Goal: Task Accomplishment & Management: Manage account settings

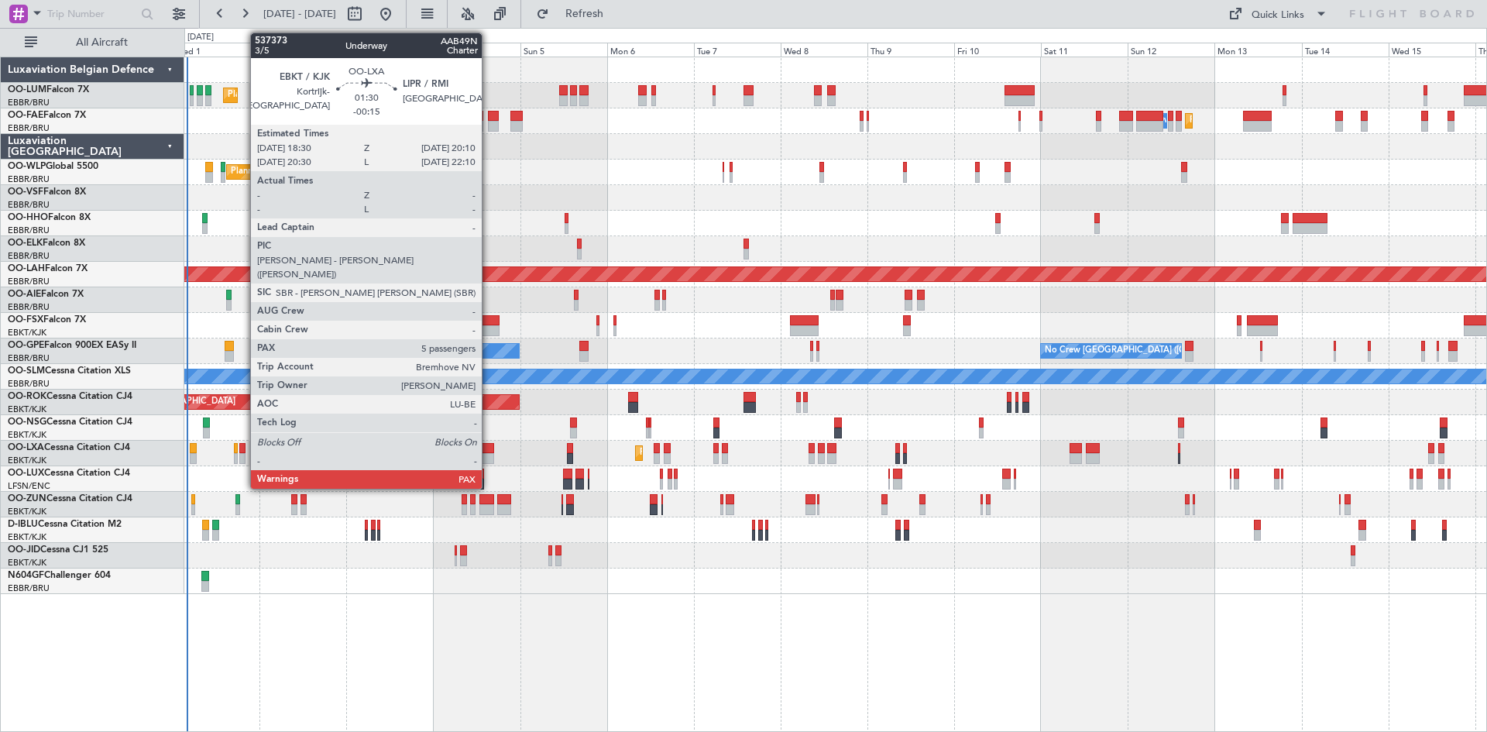
click at [242, 446] on div at bounding box center [242, 448] width 6 height 11
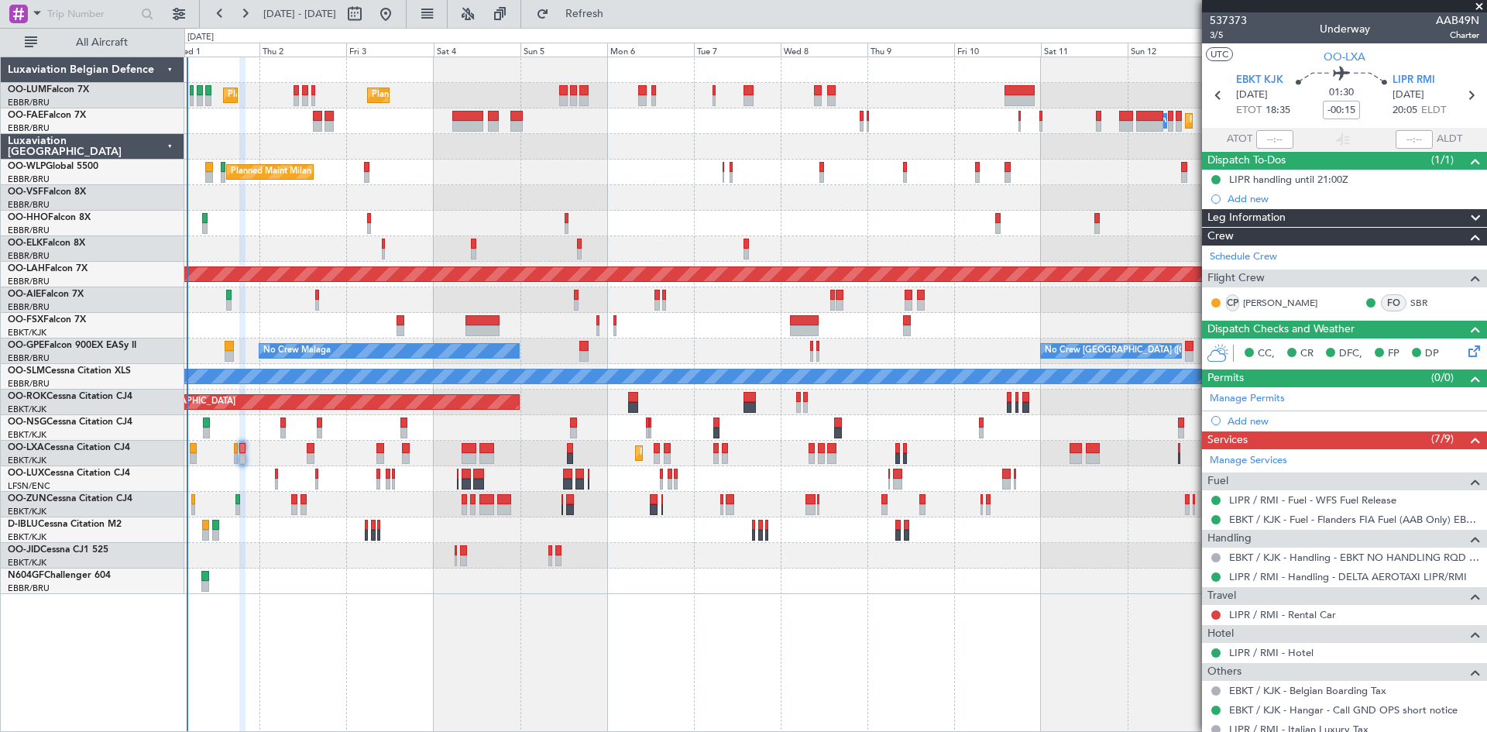
click at [1483, 5] on span at bounding box center [1479, 7] width 15 height 14
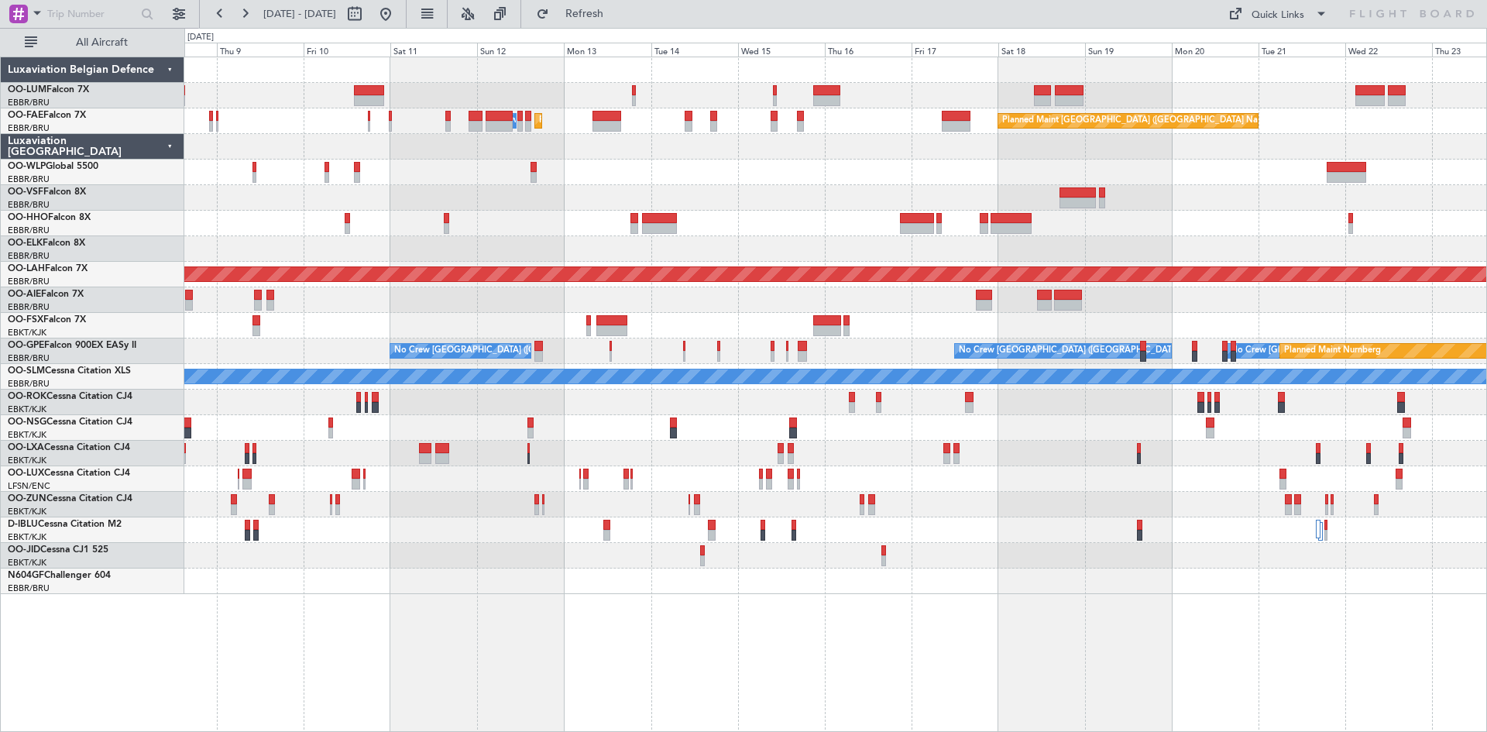
click at [263, 514] on div "Planned Maint Melsbroek Air Base Owner Melsbroek Air Base Planned Maint Brussel…" at bounding box center [835, 325] width 1302 height 537
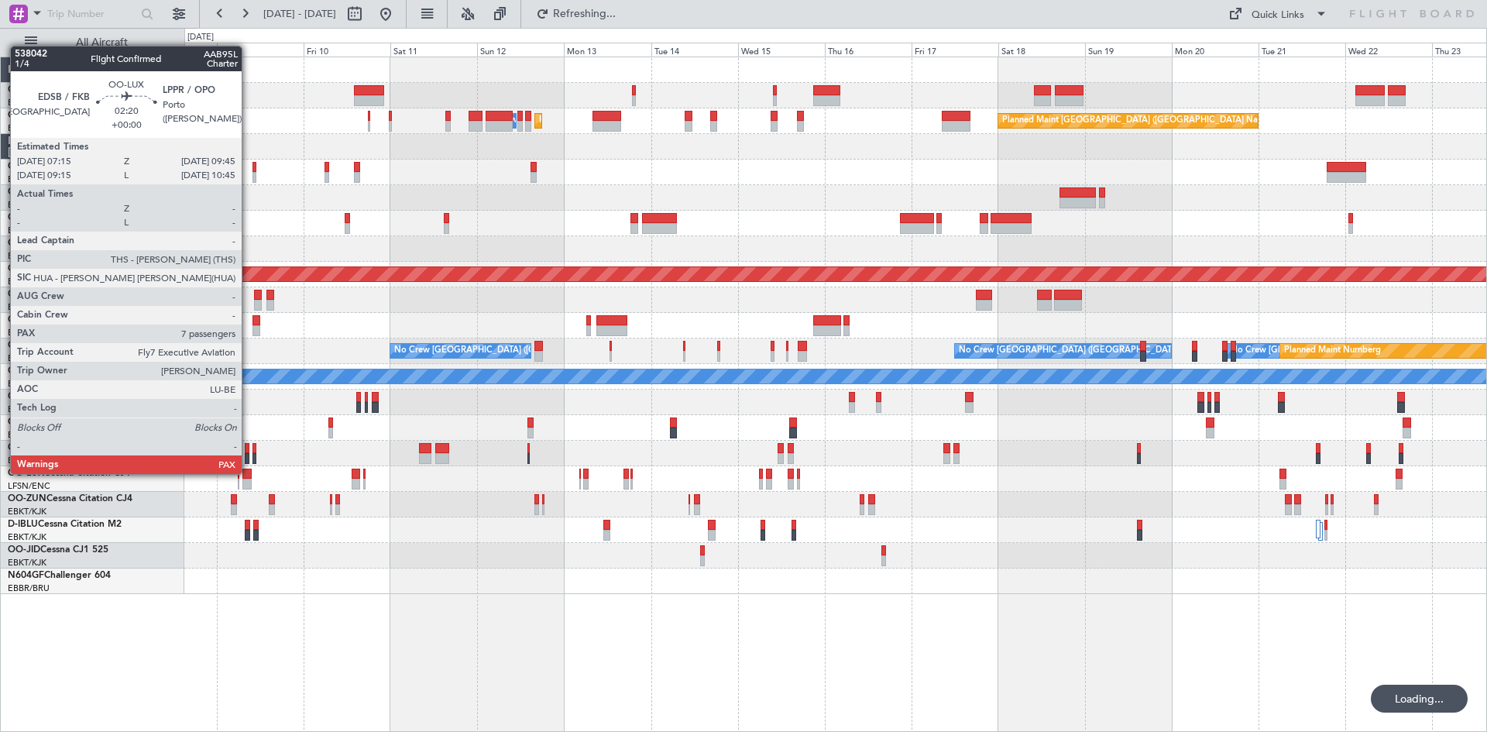
click at [249, 474] on div at bounding box center [246, 474] width 9 height 11
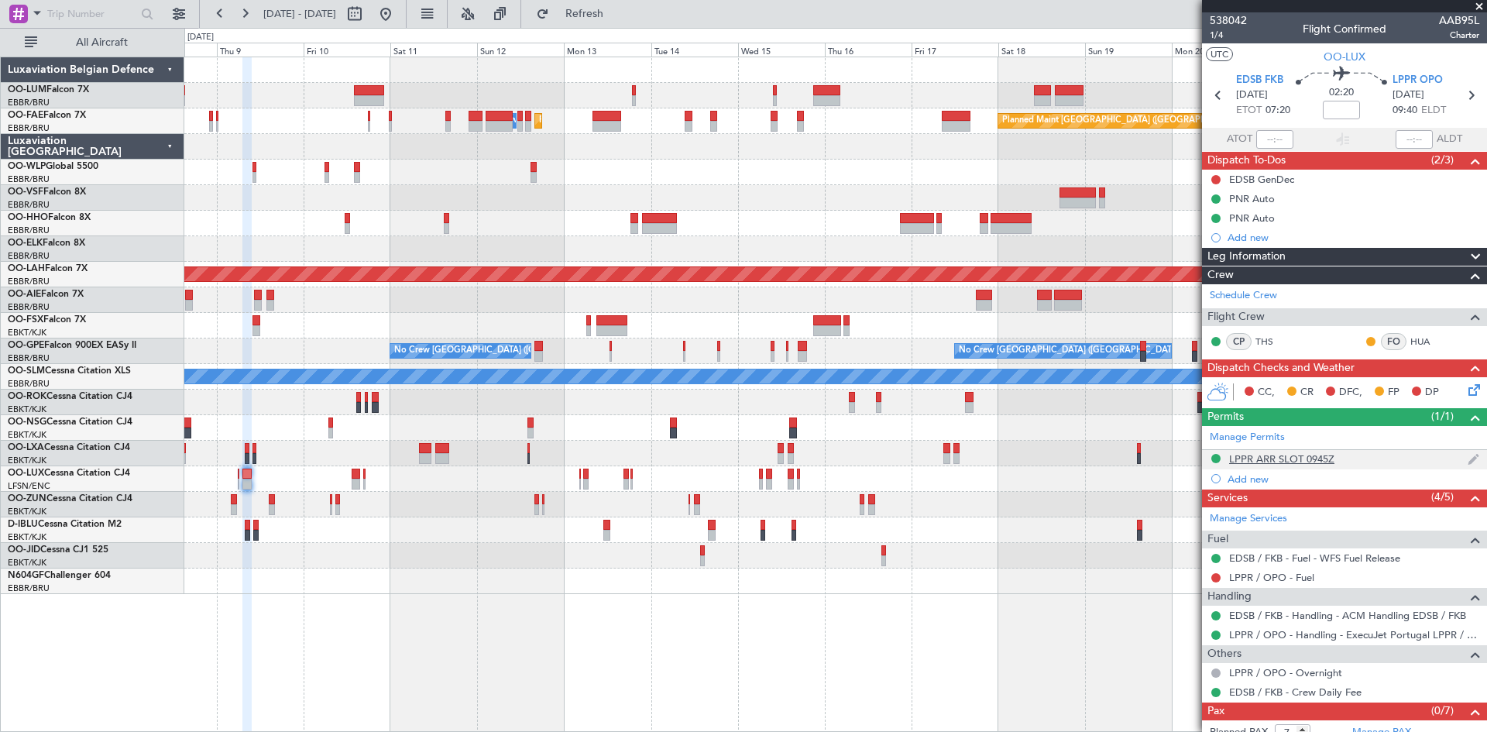
click at [1329, 460] on div "LPPR ARR SLOT 0945Z" at bounding box center [1281, 458] width 105 height 13
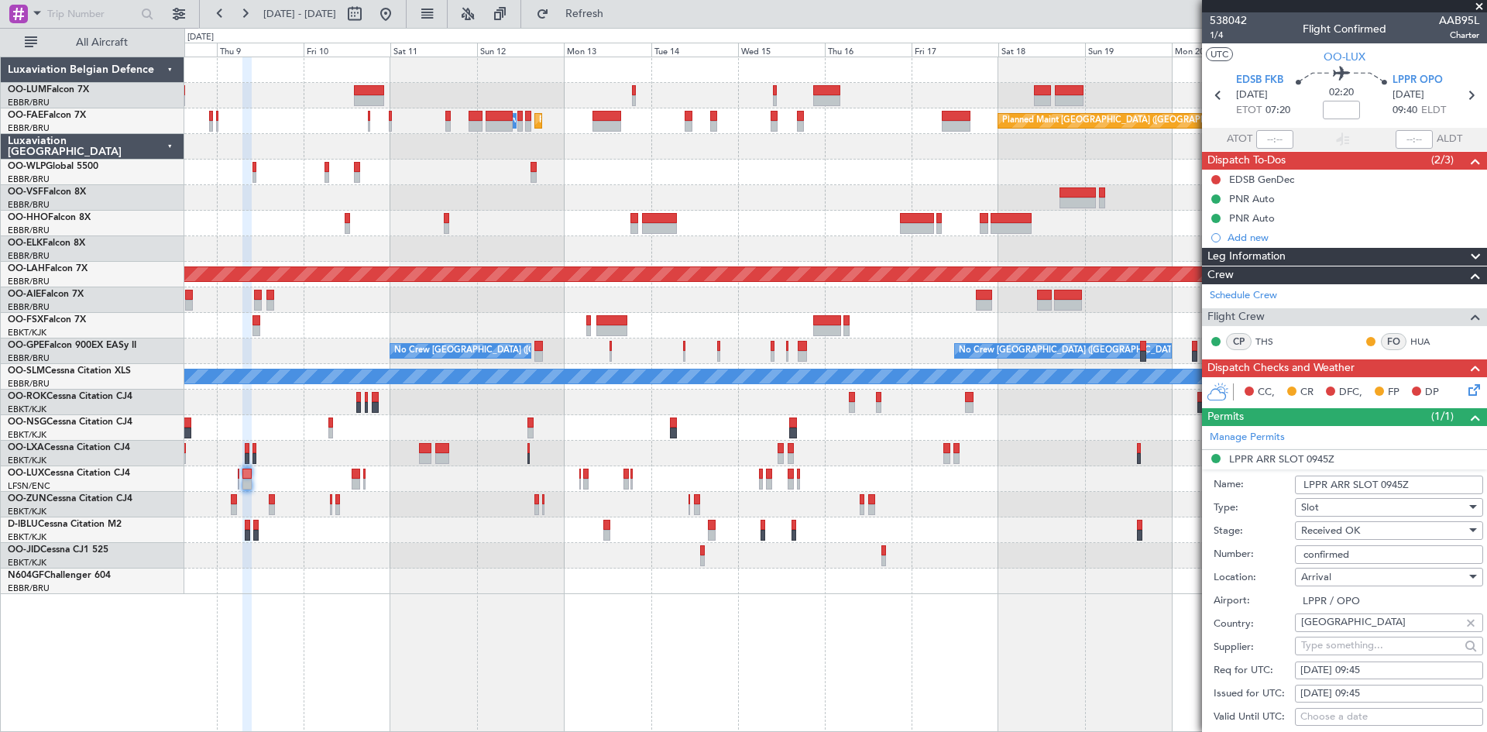
click at [1375, 667] on div "09/10/2025 09:45" at bounding box center [1389, 670] width 177 height 15
select select "10"
select select "2025"
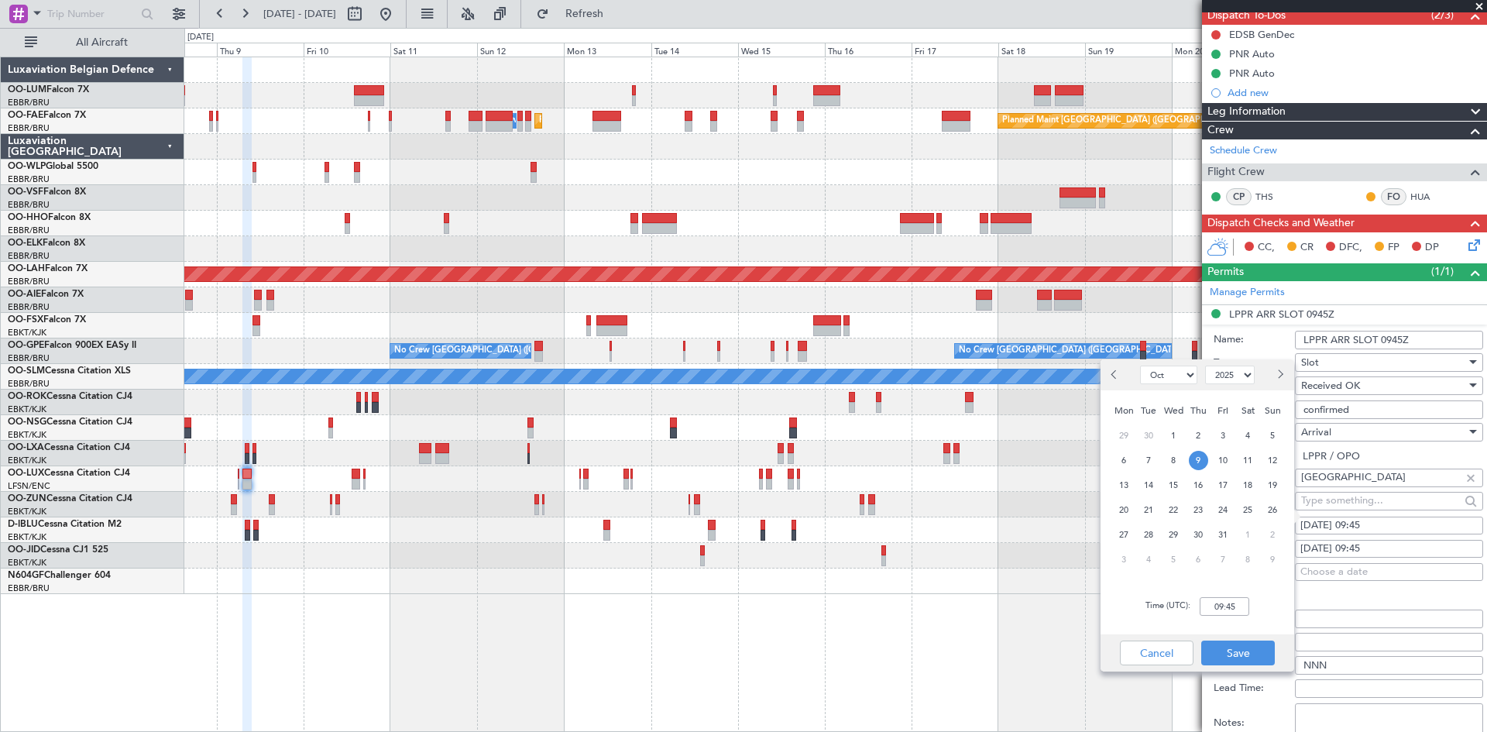
scroll to position [155, 0]
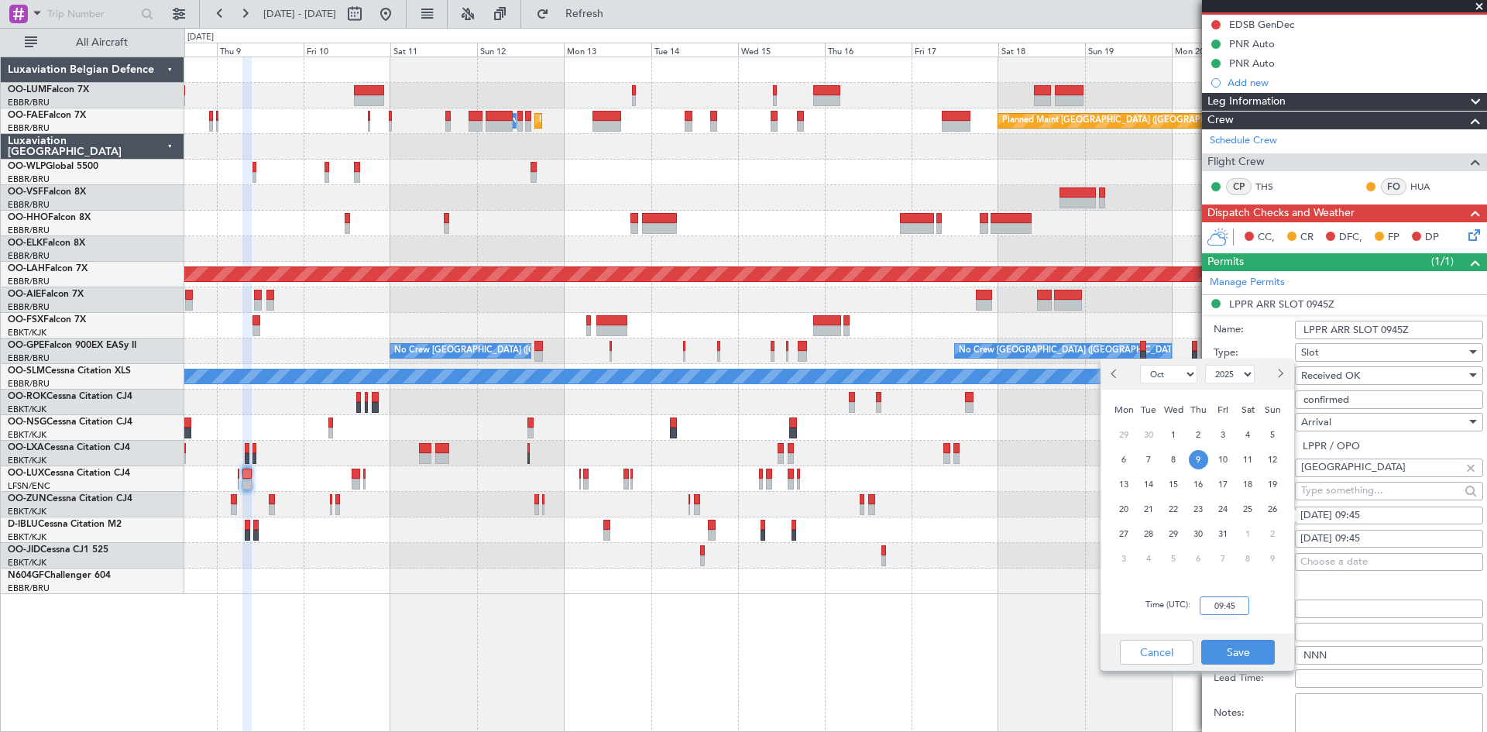
click at [1238, 607] on input "09:45" at bounding box center [1225, 605] width 50 height 19
type input "09:15"
click at [1243, 651] on button "Save" at bounding box center [1239, 652] width 74 height 25
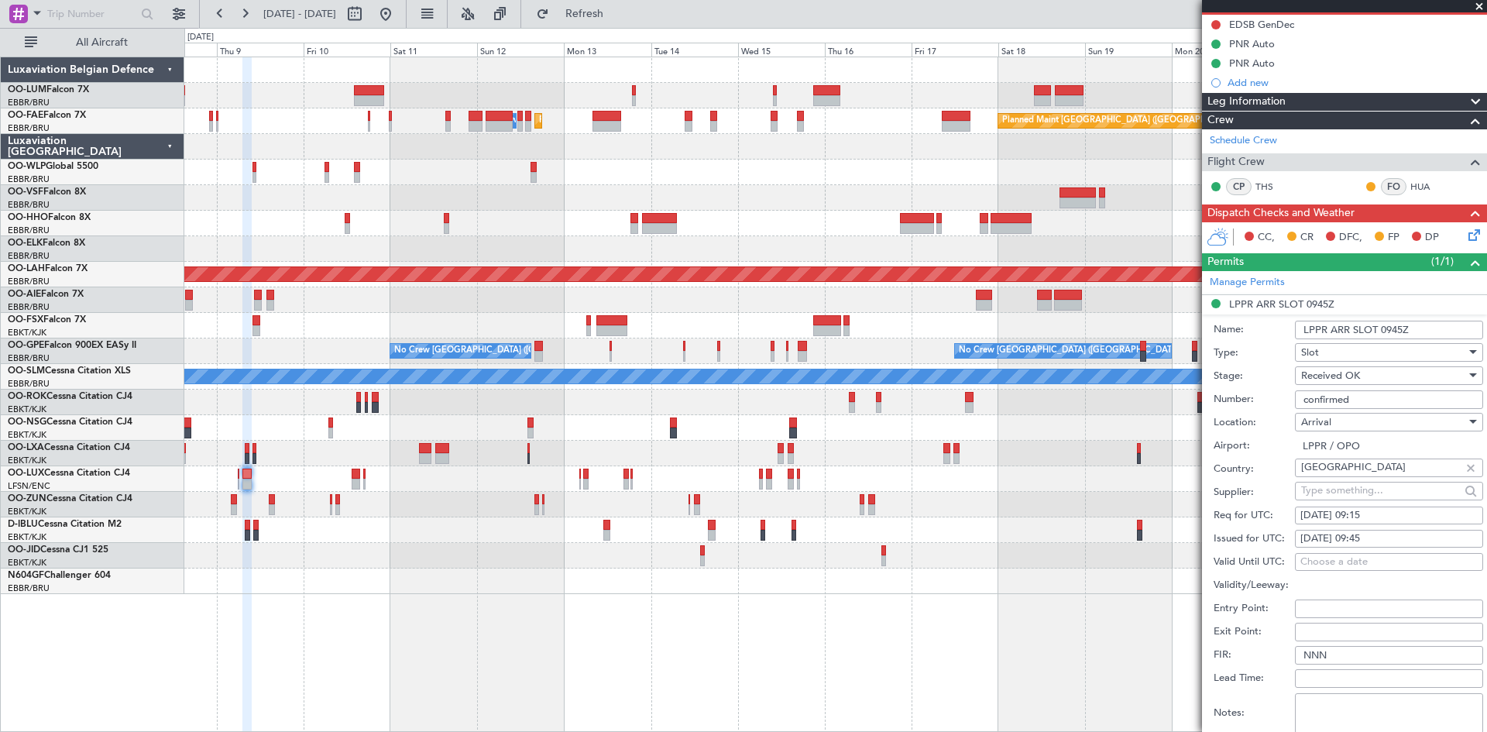
click at [1363, 535] on div "09/10/2025 09:45" at bounding box center [1389, 538] width 177 height 15
select select "10"
select select "2025"
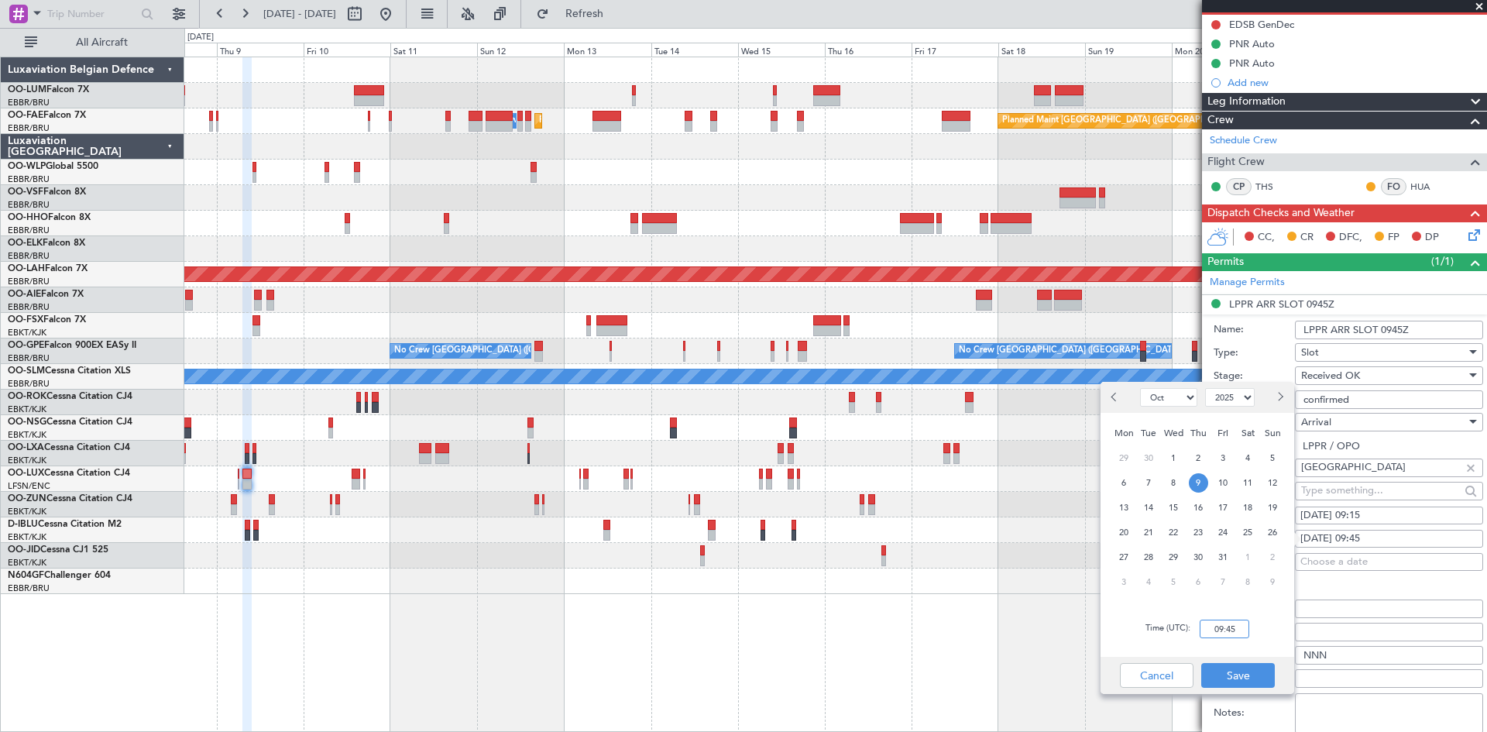
click at [1232, 630] on input "09:45" at bounding box center [1225, 629] width 50 height 19
type input "09:15"
click at [1269, 671] on button "Save" at bounding box center [1239, 675] width 74 height 25
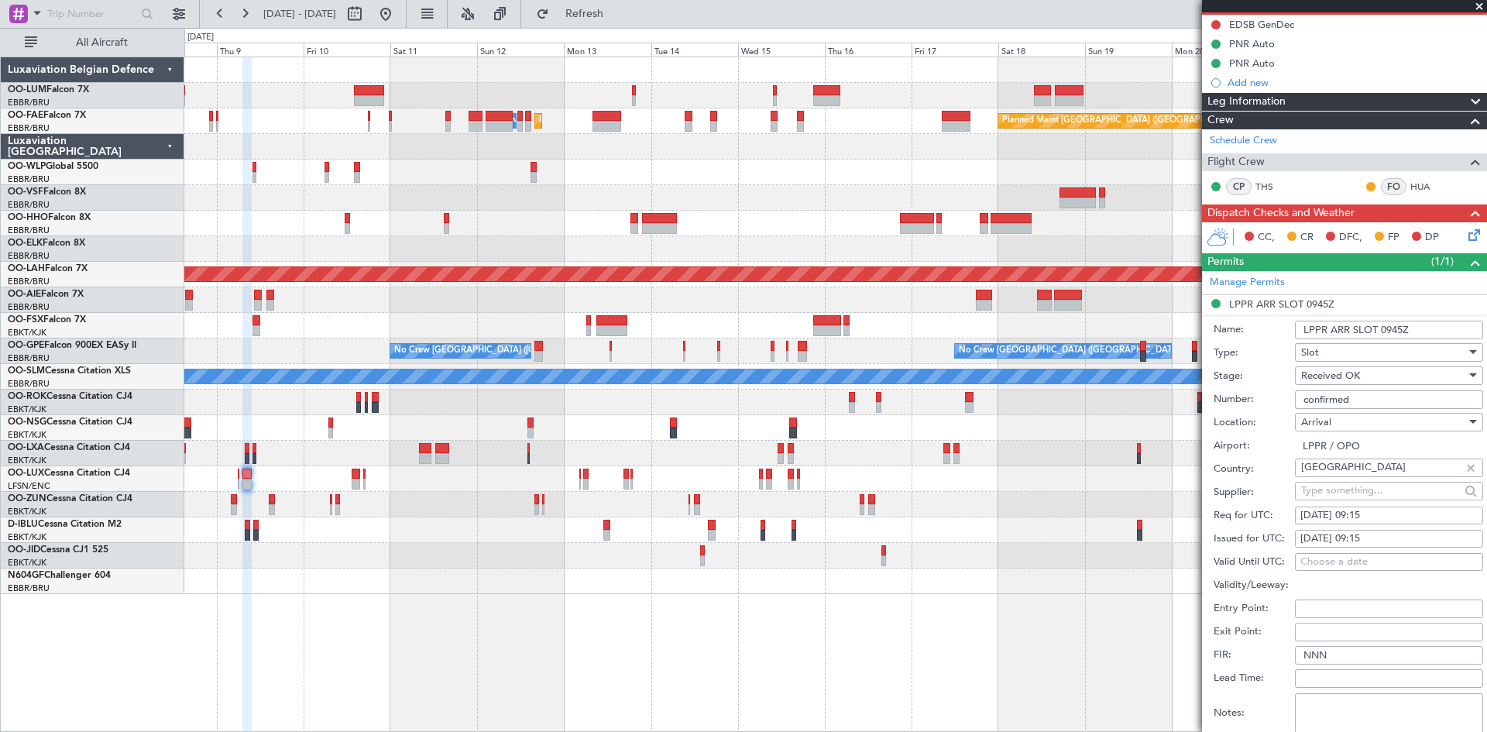
click at [1373, 508] on div "09/10/2025 09:15" at bounding box center [1389, 515] width 177 height 15
select select "10"
select select "2025"
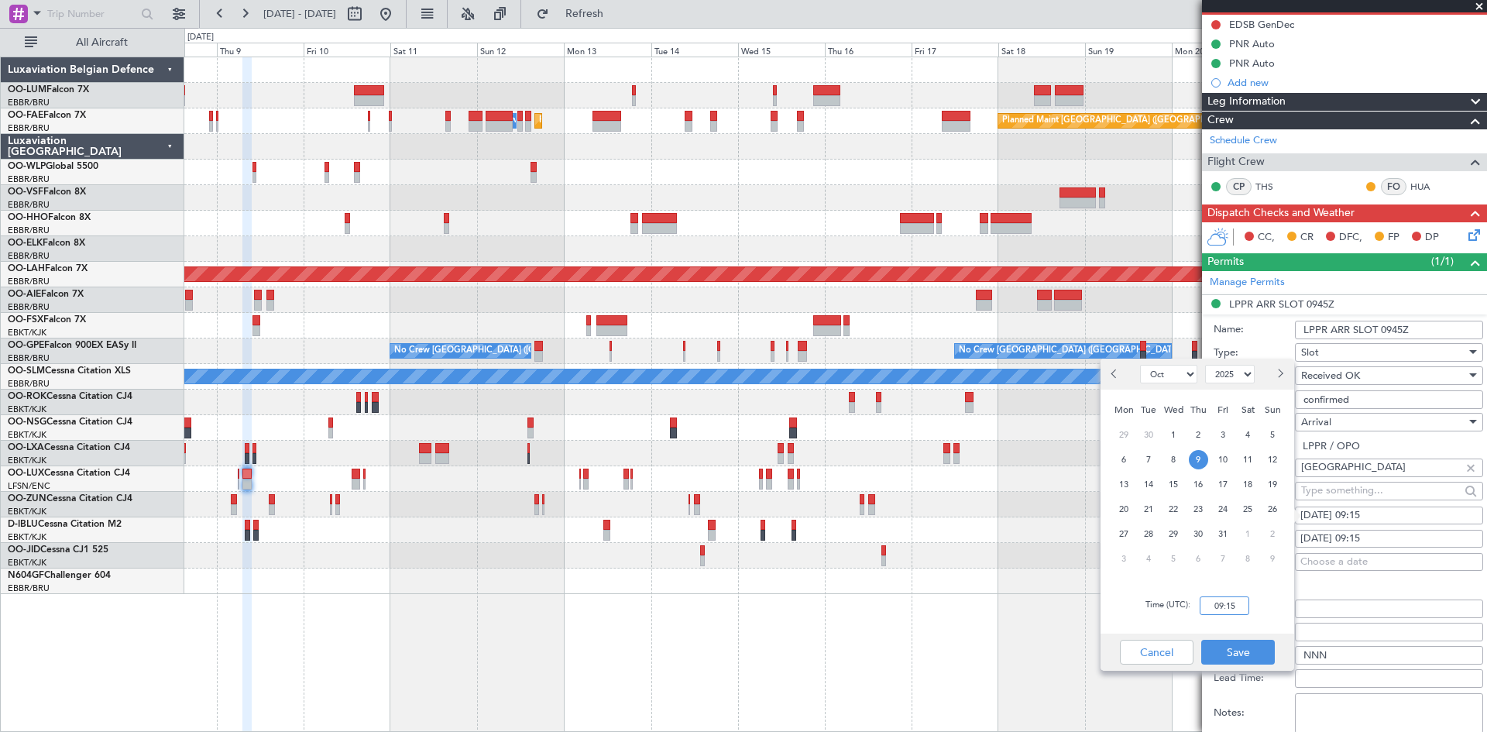
click at [1217, 610] on input "09:15" at bounding box center [1225, 605] width 50 height 19
type input "09:45"
click at [1221, 648] on button "Save" at bounding box center [1239, 652] width 74 height 25
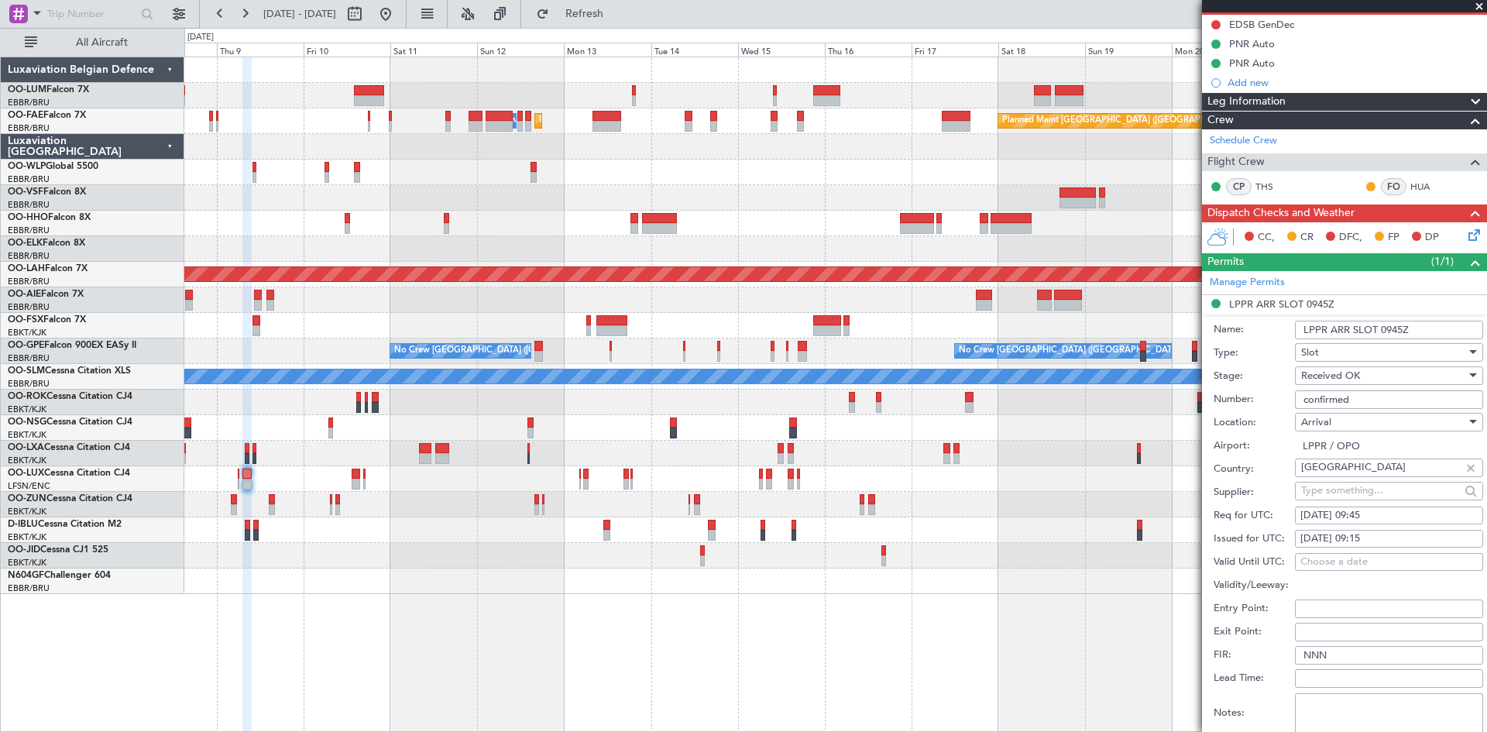
click at [1344, 699] on textarea "Notes:" at bounding box center [1389, 713] width 188 height 40
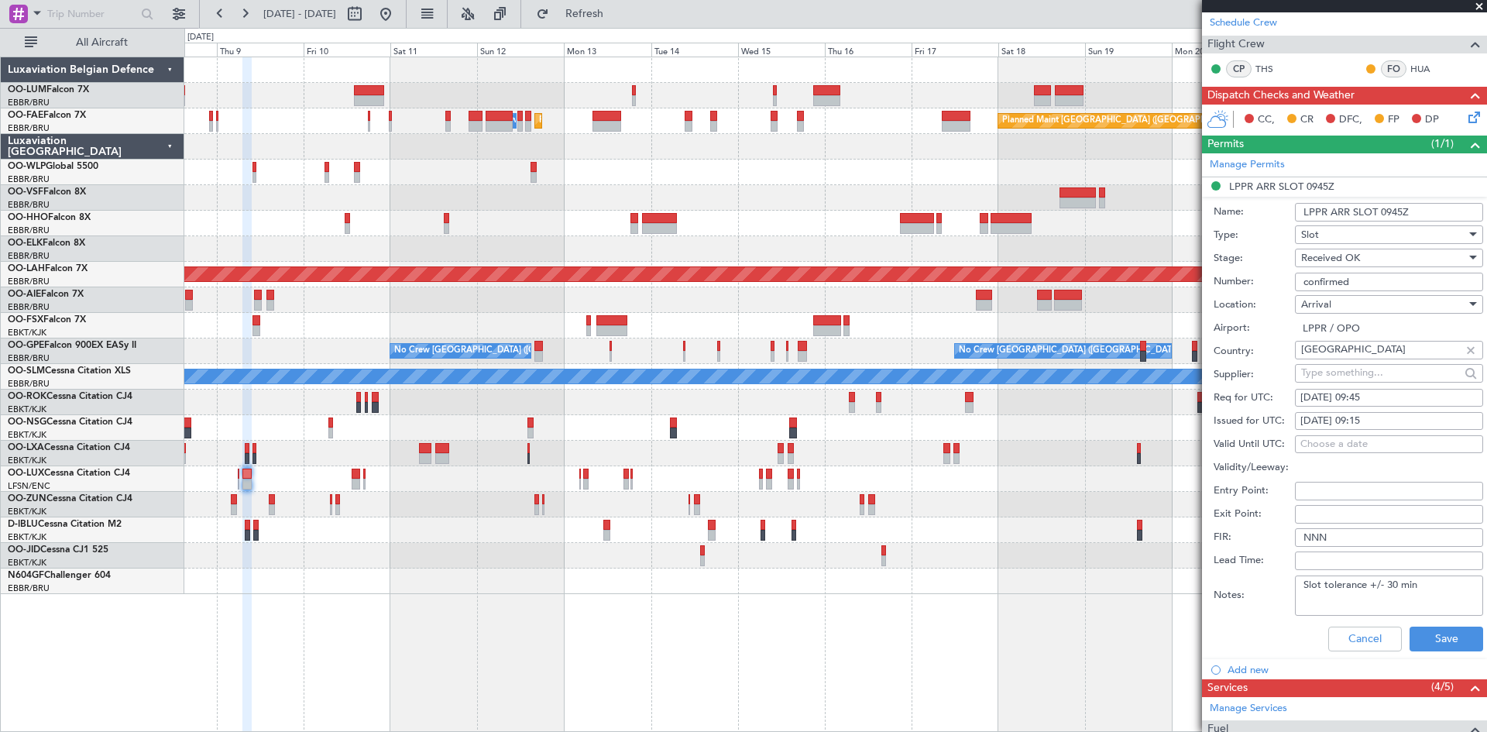
scroll to position [387, 0]
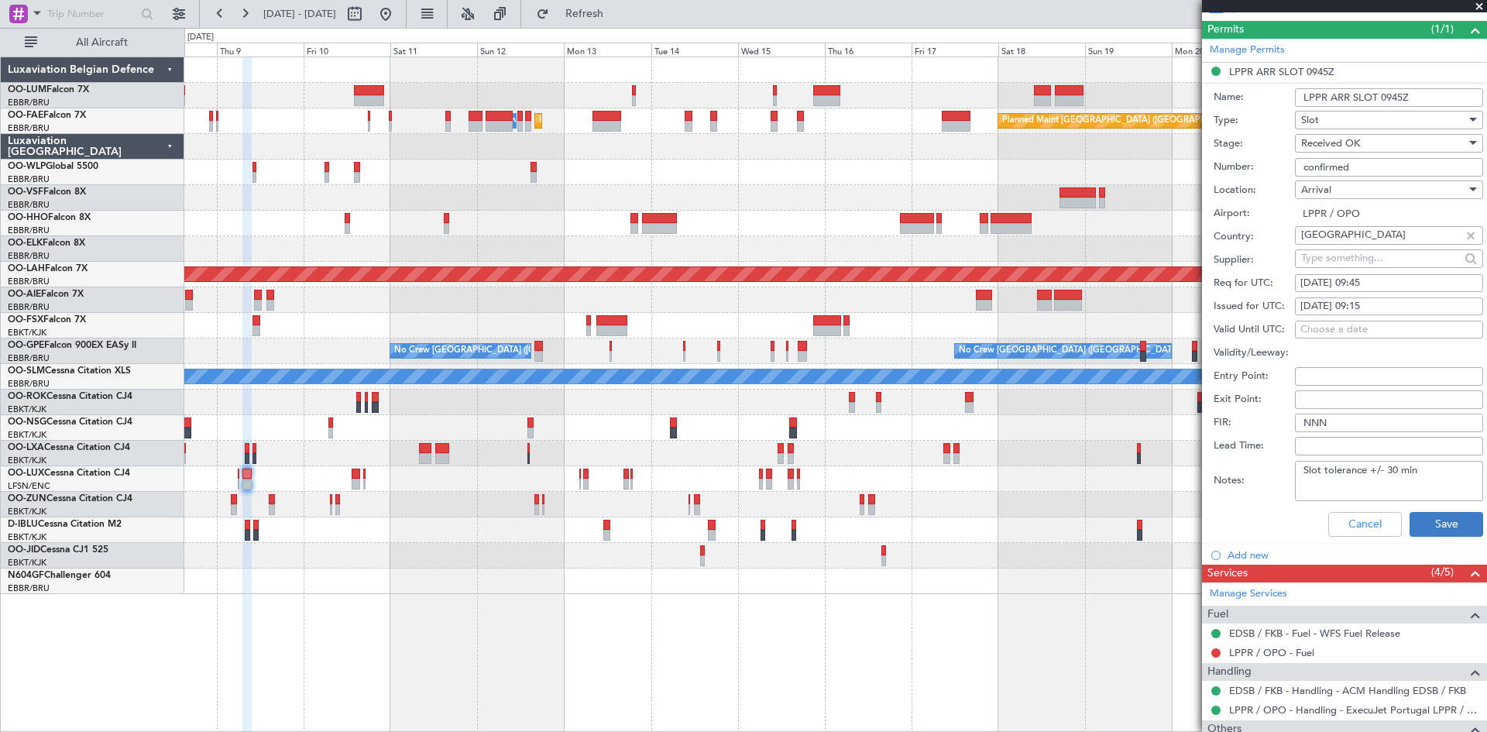
type textarea "Slot tolerance +/- 30 min"
click at [1438, 525] on button "Save" at bounding box center [1447, 524] width 74 height 25
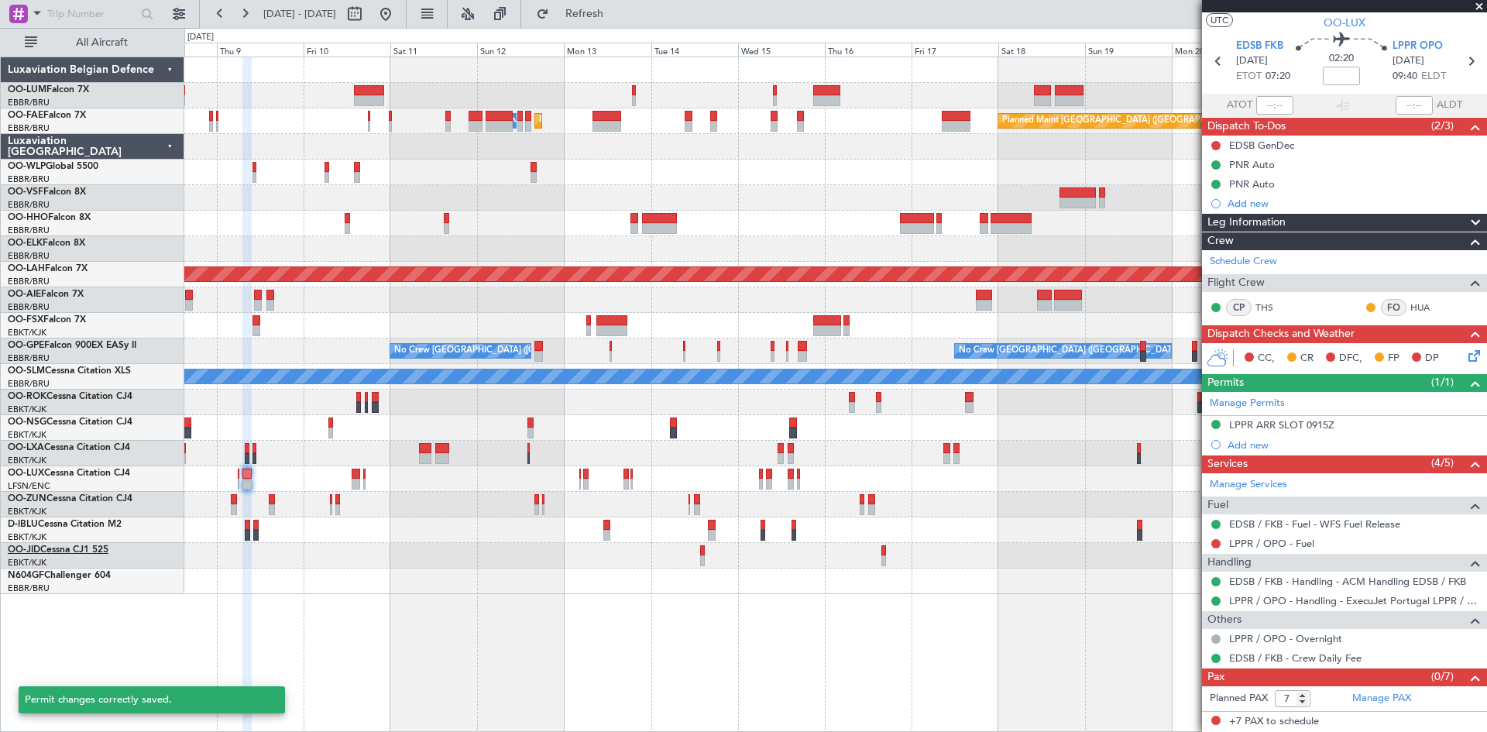
scroll to position [33, 0]
click at [1268, 428] on div "LPPR ARR SLOT 0915Z" at bounding box center [1281, 425] width 105 height 13
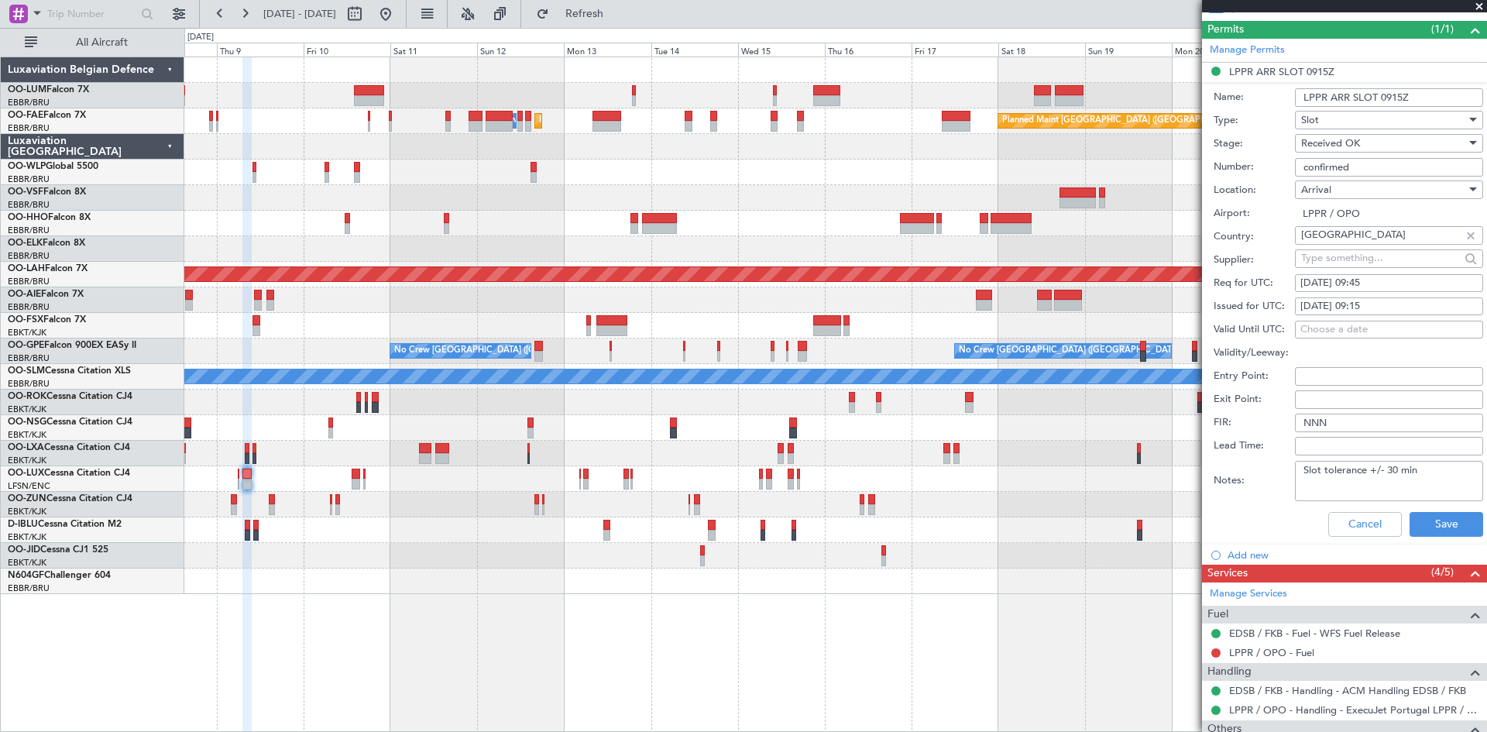
click at [1385, 470] on textarea "Slot tolerance +/- 30 min" at bounding box center [1389, 481] width 188 height 40
type textarea "Slot tolerance +30 min"
click at [1421, 522] on button "Save" at bounding box center [1447, 524] width 74 height 25
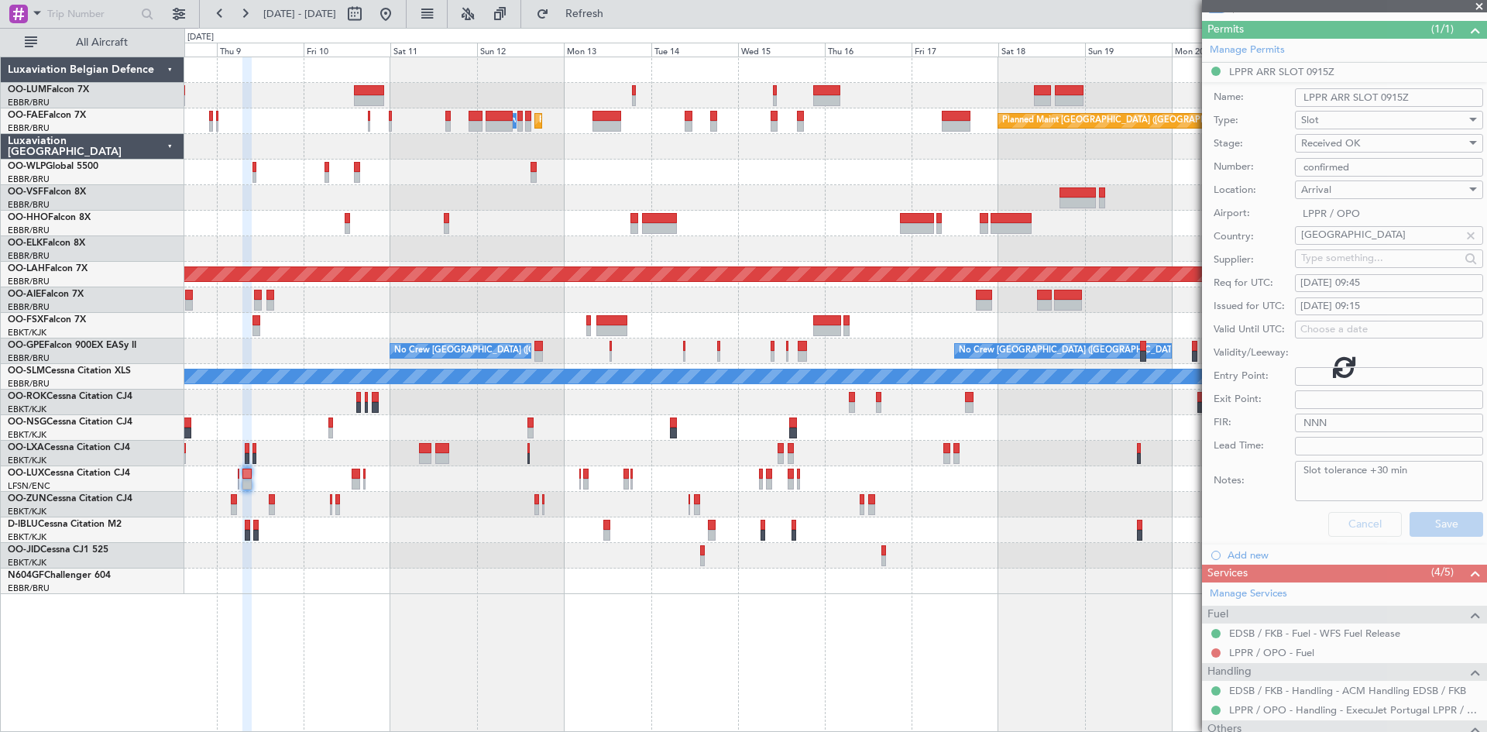
scroll to position [33, 0]
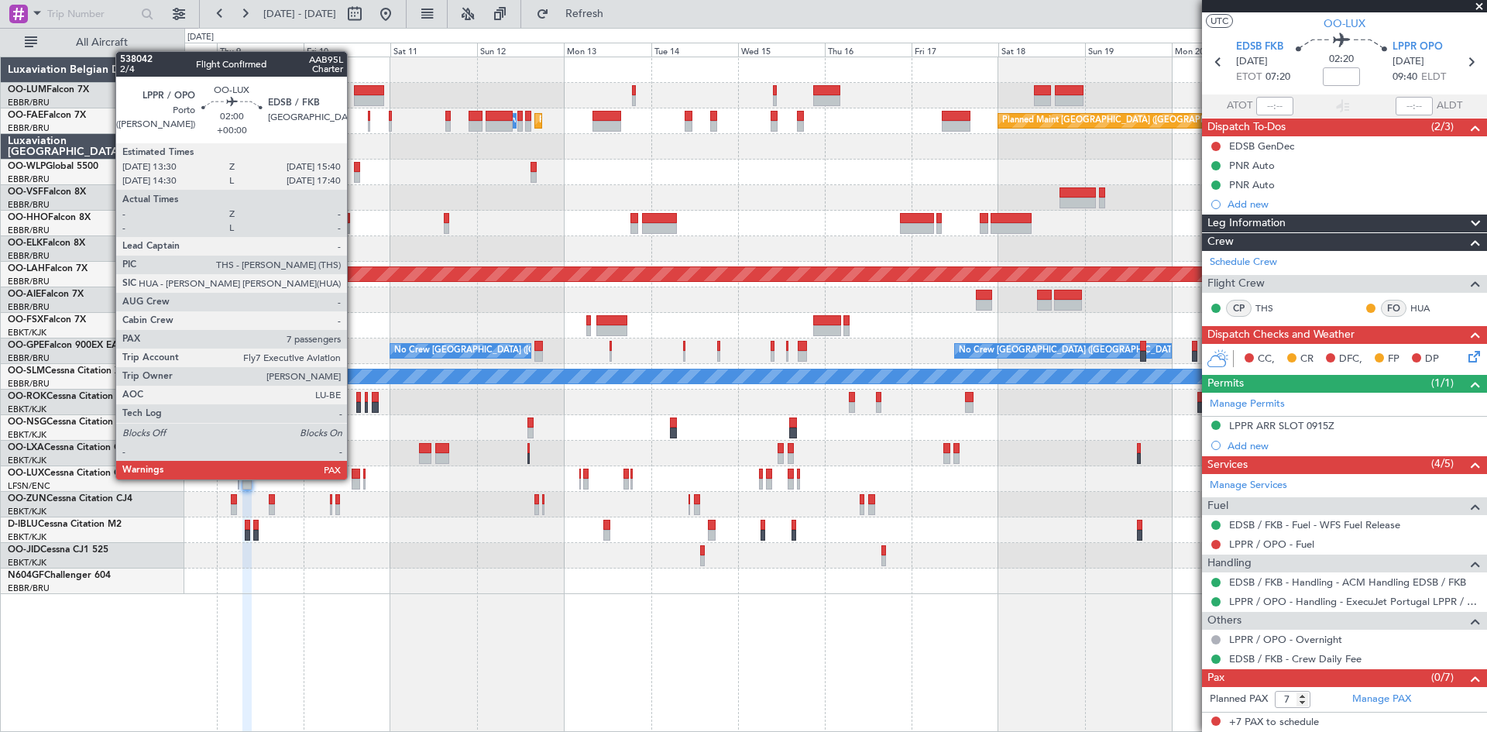
click at [354, 480] on div at bounding box center [356, 484] width 9 height 11
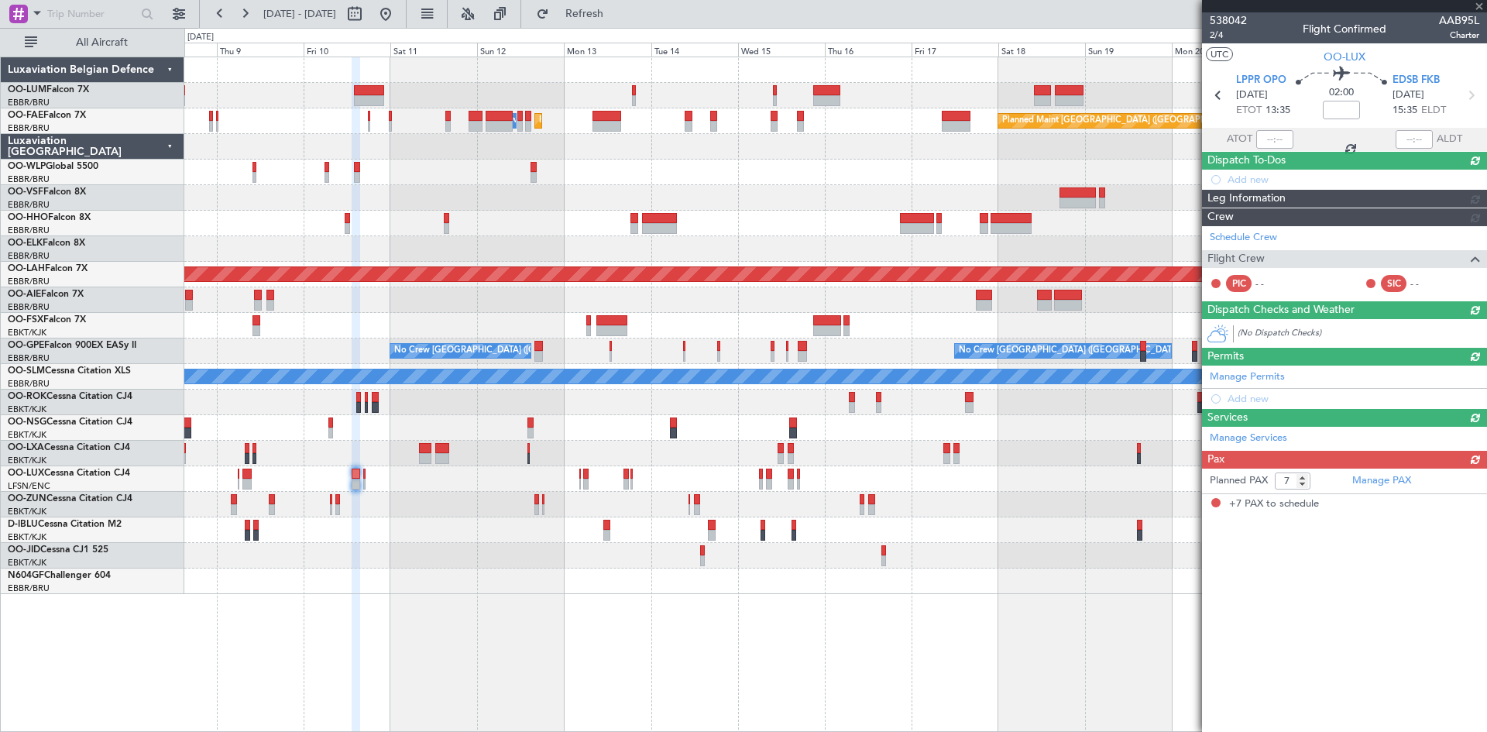
scroll to position [0, 0]
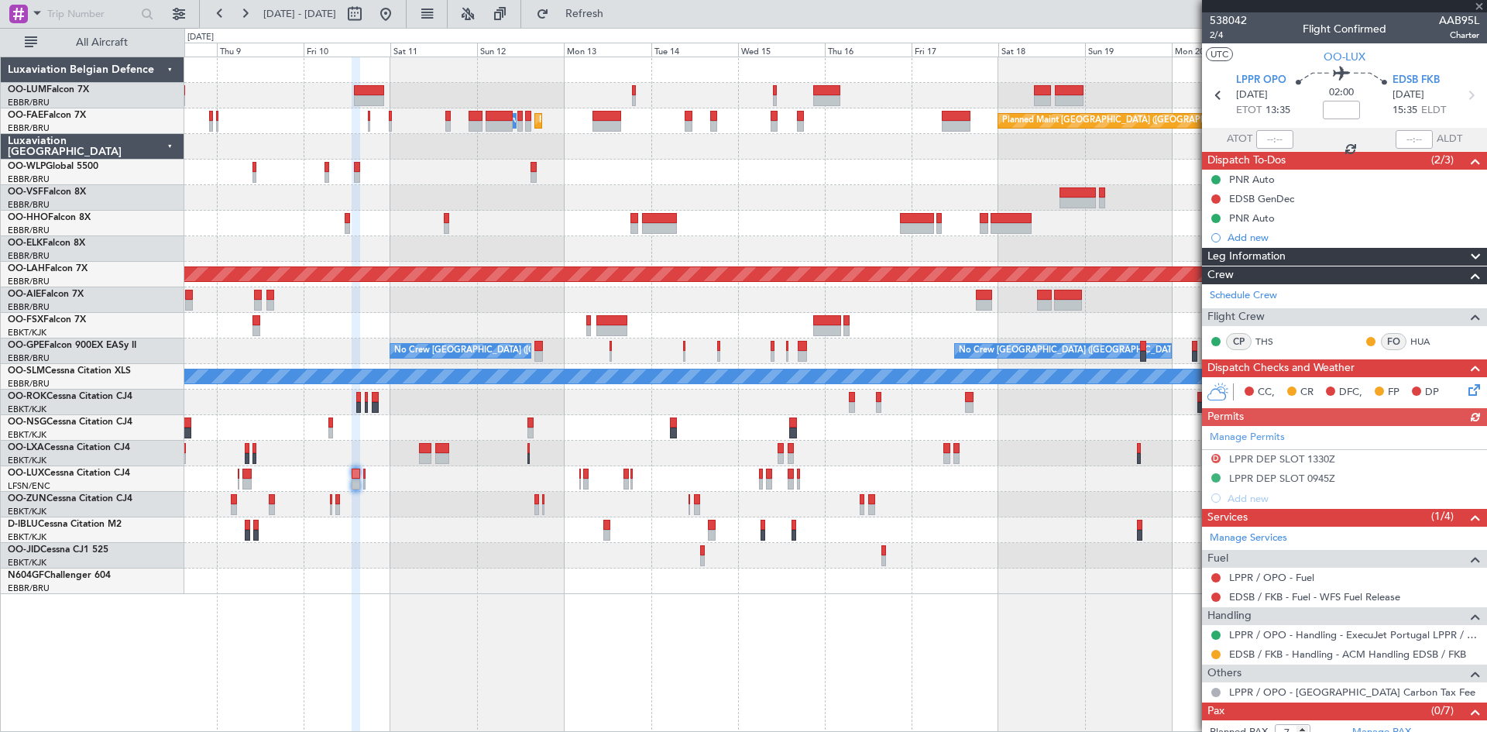
click at [1277, 458] on div "Manage Permits D LPPR DEP SLOT 1330Z LPPR DEP SLOT 0945Z Add new" at bounding box center [1344, 467] width 285 height 82
click at [1284, 462] on div "Manage Permits D LPPR DEP SLOT 1330Z LPPR DEP SLOT 0945Z Add new" at bounding box center [1344, 467] width 285 height 82
click at [1299, 461] on div "LPPR DEP SLOT 1330Z" at bounding box center [1282, 458] width 106 height 13
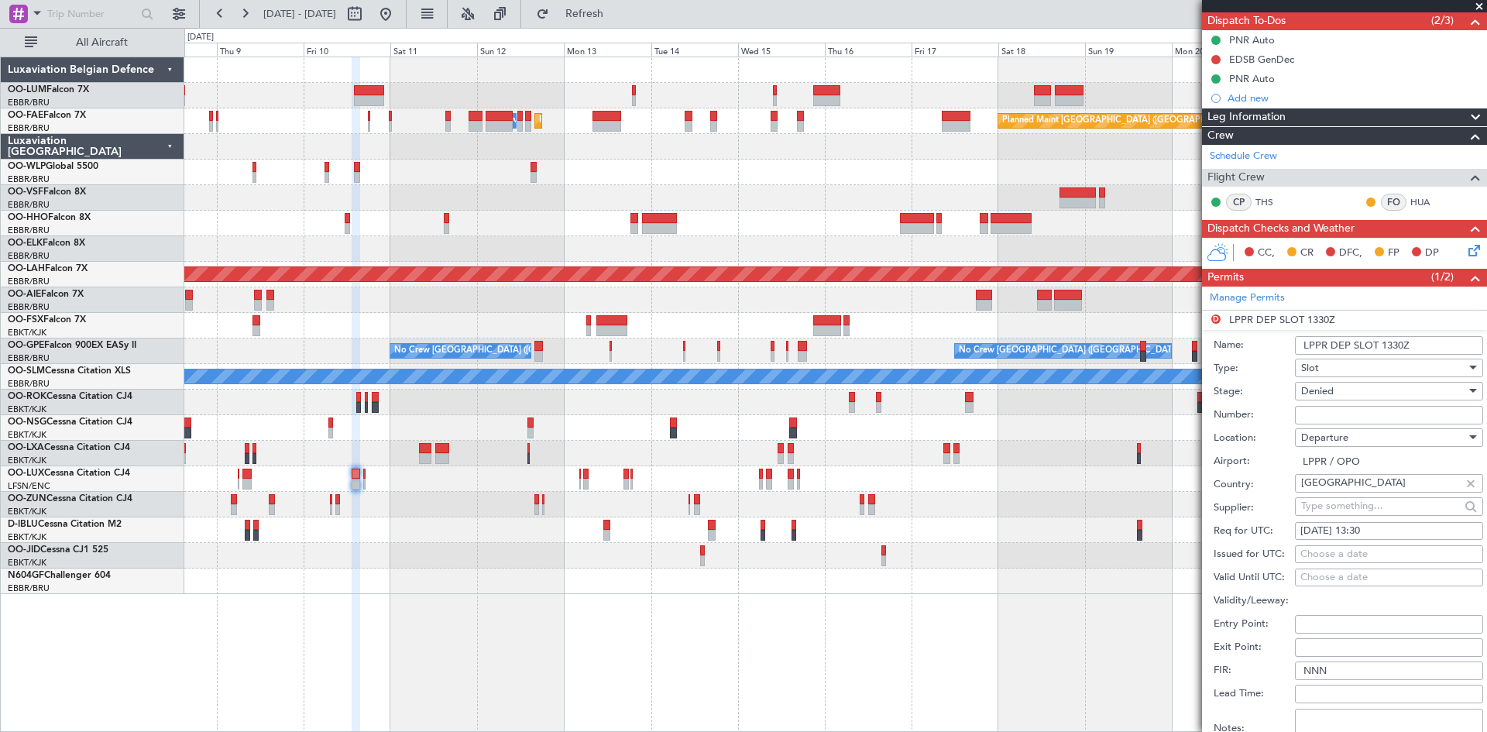
scroll to position [155, 0]
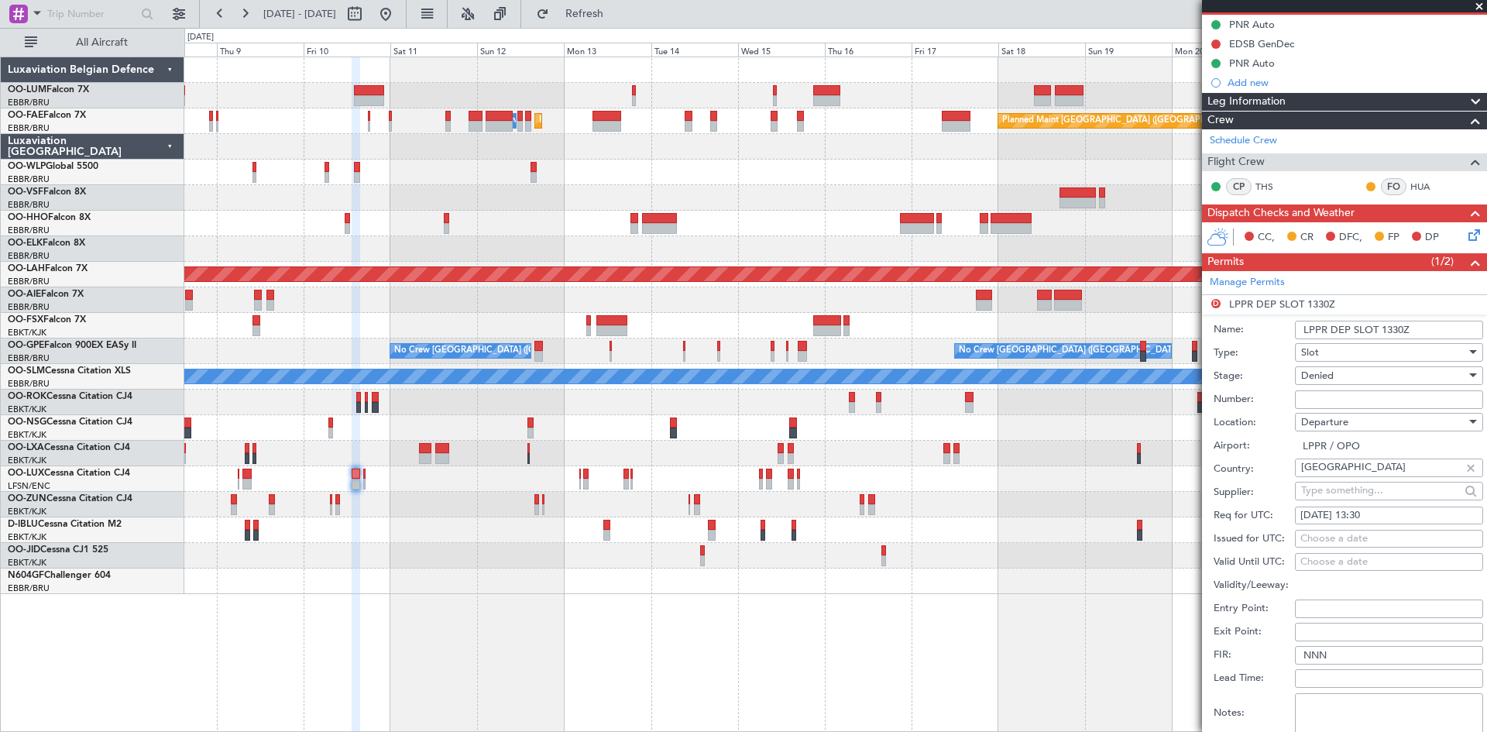
click at [1391, 513] on div "10/10/2025 13:30" at bounding box center [1389, 515] width 177 height 15
select select "10"
select select "2025"
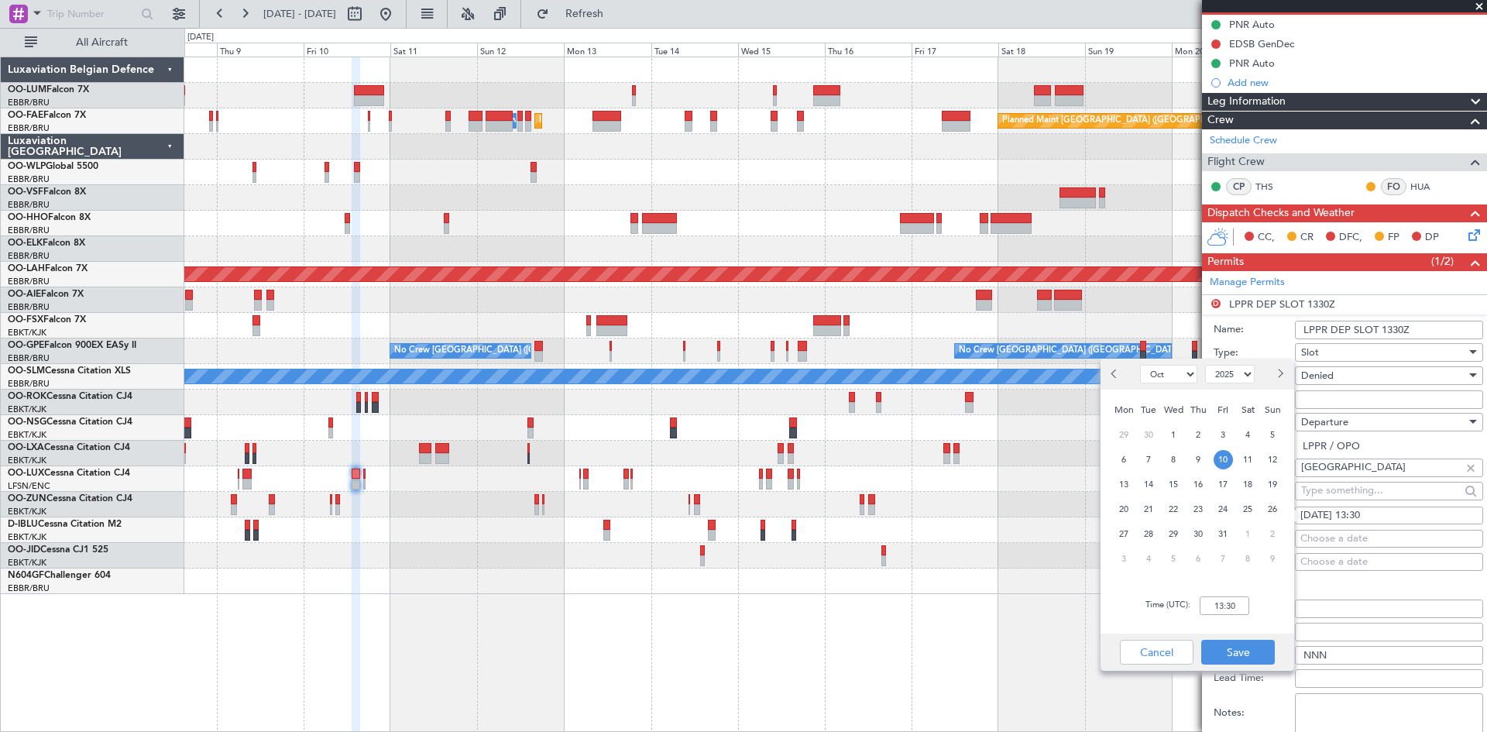
click at [1382, 537] on div "Choose a date" at bounding box center [1389, 538] width 177 height 15
select select "10"
select select "2025"
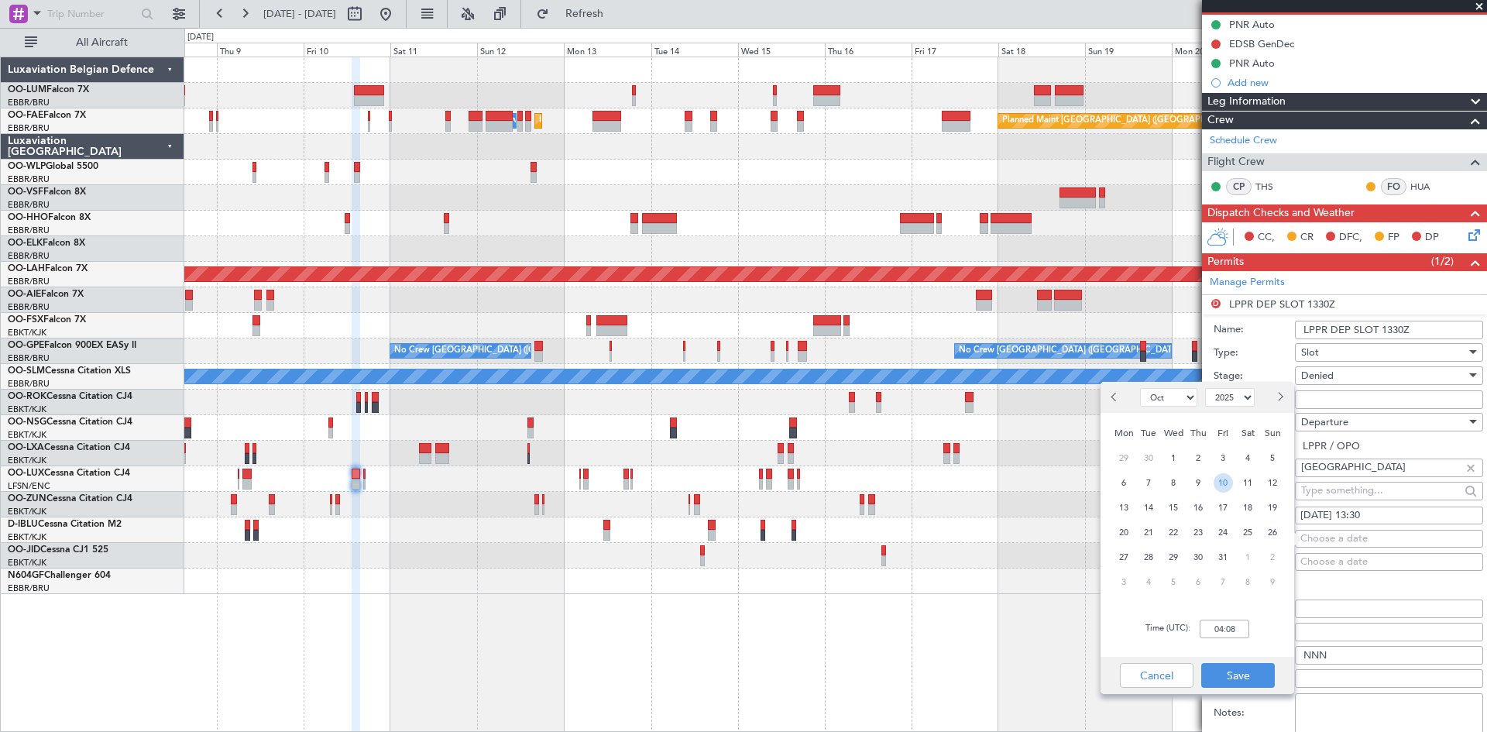
click at [1230, 484] on span "10" at bounding box center [1223, 482] width 19 height 19
click at [1229, 625] on input "00:00" at bounding box center [1225, 629] width 50 height 19
type input "13:20"
click at [1271, 680] on button "Save" at bounding box center [1239, 675] width 74 height 25
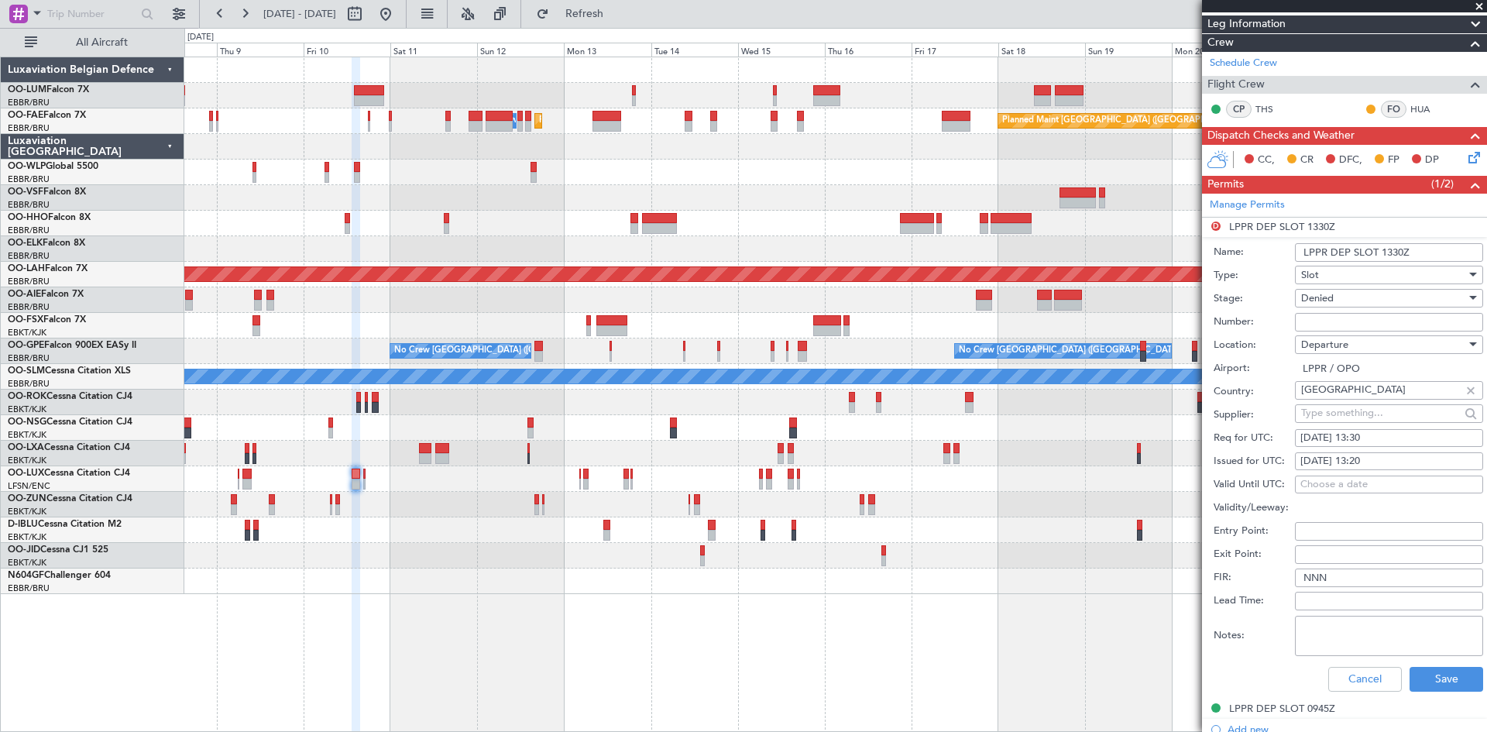
scroll to position [310, 0]
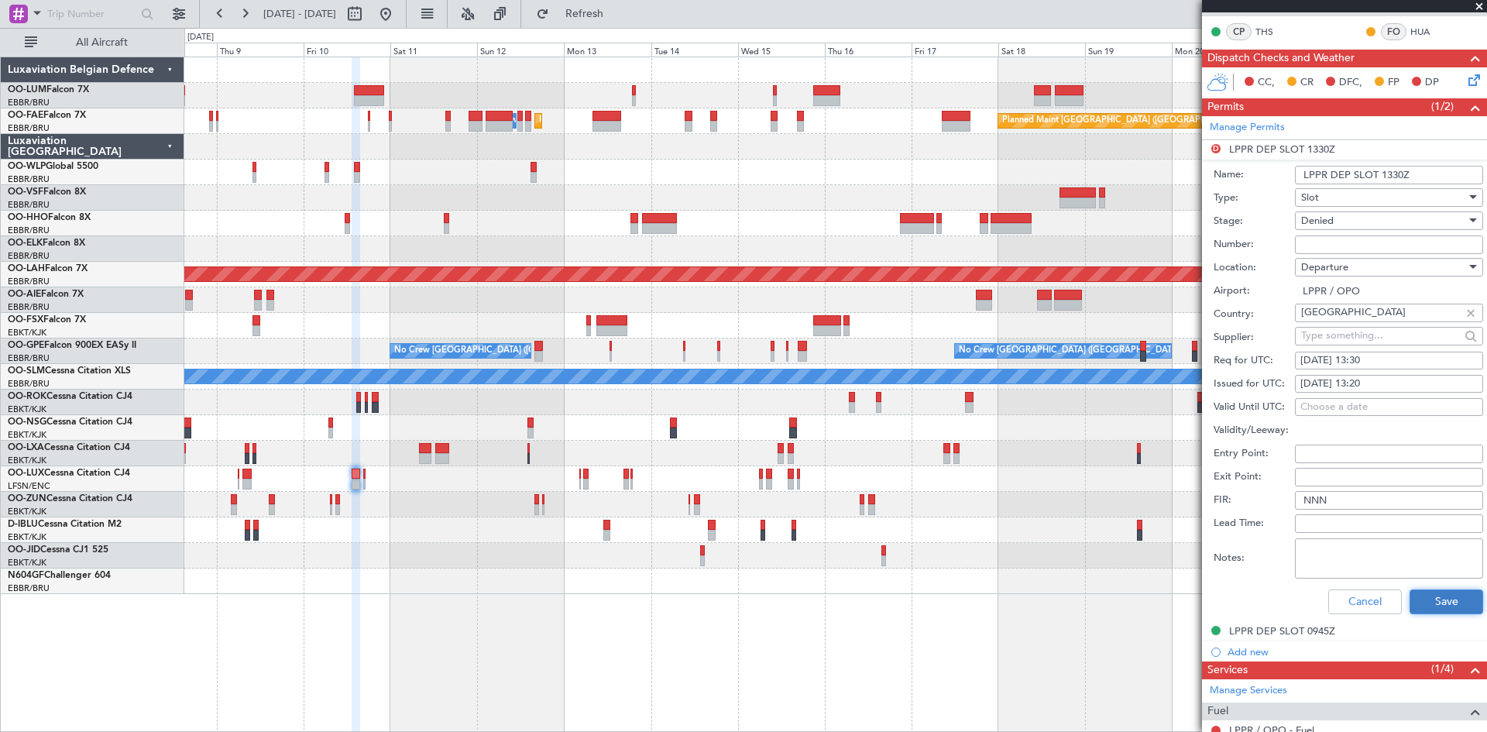
click at [1428, 603] on button "Save" at bounding box center [1447, 602] width 74 height 25
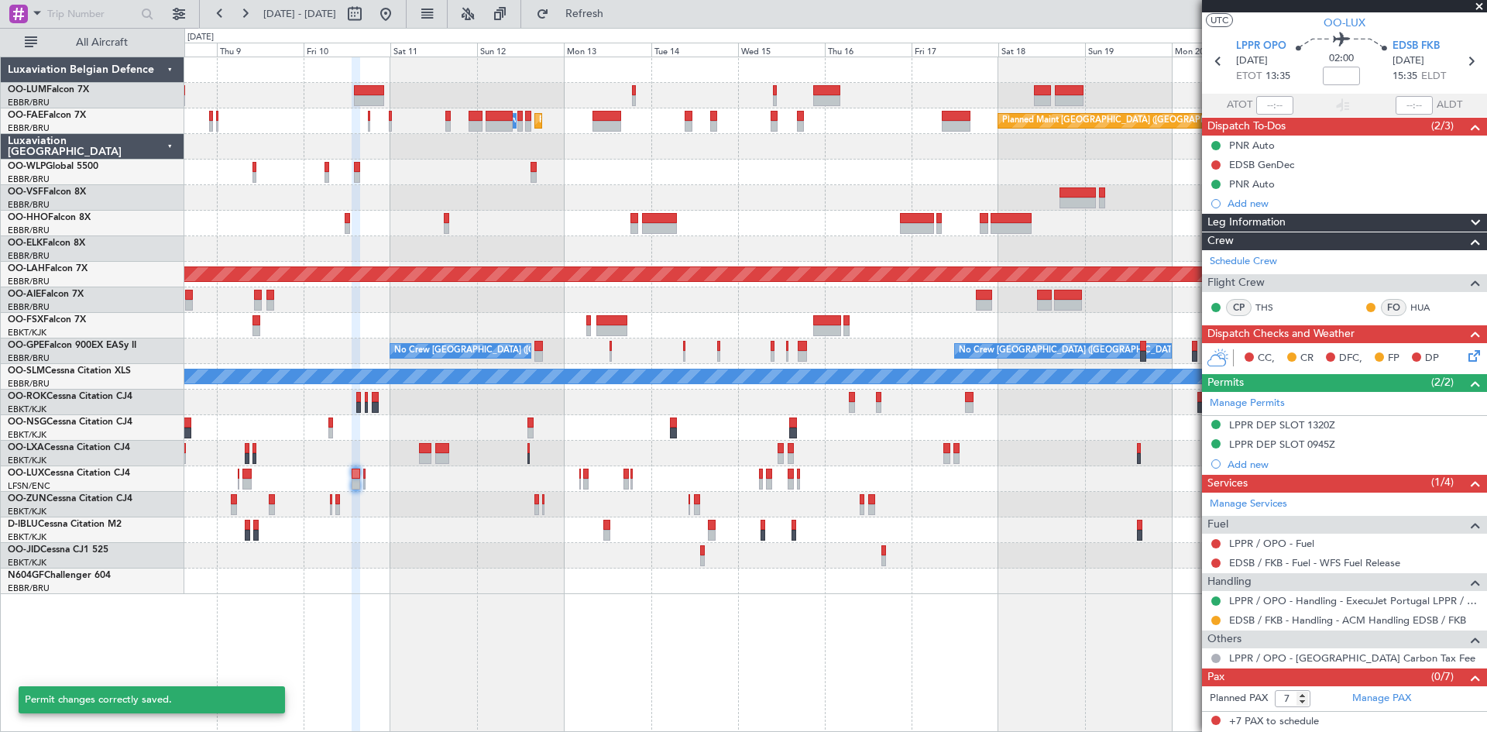
scroll to position [33, 0]
click at [1299, 442] on div "LPPR DEP SLOT 0945Z" at bounding box center [1282, 444] width 106 height 13
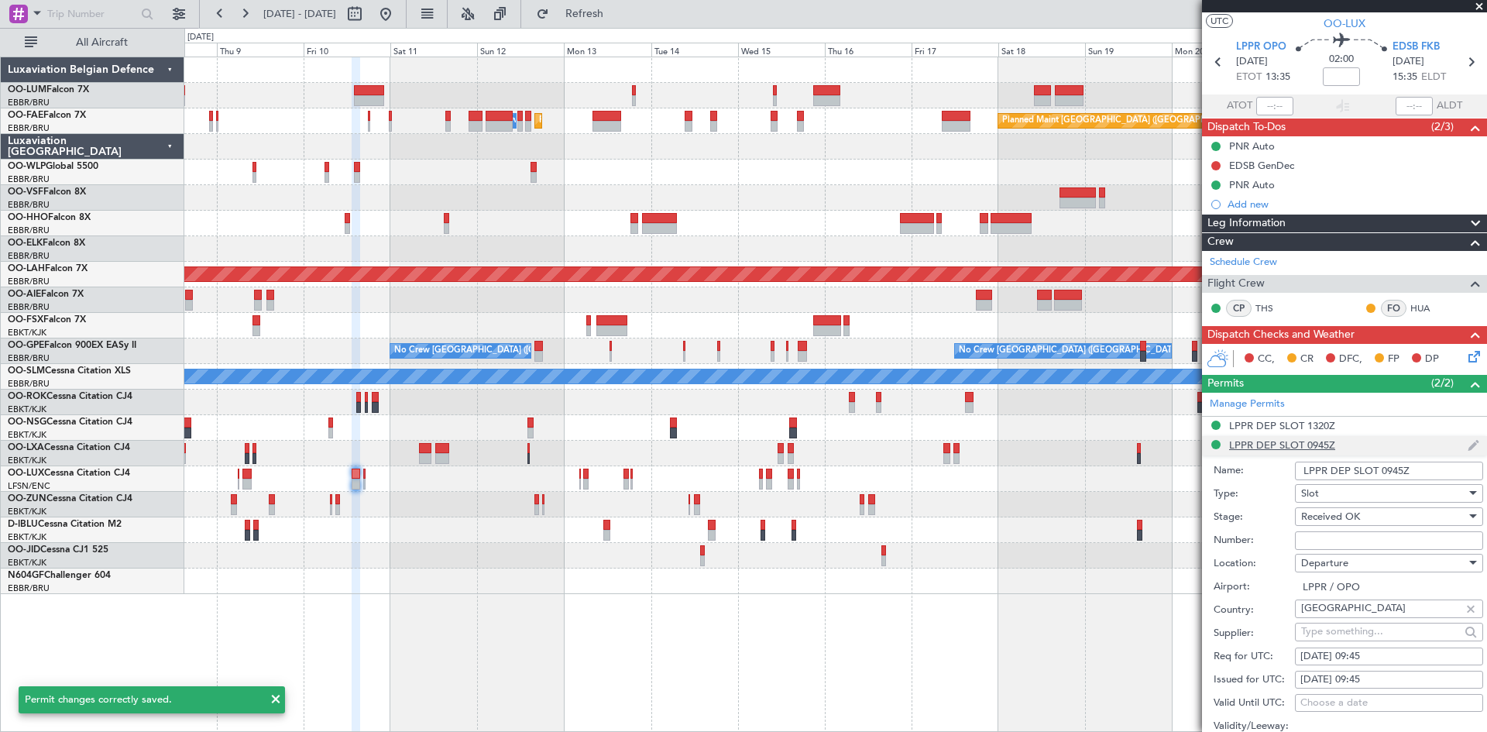
scroll to position [310, 0]
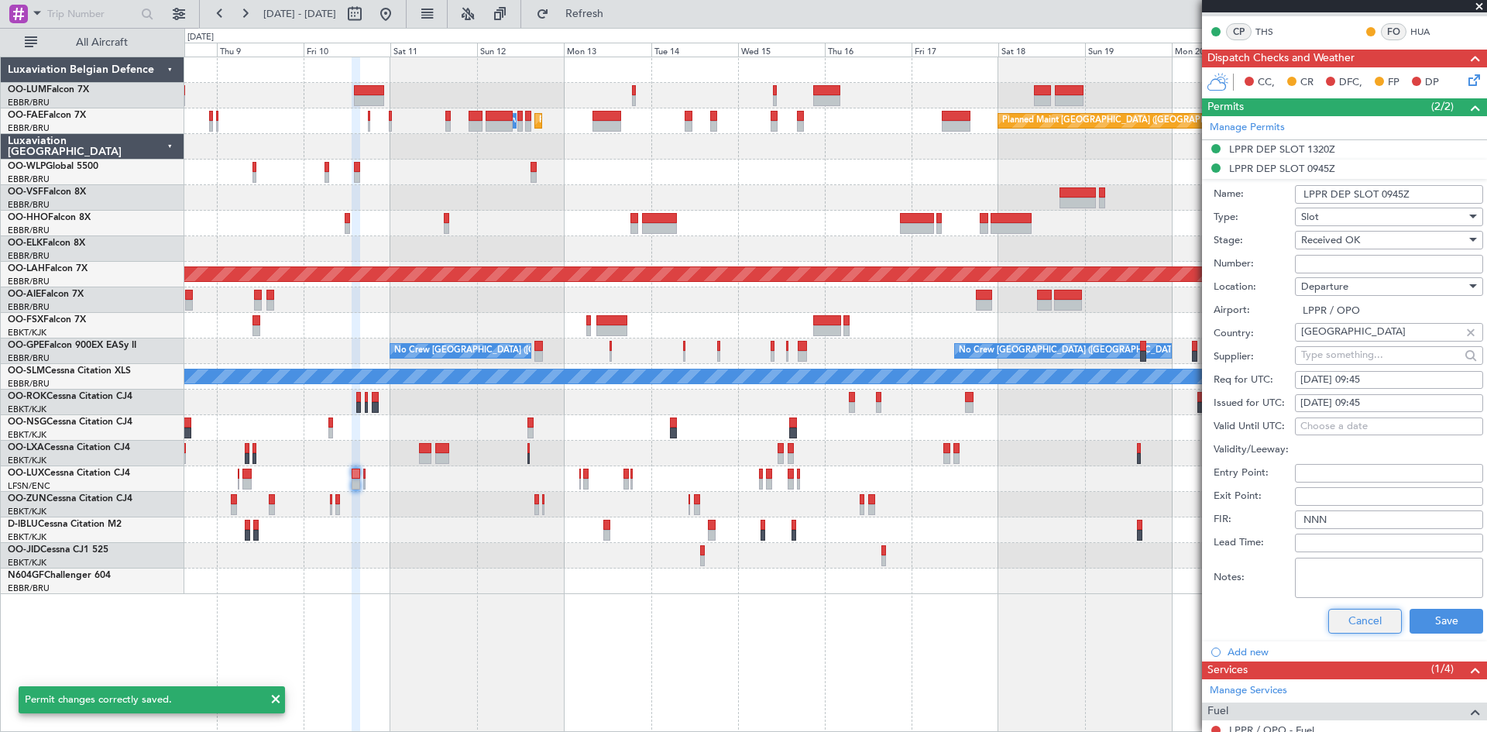
click at [1366, 609] on button "Cancel" at bounding box center [1366, 621] width 74 height 25
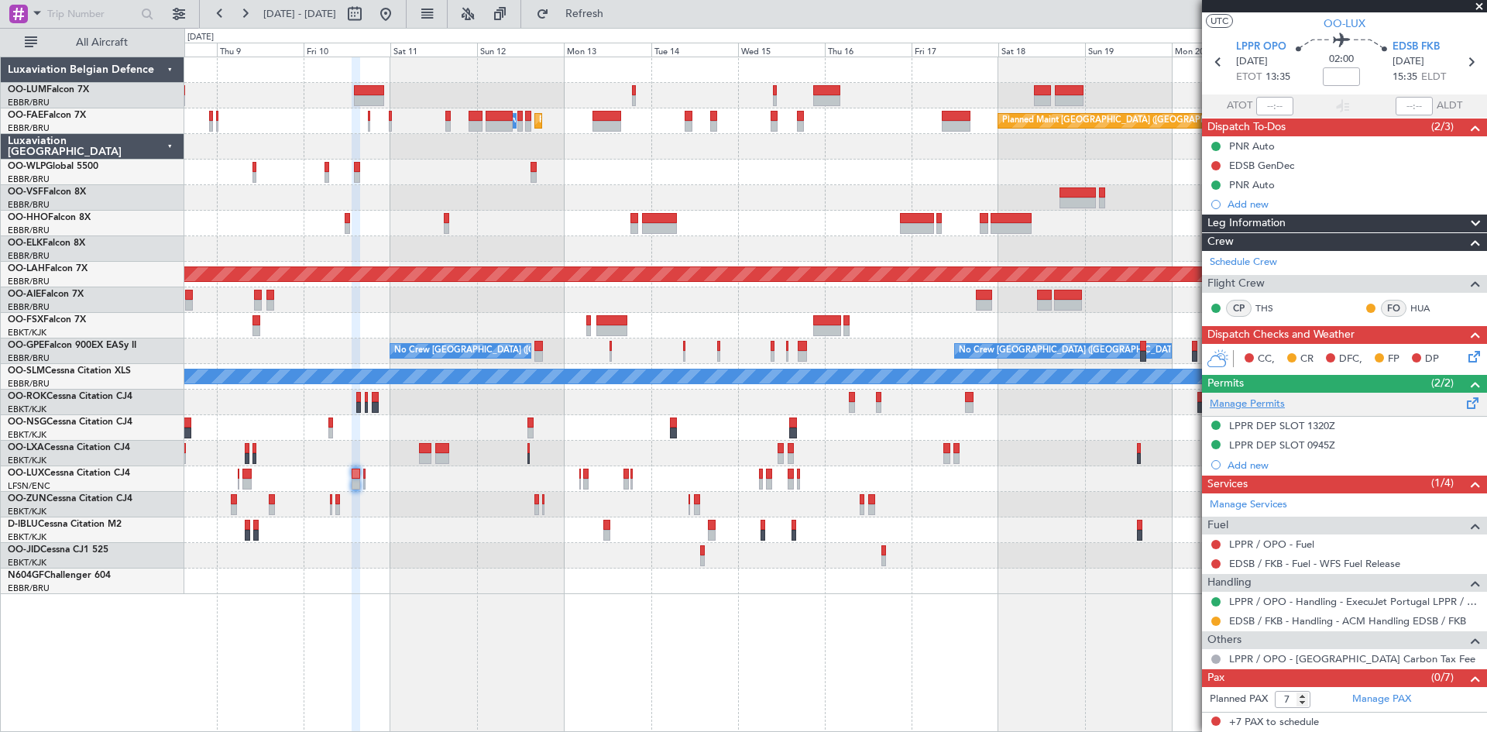
click at [1277, 401] on link "Manage Permits" at bounding box center [1247, 404] width 75 height 15
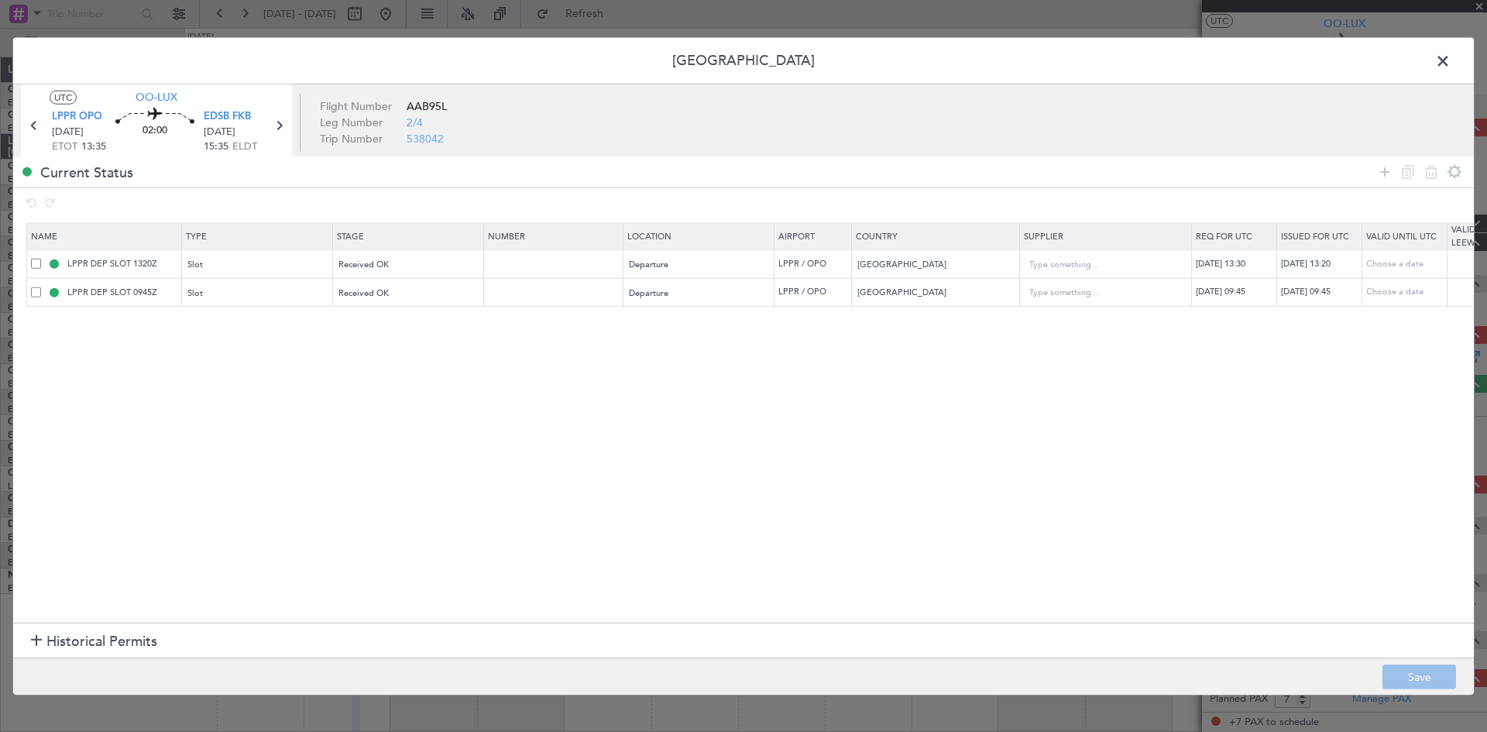
click at [36, 290] on span at bounding box center [36, 292] width 10 height 10
click at [42, 287] on input "checkbox" at bounding box center [42, 287] width 0 height 0
click at [1426, 170] on icon at bounding box center [1431, 172] width 19 height 19
click at [1430, 661] on footer "Save" at bounding box center [743, 676] width 1461 height 37
click at [1432, 663] on footer "Save" at bounding box center [743, 676] width 1461 height 37
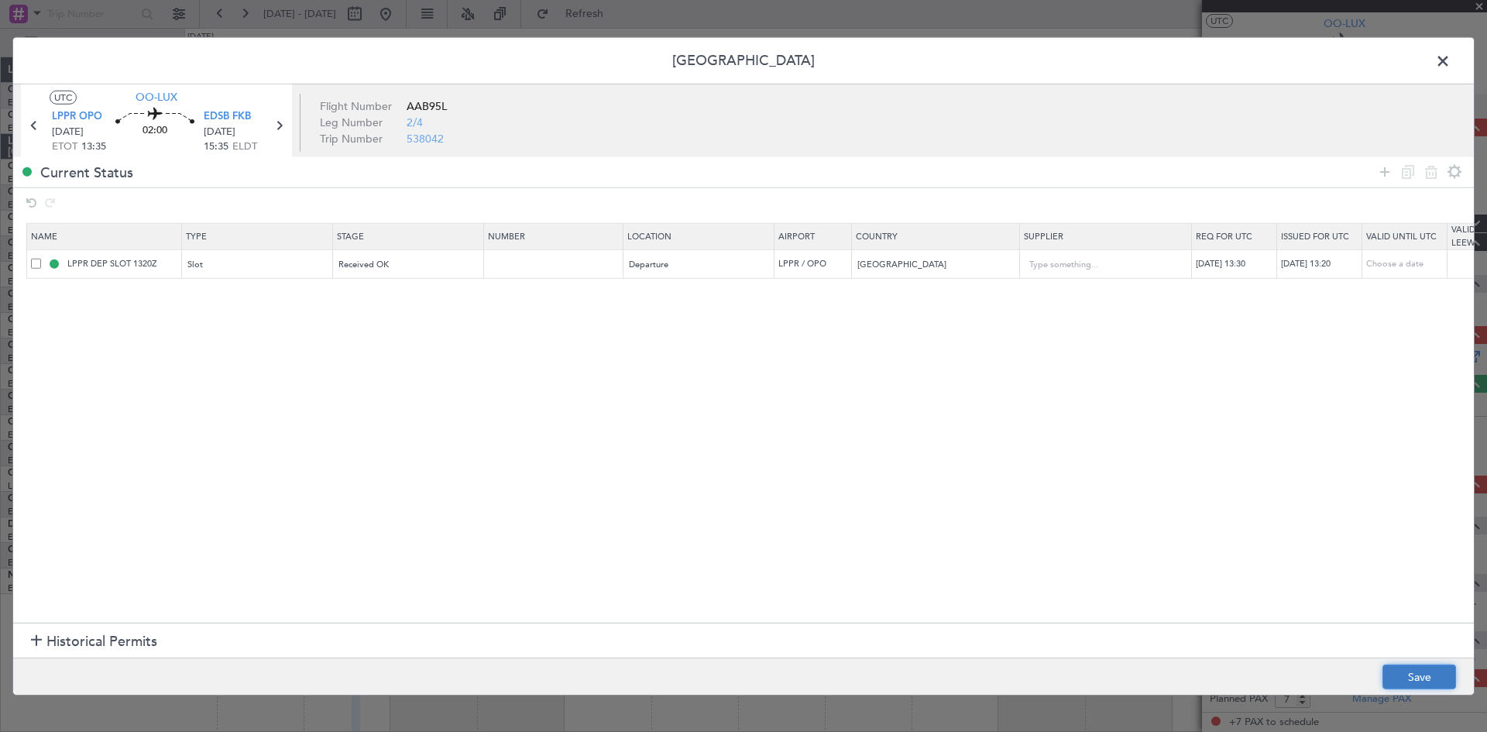
click at [1432, 665] on button "Save" at bounding box center [1420, 677] width 74 height 25
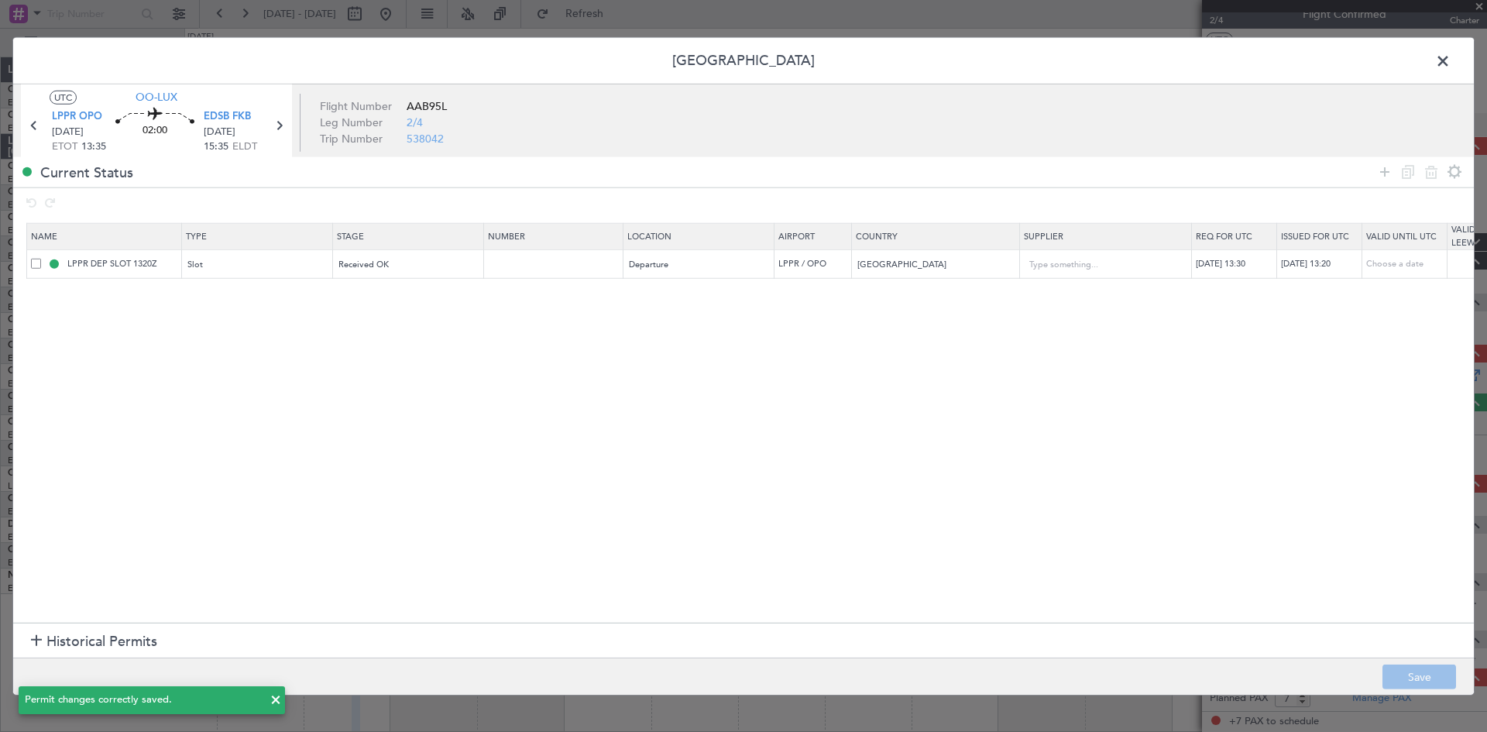
scroll to position [14, 0]
click at [1451, 63] on span at bounding box center [1451, 64] width 0 height 31
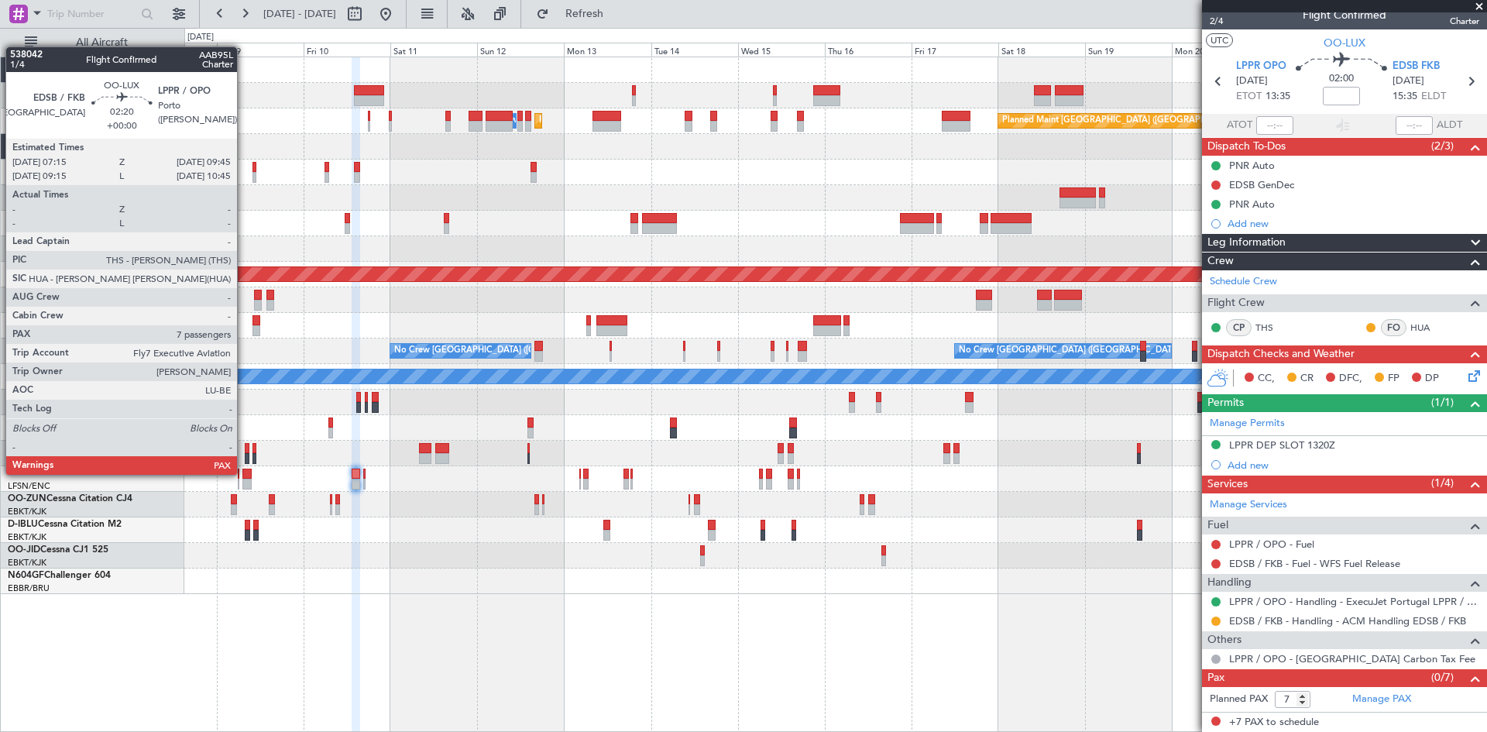
click at [244, 475] on div at bounding box center [246, 474] width 9 height 11
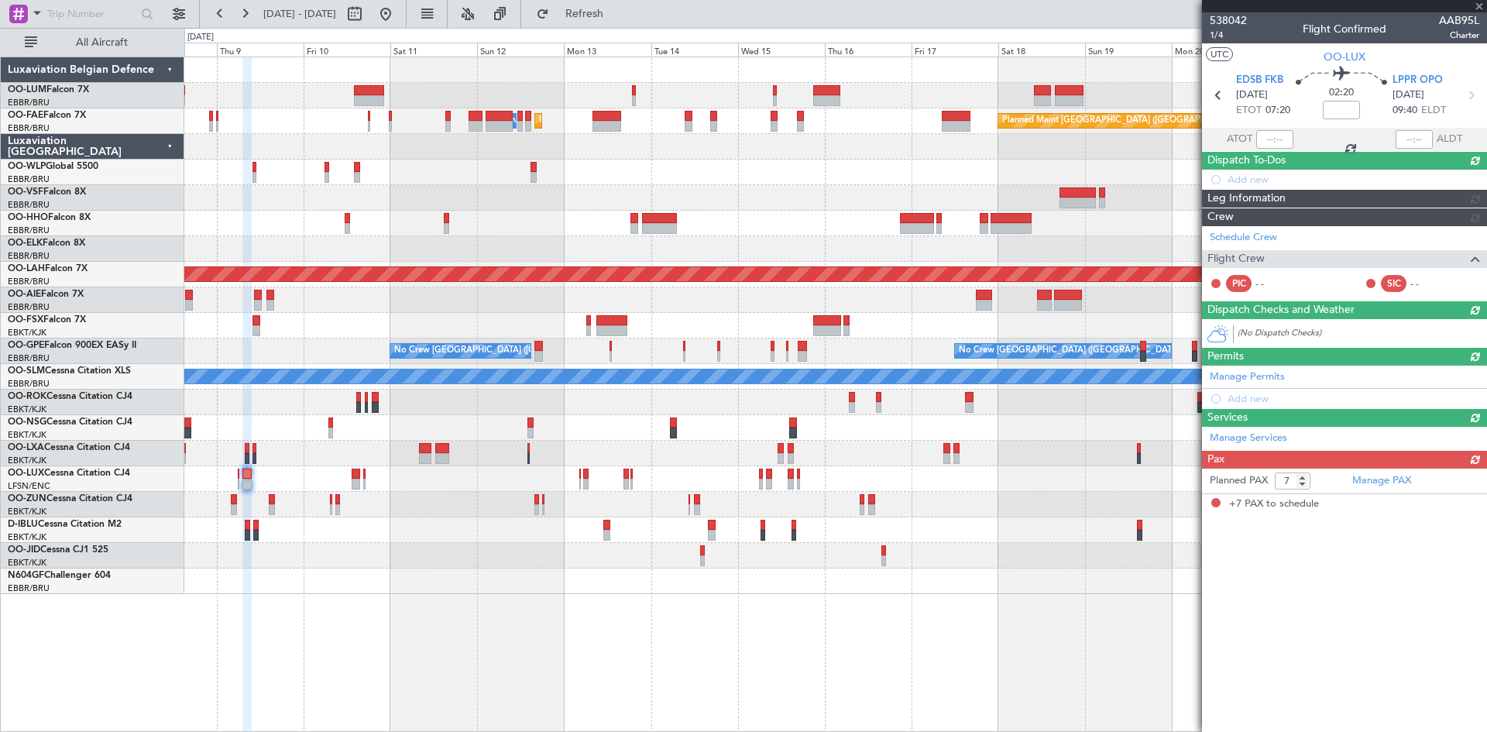
scroll to position [0, 0]
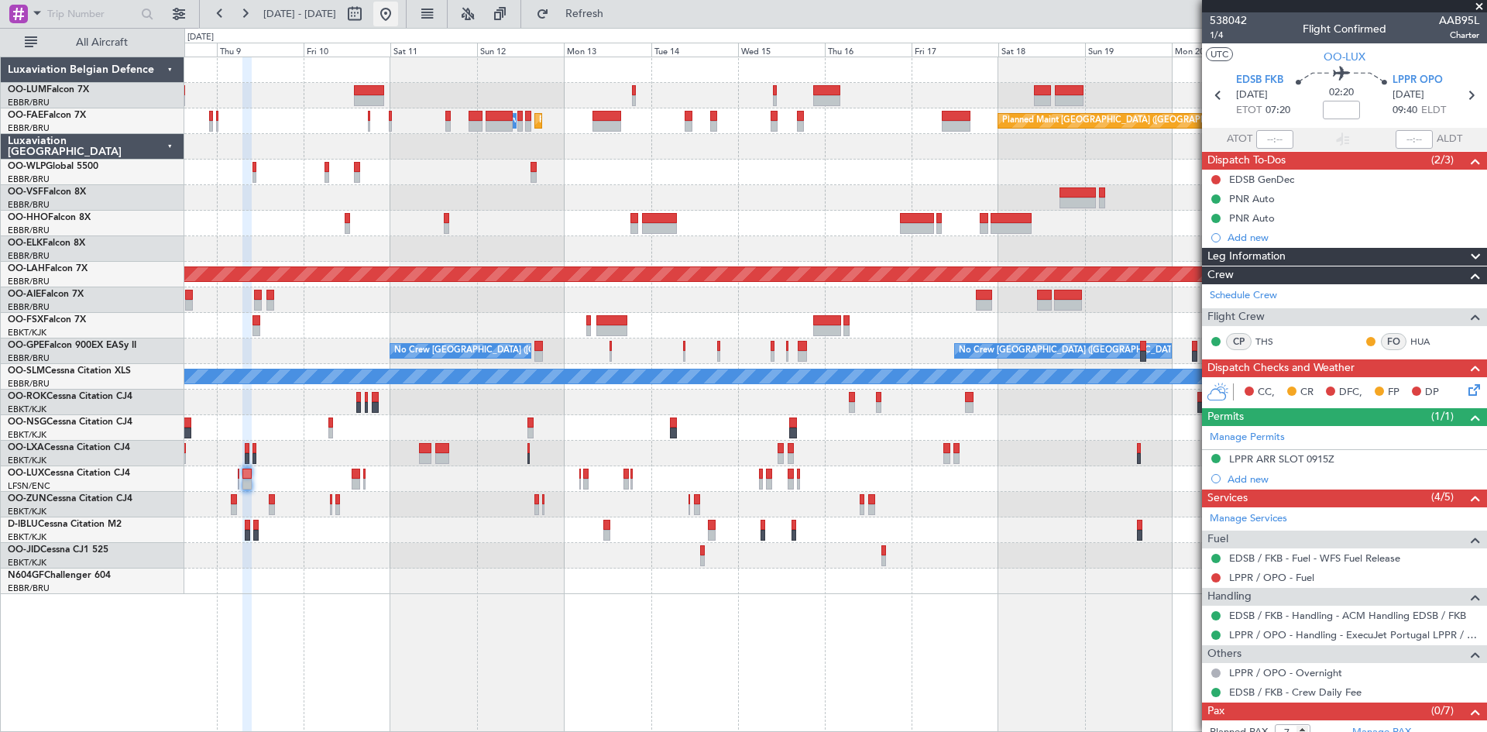
click at [398, 12] on button at bounding box center [385, 14] width 25 height 25
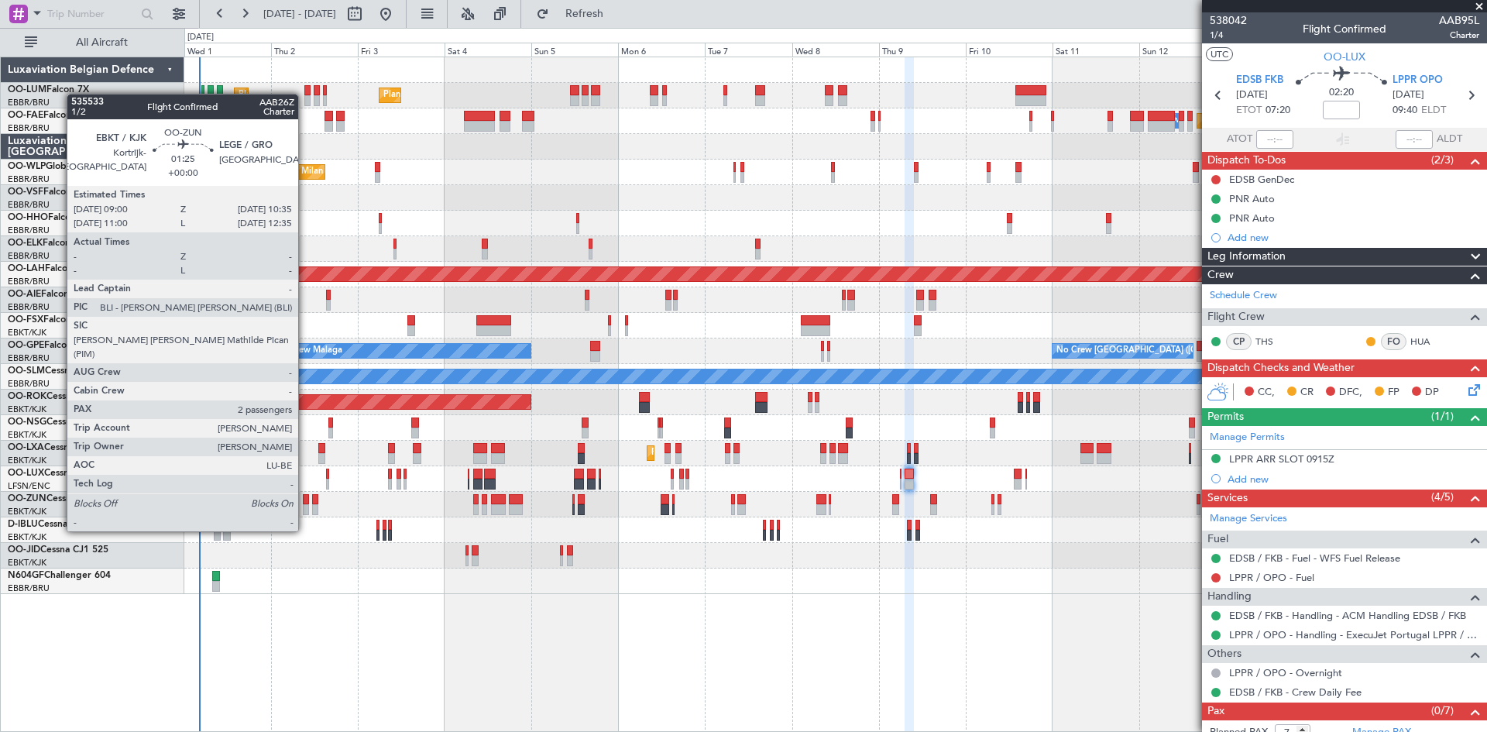
click at [305, 502] on div at bounding box center [306, 499] width 6 height 11
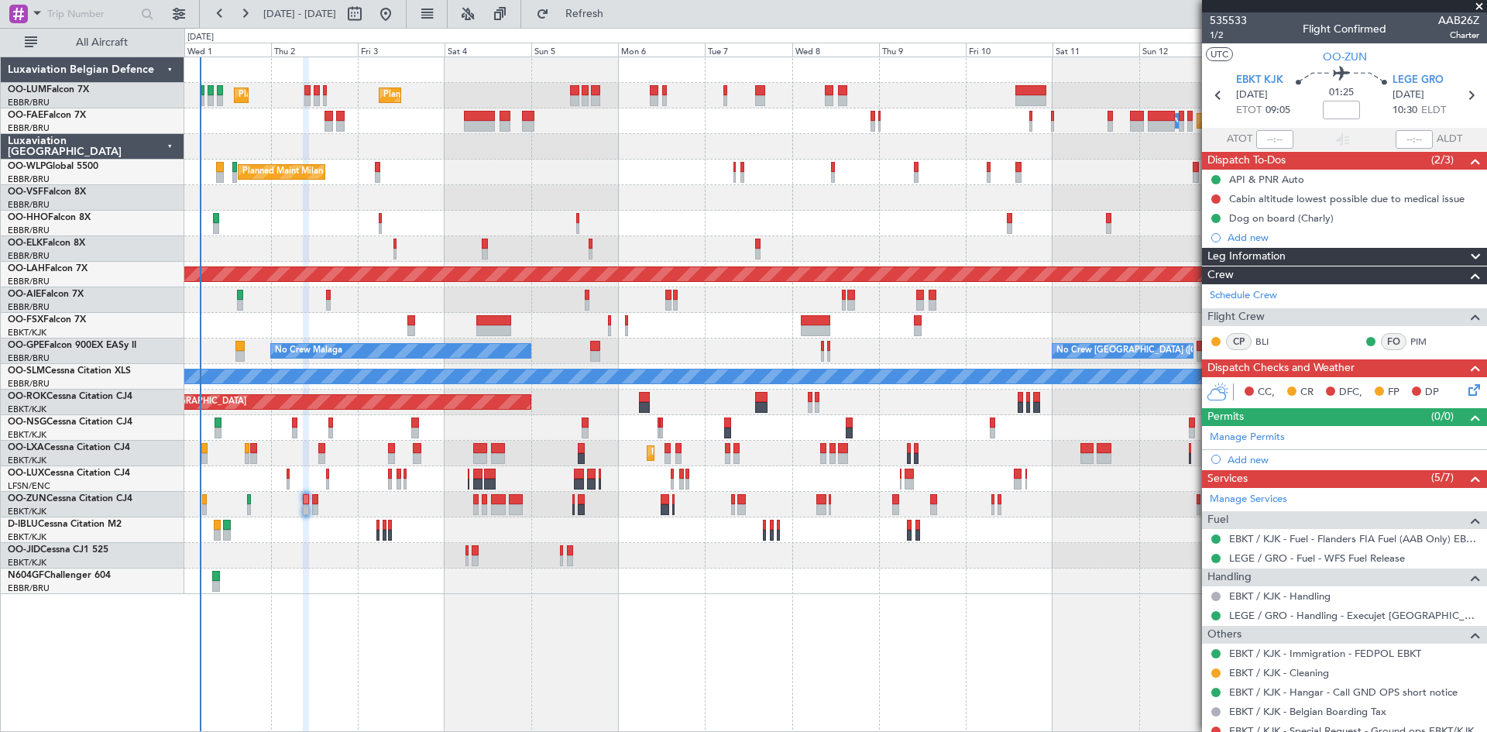
click at [1466, 382] on icon at bounding box center [1472, 387] width 12 height 12
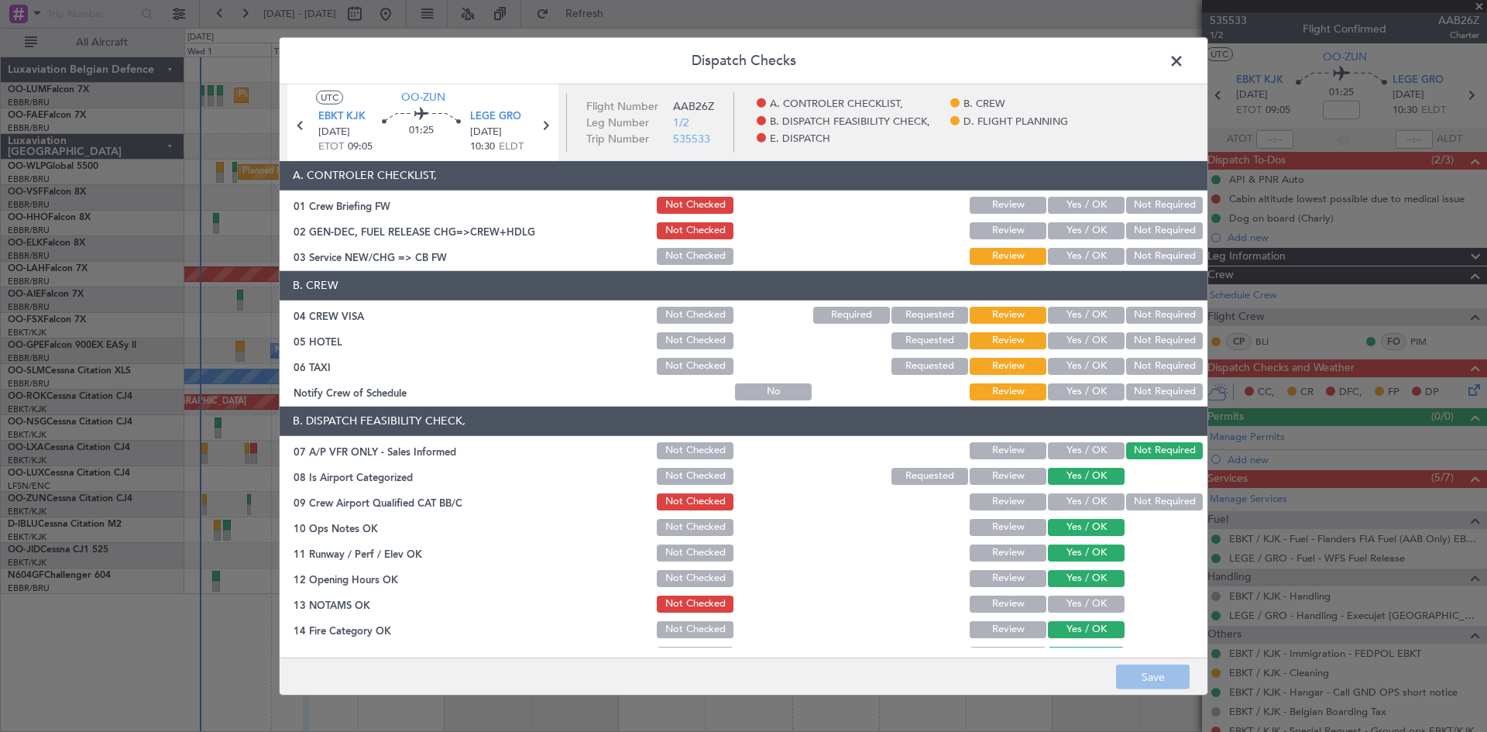
click at [1147, 309] on button "Not Required" at bounding box center [1164, 315] width 77 height 17
click at [1143, 338] on button "Not Required" at bounding box center [1164, 340] width 77 height 17
click at [1065, 397] on button "Yes / OK" at bounding box center [1086, 391] width 77 height 17
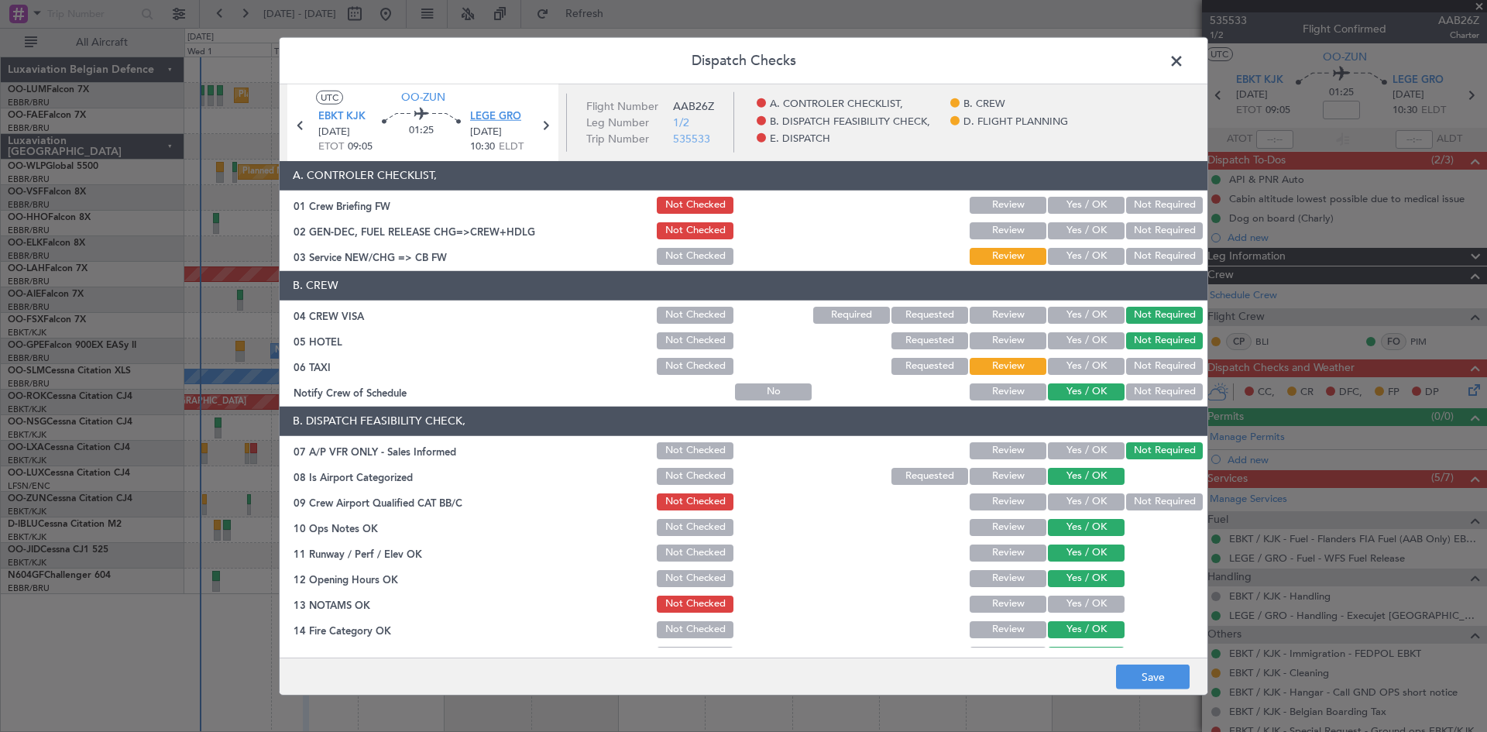
click at [493, 115] on span "LEGE GRO" at bounding box center [495, 116] width 51 height 15
click at [480, 118] on span "LEGE GRO" at bounding box center [495, 116] width 51 height 15
click at [1080, 504] on button "Yes / OK" at bounding box center [1086, 501] width 77 height 17
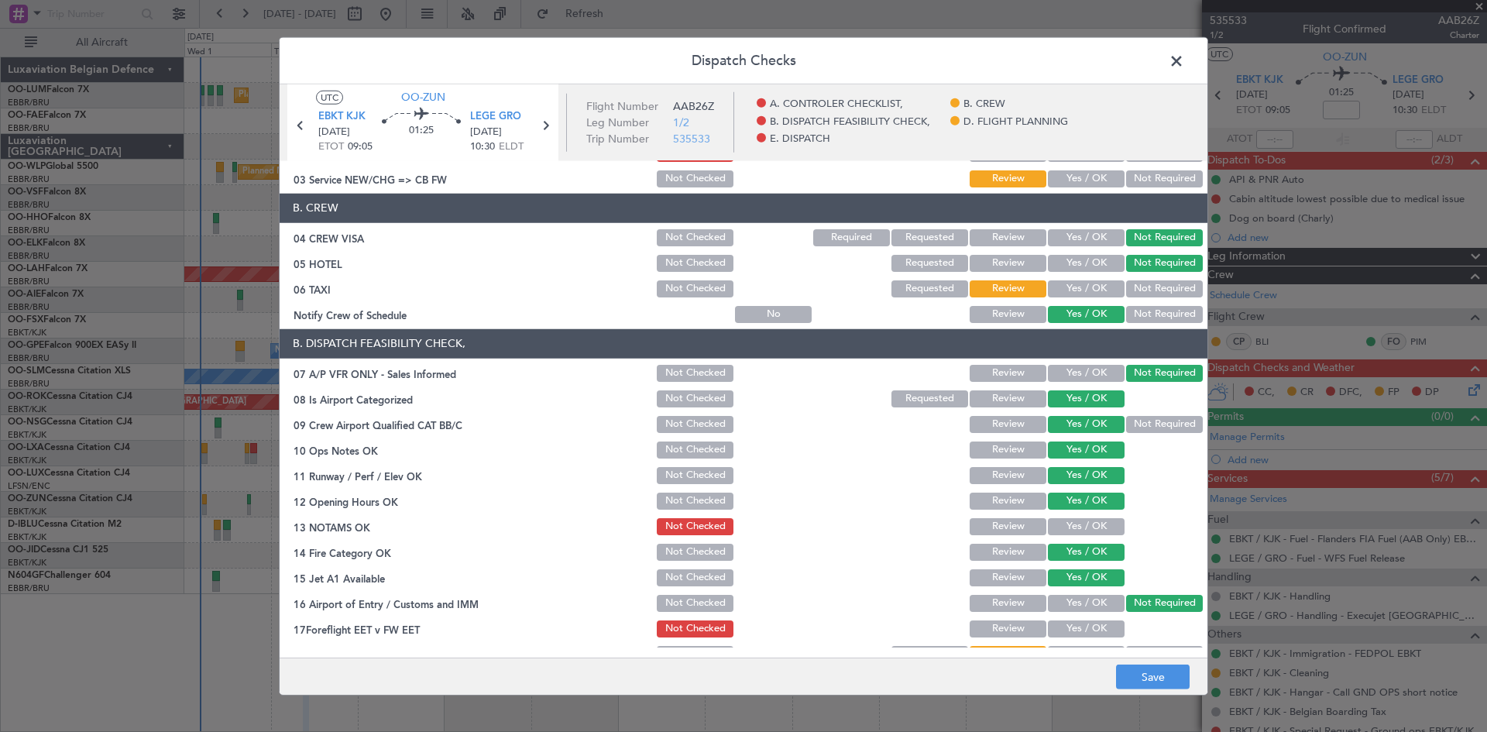
click at [1075, 532] on button "Yes / OK" at bounding box center [1086, 526] width 77 height 17
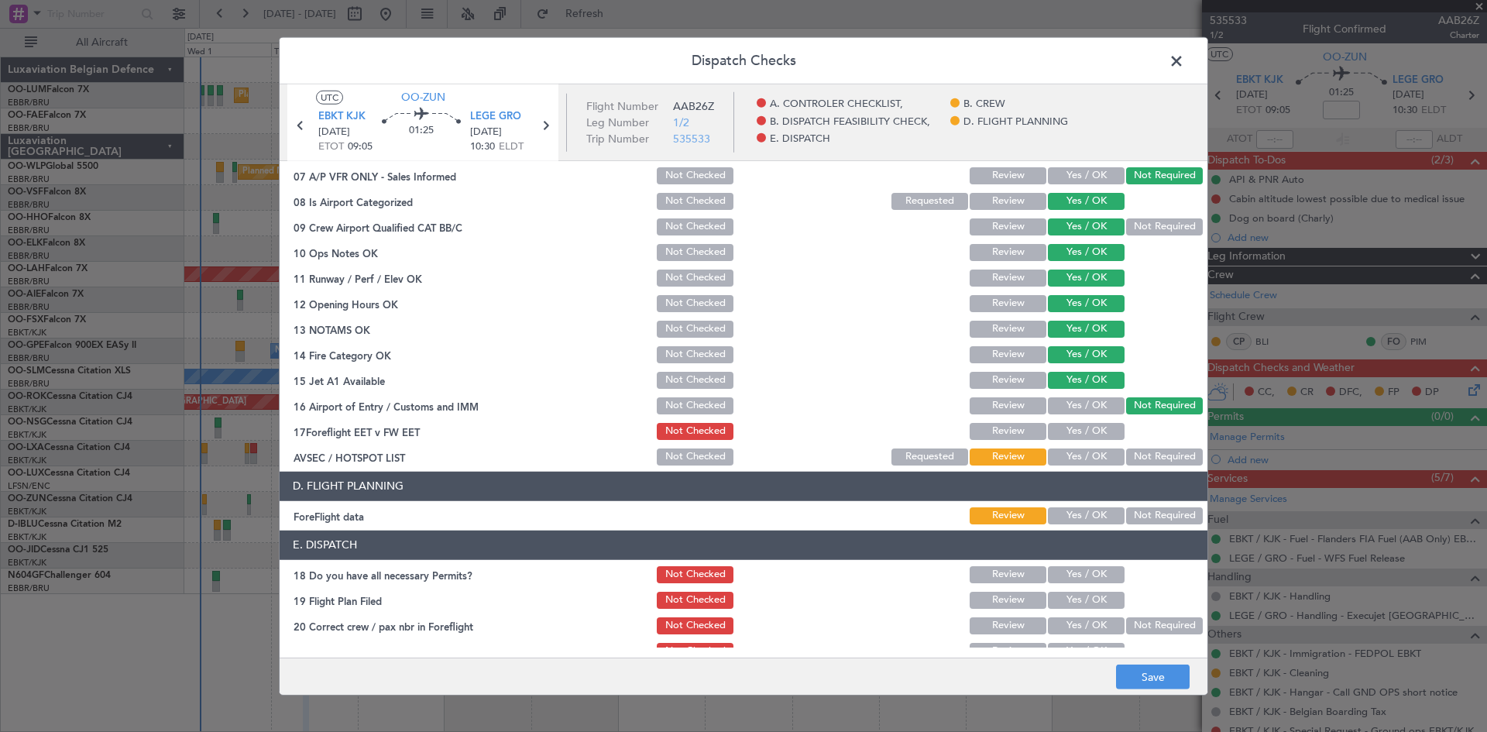
scroll to position [293, 0]
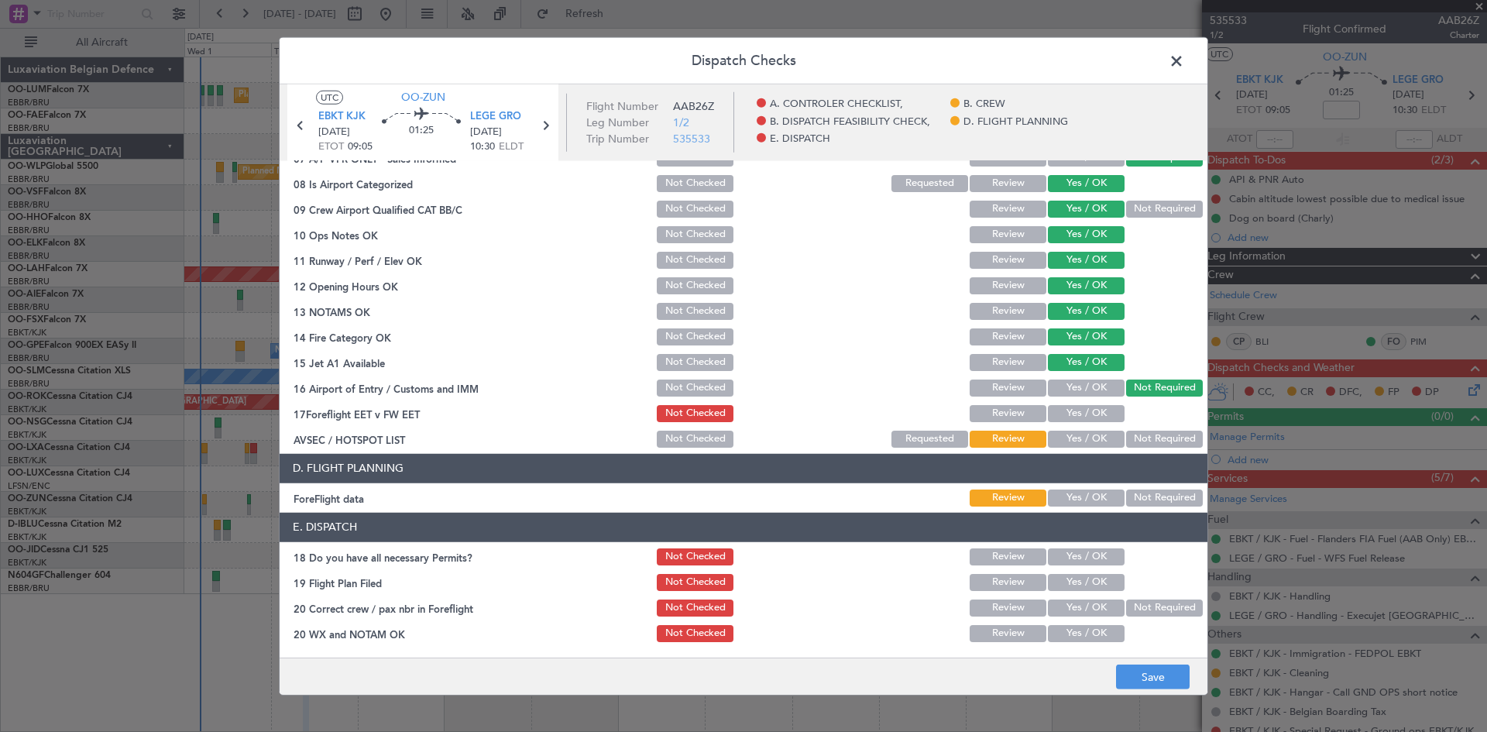
click at [1051, 557] on button "Yes / OK" at bounding box center [1086, 556] width 77 height 17
click at [1184, 669] on button "Save" at bounding box center [1153, 677] width 74 height 25
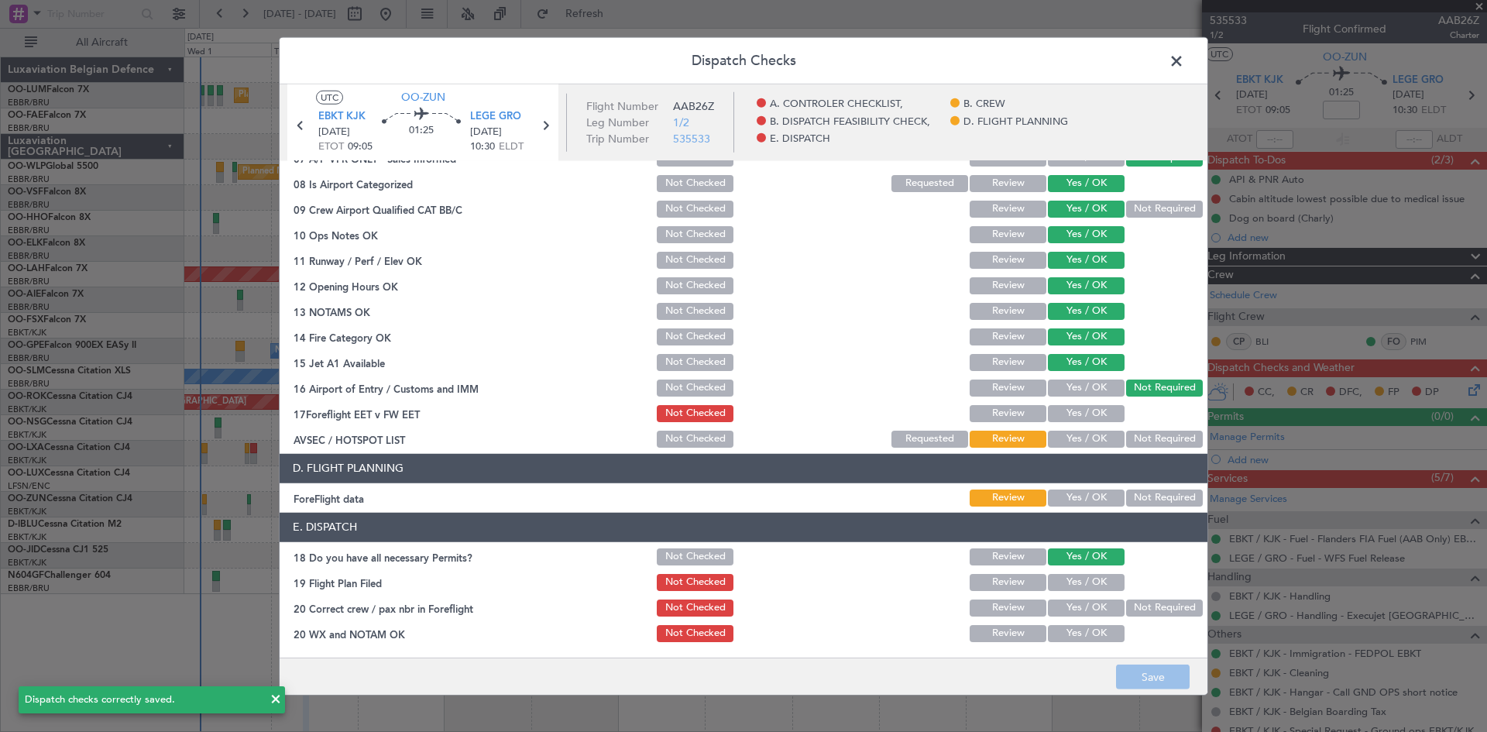
click at [1071, 442] on button "Yes / OK" at bounding box center [1086, 439] width 77 height 17
click at [1145, 674] on button "Save" at bounding box center [1153, 677] width 74 height 25
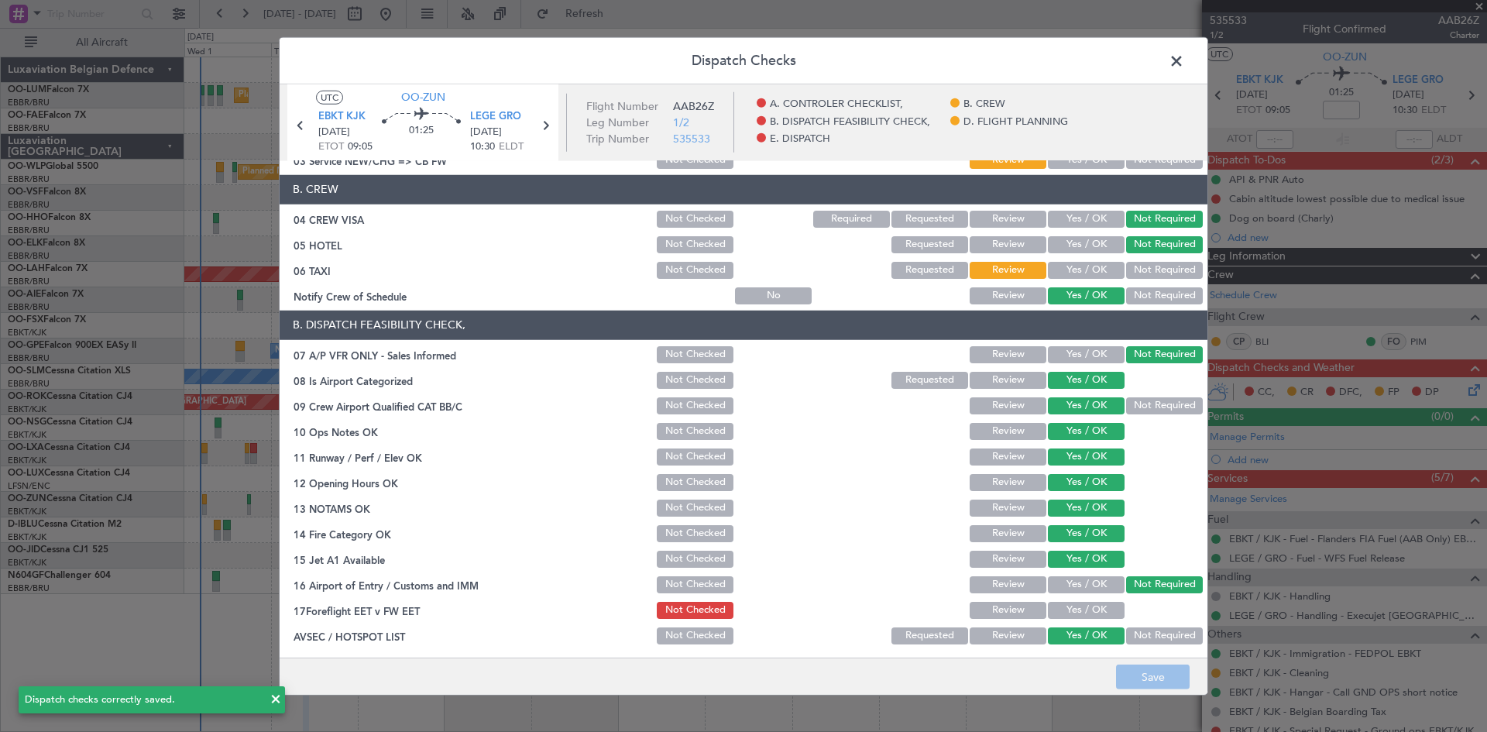
scroll to position [0, 0]
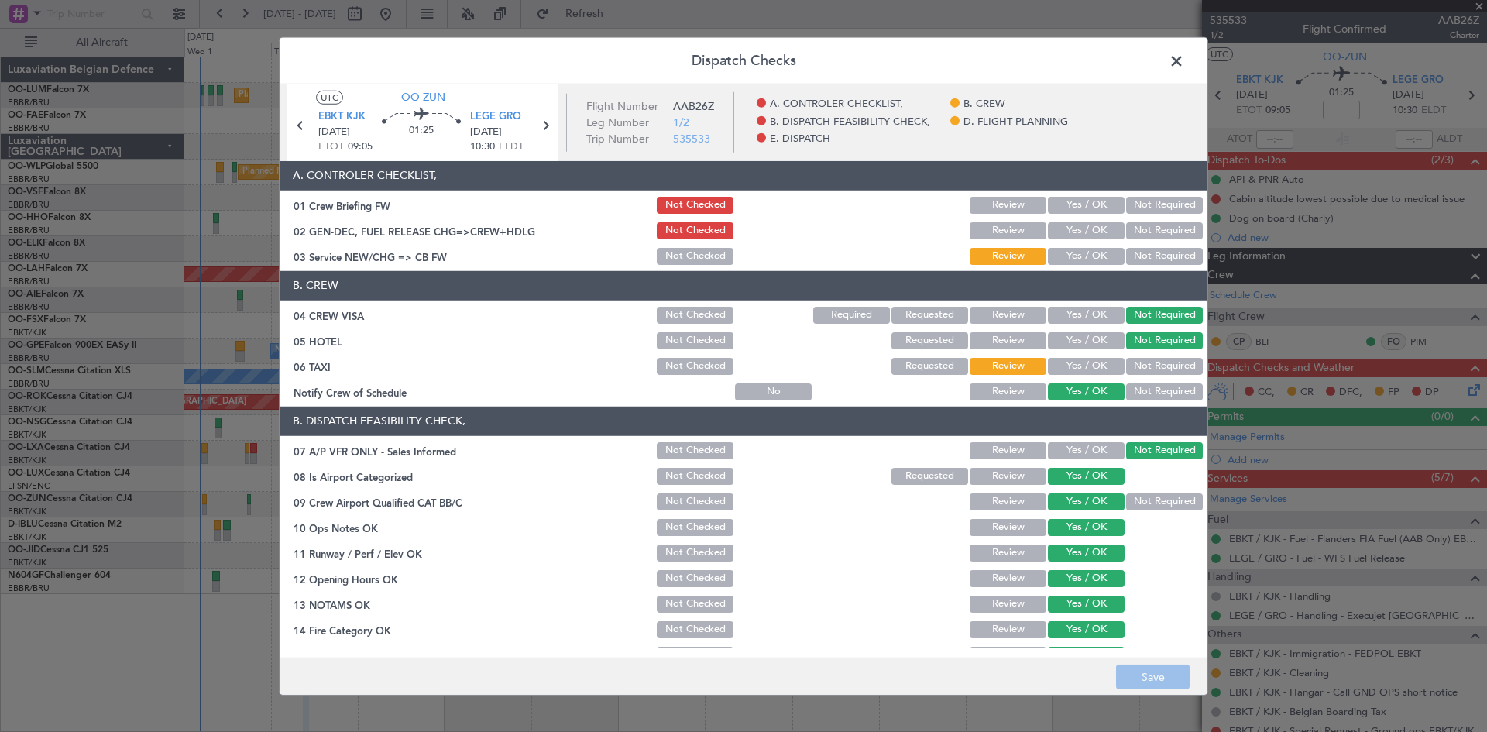
drag, startPoint x: 1173, startPoint y: 57, endPoint x: 1152, endPoint y: 82, distance: 33.0
click at [1184, 57] on span at bounding box center [1184, 64] width 0 height 31
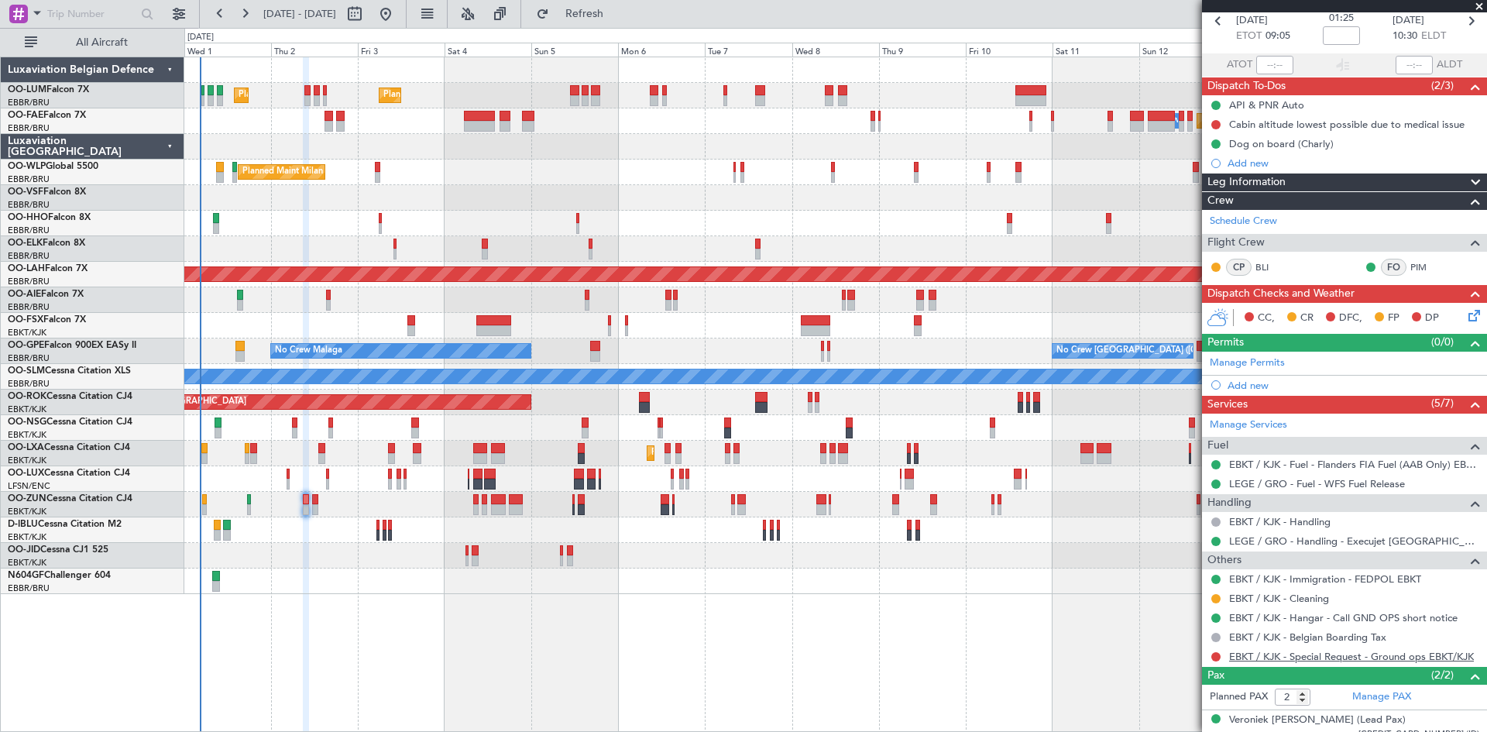
scroll to position [122, 0]
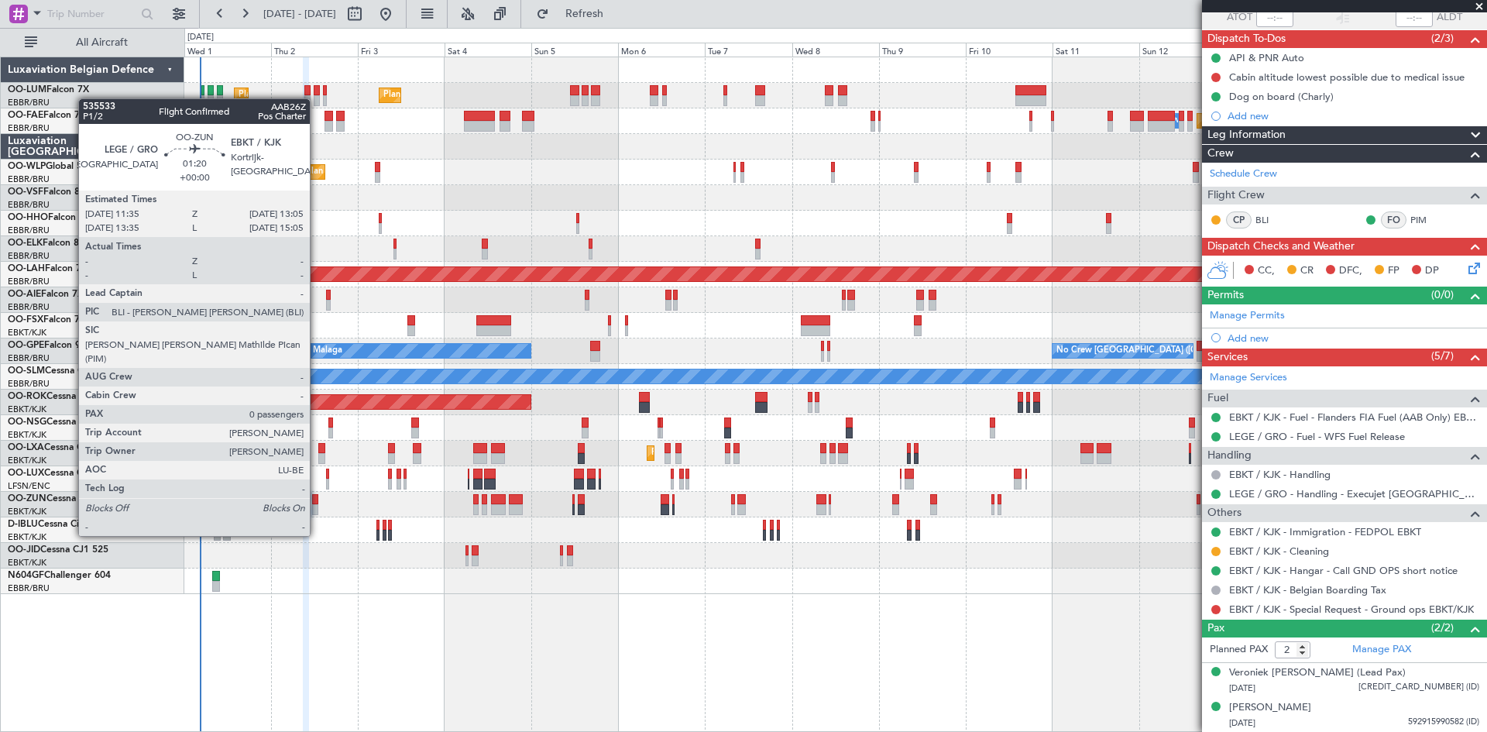
click at [317, 507] on div at bounding box center [315, 509] width 6 height 11
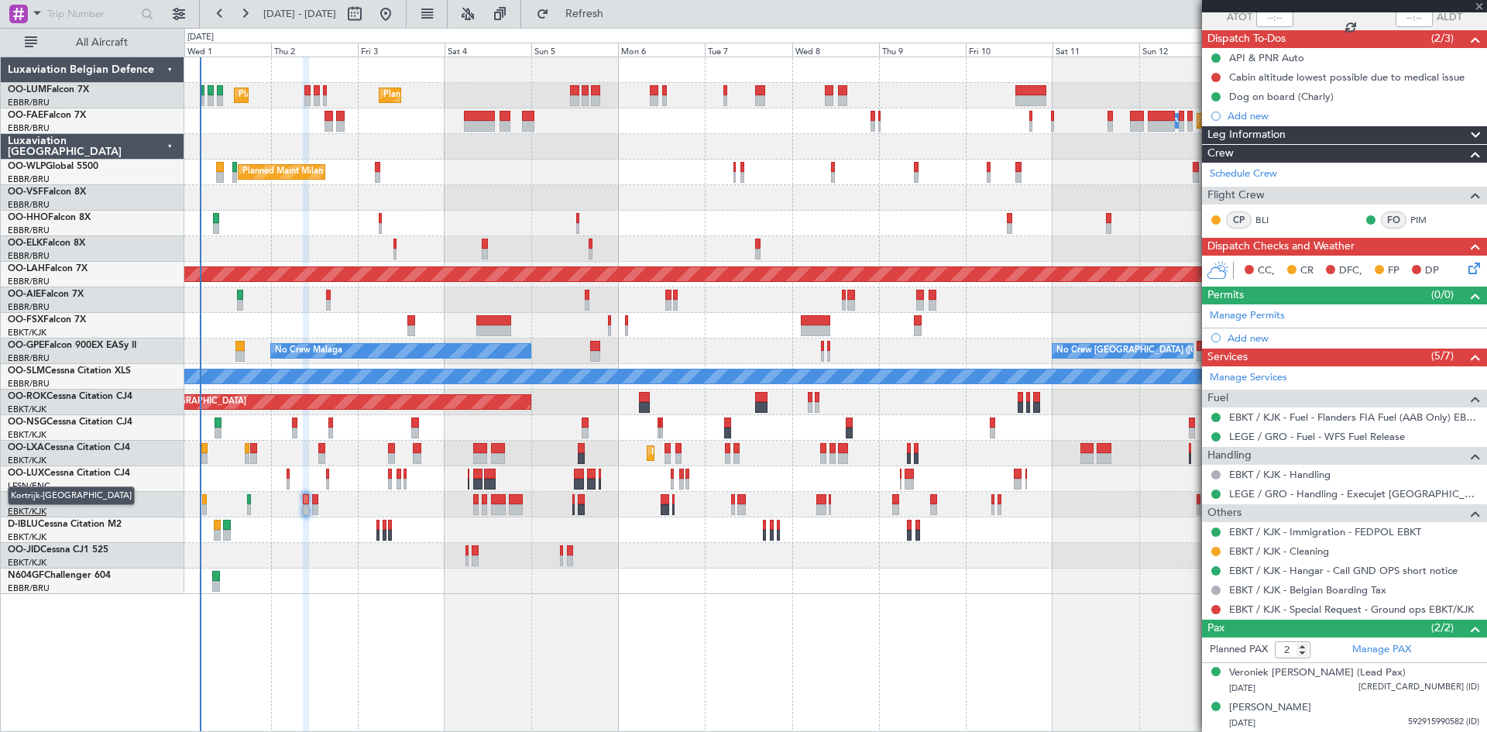
type input "0"
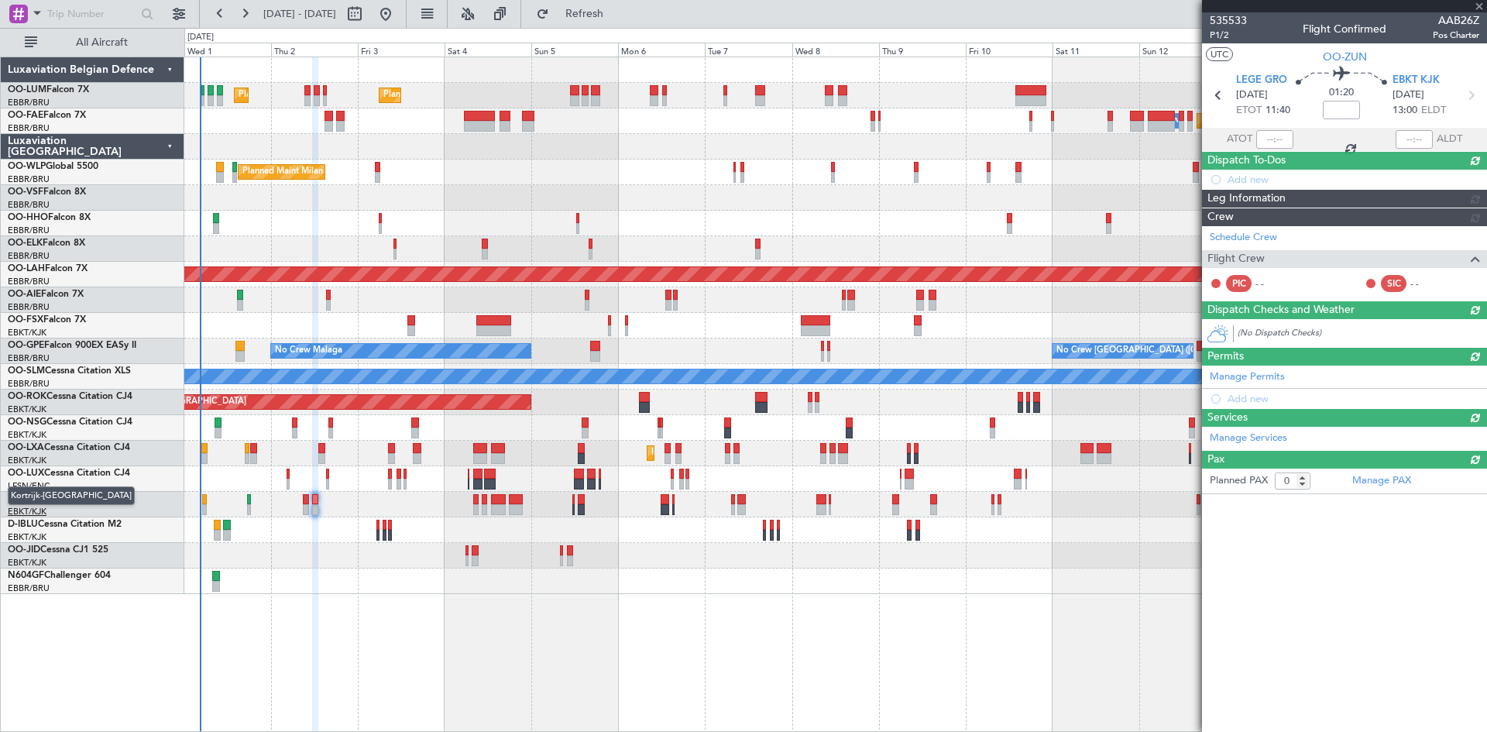
scroll to position [0, 0]
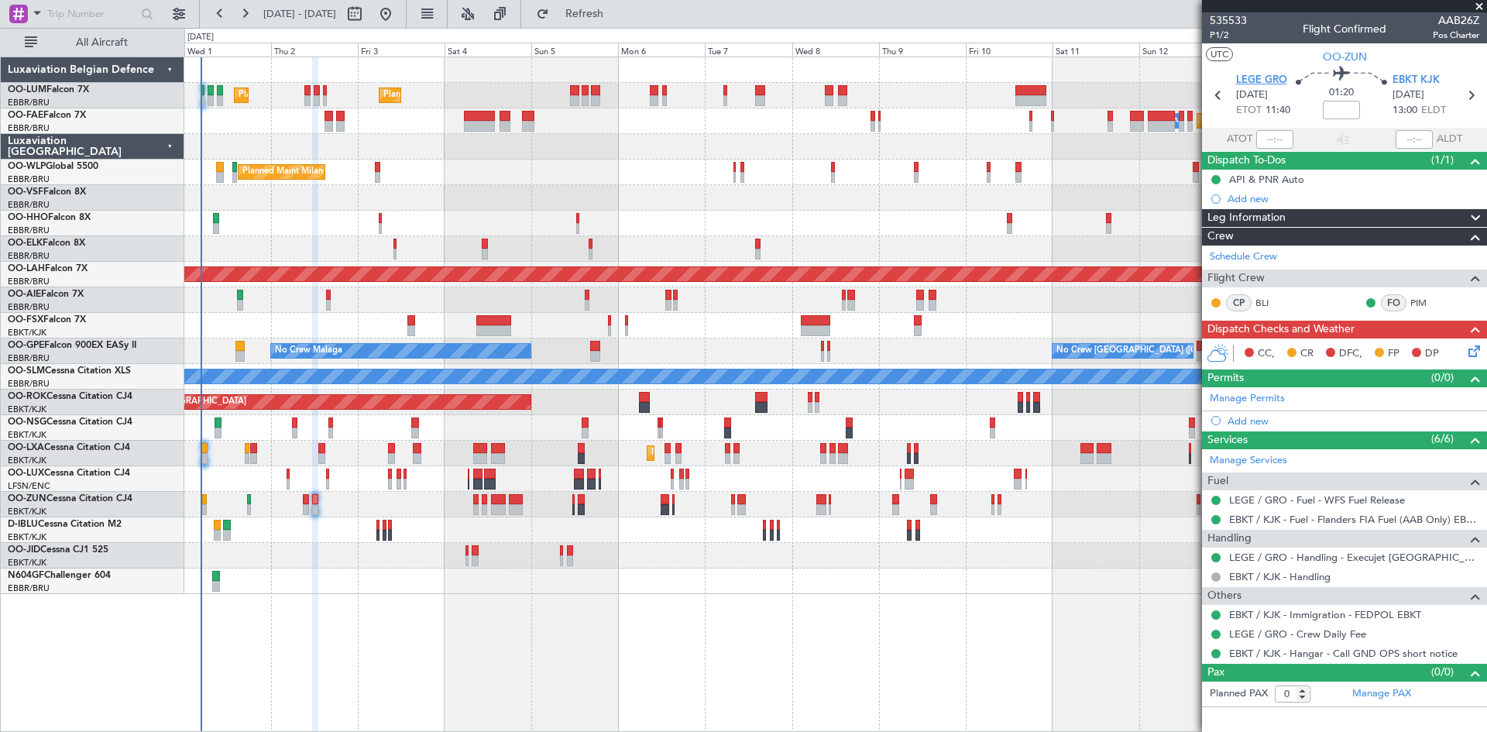
click at [1261, 82] on span "LEGE GRO" at bounding box center [1261, 80] width 51 height 15
click at [1475, 347] on icon at bounding box center [1472, 348] width 12 height 12
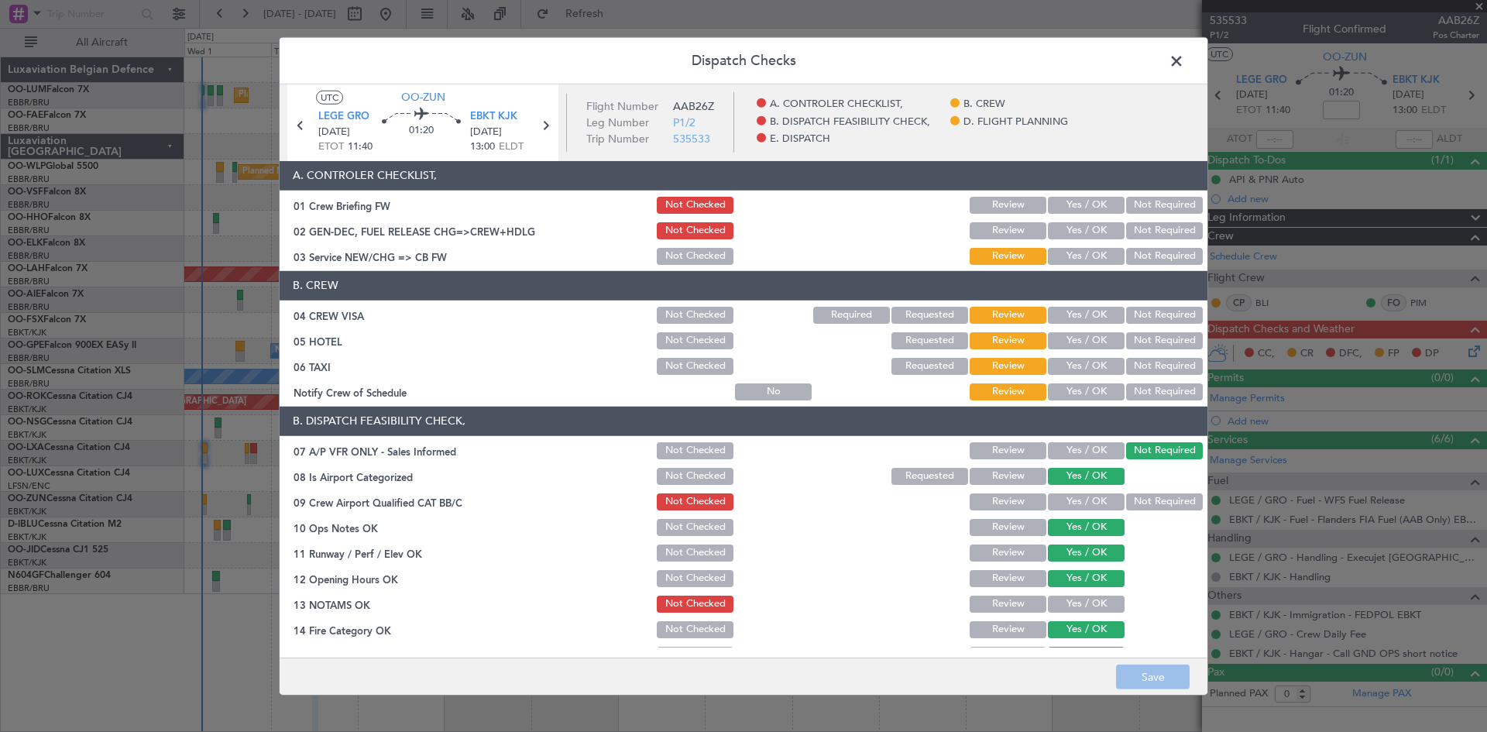
click at [1154, 312] on button "Not Required" at bounding box center [1164, 315] width 77 height 17
click at [1145, 344] on button "Not Required" at bounding box center [1164, 340] width 77 height 17
click at [1144, 363] on button "Not Required" at bounding box center [1164, 366] width 77 height 17
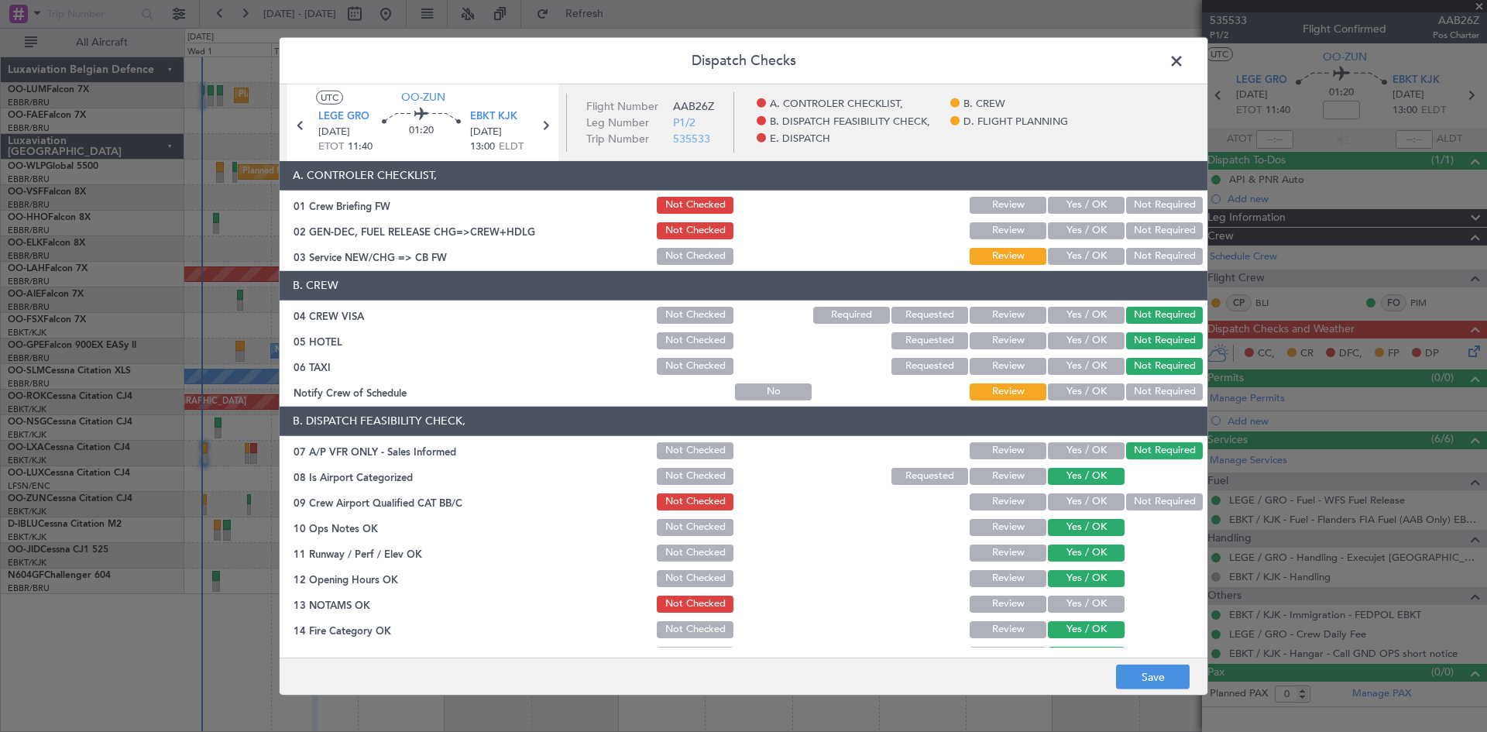
click at [1105, 394] on button "Yes / OK" at bounding box center [1086, 391] width 77 height 17
click at [1091, 498] on button "Yes / OK" at bounding box center [1086, 501] width 77 height 17
click at [1075, 593] on div "Yes / OK" at bounding box center [1085, 604] width 78 height 22
click at [1075, 597] on button "Yes / OK" at bounding box center [1086, 604] width 77 height 17
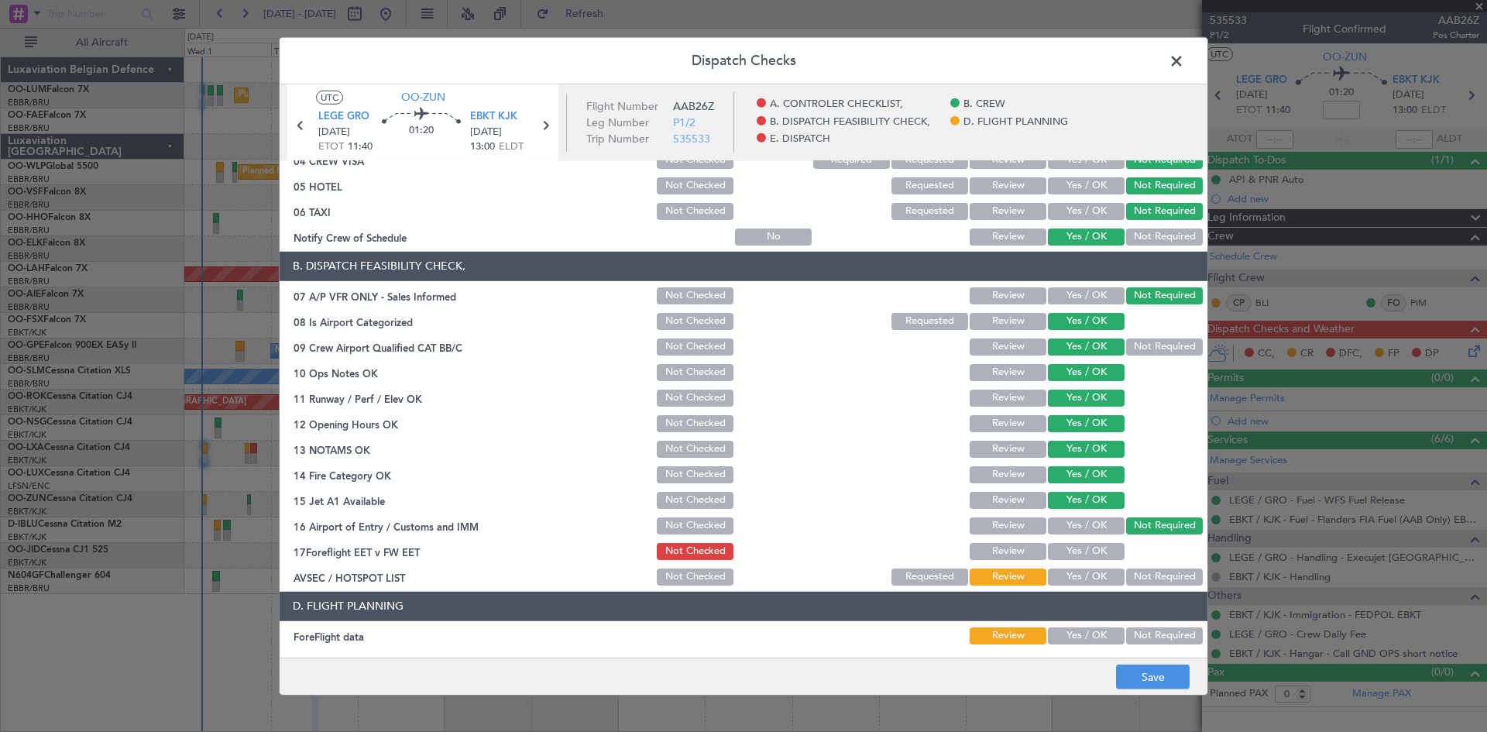
scroll to position [293, 0]
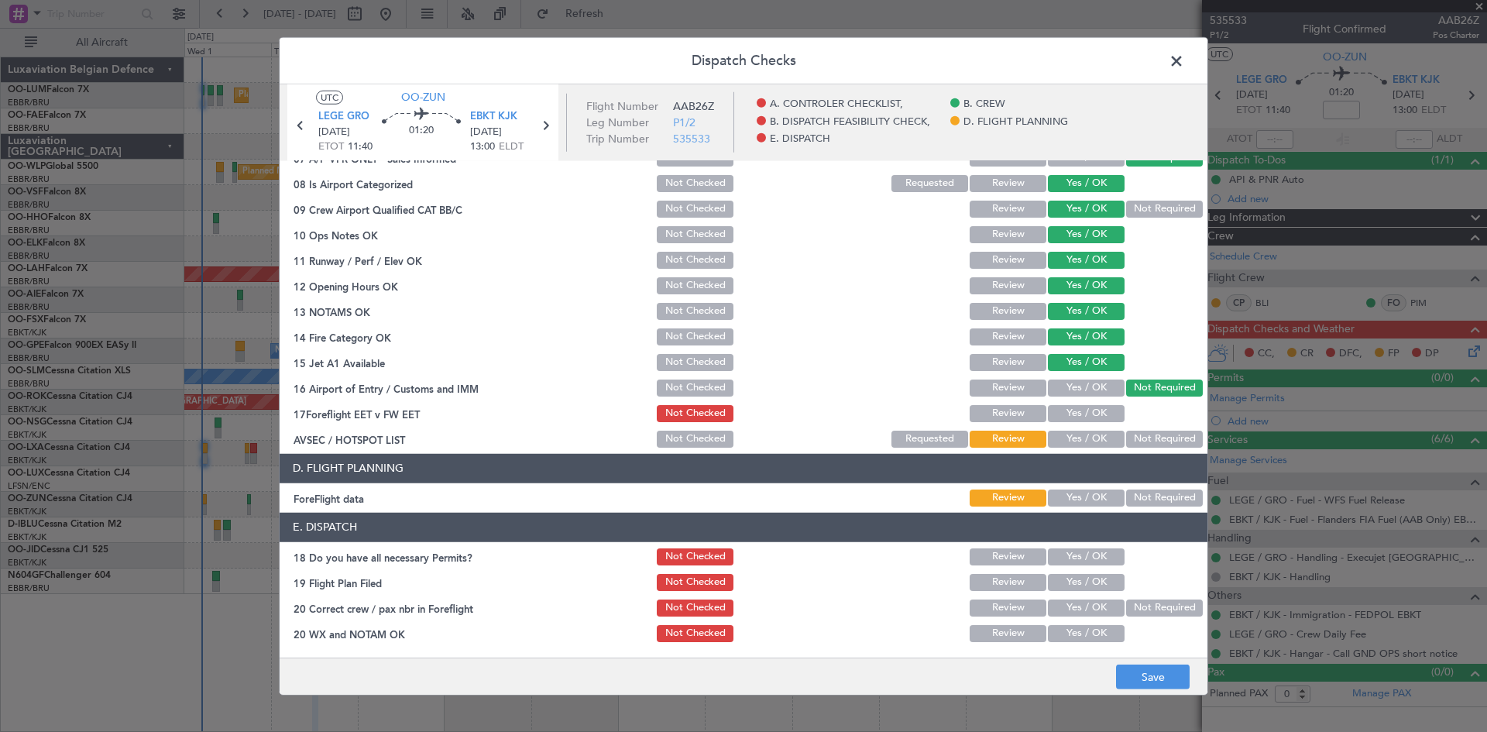
click at [1067, 439] on button "Yes / OK" at bounding box center [1086, 439] width 77 height 17
click at [1072, 411] on button "Yes / OK" at bounding box center [1086, 413] width 77 height 17
click at [1076, 492] on button "Yes / OK" at bounding box center [1086, 498] width 77 height 17
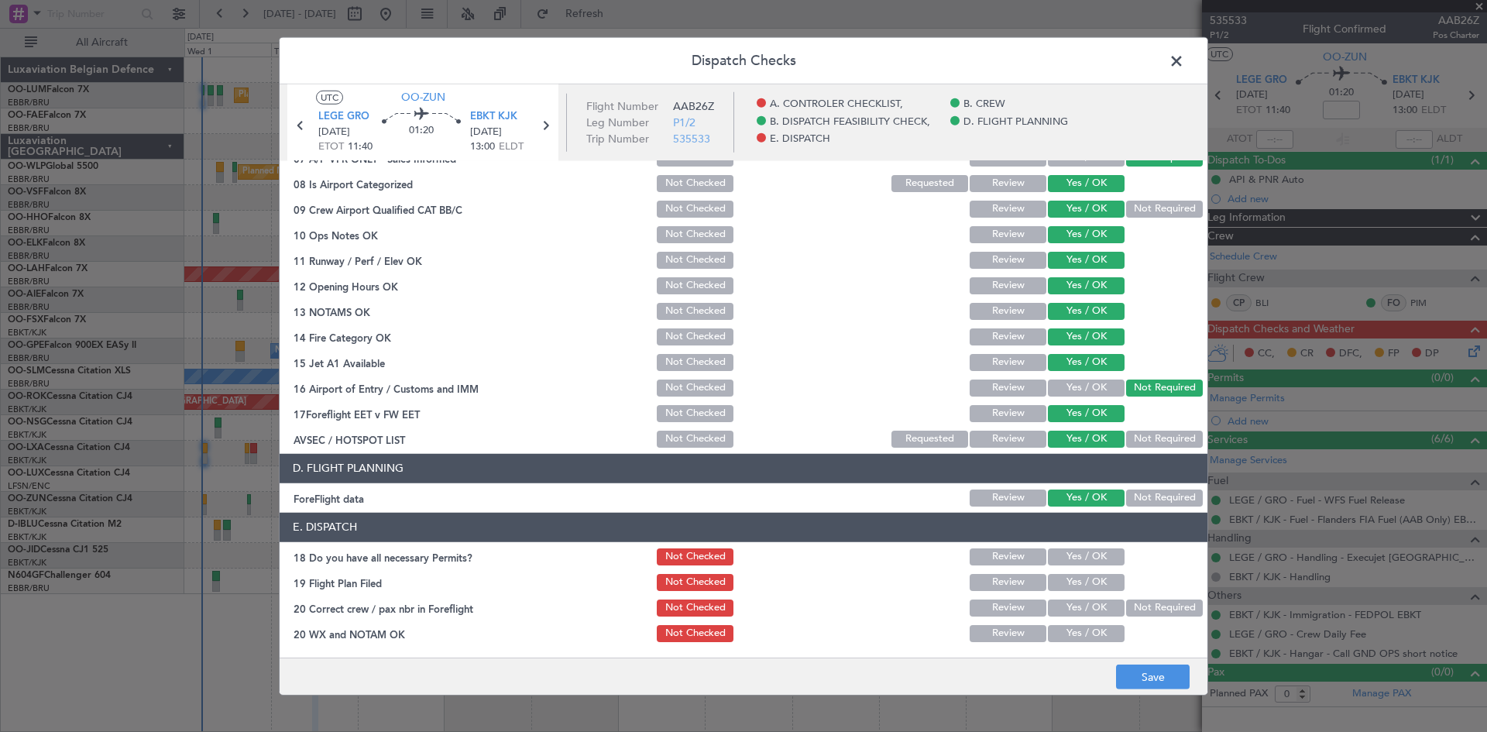
click at [1084, 552] on button "Yes / OK" at bounding box center [1086, 556] width 77 height 17
click at [1078, 598] on div "Yes / OK" at bounding box center [1085, 608] width 78 height 22
click at [1078, 608] on button "Yes / OK" at bounding box center [1086, 608] width 77 height 17
click at [1077, 629] on button "Yes / OK" at bounding box center [1086, 633] width 77 height 17
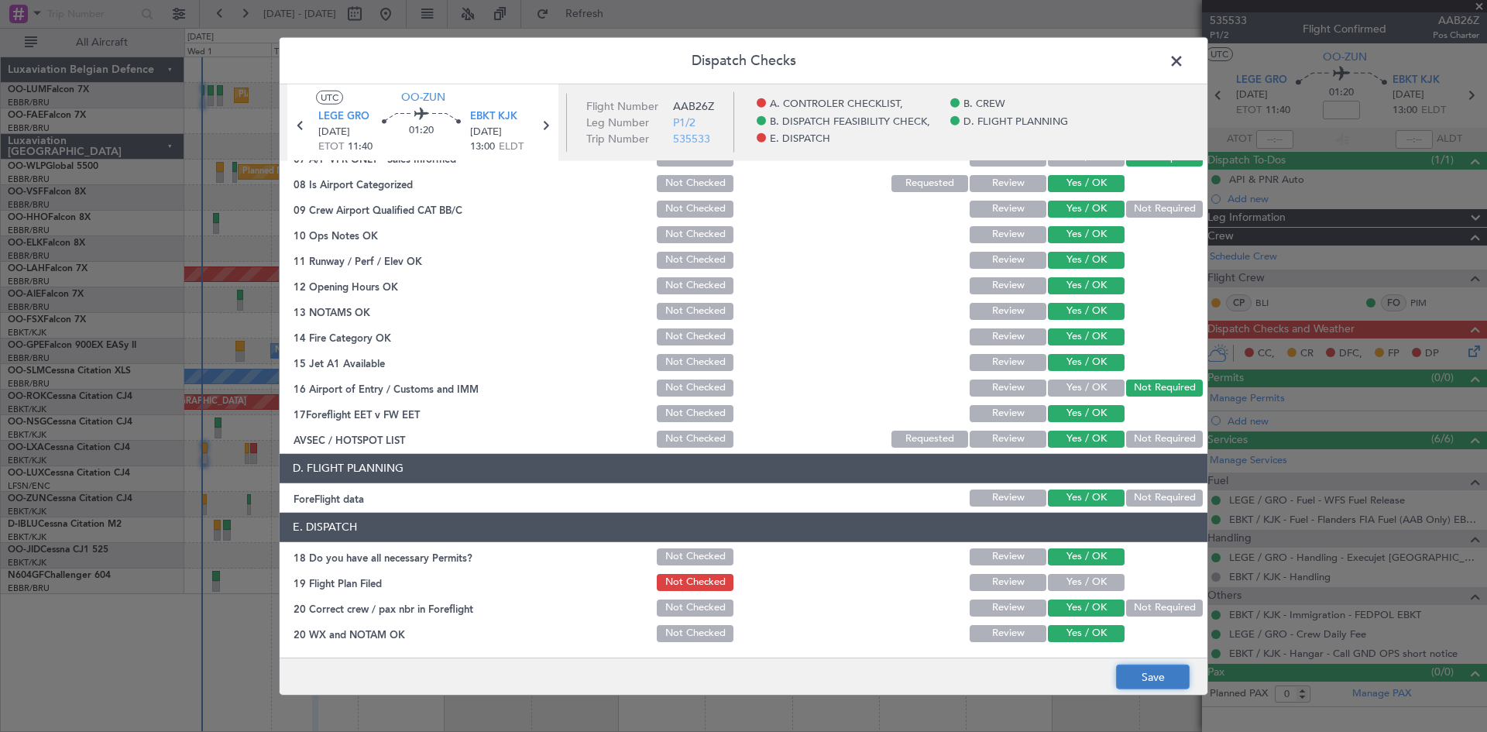
click at [1177, 672] on button "Save" at bounding box center [1153, 677] width 74 height 25
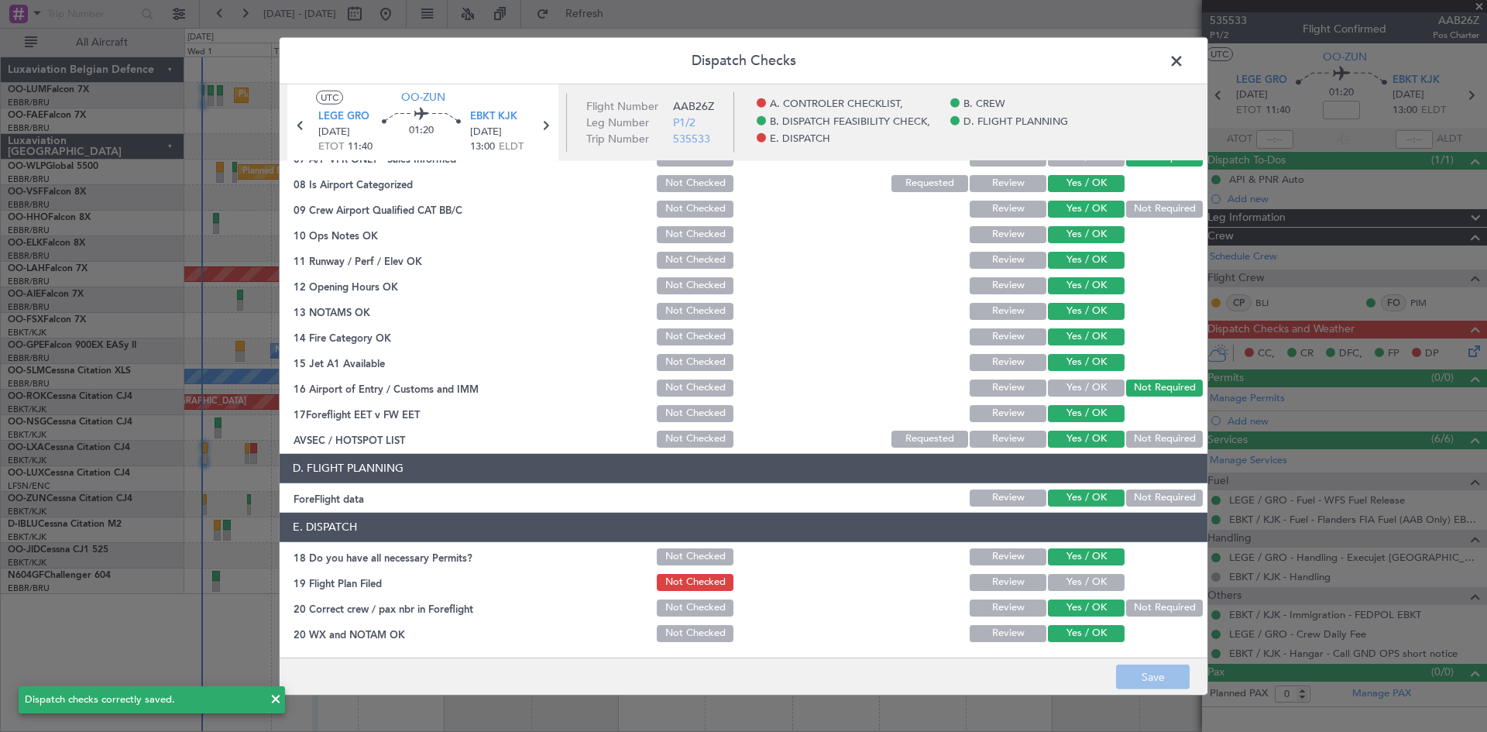
scroll to position [0, 0]
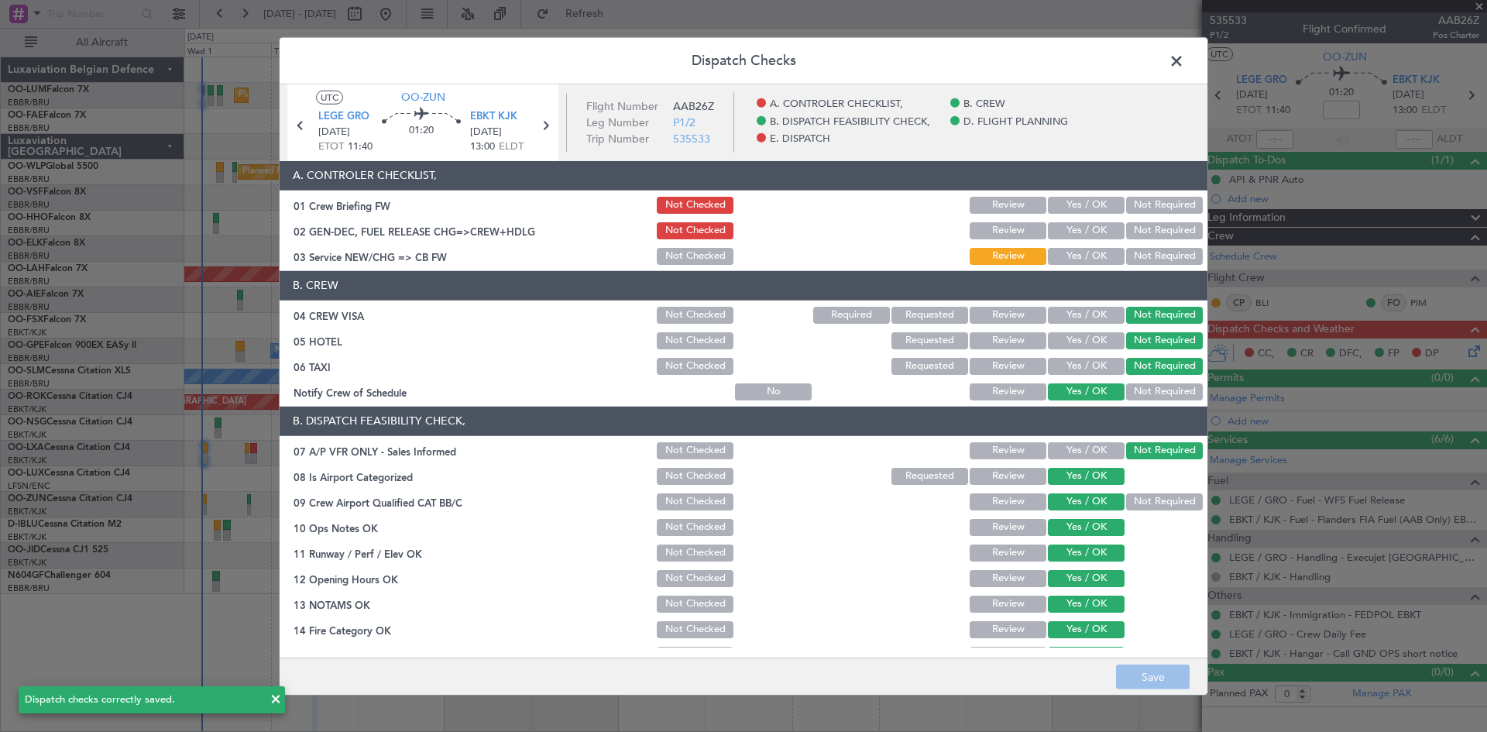
click at [1184, 56] on span at bounding box center [1184, 64] width 0 height 31
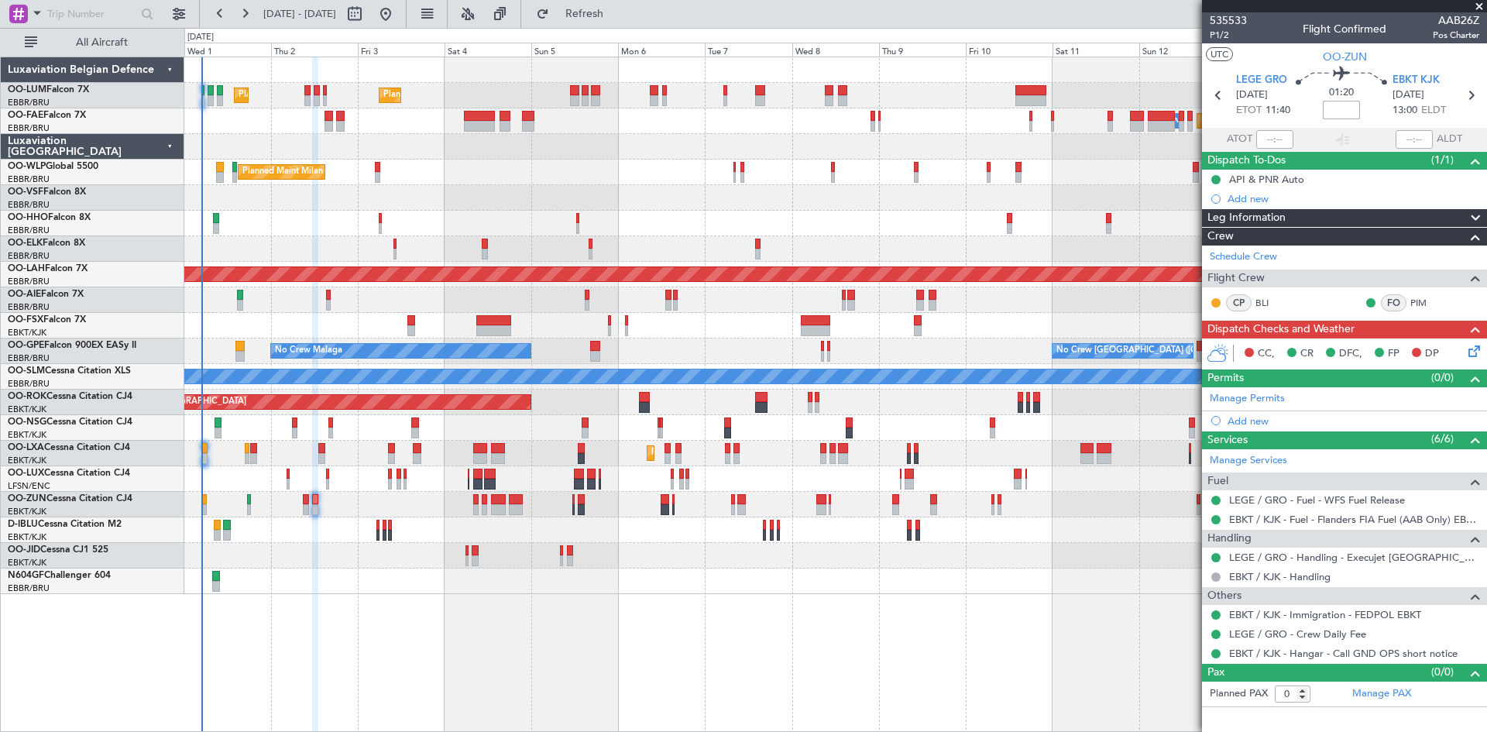
click at [1341, 107] on input at bounding box center [1341, 110] width 37 height 19
type input "+00:10"
click at [1304, 102] on div "01:20 +00:10" at bounding box center [1342, 95] width 102 height 57
click at [1477, 352] on icon at bounding box center [1472, 348] width 12 height 12
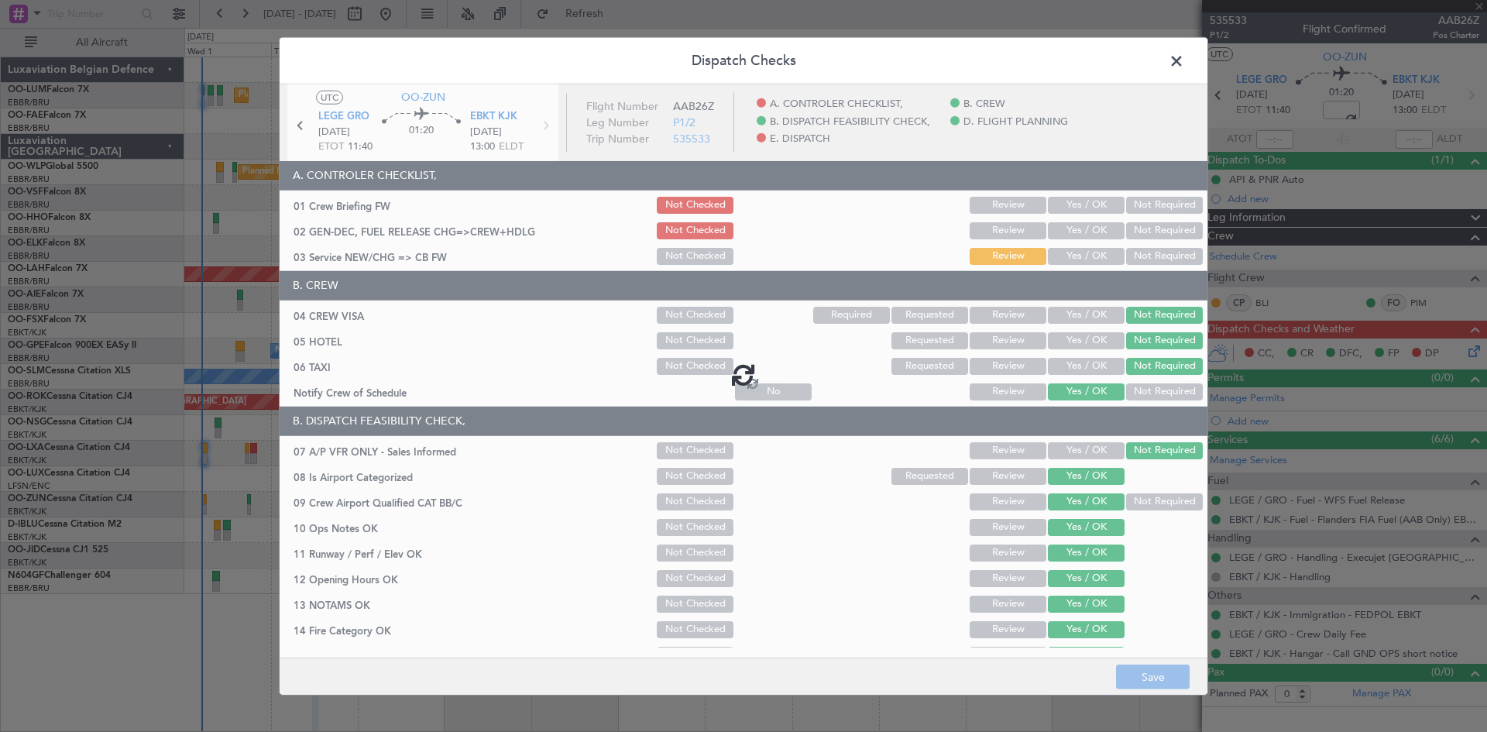
type input "+00:10"
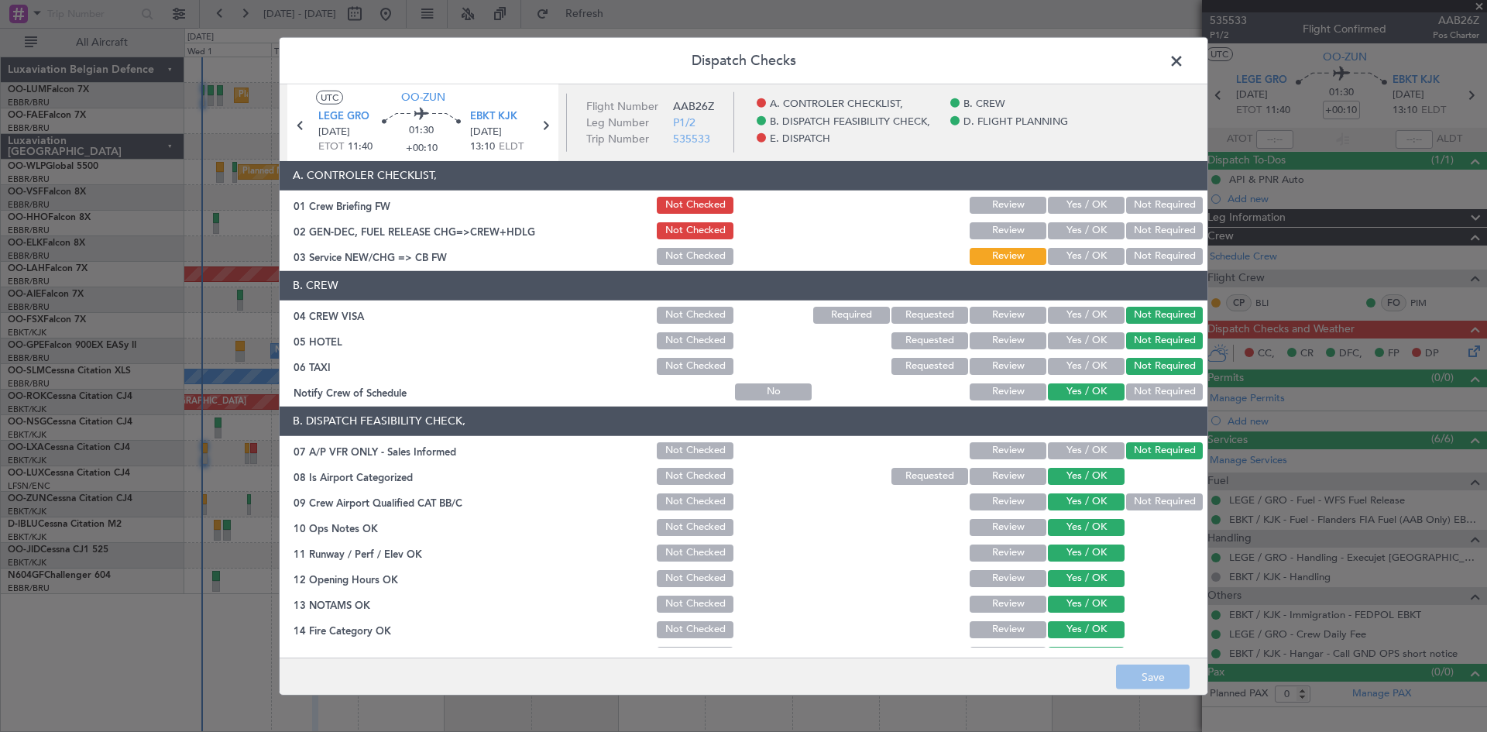
click at [1184, 62] on span at bounding box center [1184, 64] width 0 height 31
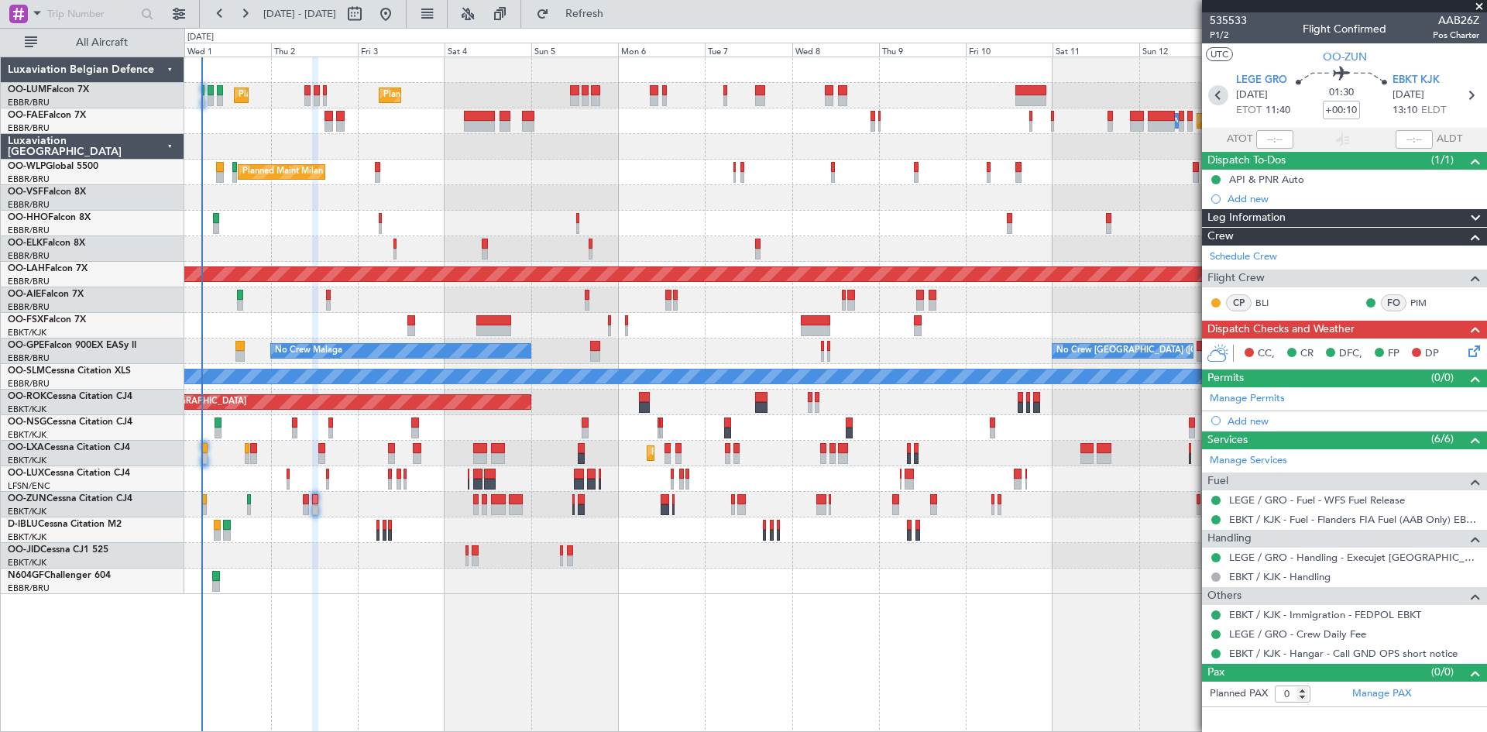
click at [1226, 101] on icon at bounding box center [1218, 95] width 20 height 20
type input "2"
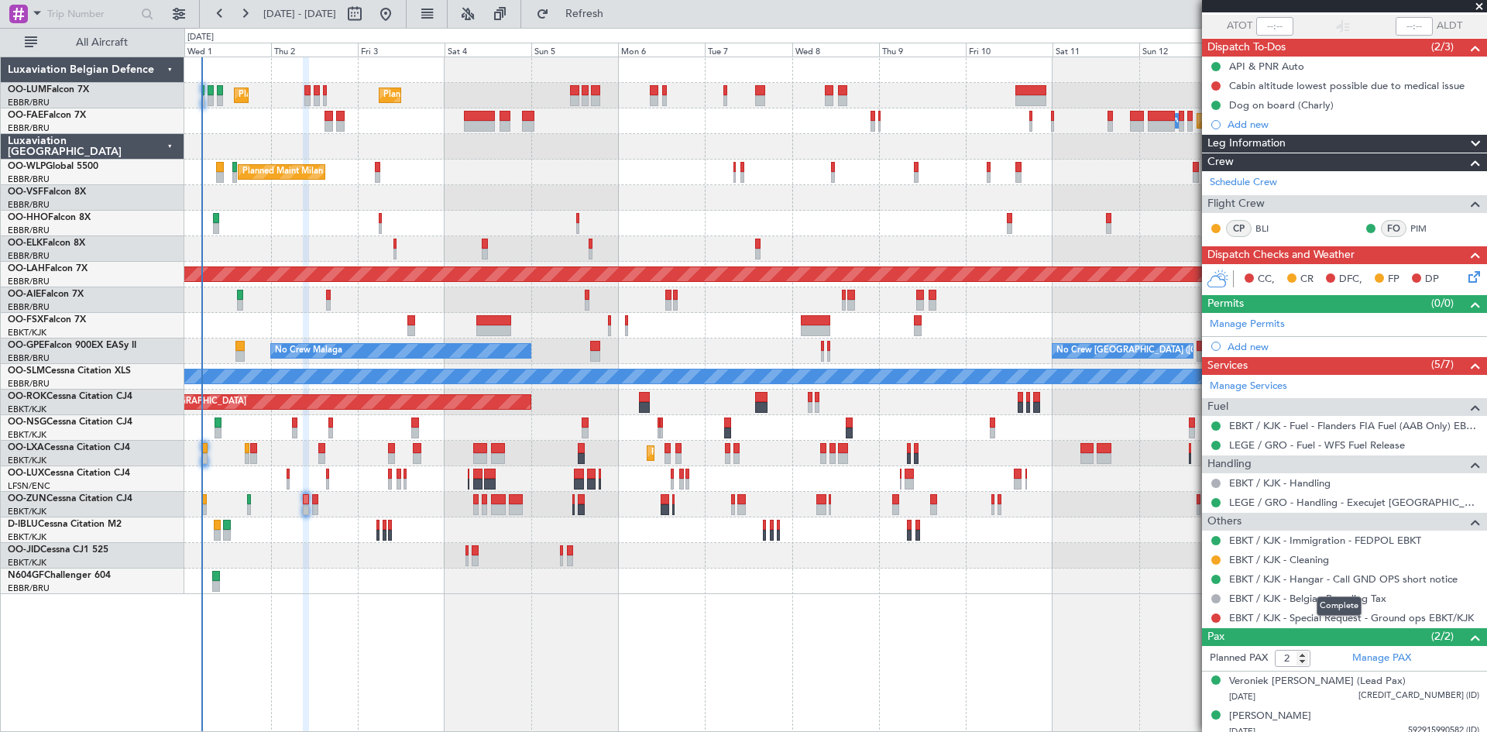
scroll to position [122, 0]
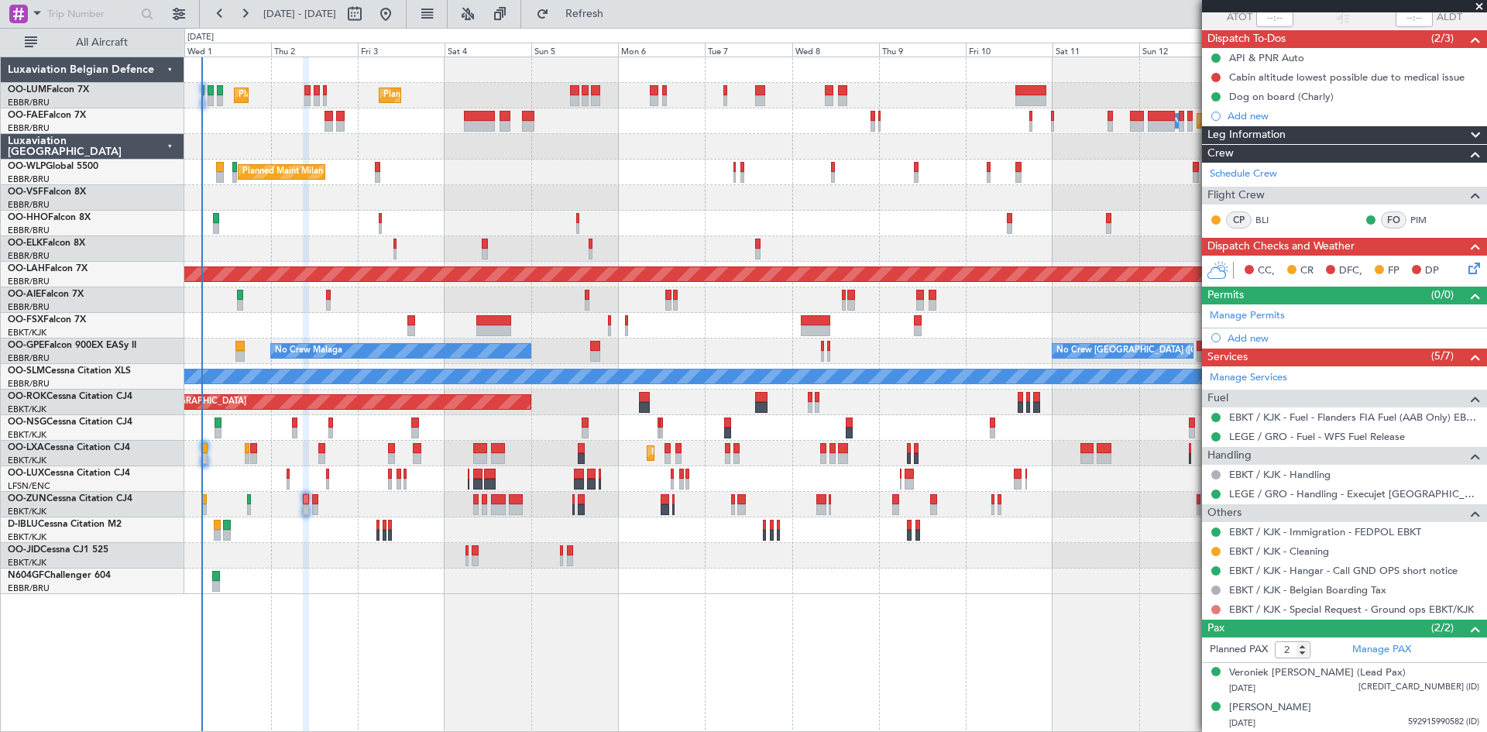
click at [1218, 608] on button at bounding box center [1216, 609] width 9 height 9
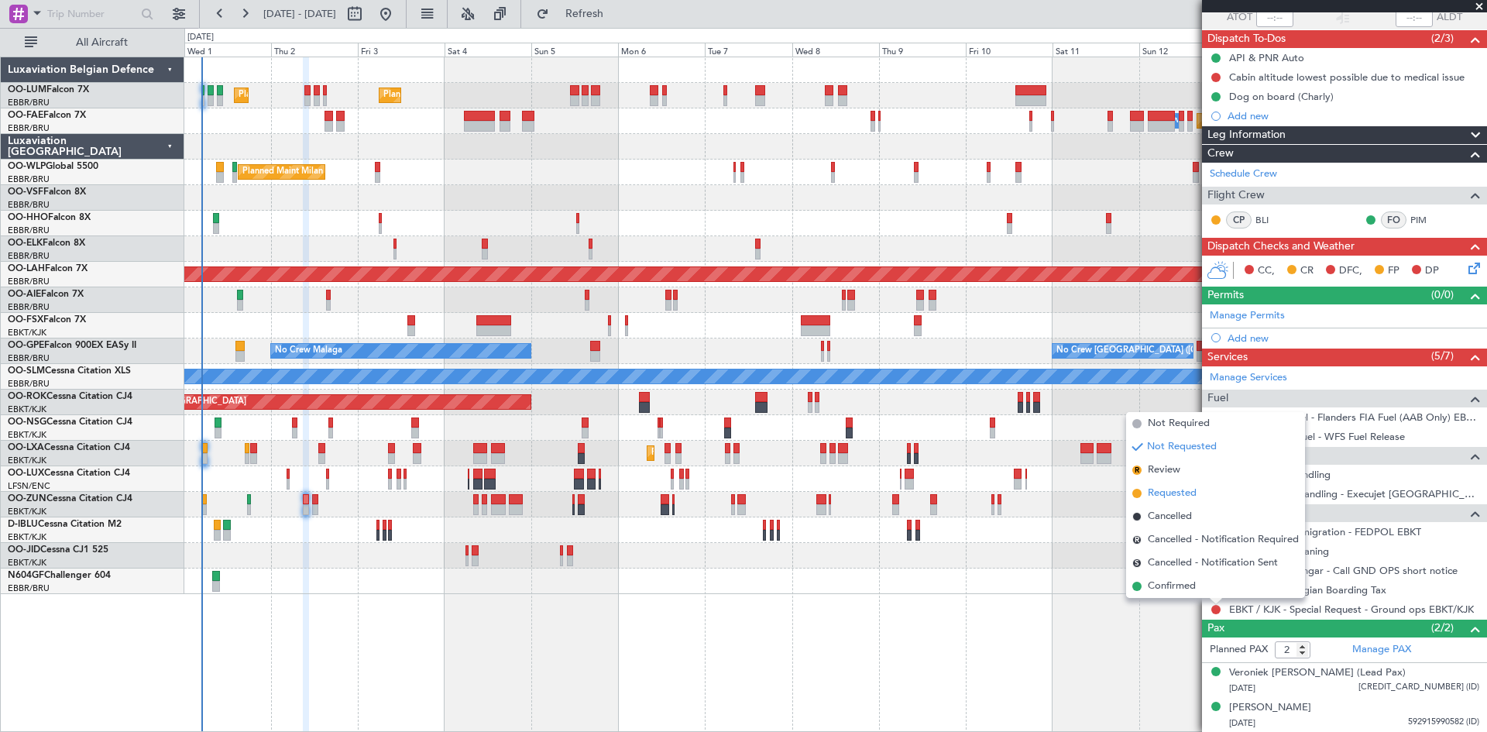
click at [1177, 496] on span "Requested" at bounding box center [1172, 493] width 49 height 15
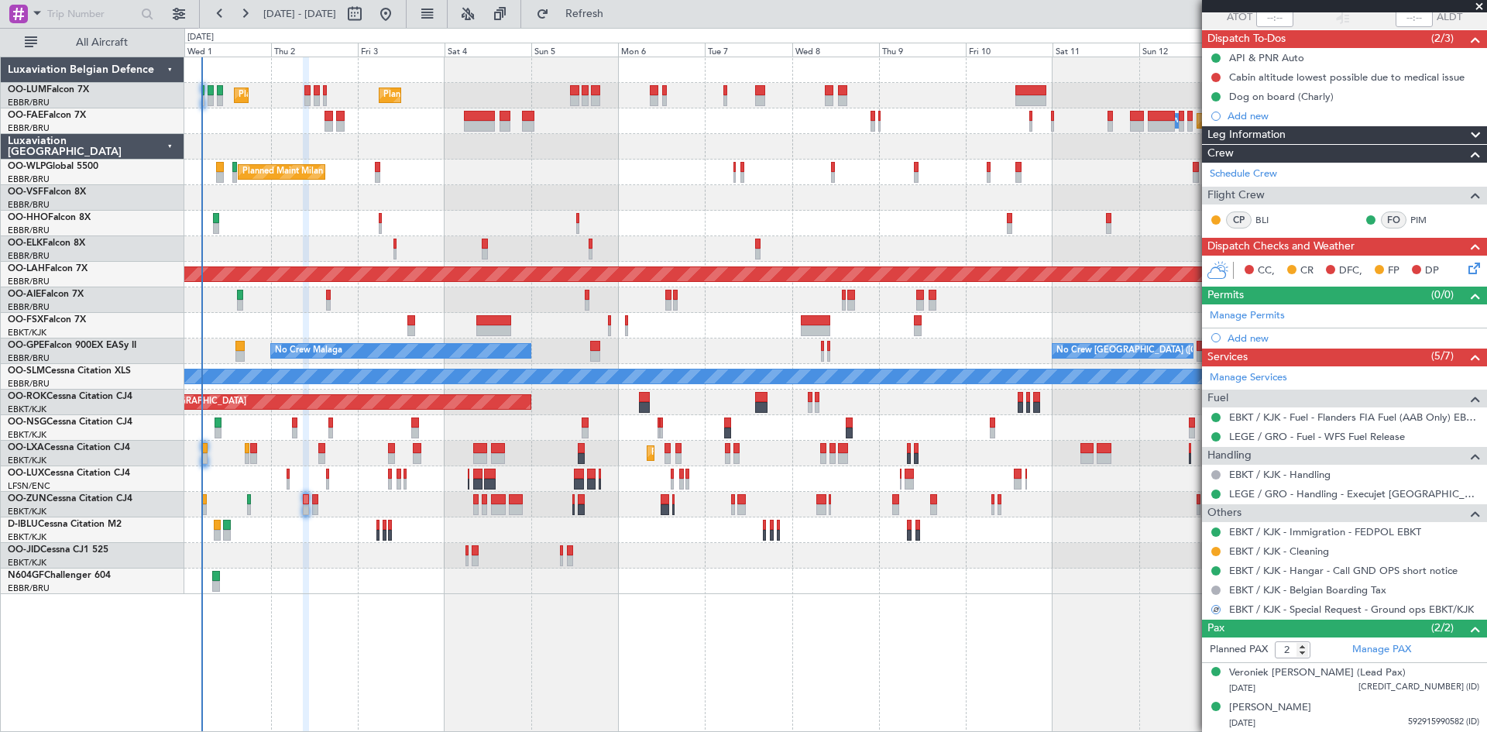
click at [1466, 271] on icon at bounding box center [1472, 266] width 12 height 12
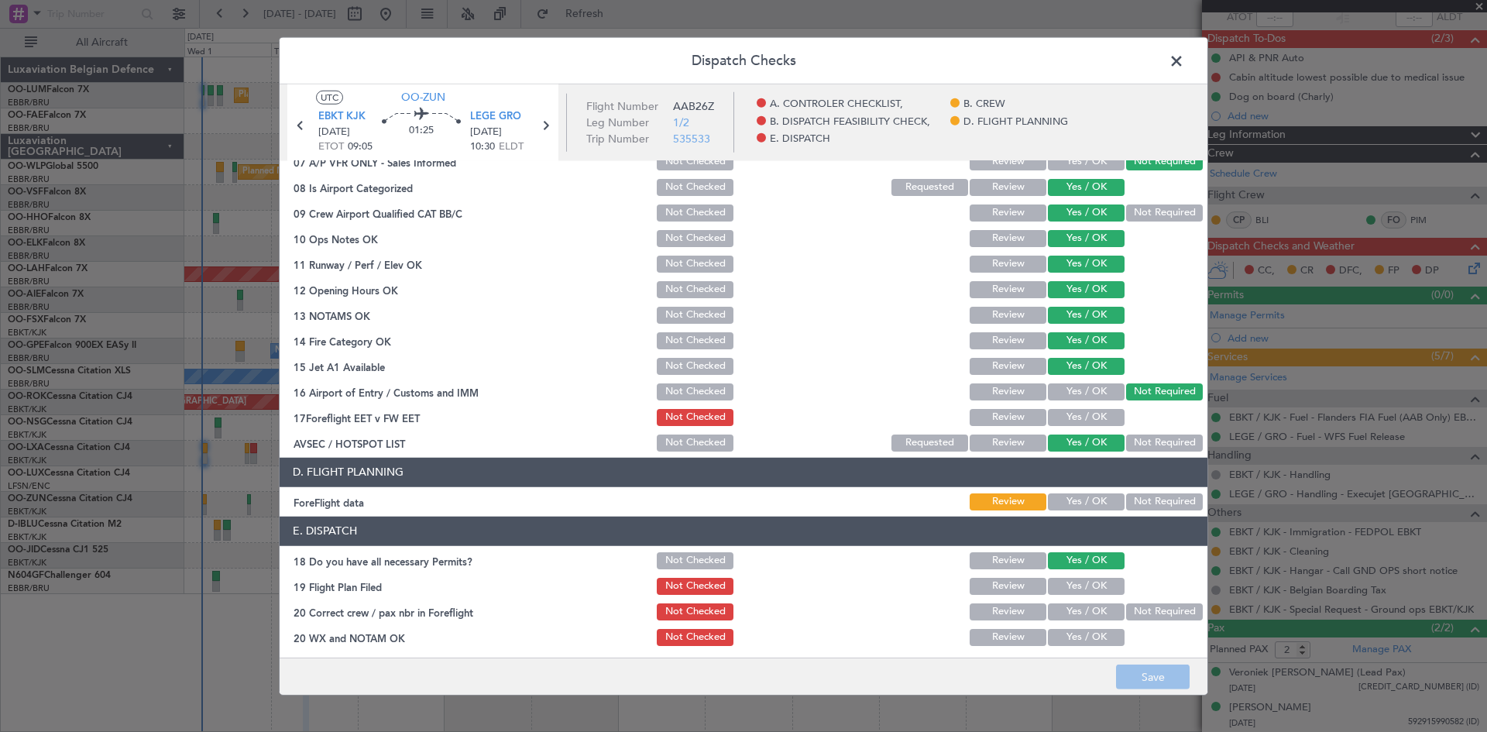
scroll to position [293, 0]
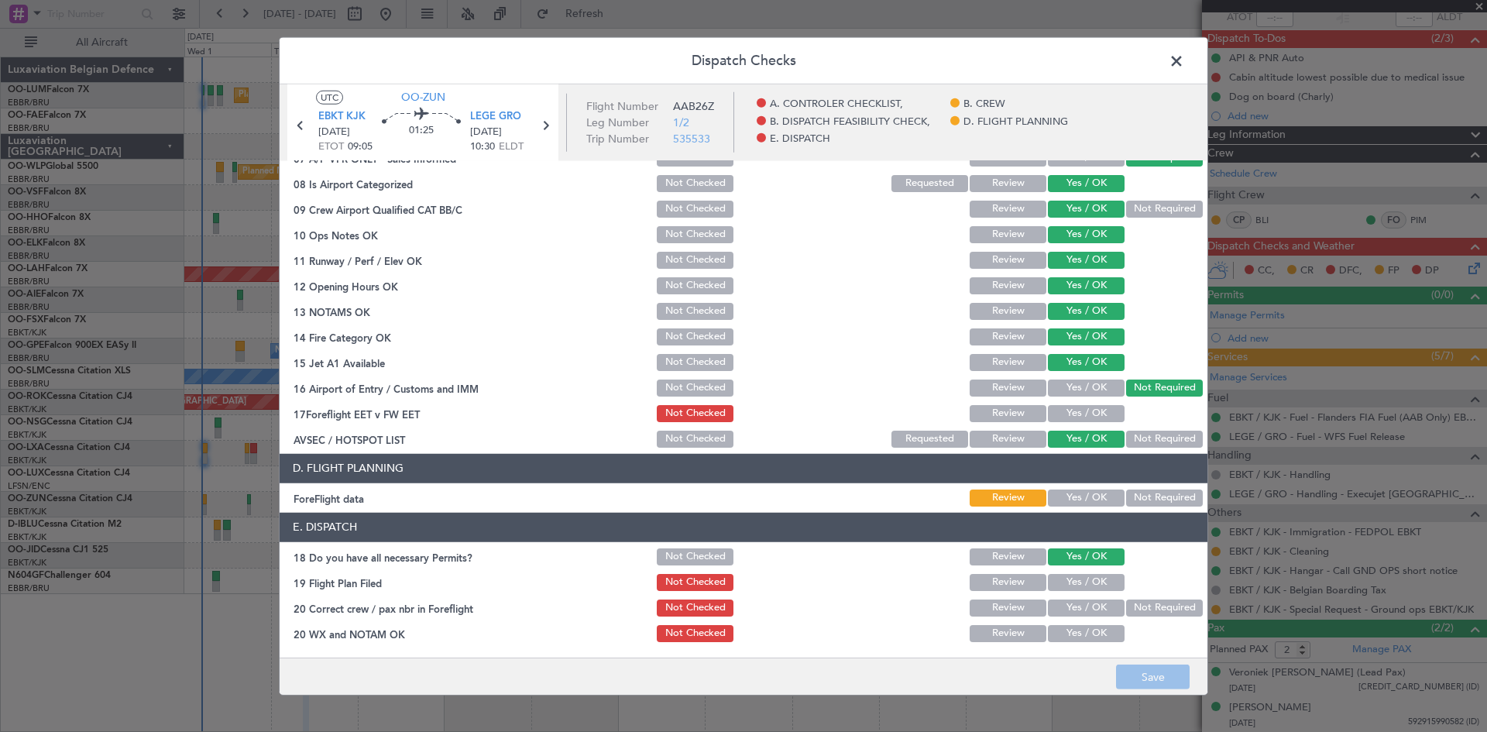
click at [1184, 63] on span at bounding box center [1184, 64] width 0 height 31
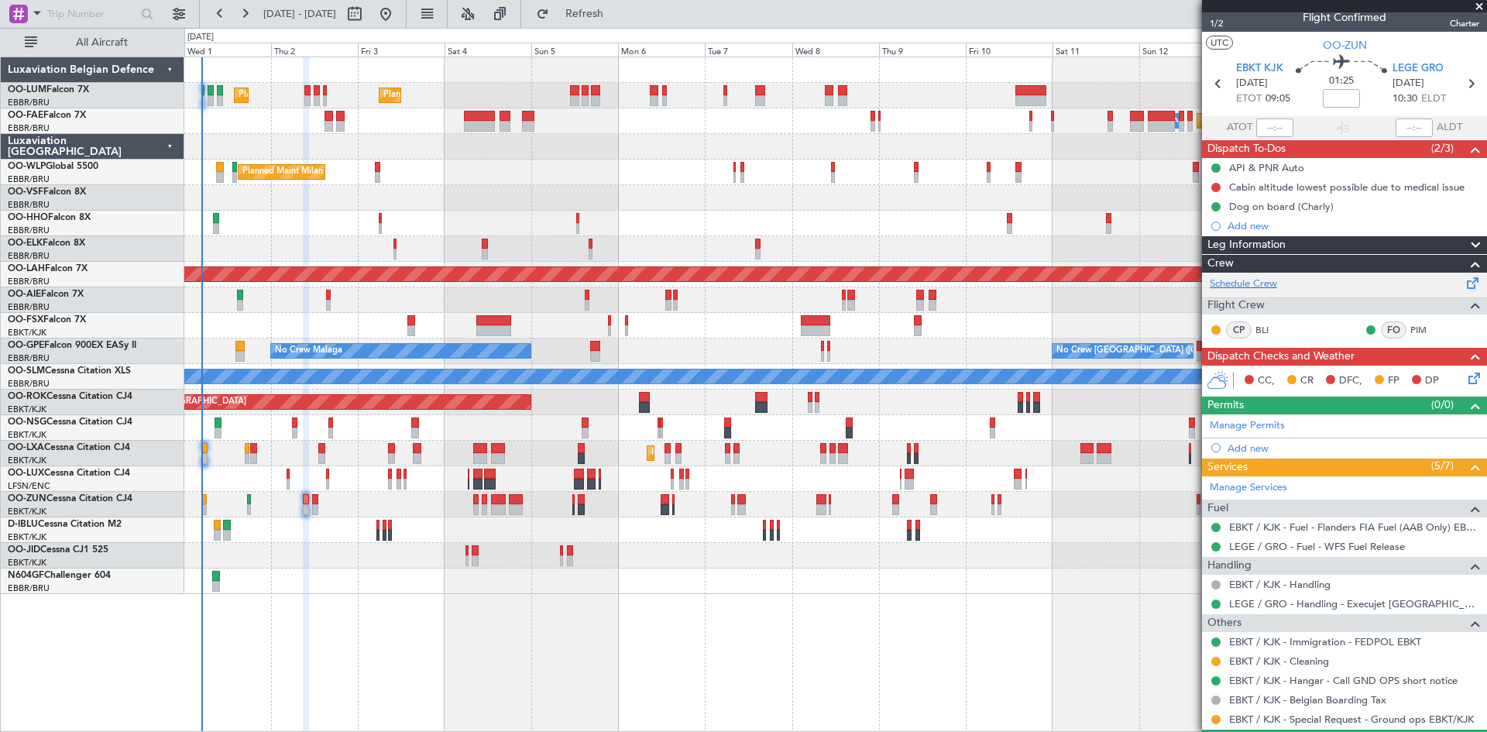
scroll to position [0, 0]
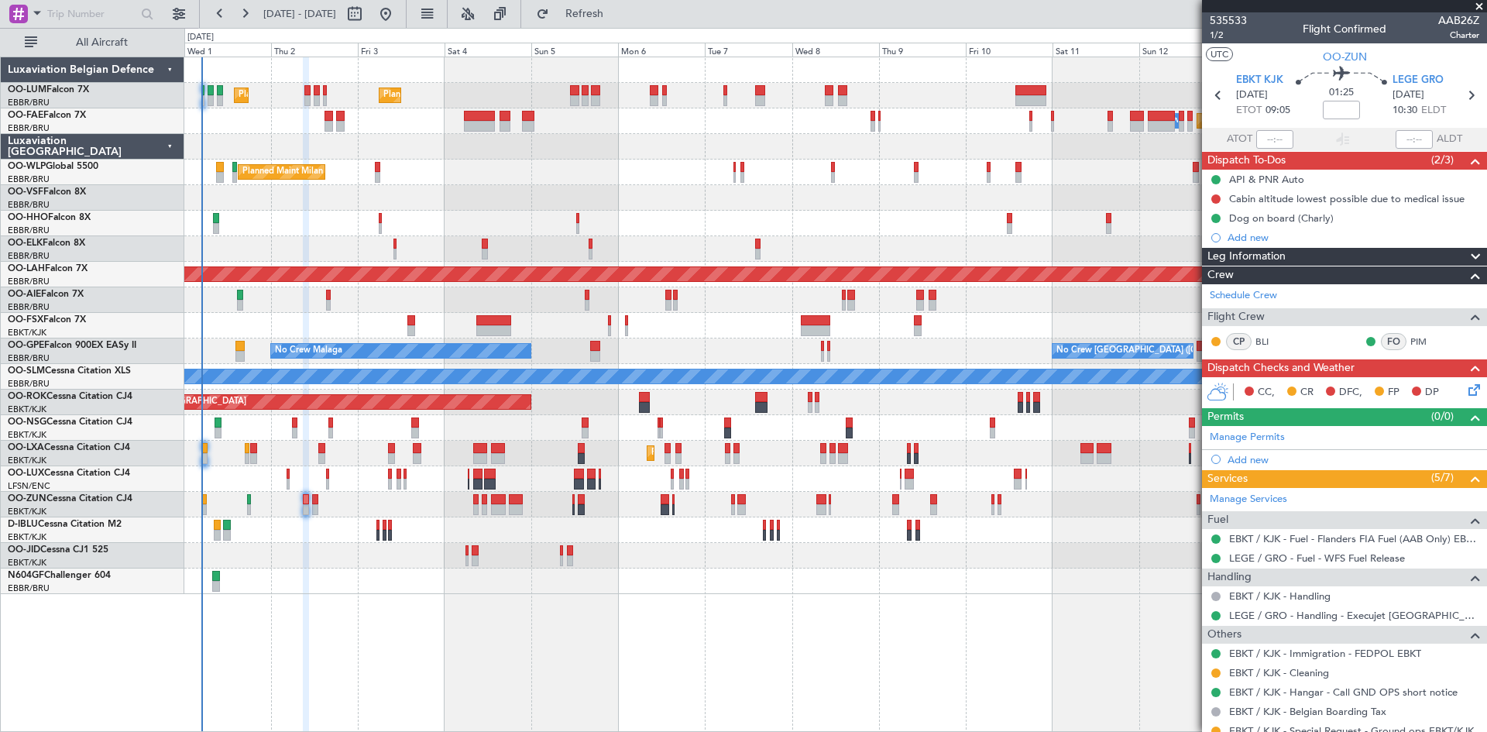
click at [1466, 391] on icon at bounding box center [1472, 387] width 12 height 12
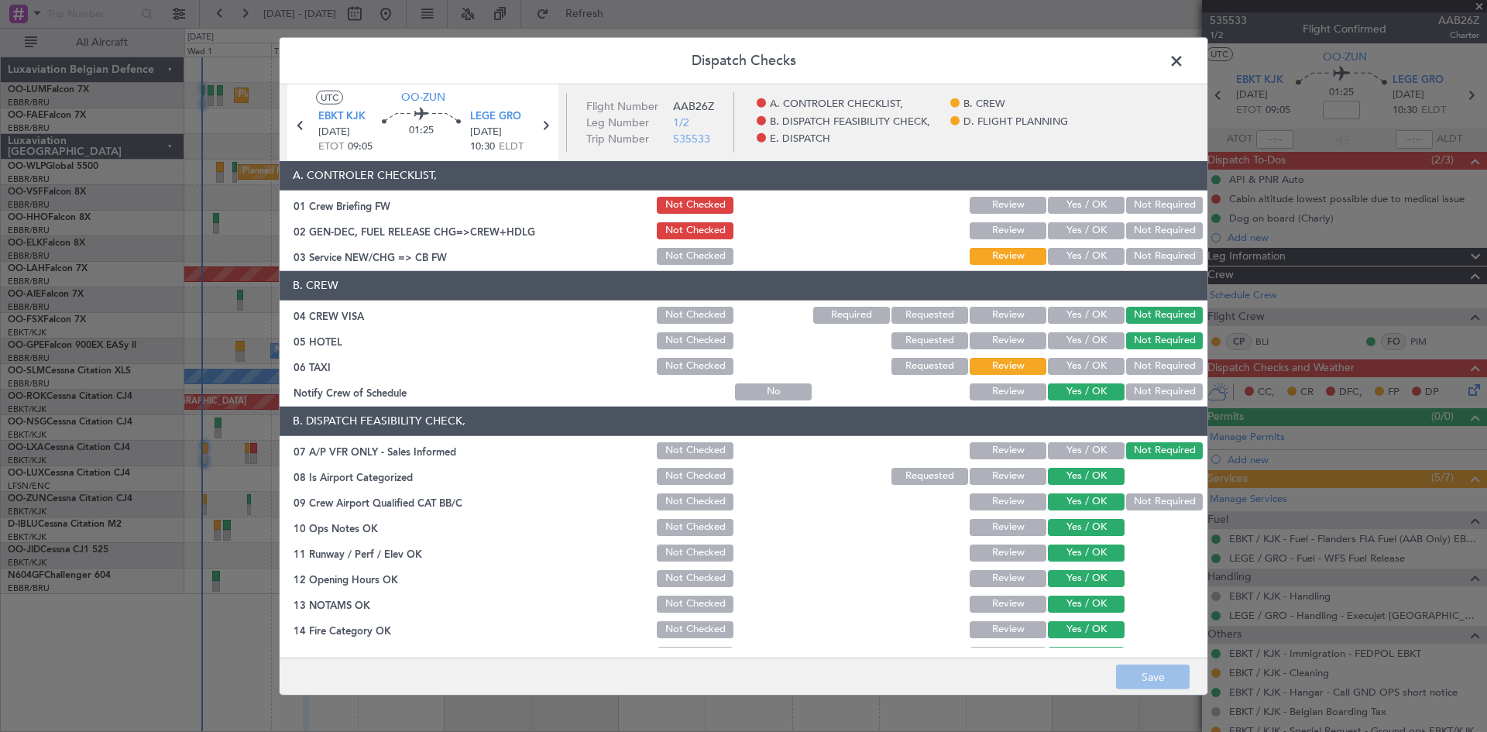
click at [1147, 365] on button "Not Required" at bounding box center [1164, 366] width 77 height 17
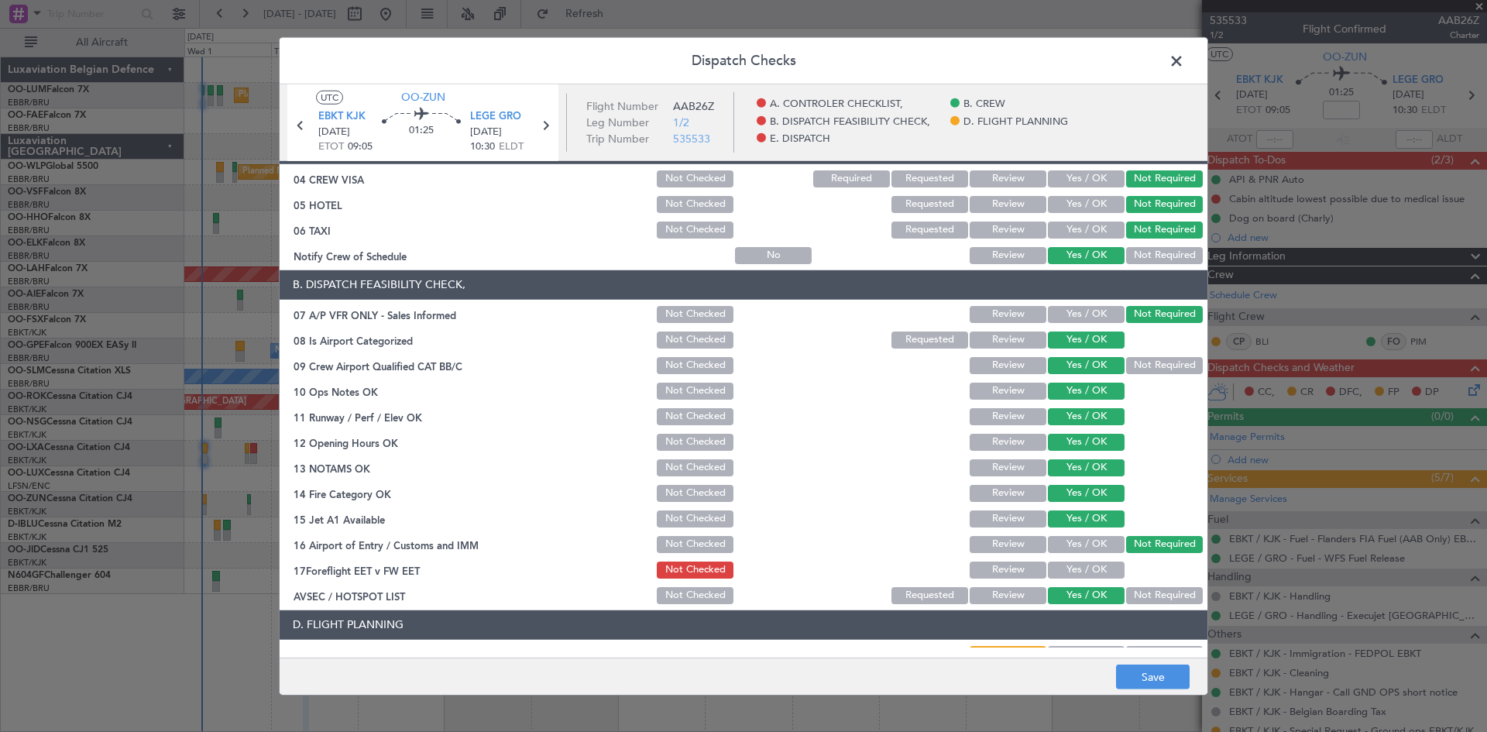
scroll to position [293, 0]
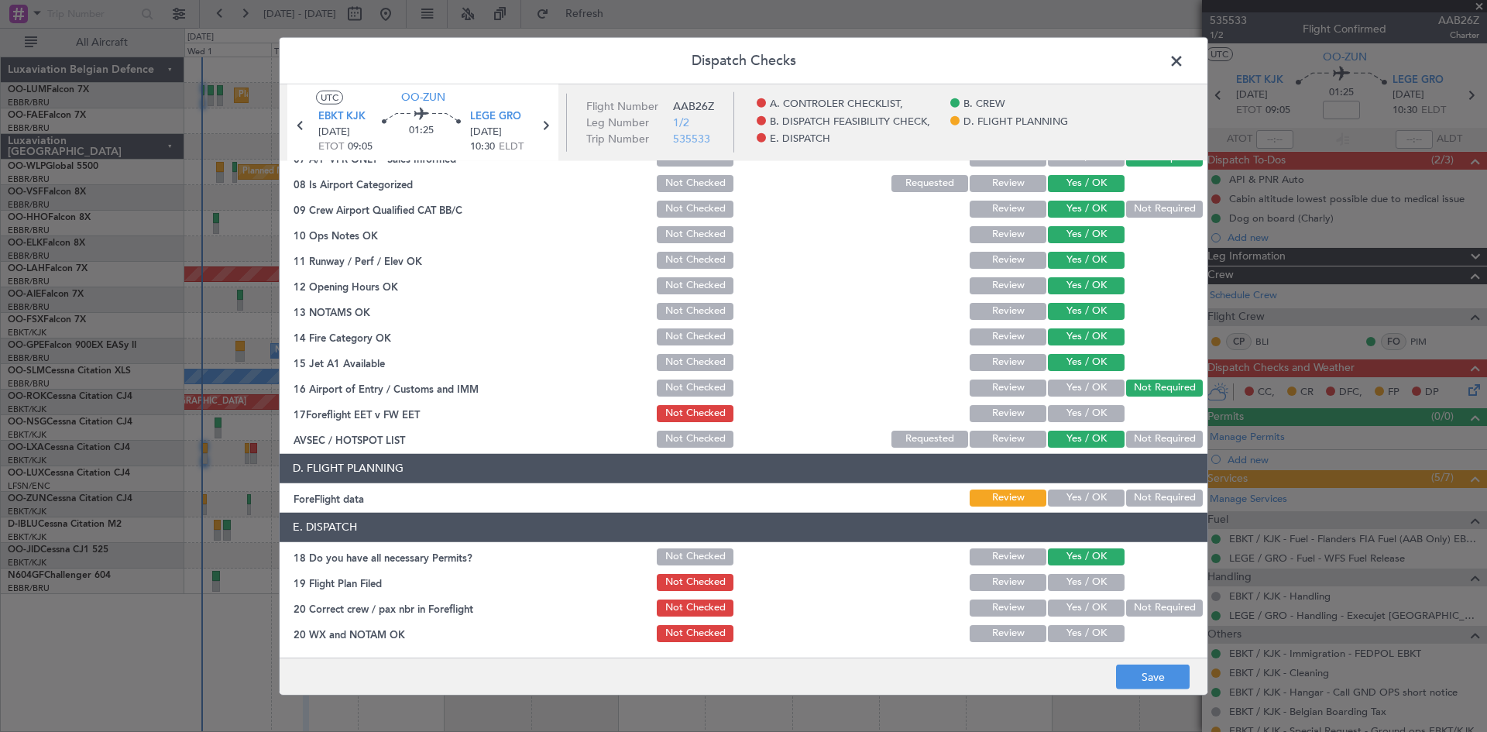
click at [1071, 407] on button "Yes / OK" at bounding box center [1086, 413] width 77 height 17
click at [1083, 602] on button "Yes / OK" at bounding box center [1086, 608] width 77 height 17
click at [1085, 631] on button "Yes / OK" at bounding box center [1086, 633] width 77 height 17
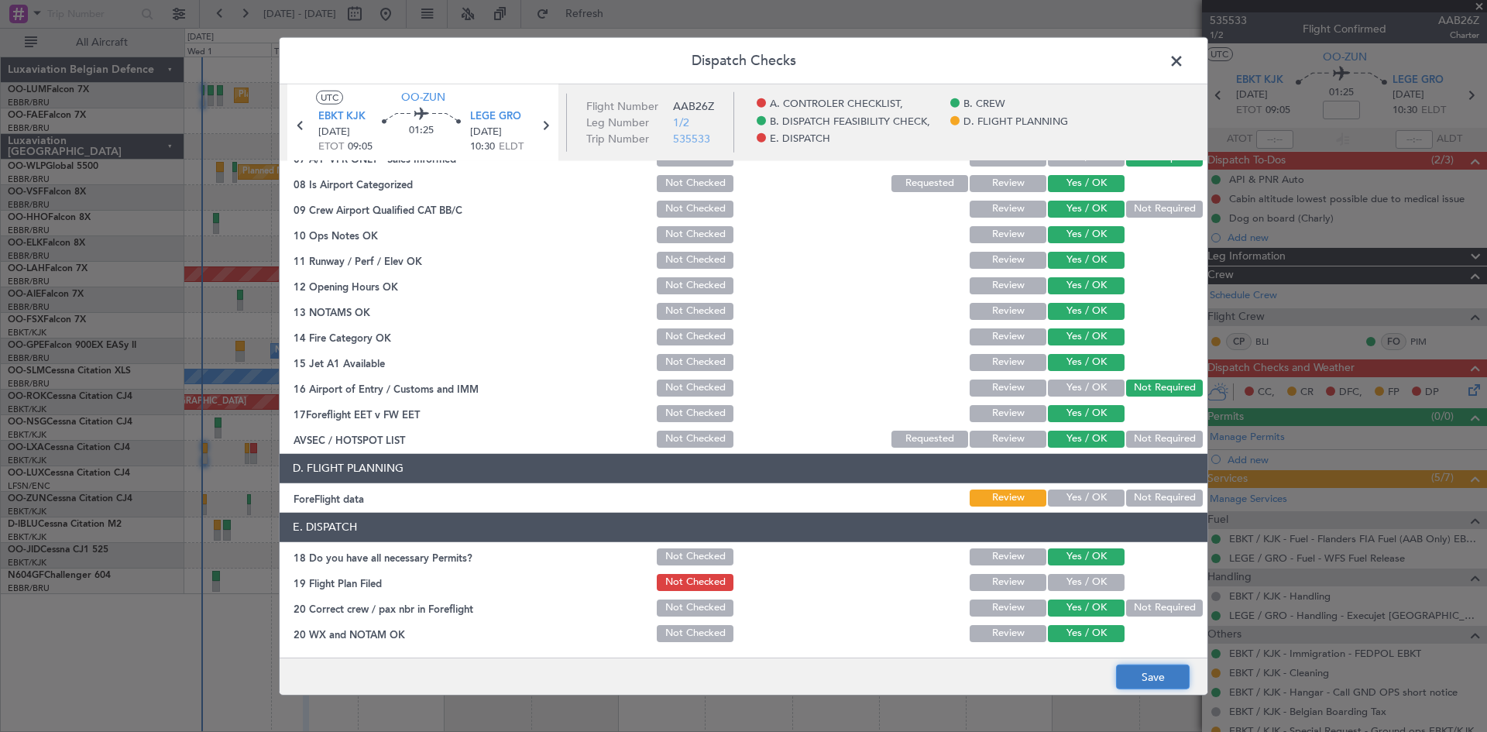
click at [1138, 682] on button "Save" at bounding box center [1153, 677] width 74 height 25
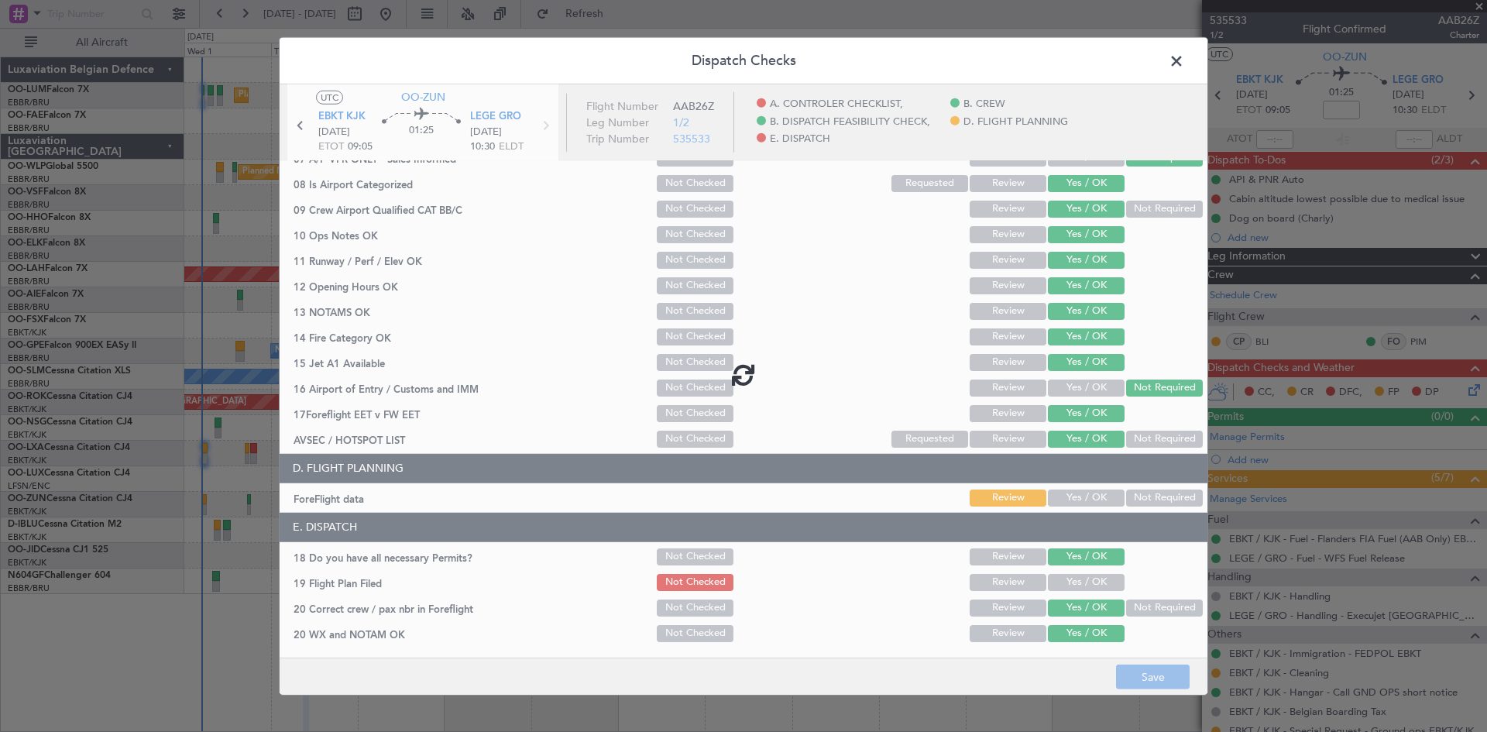
click at [1184, 67] on span at bounding box center [1184, 64] width 0 height 31
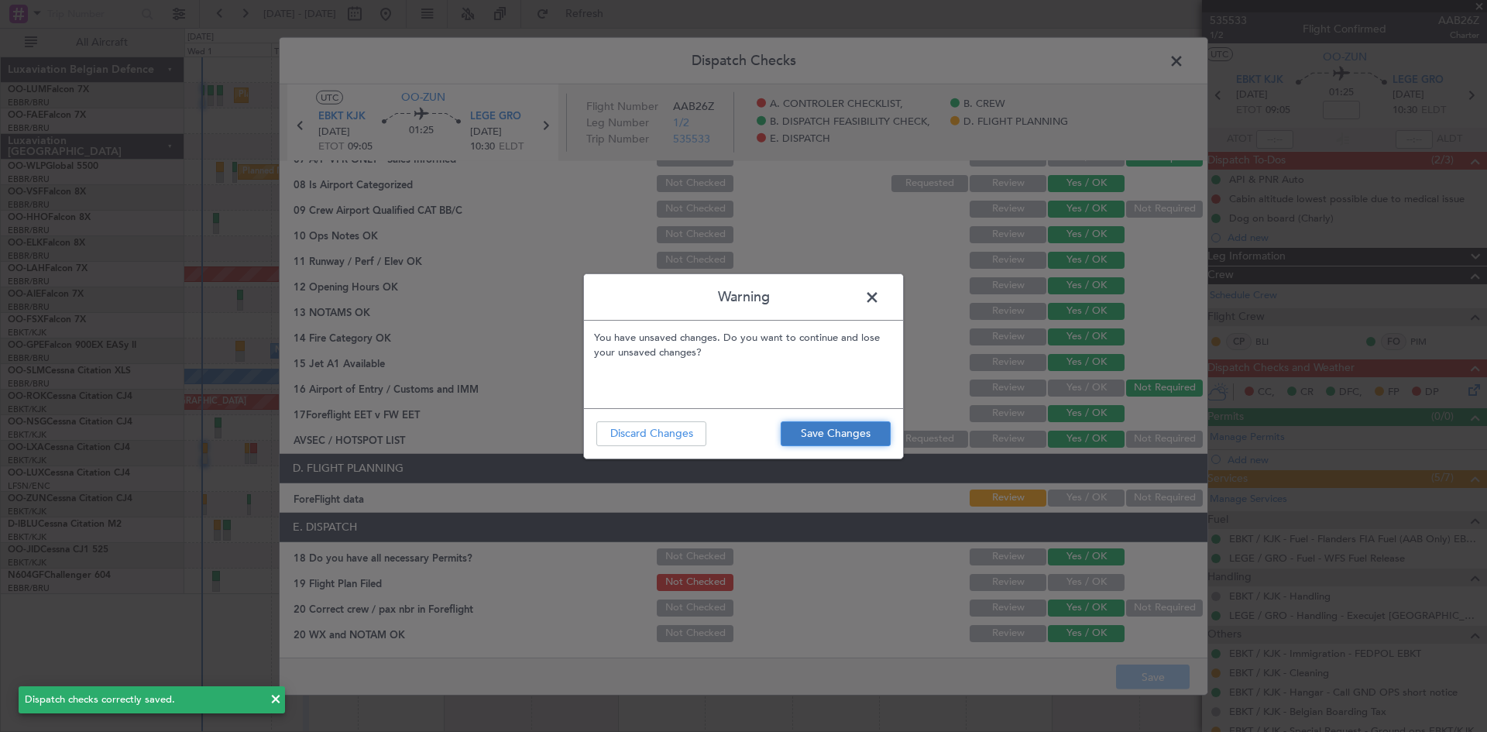
click at [882, 428] on button "Save Changes" at bounding box center [836, 433] width 110 height 25
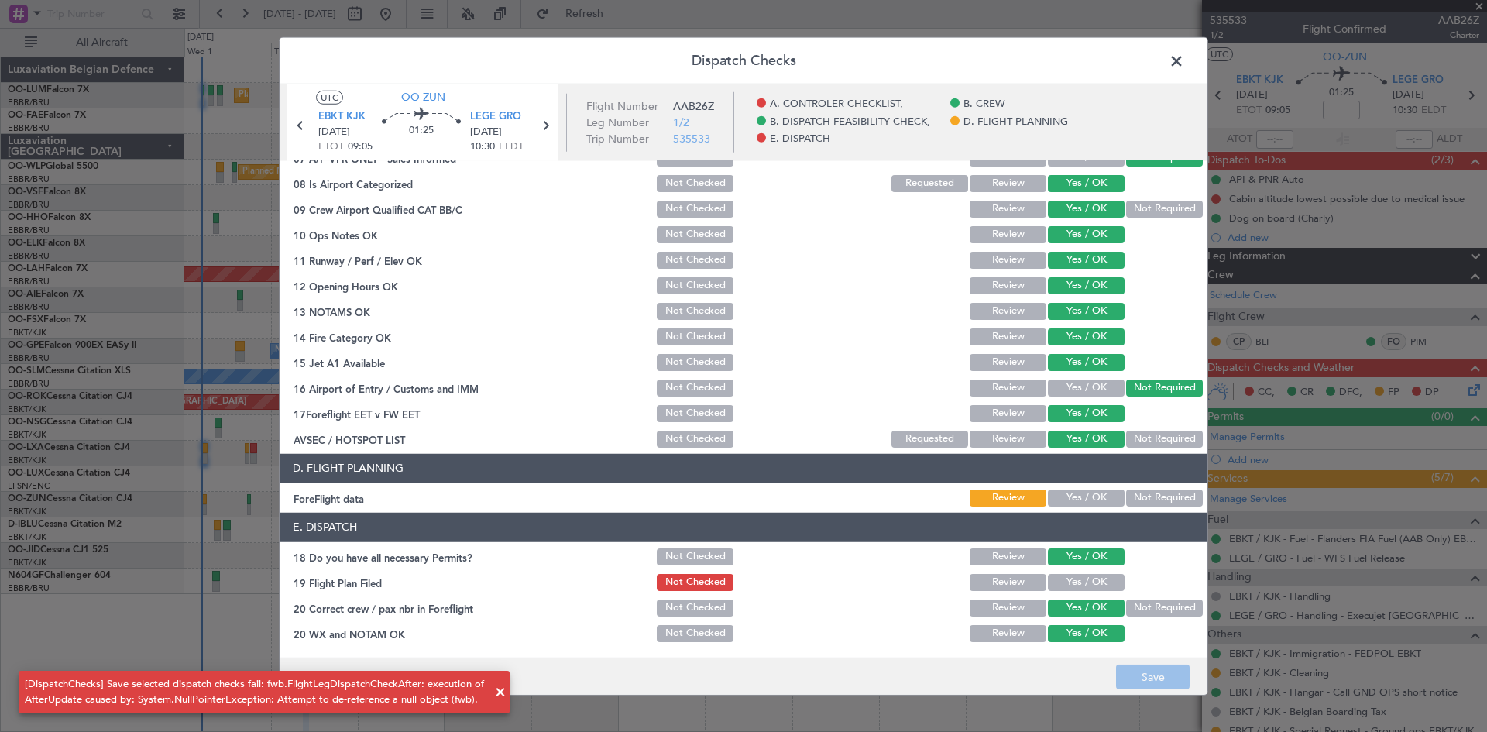
click at [1184, 63] on span at bounding box center [1184, 64] width 0 height 31
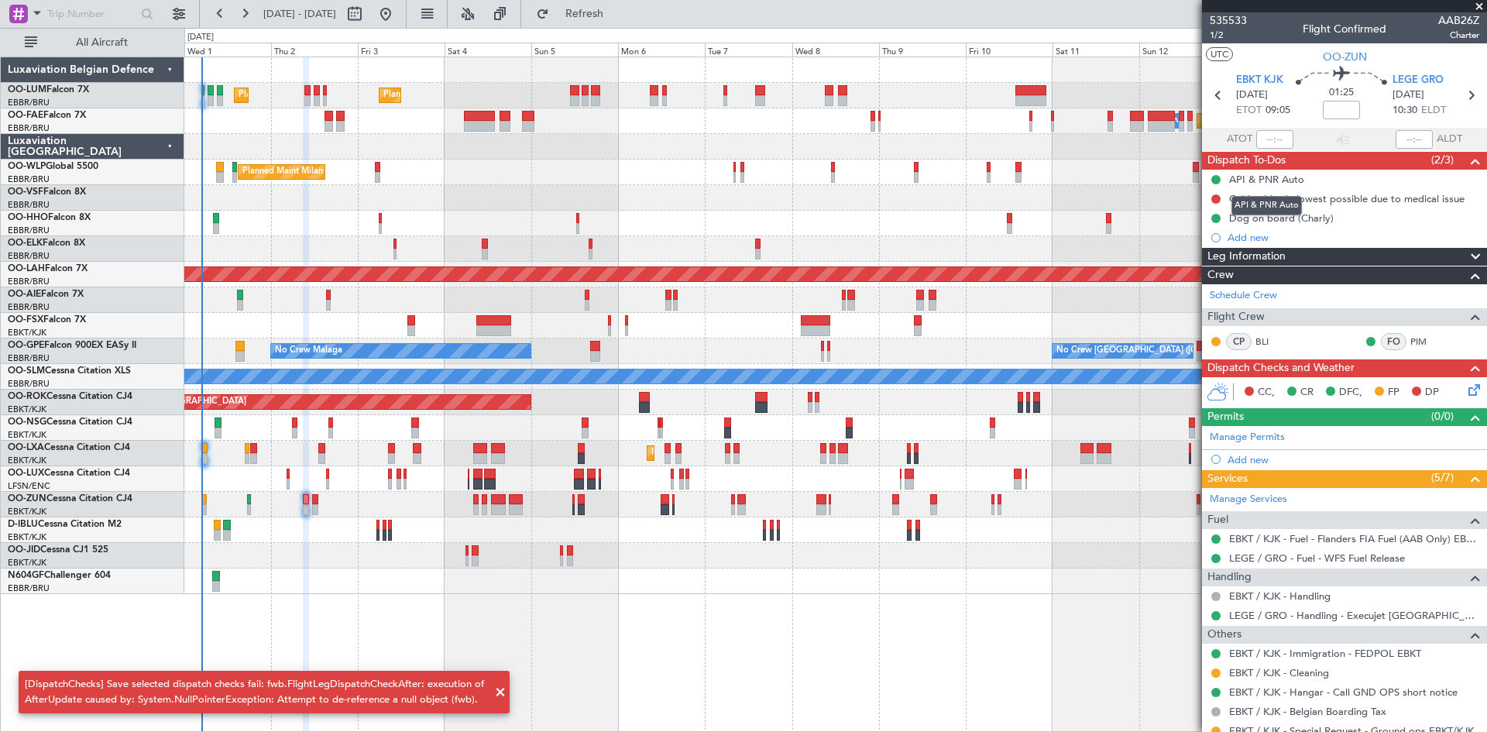
click at [1253, 204] on div "API & PNR Auto" at bounding box center [1267, 205] width 70 height 19
click at [1344, 194] on div "Cabin altitude lowest possible due to medical issue" at bounding box center [1346, 198] width 235 height 13
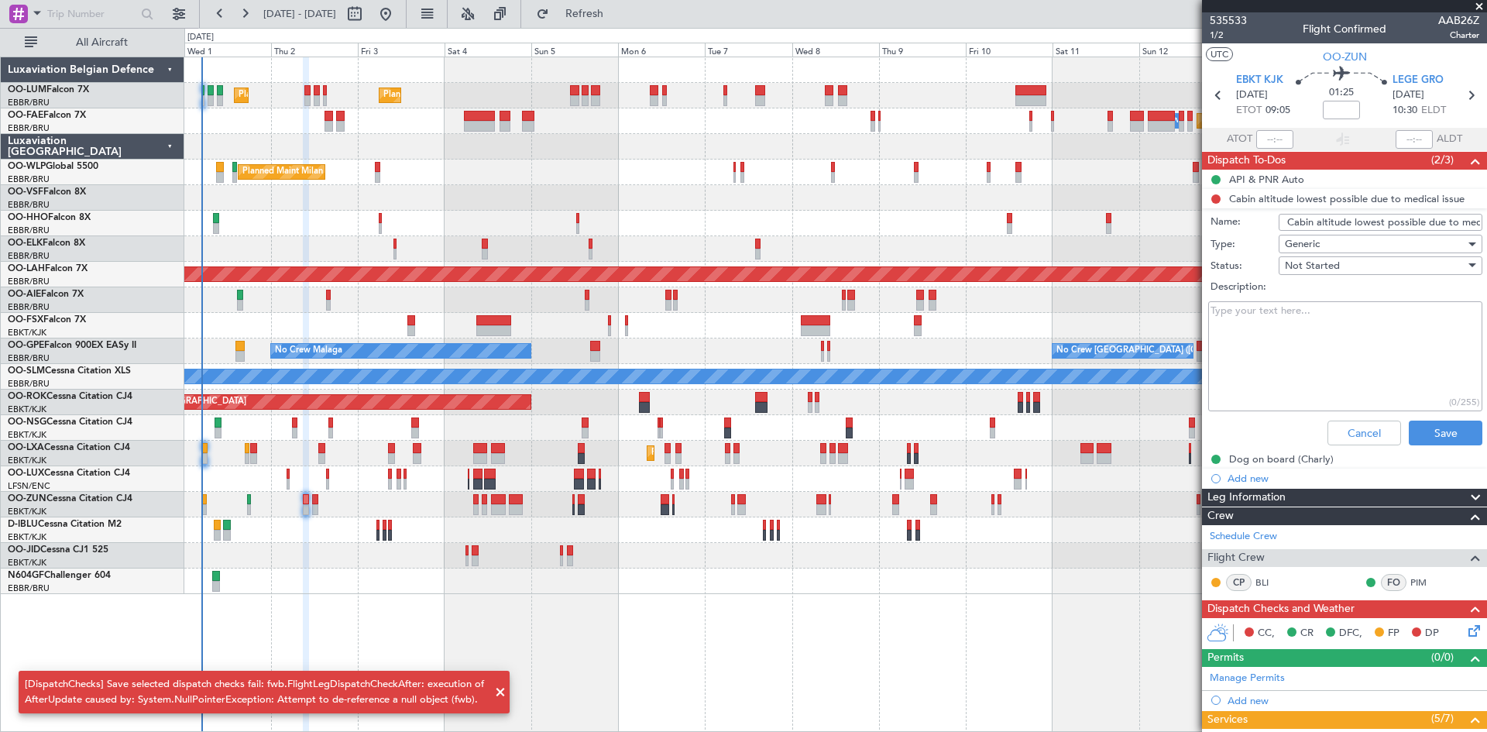
click at [1307, 320] on textarea "Description:" at bounding box center [1345, 356] width 274 height 111
click at [1359, 430] on button "Cancel" at bounding box center [1365, 433] width 74 height 25
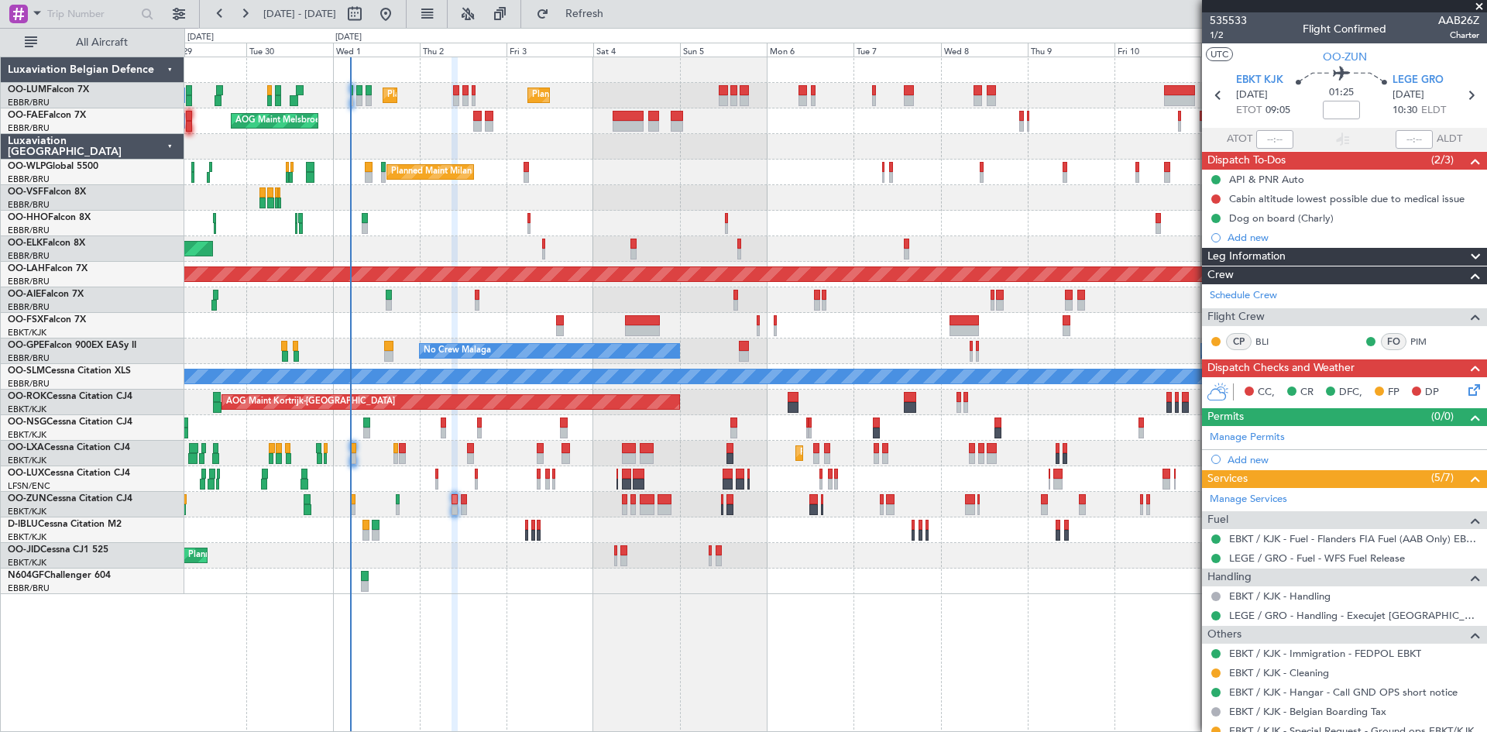
click at [468, 603] on div "Planned Maint Brussels (Brussels National) Planned Maint Brussels (Brussels Nat…" at bounding box center [835, 395] width 1303 height 676
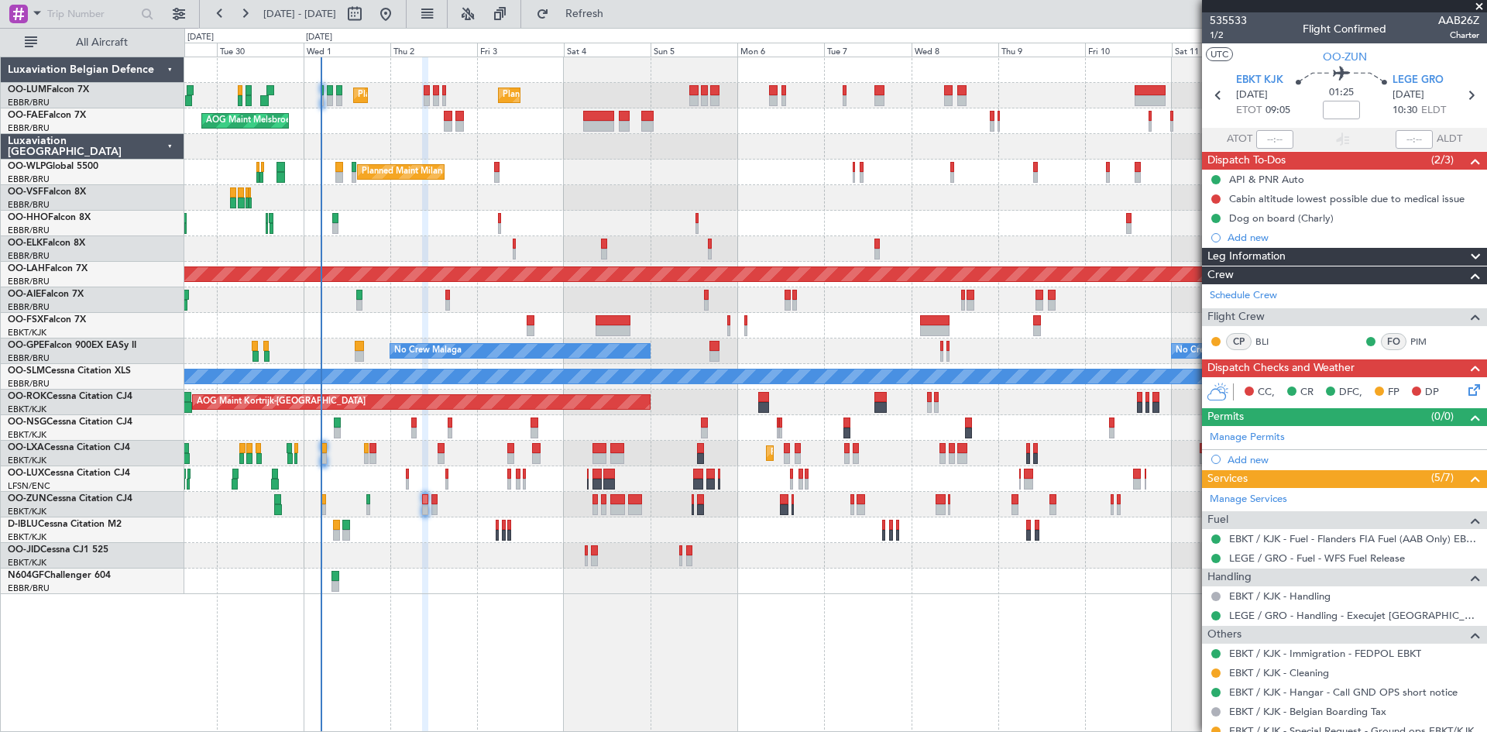
click at [459, 563] on div "Planned Maint Kortrijk-[GEOGRAPHIC_DATA]" at bounding box center [835, 556] width 1302 height 26
click at [1218, 198] on button at bounding box center [1216, 198] width 9 height 9
click at [1234, 266] on span "Completed" at bounding box center [1223, 267] width 51 height 15
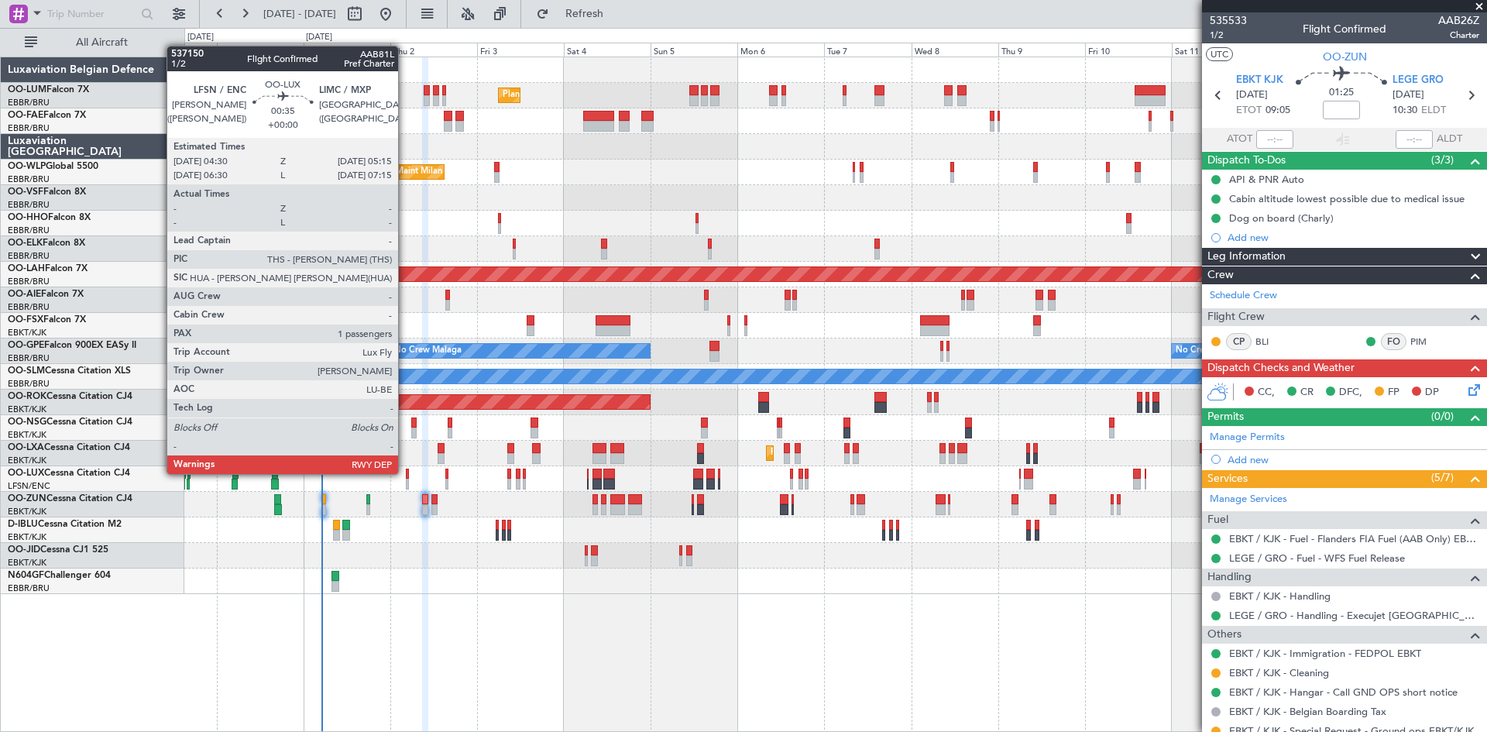
click at [406, 473] on div at bounding box center [407, 474] width 3 height 11
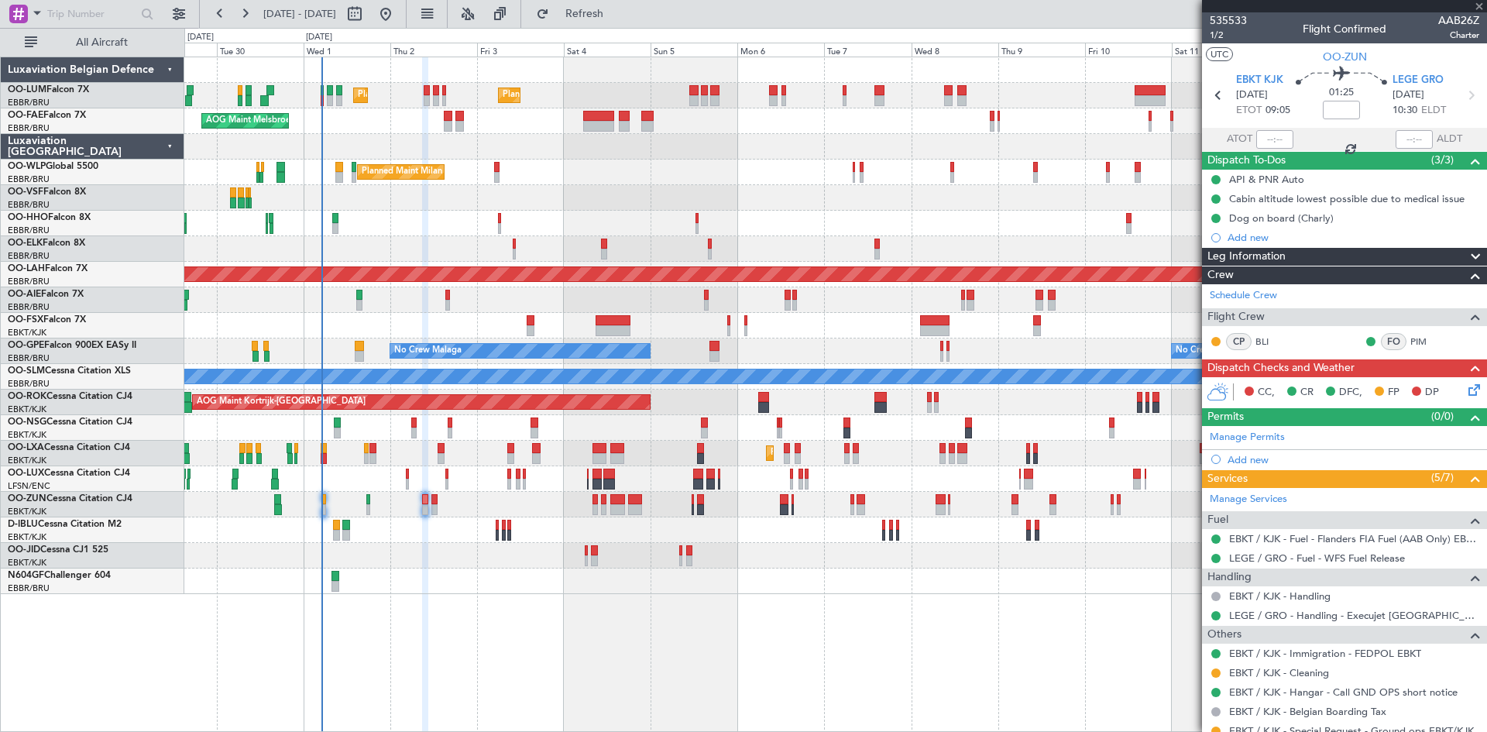
type input "1"
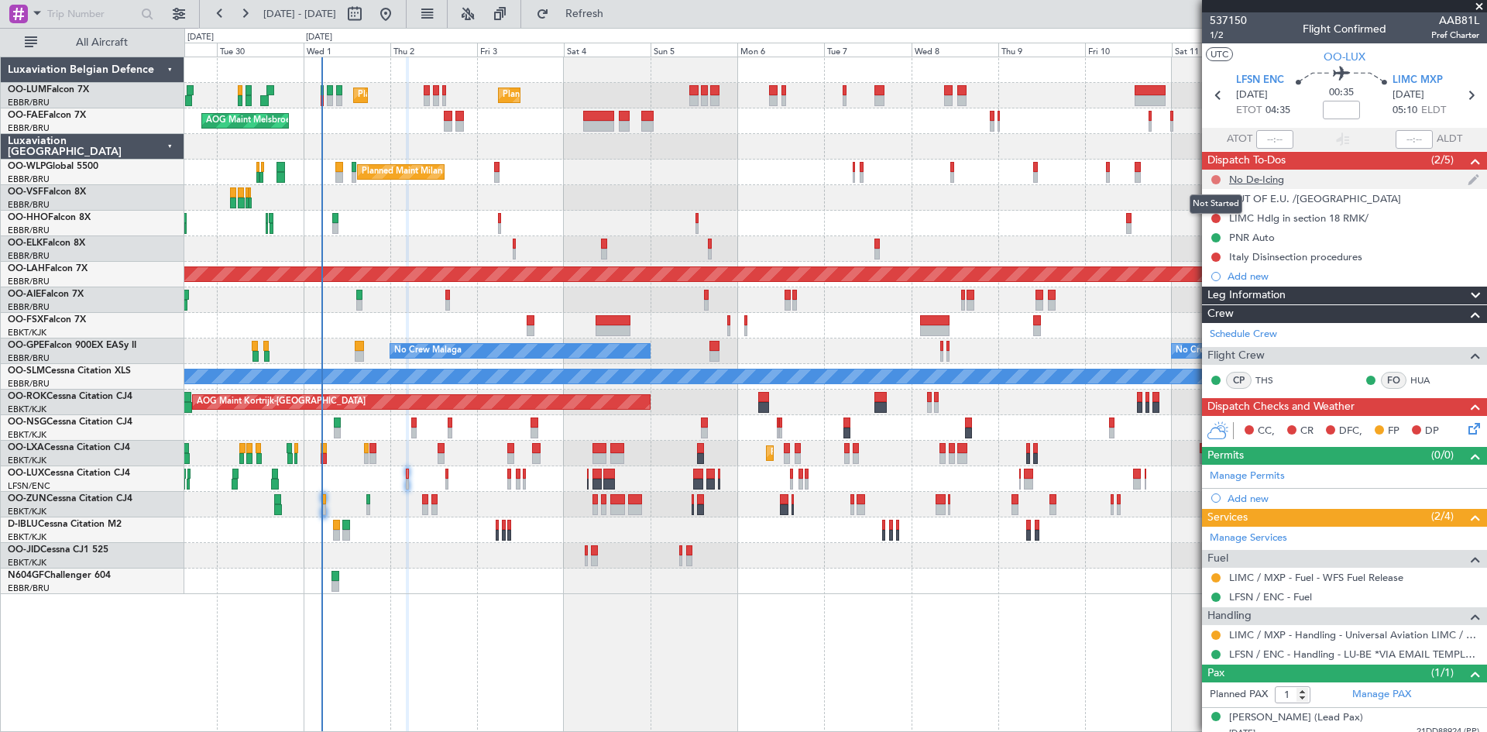
click at [1213, 181] on button at bounding box center [1216, 179] width 9 height 9
click at [1210, 242] on span "Completed" at bounding box center [1223, 247] width 51 height 15
click at [1466, 432] on icon at bounding box center [1472, 426] width 12 height 12
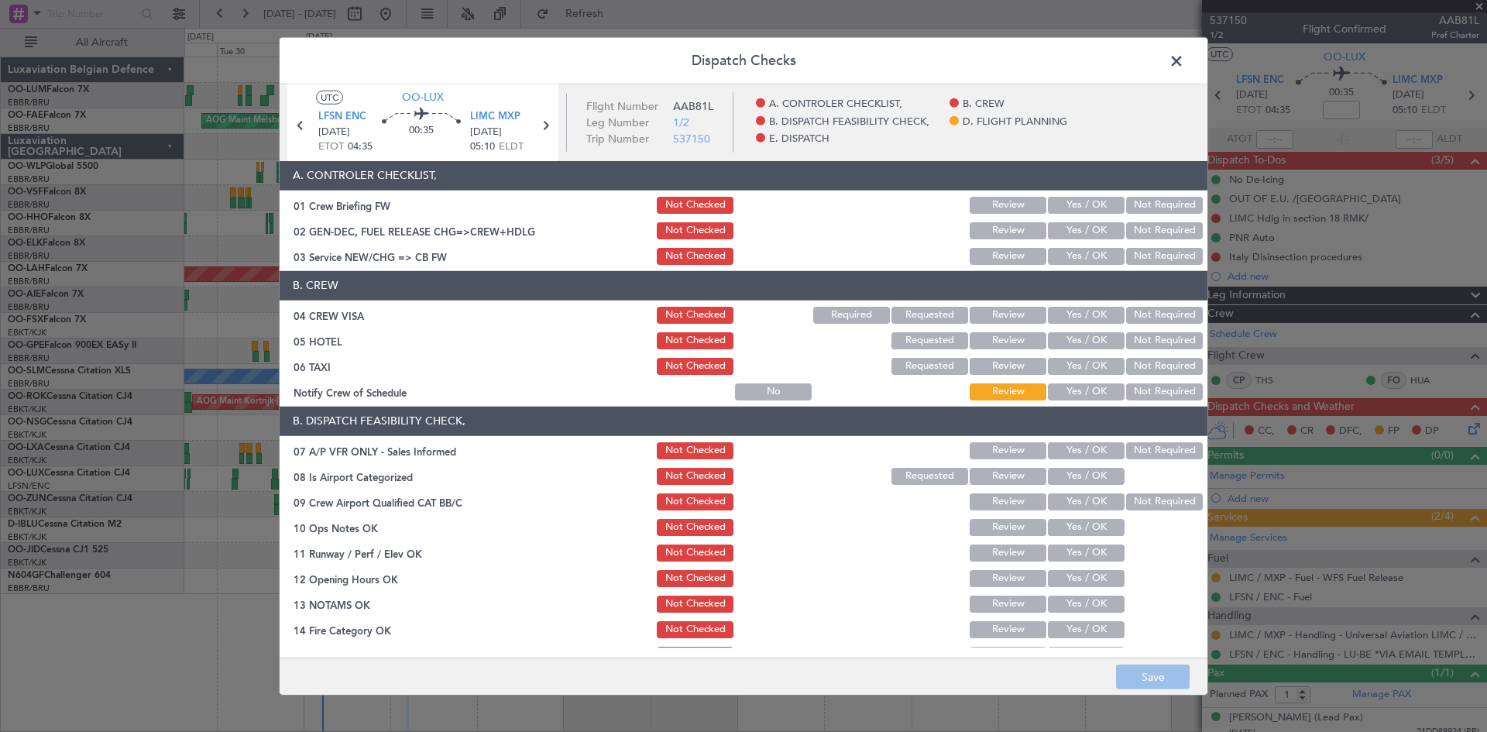
click at [1145, 320] on button "Not Required" at bounding box center [1164, 315] width 77 height 17
click at [1143, 342] on button "Not Required" at bounding box center [1164, 340] width 77 height 17
click at [1147, 364] on button "Not Required" at bounding box center [1164, 366] width 77 height 17
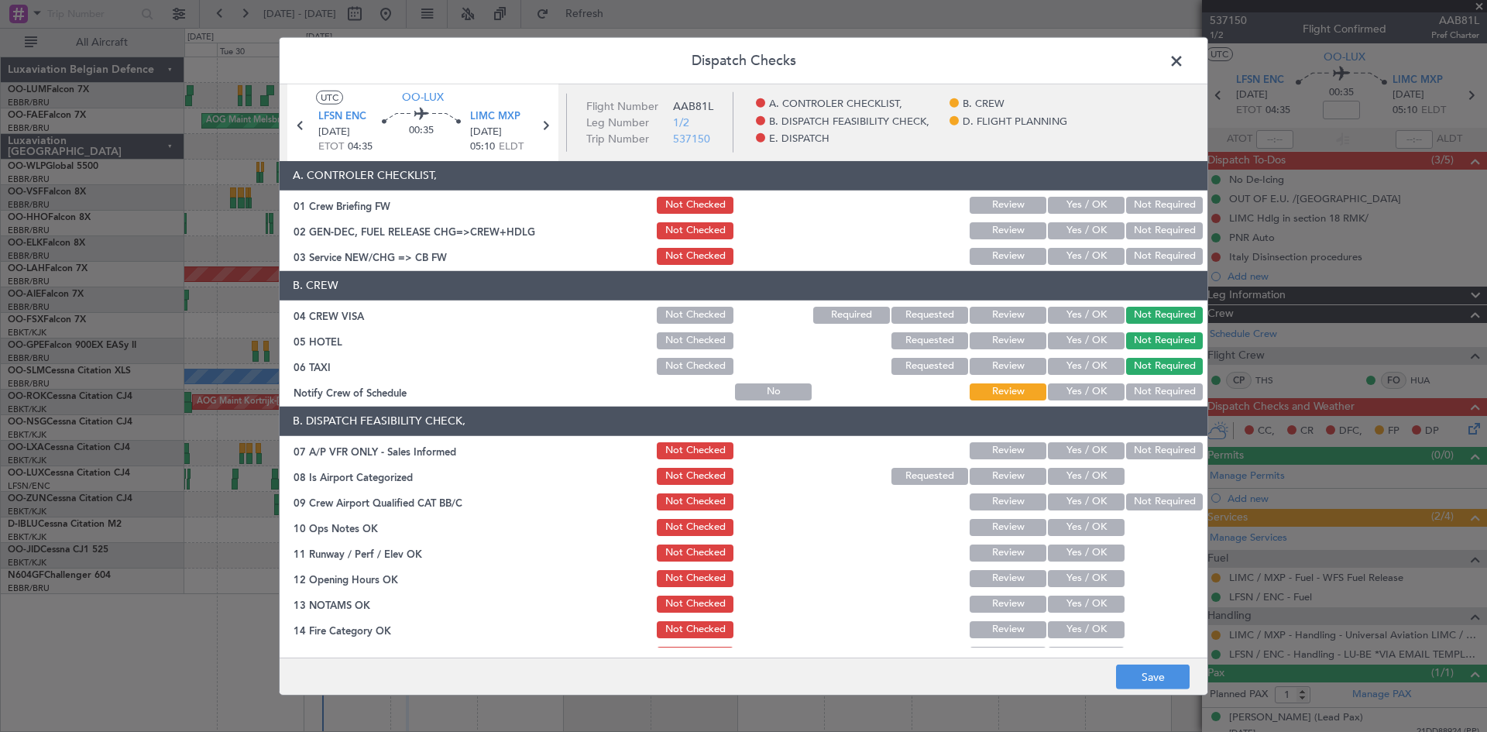
click at [1140, 389] on button "Not Required" at bounding box center [1164, 391] width 77 height 17
click at [1080, 396] on button "Yes / OK" at bounding box center [1086, 391] width 77 height 17
click at [1191, 442] on div "07 A/P VFR ONLY - Sales Informed Not Checked Review Yes / OK Not Required" at bounding box center [744, 451] width 928 height 22
click at [1168, 453] on button "Not Required" at bounding box center [1164, 450] width 77 height 17
click at [1081, 469] on button "Yes / OK" at bounding box center [1086, 476] width 77 height 17
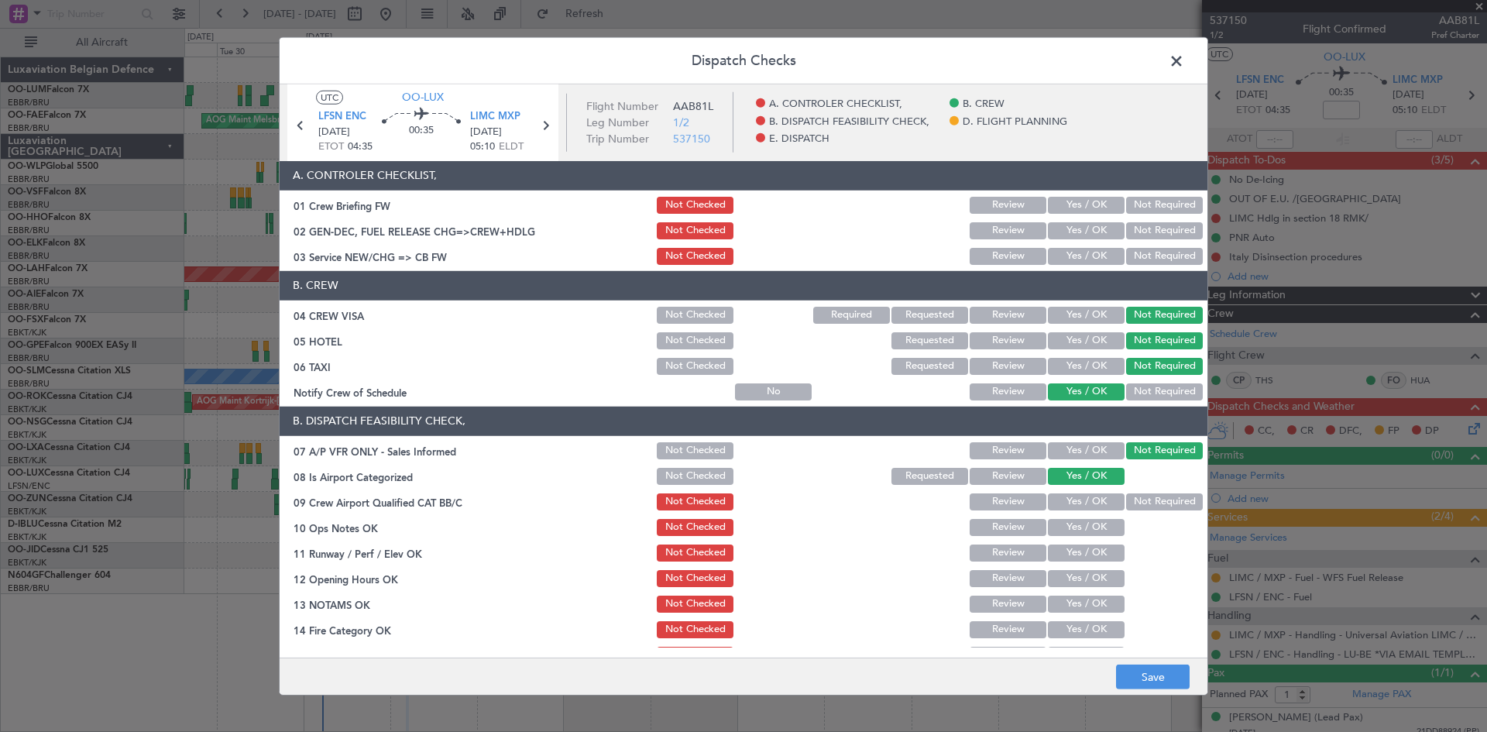
click at [1085, 504] on button "Yes / OK" at bounding box center [1086, 501] width 77 height 17
click at [1083, 528] on button "Yes / OK" at bounding box center [1086, 527] width 77 height 17
click at [1083, 548] on button "Yes / OK" at bounding box center [1086, 553] width 77 height 17
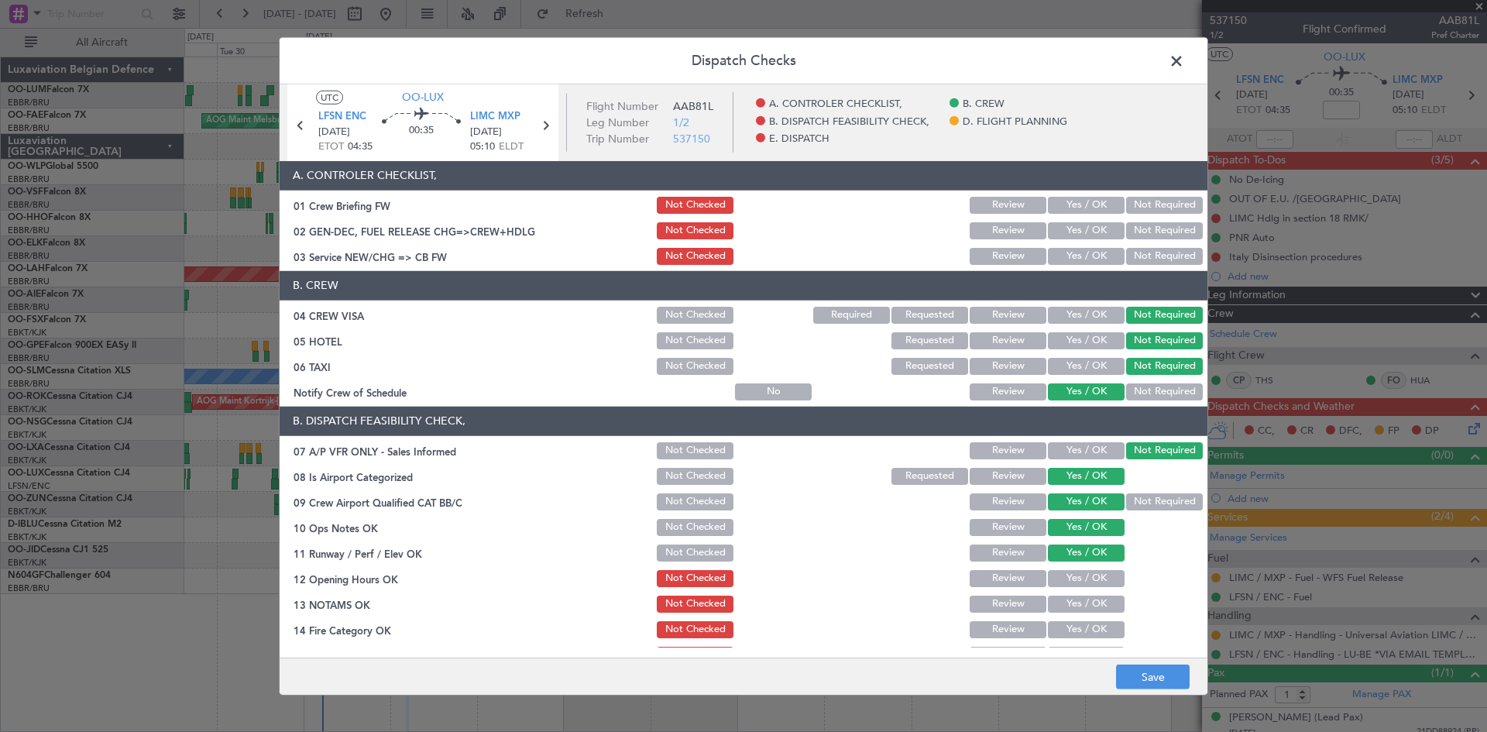
click at [1083, 574] on button "Yes / OK" at bounding box center [1086, 578] width 77 height 17
click at [1078, 610] on button "Yes / OK" at bounding box center [1086, 604] width 77 height 17
click at [1078, 631] on button "Yes / OK" at bounding box center [1086, 629] width 77 height 17
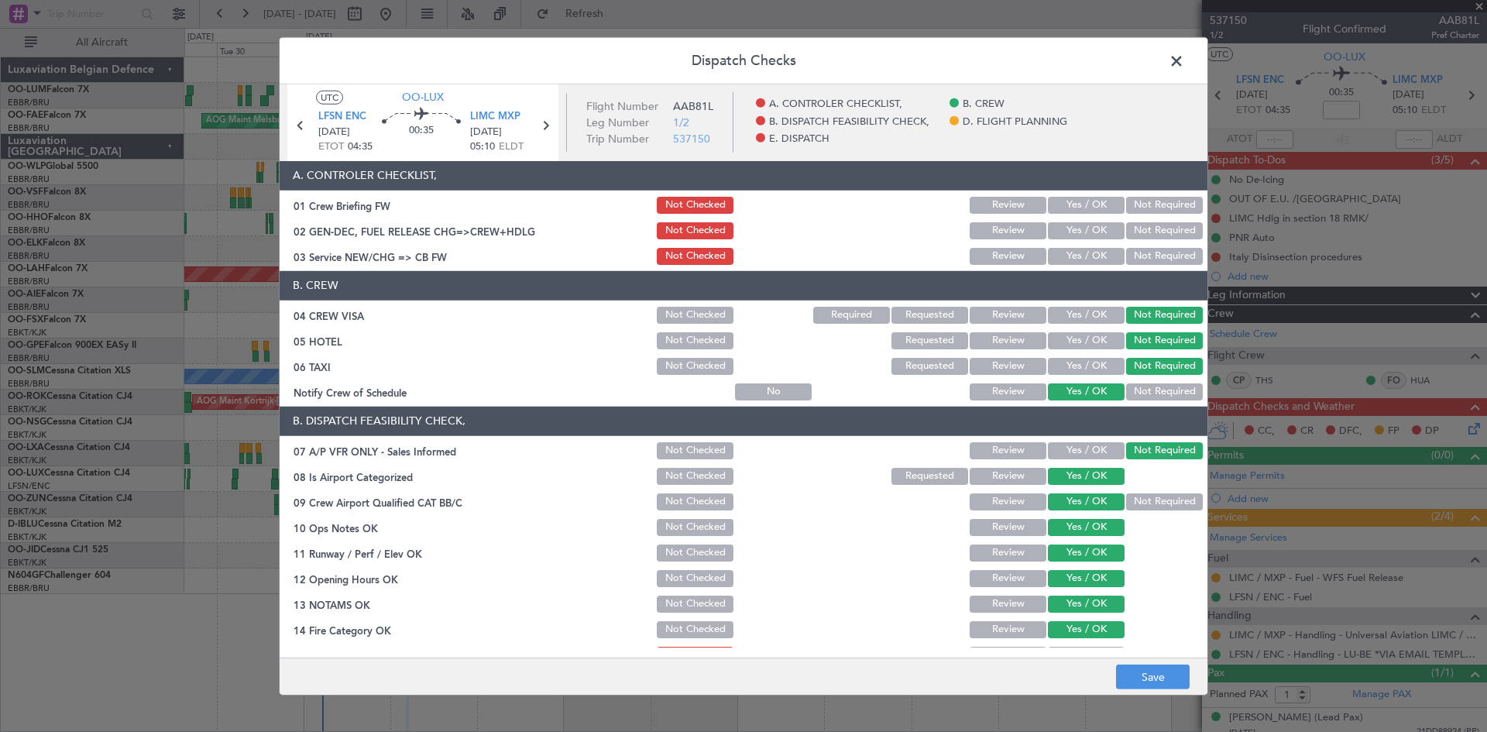
scroll to position [232, 0]
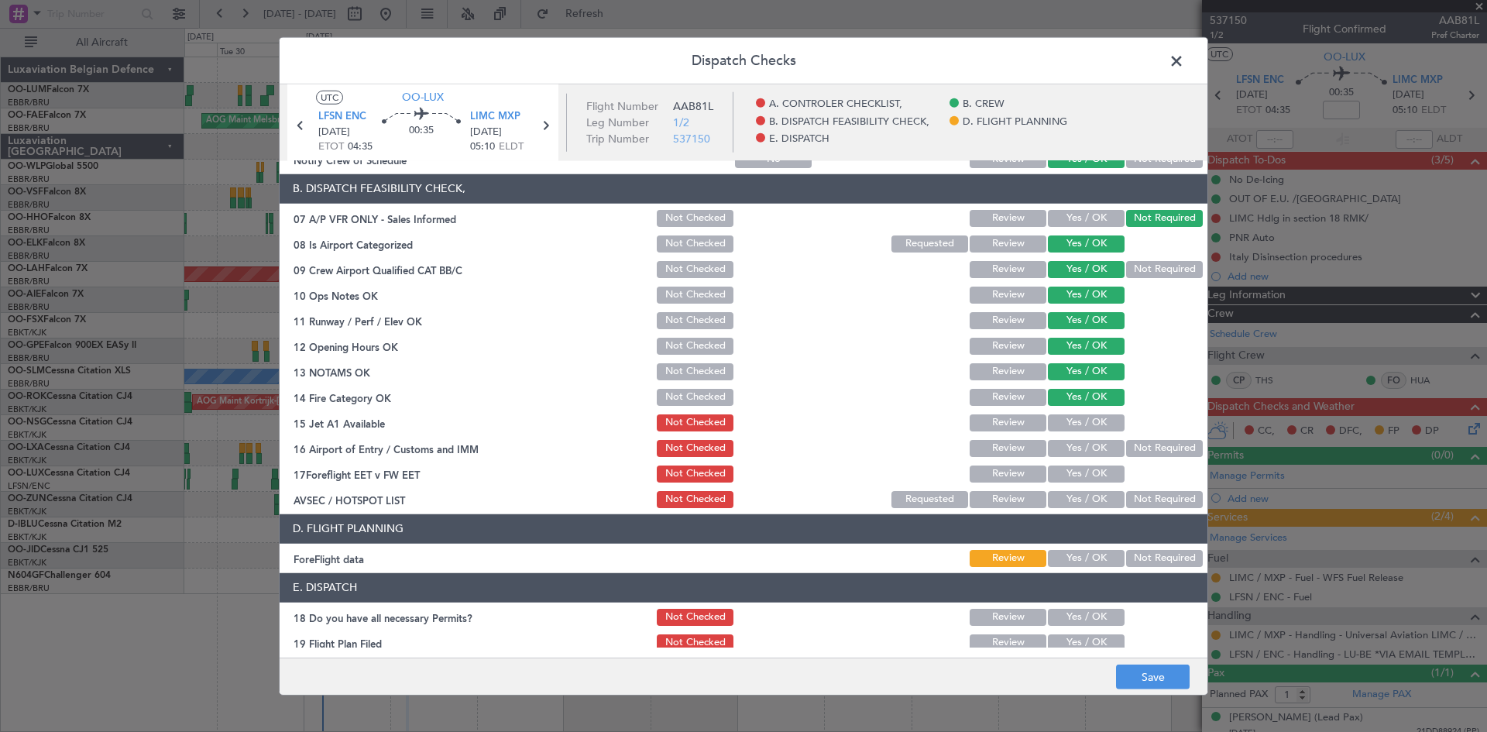
click at [1080, 423] on button "Yes / OK" at bounding box center [1086, 422] width 77 height 17
click at [1082, 450] on button "Yes / OK" at bounding box center [1086, 448] width 77 height 17
click at [1162, 449] on button "Not Required" at bounding box center [1164, 448] width 77 height 17
click at [1091, 498] on button "Yes / OK" at bounding box center [1086, 499] width 77 height 17
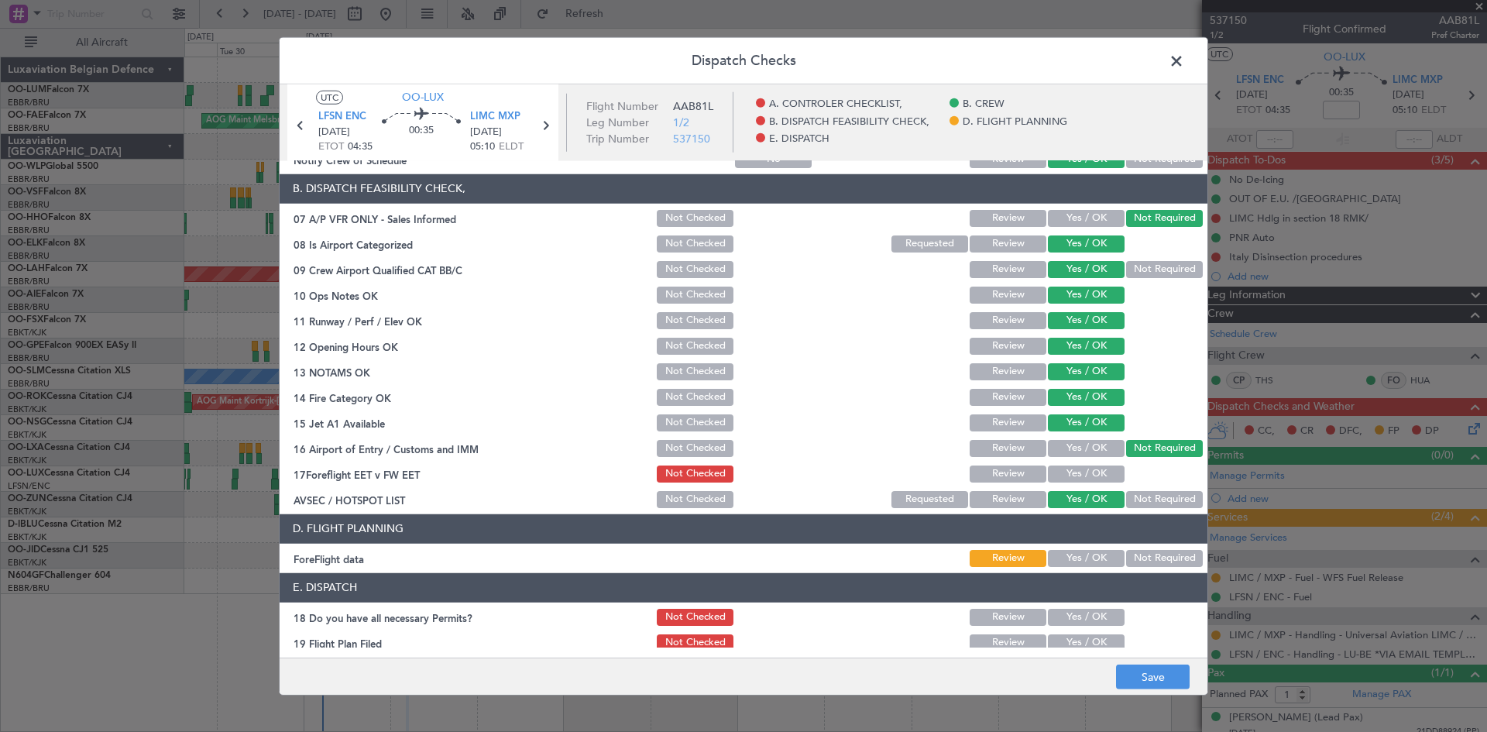
click at [1084, 555] on button "Yes / OK" at bounding box center [1086, 558] width 77 height 17
click at [1079, 611] on button "Yes / OK" at bounding box center [1086, 617] width 77 height 17
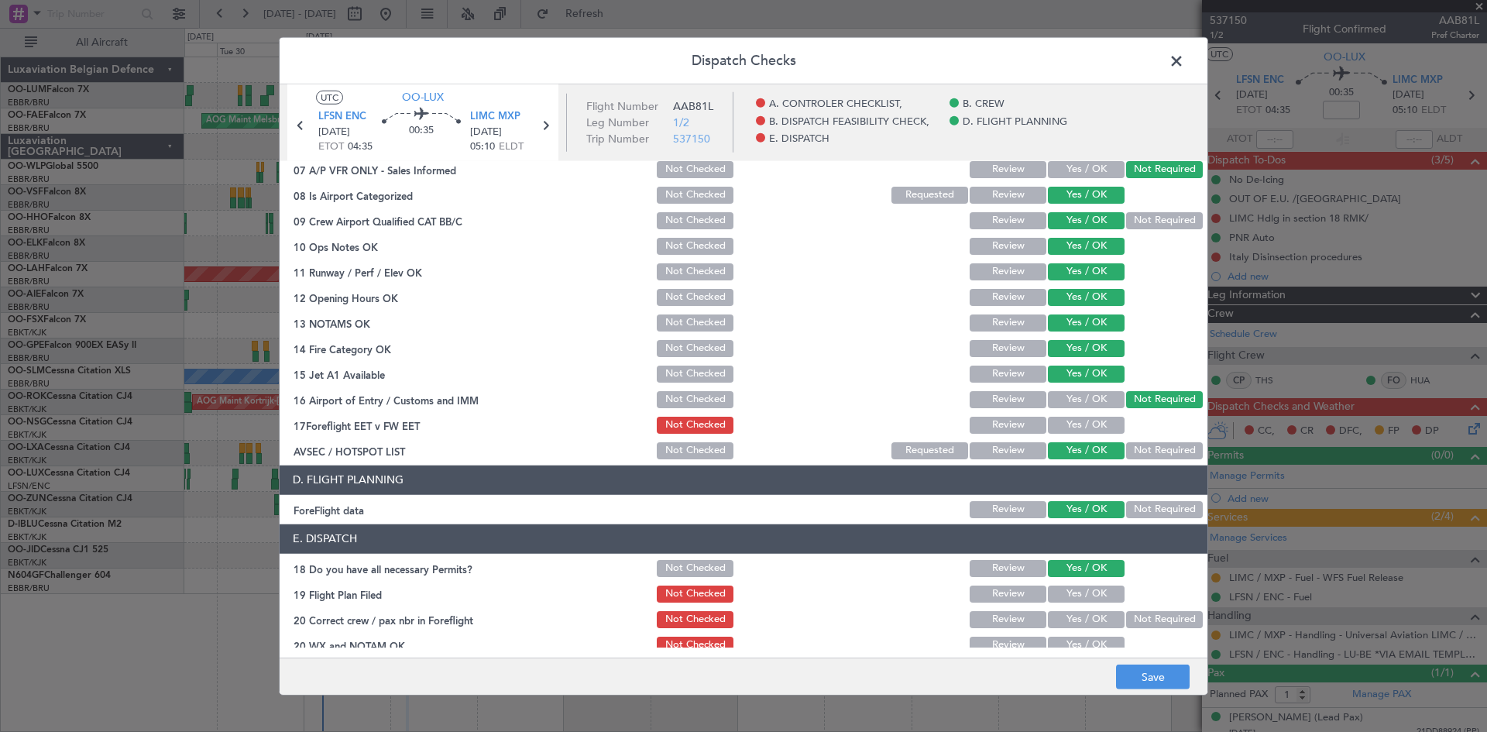
scroll to position [293, 0]
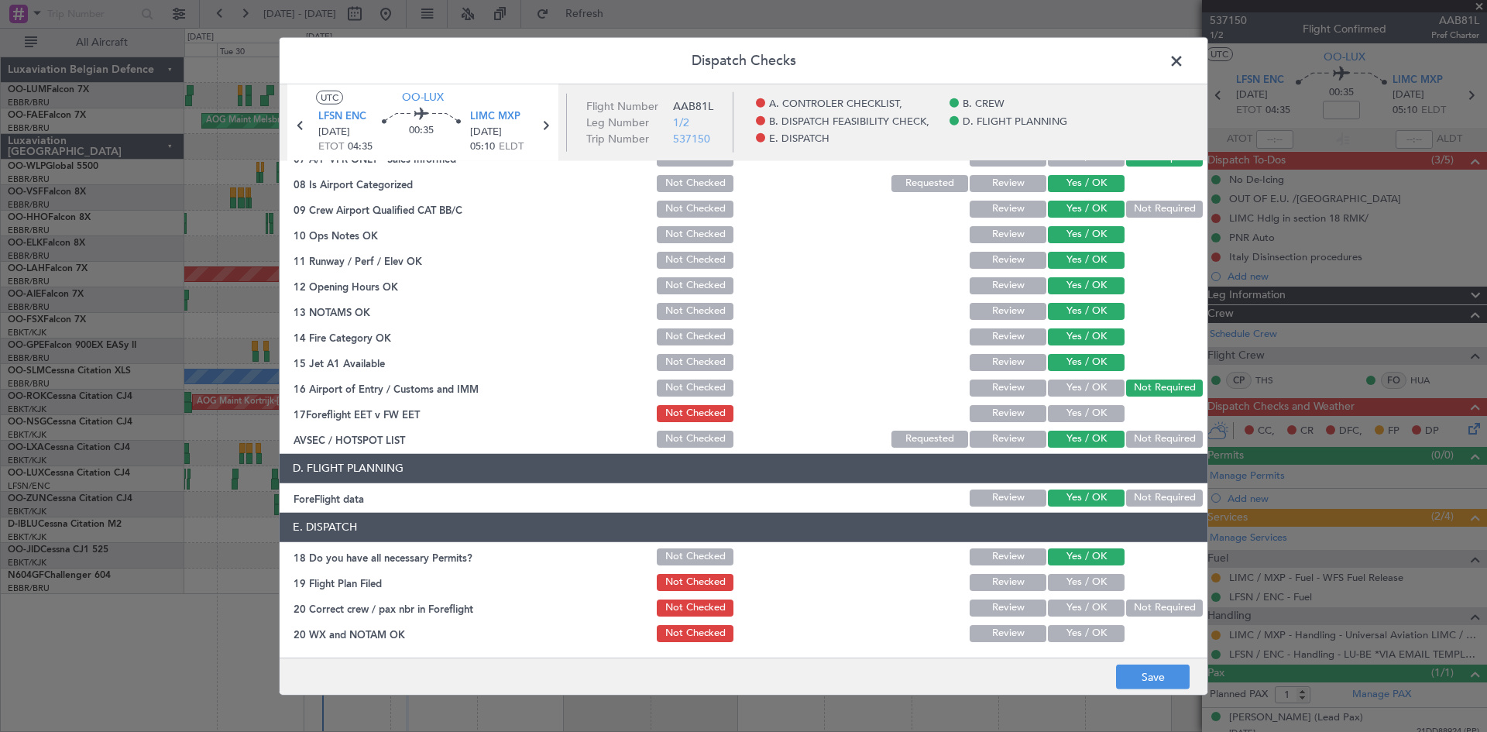
click at [1085, 607] on button "Yes / OK" at bounding box center [1086, 608] width 77 height 17
click at [1091, 632] on button "Yes / OK" at bounding box center [1086, 633] width 77 height 17
click at [1140, 677] on button "Save" at bounding box center [1153, 677] width 74 height 25
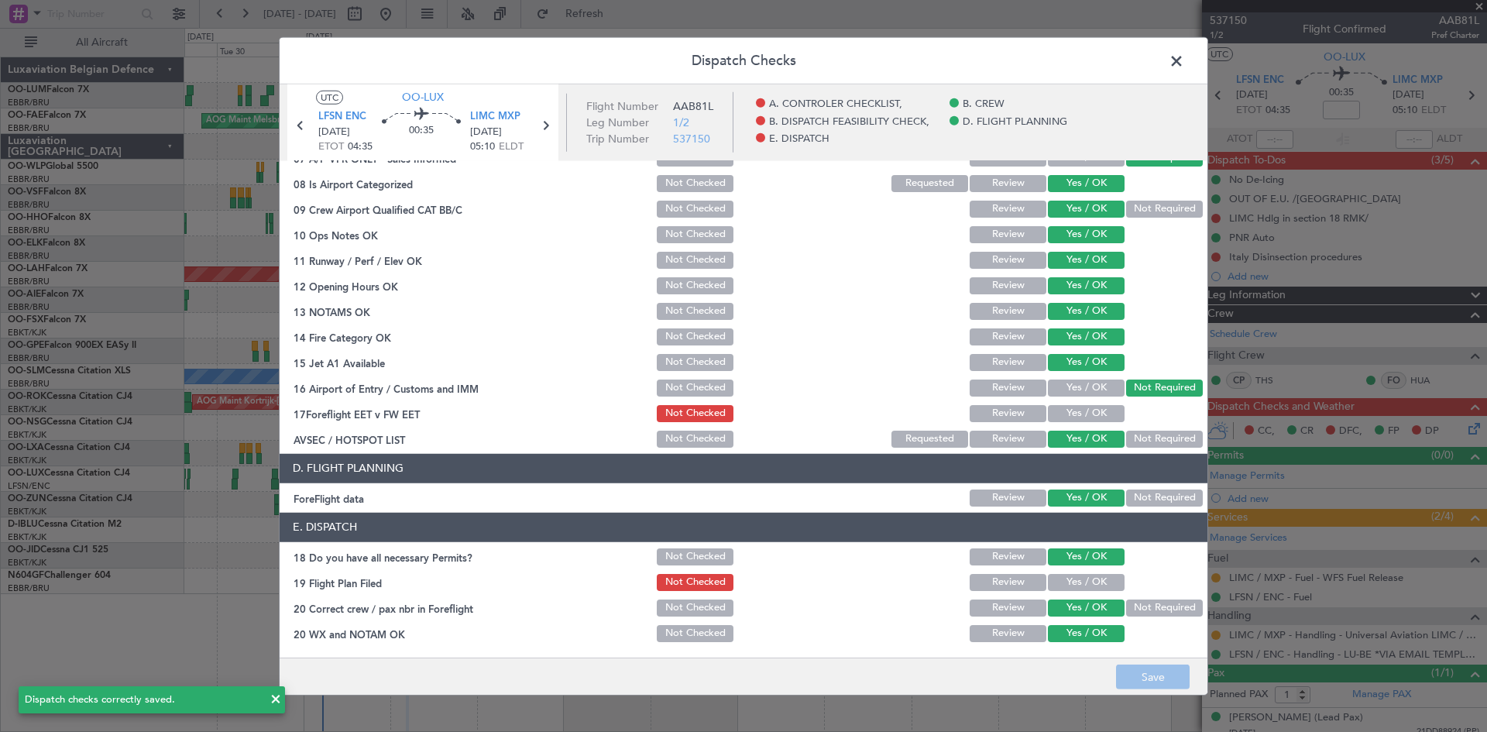
click at [1184, 57] on span at bounding box center [1184, 64] width 0 height 31
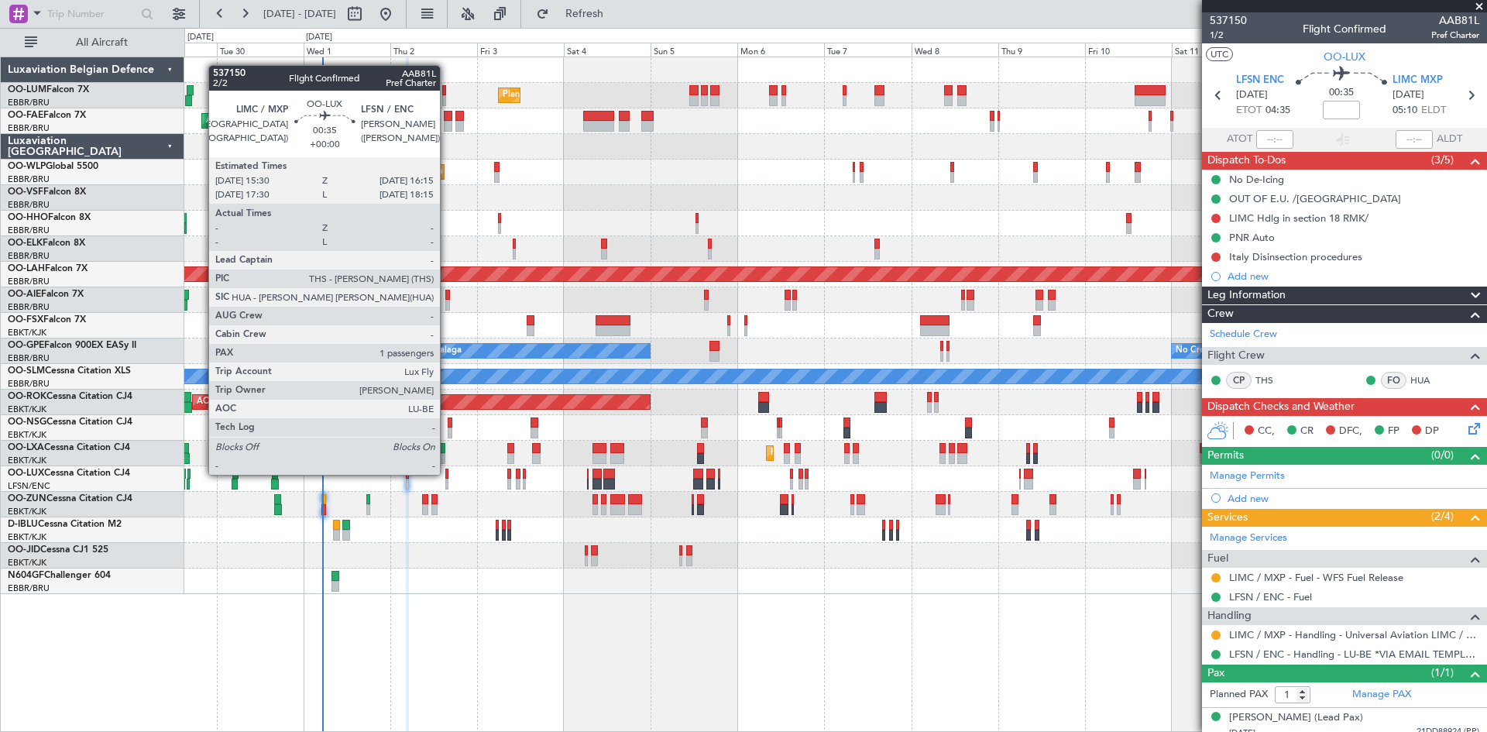
click at [447, 473] on div at bounding box center [446, 474] width 3 height 11
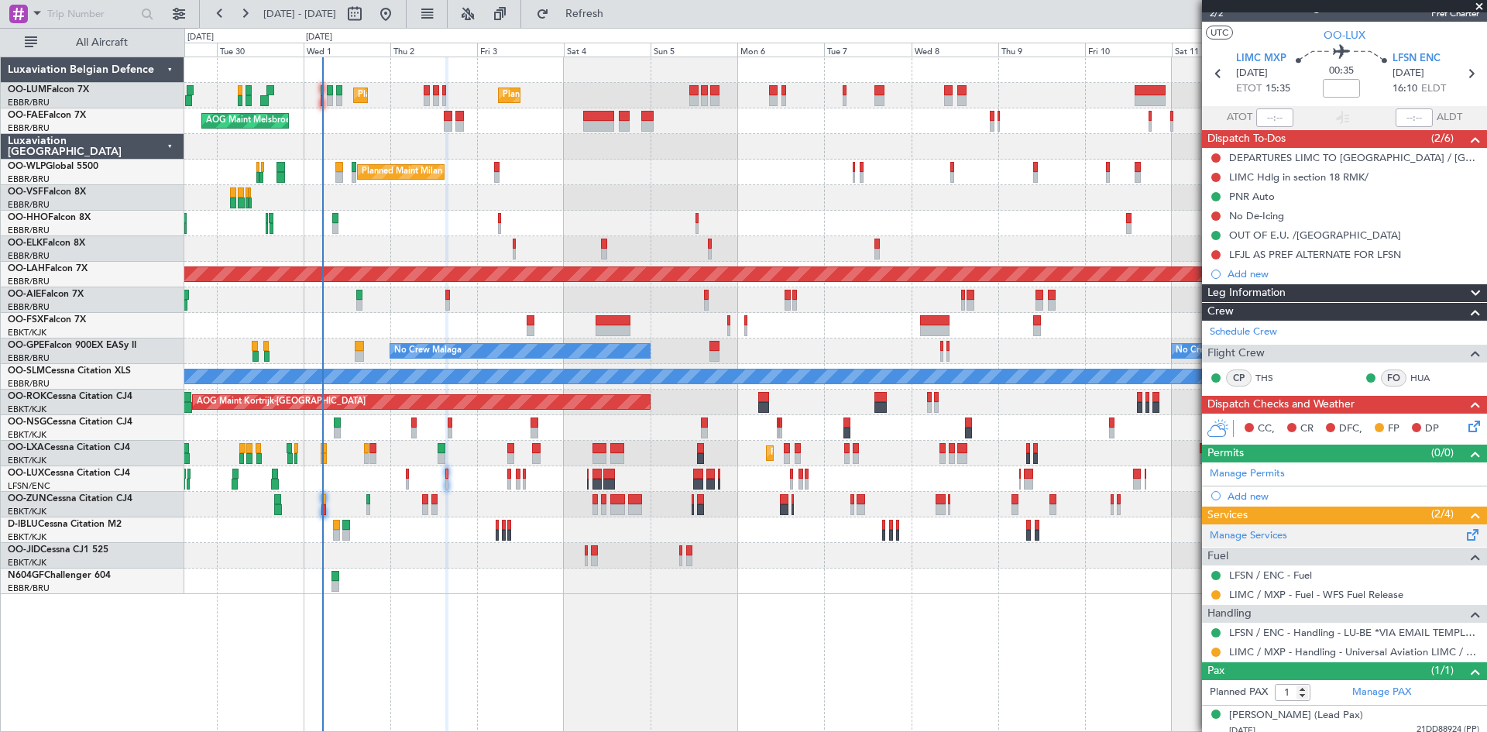
scroll to position [29, 0]
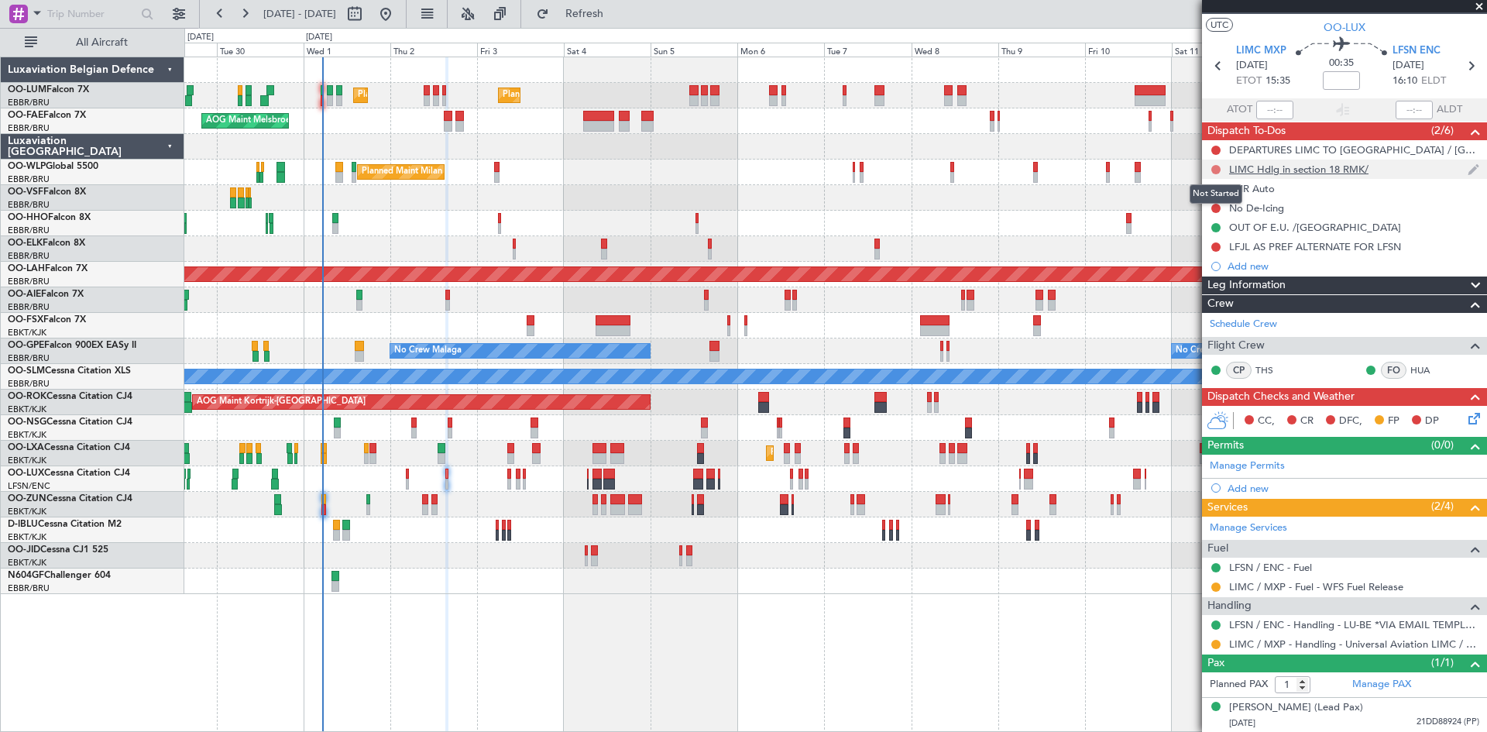
click at [1219, 167] on button at bounding box center [1216, 169] width 9 height 9
click at [1222, 235] on span "Completed" at bounding box center [1223, 237] width 51 height 15
click at [1324, 150] on div "DEPARTURES LIMC TO [GEOGRAPHIC_DATA] / [GEOGRAPHIC_DATA] - FILE VIA [GEOGRAPHIC…" at bounding box center [1348, 149] width 239 height 13
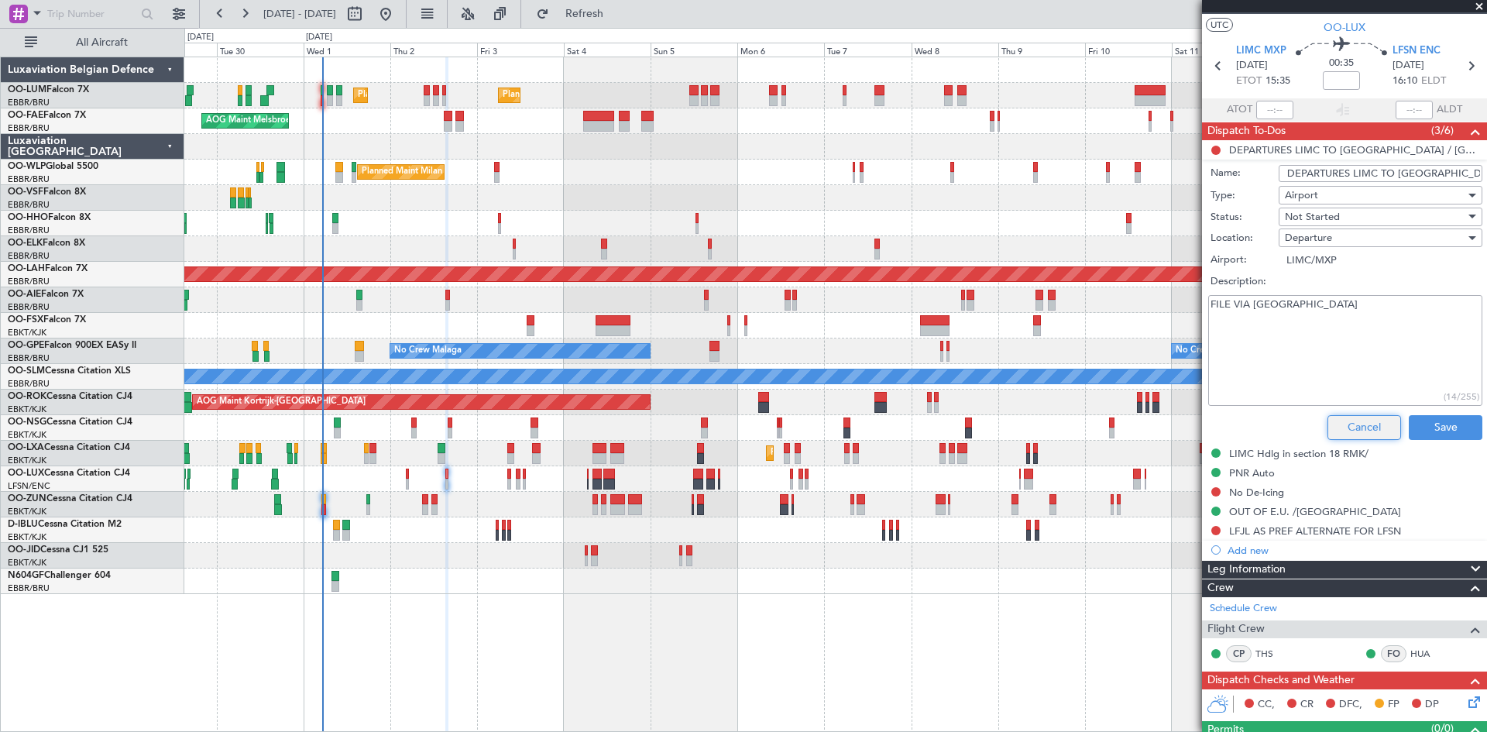
click at [1343, 430] on button "Cancel" at bounding box center [1365, 427] width 74 height 25
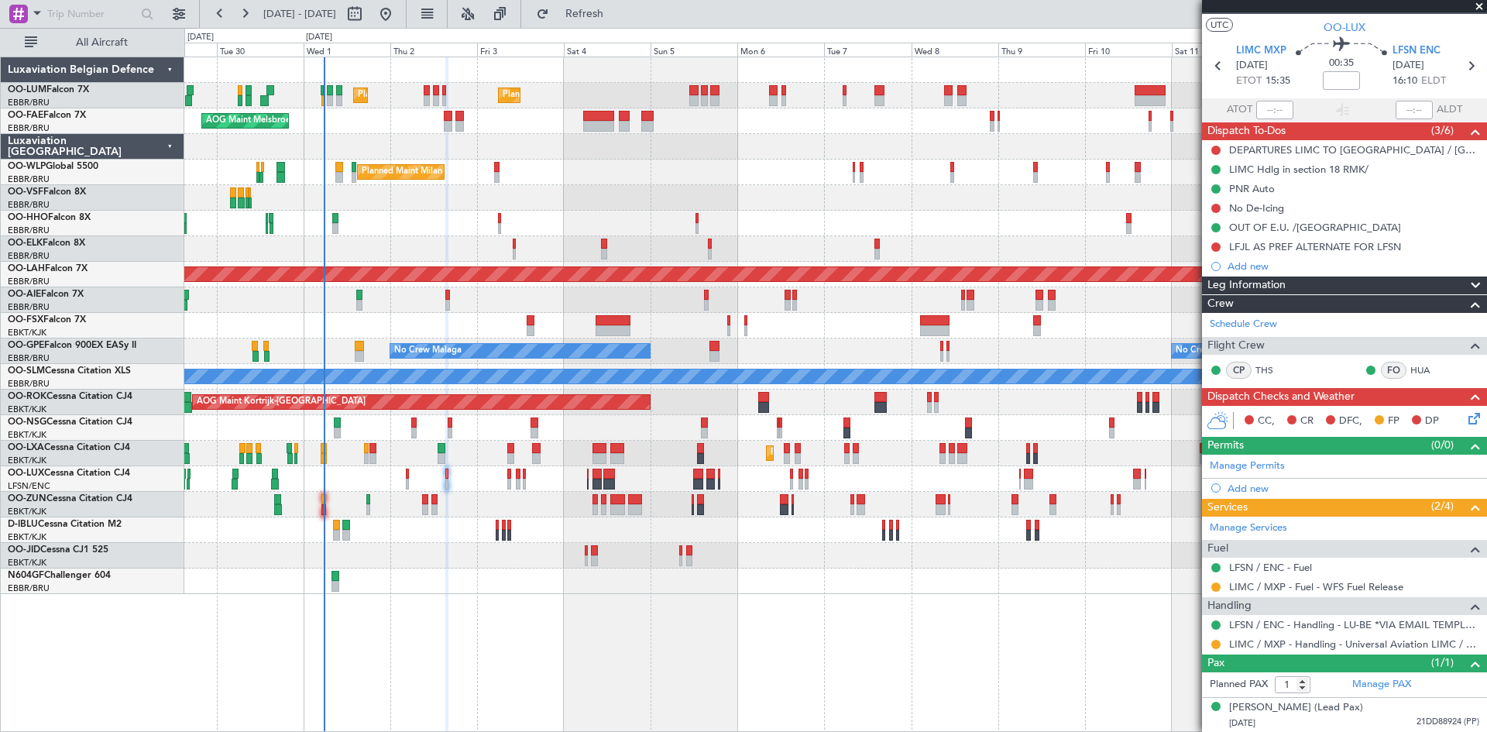
click at [1466, 414] on icon at bounding box center [1472, 416] width 12 height 12
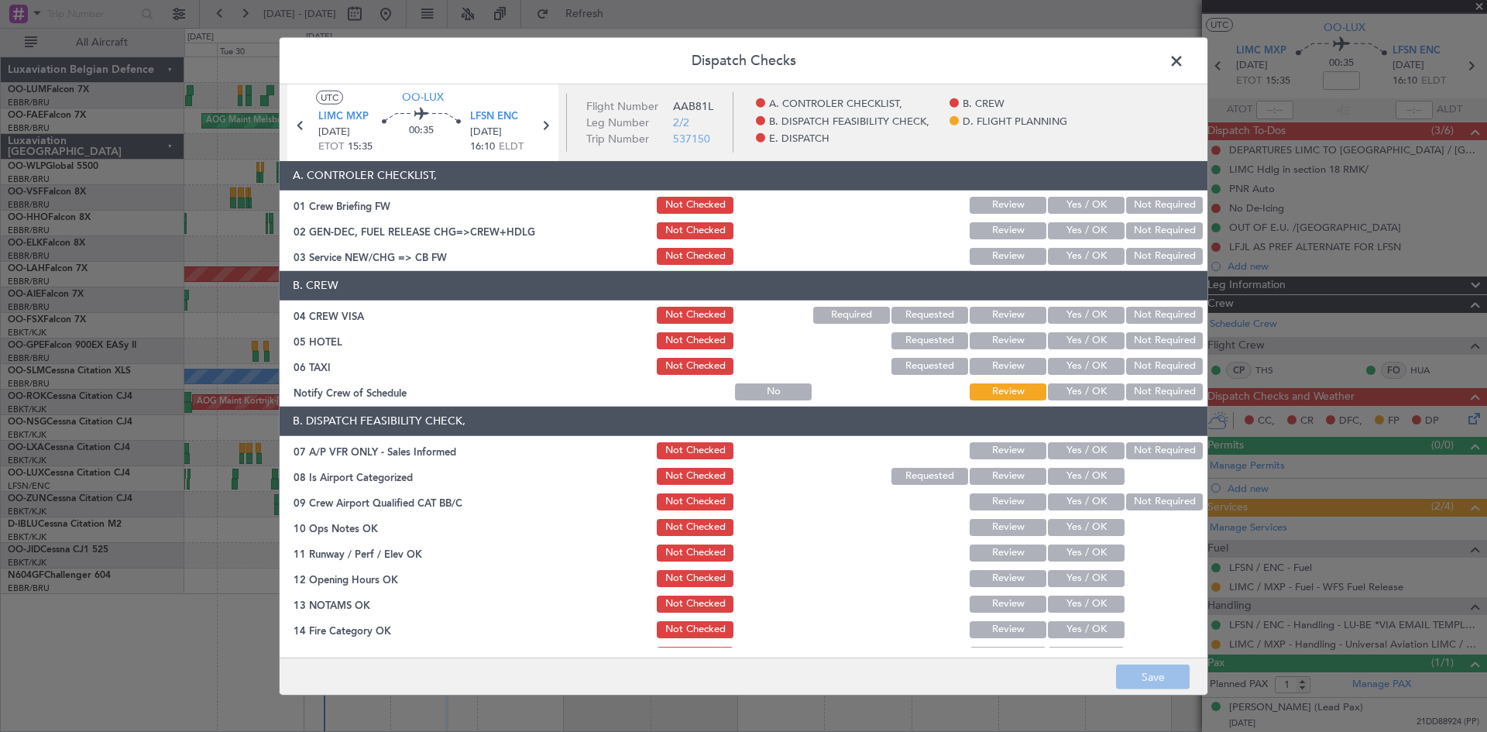
click at [1147, 452] on button "Not Required" at bounding box center [1164, 450] width 77 height 17
click at [1093, 478] on button "Yes / OK" at bounding box center [1086, 476] width 77 height 17
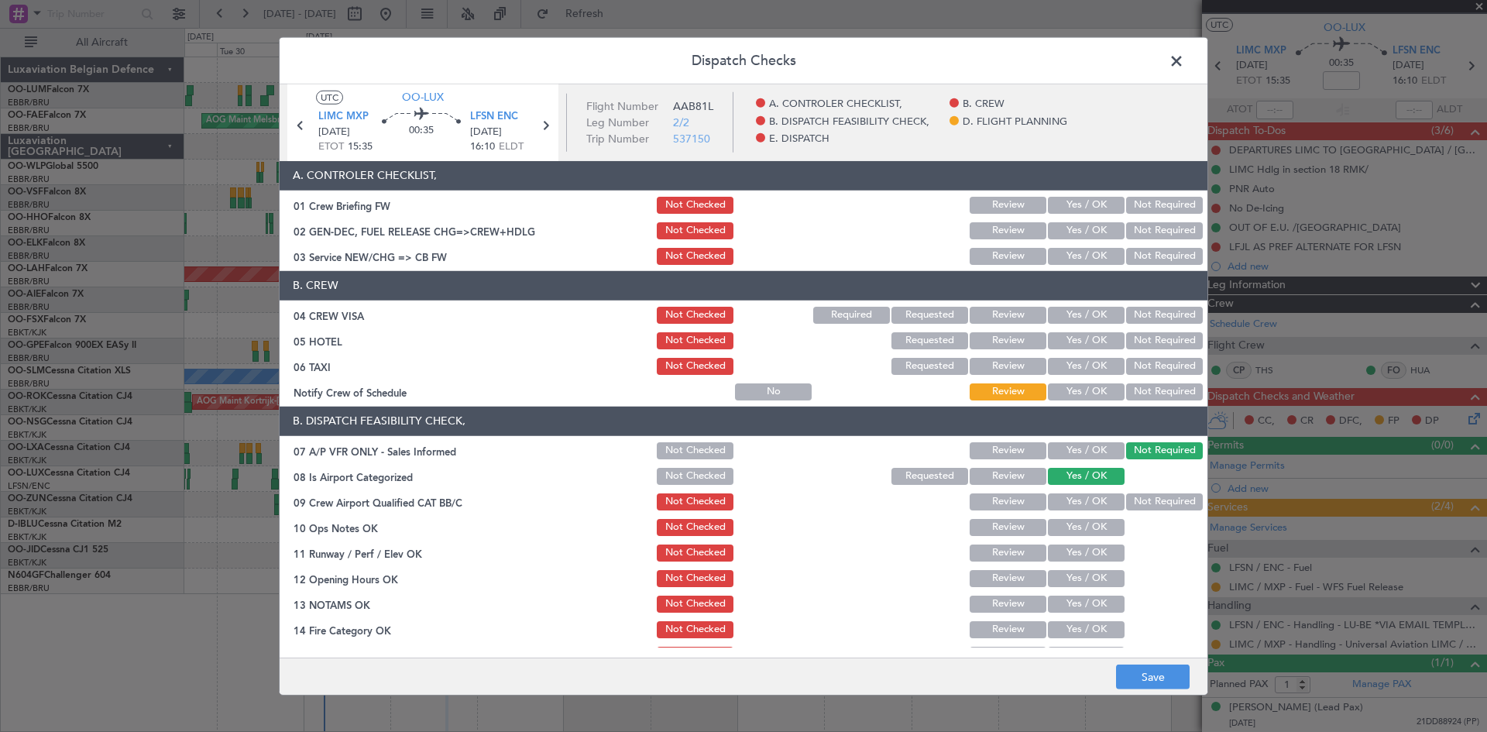
click at [1096, 498] on button "Yes / OK" at bounding box center [1086, 501] width 77 height 17
click at [1104, 535] on button "Yes / OK" at bounding box center [1086, 527] width 77 height 17
click at [1105, 559] on button "Yes / OK" at bounding box center [1086, 553] width 77 height 17
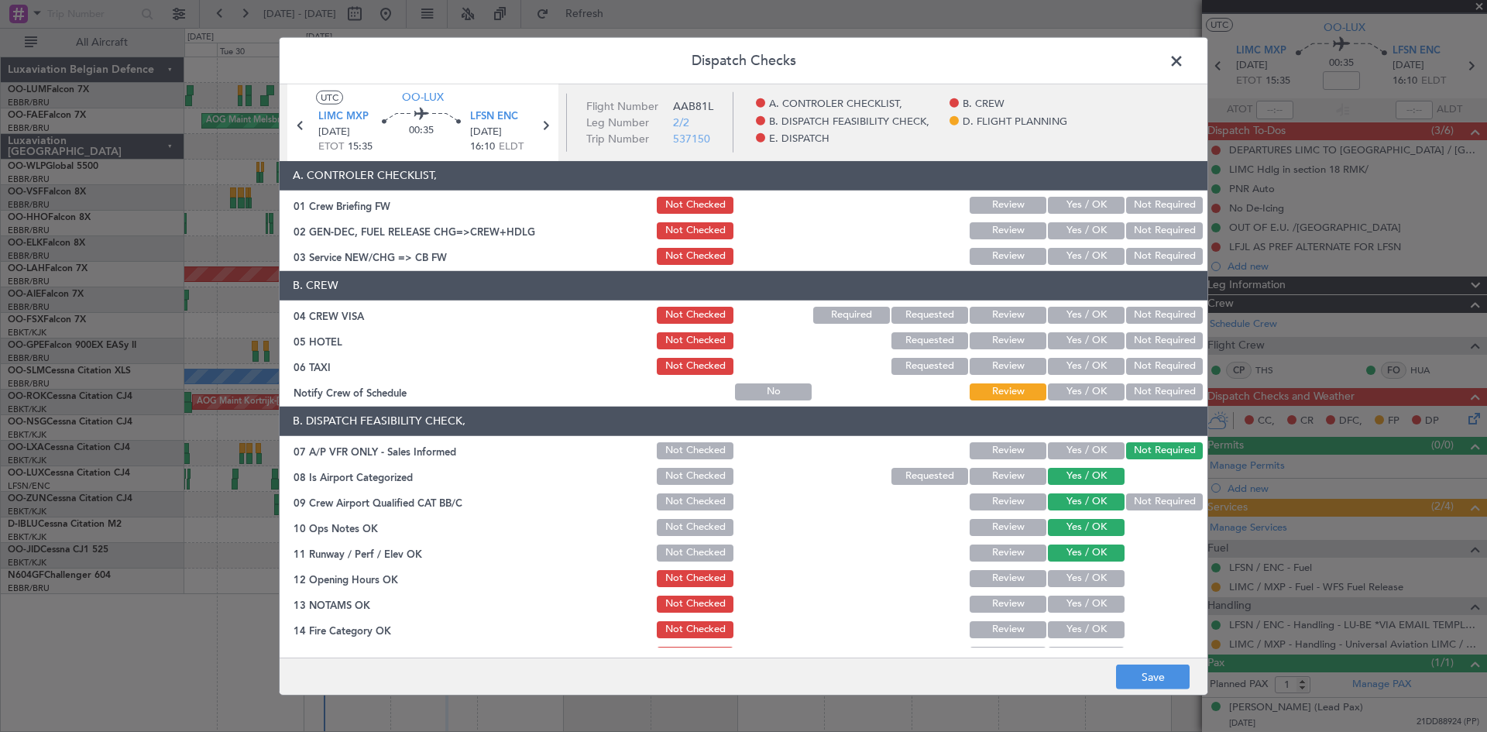
click at [1101, 576] on button "Yes / OK" at bounding box center [1086, 578] width 77 height 17
click at [1098, 596] on button "Yes / OK" at bounding box center [1086, 604] width 77 height 17
click at [1095, 624] on button "Yes / OK" at bounding box center [1086, 629] width 77 height 17
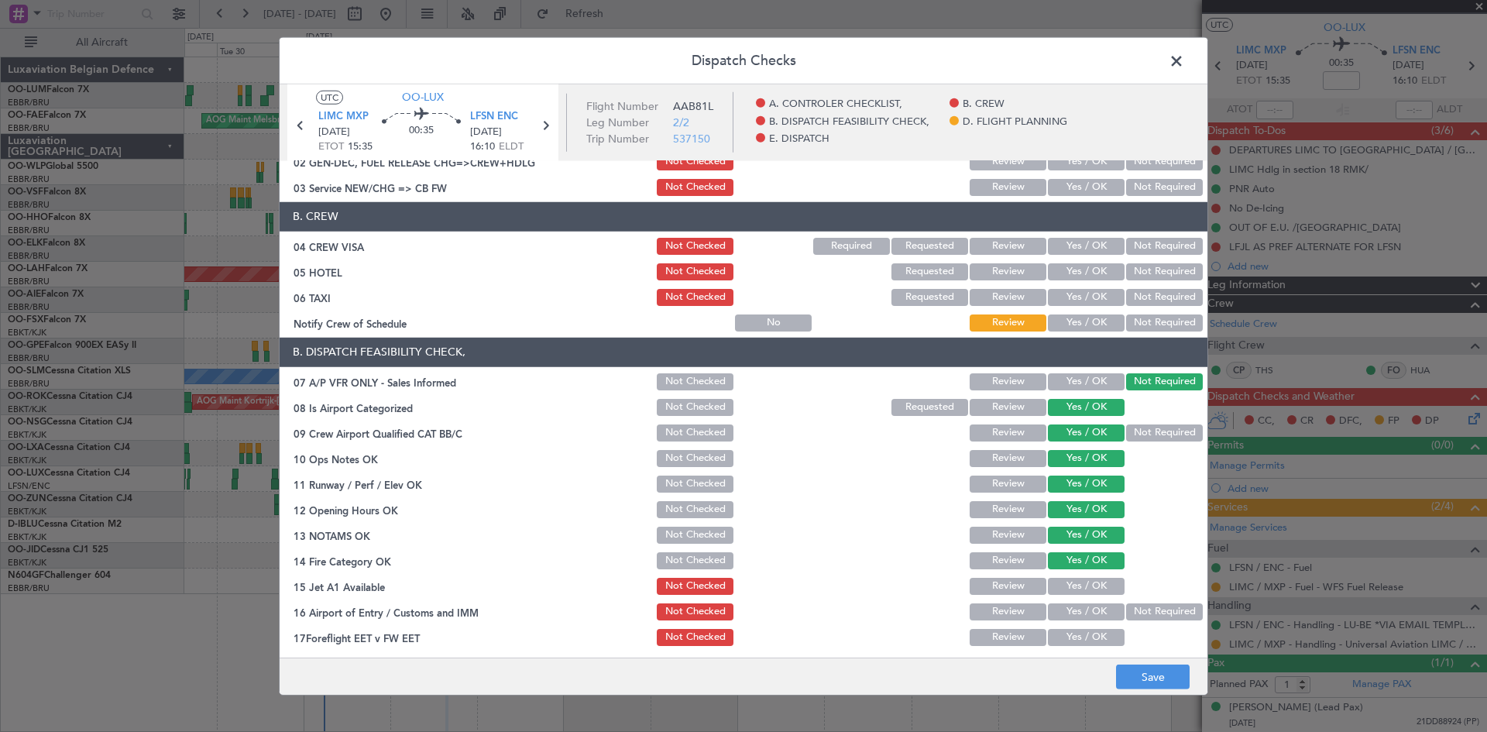
scroll to position [155, 0]
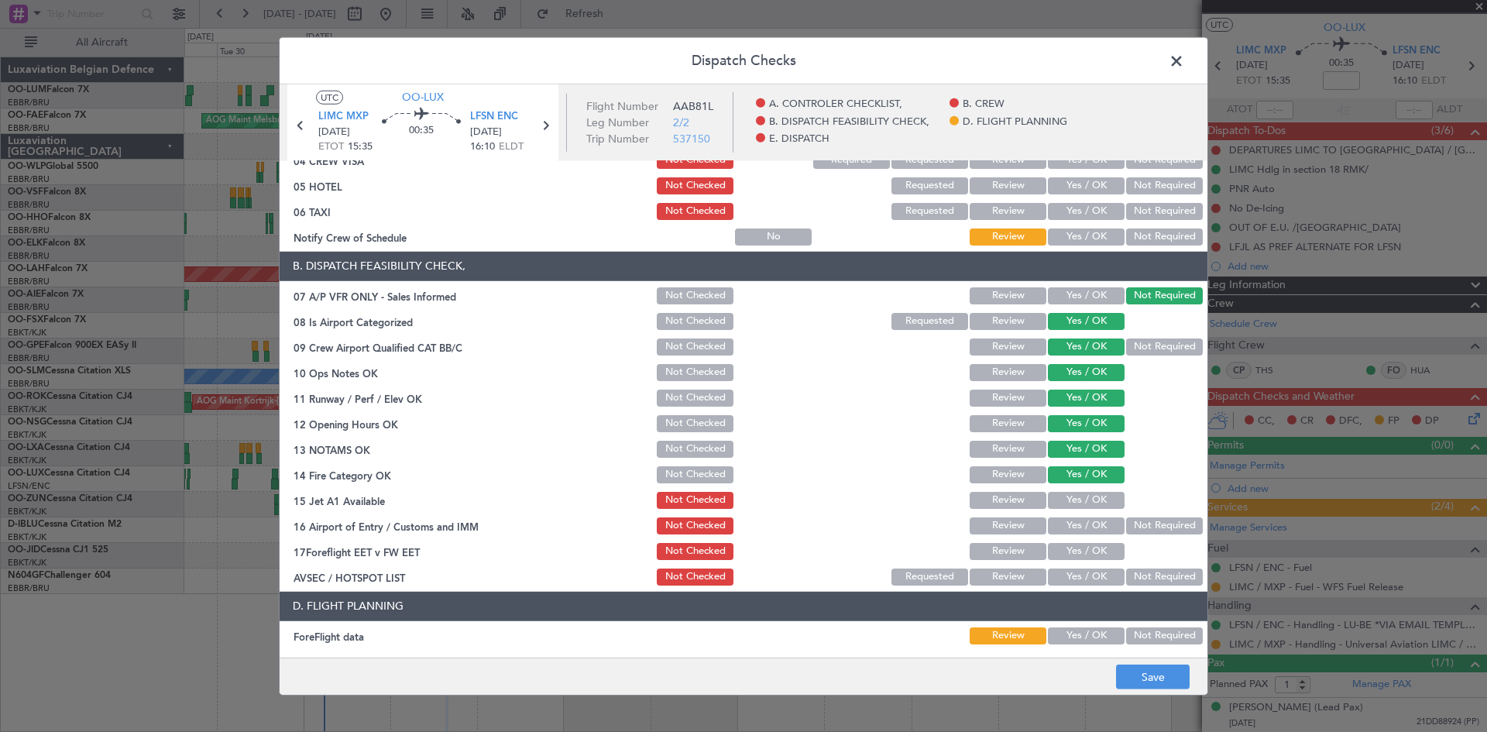
click at [1067, 500] on button "Yes / OK" at bounding box center [1086, 500] width 77 height 17
click at [1126, 530] on button "Not Required" at bounding box center [1164, 525] width 77 height 17
click at [1092, 543] on button "Yes / OK" at bounding box center [1086, 551] width 77 height 17
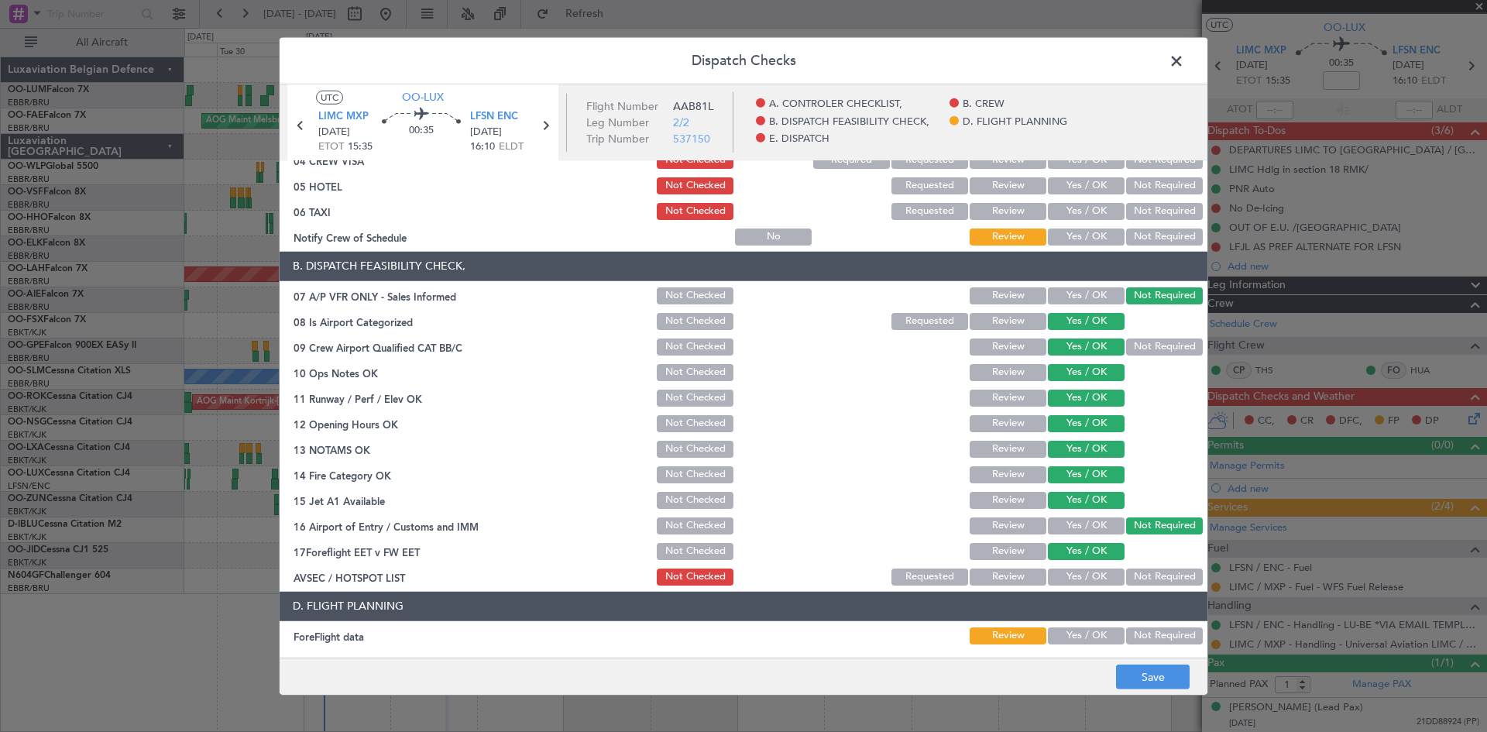
click at [1095, 573] on button "Yes / OK" at bounding box center [1086, 577] width 77 height 17
click at [1103, 633] on button "Yes / OK" at bounding box center [1086, 635] width 77 height 17
click at [1117, 664] on footer "Save" at bounding box center [744, 676] width 928 height 37
click at [1123, 669] on button "Save" at bounding box center [1153, 677] width 74 height 25
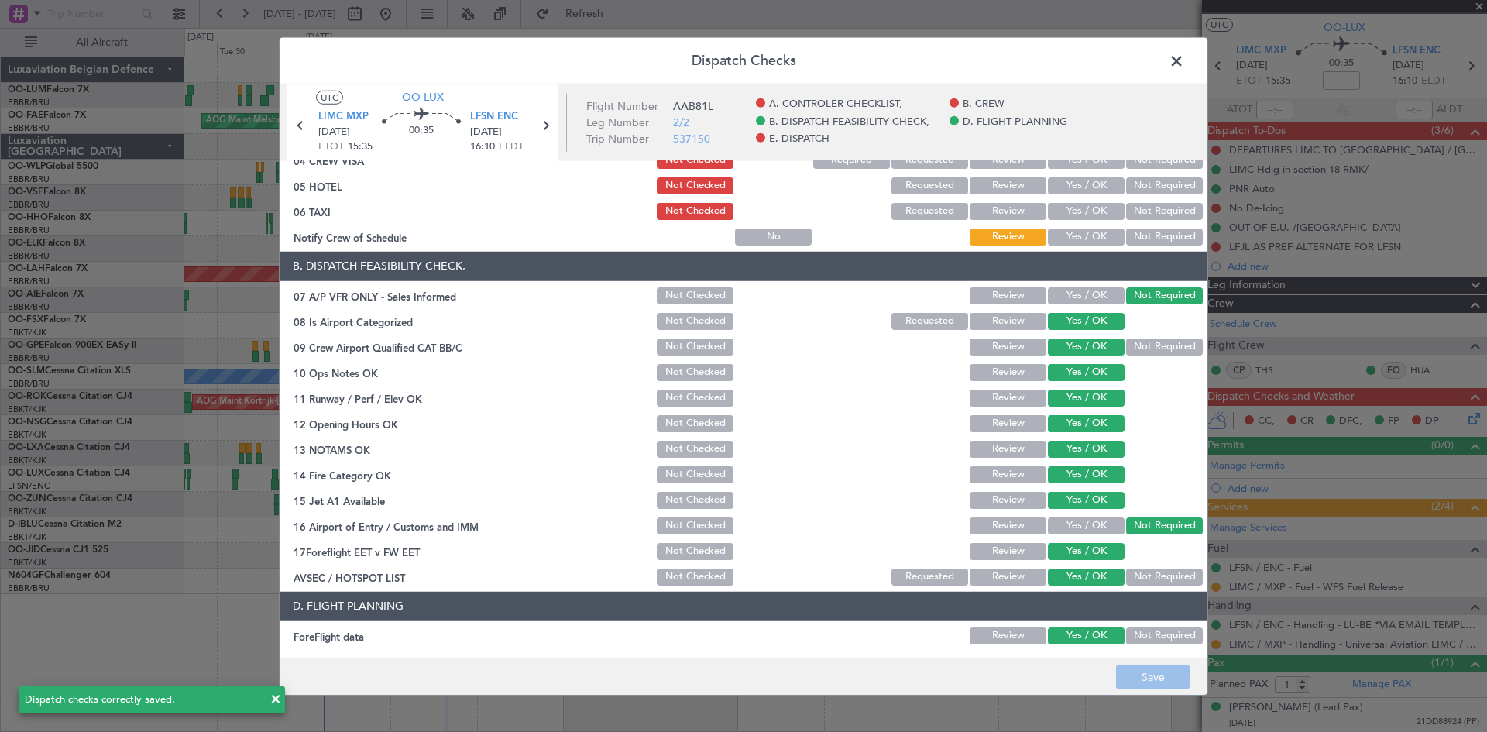
click at [1184, 62] on span at bounding box center [1184, 64] width 0 height 31
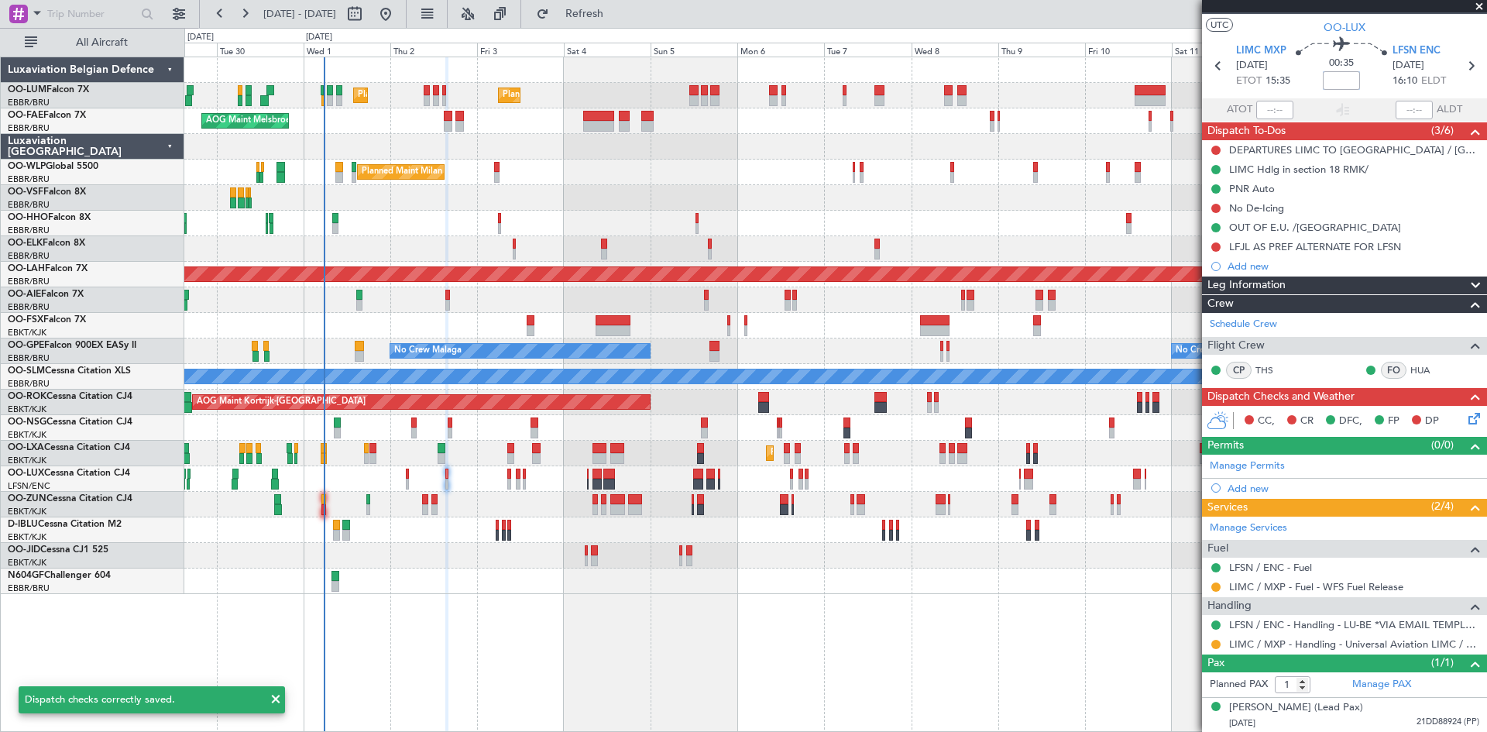
click at [1332, 83] on input at bounding box center [1341, 80] width 37 height 19
click at [1369, 80] on div "00:35 20" at bounding box center [1342, 65] width 102 height 57
type input "+00:20"
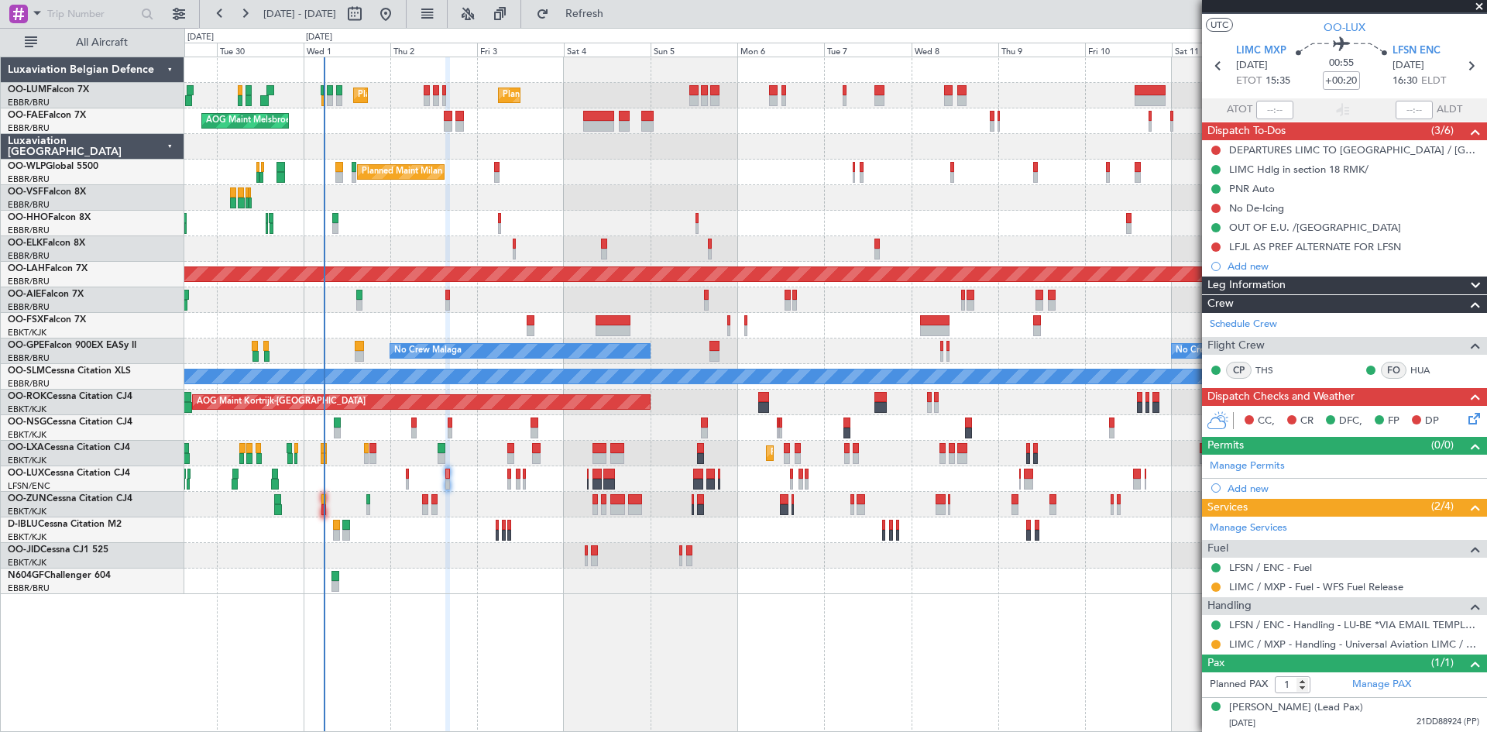
click at [1466, 415] on icon at bounding box center [1472, 416] width 12 height 12
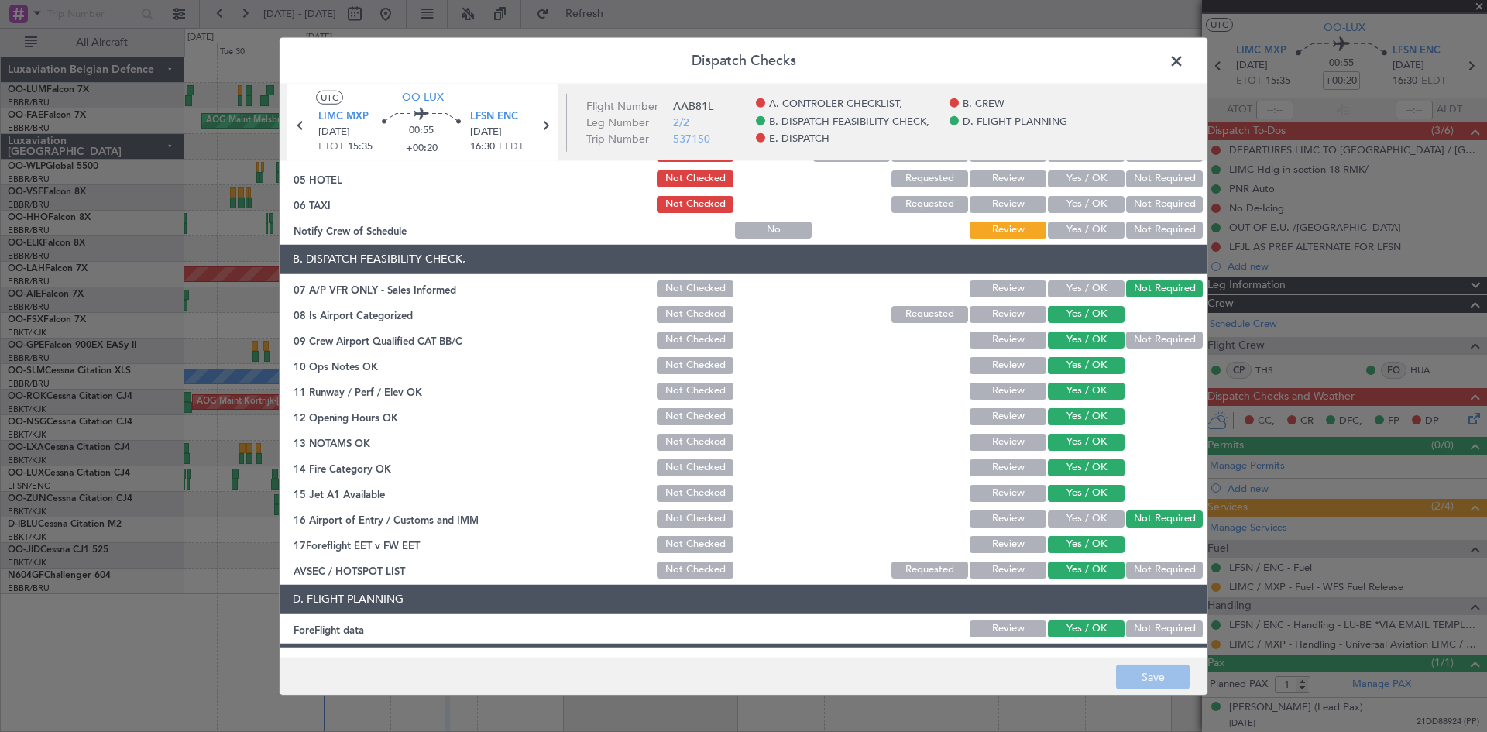
scroll to position [293, 0]
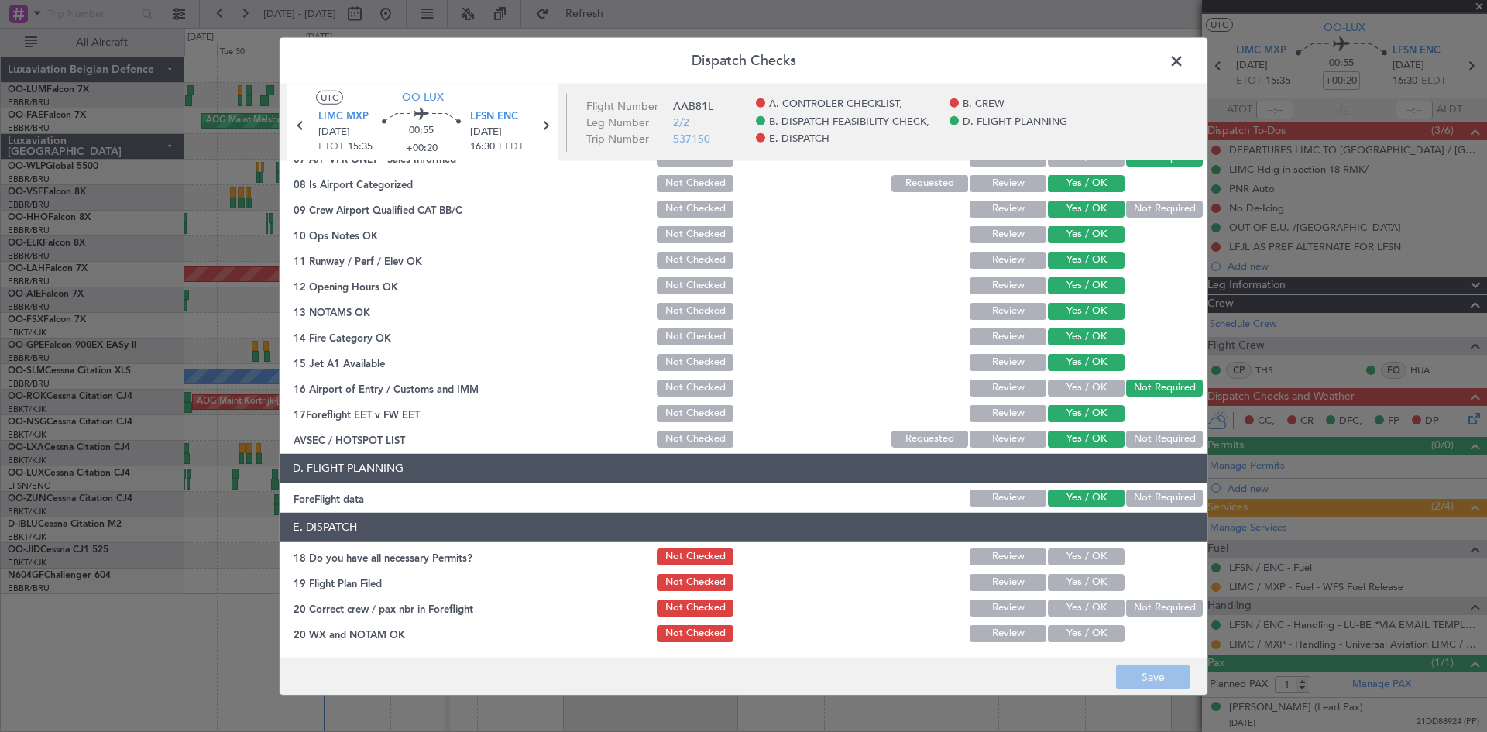
click at [1084, 561] on button "Yes / OK" at bounding box center [1086, 556] width 77 height 17
click at [1086, 615] on button "Yes / OK" at bounding box center [1086, 608] width 77 height 17
click at [1091, 632] on button "Yes / OK" at bounding box center [1086, 633] width 77 height 17
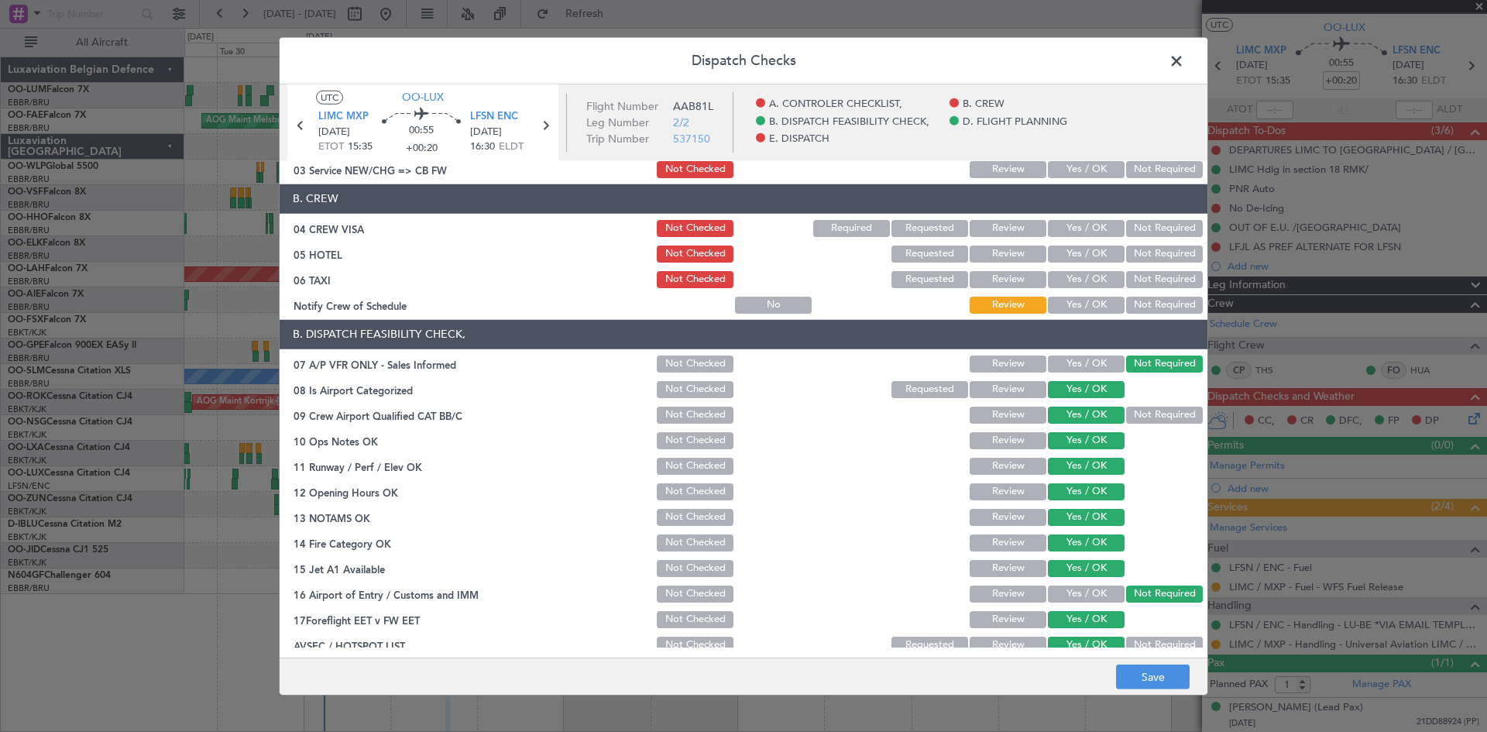
scroll to position [0, 0]
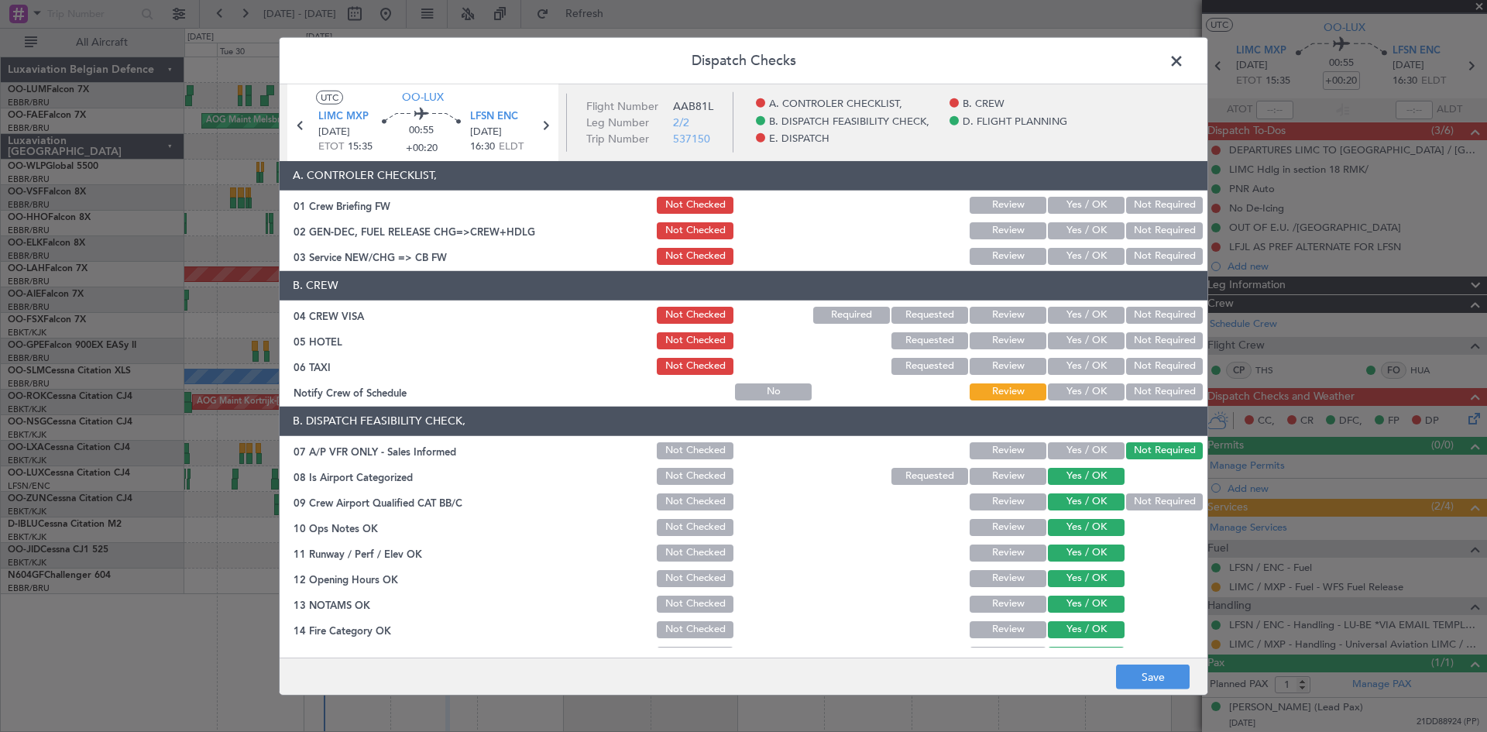
click at [1140, 312] on button "Not Required" at bounding box center [1164, 315] width 77 height 17
click at [1139, 336] on button "Not Required" at bounding box center [1164, 340] width 77 height 17
click at [1136, 353] on section "B. CREW 04 CREW VISA Not Checked Required Requested Review Yes / OK Not Require…" at bounding box center [744, 337] width 928 height 132
click at [1136, 361] on button "Not Required" at bounding box center [1164, 366] width 77 height 17
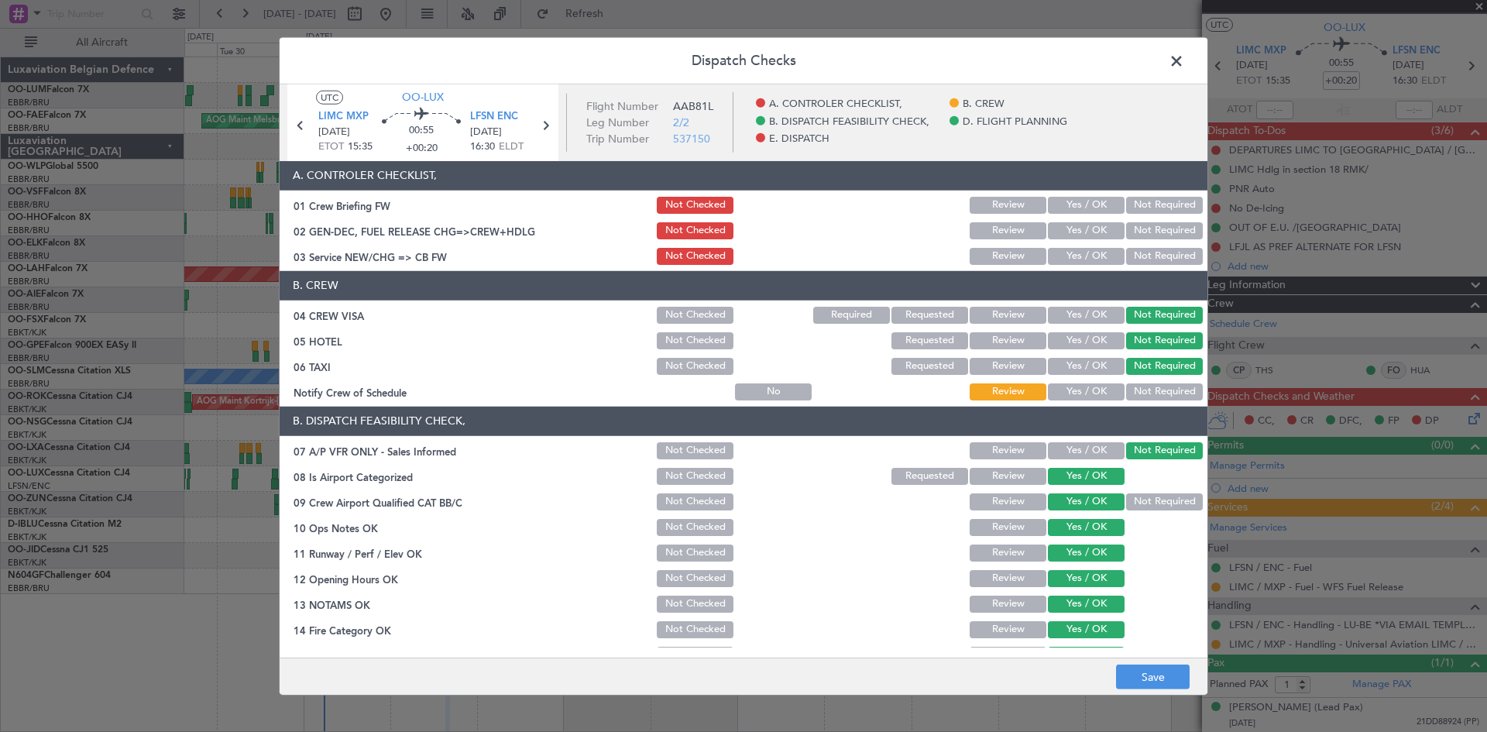
click at [1095, 390] on button "Yes / OK" at bounding box center [1086, 391] width 77 height 17
click at [1167, 682] on button "Save" at bounding box center [1153, 677] width 74 height 25
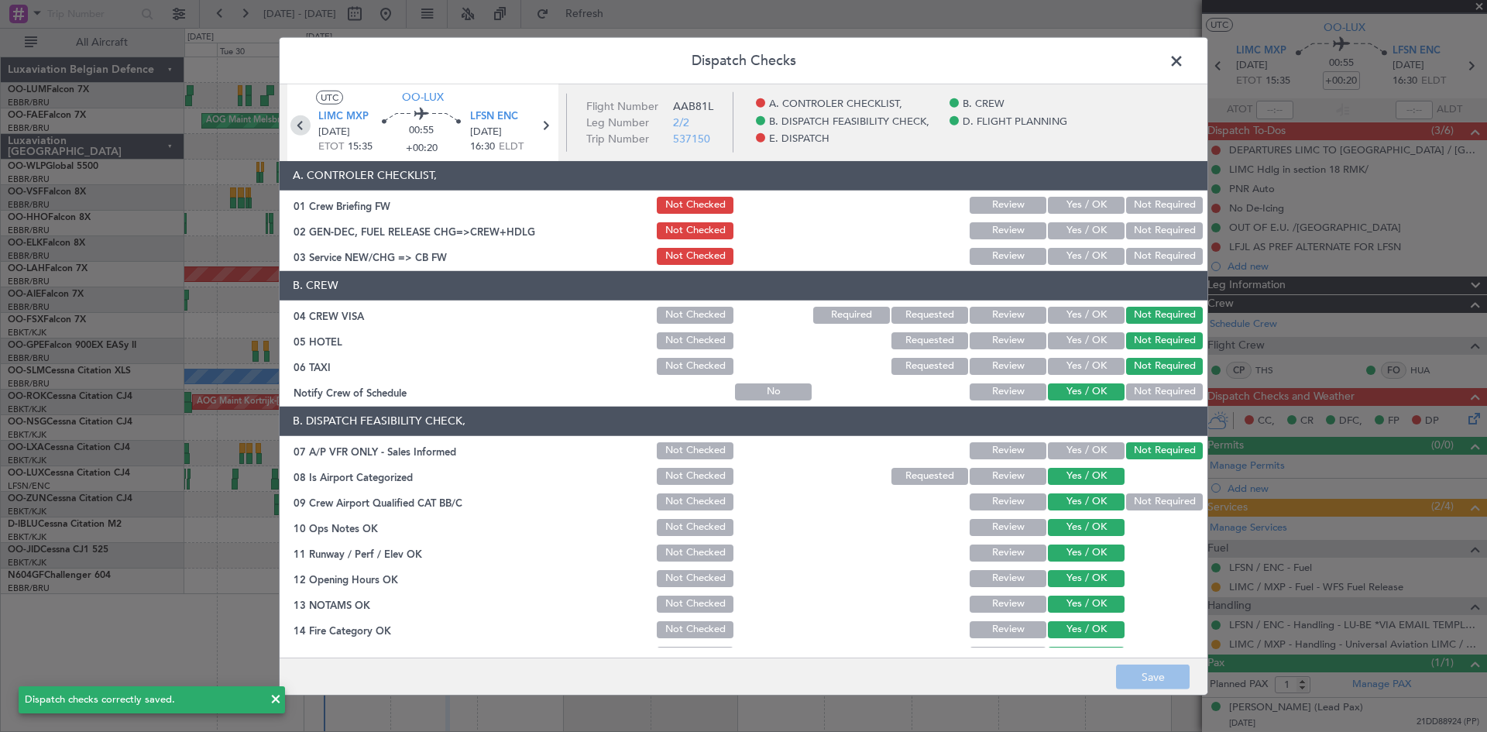
click at [297, 126] on icon at bounding box center [301, 125] width 20 height 20
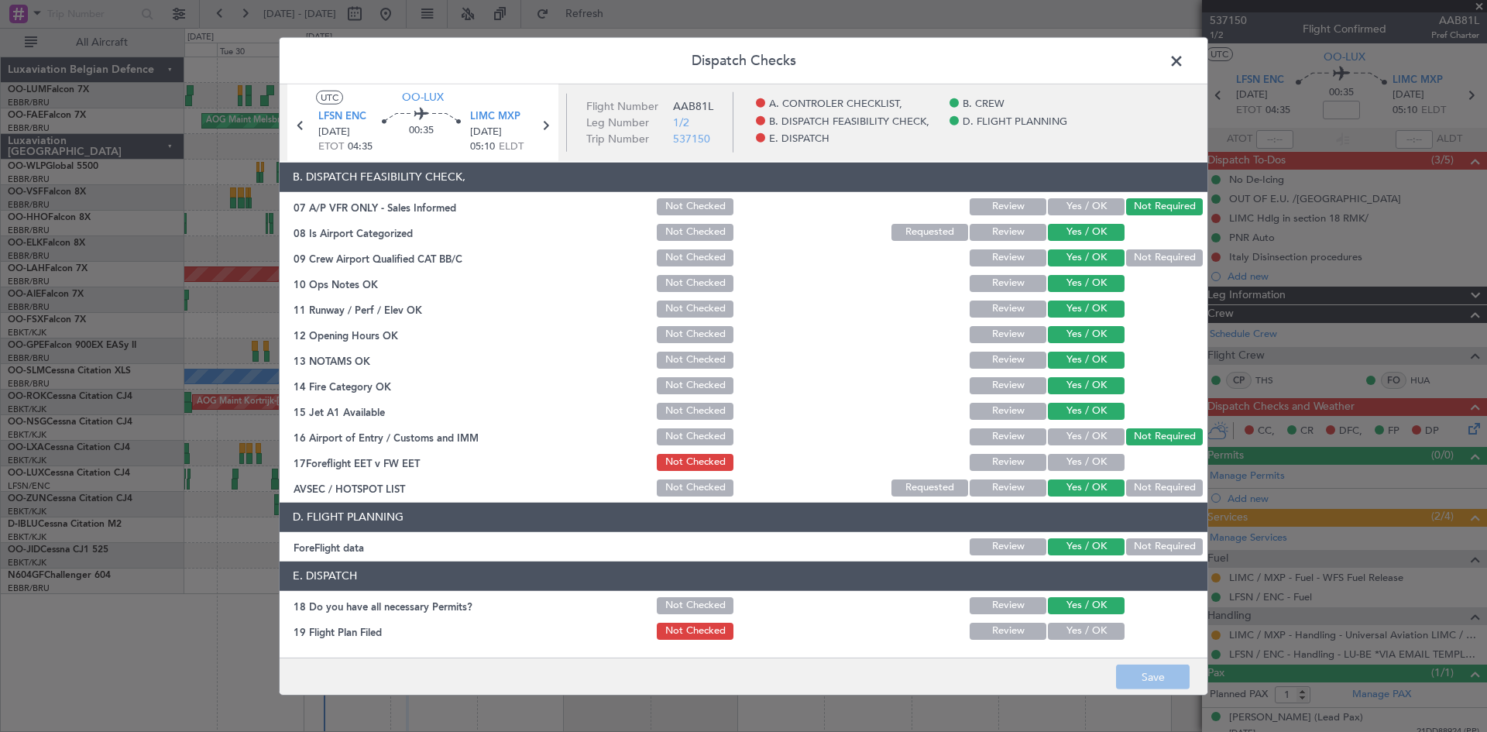
scroll to position [293, 0]
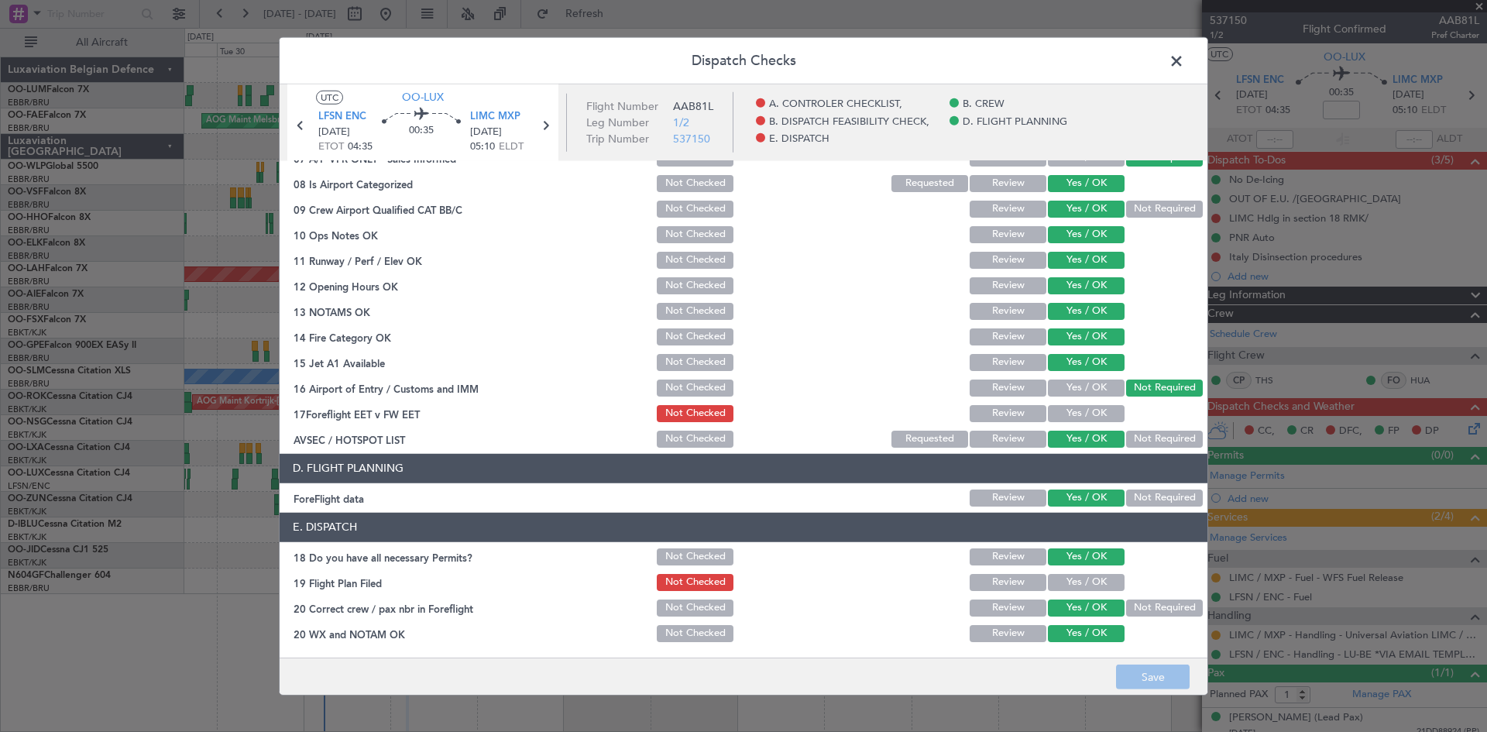
click at [1090, 414] on button "Yes / OK" at bounding box center [1086, 413] width 77 height 17
click at [1158, 669] on button "Save" at bounding box center [1153, 677] width 74 height 25
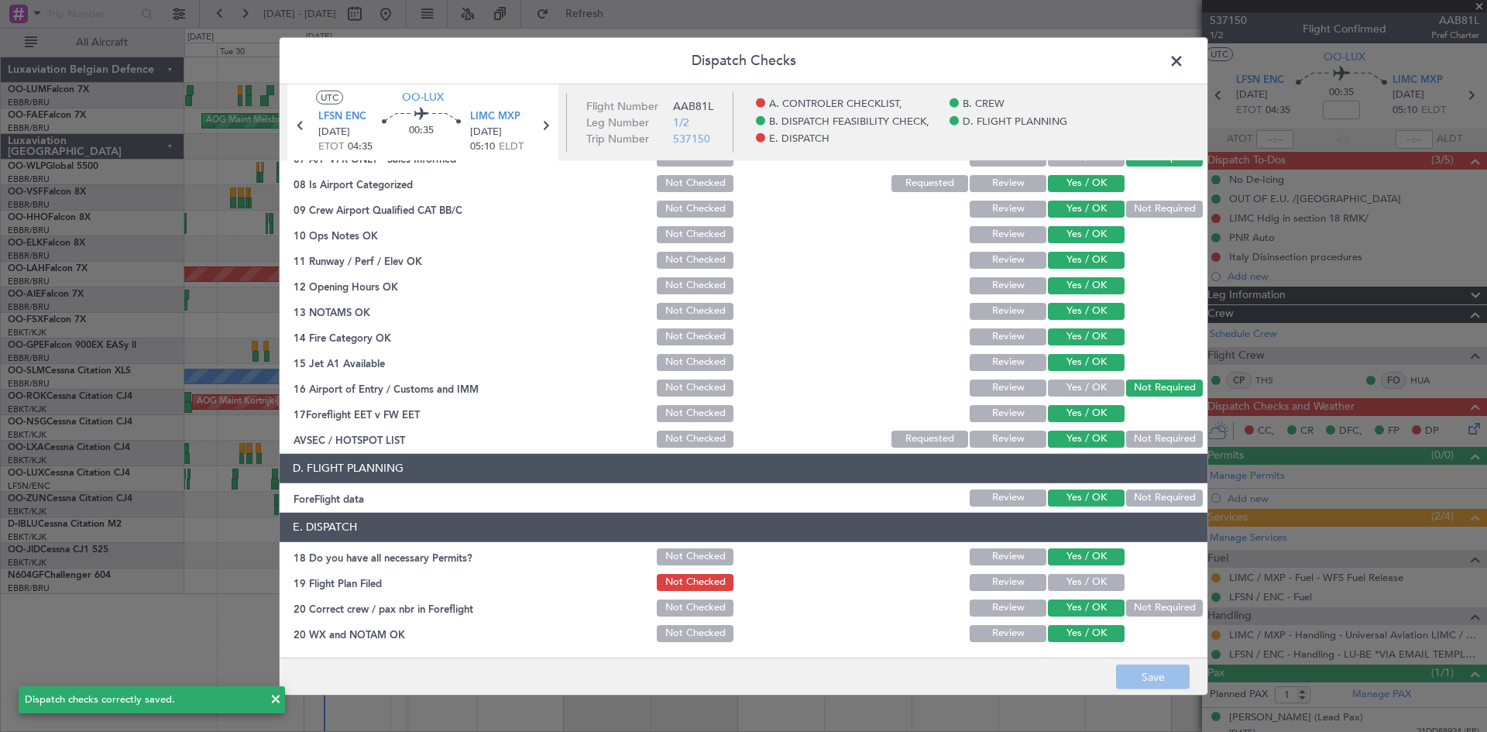
click at [1184, 64] on span at bounding box center [1184, 64] width 0 height 31
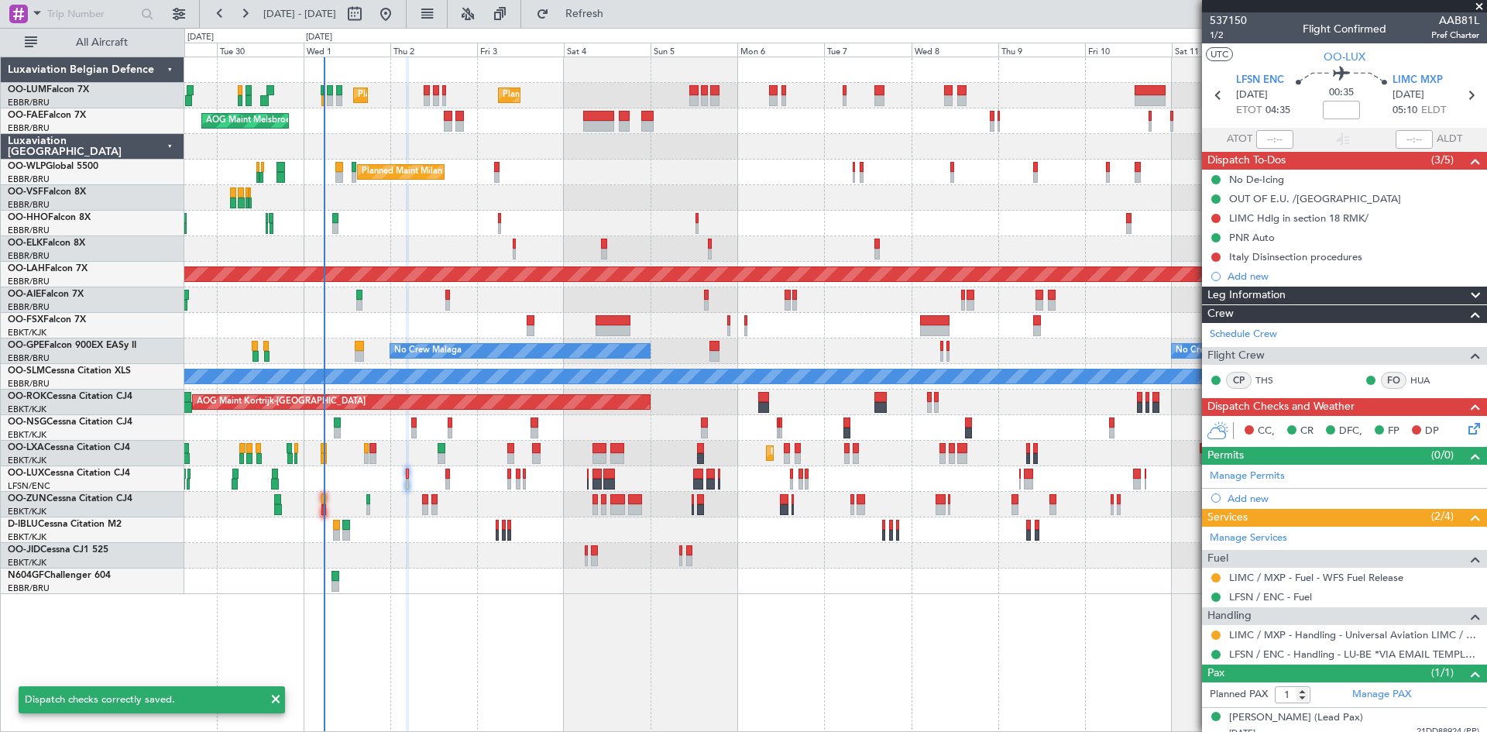
click at [1318, 115] on div "00:35" at bounding box center [1342, 95] width 102 height 57
click at [1329, 112] on input at bounding box center [1341, 110] width 37 height 19
click at [1296, 93] on div "00:35 15" at bounding box center [1342, 95] width 102 height 57
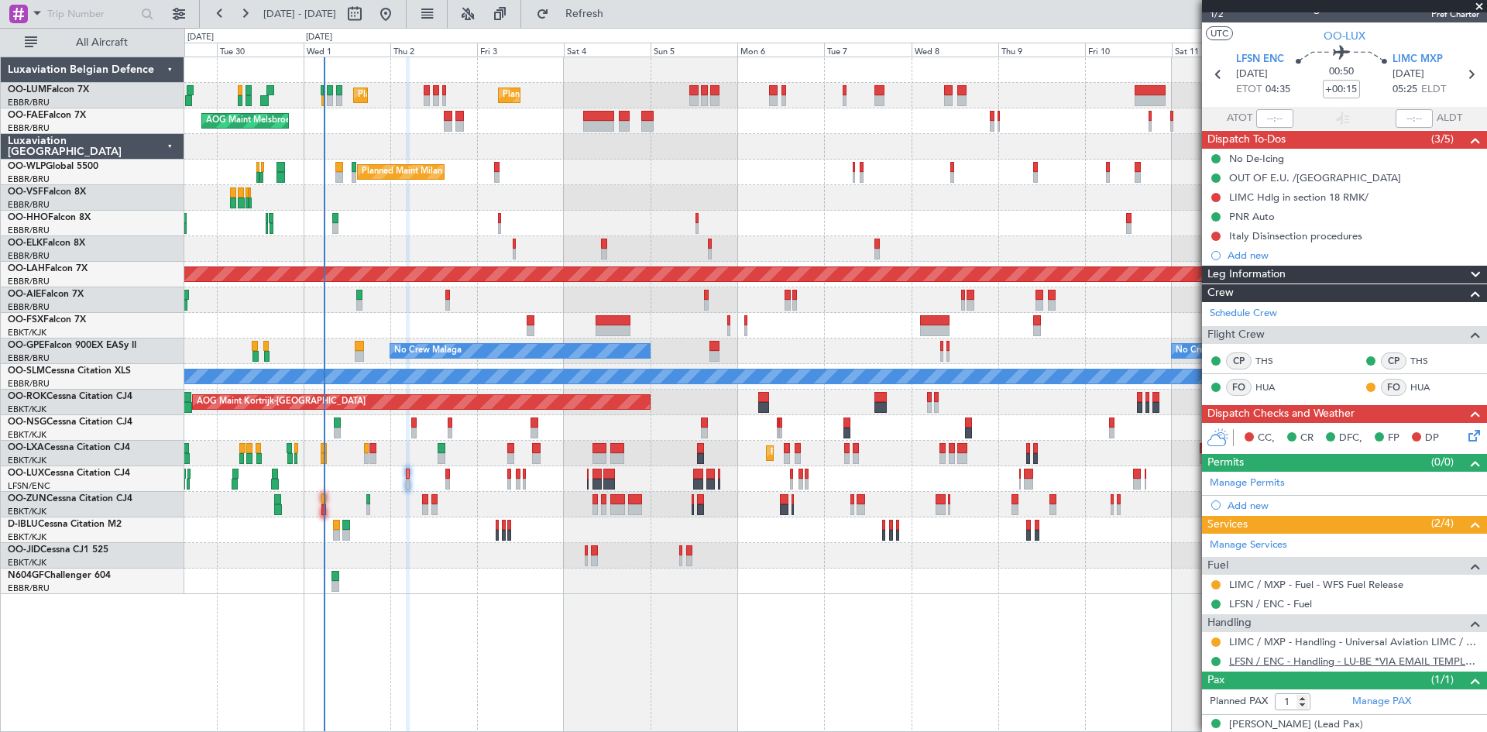
scroll to position [38, 0]
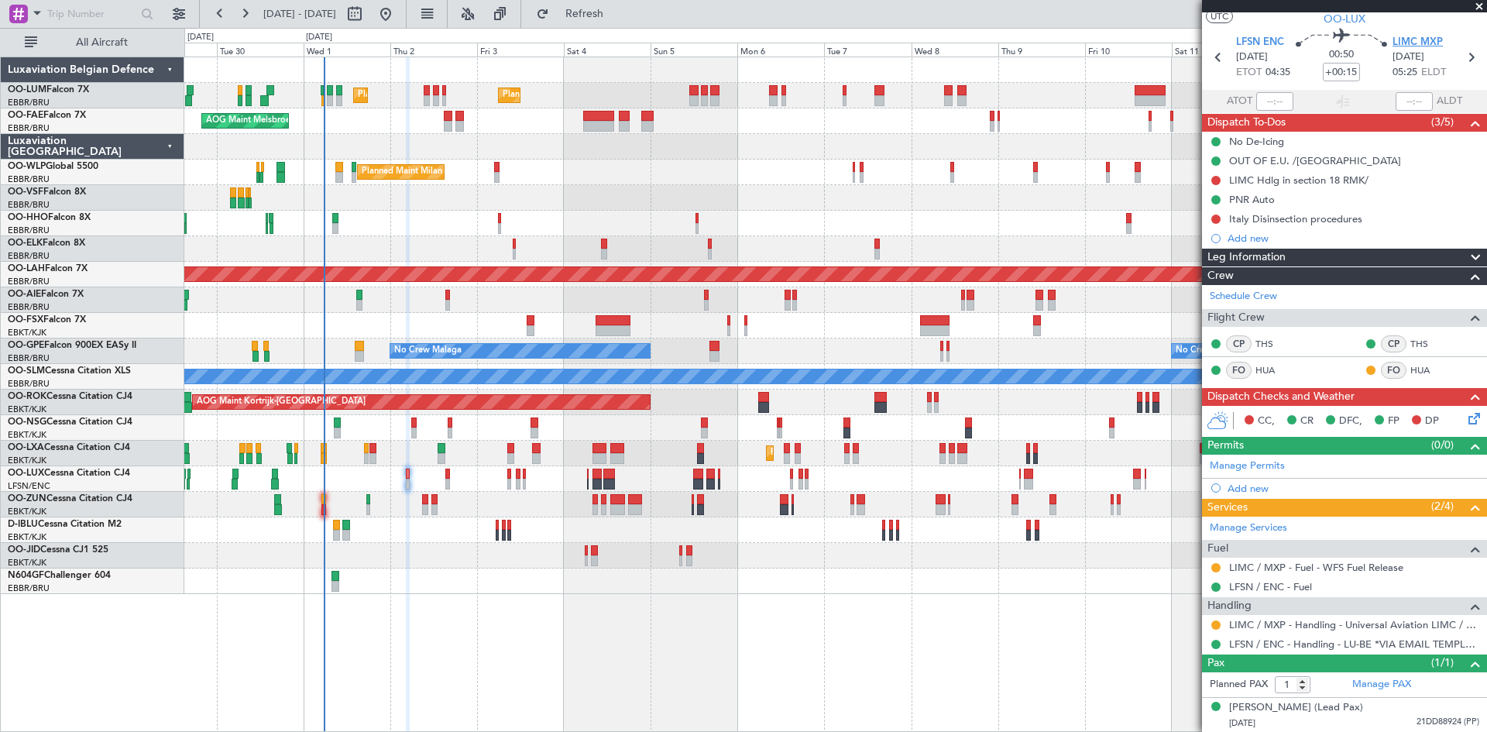
click at [1418, 47] on span "LIMC MXP" at bounding box center [1418, 42] width 50 height 15
click at [1214, 569] on button at bounding box center [1216, 567] width 9 height 9
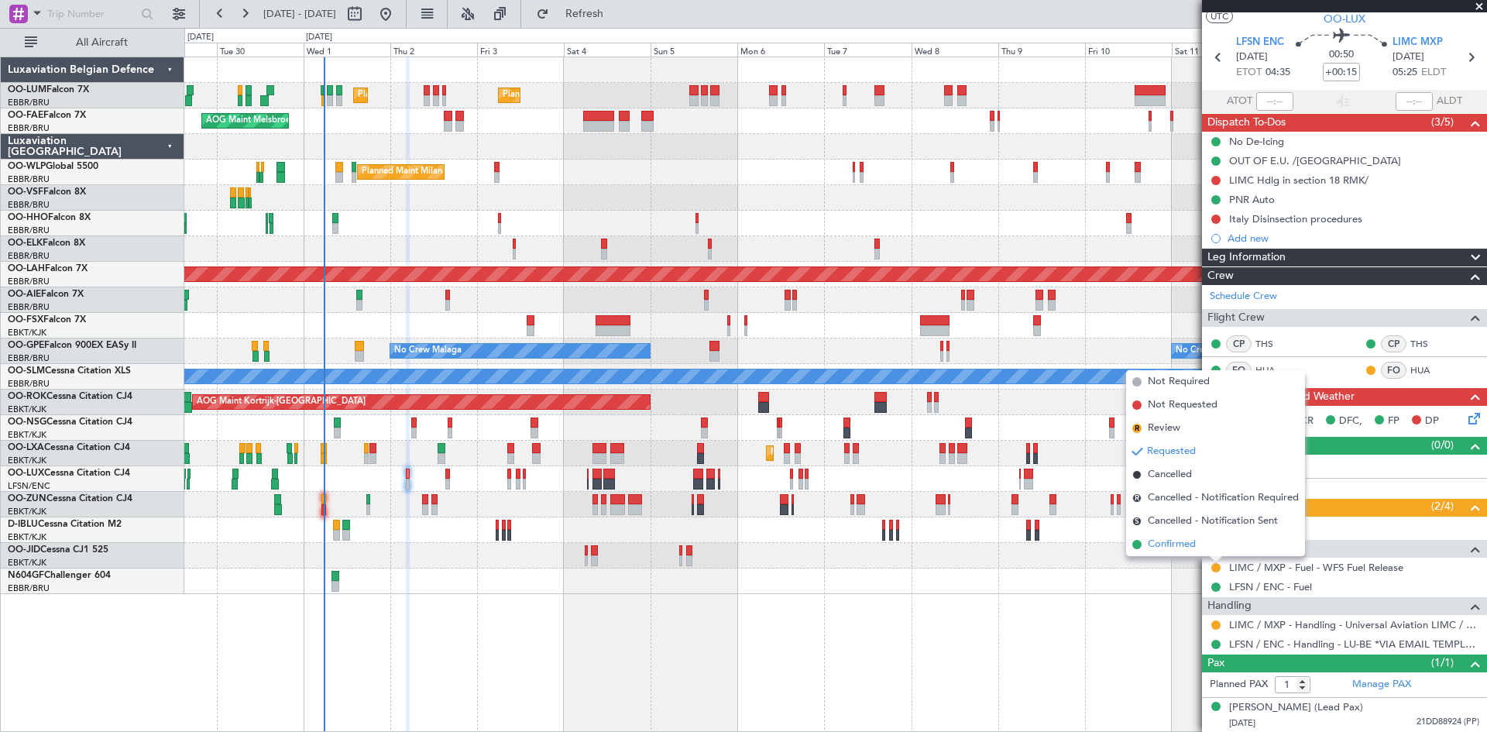
click at [1195, 548] on span "Confirmed" at bounding box center [1172, 544] width 48 height 15
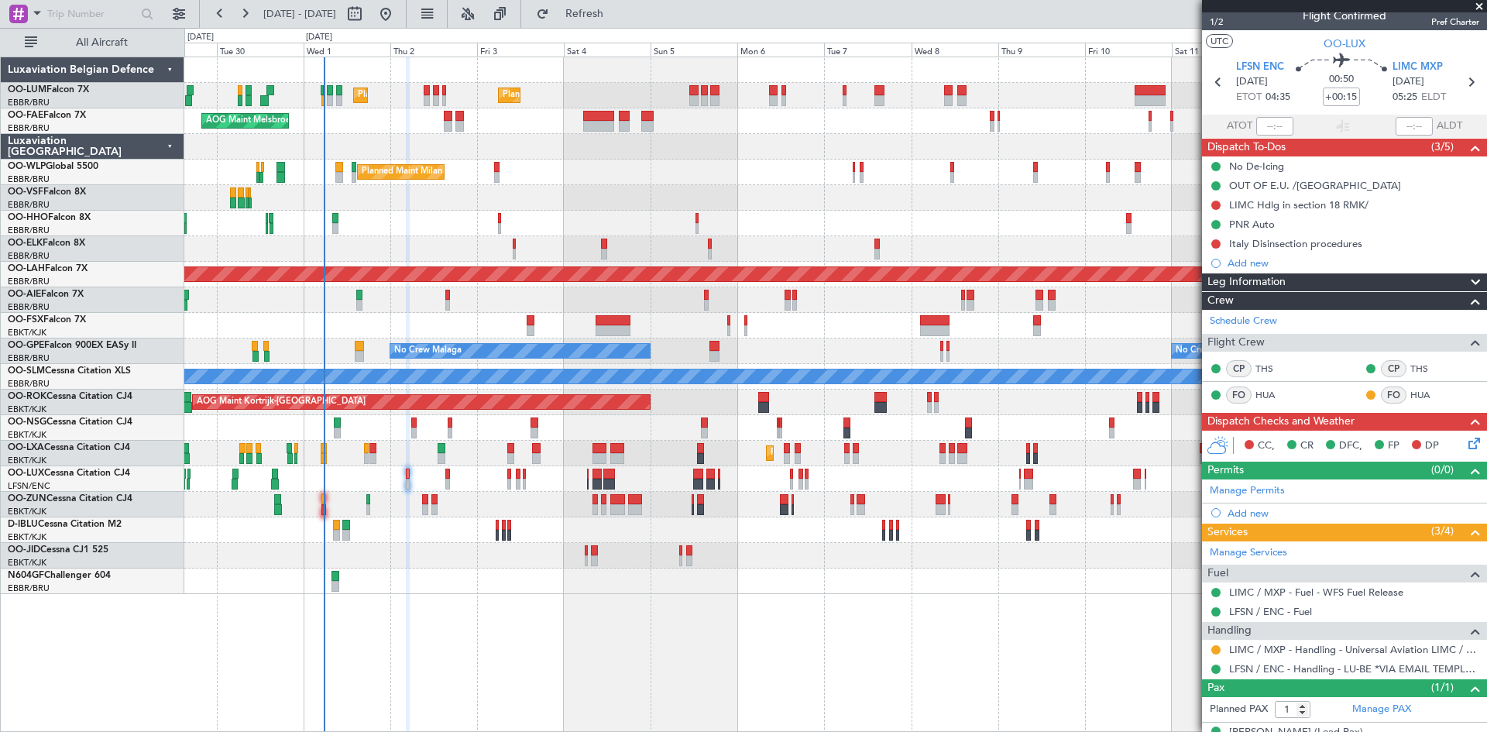
scroll to position [0, 0]
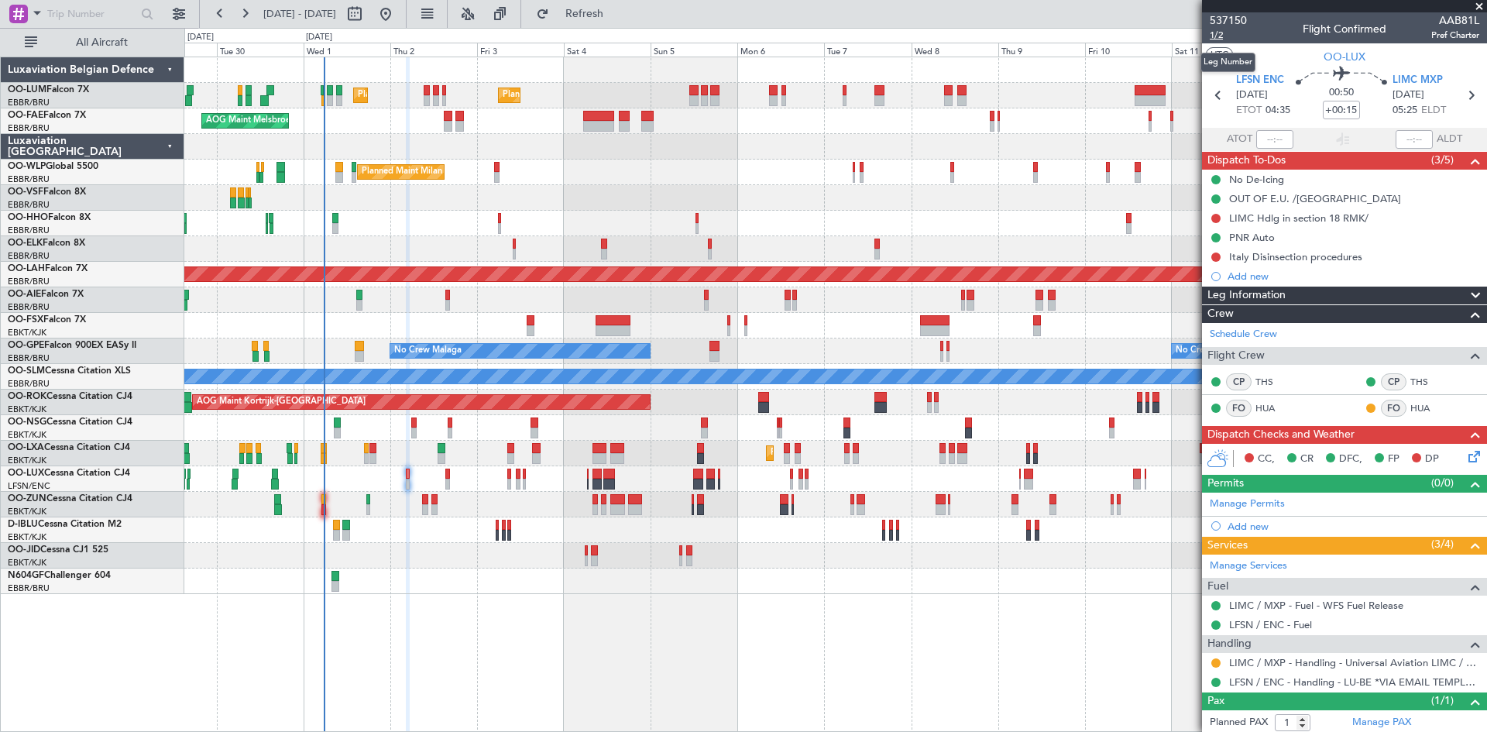
click at [1221, 39] on span "1/2" at bounding box center [1228, 35] width 37 height 13
click at [1212, 218] on button at bounding box center [1216, 218] width 9 height 9
click at [1226, 288] on span "Completed" at bounding box center [1223, 286] width 51 height 15
click at [1219, 257] on button at bounding box center [1216, 257] width 9 height 9
click at [1219, 324] on span "Completed" at bounding box center [1223, 325] width 51 height 15
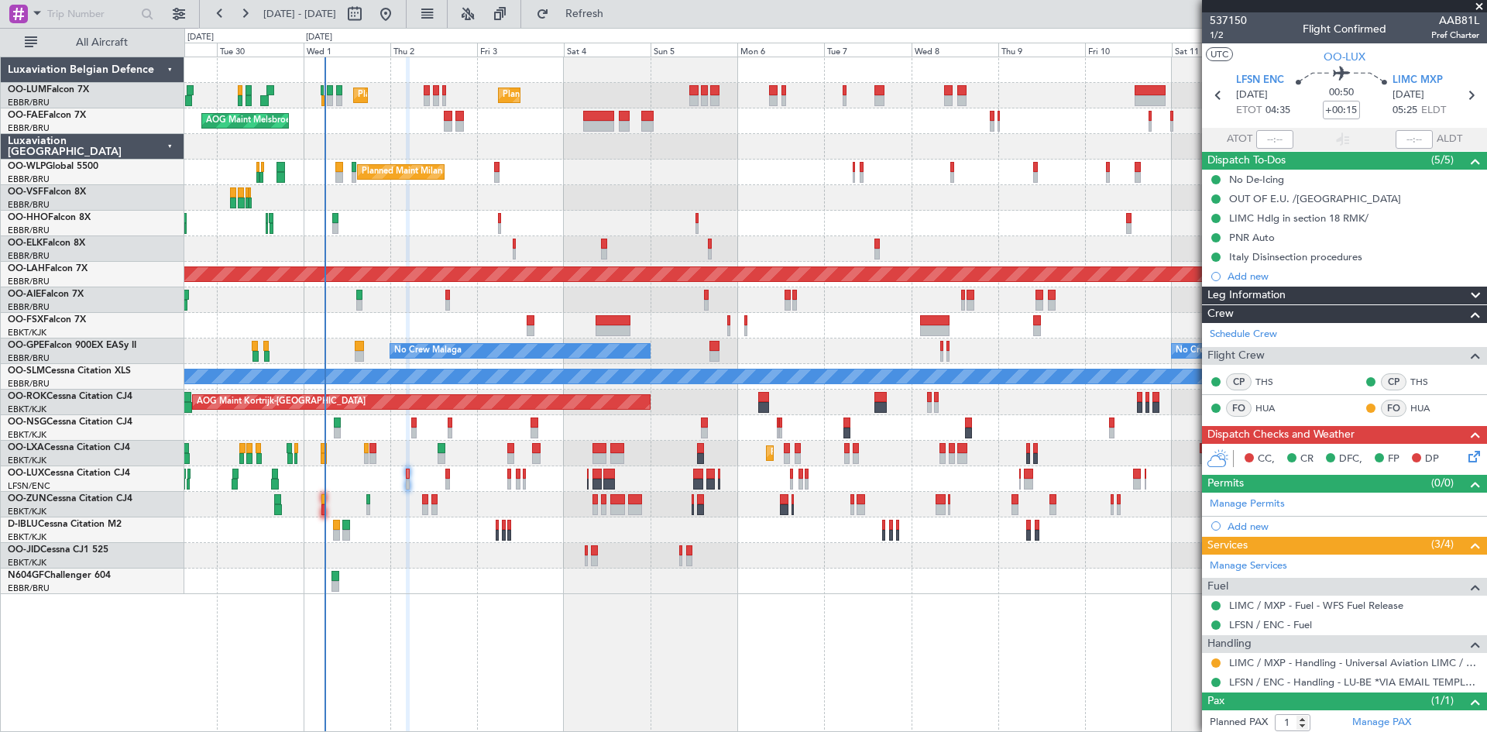
scroll to position [38, 0]
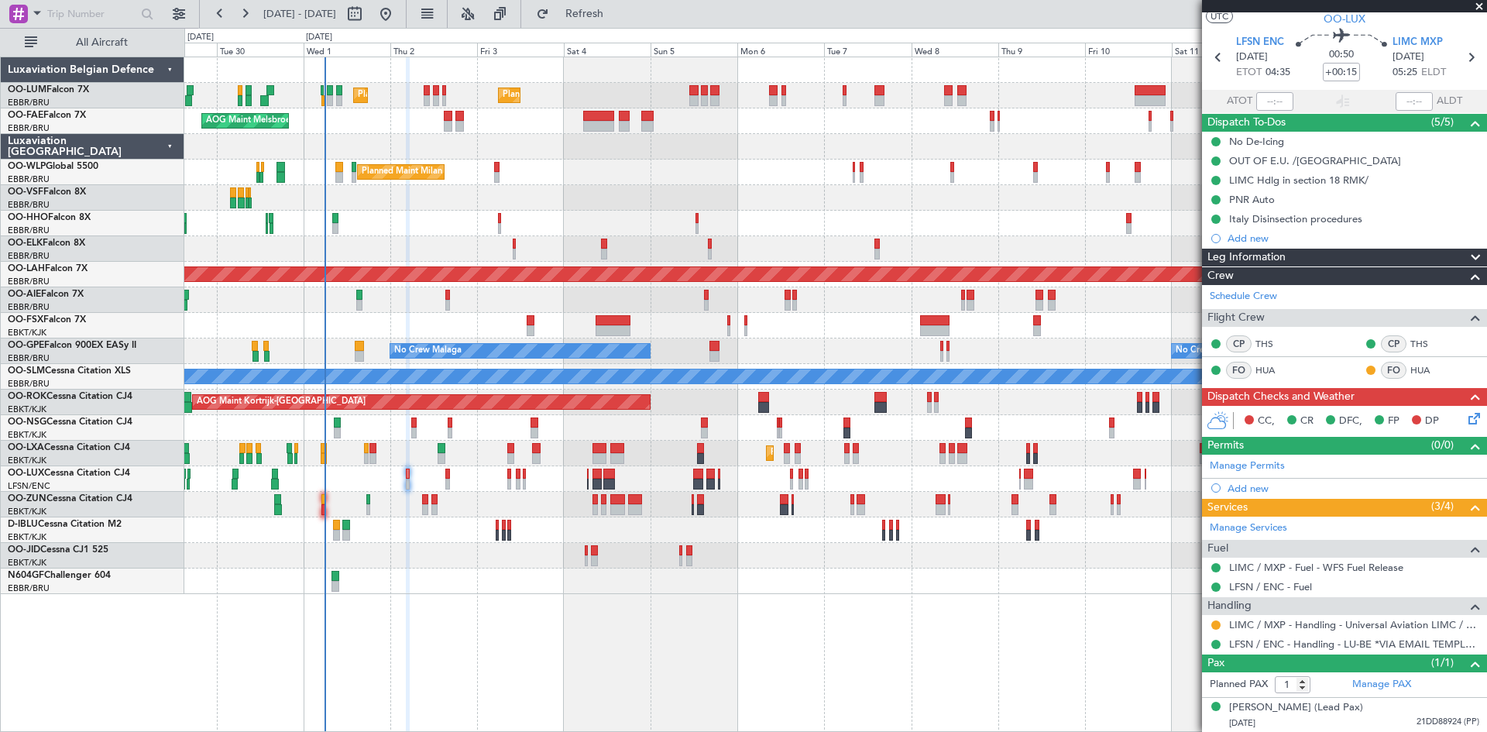
click at [1466, 419] on icon at bounding box center [1472, 416] width 12 height 12
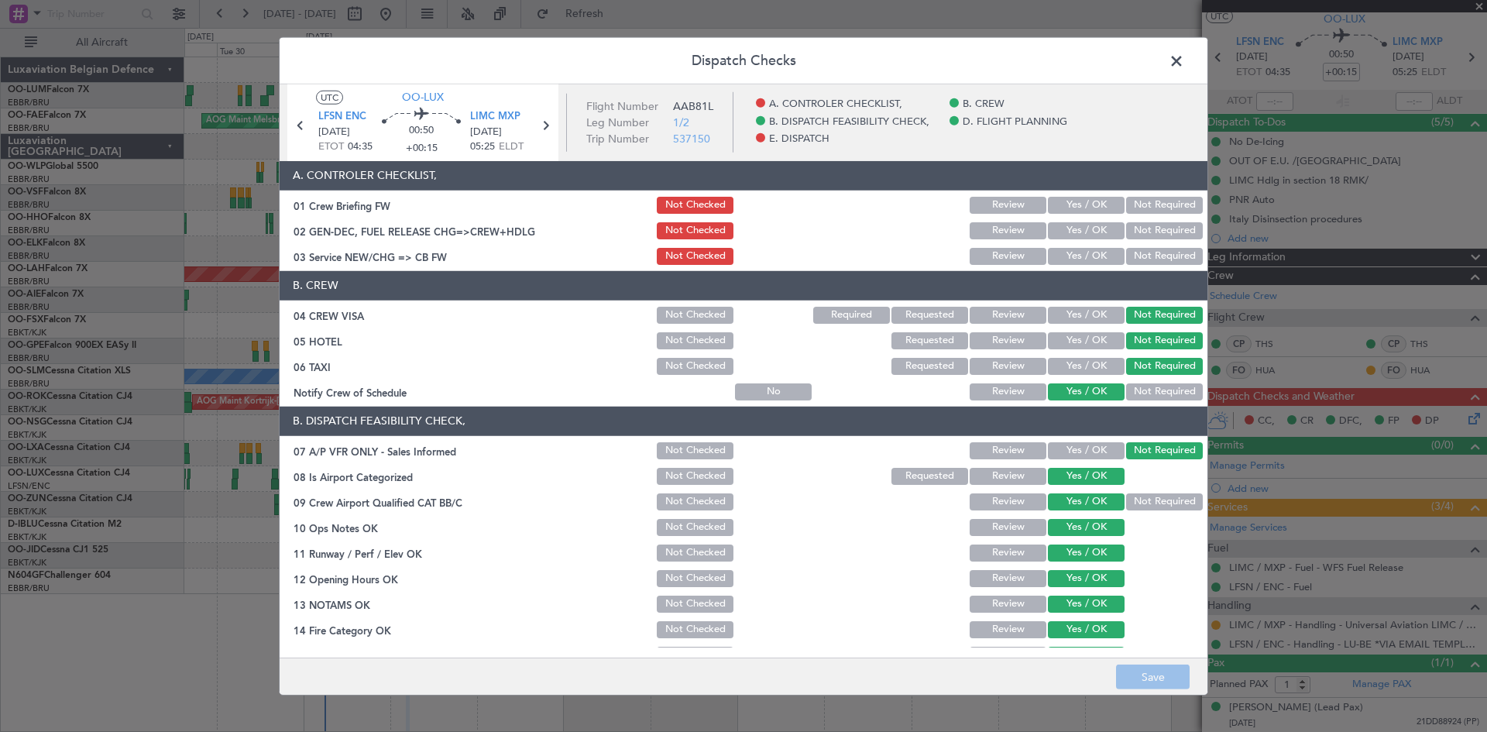
click at [1096, 228] on button "Yes / OK" at bounding box center [1086, 230] width 77 height 17
click at [1097, 259] on button "Yes / OK" at bounding box center [1086, 256] width 77 height 17
click at [1178, 672] on button "Save" at bounding box center [1153, 677] width 74 height 25
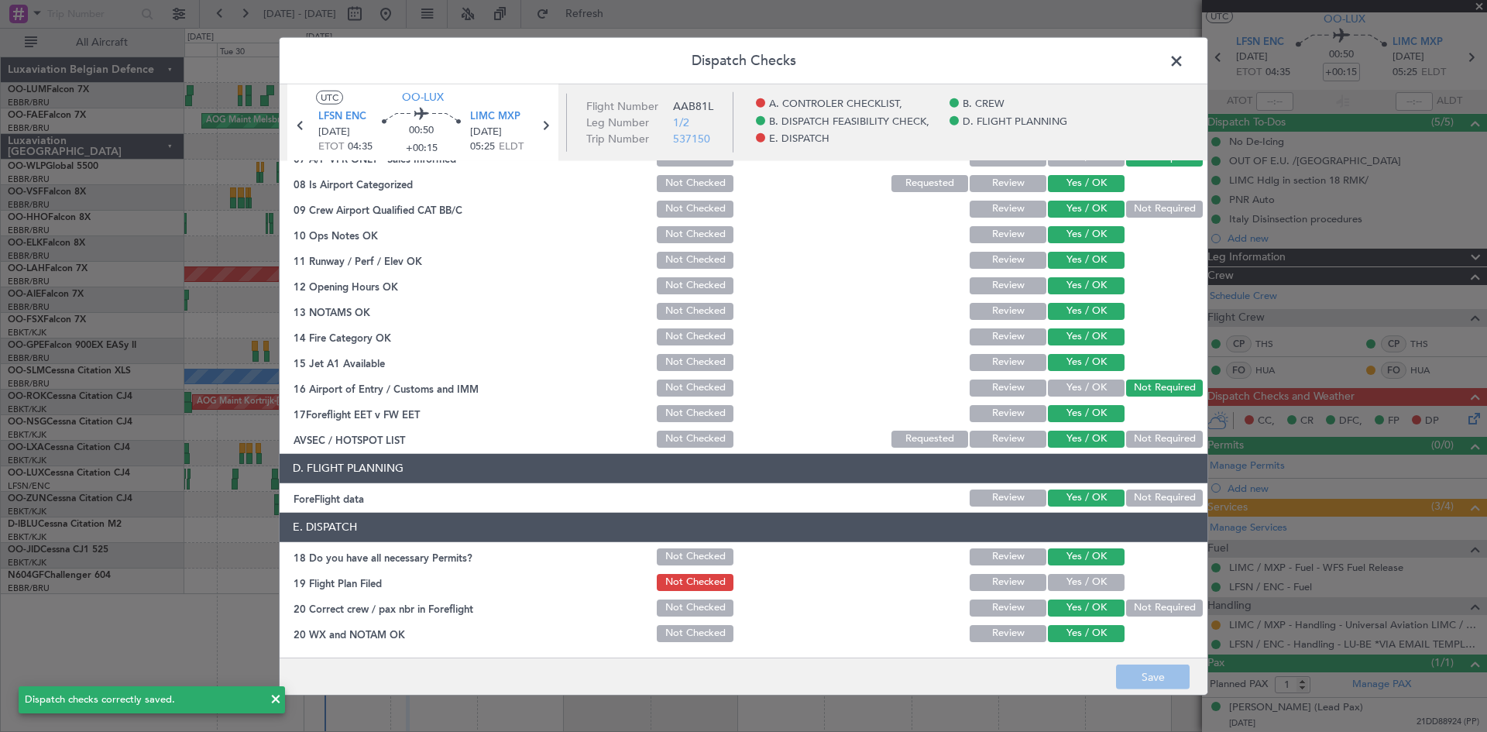
scroll to position [0, 0]
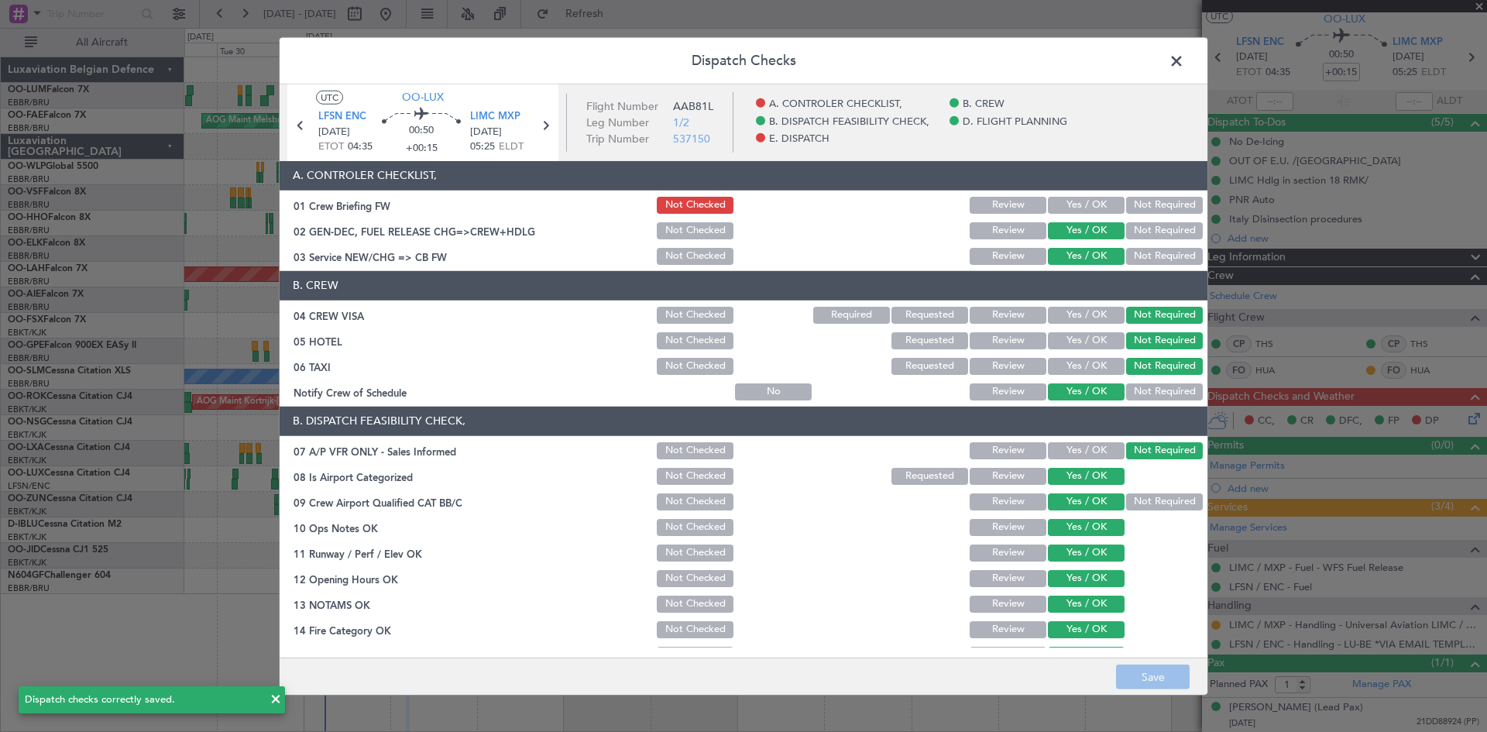
click at [1184, 50] on span at bounding box center [1184, 64] width 0 height 31
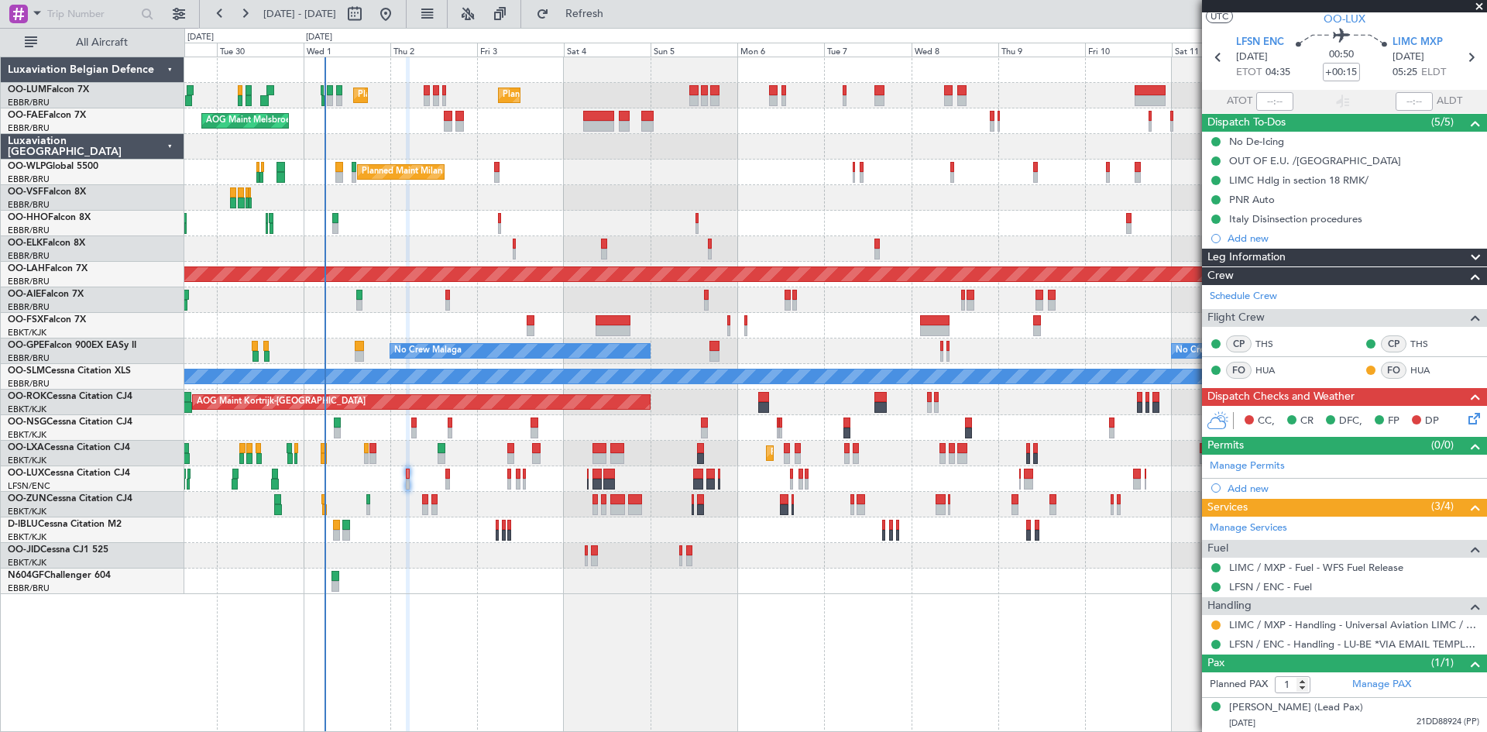
click at [1466, 420] on icon at bounding box center [1472, 416] width 12 height 12
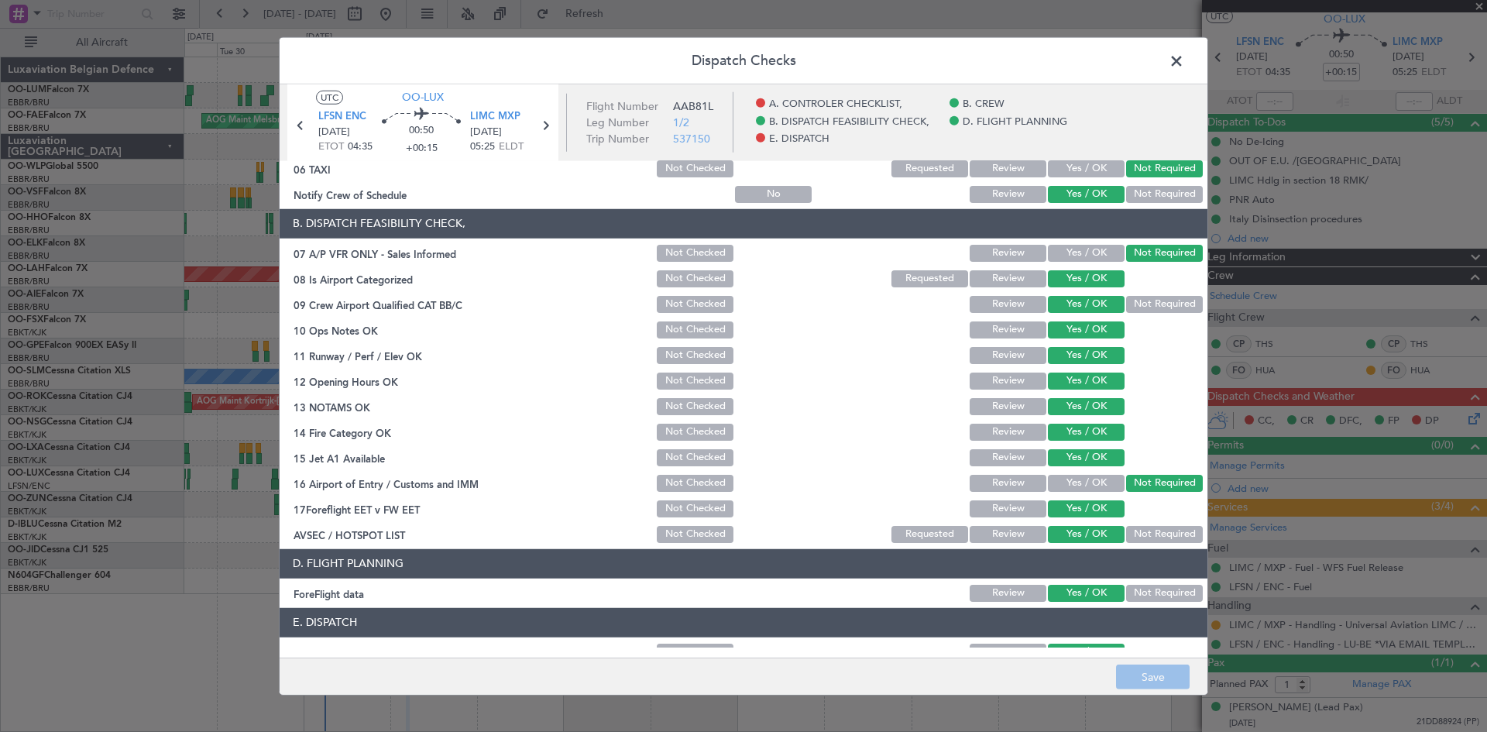
scroll to position [293, 0]
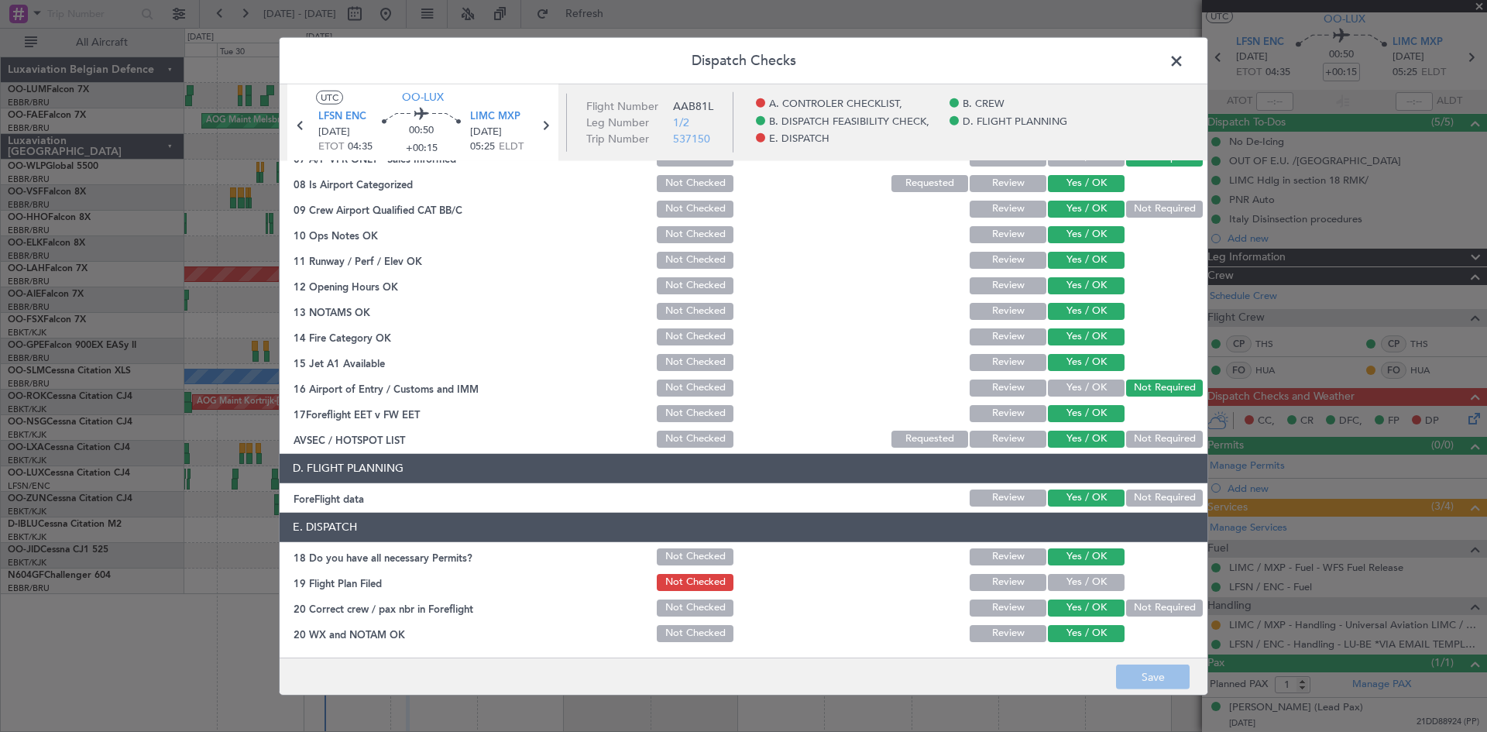
click at [1088, 583] on button "Yes / OK" at bounding box center [1086, 582] width 77 height 17
click at [1143, 672] on button "Save" at bounding box center [1153, 677] width 74 height 25
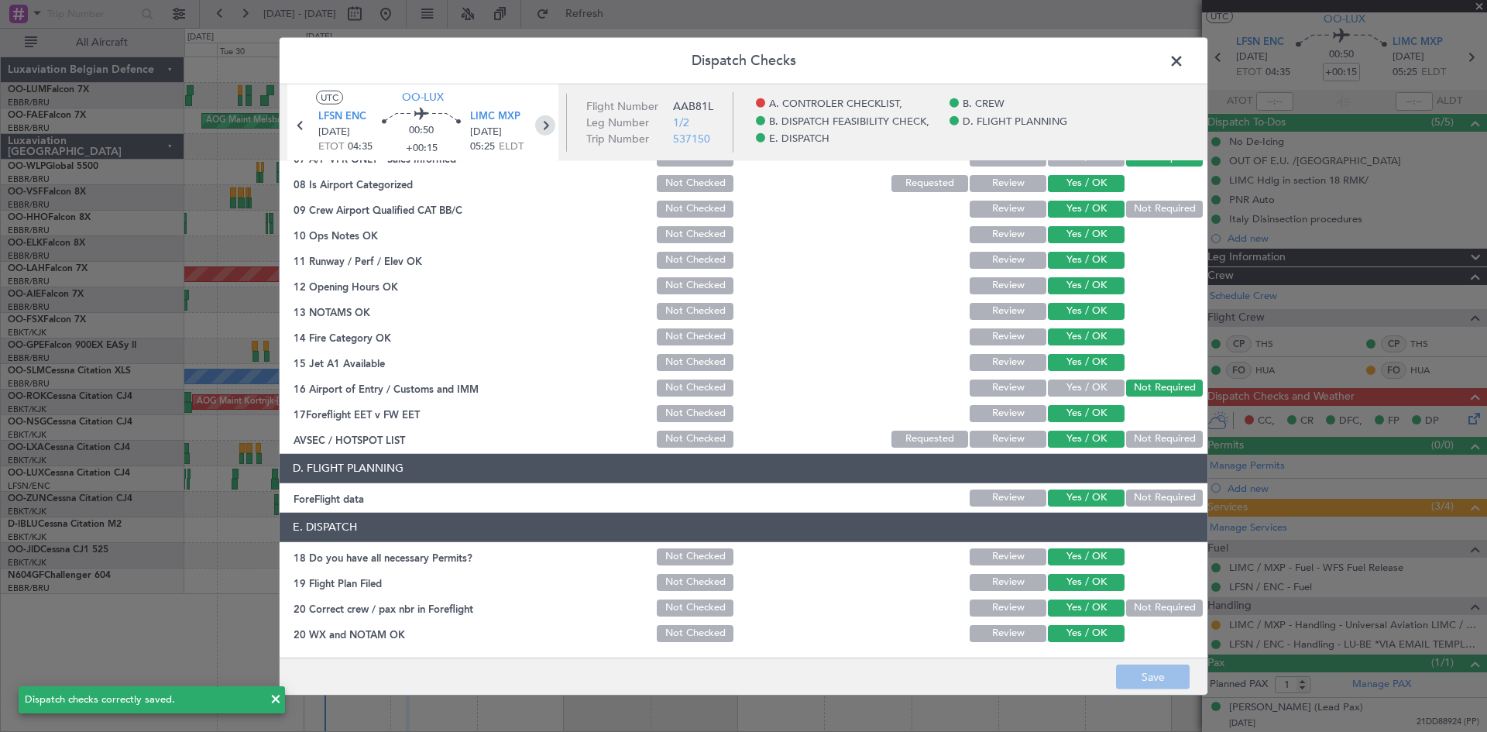
click at [539, 122] on icon at bounding box center [545, 125] width 20 height 20
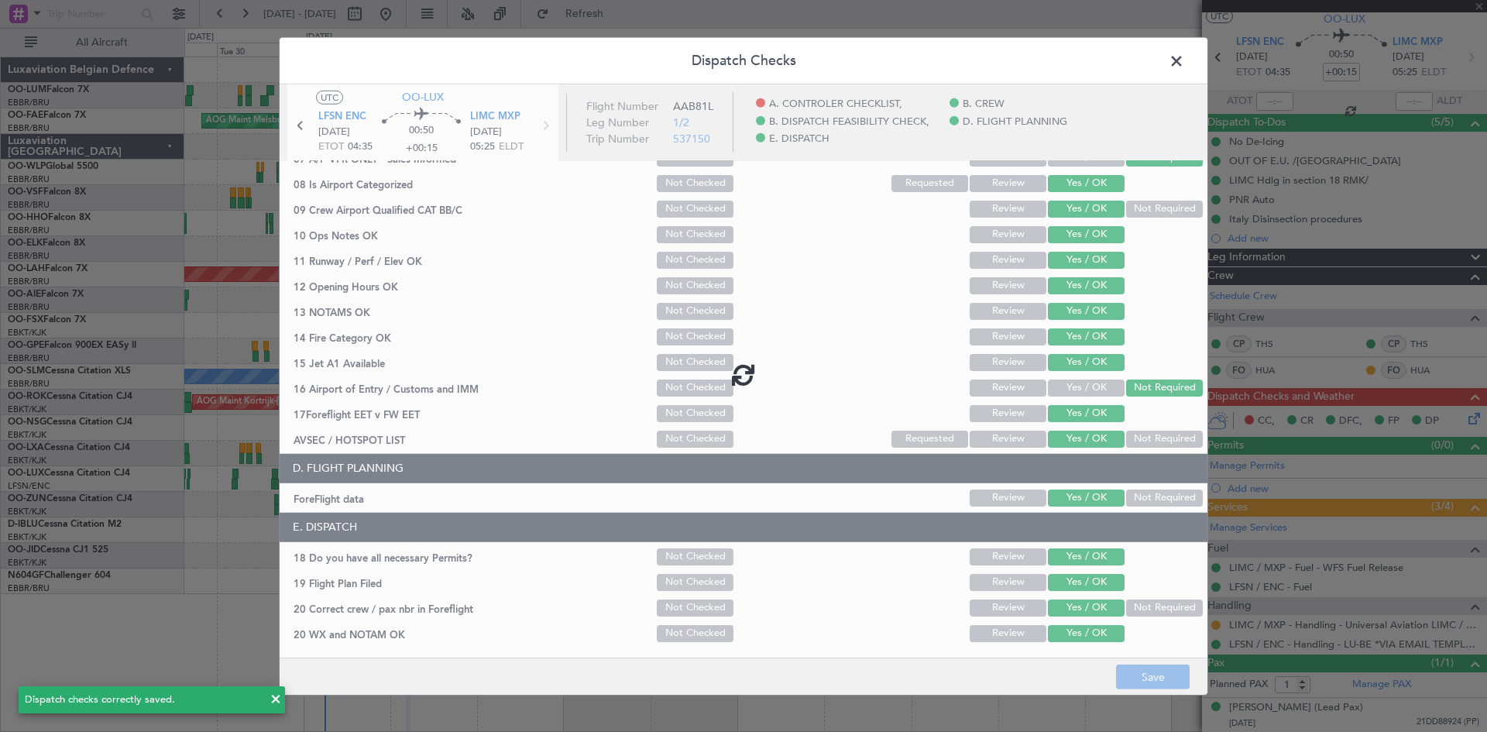
type input "+00:20"
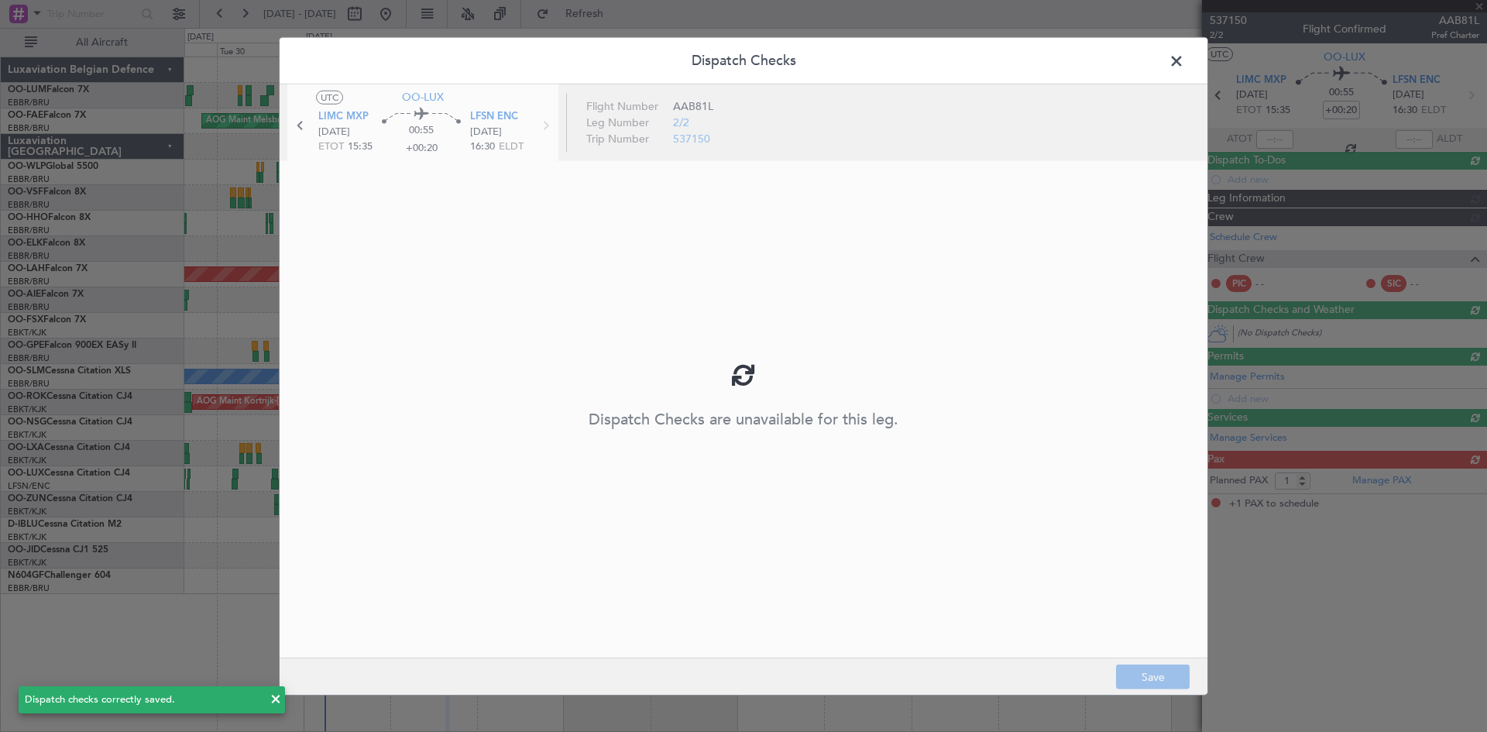
scroll to position [0, 0]
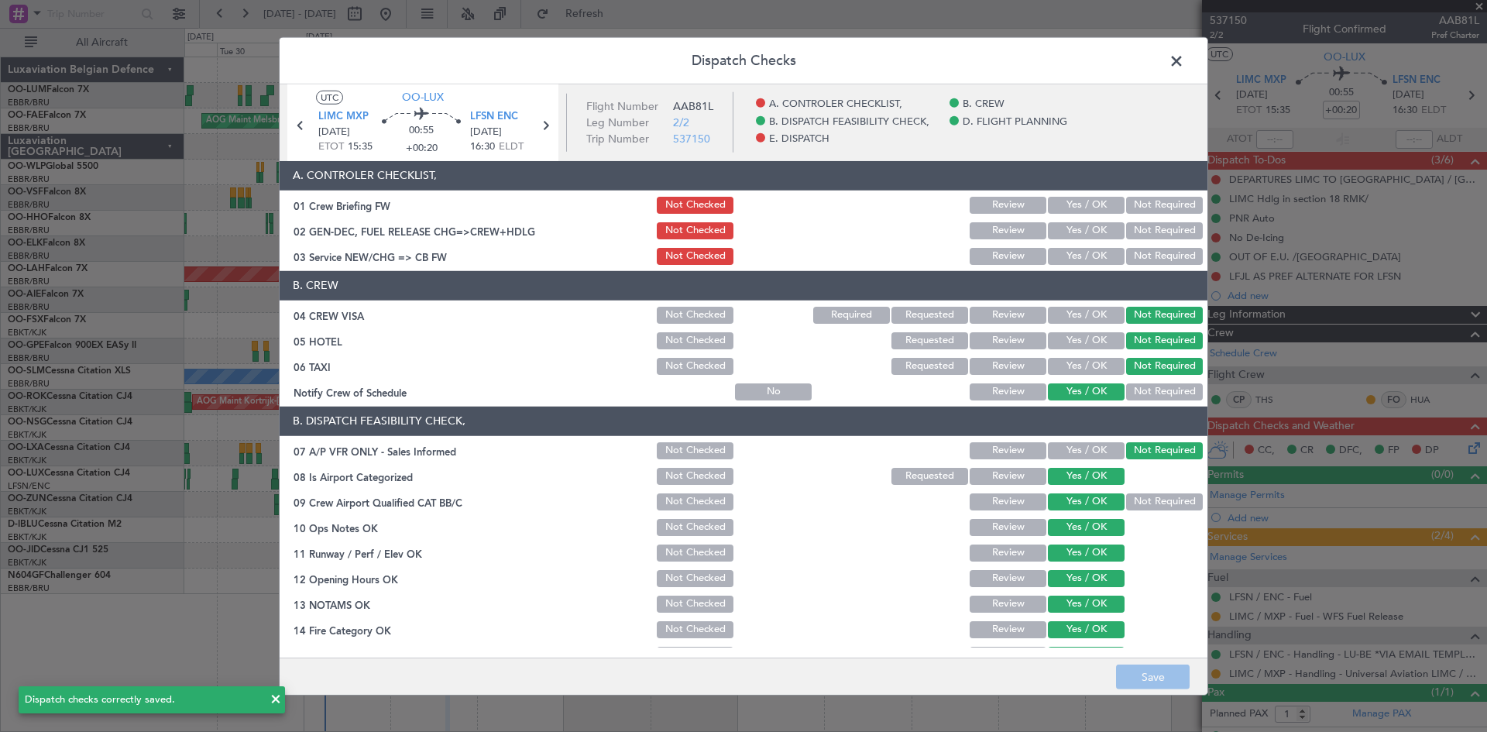
click at [1078, 235] on button "Yes / OK" at bounding box center [1086, 230] width 77 height 17
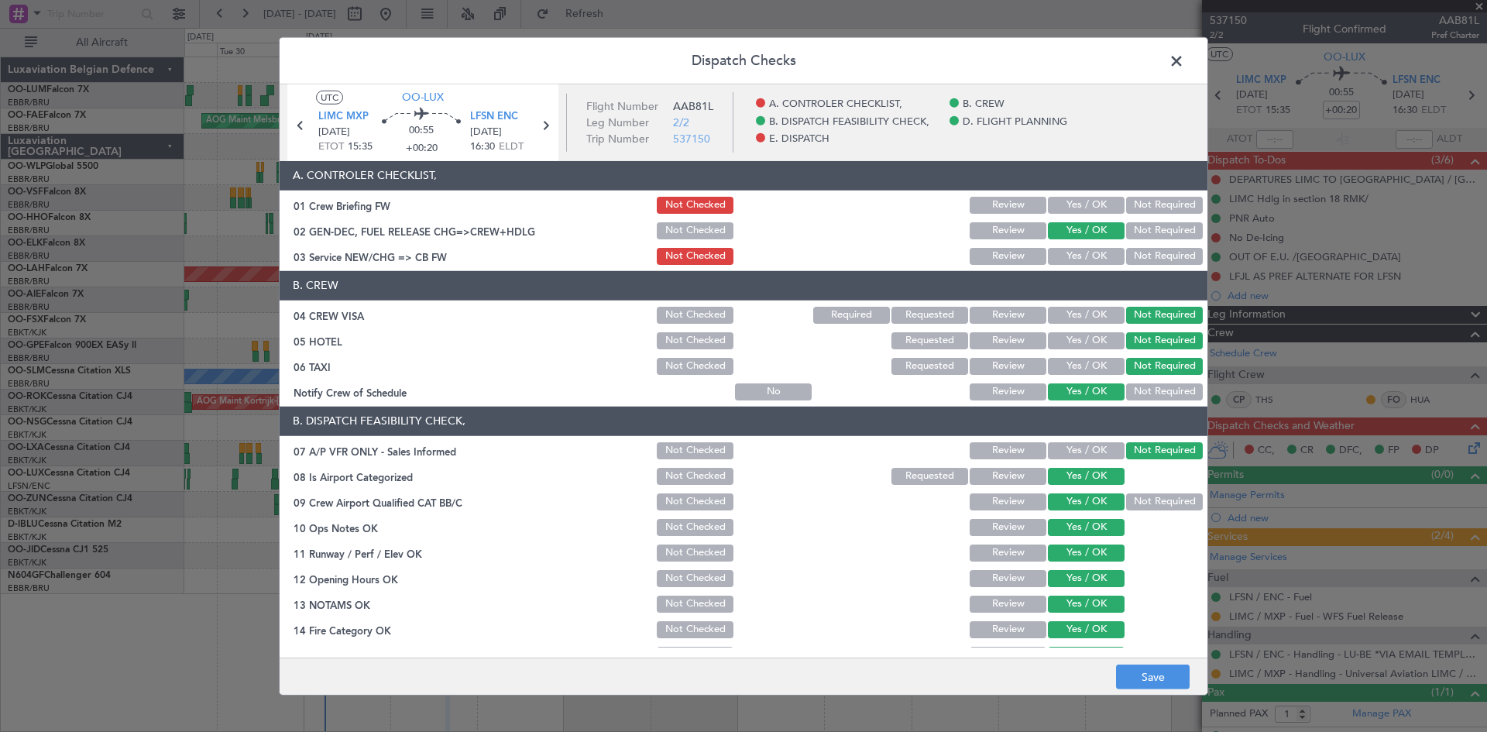
click at [1073, 253] on button "Yes / OK" at bounding box center [1086, 256] width 77 height 17
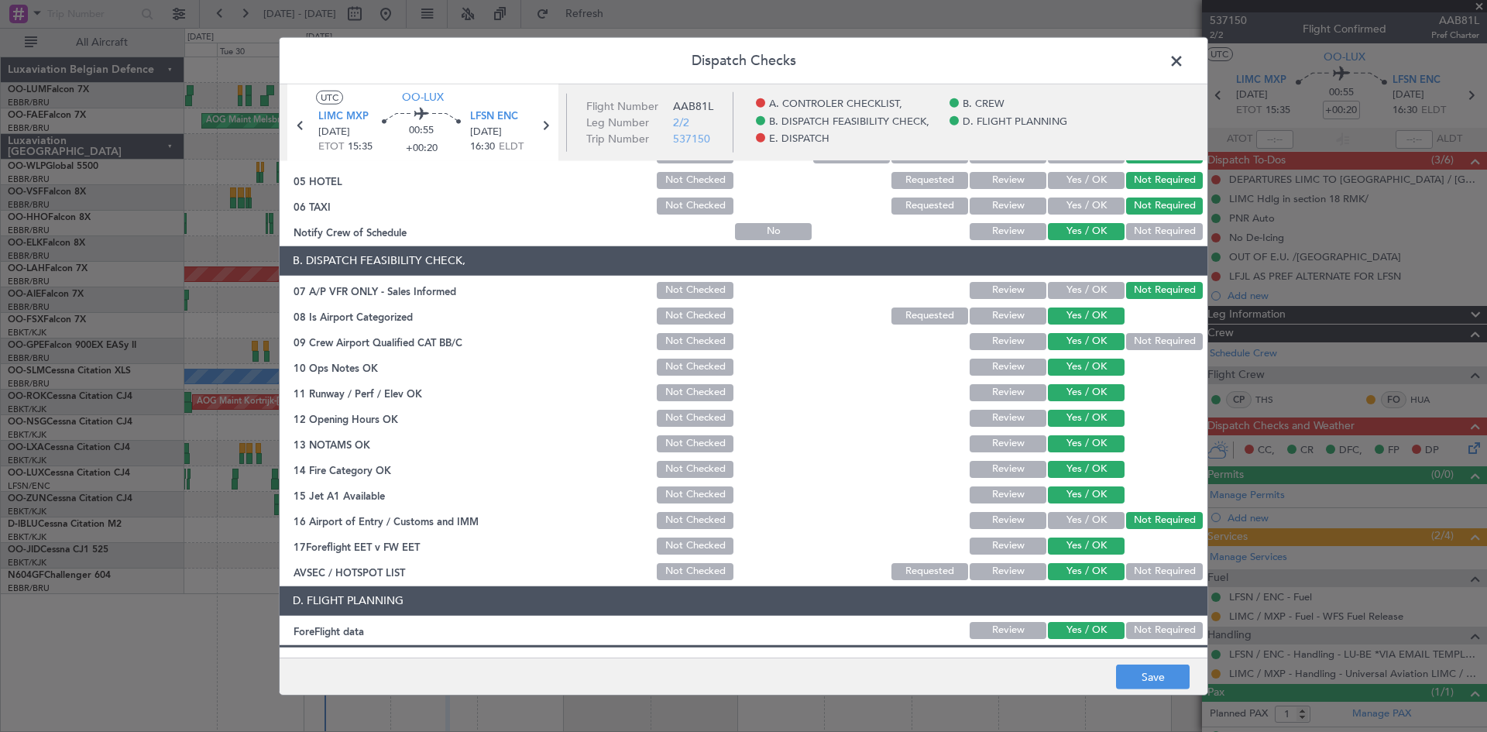
scroll to position [293, 0]
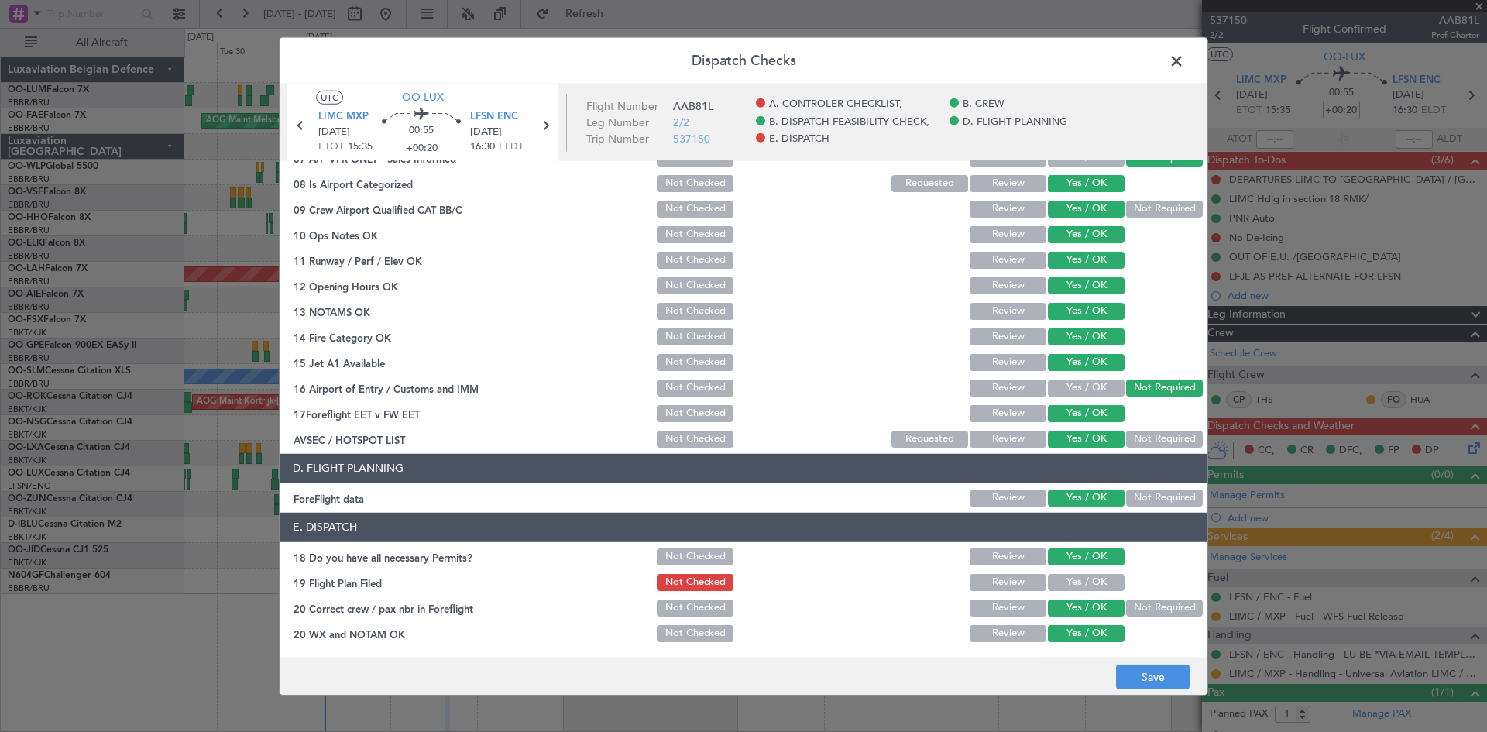
click at [1085, 576] on button "Yes / OK" at bounding box center [1086, 582] width 77 height 17
click at [1139, 680] on button "Save" at bounding box center [1153, 677] width 74 height 25
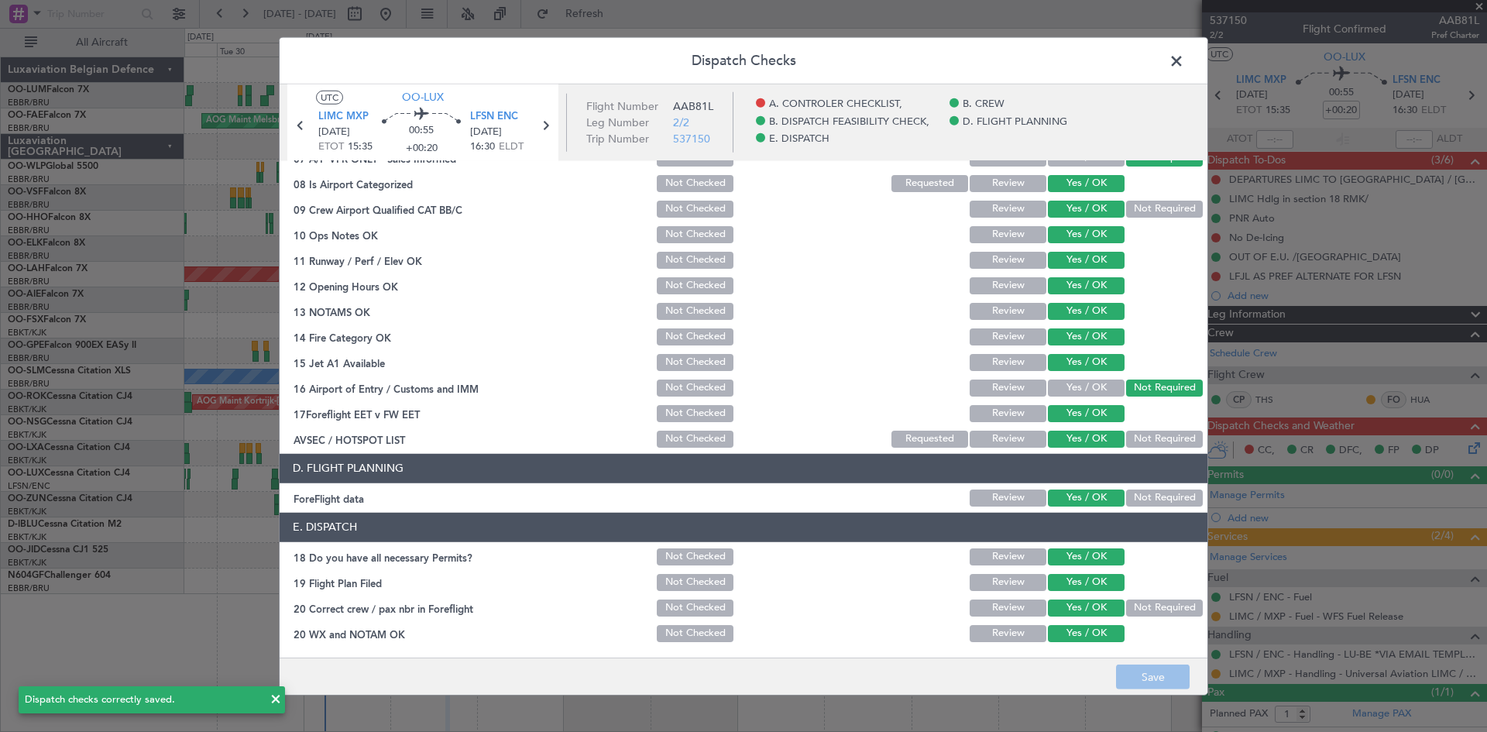
scroll to position [0, 0]
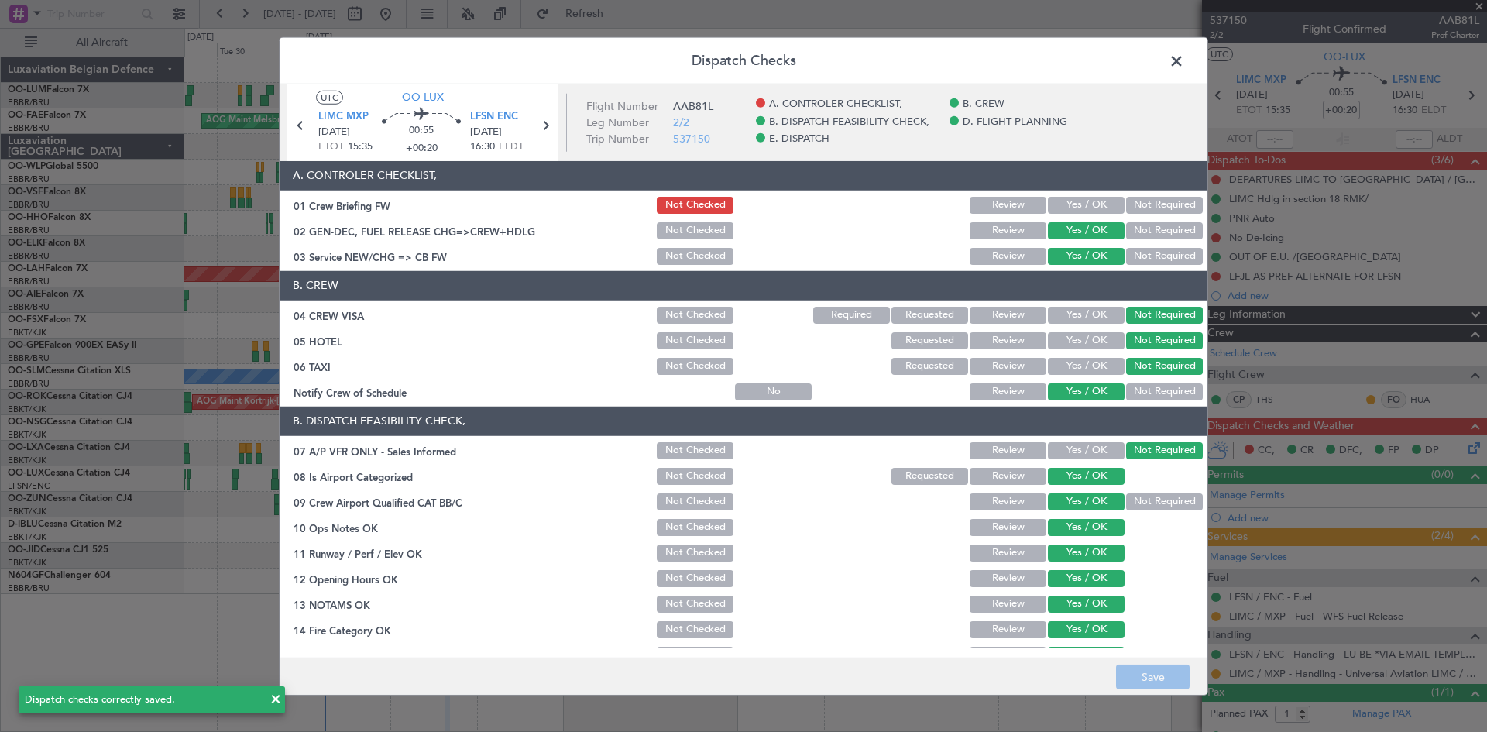
click at [1184, 64] on span at bounding box center [1184, 64] width 0 height 31
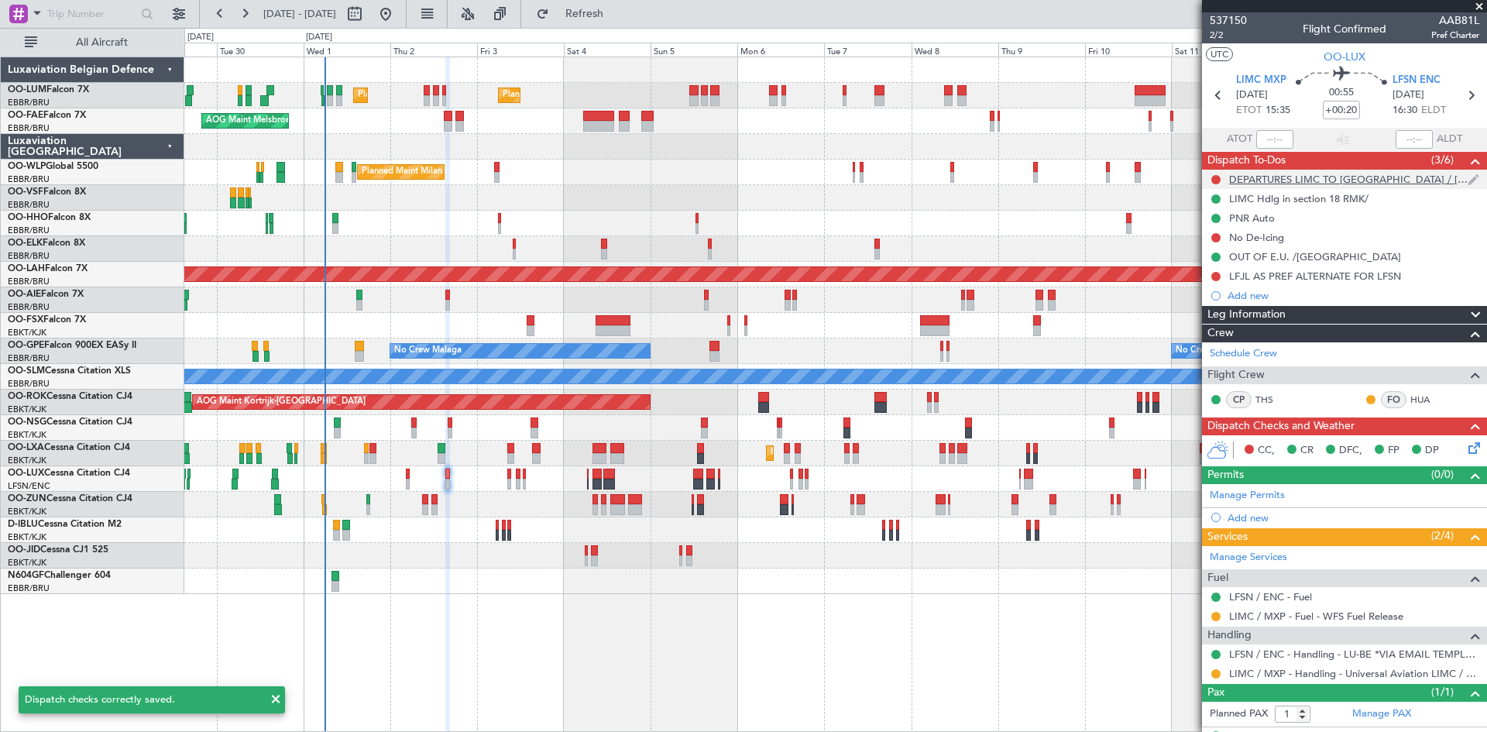
click at [1215, 171] on div "DEPARTURES LIMC TO BELGIUM / LUXEMBOURG - FILE VIA AOSTA" at bounding box center [1344, 179] width 285 height 19
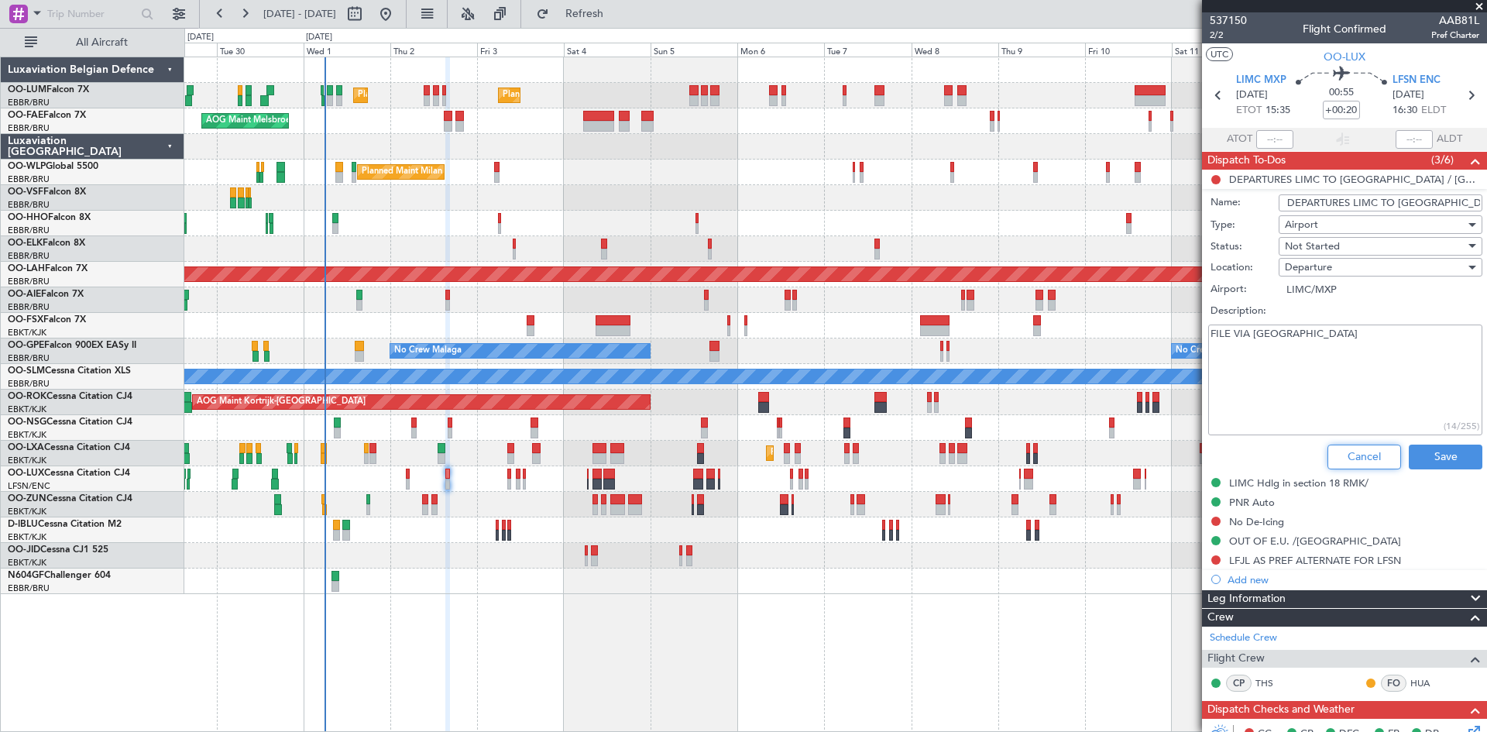
drag, startPoint x: 1377, startPoint y: 446, endPoint x: 1335, endPoint y: 386, distance: 73.5
click at [1376, 446] on button "Cancel" at bounding box center [1365, 457] width 74 height 25
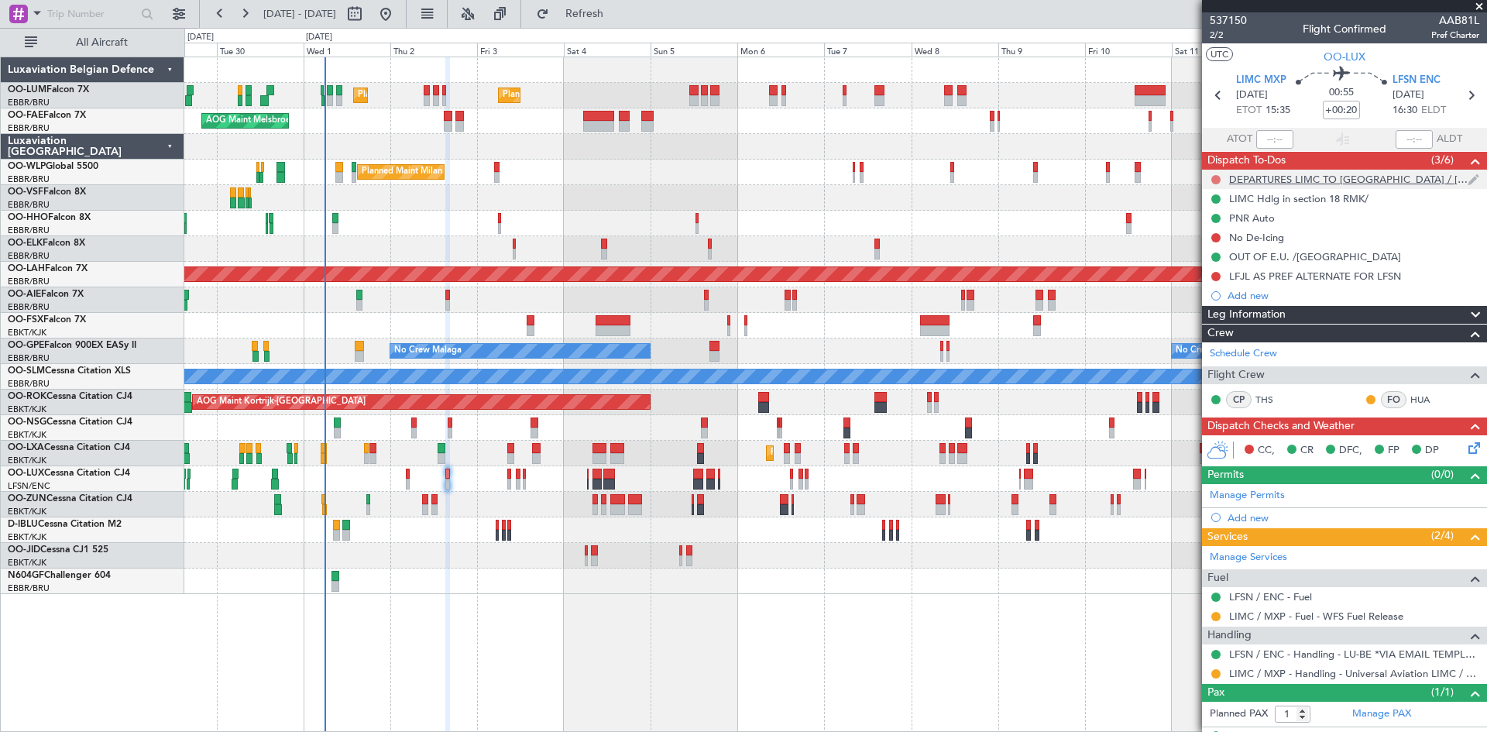
click at [1219, 180] on button at bounding box center [1216, 179] width 9 height 9
click at [1225, 252] on span "Completed" at bounding box center [1223, 247] width 51 height 15
click at [1215, 235] on button at bounding box center [1216, 237] width 9 height 9
click at [1222, 309] on span "Completed" at bounding box center [1223, 305] width 51 height 15
click at [1218, 280] on mat-tooltip-component "Not Started" at bounding box center [1216, 300] width 74 height 41
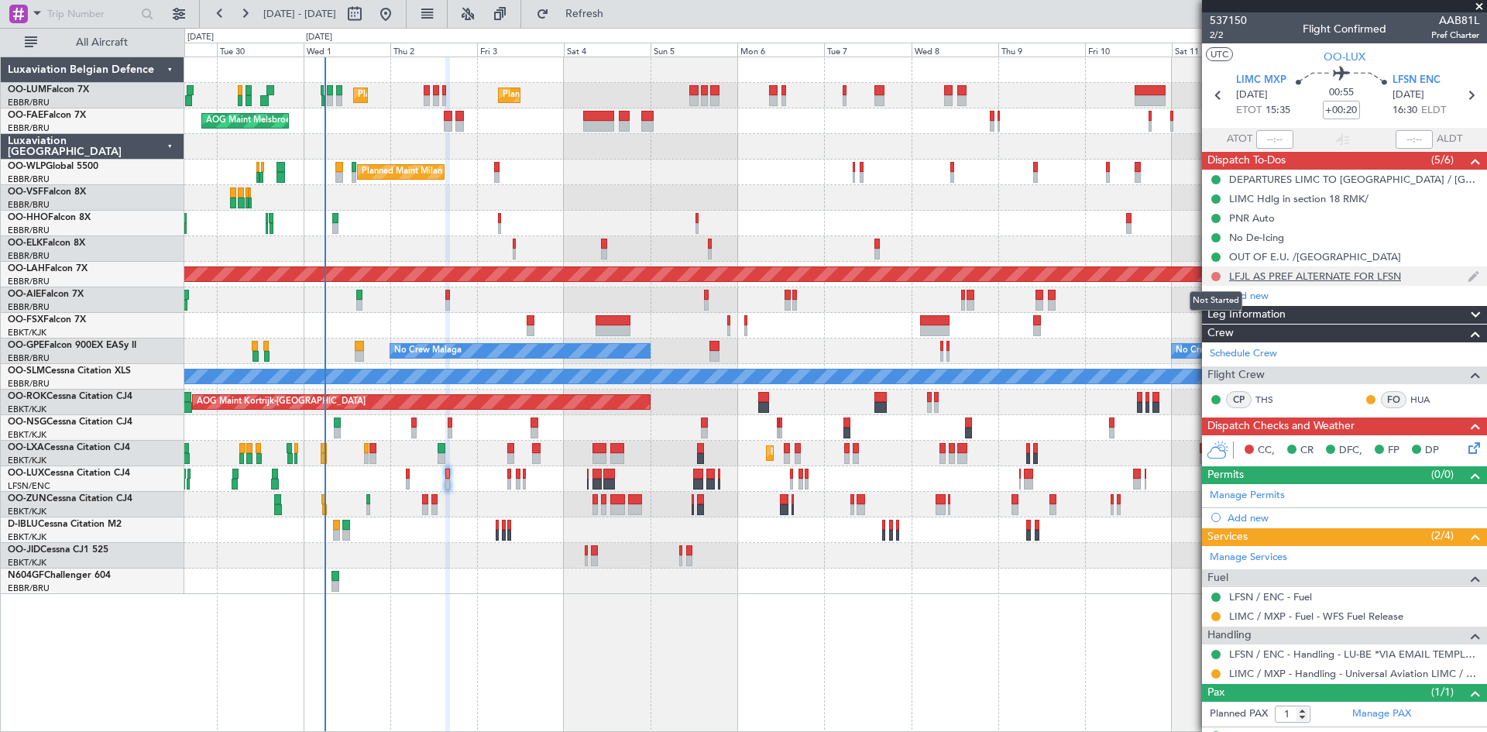
click at [1215, 276] on button at bounding box center [1216, 276] width 9 height 9
click at [1223, 340] on span "Completed" at bounding box center [1223, 344] width 51 height 15
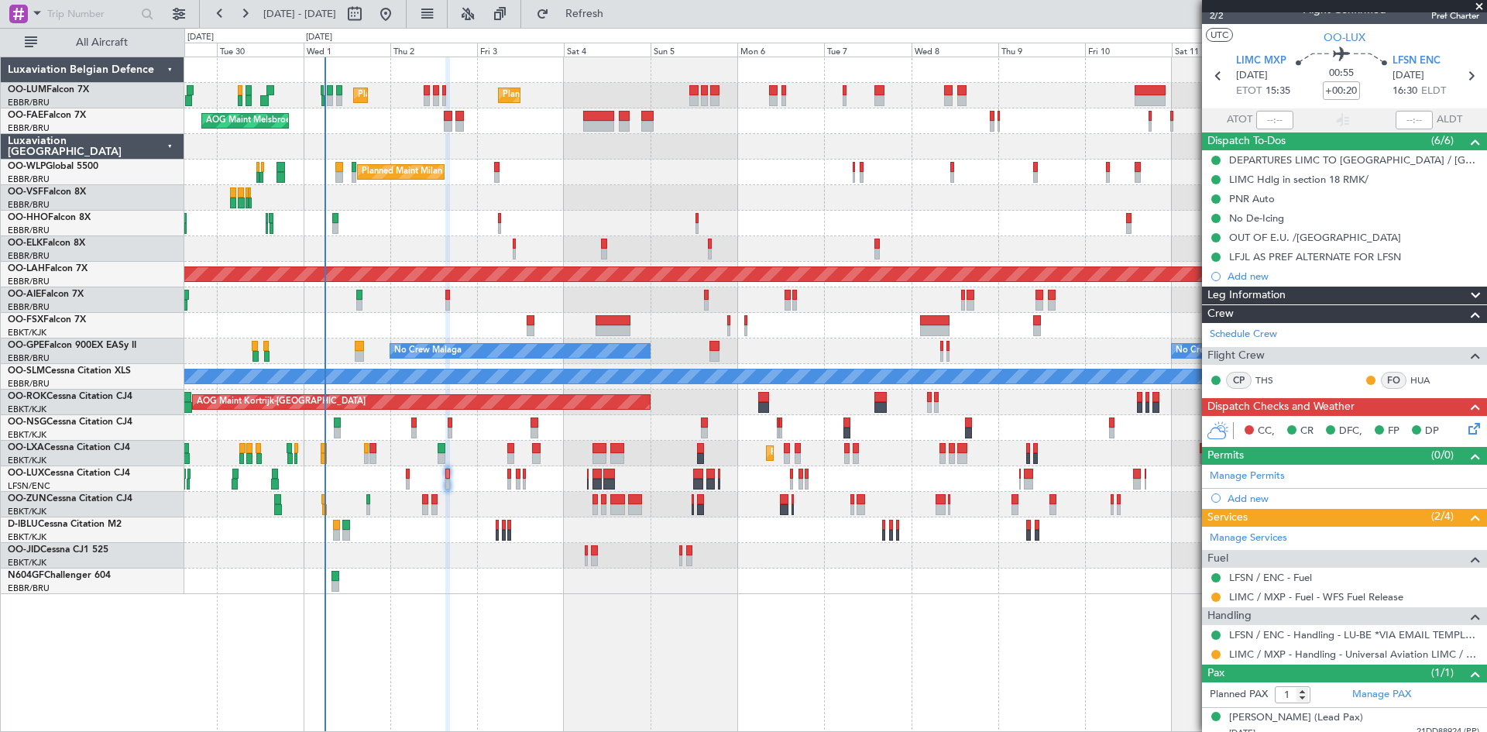
scroll to position [29, 0]
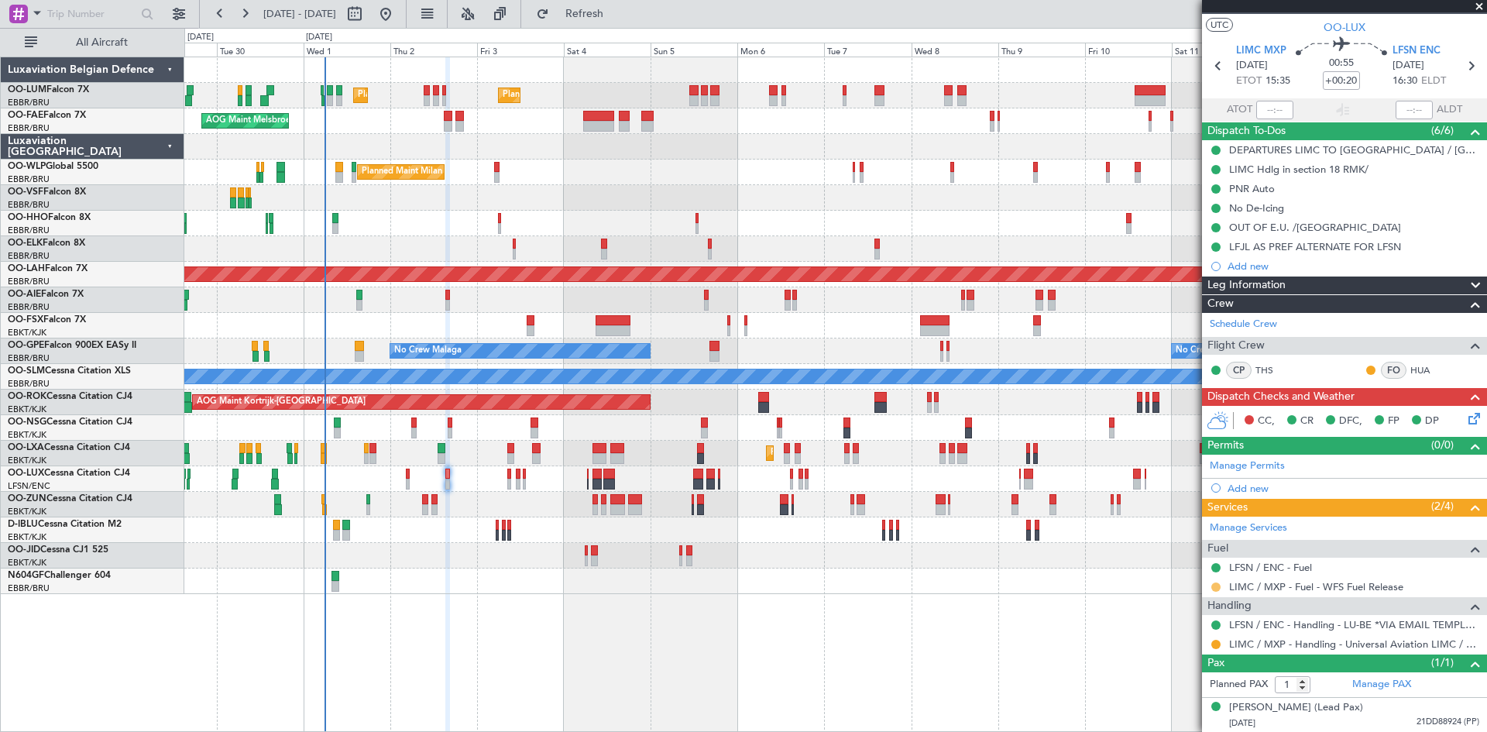
click at [1216, 586] on button at bounding box center [1216, 587] width 9 height 9
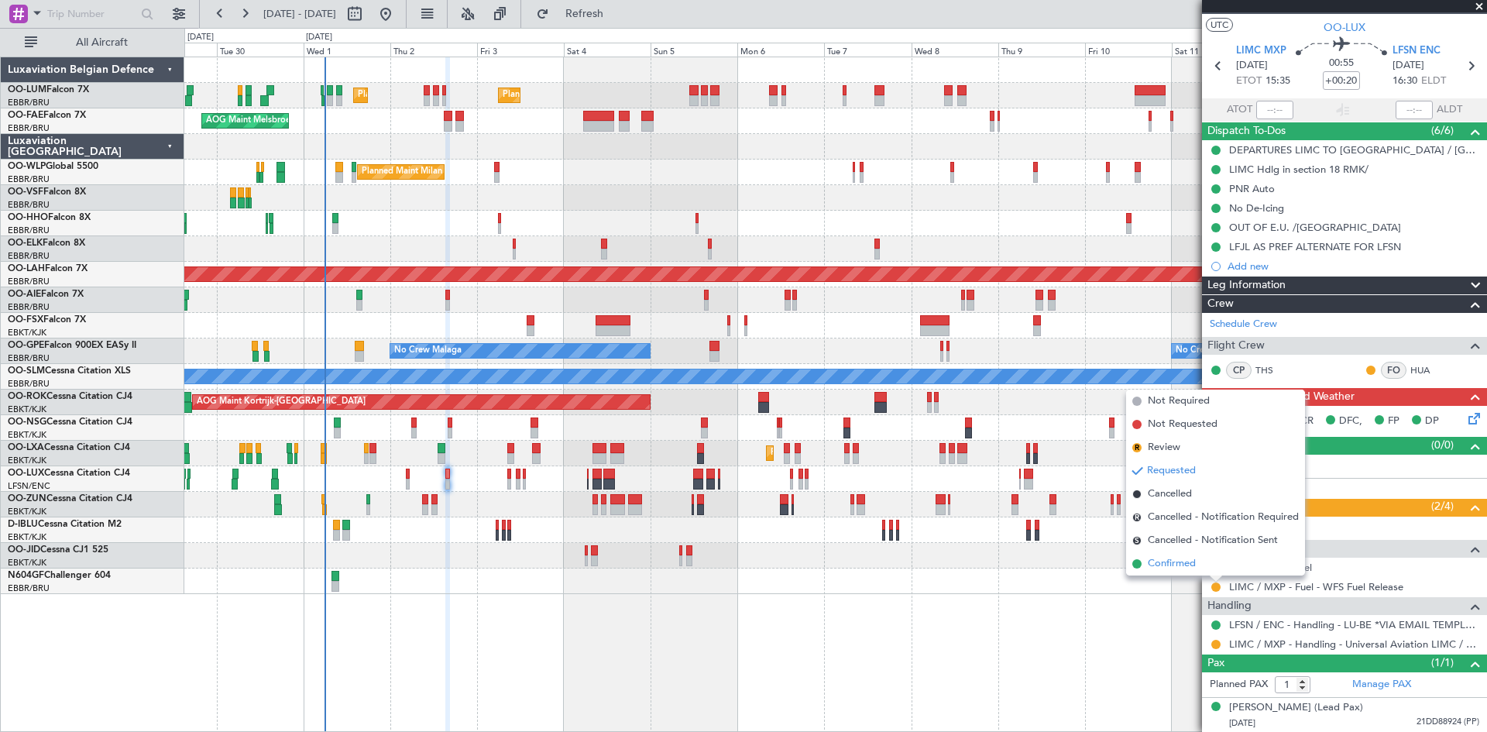
click at [1196, 563] on span "Confirmed" at bounding box center [1172, 563] width 48 height 15
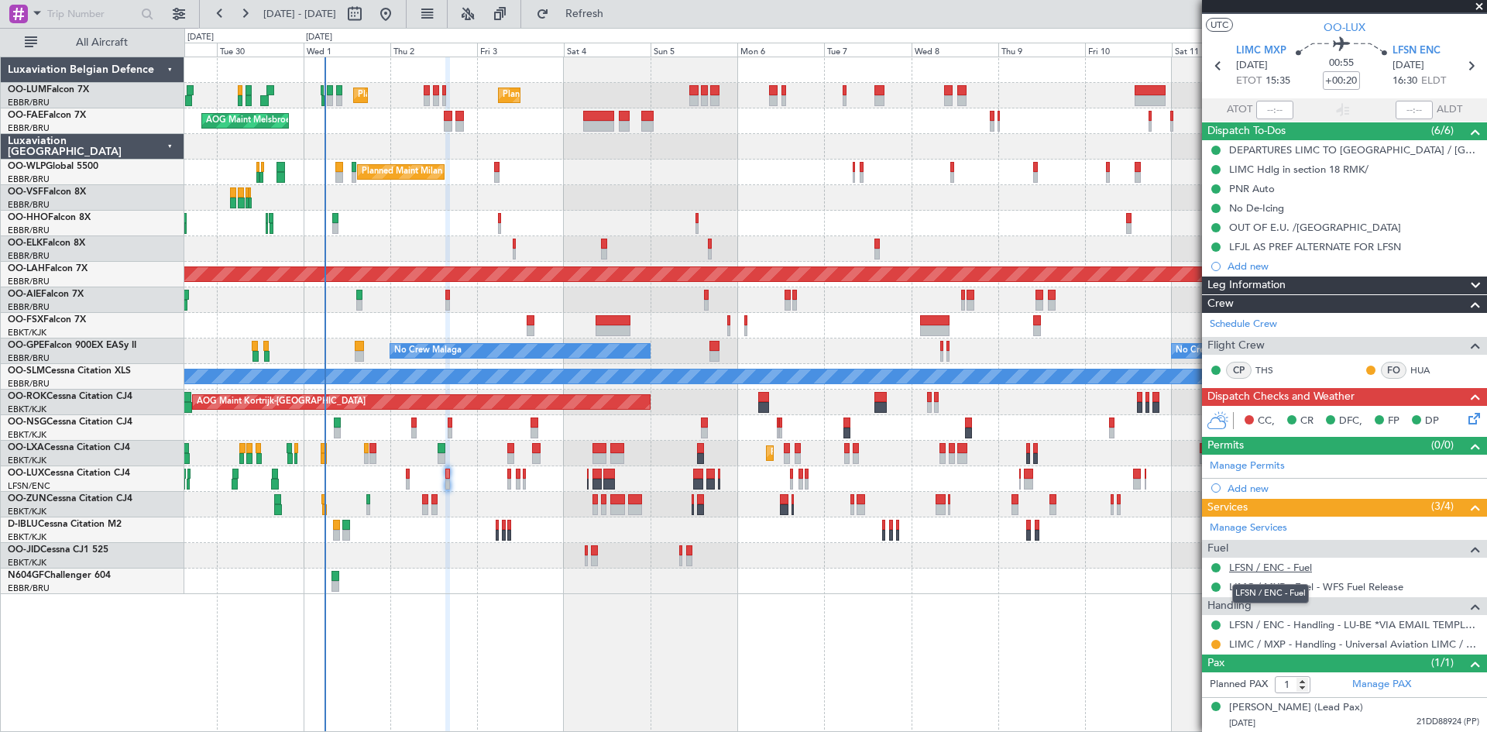
scroll to position [0, 0]
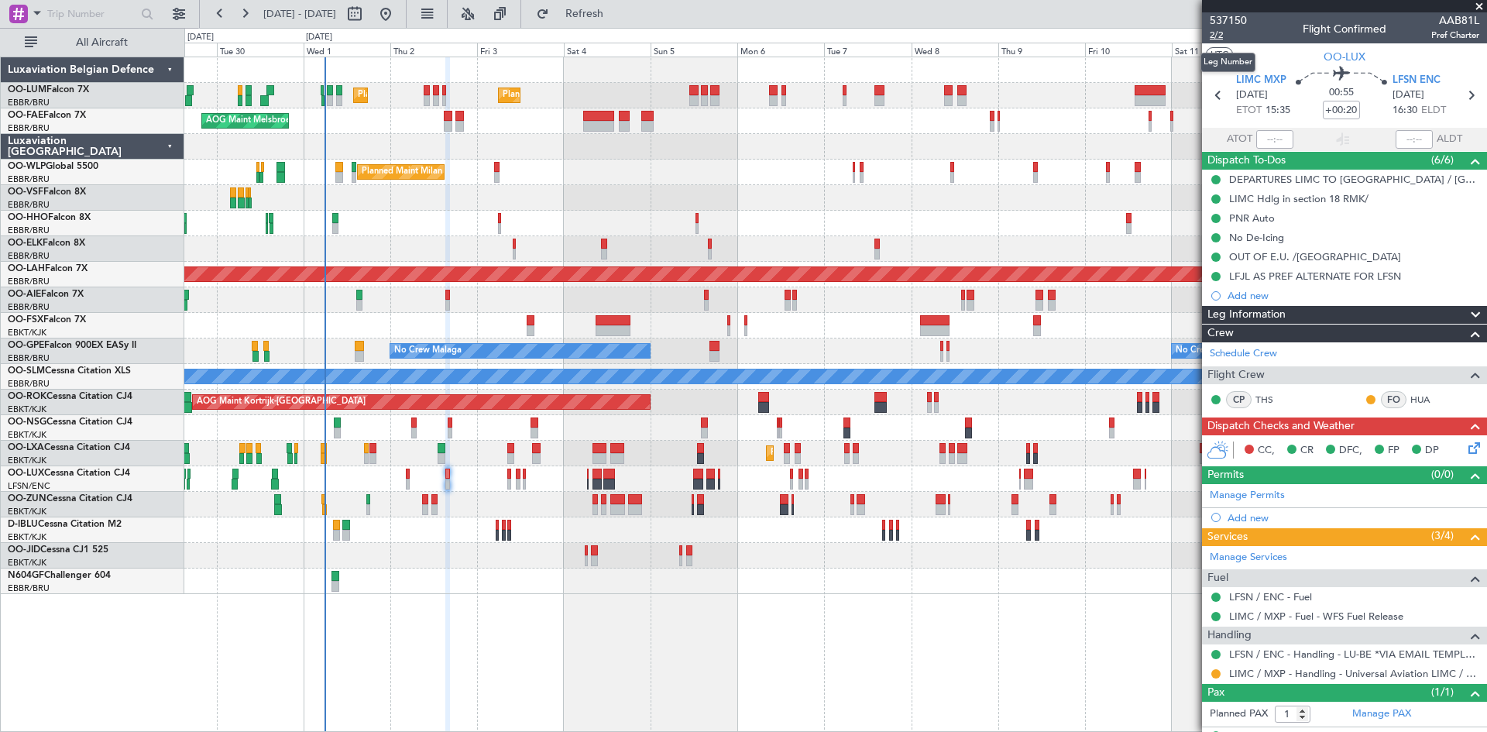
click at [1222, 31] on span "2/2" at bounding box center [1228, 35] width 37 height 13
click at [1218, 672] on button at bounding box center [1216, 673] width 9 height 9
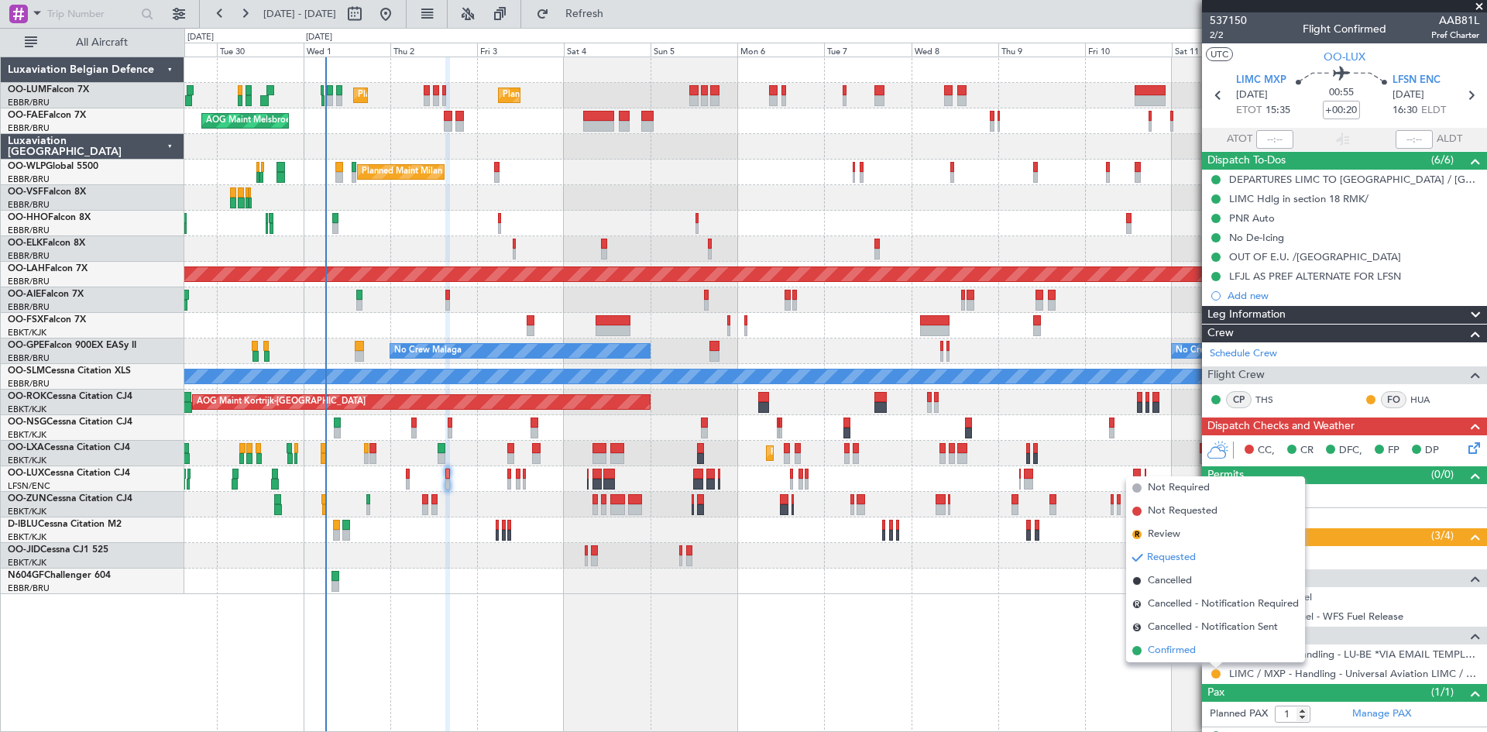
click at [1192, 656] on span "Confirmed" at bounding box center [1172, 650] width 48 height 15
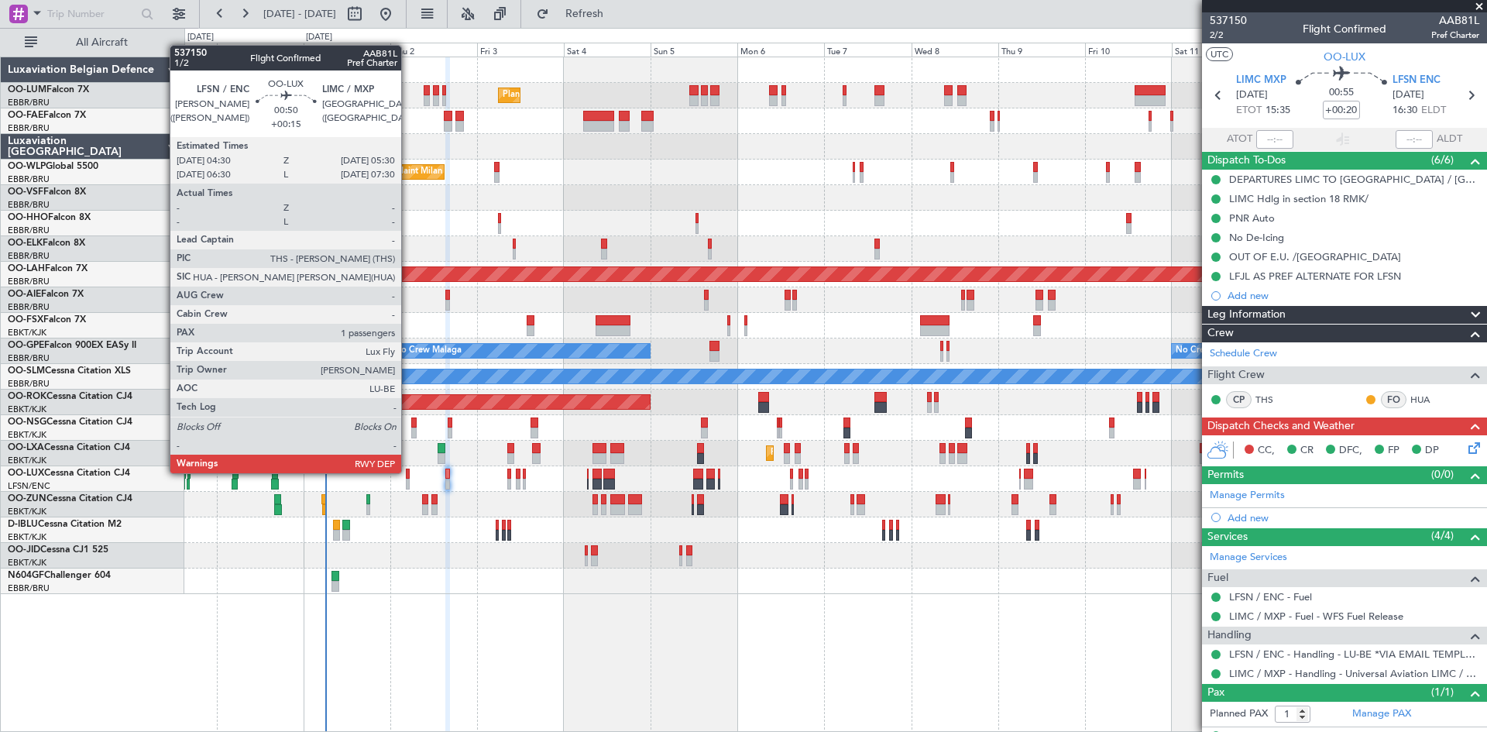
click at [1466, 446] on icon at bounding box center [1472, 445] width 12 height 12
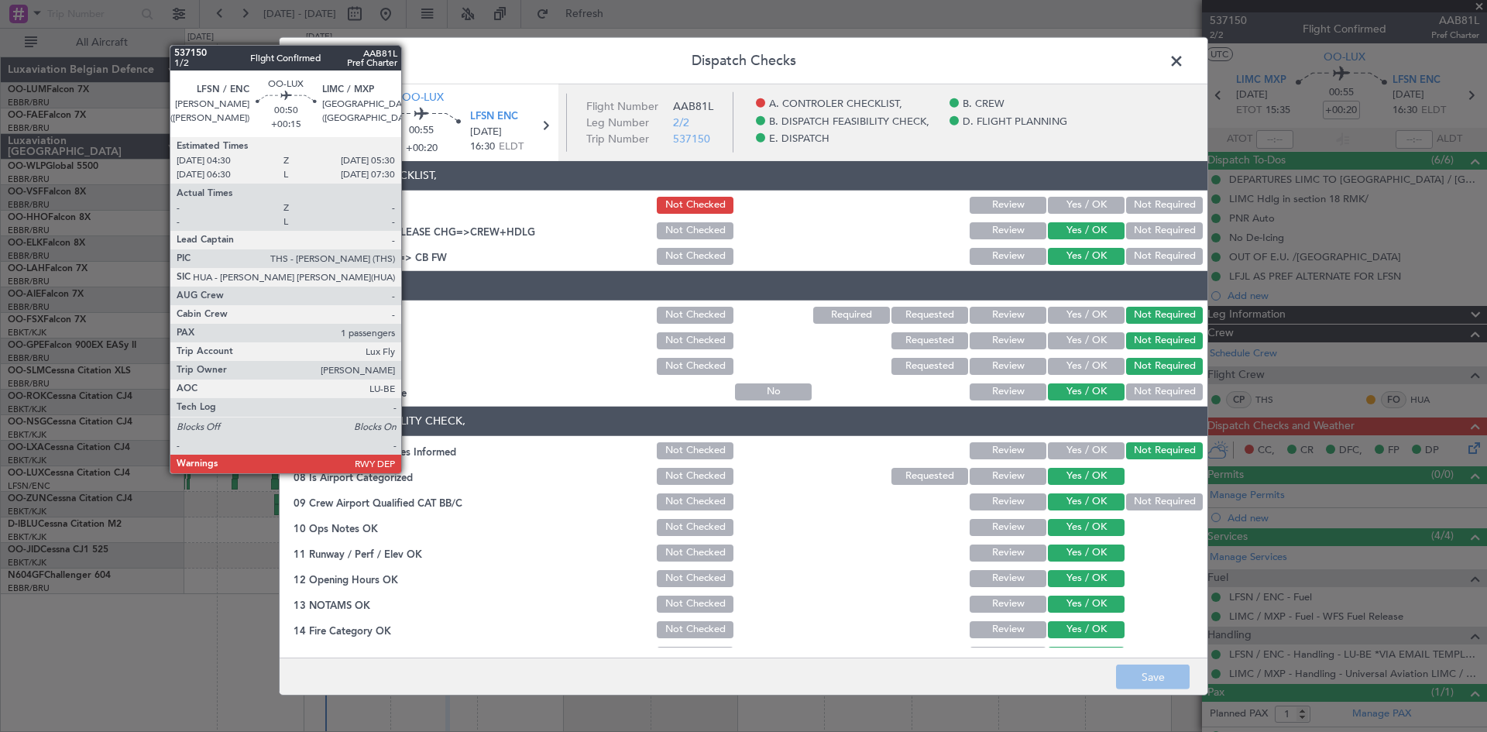
click at [1071, 204] on button "Yes / OK" at bounding box center [1086, 205] width 77 height 17
click at [1149, 669] on button "Save" at bounding box center [1153, 677] width 74 height 25
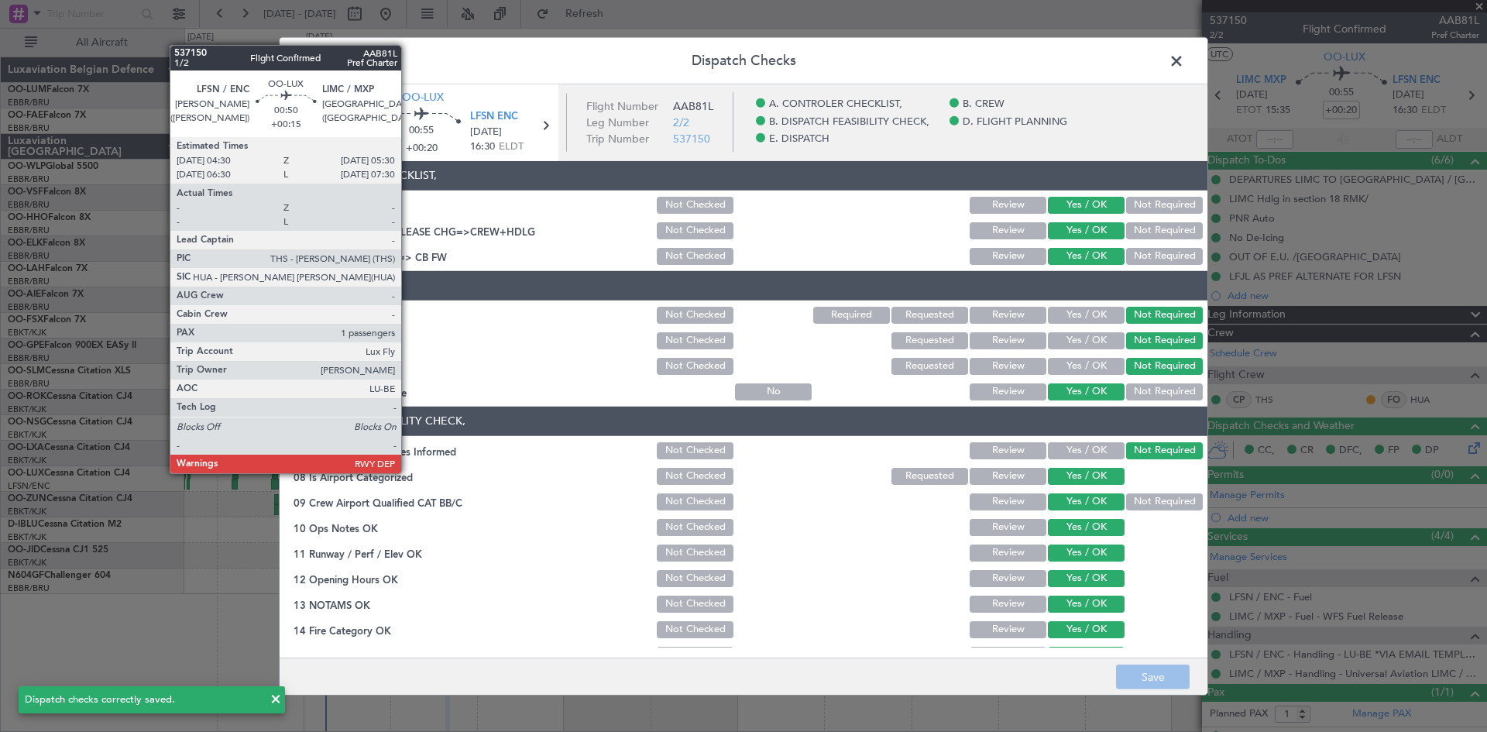
click at [1184, 57] on span at bounding box center [1184, 64] width 0 height 31
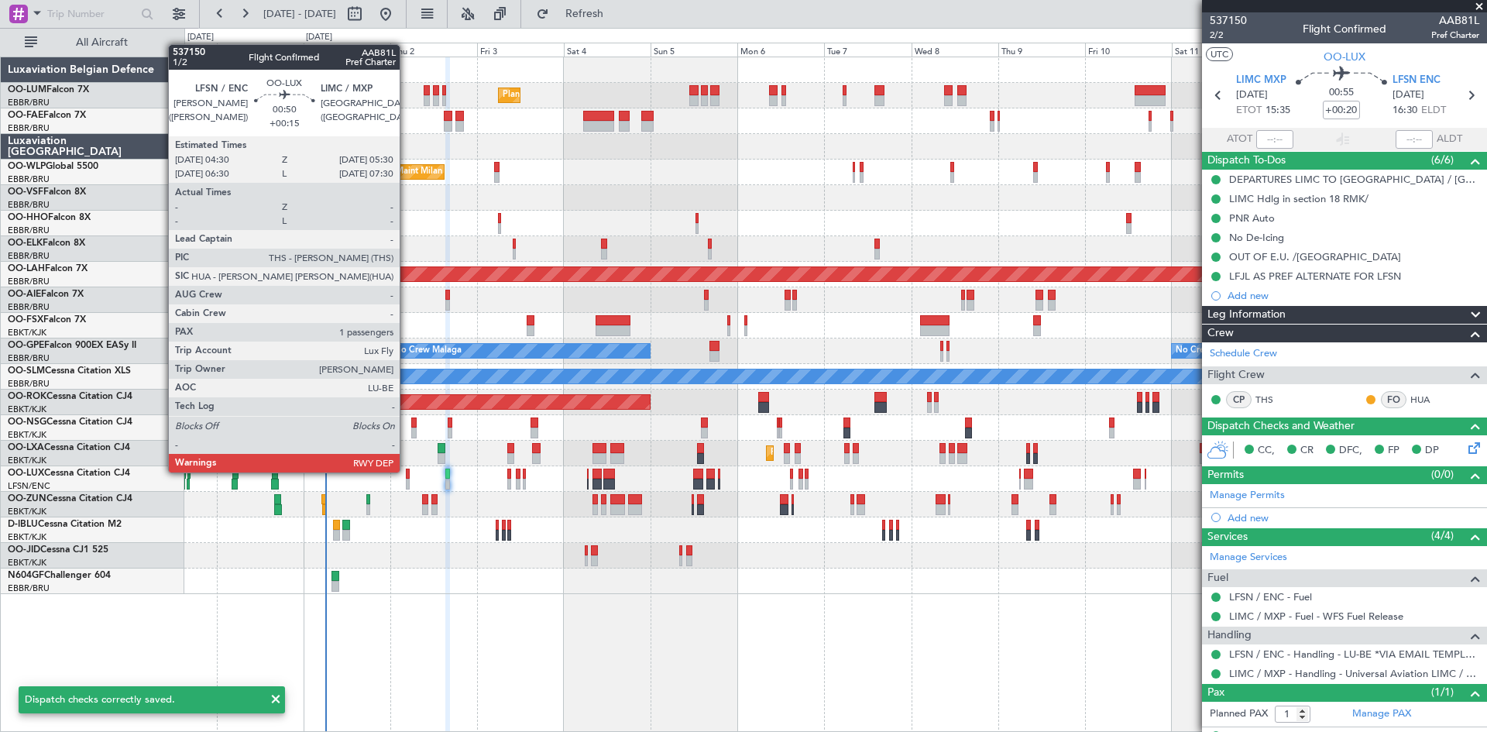
click at [407, 471] on div at bounding box center [408, 474] width 4 height 11
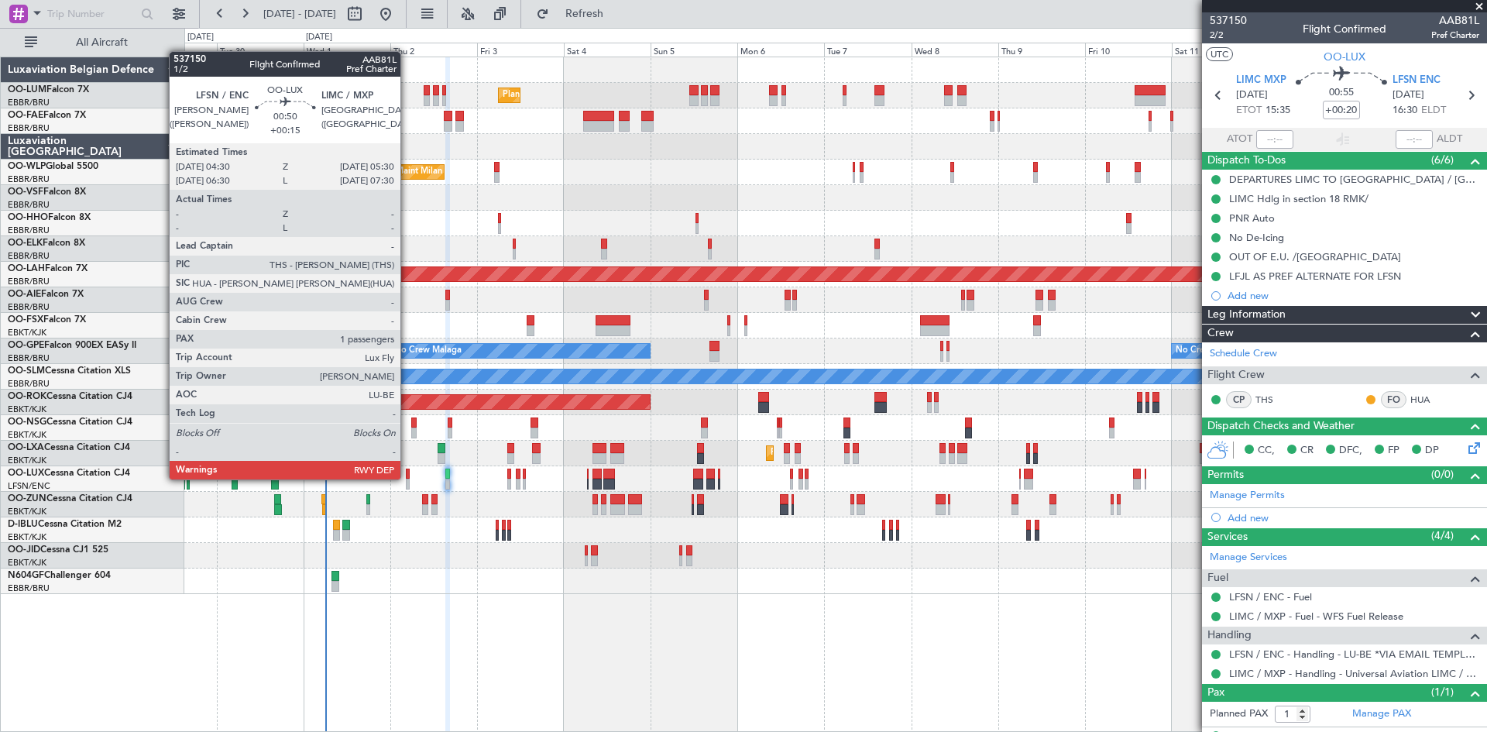
click at [408, 478] on div at bounding box center [408, 474] width 4 height 11
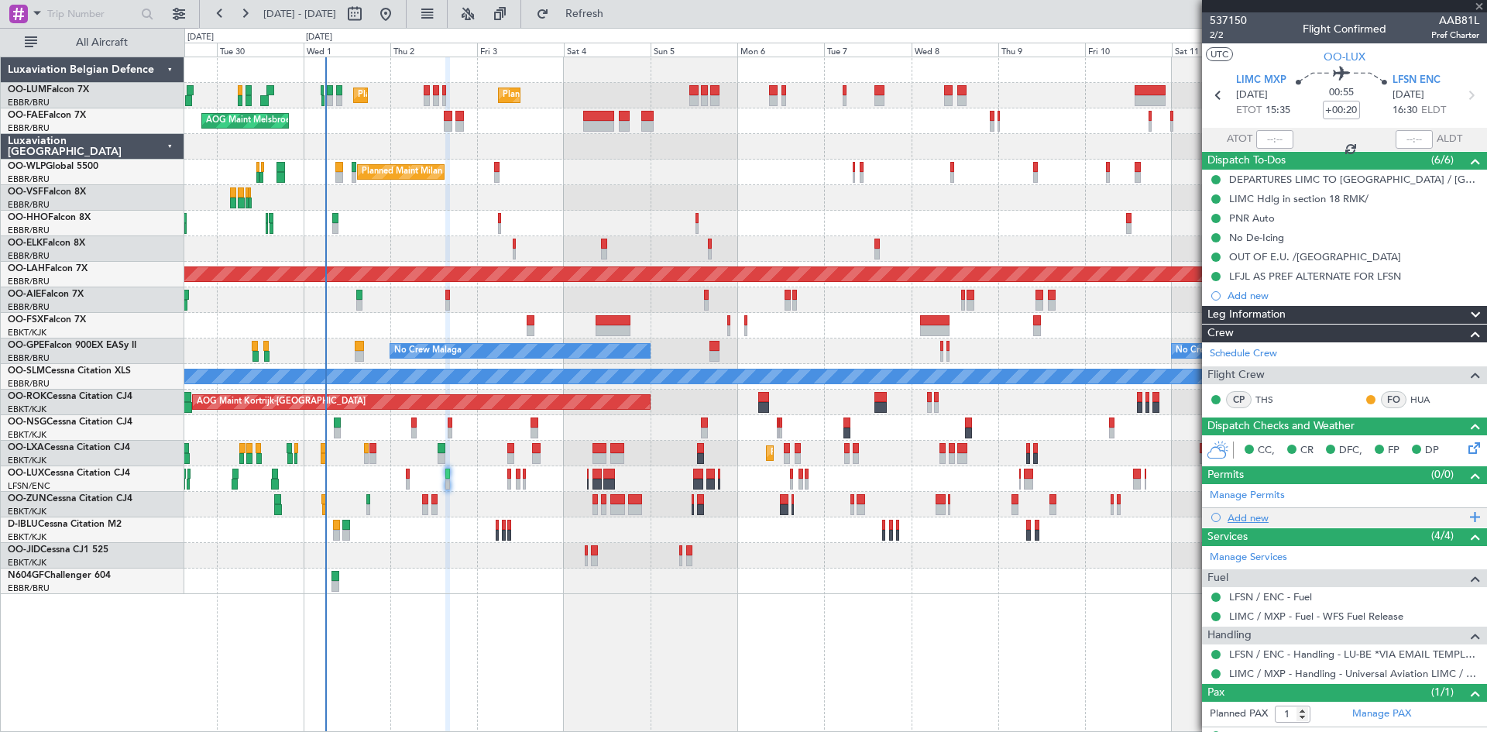
type input "+00:15"
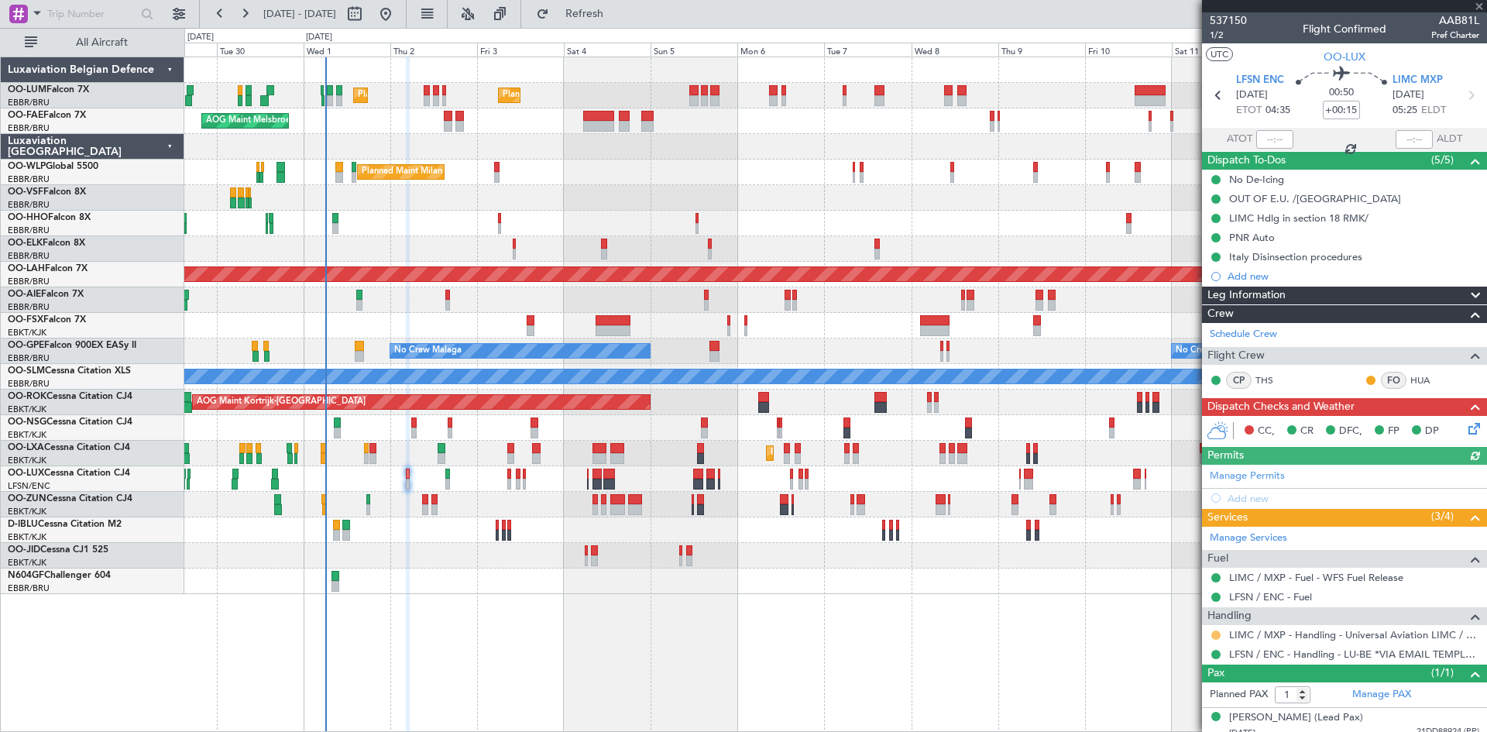
click at [1217, 632] on button at bounding box center [1216, 635] width 9 height 9
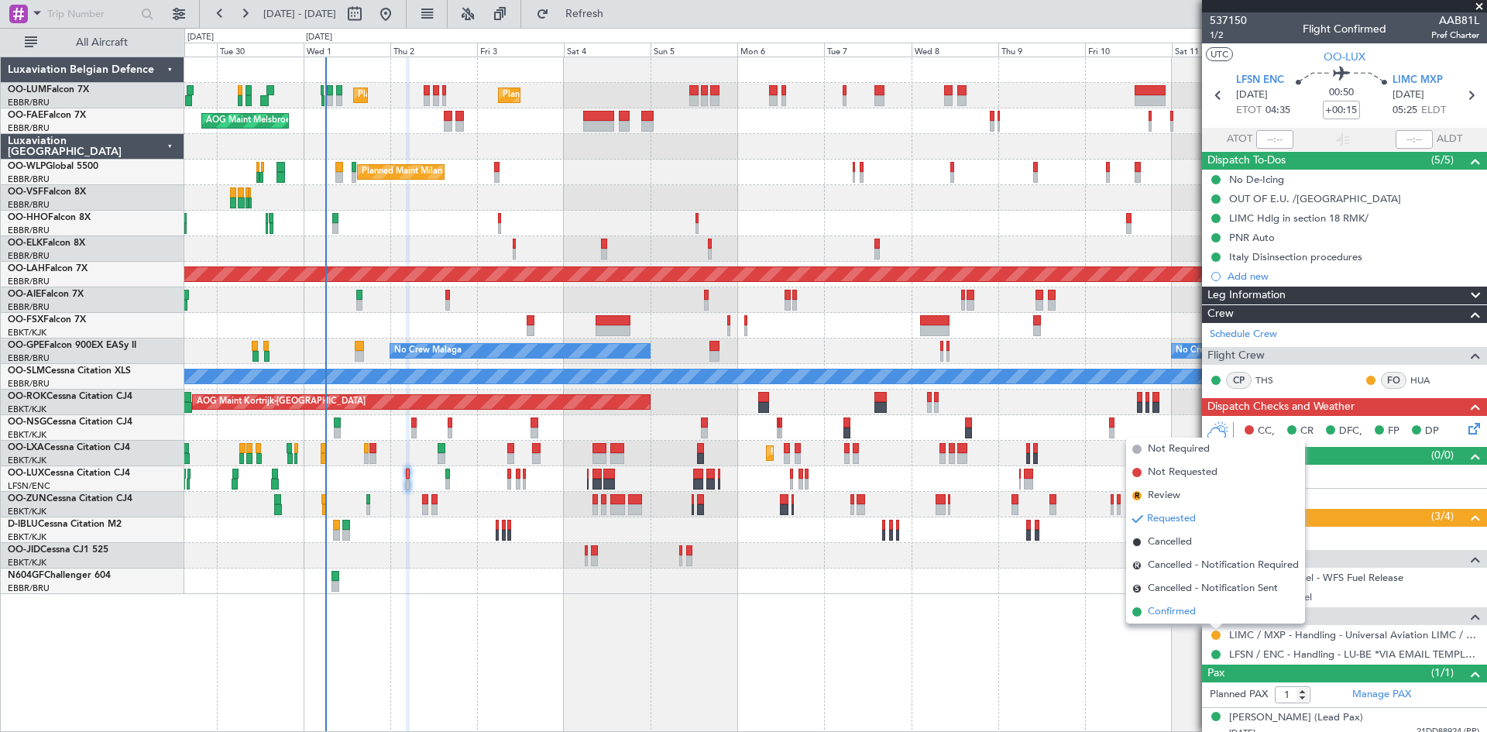
click at [1202, 614] on li "Confirmed" at bounding box center [1215, 611] width 179 height 23
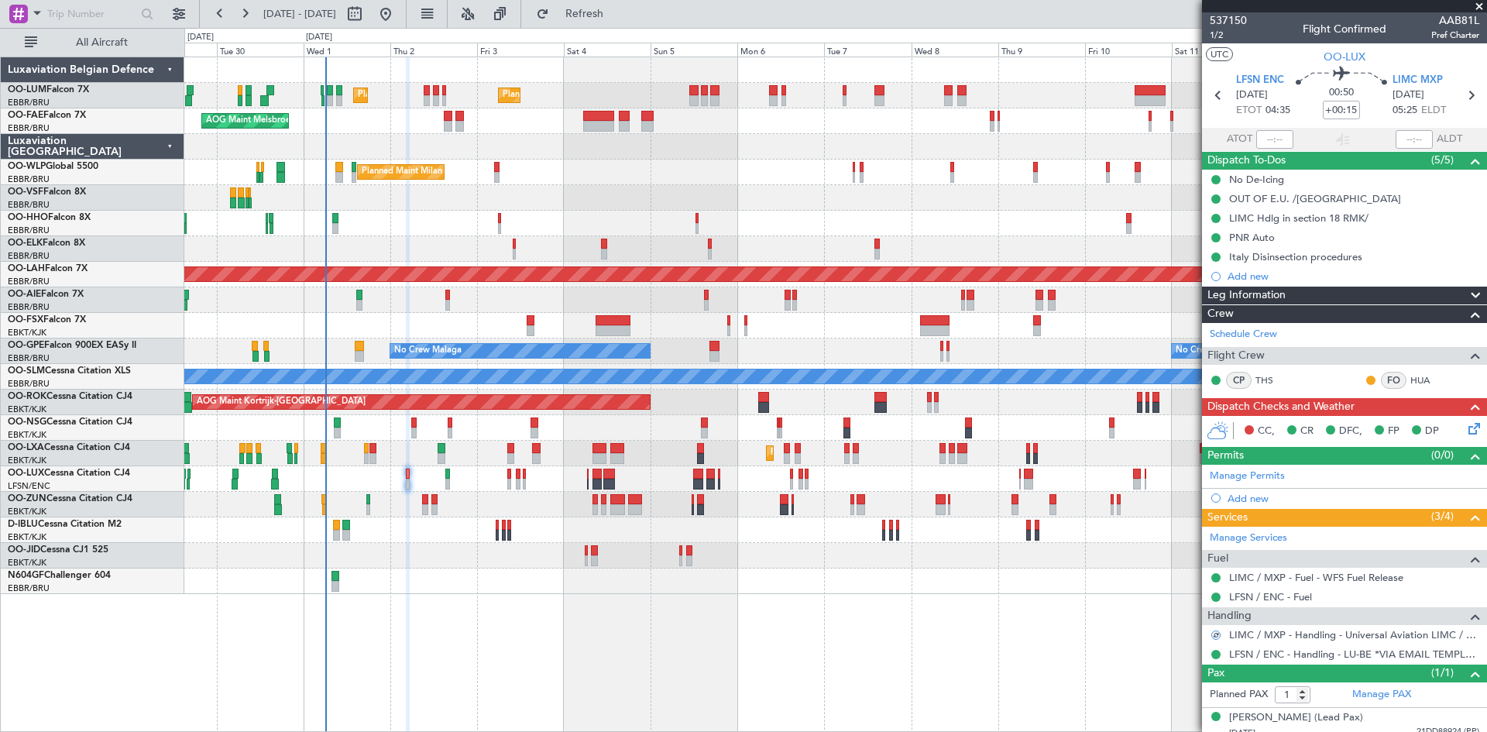
click at [1466, 424] on icon at bounding box center [1472, 426] width 12 height 12
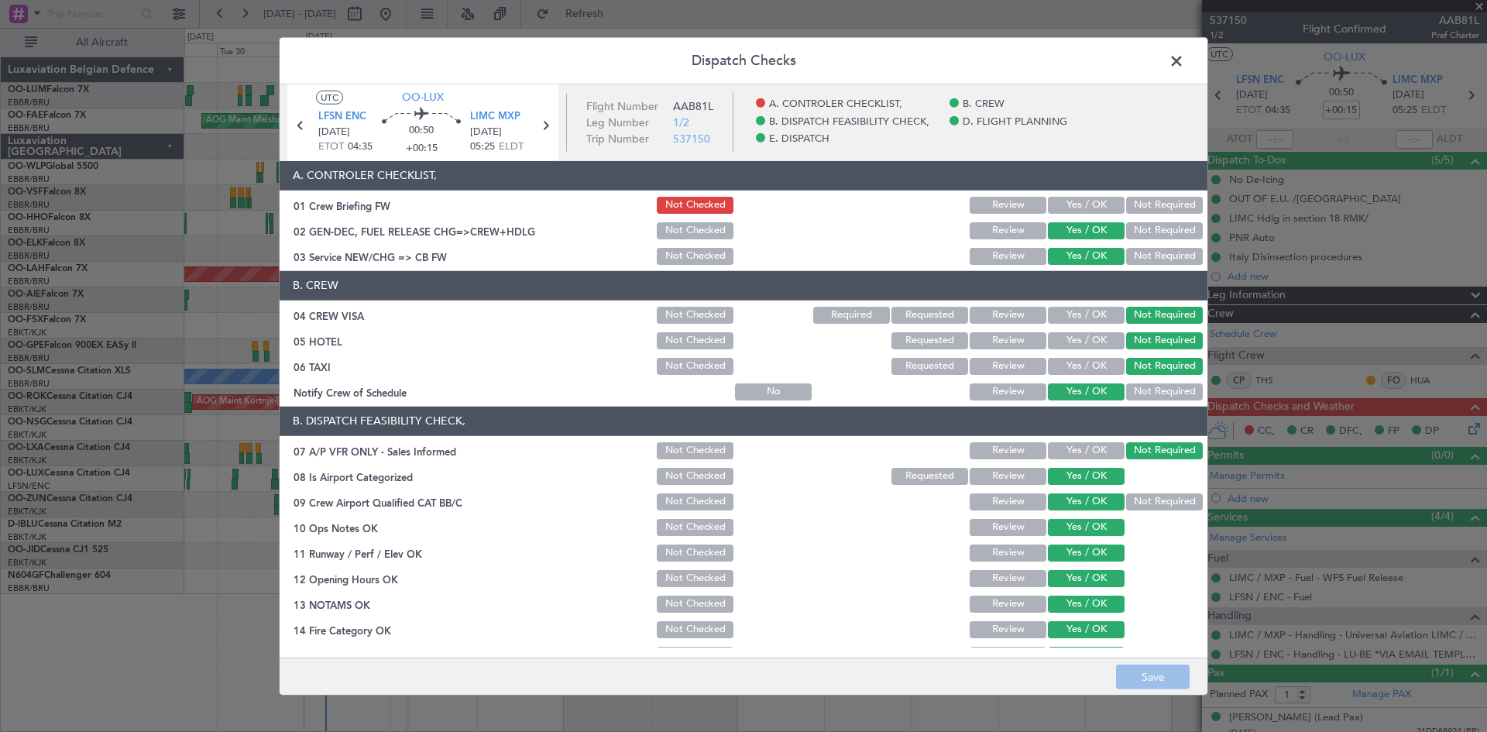
click at [1057, 208] on button "Yes / OK" at bounding box center [1086, 205] width 77 height 17
click at [1162, 675] on button "Save" at bounding box center [1153, 677] width 74 height 25
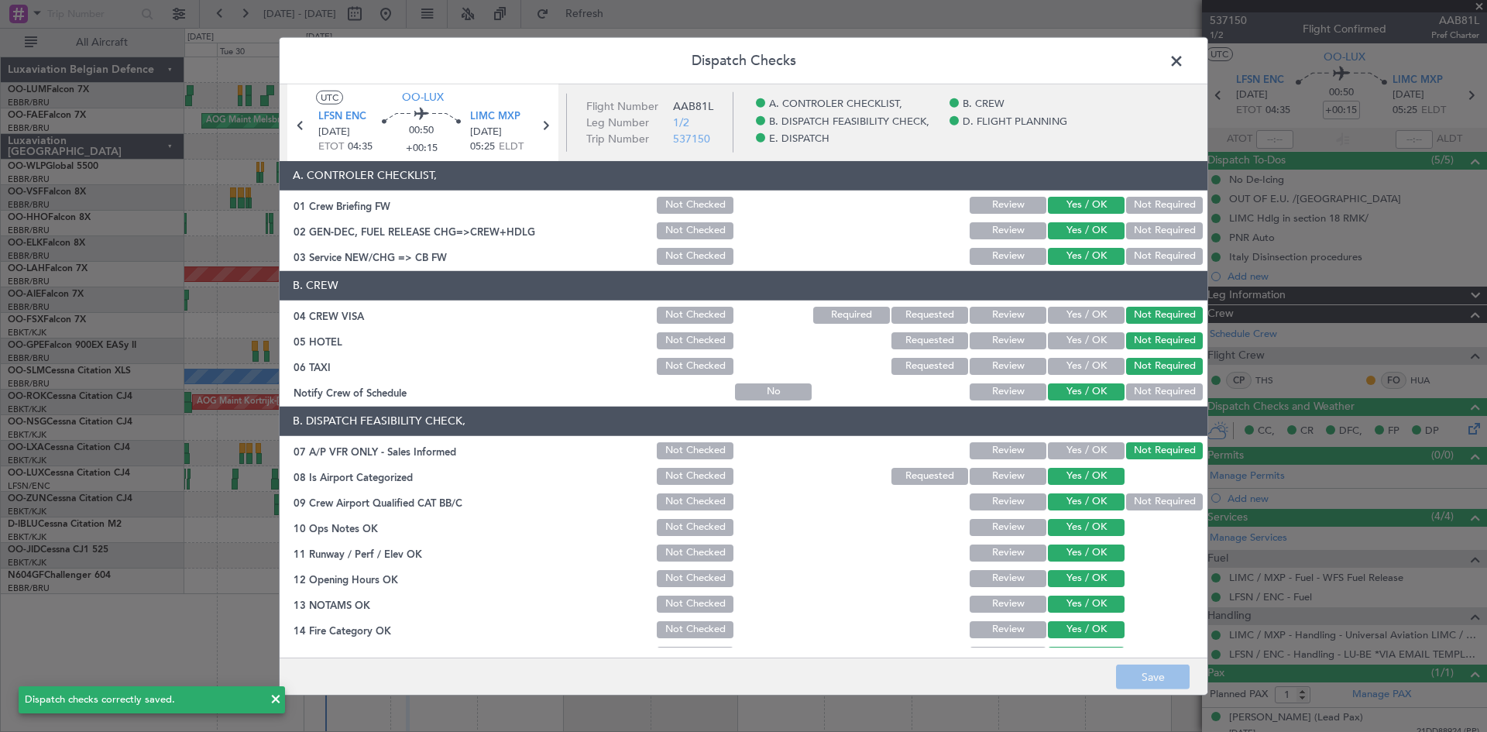
click at [1184, 63] on span at bounding box center [1184, 64] width 0 height 31
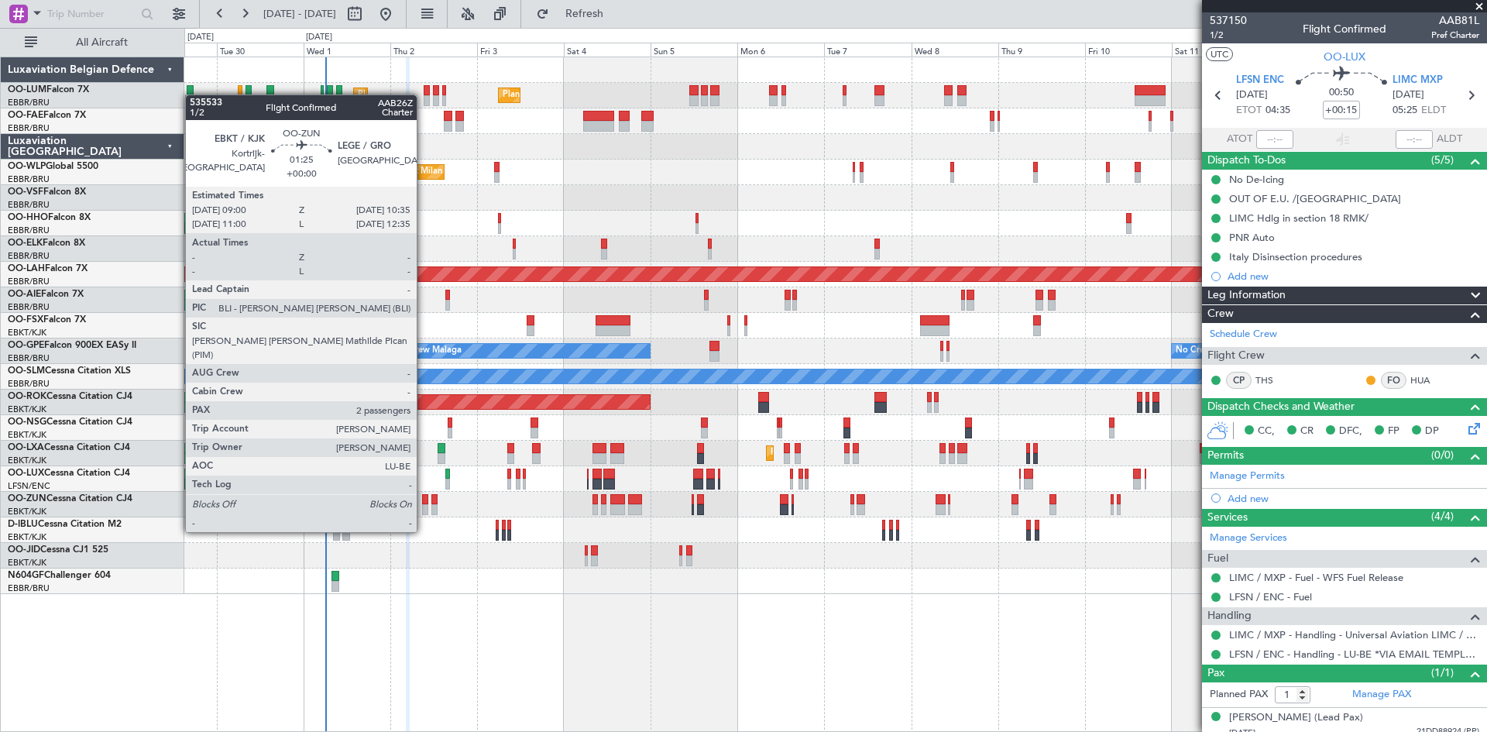
click at [424, 502] on div at bounding box center [425, 499] width 6 height 11
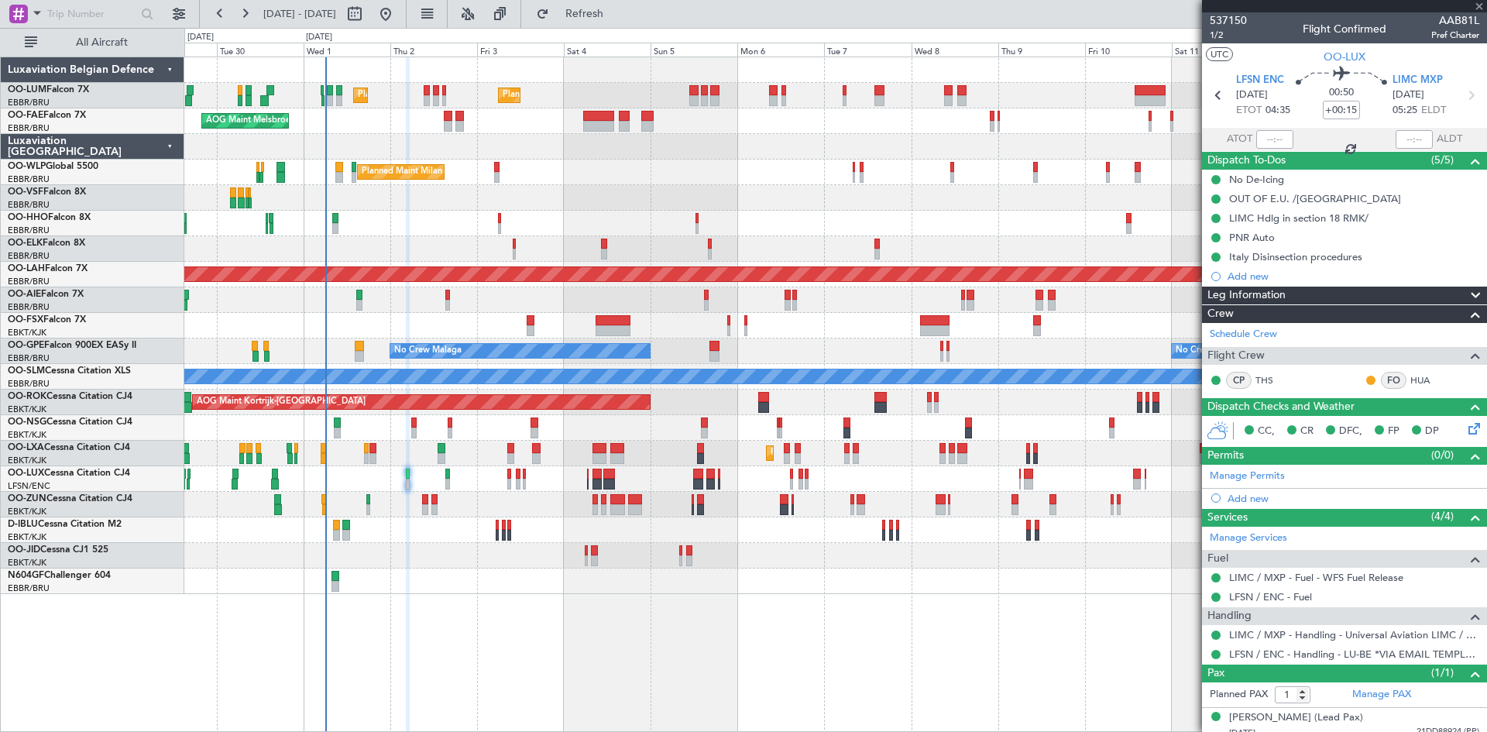
type input "2"
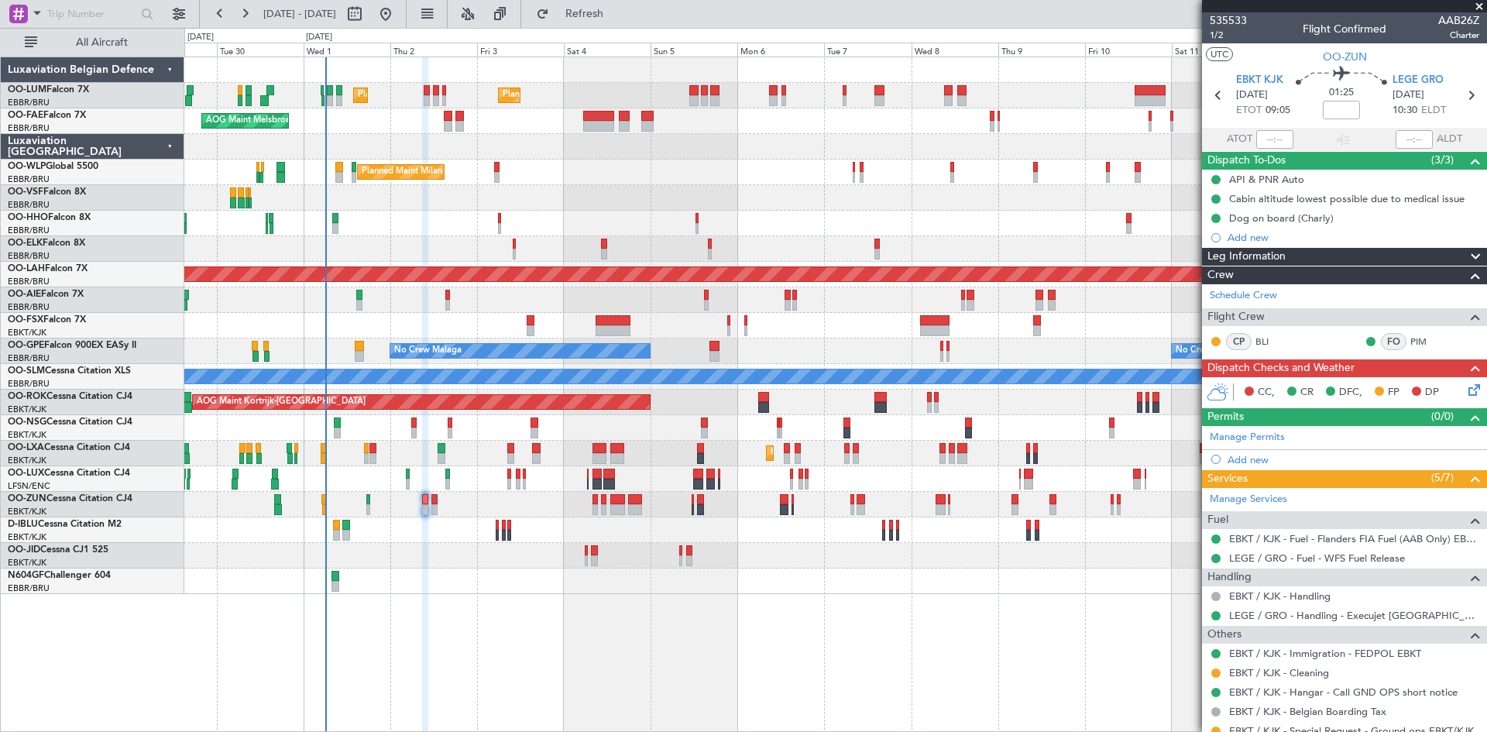
click at [1468, 394] on icon at bounding box center [1472, 387] width 12 height 12
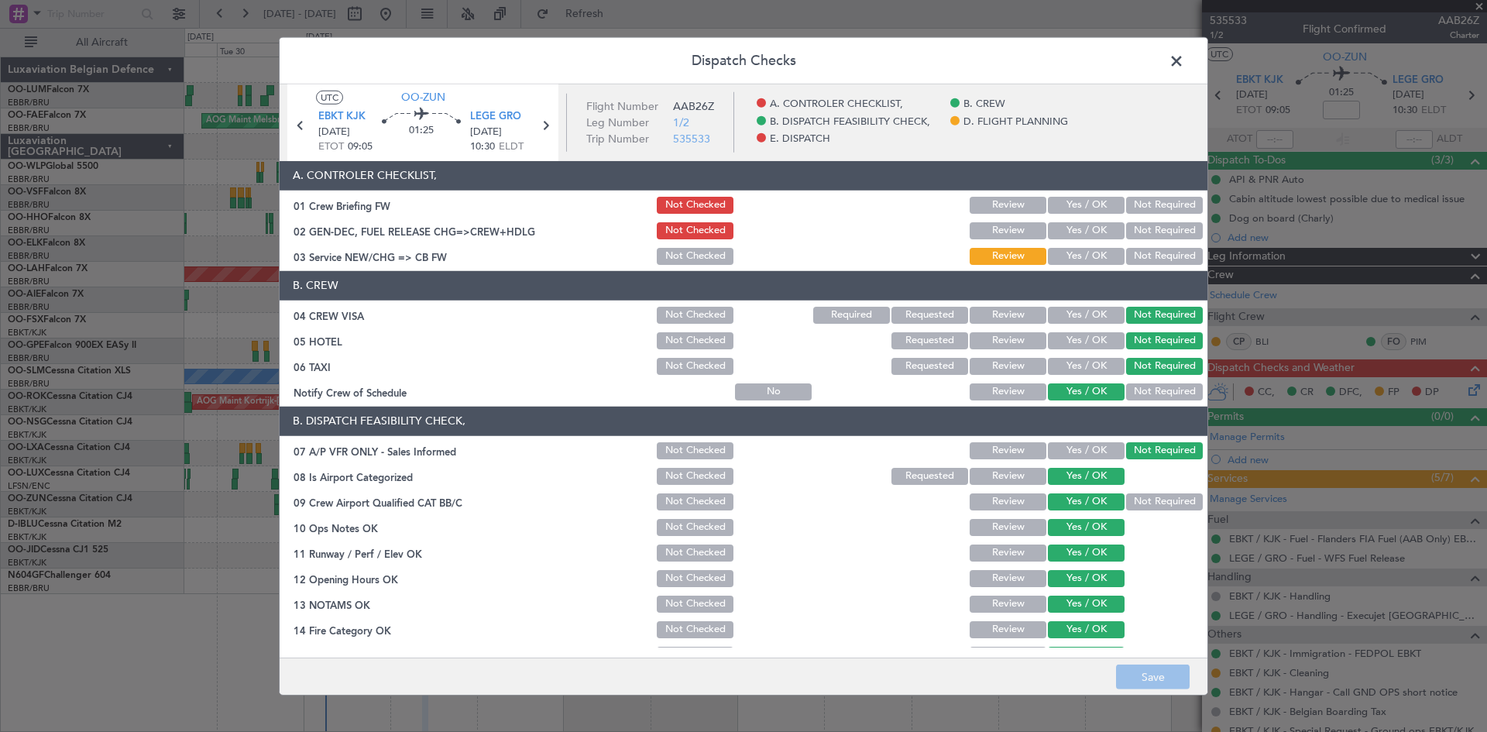
click at [1076, 258] on button "Yes / OK" at bounding box center [1086, 256] width 77 height 17
click at [1161, 671] on button "Save" at bounding box center [1153, 677] width 74 height 25
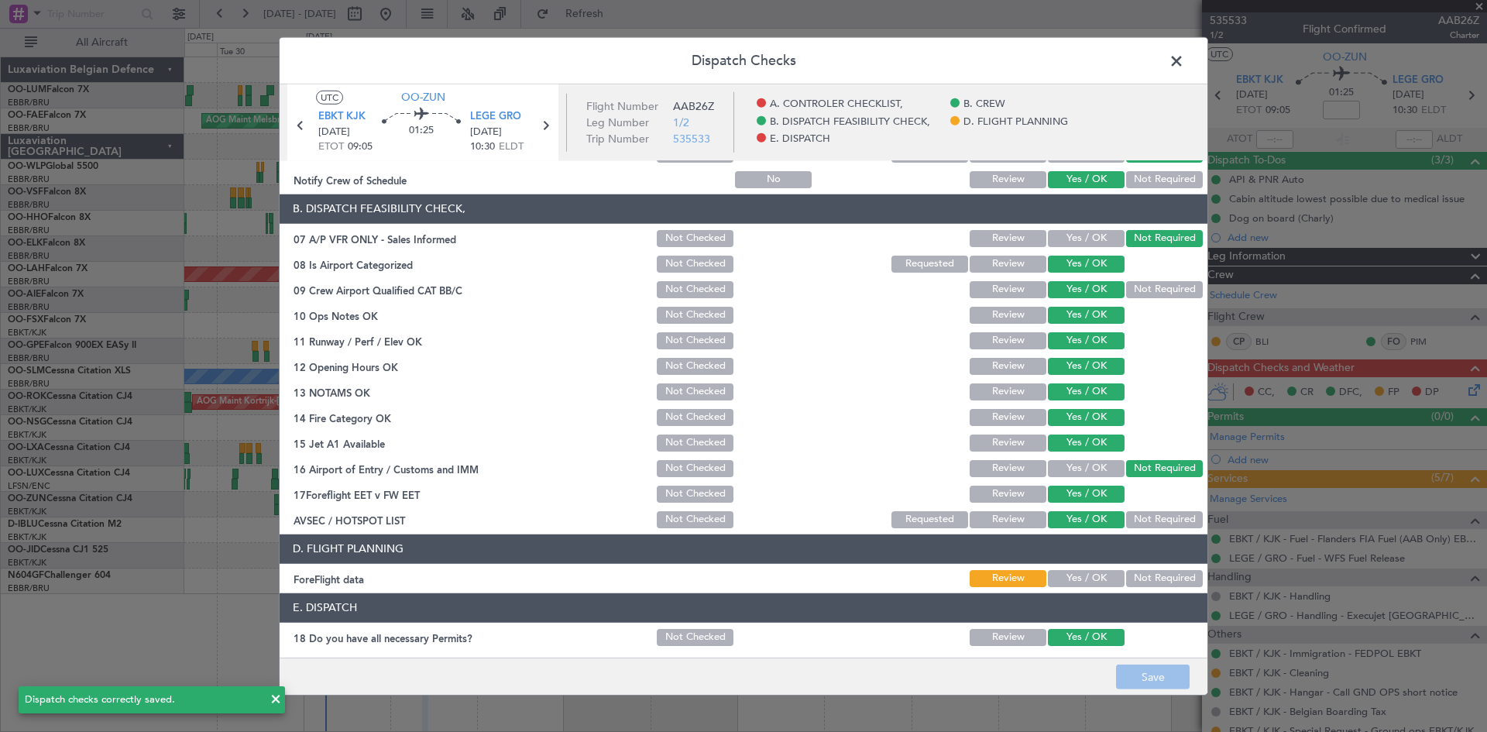
scroll to position [293, 0]
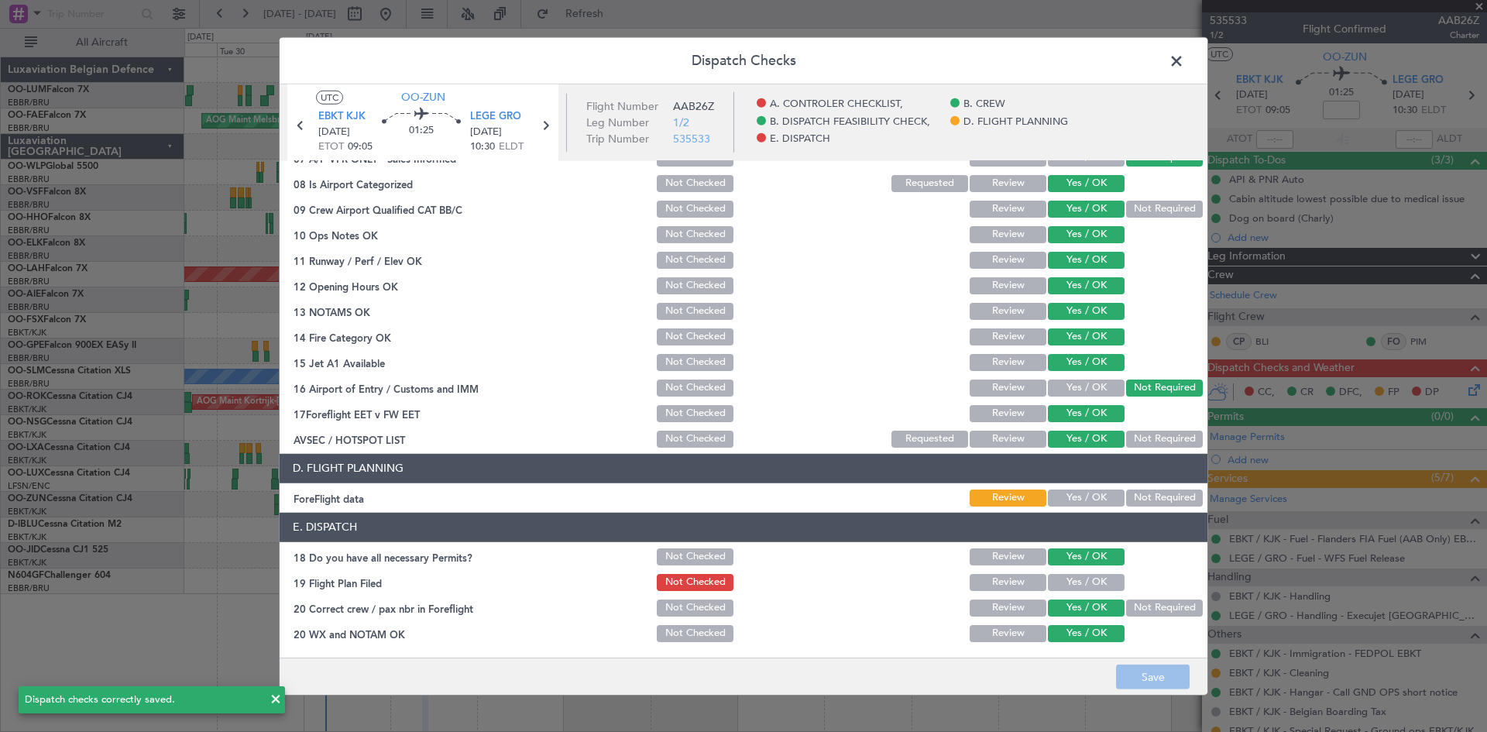
click at [1074, 497] on button "Yes / OK" at bounding box center [1086, 498] width 77 height 17
click at [1153, 679] on button "Save" at bounding box center [1153, 677] width 74 height 25
click at [552, 123] on icon at bounding box center [545, 125] width 20 height 20
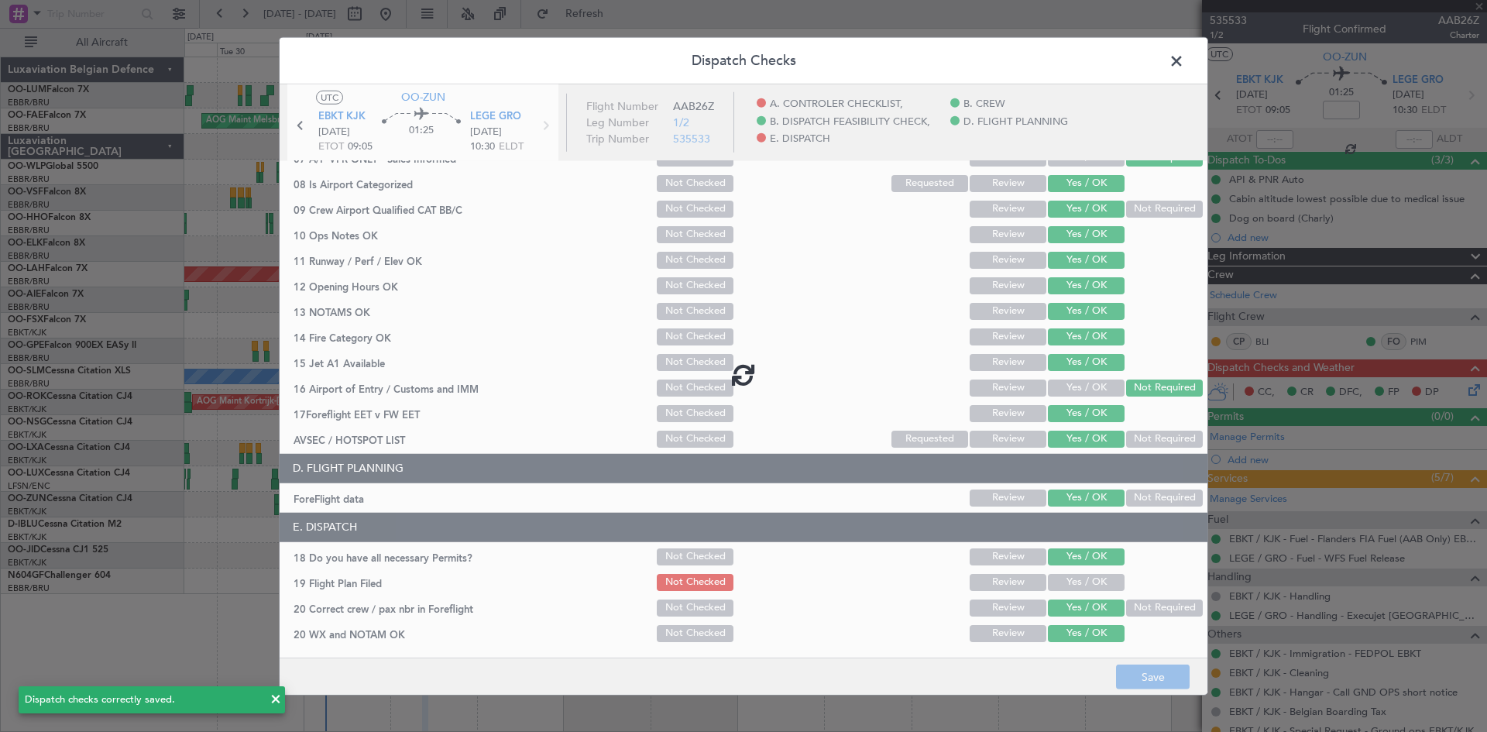
type input "+00:10"
type input "0"
type input "+00:10"
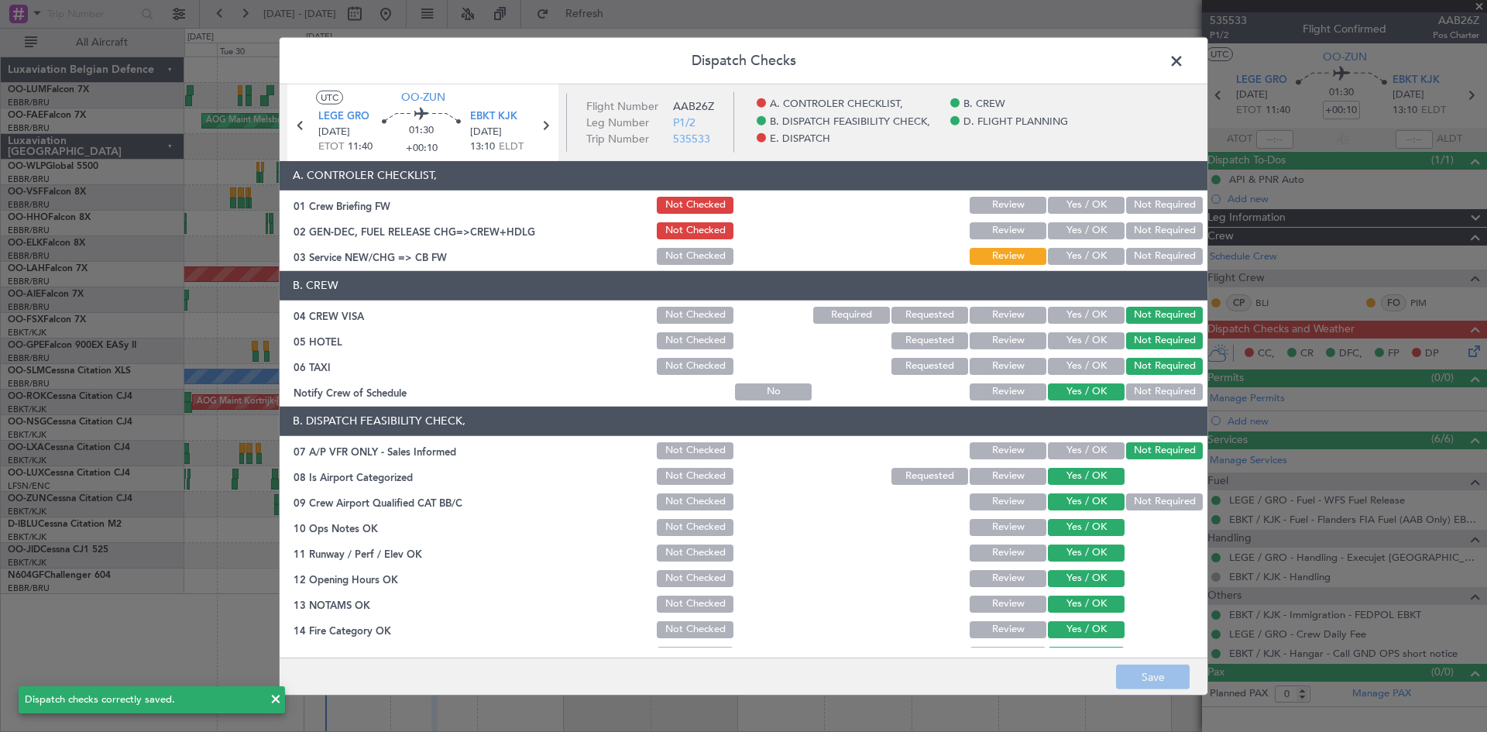
click at [1089, 256] on button "Yes / OK" at bounding box center [1086, 256] width 77 height 17
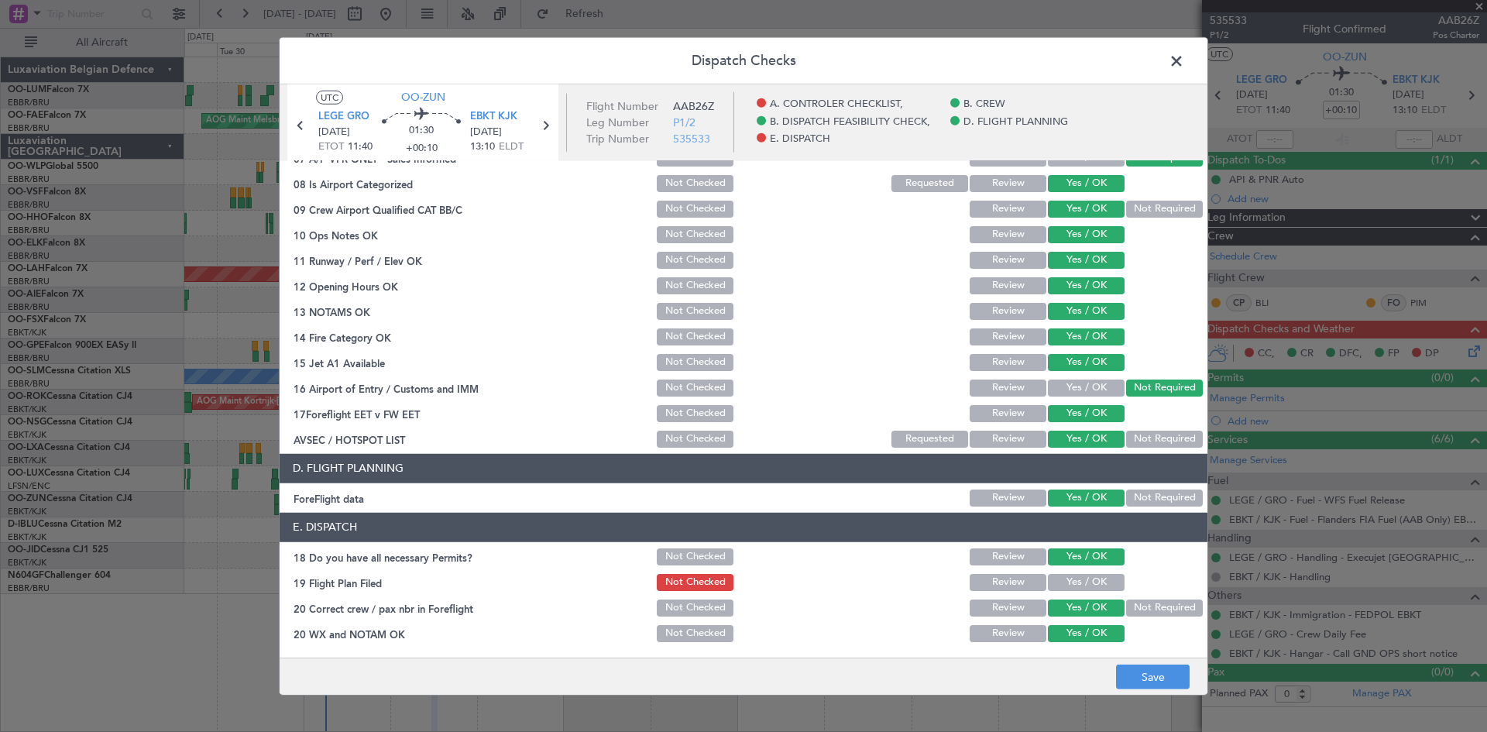
click at [1100, 574] on button "Yes / OK" at bounding box center [1086, 582] width 77 height 17
click at [705, 578] on button "Not Checked" at bounding box center [695, 582] width 77 height 17
click at [1165, 669] on button "Save" at bounding box center [1153, 677] width 74 height 25
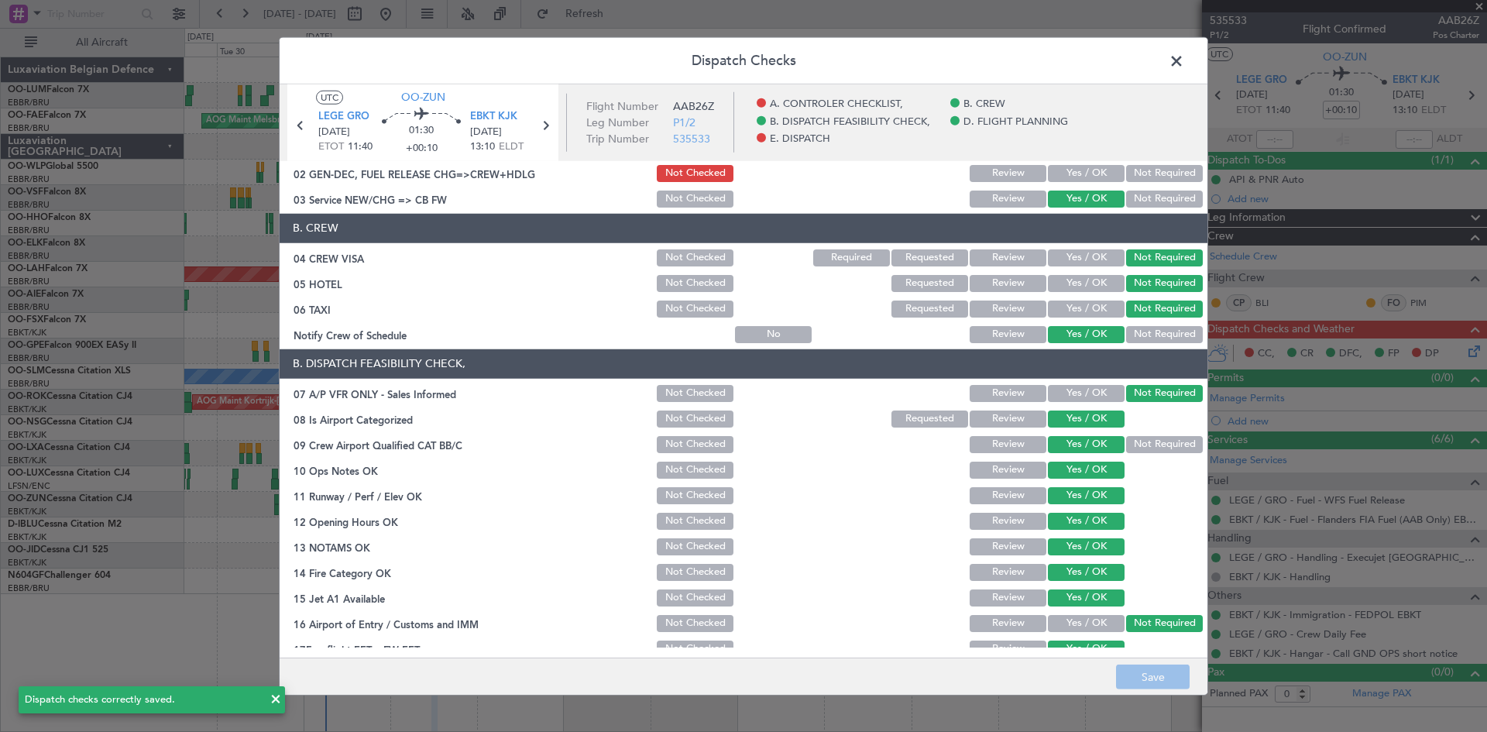
scroll to position [0, 0]
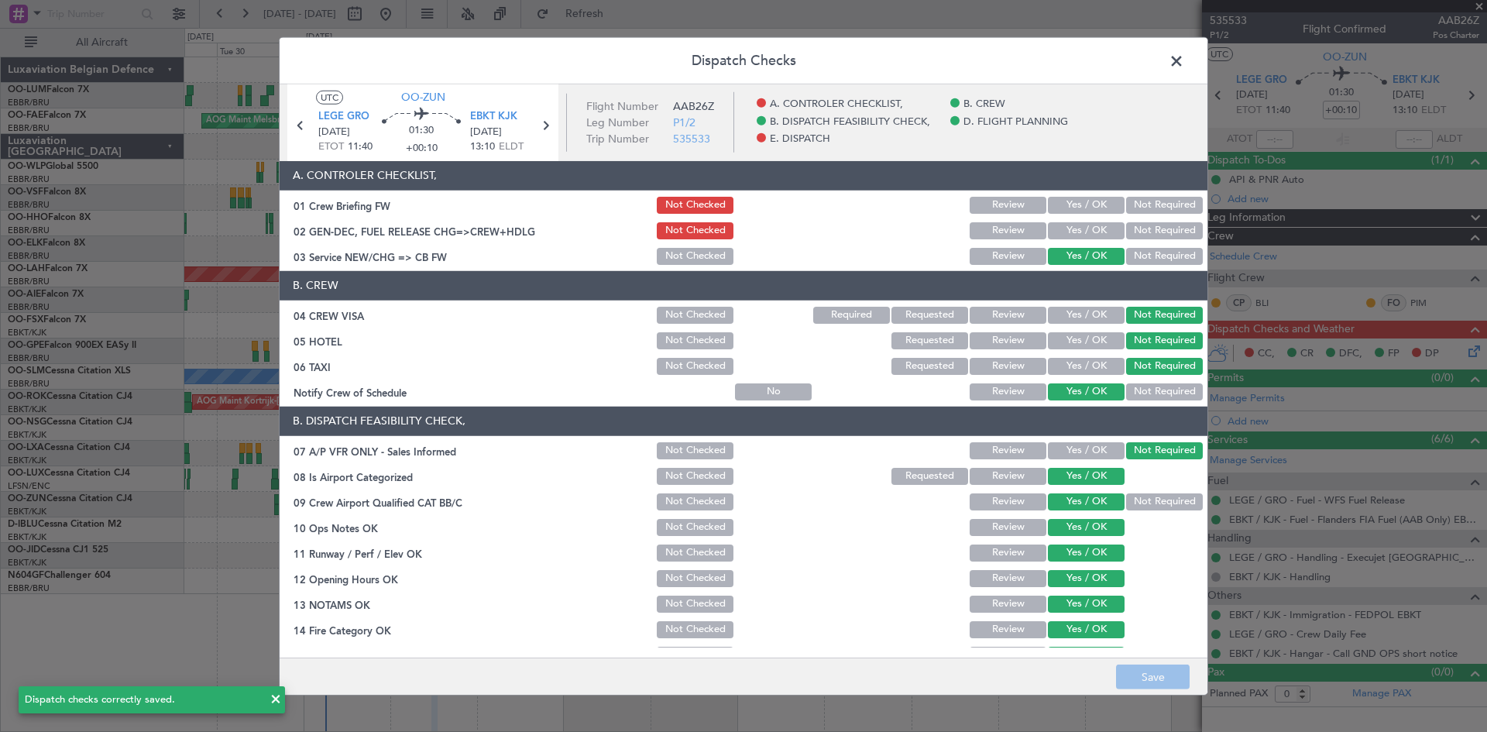
click at [1184, 63] on span at bounding box center [1184, 64] width 0 height 31
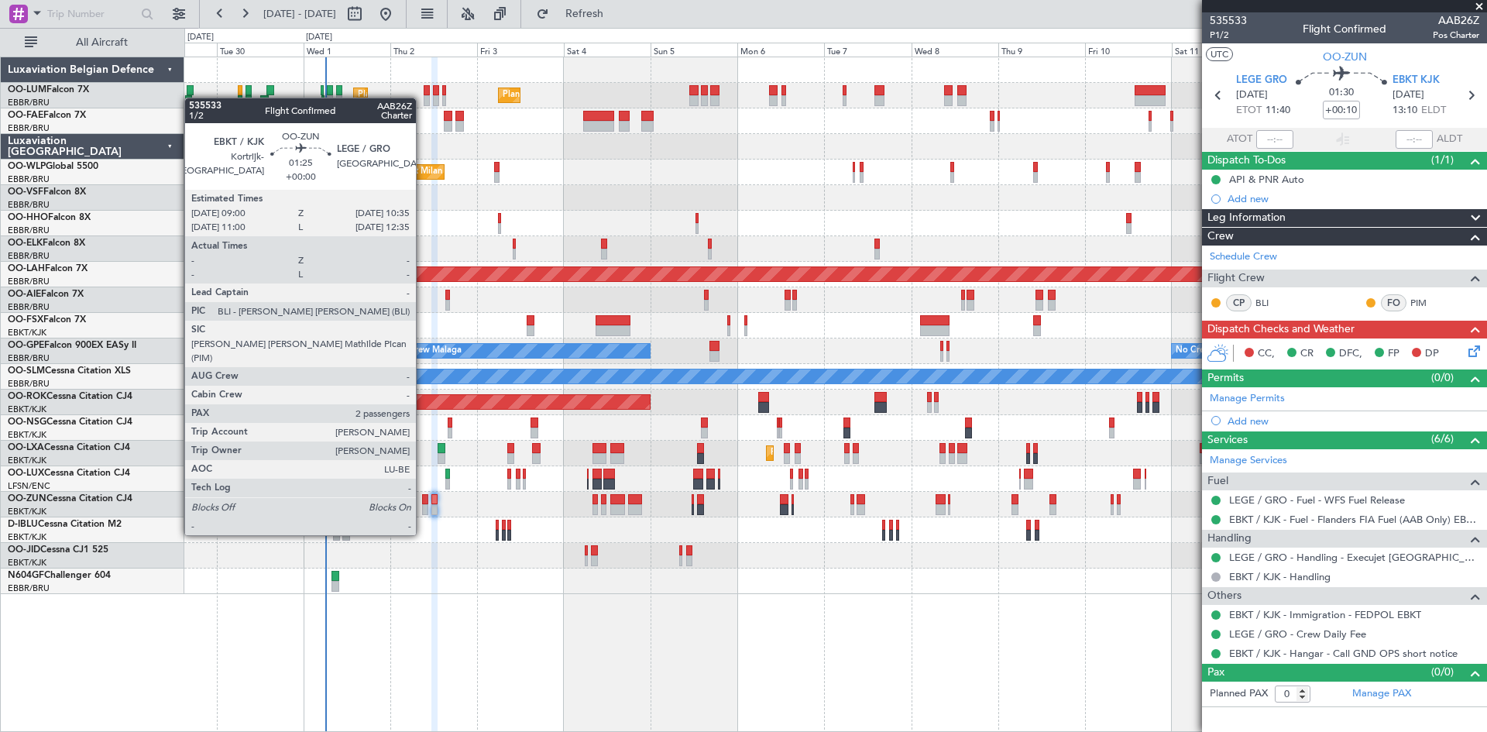
click at [423, 506] on div at bounding box center [425, 509] width 6 height 11
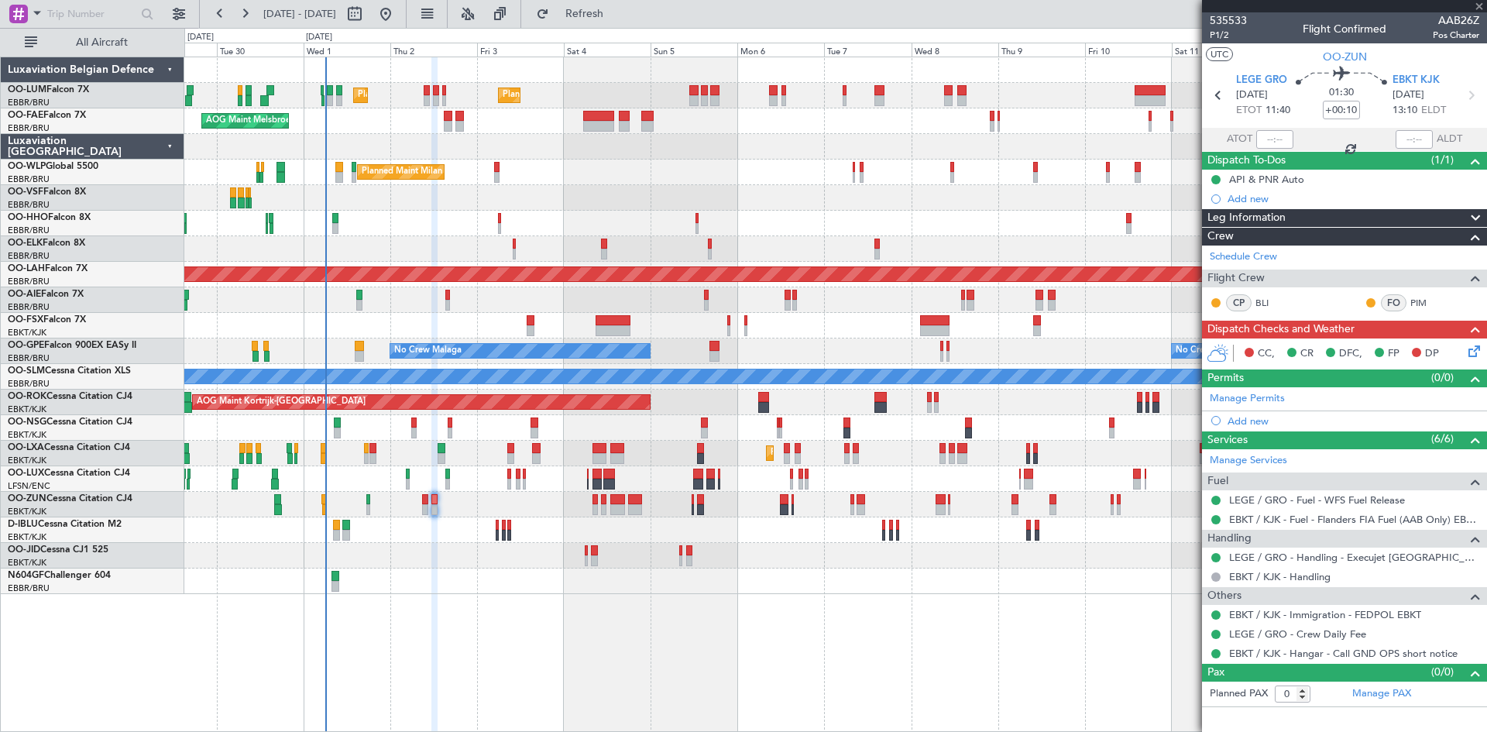
type input "2"
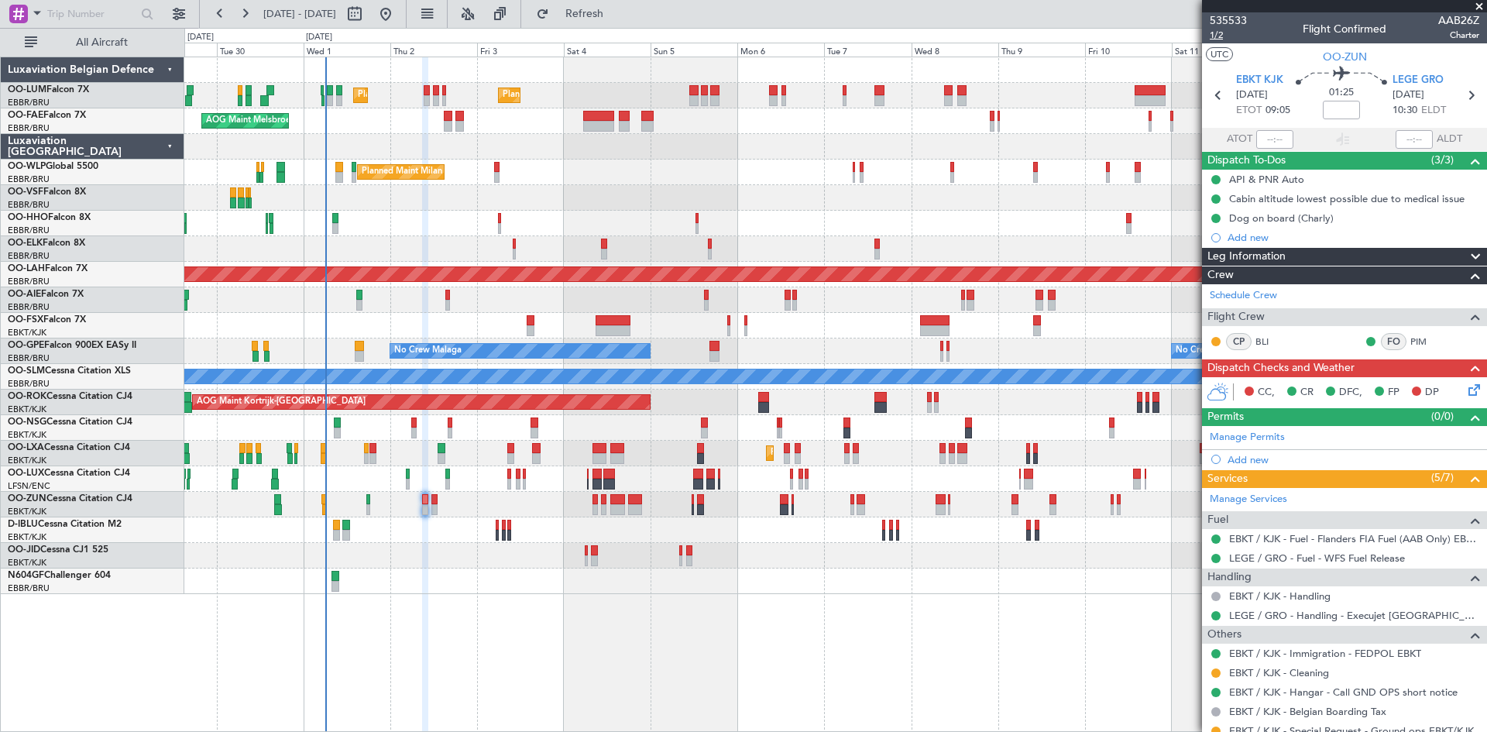
click at [1218, 35] on span "1/2" at bounding box center [1228, 35] width 37 height 13
click at [1466, 389] on icon at bounding box center [1472, 387] width 12 height 12
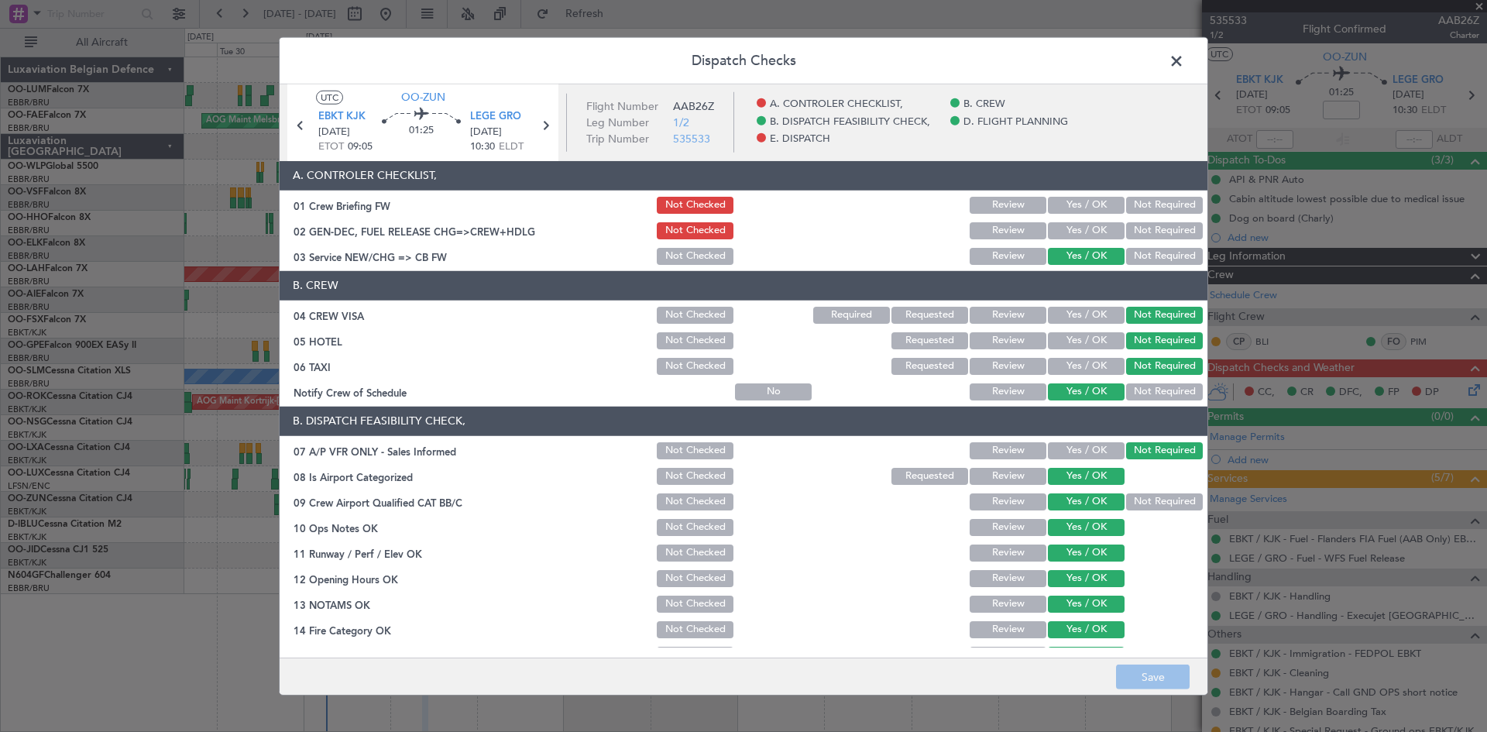
click at [1069, 211] on button "Yes / OK" at bounding box center [1086, 205] width 77 height 17
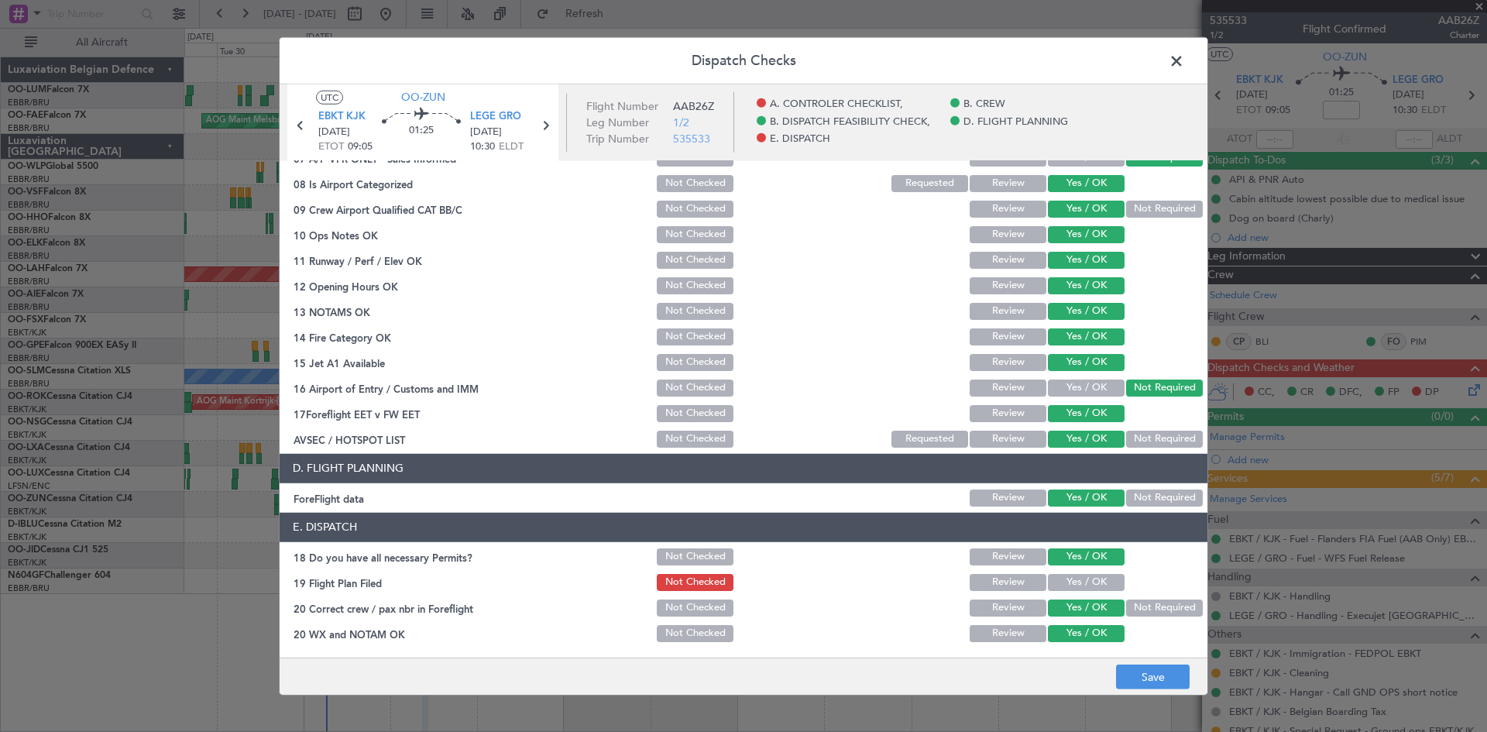
click at [1082, 580] on button "Yes / OK" at bounding box center [1086, 582] width 77 height 17
click at [1150, 672] on button "Save" at bounding box center [1153, 677] width 74 height 25
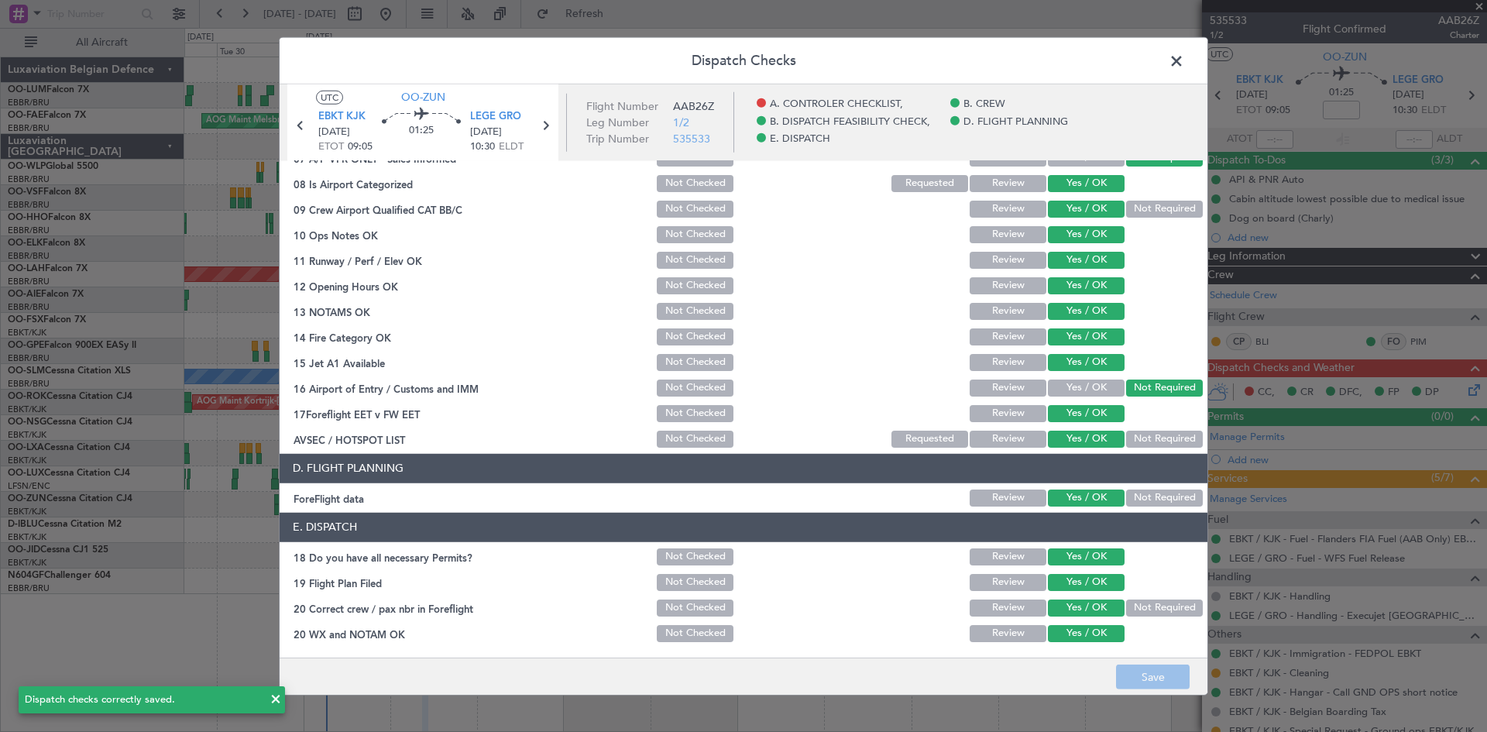
click at [549, 125] on icon at bounding box center [545, 125] width 20 height 20
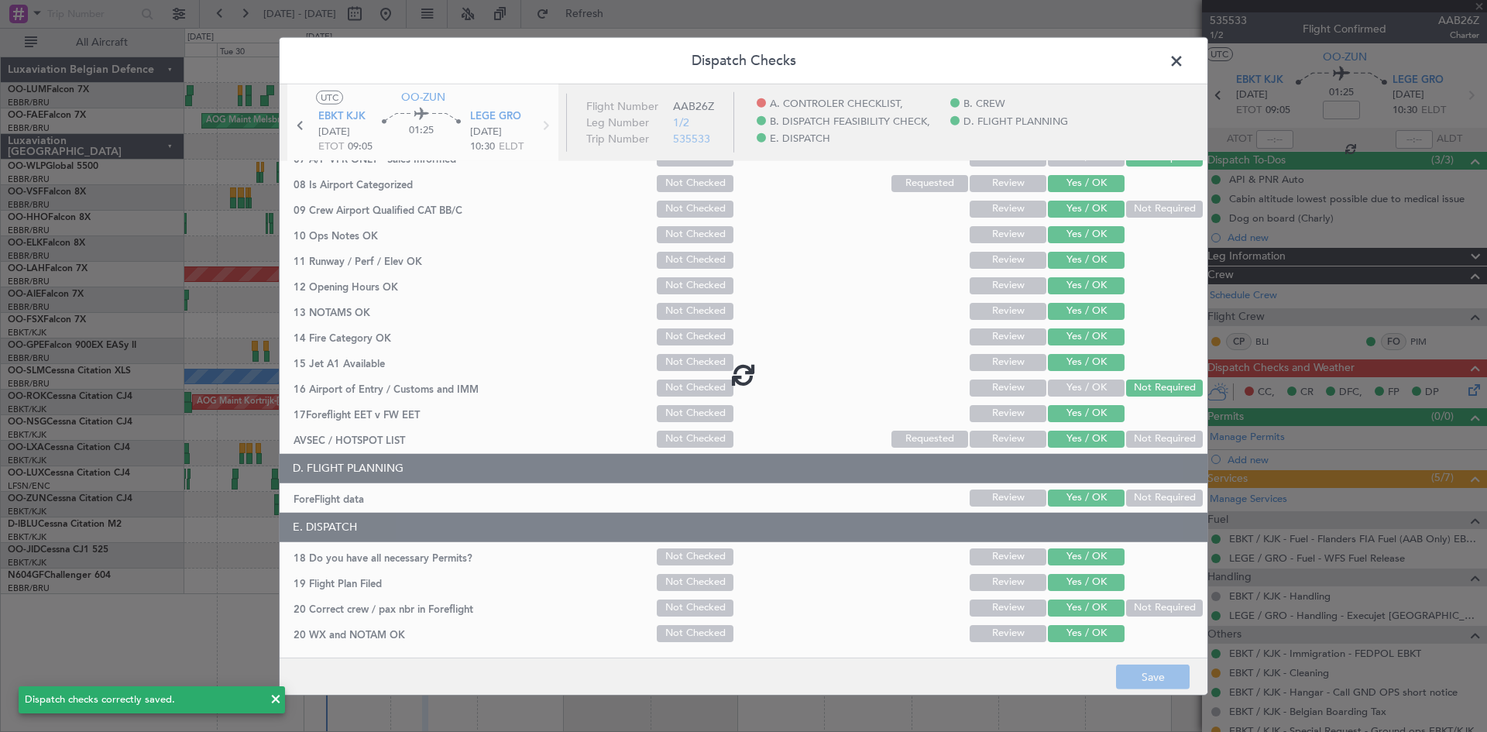
type input "+00:10"
type input "0"
type input "+00:10"
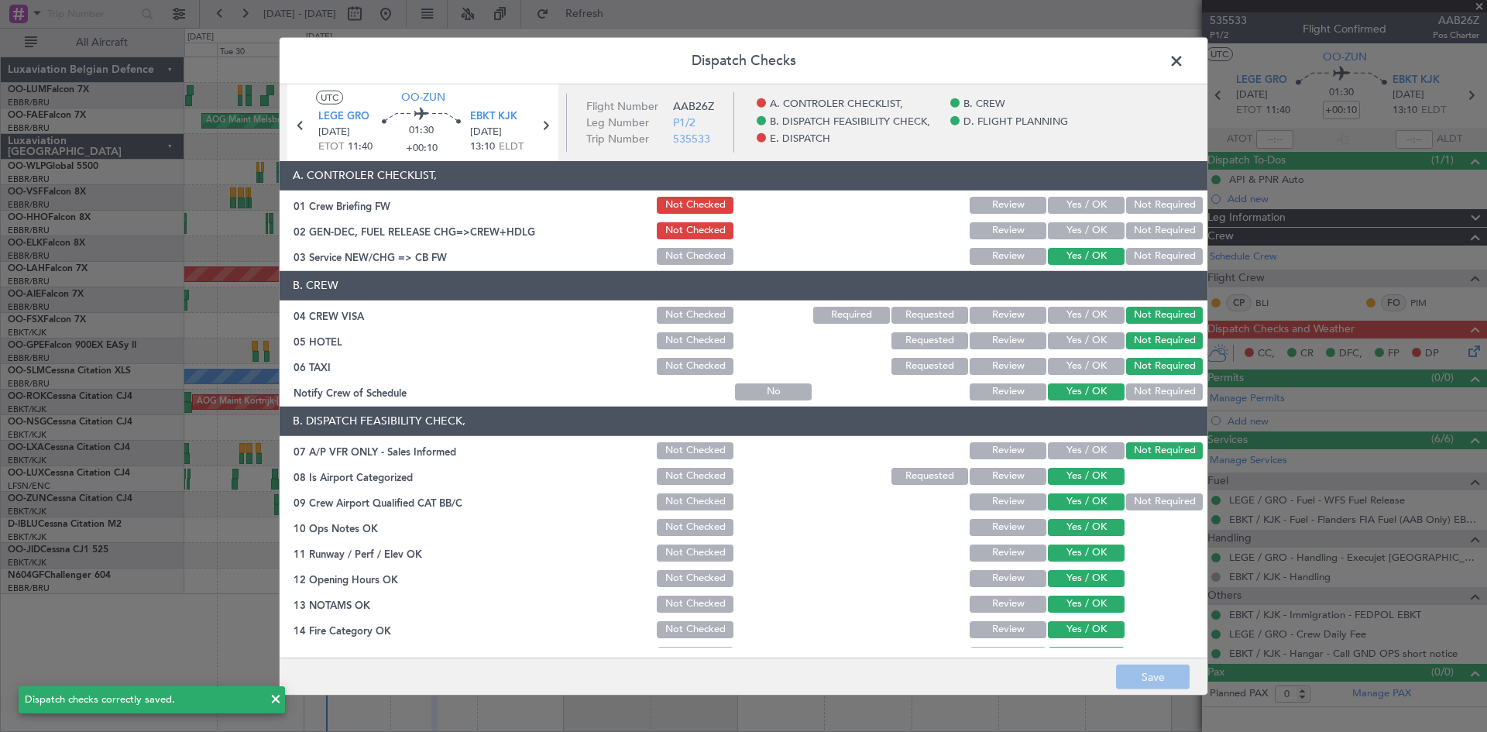
click at [1085, 206] on button "Yes / OK" at bounding box center [1086, 205] width 77 height 17
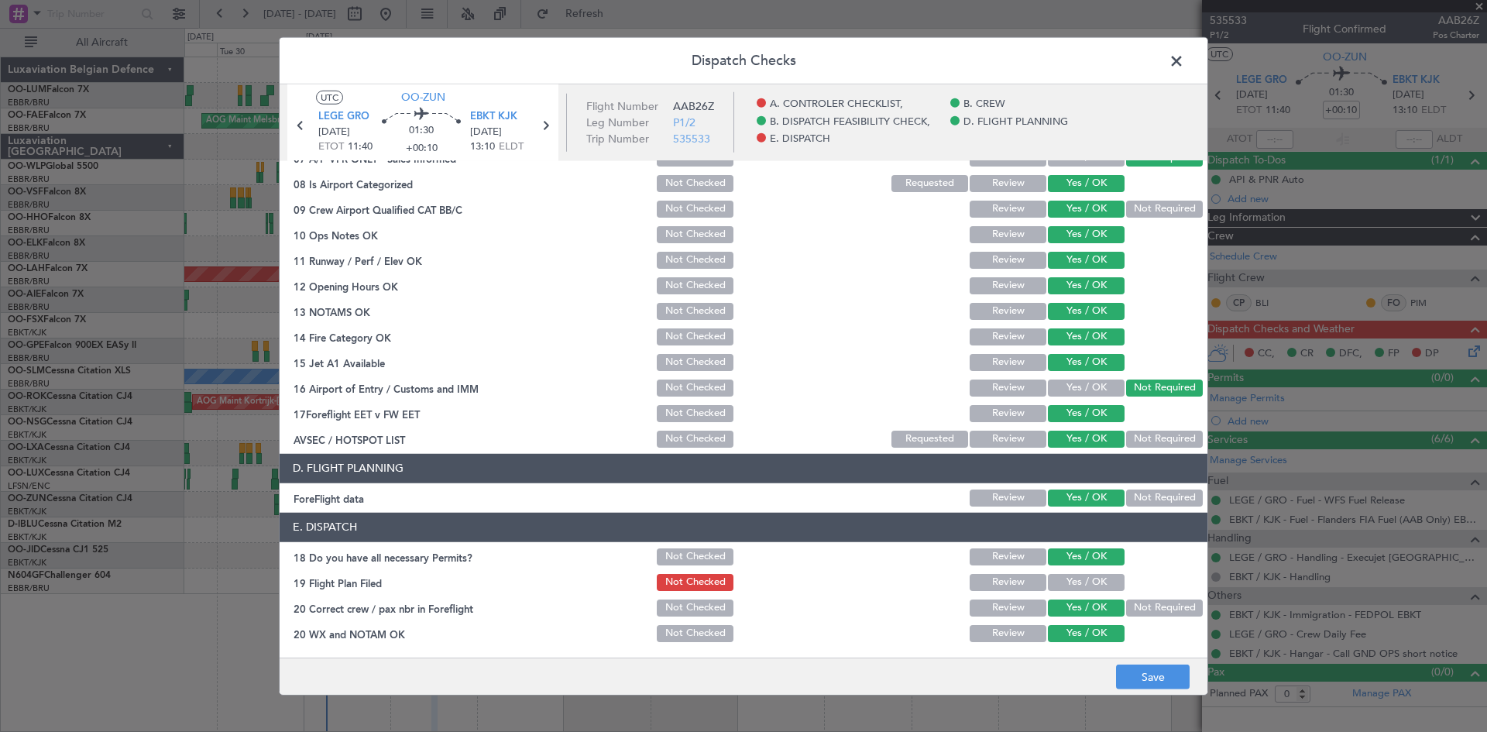
drag, startPoint x: 1095, startPoint y: 579, endPoint x: 1122, endPoint y: 632, distance: 59.6
click at [1095, 579] on button "Yes / OK" at bounding box center [1086, 582] width 77 height 17
click at [1140, 673] on button "Save" at bounding box center [1153, 677] width 74 height 25
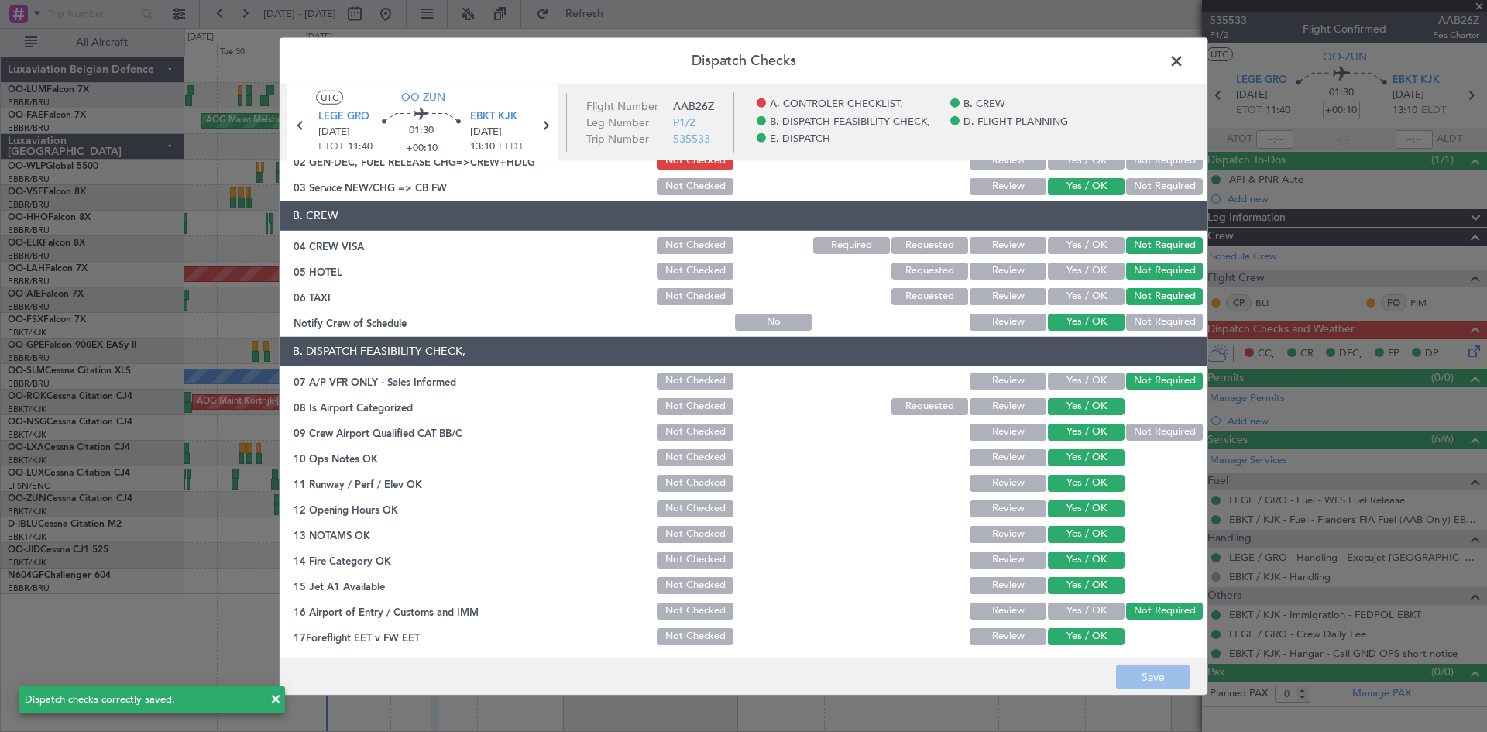
scroll to position [0, 0]
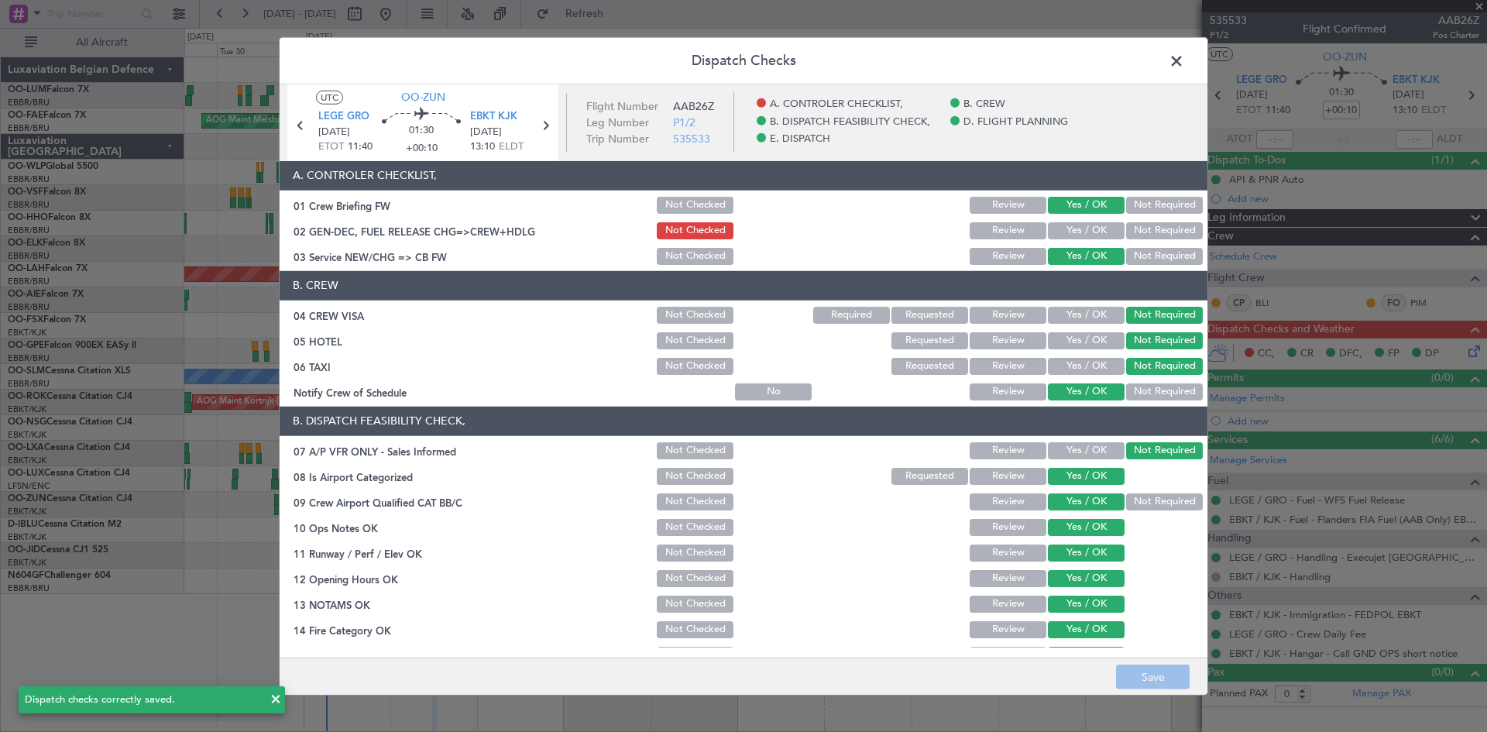
click at [1184, 58] on span at bounding box center [1184, 64] width 0 height 31
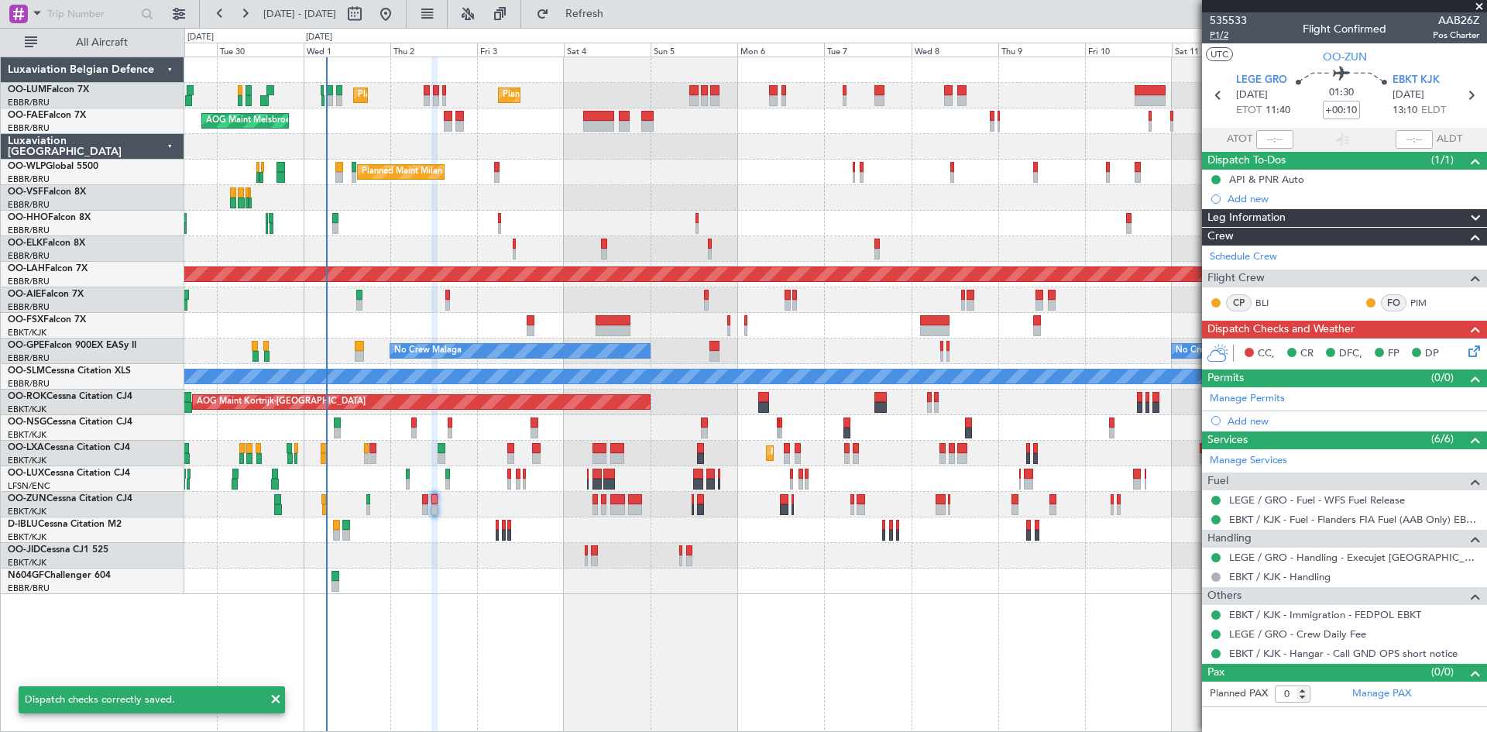
click at [1222, 39] on span "P1/2" at bounding box center [1228, 35] width 37 height 13
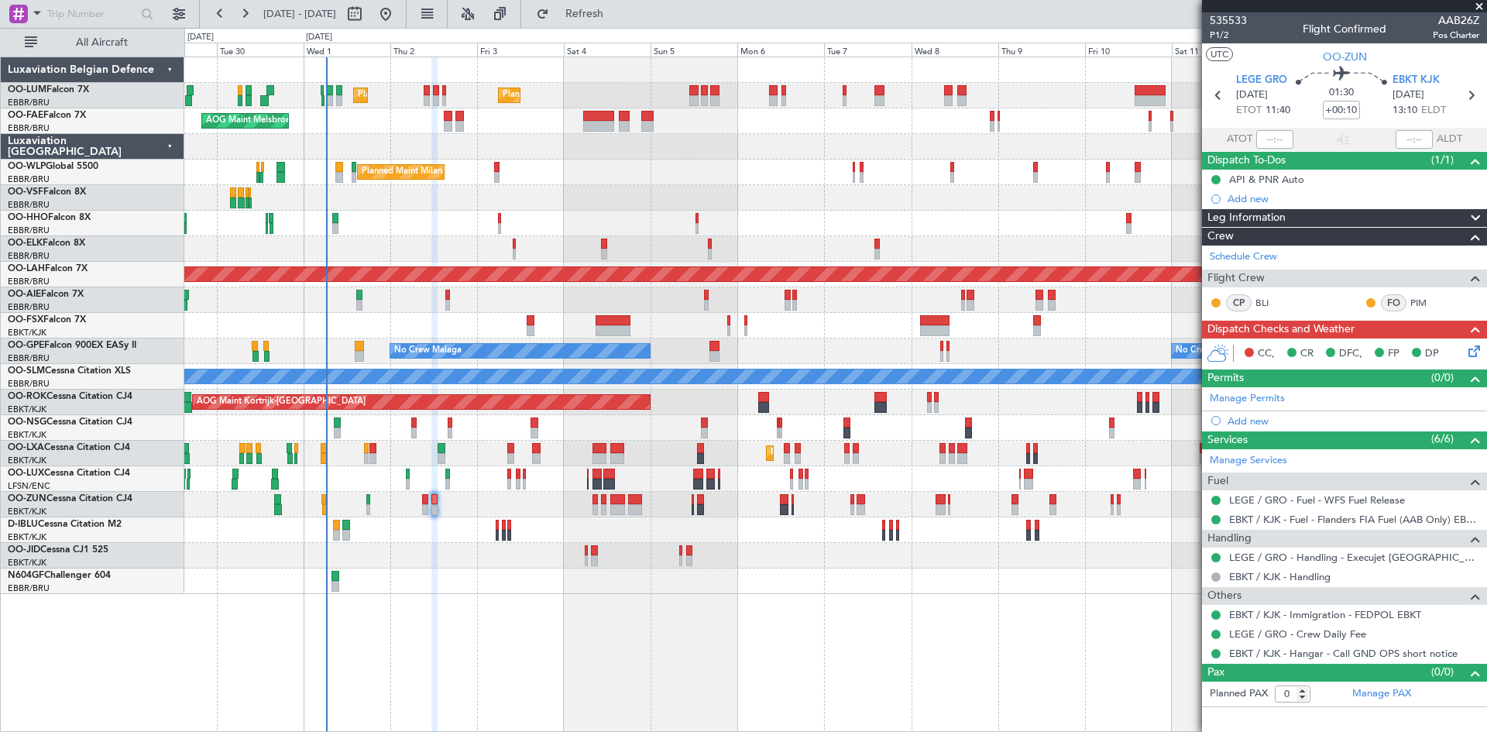
click at [1470, 347] on icon at bounding box center [1472, 348] width 12 height 12
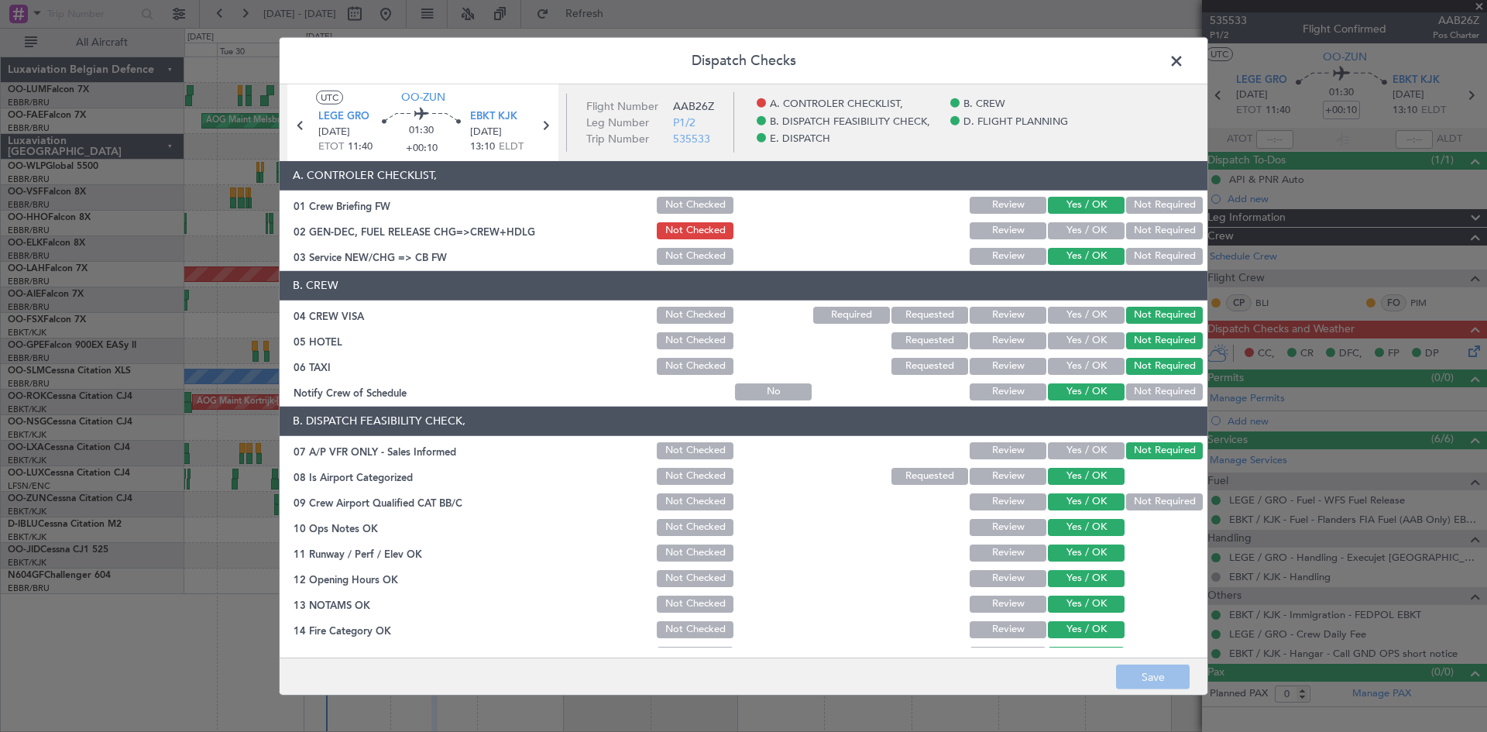
click at [1073, 235] on button "Yes / OK" at bounding box center [1086, 230] width 77 height 17
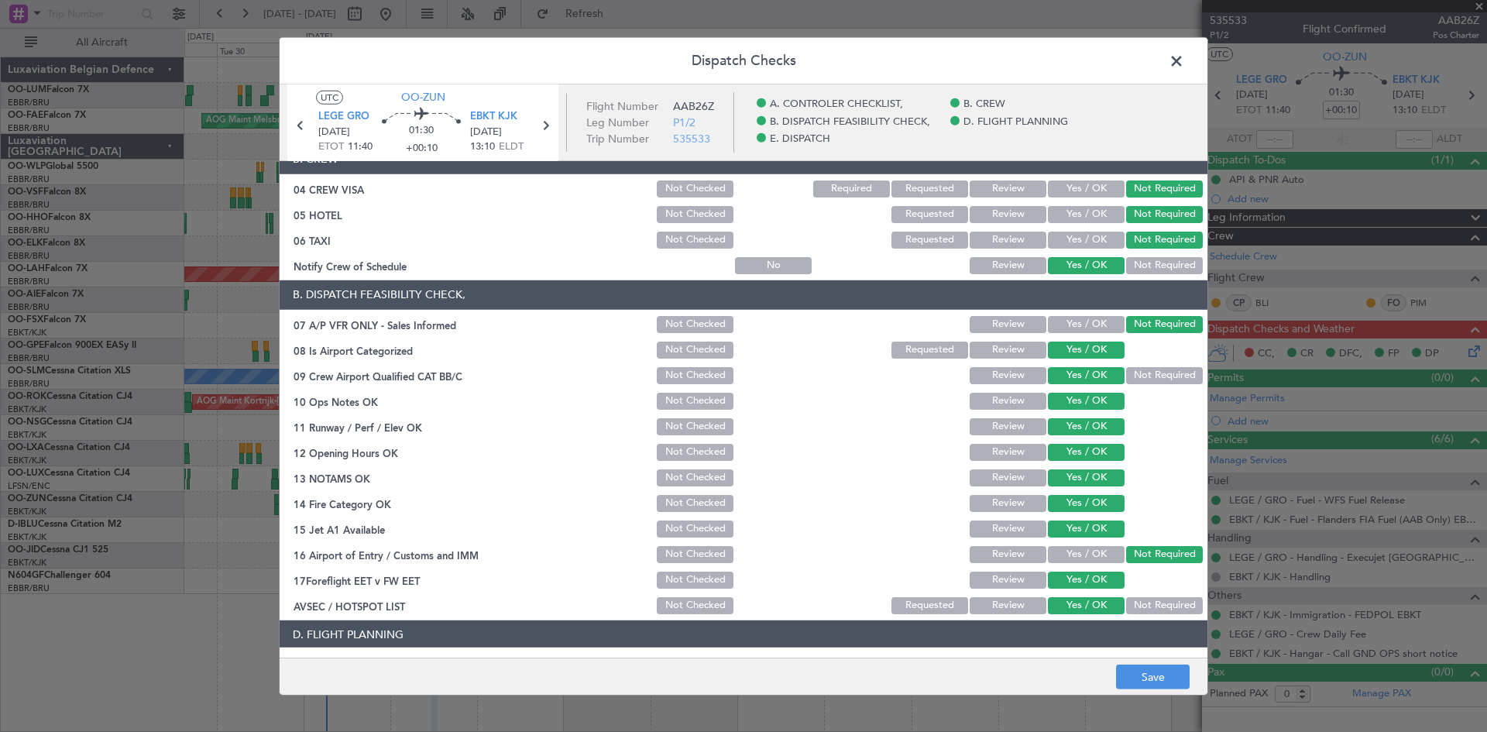
scroll to position [293, 0]
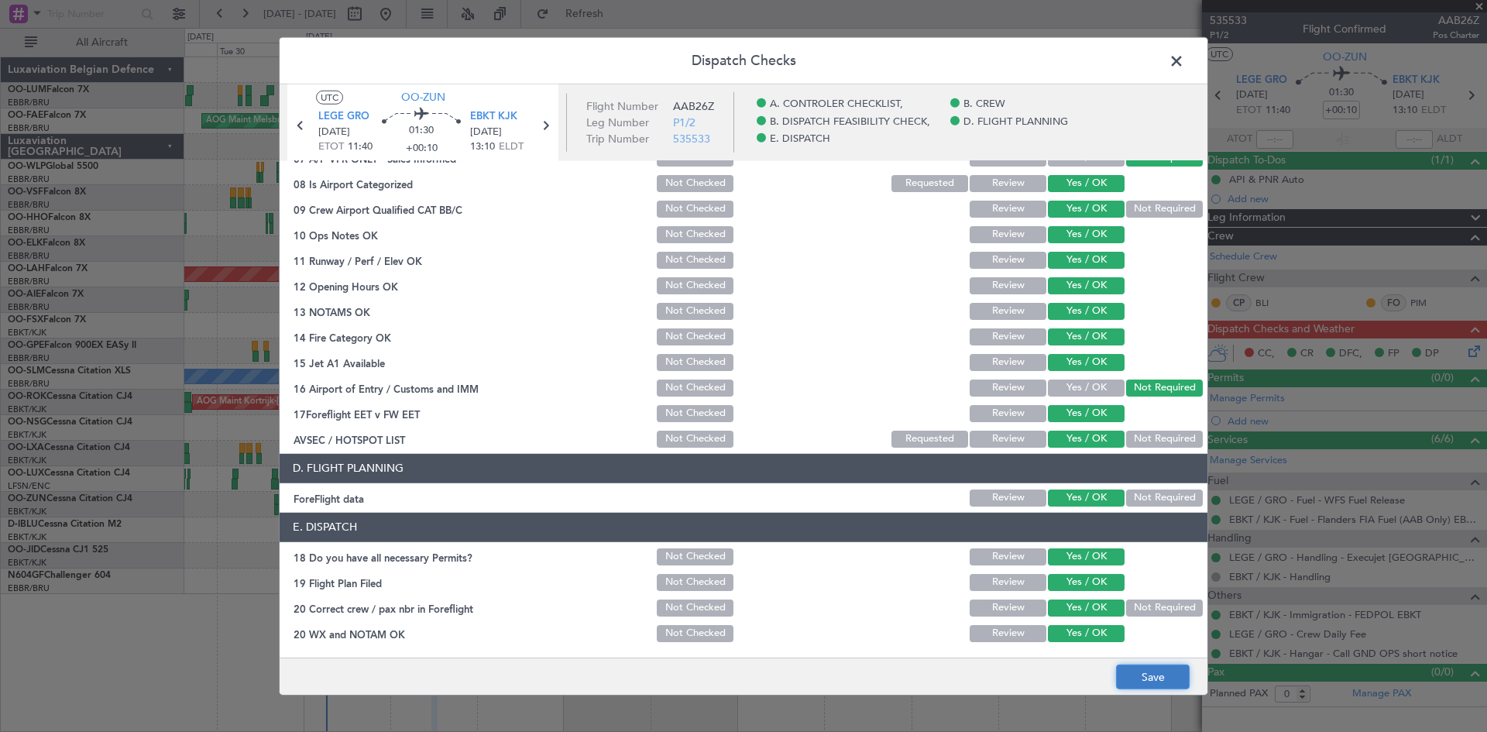
click at [1121, 676] on button "Save" at bounding box center [1153, 677] width 74 height 25
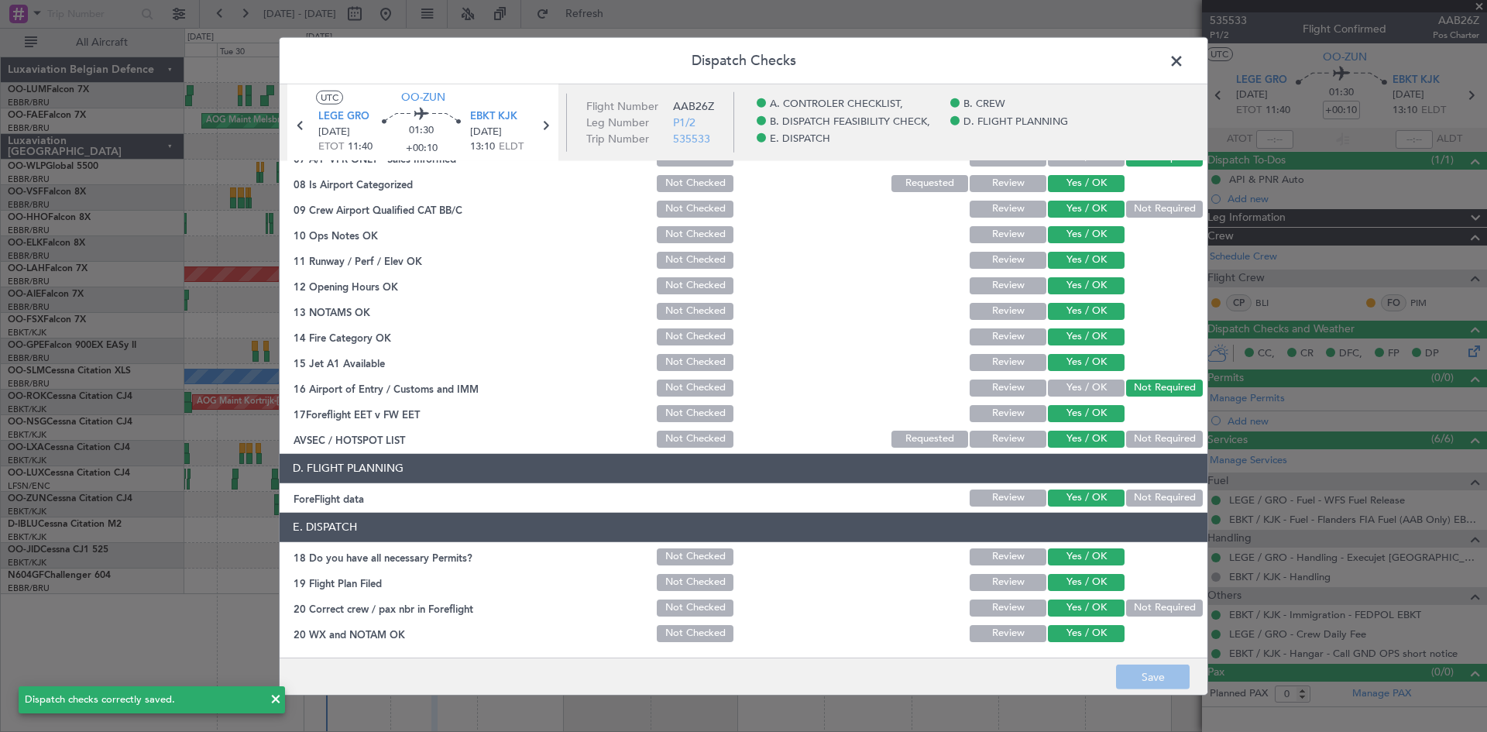
click at [1184, 57] on span at bounding box center [1184, 64] width 0 height 31
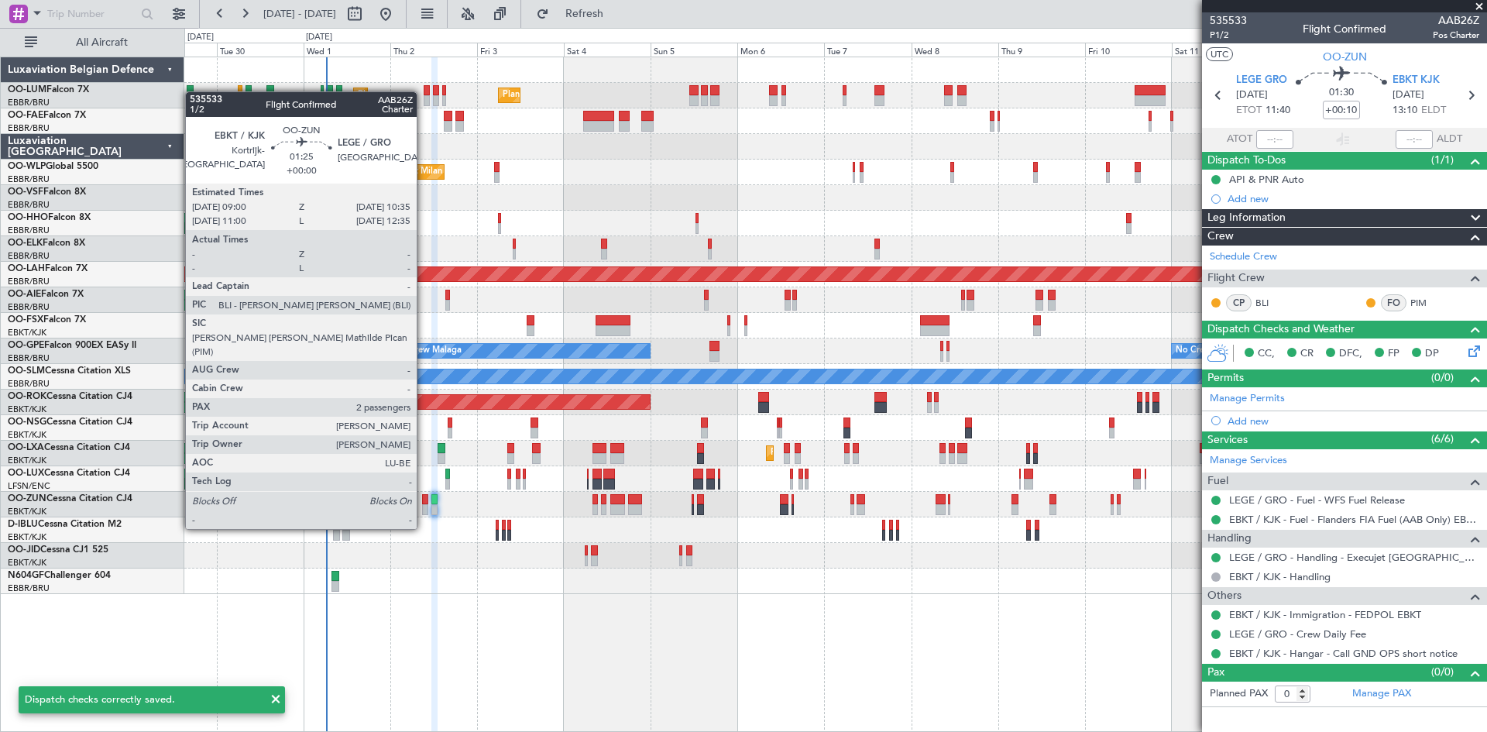
click at [424, 500] on div at bounding box center [425, 499] width 6 height 11
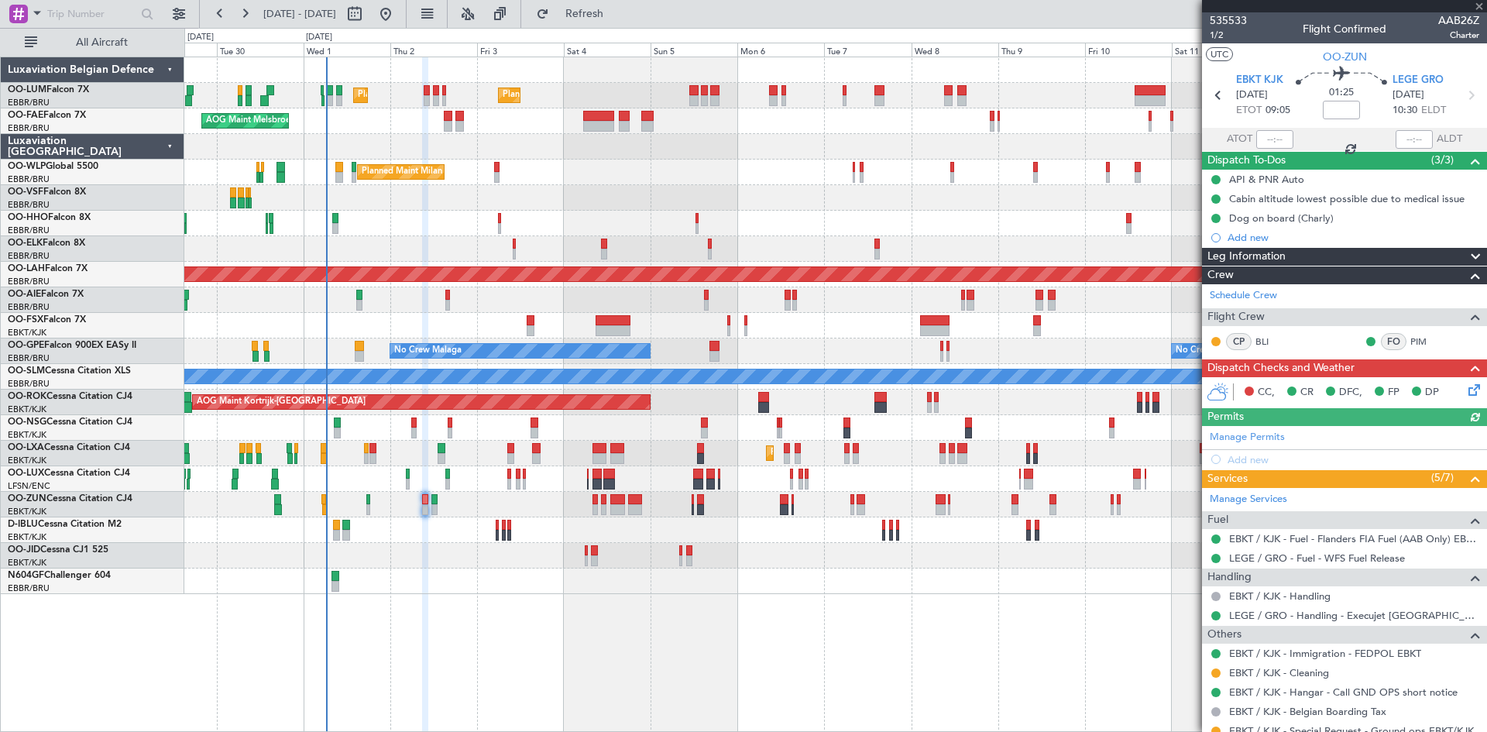
click at [1466, 383] on icon at bounding box center [1472, 387] width 12 height 12
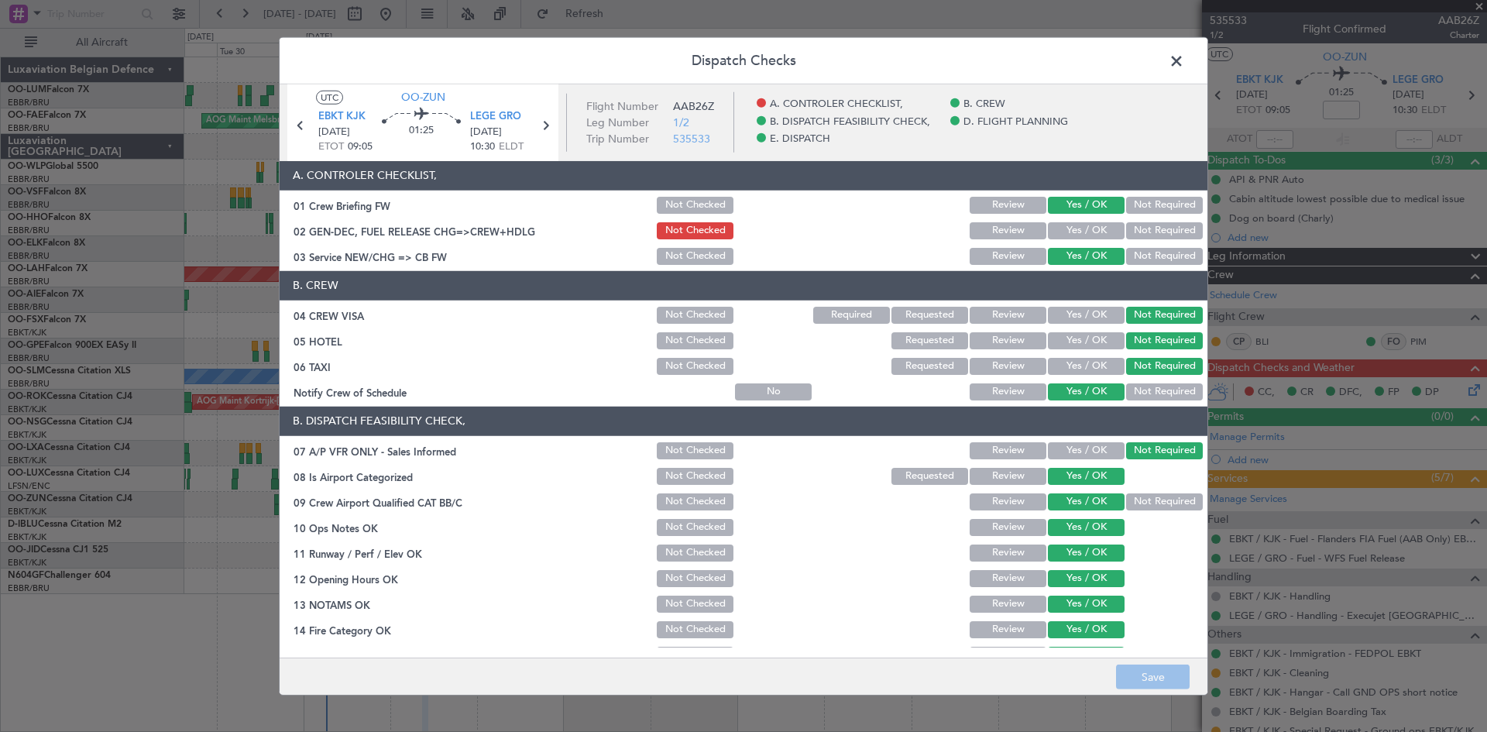
click at [1070, 230] on button "Yes / OK" at bounding box center [1086, 230] width 77 height 17
click at [1175, 669] on button "Save" at bounding box center [1153, 677] width 74 height 25
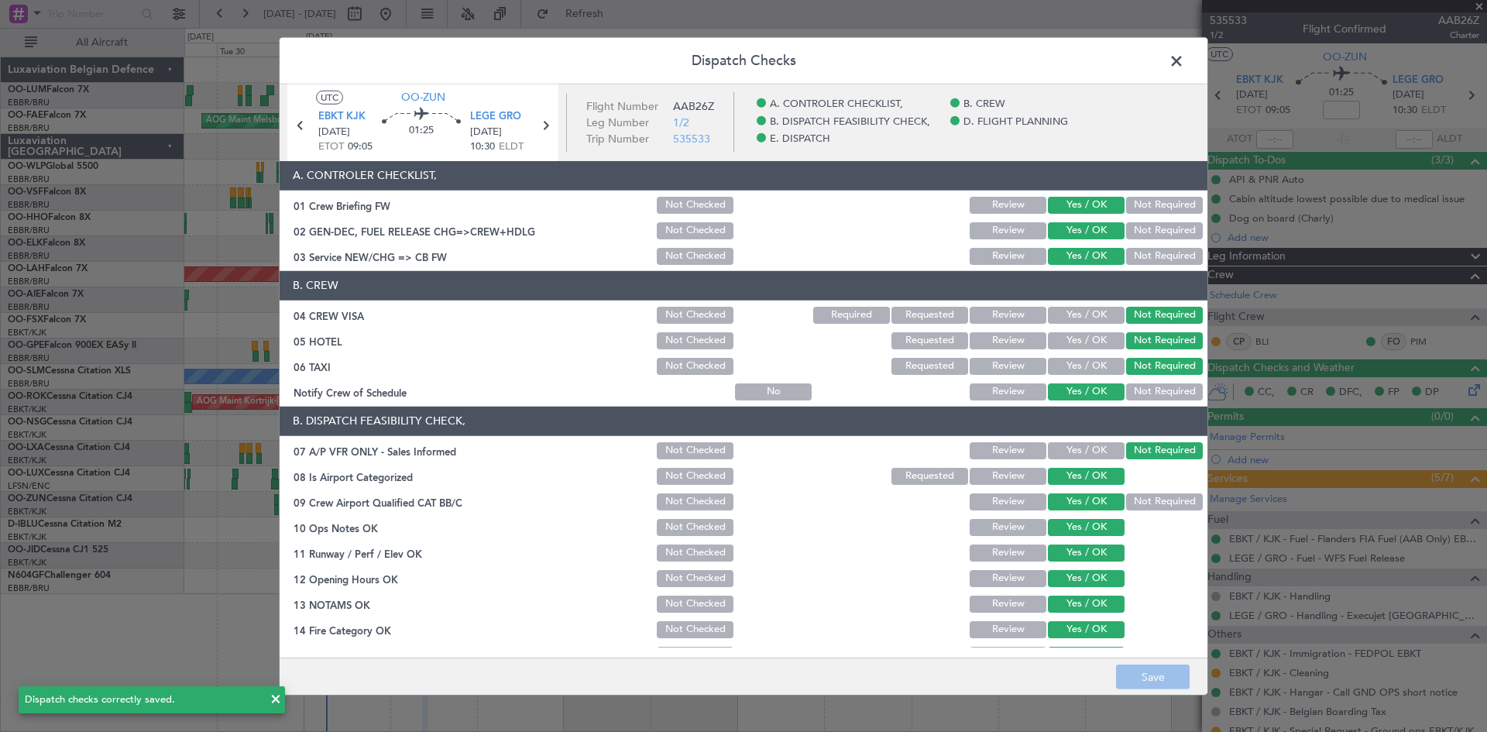
click at [1184, 67] on span at bounding box center [1184, 64] width 0 height 31
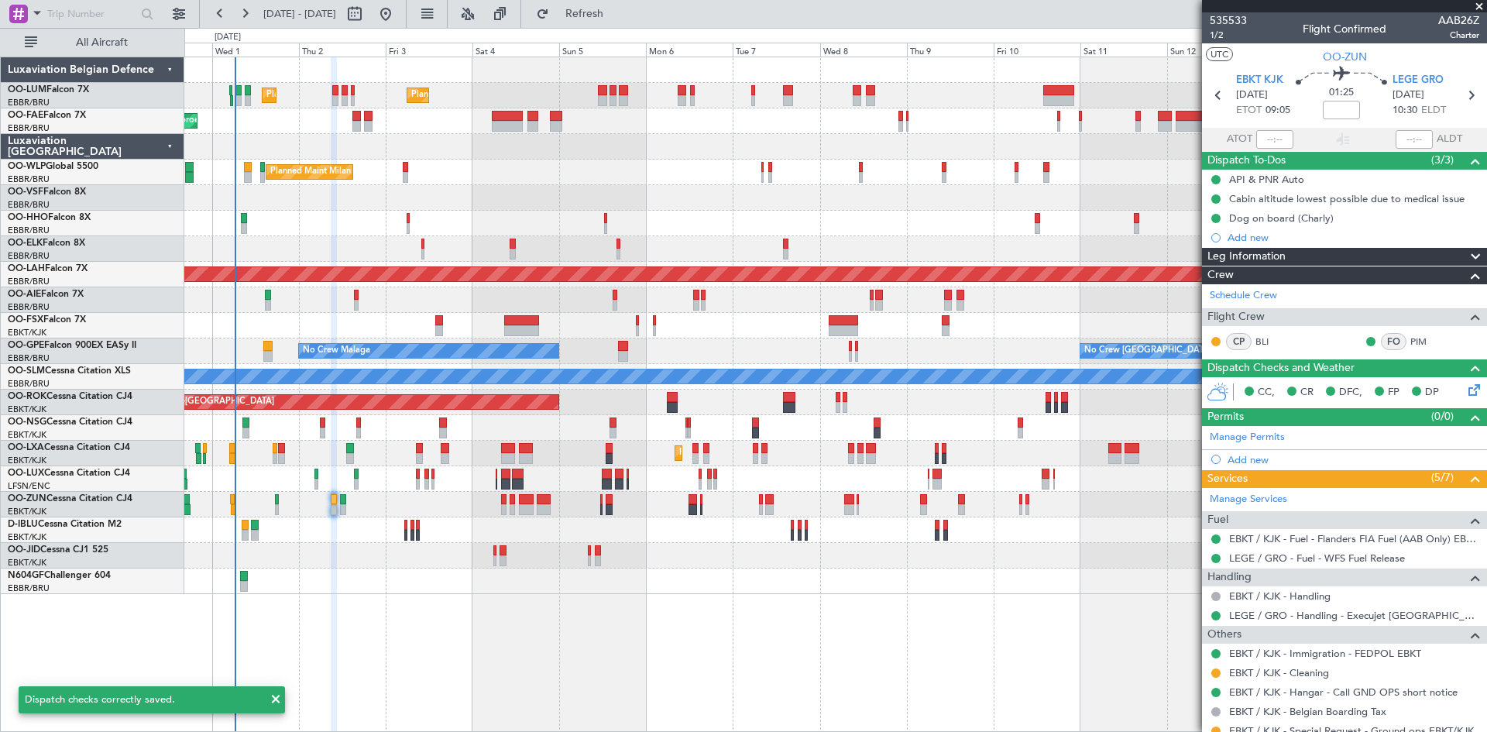
click at [407, 612] on div "Planned Maint Brussels (Brussels National) Planned Maint Brussels (Brussels Nat…" at bounding box center [835, 395] width 1303 height 676
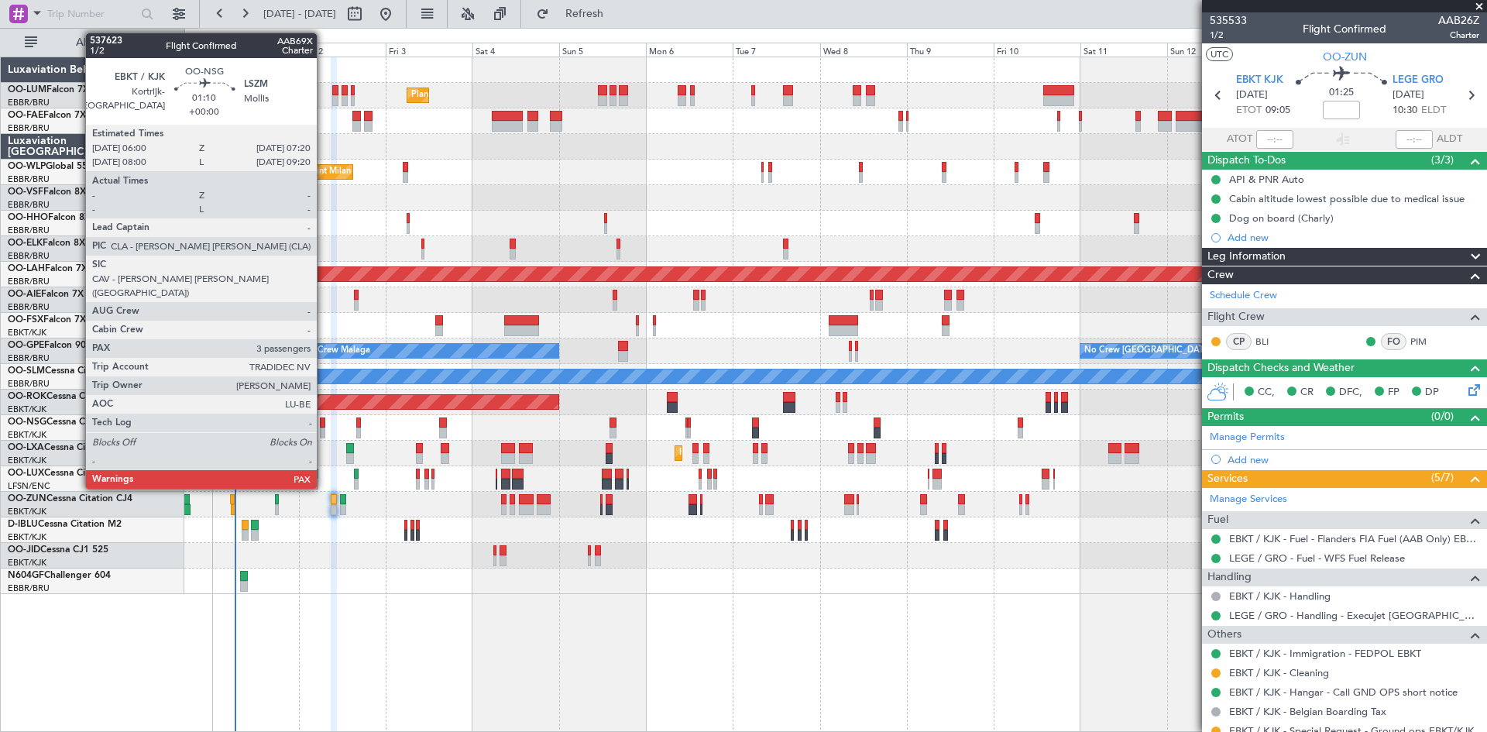
click at [324, 428] on div at bounding box center [322, 433] width 5 height 11
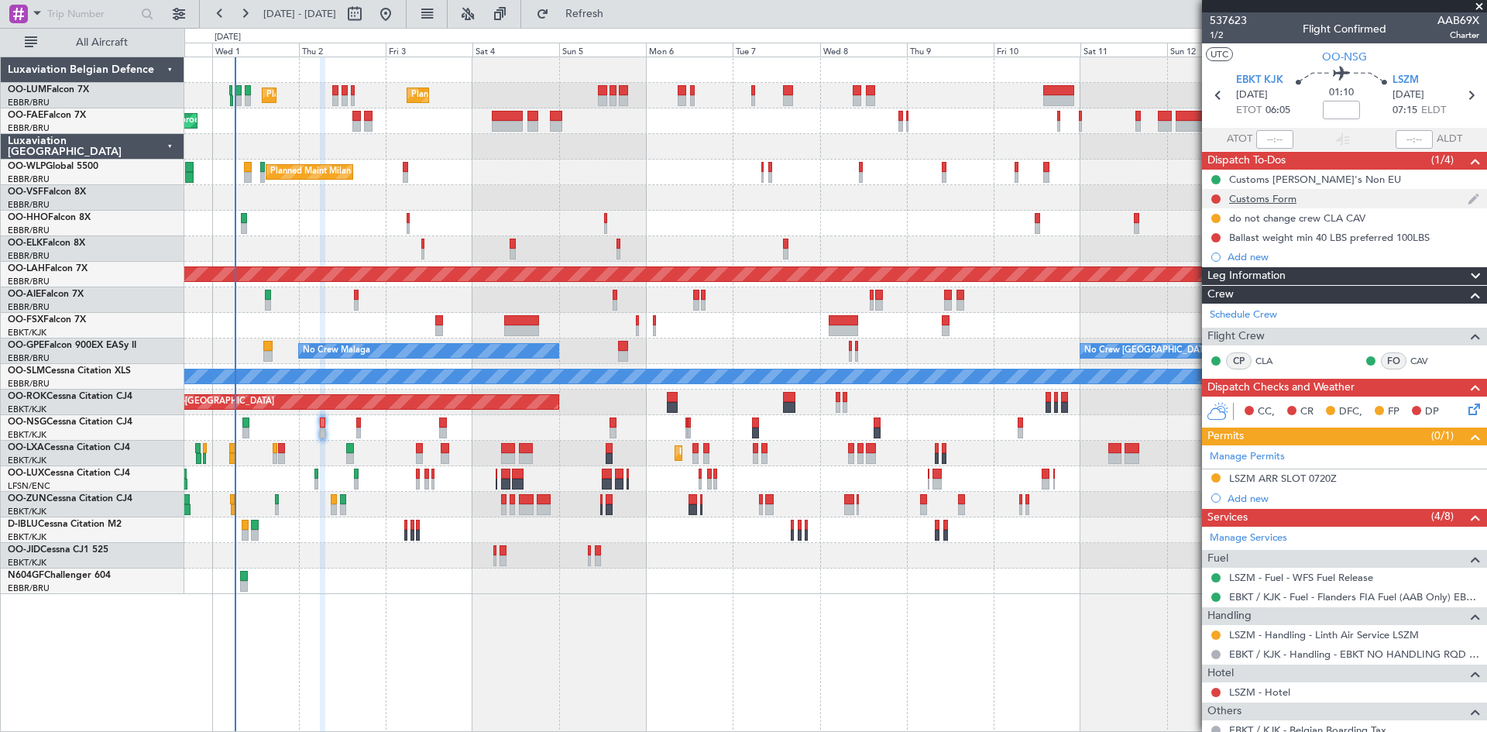
click at [1286, 202] on div "Customs Form" at bounding box center [1262, 198] width 67 height 13
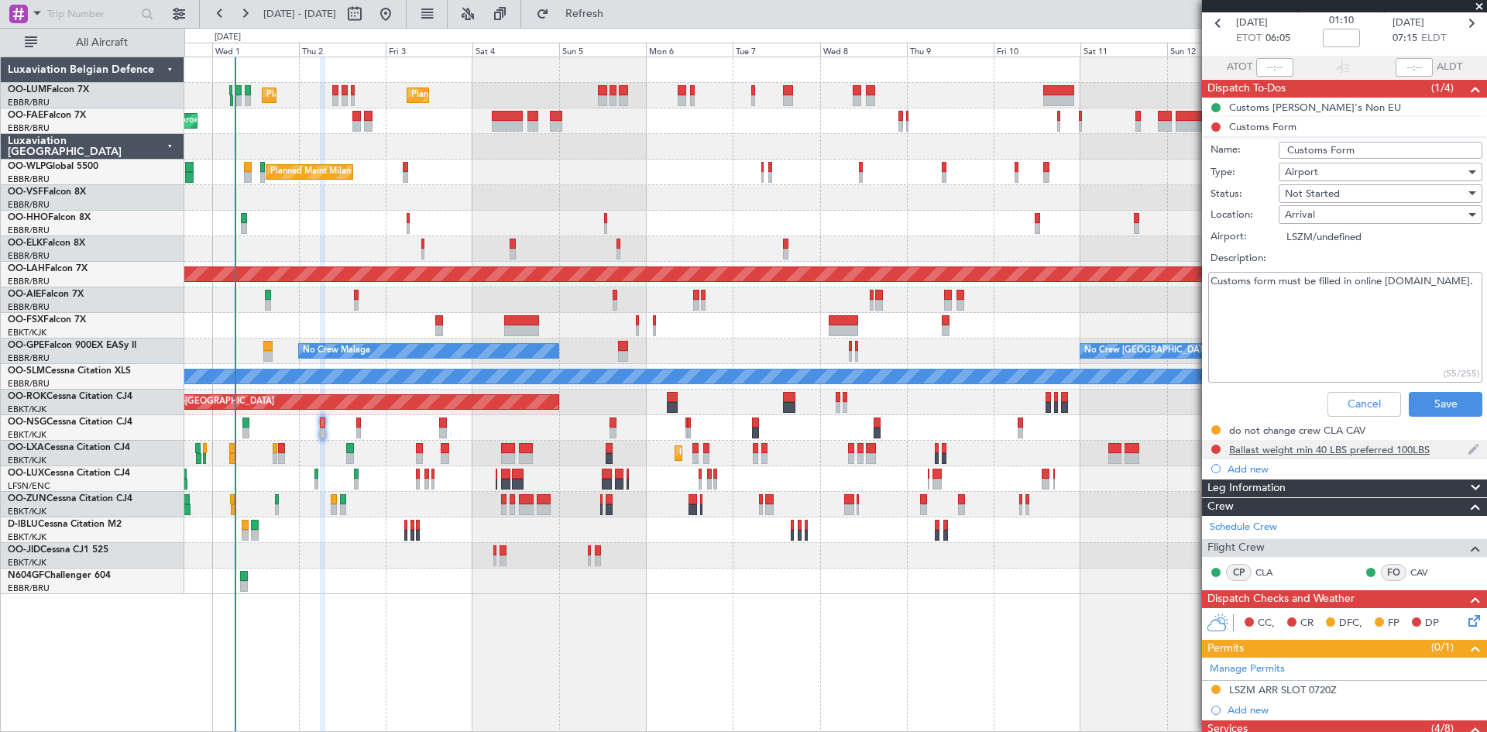
scroll to position [0, 0]
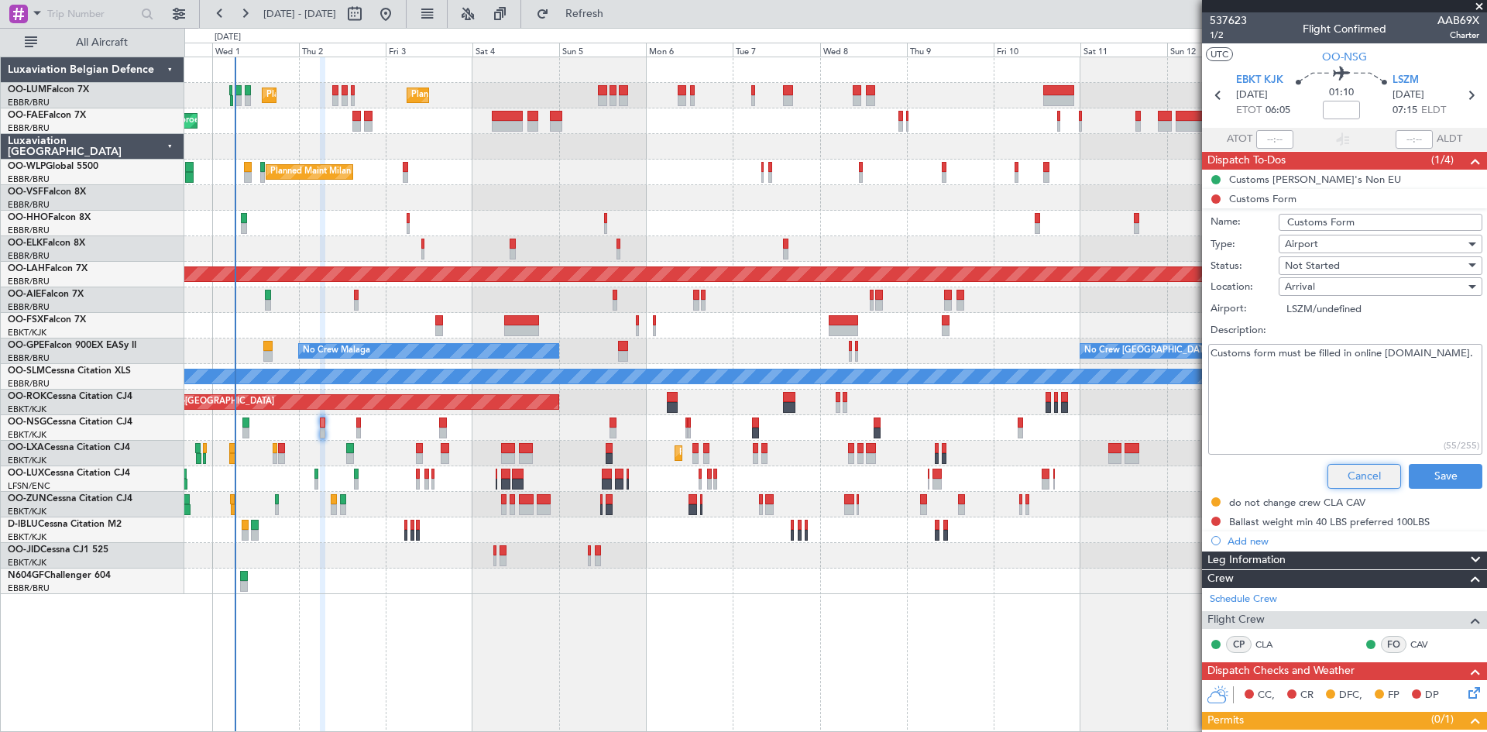
click at [1343, 480] on button "Cancel" at bounding box center [1365, 476] width 74 height 25
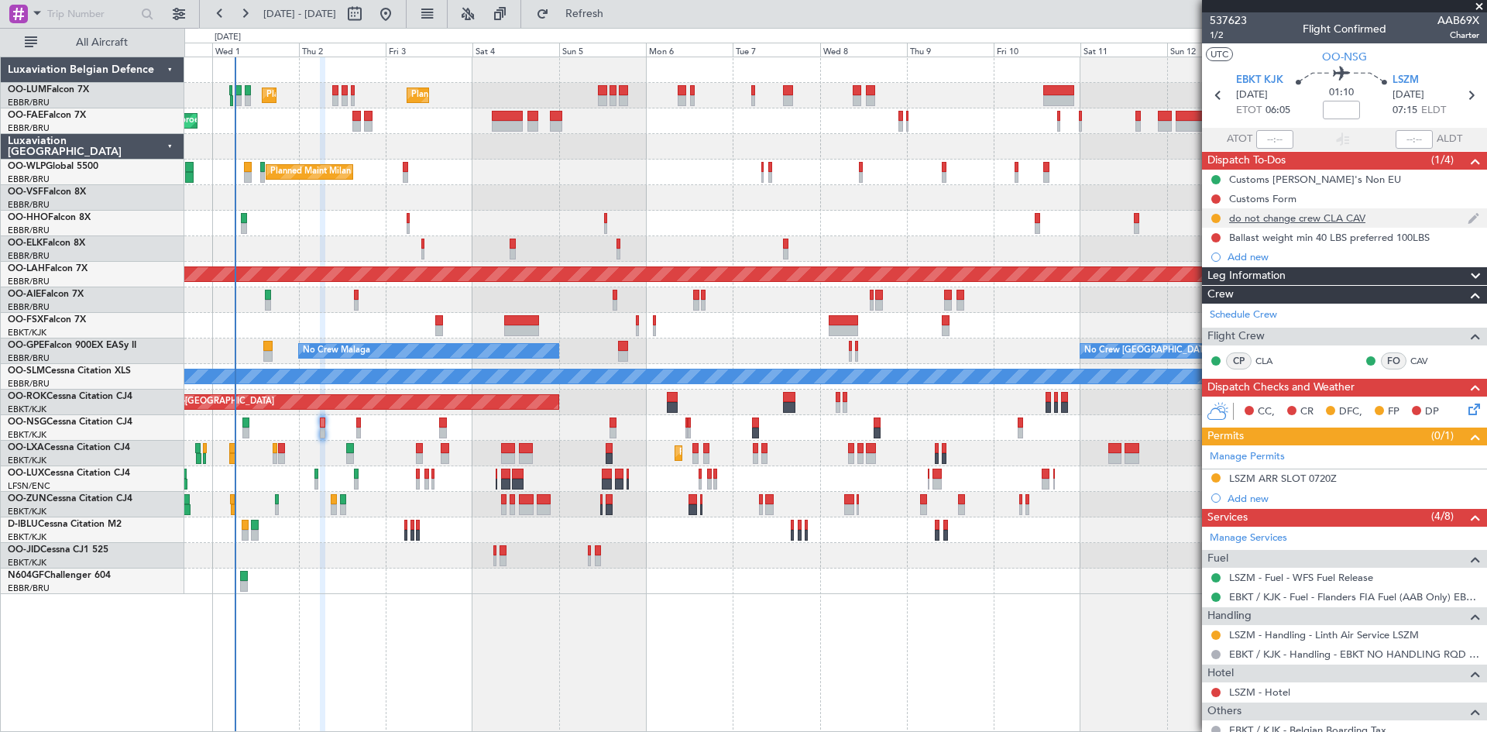
click at [1271, 222] on div "do not change crew CLA CAV" at bounding box center [1297, 217] width 136 height 13
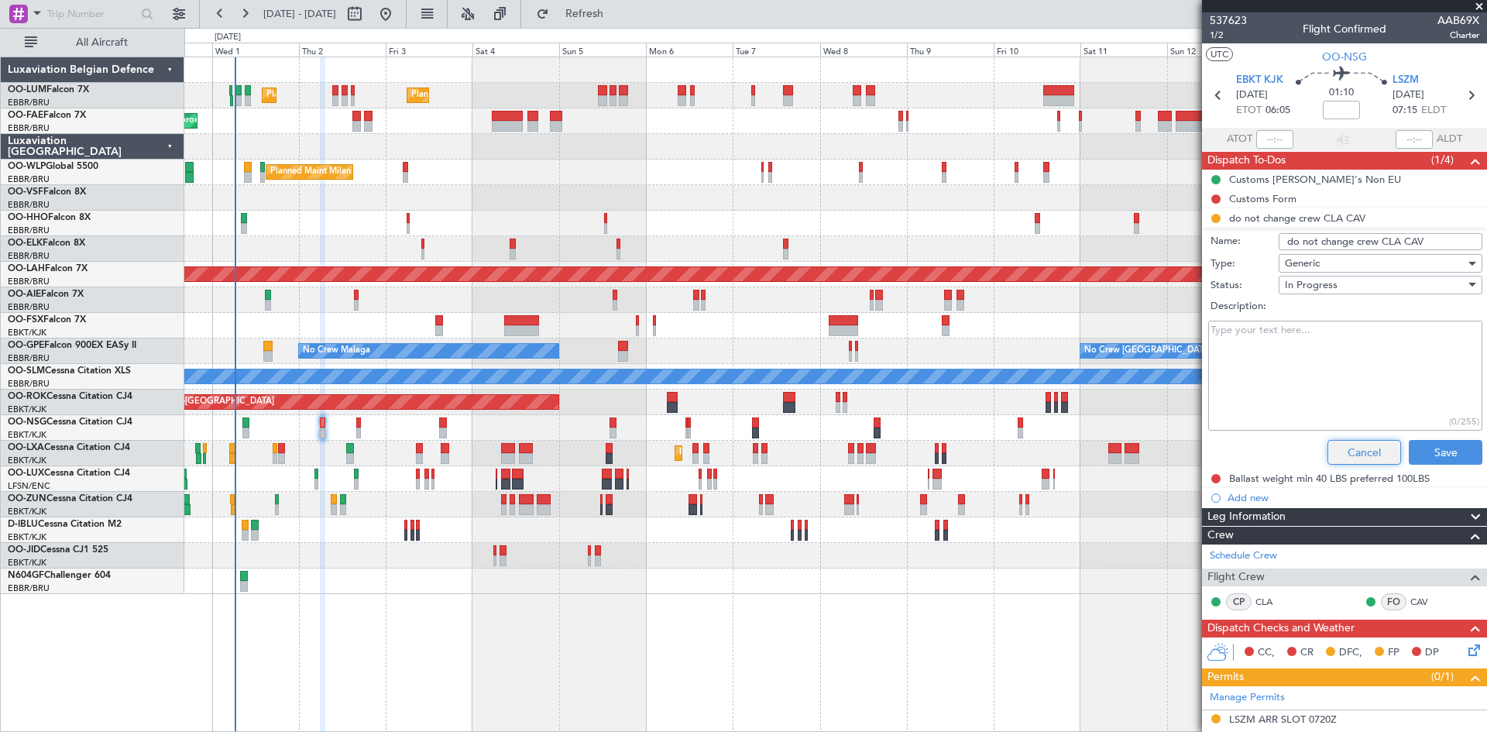
click at [1350, 459] on button "Cancel" at bounding box center [1365, 452] width 74 height 25
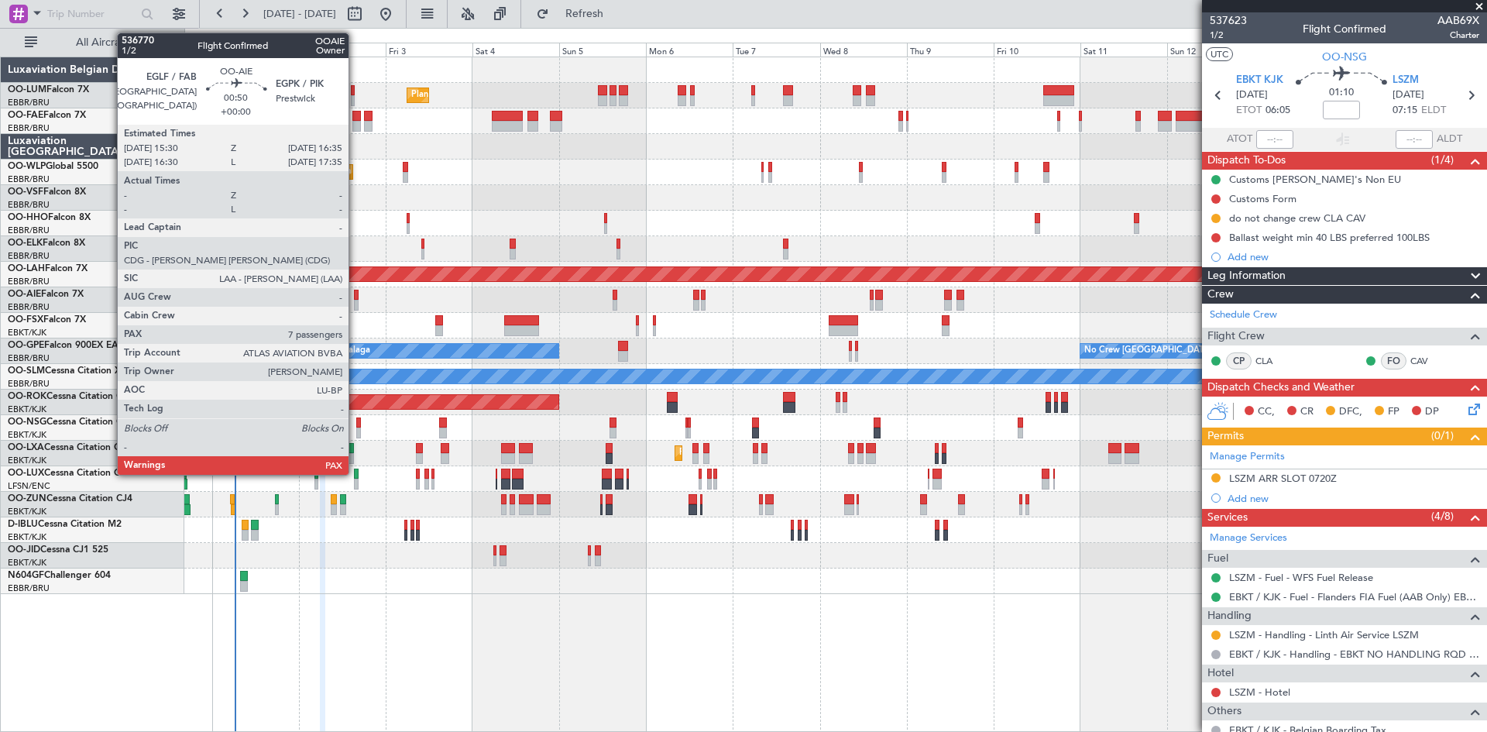
click at [356, 293] on div at bounding box center [356, 295] width 5 height 11
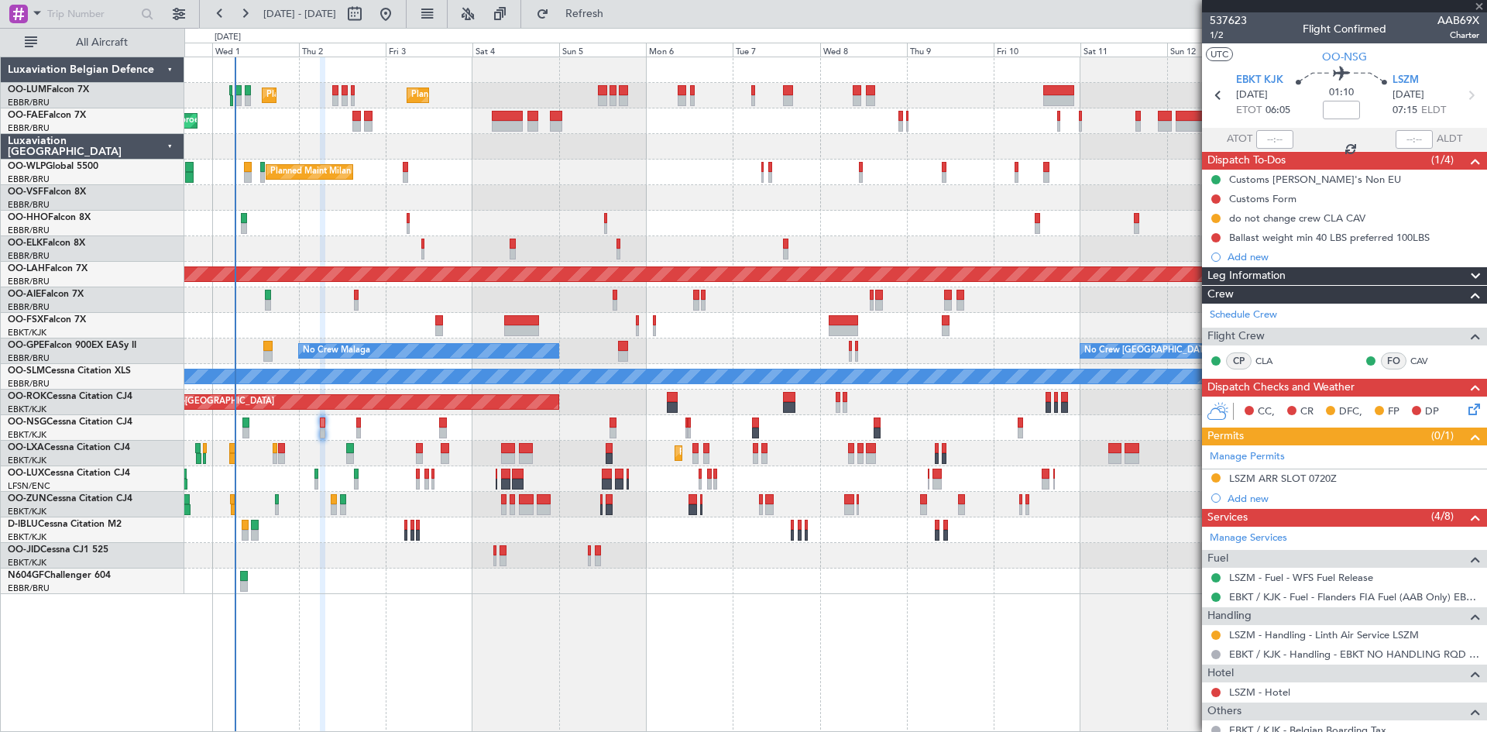
type input "7"
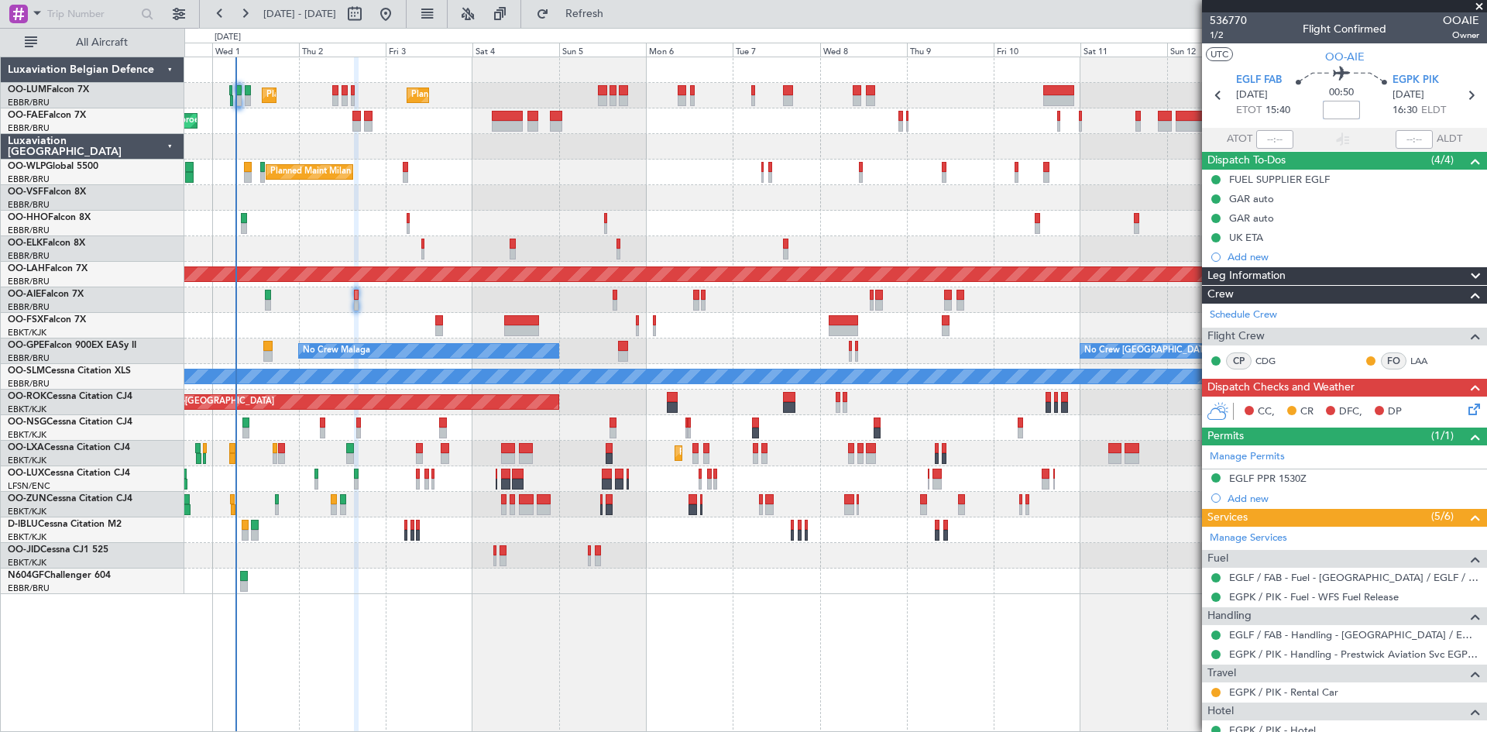
click at [1347, 111] on input at bounding box center [1341, 110] width 37 height 19
click at [1308, 106] on div "00:50 10" at bounding box center [1342, 95] width 102 height 57
type input "+00:10"
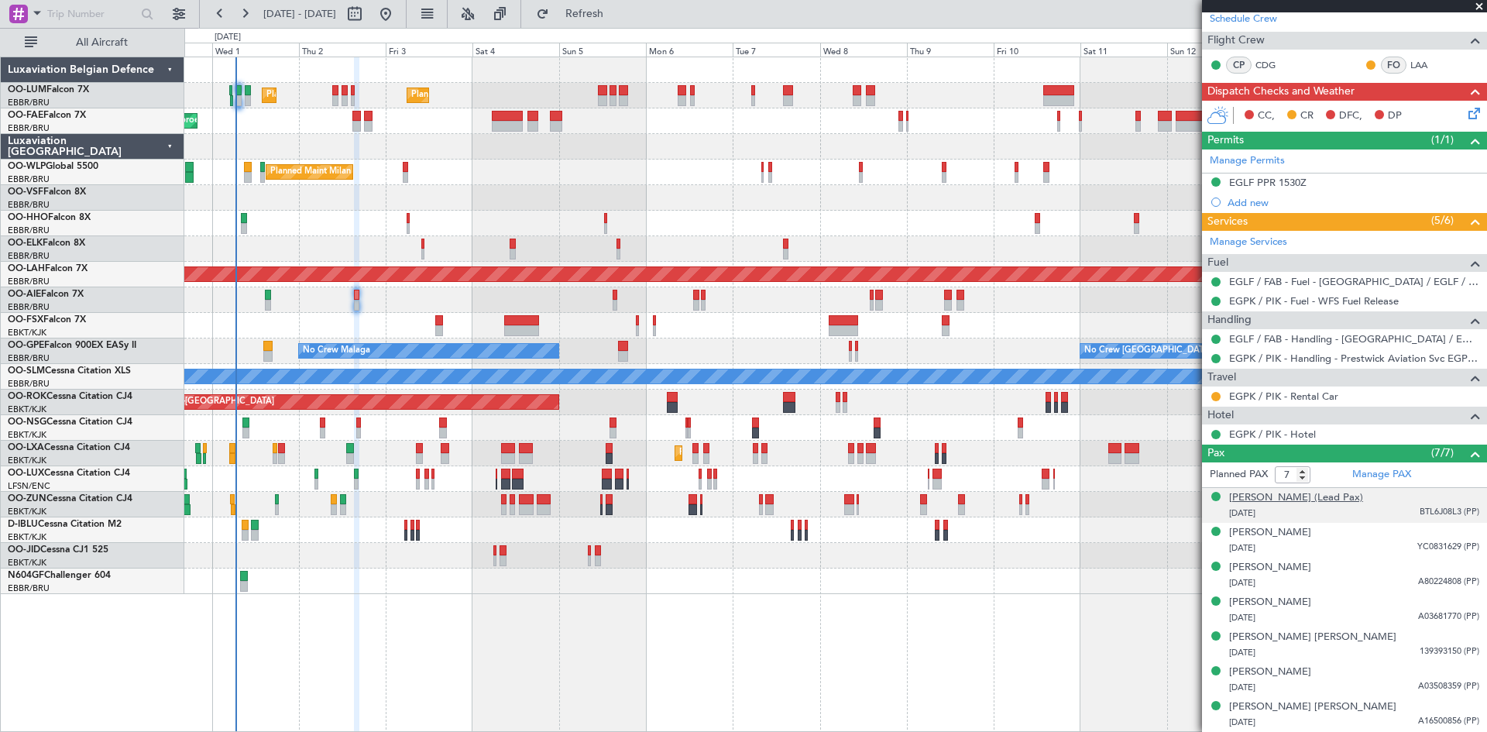
scroll to position [311, 0]
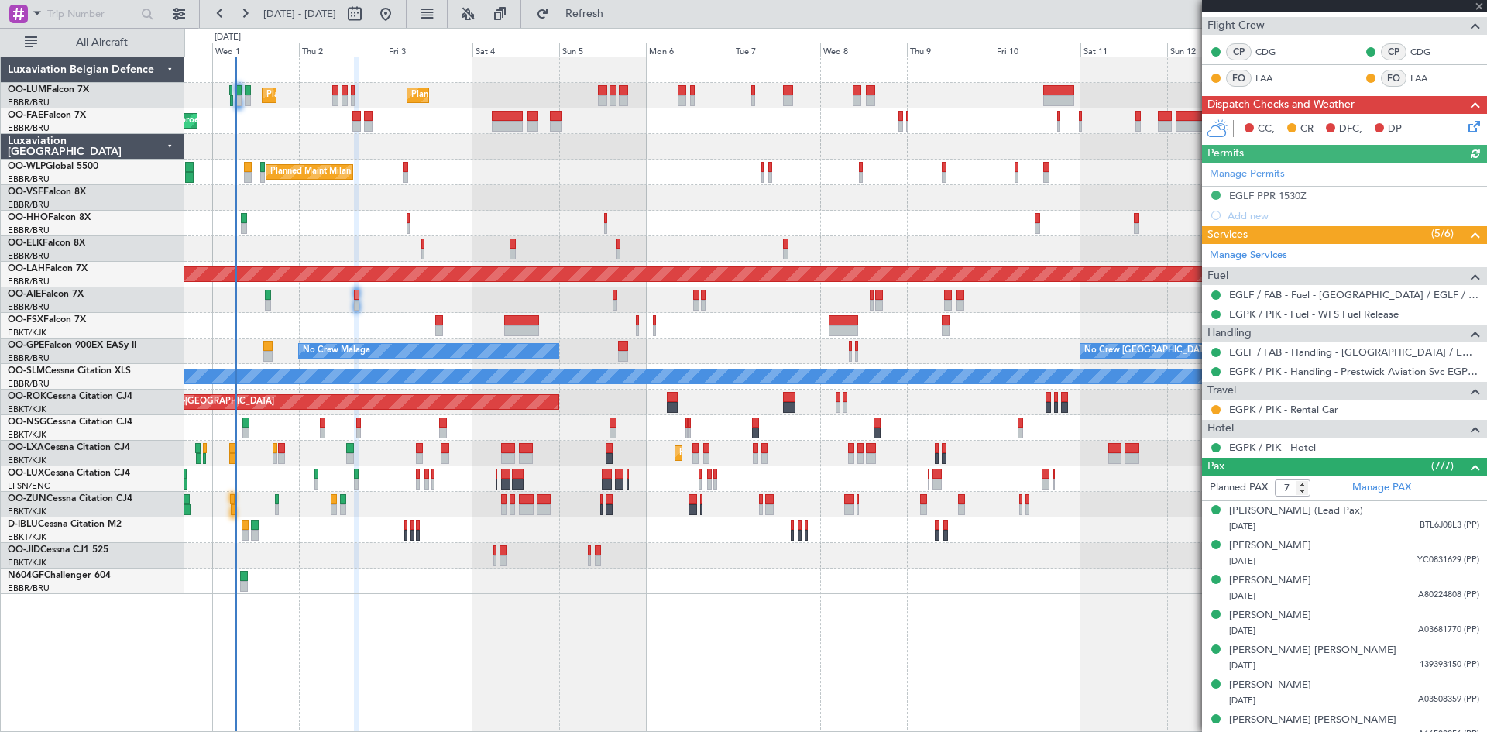
click at [1256, 199] on div "Manage Permits EGLF PPR 1530Z Add new" at bounding box center [1344, 194] width 285 height 63
click at [1267, 194] on div "Manage Permits EGLF PPR 1530Z Add new" at bounding box center [1344, 194] width 285 height 63
click at [1257, 194] on div "EGLF PPR 1530Z" at bounding box center [1267, 195] width 77 height 13
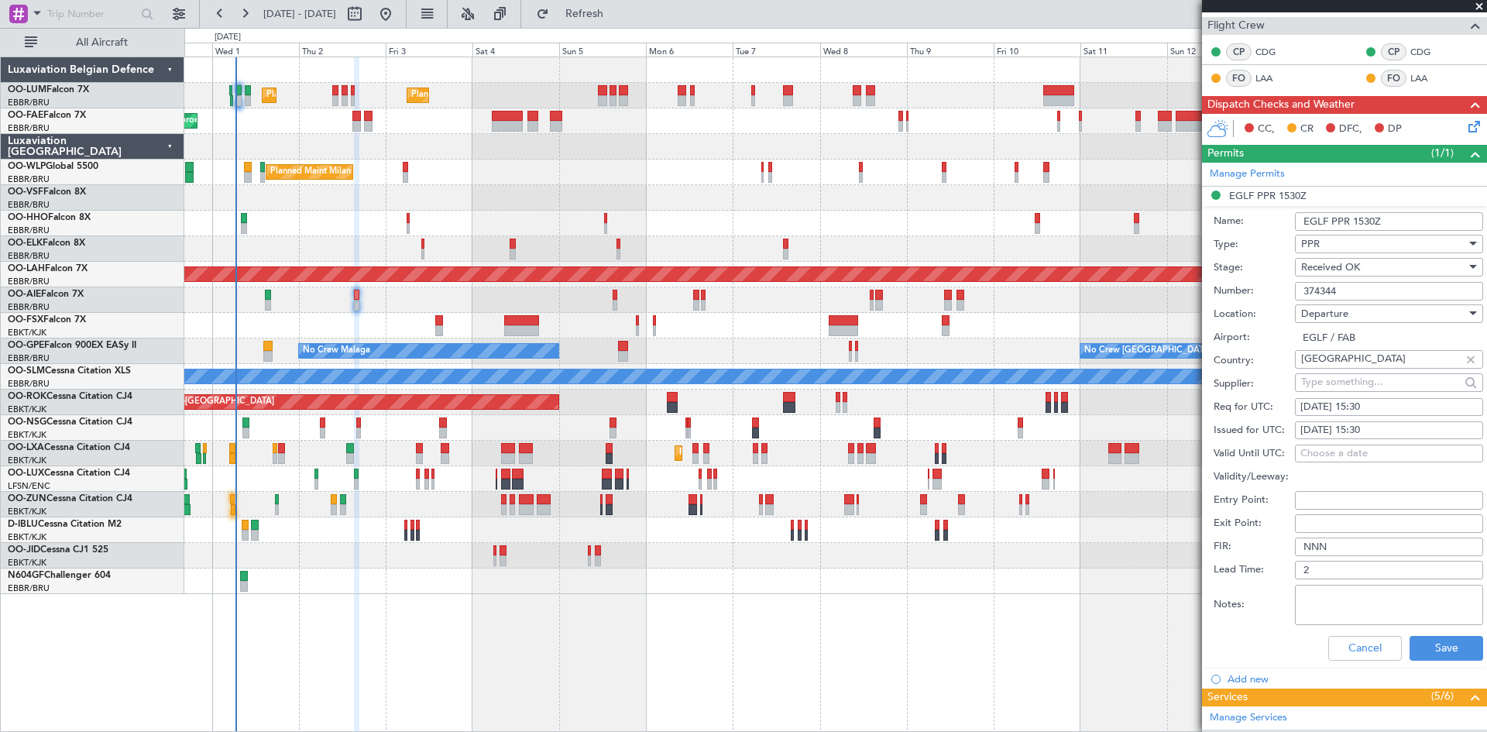
click at [1335, 289] on input "374344" at bounding box center [1389, 291] width 188 height 19
click at [1334, 288] on input "374344" at bounding box center [1389, 291] width 188 height 19
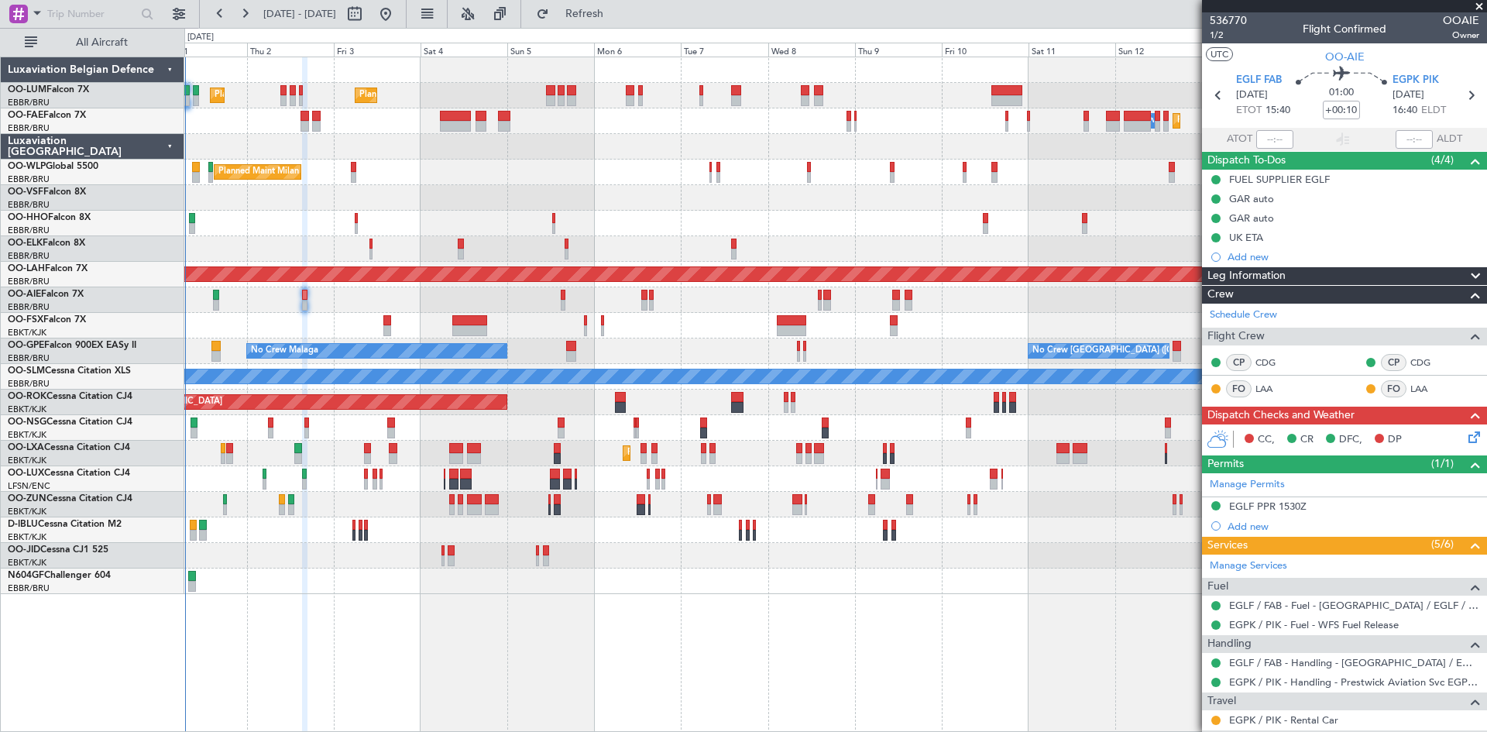
scroll to position [339, 0]
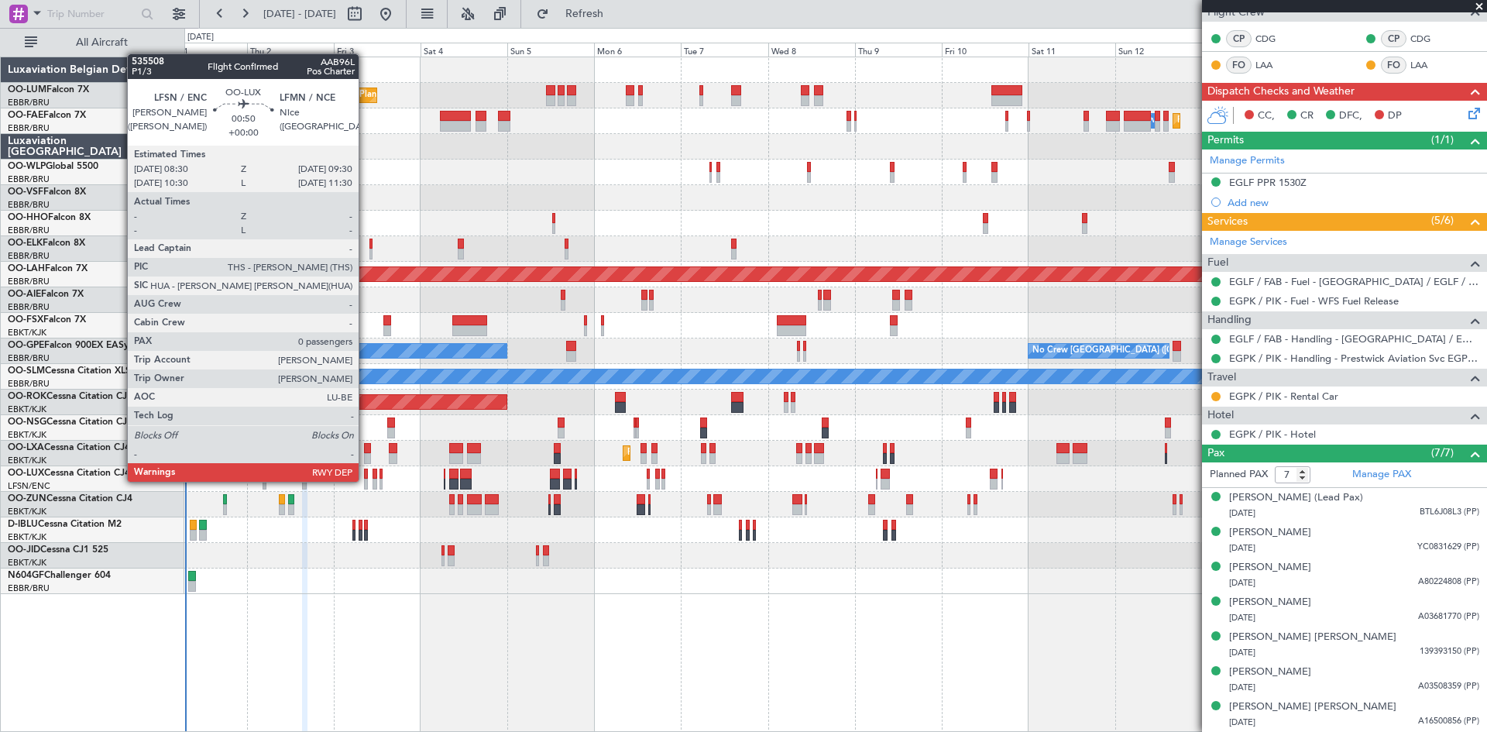
click at [366, 480] on div at bounding box center [366, 484] width 4 height 11
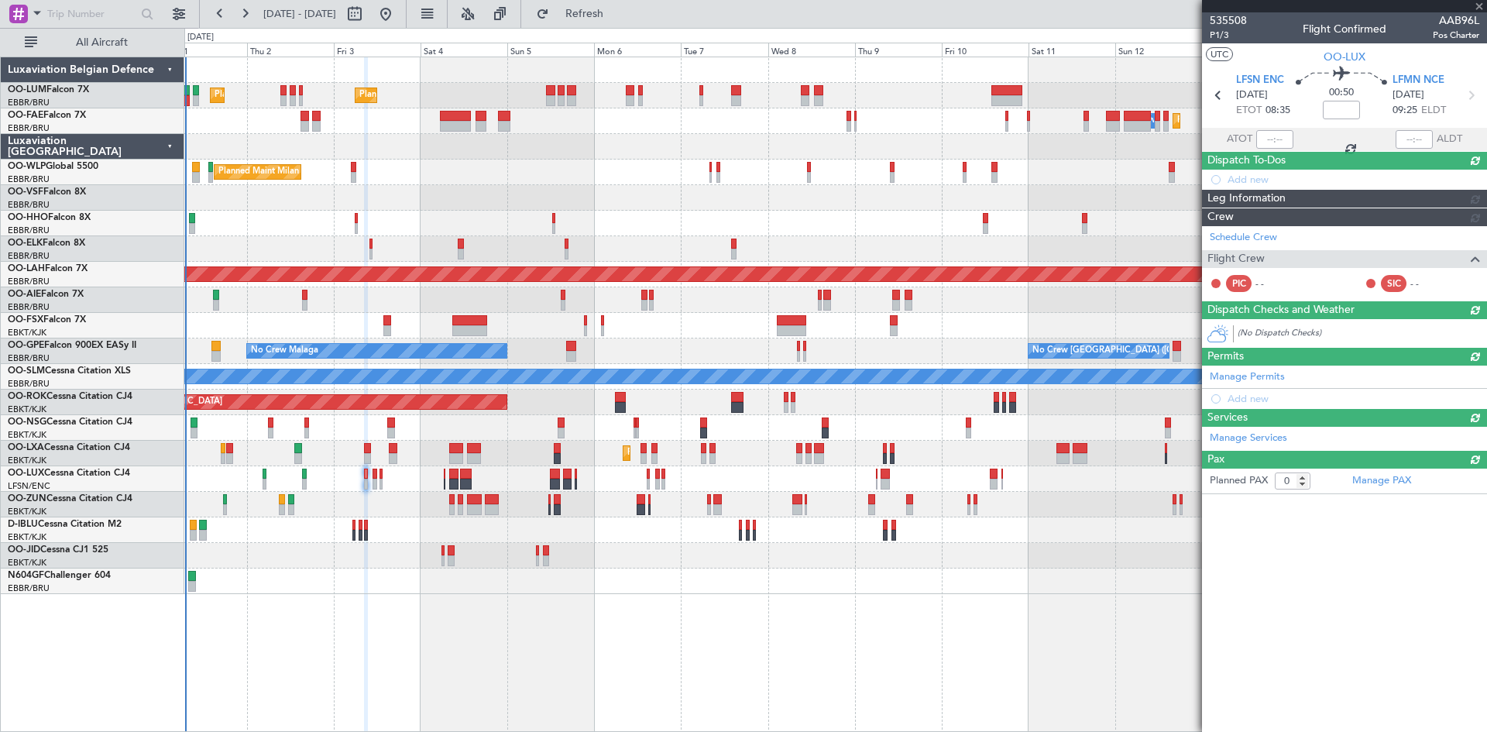
scroll to position [0, 0]
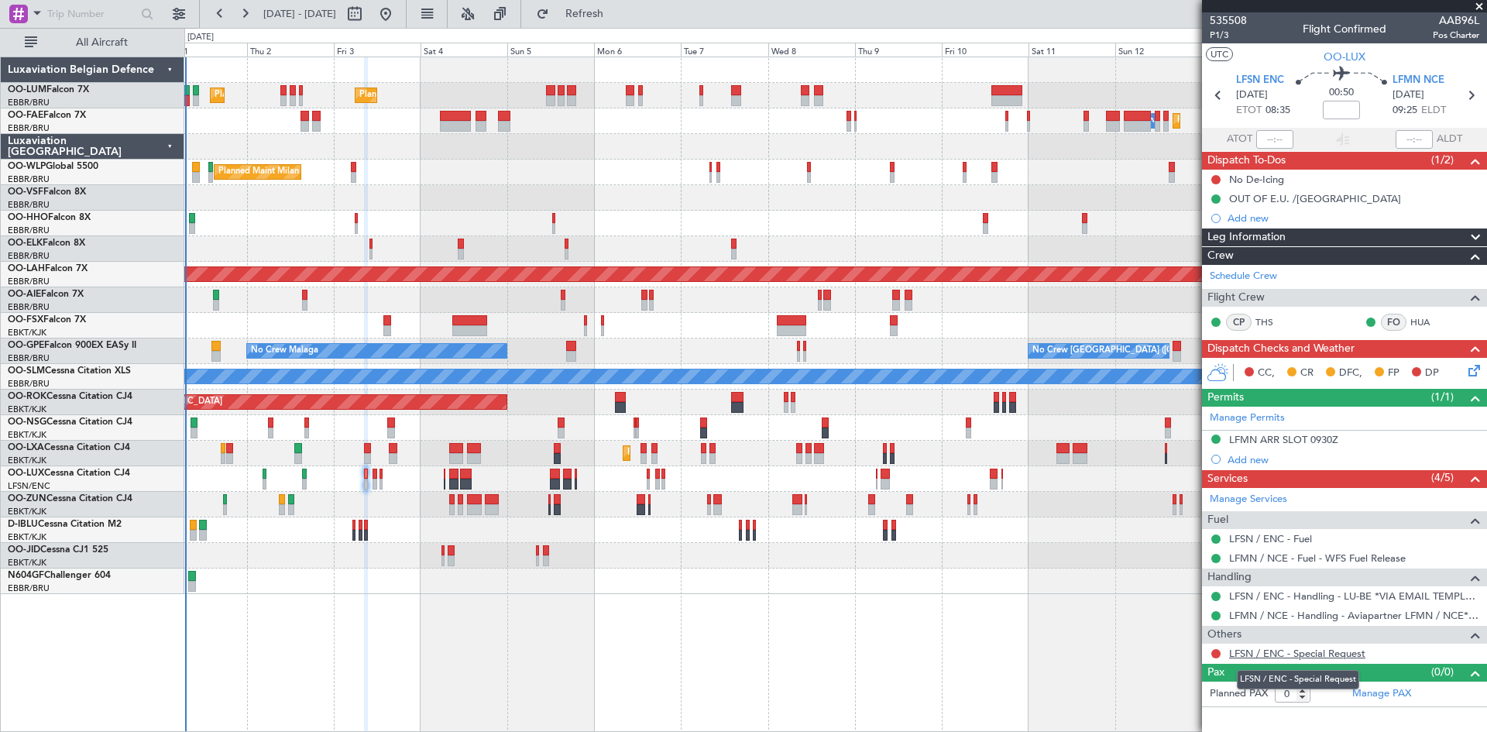
click at [1314, 648] on link "LFSN / ENC - Special Request" at bounding box center [1297, 653] width 136 height 13
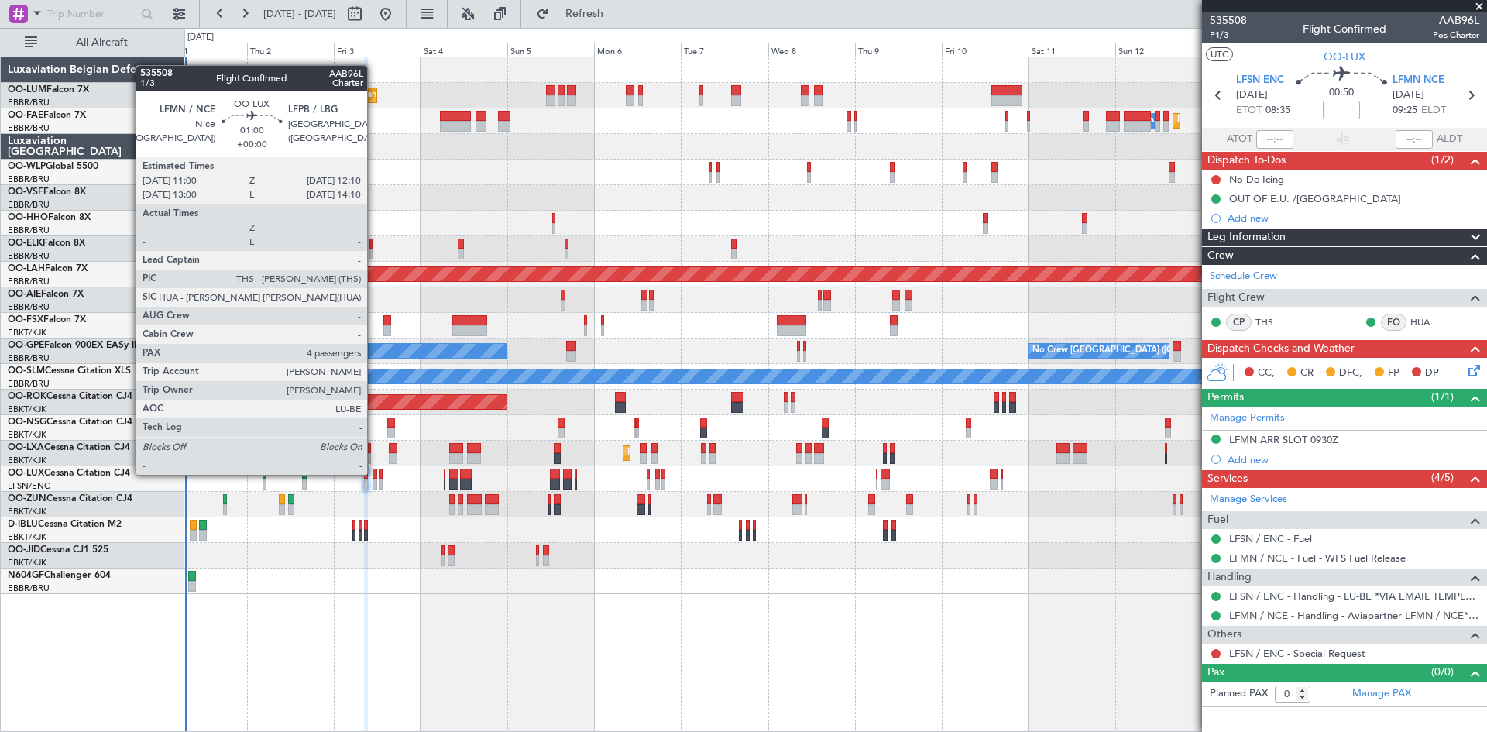
click at [374, 473] on div at bounding box center [375, 474] width 5 height 11
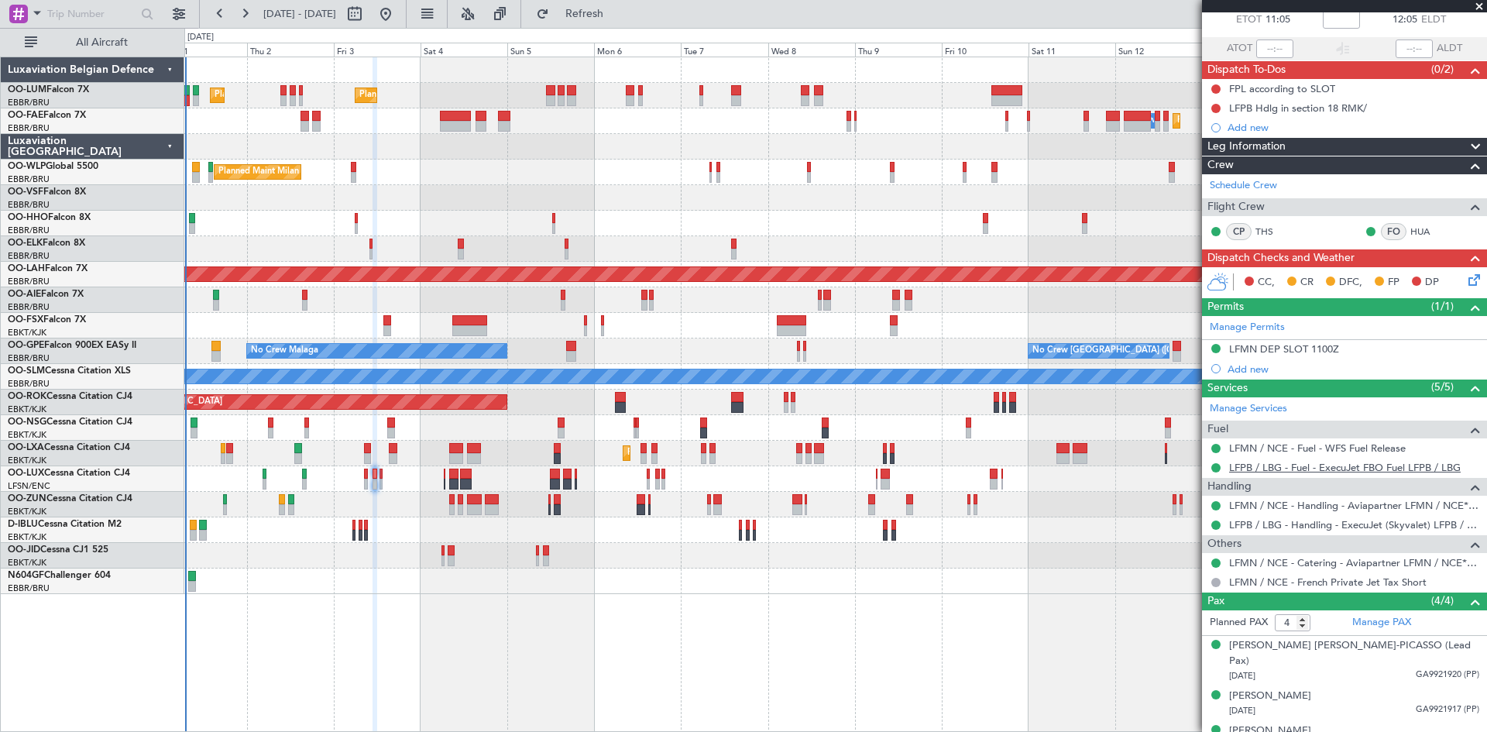
scroll to position [133, 0]
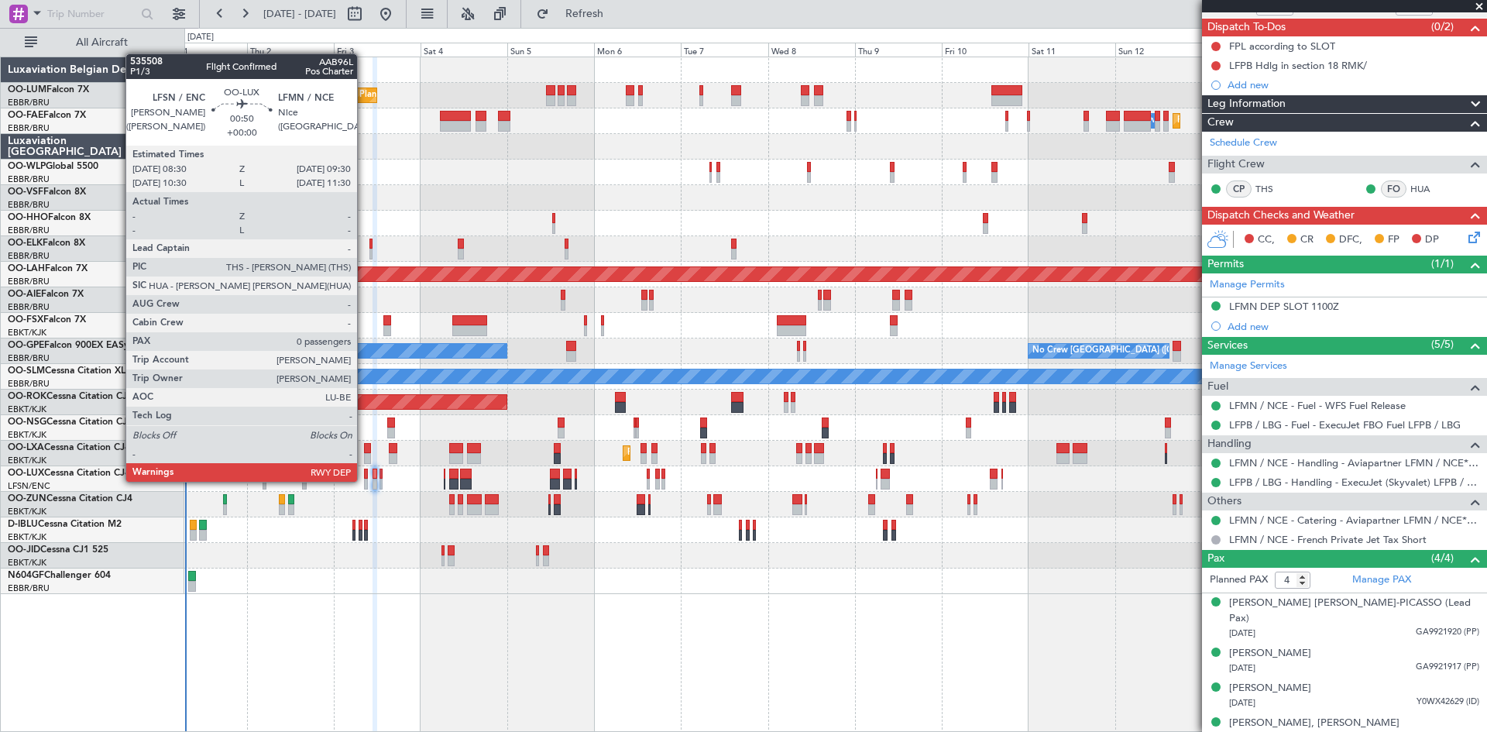
click at [364, 480] on div at bounding box center [366, 484] width 4 height 11
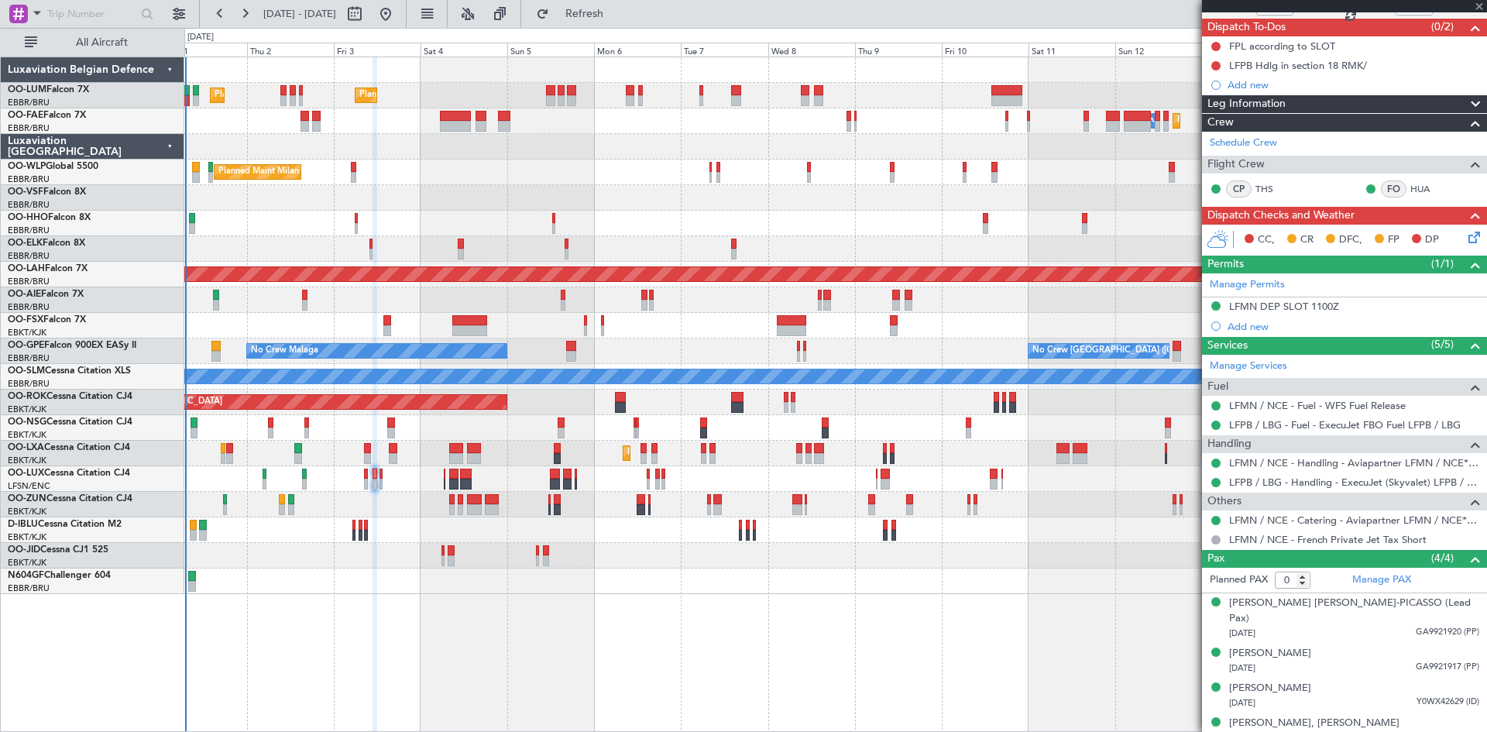
scroll to position [0, 0]
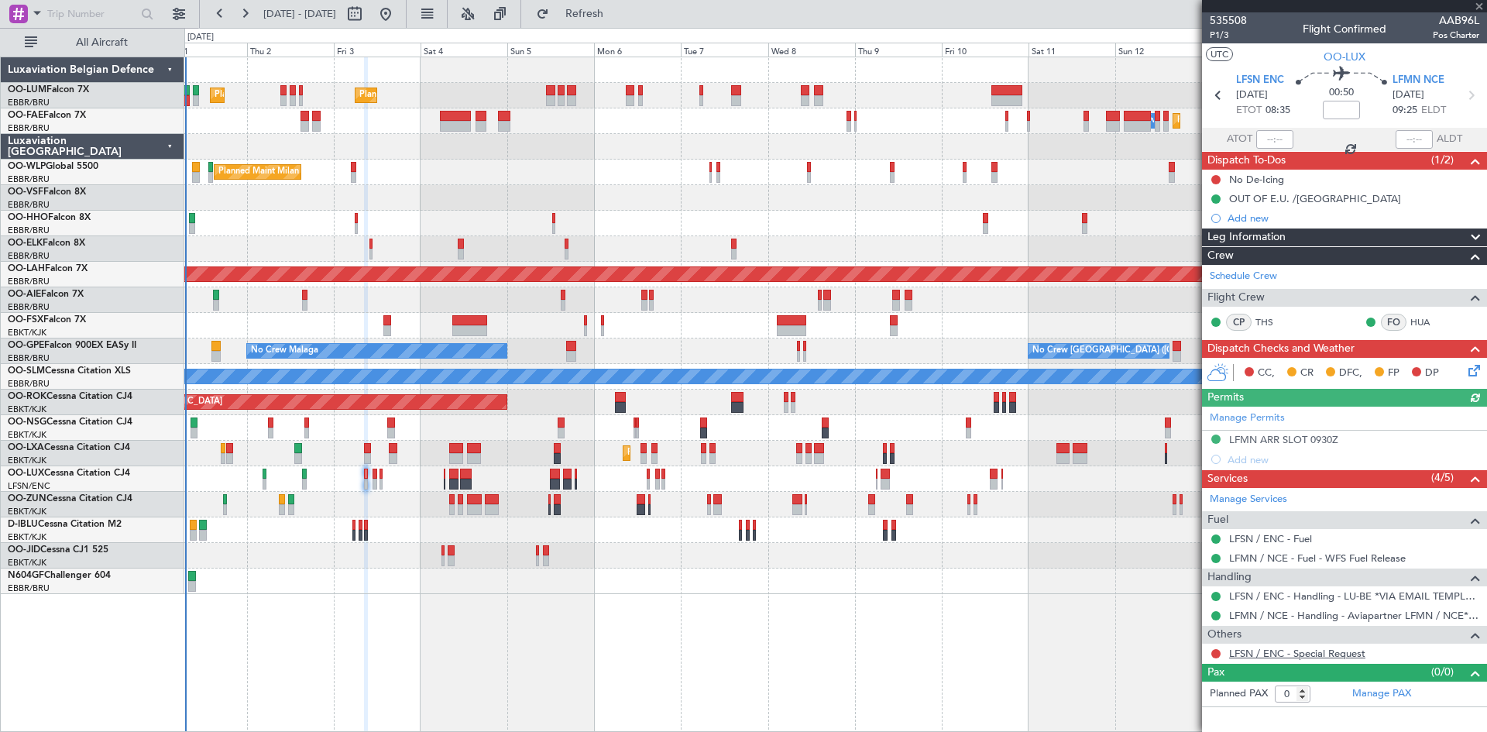
click at [1283, 656] on link "LFSN / ENC - Special Request" at bounding box center [1297, 653] width 136 height 13
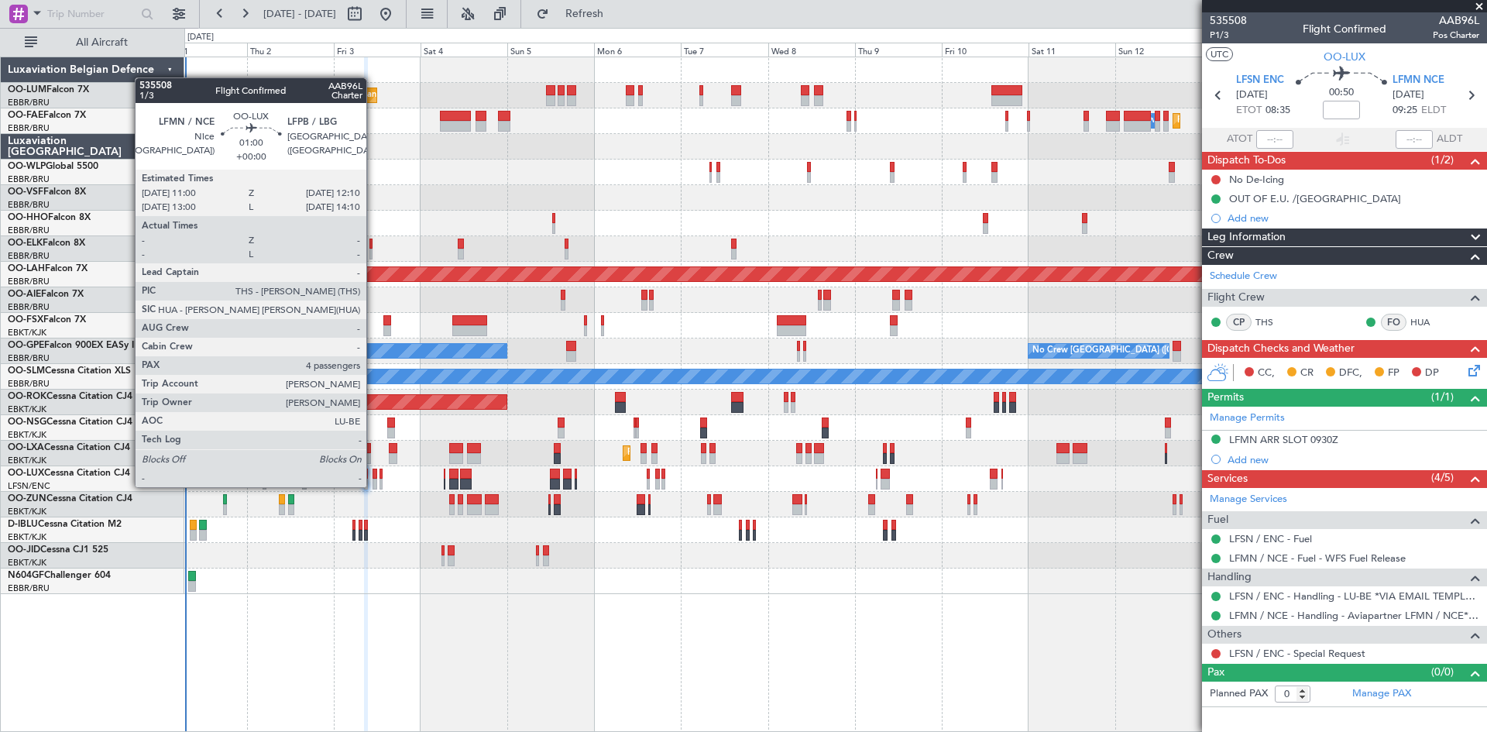
click at [373, 484] on div at bounding box center [375, 484] width 5 height 11
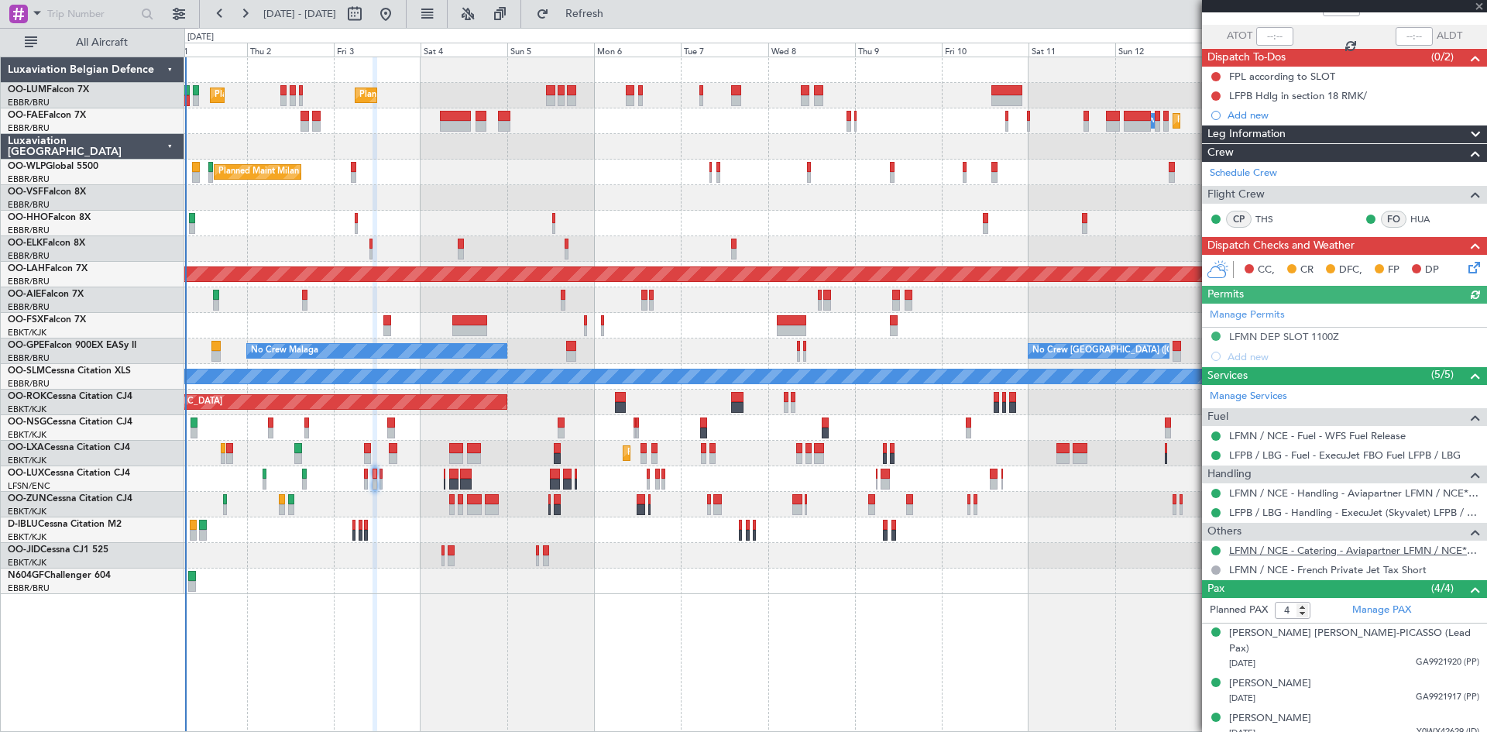
scroll to position [133, 0]
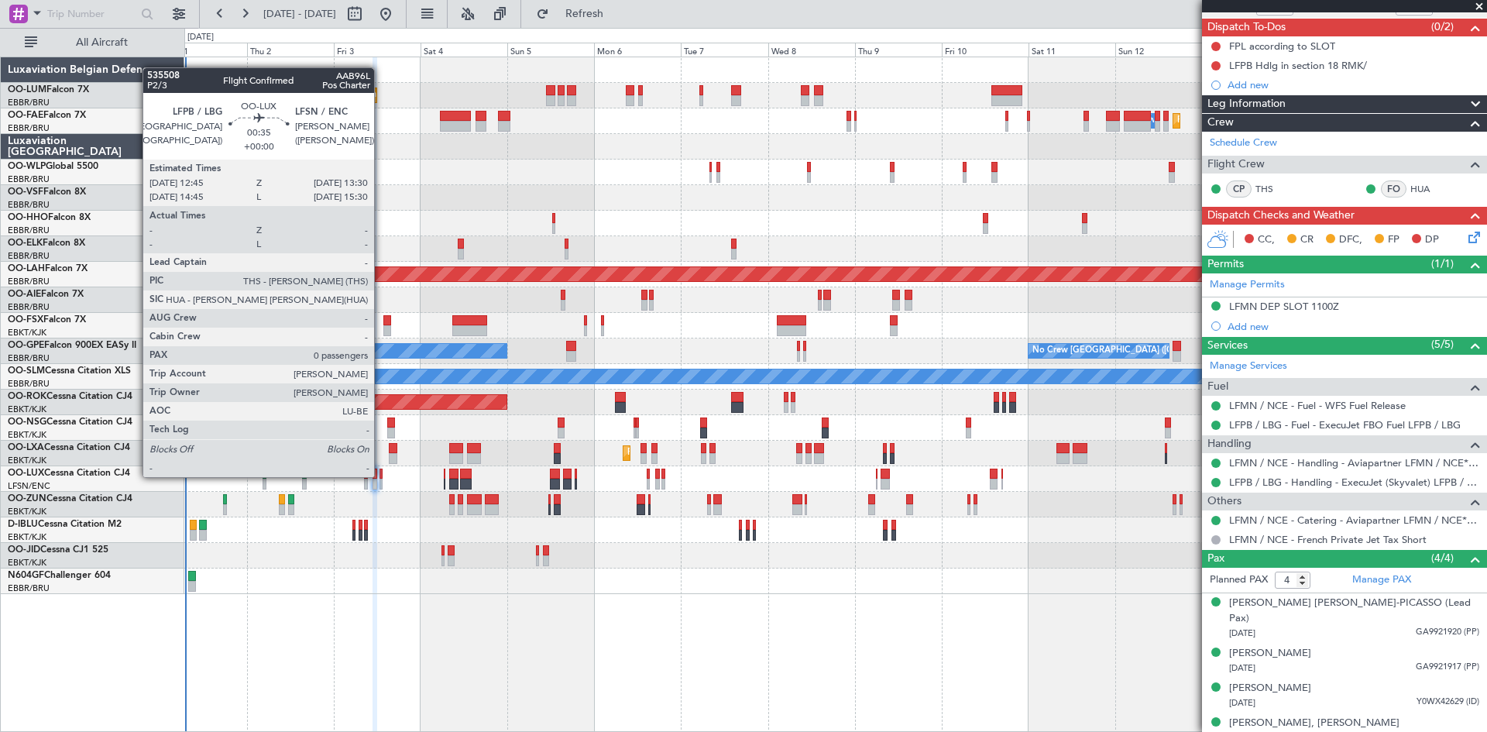
click at [381, 476] on div at bounding box center [381, 474] width 3 height 11
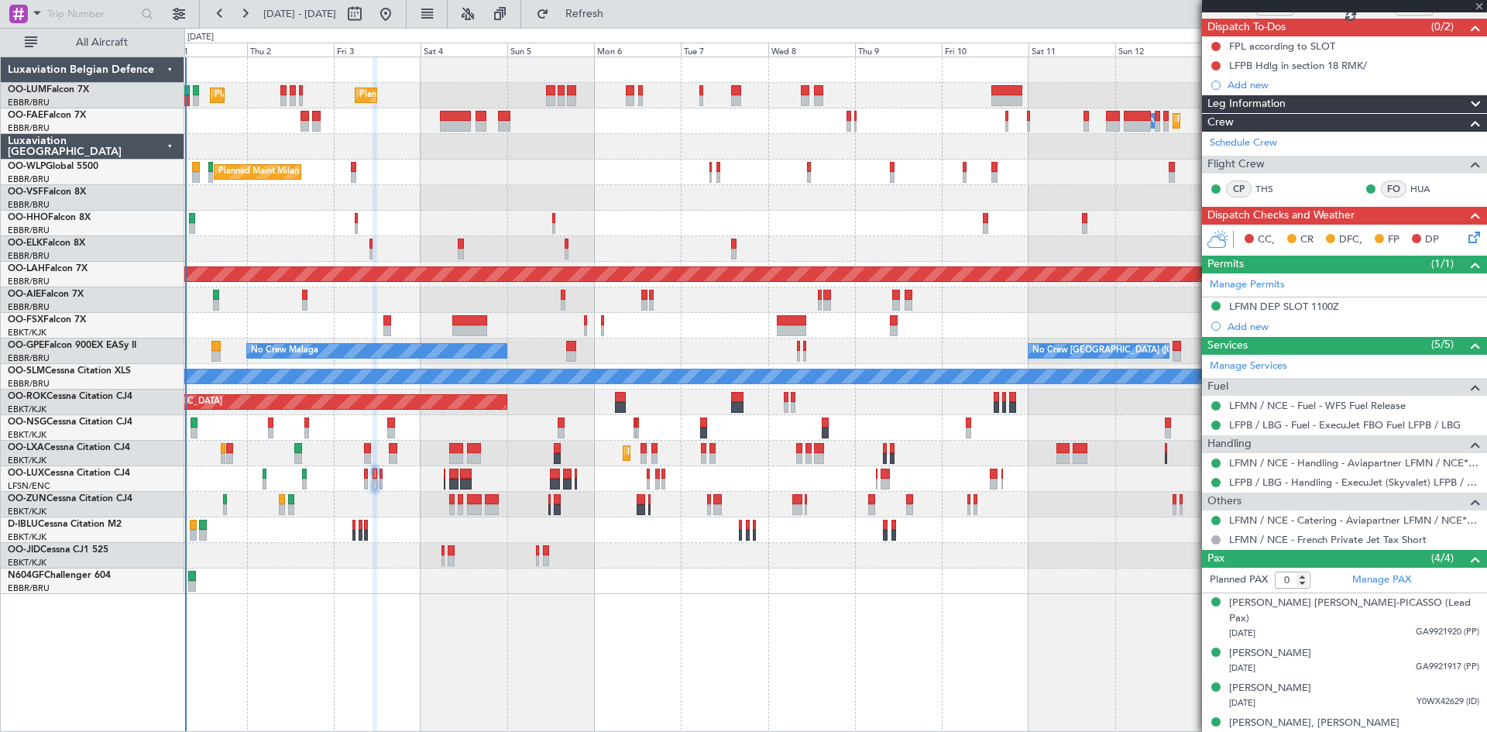
scroll to position [0, 0]
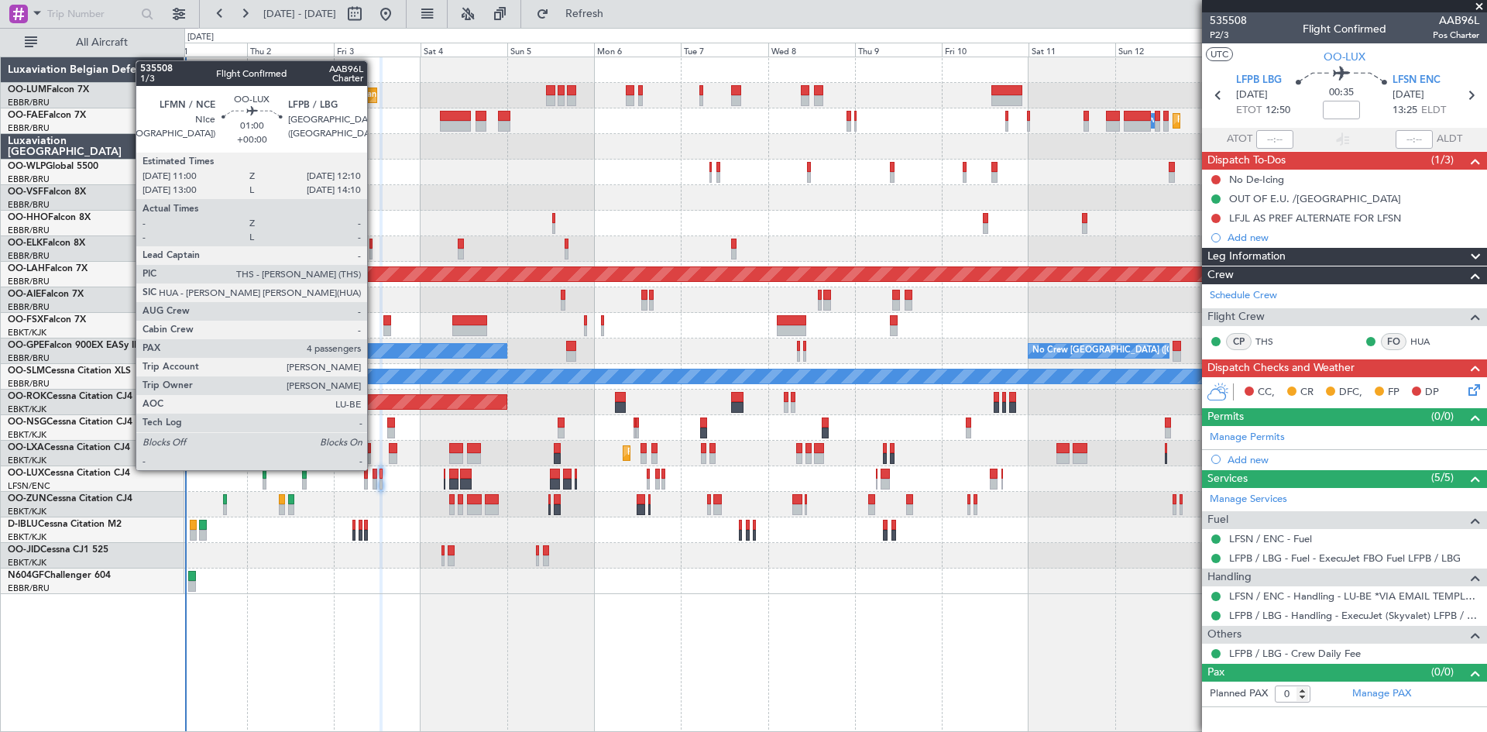
click at [374, 469] on div at bounding box center [375, 474] width 5 height 11
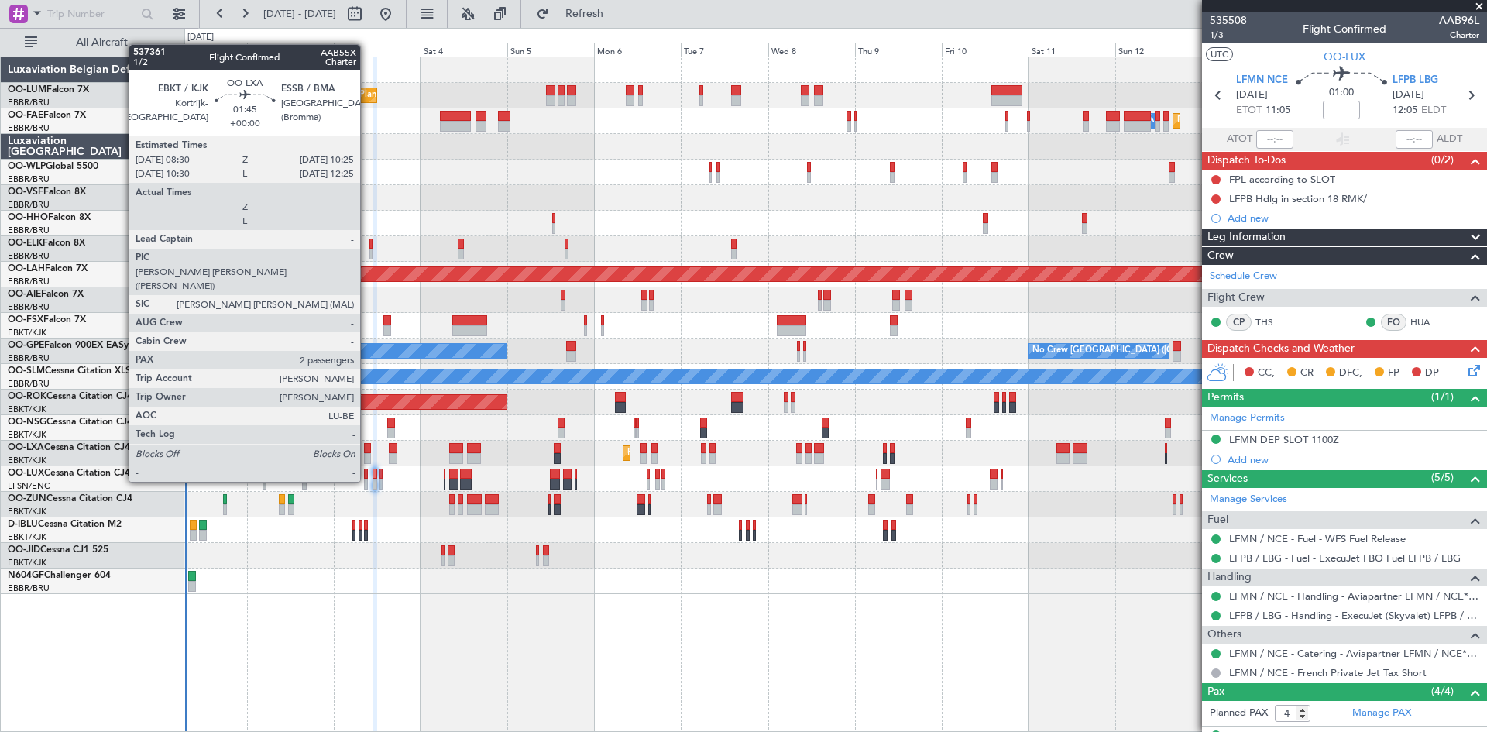
click at [367, 452] on div at bounding box center [367, 448] width 7 height 11
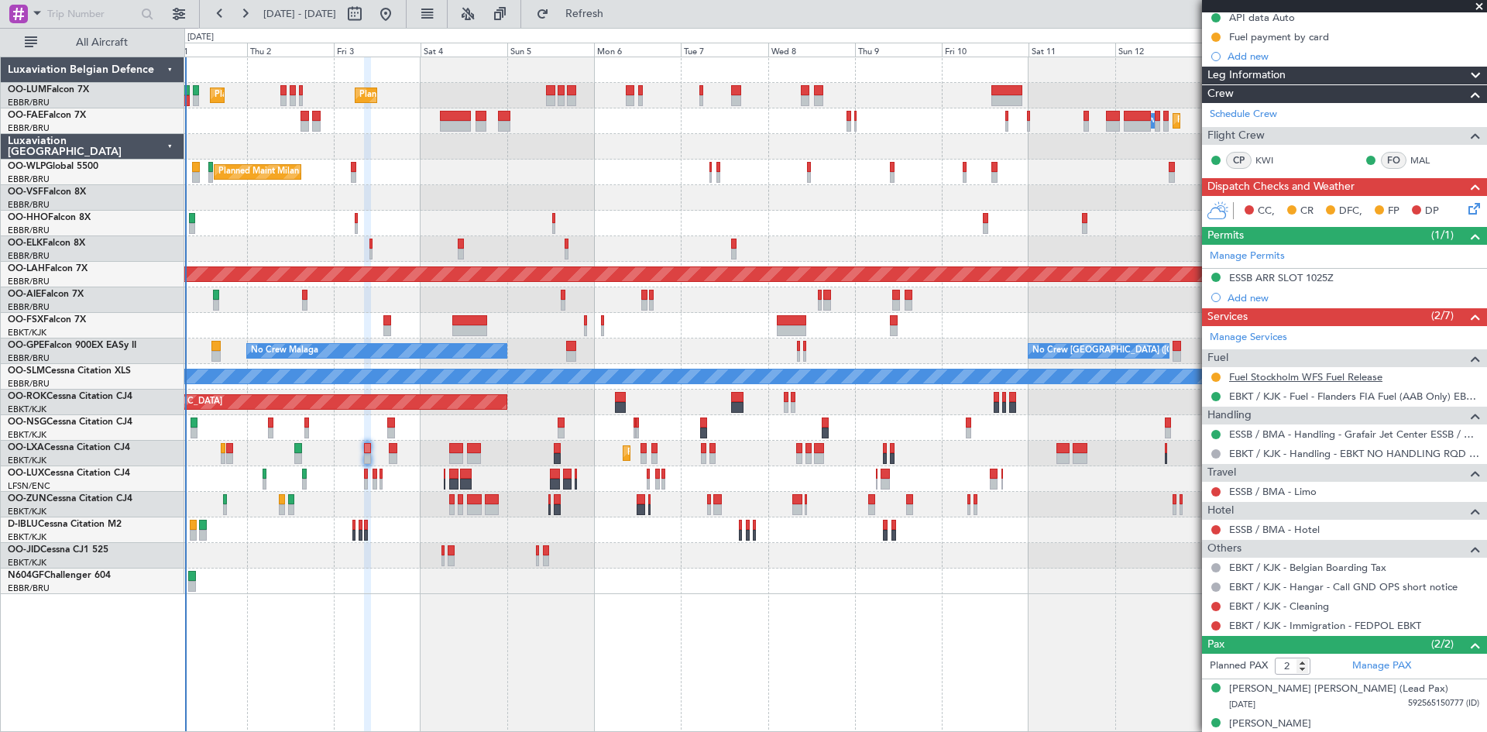
scroll to position [198, 0]
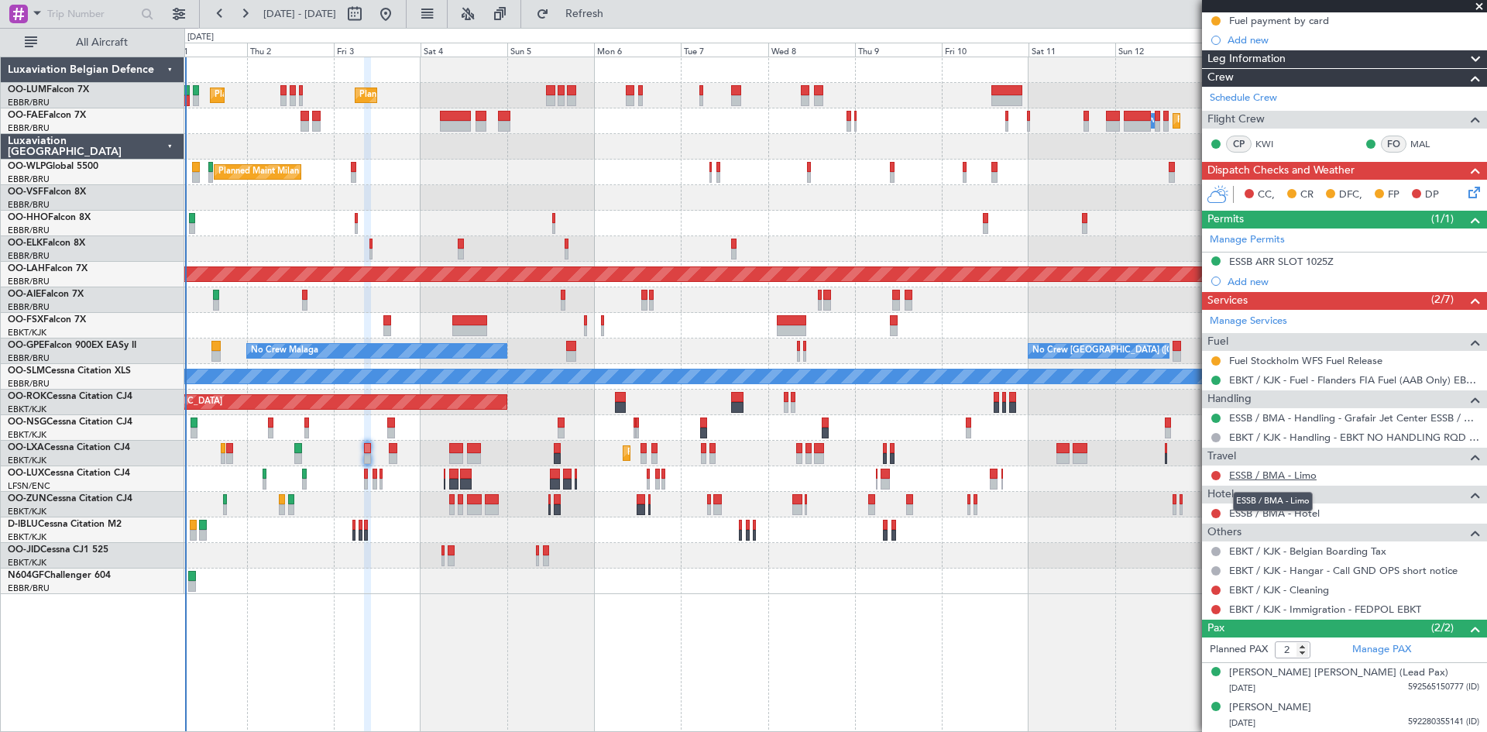
click at [1267, 476] on link "ESSB / BMA - Limo" at bounding box center [1273, 475] width 88 height 13
click at [1215, 474] on button at bounding box center [1216, 475] width 9 height 9
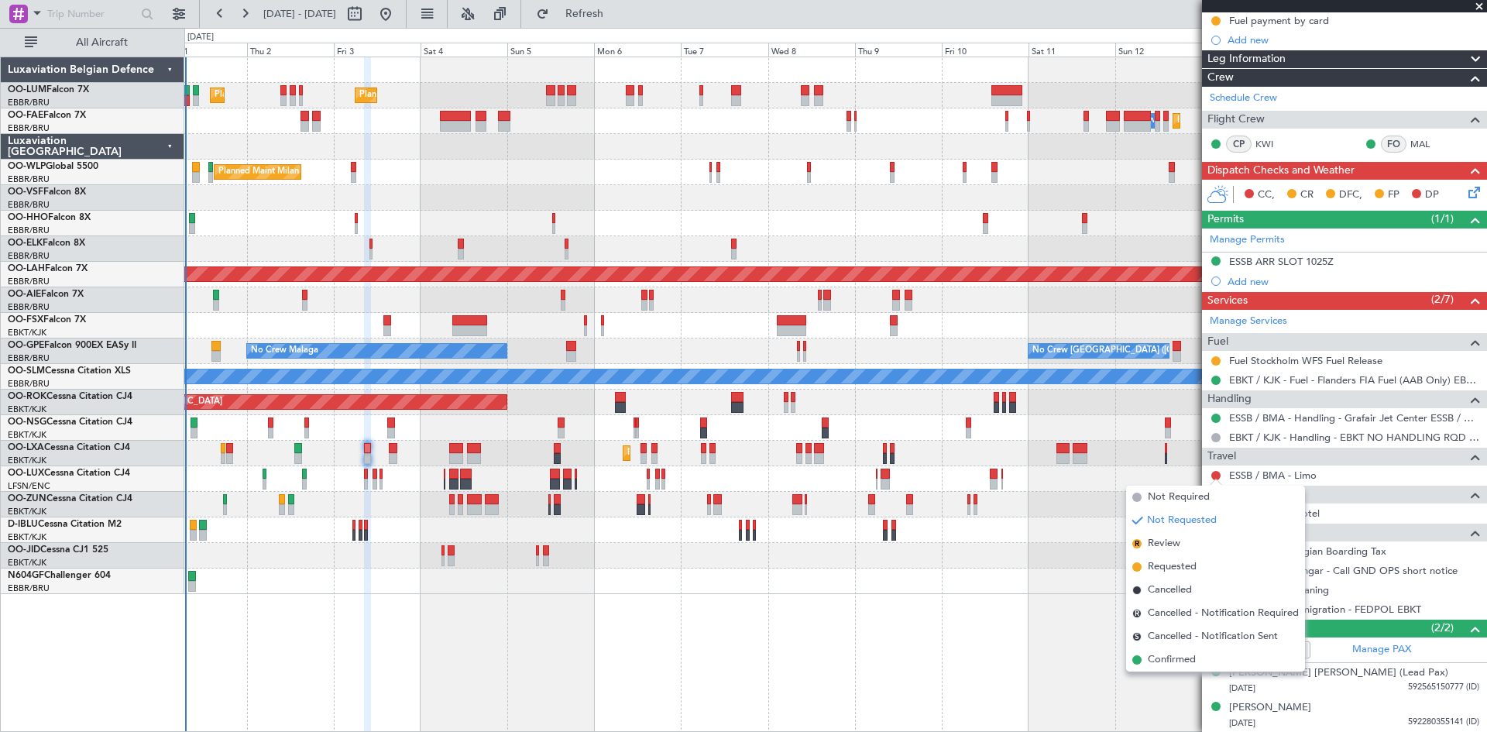
click at [1188, 563] on span "Requested" at bounding box center [1172, 566] width 49 height 15
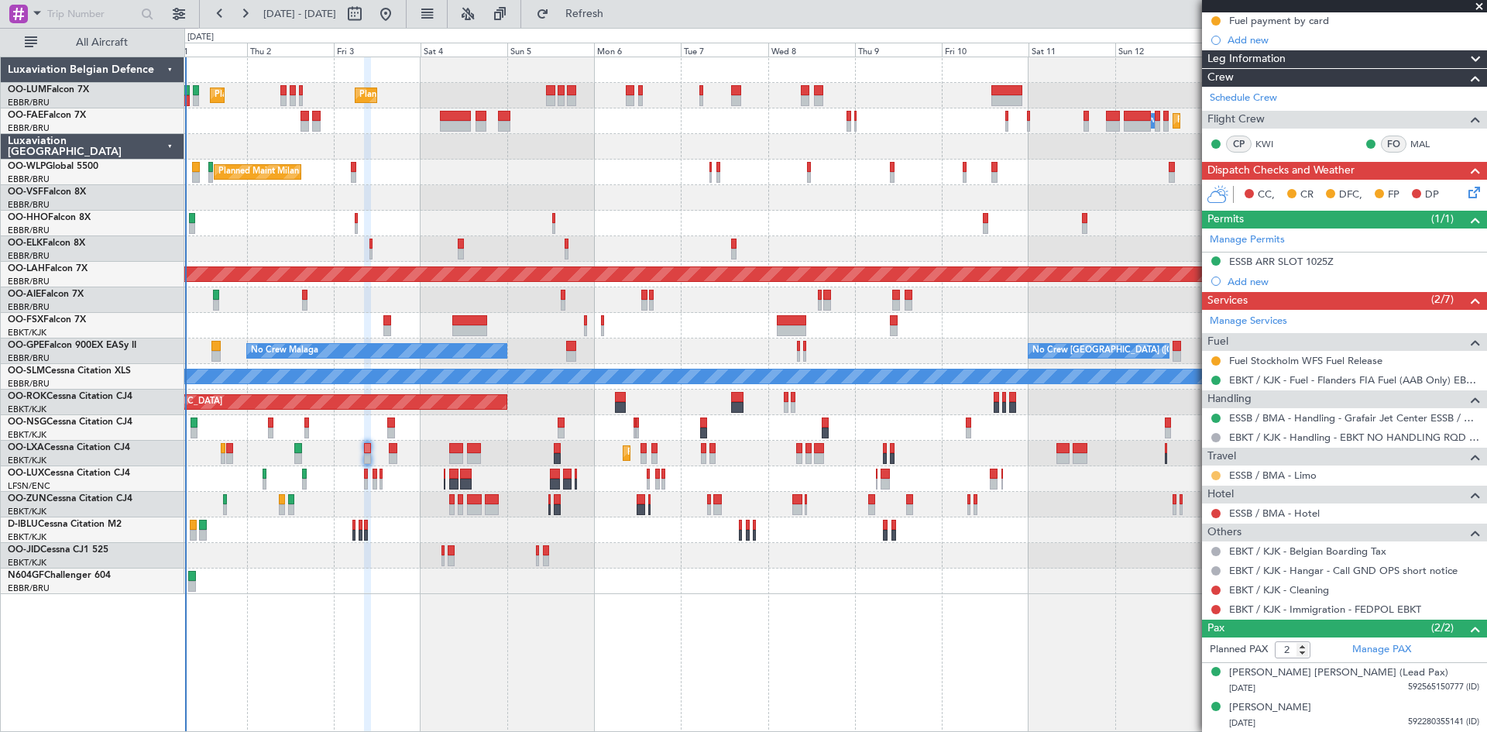
click at [1219, 473] on button at bounding box center [1216, 475] width 9 height 9
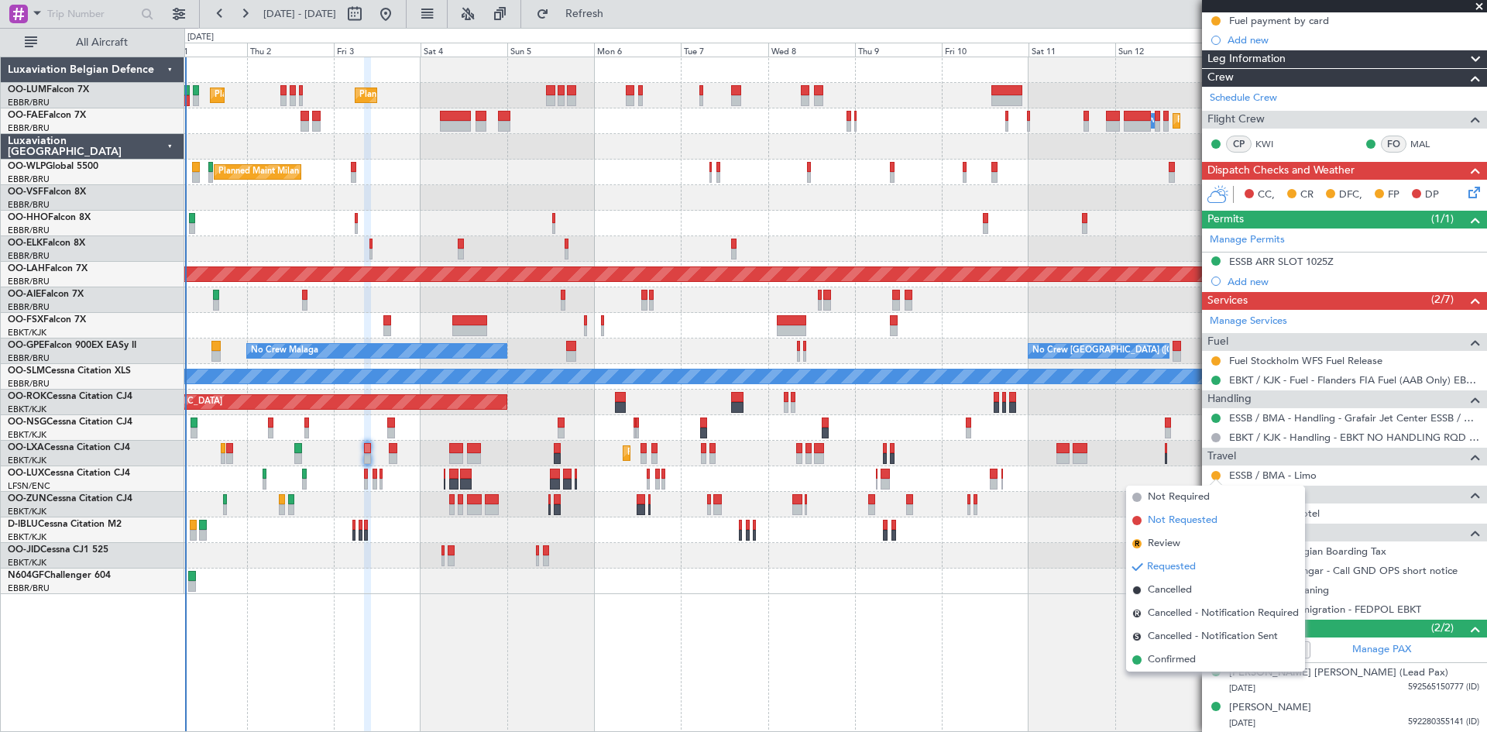
click at [1179, 517] on span "Not Requested" at bounding box center [1183, 520] width 70 height 15
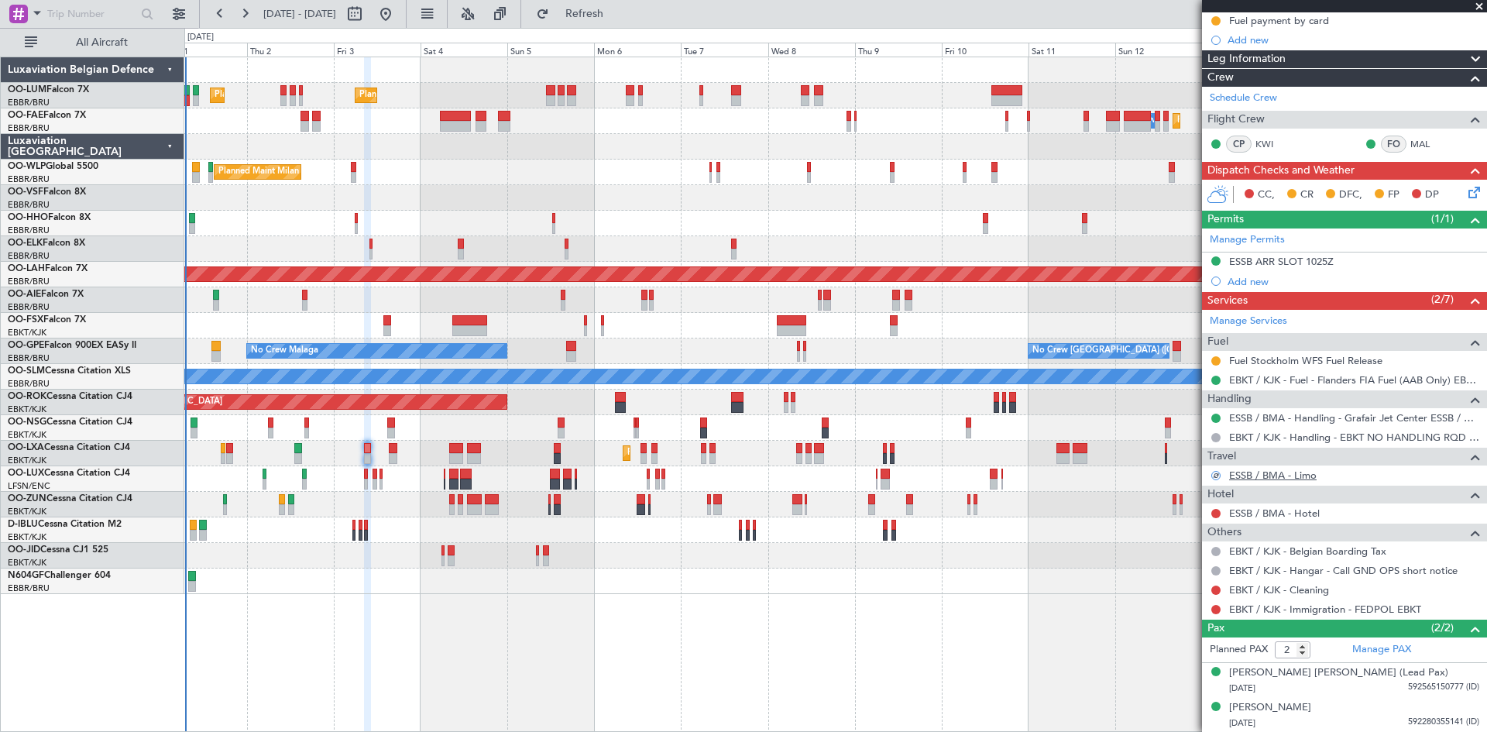
click at [1270, 478] on link "ESSB / BMA - Limo" at bounding box center [1273, 475] width 88 height 13
click at [1278, 511] on link "ESSB / BMA - Hotel" at bounding box center [1274, 513] width 91 height 13
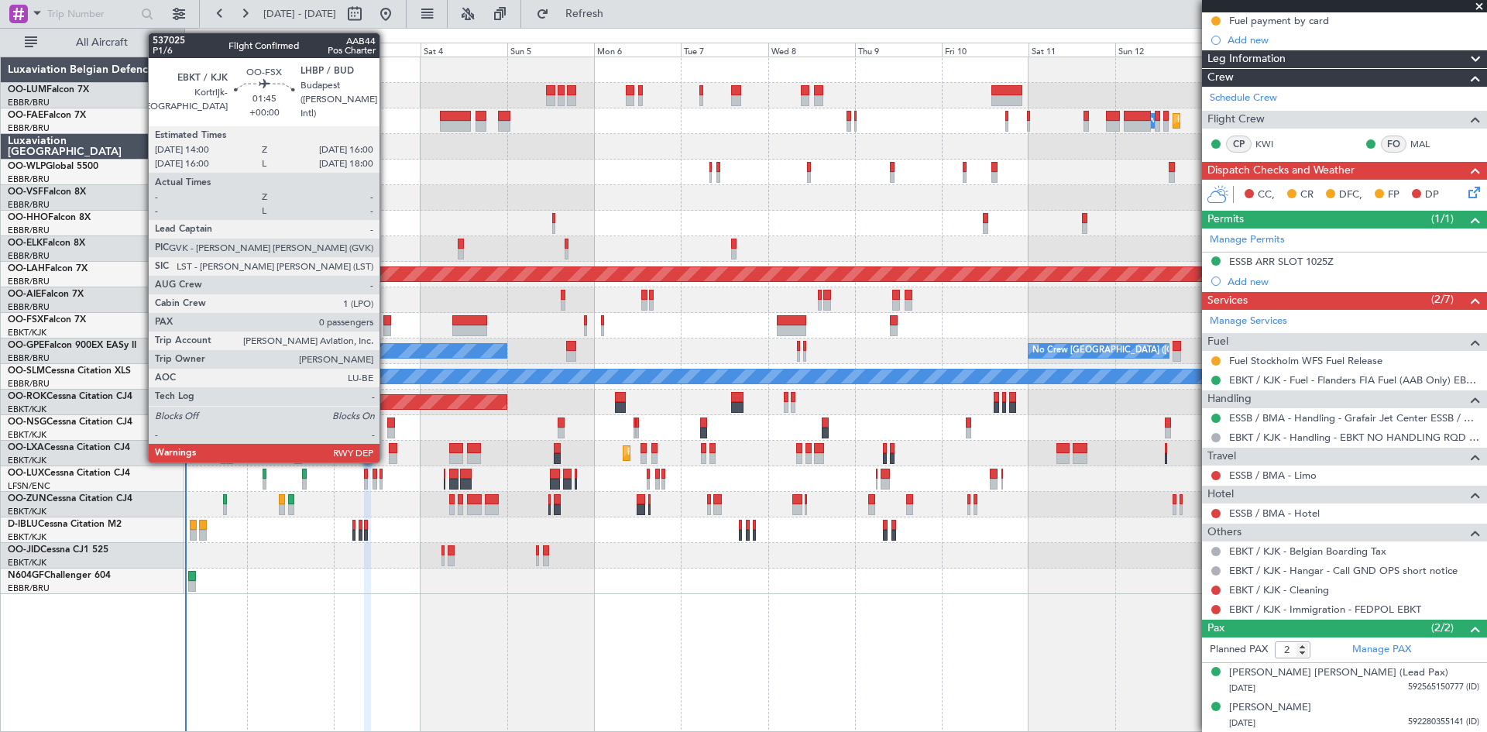
click at [387, 328] on div at bounding box center [387, 330] width 8 height 11
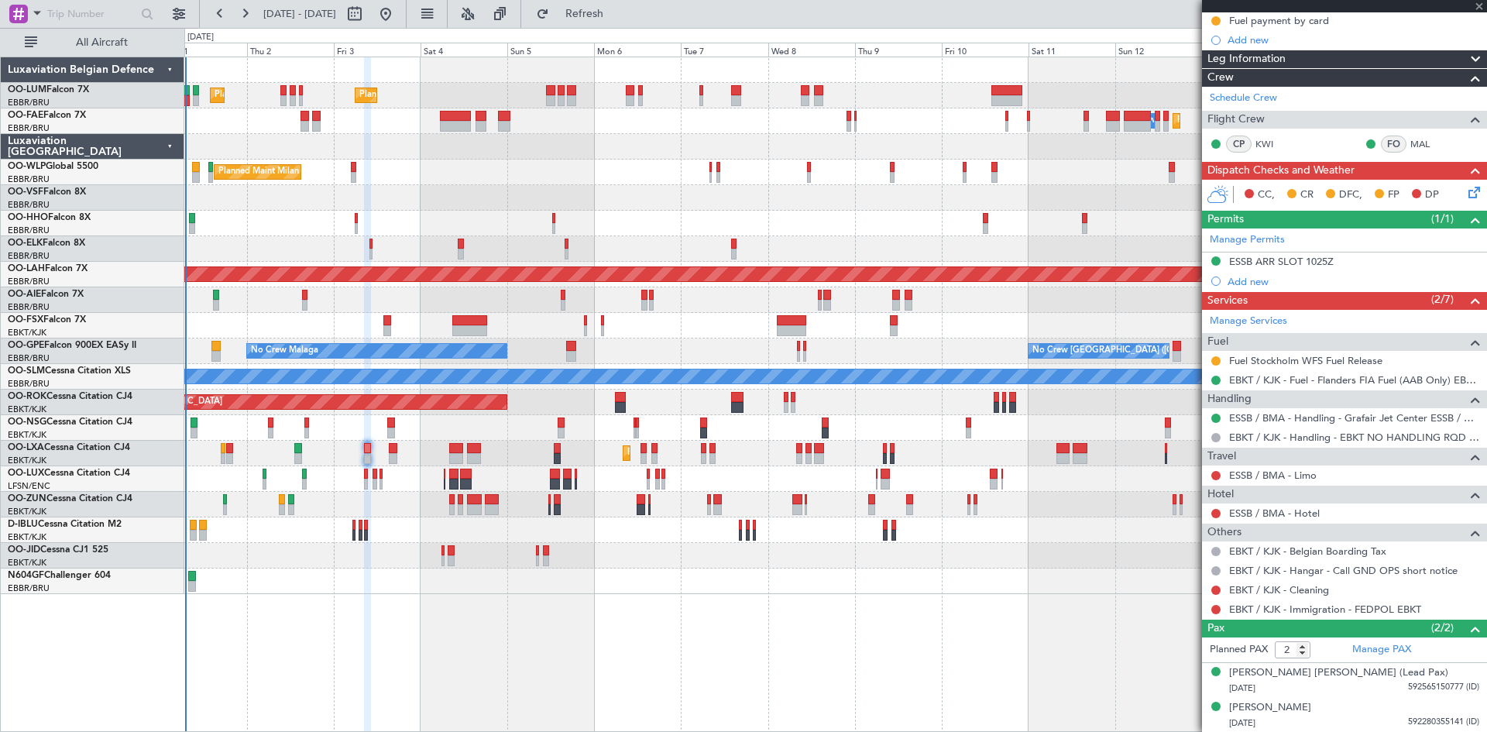
type input "0"
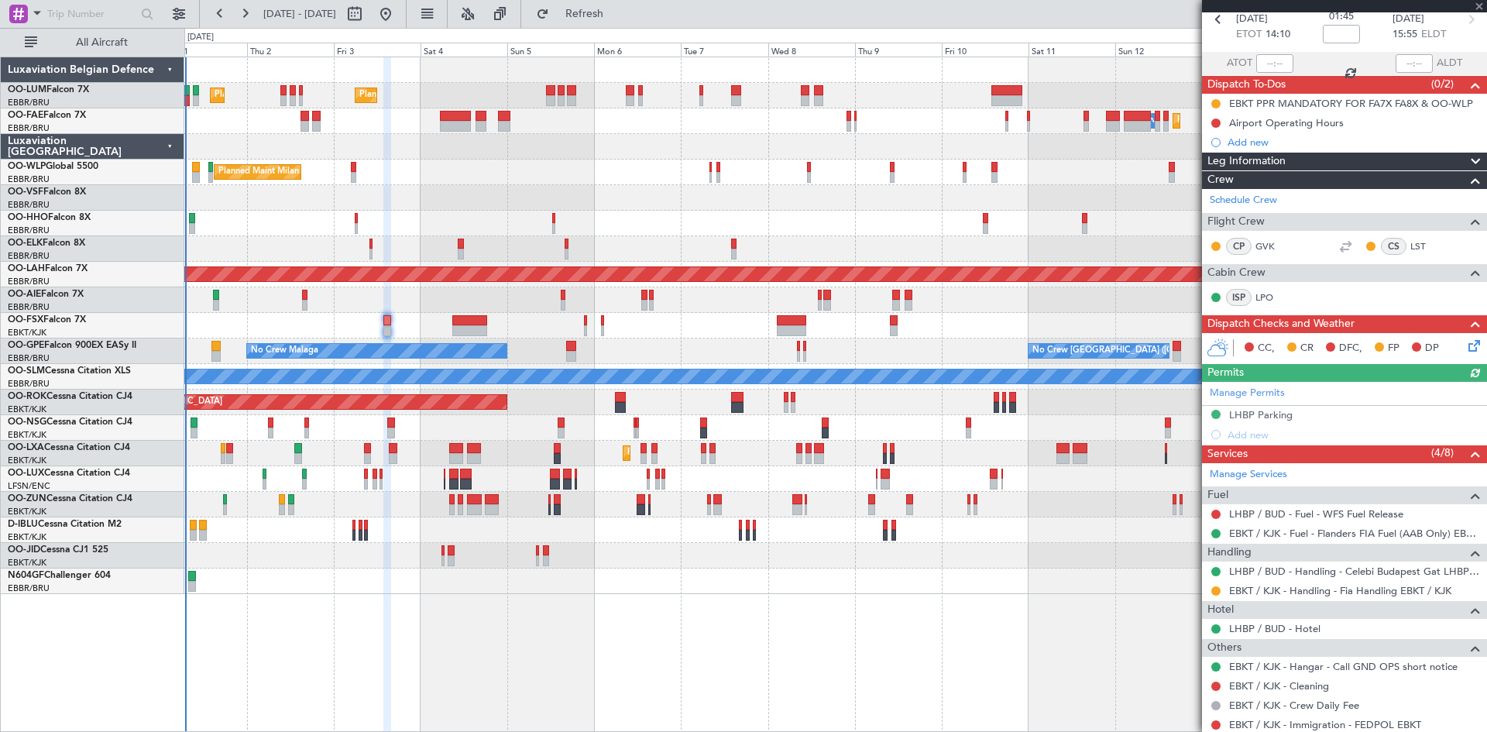
scroll to position [141, 0]
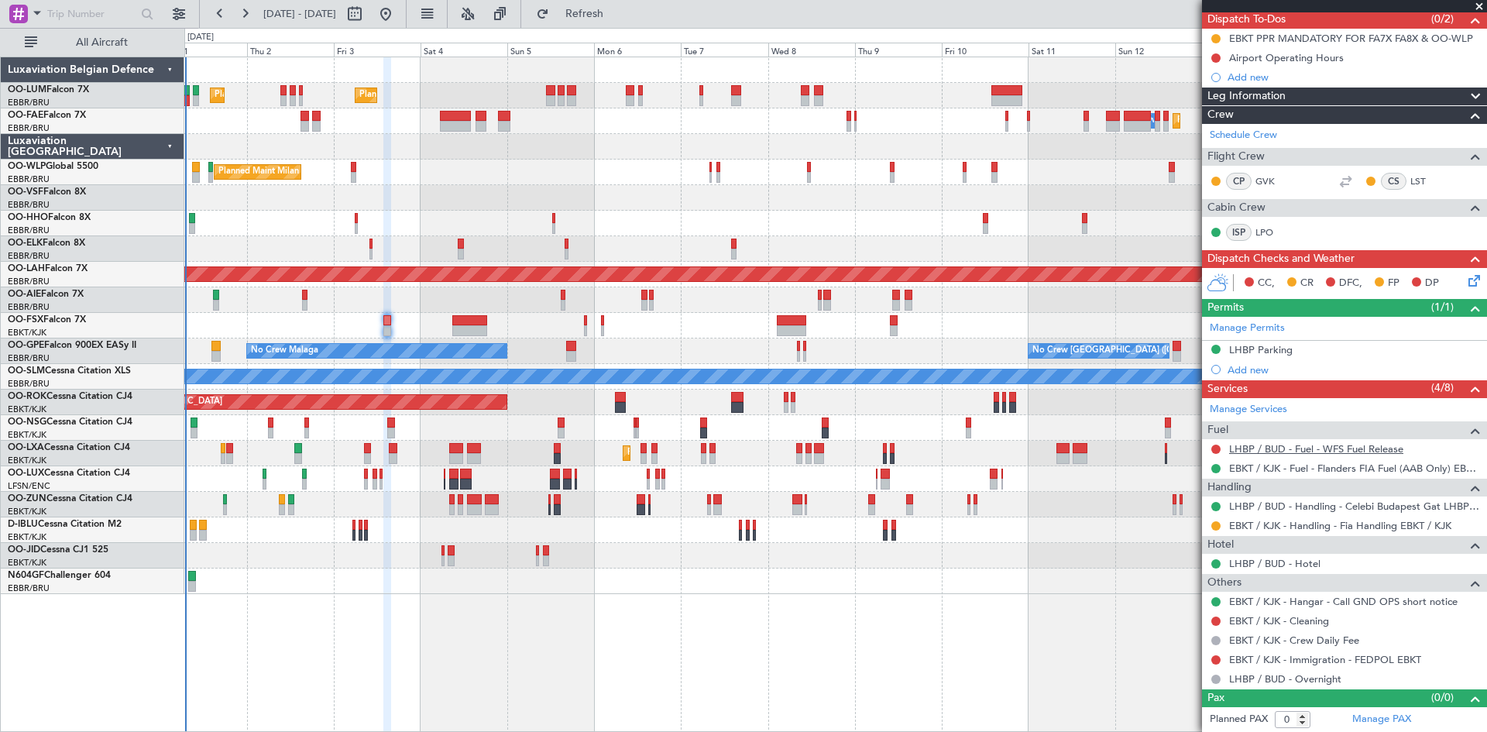
click at [1328, 445] on link "LHBP / BUD - Fuel - WFS Fuel Release" at bounding box center [1316, 448] width 174 height 13
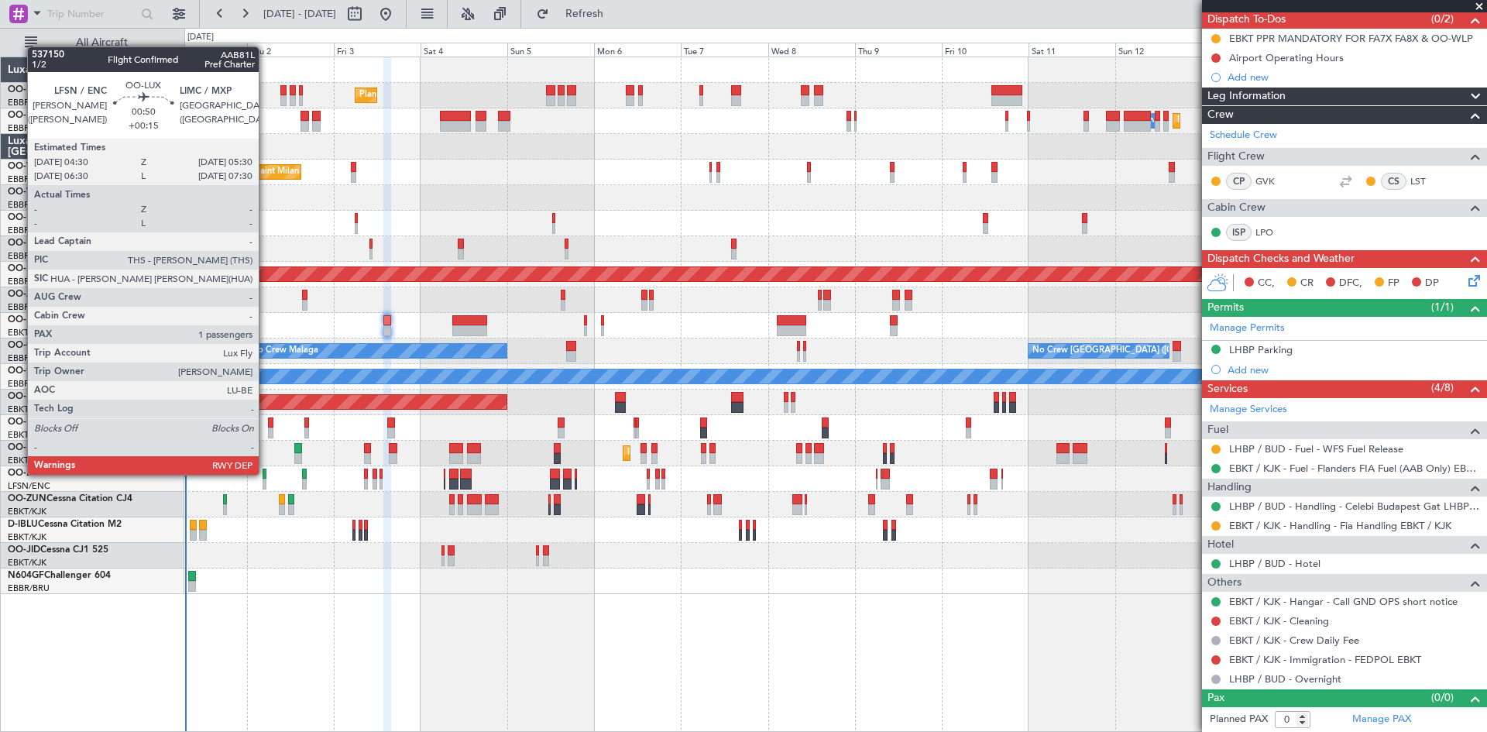
click at [266, 473] on div at bounding box center [265, 474] width 4 height 11
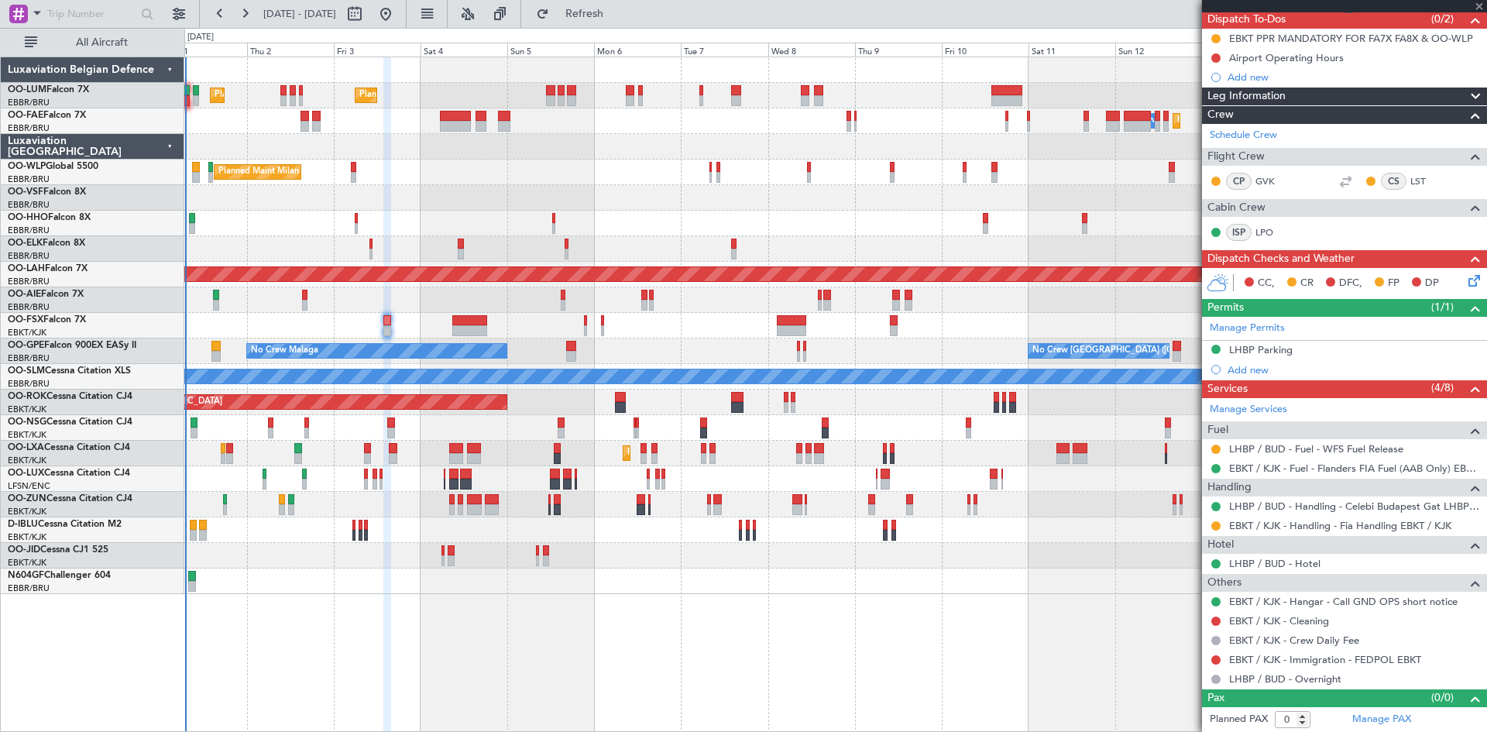
type input "+00:15"
type input "1"
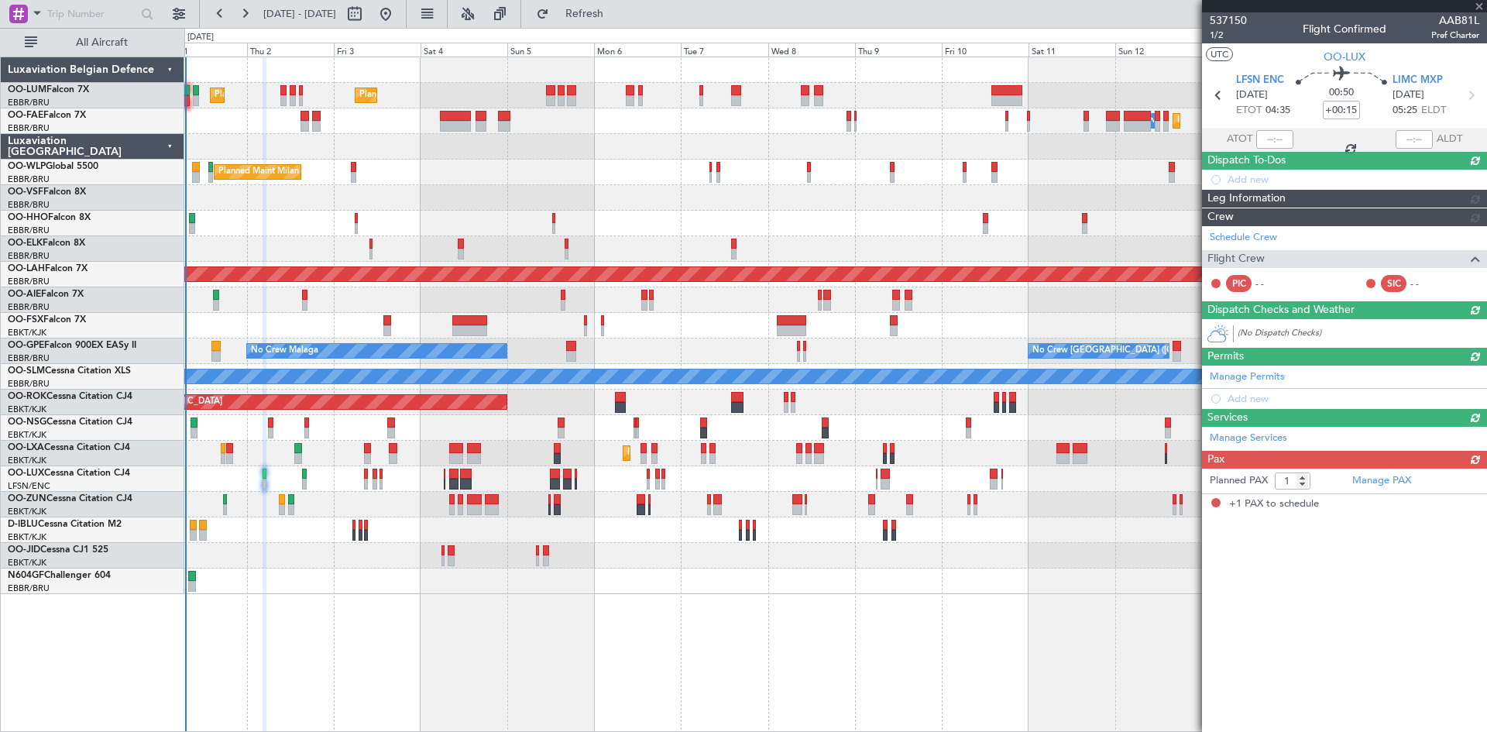
scroll to position [0, 0]
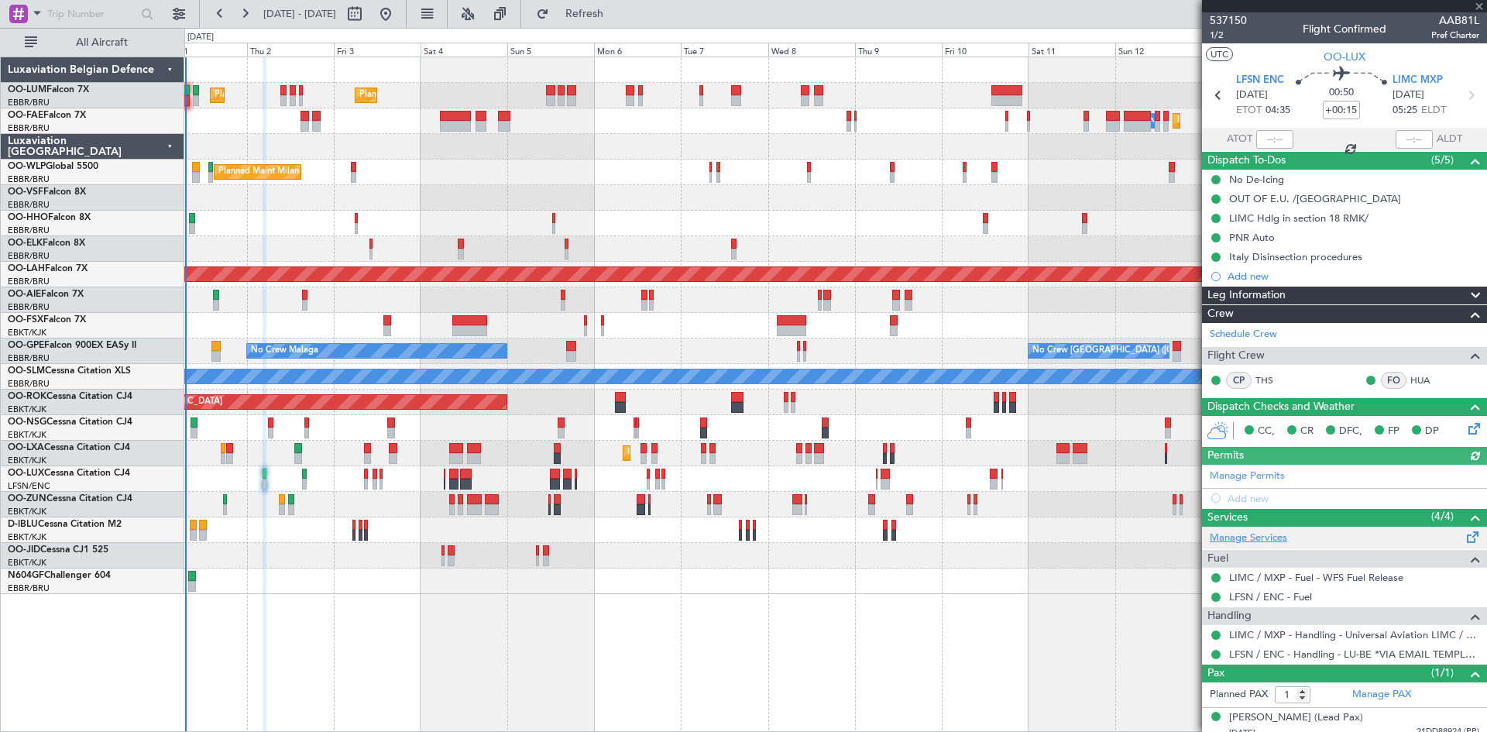
click at [1282, 534] on link "Manage Services" at bounding box center [1248, 538] width 77 height 15
click at [617, 18] on span "Refresh" at bounding box center [584, 14] width 65 height 11
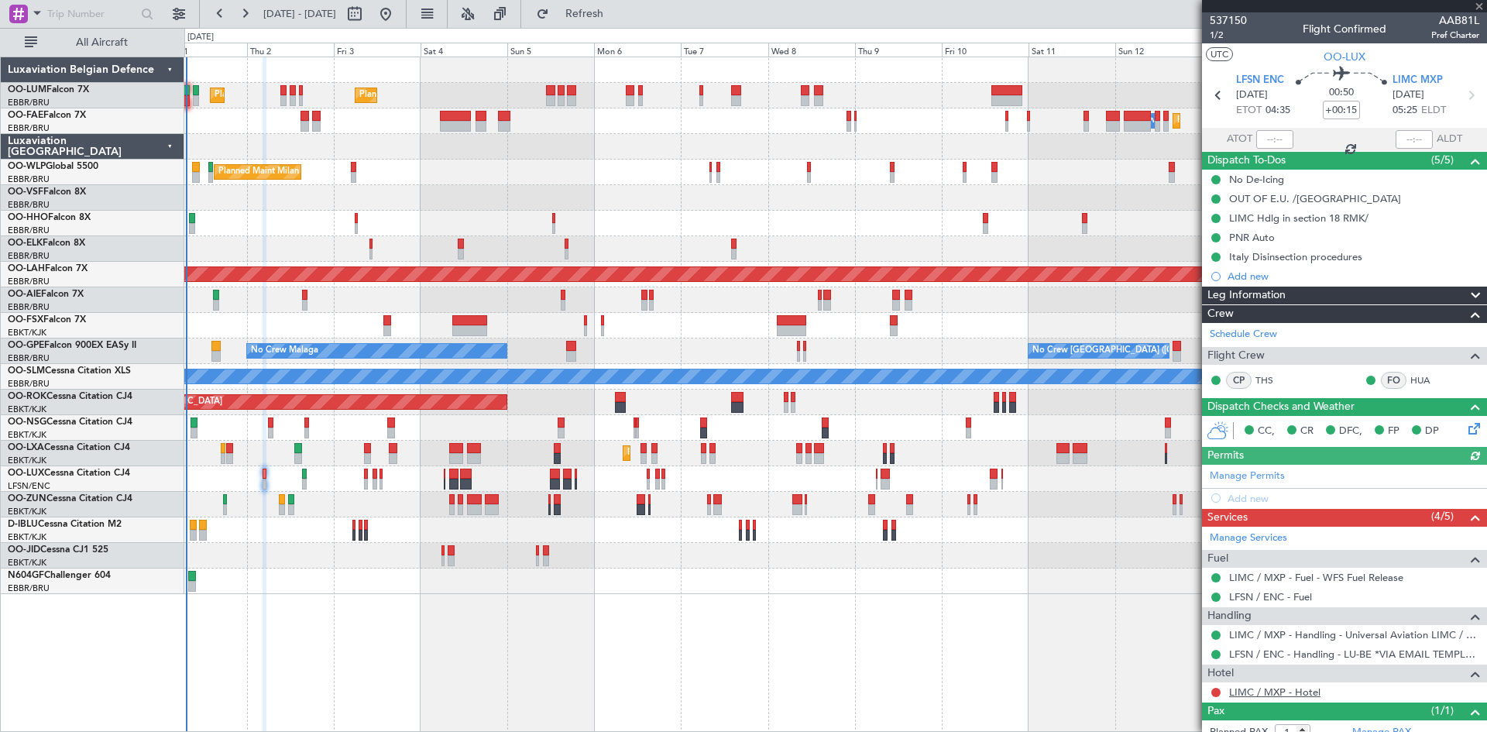
click at [1272, 692] on link "LIMC / MXP - Hotel" at bounding box center [1274, 692] width 91 height 13
click at [598, 17] on button "Refresh" at bounding box center [575, 14] width 93 height 25
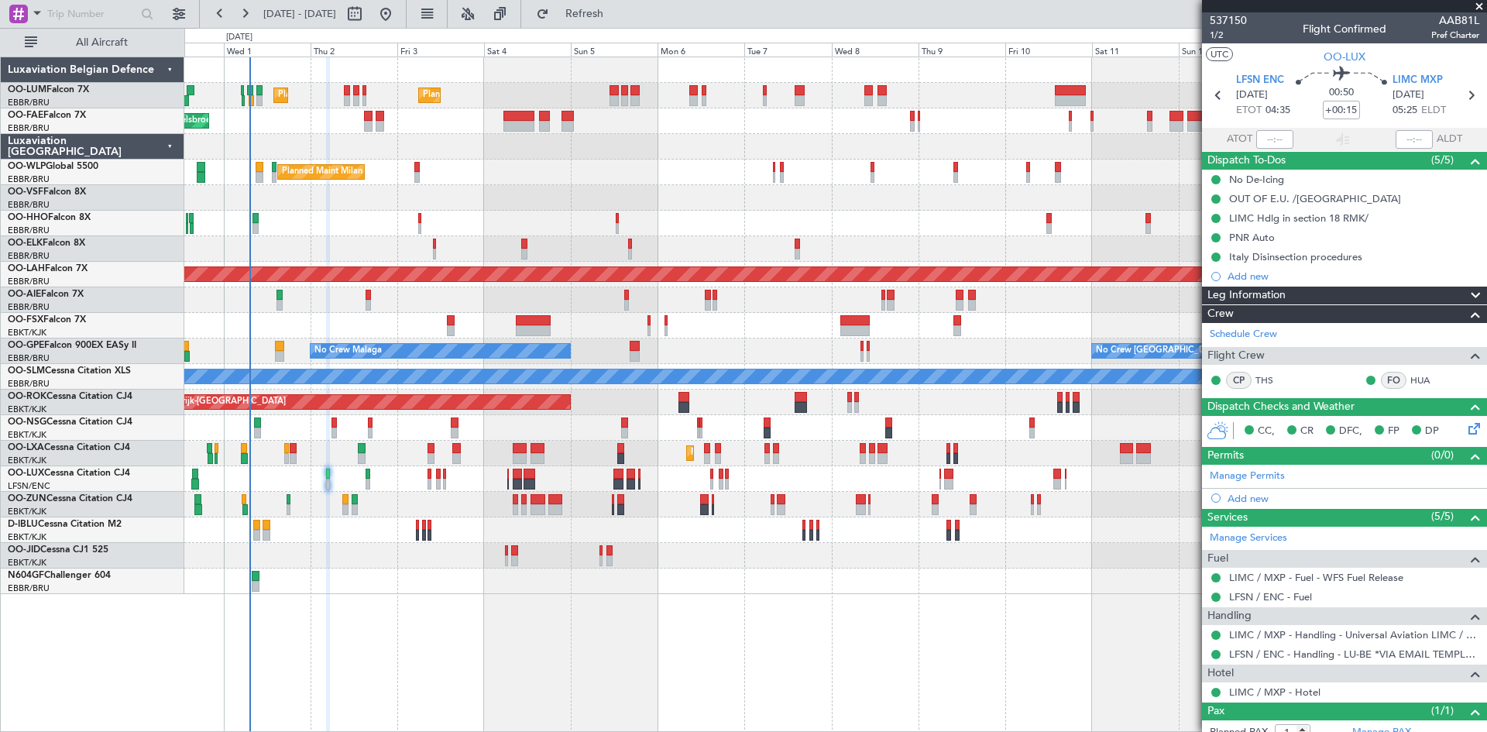
click at [347, 601] on div "Planned Maint Brussels (Brussels National) Planned Maint Brussels (Brussels Nat…" at bounding box center [835, 395] width 1303 height 676
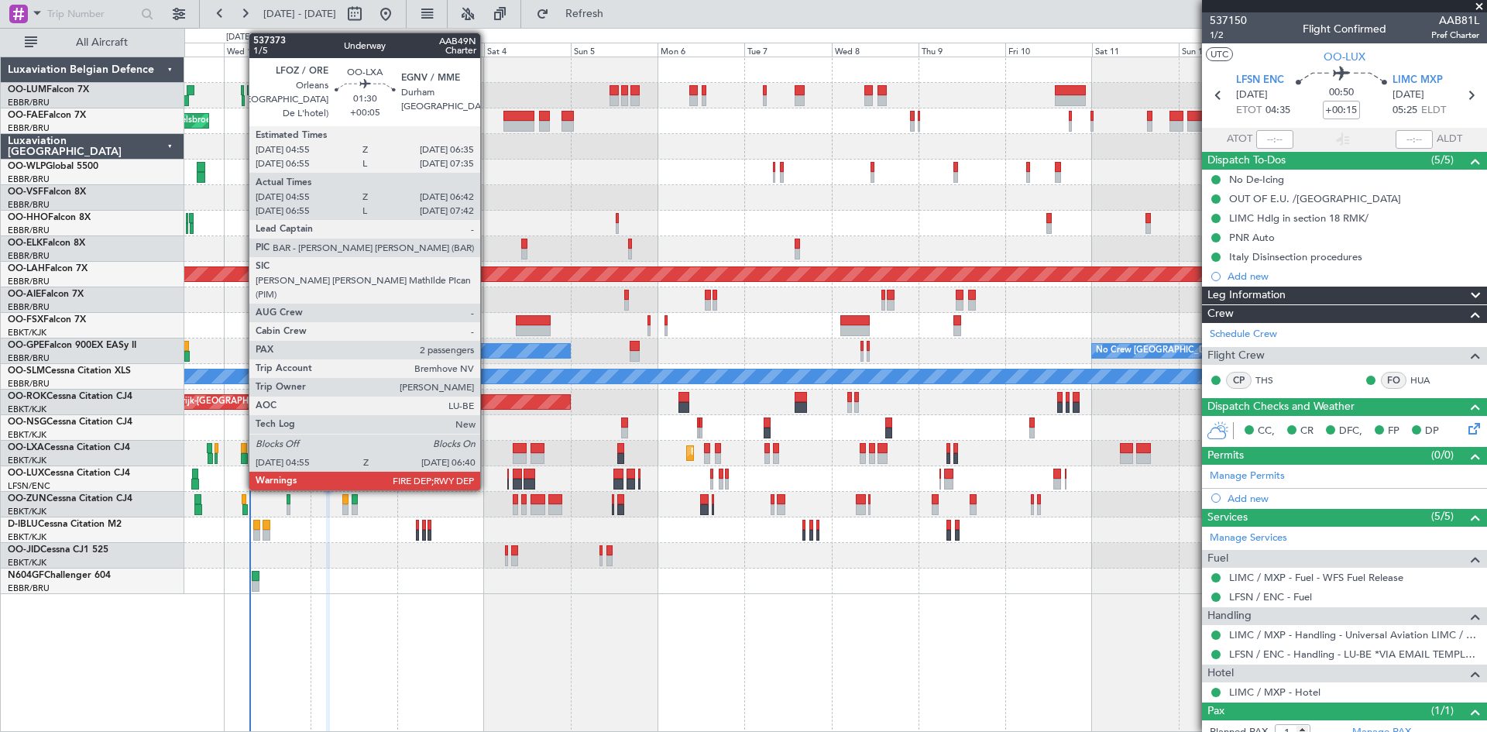
click at [241, 451] on div at bounding box center [244, 448] width 6 height 11
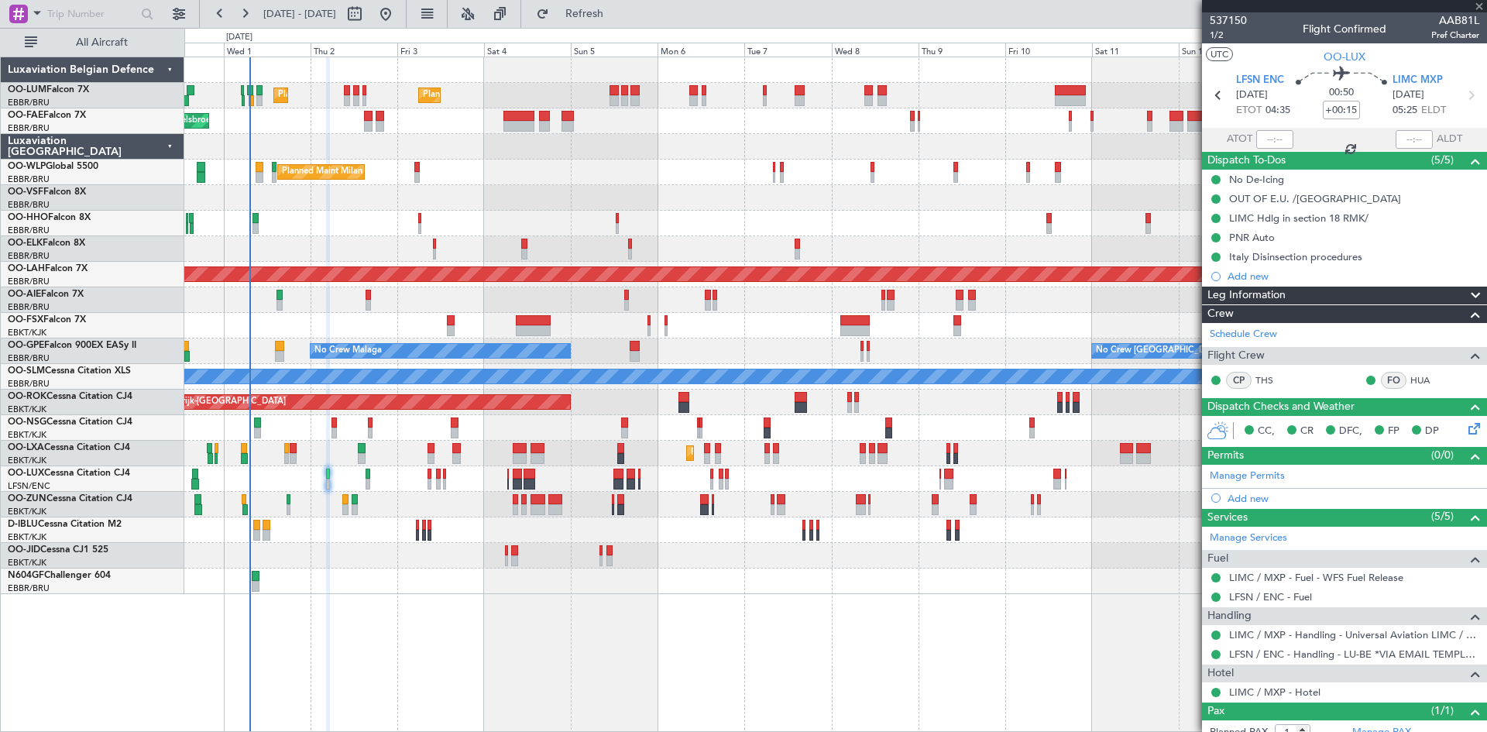
type input "+00:05"
type input "05:00"
type input "06:37"
type input "2"
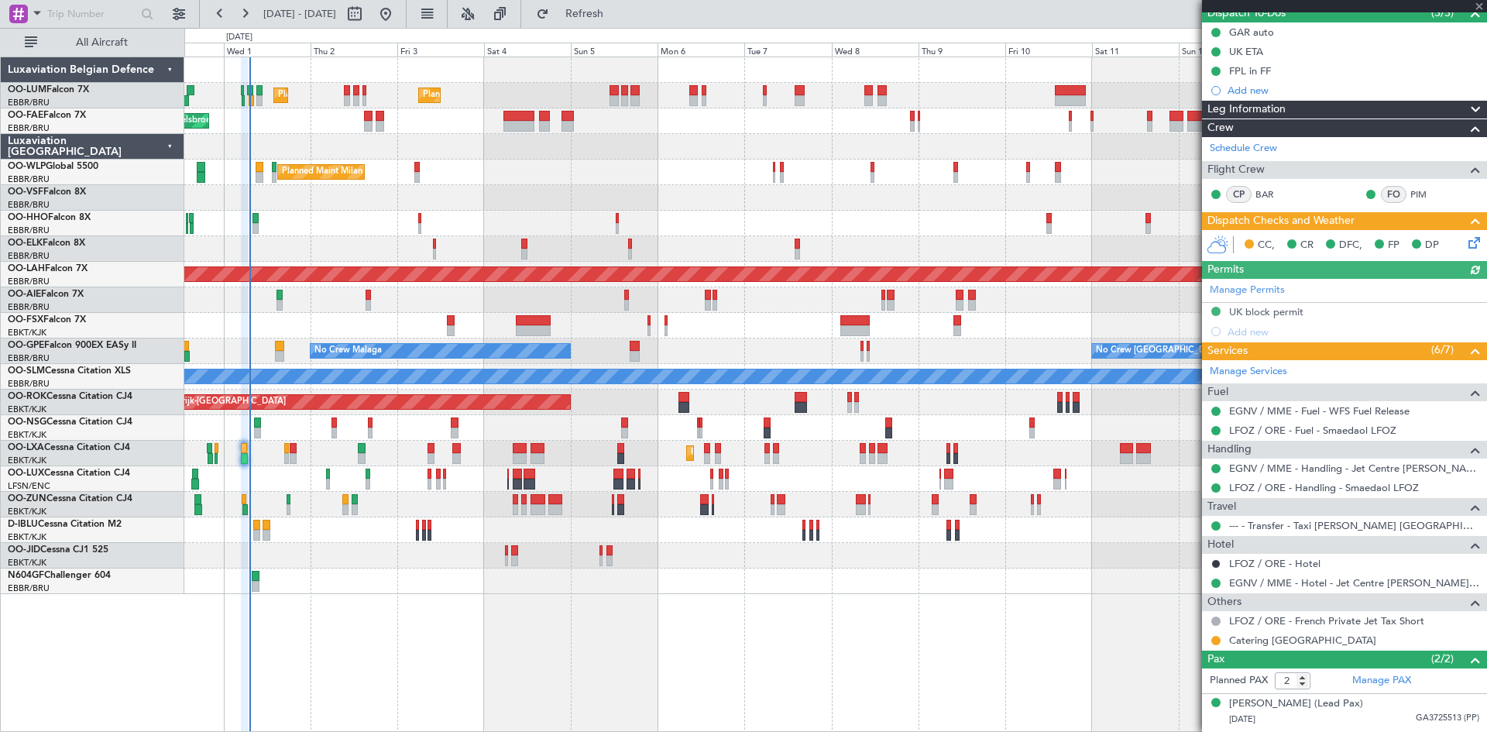
scroll to position [178, 0]
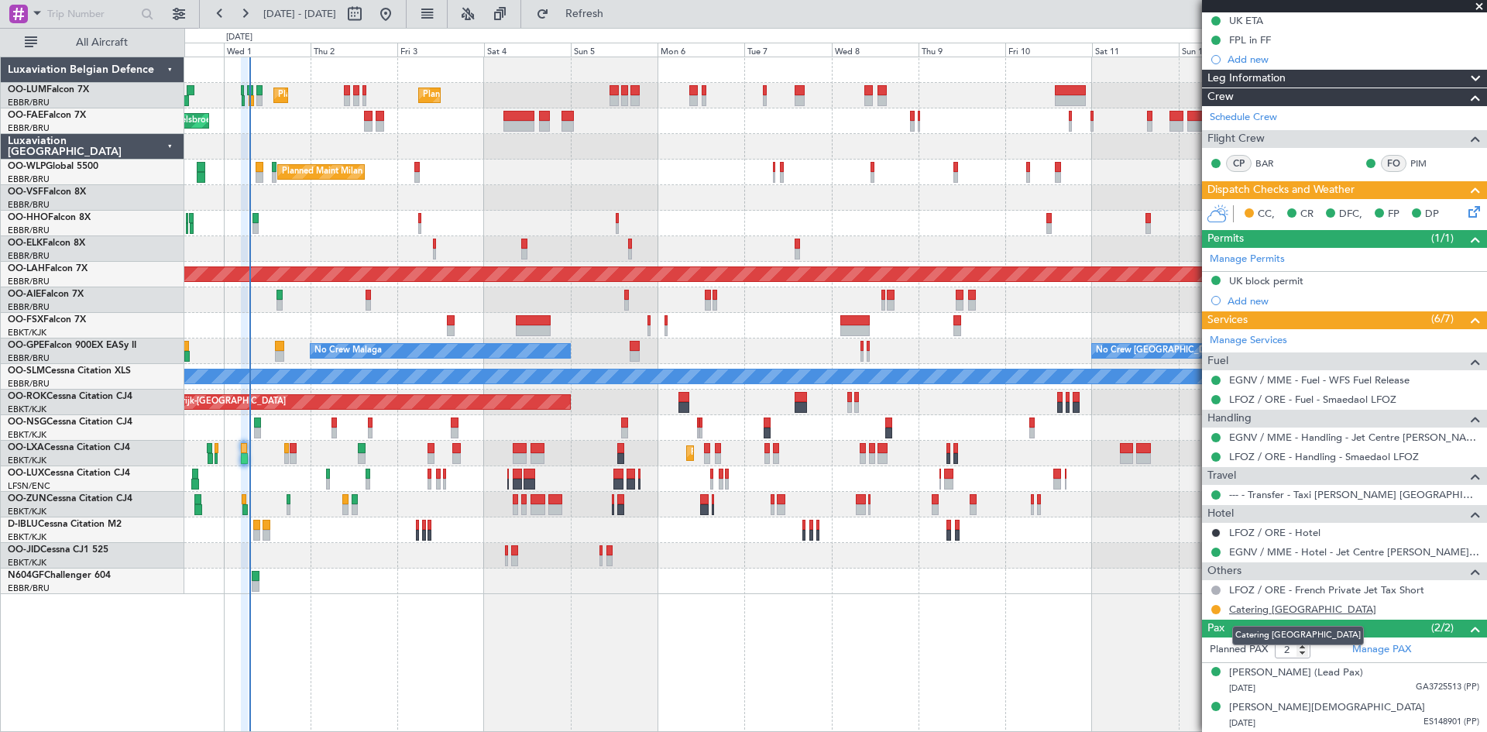
click at [1265, 607] on link "Catering Orleans" at bounding box center [1302, 609] width 147 height 13
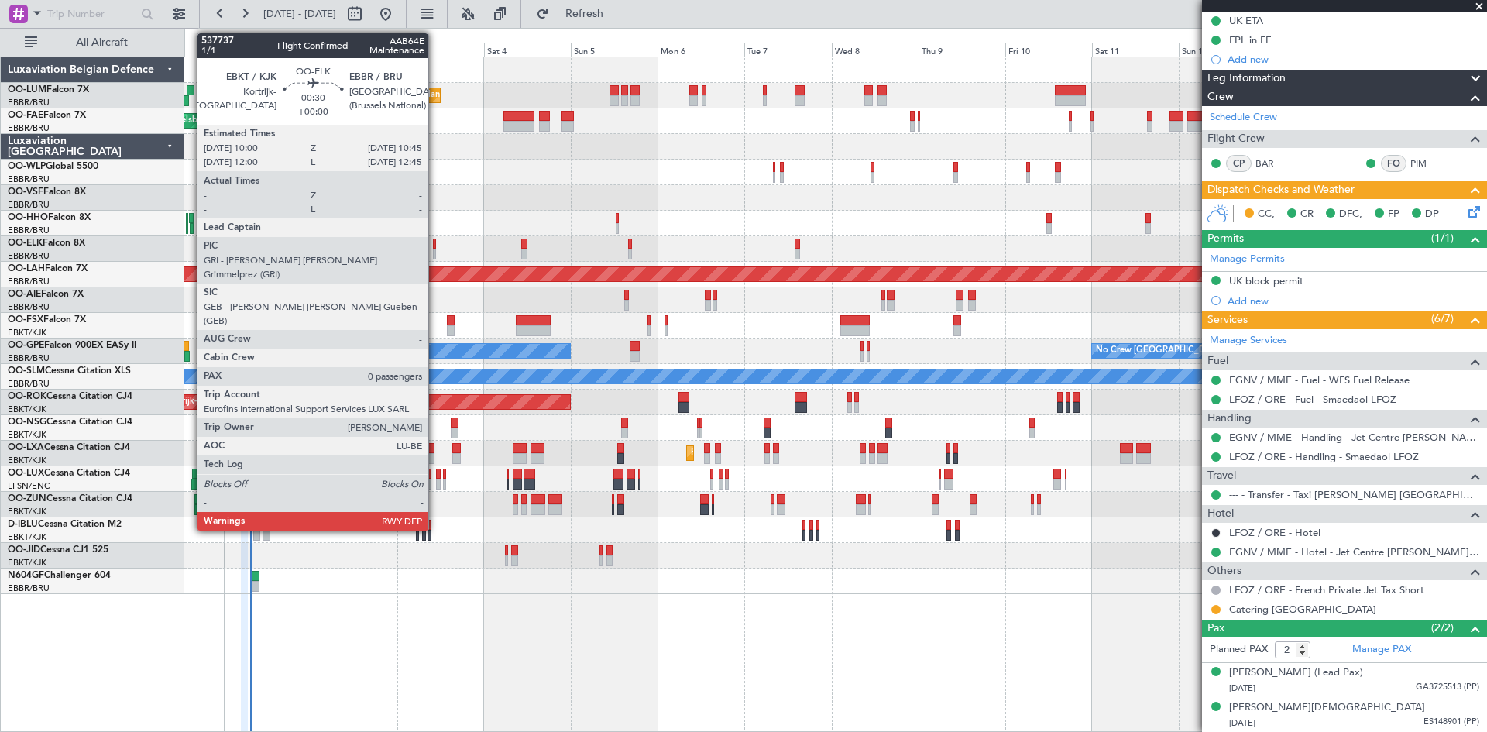
click at [435, 242] on div at bounding box center [434, 244] width 3 height 11
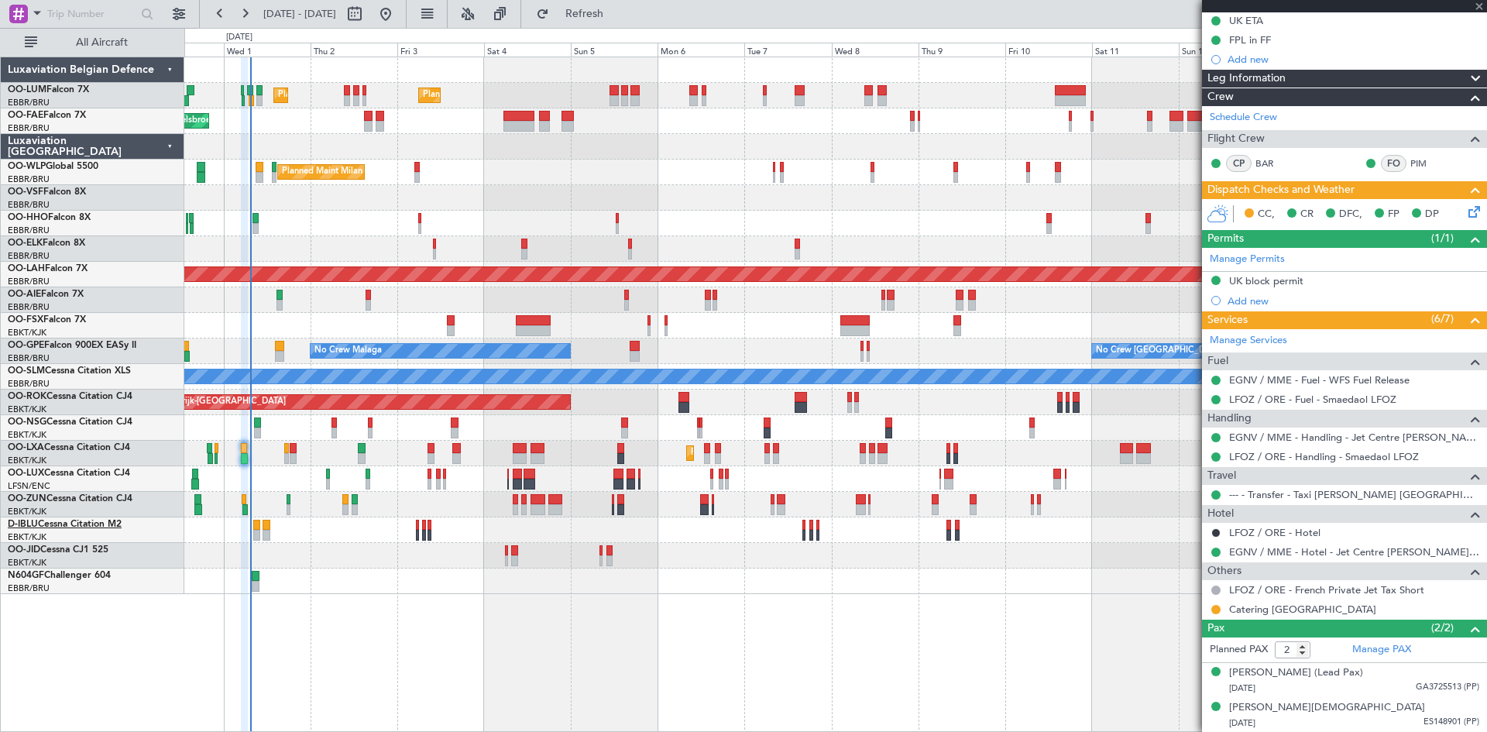
type input "0"
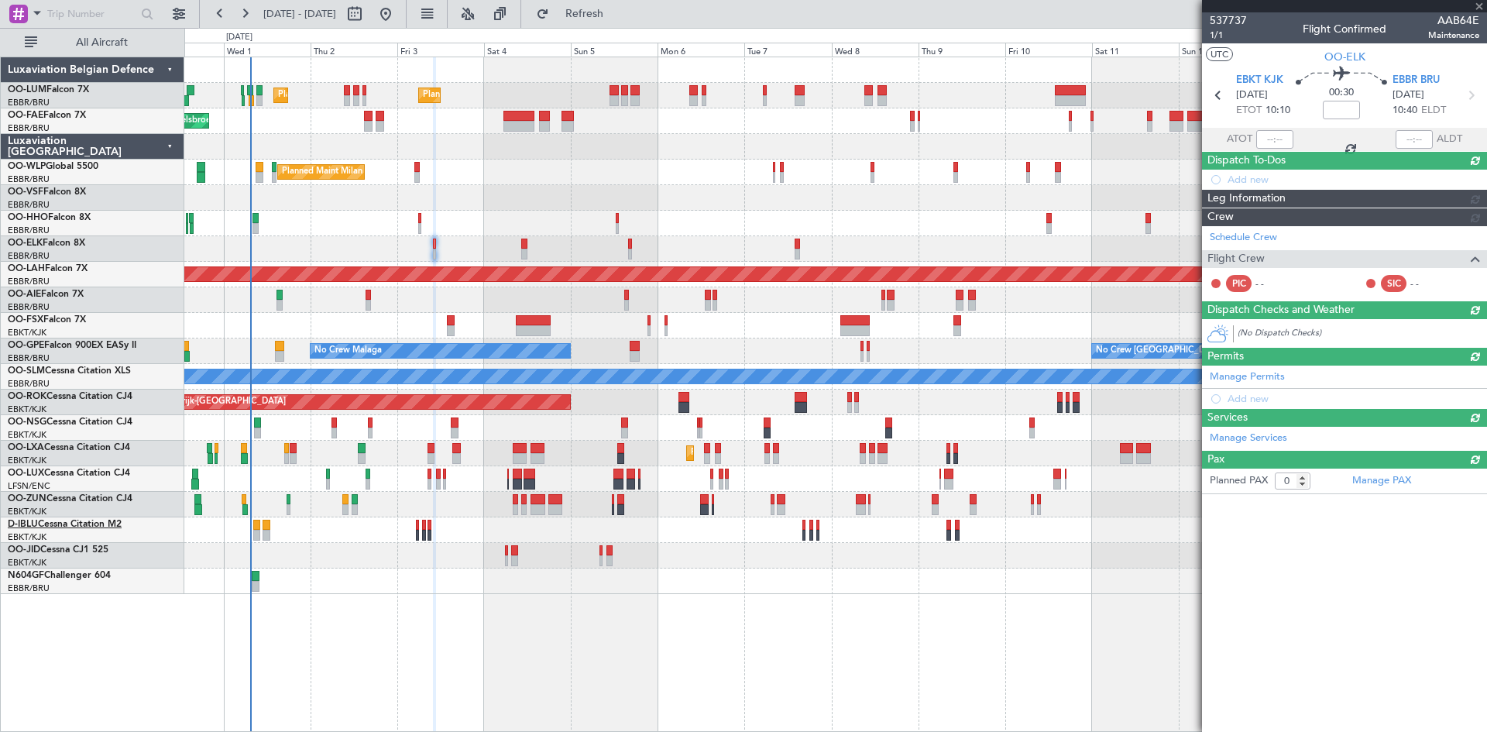
scroll to position [0, 0]
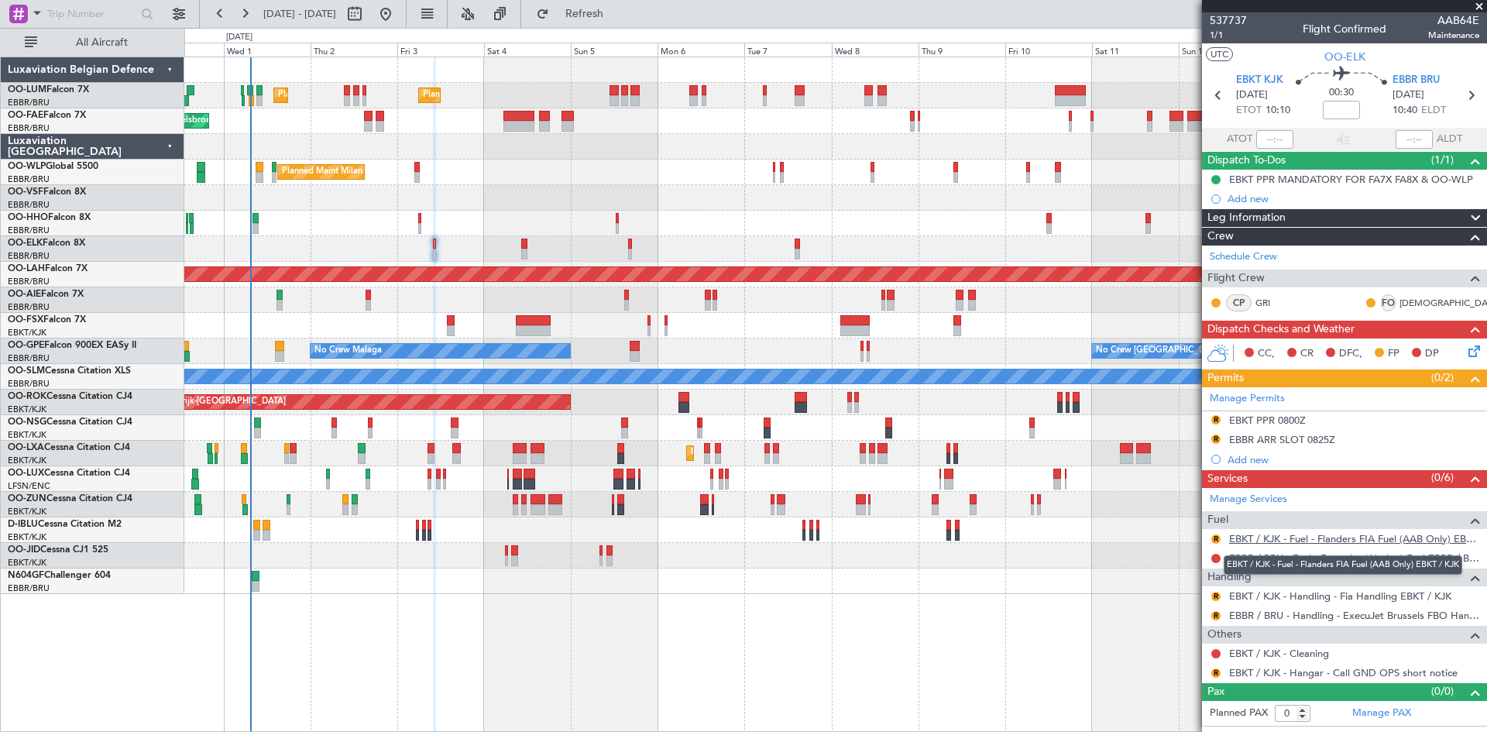
click at [1305, 535] on link "EBKT / KJK - Fuel - Flanders FIA Fuel (AAB Only) EBKT / KJK" at bounding box center [1354, 538] width 250 height 13
click at [617, 18] on span "Refresh" at bounding box center [584, 14] width 65 height 11
click at [1217, 538] on button "R" at bounding box center [1216, 539] width 9 height 9
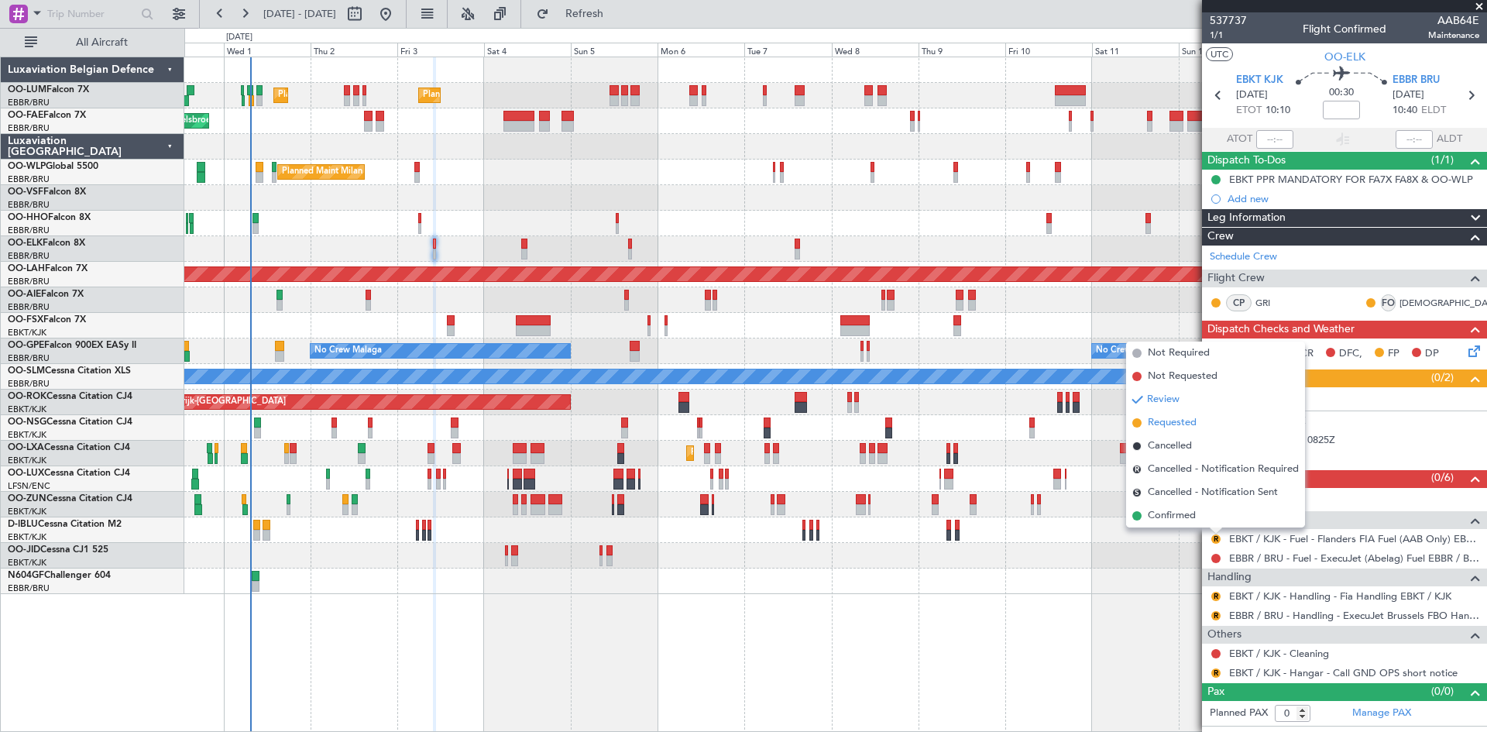
click at [1195, 425] on span "Requested" at bounding box center [1172, 422] width 49 height 15
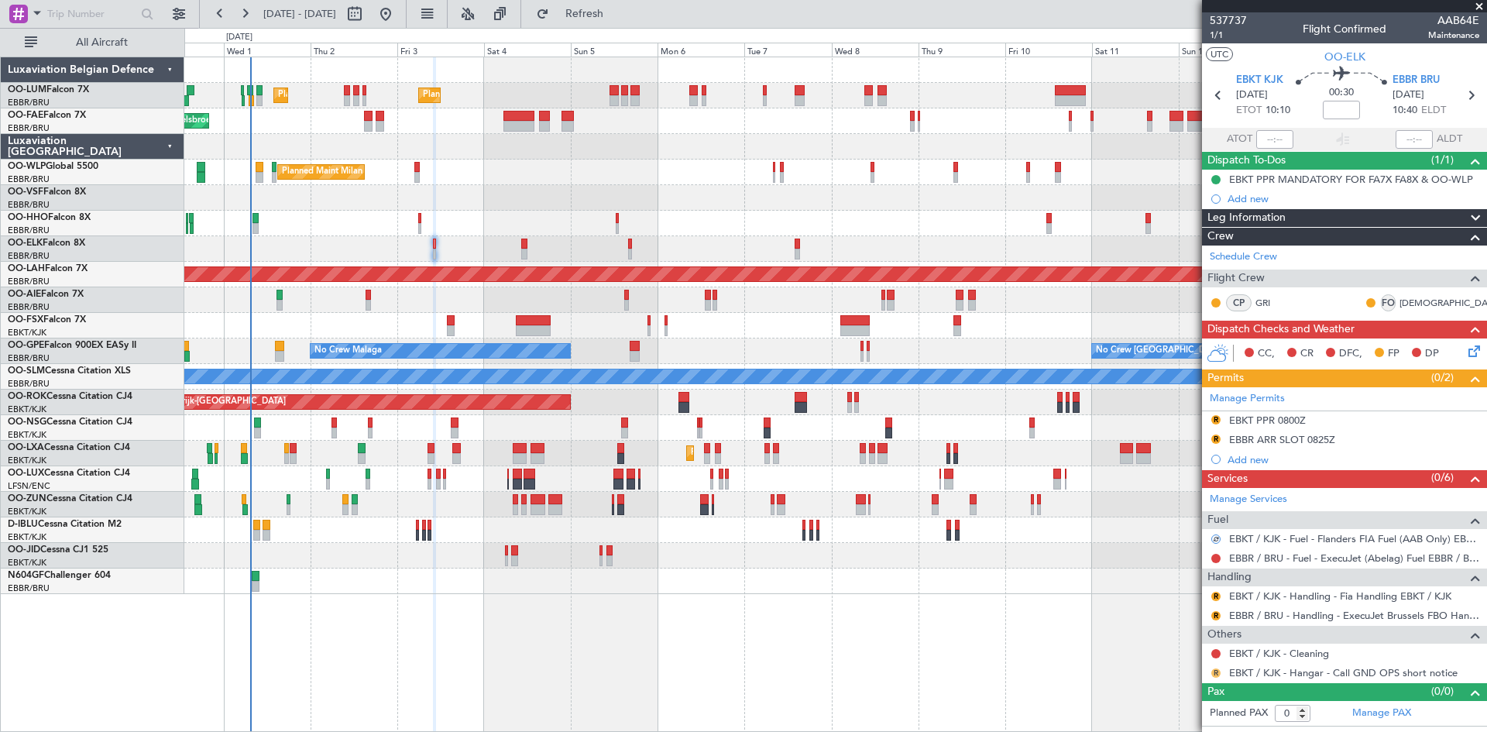
click at [1219, 673] on button "R" at bounding box center [1216, 673] width 9 height 9
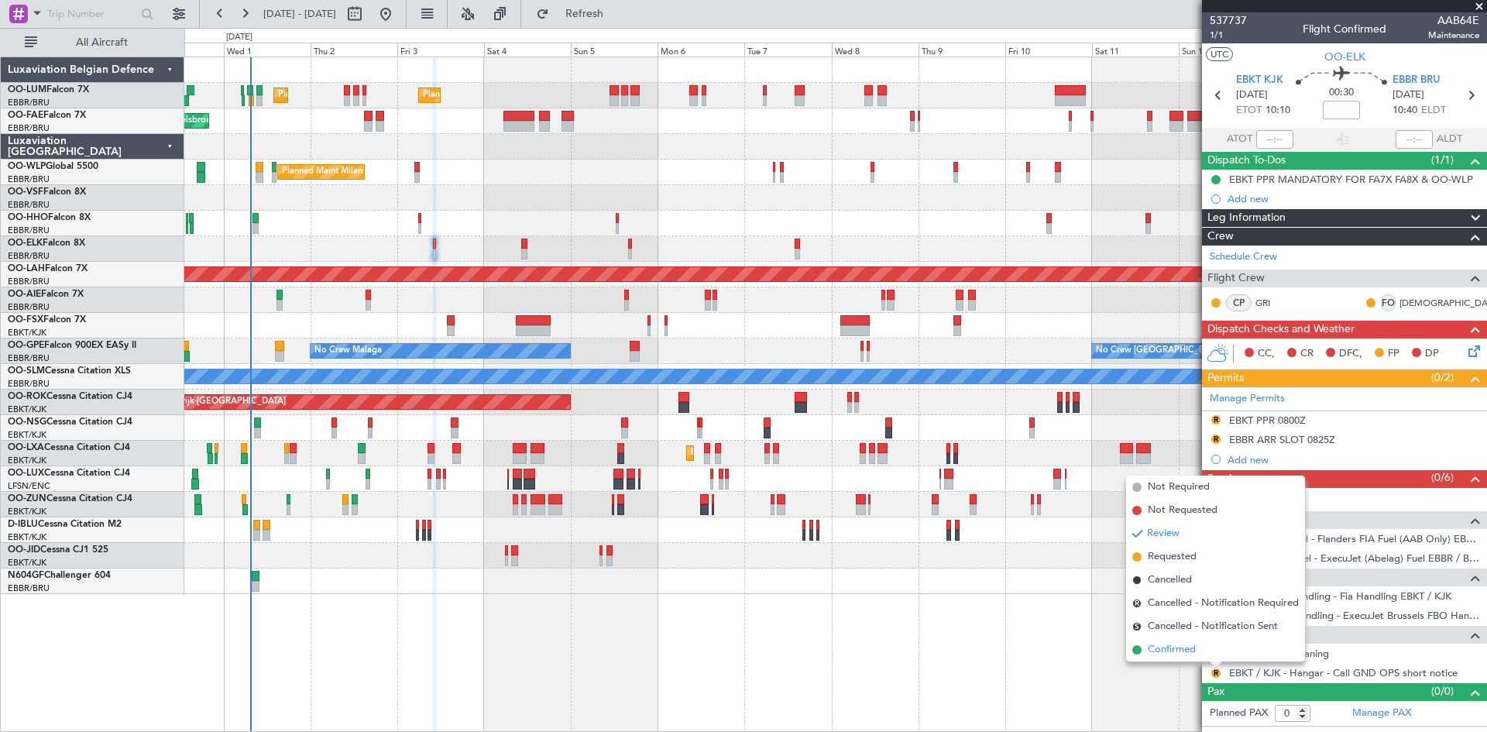
click at [1174, 651] on span "Confirmed" at bounding box center [1172, 649] width 48 height 15
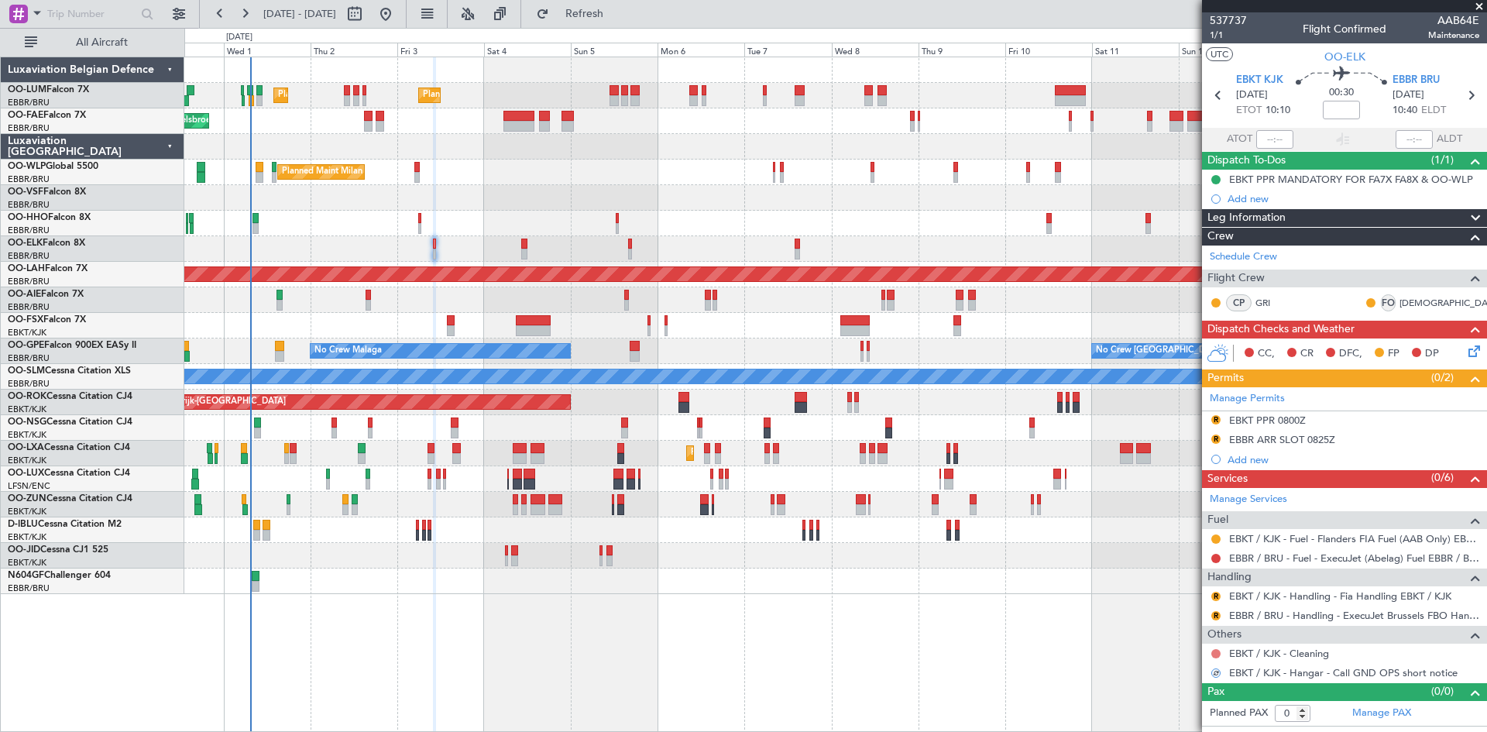
click at [1216, 652] on button at bounding box center [1216, 653] width 9 height 9
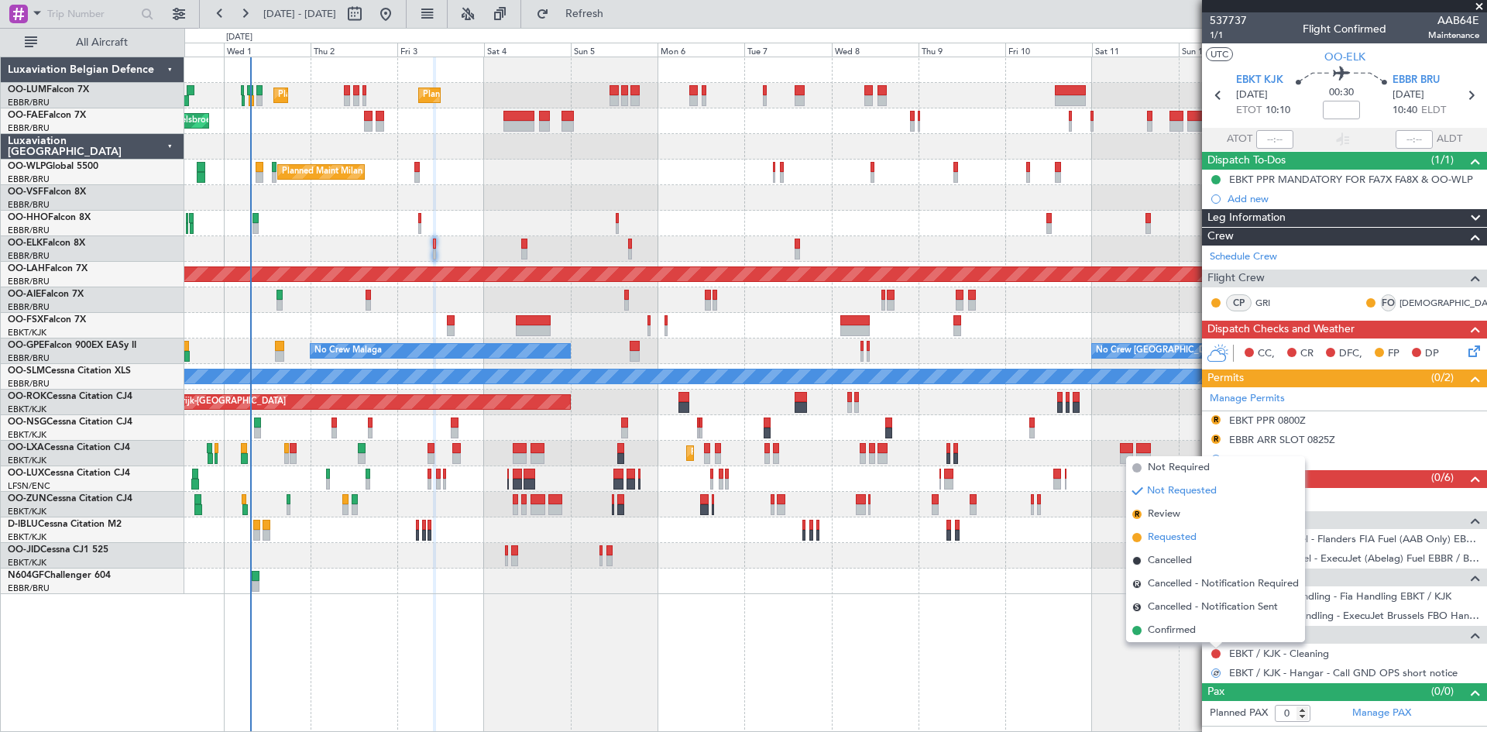
click at [1181, 536] on span "Requested" at bounding box center [1172, 537] width 49 height 15
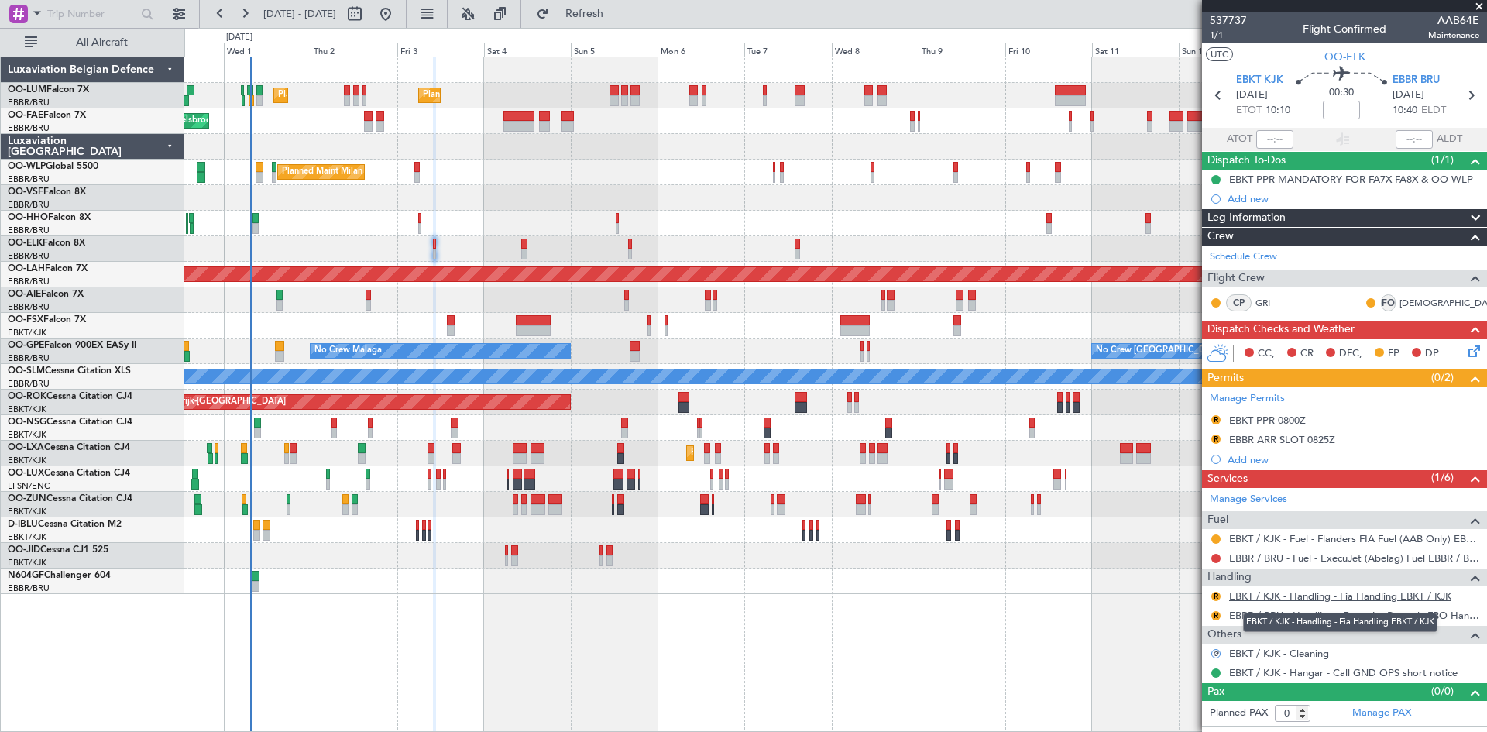
click at [1288, 594] on link "EBKT / KJK - Handling - Fia Handling EBKT / KJK" at bounding box center [1340, 596] width 222 height 13
click at [1215, 419] on button "R" at bounding box center [1216, 419] width 9 height 9
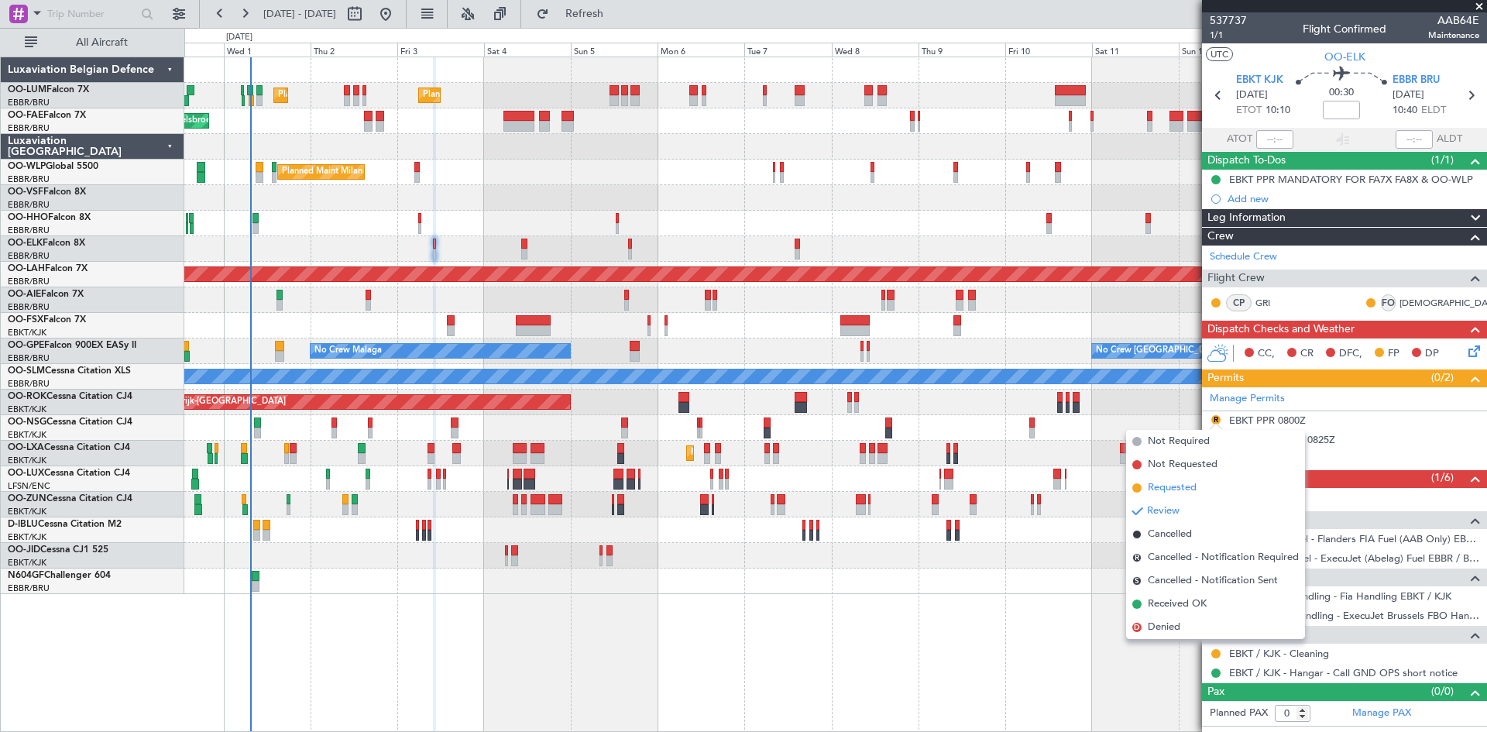
click at [1198, 486] on li "Requested" at bounding box center [1215, 487] width 179 height 23
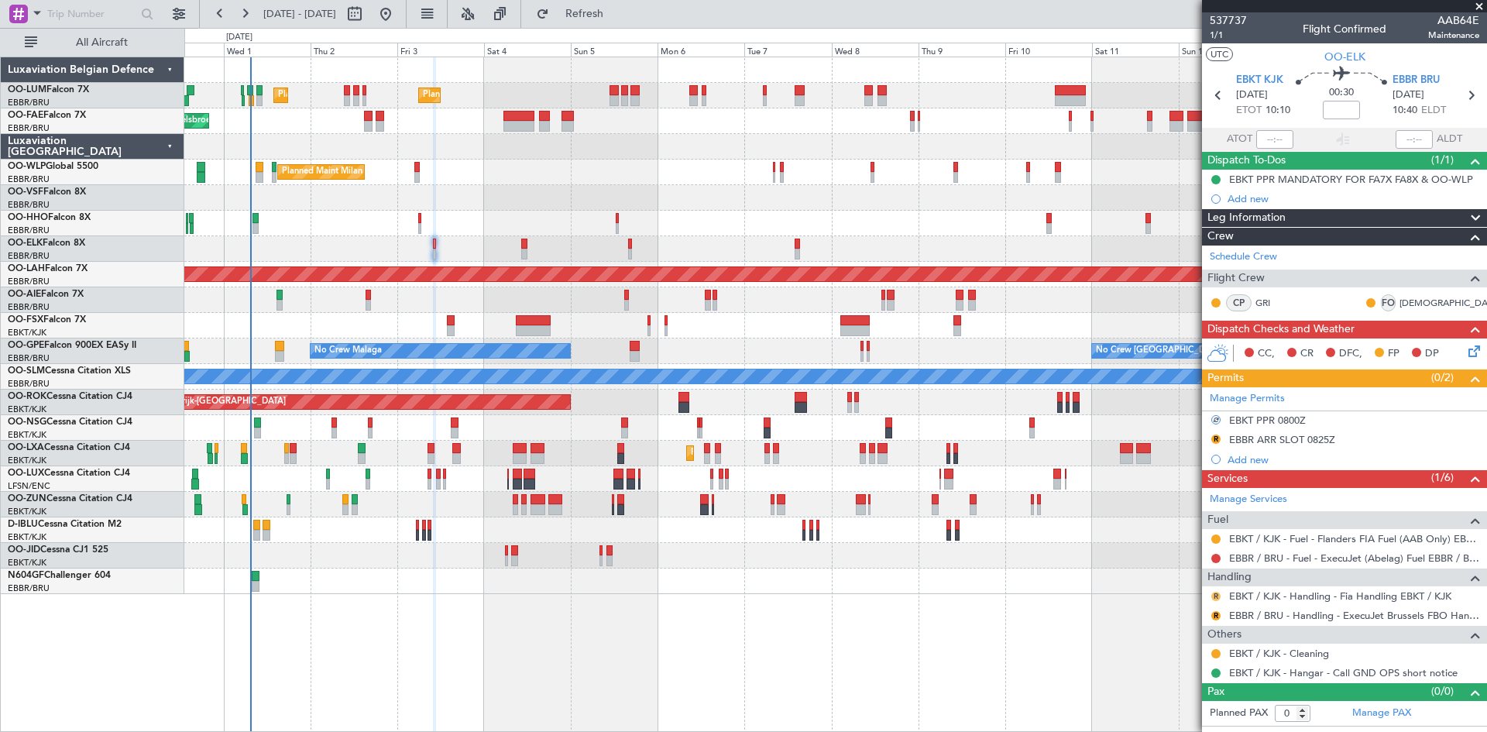
click at [1215, 595] on button "R" at bounding box center [1216, 596] width 9 height 9
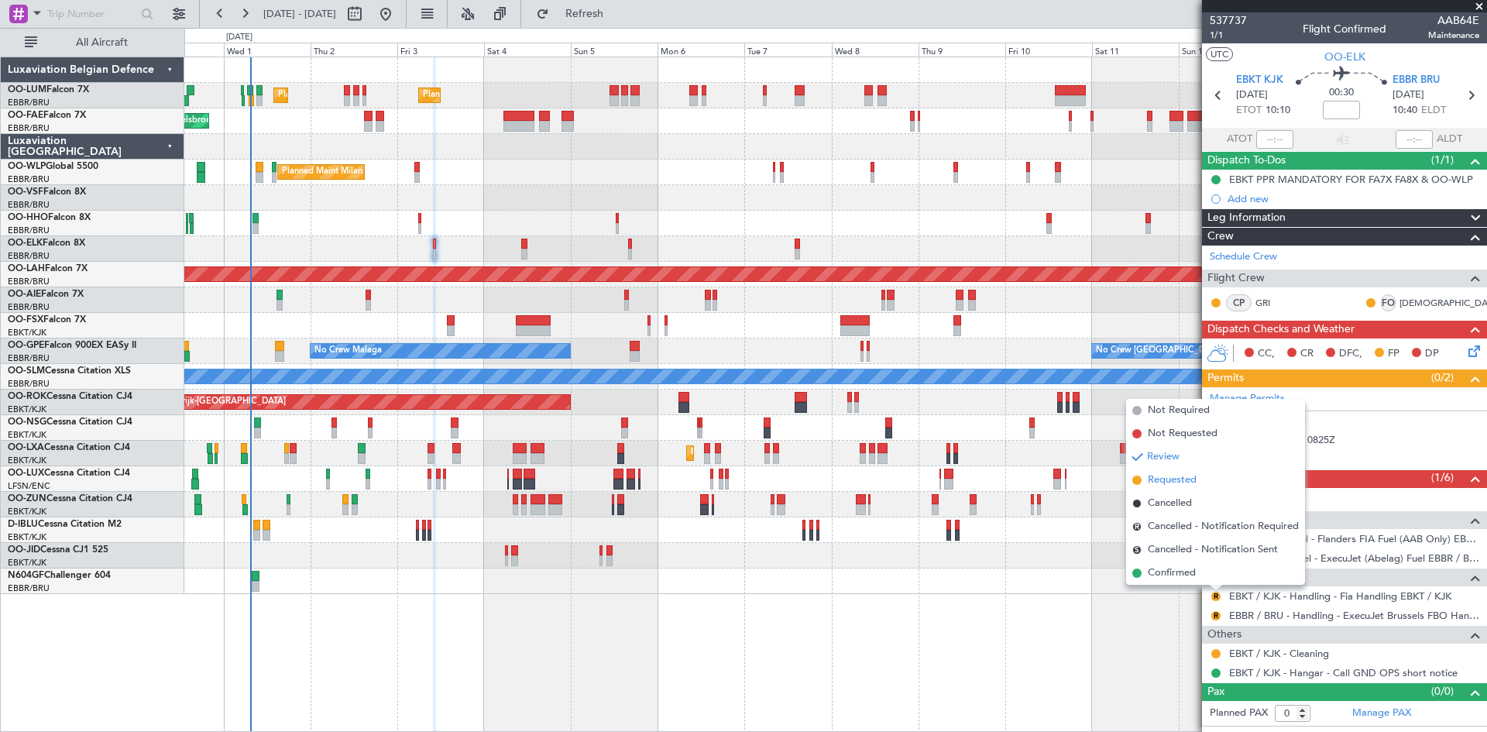
click at [1183, 479] on span "Requested" at bounding box center [1172, 480] width 49 height 15
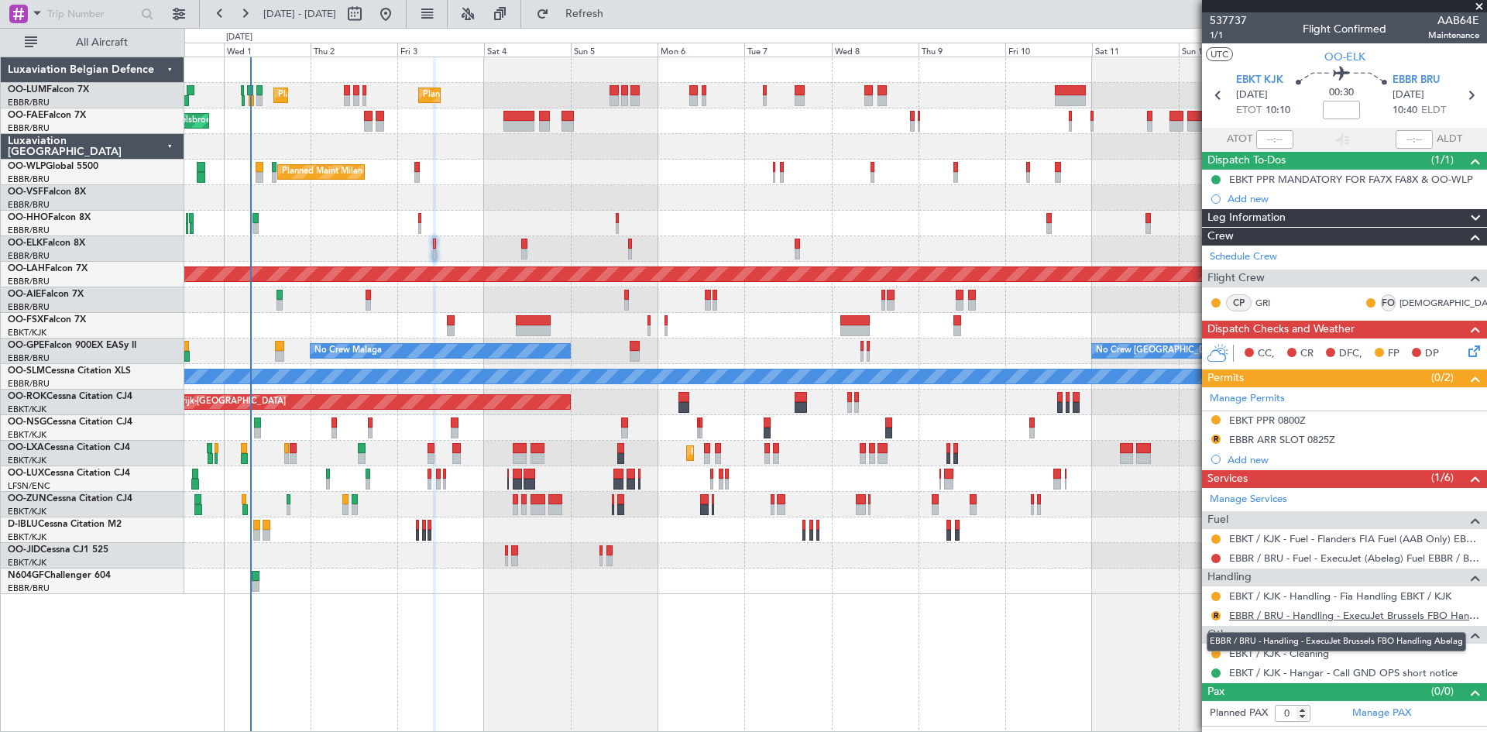
click at [1294, 617] on link "EBBR / BRU - Handling - ExecuJet Brussels FBO Handling Abelag" at bounding box center [1354, 615] width 250 height 13
click at [1212, 435] on button "R" at bounding box center [1216, 439] width 9 height 9
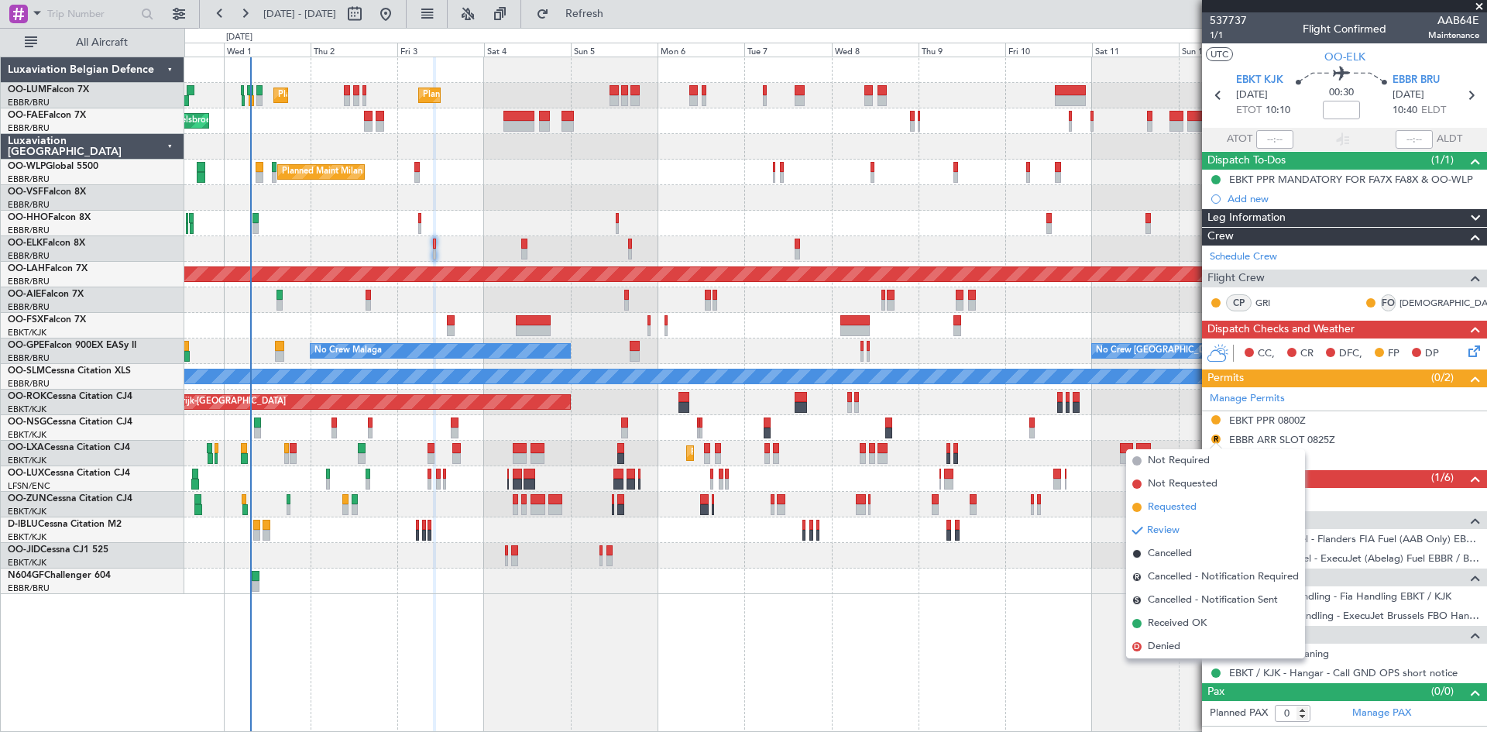
click at [1193, 504] on span "Requested" at bounding box center [1172, 507] width 49 height 15
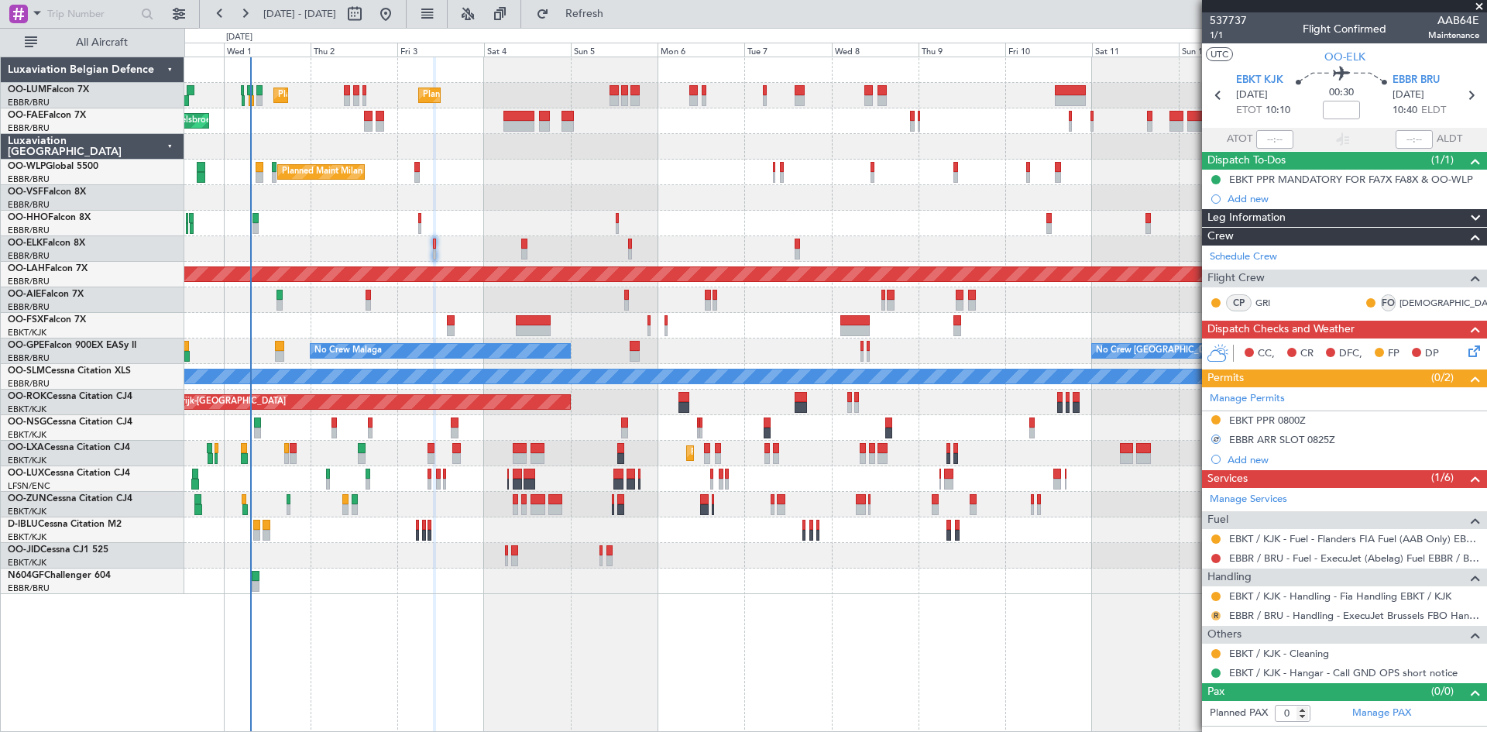
click at [1218, 613] on button "R" at bounding box center [1216, 615] width 9 height 9
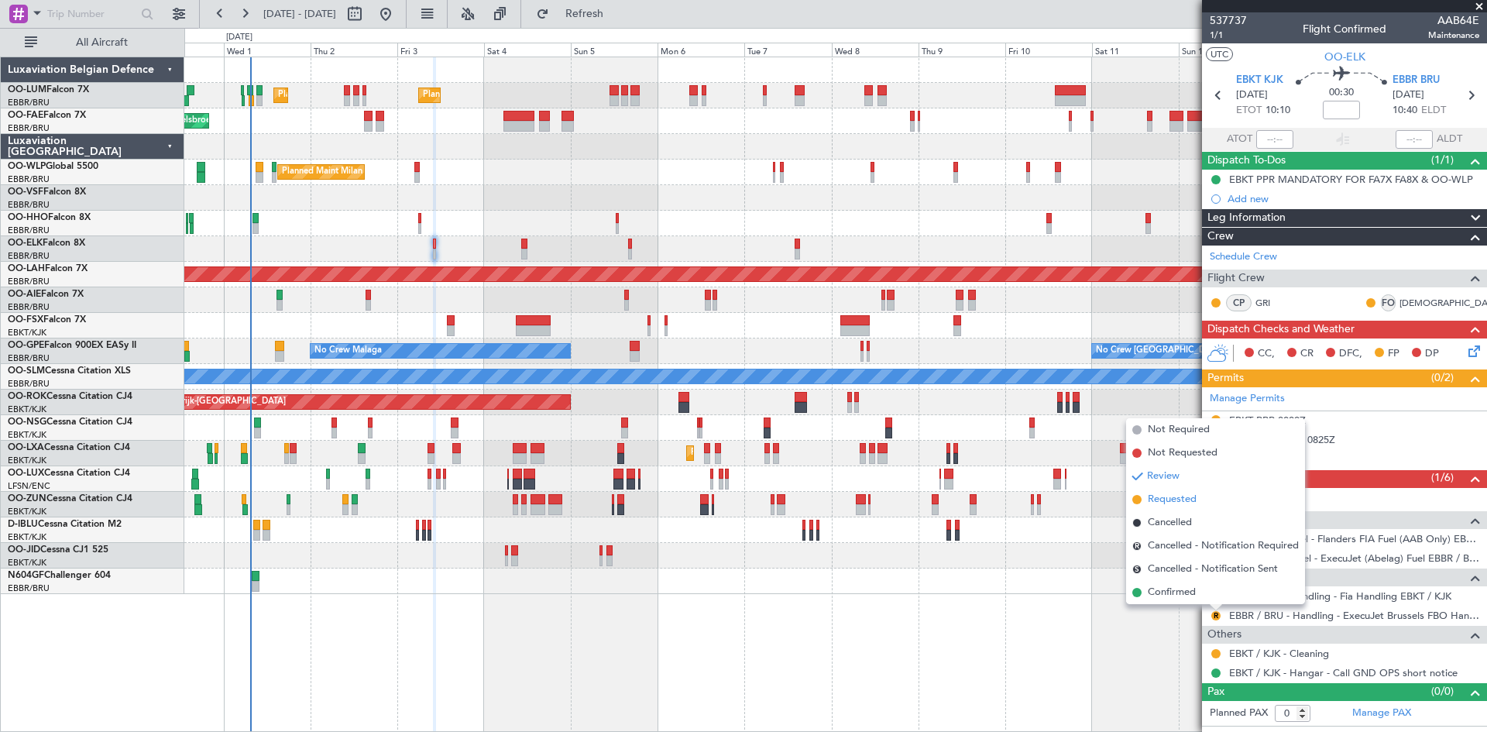
click at [1188, 504] on span "Requested" at bounding box center [1172, 499] width 49 height 15
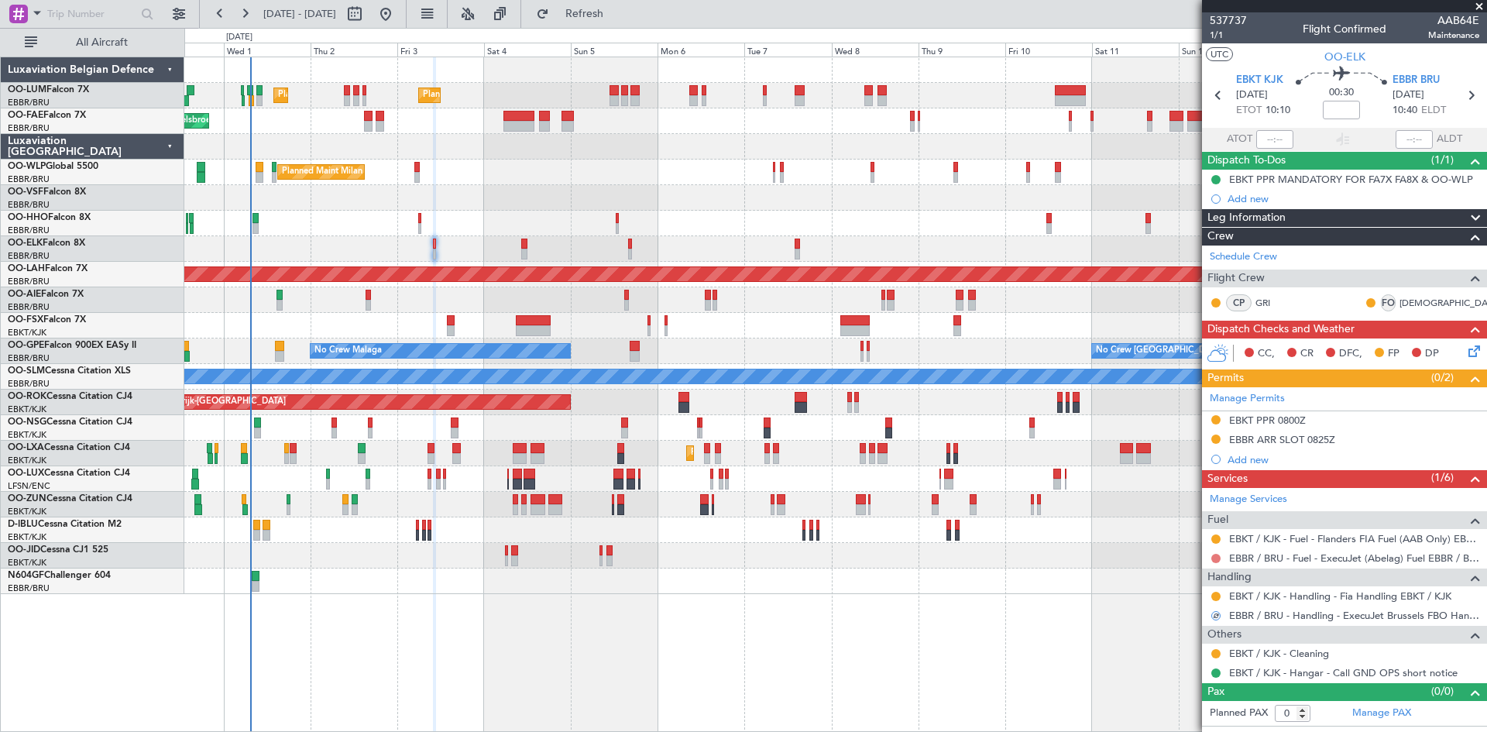
click at [1215, 557] on button at bounding box center [1216, 558] width 9 height 9
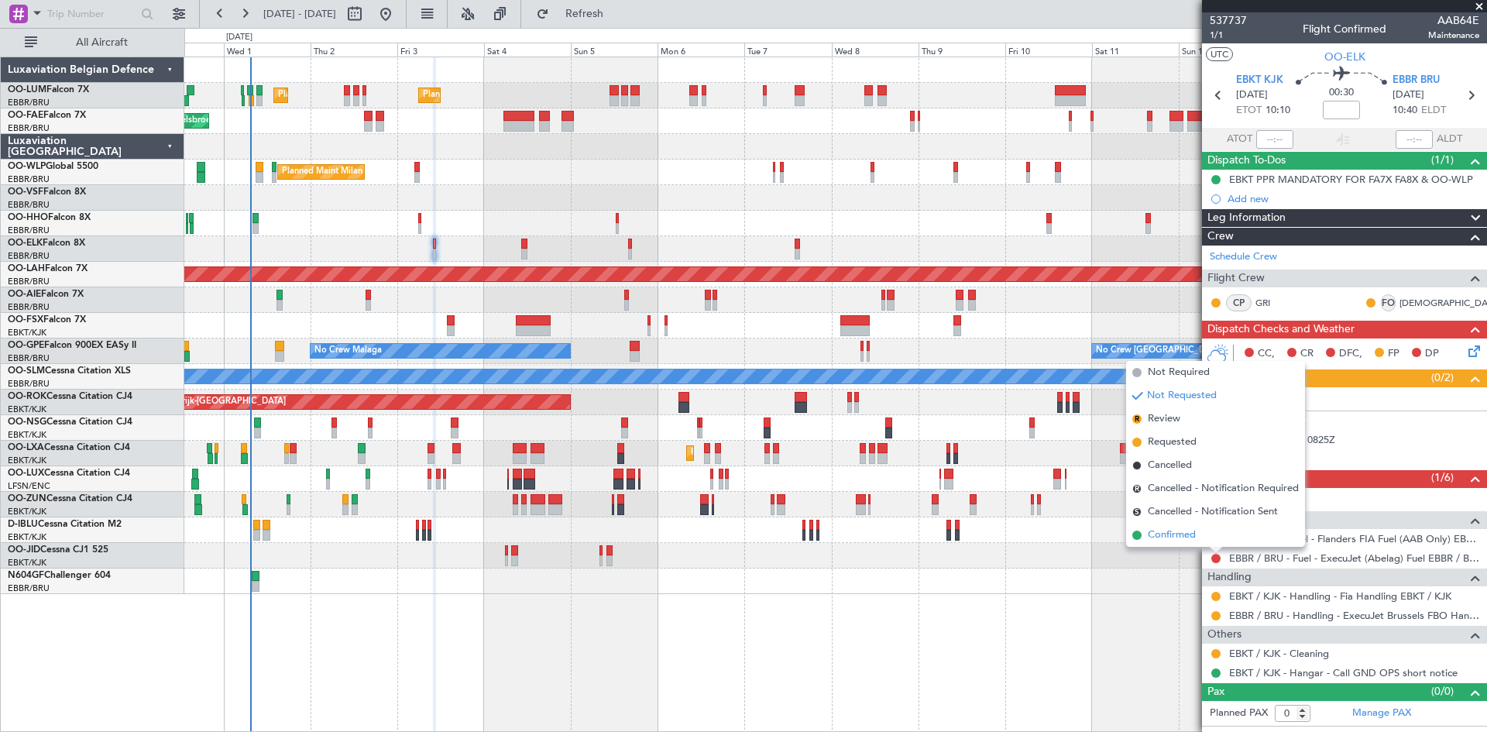
click at [1206, 540] on li "Confirmed" at bounding box center [1215, 535] width 179 height 23
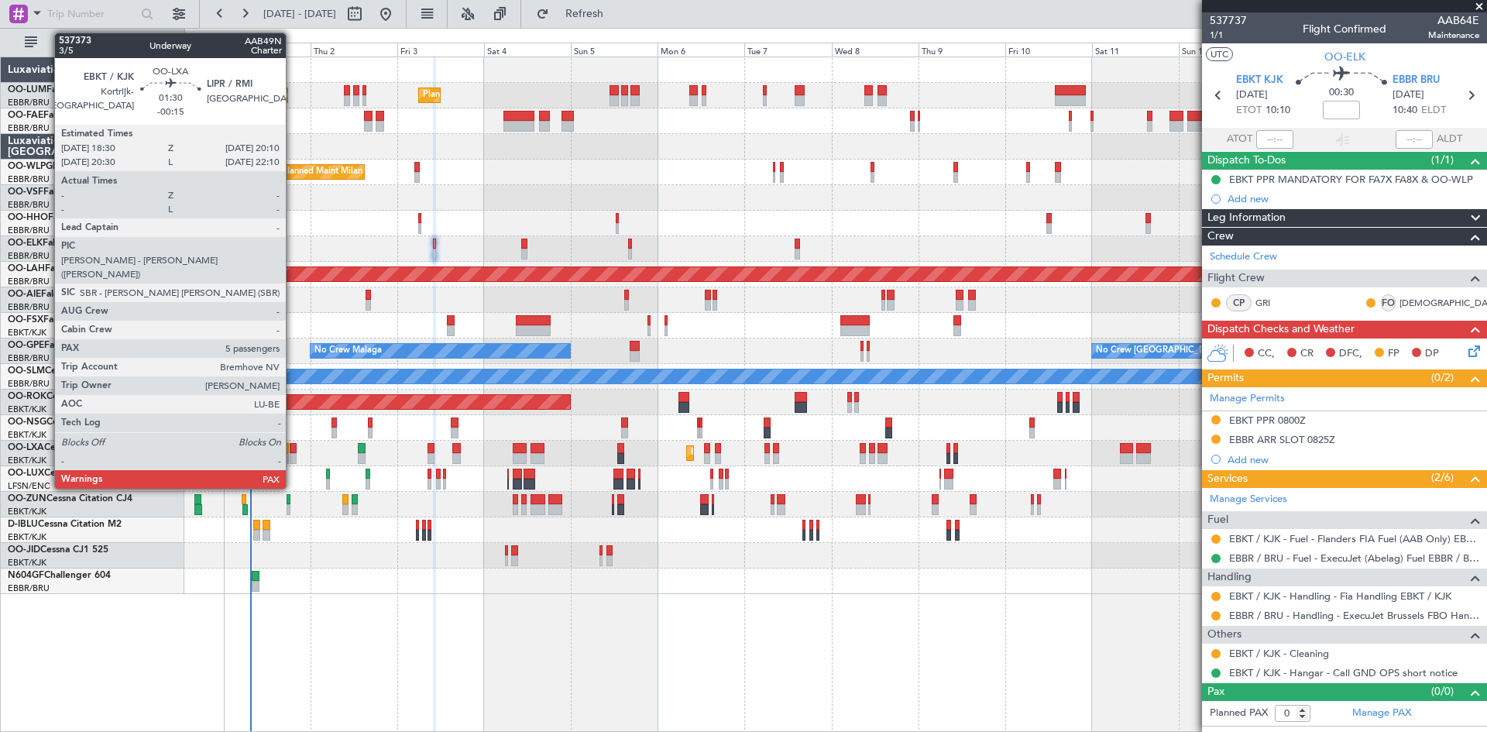
click at [293, 450] on div at bounding box center [293, 448] width 6 height 11
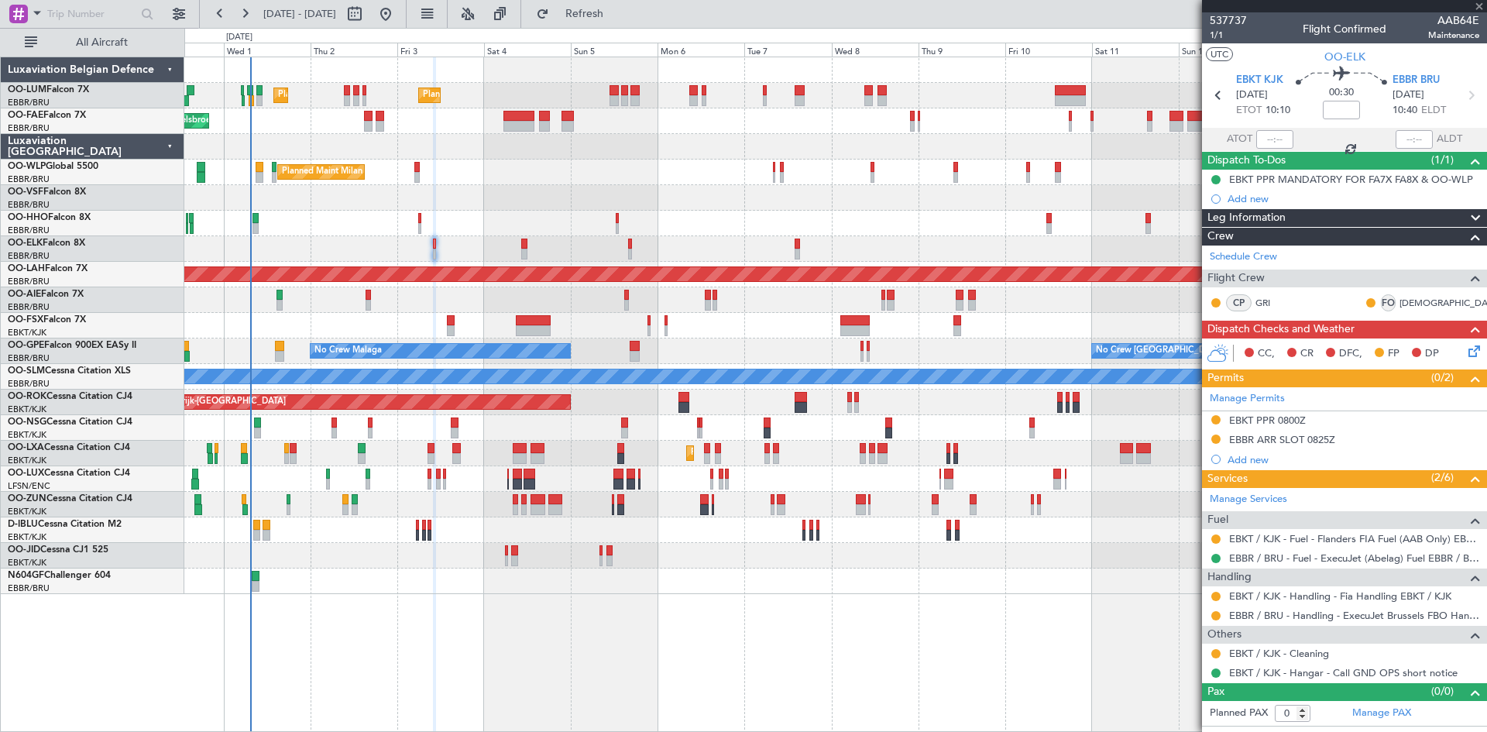
type input "-00:15"
type input "5"
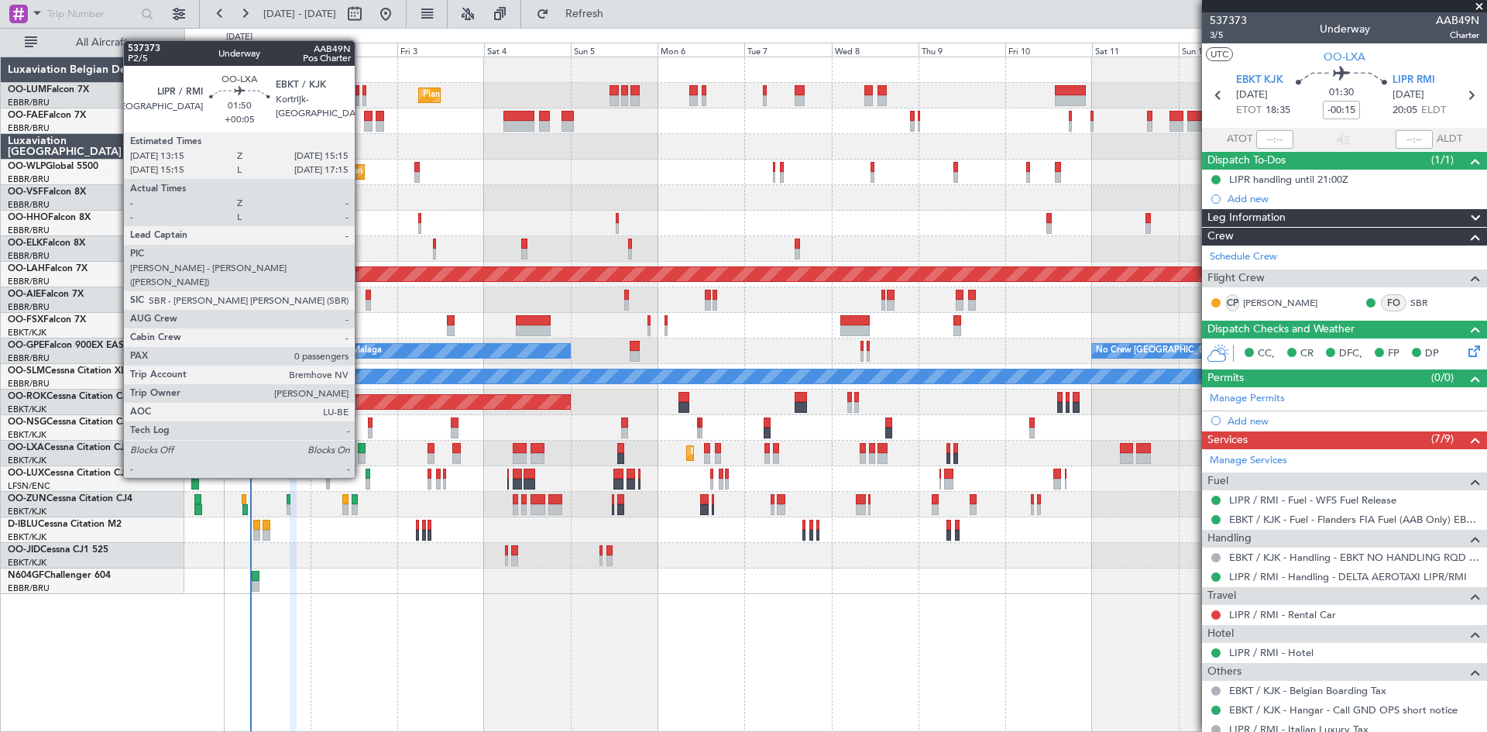
click at [362, 449] on div at bounding box center [362, 448] width 8 height 11
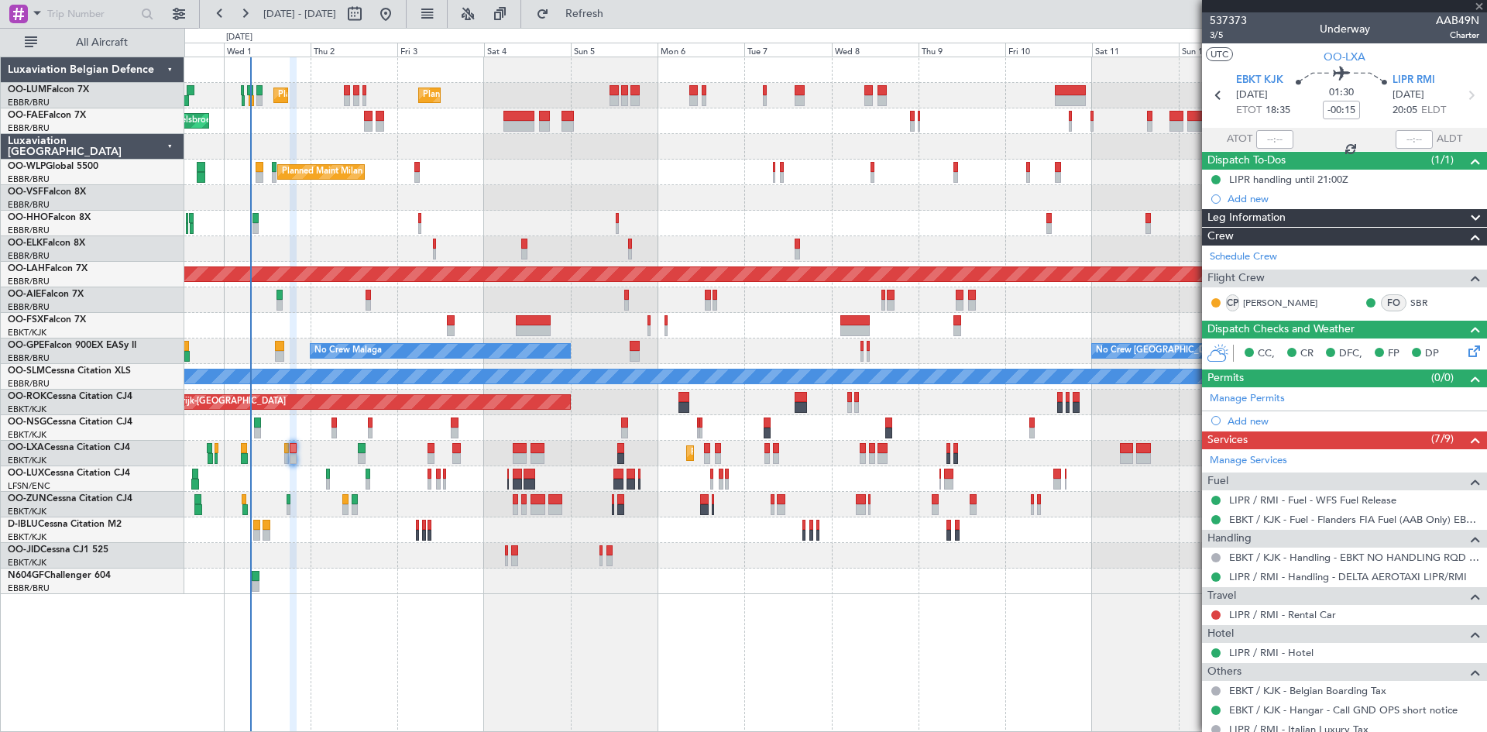
type input "+00:05"
type input "0"
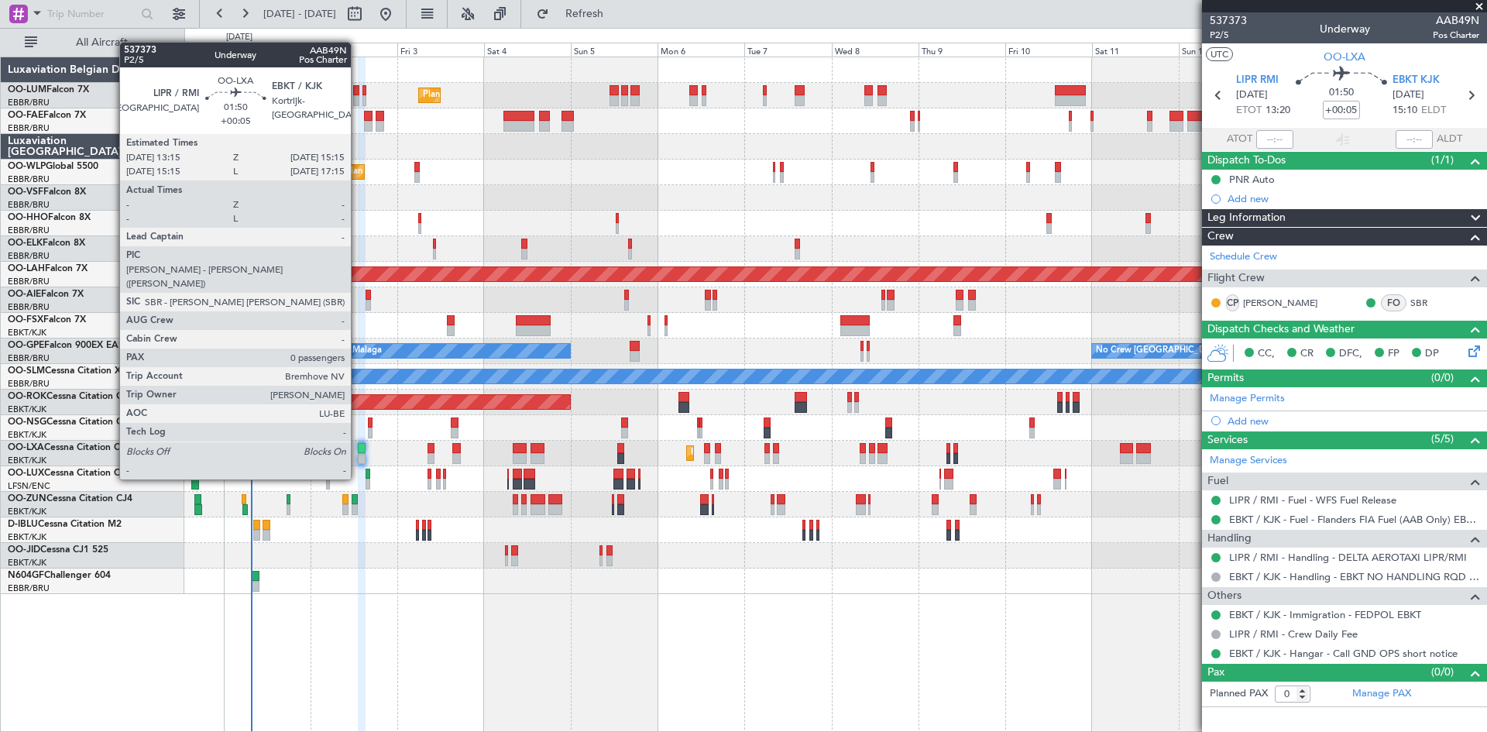
click at [358, 450] on div at bounding box center [362, 448] width 8 height 11
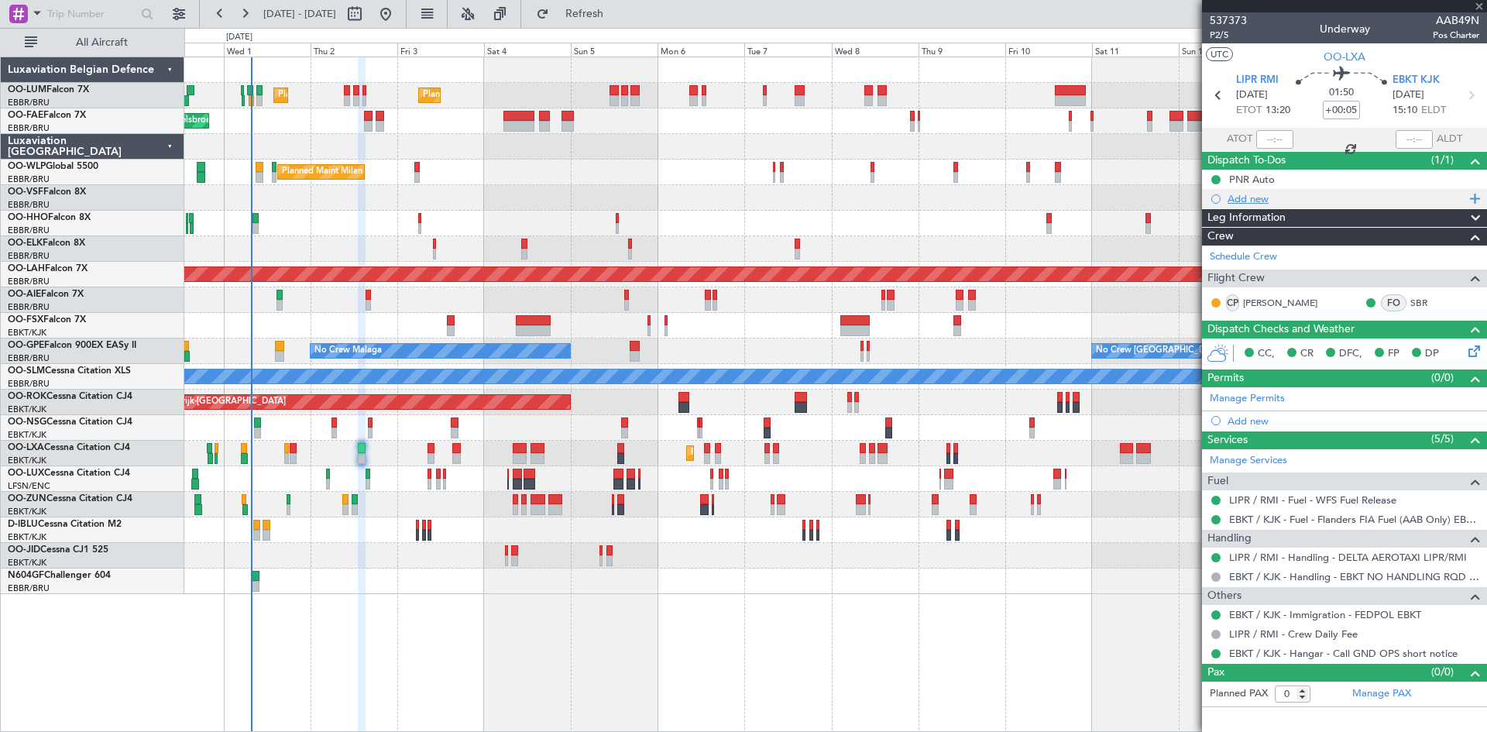
click at [1241, 199] on div "Add new" at bounding box center [1347, 198] width 238 height 13
click at [1251, 195] on div "Add new" at bounding box center [1347, 198] width 238 height 13
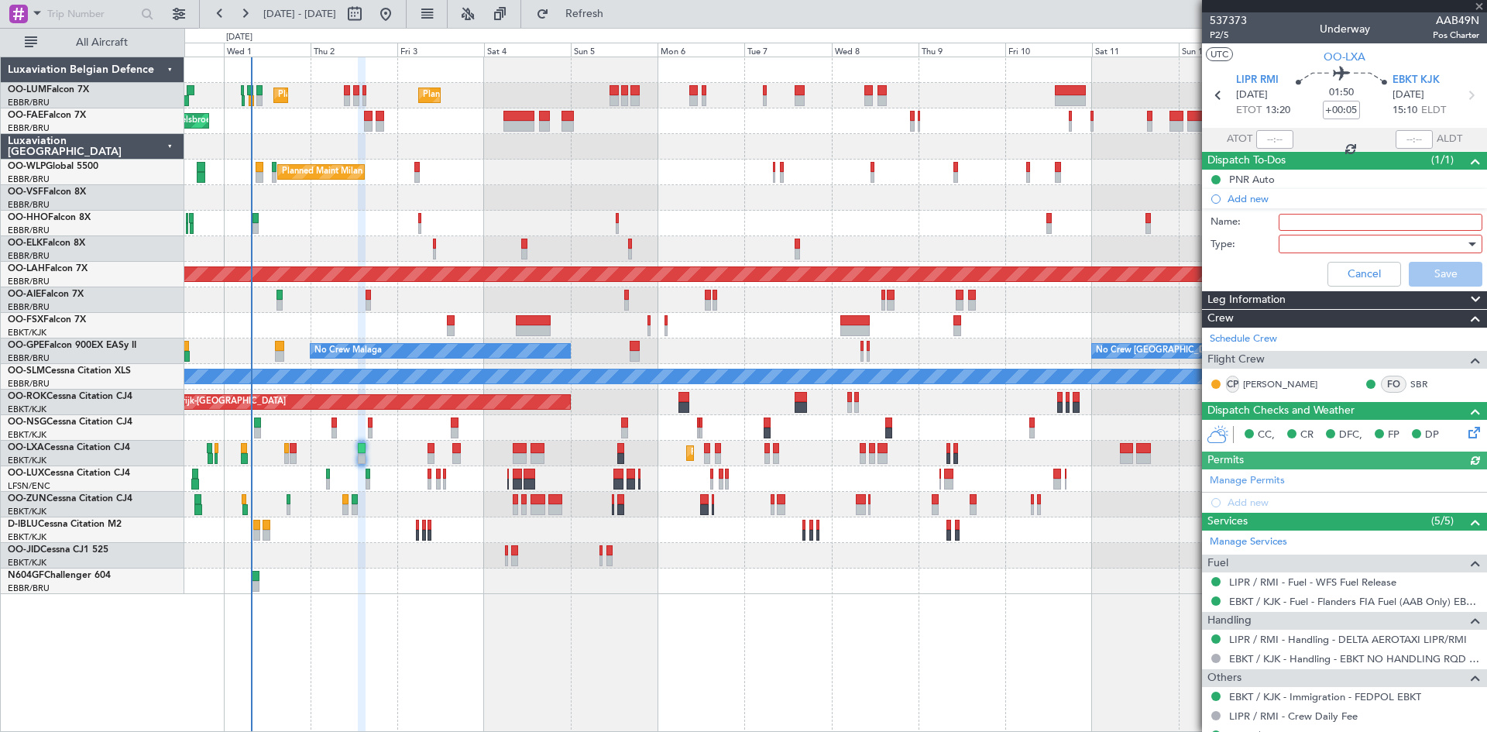
click at [1305, 219] on input "Name:" at bounding box center [1381, 222] width 204 height 17
click at [1343, 250] on div at bounding box center [1375, 243] width 180 height 23
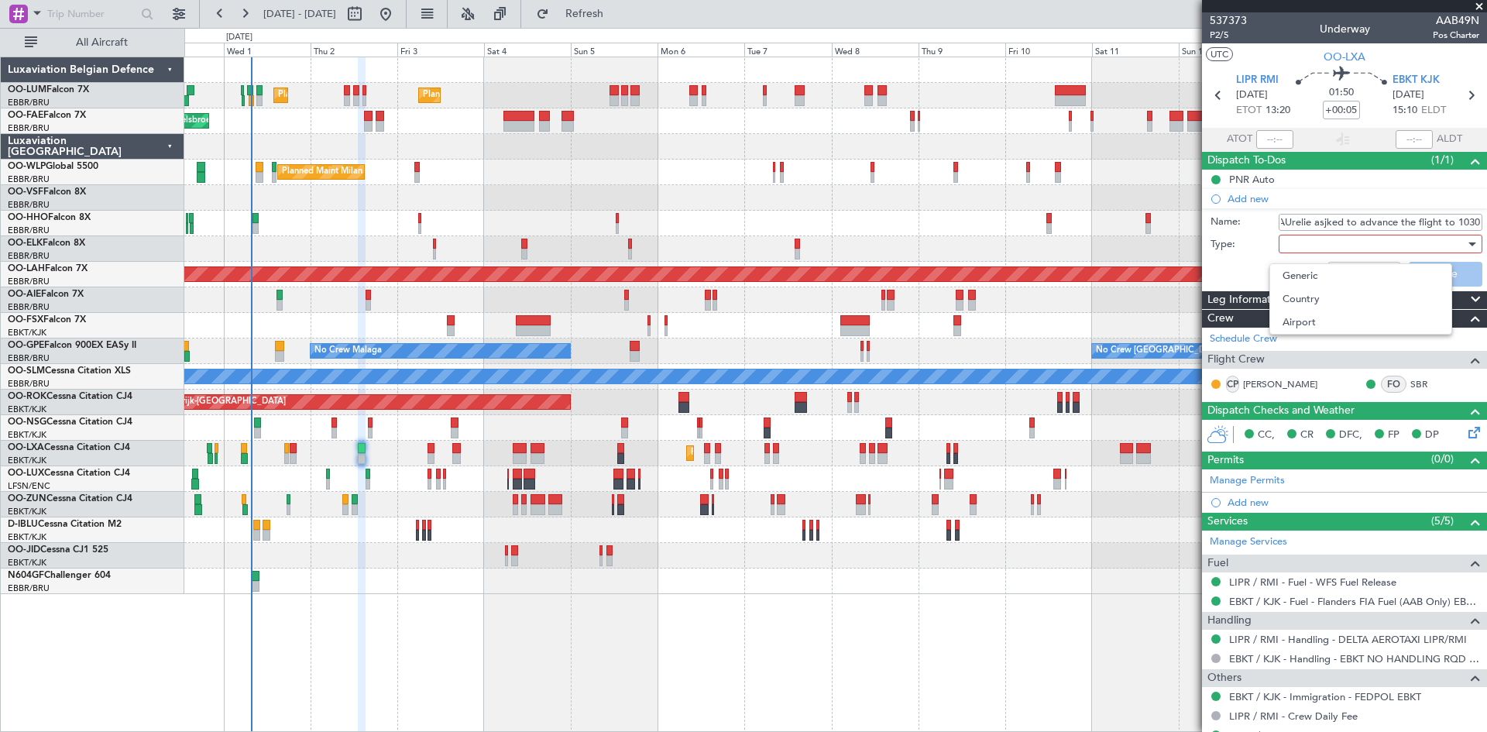
scroll to position [0, 0]
click at [1340, 280] on span "Generic" at bounding box center [1373, 275] width 181 height 23
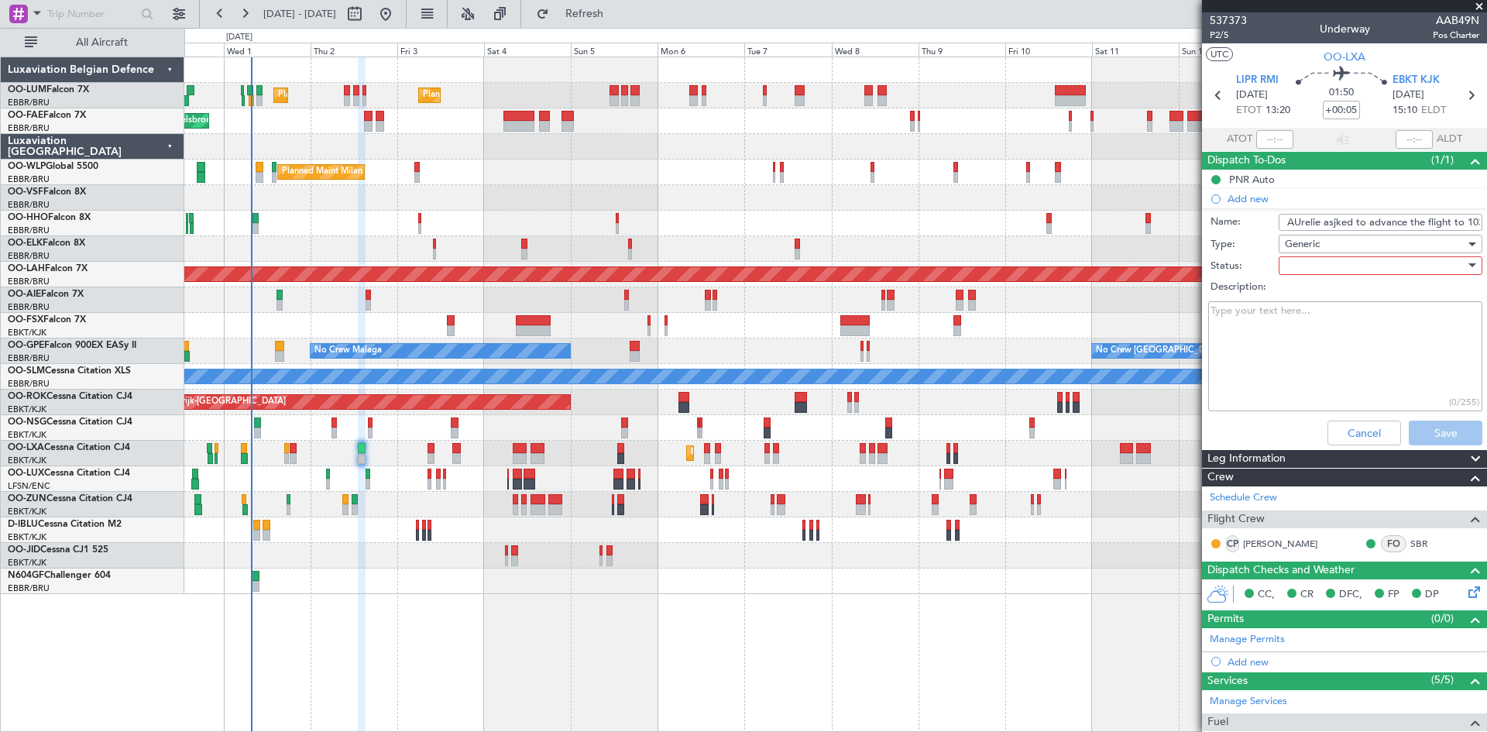
click at [1296, 217] on input "AUrelie asjked to advance the flight to 1030" at bounding box center [1381, 222] width 204 height 17
type input "[PERSON_NAME] asjked to advance the flight to 1030"
click at [1308, 260] on div at bounding box center [1375, 265] width 180 height 23
click at [1334, 294] on span "Not Started" at bounding box center [1373, 296] width 181 height 23
click at [1325, 345] on textarea "Description:" at bounding box center [1345, 356] width 274 height 111
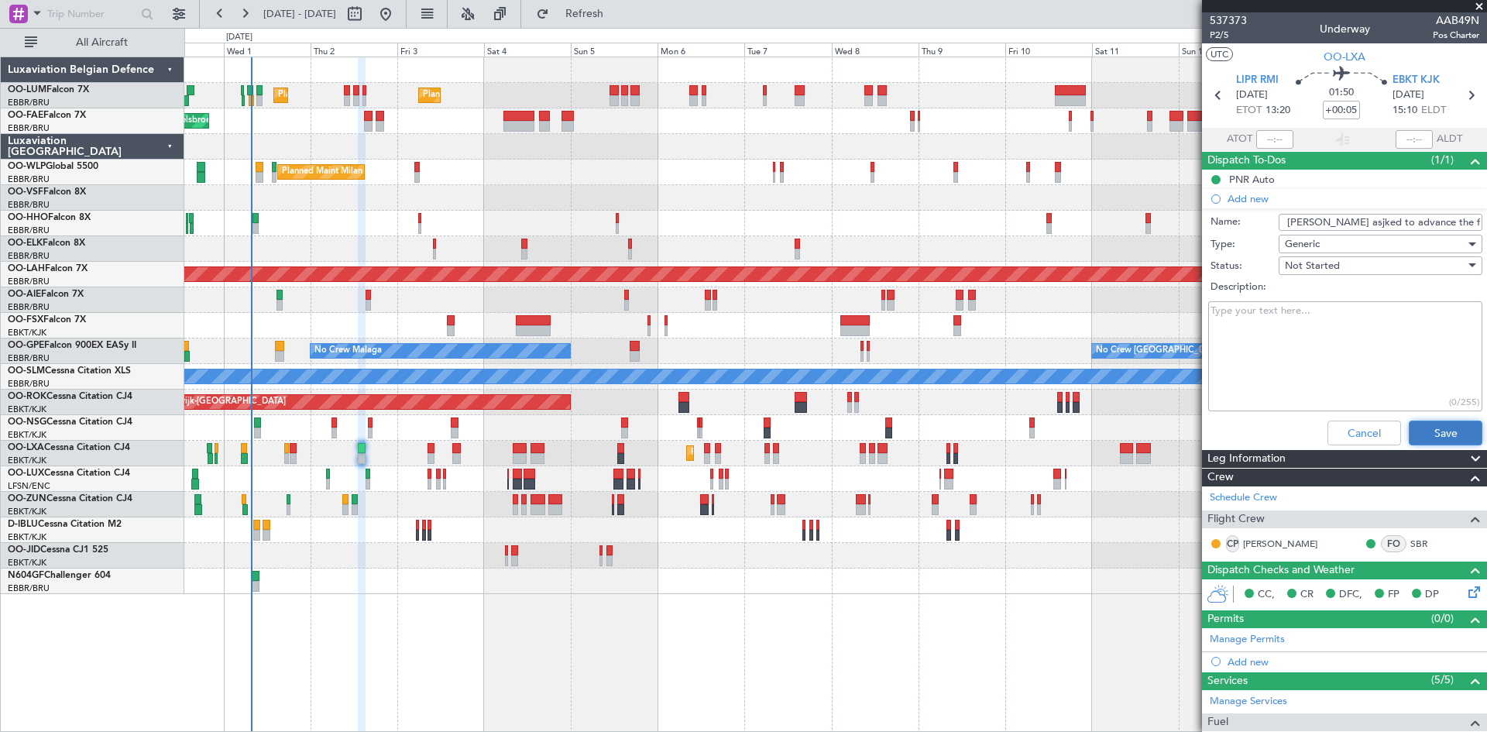
click at [1451, 429] on button "Save" at bounding box center [1446, 433] width 74 height 25
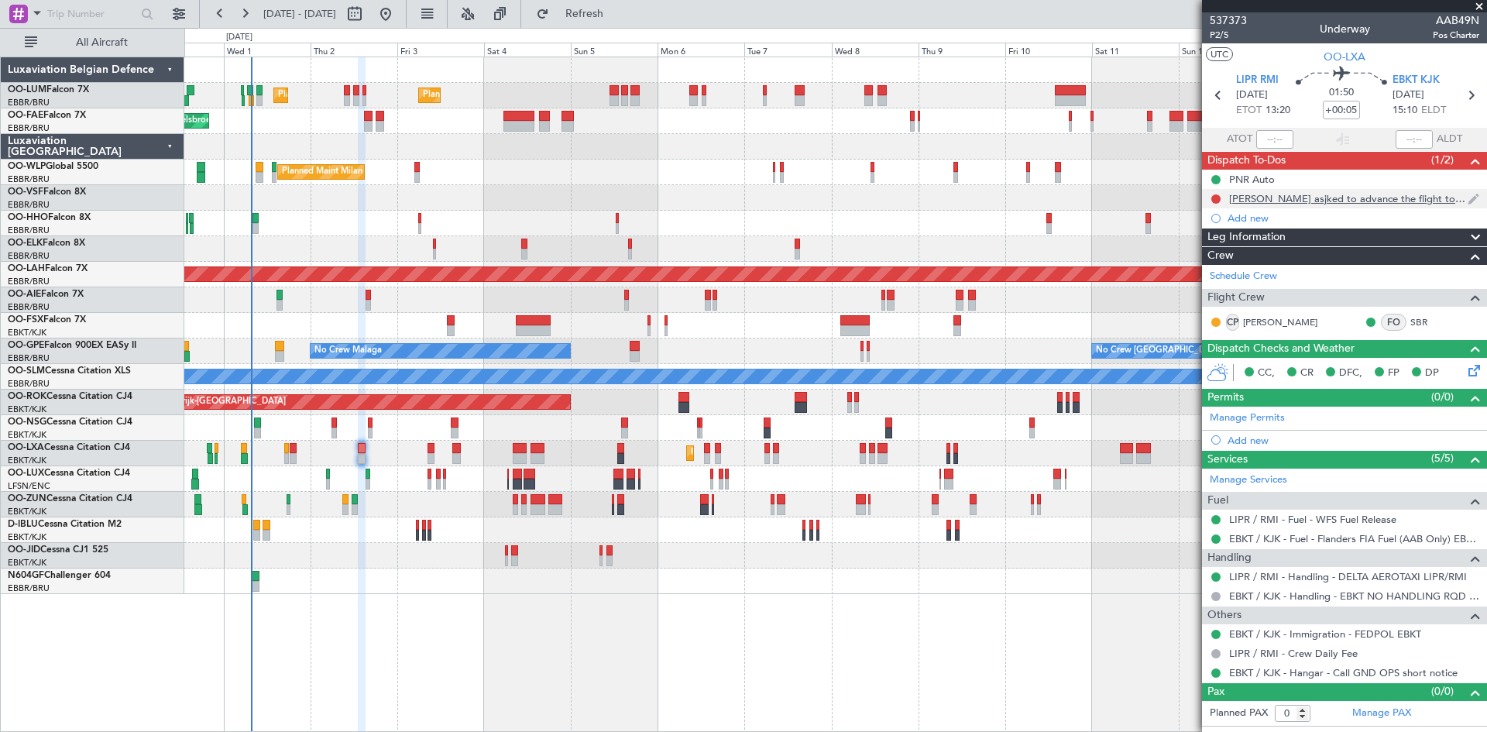
click at [1281, 197] on div "Aurelie asjked to advance the flight to 1030" at bounding box center [1348, 198] width 239 height 13
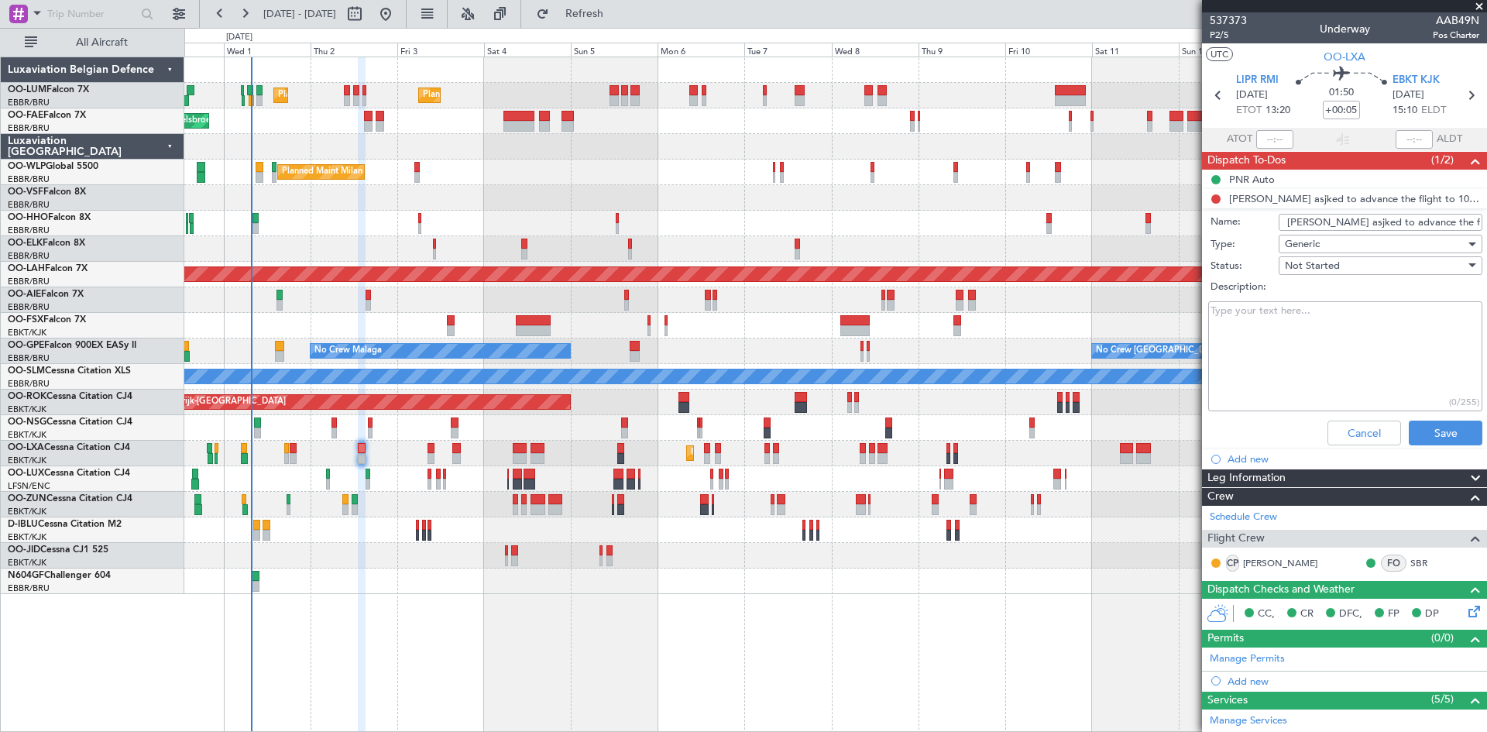
click at [1332, 221] on input "Aurelie asjked to advance the flight to 1030" at bounding box center [1381, 222] width 204 height 17
type input "[PERSON_NAME] asked to advance the flight to 1030"
click at [1459, 425] on button "Save" at bounding box center [1446, 433] width 74 height 25
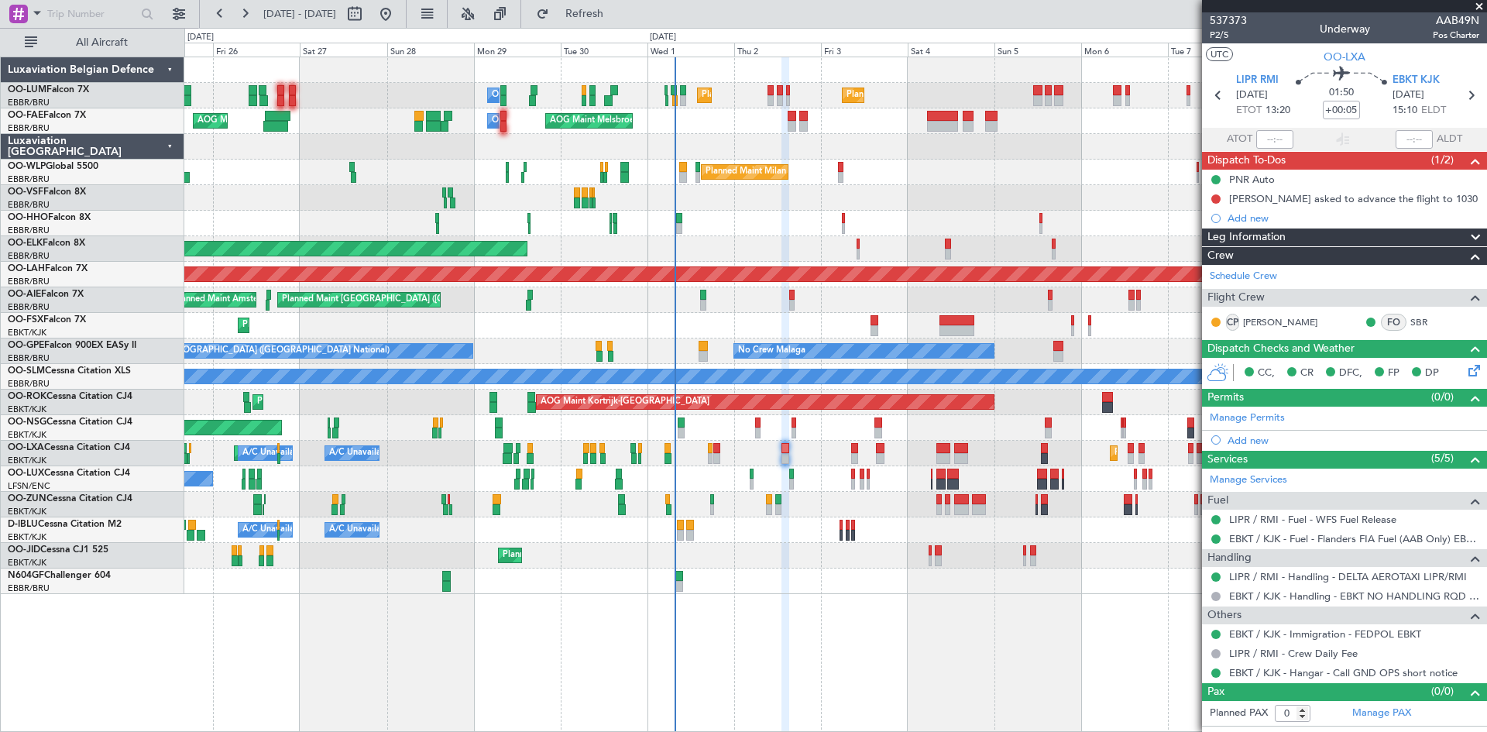
click at [352, 610] on div "Planned Maint Brussels (Brussels National) Planned Maint Brussels (Brussels Nat…" at bounding box center [835, 395] width 1303 height 676
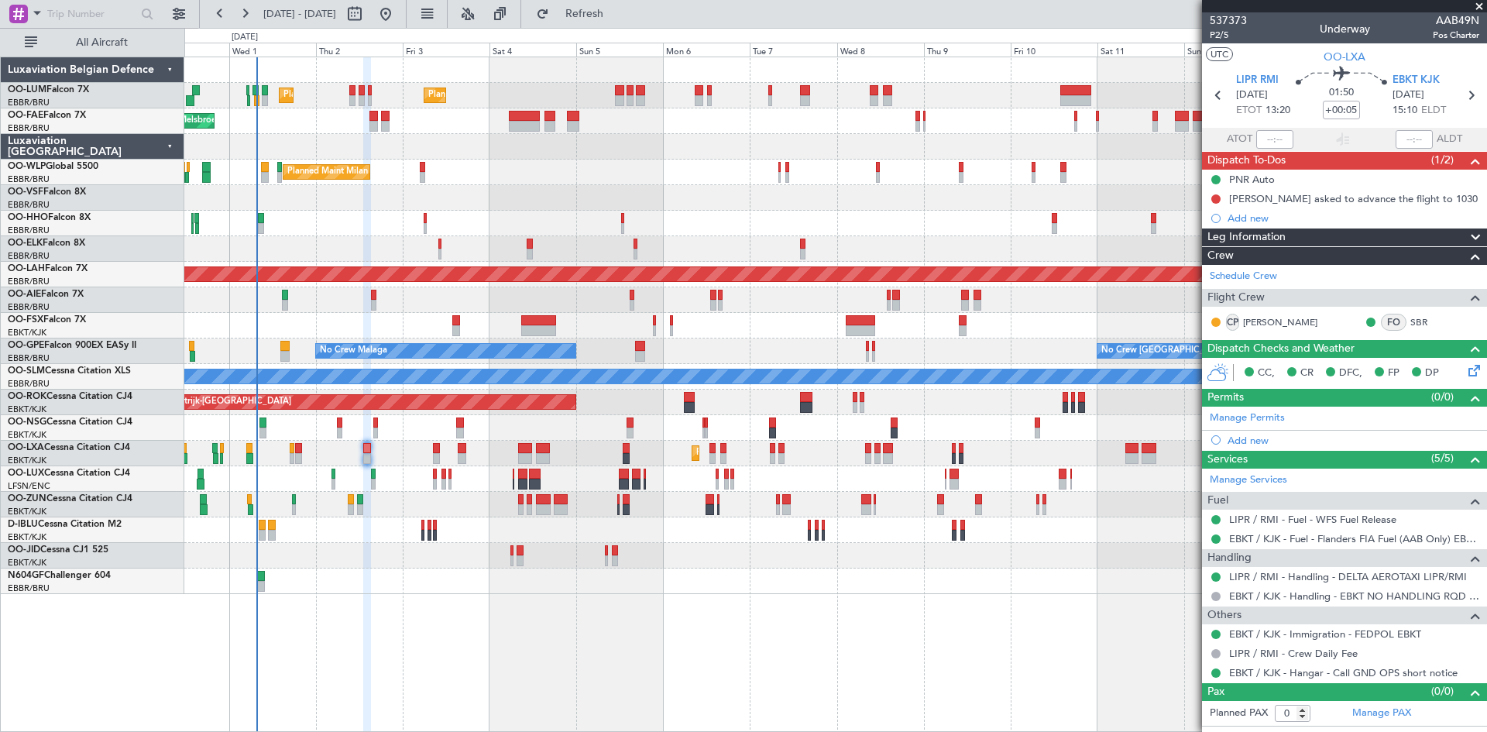
click at [370, 605] on div "Planned Maint Brussels (Brussels National) Planned Maint Brussels (Brussels Nat…" at bounding box center [835, 395] width 1303 height 676
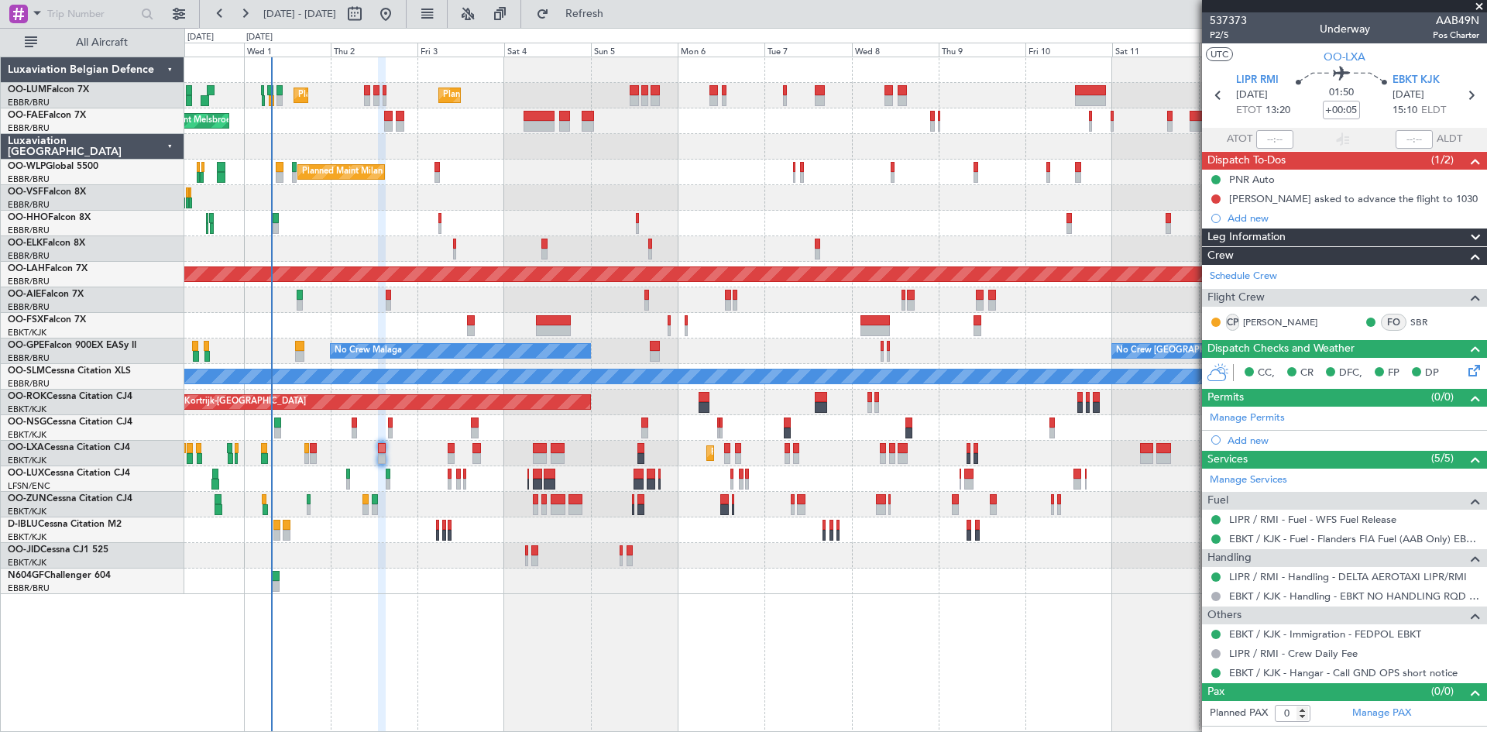
click at [332, 593] on div "Planned Maint Brussels (Brussels National) Planned Maint Brussels (Brussels Nat…" at bounding box center [835, 395] width 1303 height 676
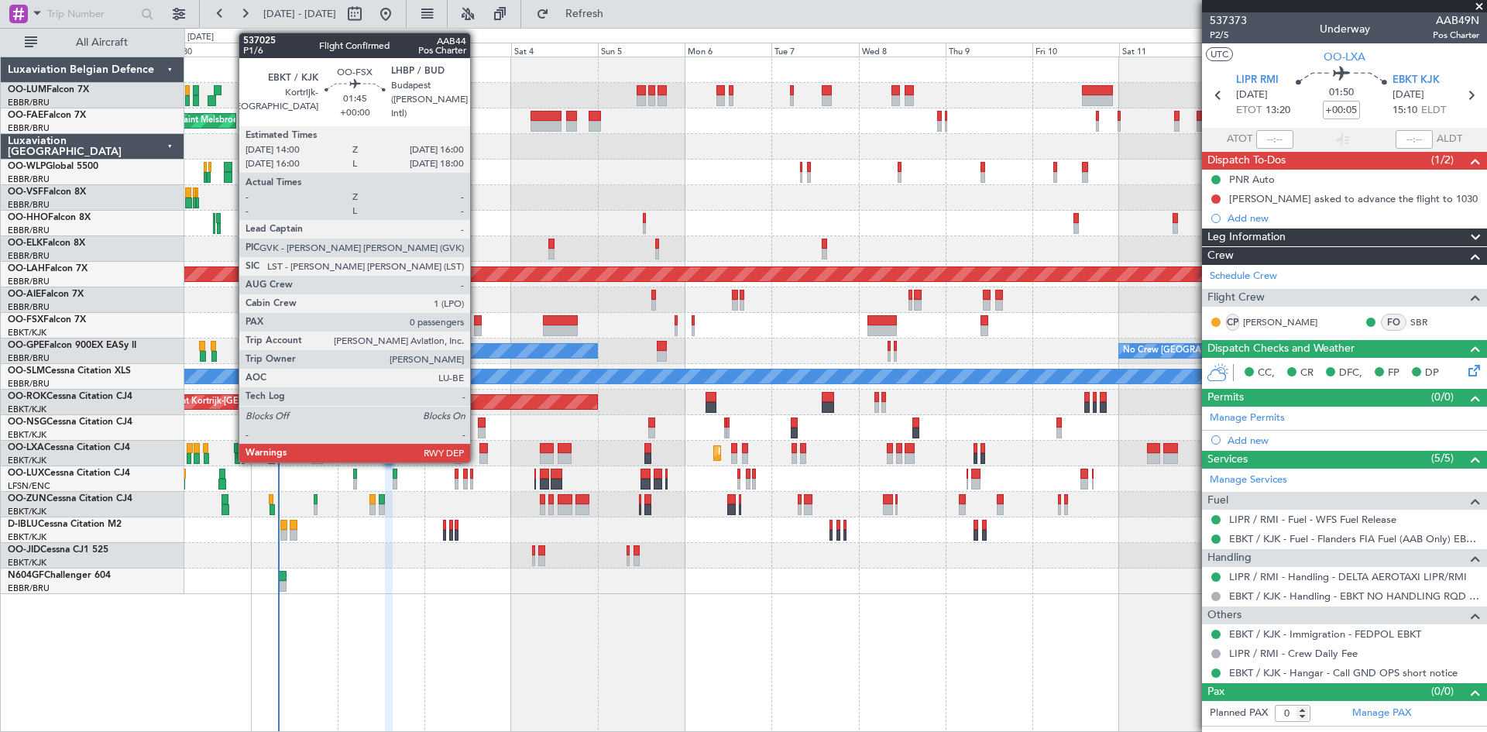
click at [477, 317] on div at bounding box center [478, 320] width 8 height 11
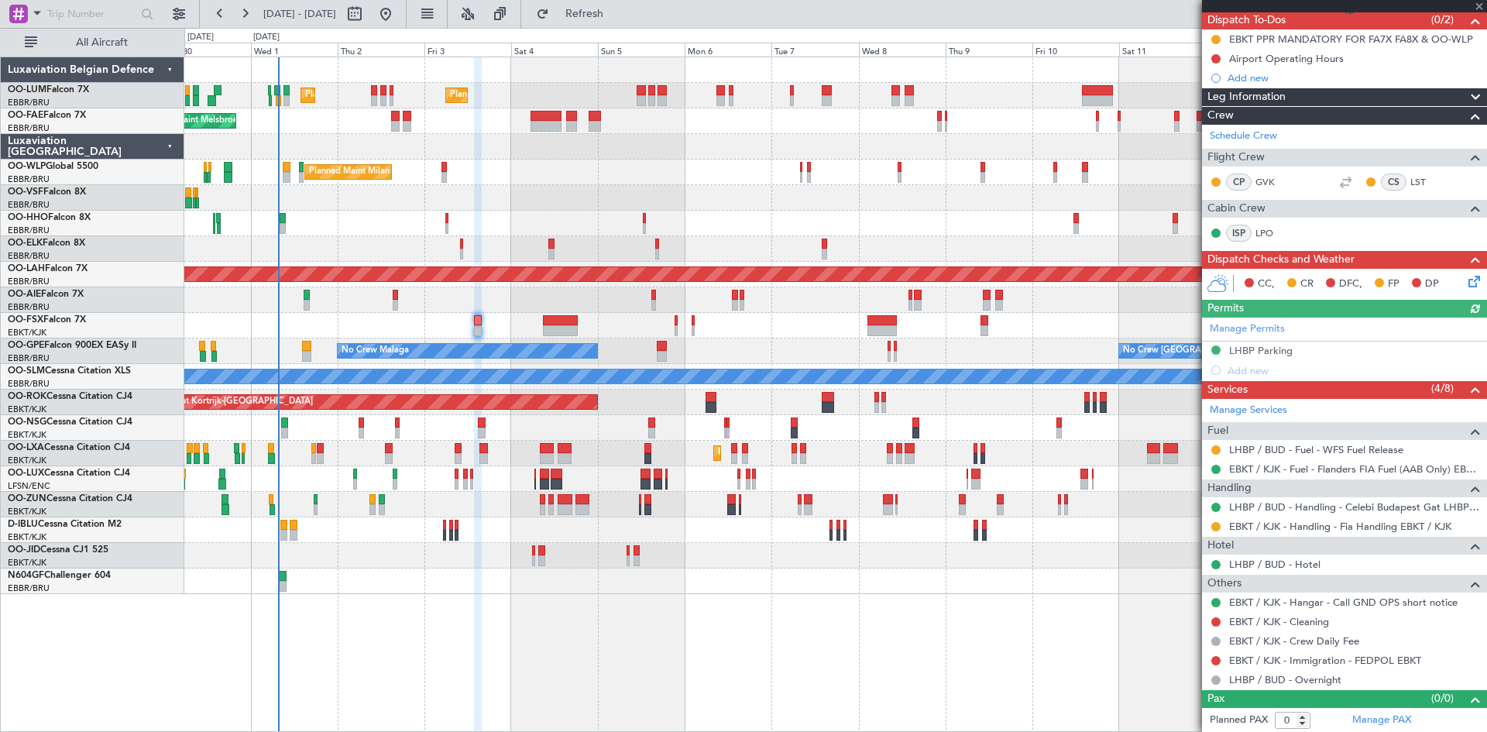
scroll to position [141, 0]
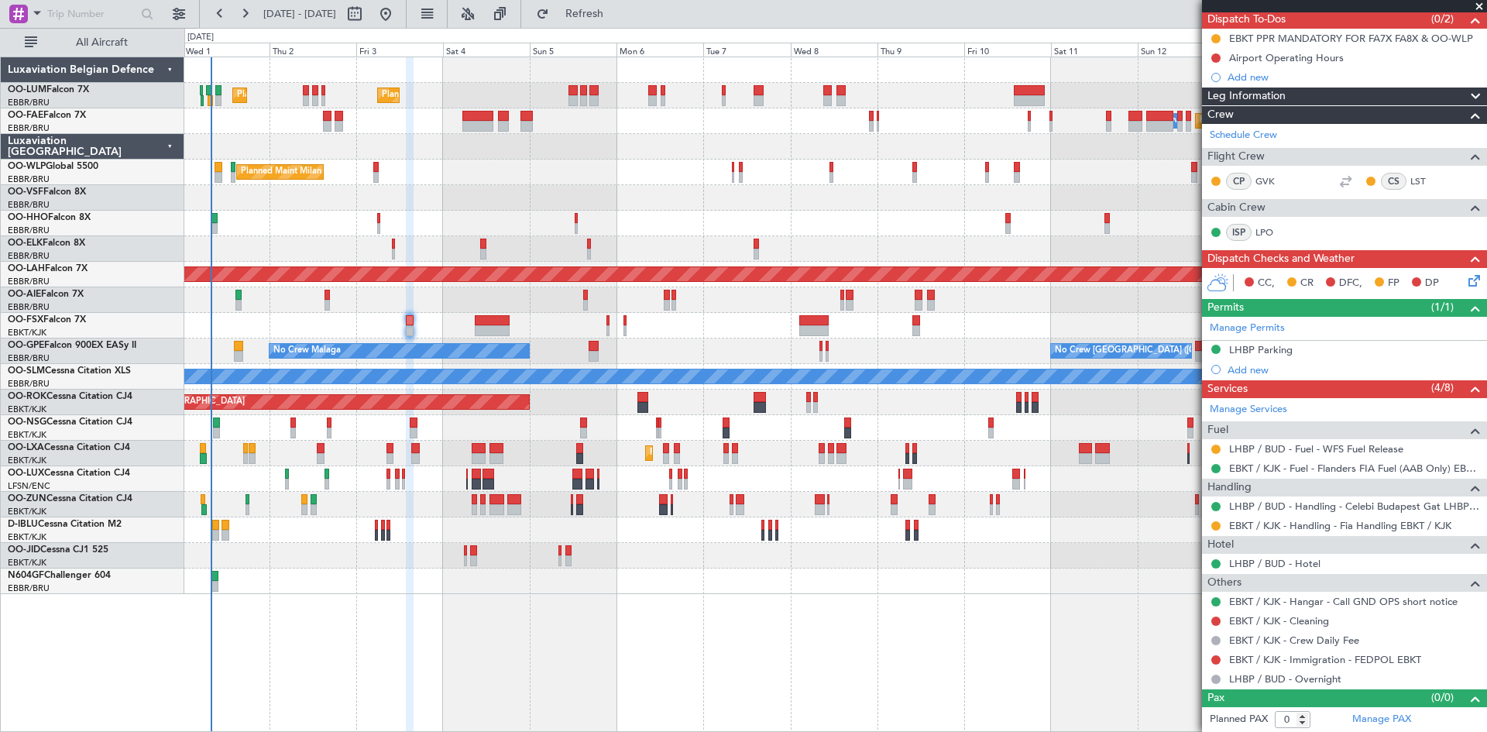
click at [685, 606] on div "Planned Maint Brussels (Brussels National) Planned Maint Brussels (Brussels Nat…" at bounding box center [835, 395] width 1303 height 676
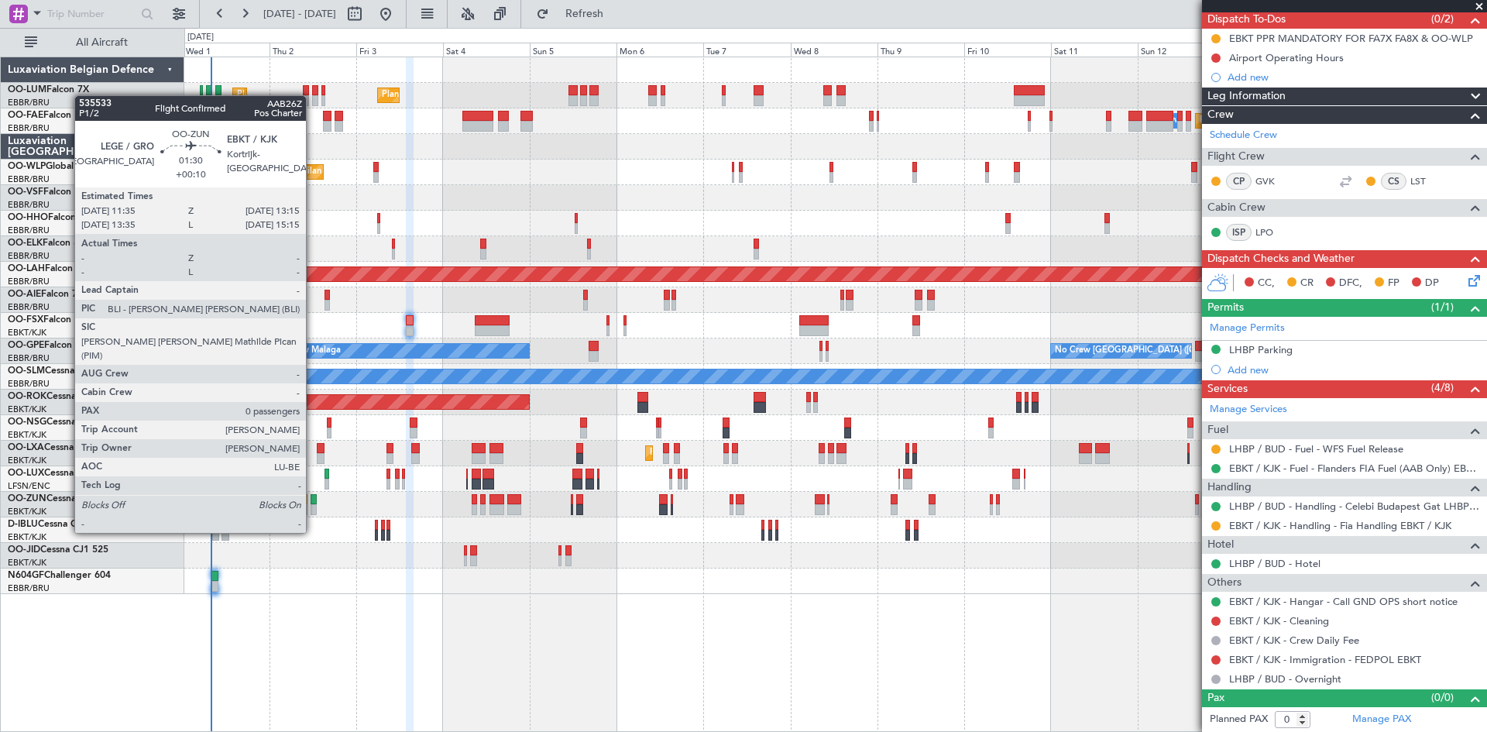
click at [313, 504] on div at bounding box center [314, 499] width 6 height 11
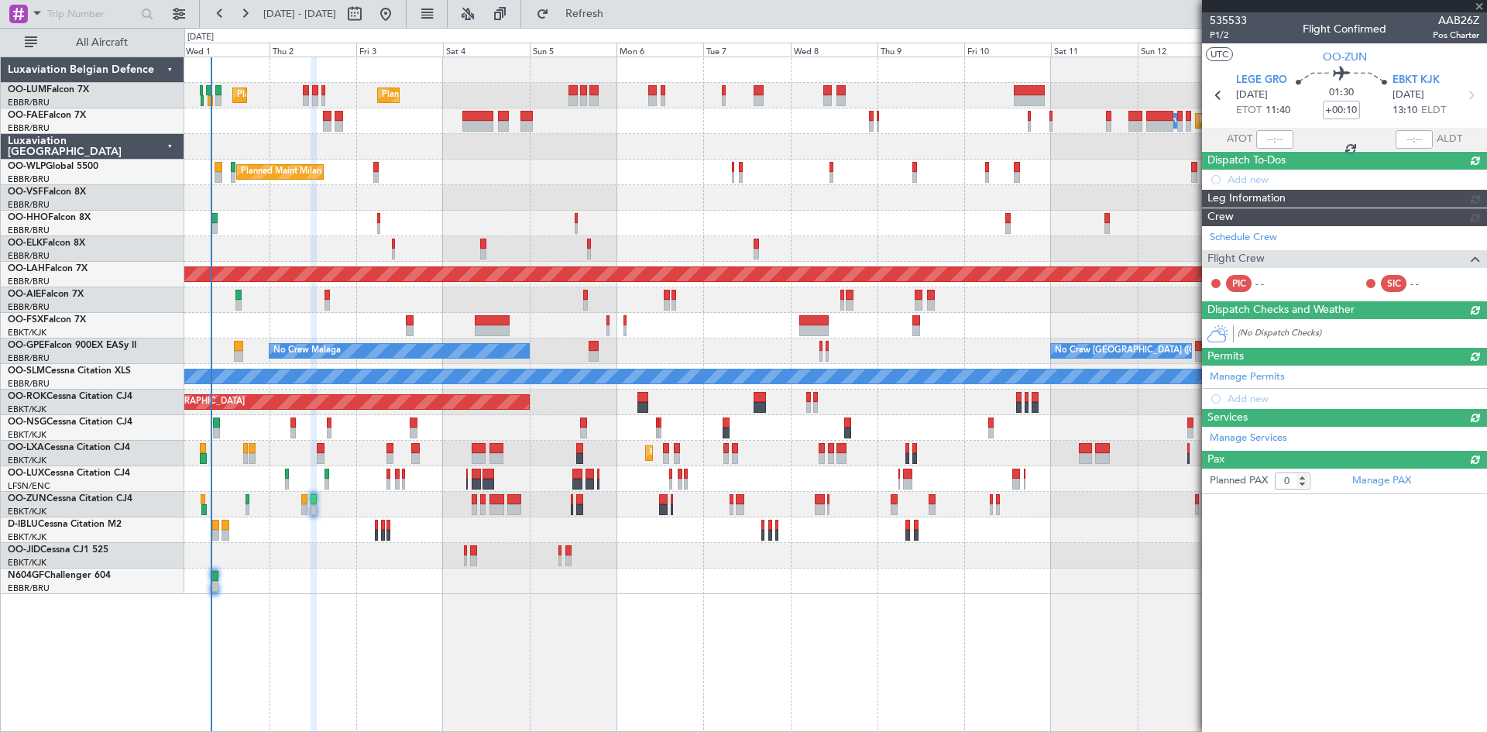
scroll to position [0, 0]
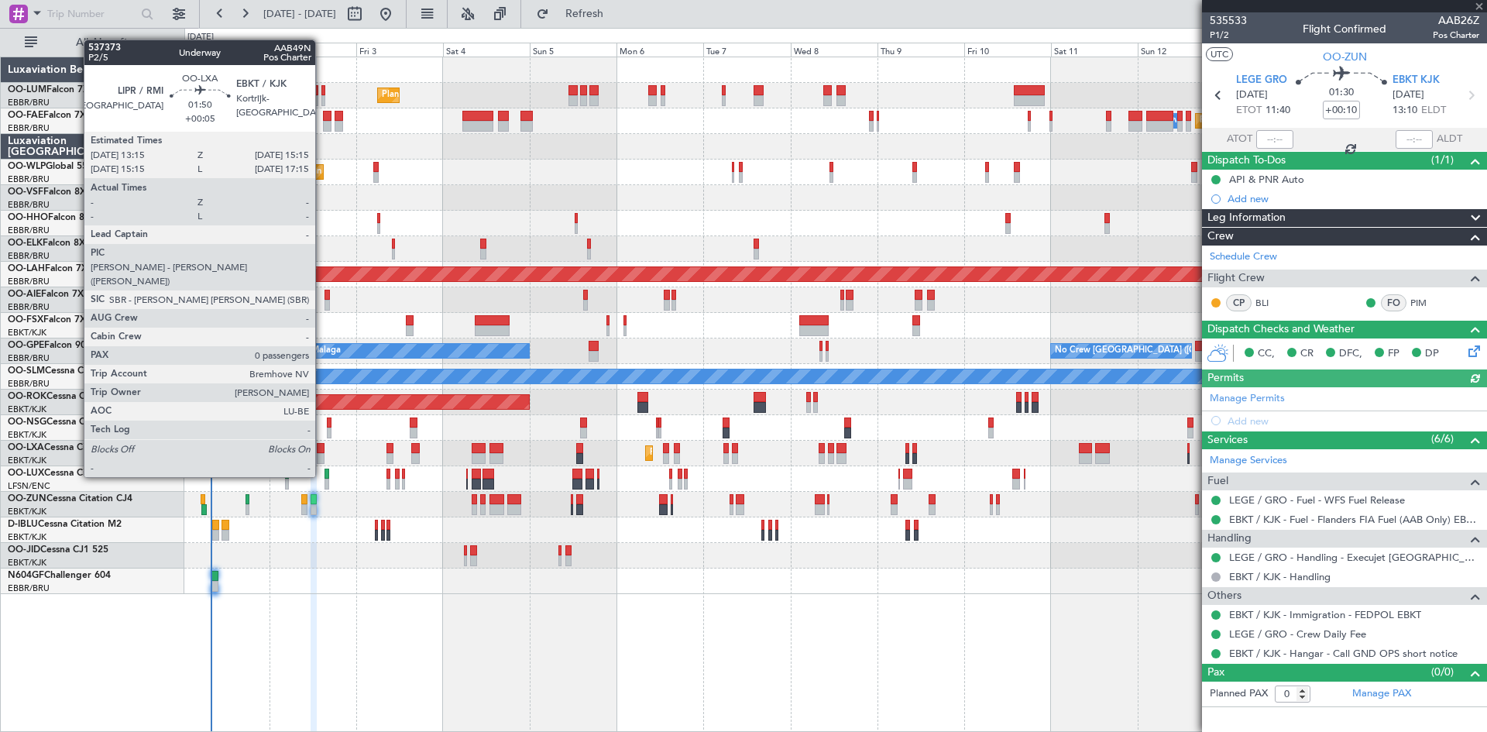
click at [322, 448] on div at bounding box center [321, 448] width 8 height 11
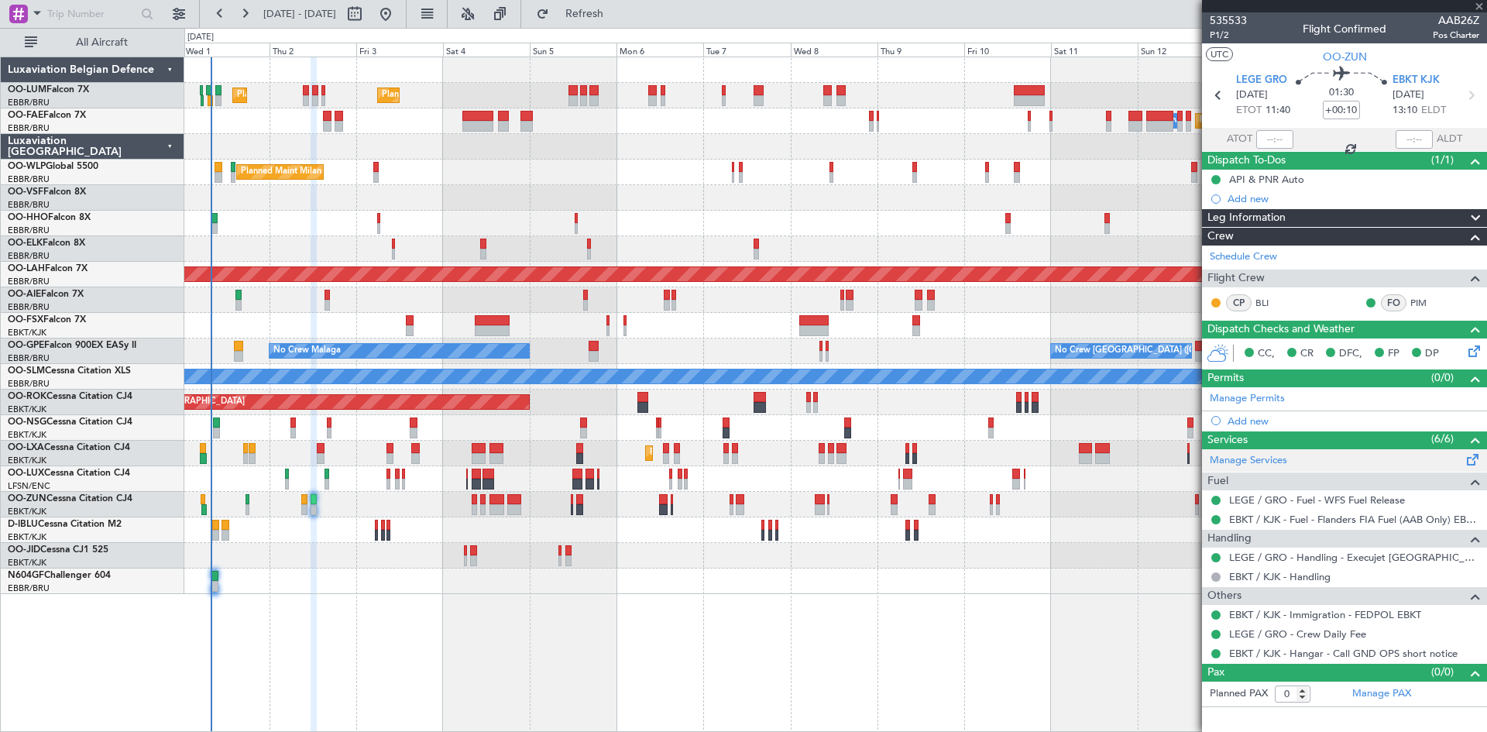
type input "+00:05"
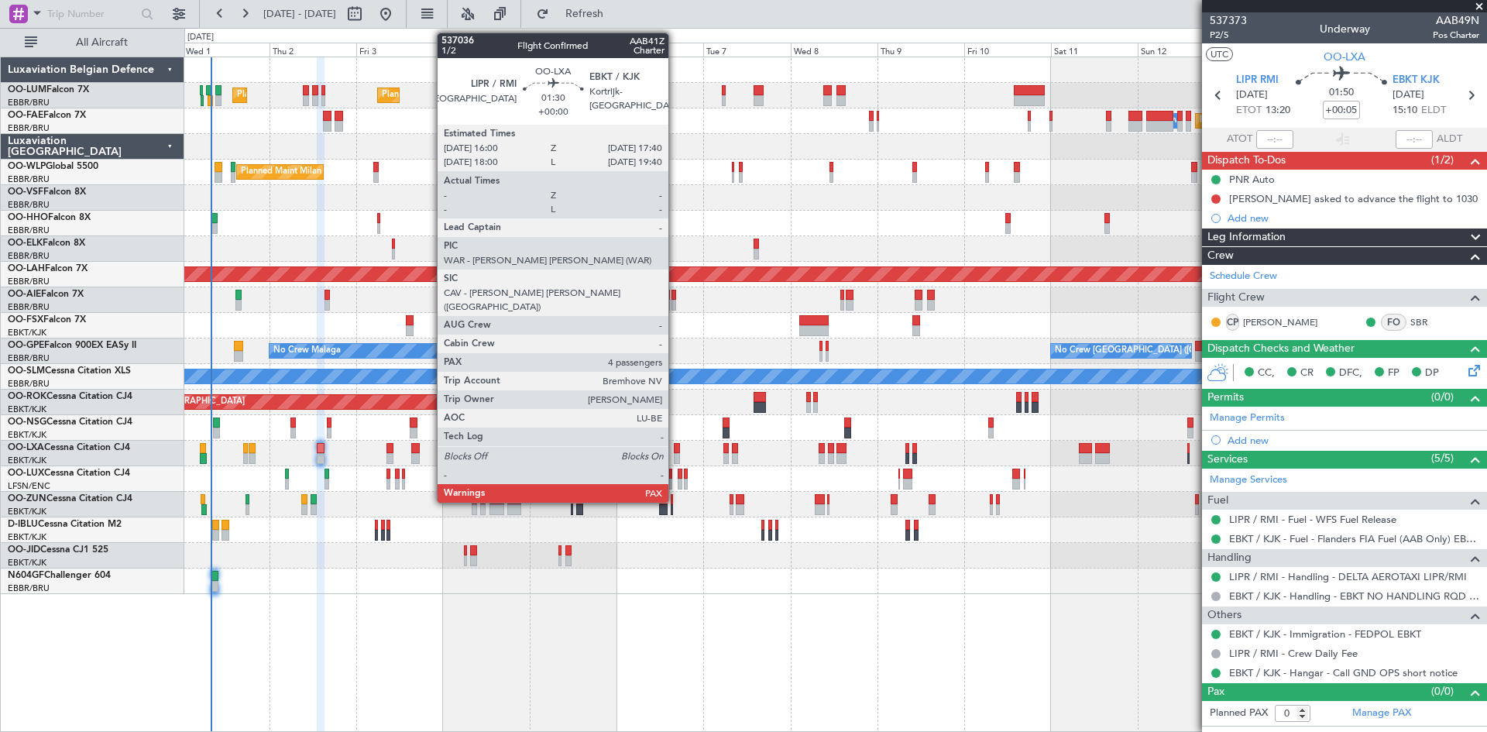
click at [676, 449] on div at bounding box center [677, 448] width 6 height 11
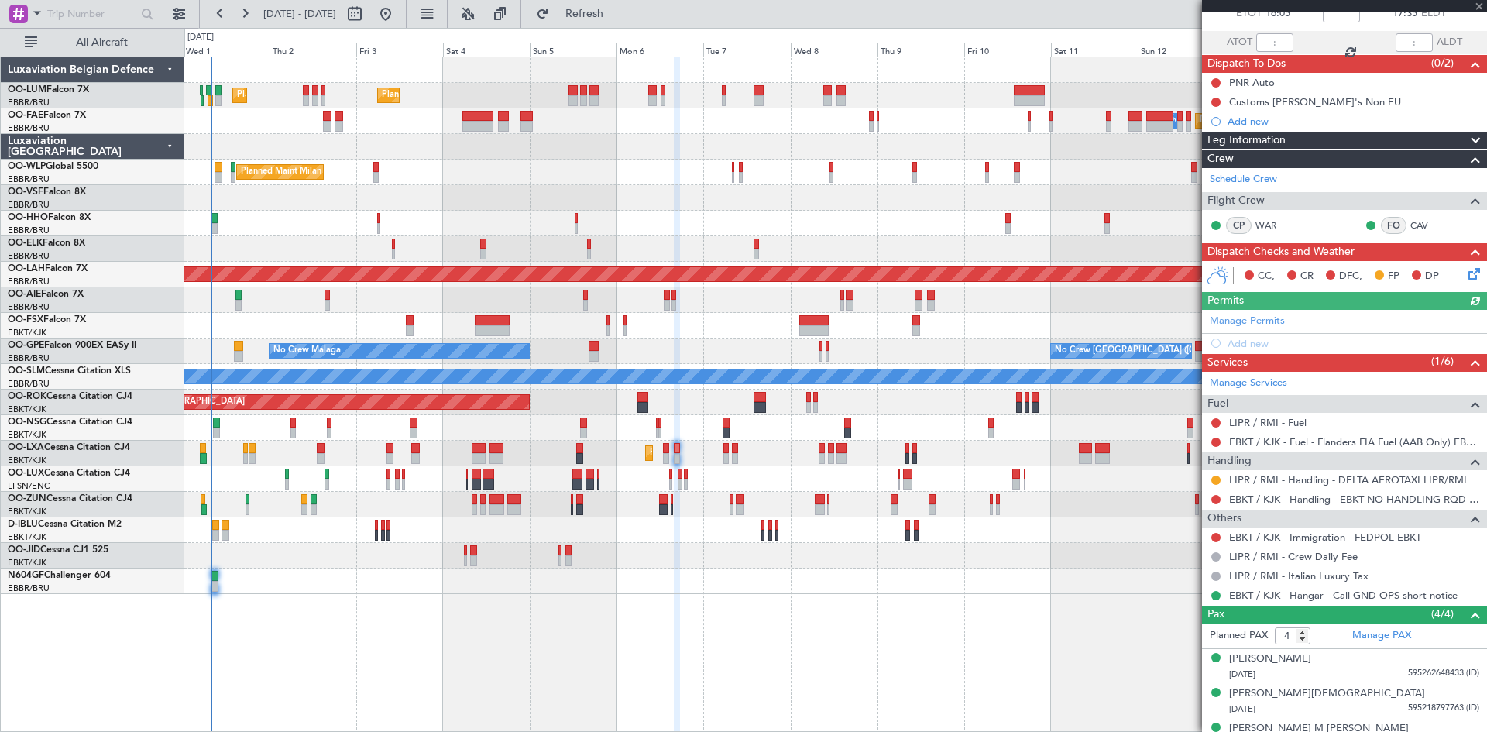
scroll to position [153, 0]
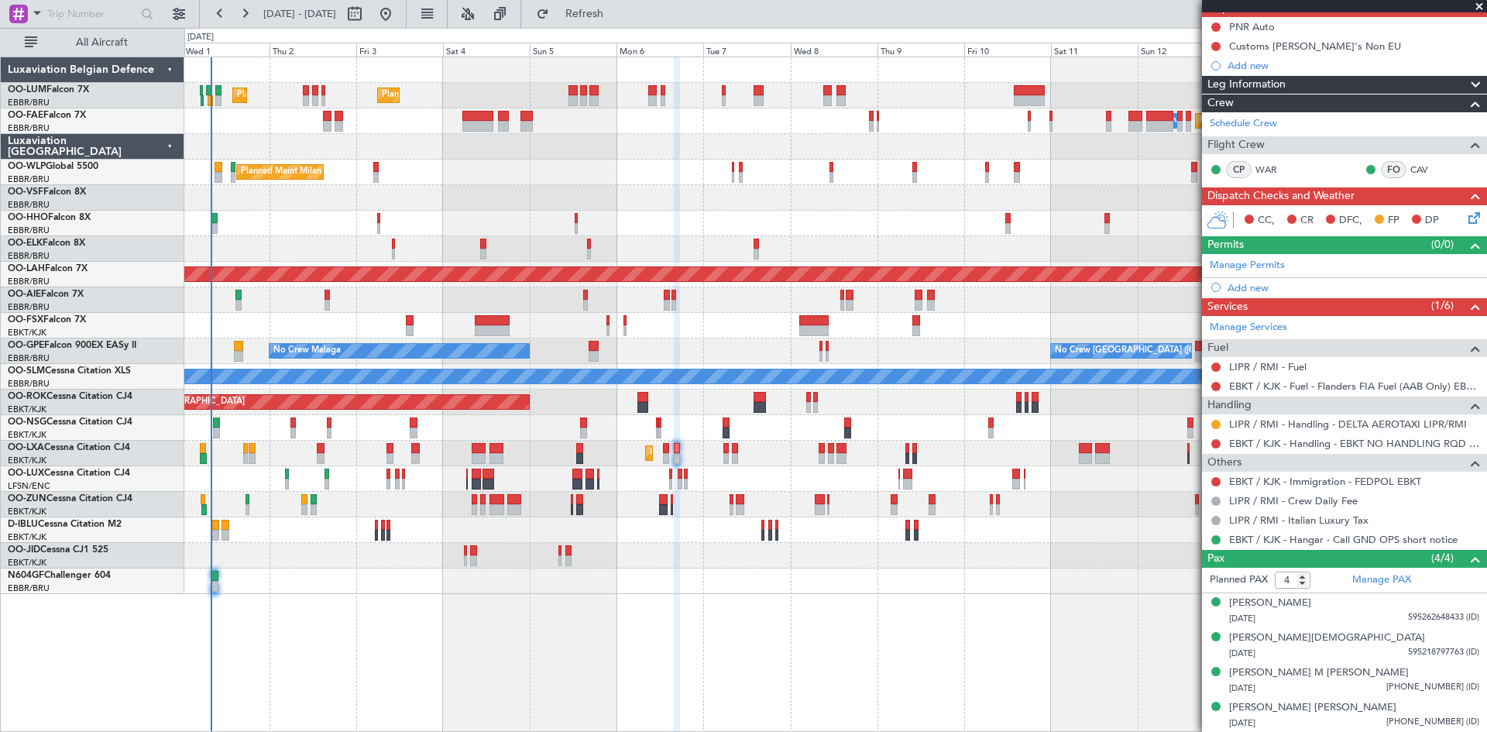
click at [1210, 442] on div at bounding box center [1216, 444] width 12 height 12
click at [1216, 440] on button at bounding box center [1216, 443] width 9 height 9
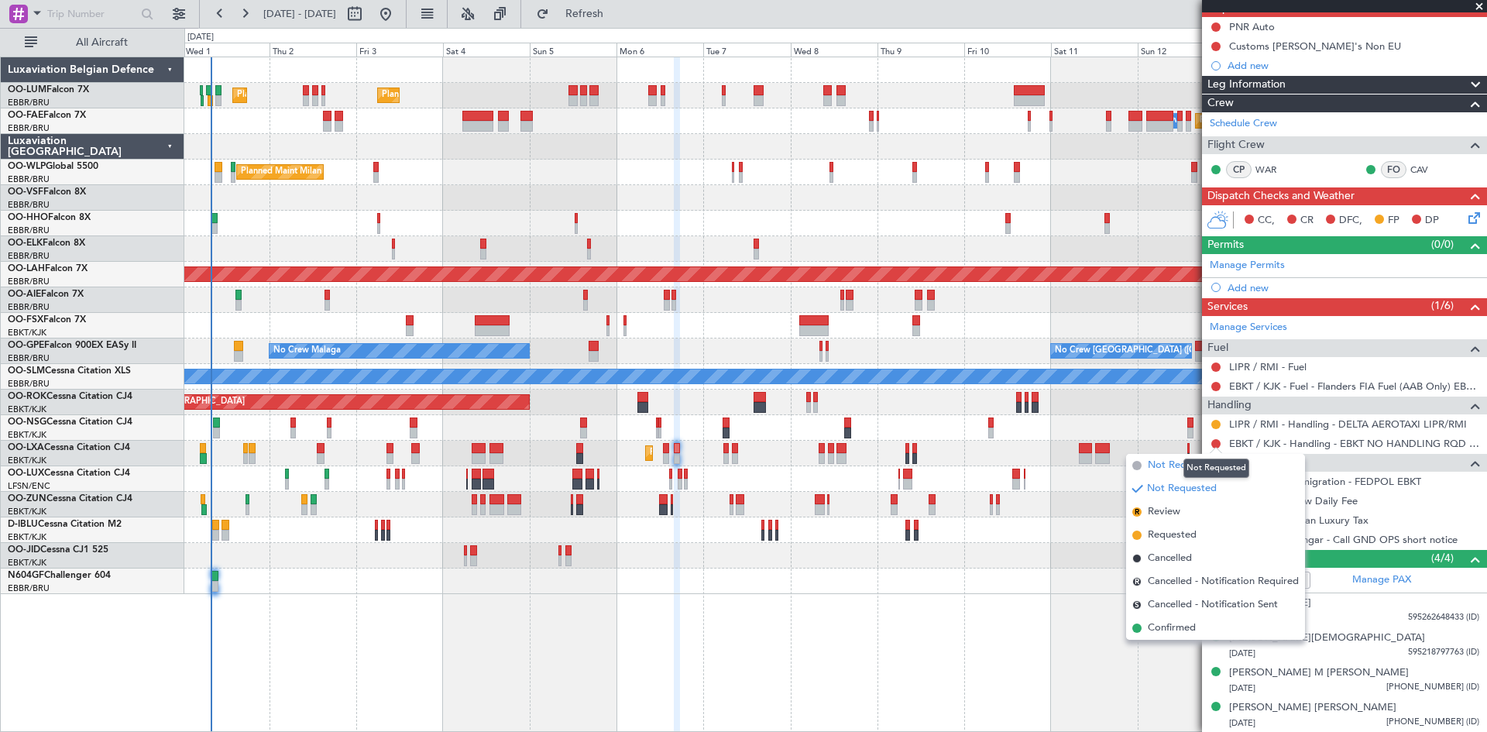
click at [1171, 465] on span "Not Required" at bounding box center [1179, 465] width 62 height 15
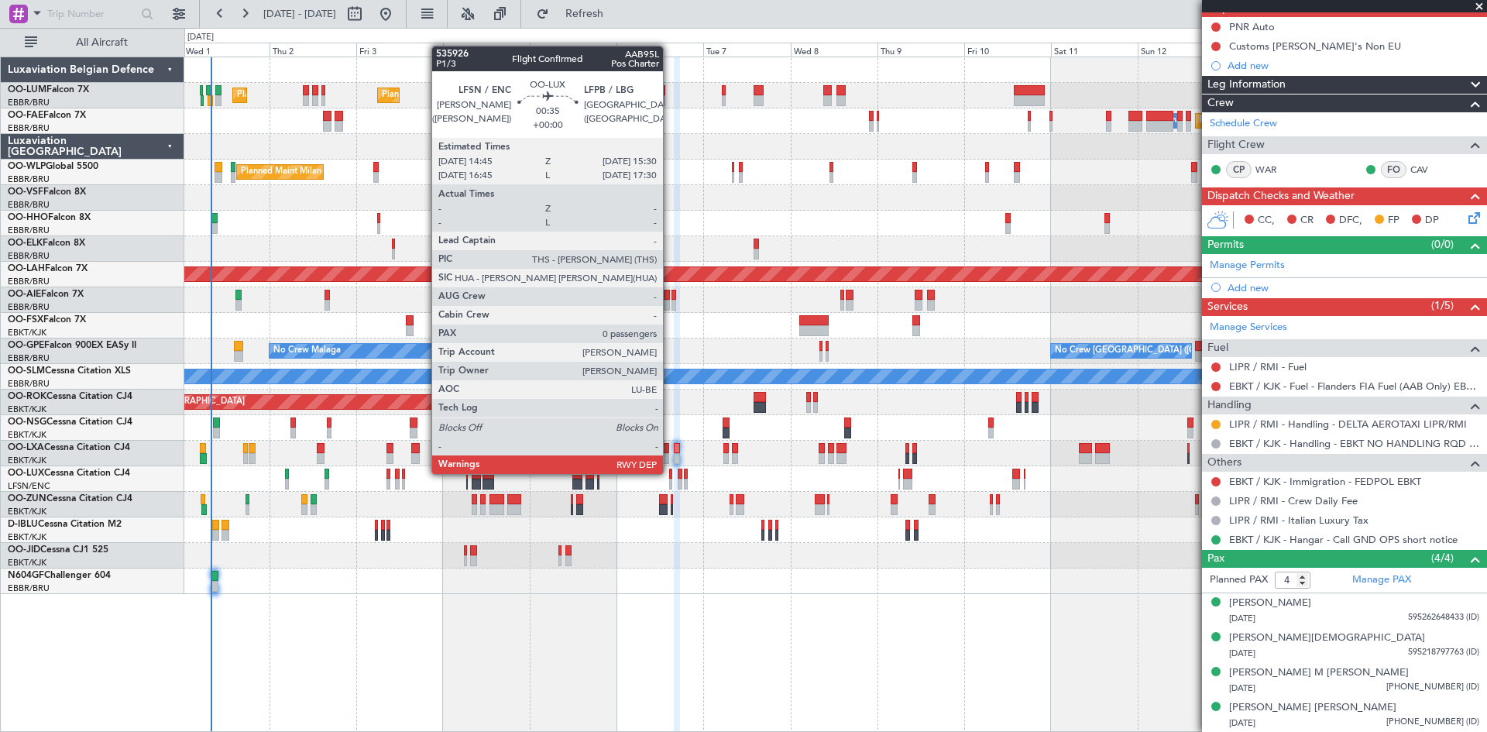
click at [670, 473] on div at bounding box center [670, 474] width 3 height 11
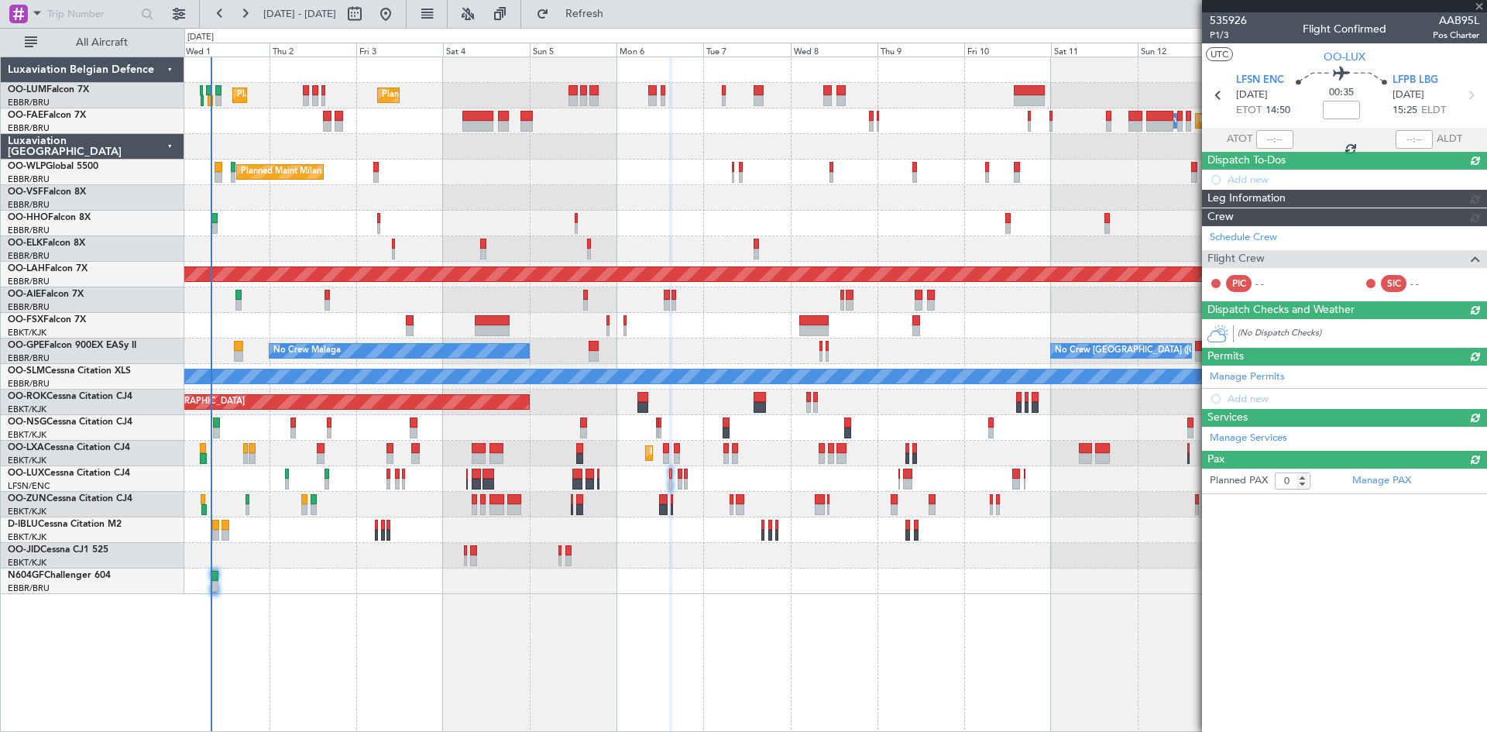
scroll to position [0, 0]
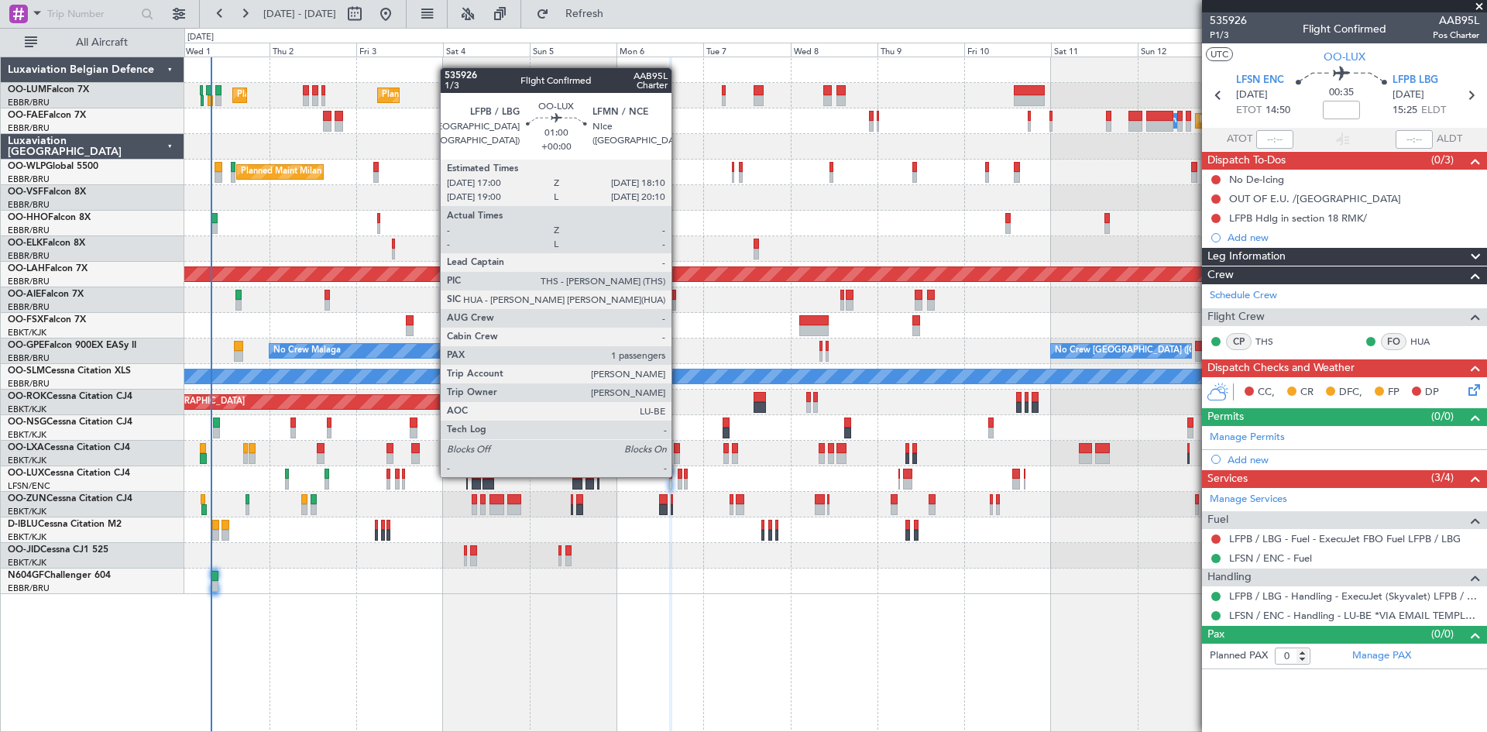
click at [679, 476] on div at bounding box center [680, 474] width 5 height 11
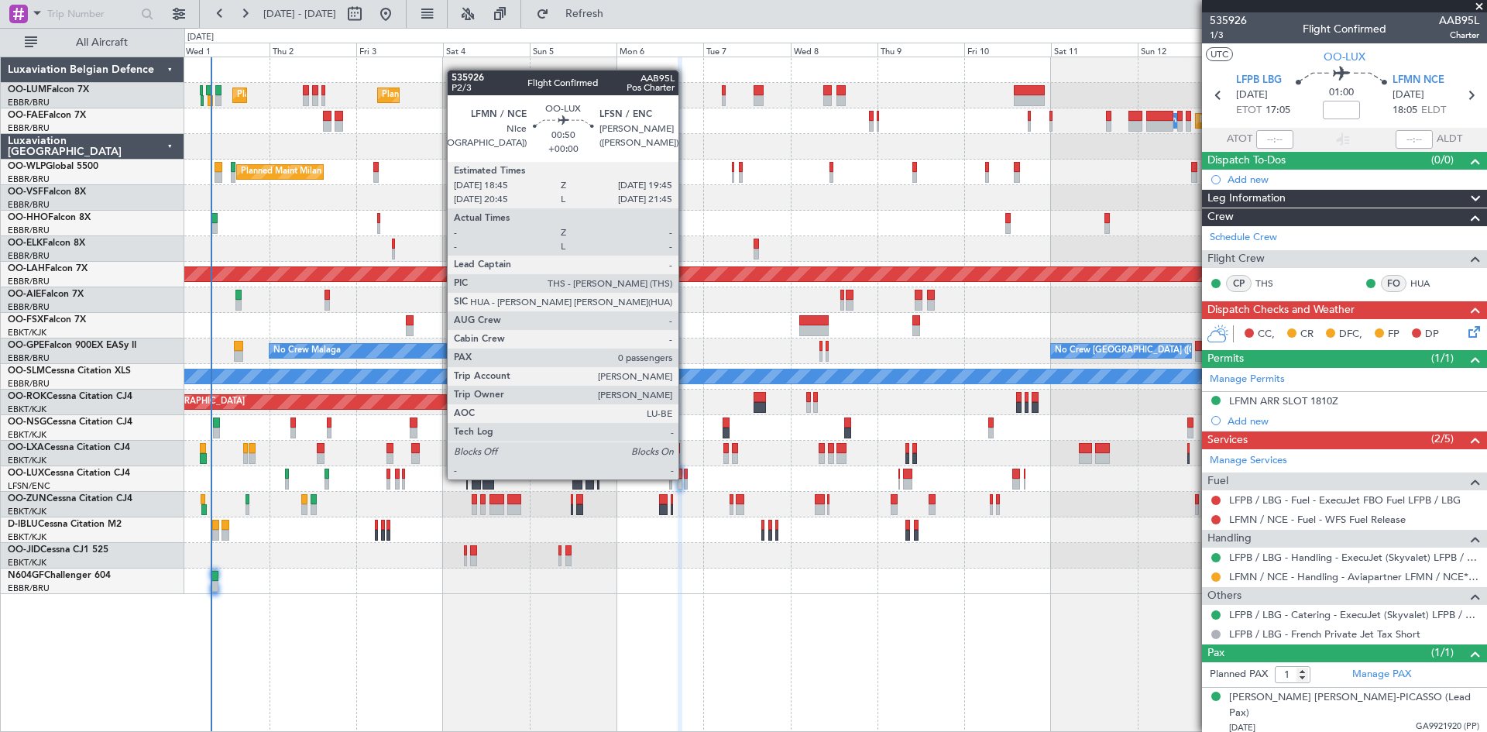
click at [686, 478] on div at bounding box center [686, 474] width 4 height 11
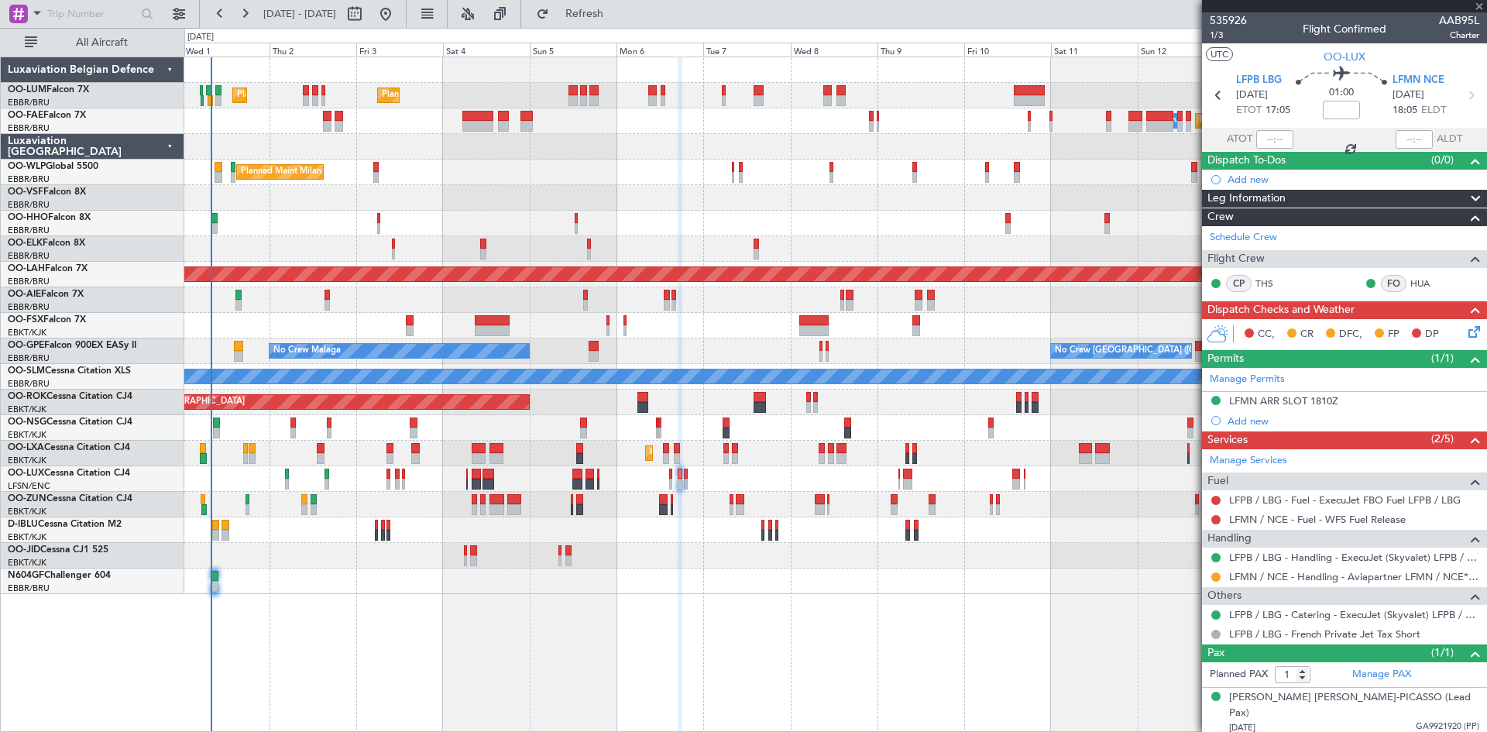
type input "0"
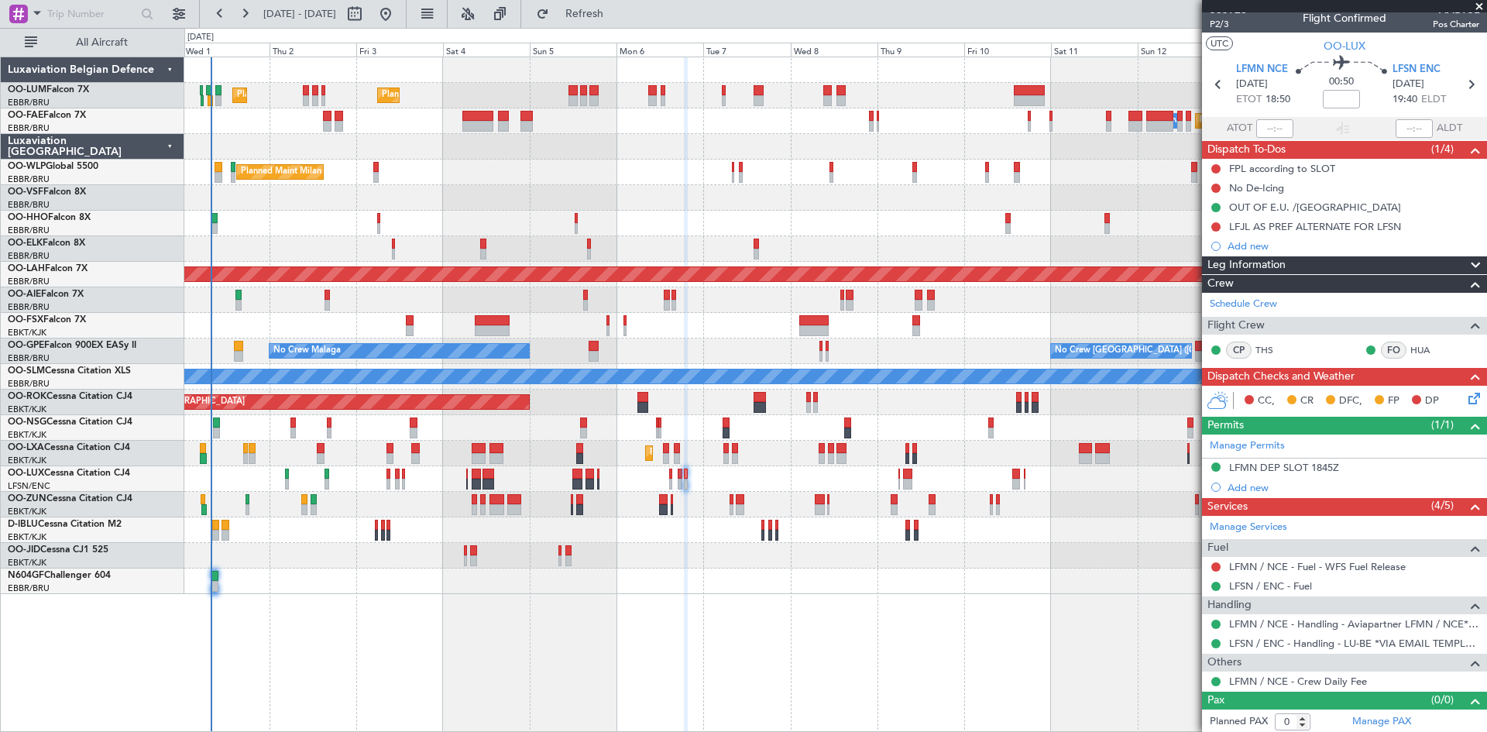
scroll to position [13, 0]
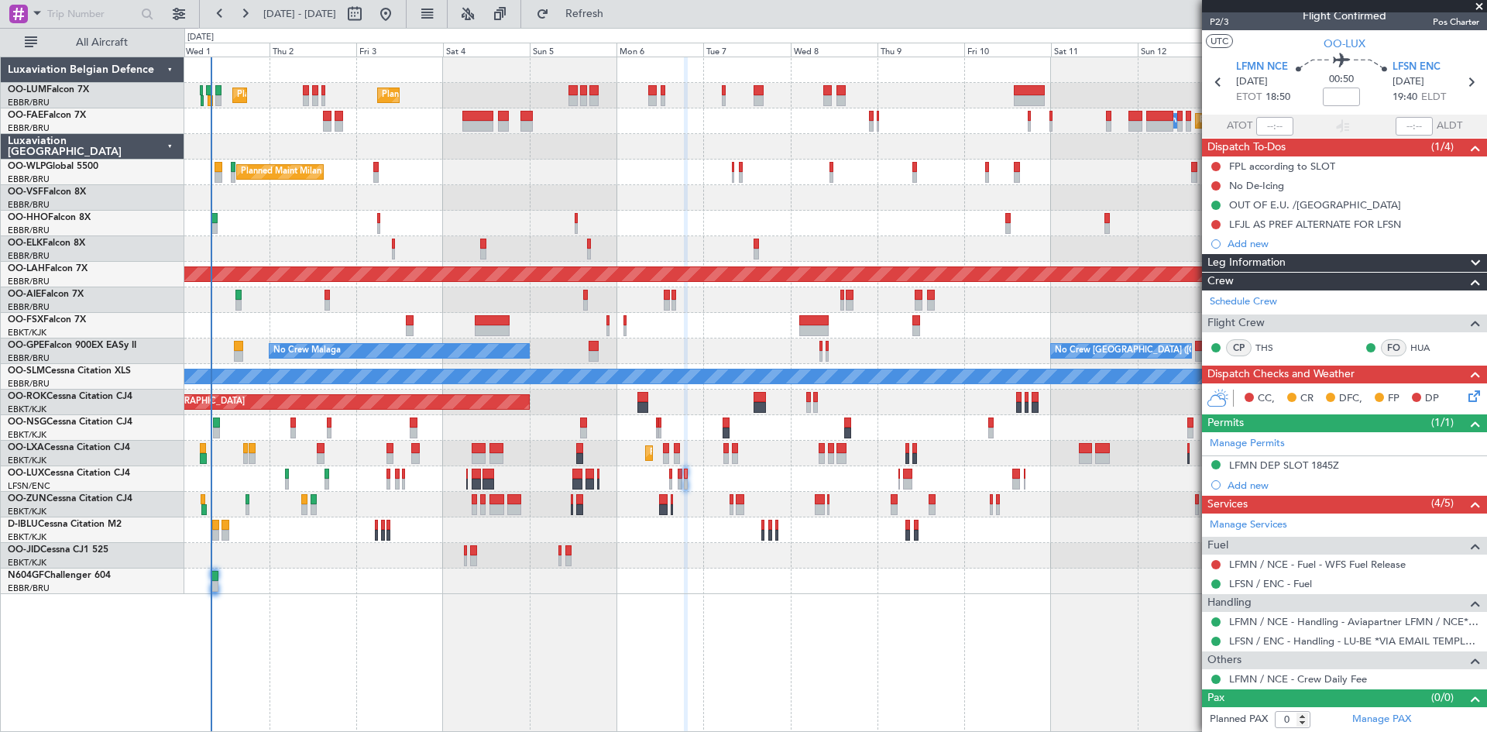
click at [373, 586] on div at bounding box center [835, 582] width 1302 height 26
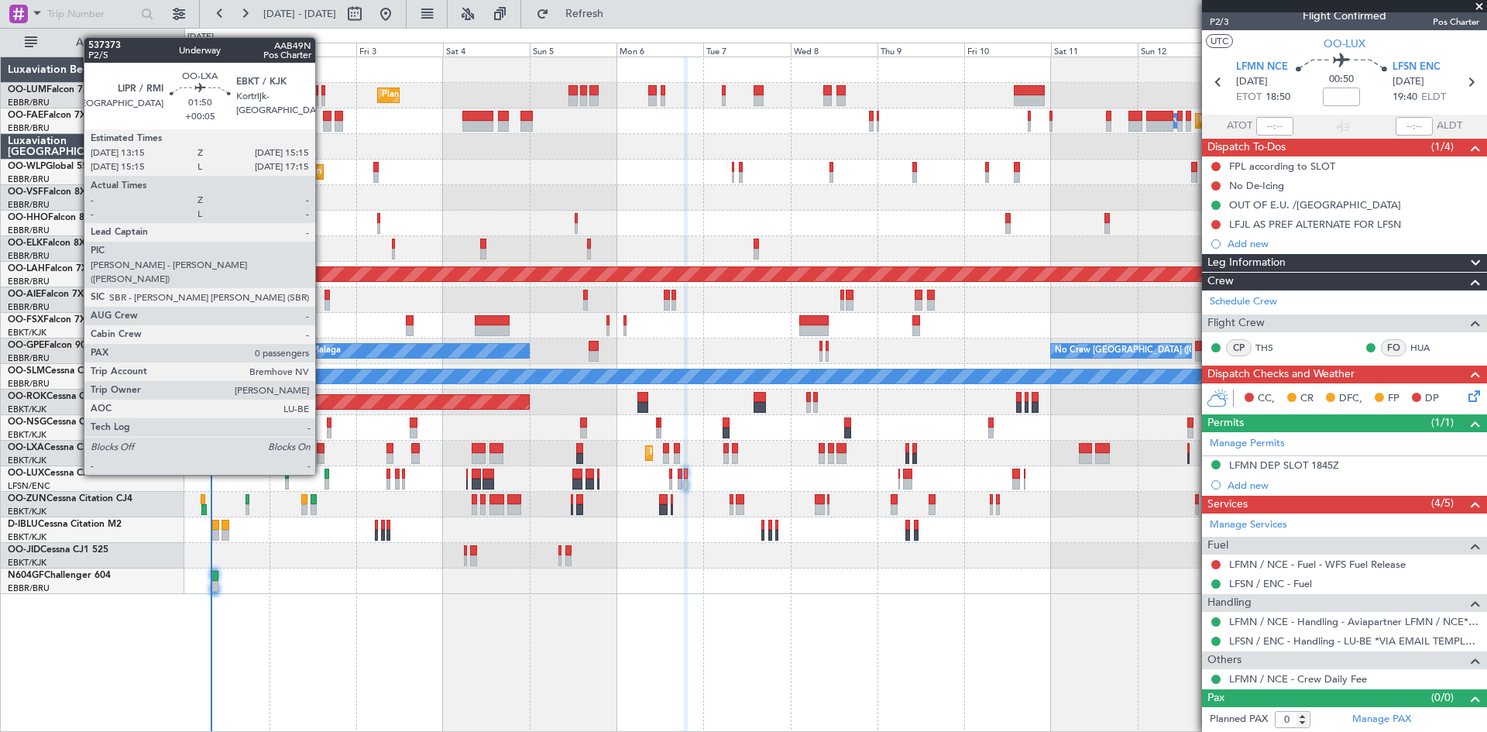
click at [321, 445] on div at bounding box center [321, 448] width 8 height 11
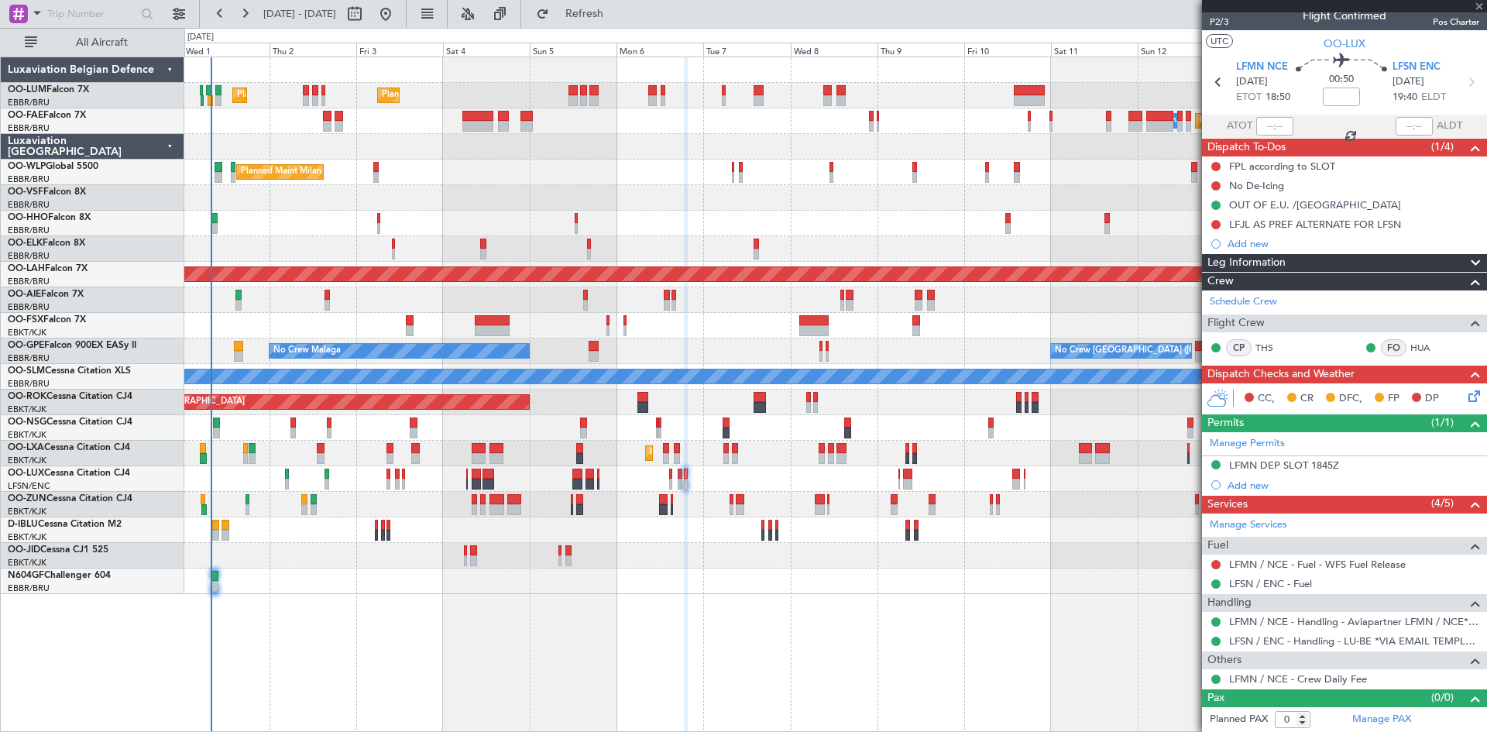
type input "+00:05"
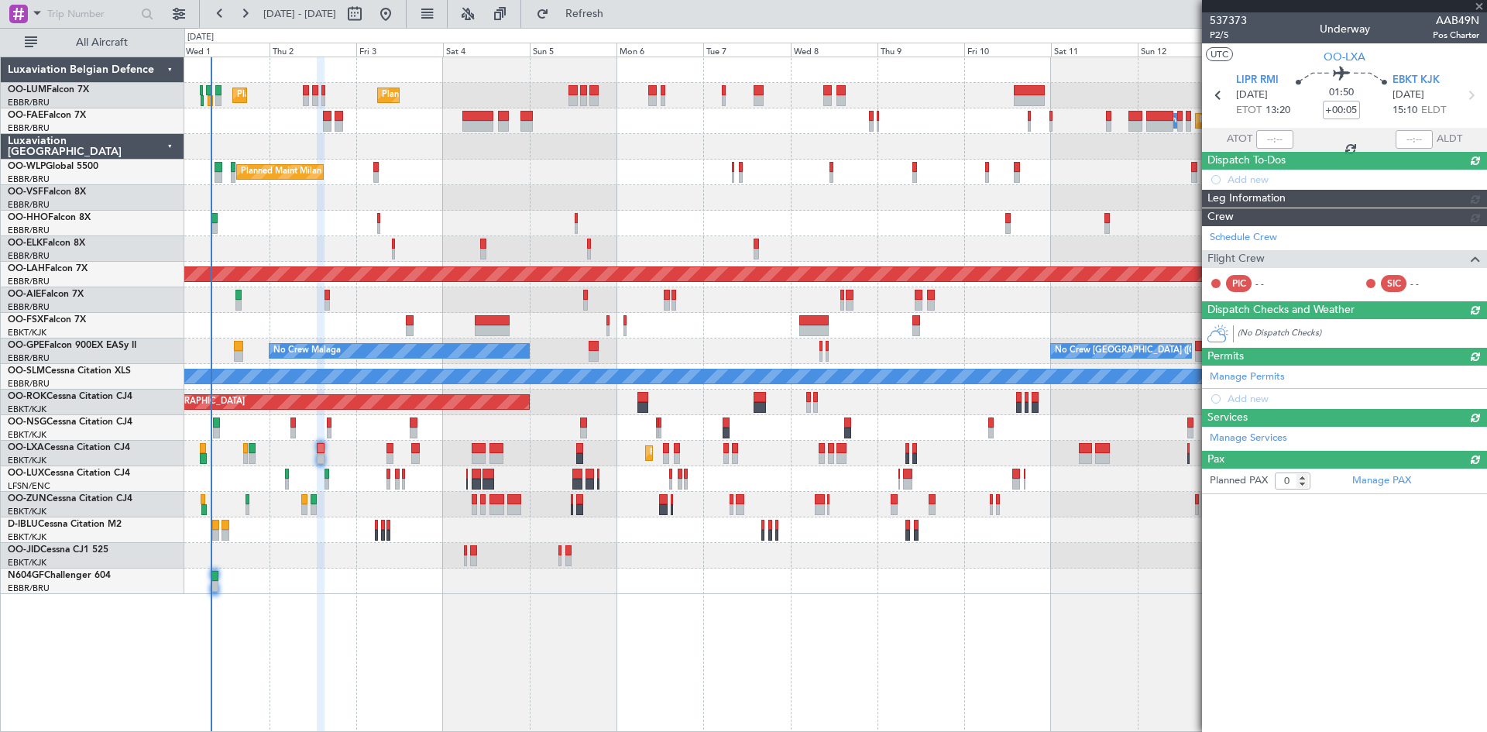
scroll to position [0, 0]
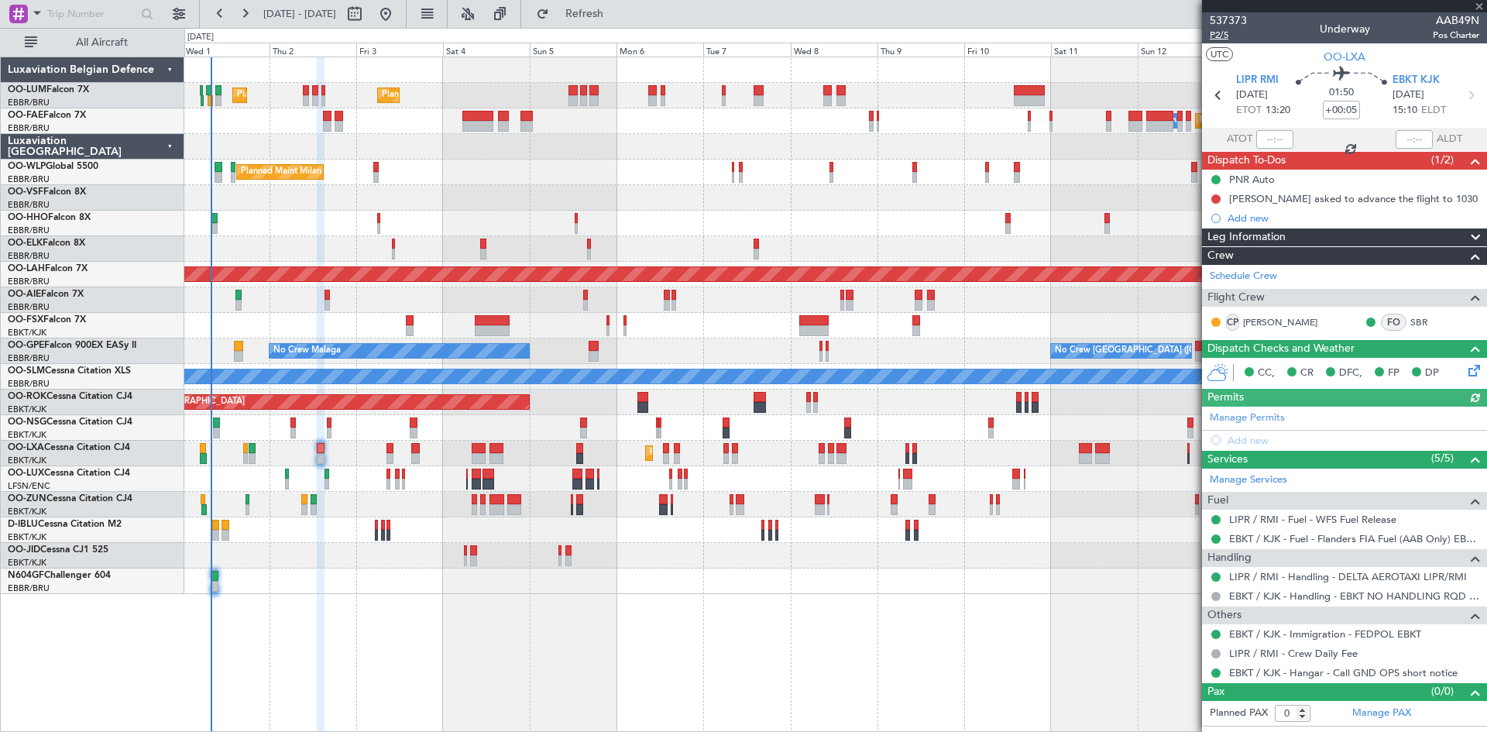
click at [1220, 32] on span "P2/5" at bounding box center [1228, 35] width 37 height 13
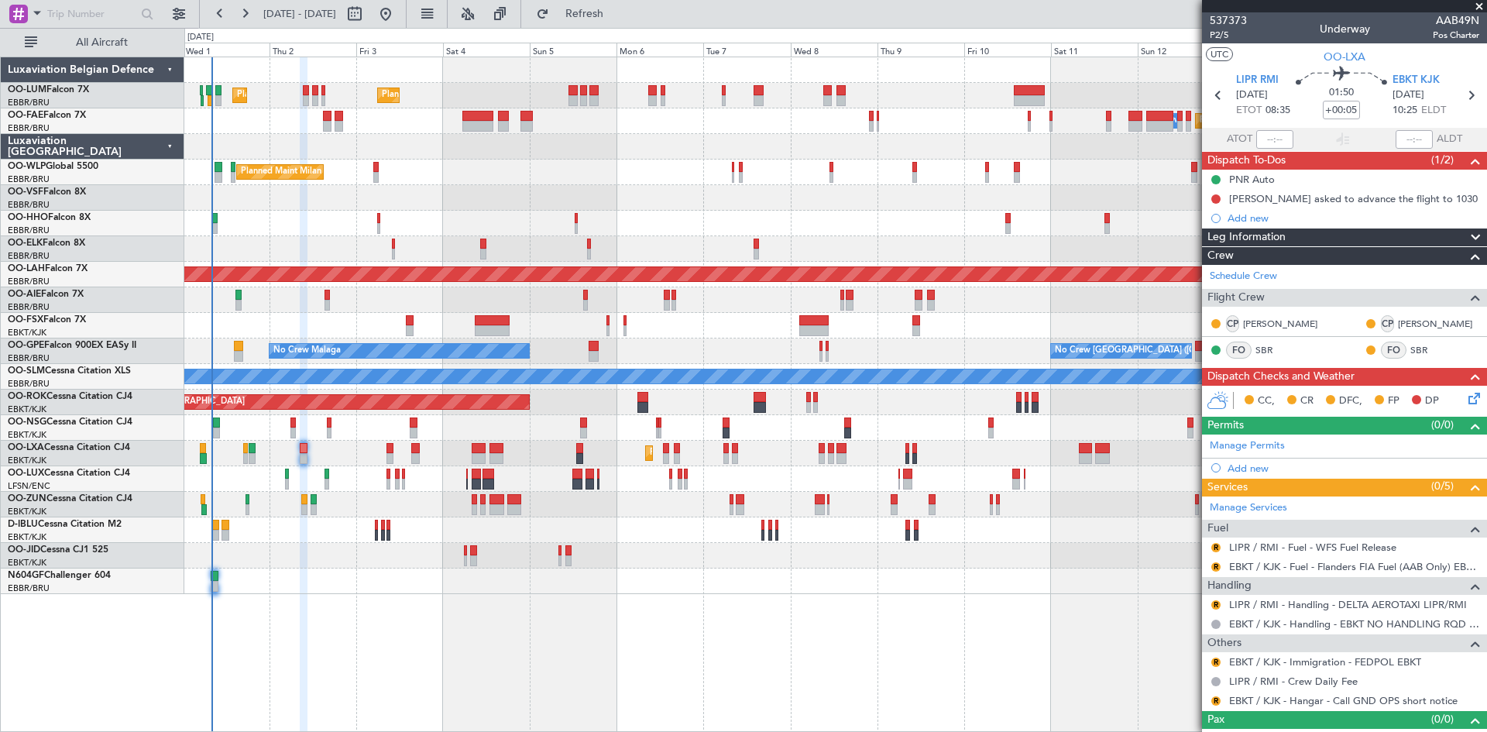
click at [617, 33] on div "0 0 Wed 1 Thu 2 Fri 3 Sat 4 Oct 2025 Sun 5 Mon 6 Tue 7 Wed 8 Thu 9 Fri 10 Sat 1…" at bounding box center [835, 43] width 1301 height 28
click at [1214, 700] on button "R" at bounding box center [1216, 700] width 9 height 9
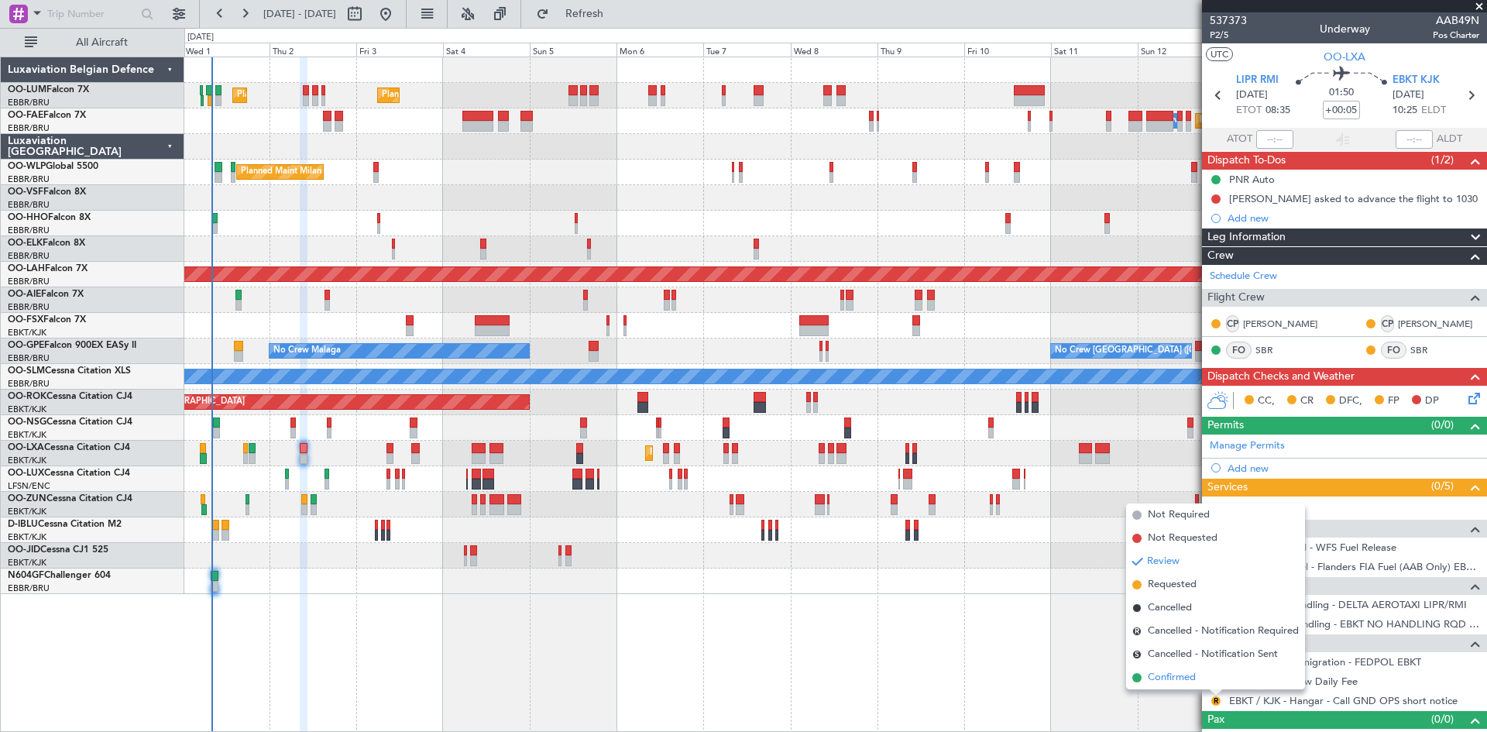
click at [1194, 676] on span "Confirmed" at bounding box center [1172, 677] width 48 height 15
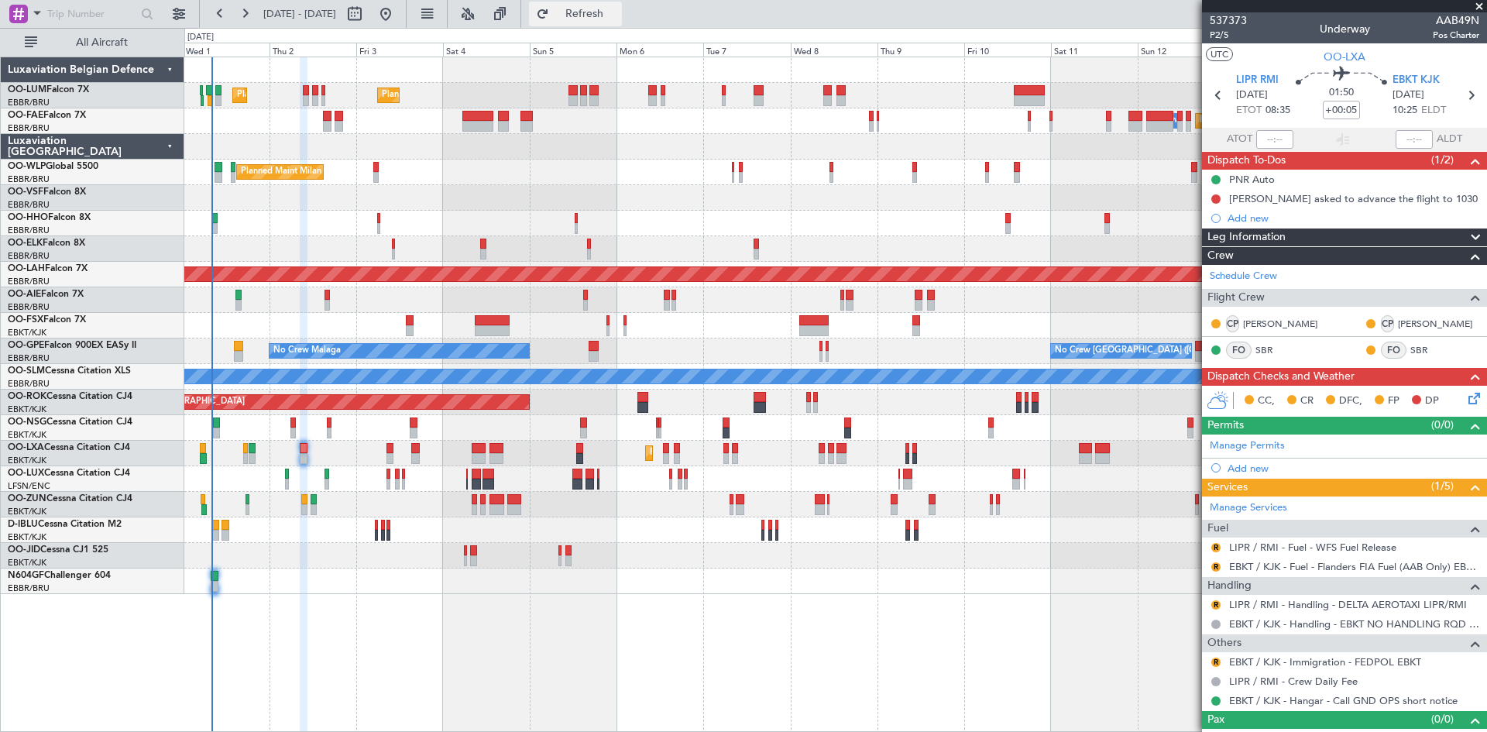
click at [622, 20] on button "Refresh" at bounding box center [575, 14] width 93 height 25
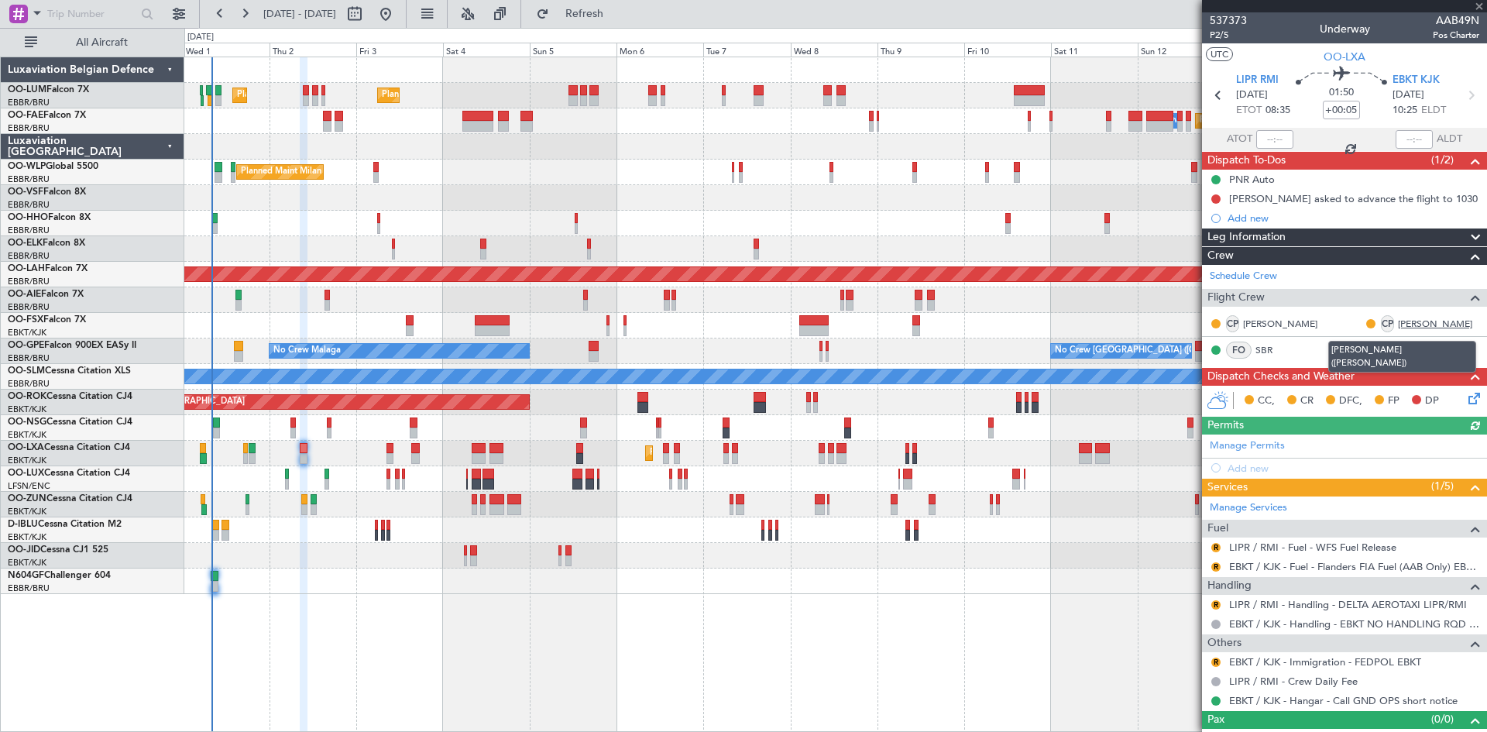
click at [1411, 321] on link "[PERSON_NAME]" at bounding box center [1435, 324] width 74 height 14
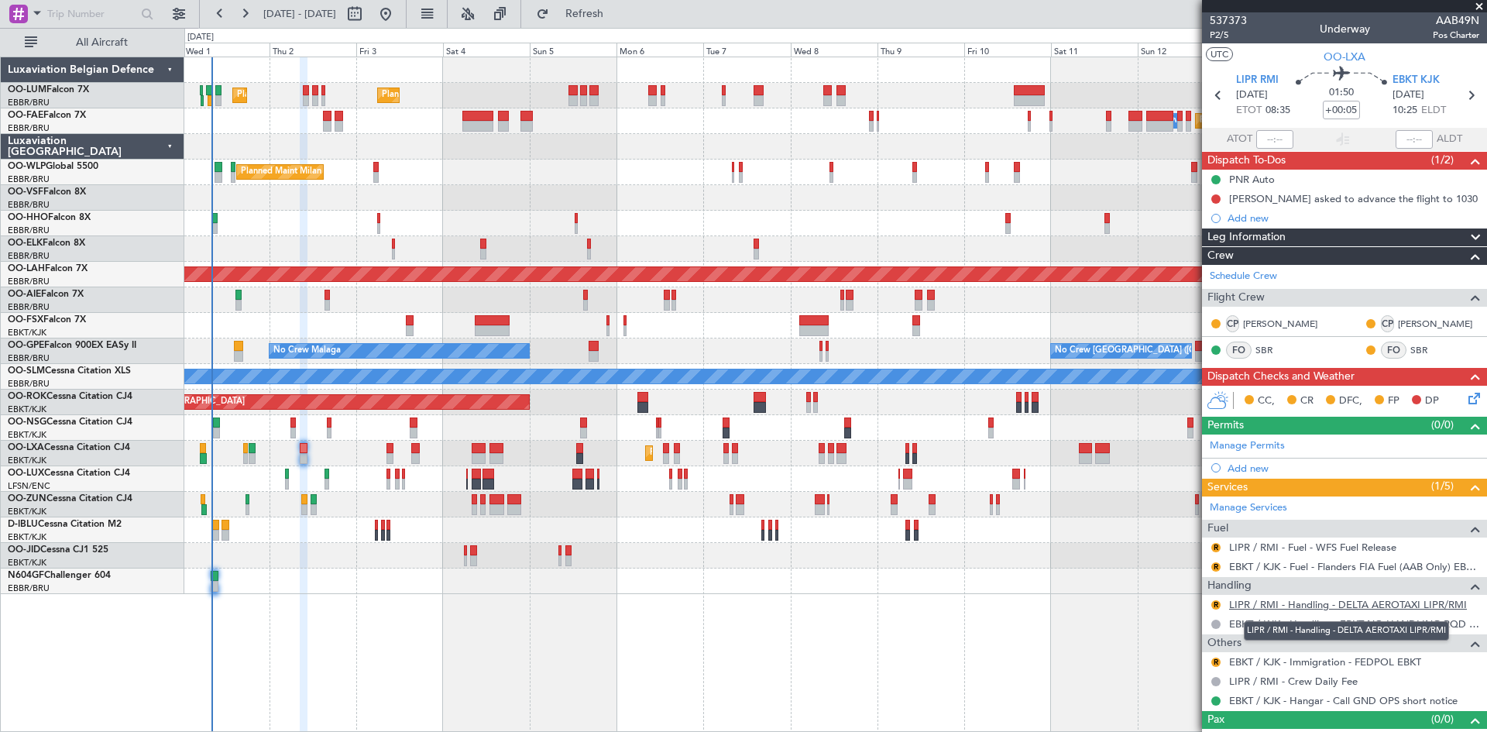
click at [1262, 603] on link "LIPR / RMI - Handling - DELTA AEROTAXI LIPR/RMI" at bounding box center [1348, 604] width 238 height 13
click at [617, 11] on span "Refresh" at bounding box center [584, 14] width 65 height 11
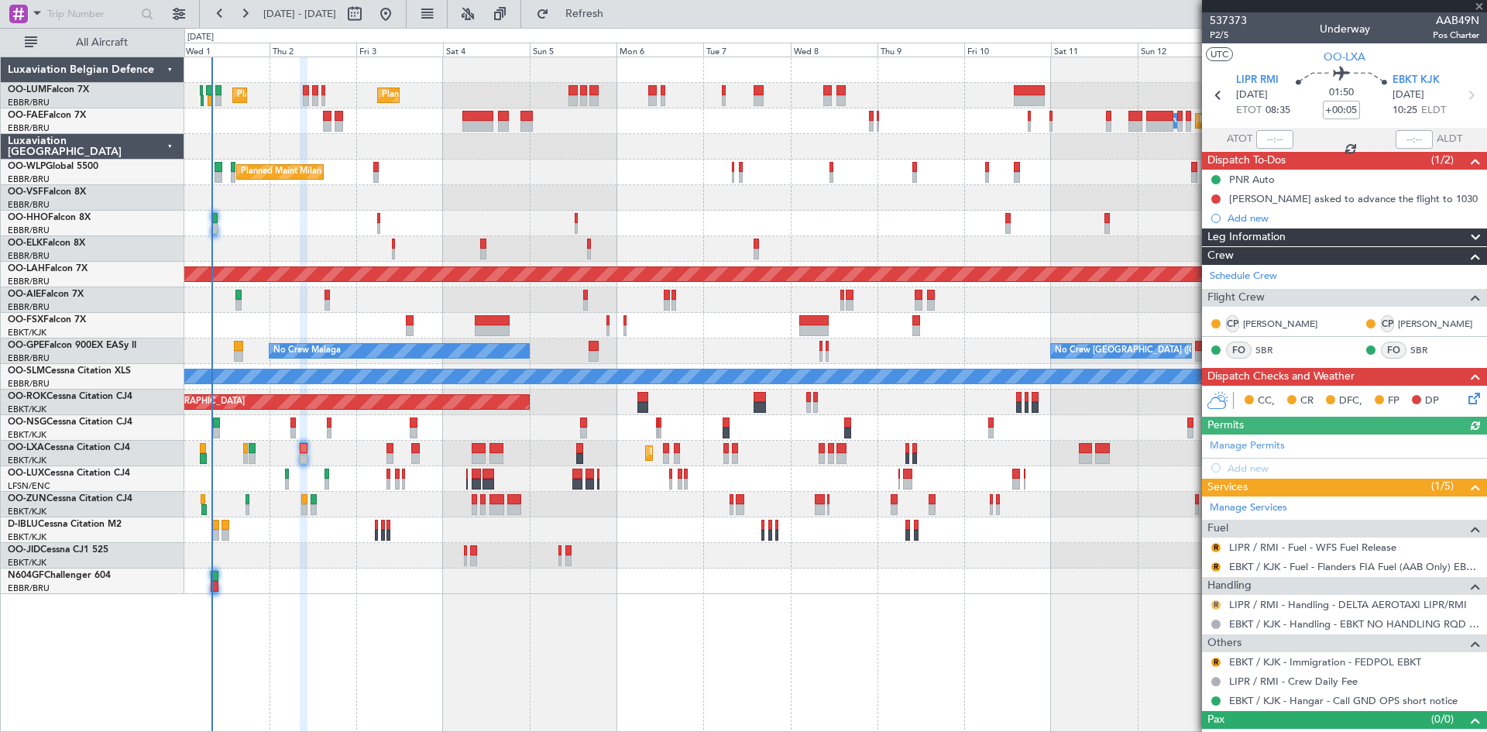
click at [1217, 607] on button "R" at bounding box center [1216, 604] width 9 height 9
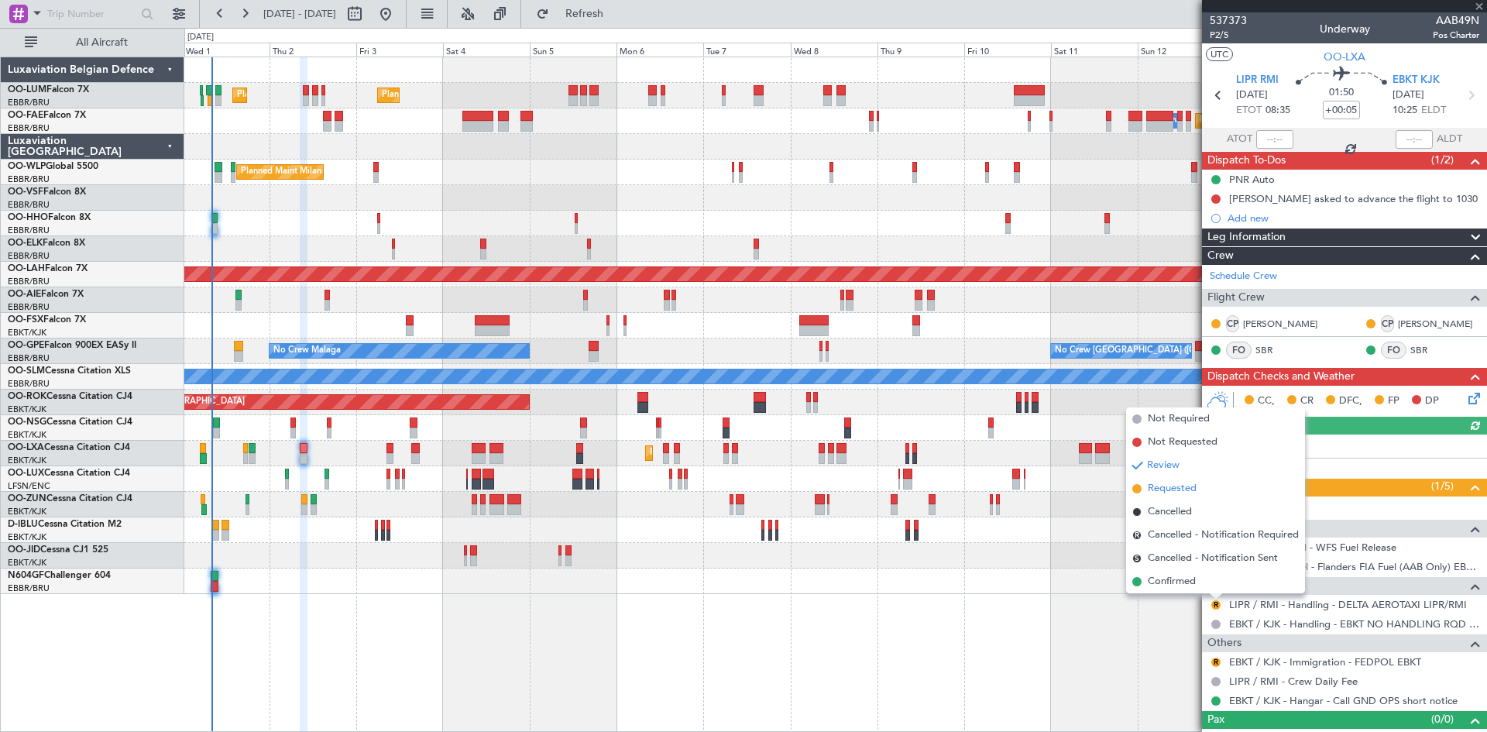
click at [1174, 490] on span "Requested" at bounding box center [1172, 488] width 49 height 15
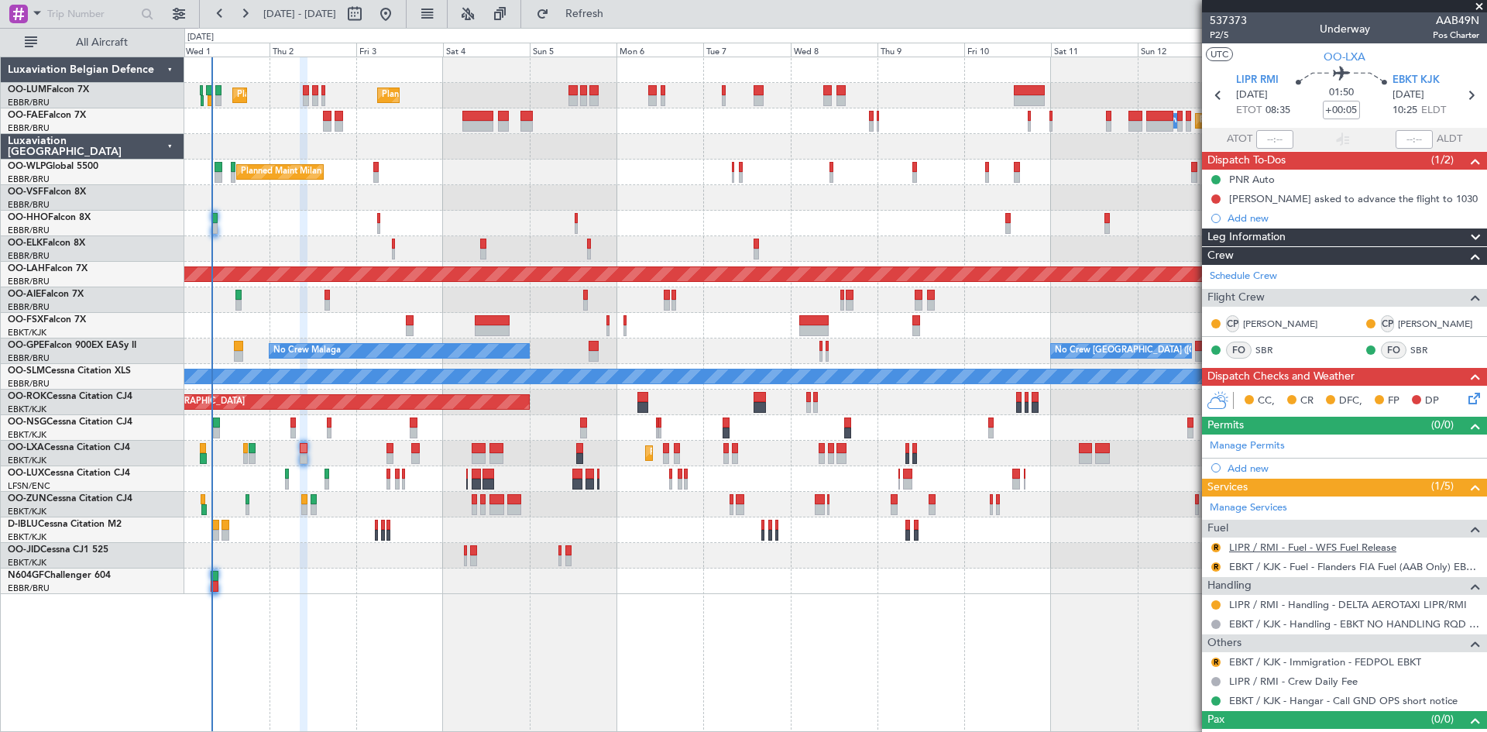
click at [1273, 548] on link "LIPR / RMI - Fuel - WFS Fuel Release" at bounding box center [1312, 547] width 167 height 13
click at [1211, 546] on div "R" at bounding box center [1216, 547] width 12 height 12
click at [1218, 546] on button "R" at bounding box center [1216, 547] width 9 height 9
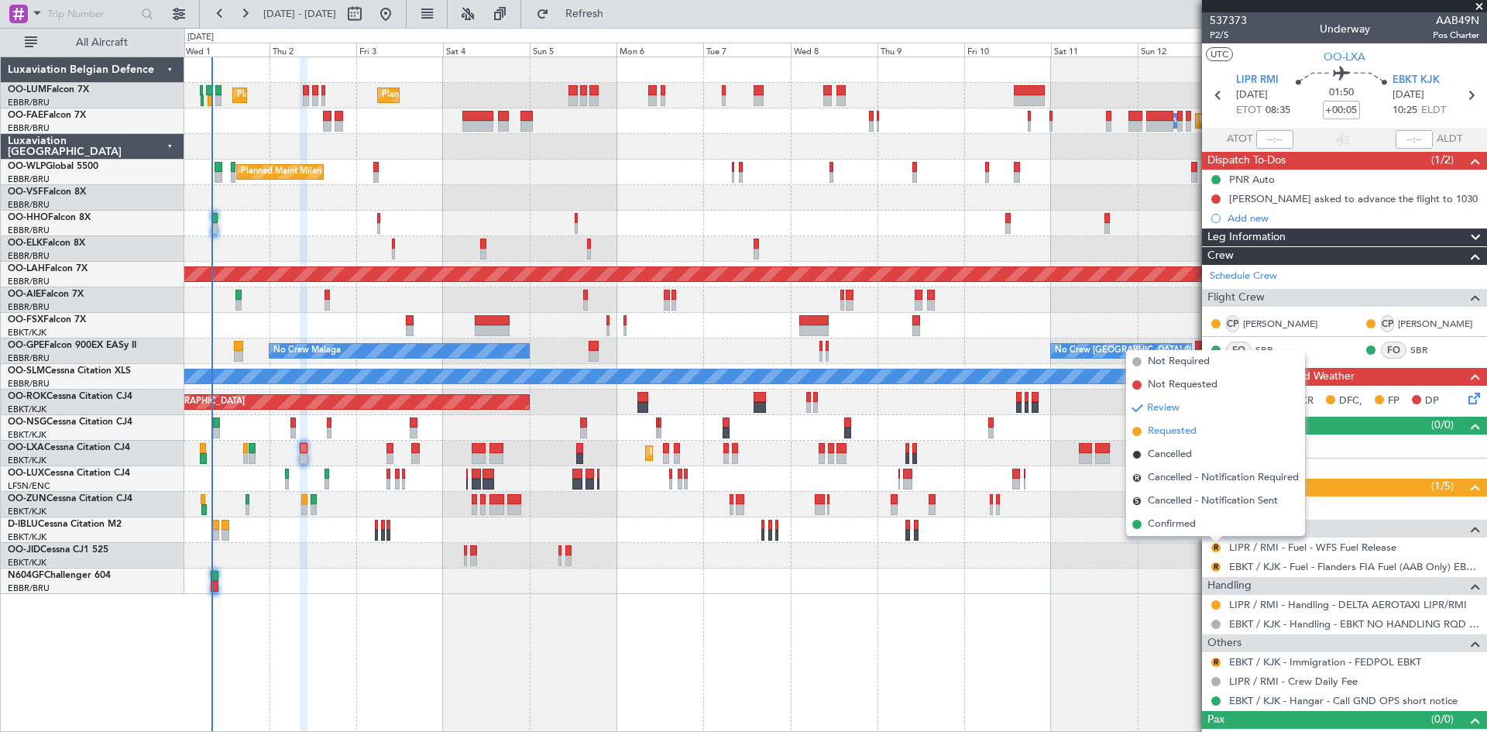
click at [1157, 435] on span "Requested" at bounding box center [1172, 431] width 49 height 15
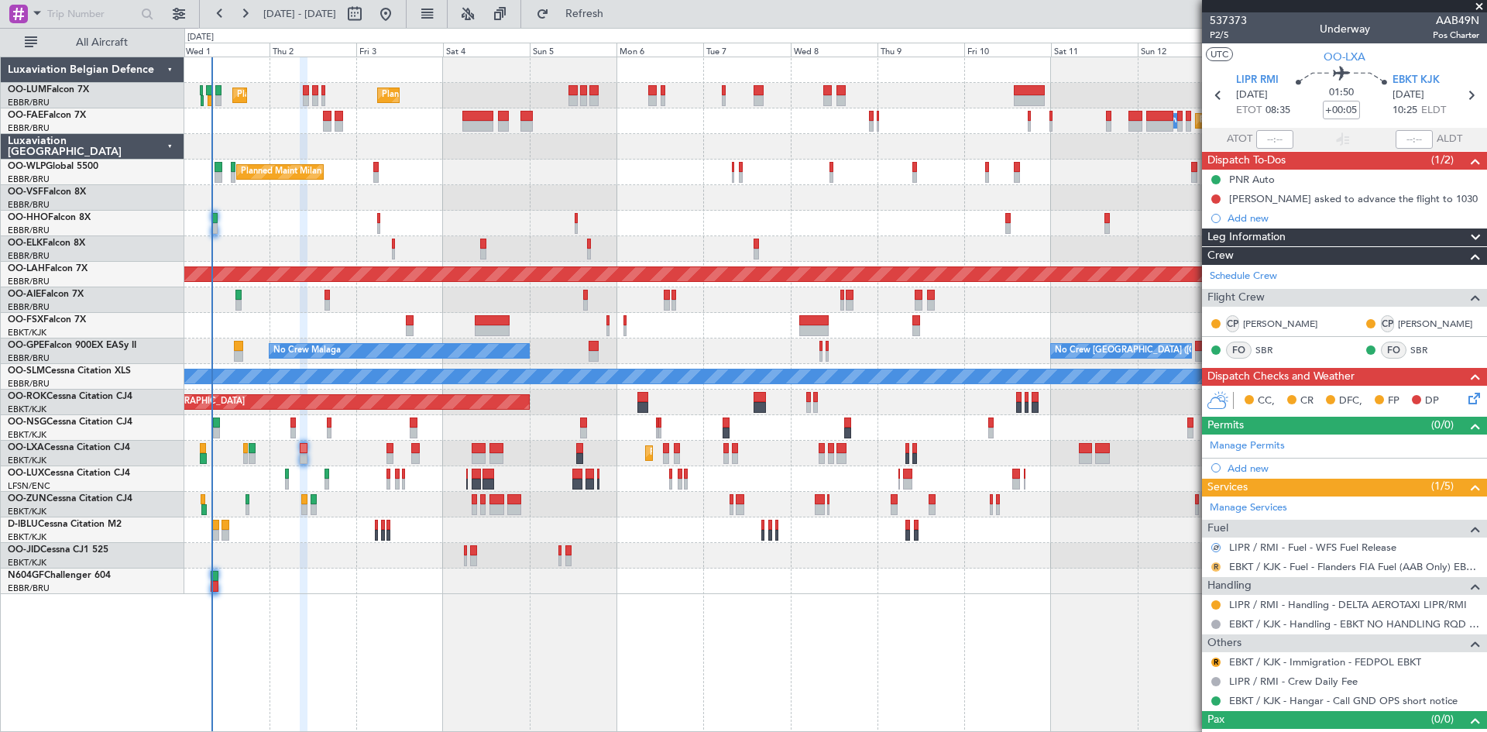
click at [1215, 566] on button "R" at bounding box center [1216, 566] width 9 height 9
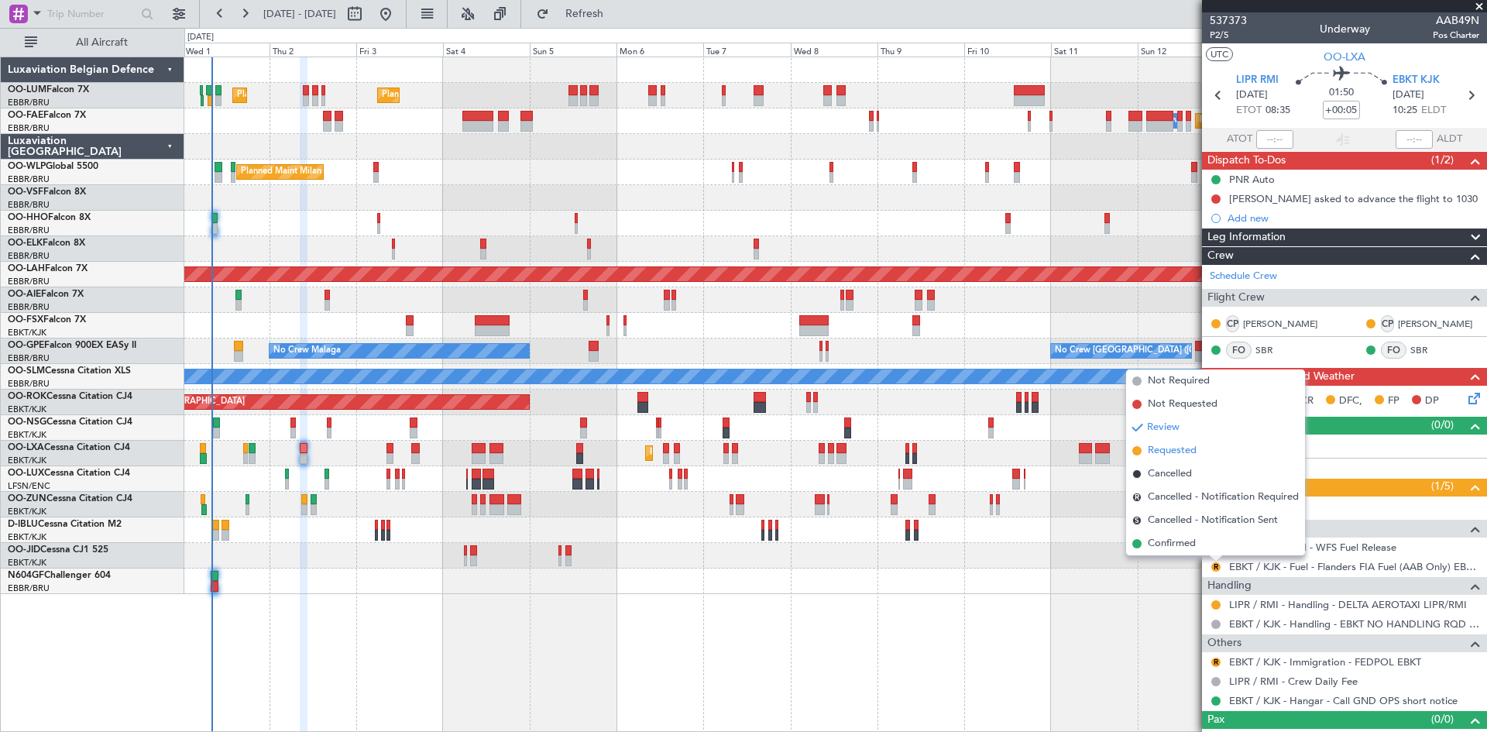
click at [1180, 450] on span "Requested" at bounding box center [1172, 450] width 49 height 15
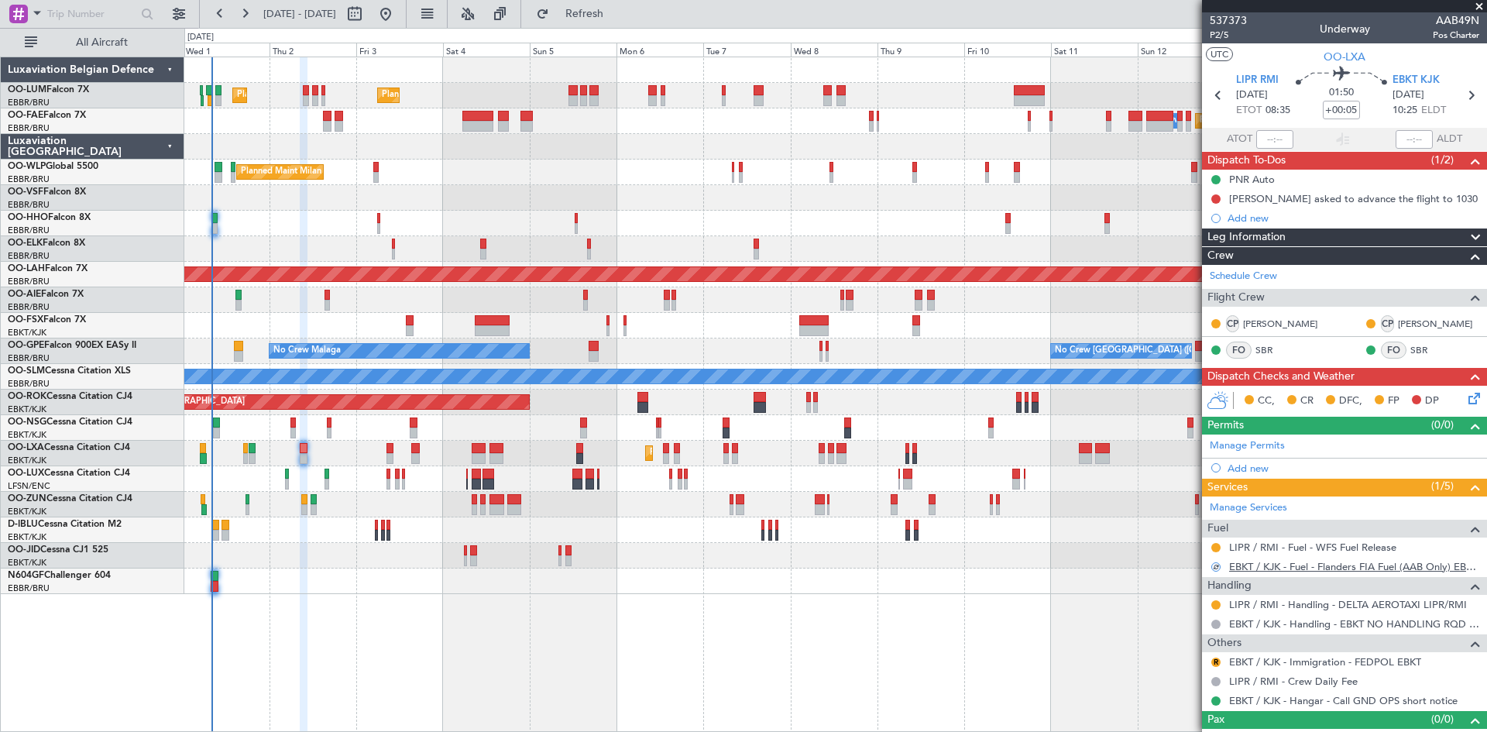
click at [1270, 561] on link "EBKT / KJK - Fuel - Flanders FIA Fuel (AAB Only) EBKT / KJK" at bounding box center [1354, 566] width 250 height 13
click at [1218, 198] on button at bounding box center [1216, 198] width 9 height 9
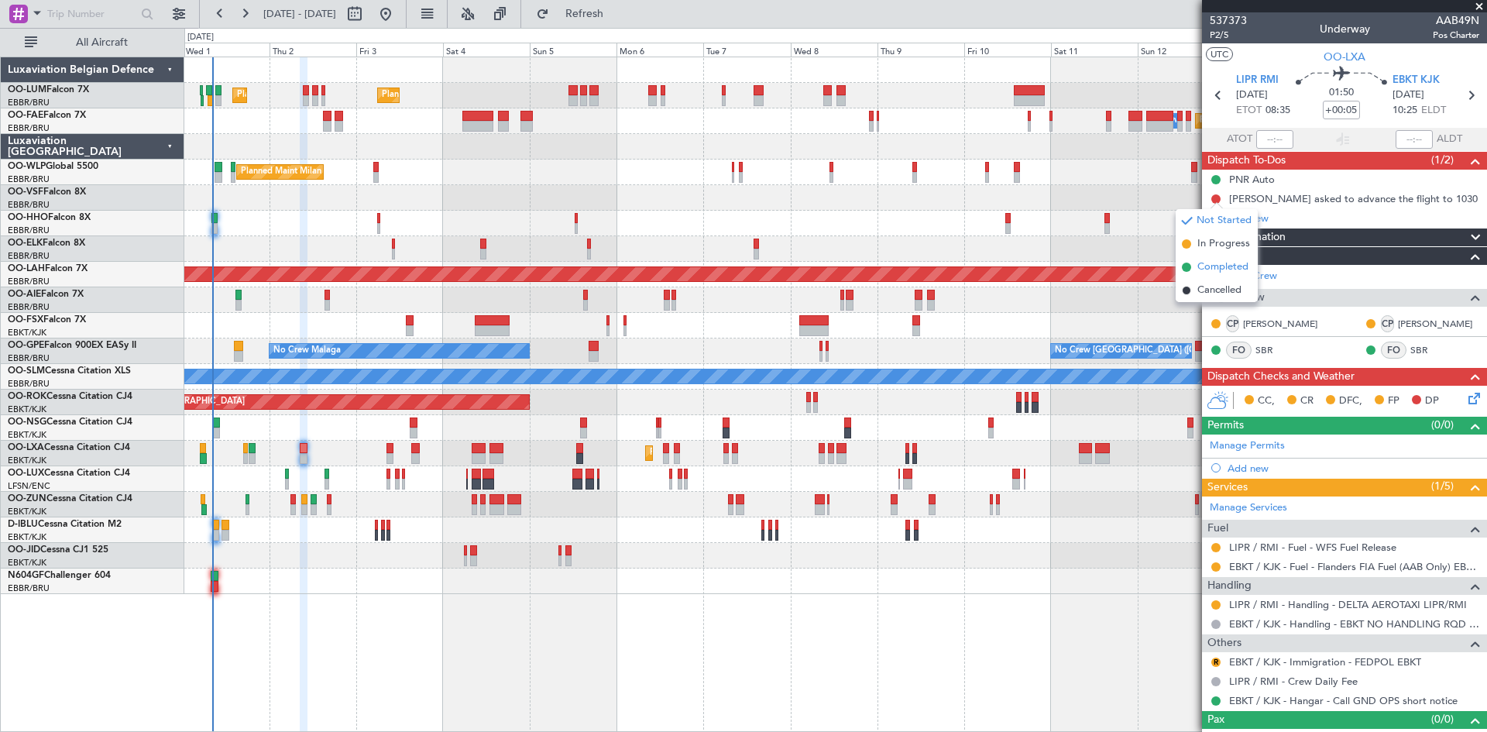
click at [1222, 264] on span "Completed" at bounding box center [1223, 267] width 51 height 15
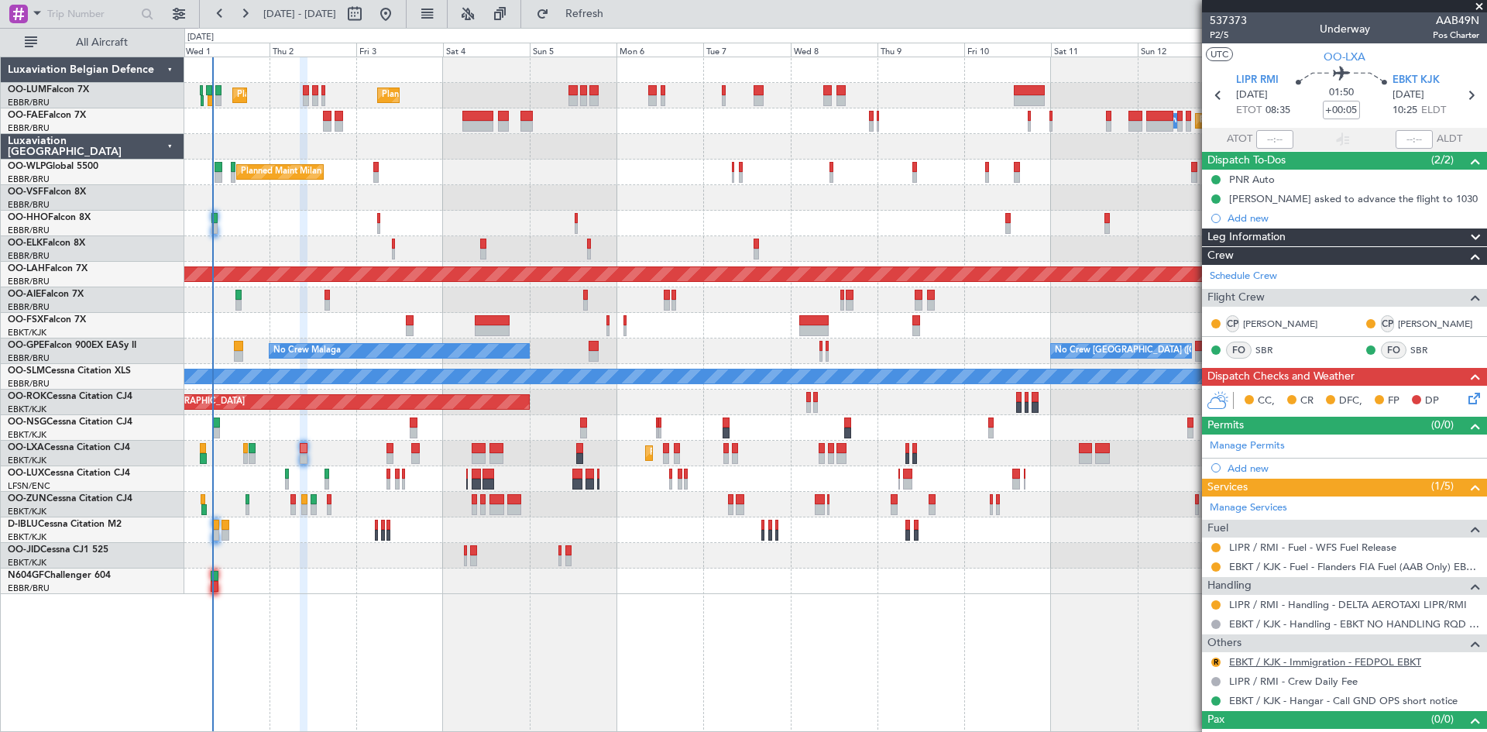
click at [1301, 656] on link "EBKT / KJK - Immigration - FEDPOL EBKT" at bounding box center [1325, 661] width 192 height 13
click at [617, 12] on span "Refresh" at bounding box center [584, 14] width 65 height 11
click at [1215, 661] on button at bounding box center [1216, 662] width 9 height 9
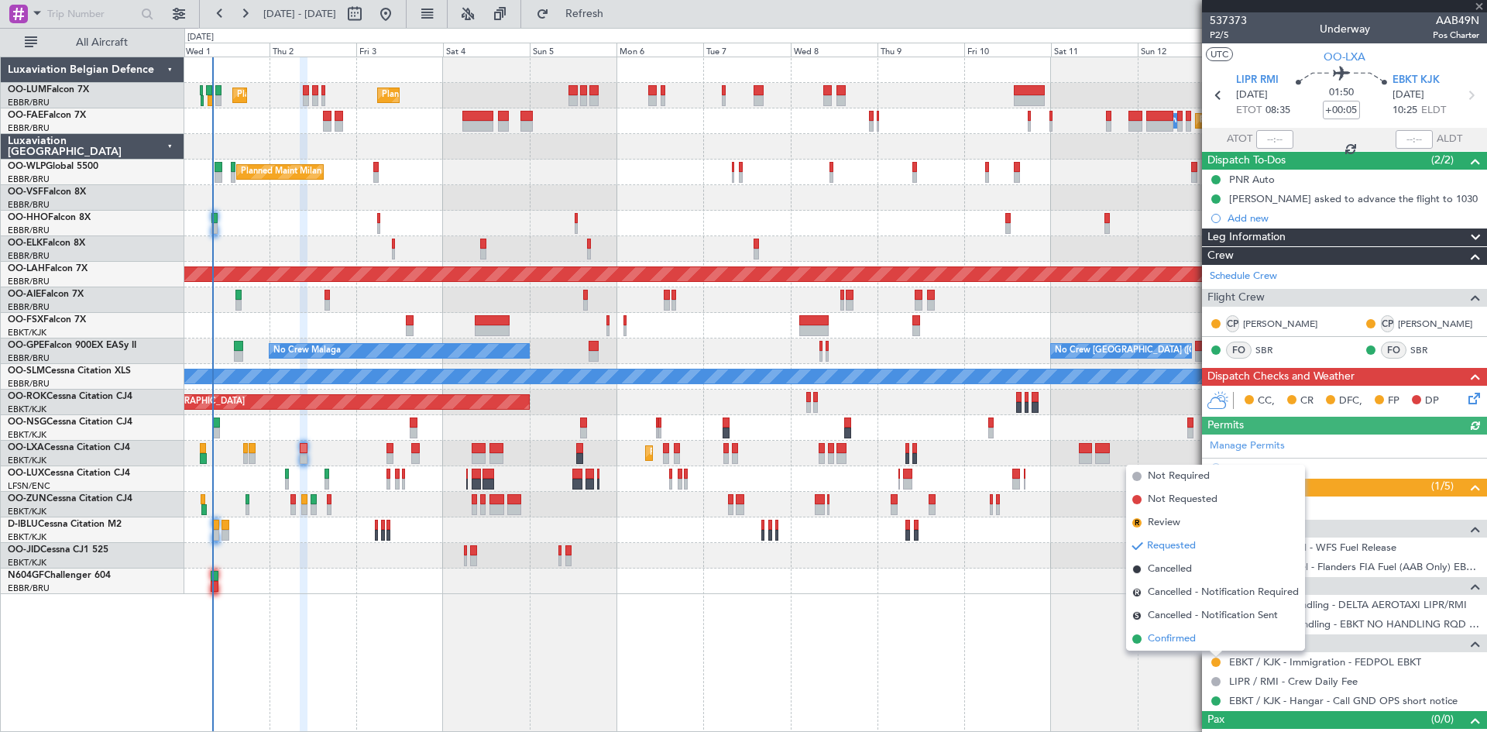
click at [1193, 636] on span "Confirmed" at bounding box center [1172, 638] width 48 height 15
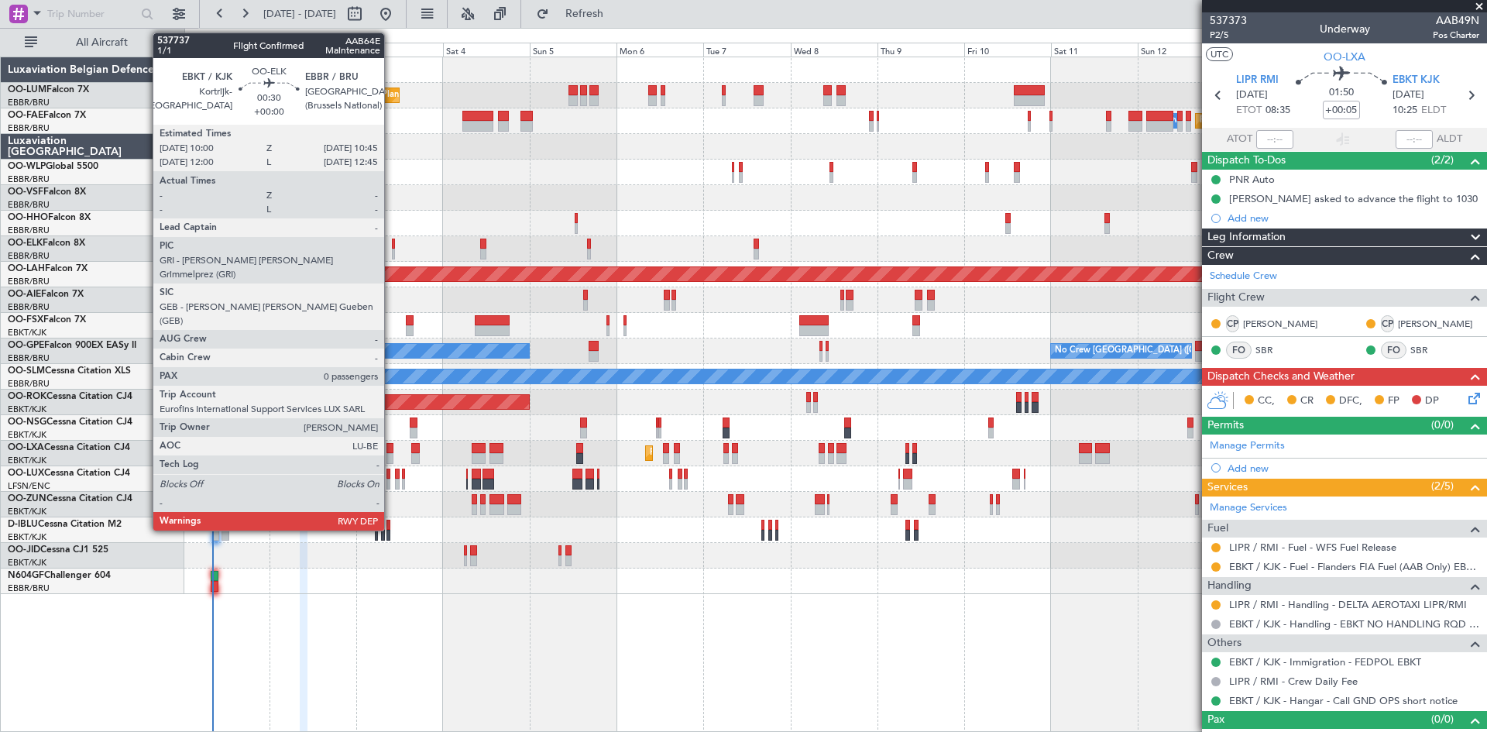
click at [392, 244] on div at bounding box center [393, 244] width 3 height 11
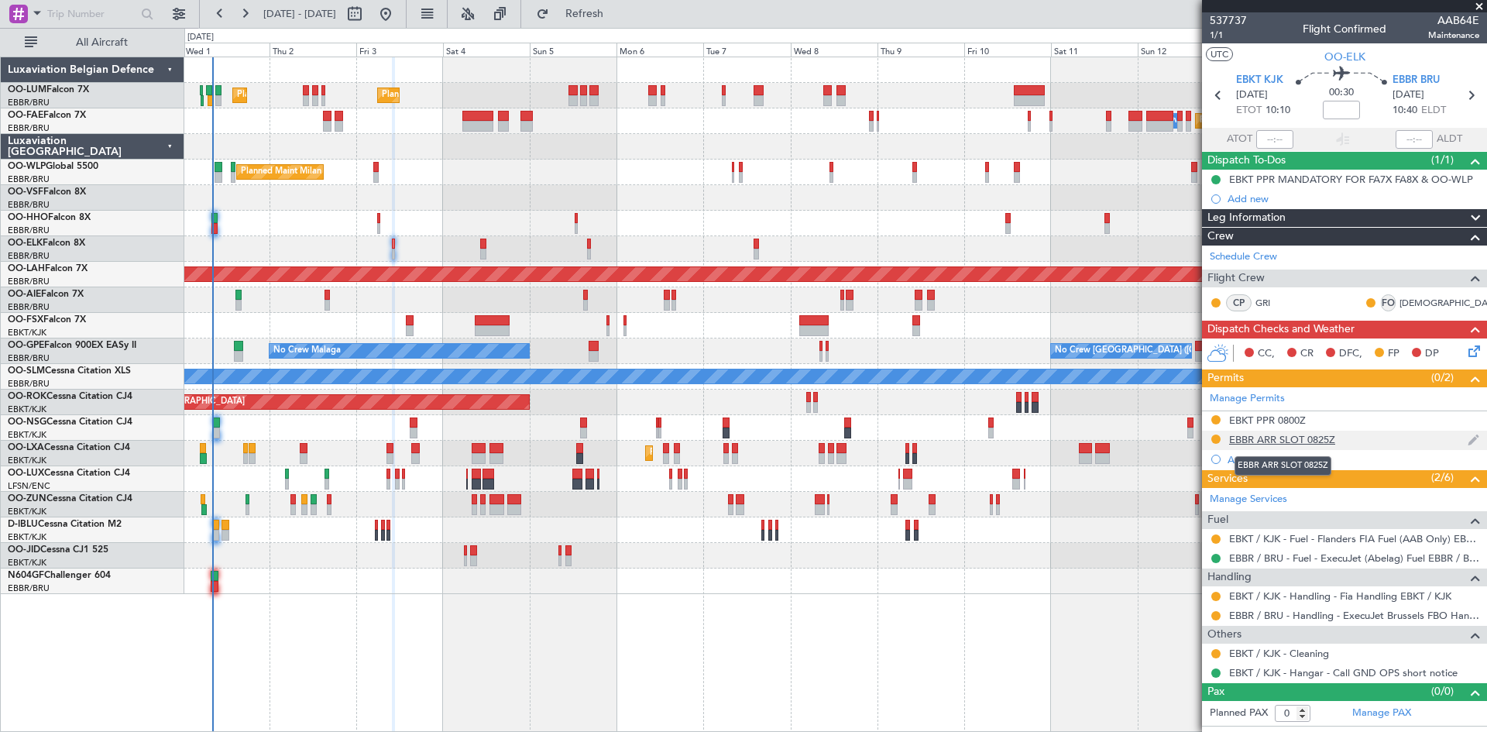
click at [1294, 443] on div "EBBR ARR SLOT 0825Z" at bounding box center [1282, 439] width 106 height 13
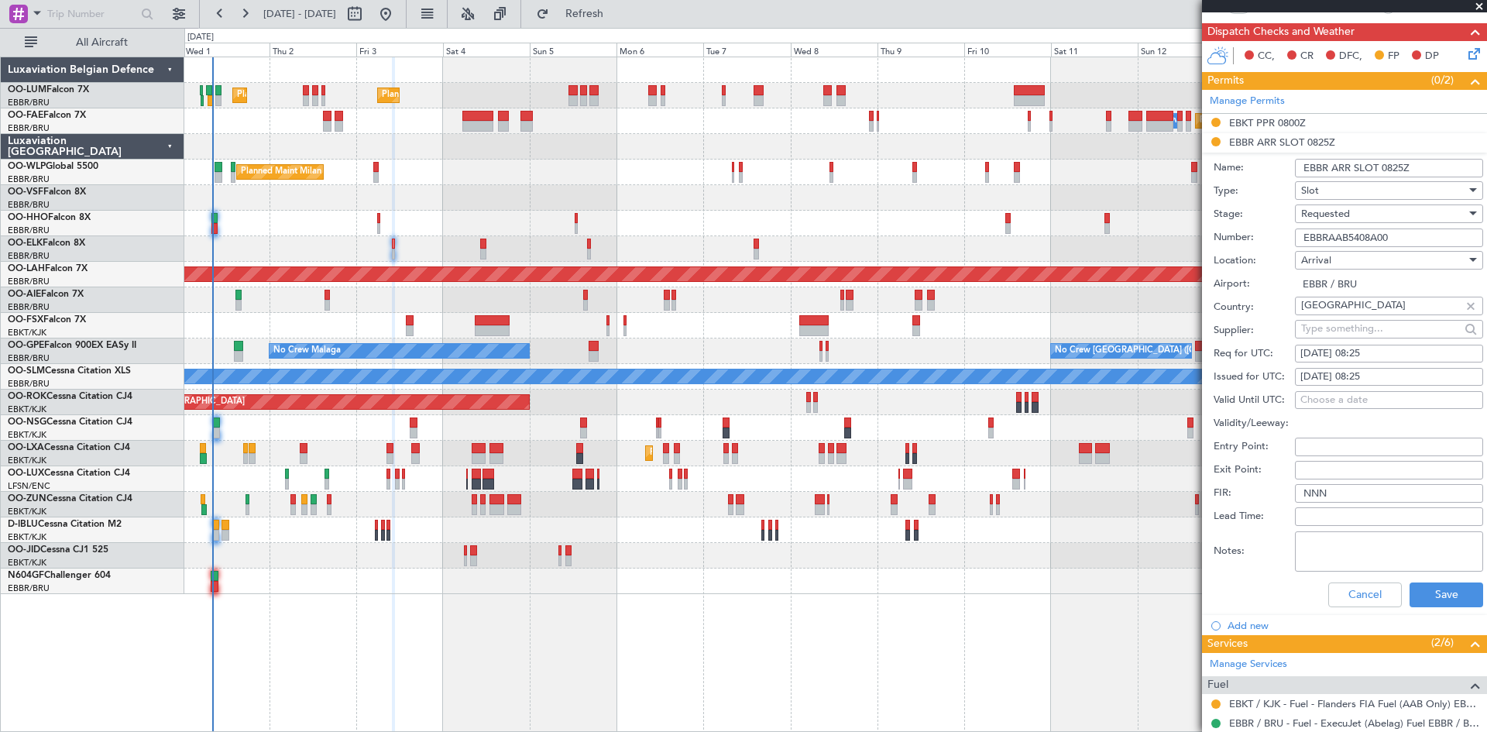
scroll to position [310, 0]
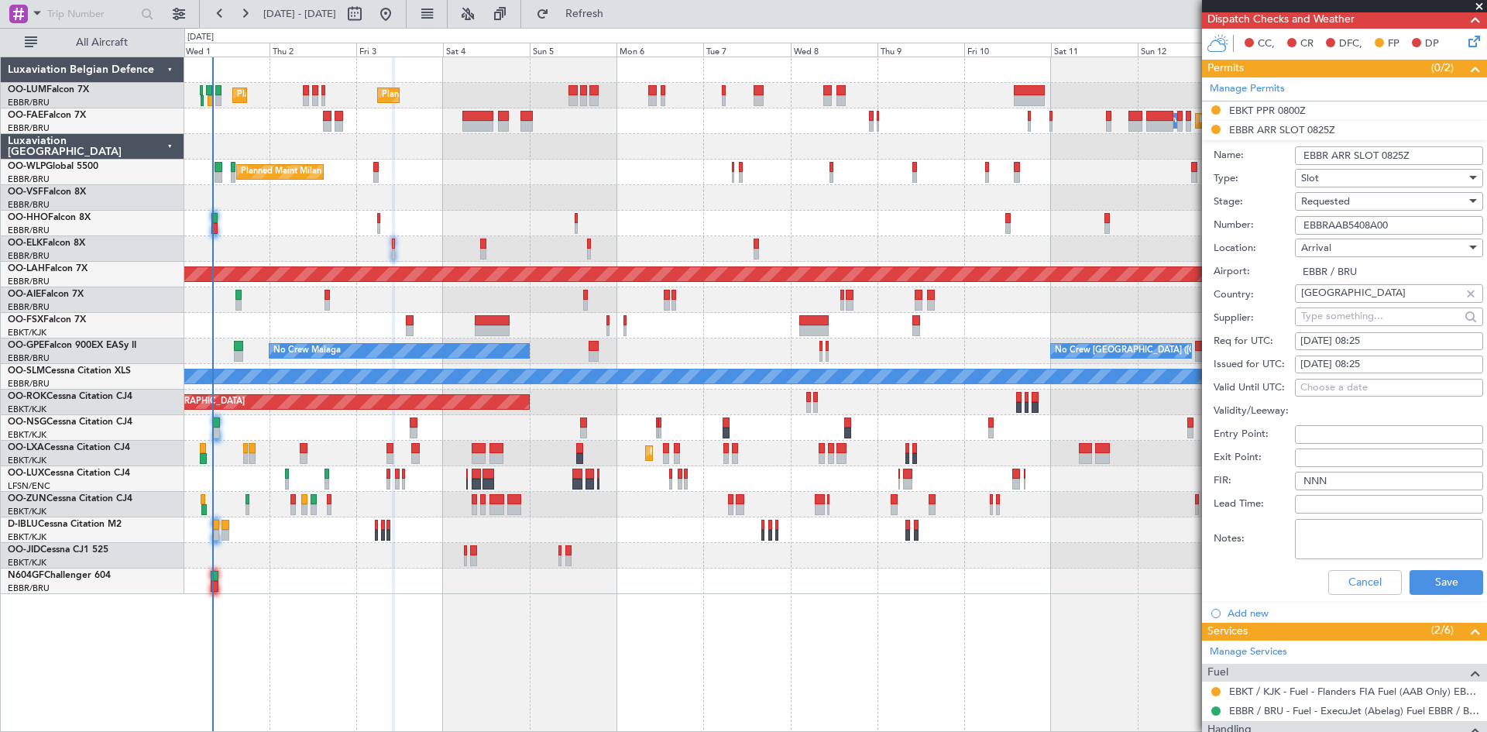
click at [1372, 346] on div "[DATE] 08:25" at bounding box center [1389, 341] width 177 height 15
select select "10"
select select "2025"
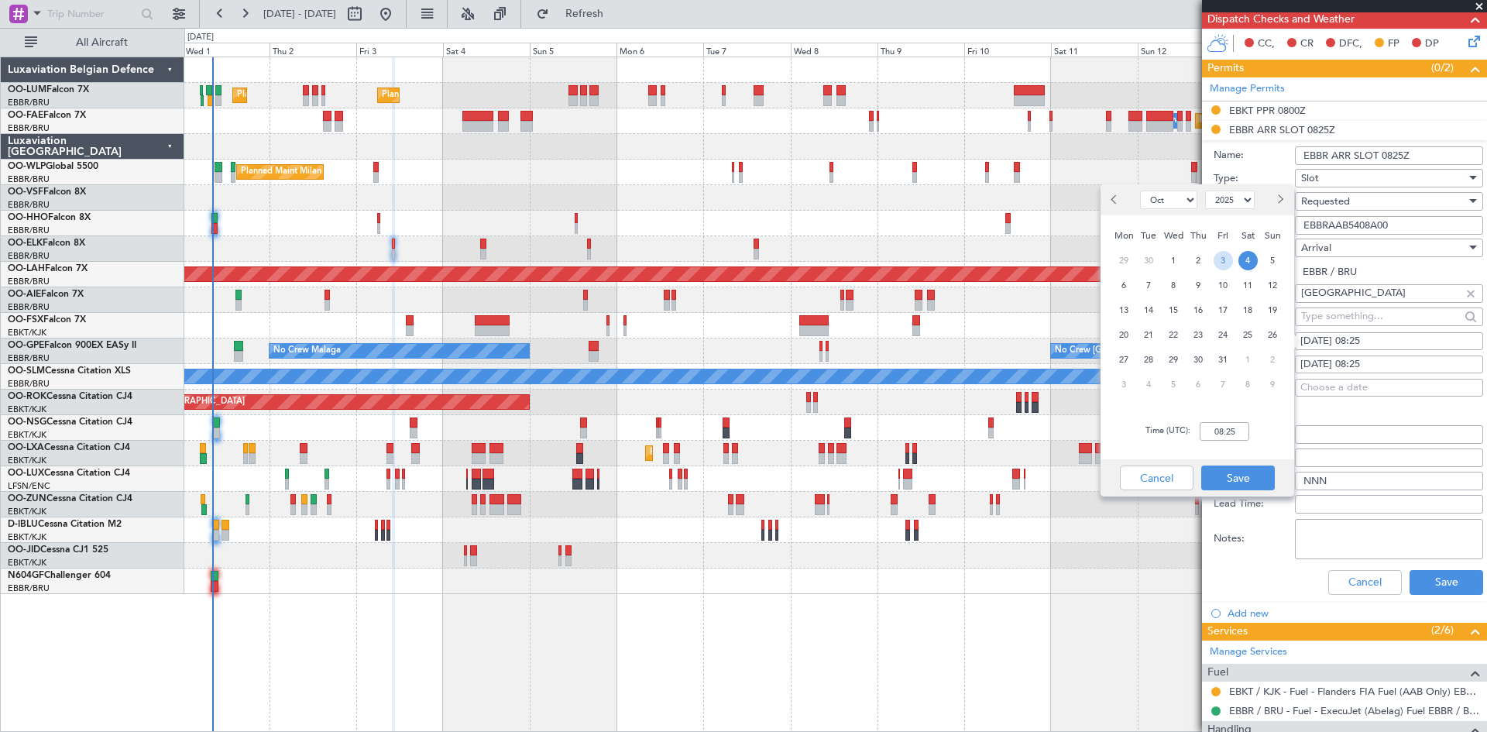
click at [1222, 260] on span "3" at bounding box center [1223, 260] width 19 height 19
click at [1226, 428] on input "00:00" at bounding box center [1225, 431] width 50 height 19
type input "10:45"
click at [1255, 479] on button "Save" at bounding box center [1239, 478] width 74 height 25
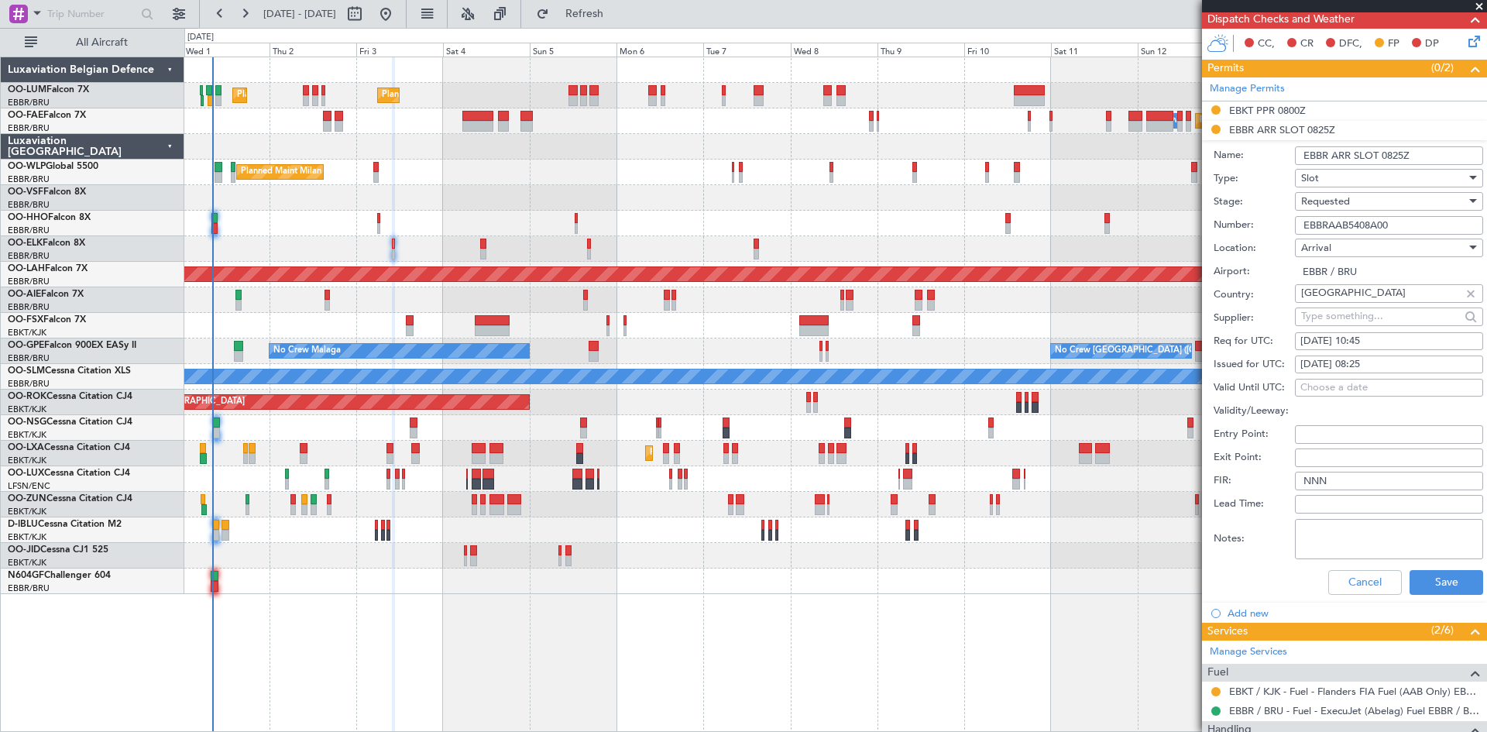
click at [1364, 357] on div "[DATE] 08:25" at bounding box center [1389, 364] width 177 height 15
select select "10"
select select "2025"
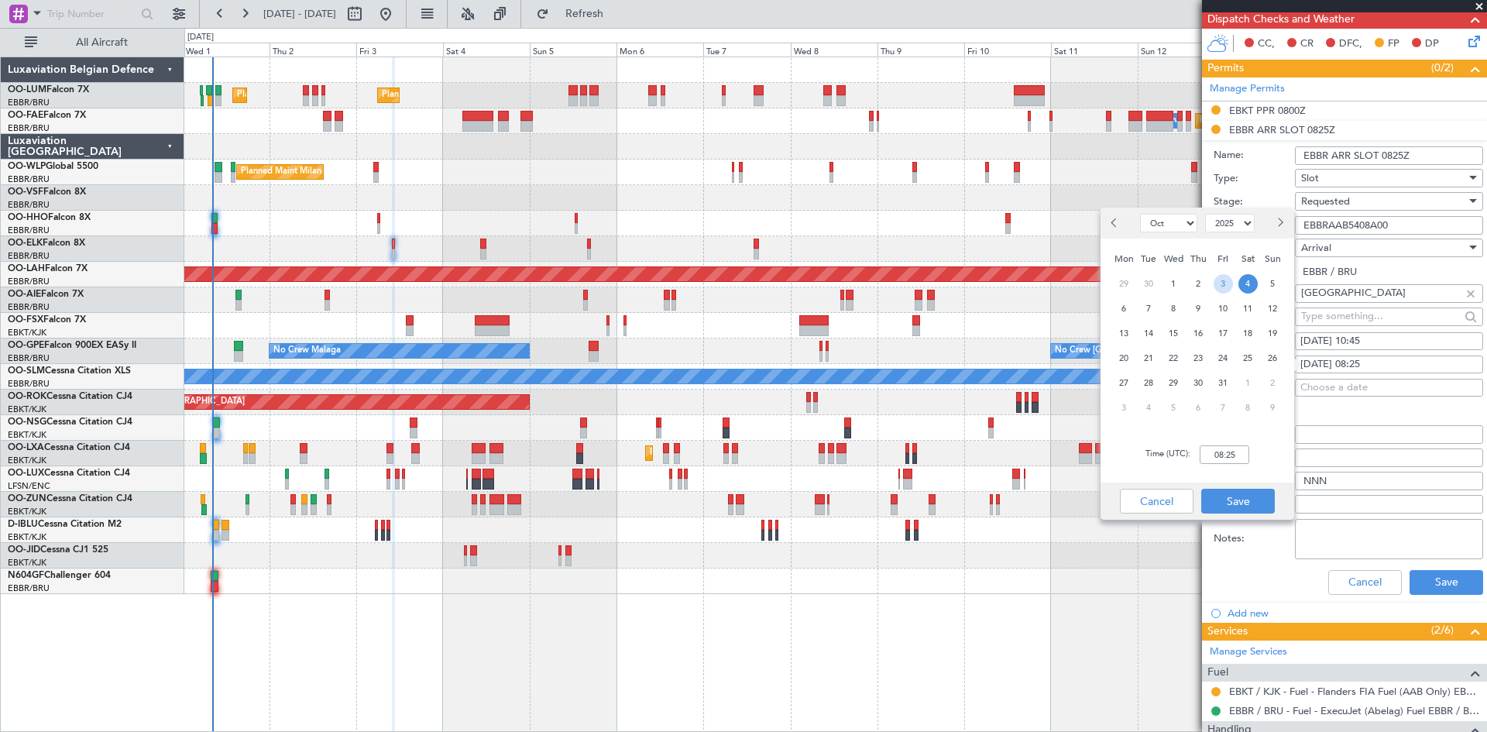
click at [1222, 289] on span "3" at bounding box center [1223, 283] width 19 height 19
click at [1222, 452] on input "00:00" at bounding box center [1225, 454] width 50 height 19
type input "10:45"
click at [1229, 485] on div "Cancel Save" at bounding box center [1198, 501] width 194 height 37
click at [1245, 497] on button "Save" at bounding box center [1239, 501] width 74 height 25
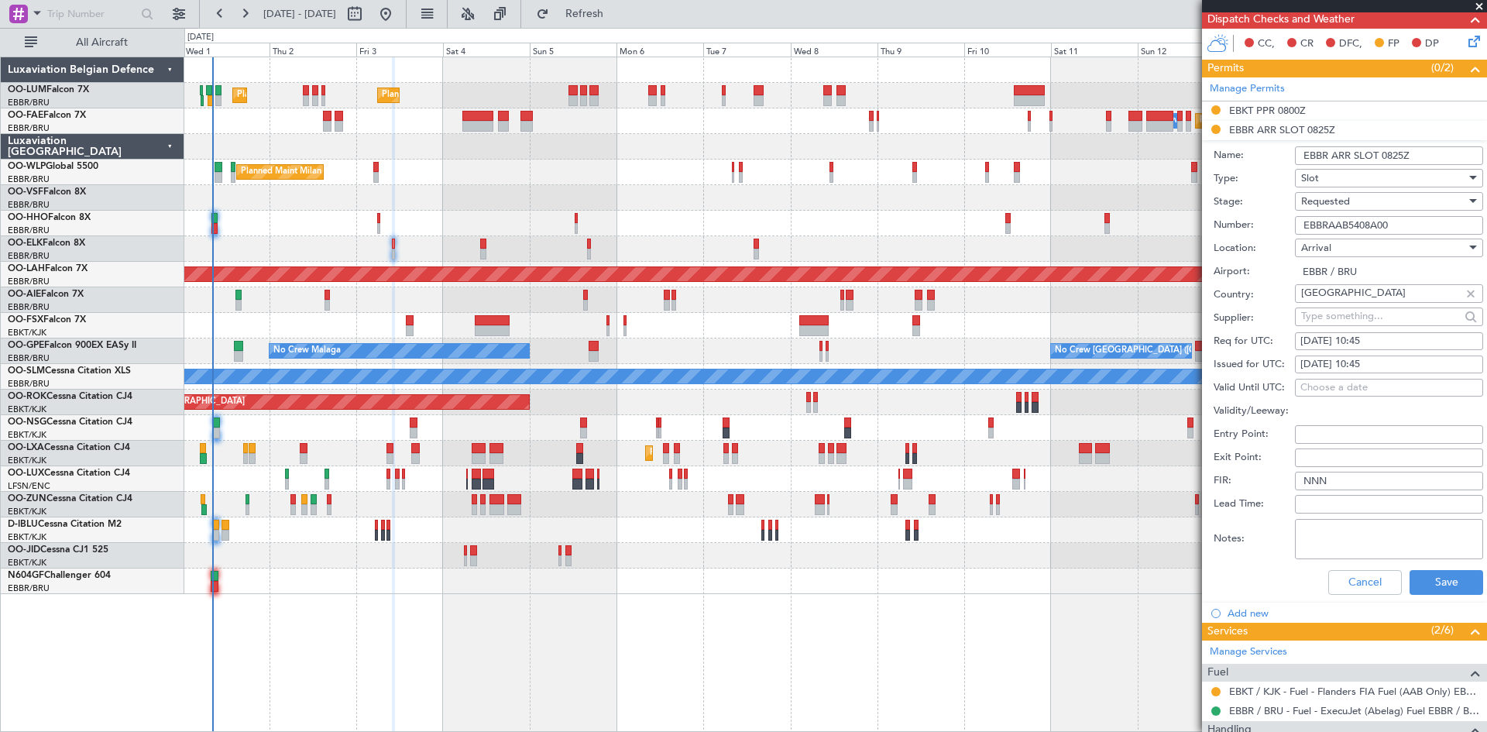
click at [1405, 225] on input "EBBRAAB5408A00" at bounding box center [1389, 225] width 188 height 19
drag, startPoint x: 1417, startPoint y: 224, endPoint x: 1239, endPoint y: 224, distance: 178.2
click at [1239, 224] on div "Number: EBBRAAB5408A00" at bounding box center [1349, 225] width 270 height 23
paste input "318A"
type input "EBBRAAB5318A00"
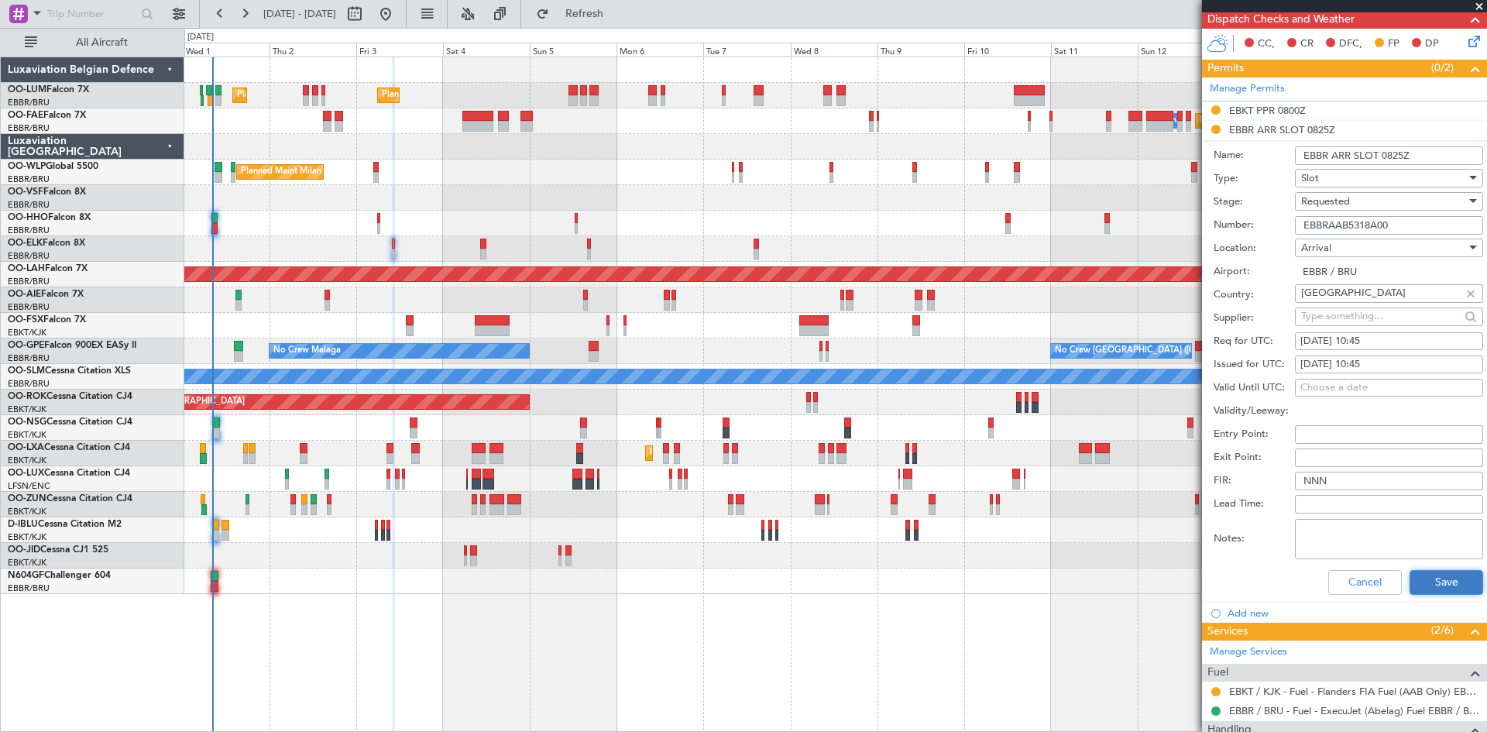
click at [1446, 579] on button "Save" at bounding box center [1447, 582] width 74 height 25
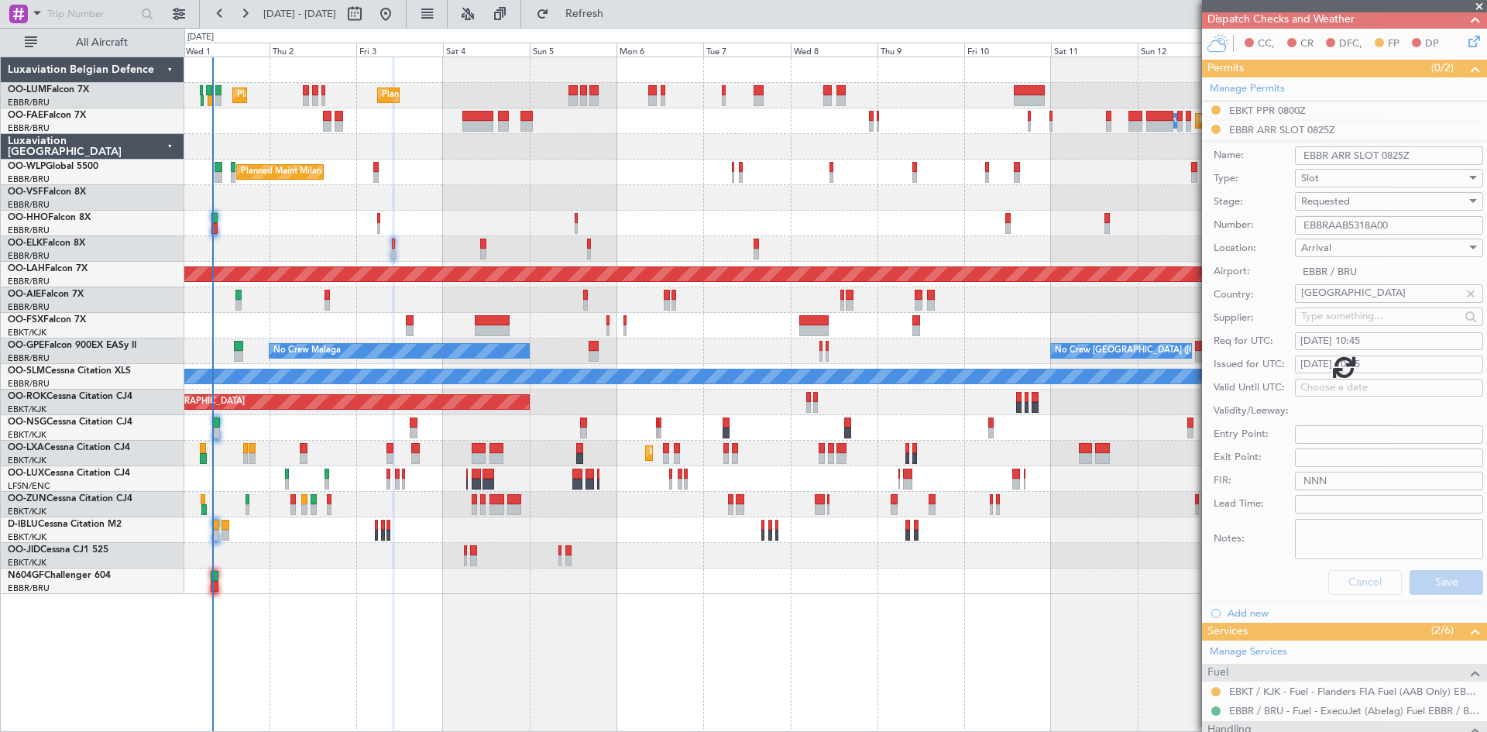
scroll to position [0, 0]
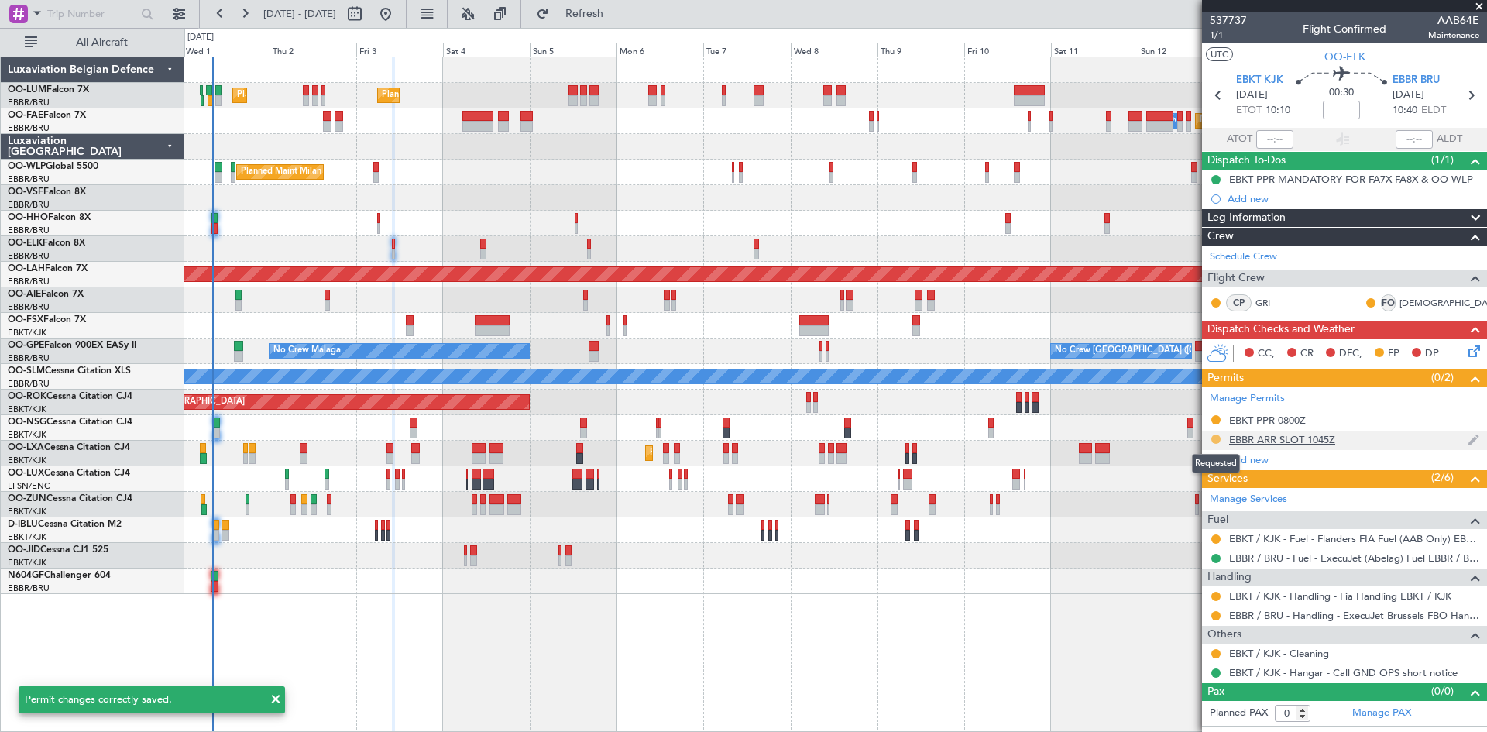
click at [1215, 442] on button at bounding box center [1216, 439] width 9 height 9
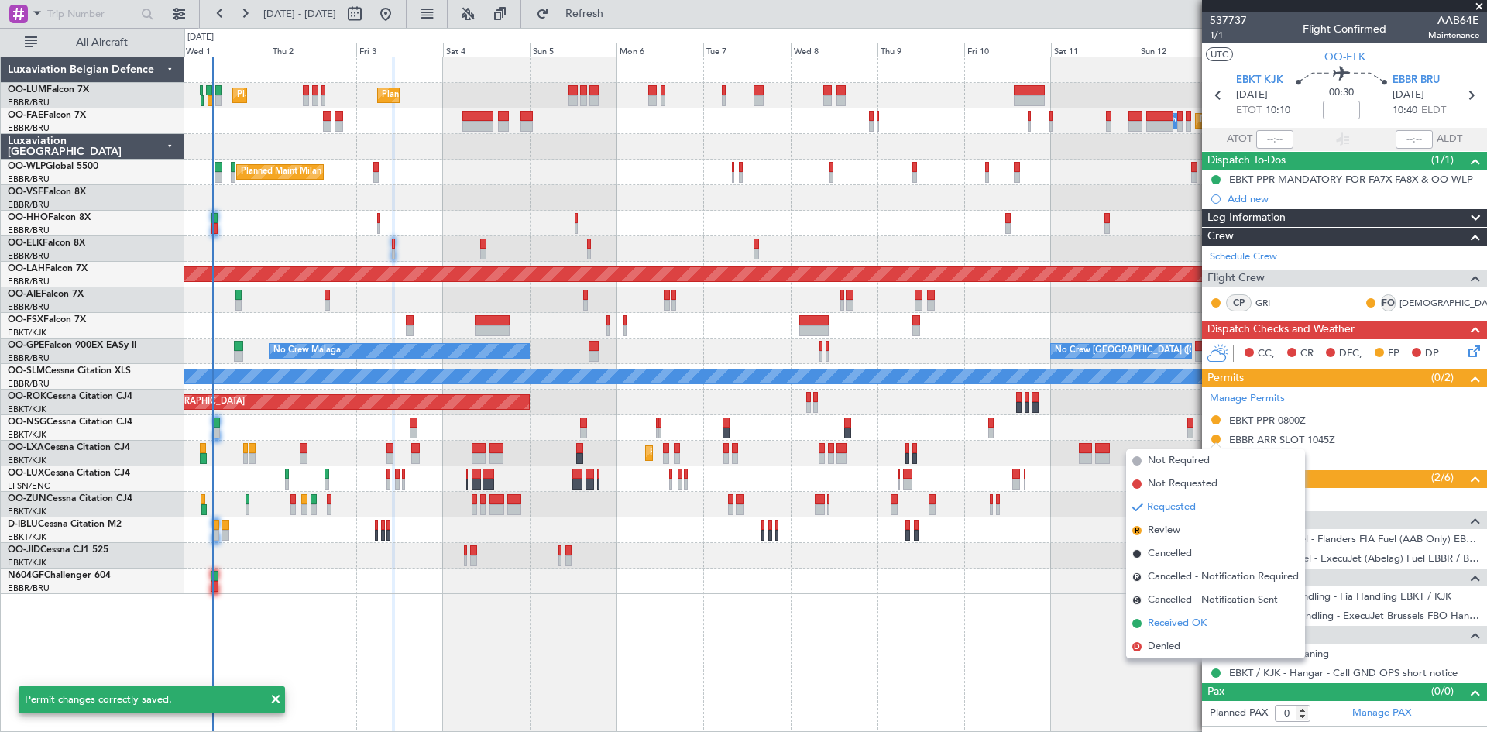
click at [1190, 619] on span "Received OK" at bounding box center [1177, 623] width 59 height 15
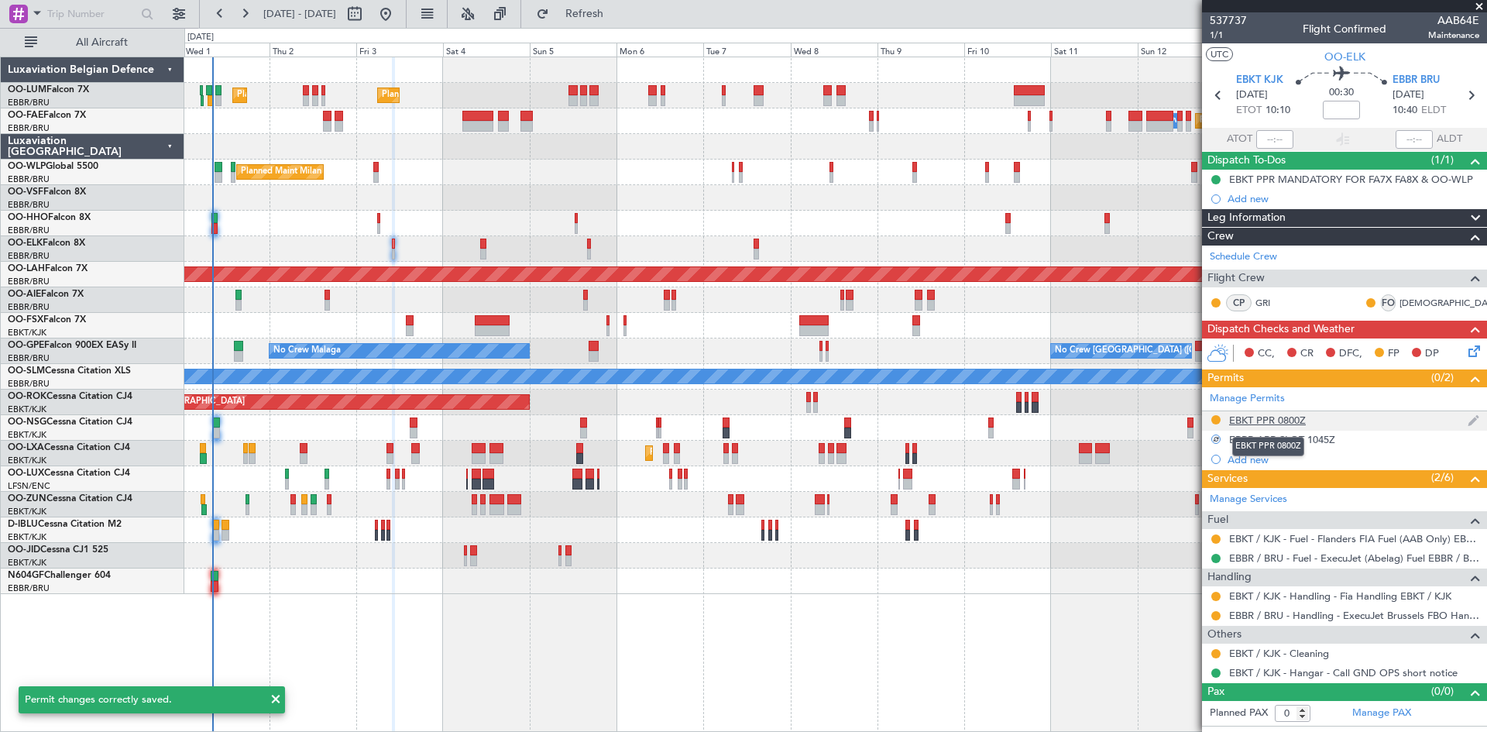
click at [1271, 420] on div "EBKT PPR 0800Z" at bounding box center [1267, 420] width 77 height 13
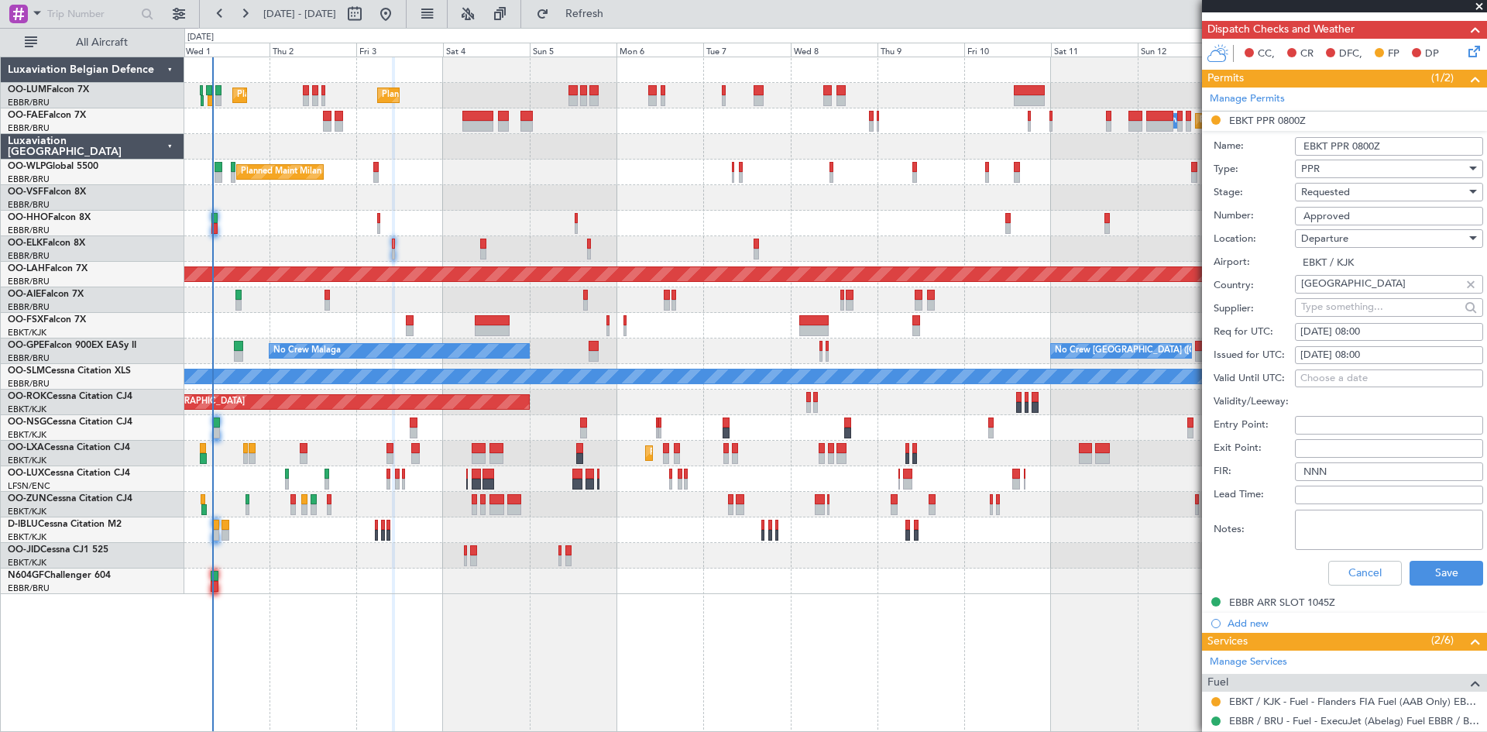
scroll to position [310, 0]
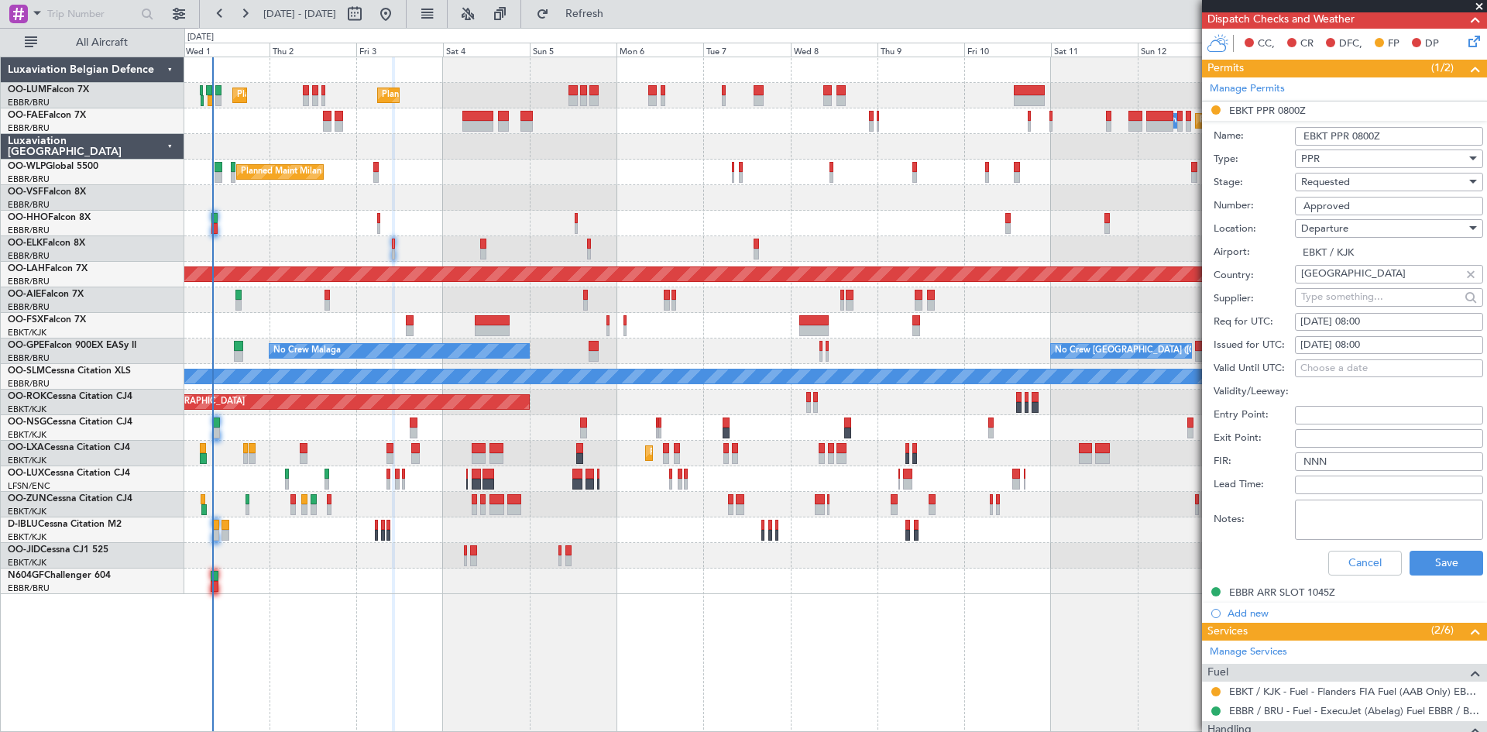
click at [1333, 318] on div "[DATE] 08:00" at bounding box center [1389, 322] width 177 height 15
select select "10"
select select "2025"
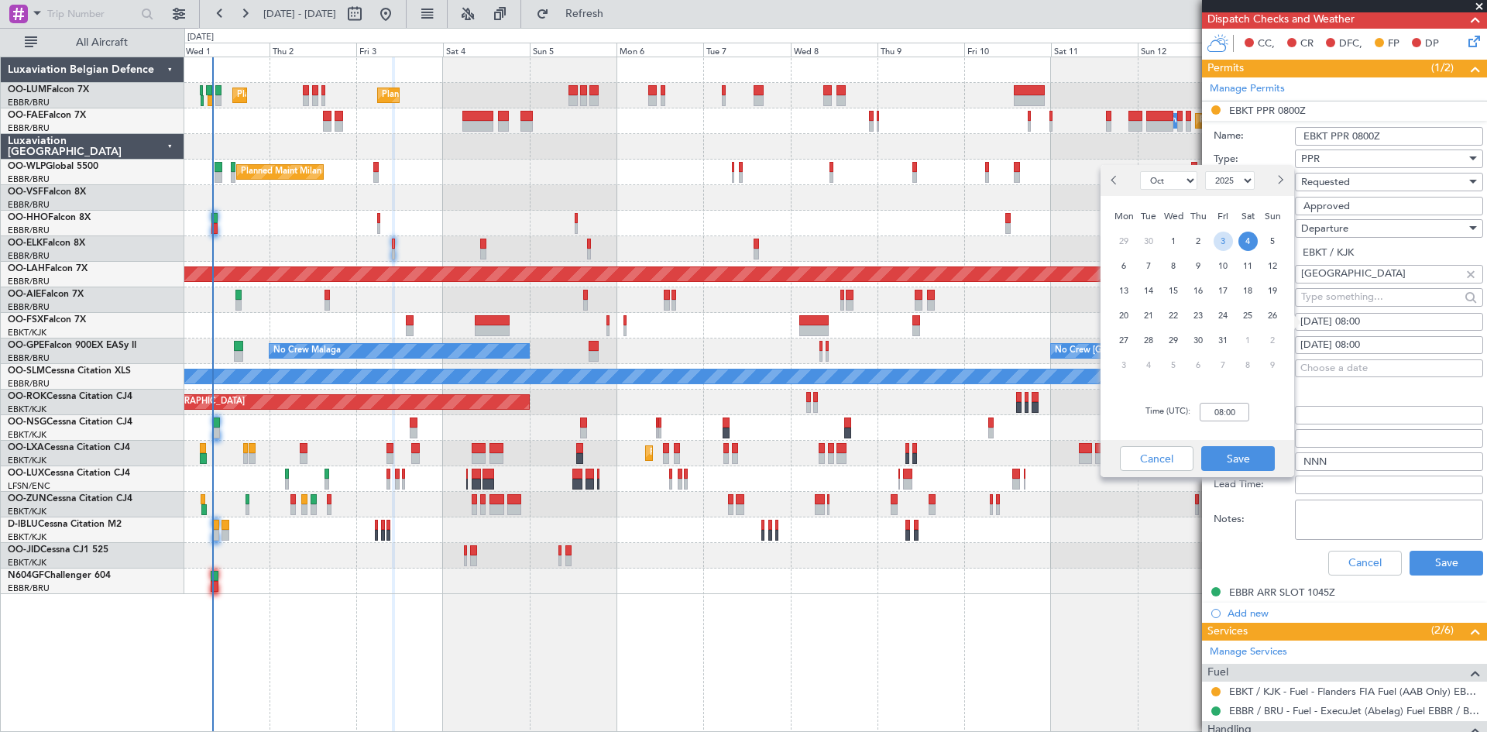
click at [1224, 242] on span "3" at bounding box center [1223, 241] width 19 height 19
click at [1230, 411] on input "00:00" at bounding box center [1225, 412] width 50 height 19
type input "10:00"
click at [1229, 453] on button "Save" at bounding box center [1239, 458] width 74 height 25
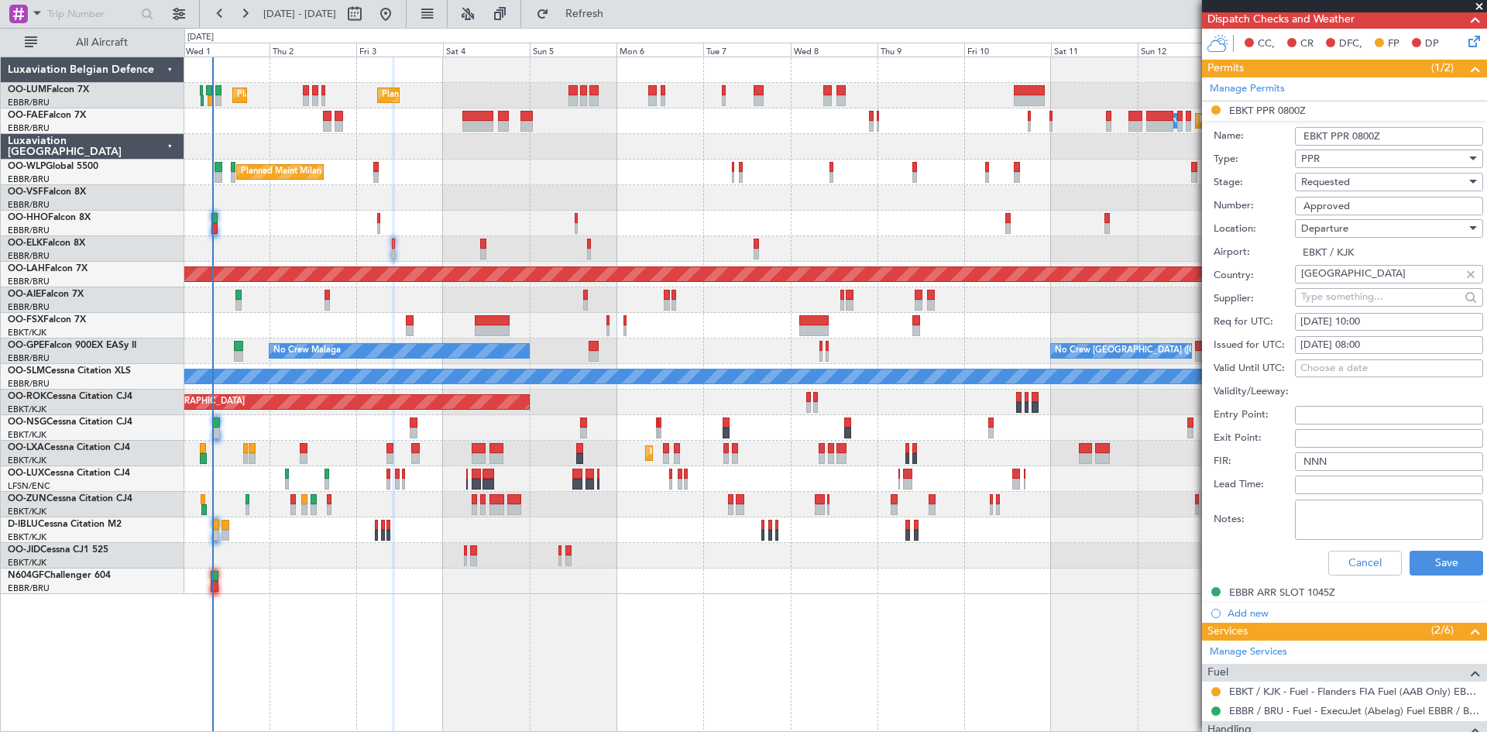
click at [1350, 338] on div "[DATE] 08:00" at bounding box center [1389, 345] width 177 height 15
select select "10"
select select "2025"
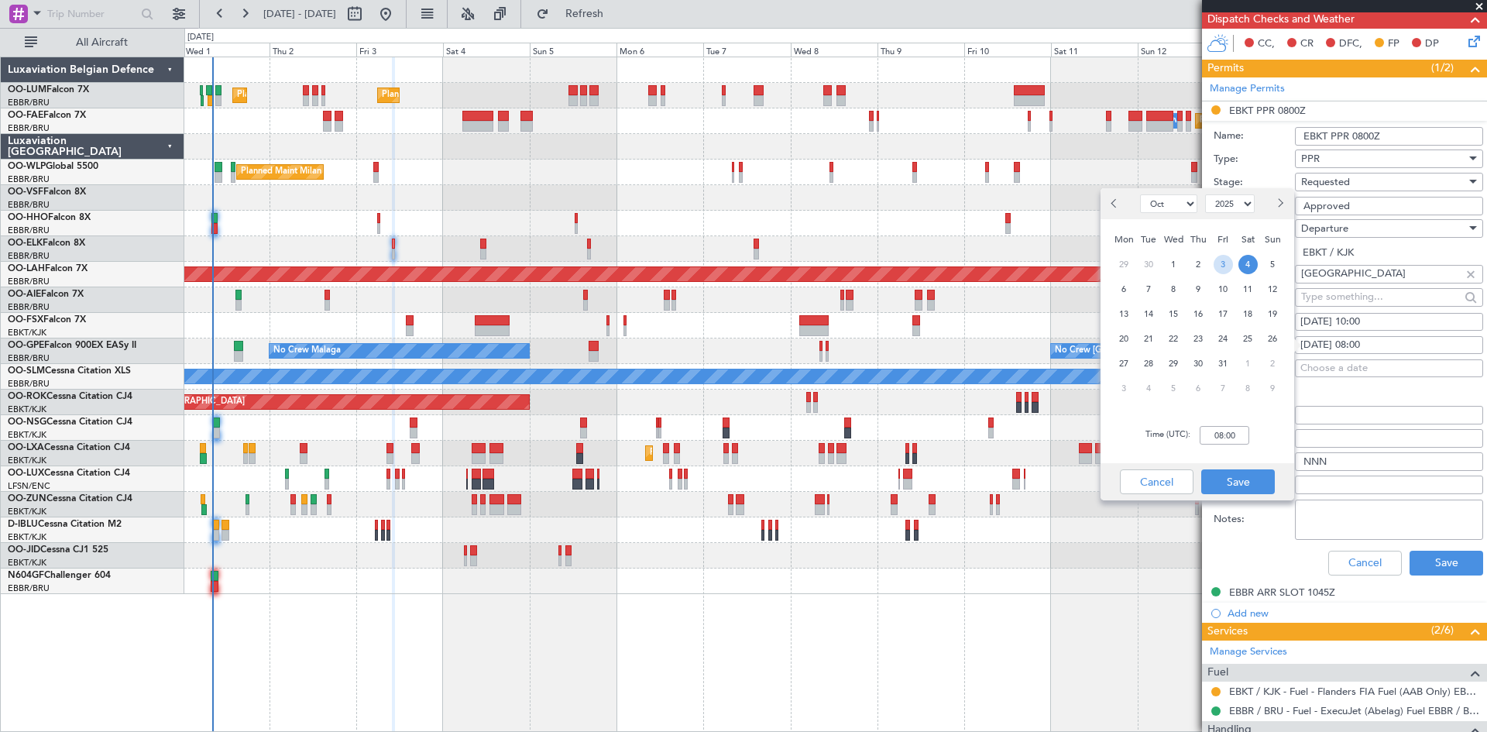
click at [1226, 271] on span "3" at bounding box center [1223, 264] width 19 height 19
click at [1219, 435] on input "00:00" at bounding box center [1225, 435] width 50 height 19
type input "10:00"
click at [1254, 495] on div "Cancel Save" at bounding box center [1198, 481] width 194 height 37
drag, startPoint x: 1250, startPoint y: 476, endPoint x: 1315, endPoint y: 373, distance: 121.2
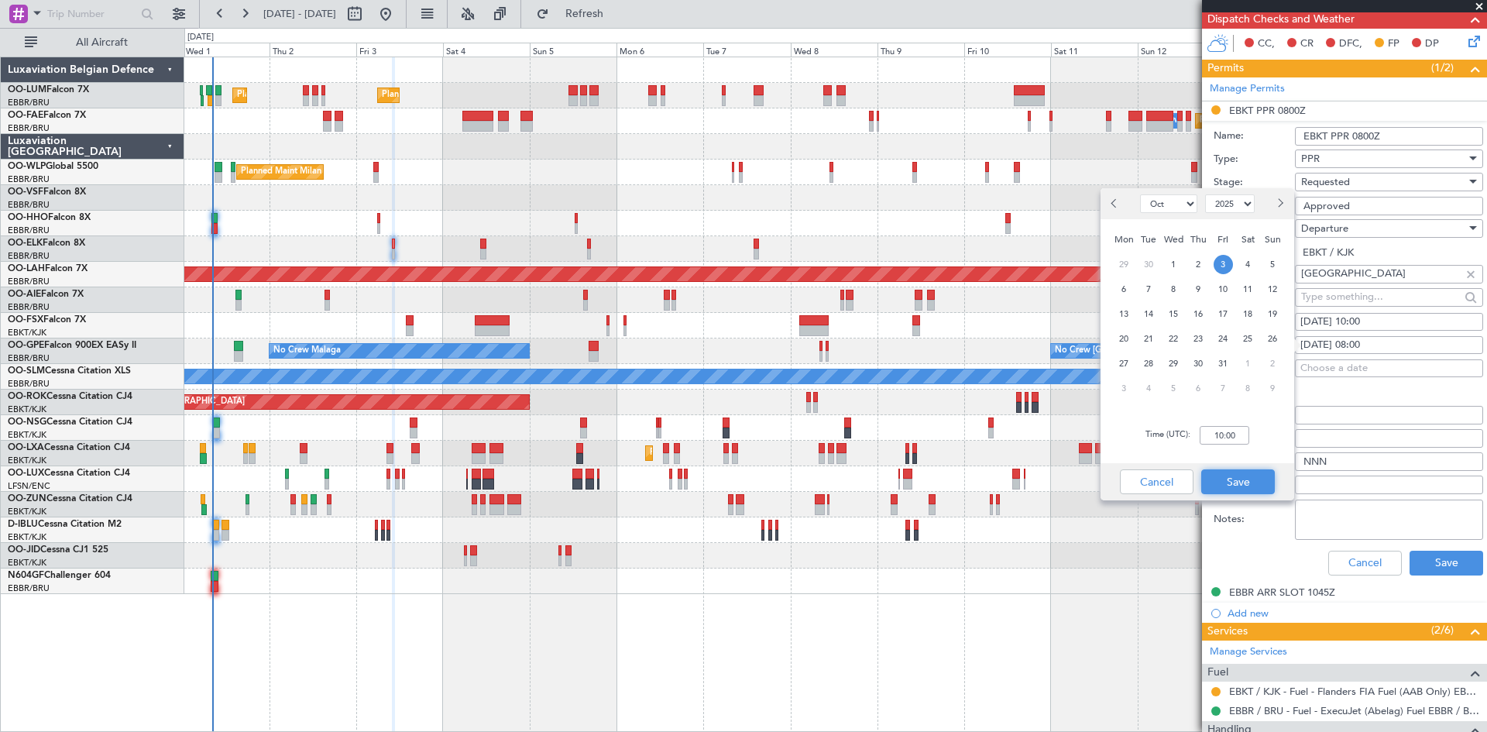
click at [1249, 476] on button "Save" at bounding box center [1239, 481] width 74 height 25
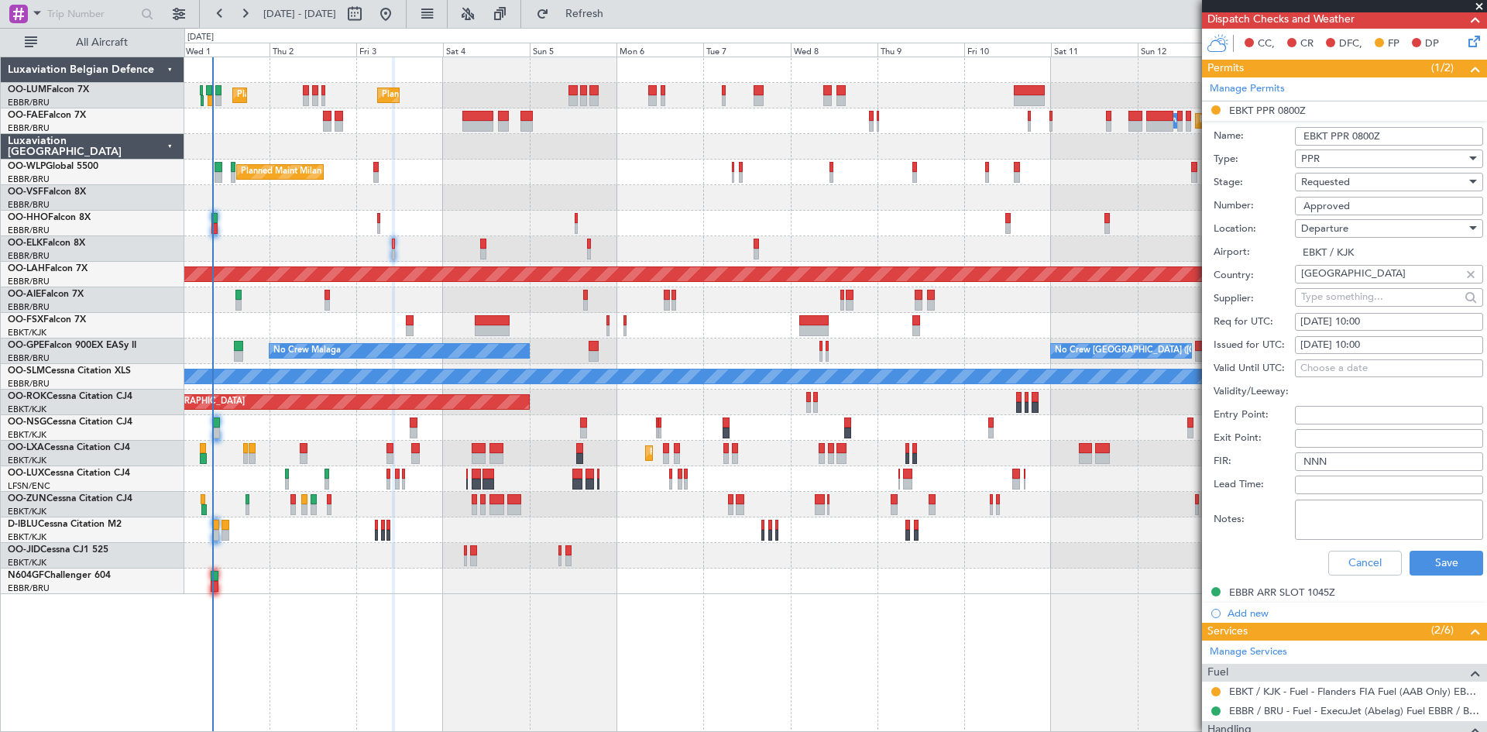
click at [1362, 177] on div "Requested" at bounding box center [1383, 181] width 165 height 23
click at [1369, 304] on span "Received OK" at bounding box center [1383, 298] width 163 height 23
click at [1442, 561] on button "Save" at bounding box center [1447, 563] width 74 height 25
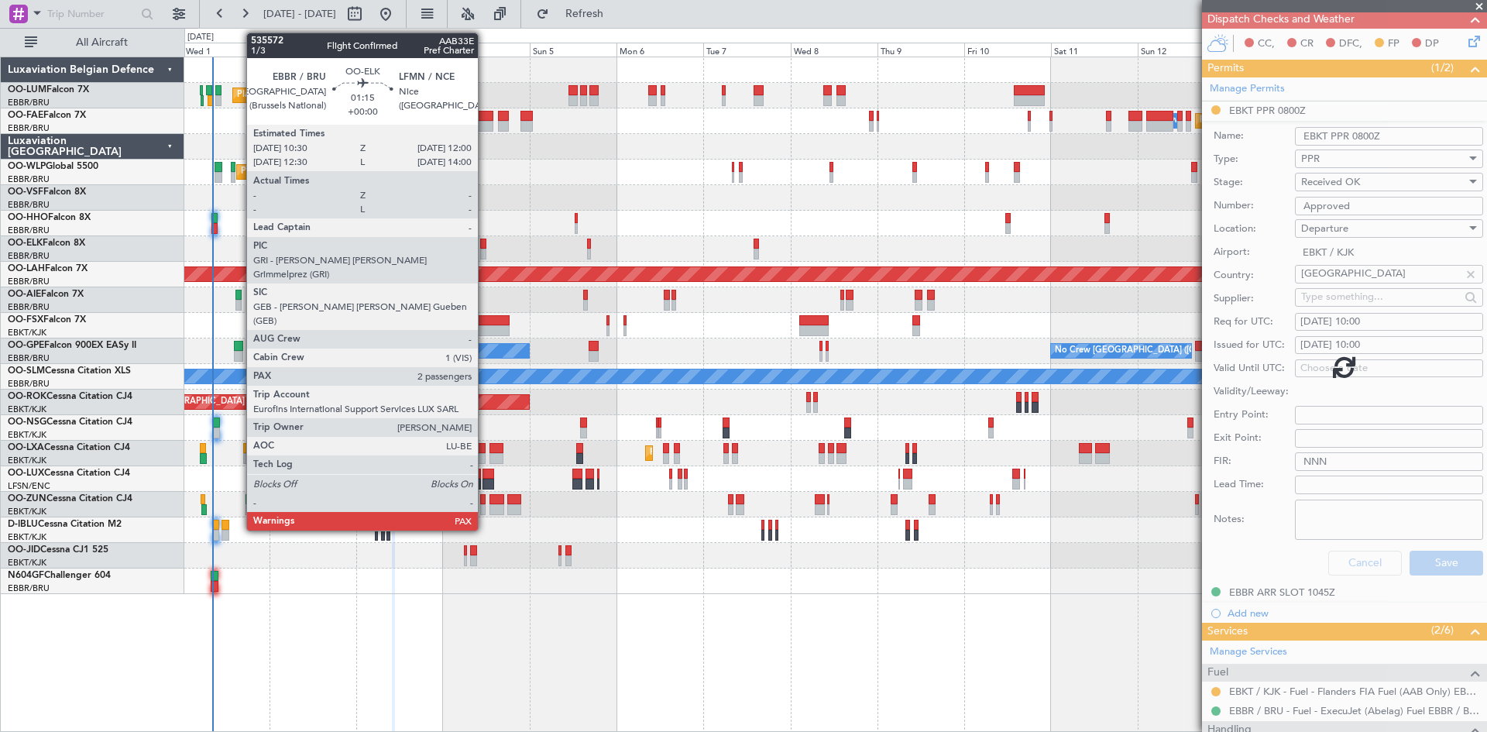
scroll to position [0, 0]
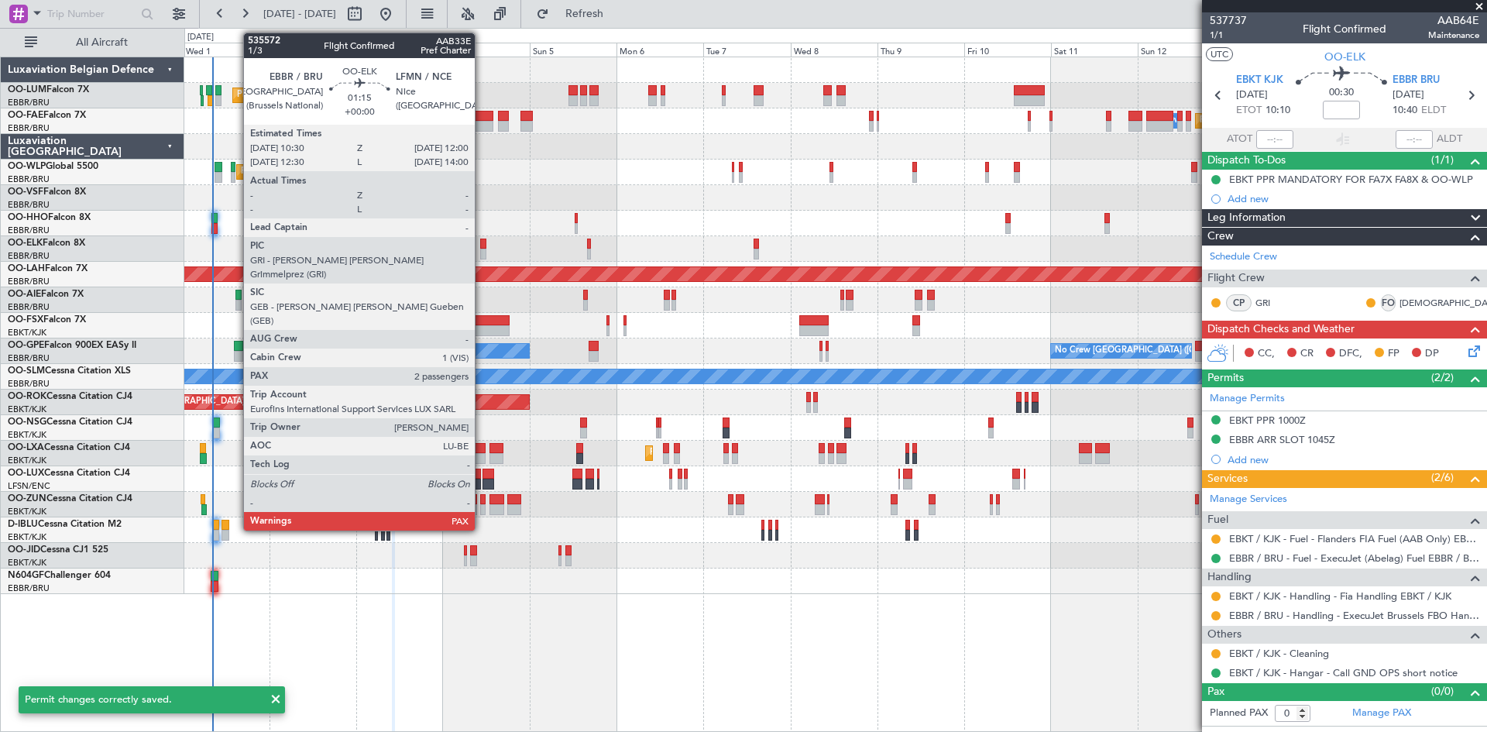
click at [481, 241] on div at bounding box center [483, 244] width 6 height 11
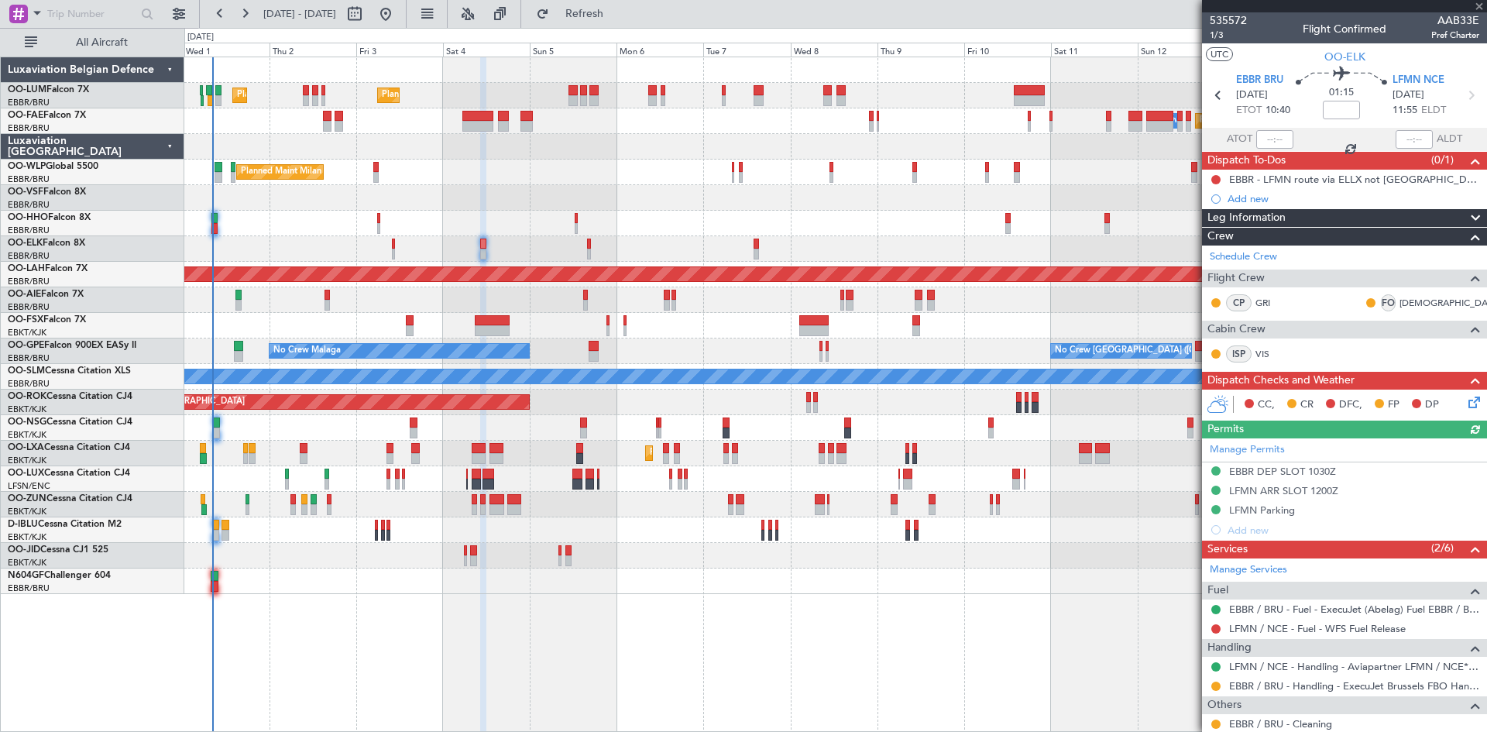
click at [1290, 467] on div "Manage Permits EBBR DEP SLOT 1030Z LFMN ARR SLOT 1200Z LFMN Parking Add new" at bounding box center [1344, 488] width 285 height 101
click at [1303, 470] on div "Manage Permits EBBR DEP SLOT 1030Z LFMN ARR SLOT 1200Z LFMN Parking Add new" at bounding box center [1344, 488] width 285 height 101
click at [1294, 471] on div "EBBR DEP SLOT 1030Z" at bounding box center [1282, 471] width 107 height 13
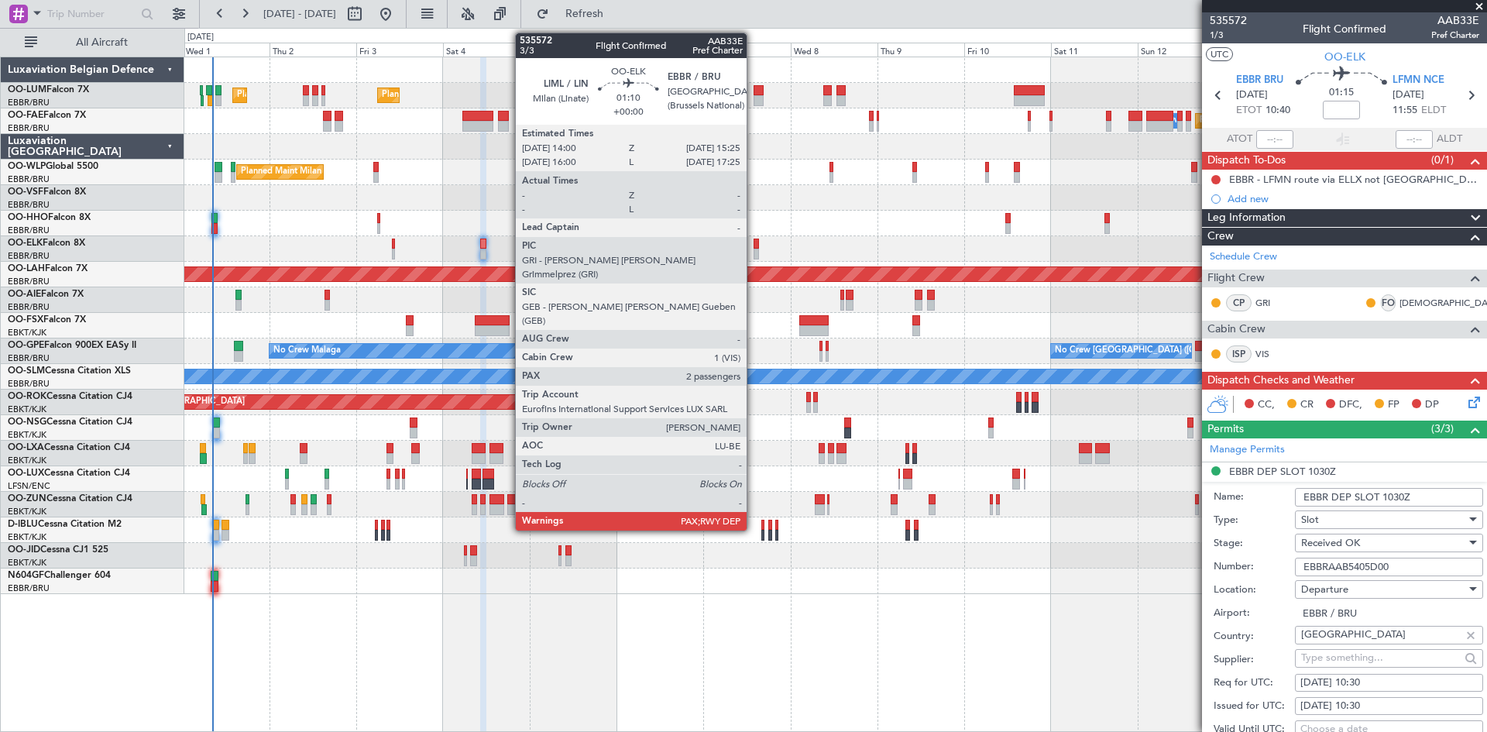
click at [754, 241] on div at bounding box center [756, 244] width 5 height 11
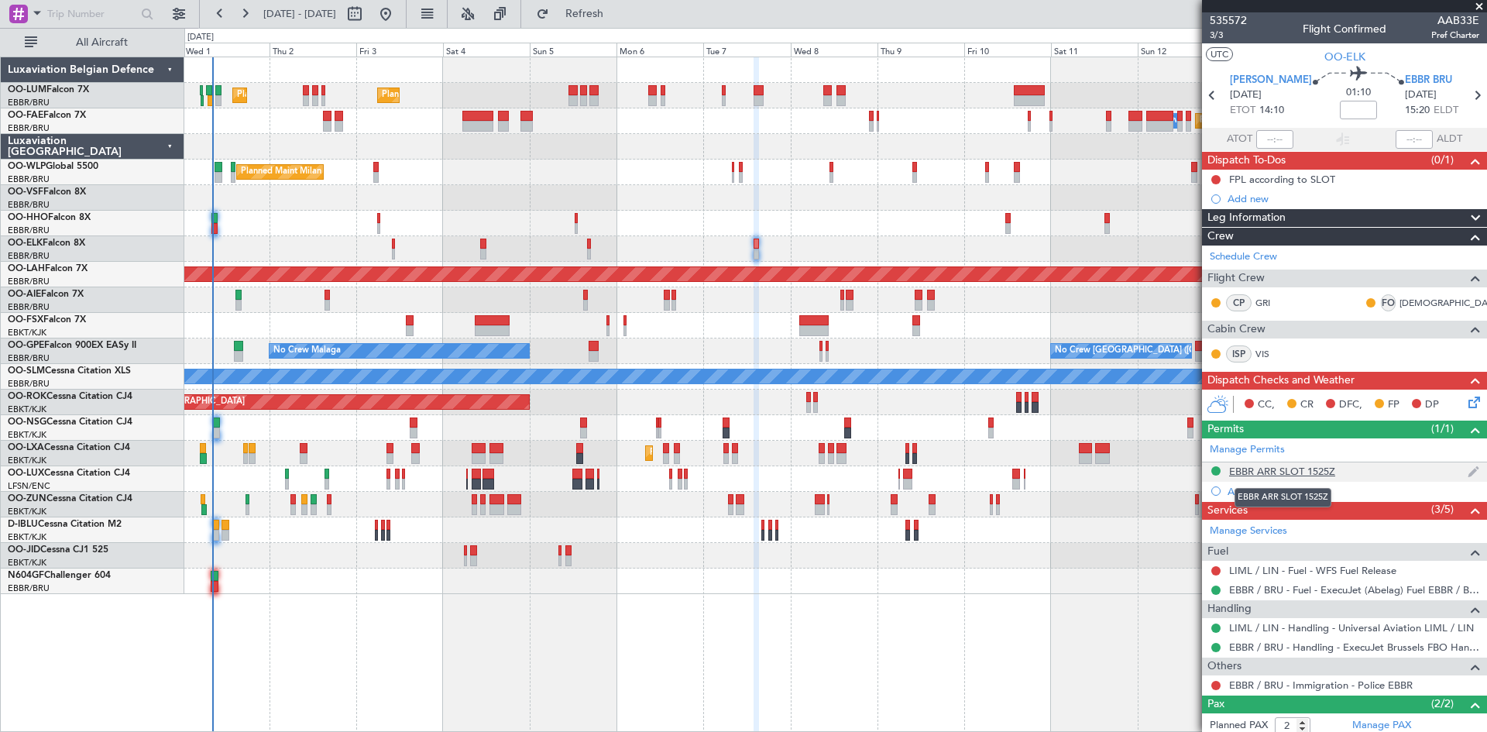
click at [1312, 469] on div "EBBR ARR SLOT 1525Z" at bounding box center [1282, 471] width 106 height 13
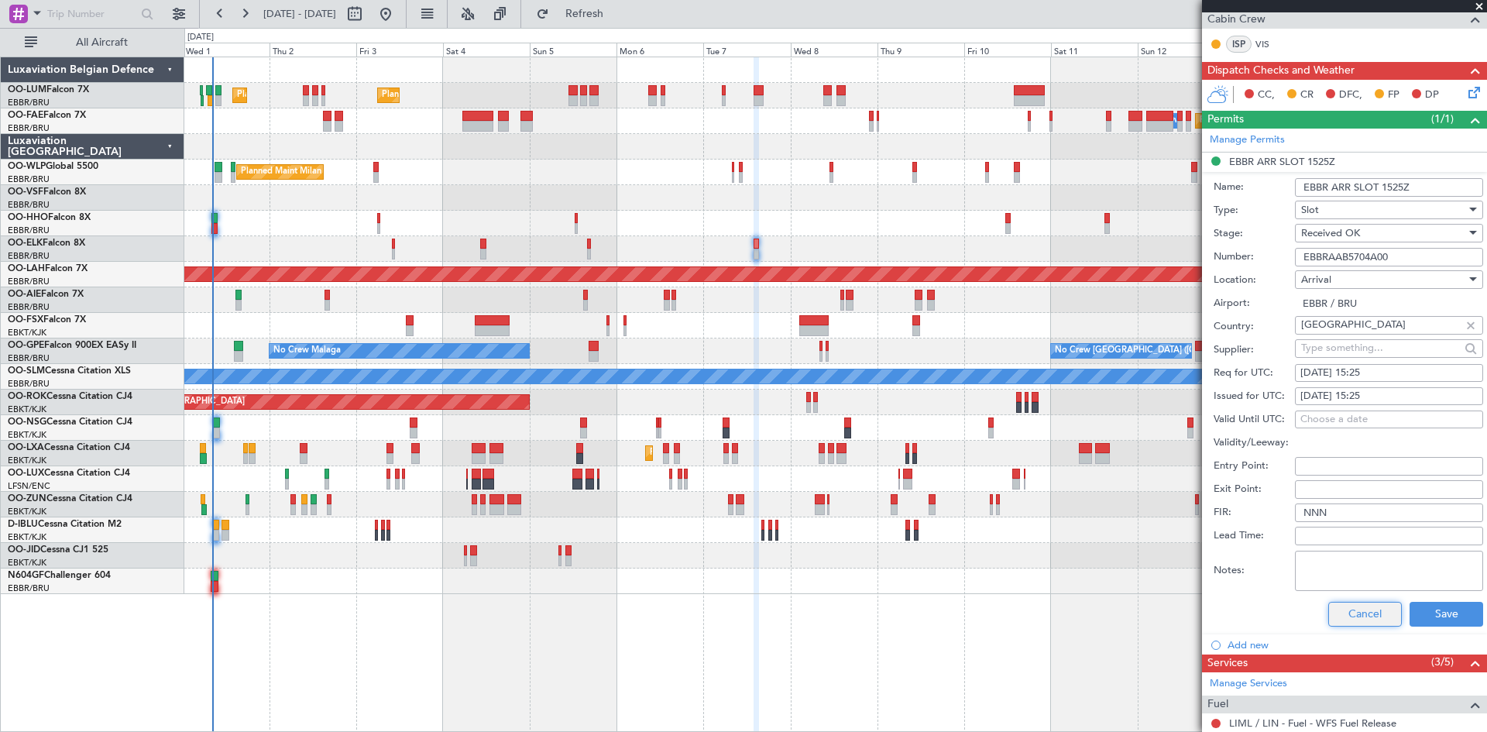
click at [1363, 607] on button "Cancel" at bounding box center [1366, 614] width 74 height 25
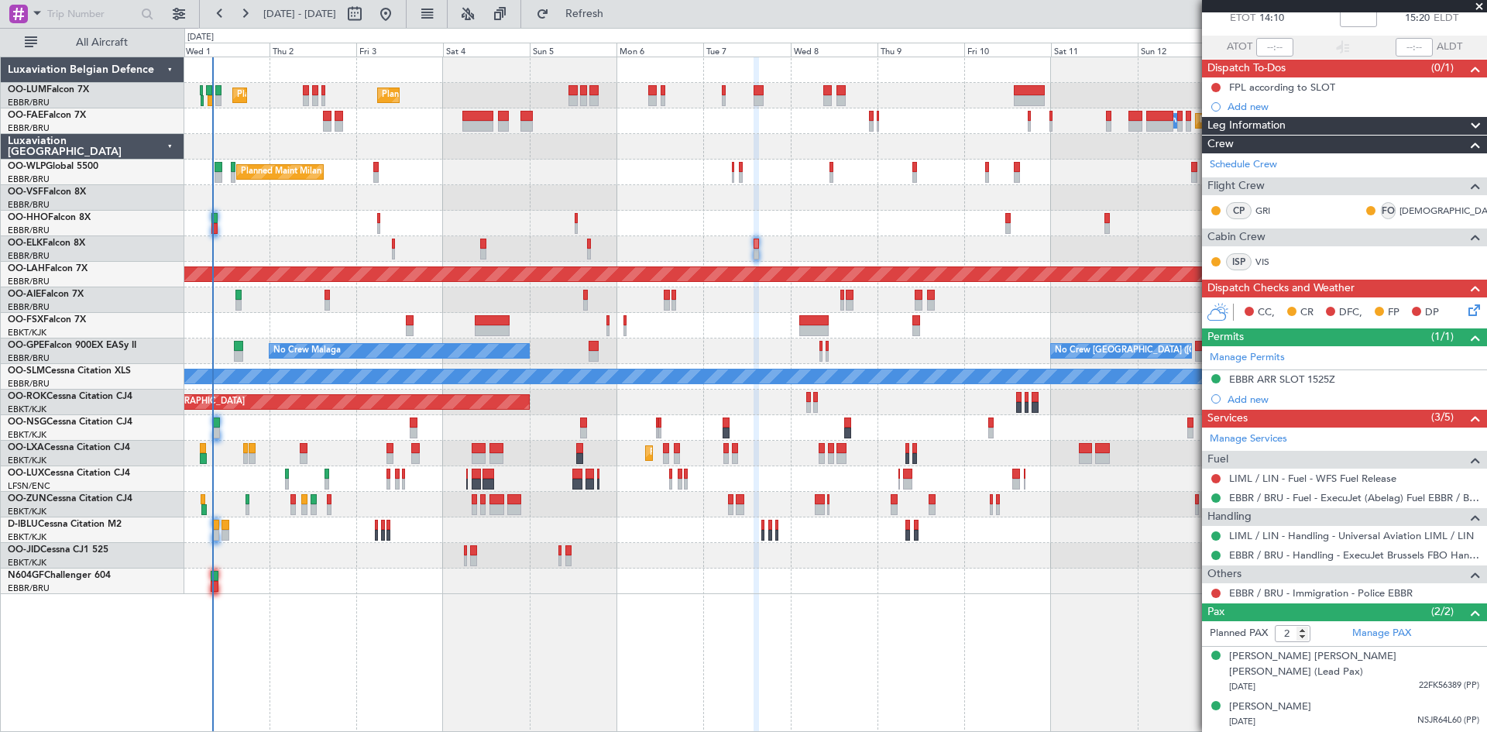
scroll to position [76, 0]
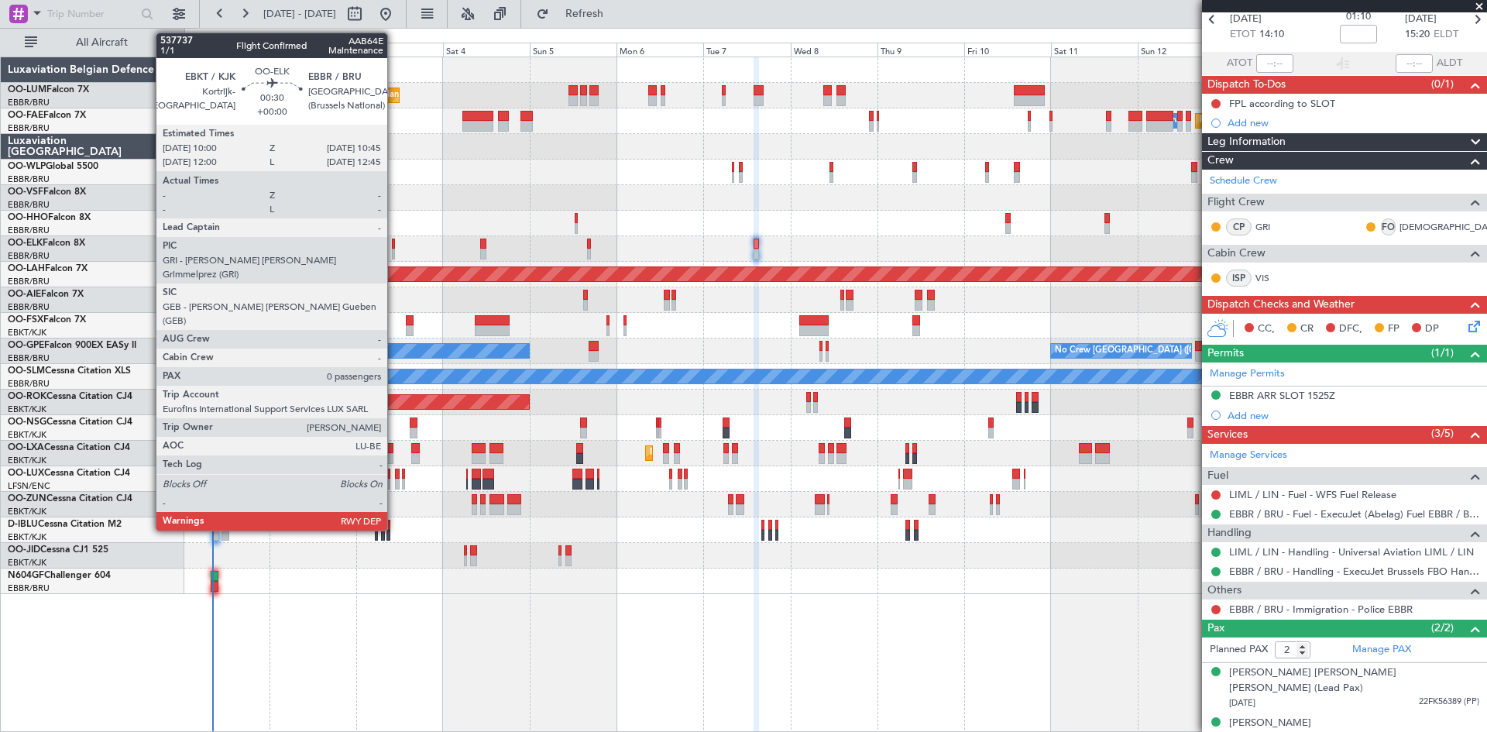
click at [394, 245] on div at bounding box center [393, 244] width 3 height 11
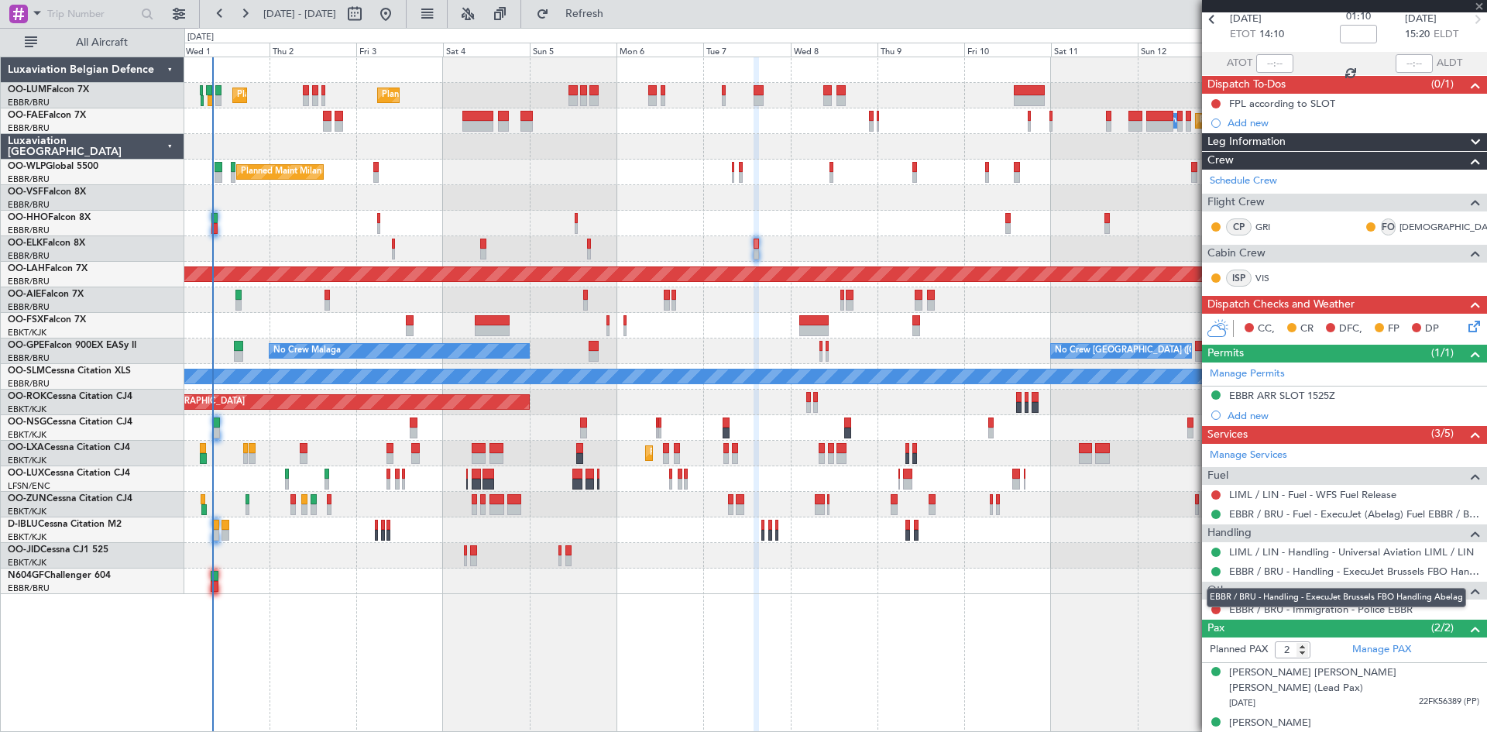
type input "0"
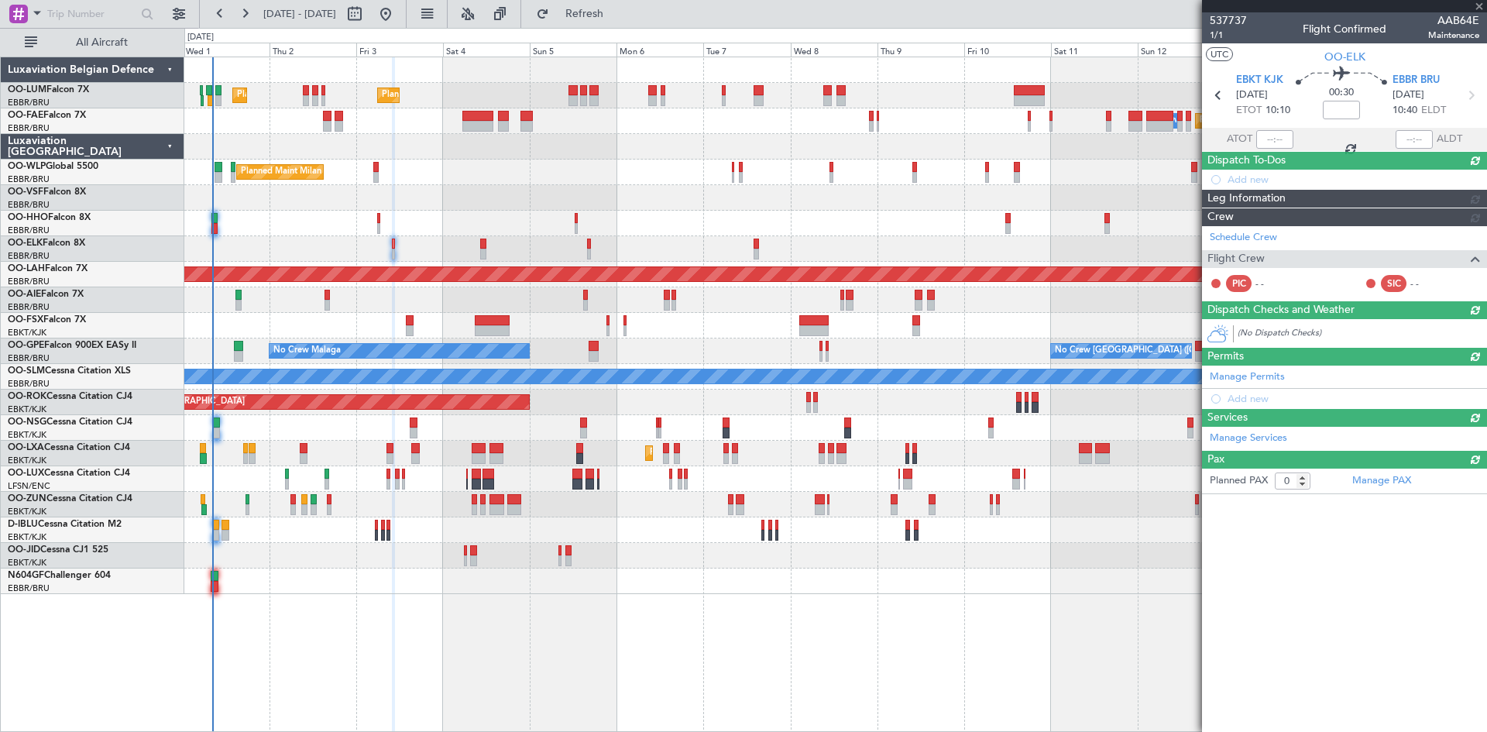
scroll to position [0, 0]
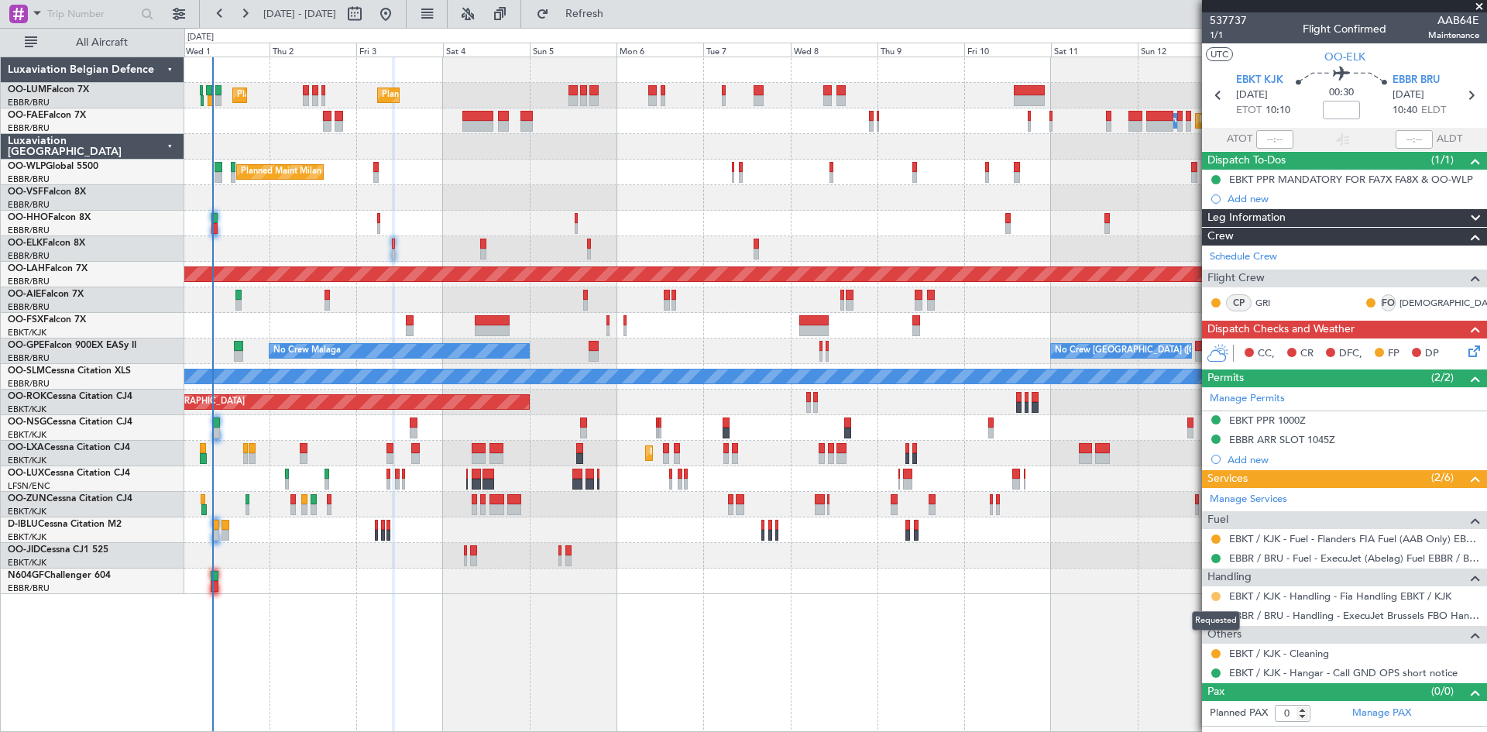
click at [1216, 595] on button at bounding box center [1216, 596] width 9 height 9
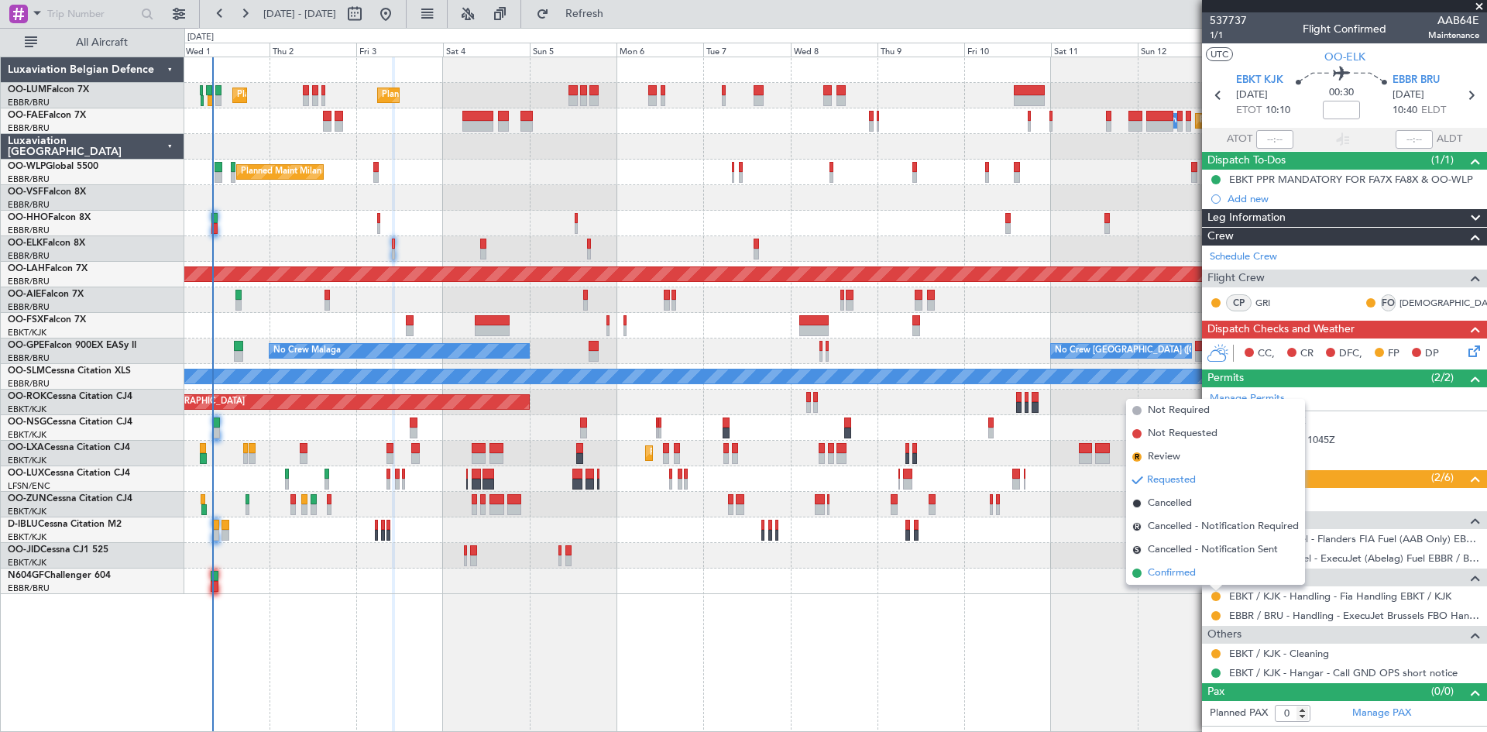
click at [1213, 577] on li "Confirmed" at bounding box center [1215, 573] width 179 height 23
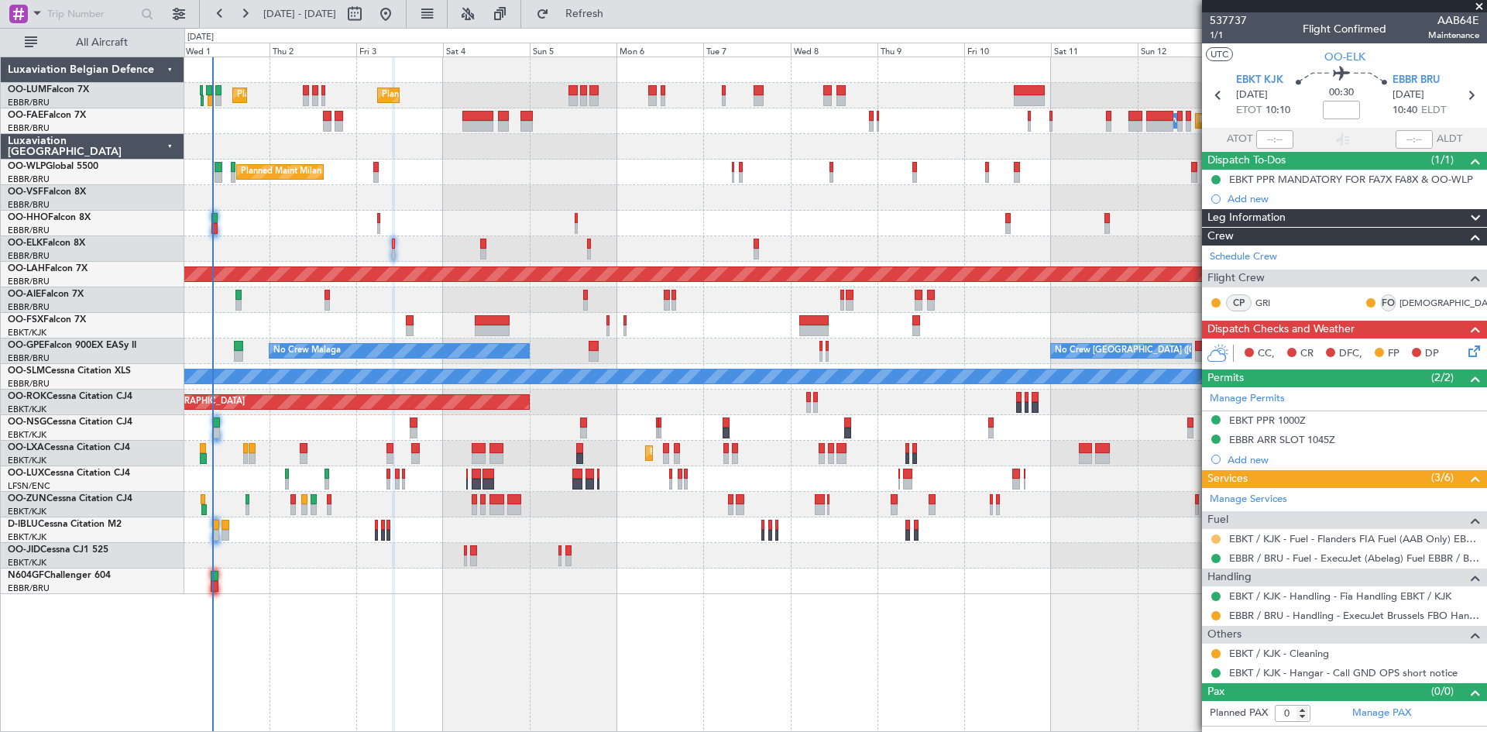
click at [1218, 538] on button at bounding box center [1216, 539] width 9 height 9
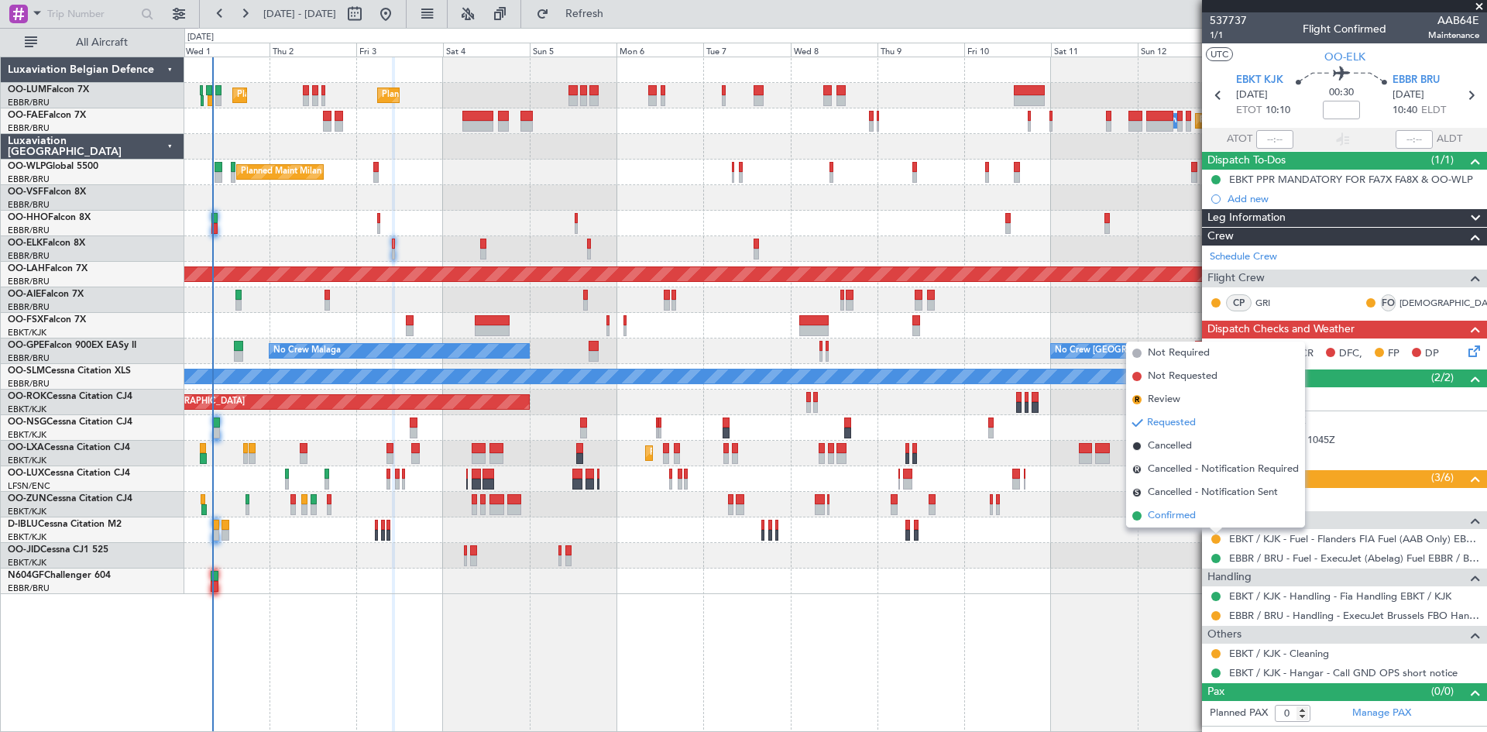
click at [1202, 520] on li "Confirmed" at bounding box center [1215, 515] width 179 height 23
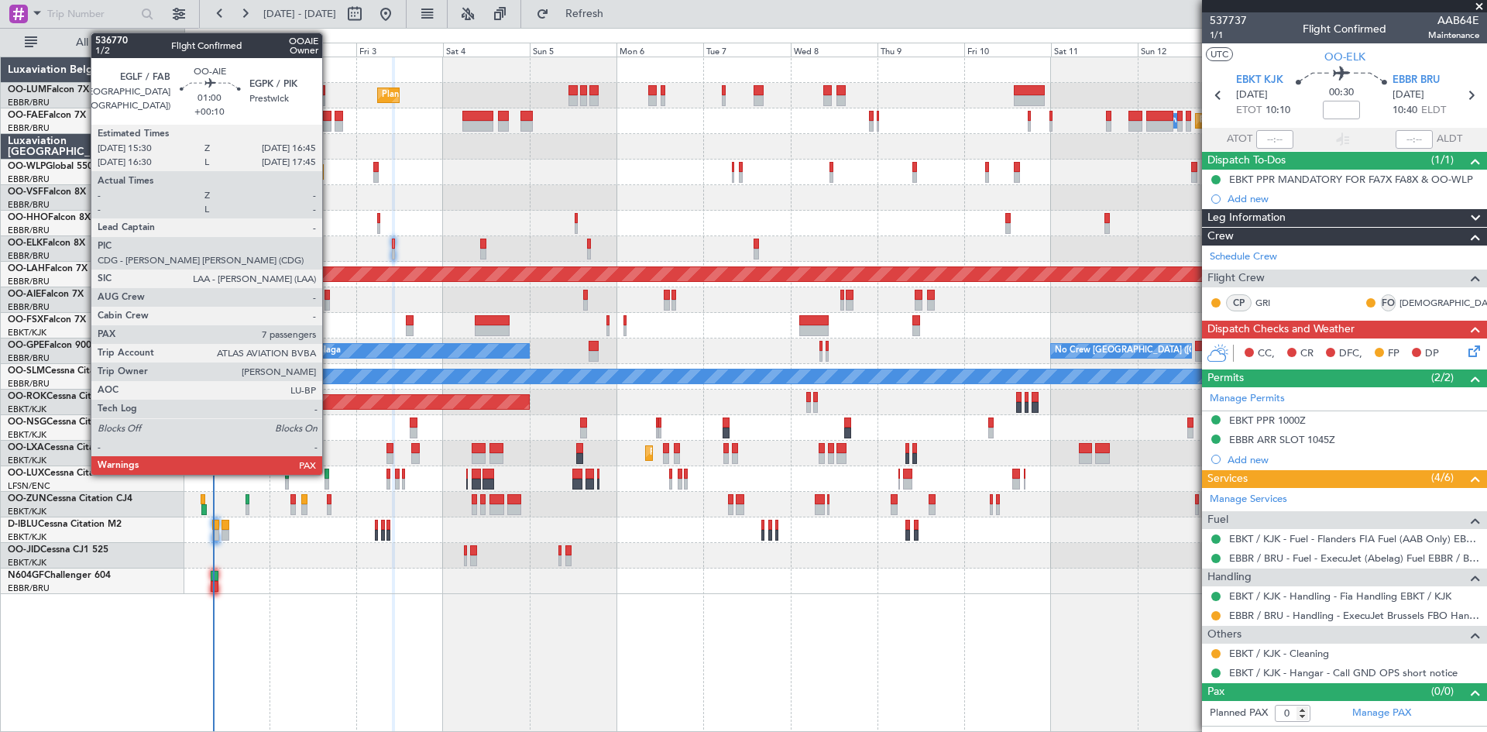
click at [329, 298] on div at bounding box center [327, 295] width 5 height 11
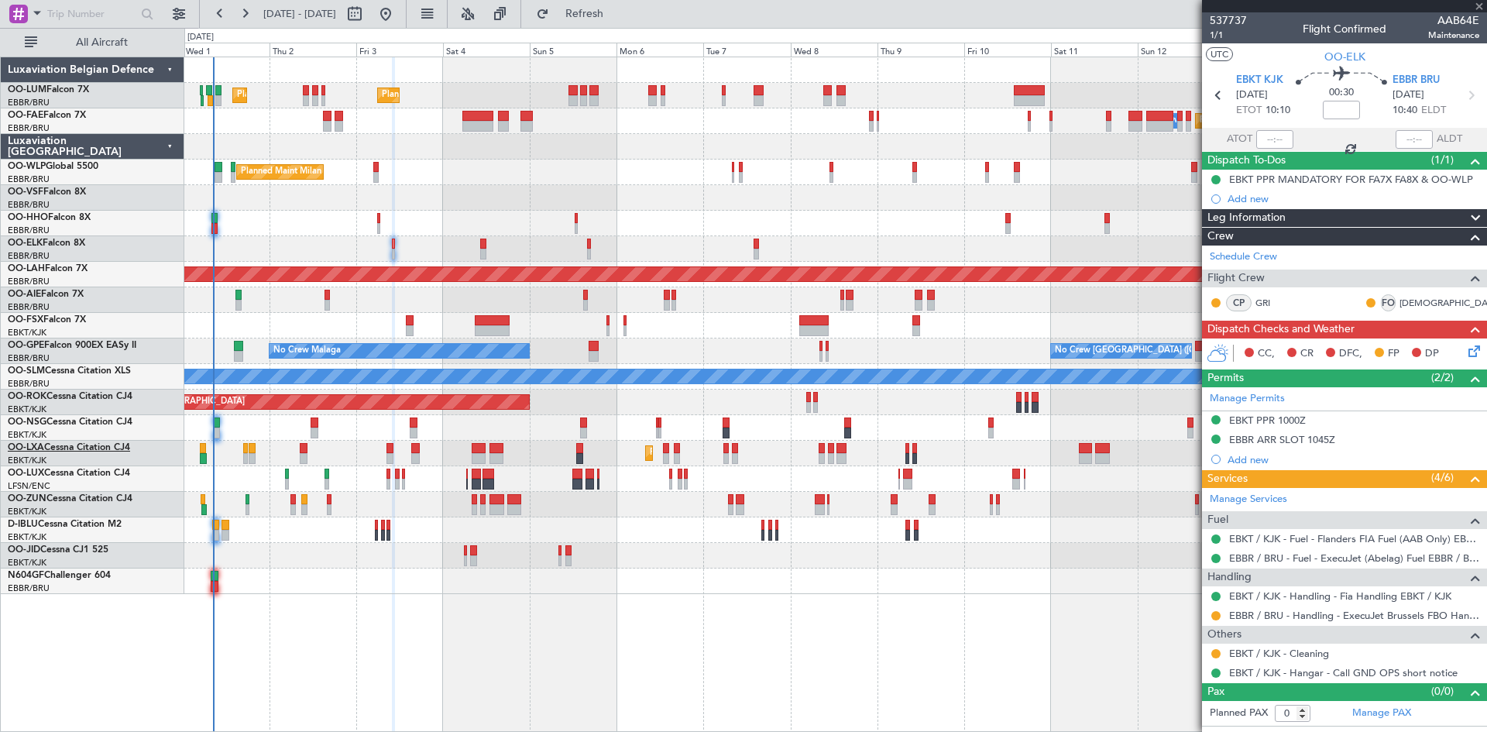
type input "+00:10"
type input "7"
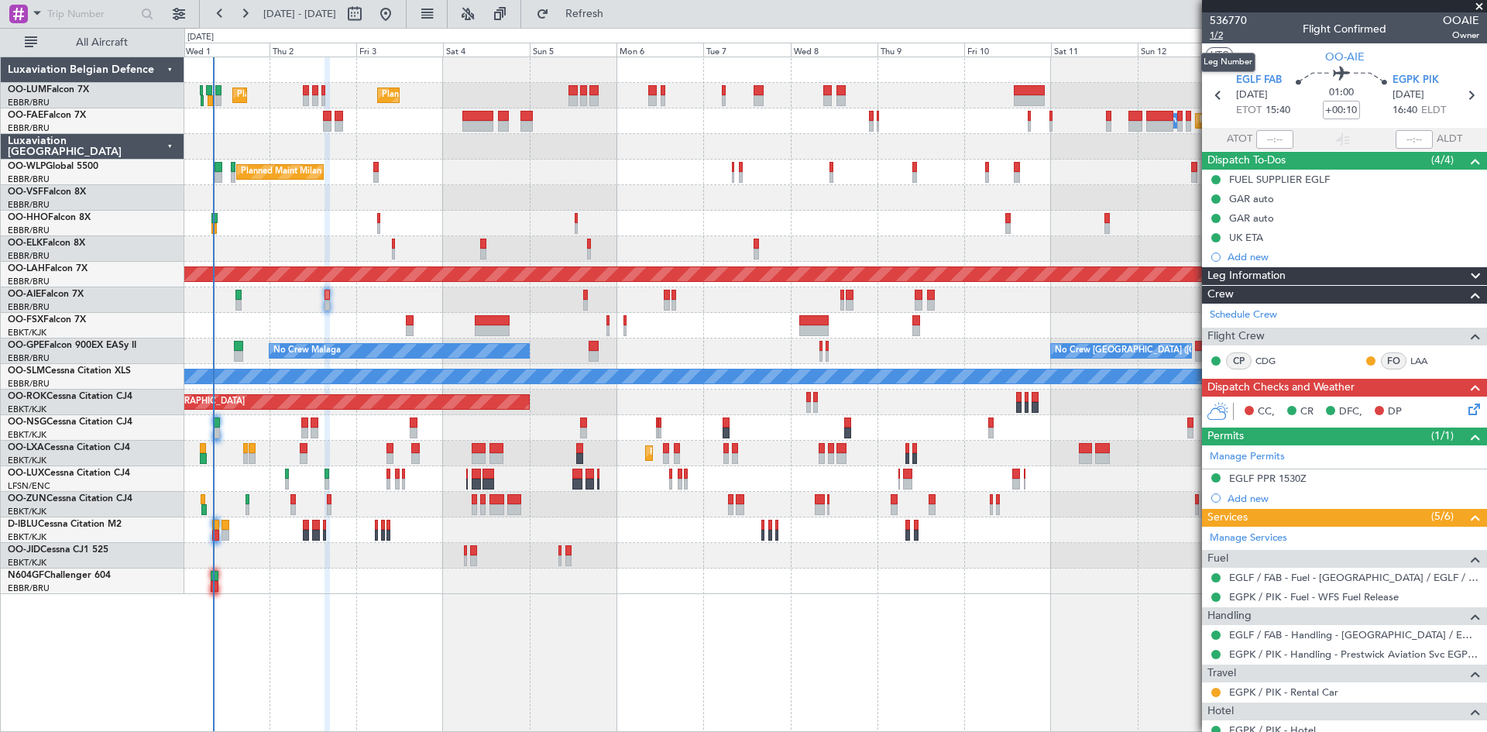
click at [1220, 31] on span "1/2" at bounding box center [1228, 35] width 37 height 13
click at [1466, 404] on icon at bounding box center [1472, 407] width 12 height 12
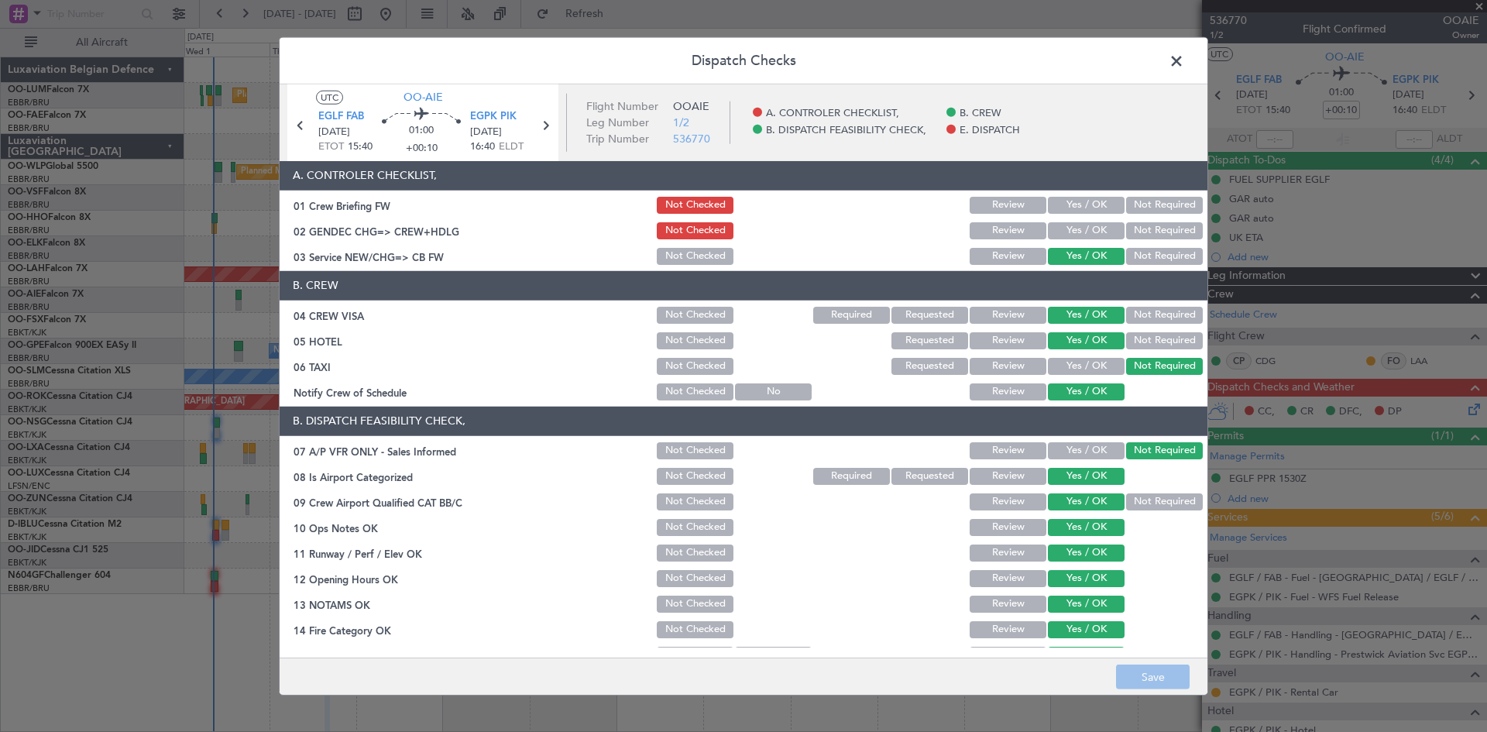
click at [1077, 229] on button "Yes / OK" at bounding box center [1086, 230] width 77 height 17
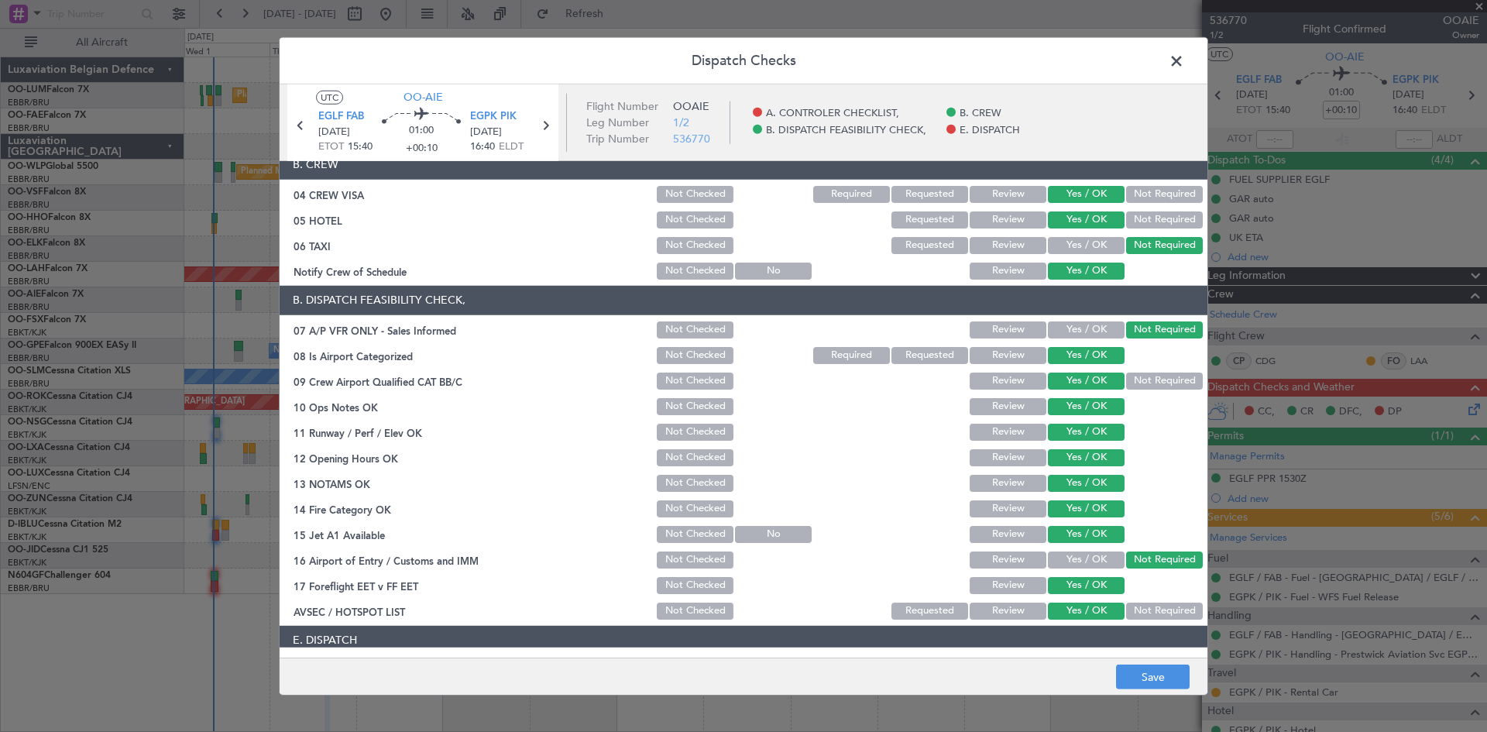
scroll to position [234, 0]
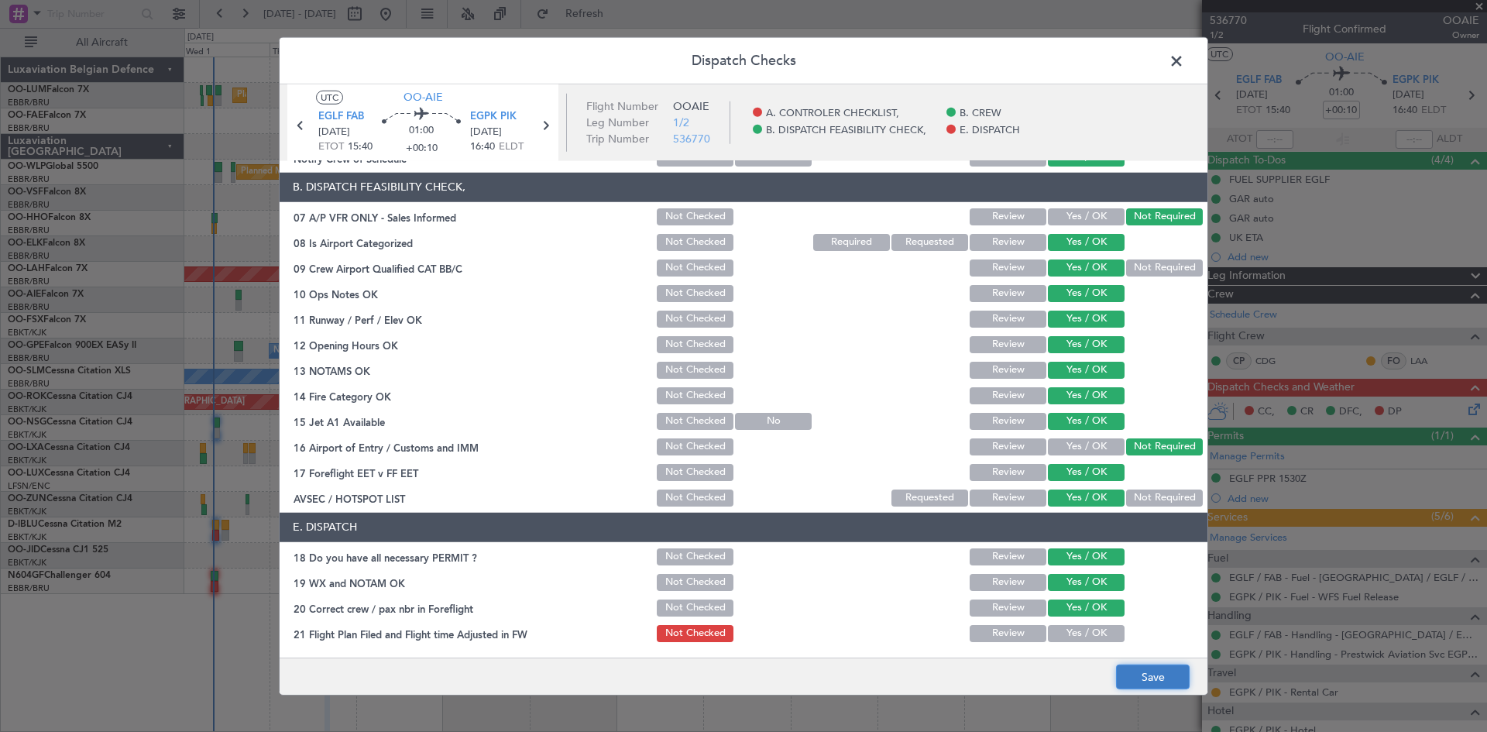
click at [1141, 675] on button "Save" at bounding box center [1153, 677] width 74 height 25
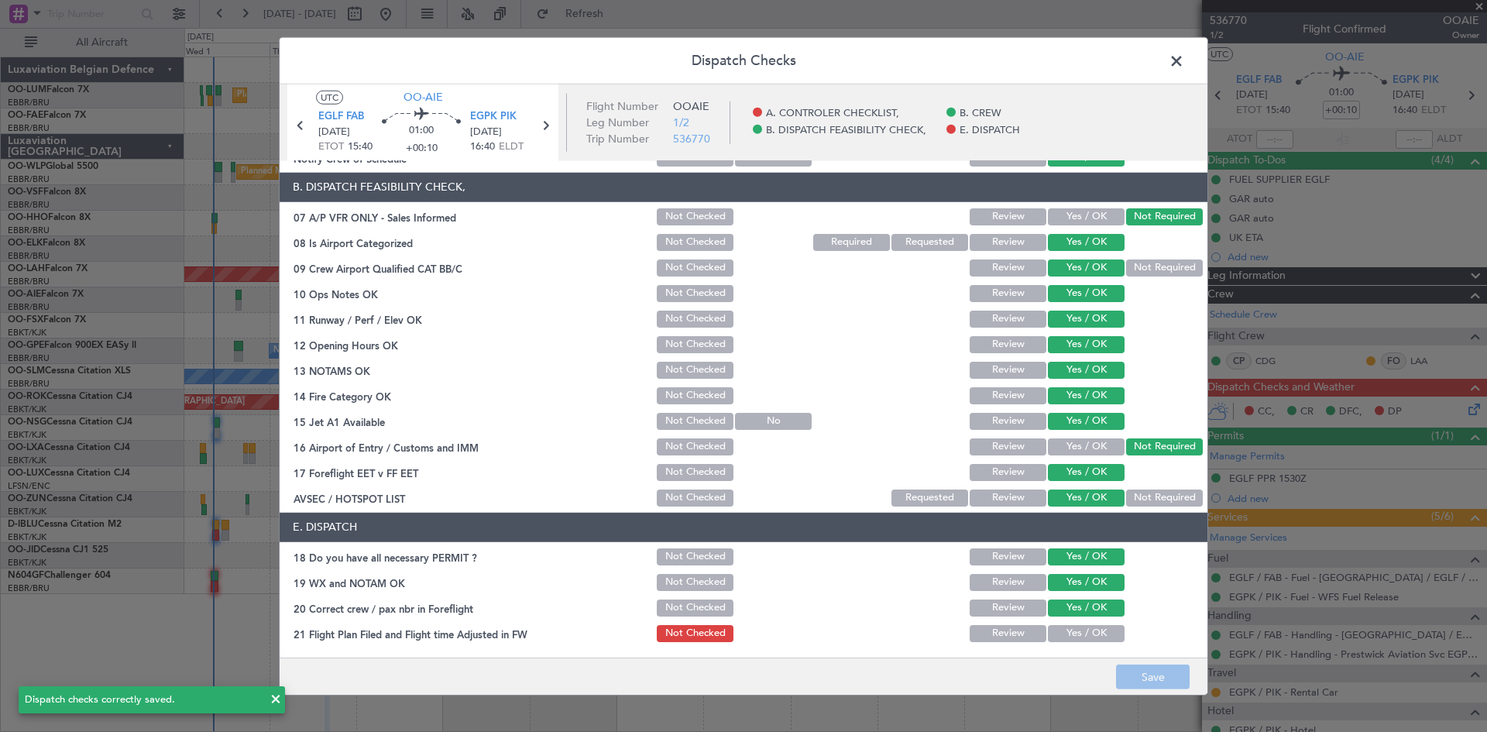
click at [547, 129] on icon at bounding box center [545, 125] width 20 height 20
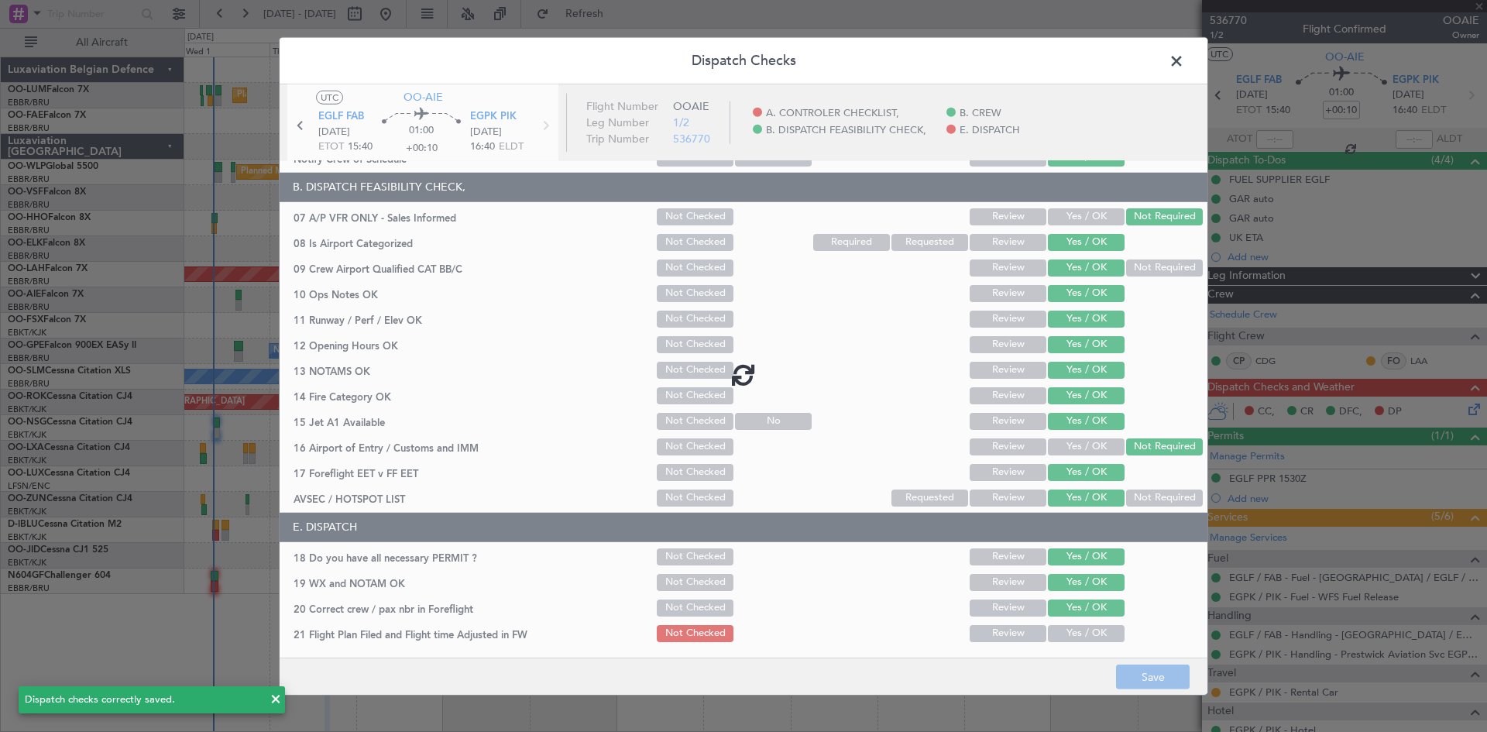
type input "1"
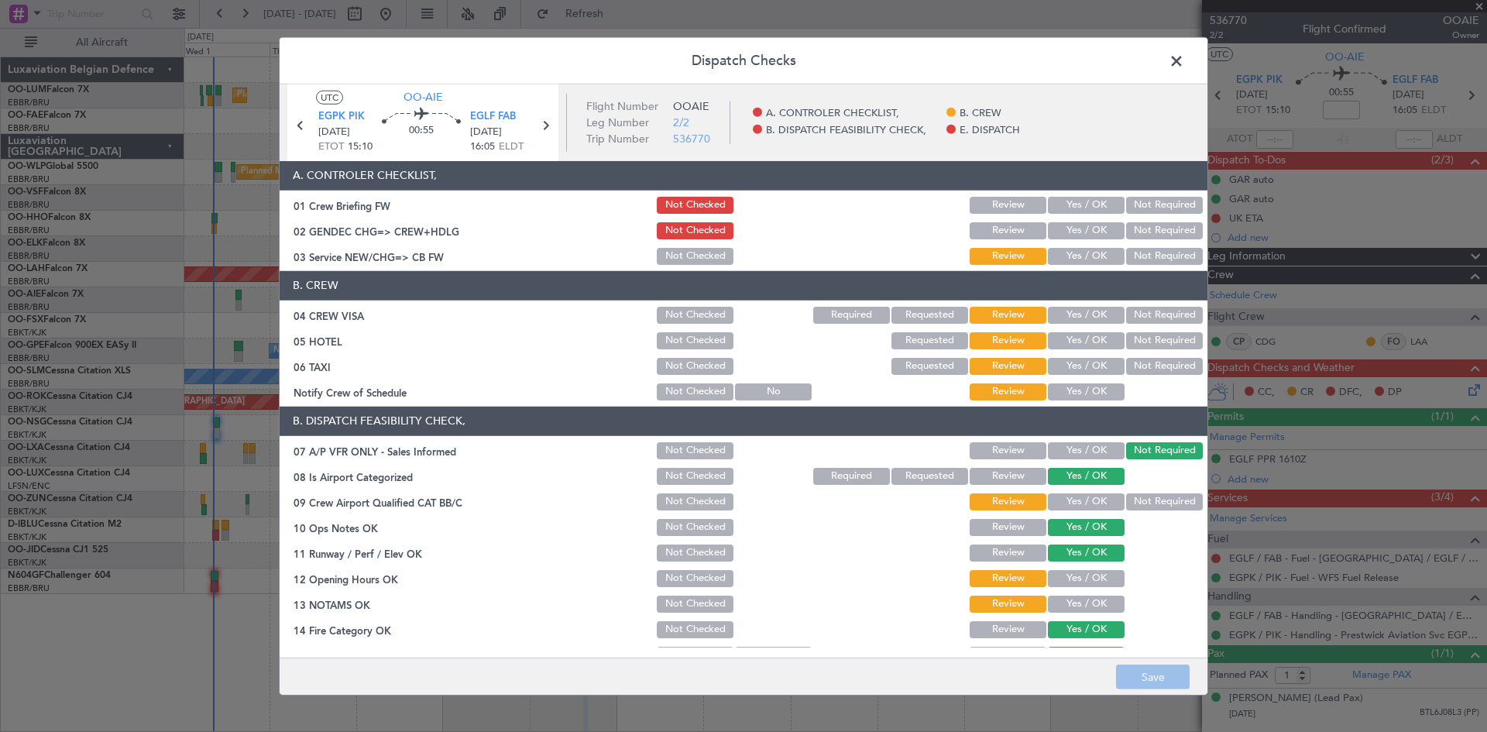
click at [1095, 225] on button "Yes / OK" at bounding box center [1086, 230] width 77 height 17
click at [1164, 673] on button "Save" at bounding box center [1153, 677] width 74 height 25
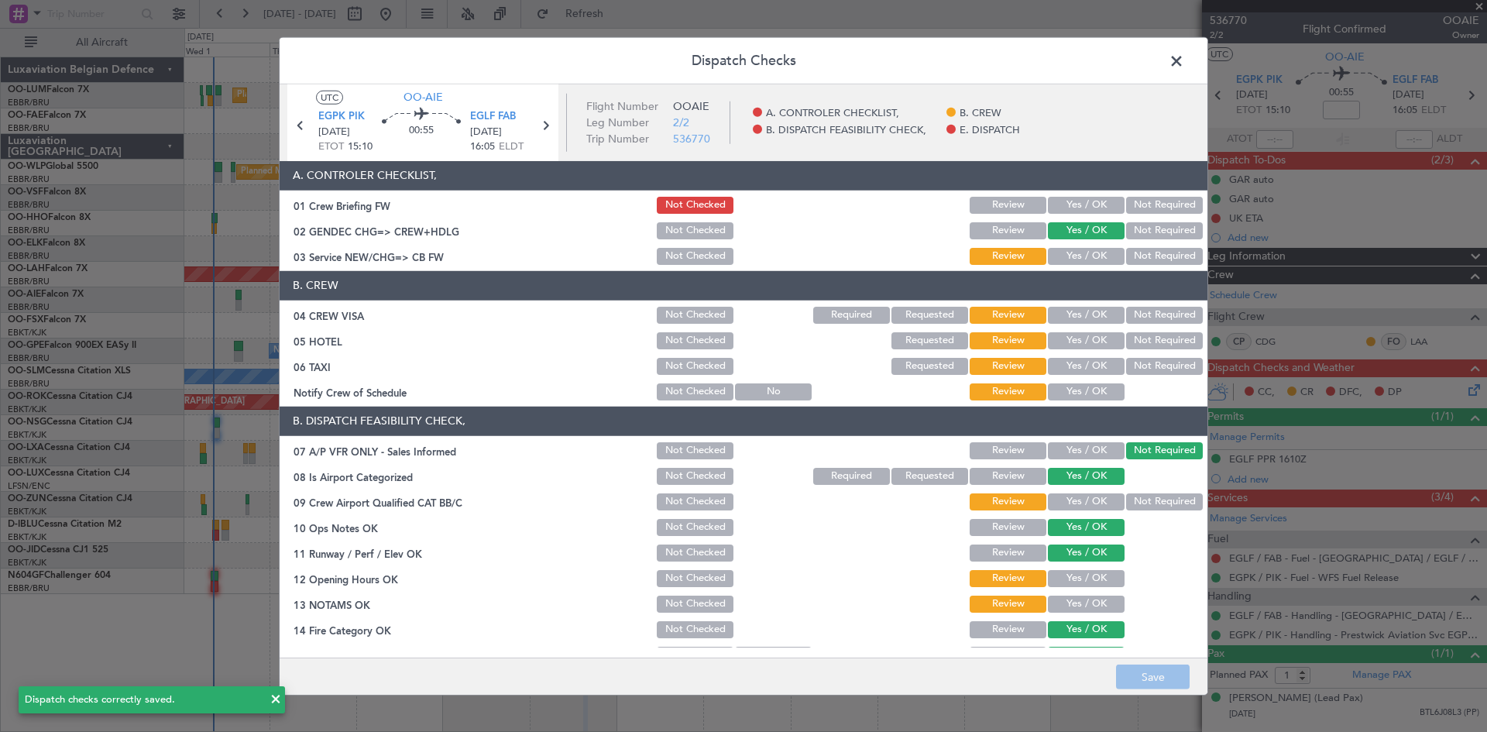
click at [1184, 60] on span at bounding box center [1184, 64] width 0 height 31
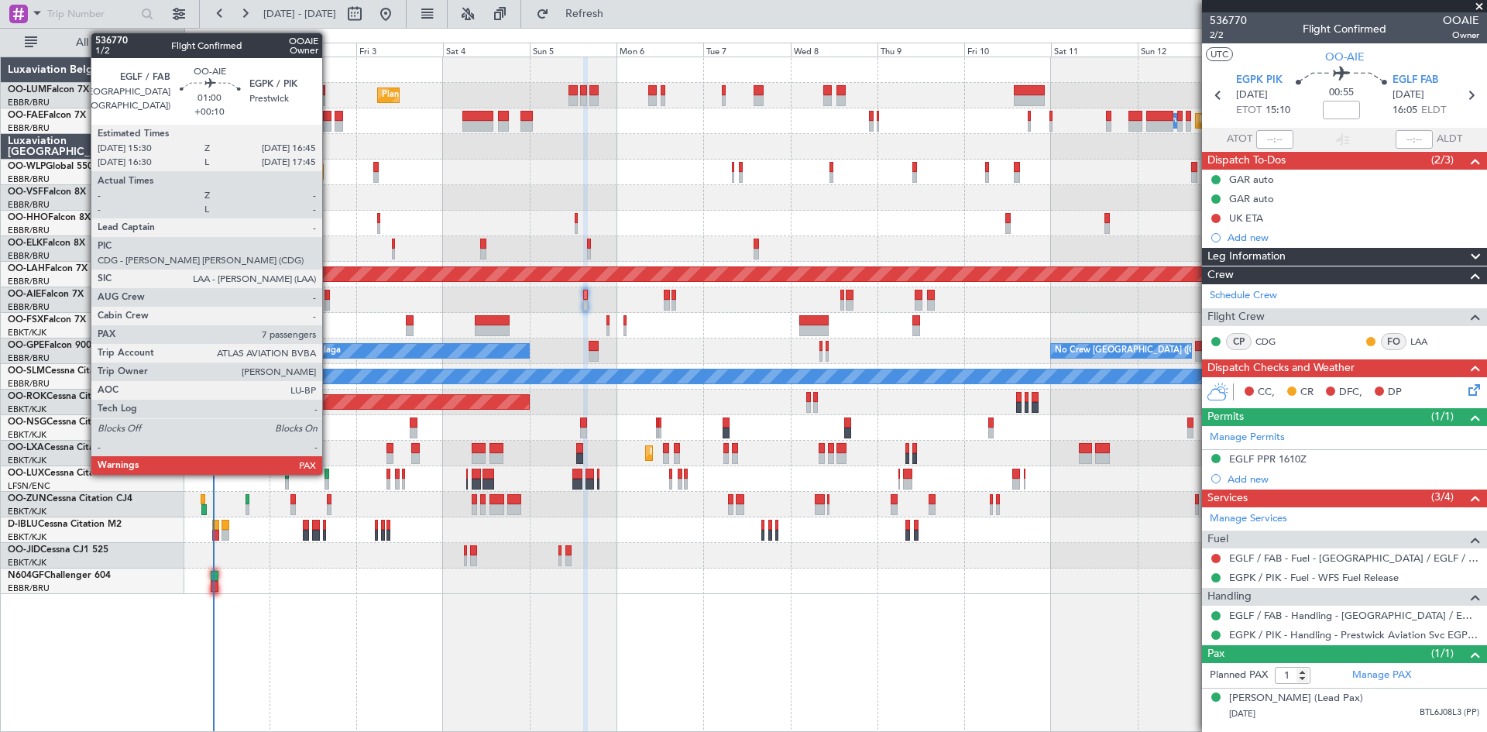
click at [329, 295] on div at bounding box center [327, 295] width 5 height 11
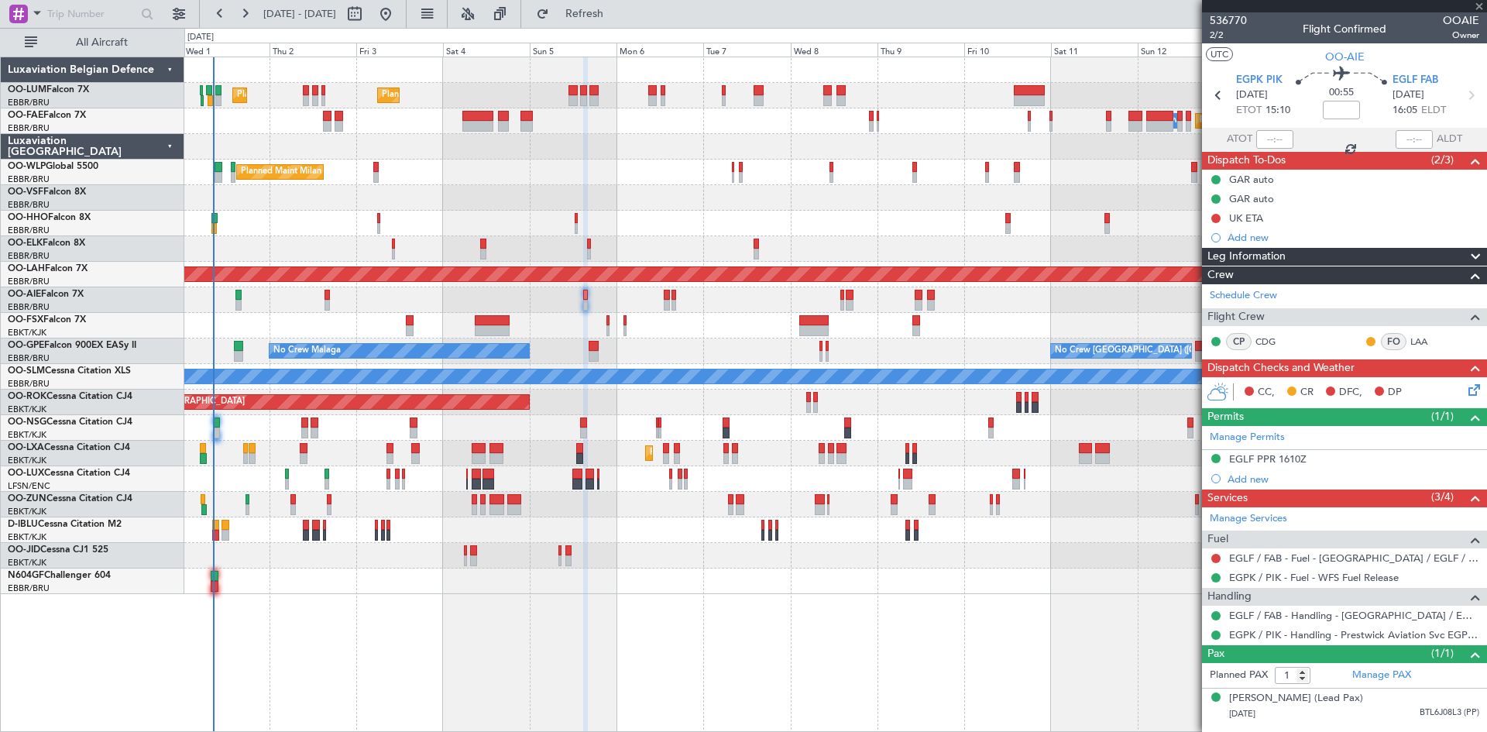
type input "+00:10"
type input "7"
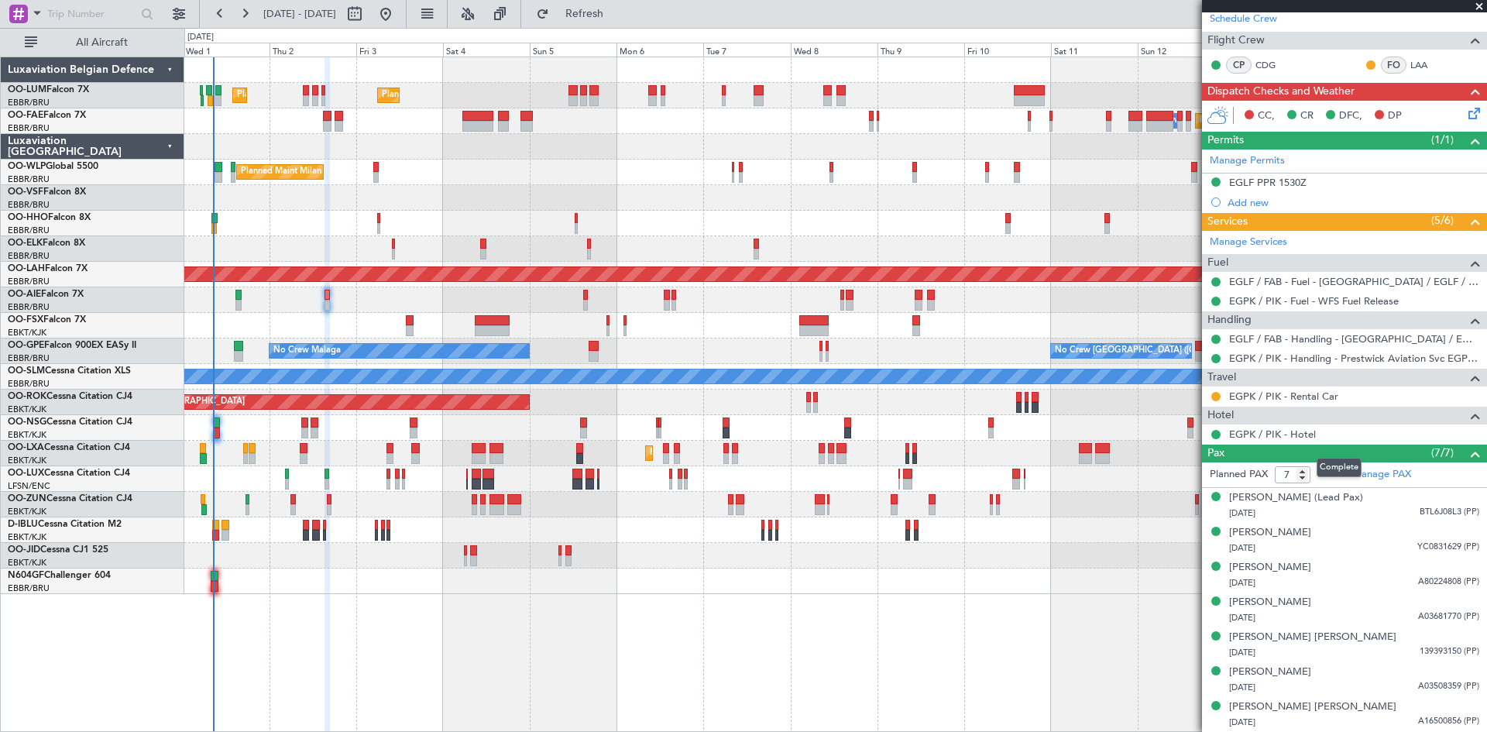
scroll to position [1, 0]
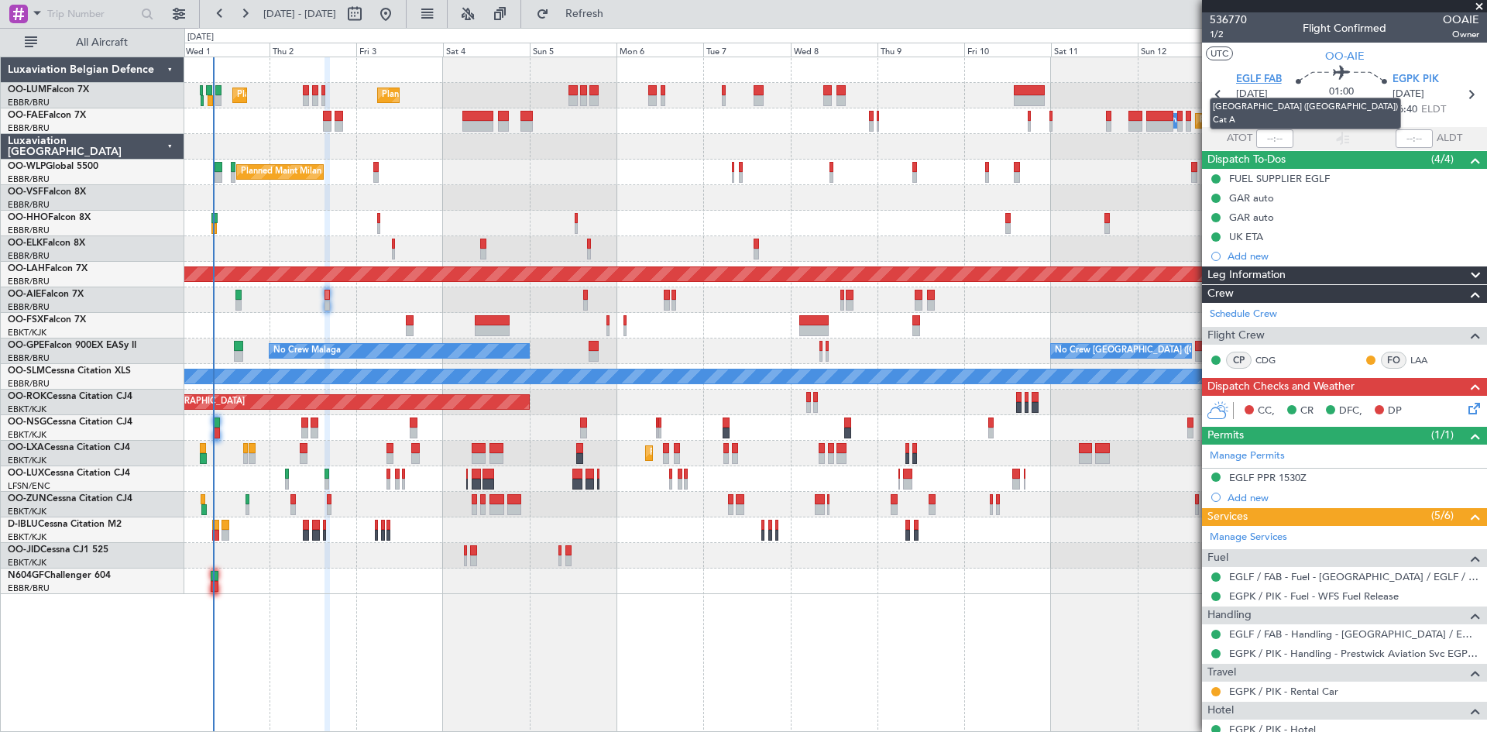
click at [1260, 82] on span "EGLF FAB" at bounding box center [1259, 79] width 46 height 15
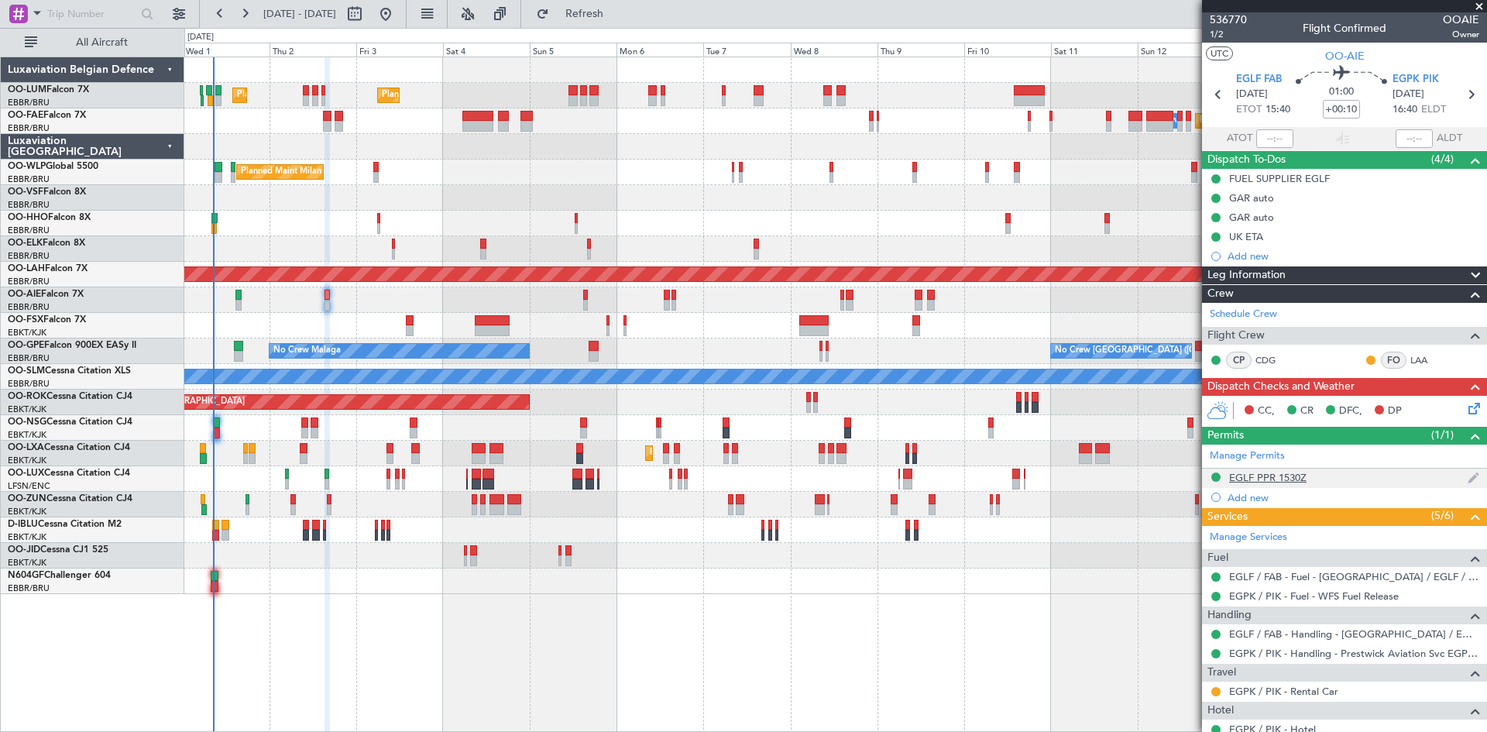
click at [1298, 476] on div "EGLF PPR 1530Z" at bounding box center [1267, 477] width 77 height 13
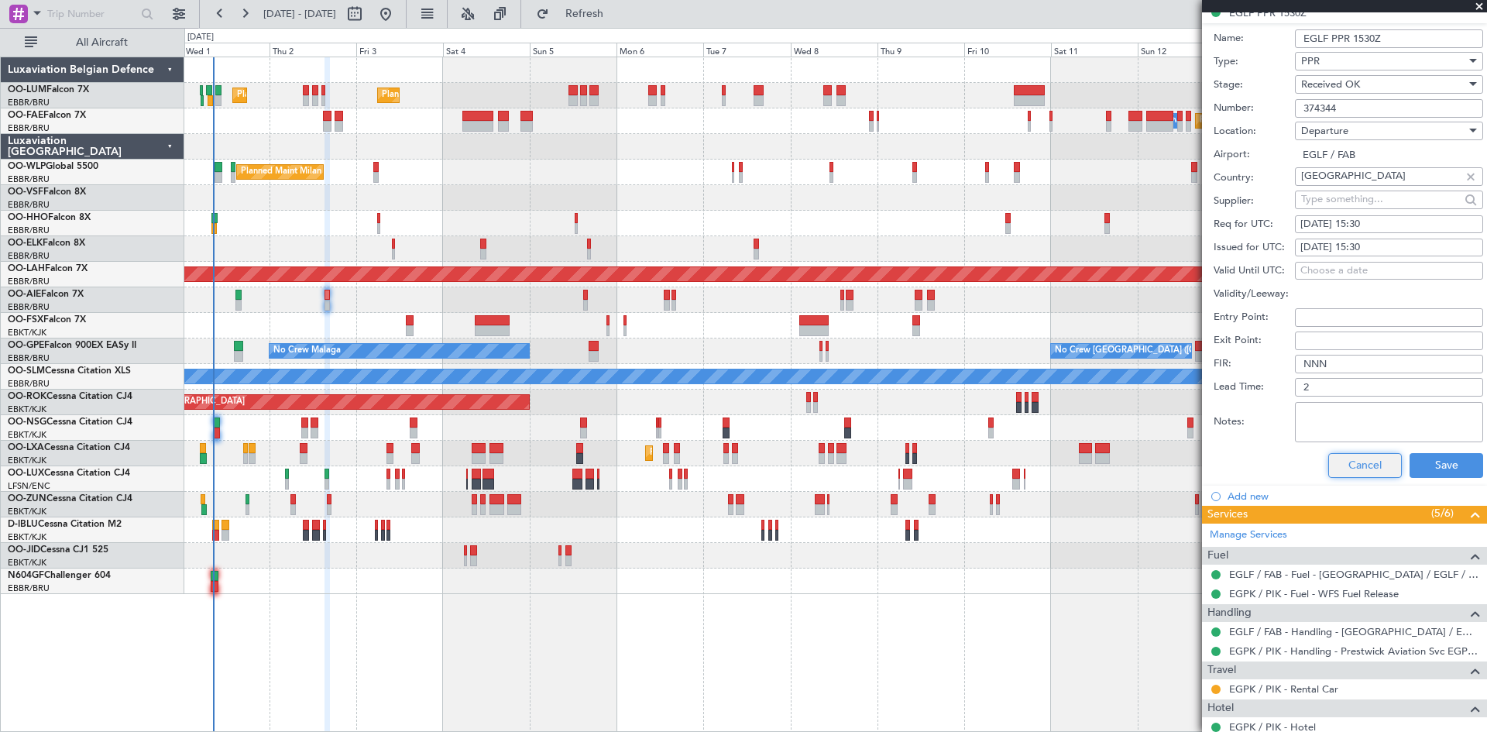
click at [1361, 469] on button "Cancel" at bounding box center [1366, 465] width 74 height 25
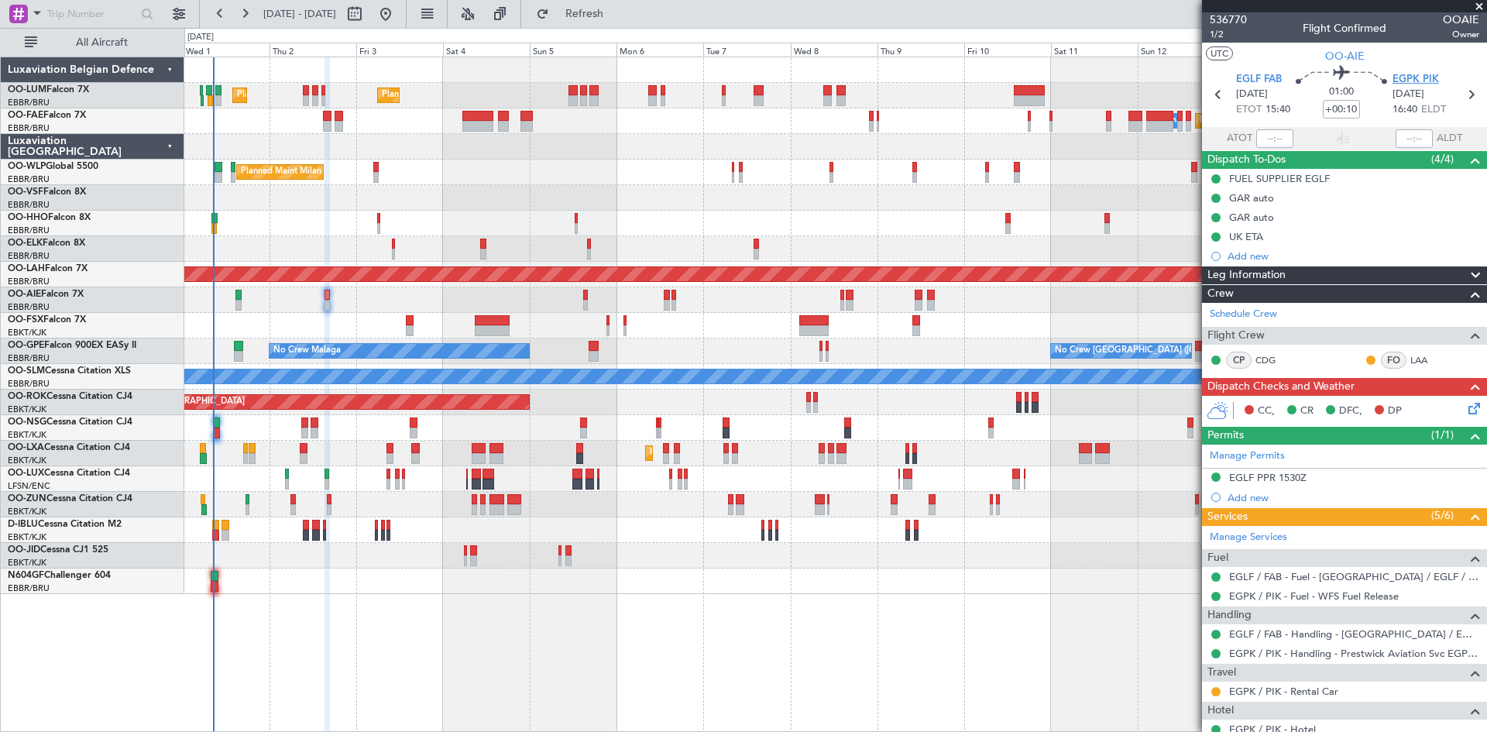
click at [1399, 83] on span "EGPK PIK" at bounding box center [1416, 79] width 46 height 15
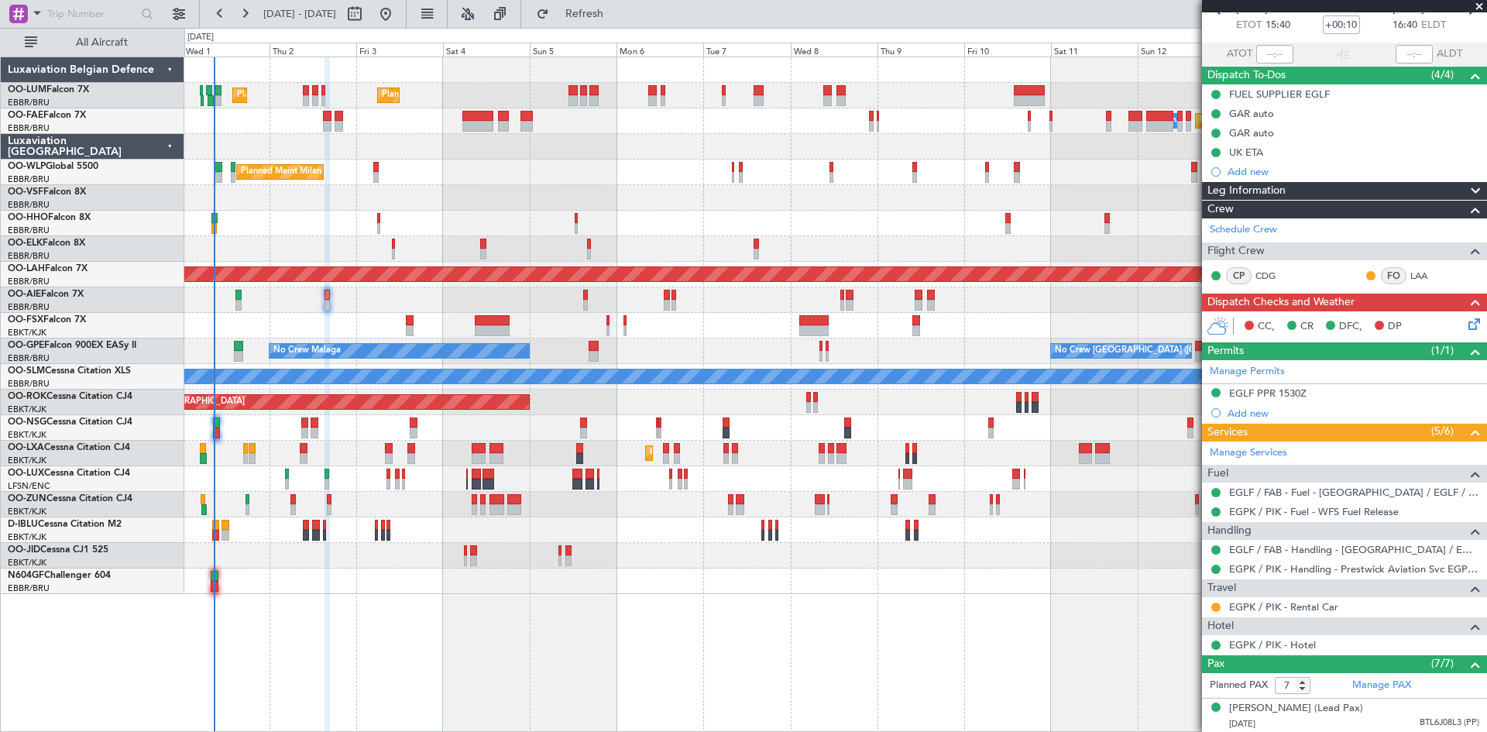
scroll to position [0, 0]
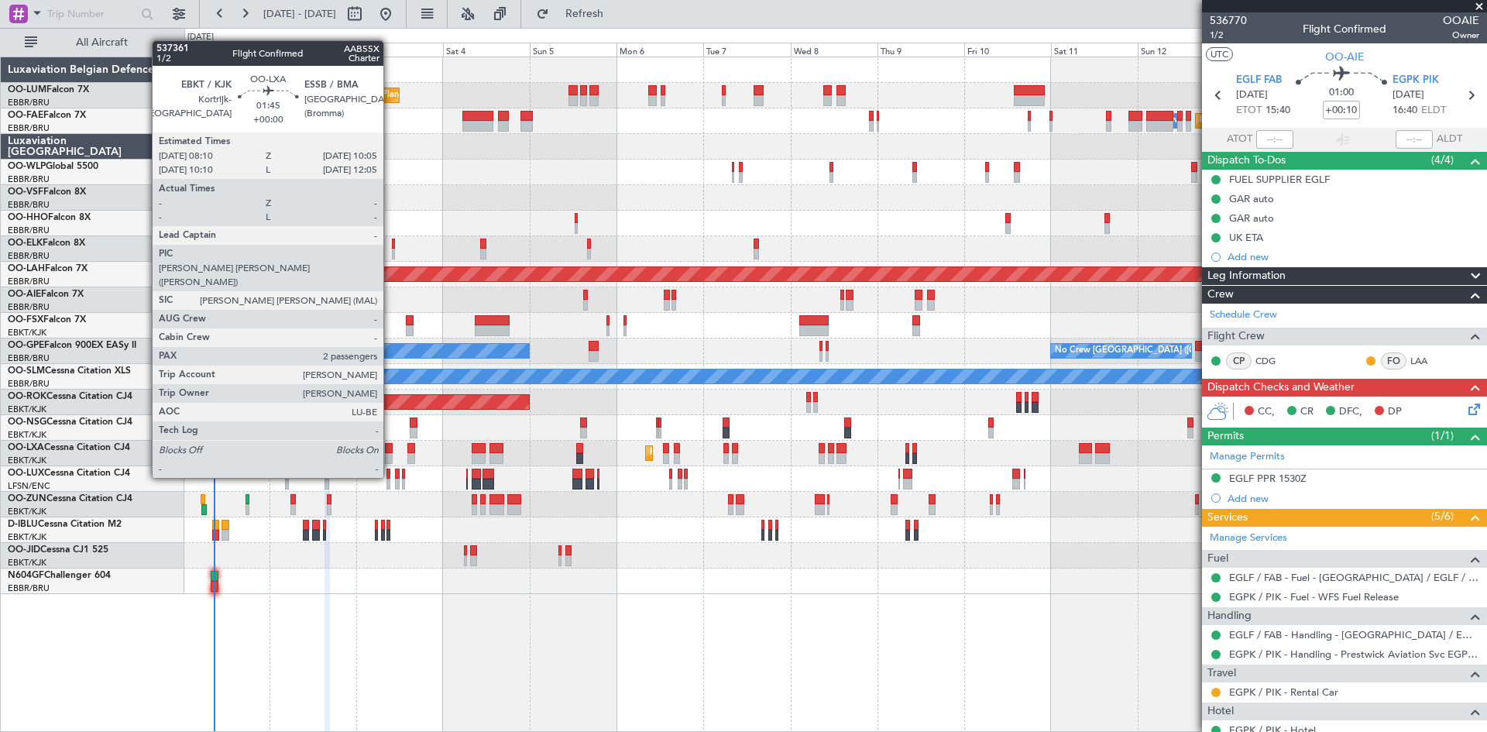
click at [390, 449] on div at bounding box center [388, 448] width 7 height 11
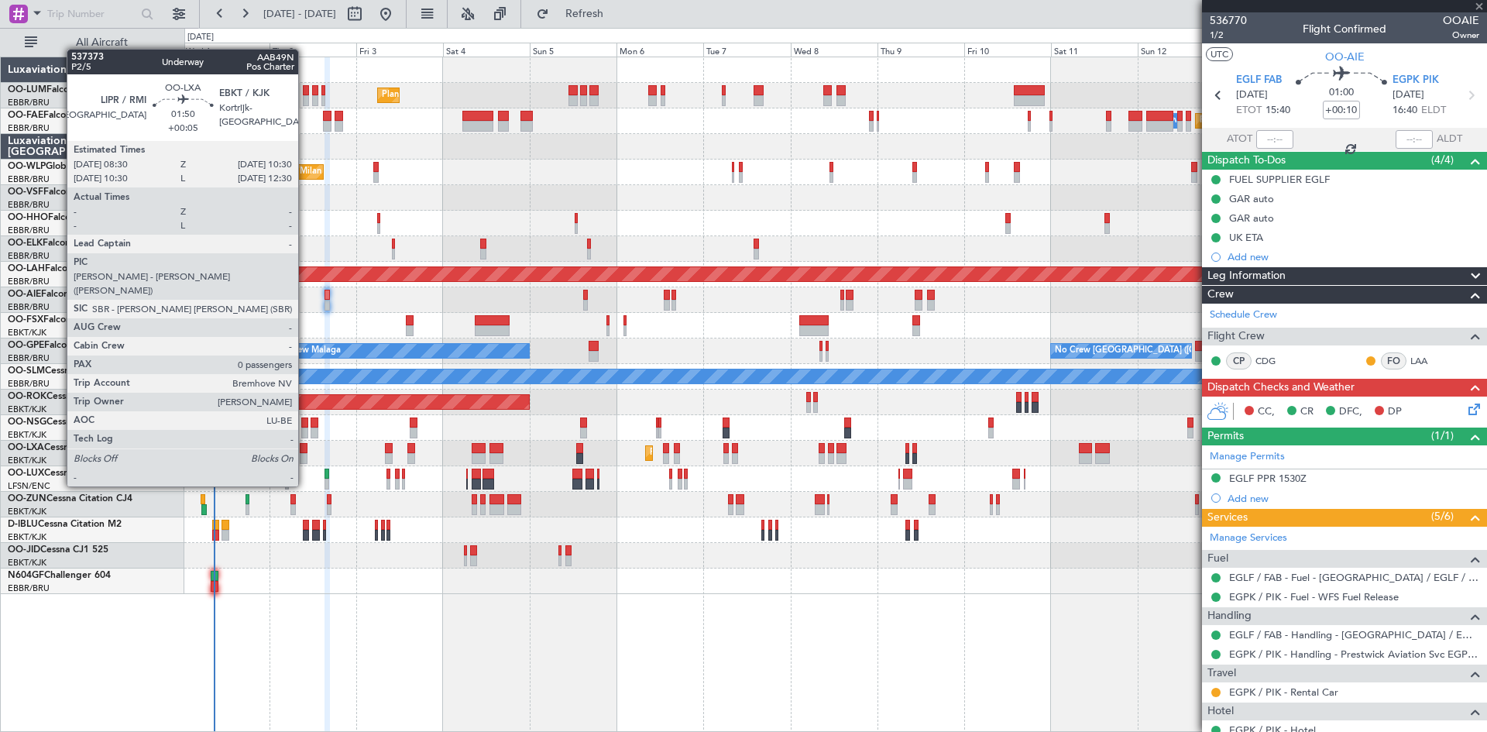
click at [305, 452] on div at bounding box center [304, 448] width 8 height 11
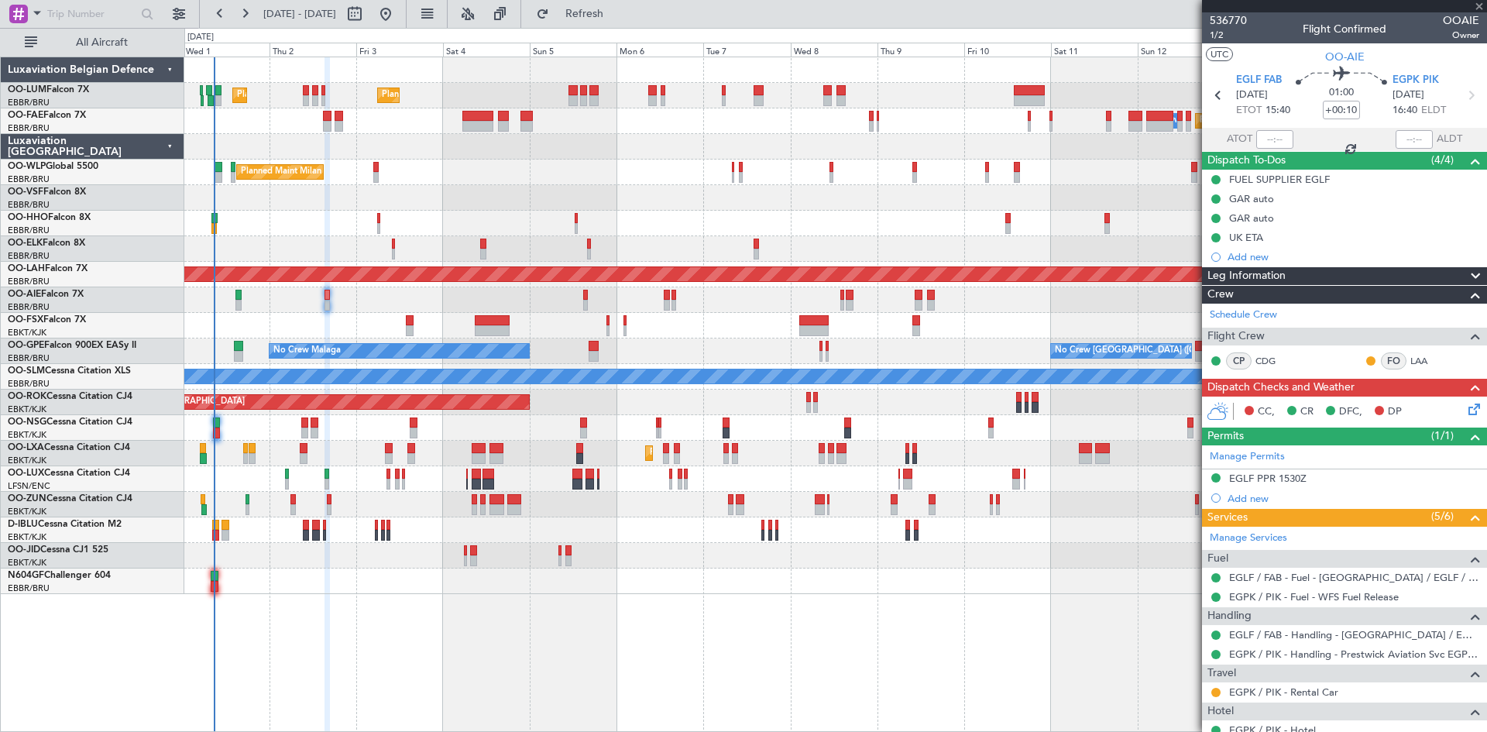
type input "+00:05"
type input "0"
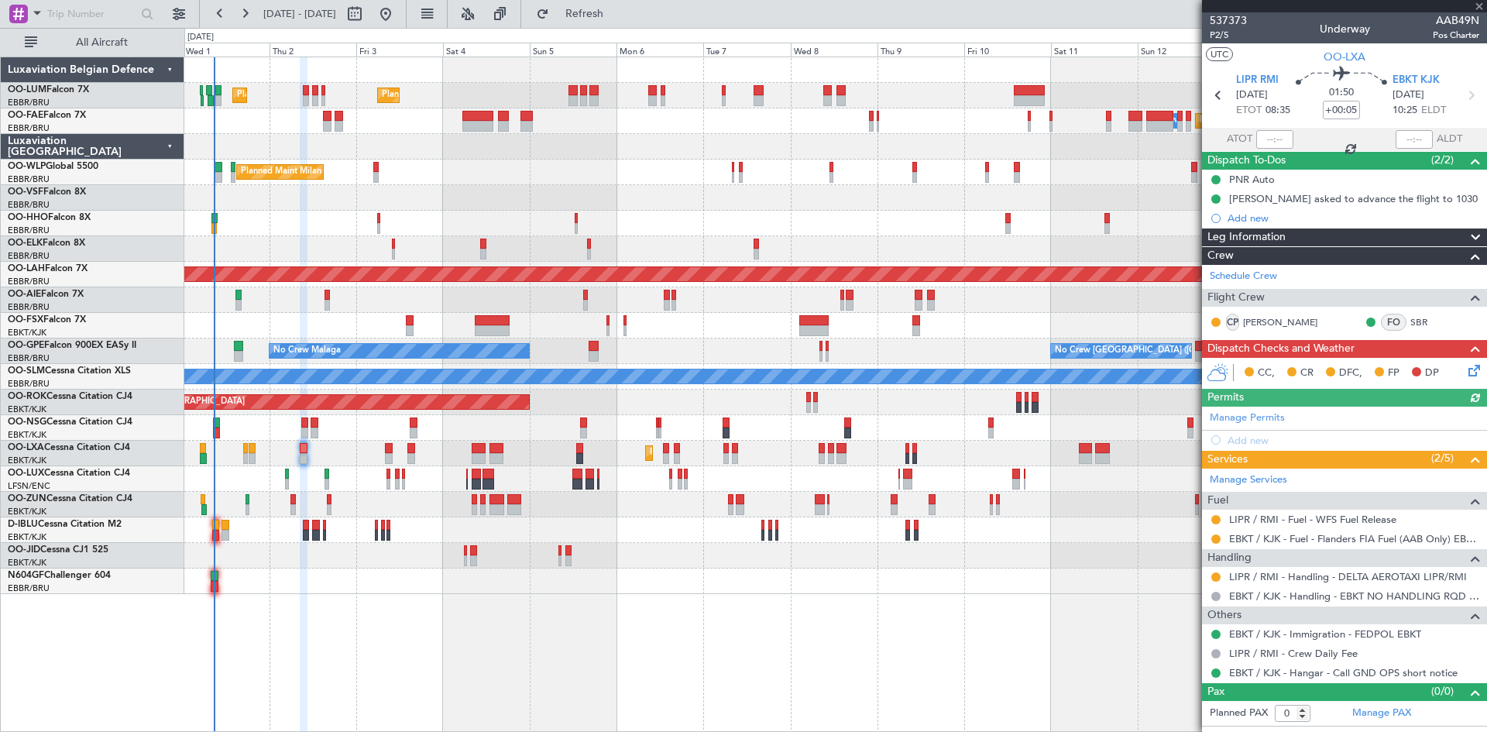
click at [1473, 370] on icon at bounding box center [1472, 368] width 12 height 12
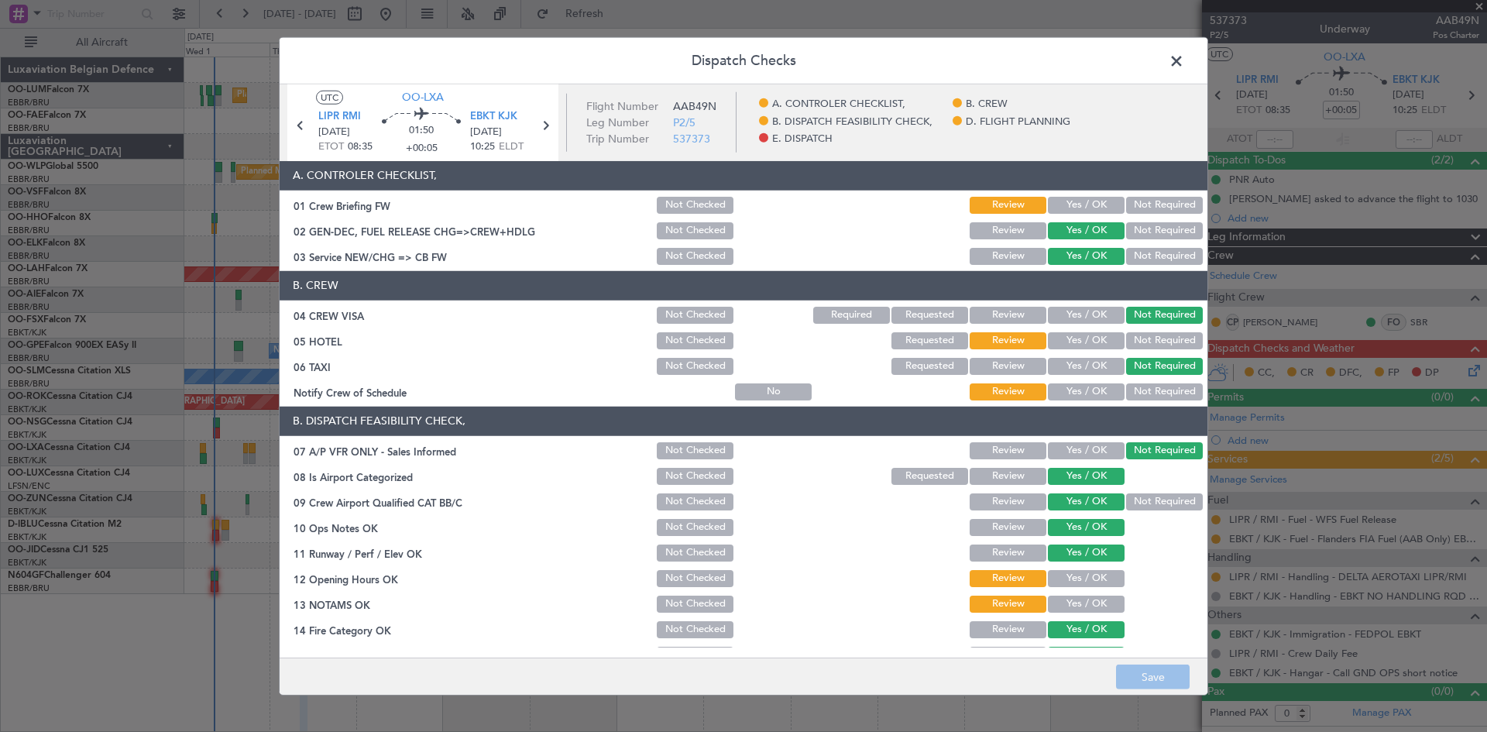
click at [1081, 204] on button "Yes / OK" at bounding box center [1086, 205] width 77 height 17
click at [1136, 339] on button "Not Required" at bounding box center [1164, 340] width 77 height 17
click at [1089, 386] on button "Yes / OK" at bounding box center [1086, 391] width 77 height 17
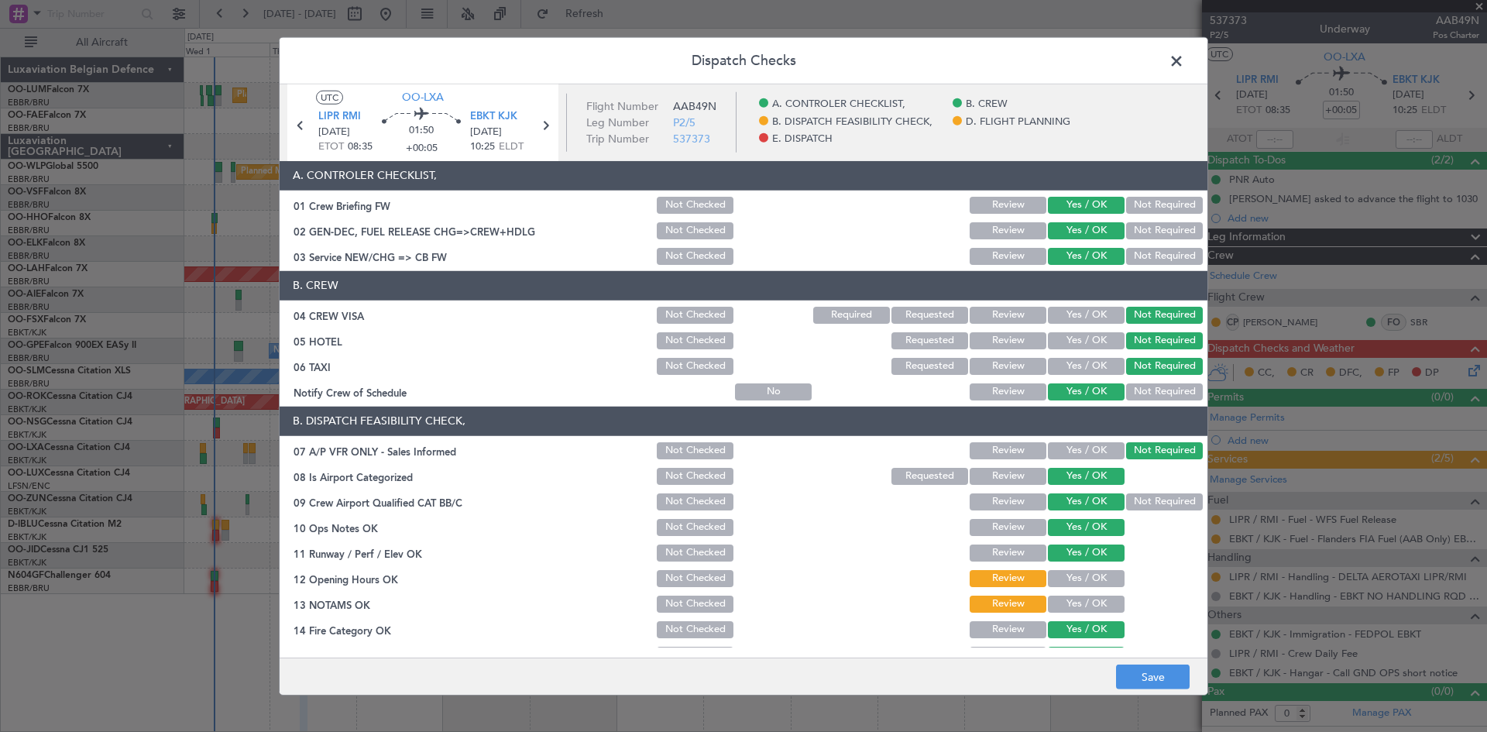
click at [1075, 583] on button "Yes / OK" at bounding box center [1086, 578] width 77 height 17
click at [1076, 600] on button "Yes / OK" at bounding box center [1086, 604] width 77 height 17
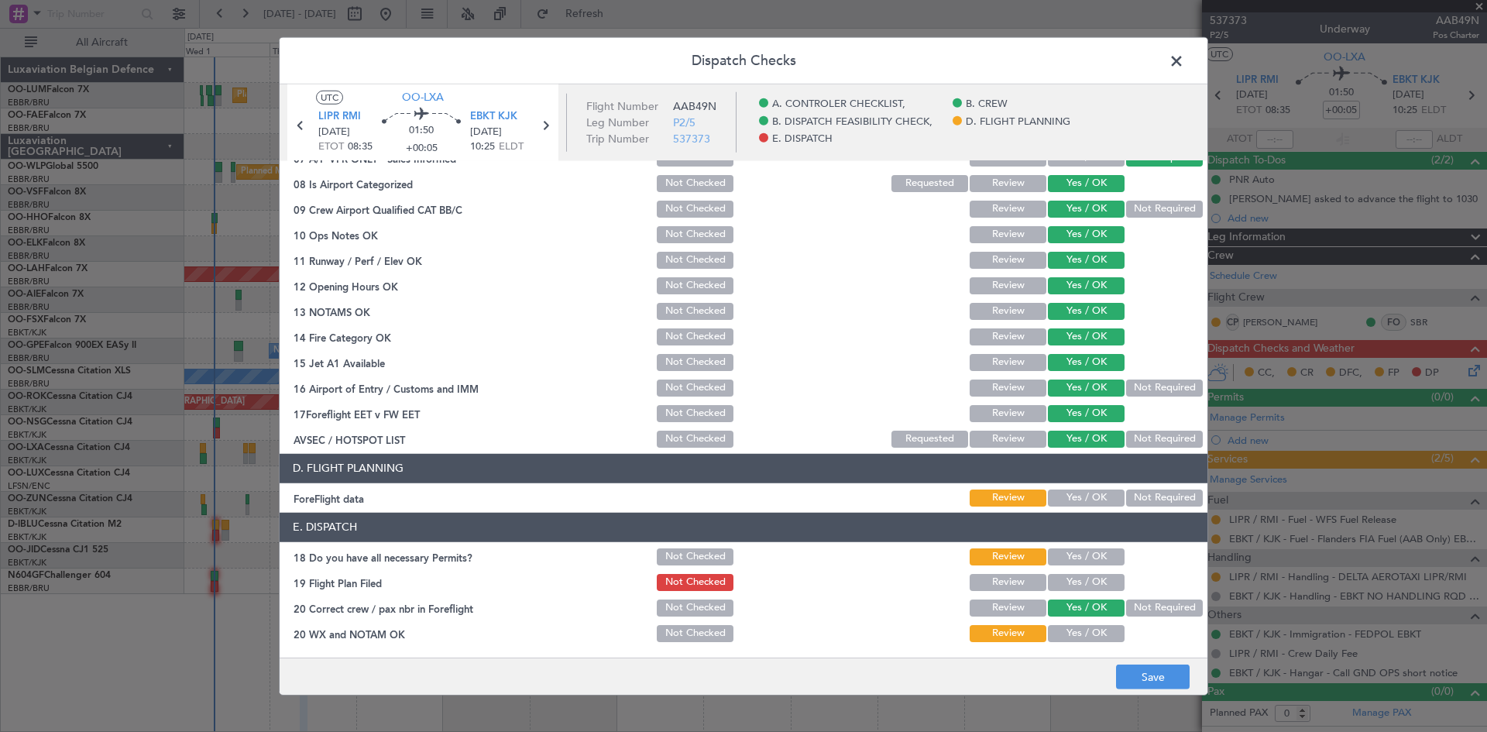
click at [1064, 498] on button "Yes / OK" at bounding box center [1086, 498] width 77 height 17
click at [1077, 554] on button "Yes / OK" at bounding box center [1086, 556] width 77 height 17
click at [1080, 582] on button "Yes / OK" at bounding box center [1086, 582] width 77 height 17
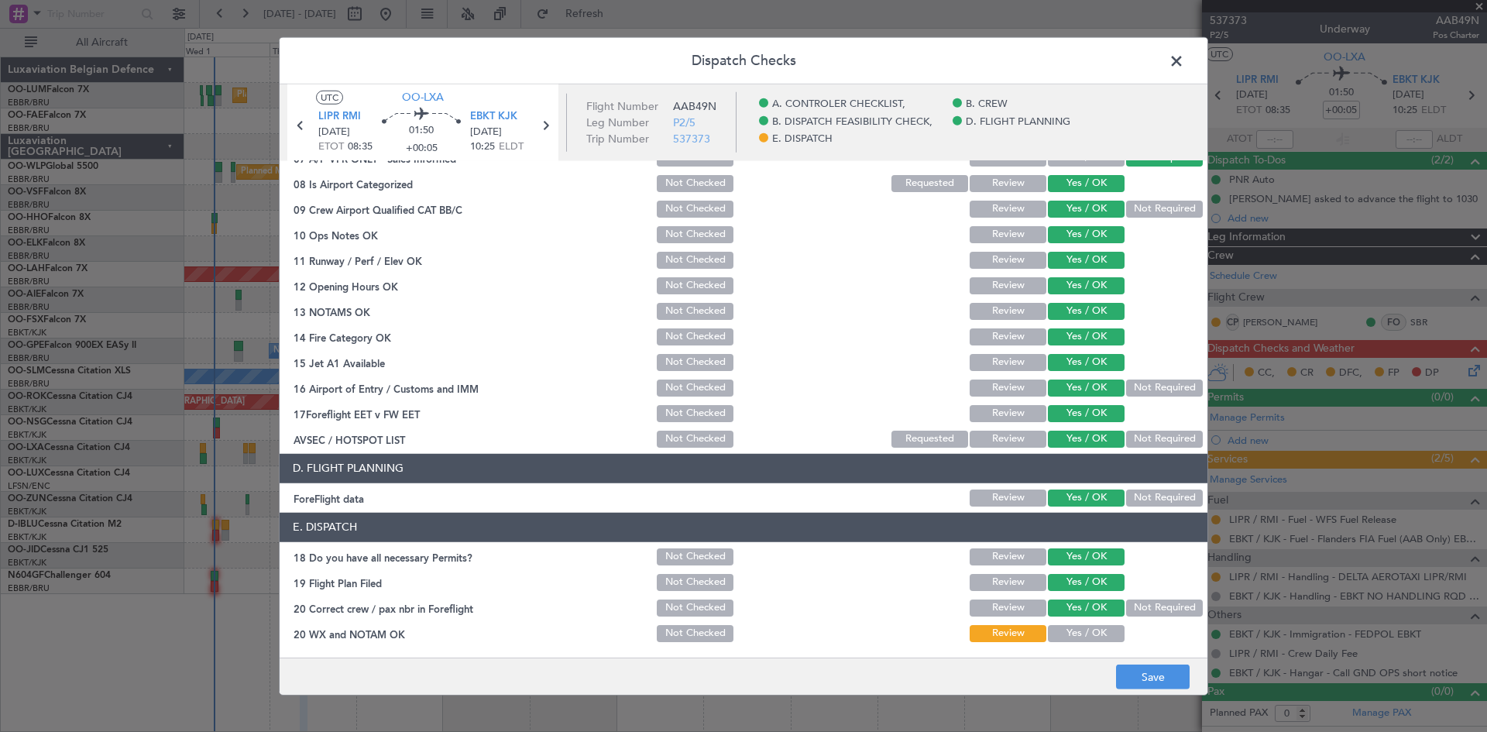
click at [1079, 634] on button "Yes / OK" at bounding box center [1086, 633] width 77 height 17
click at [1127, 679] on button "Save" at bounding box center [1153, 677] width 74 height 25
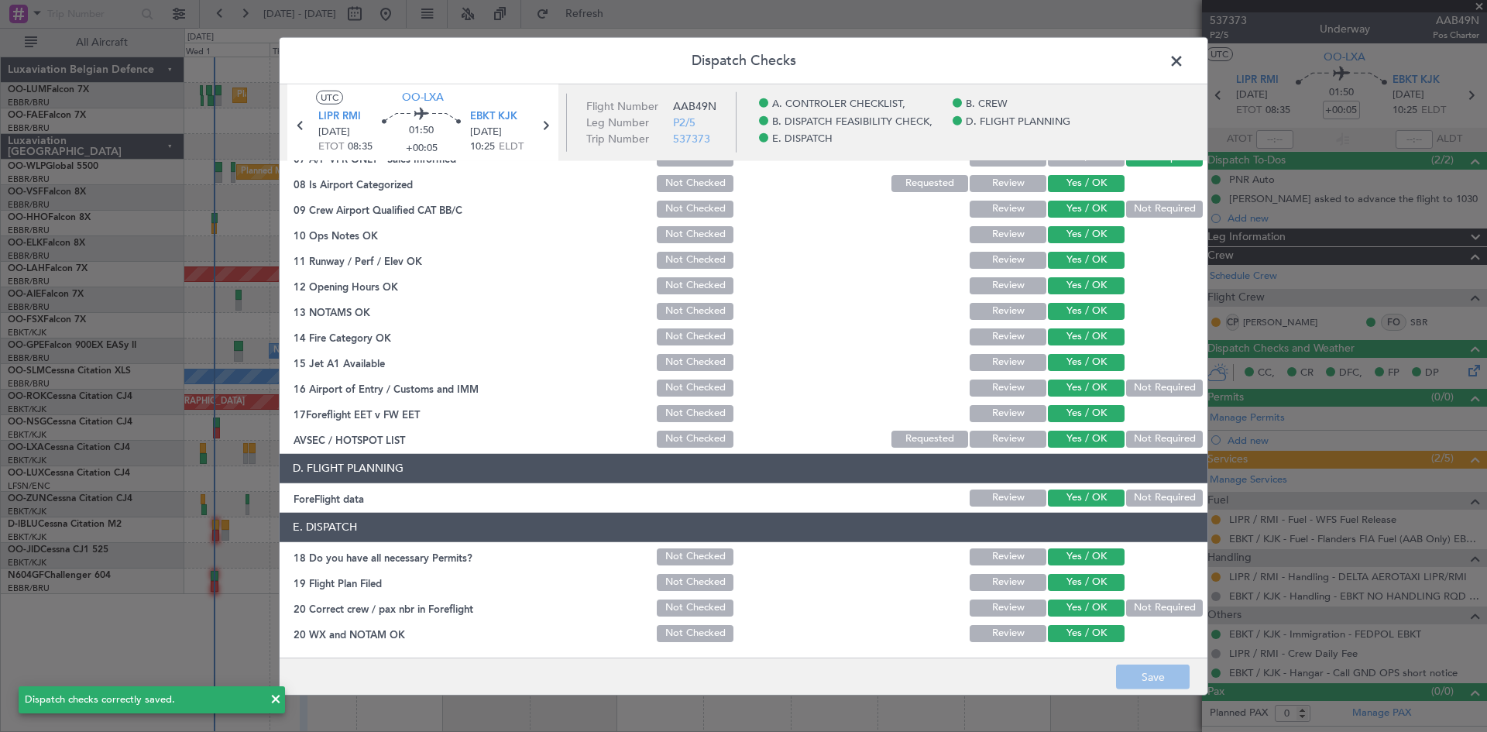
click at [1184, 59] on span at bounding box center [1184, 64] width 0 height 31
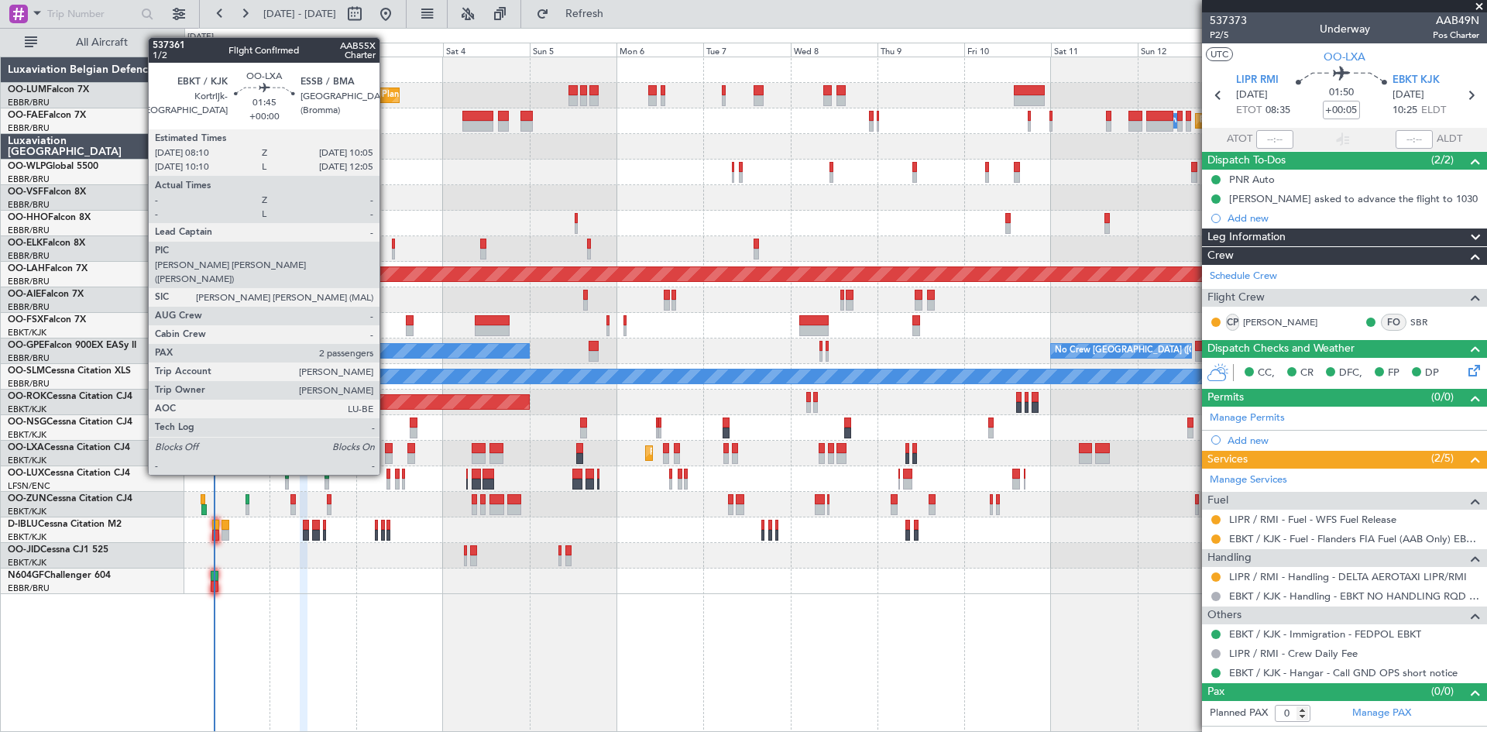
click at [387, 445] on div at bounding box center [388, 448] width 7 height 11
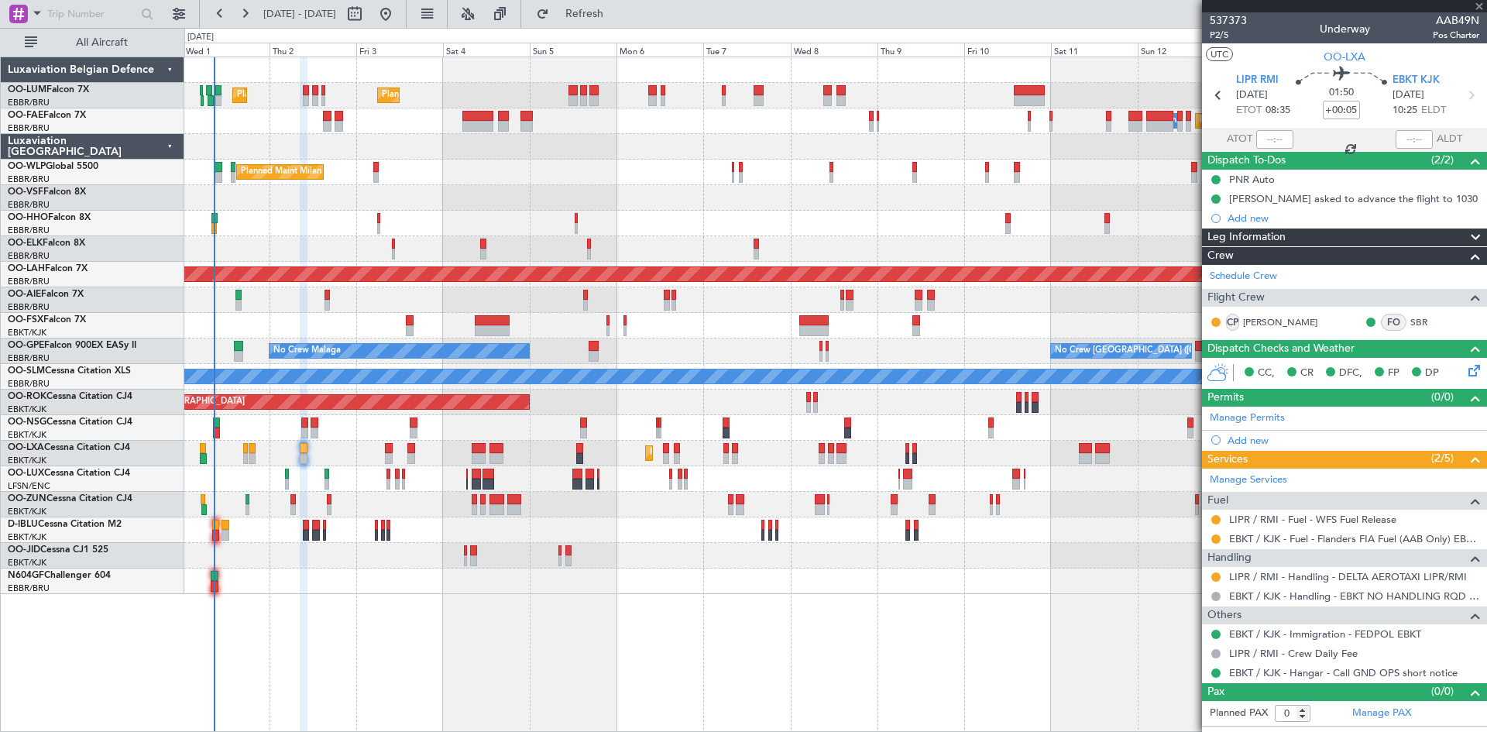
type input "2"
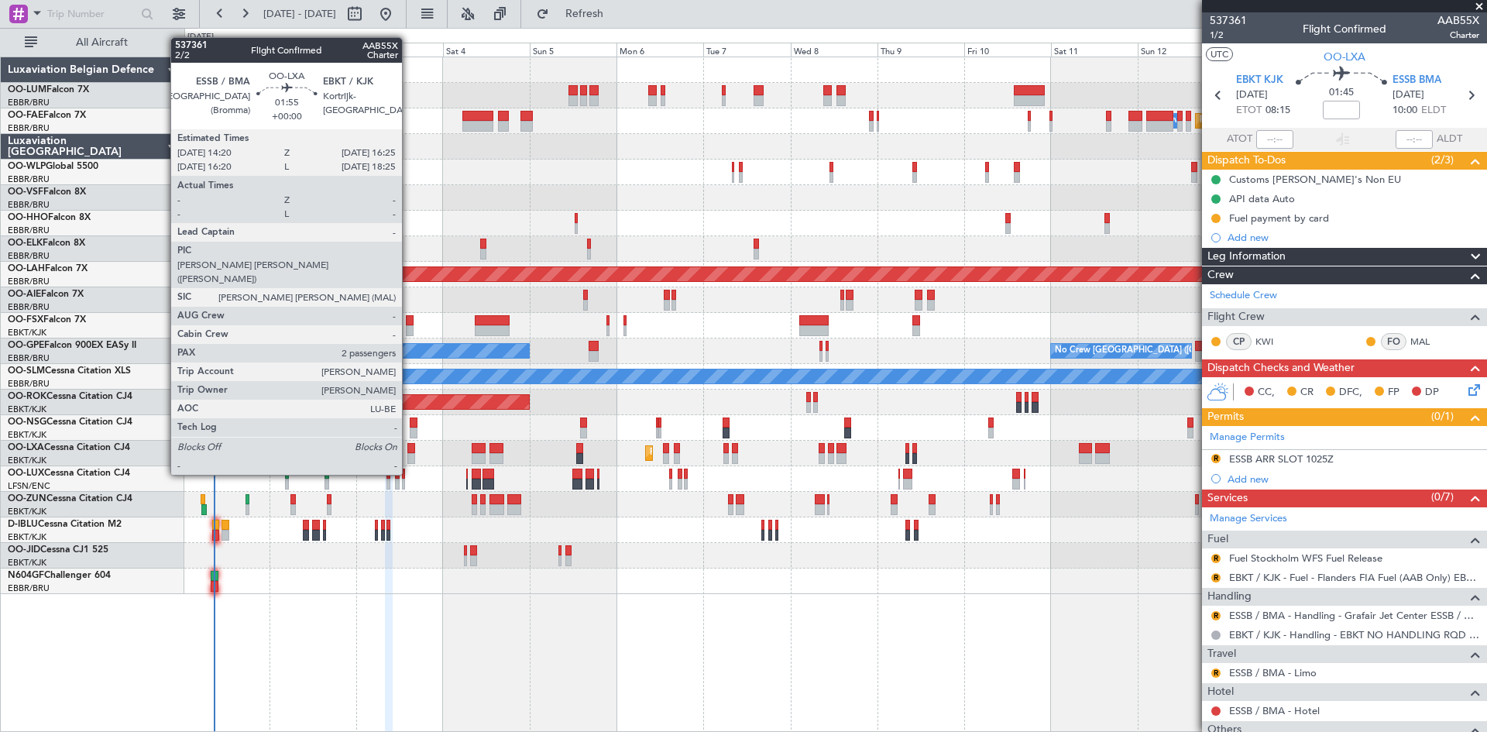
click at [409, 445] on div at bounding box center [411, 448] width 8 height 11
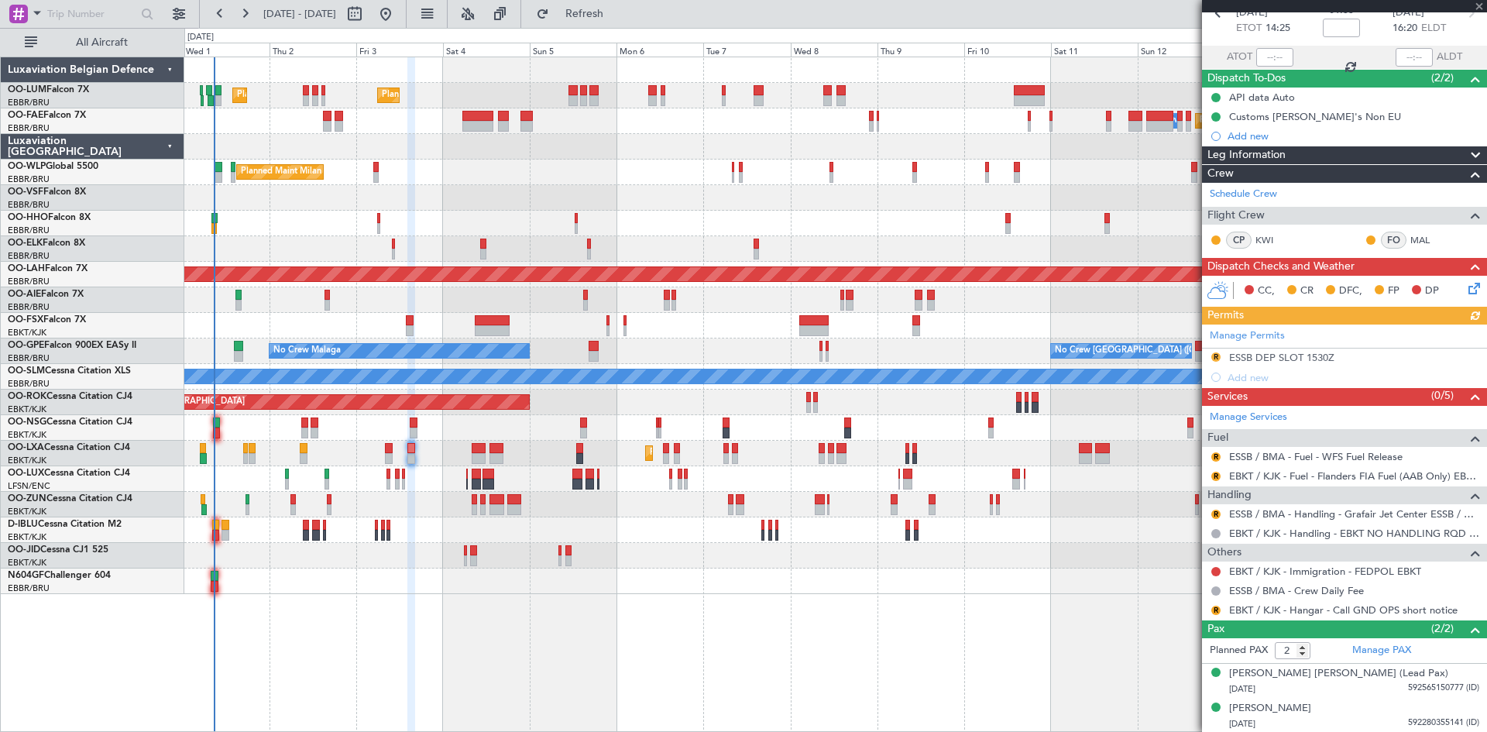
scroll to position [83, 0]
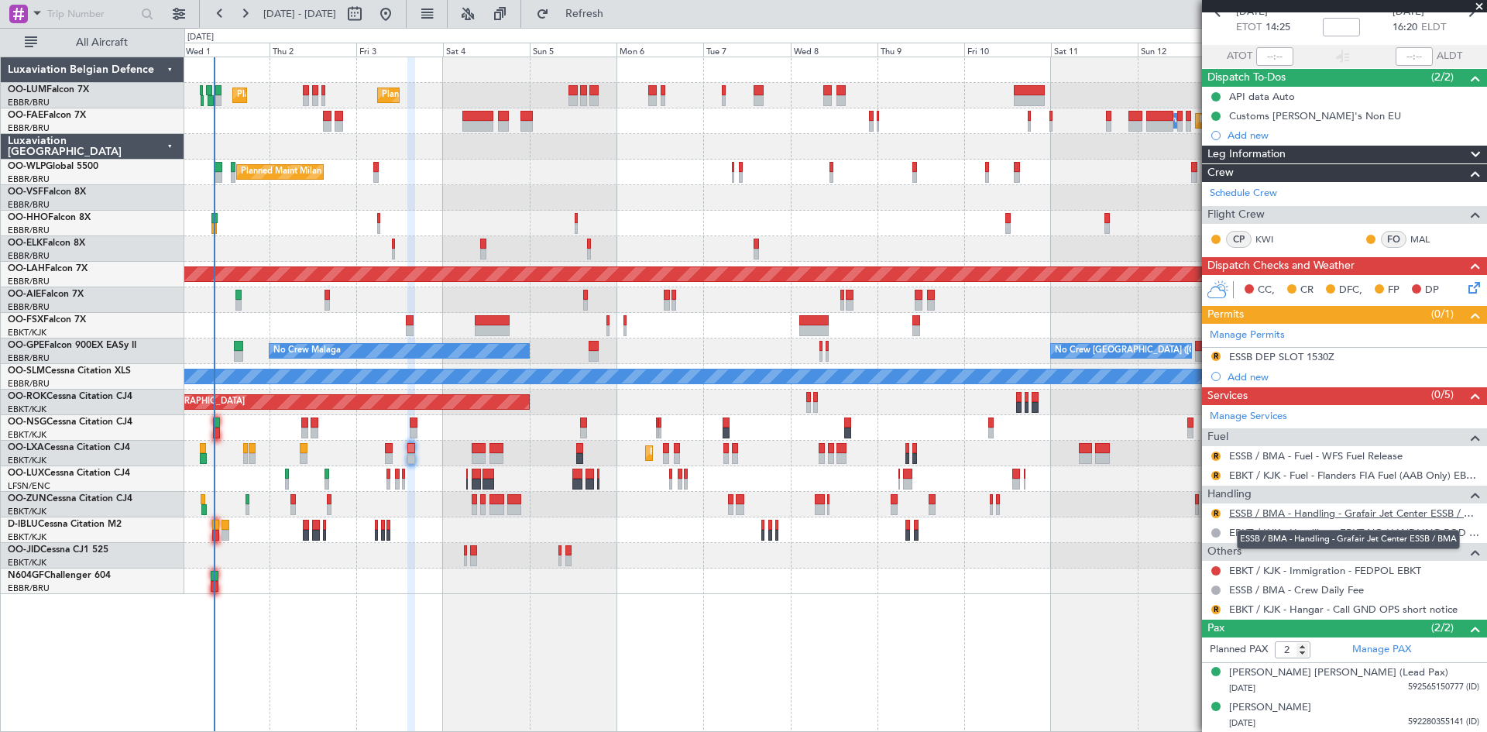
click at [1321, 517] on link "ESSB / BMA - Handling - Grafair Jet Center ESSB / BMA" at bounding box center [1354, 513] width 250 height 13
click at [1218, 511] on button "R" at bounding box center [1216, 513] width 9 height 9
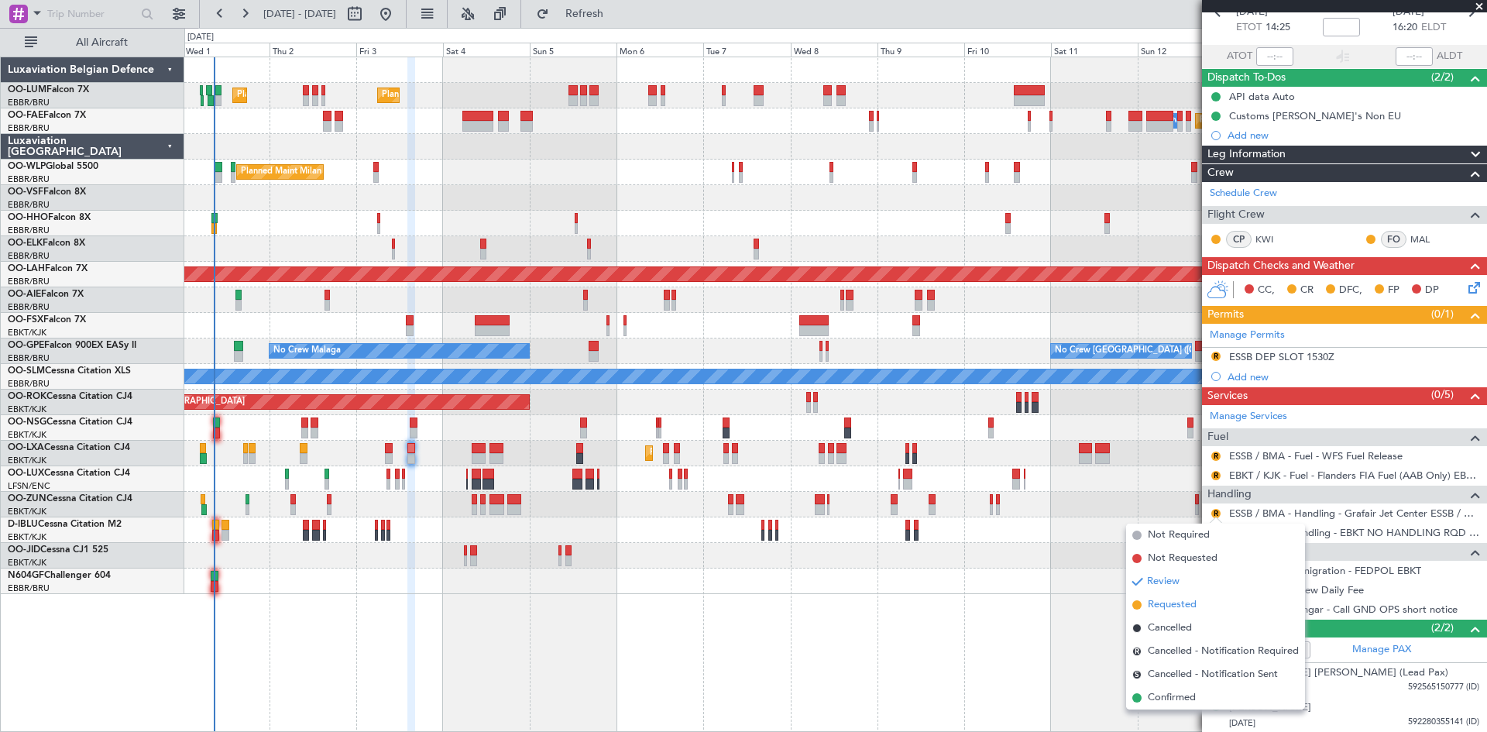
click at [1179, 604] on span "Requested" at bounding box center [1172, 604] width 49 height 15
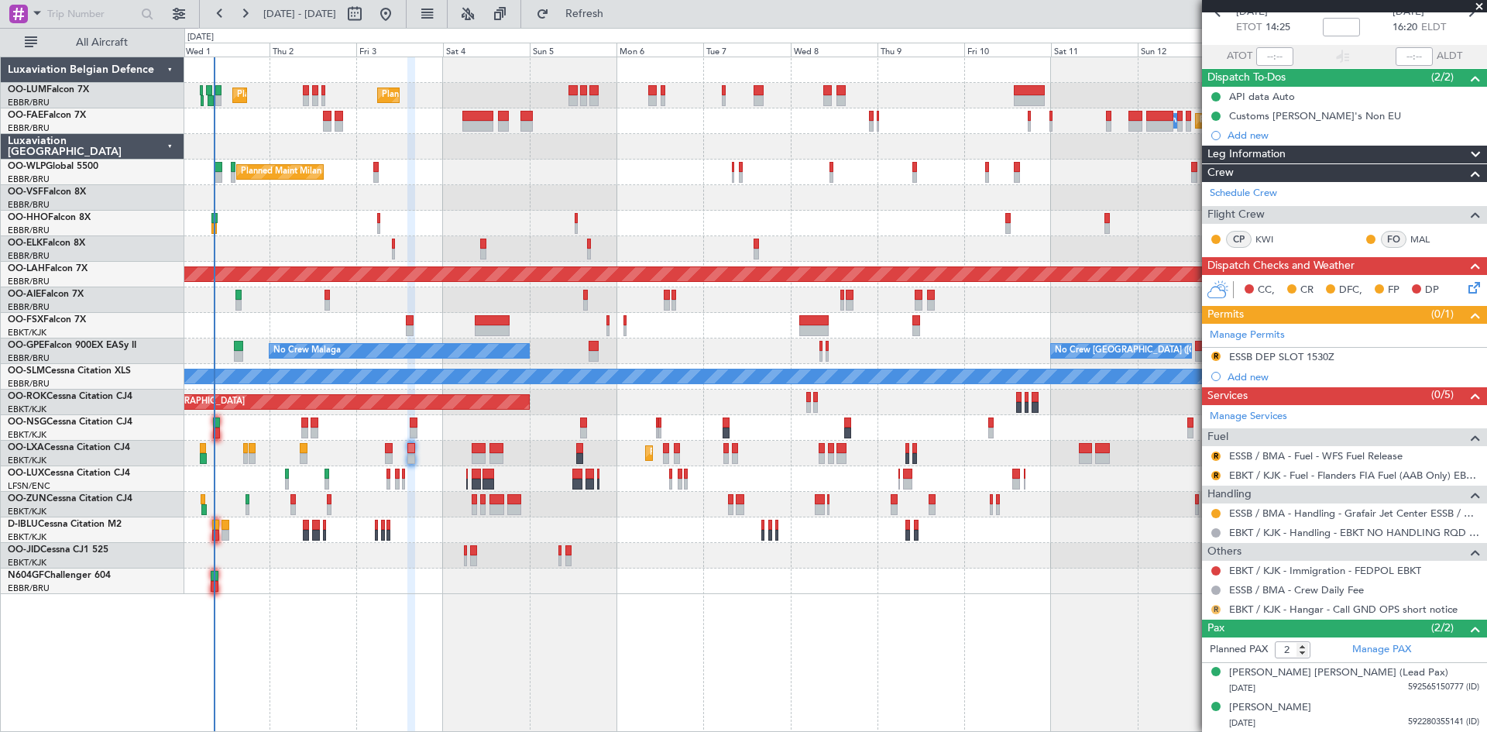
click at [1215, 609] on button "R" at bounding box center [1216, 609] width 9 height 9
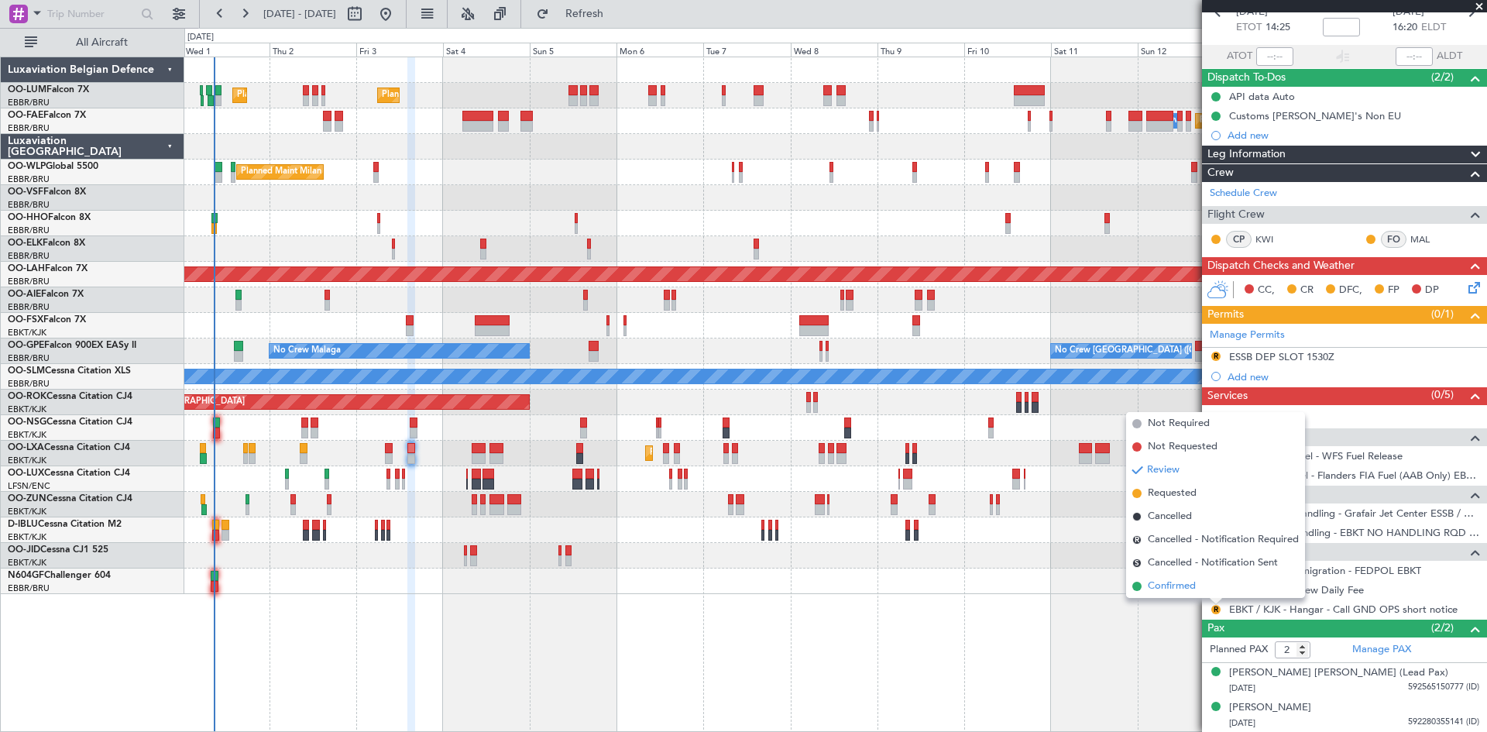
click at [1196, 585] on span "Confirmed" at bounding box center [1172, 586] width 48 height 15
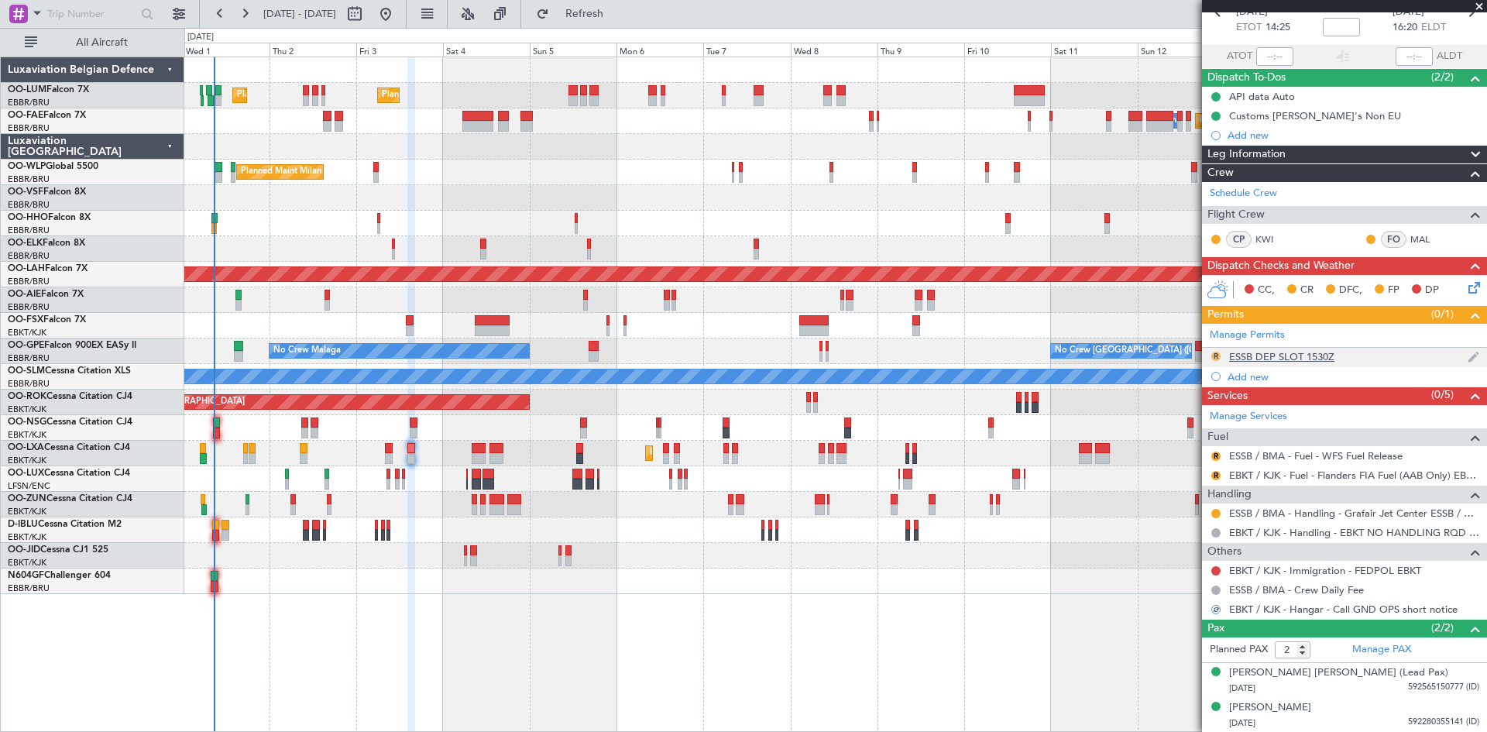
click at [1216, 356] on button "R" at bounding box center [1216, 356] width 9 height 9
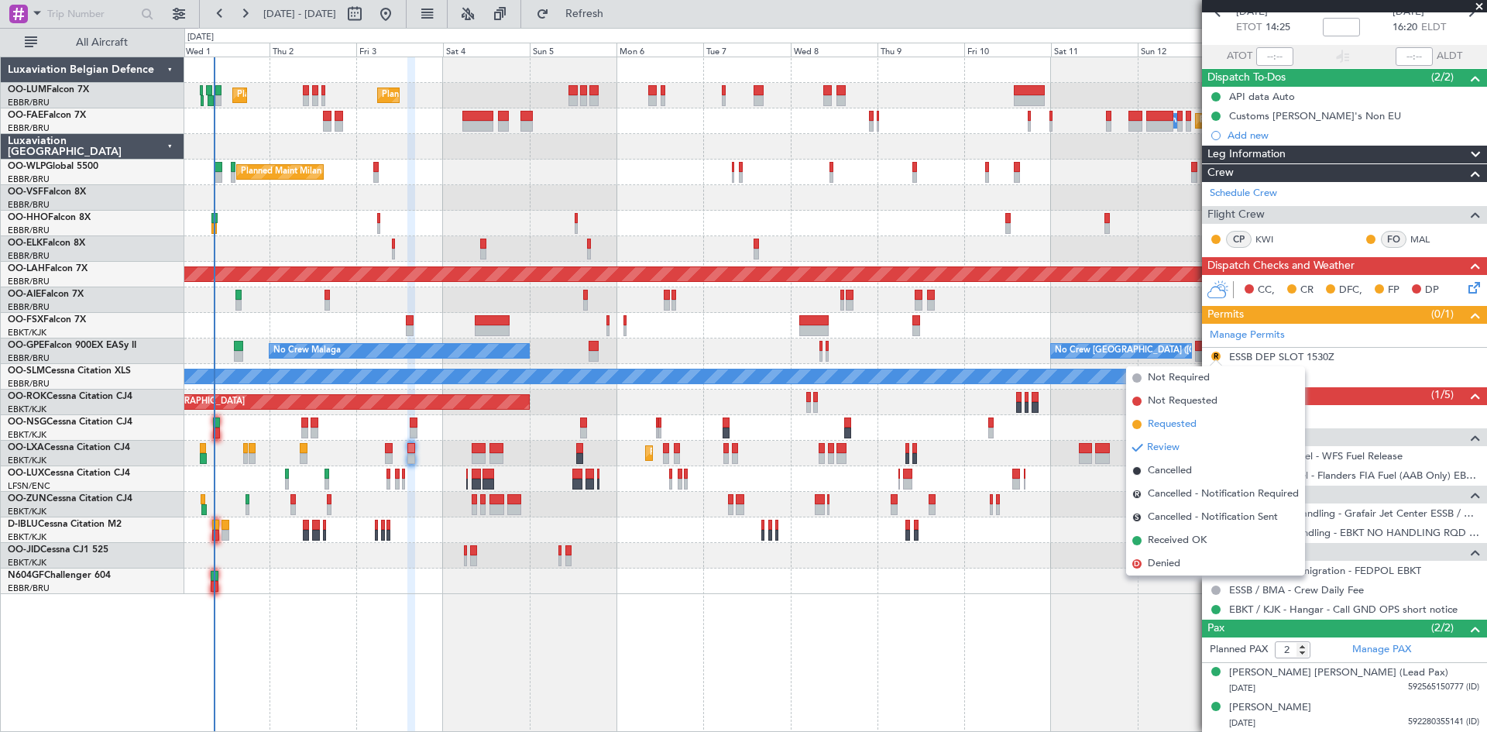
click at [1185, 421] on span "Requested" at bounding box center [1172, 424] width 49 height 15
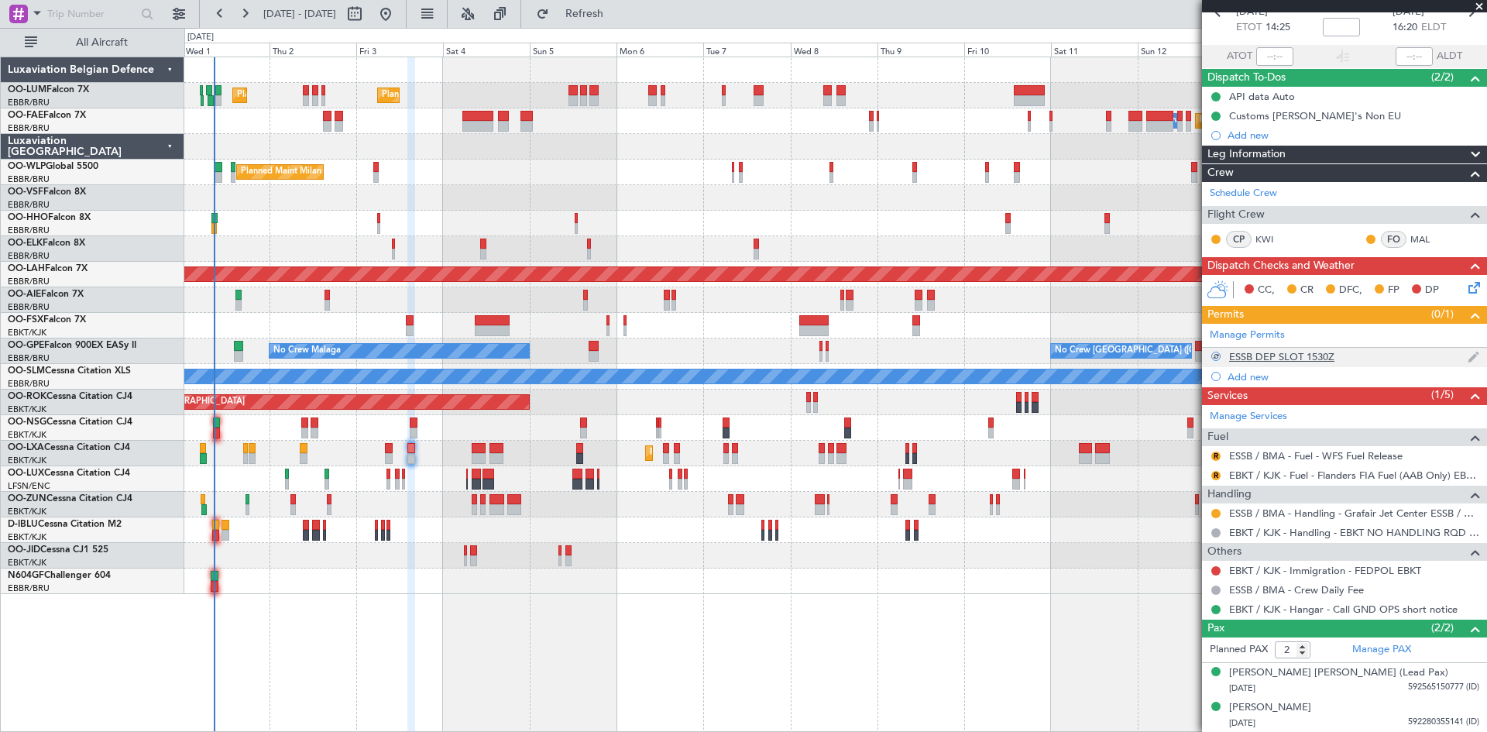
click at [1294, 352] on div "ESSB DEP SLOT 1530Z" at bounding box center [1281, 356] width 105 height 13
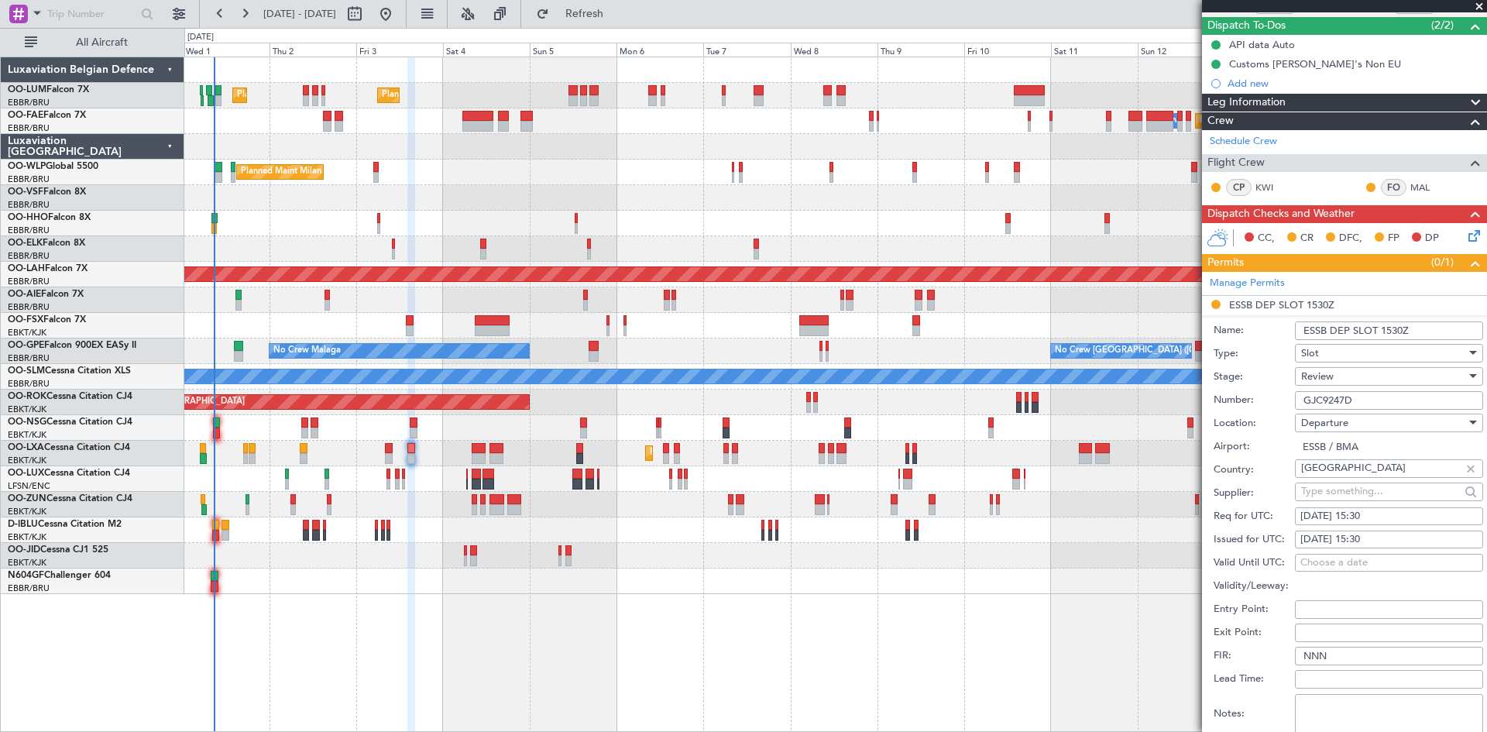
scroll to position [160, 0]
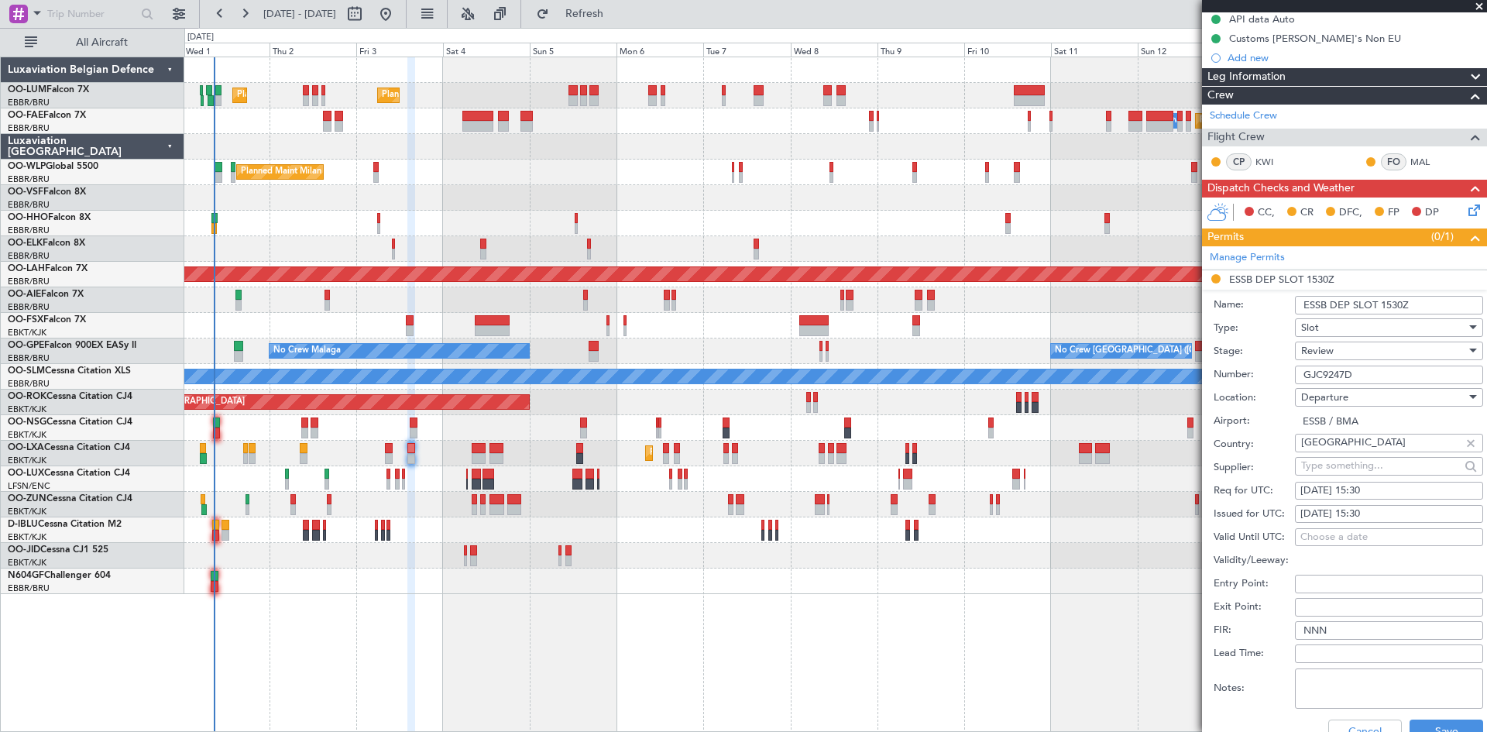
click at [1373, 492] on div "[DATE] 15:30" at bounding box center [1389, 490] width 177 height 15
select select "9"
select select "2025"
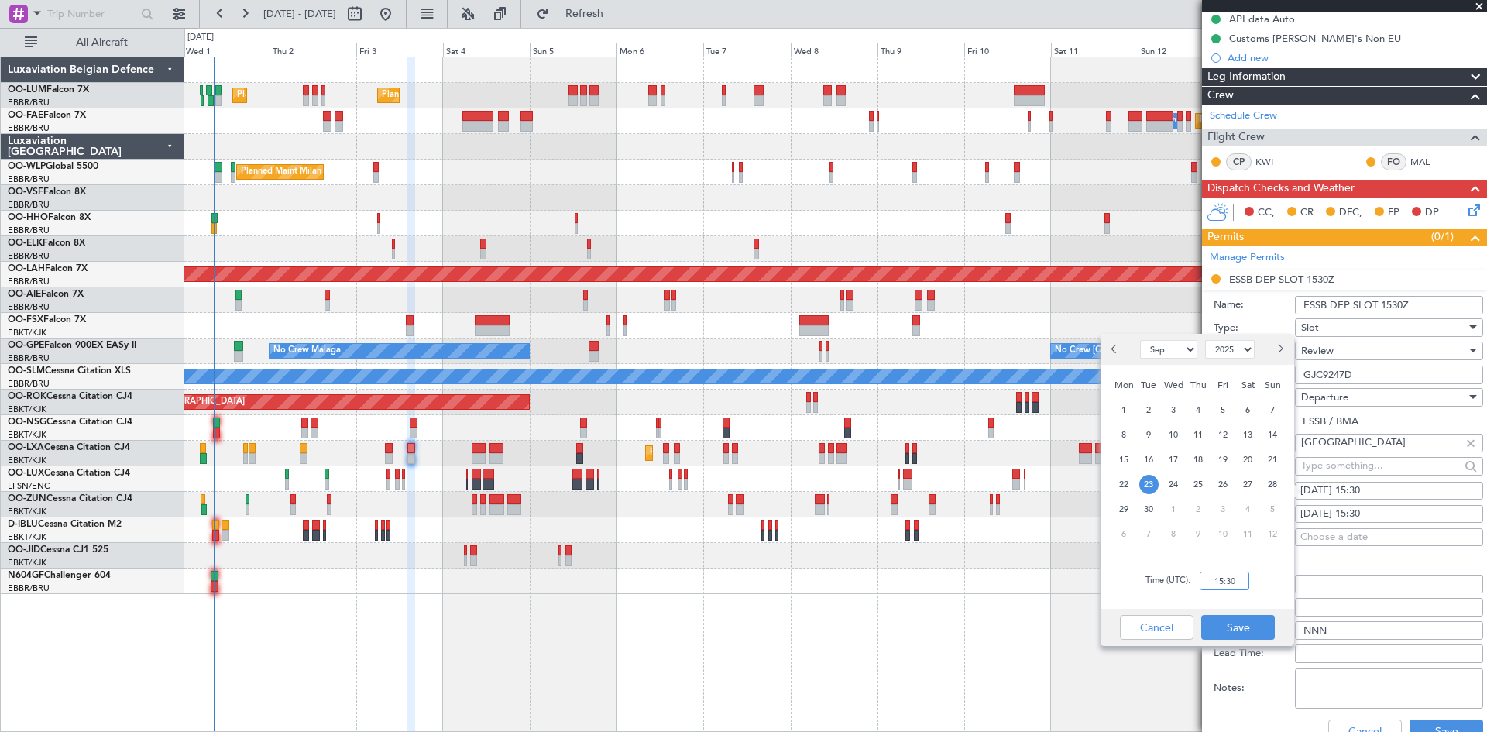
click at [1215, 580] on input "15:30" at bounding box center [1225, 581] width 50 height 19
type input "14:20"
click at [1252, 626] on button "Save" at bounding box center [1239, 627] width 74 height 25
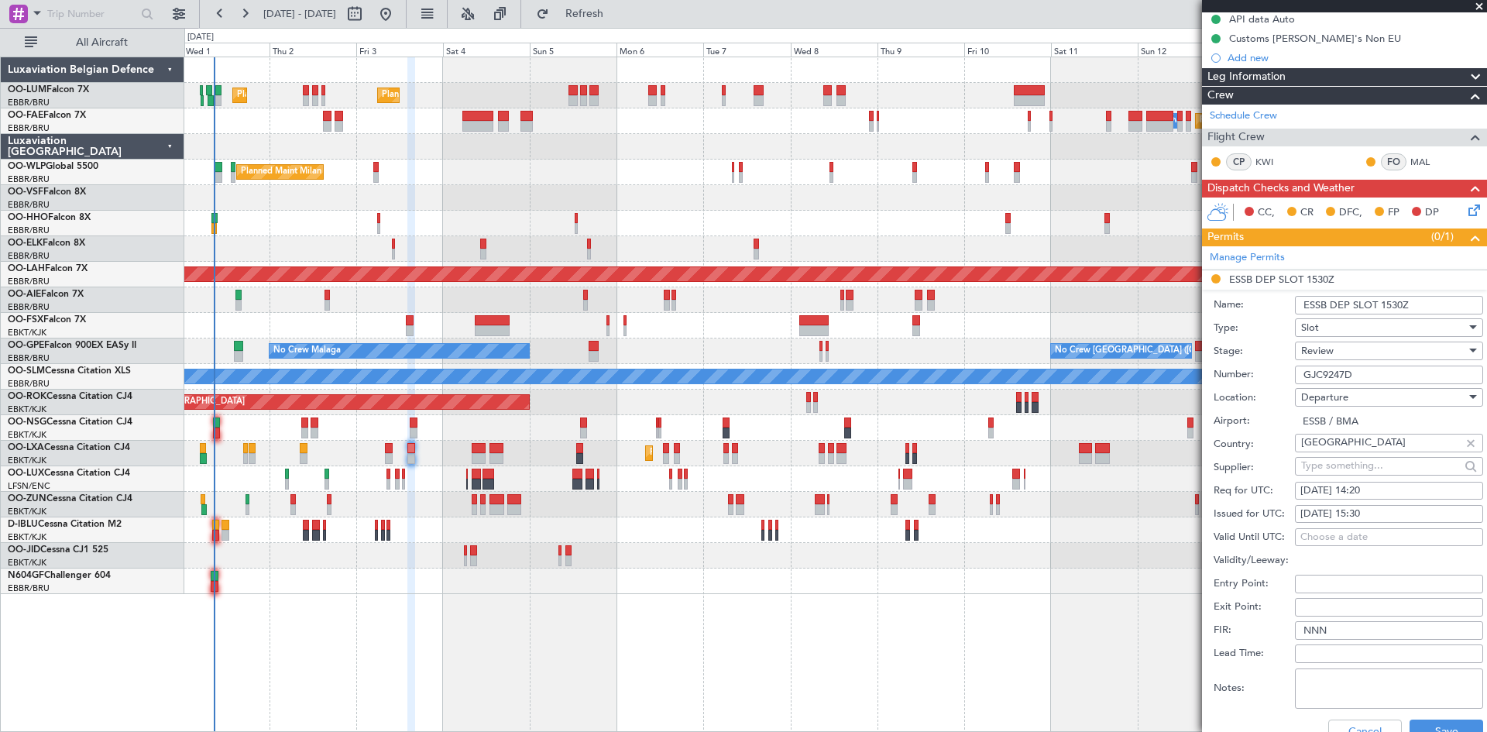
click at [1360, 516] on div "[DATE] 15:30" at bounding box center [1389, 514] width 177 height 15
select select "9"
select select "2025"
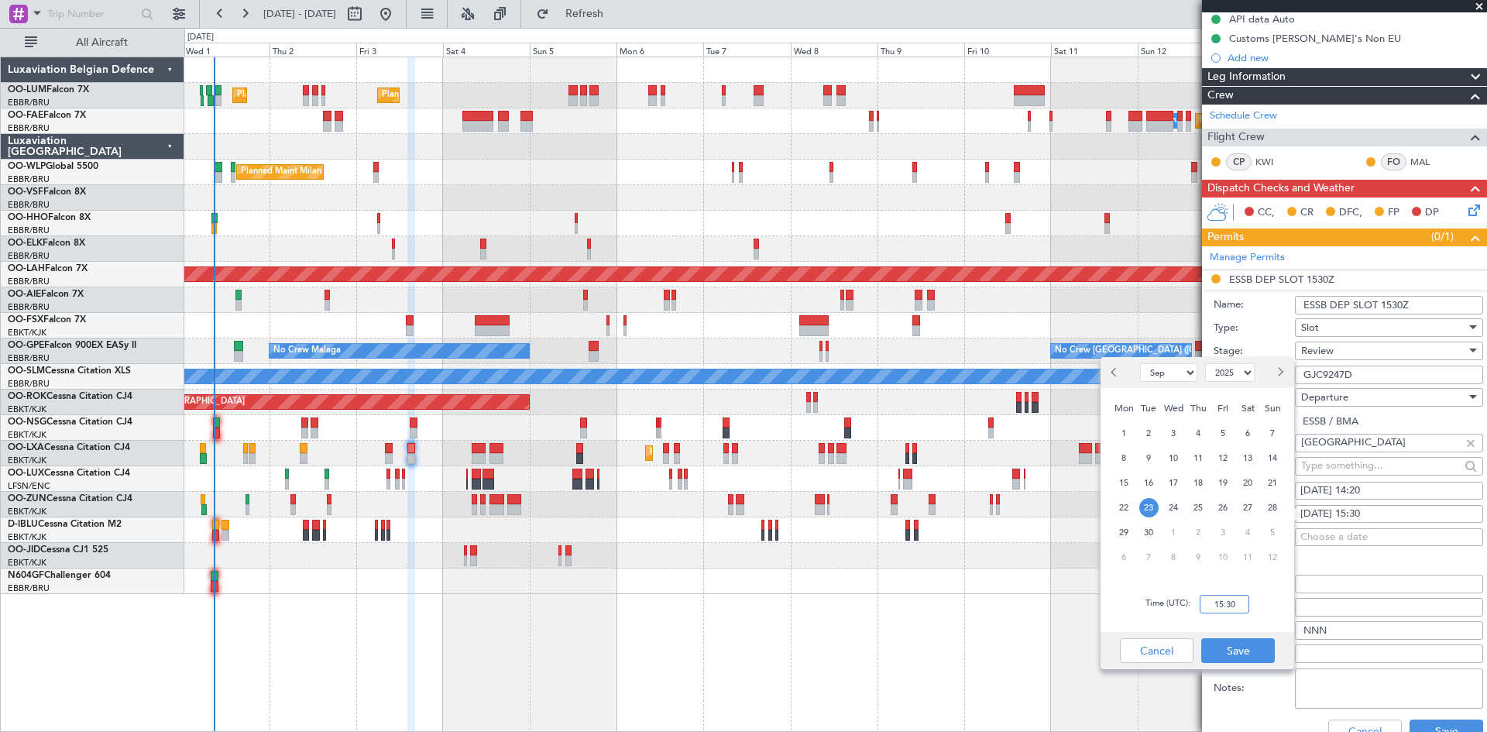
click at [1214, 603] on input "15:30" at bounding box center [1225, 604] width 50 height 19
type input "14:20"
click at [1256, 639] on button "Save" at bounding box center [1239, 650] width 74 height 25
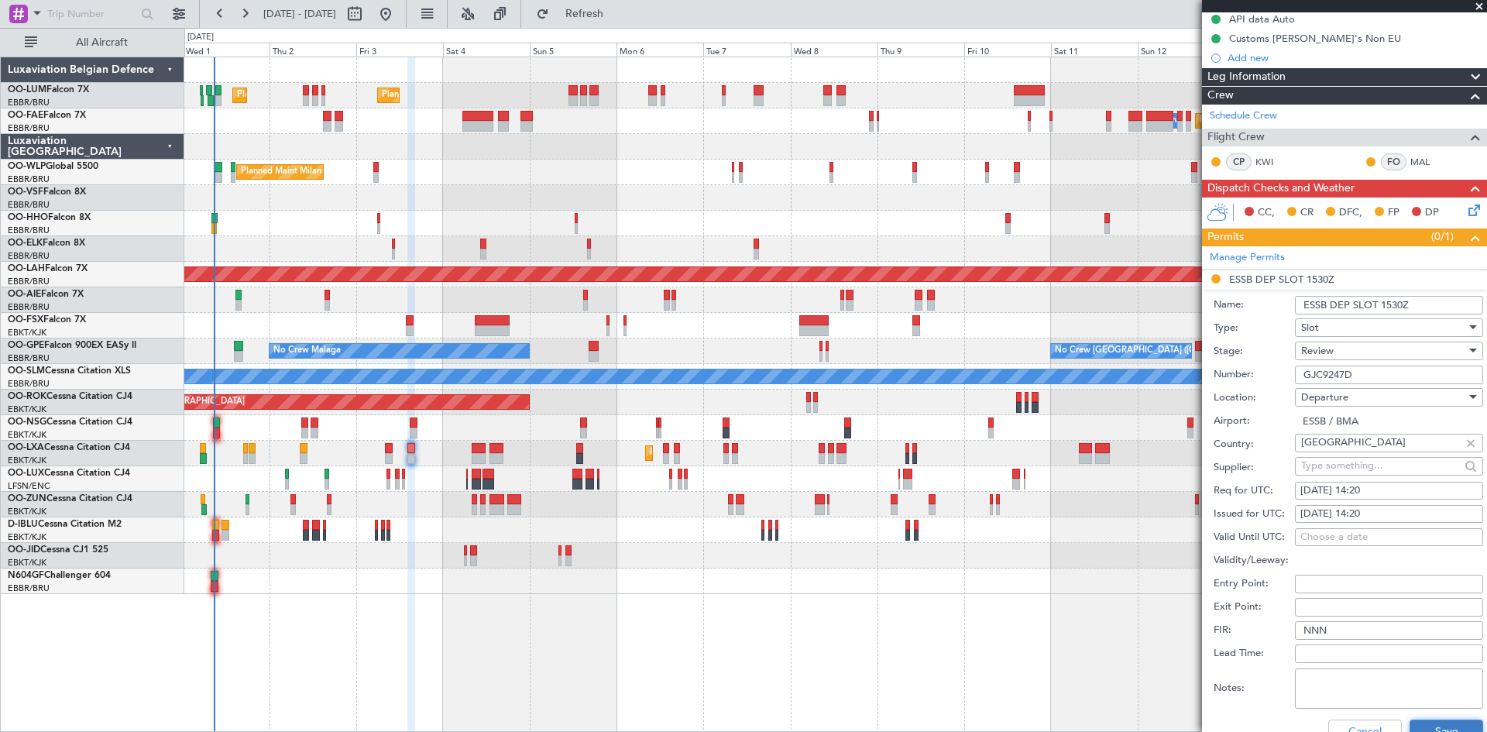
click at [1444, 720] on button "Save" at bounding box center [1447, 732] width 74 height 25
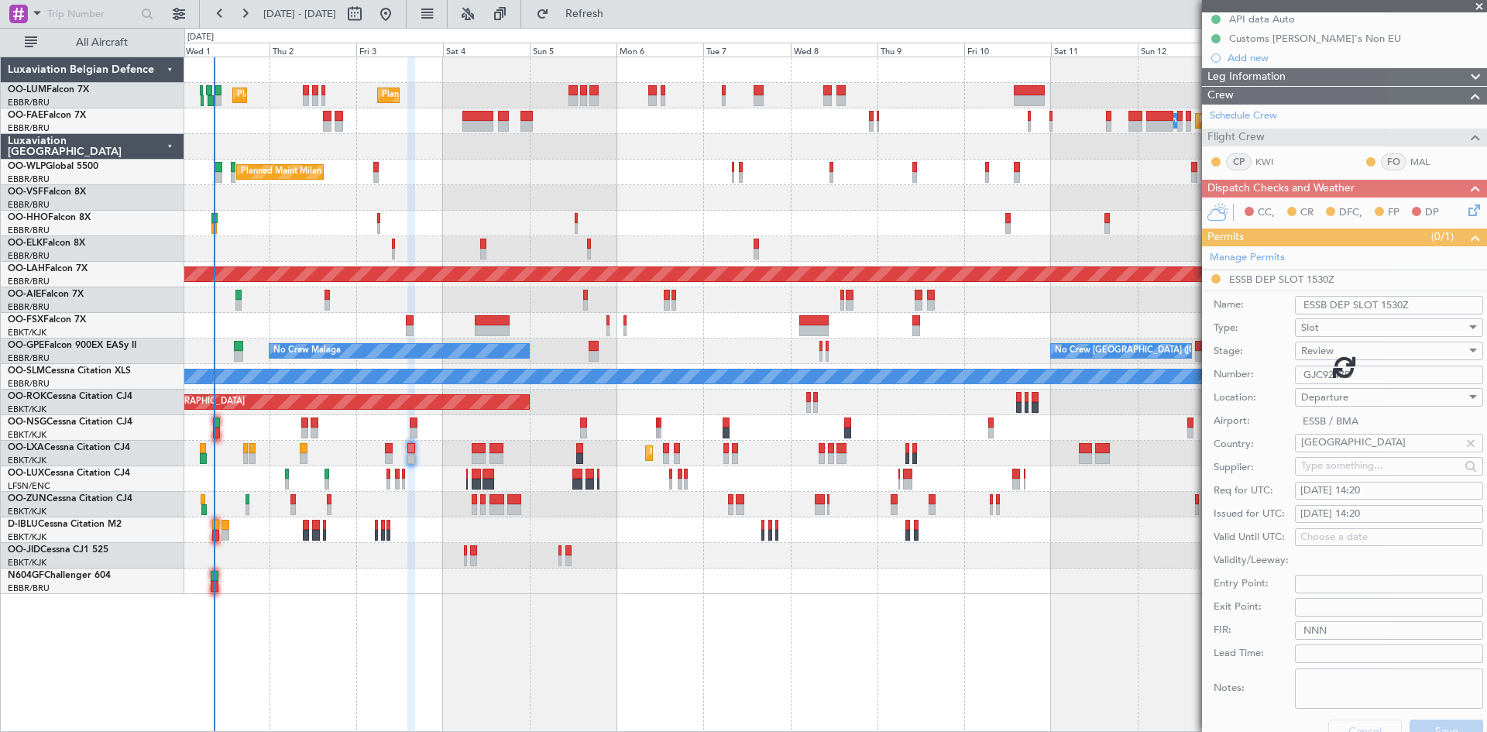
scroll to position [83, 0]
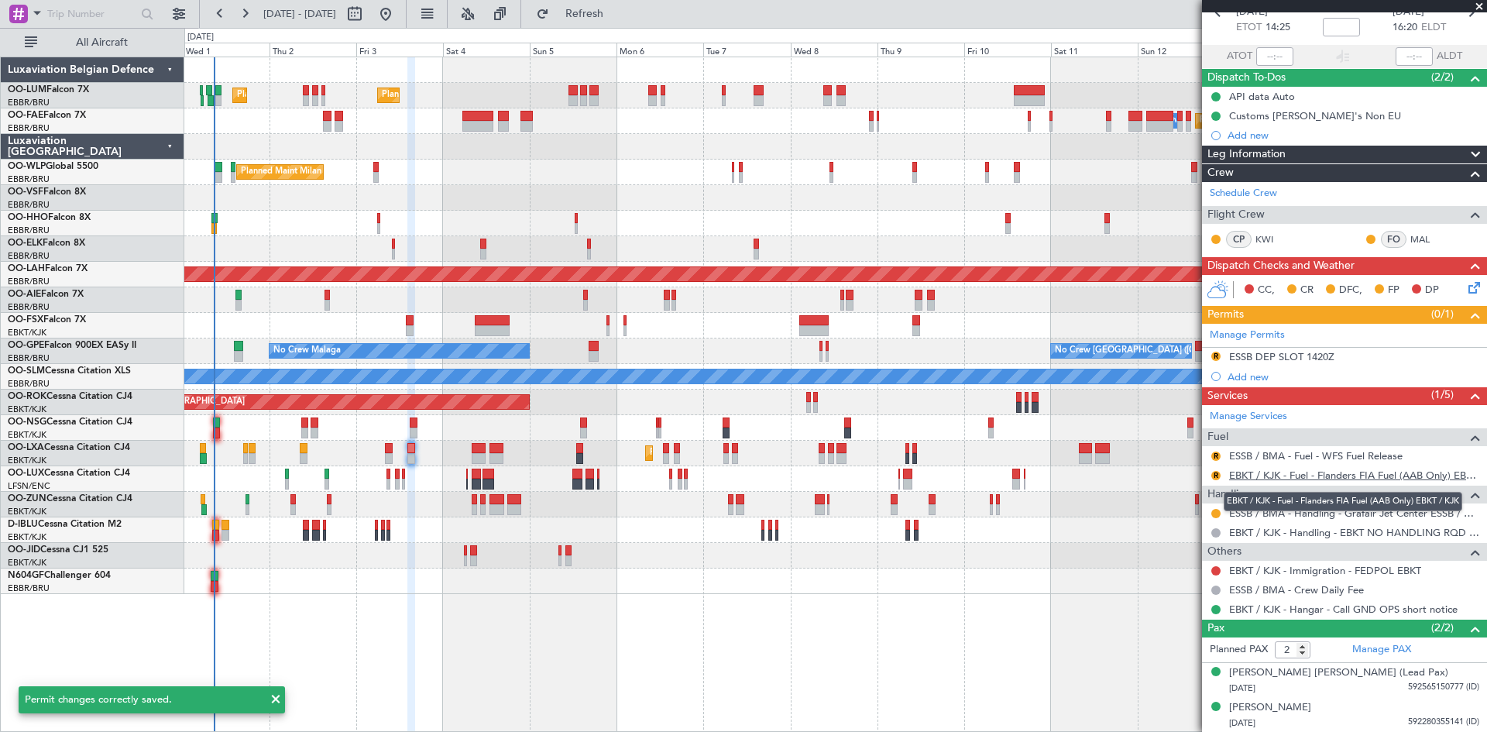
click at [1277, 472] on link "EBKT / KJK - Fuel - Flanders FIA Fuel (AAB Only) EBKT / KJK" at bounding box center [1354, 475] width 250 height 13
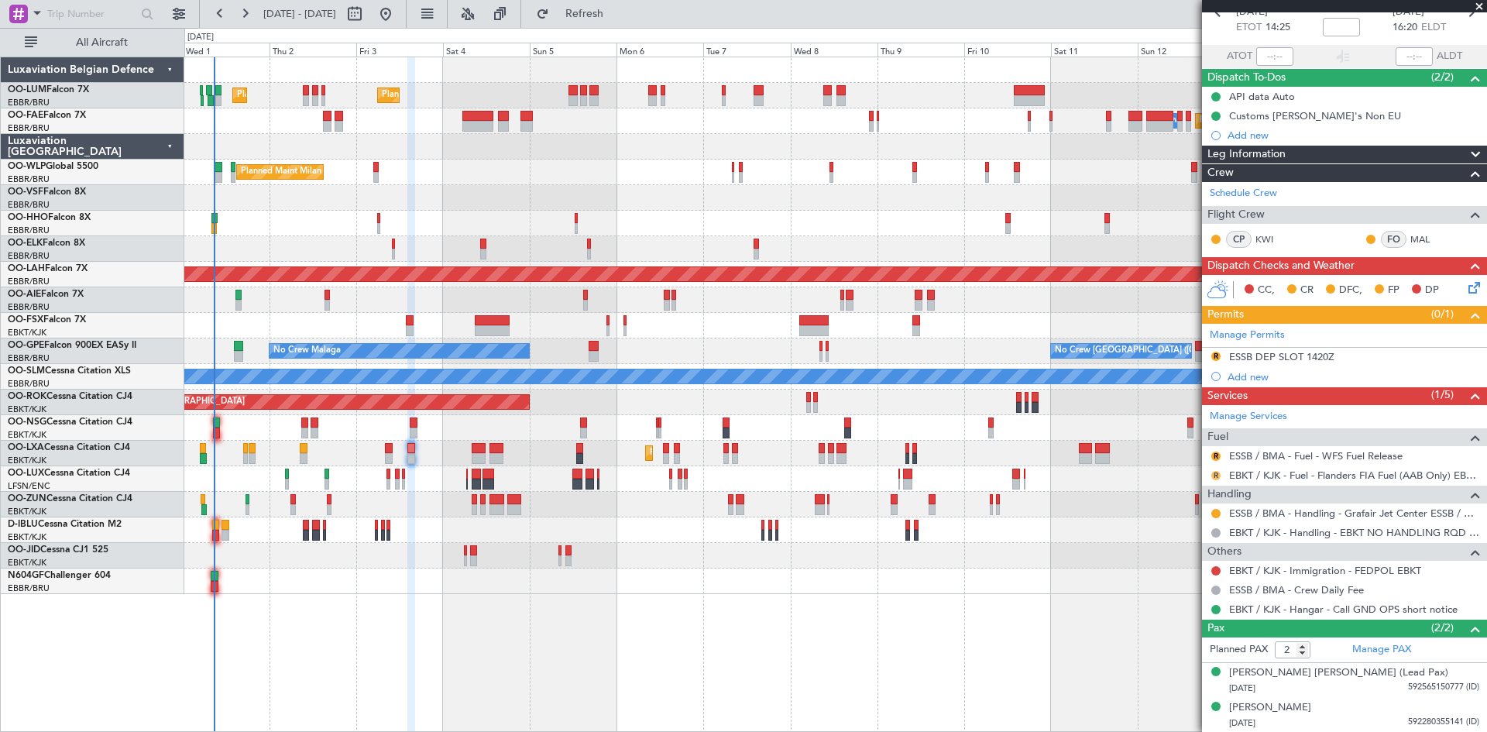
click at [1219, 475] on button "R" at bounding box center [1216, 475] width 9 height 9
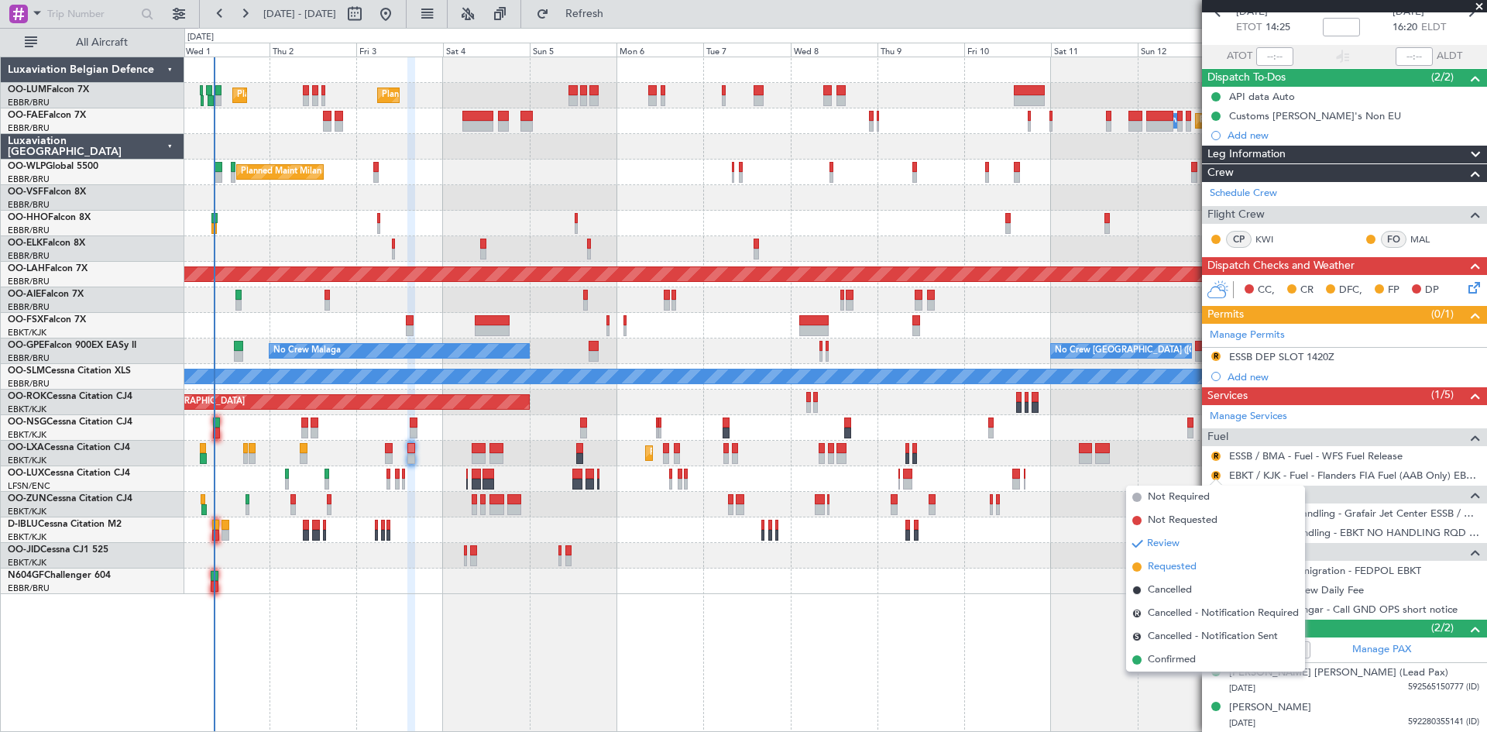
click at [1202, 566] on li "Requested" at bounding box center [1215, 566] width 179 height 23
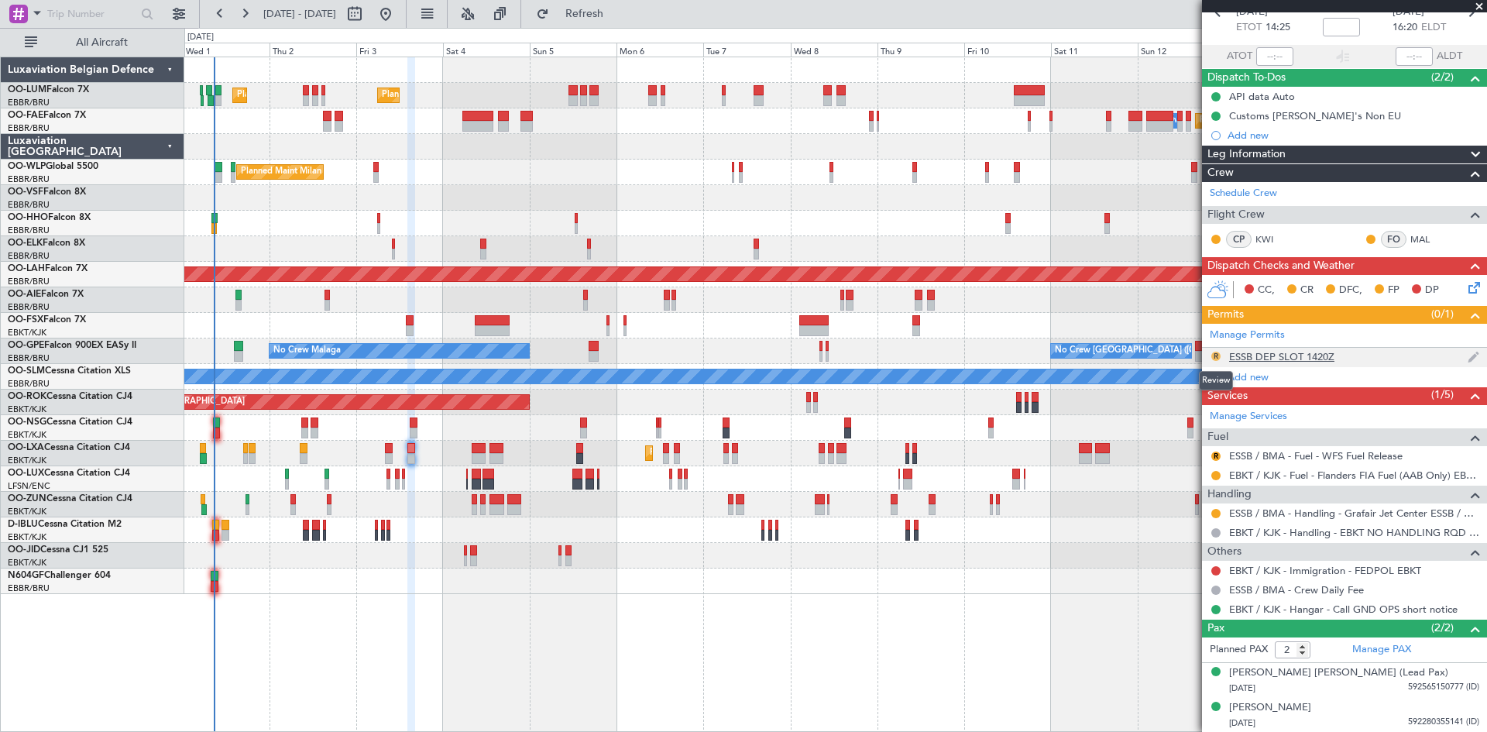
click at [1214, 356] on button "R" at bounding box center [1216, 356] width 9 height 9
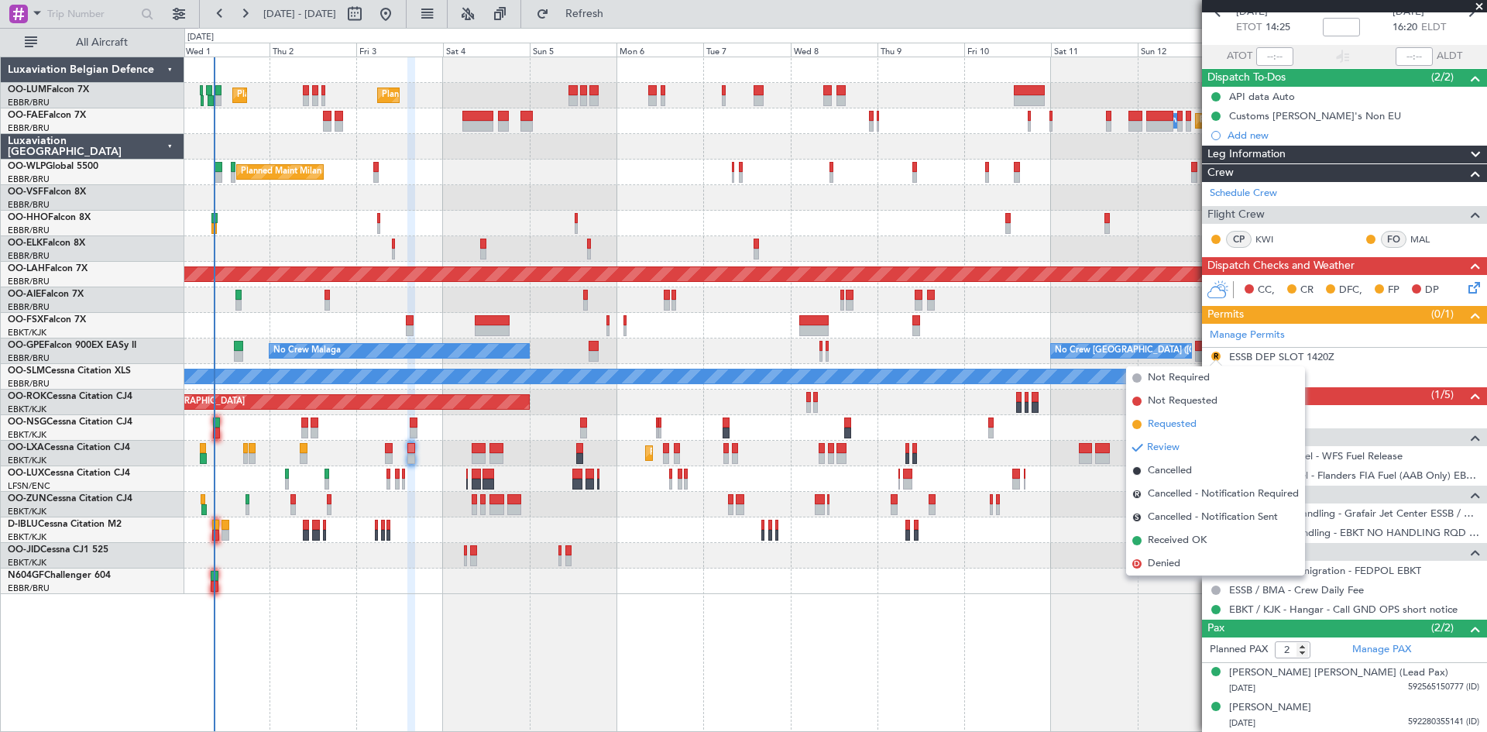
click at [1199, 427] on li "Requested" at bounding box center [1215, 424] width 179 height 23
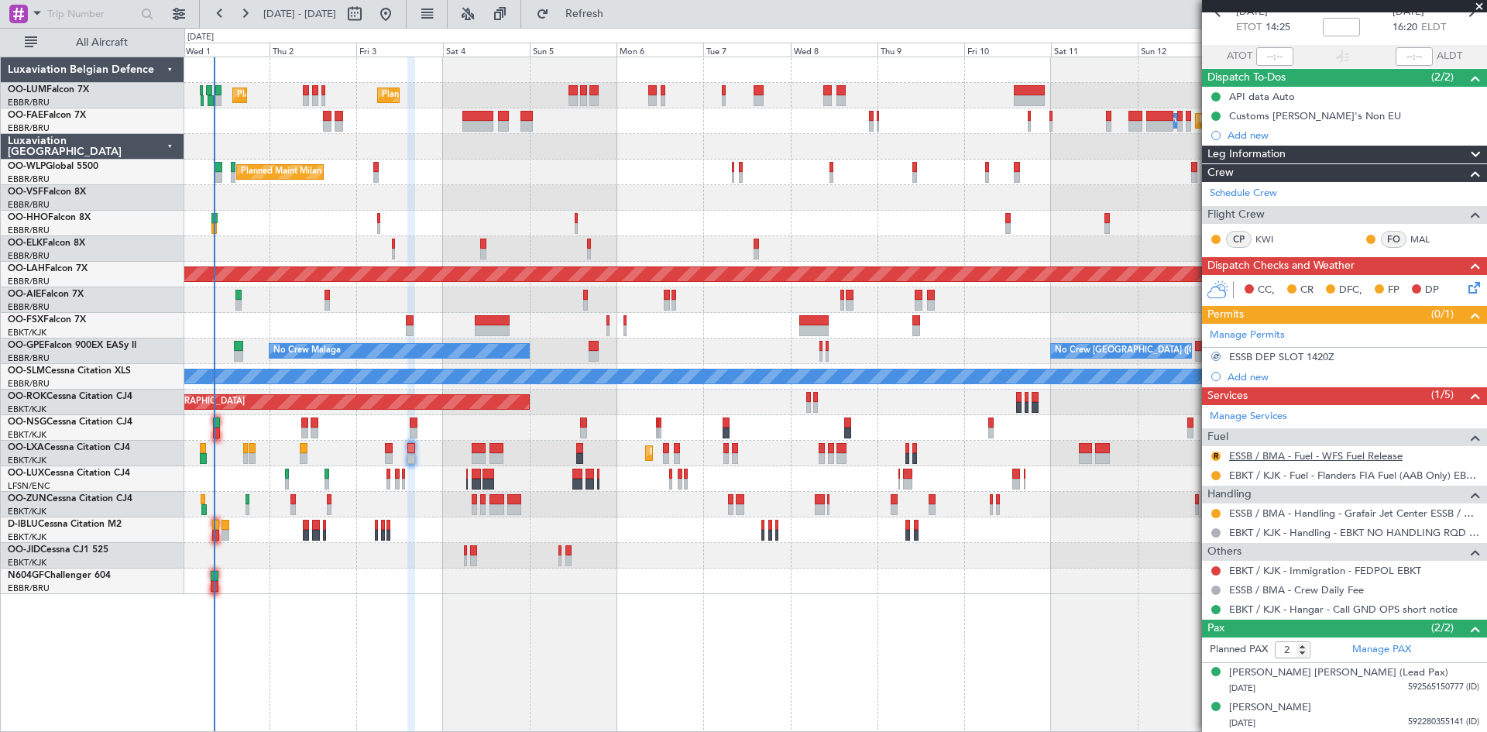
click at [1340, 460] on link "ESSB / BMA - Fuel - WFS Fuel Release" at bounding box center [1316, 455] width 174 height 13
click at [1254, 453] on link "ESSB / BMA - Fuel - WFS Fuel Release" at bounding box center [1316, 455] width 174 height 13
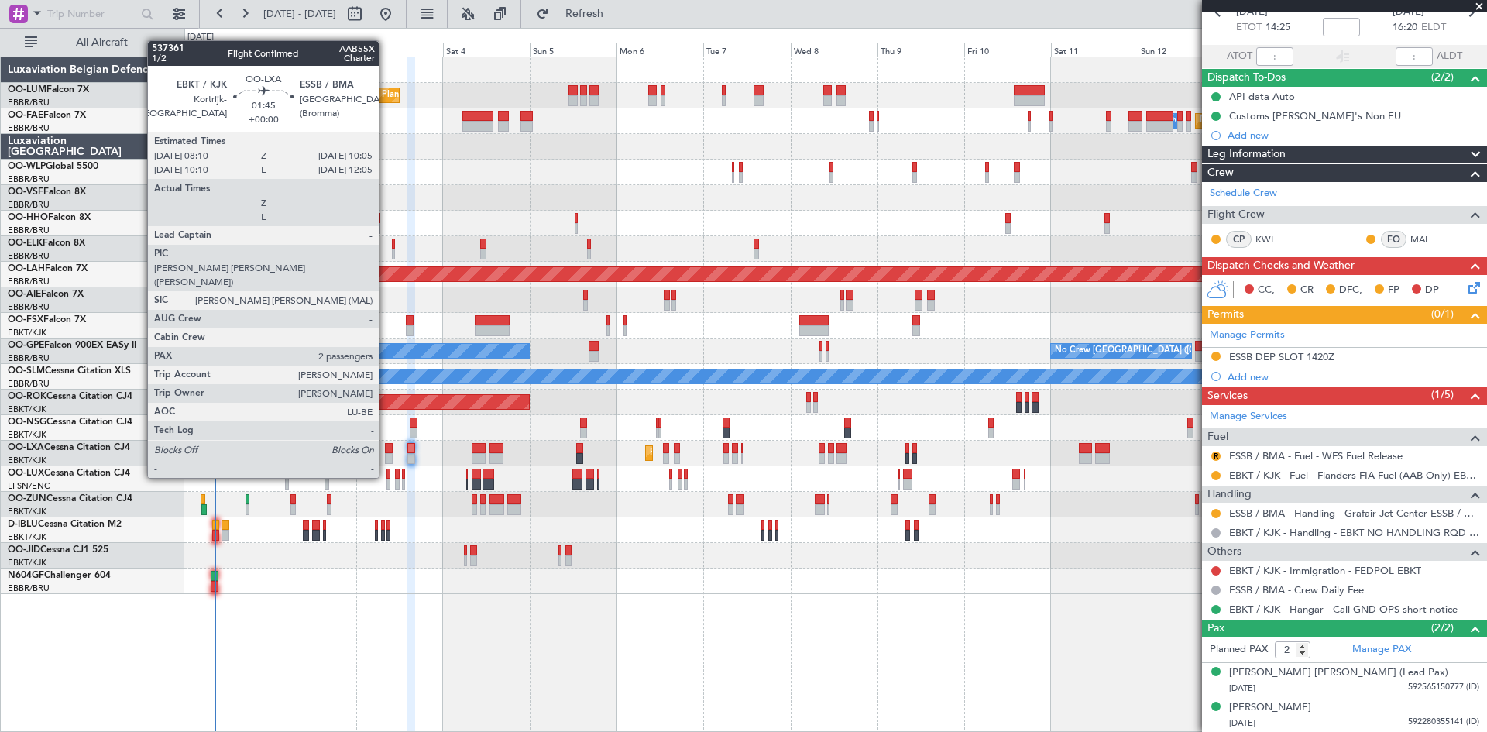
click at [386, 449] on div at bounding box center [388, 448] width 7 height 11
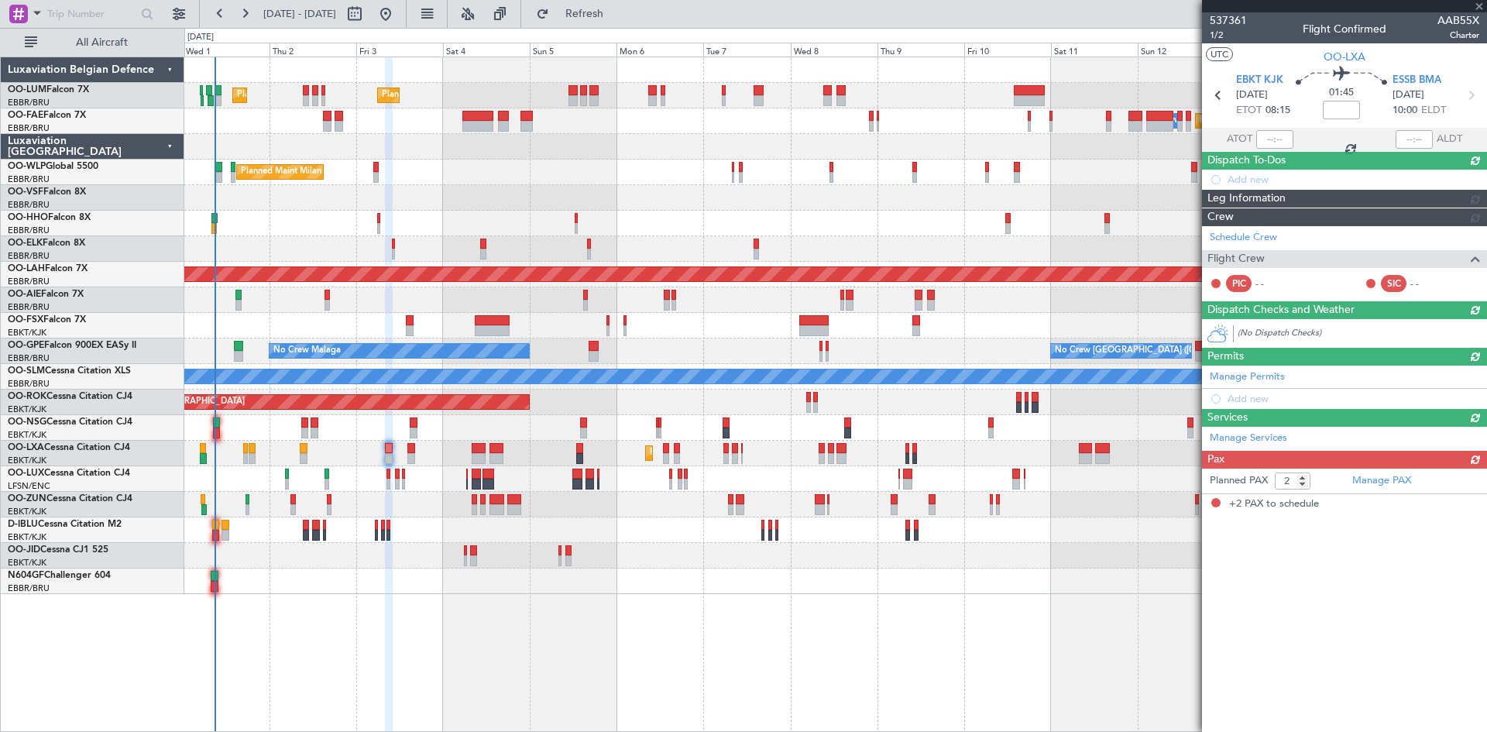
scroll to position [0, 0]
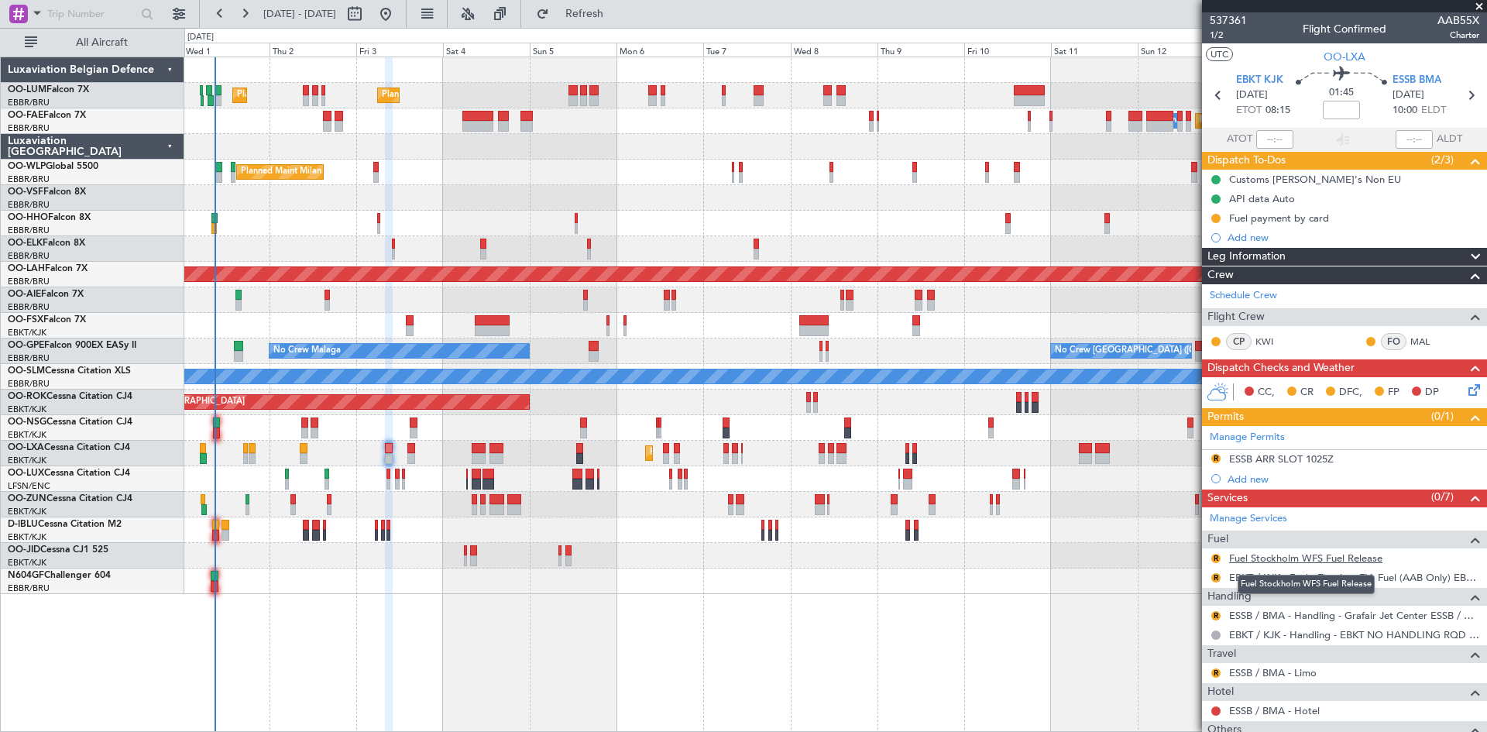
click at [1290, 559] on link "Fuel Stockholm WFS Fuel Release" at bounding box center [1305, 558] width 153 height 13
click at [1216, 578] on button "R" at bounding box center [1216, 577] width 9 height 9
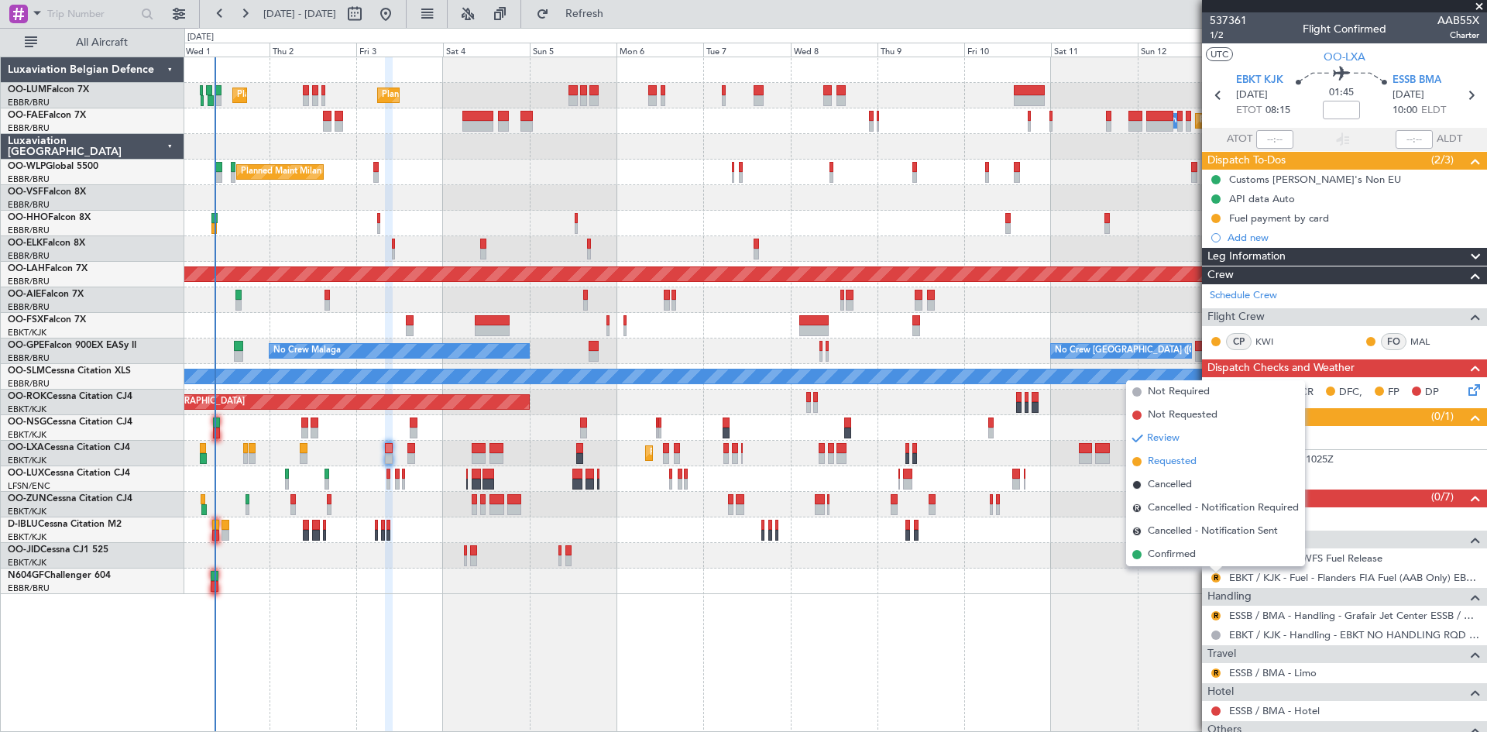
click at [1186, 458] on span "Requested" at bounding box center [1172, 461] width 49 height 15
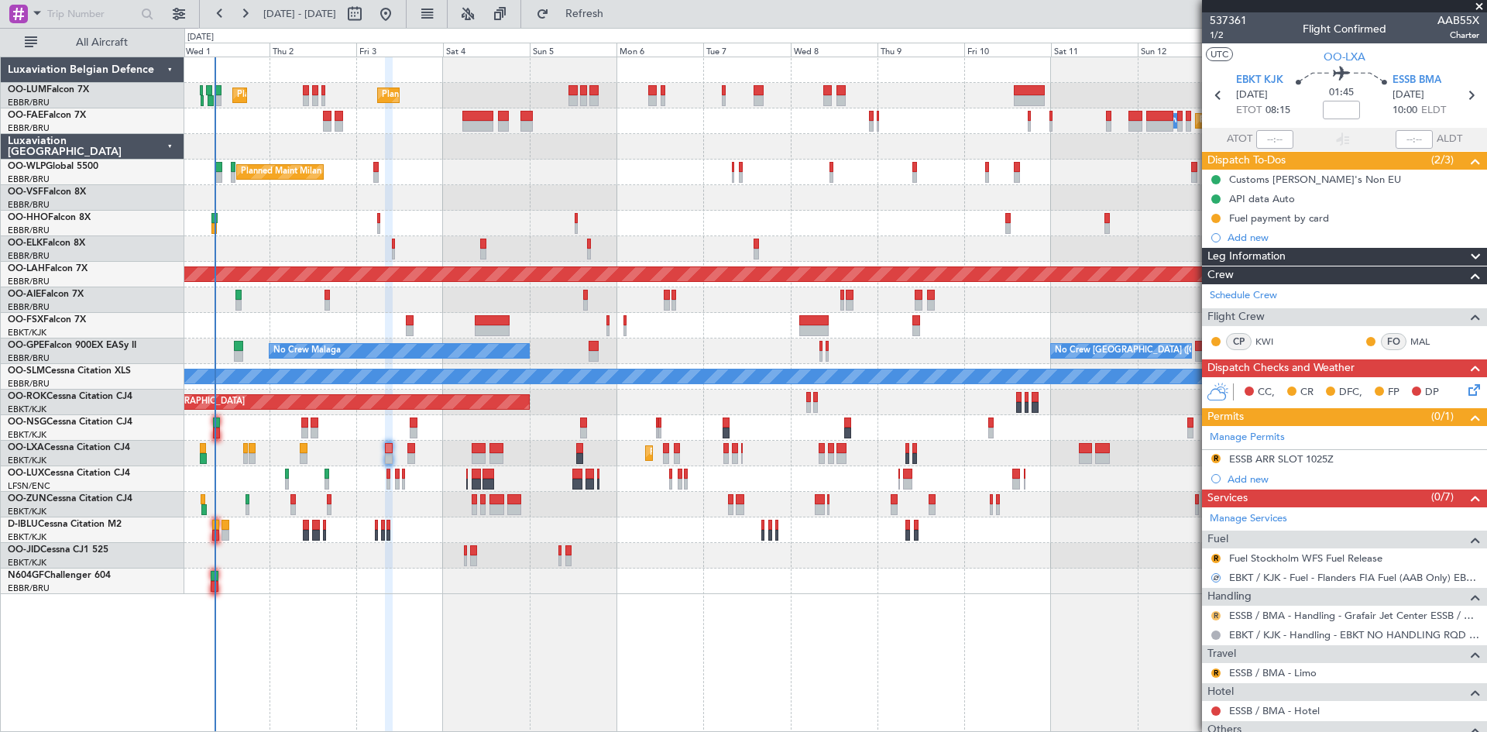
click at [1217, 615] on button "R" at bounding box center [1216, 615] width 9 height 9
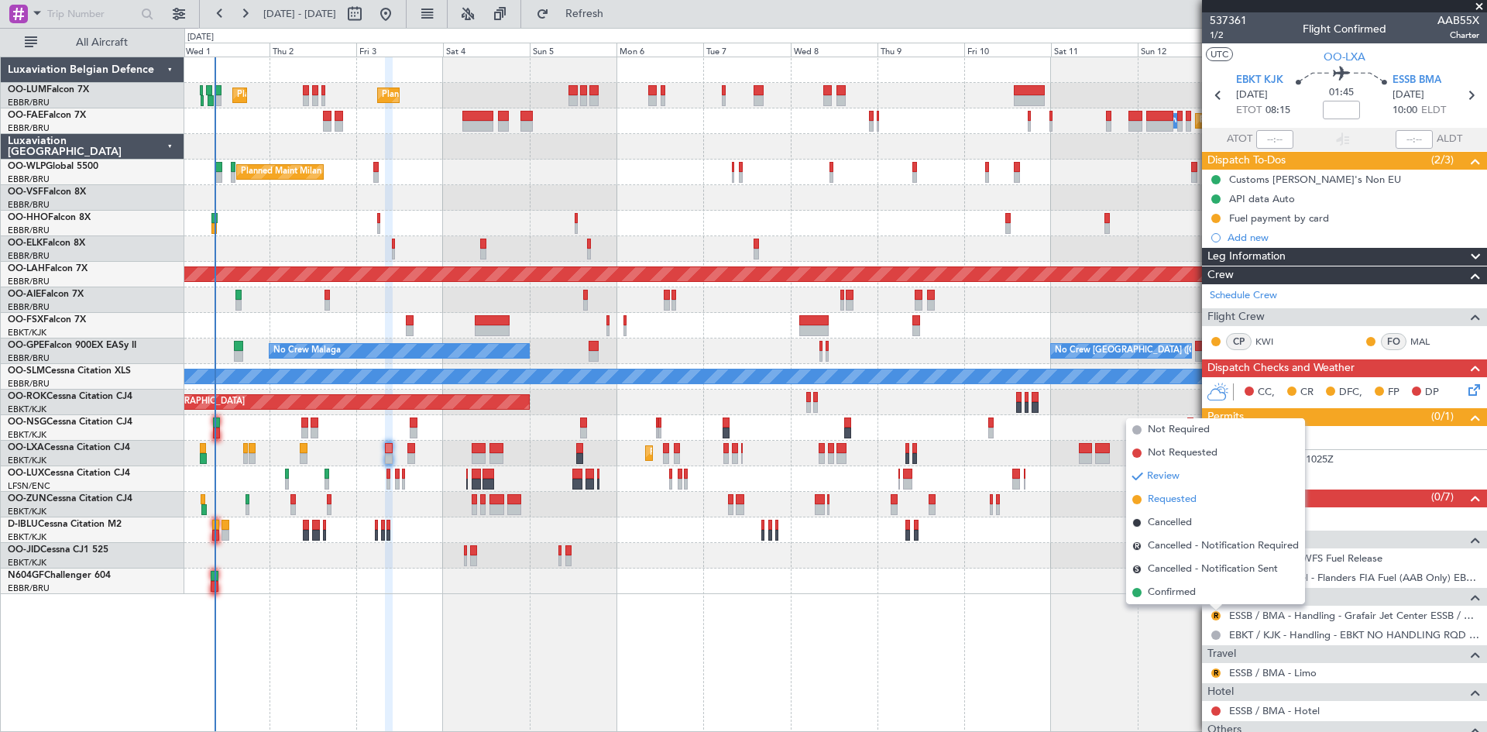
click at [1181, 498] on span "Requested" at bounding box center [1172, 499] width 49 height 15
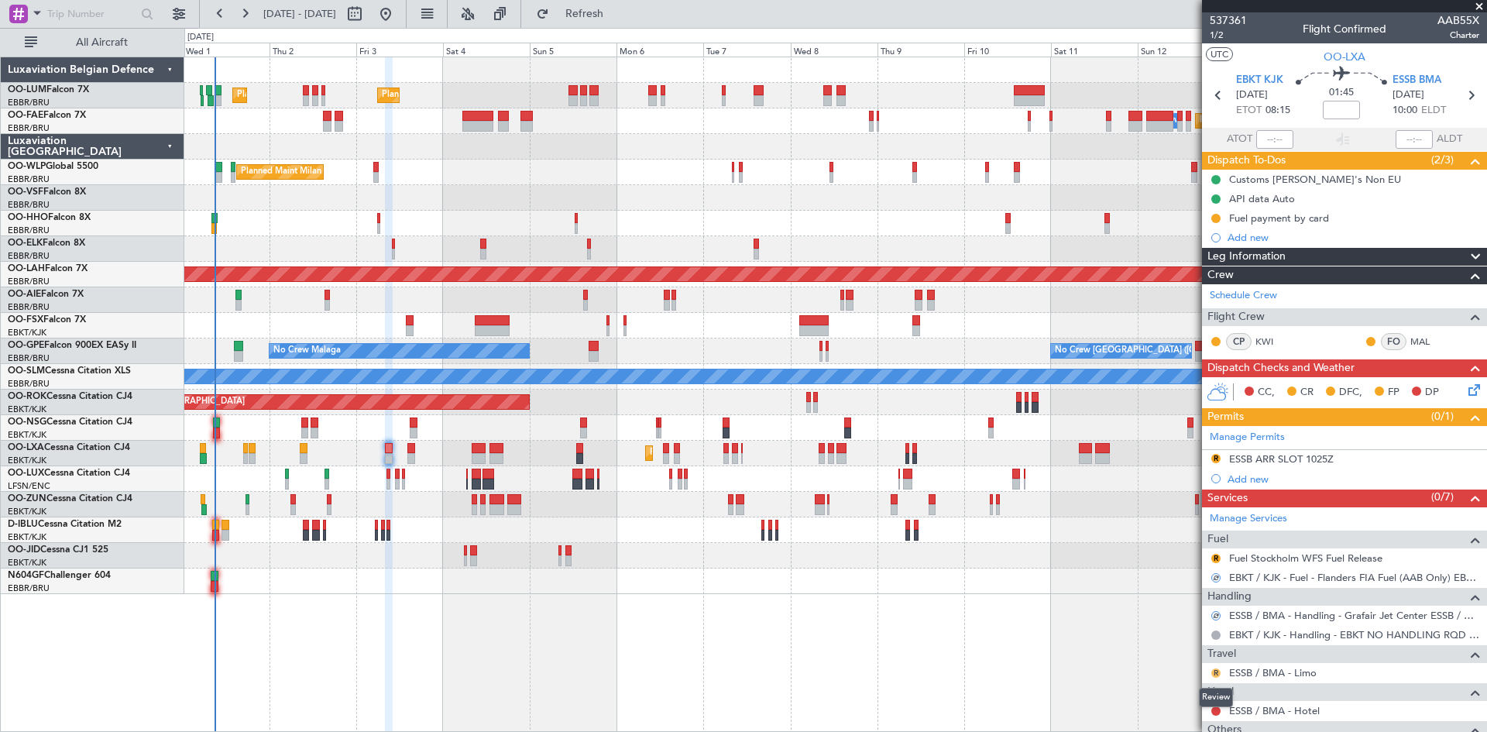
click at [1215, 674] on button "R" at bounding box center [1216, 673] width 9 height 9
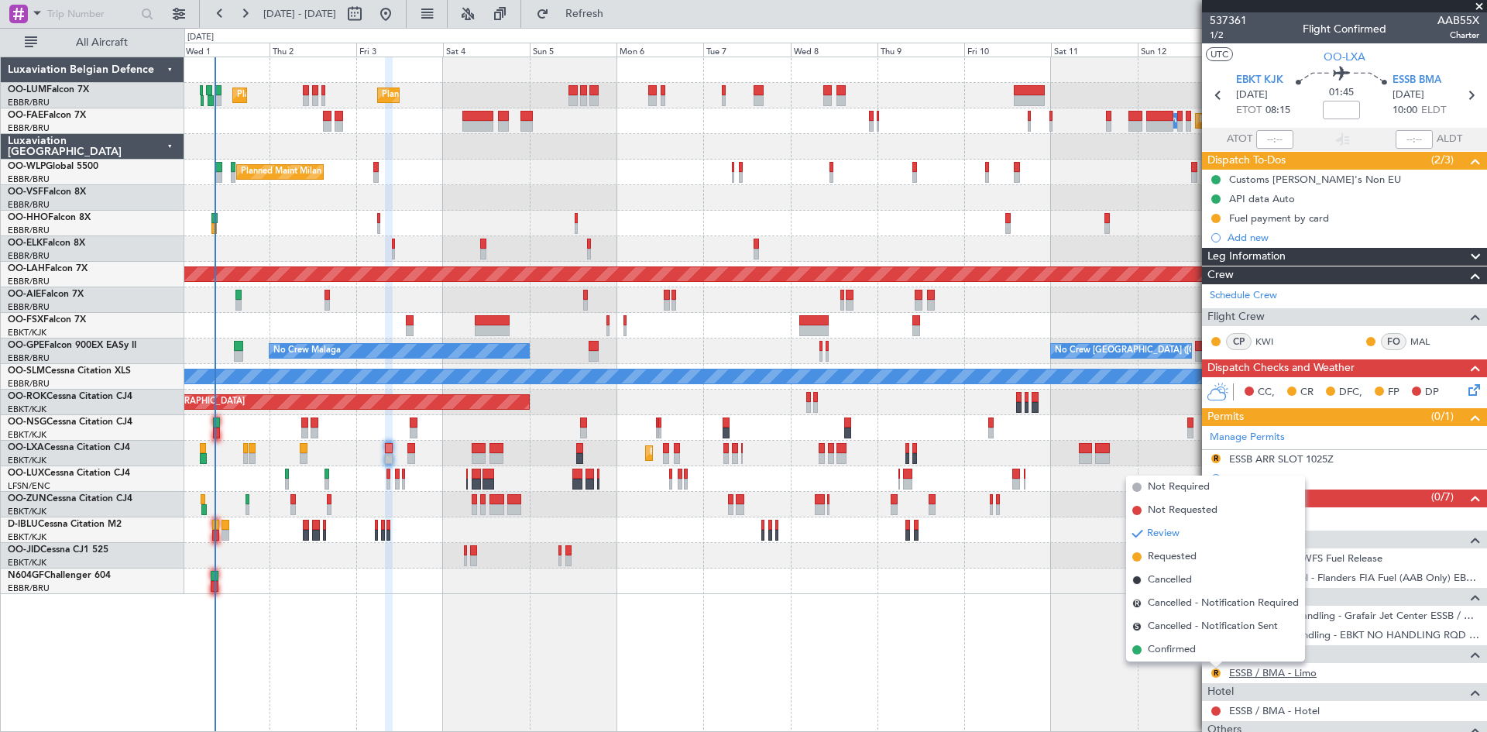
click at [1314, 674] on link "ESSB / BMA - Limo" at bounding box center [1273, 672] width 88 height 13
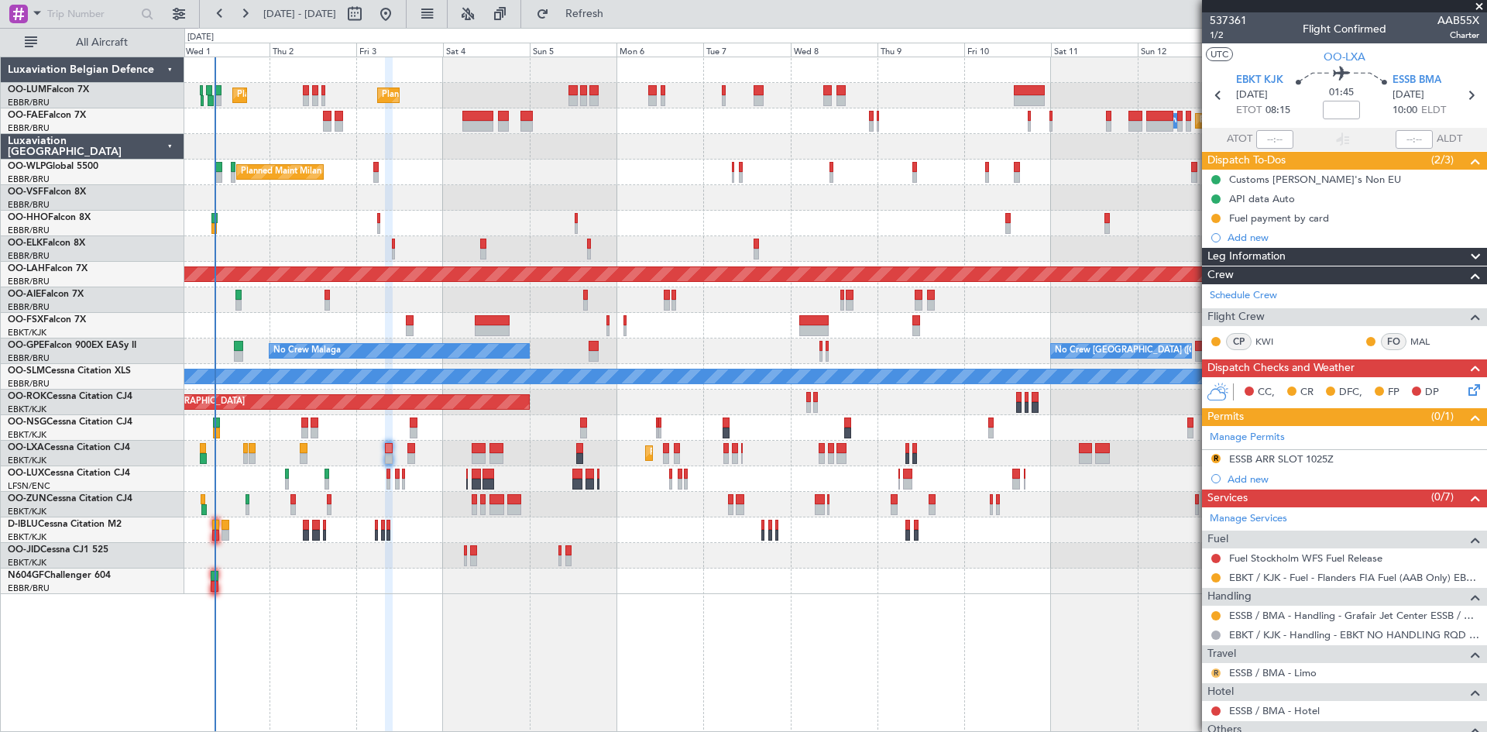
click at [1216, 669] on button "R" at bounding box center [1216, 673] width 9 height 9
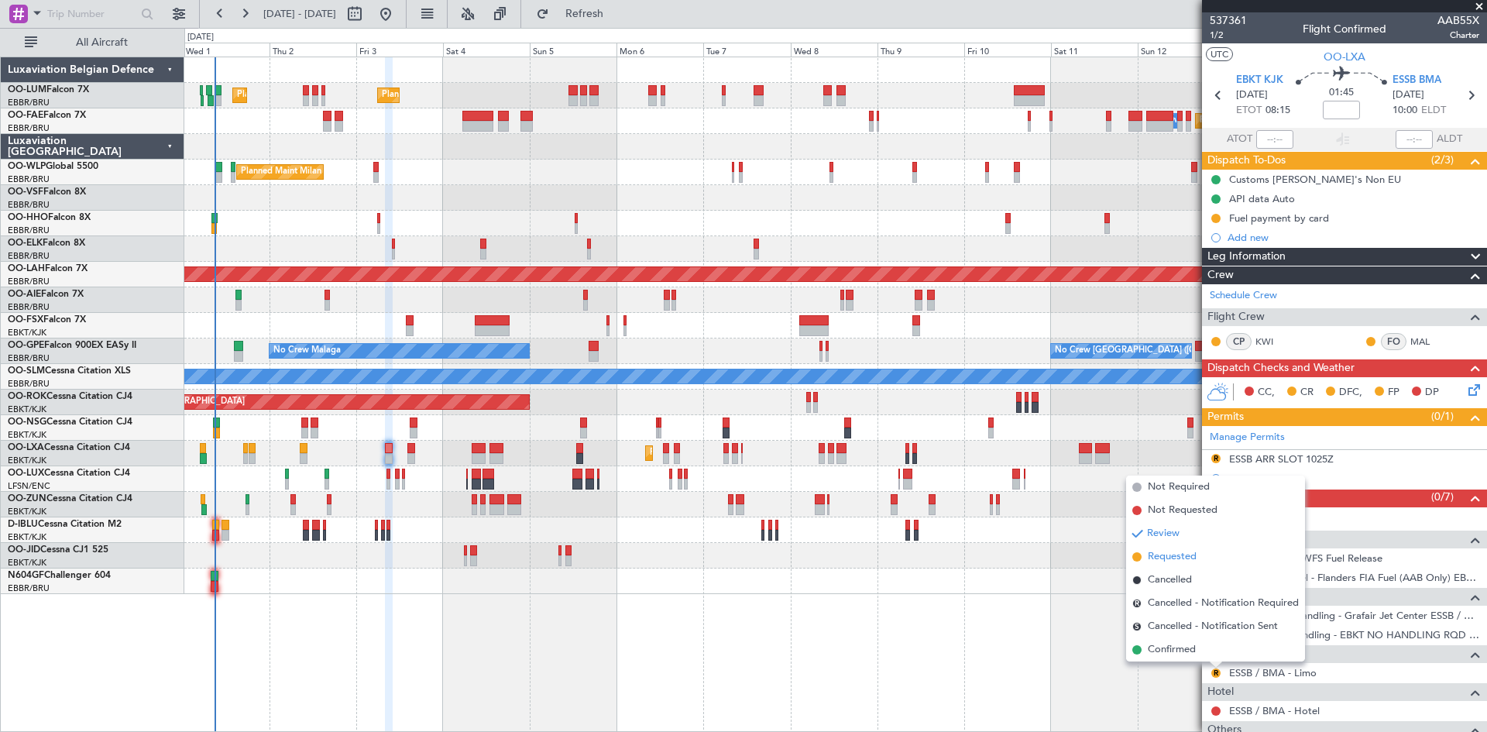
click at [1164, 557] on span "Requested" at bounding box center [1172, 556] width 49 height 15
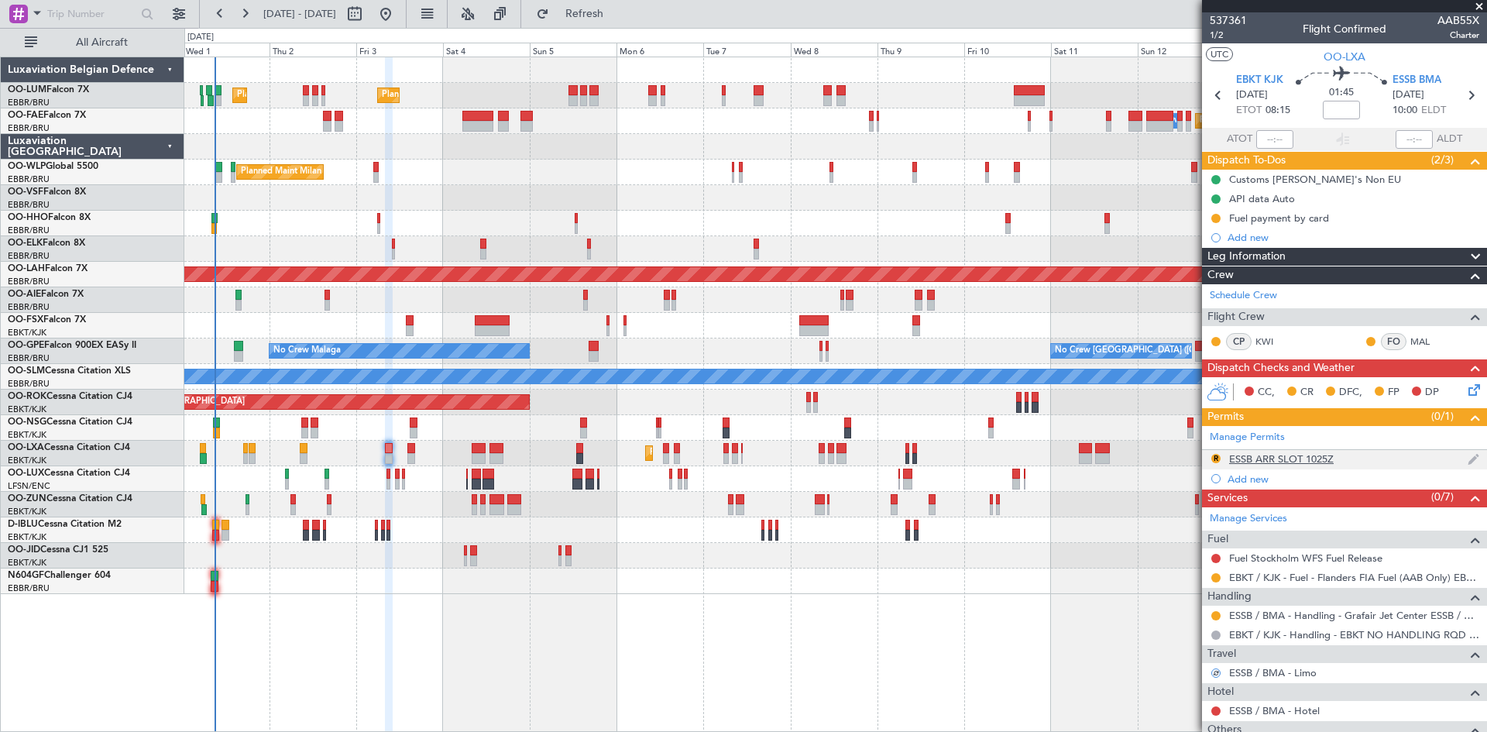
click at [1273, 456] on div "ESSB ARR SLOT 1025Z" at bounding box center [1281, 458] width 105 height 13
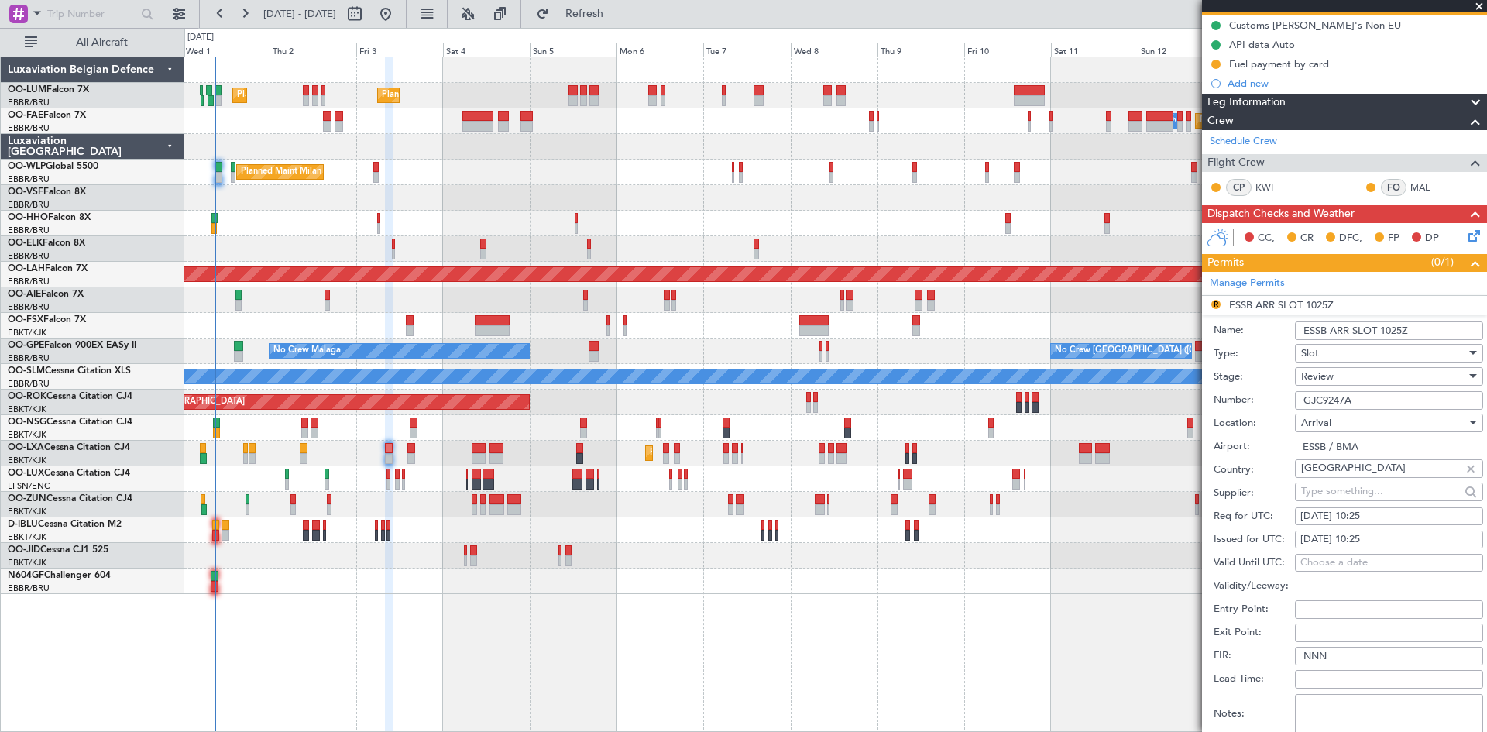
scroll to position [155, 0]
click at [1367, 515] on div "[DATE] 10:25" at bounding box center [1389, 515] width 177 height 15
select select "10"
select select "2025"
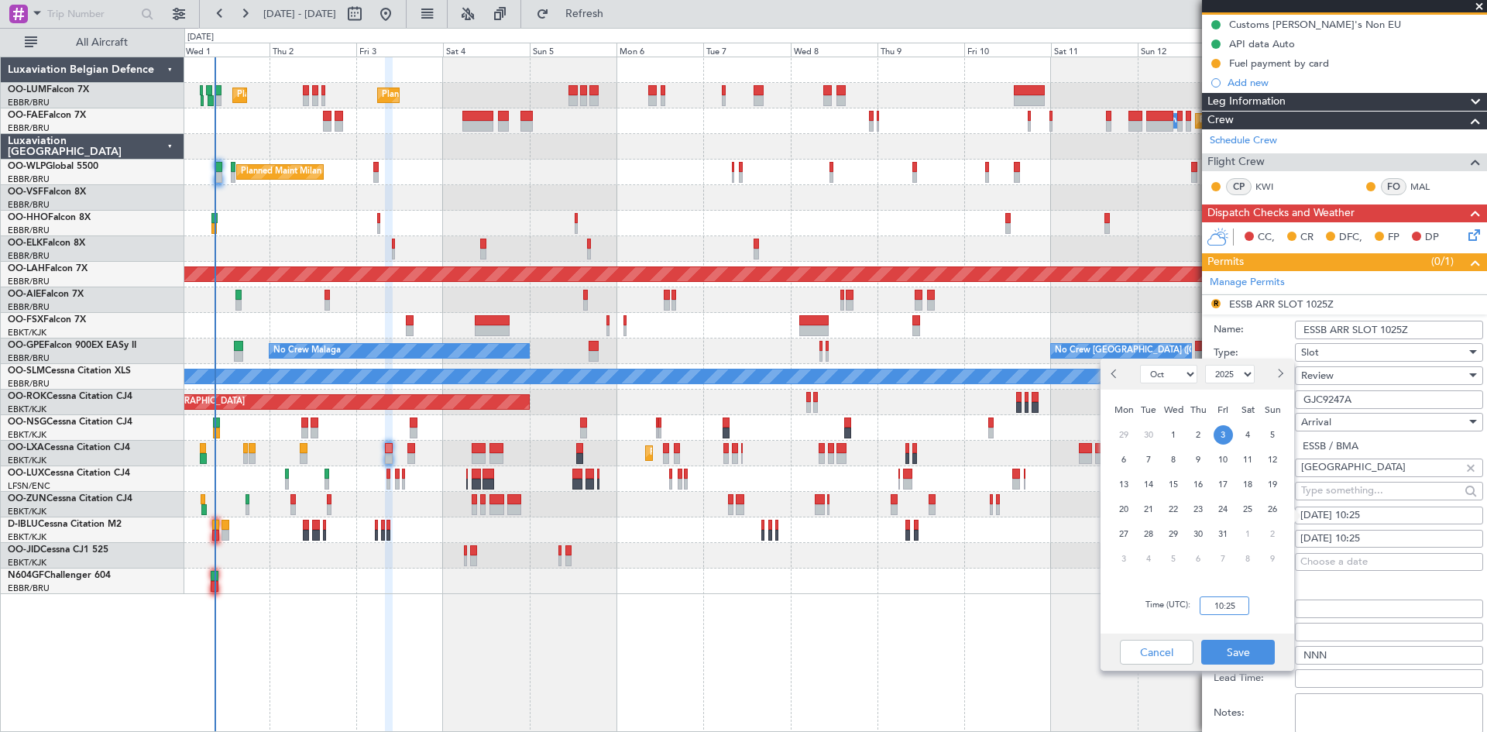
click at [1217, 605] on input "10:25" at bounding box center [1225, 605] width 50 height 19
type input "10:05"
click at [1253, 651] on button "Save" at bounding box center [1239, 652] width 74 height 25
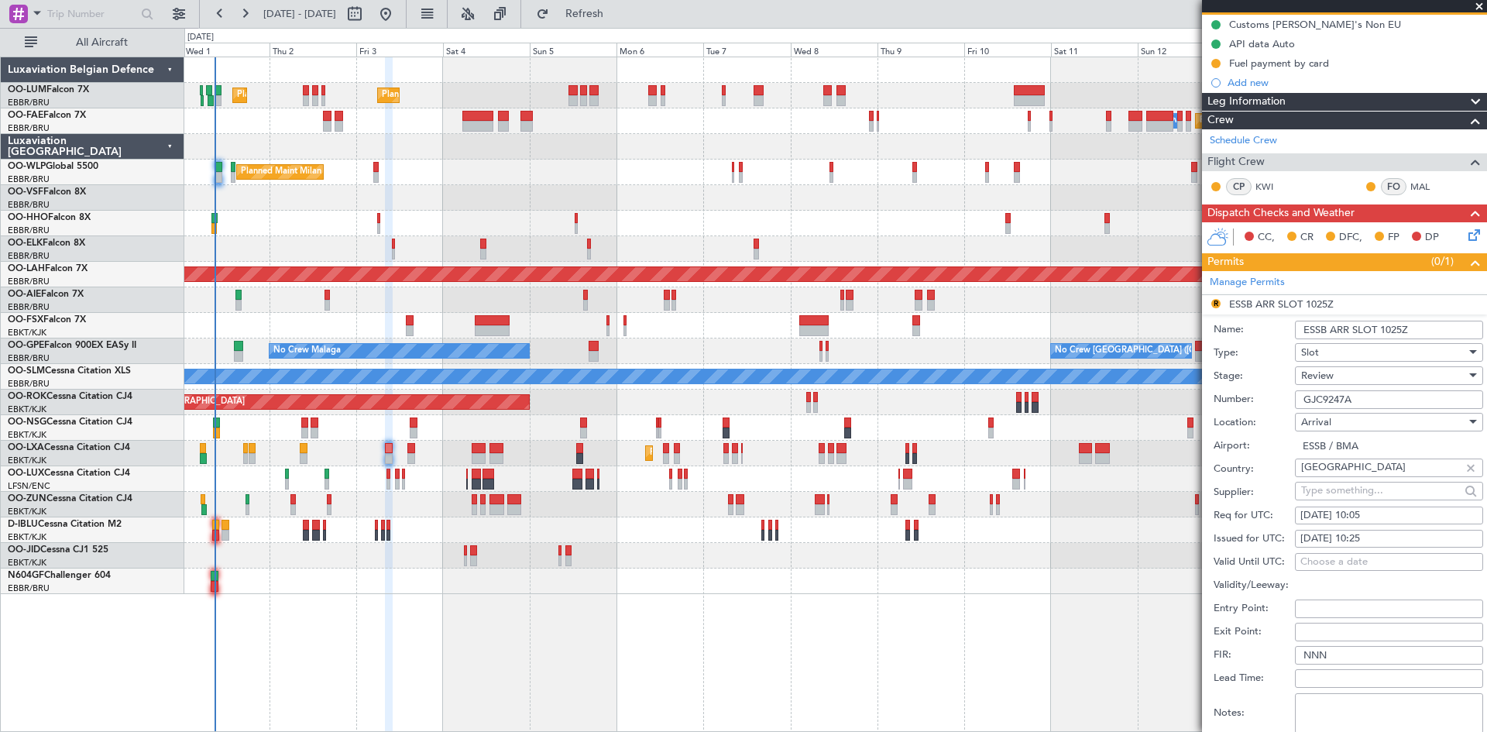
click at [1370, 532] on div "[DATE] 10:25" at bounding box center [1389, 538] width 177 height 15
select select "10"
select select "2025"
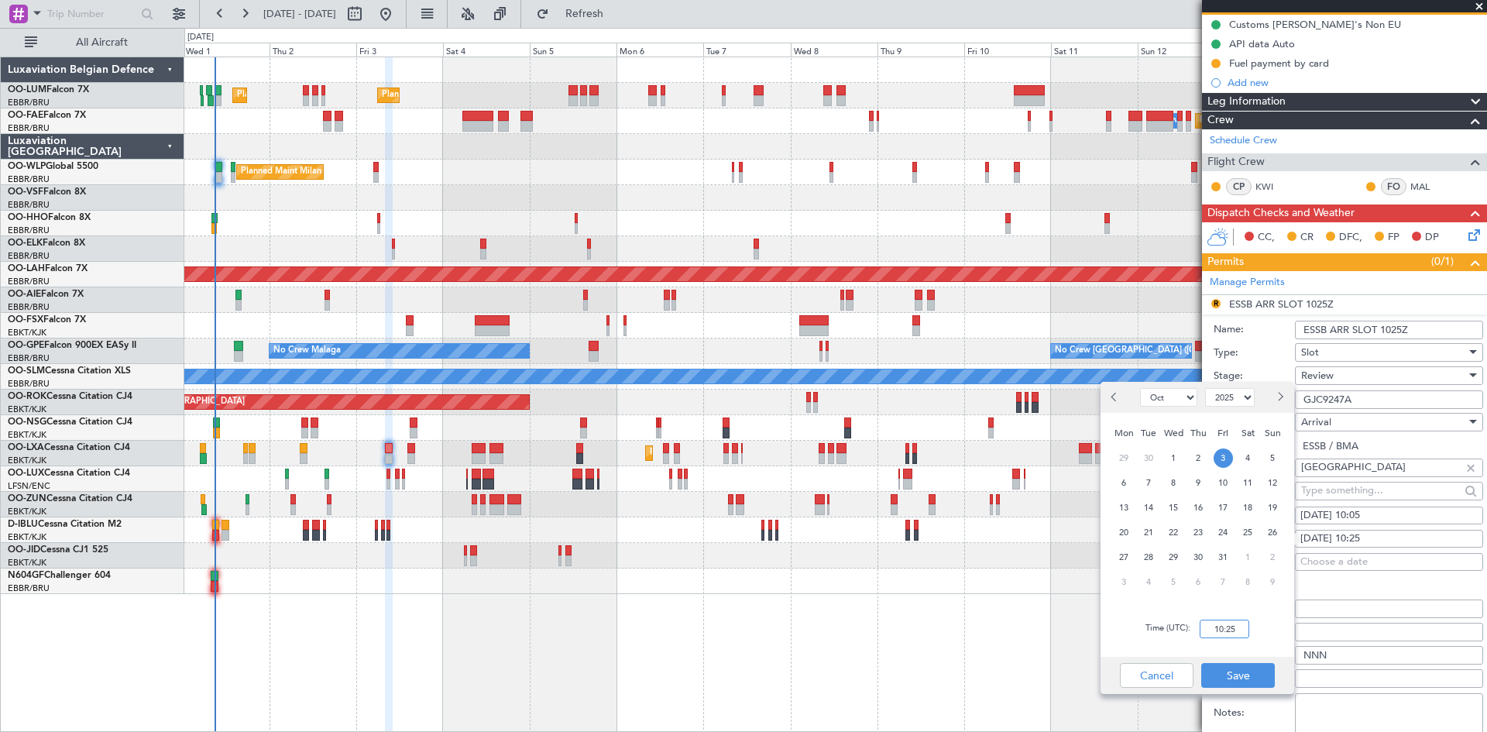
click at [1228, 623] on input "10:25" at bounding box center [1225, 629] width 50 height 19
type input "10:05"
click at [1259, 666] on button "Save" at bounding box center [1239, 675] width 74 height 25
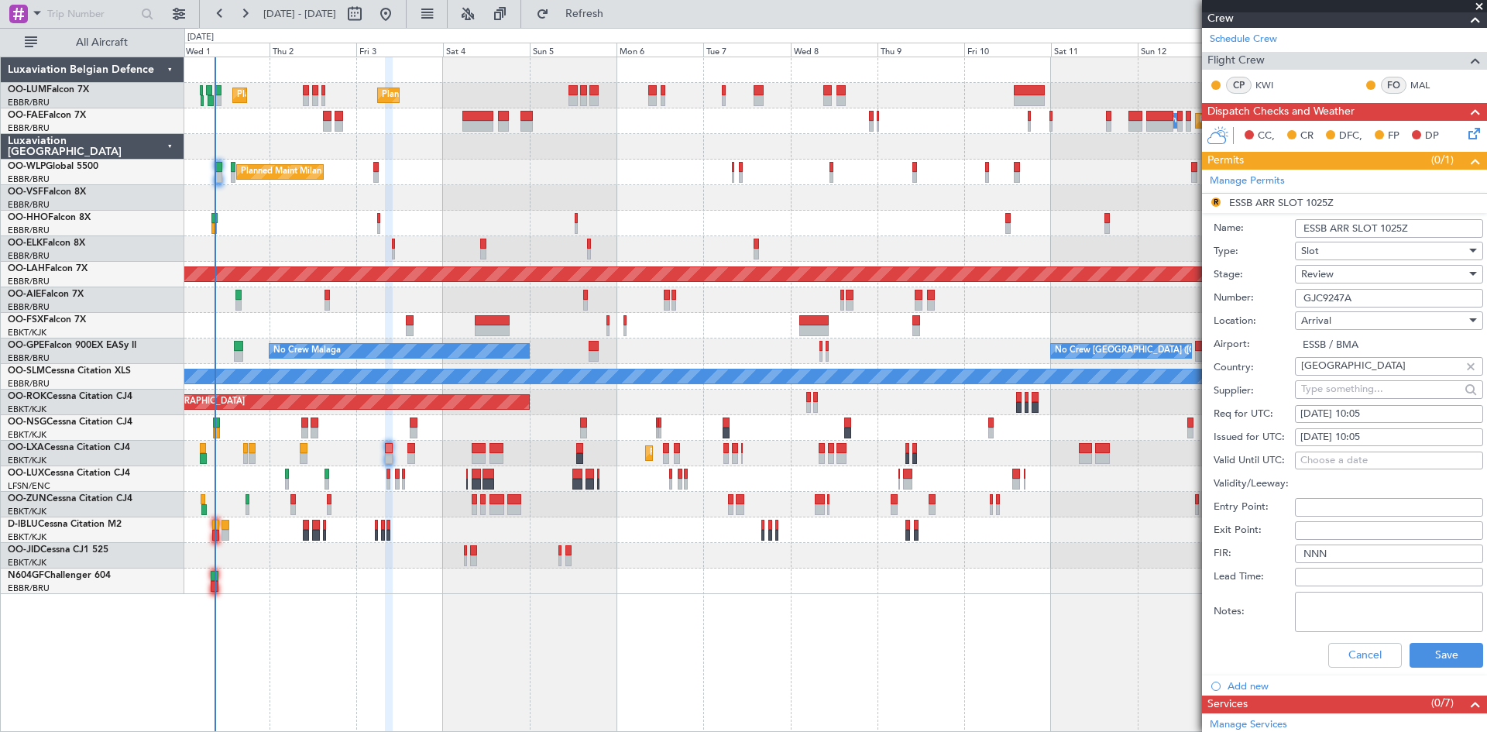
scroll to position [465, 0]
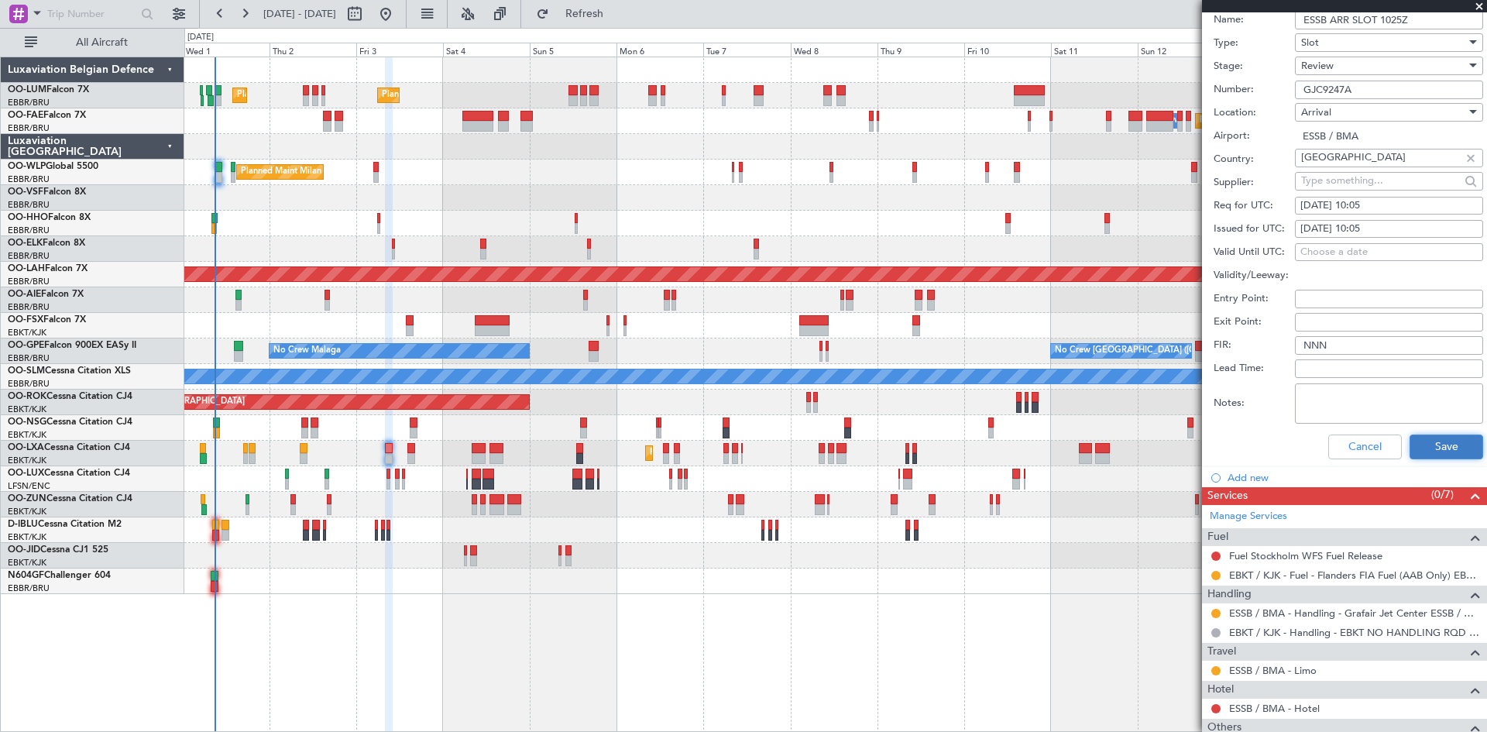
click at [1432, 449] on button "Save" at bounding box center [1447, 447] width 74 height 25
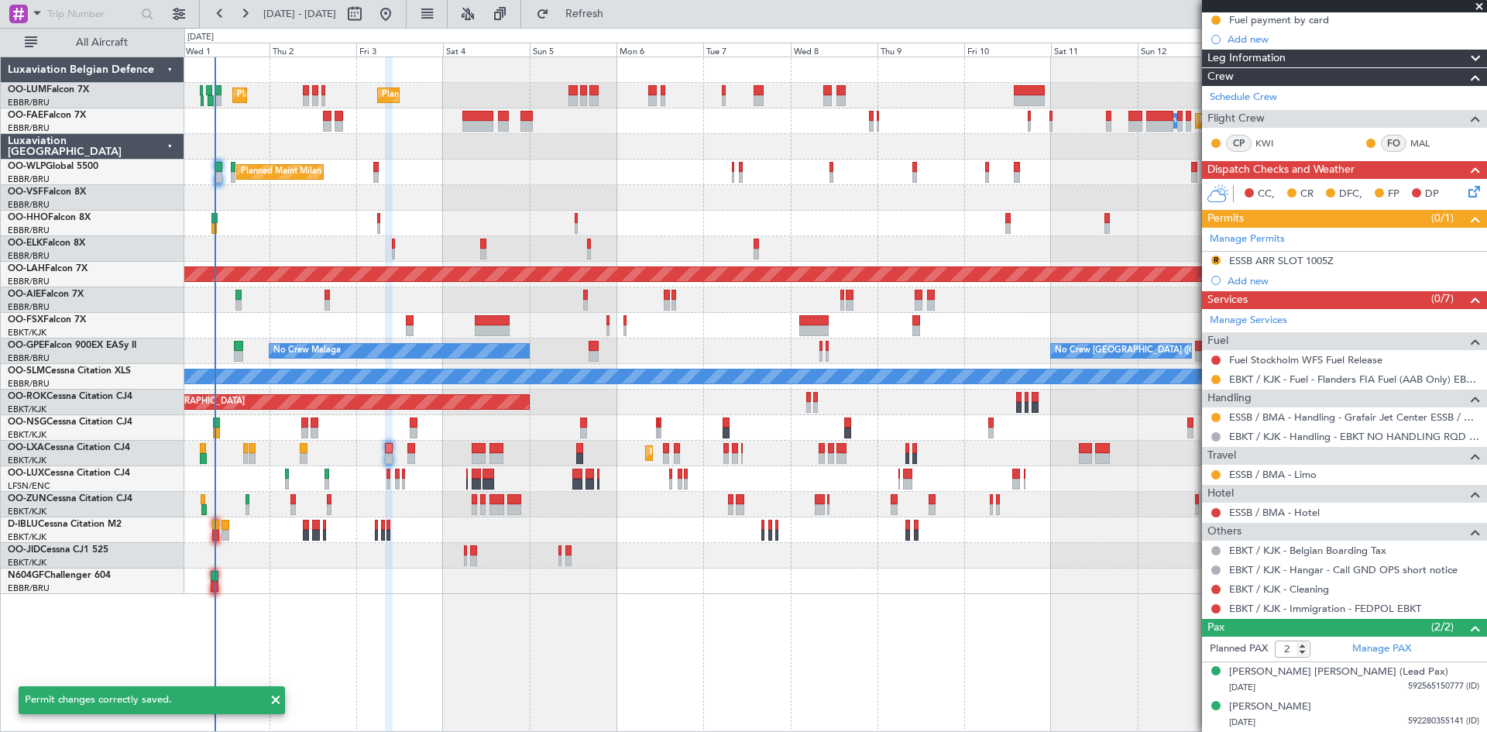
scroll to position [2, 0]
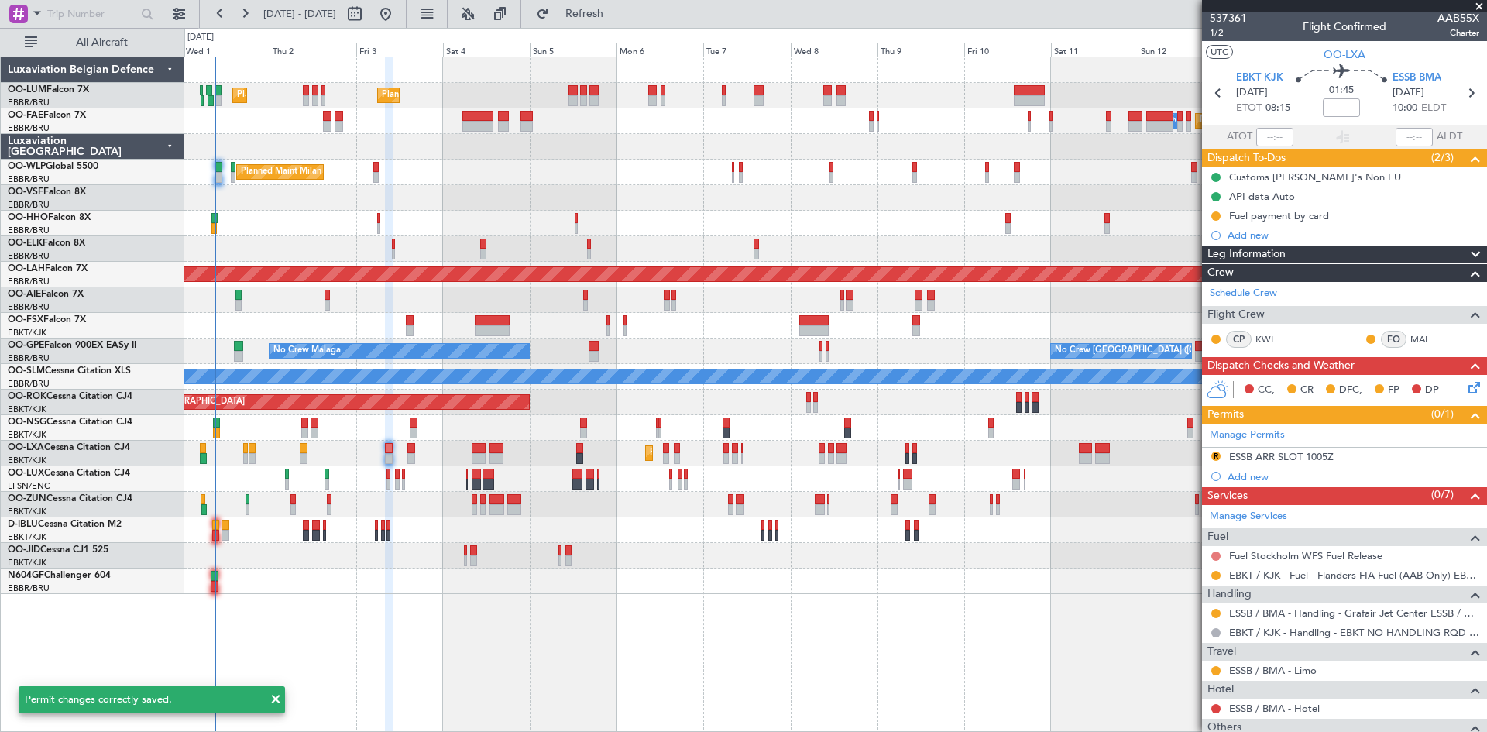
click at [1212, 556] on button at bounding box center [1216, 556] width 9 height 9
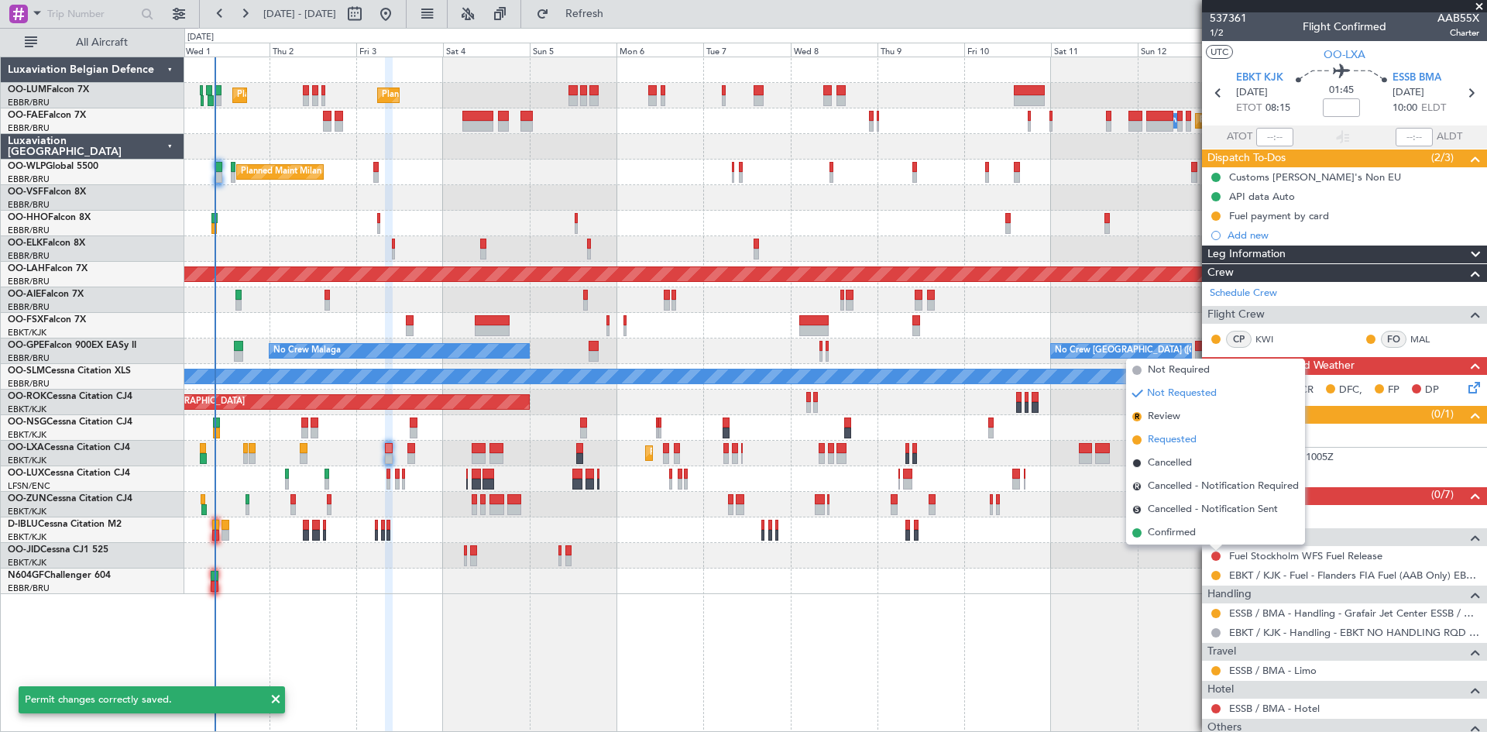
click at [1174, 443] on span "Requested" at bounding box center [1172, 439] width 49 height 15
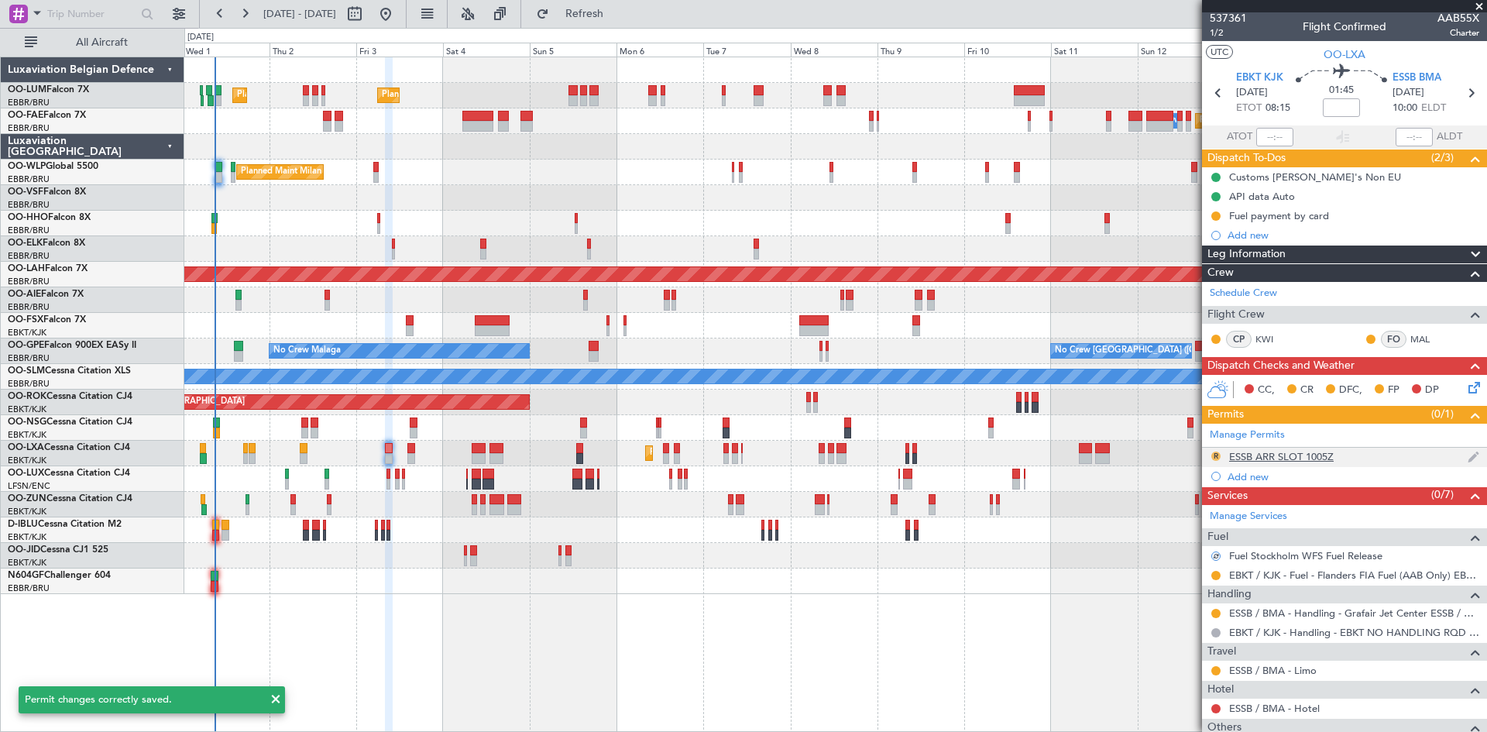
click at [1214, 454] on button "R" at bounding box center [1216, 456] width 9 height 9
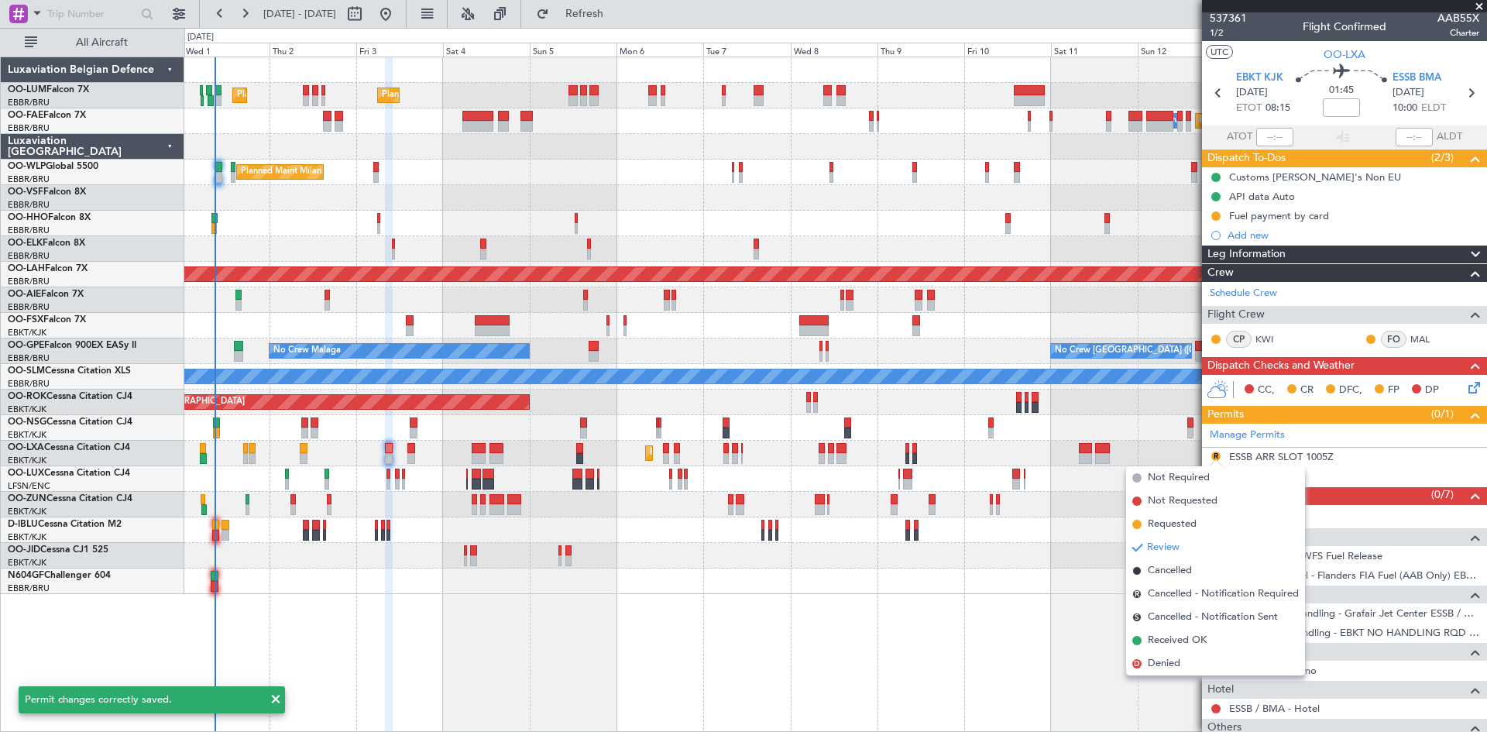
drag, startPoint x: 1195, startPoint y: 520, endPoint x: 1112, endPoint y: 514, distance: 83.1
click at [1194, 520] on span "Requested" at bounding box center [1172, 524] width 49 height 15
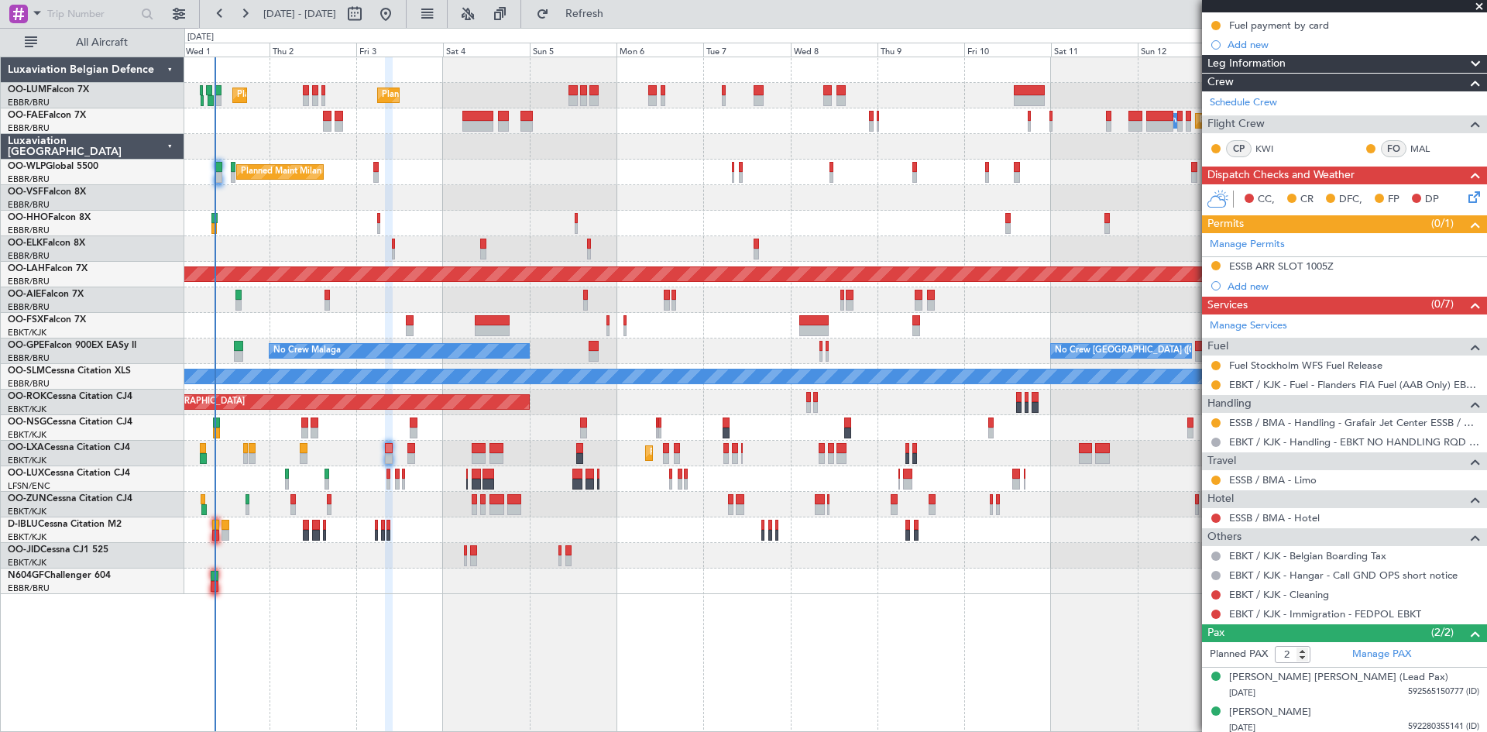
scroll to position [198, 0]
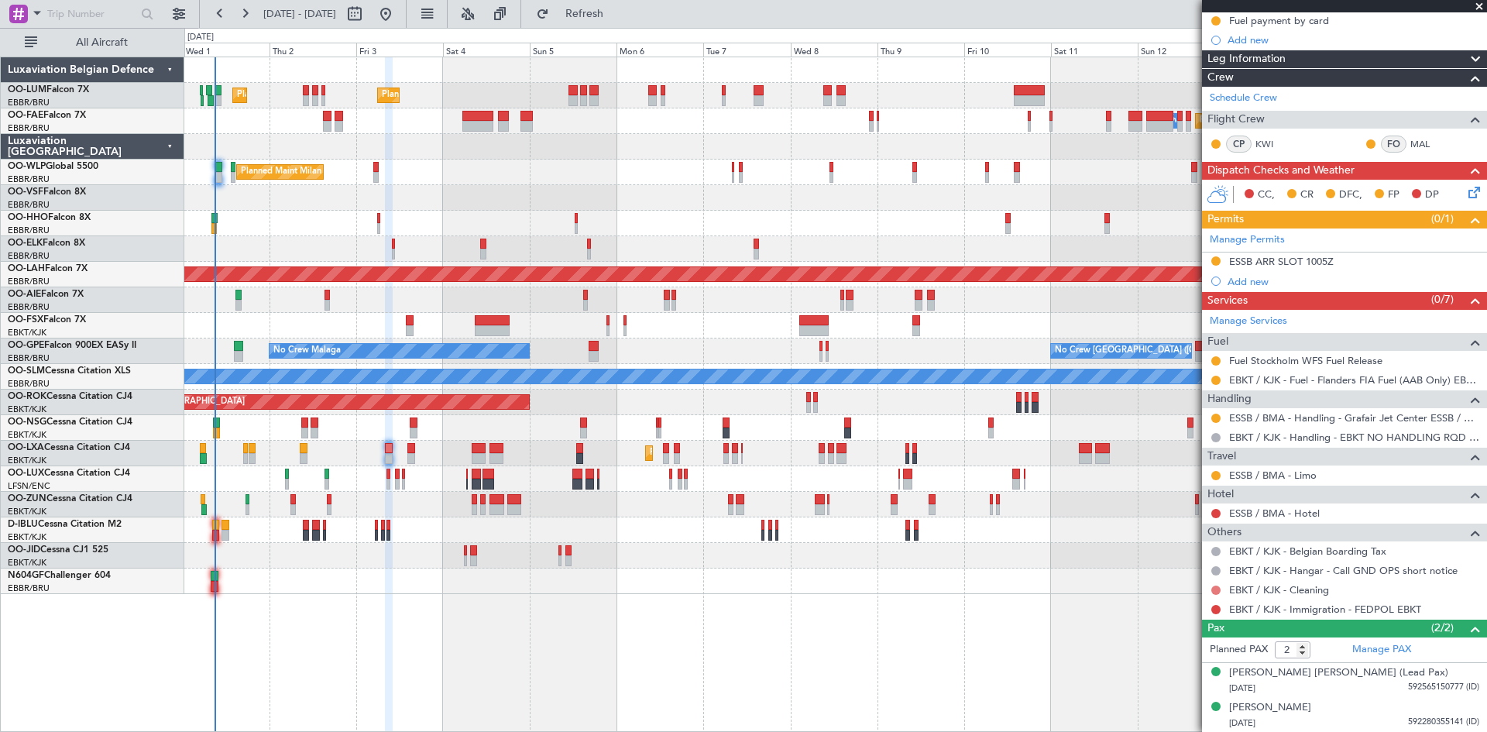
click at [1213, 590] on button at bounding box center [1216, 590] width 9 height 9
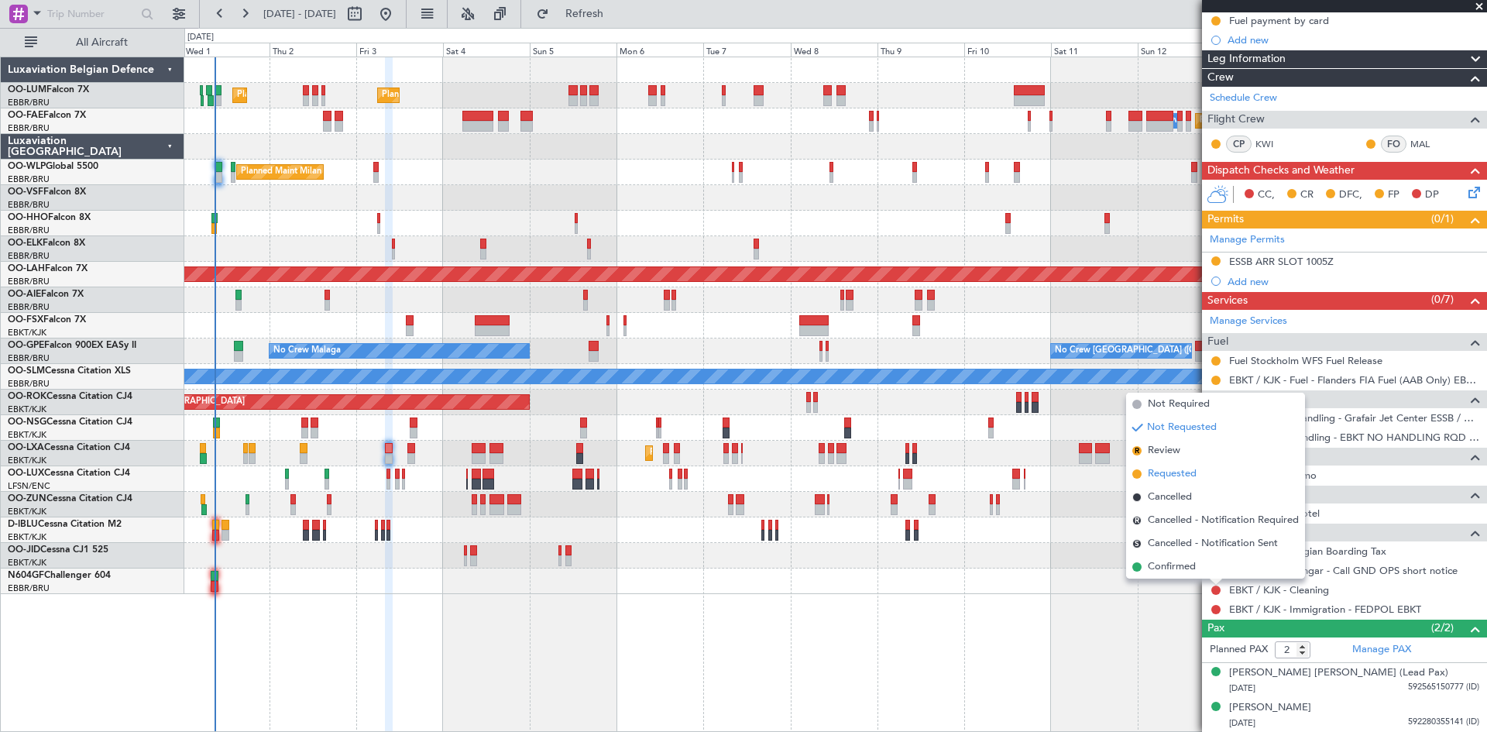
click at [1180, 476] on span "Requested" at bounding box center [1172, 473] width 49 height 15
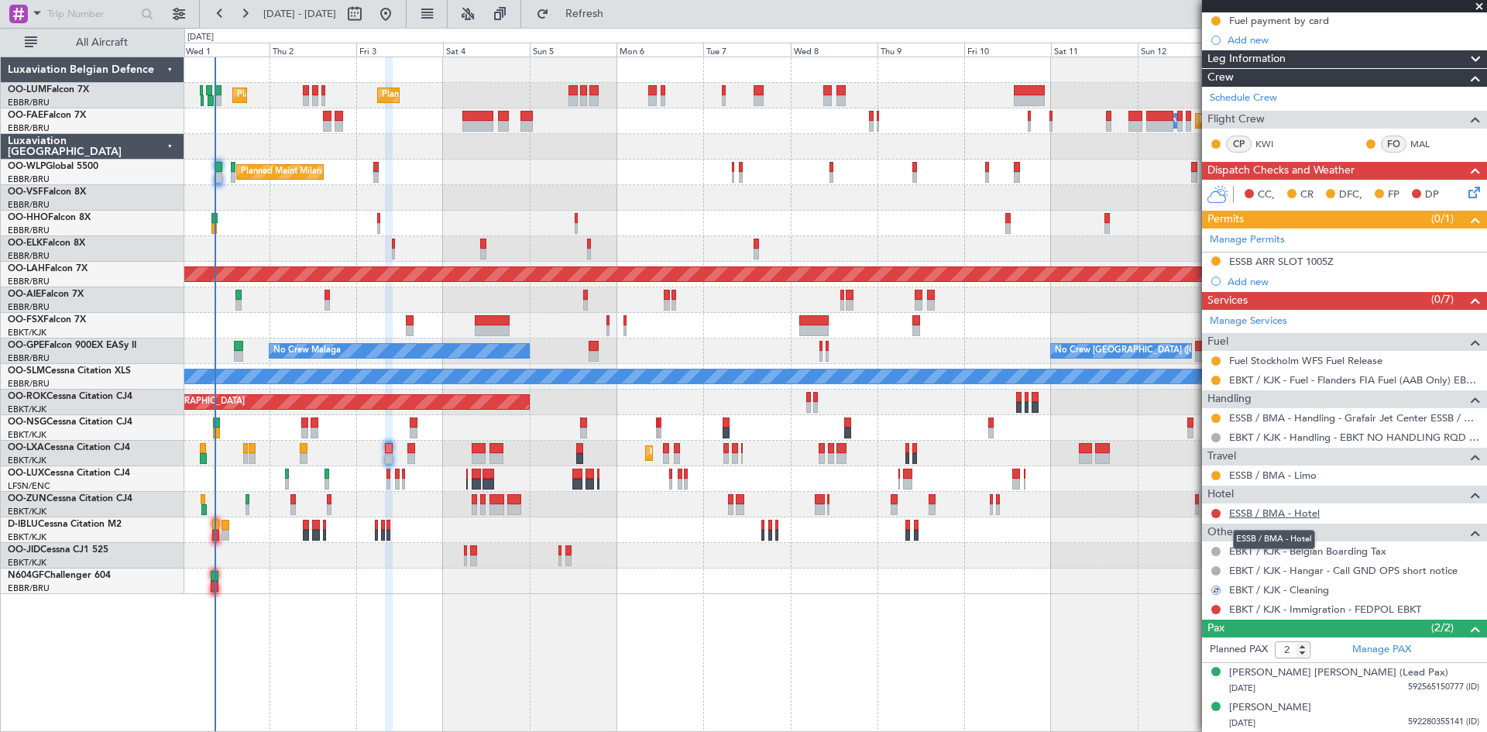
click at [1252, 511] on link "ESSB / BMA - Hotel" at bounding box center [1274, 513] width 91 height 13
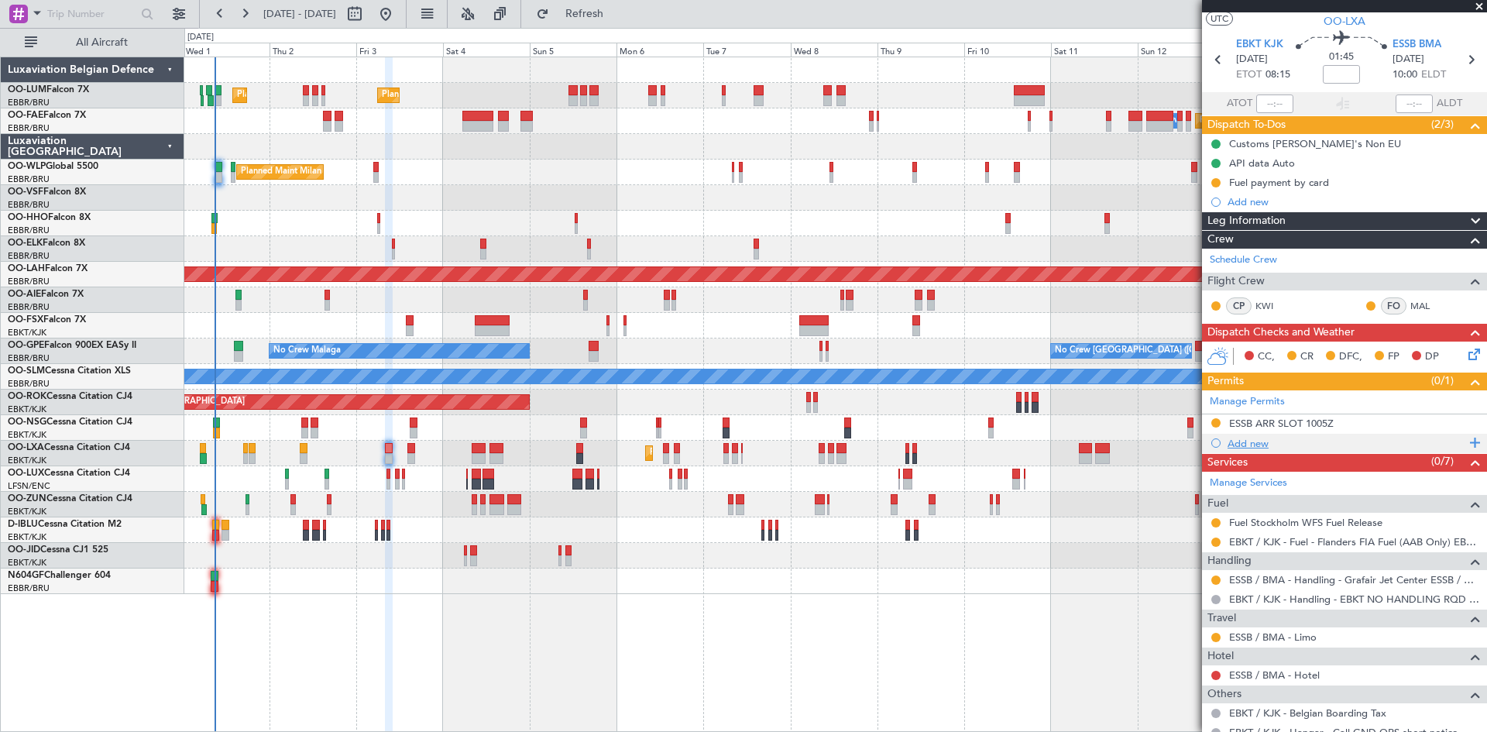
scroll to position [0, 0]
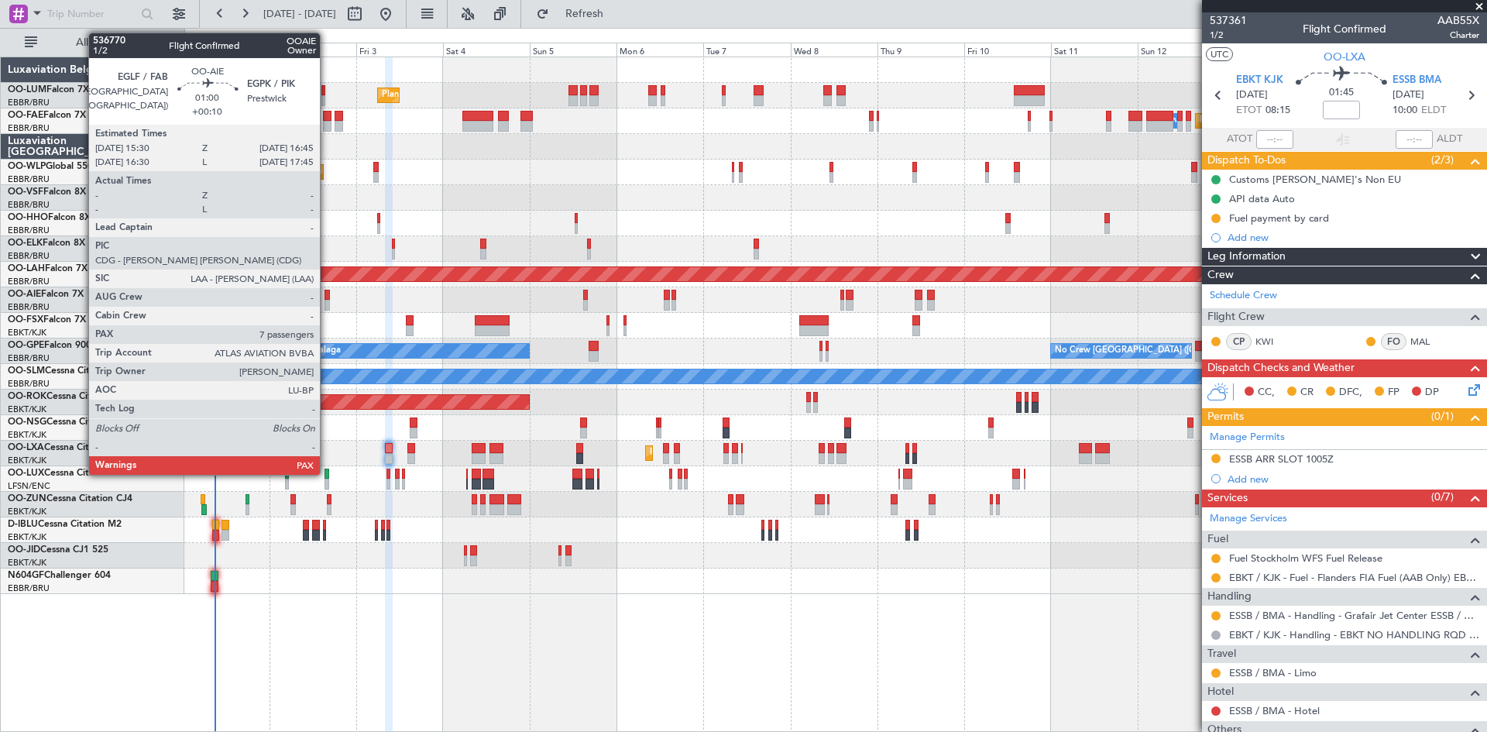
click at [327, 300] on div at bounding box center [327, 305] width 5 height 11
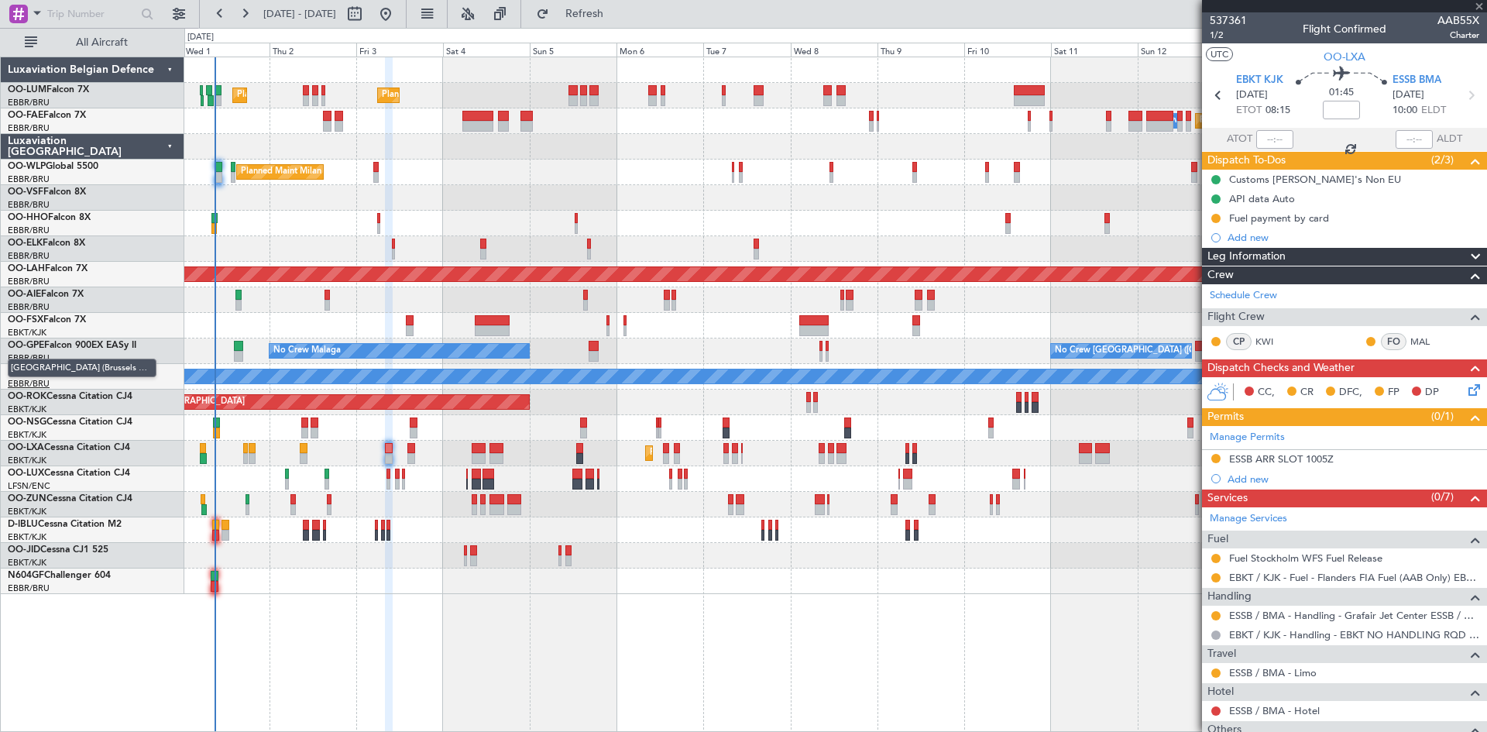
type input "+00:10"
type input "7"
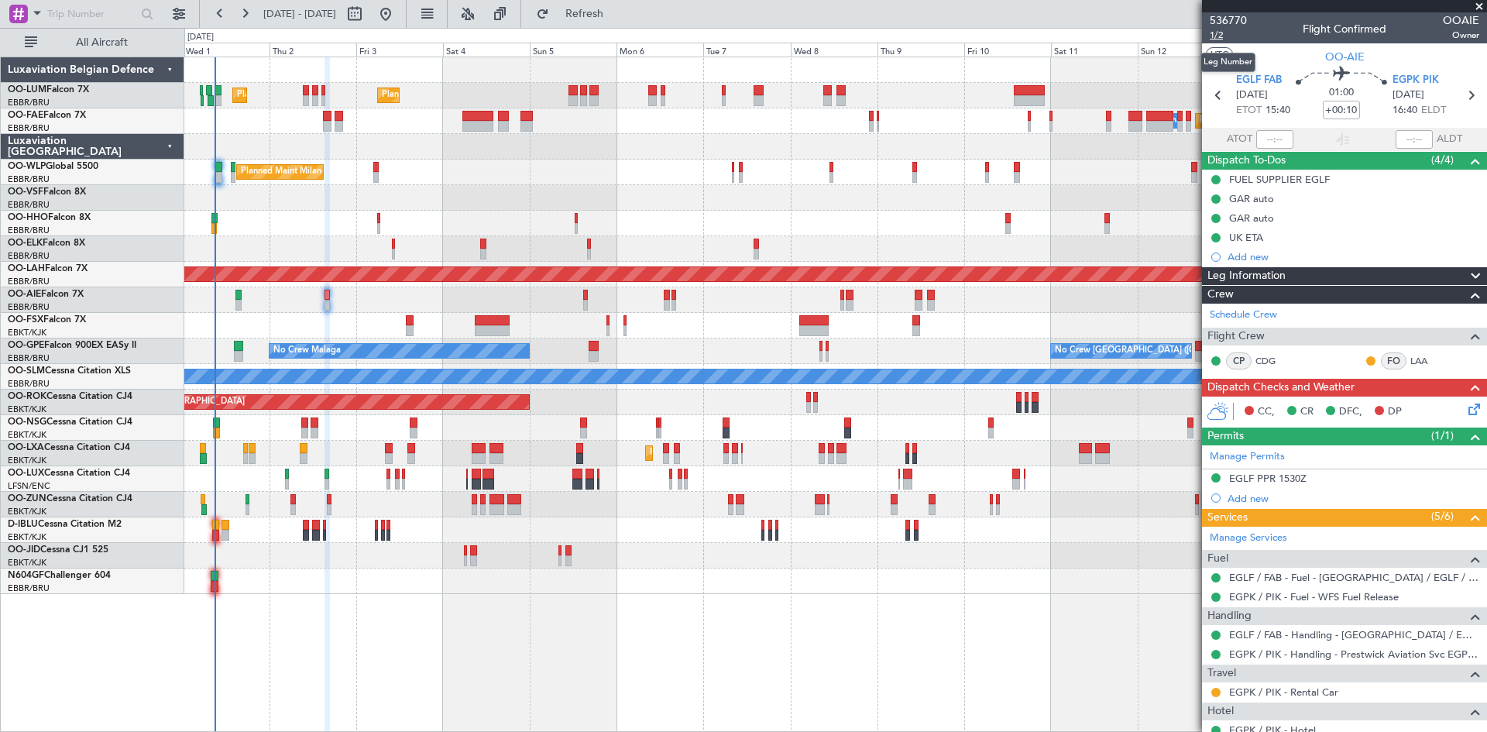
click at [1217, 33] on span "1/2" at bounding box center [1228, 35] width 37 height 13
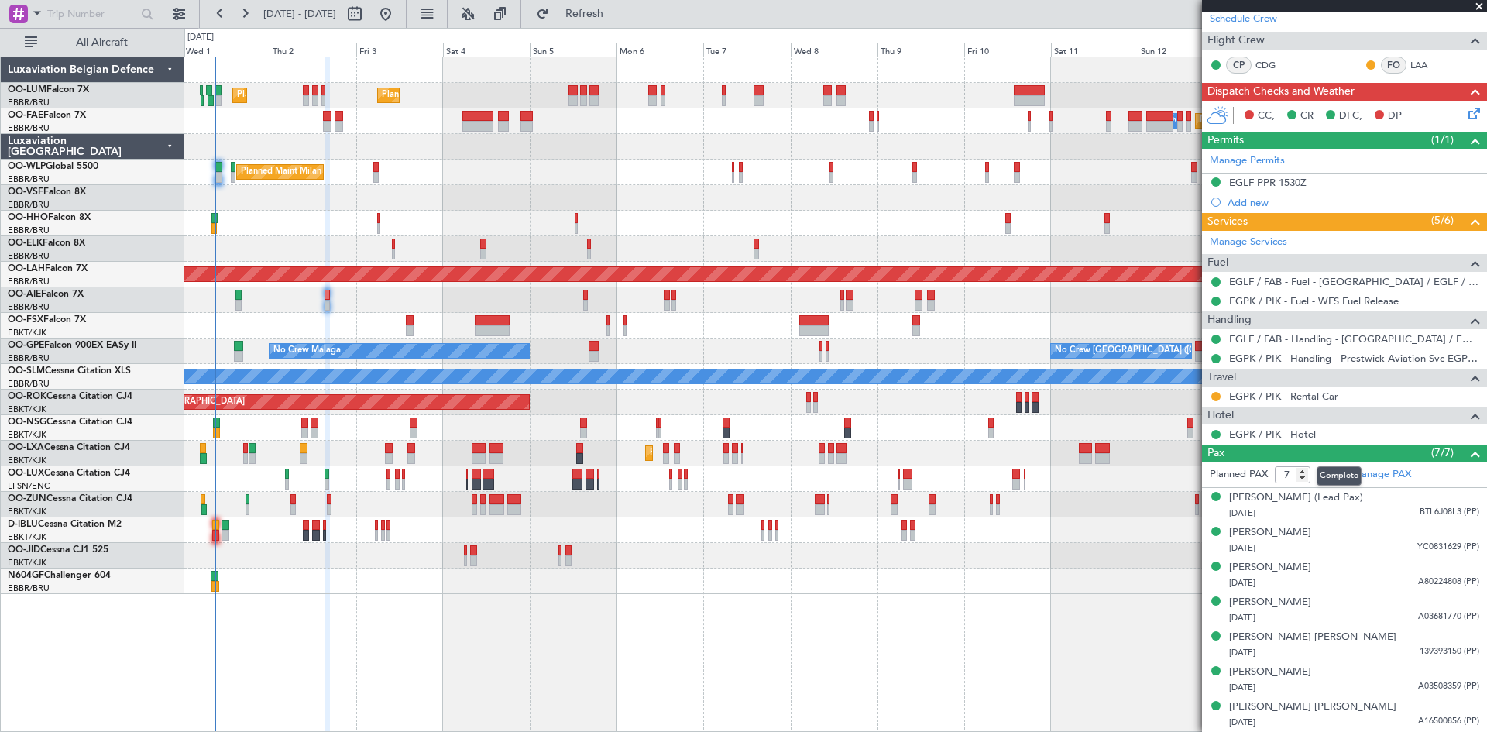
scroll to position [311, 0]
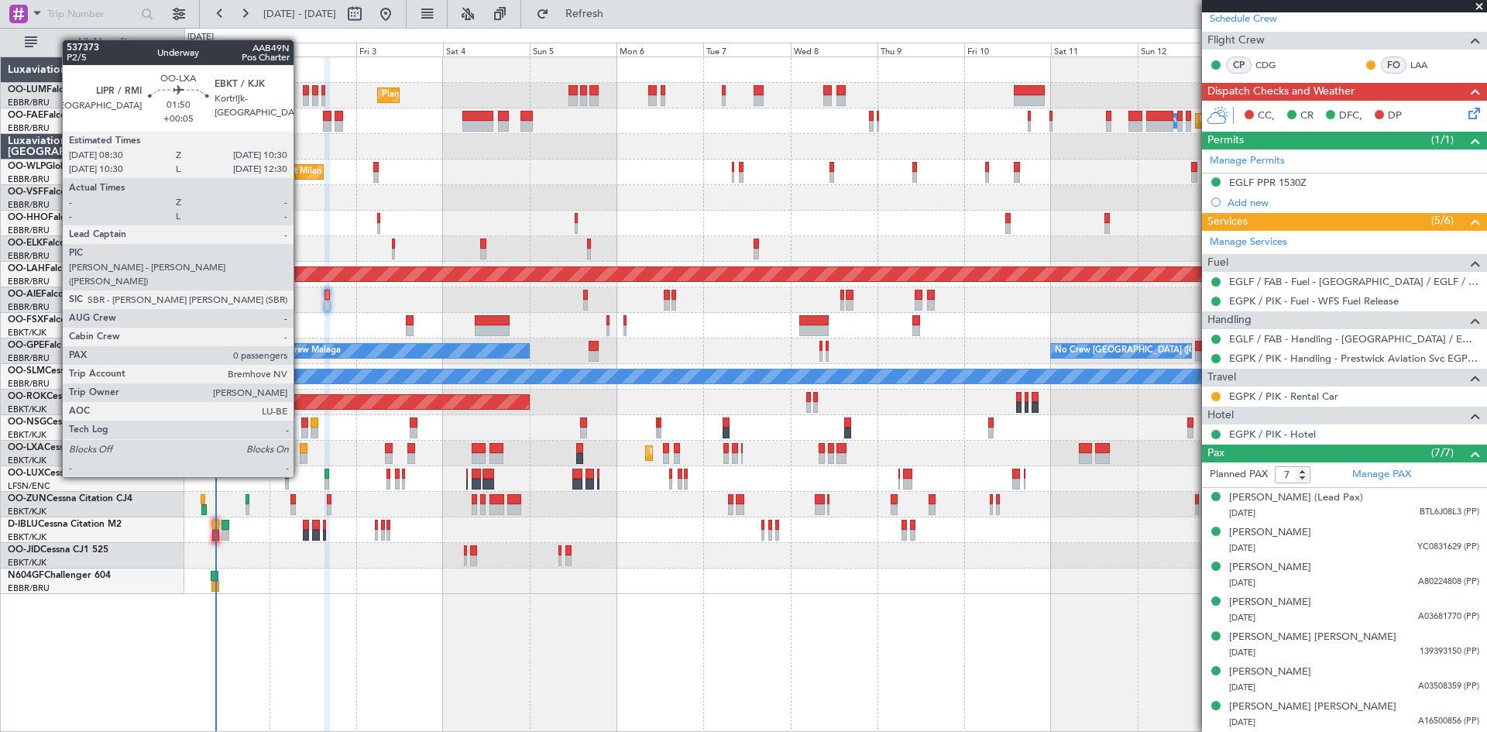
click at [301, 448] on div at bounding box center [304, 448] width 8 height 11
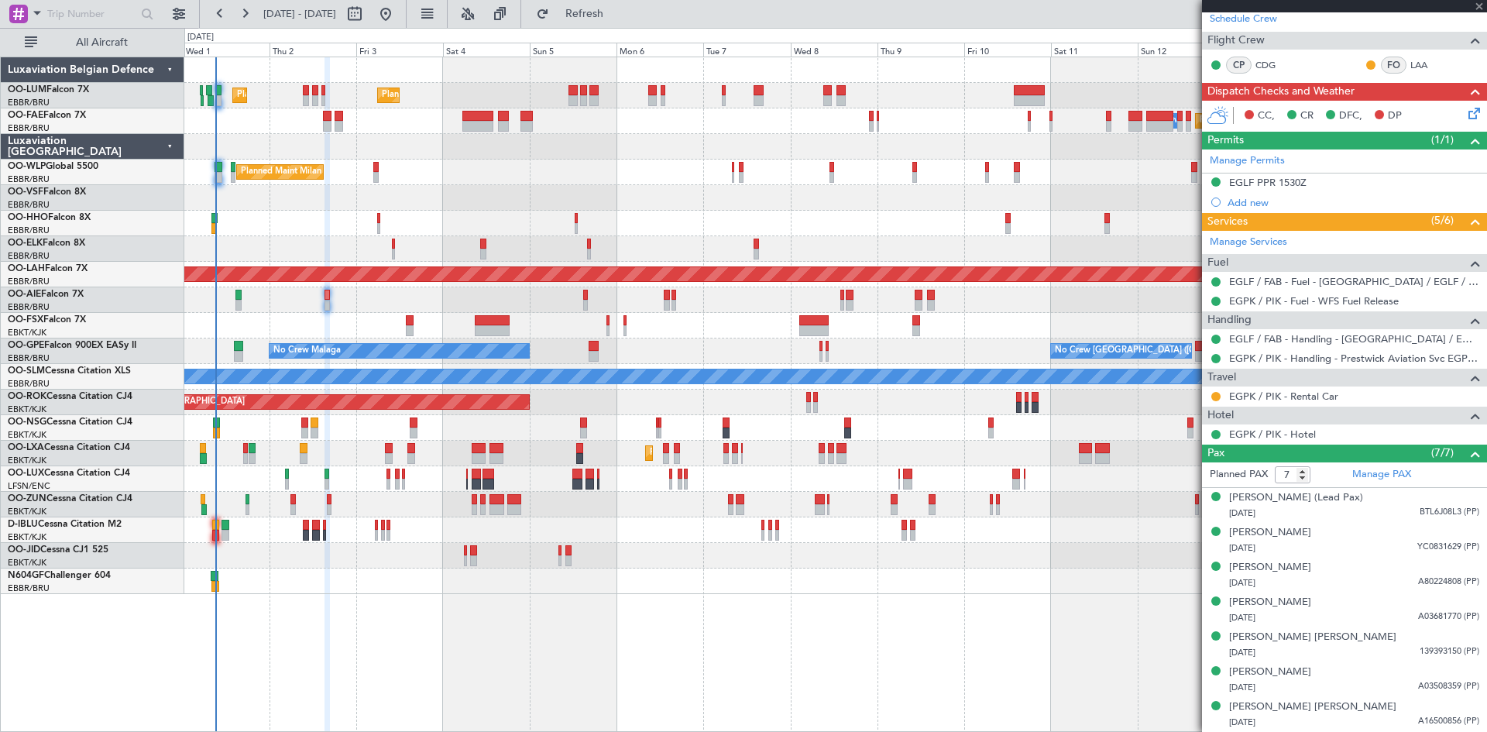
type input "+00:05"
type input "0"
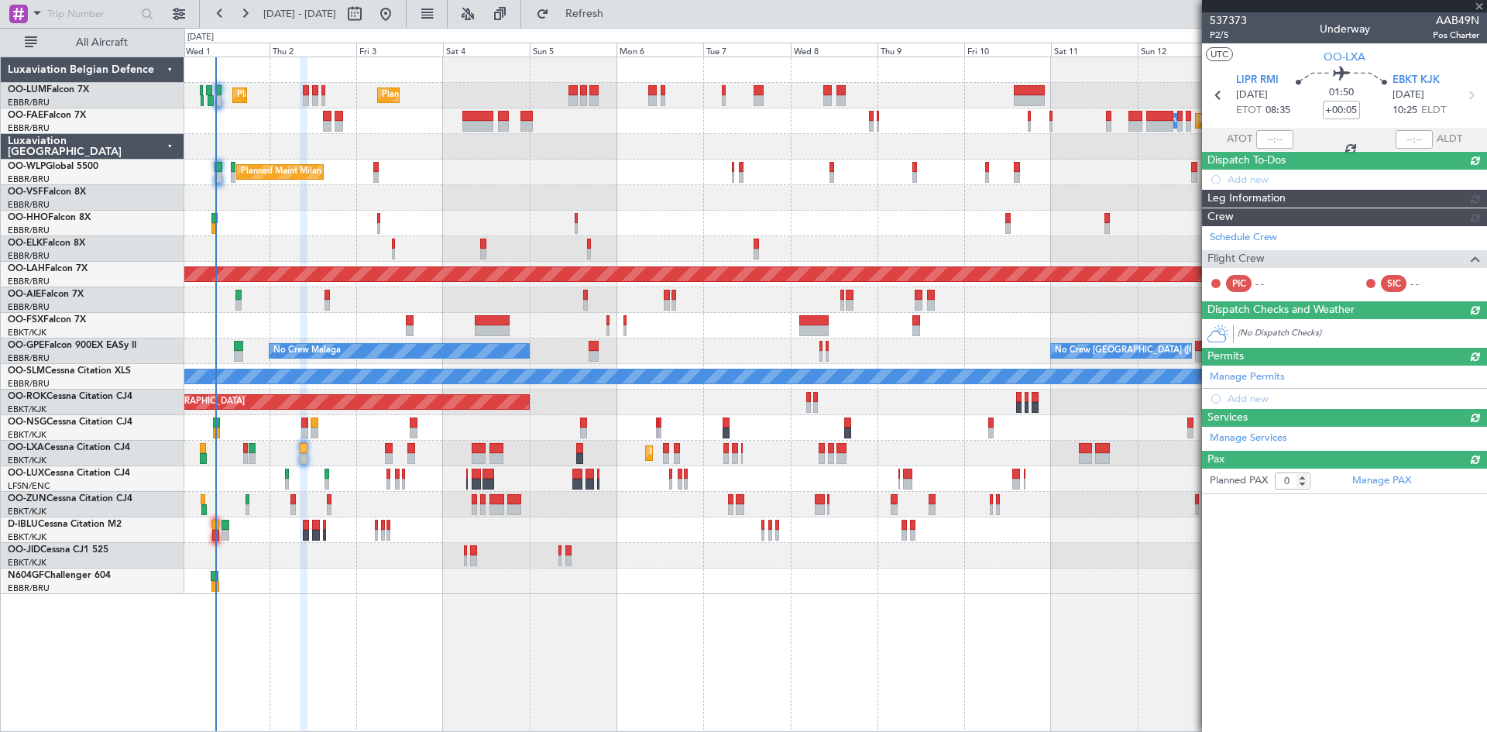
scroll to position [0, 0]
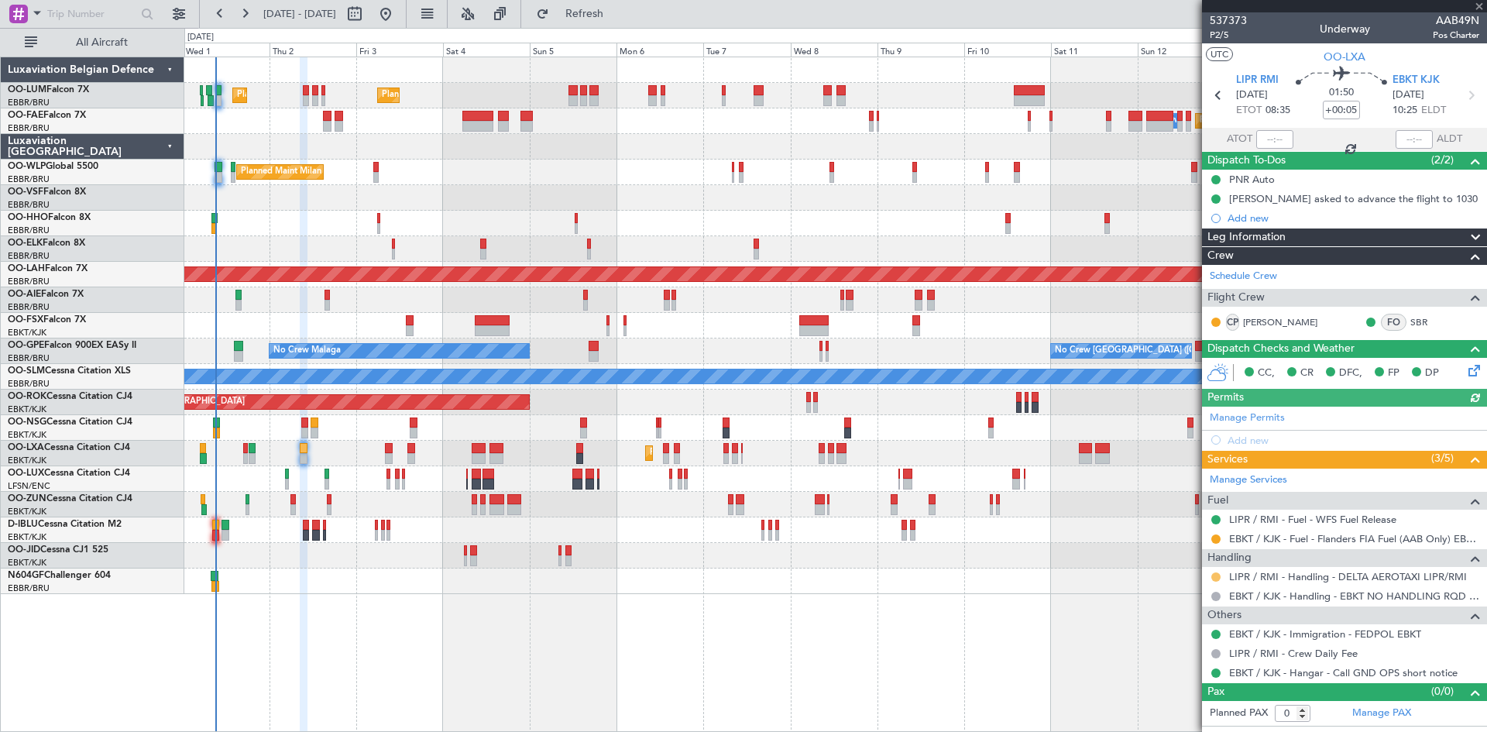
click at [1216, 576] on button at bounding box center [1216, 576] width 9 height 9
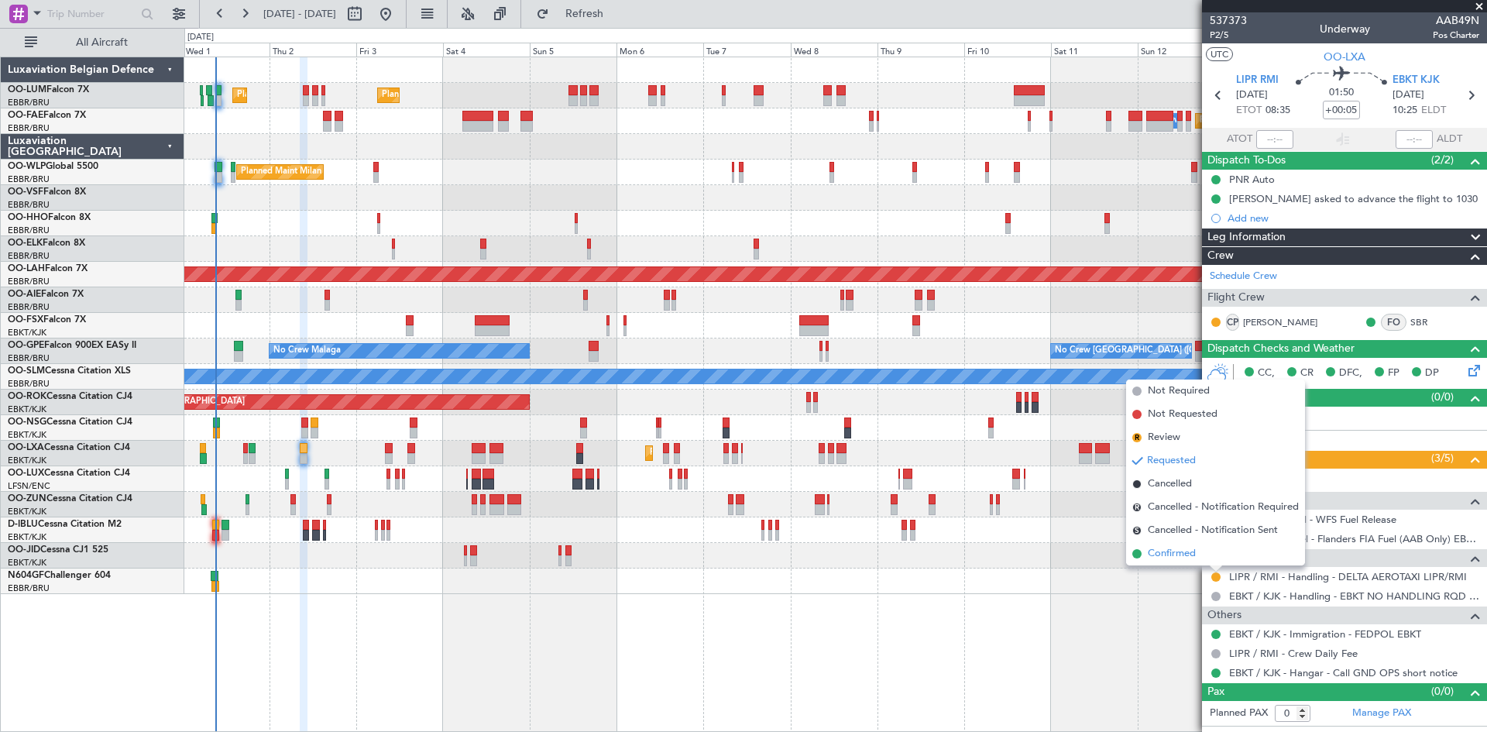
click at [1205, 555] on li "Confirmed" at bounding box center [1215, 553] width 179 height 23
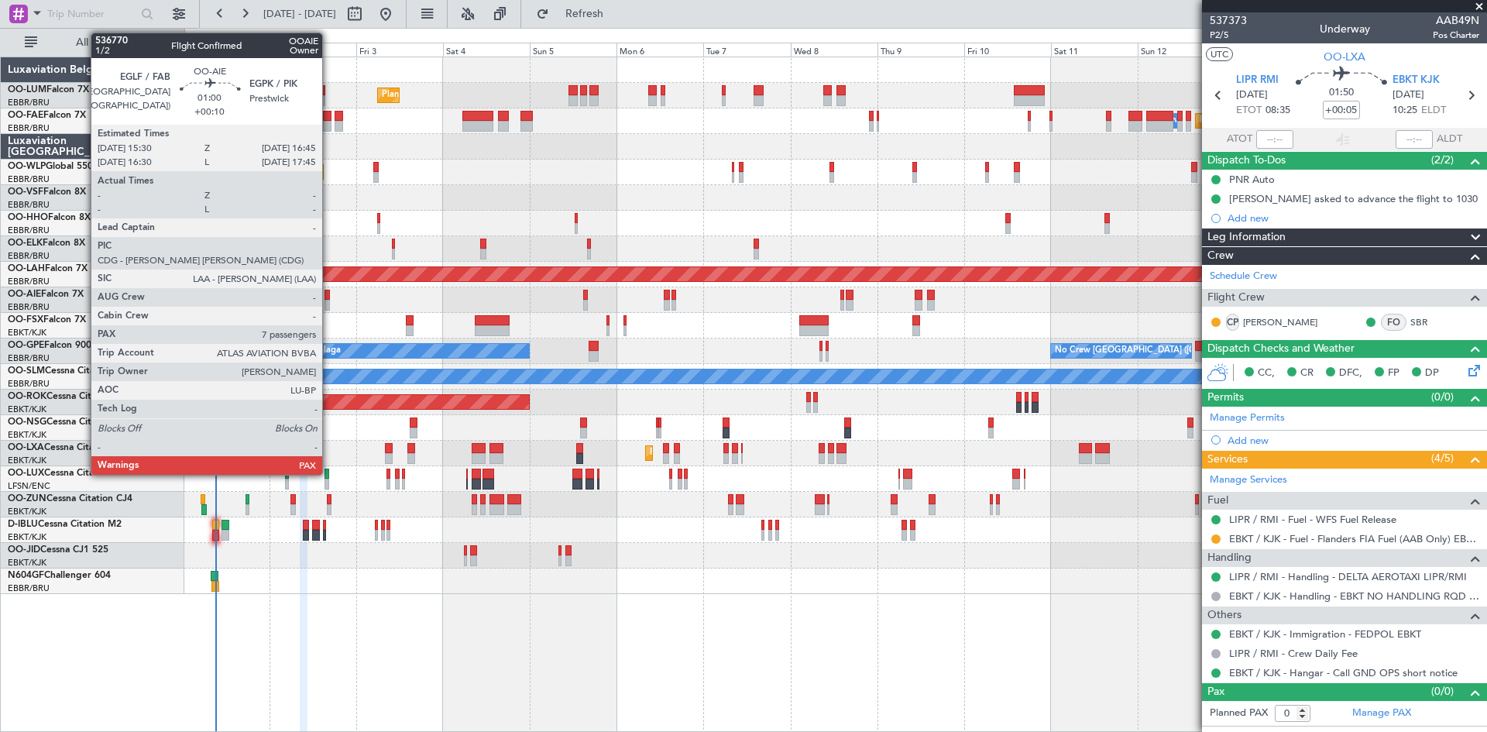
click at [329, 293] on div at bounding box center [327, 295] width 5 height 11
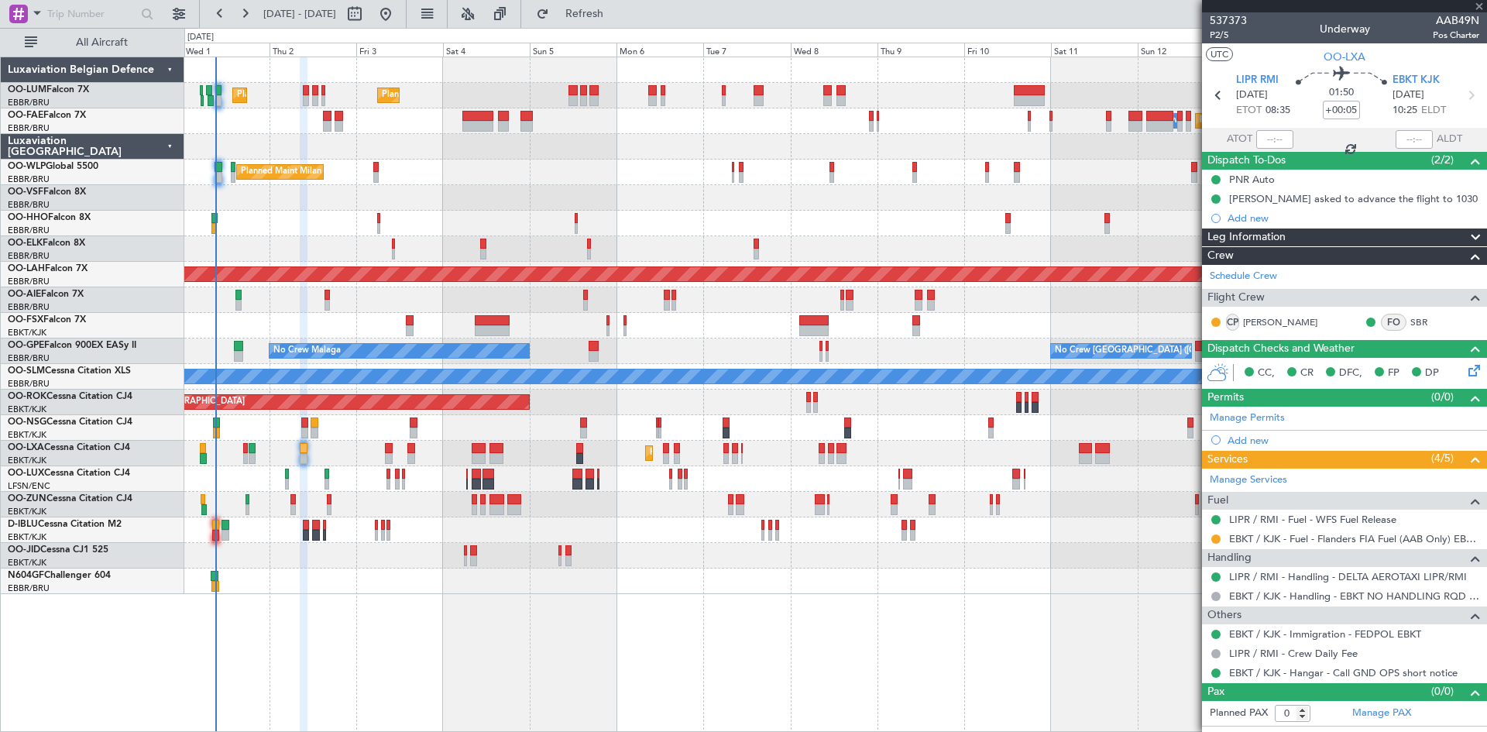
type input "+00:10"
type input "7"
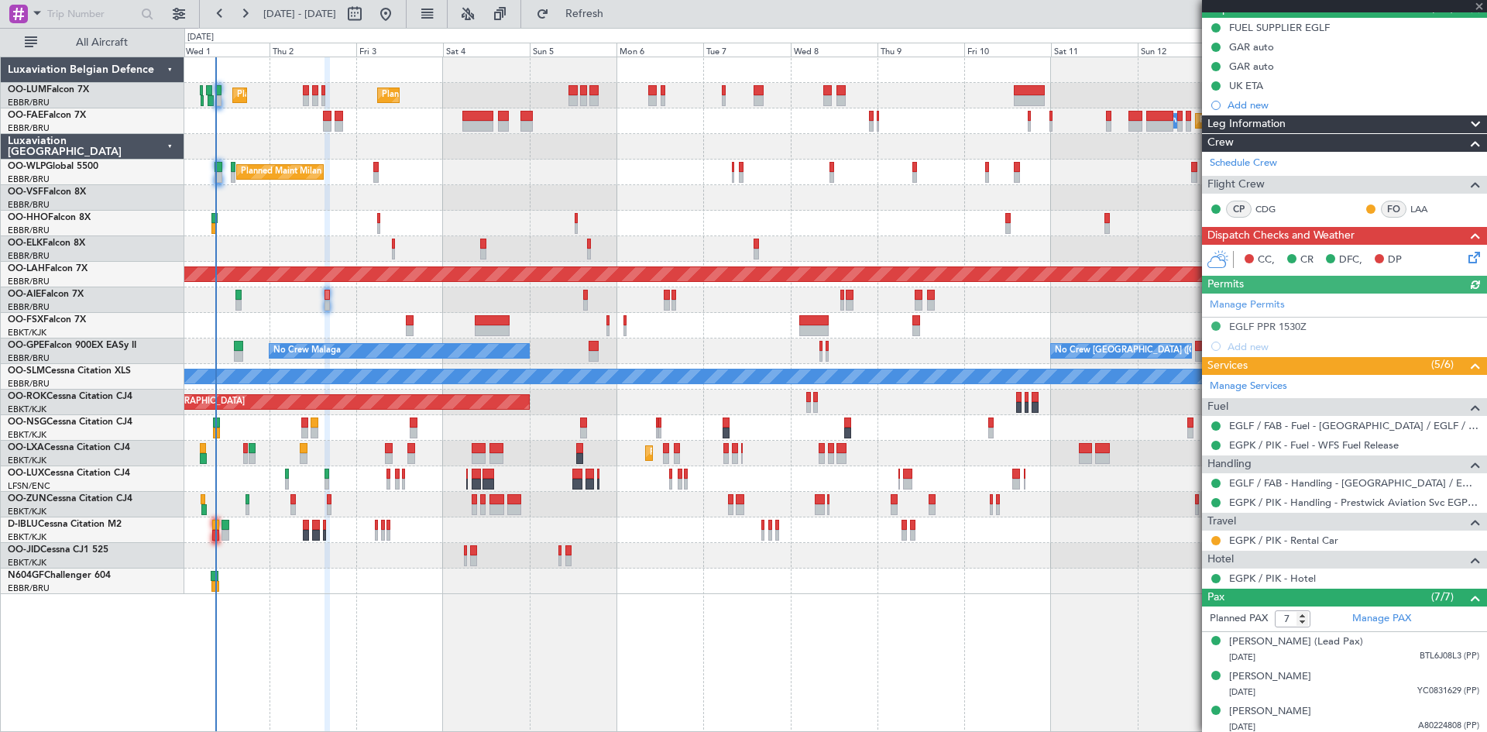
scroll to position [77, 0]
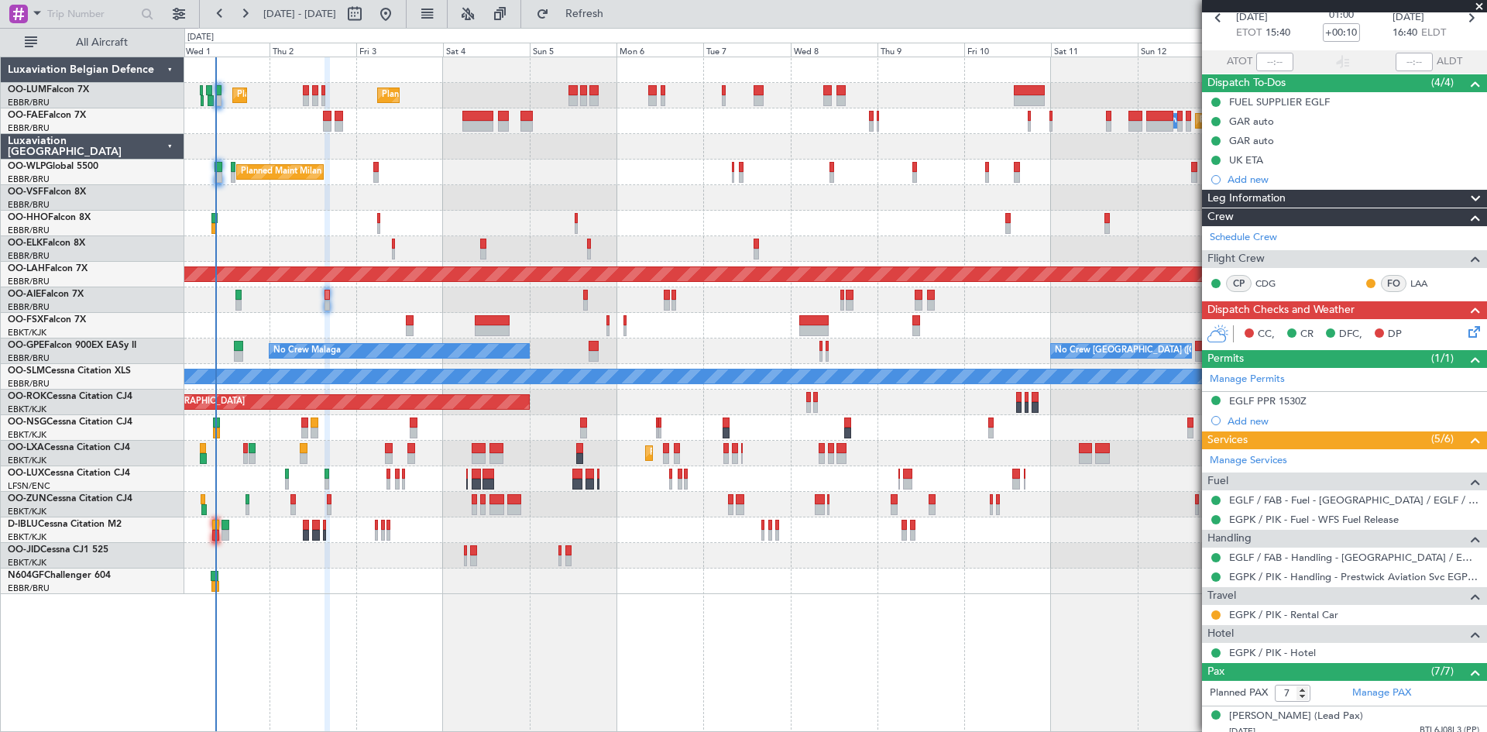
click at [1466, 334] on icon at bounding box center [1472, 329] width 12 height 12
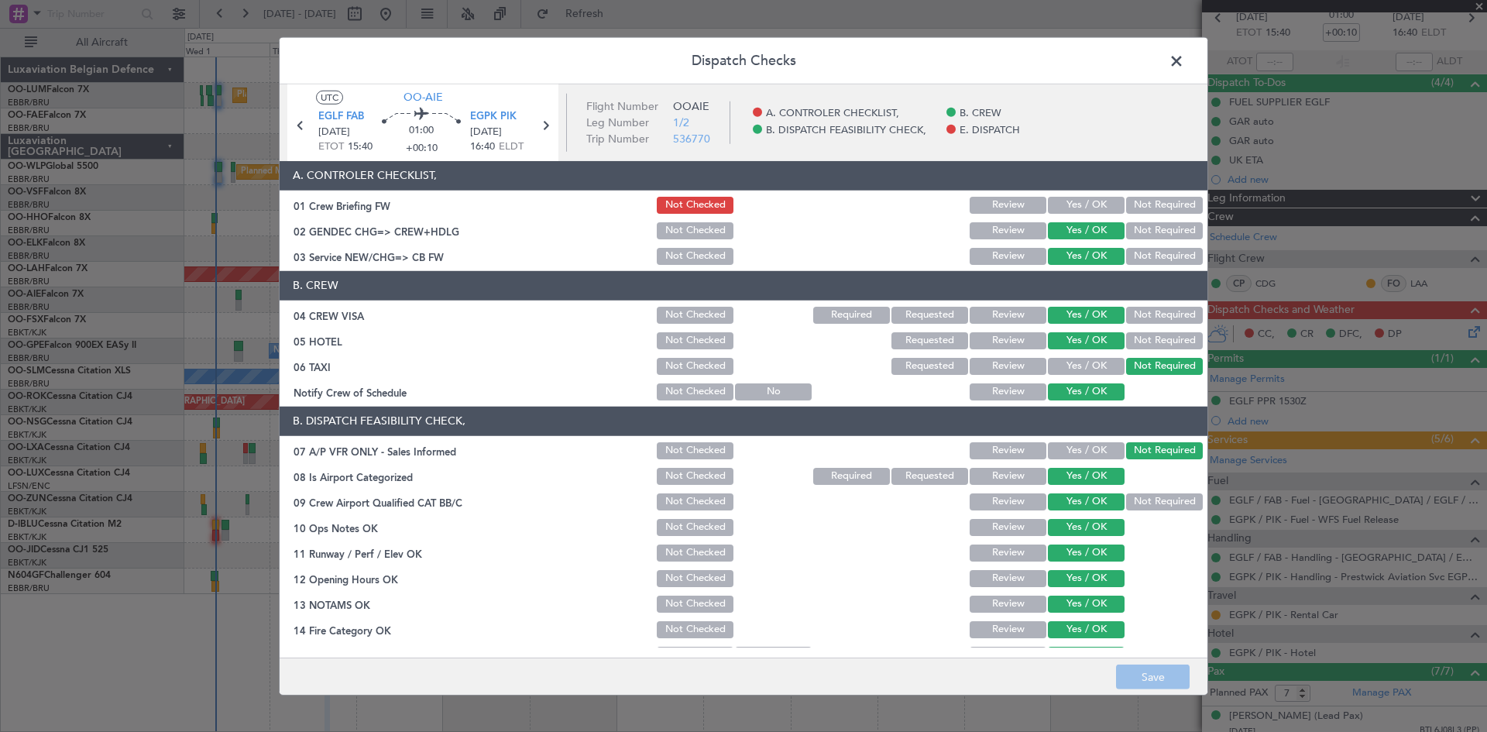
click at [1077, 208] on button "Yes / OK" at bounding box center [1086, 205] width 77 height 17
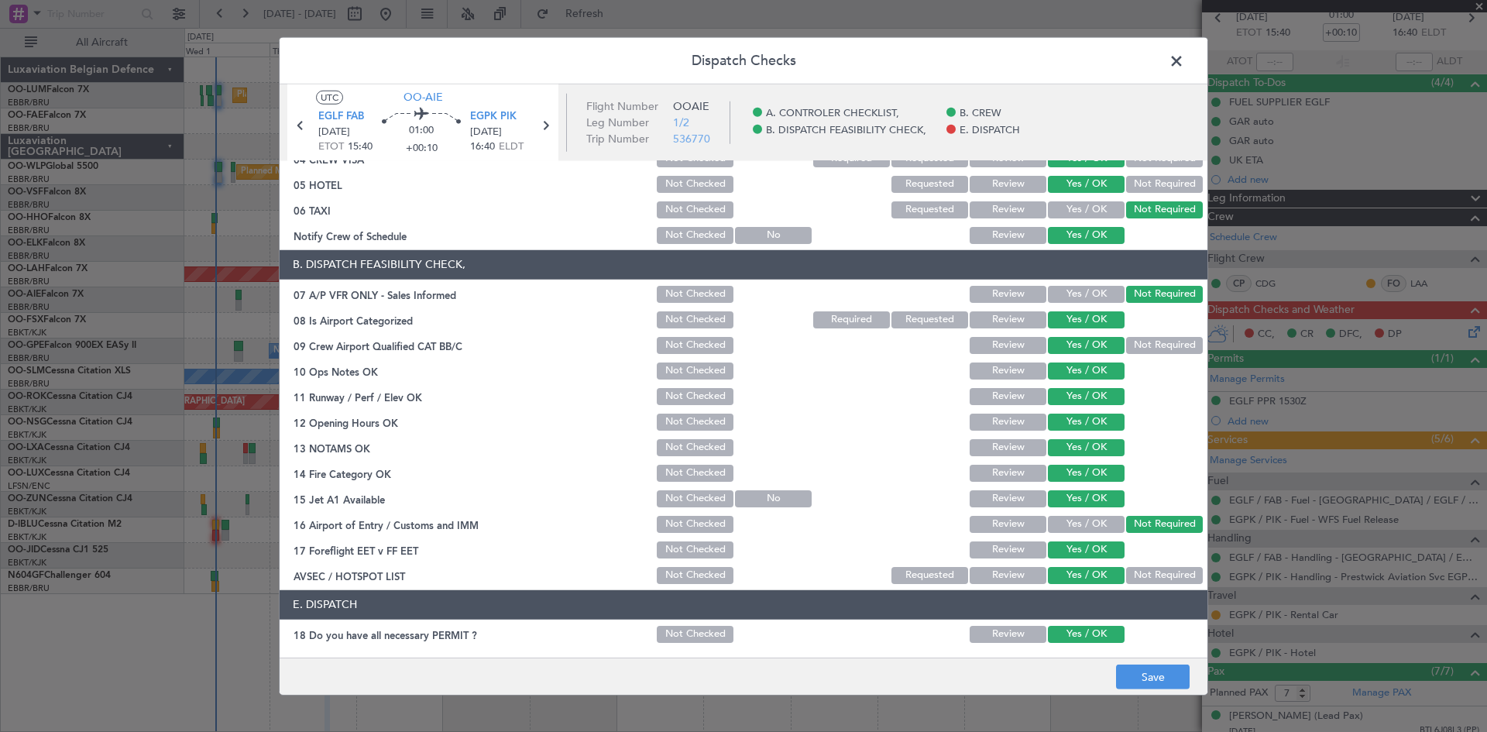
scroll to position [234, 0]
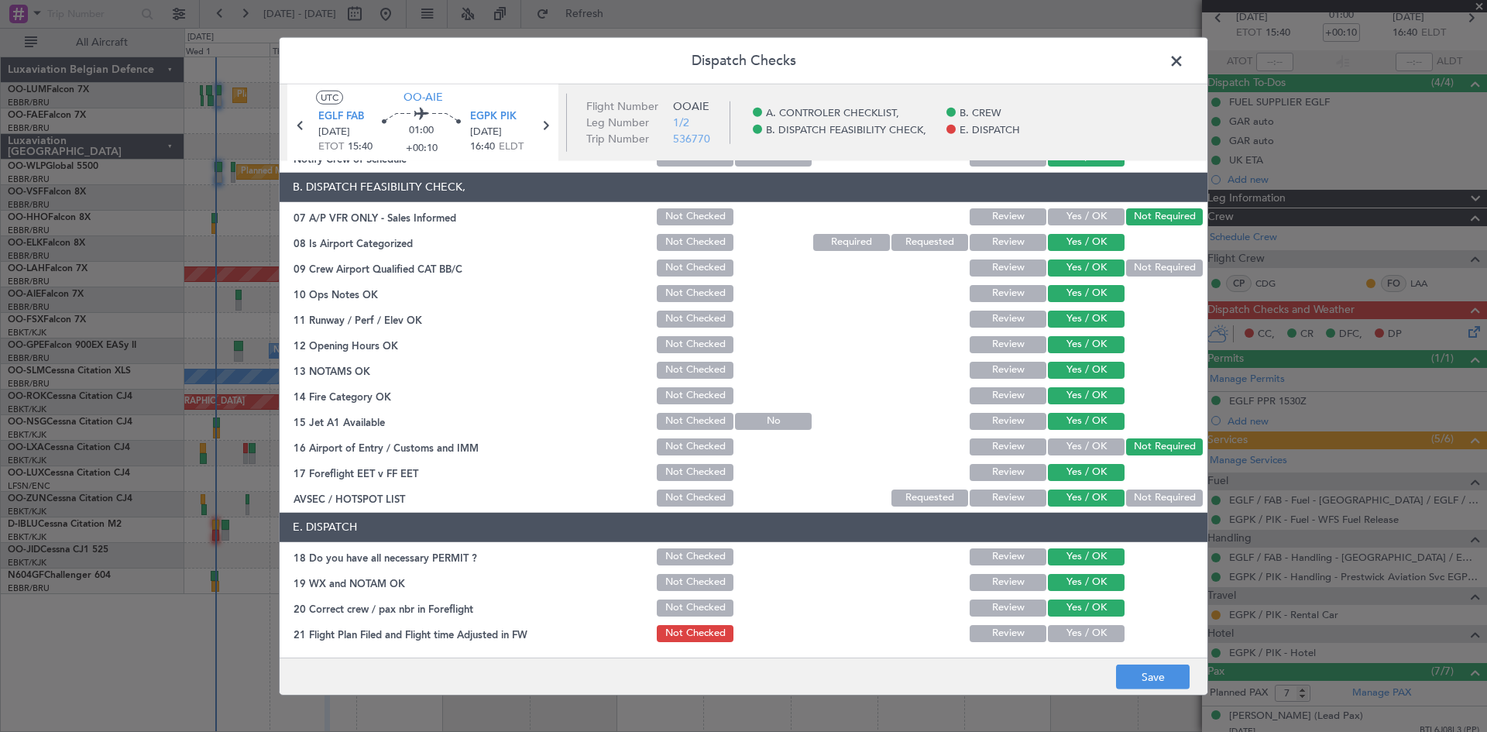
click at [1087, 640] on button "Yes / OK" at bounding box center [1086, 633] width 77 height 17
click at [1136, 663] on footer "Save" at bounding box center [744, 676] width 928 height 37
click at [1143, 672] on button "Save" at bounding box center [1153, 677] width 74 height 25
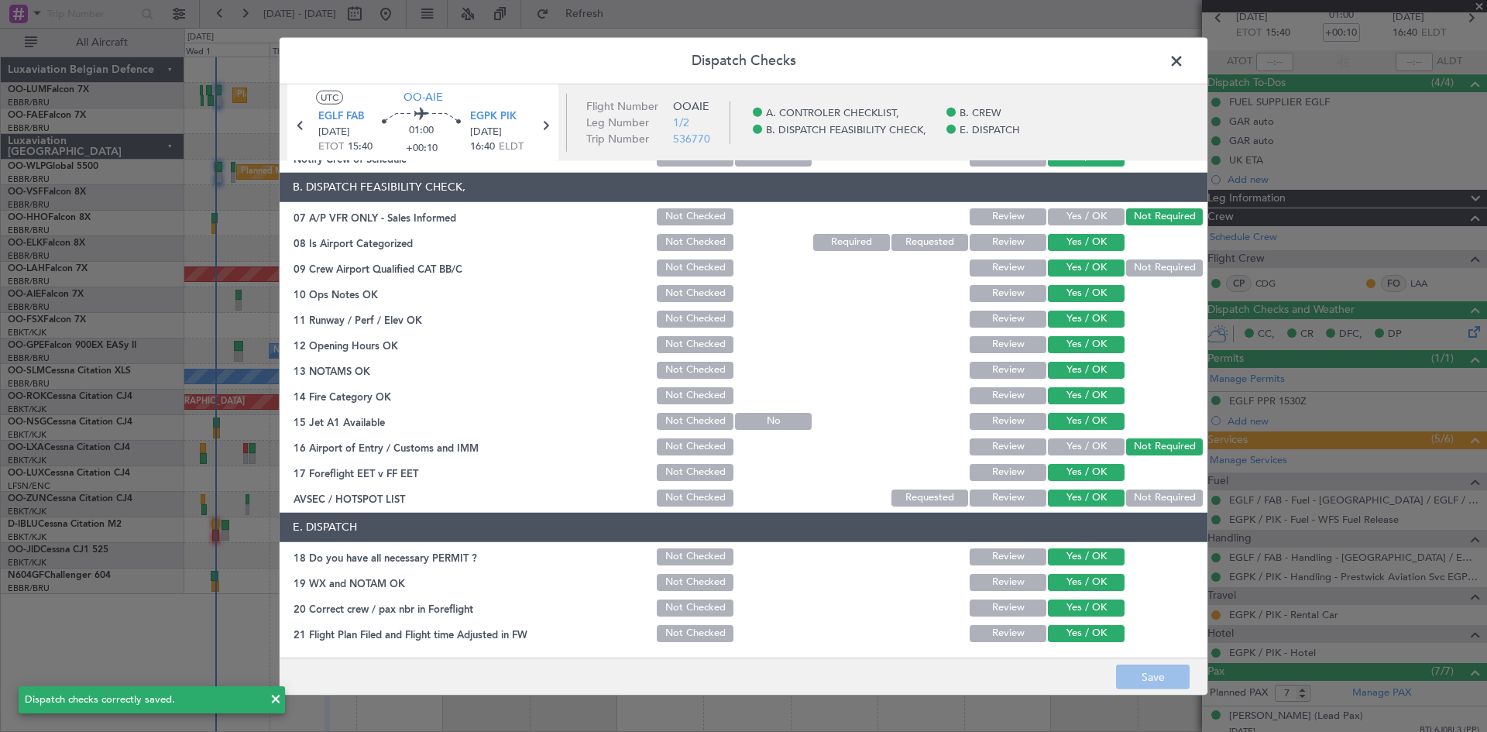
click at [1184, 57] on span at bounding box center [1184, 64] width 0 height 31
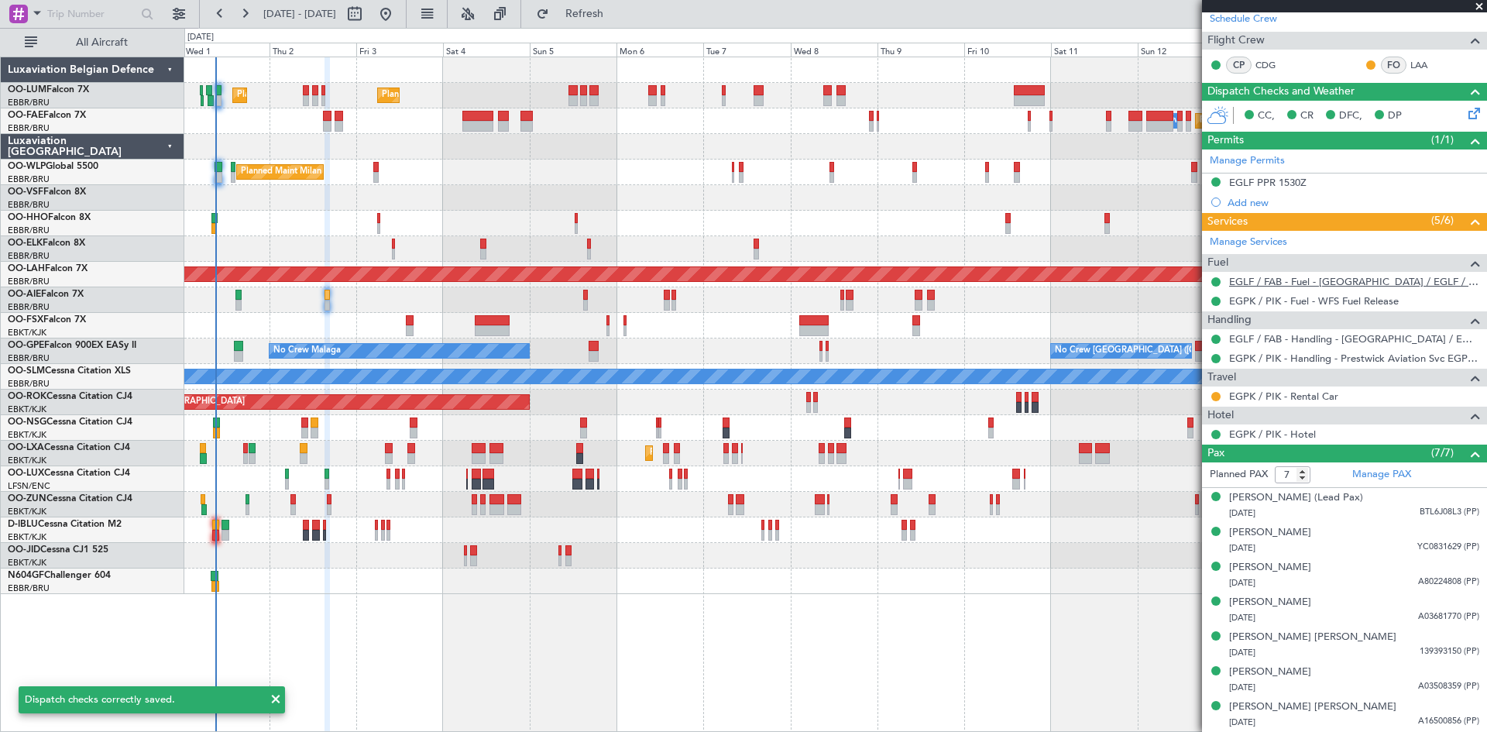
scroll to position [0, 0]
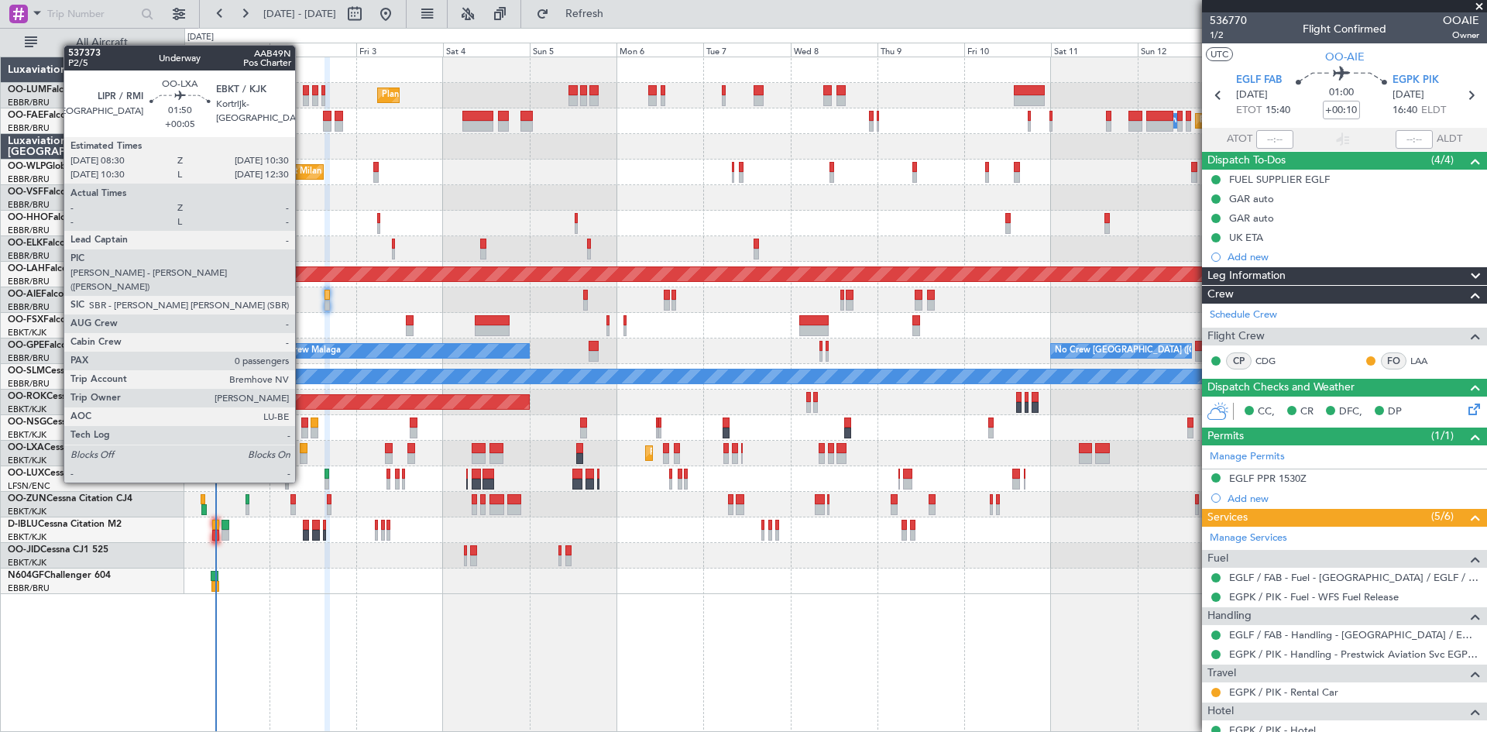
click at [302, 453] on div at bounding box center [304, 458] width 8 height 11
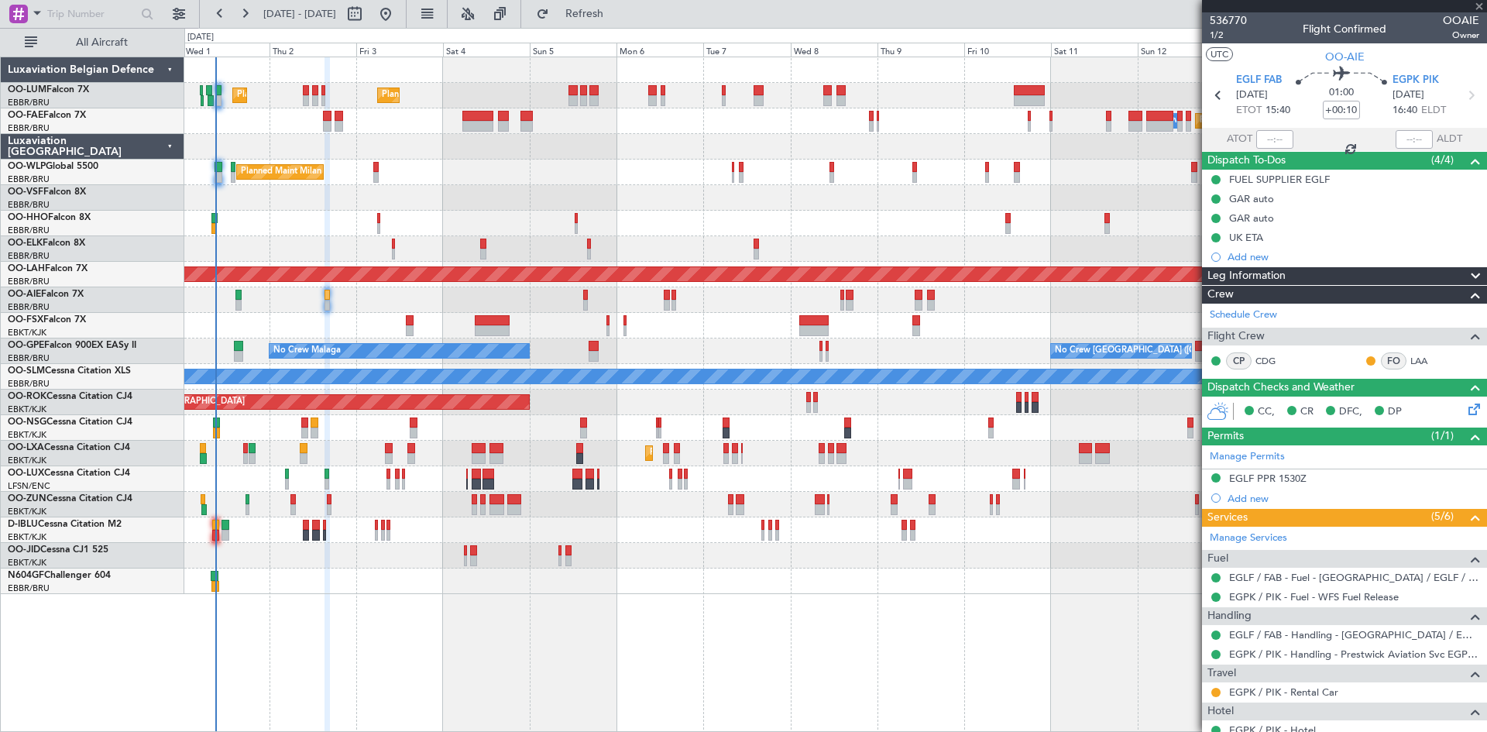
type input "+00:05"
type input "0"
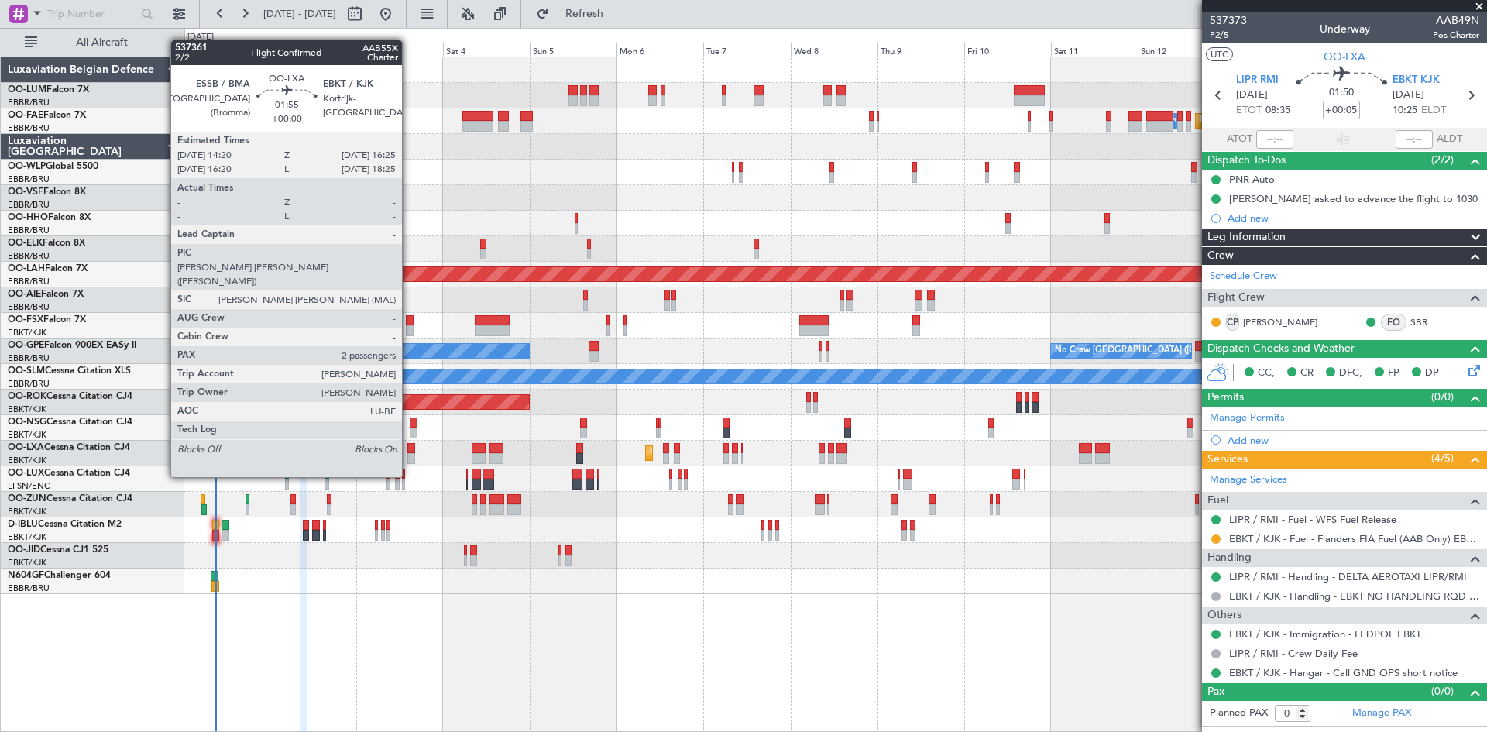
click at [409, 448] on div at bounding box center [411, 448] width 8 height 11
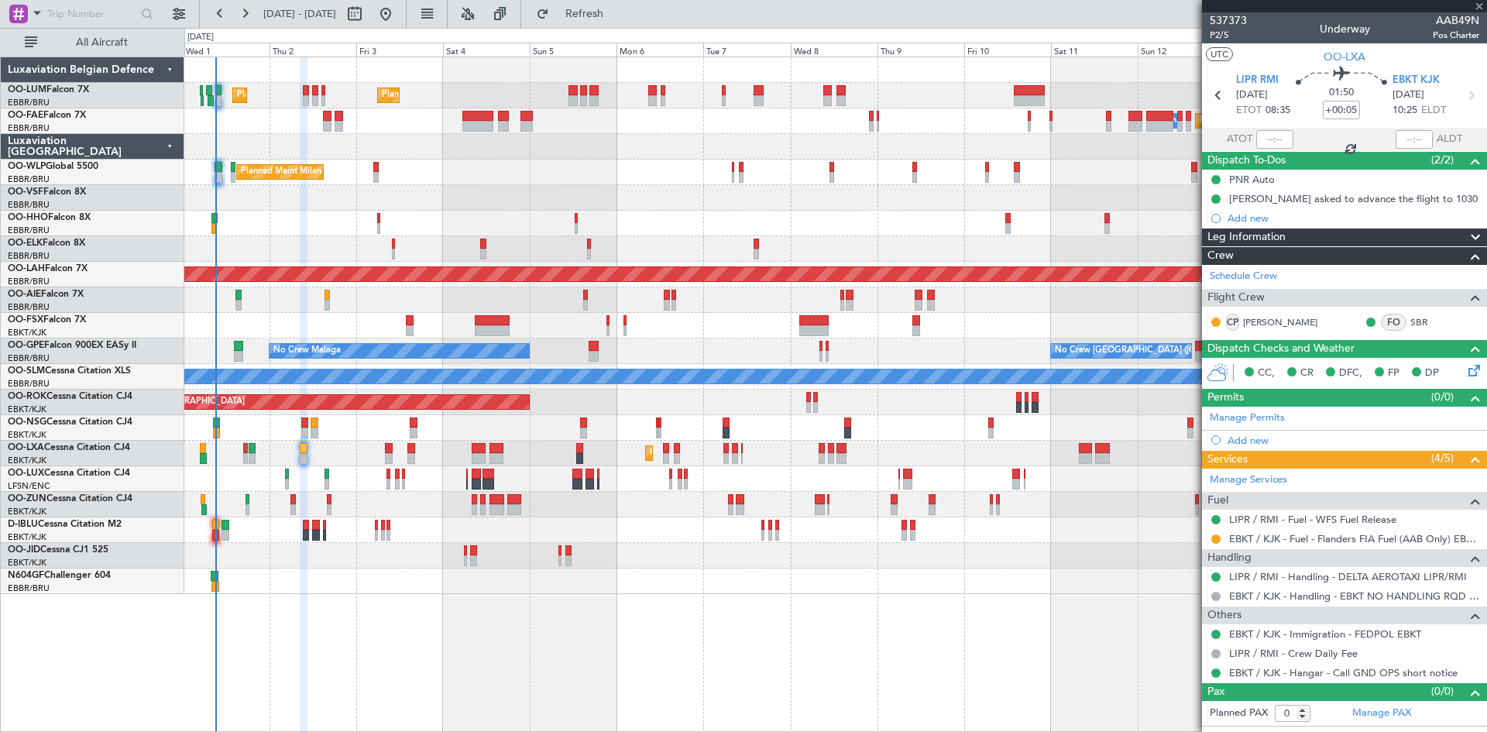
type input "2"
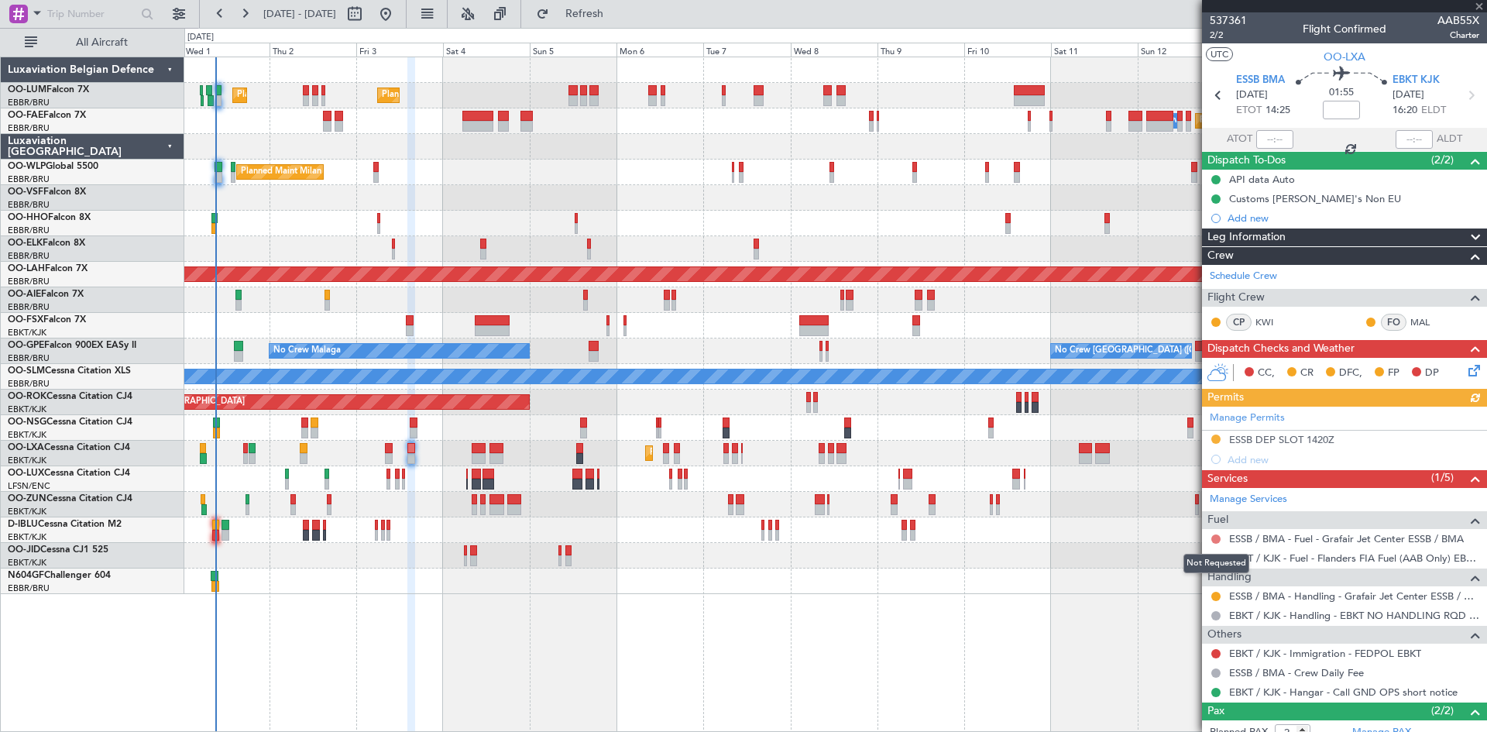
click at [1218, 537] on button at bounding box center [1216, 539] width 9 height 9
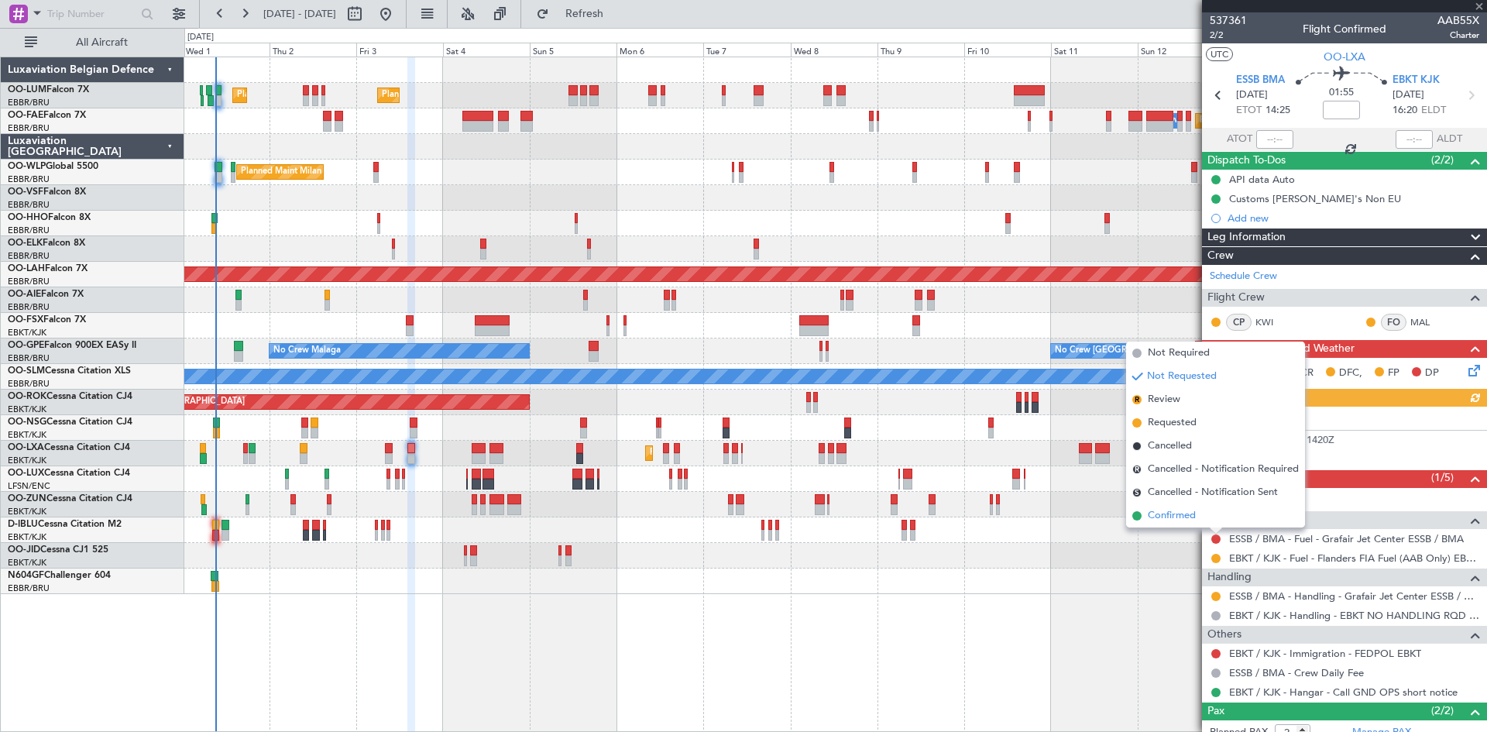
click at [1201, 520] on li "Confirmed" at bounding box center [1215, 515] width 179 height 23
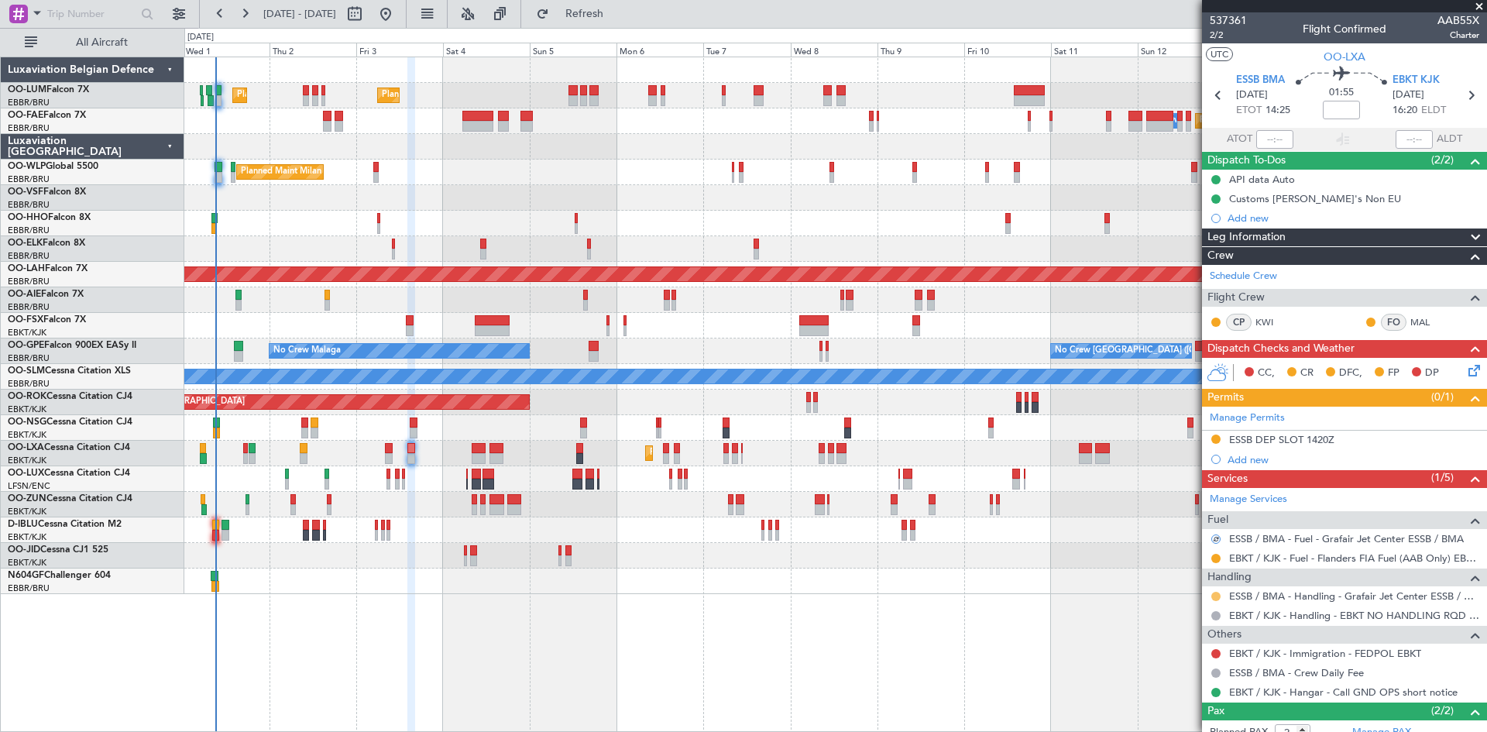
click at [1217, 595] on button at bounding box center [1216, 596] width 9 height 9
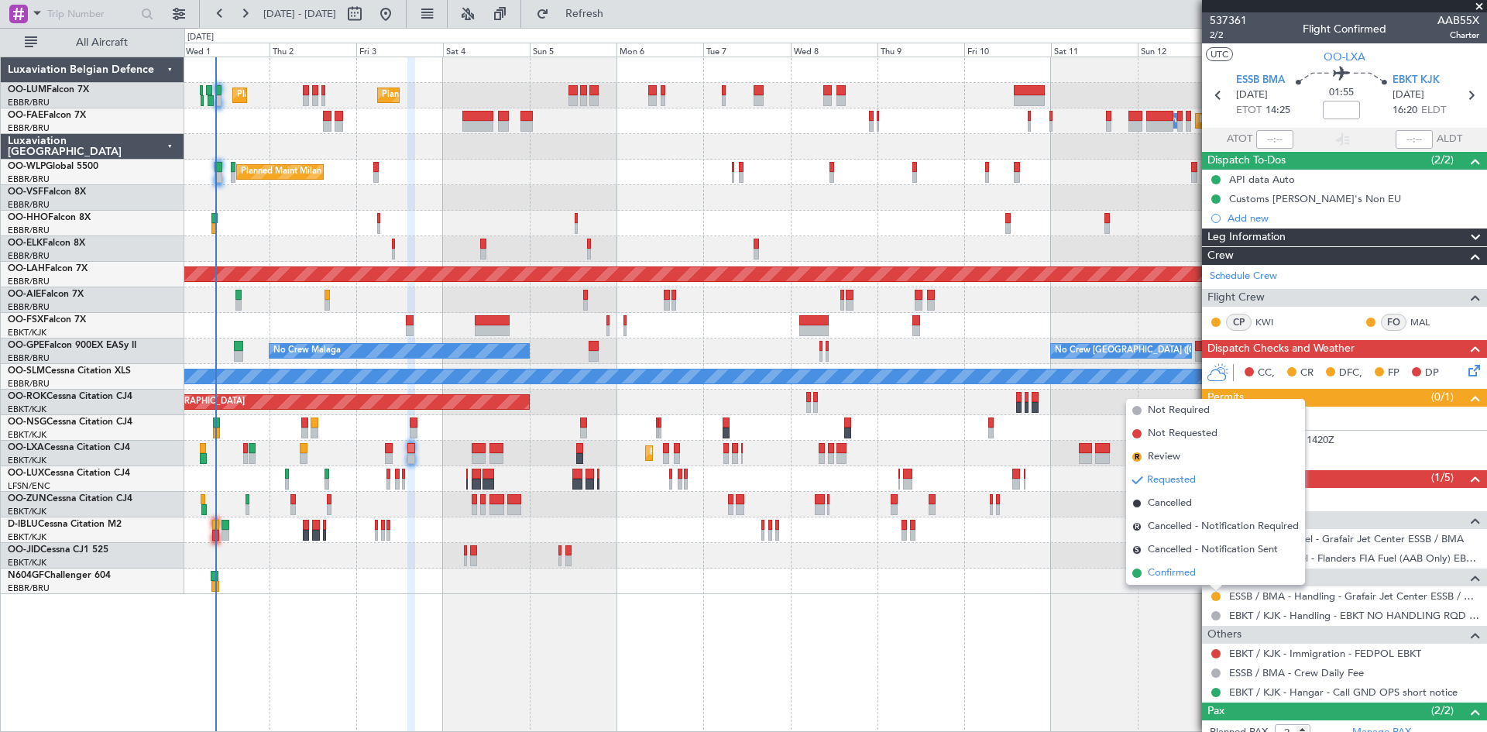
click at [1208, 578] on li "Confirmed" at bounding box center [1215, 573] width 179 height 23
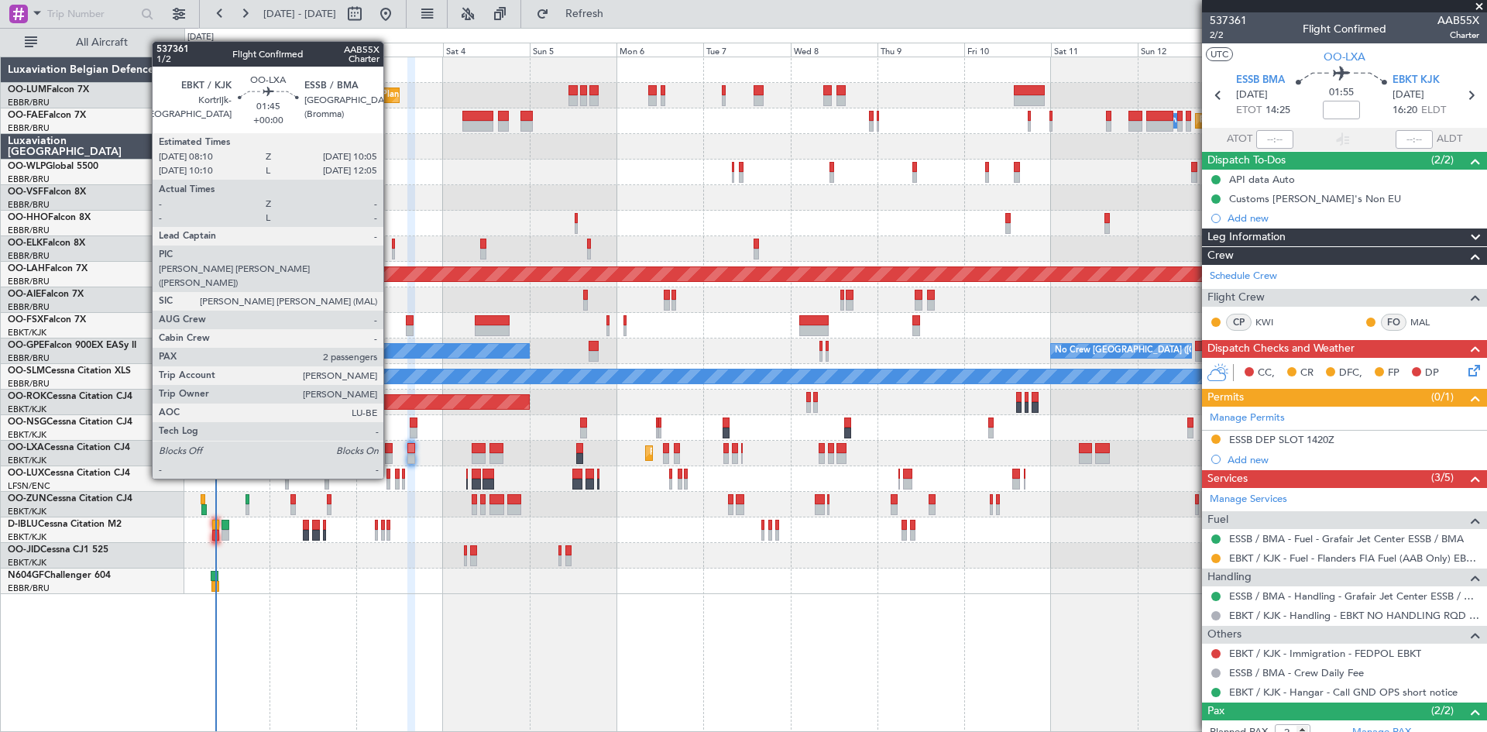
click at [390, 449] on div at bounding box center [388, 448] width 7 height 11
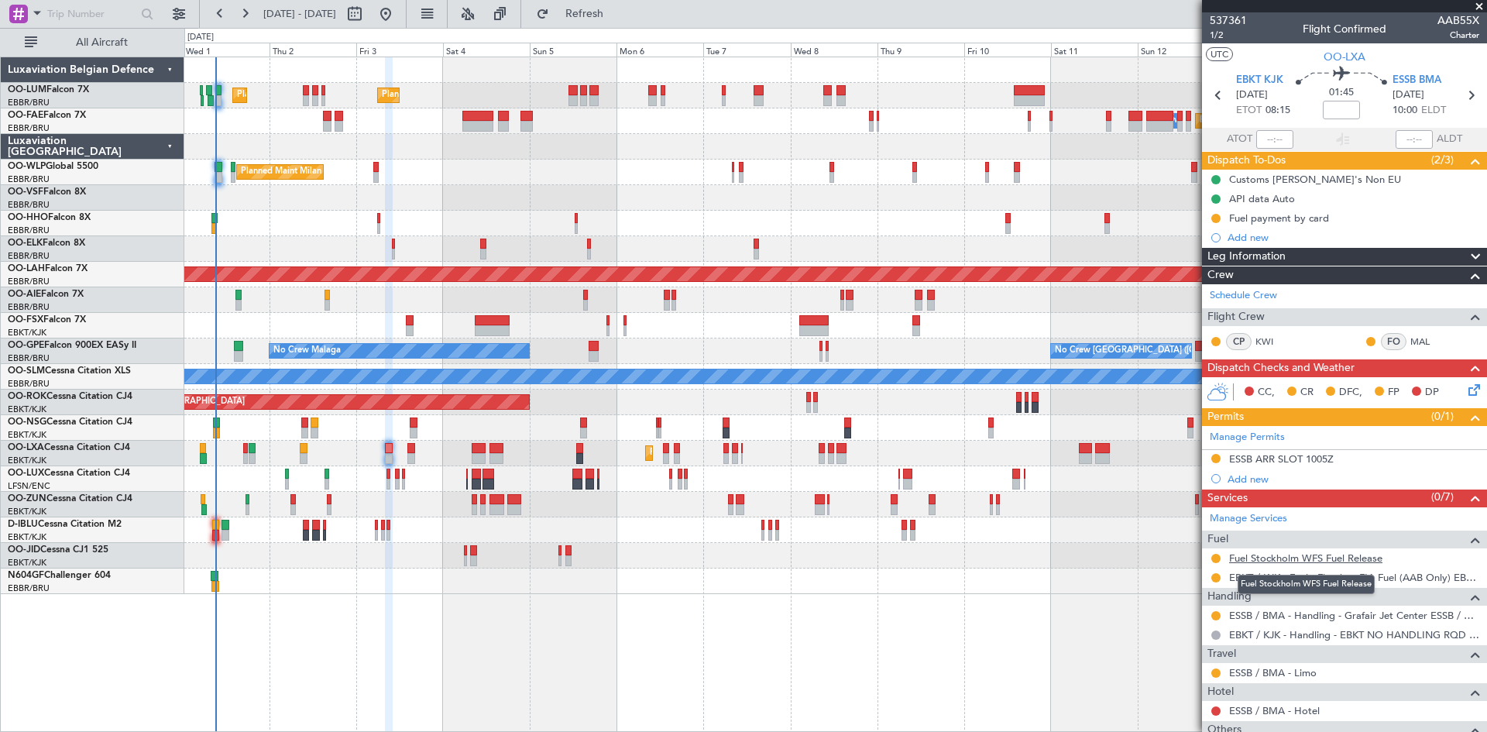
click at [1293, 559] on link "Fuel Stockholm WFS Fuel Release" at bounding box center [1305, 558] width 153 height 13
click at [617, 9] on span "Refresh" at bounding box center [584, 14] width 65 height 11
click at [1218, 614] on button at bounding box center [1216, 615] width 9 height 9
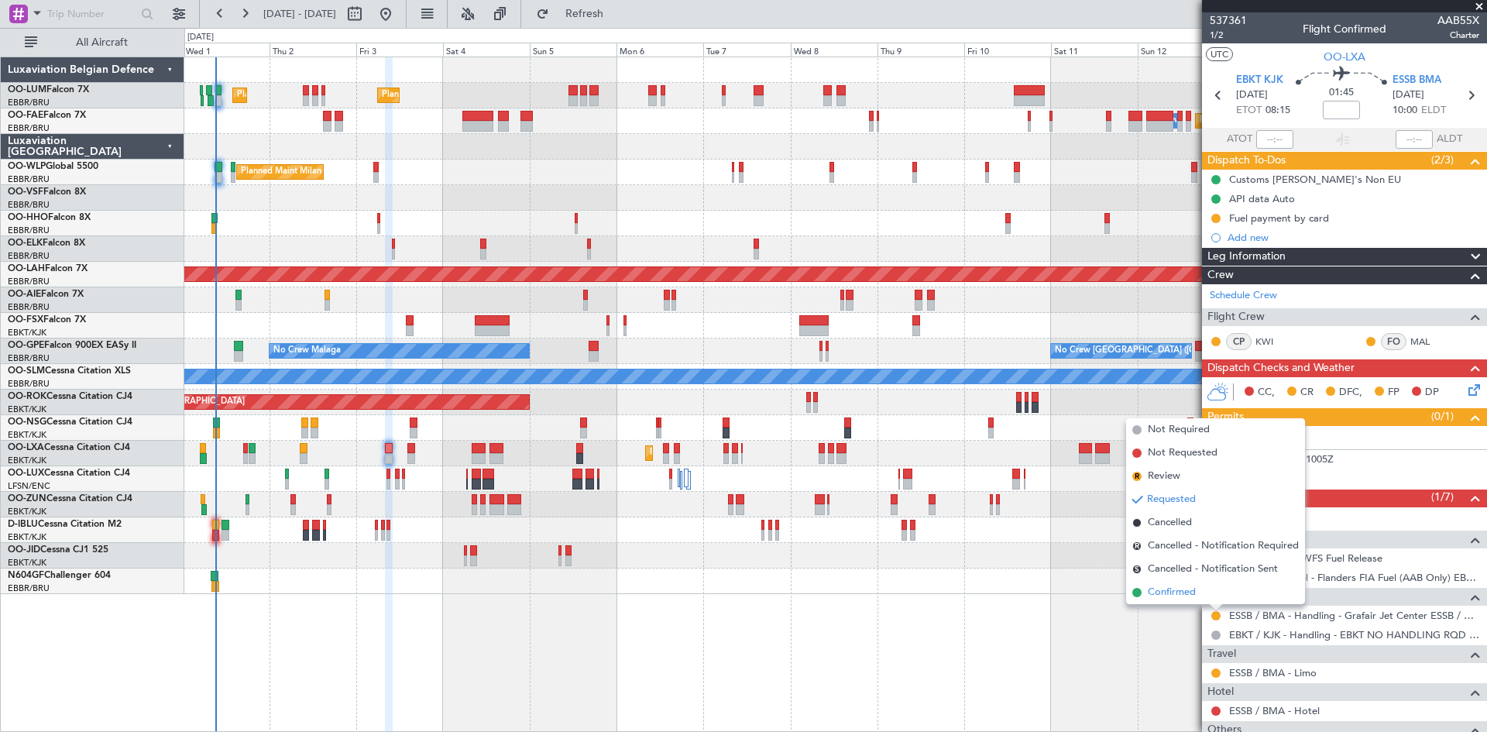
click at [1195, 586] on span "Confirmed" at bounding box center [1172, 592] width 48 height 15
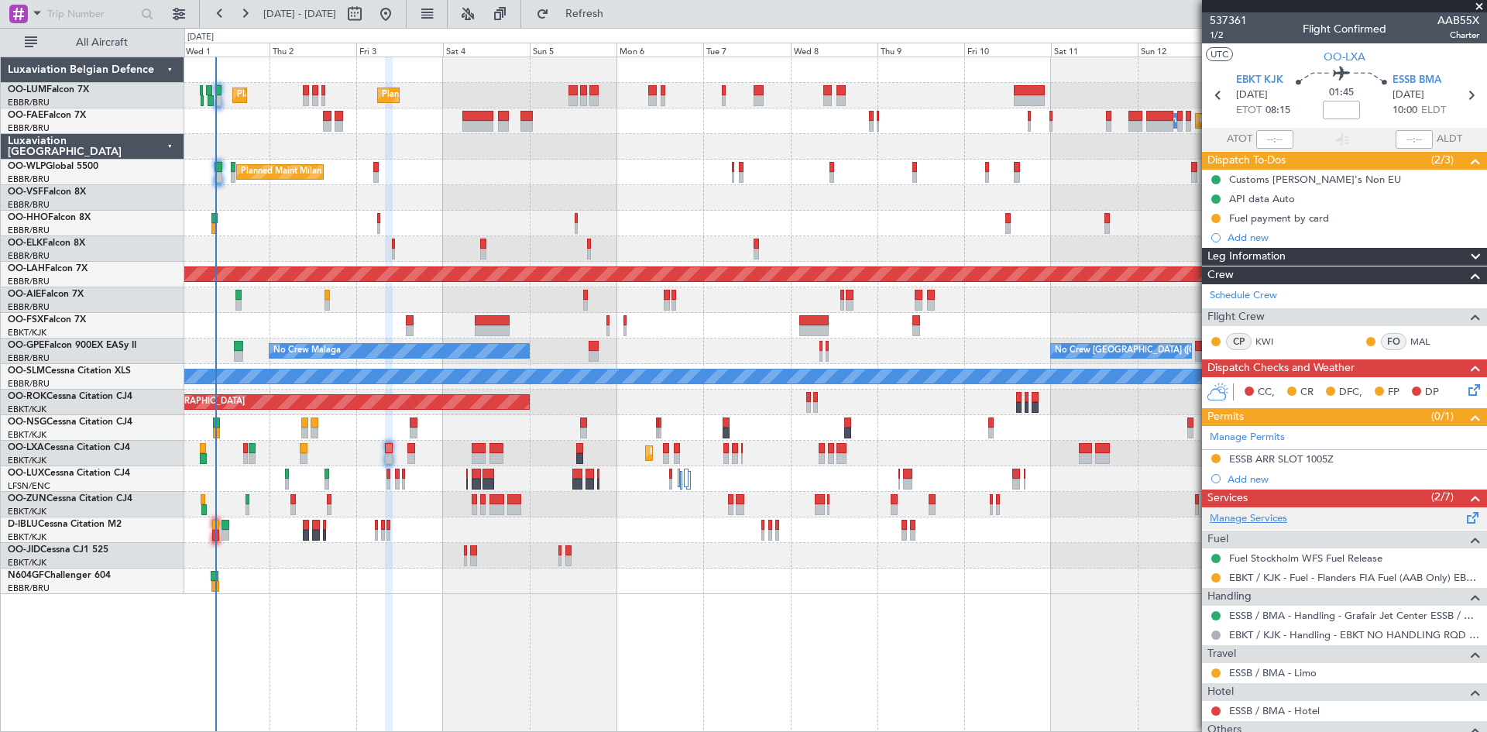
click at [1255, 522] on link "Manage Services" at bounding box center [1248, 518] width 77 height 15
click at [1219, 37] on span "1/2" at bounding box center [1228, 35] width 37 height 13
click at [617, 15] on span "Refresh" at bounding box center [584, 14] width 65 height 11
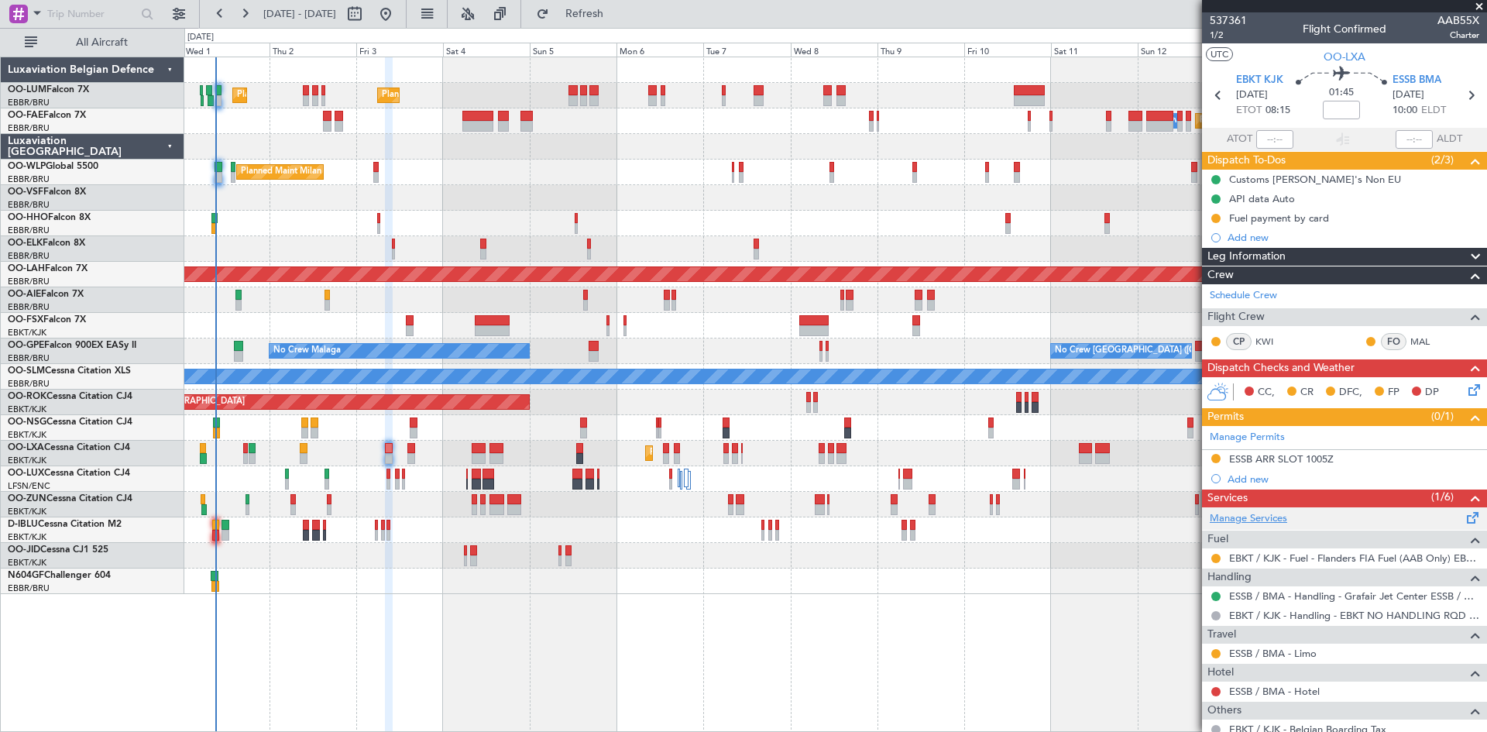
click at [1284, 519] on link "Manage Services" at bounding box center [1248, 518] width 77 height 15
click at [617, 9] on span "Refresh" at bounding box center [584, 14] width 65 height 11
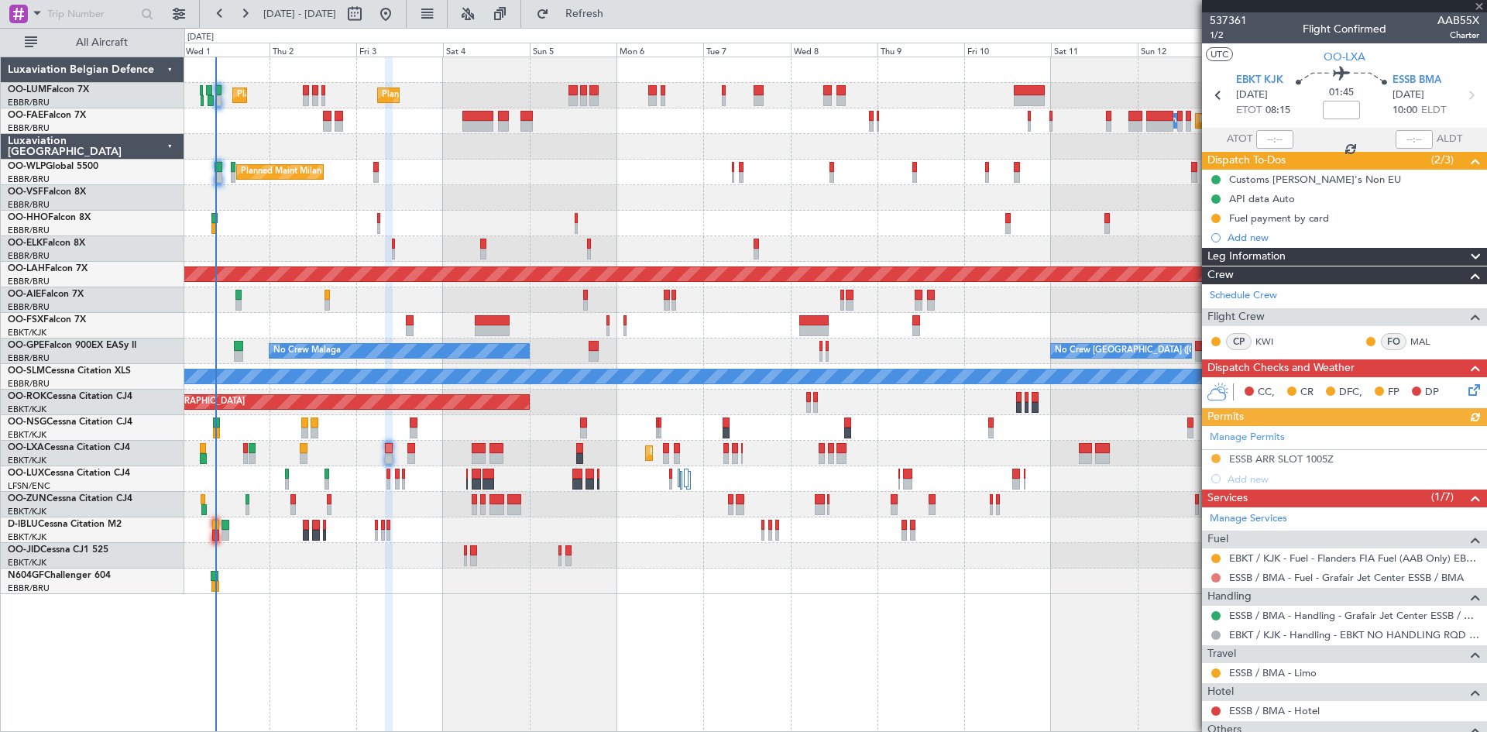
click at [1215, 578] on button at bounding box center [1216, 577] width 9 height 9
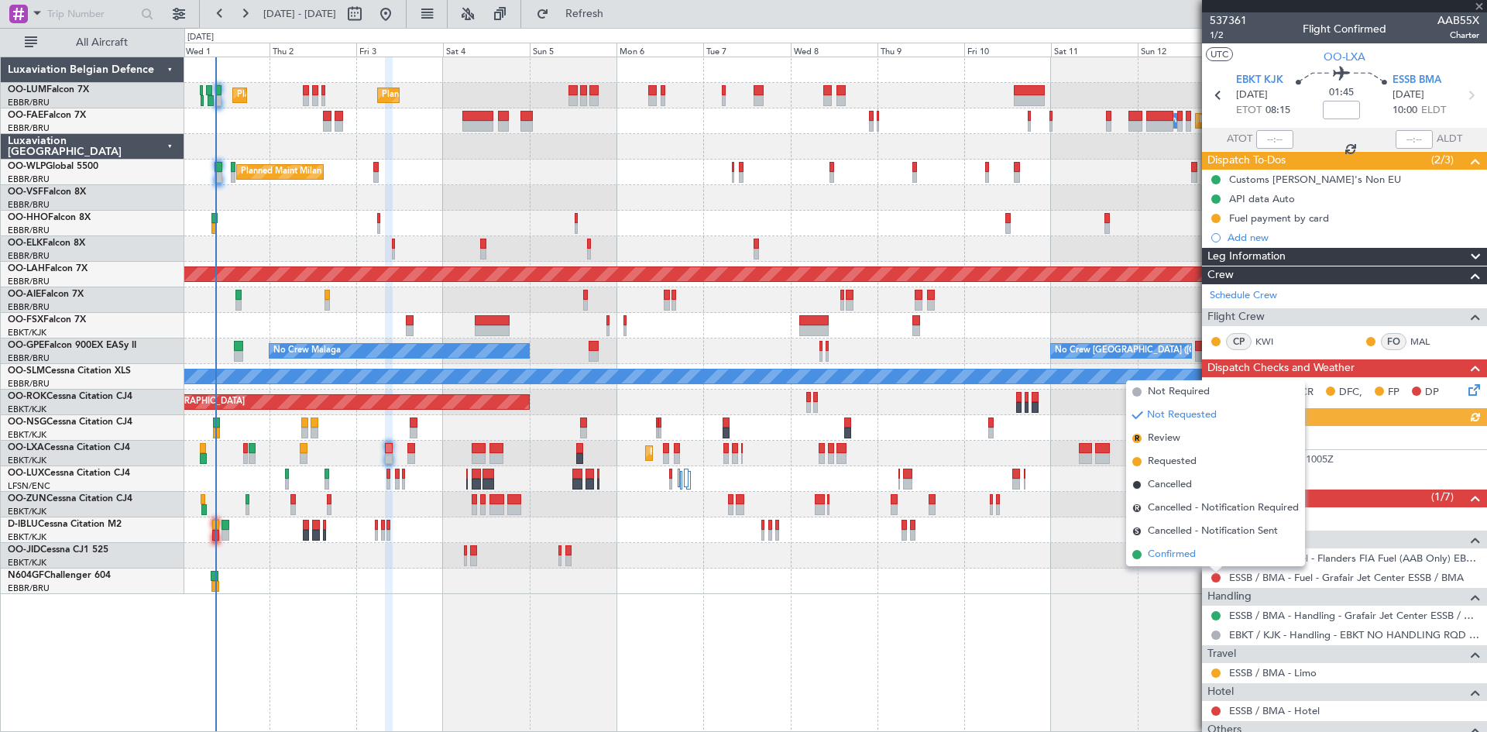
click at [1197, 556] on li "Confirmed" at bounding box center [1215, 554] width 179 height 23
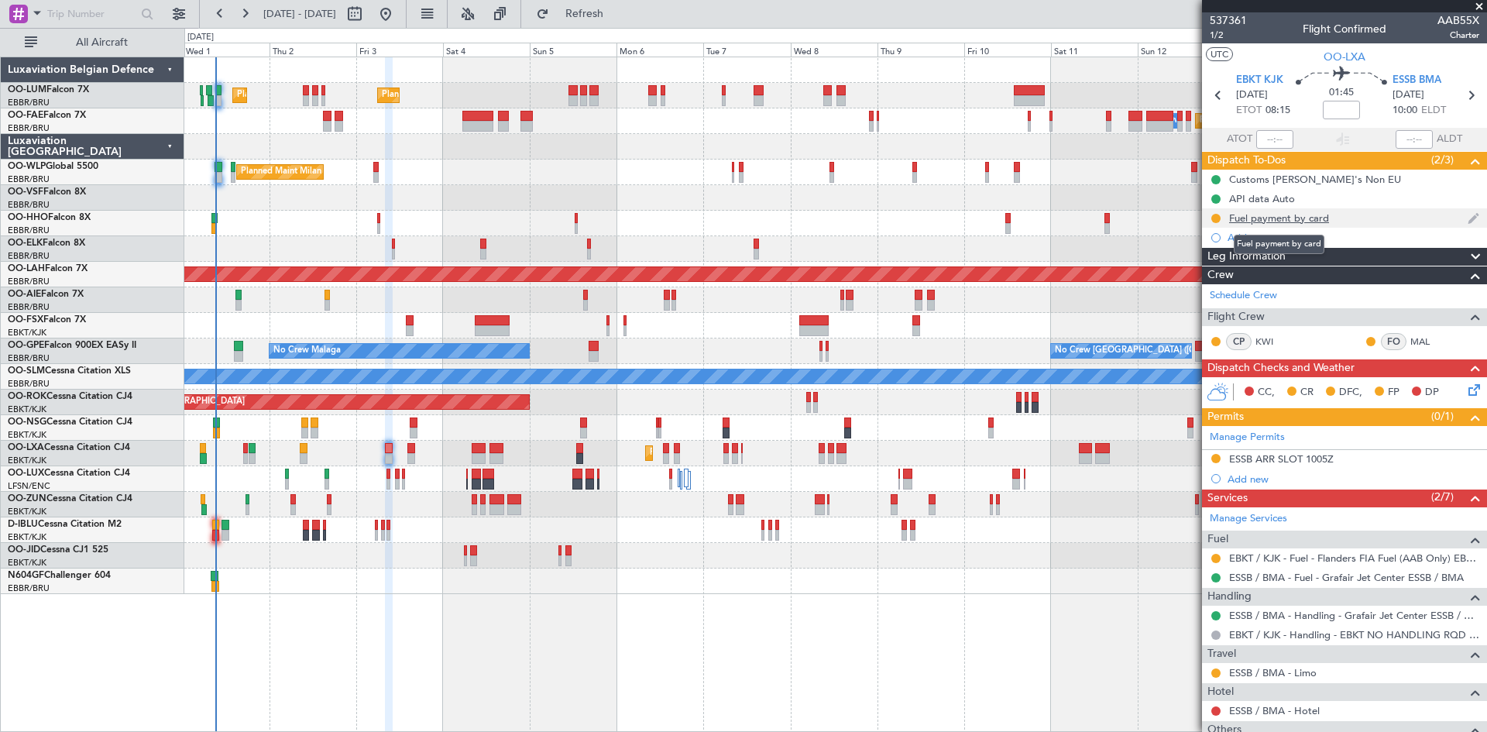
click at [1254, 217] on div "Fuel payment by card" at bounding box center [1279, 217] width 100 height 13
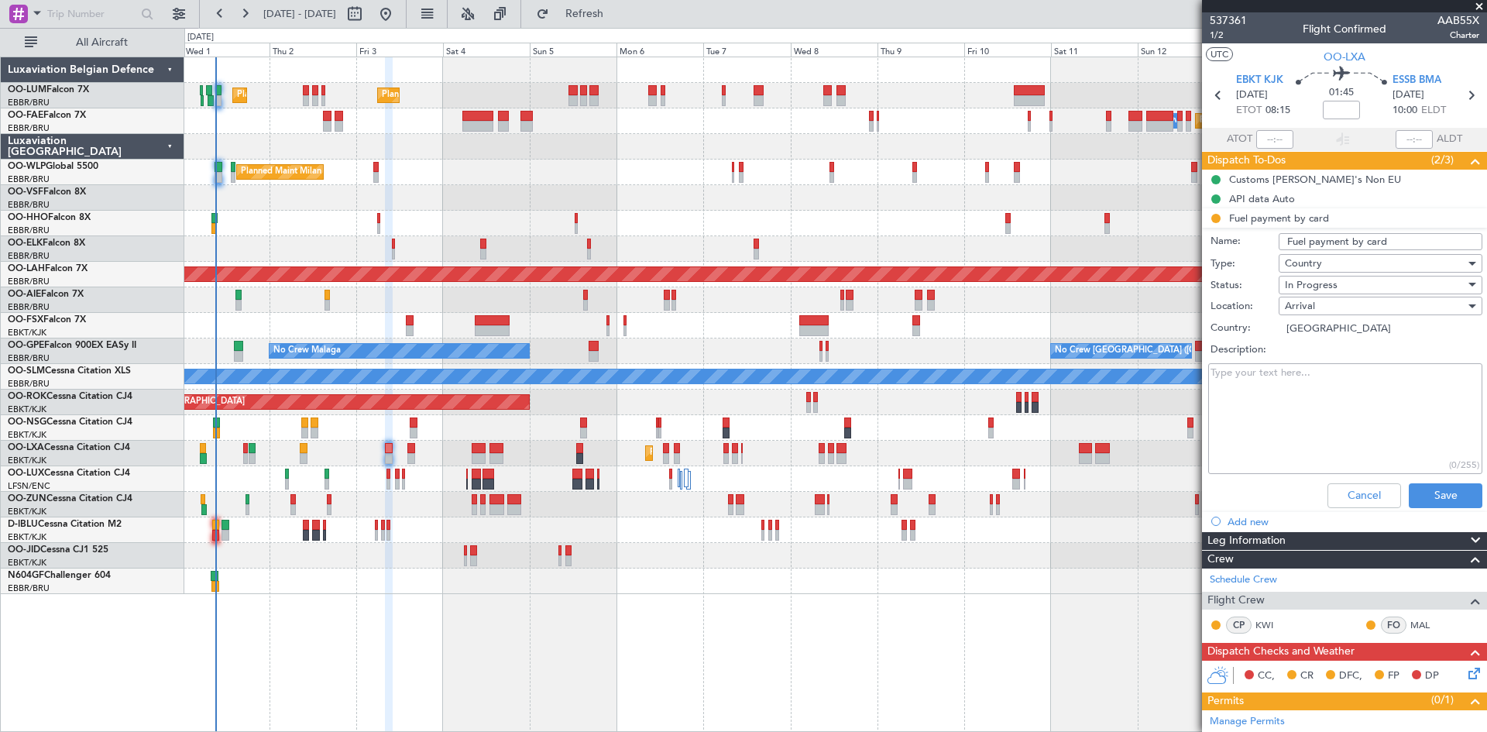
click at [1342, 477] on div "Cancel Save" at bounding box center [1341, 495] width 292 height 37
click at [1349, 489] on button "Cancel" at bounding box center [1365, 495] width 74 height 25
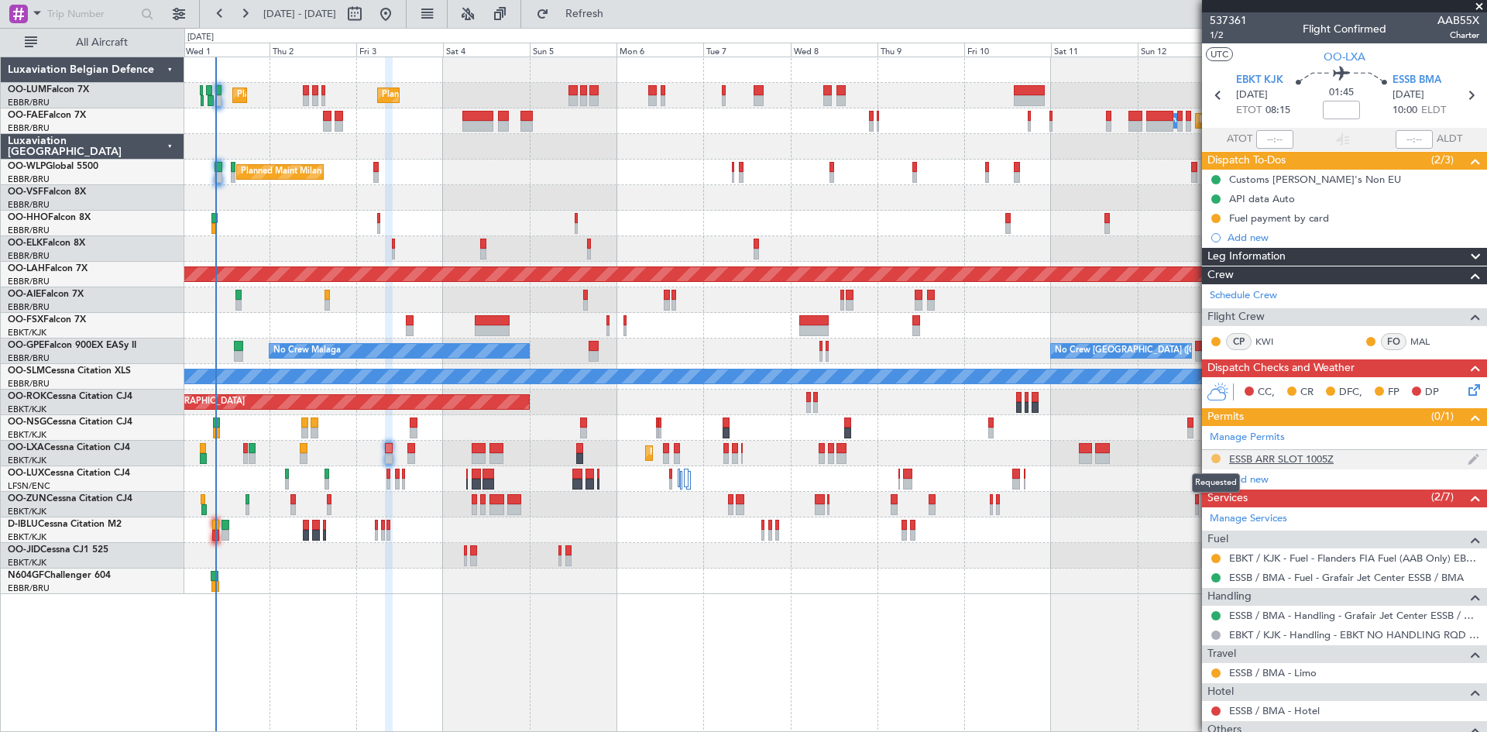
click at [1215, 455] on button at bounding box center [1216, 458] width 9 height 9
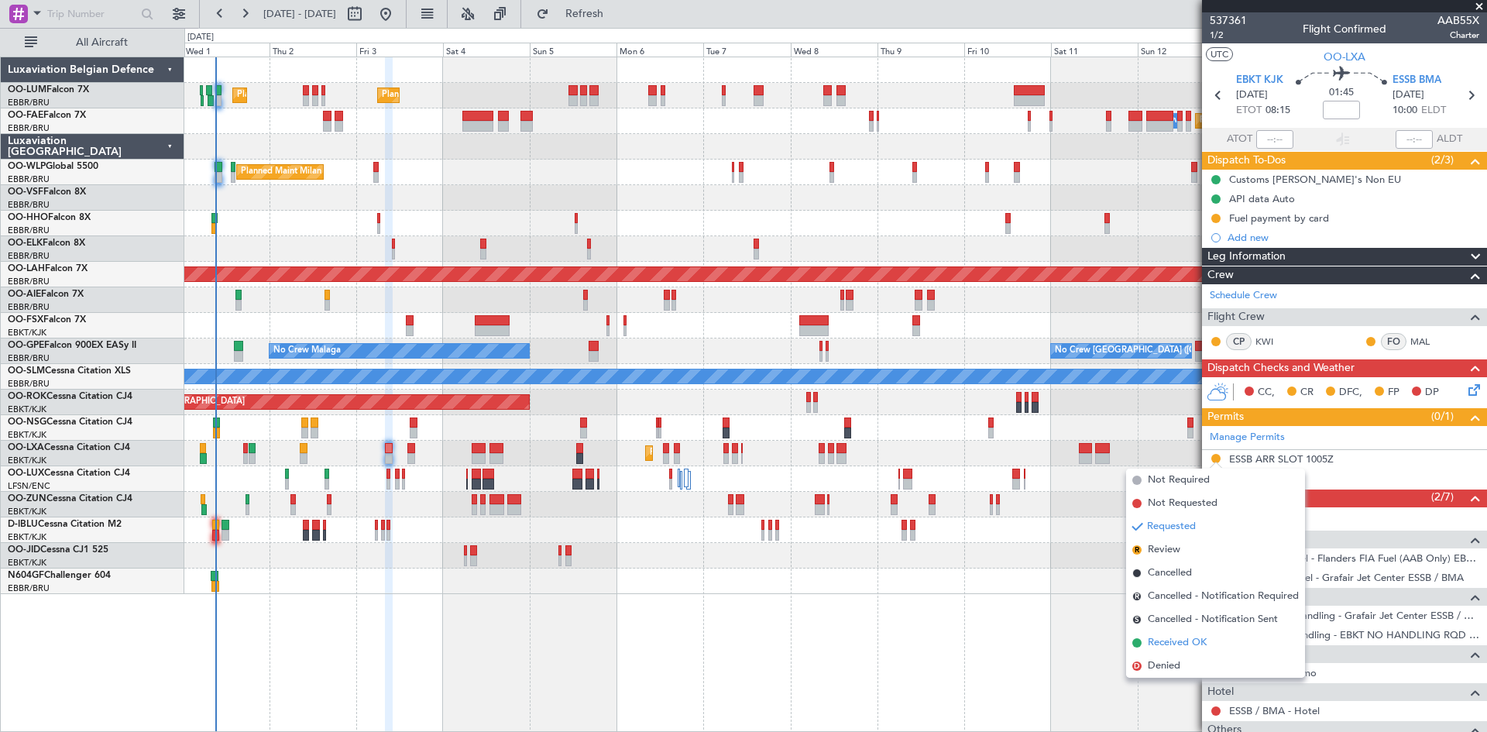
click at [1178, 636] on span "Received OK" at bounding box center [1177, 642] width 59 height 15
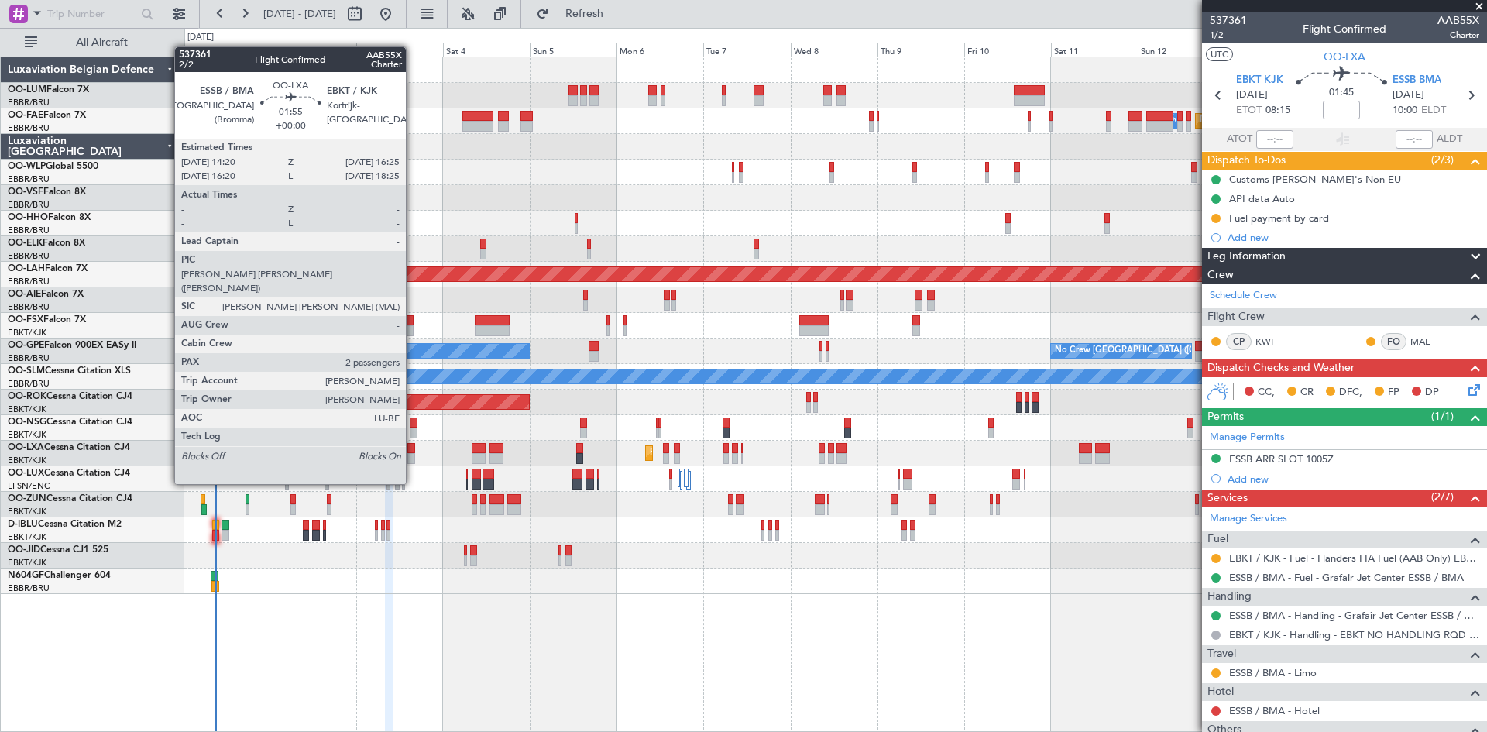
click at [413, 455] on div at bounding box center [411, 458] width 8 height 11
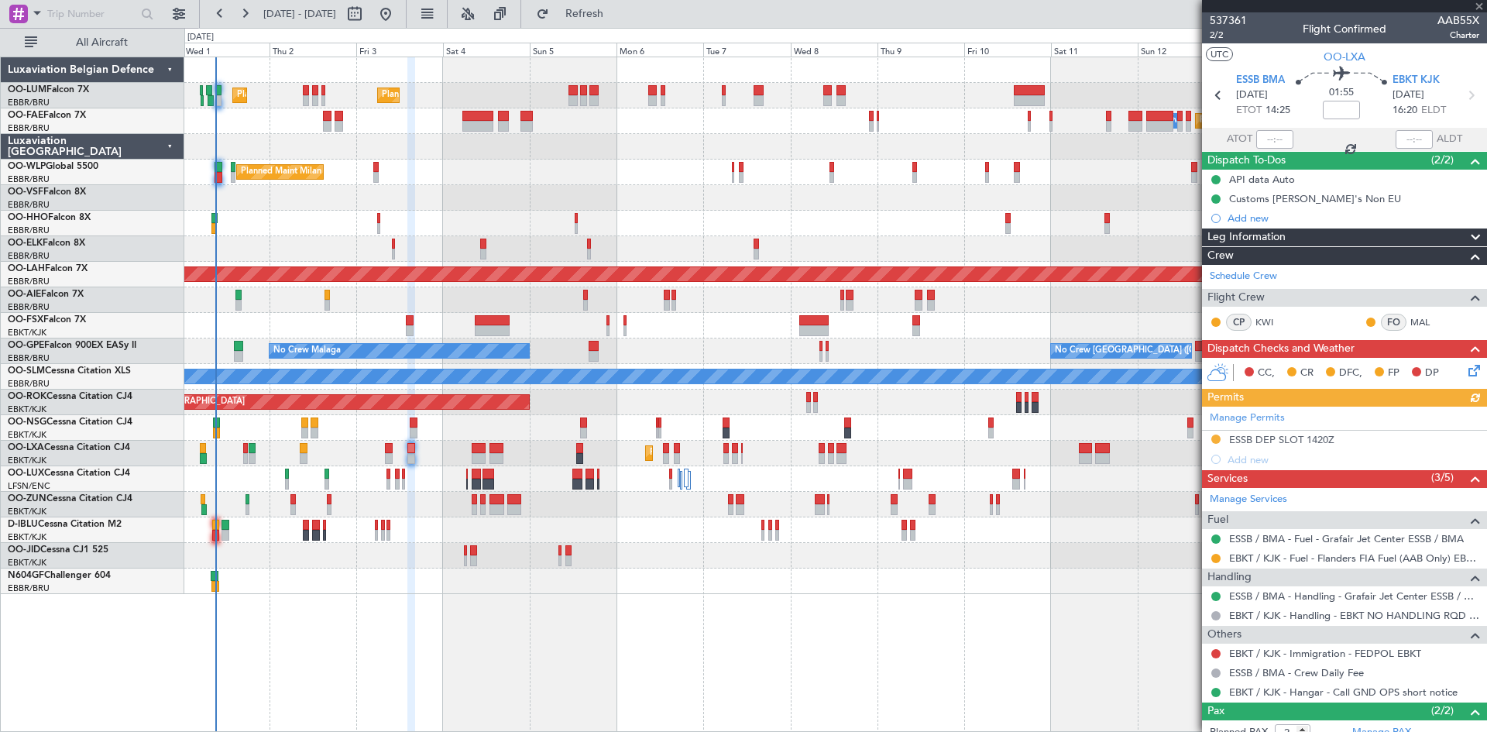
click at [1215, 438] on div "Manage Permits ESSB DEP SLOT 1420Z Add new" at bounding box center [1344, 438] width 285 height 63
click at [1217, 439] on button at bounding box center [1216, 439] width 9 height 9
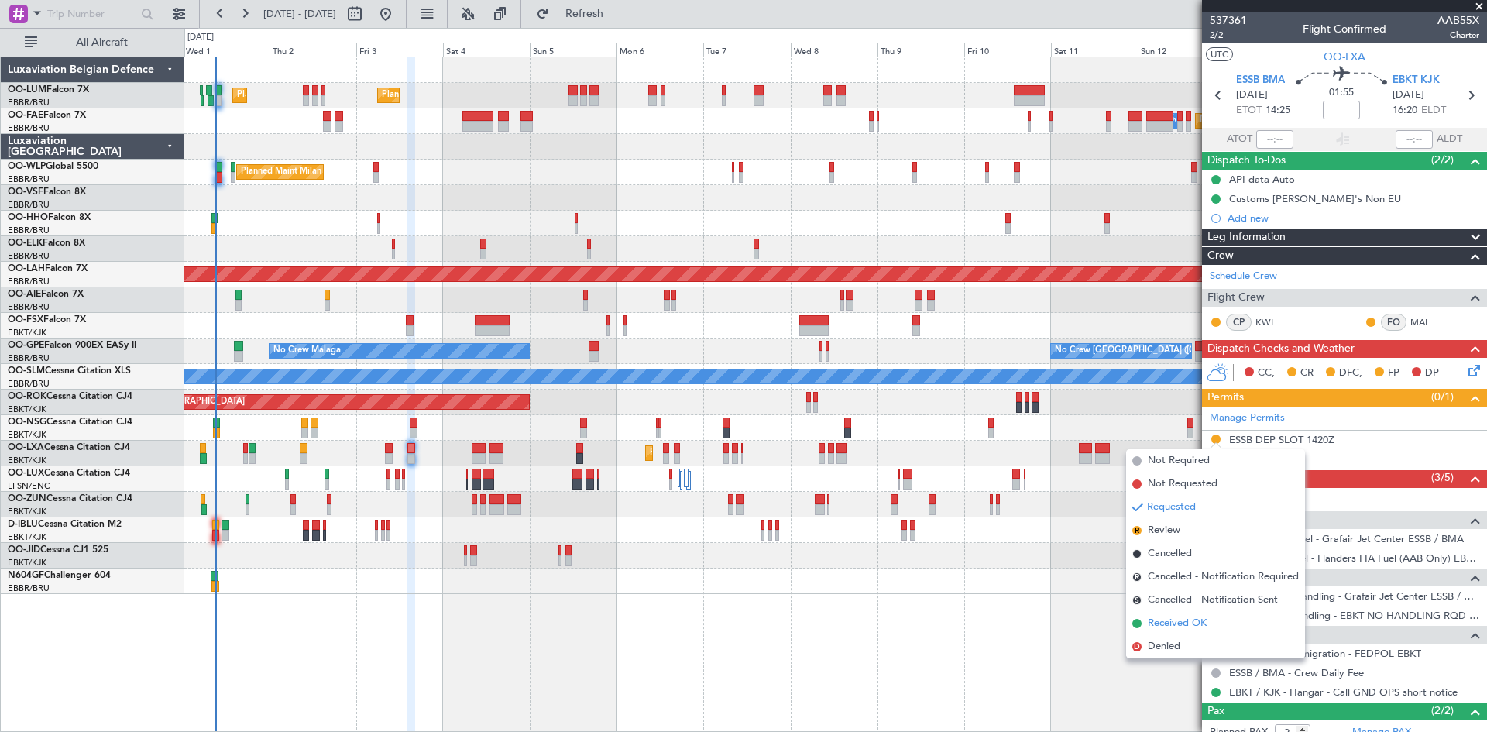
click at [1184, 621] on span "Received OK" at bounding box center [1177, 623] width 59 height 15
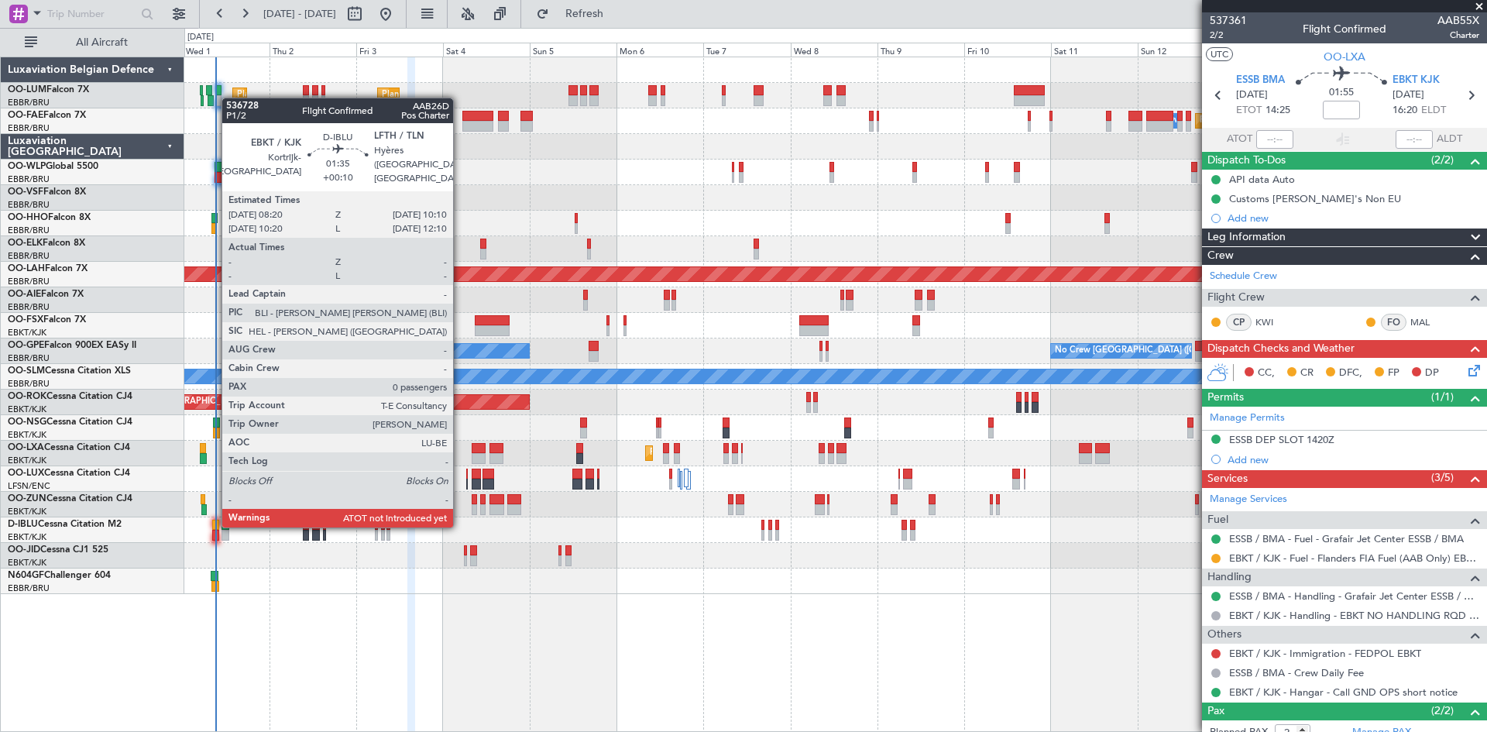
click at [214, 524] on div at bounding box center [215, 525] width 7 height 11
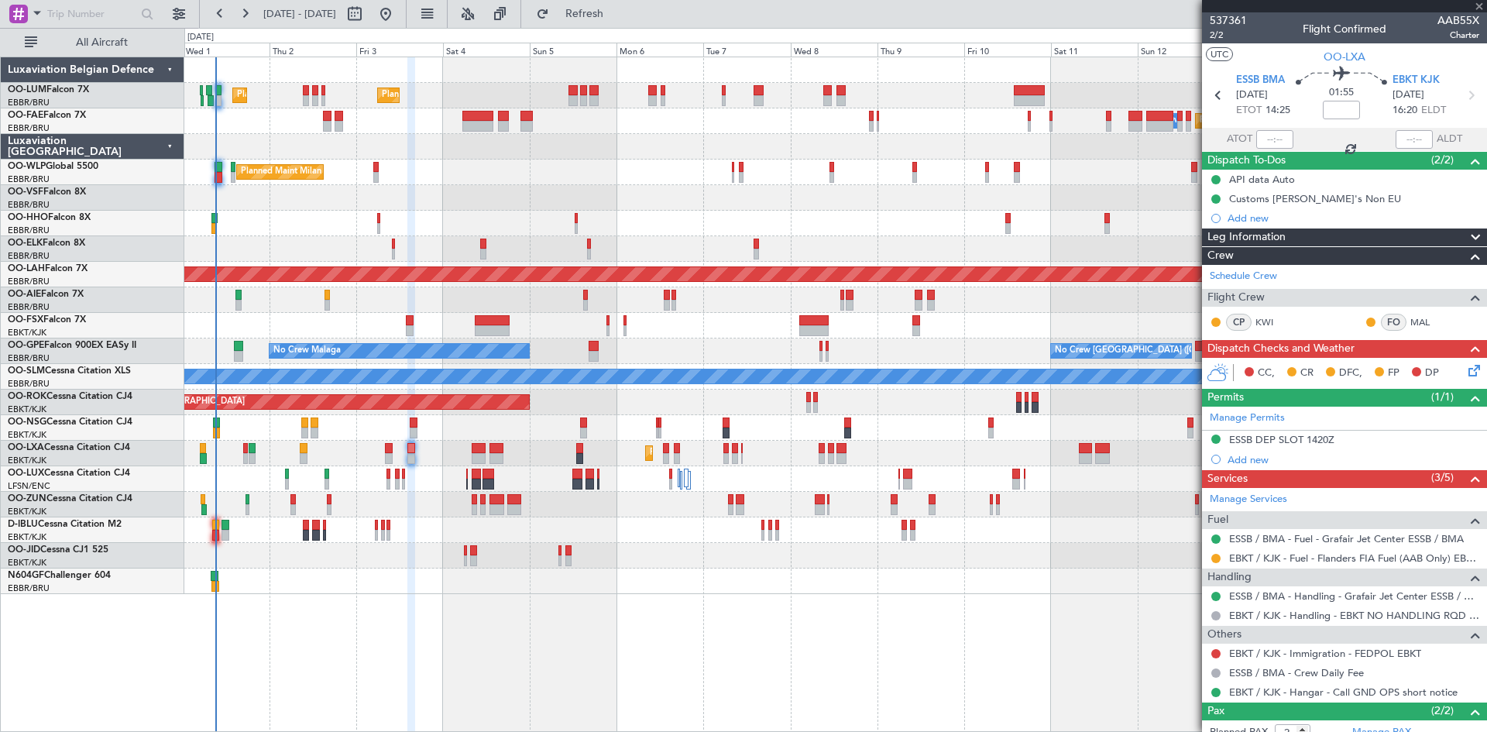
type input "+00:10"
type input "0"
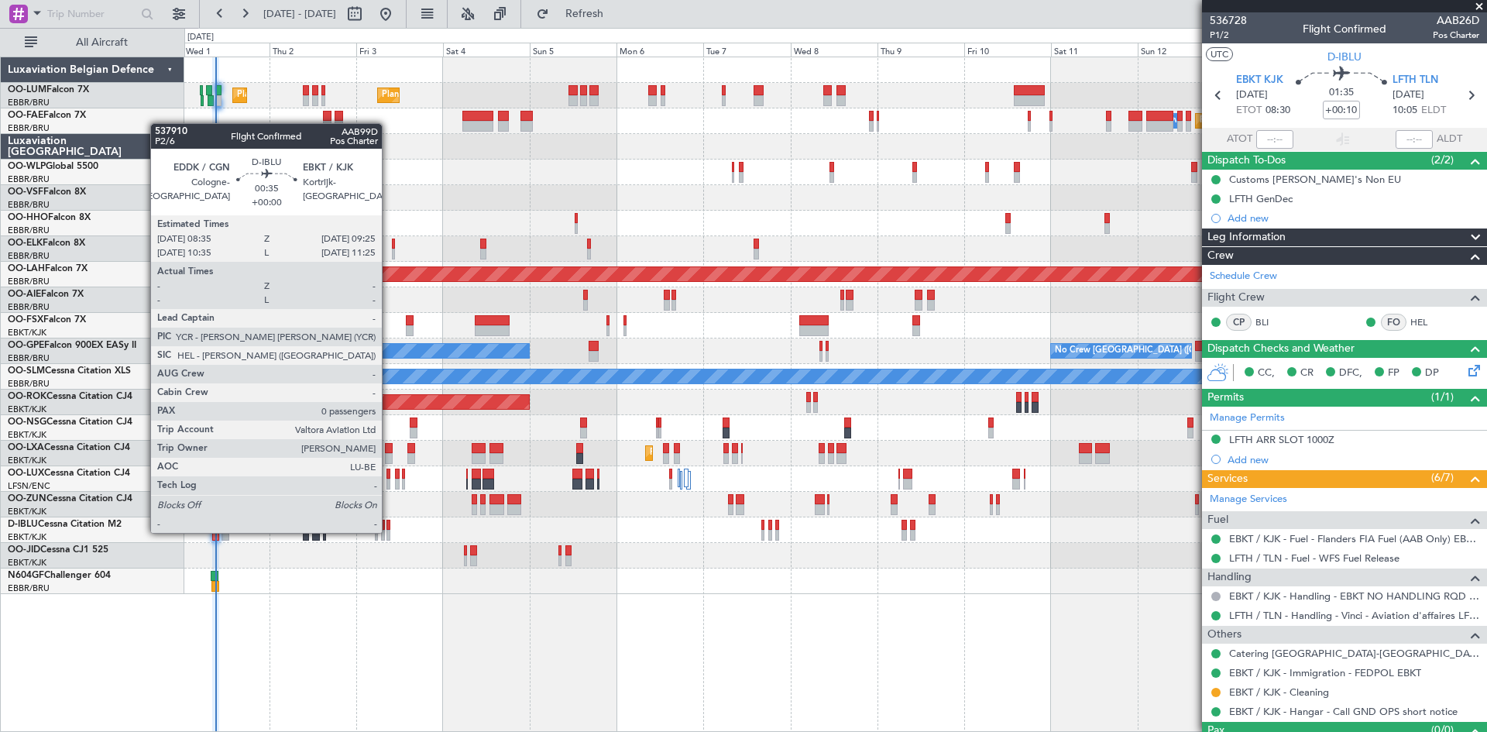
click at [389, 531] on div at bounding box center [388, 535] width 3 height 11
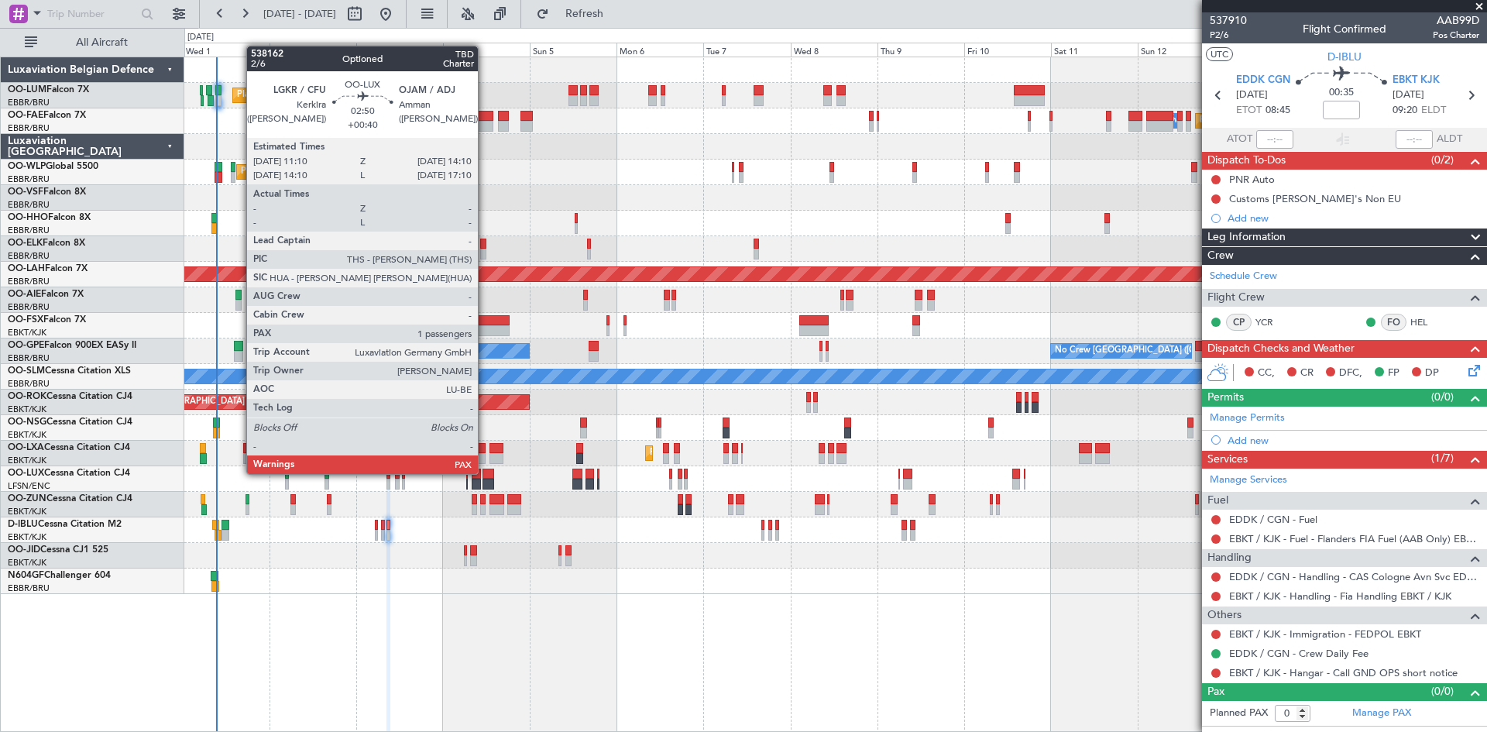
click at [485, 473] on div at bounding box center [489, 474] width 12 height 11
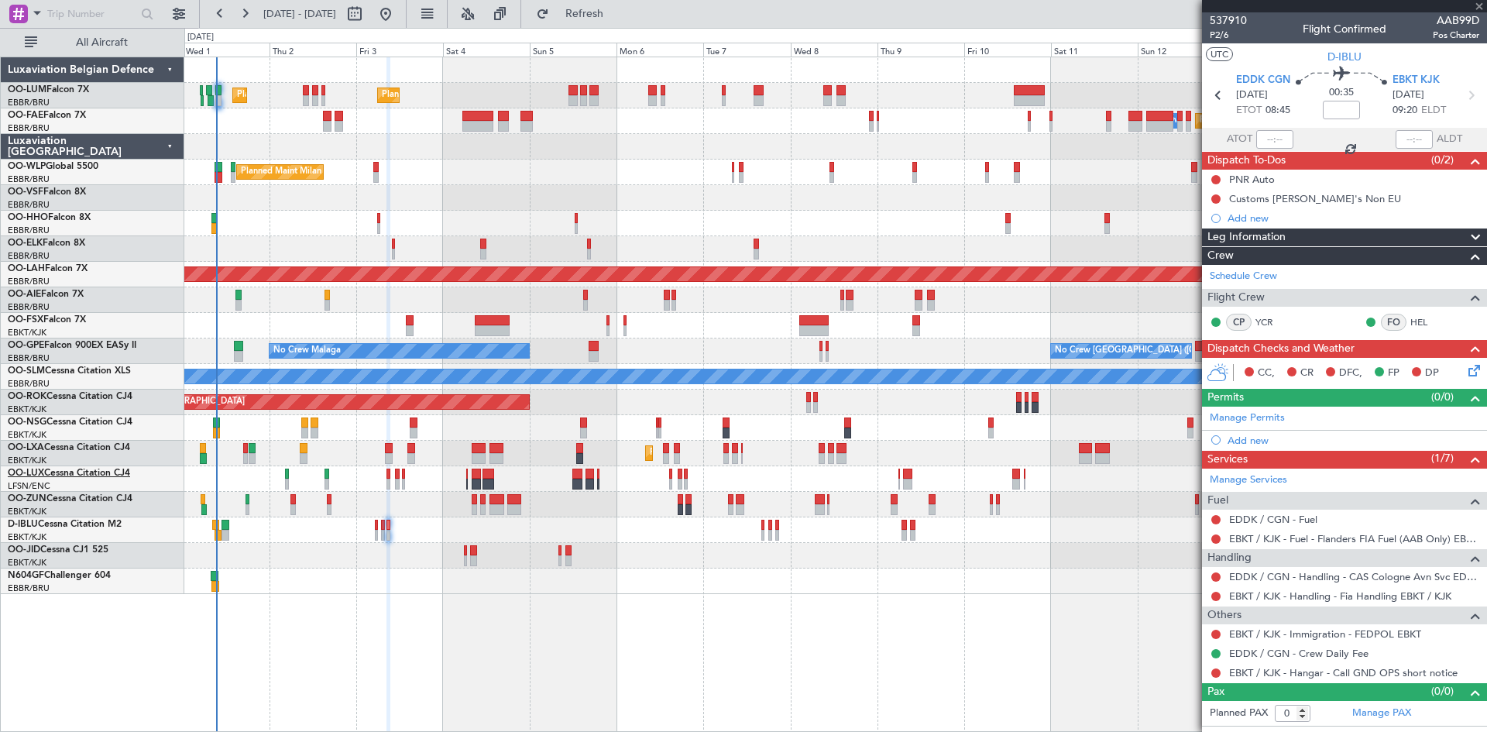
type input "+00:40"
type input "1"
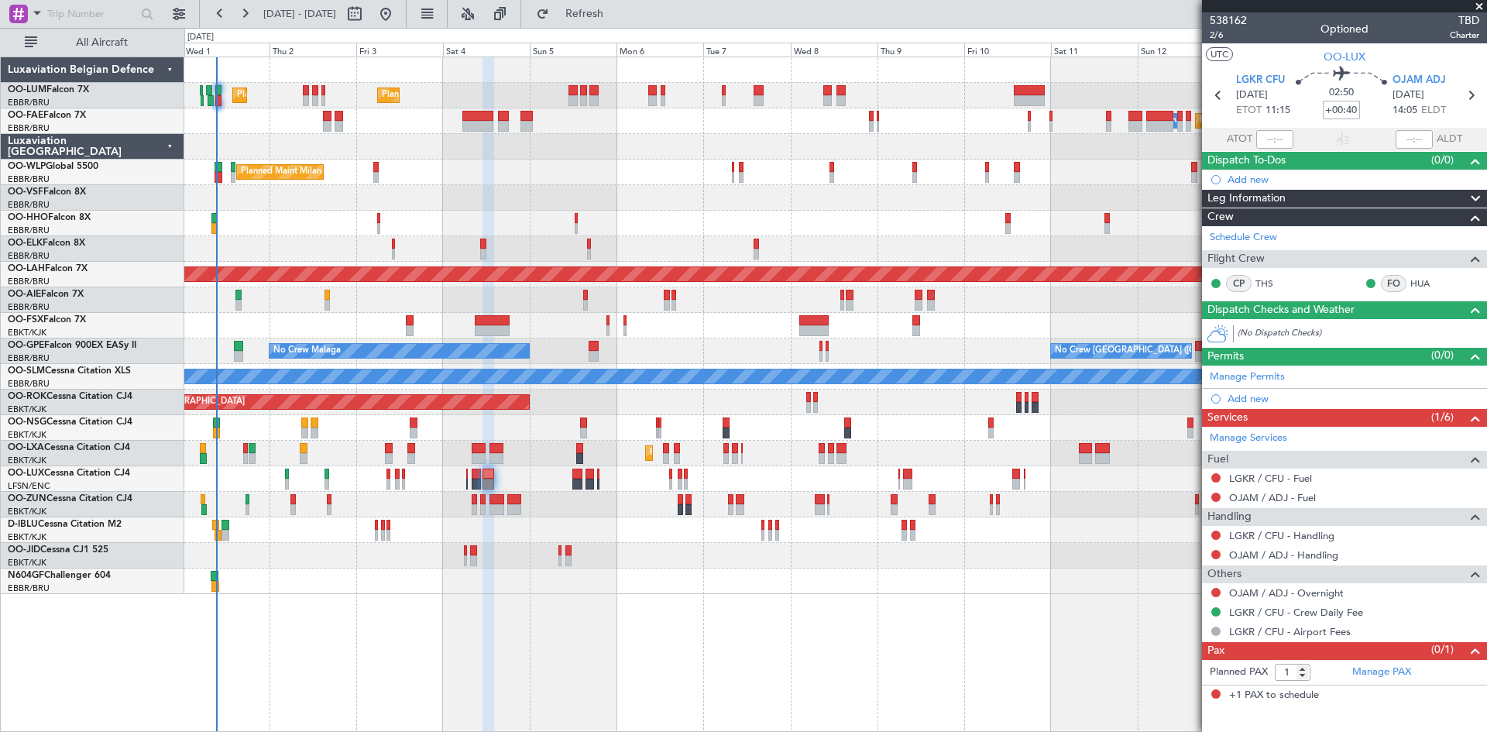
click at [1353, 112] on input "+00:40" at bounding box center [1341, 110] width 37 height 19
click at [1317, 96] on div "02:50 15" at bounding box center [1342, 95] width 102 height 57
type input "+00:15"
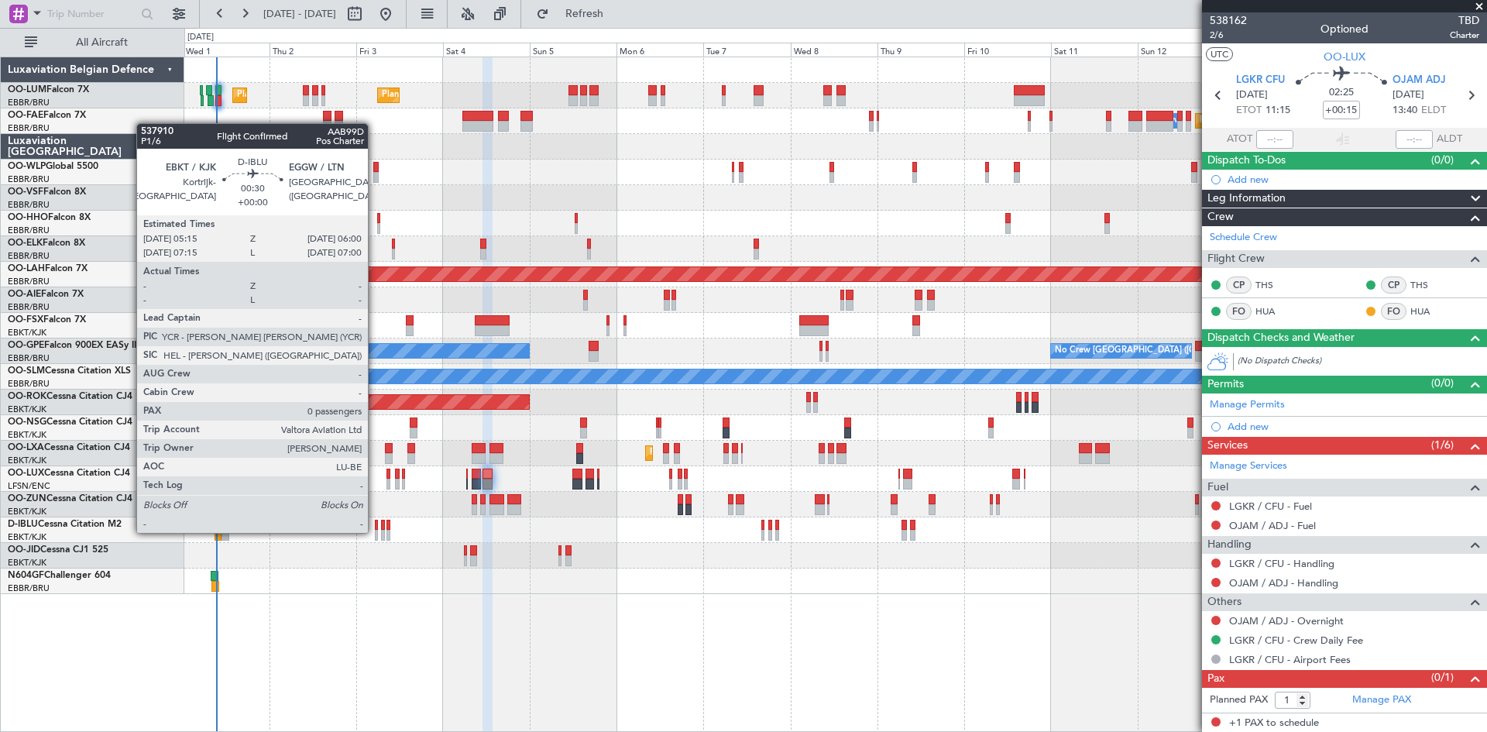
click at [375, 531] on div at bounding box center [376, 535] width 3 height 11
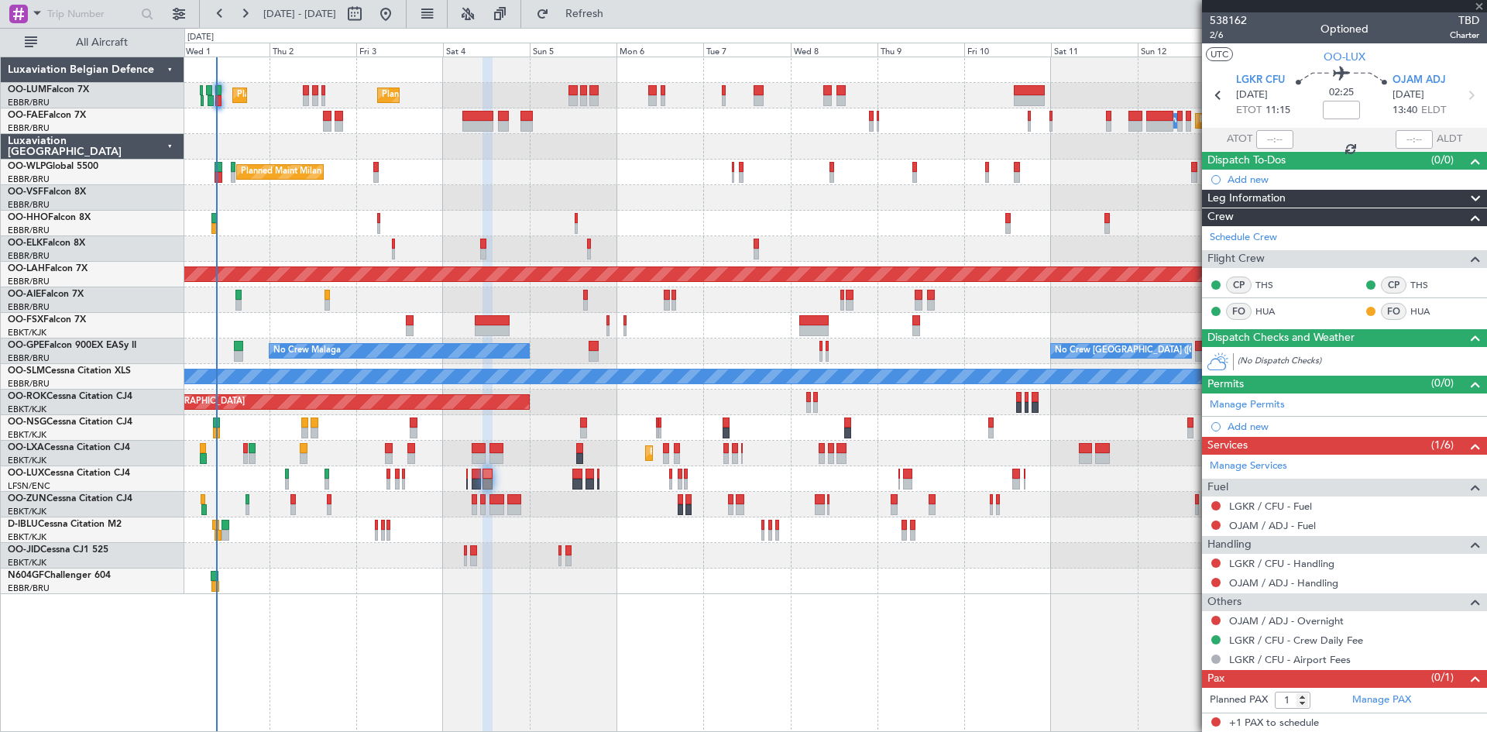
type input "0"
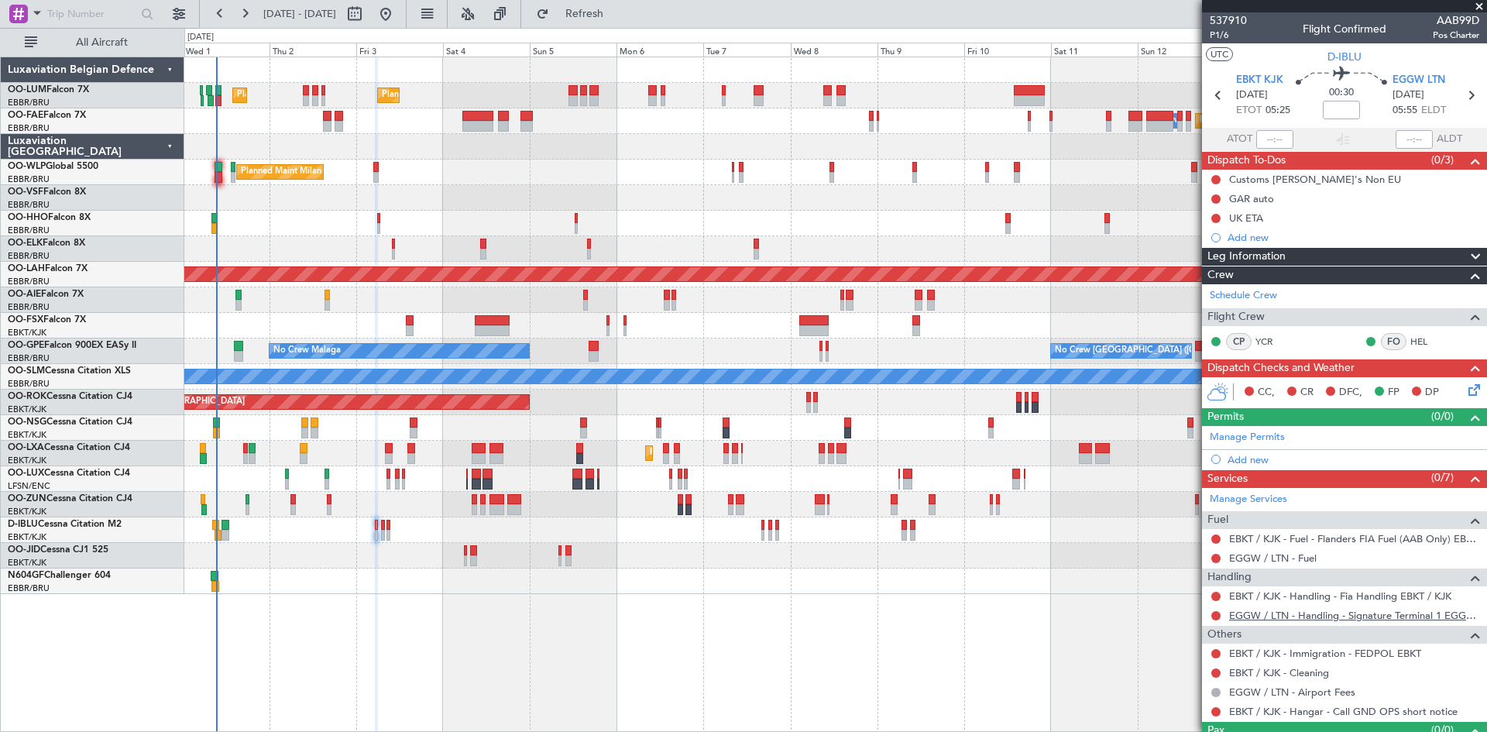
click at [1308, 615] on link "EGGW / LTN - Handling - Signature Terminal 1 EGGW / LTN" at bounding box center [1354, 615] width 250 height 13
click at [1411, 80] on span "EGGW LTN" at bounding box center [1419, 80] width 53 height 15
click at [1273, 456] on div "Add new" at bounding box center [1347, 459] width 238 height 13
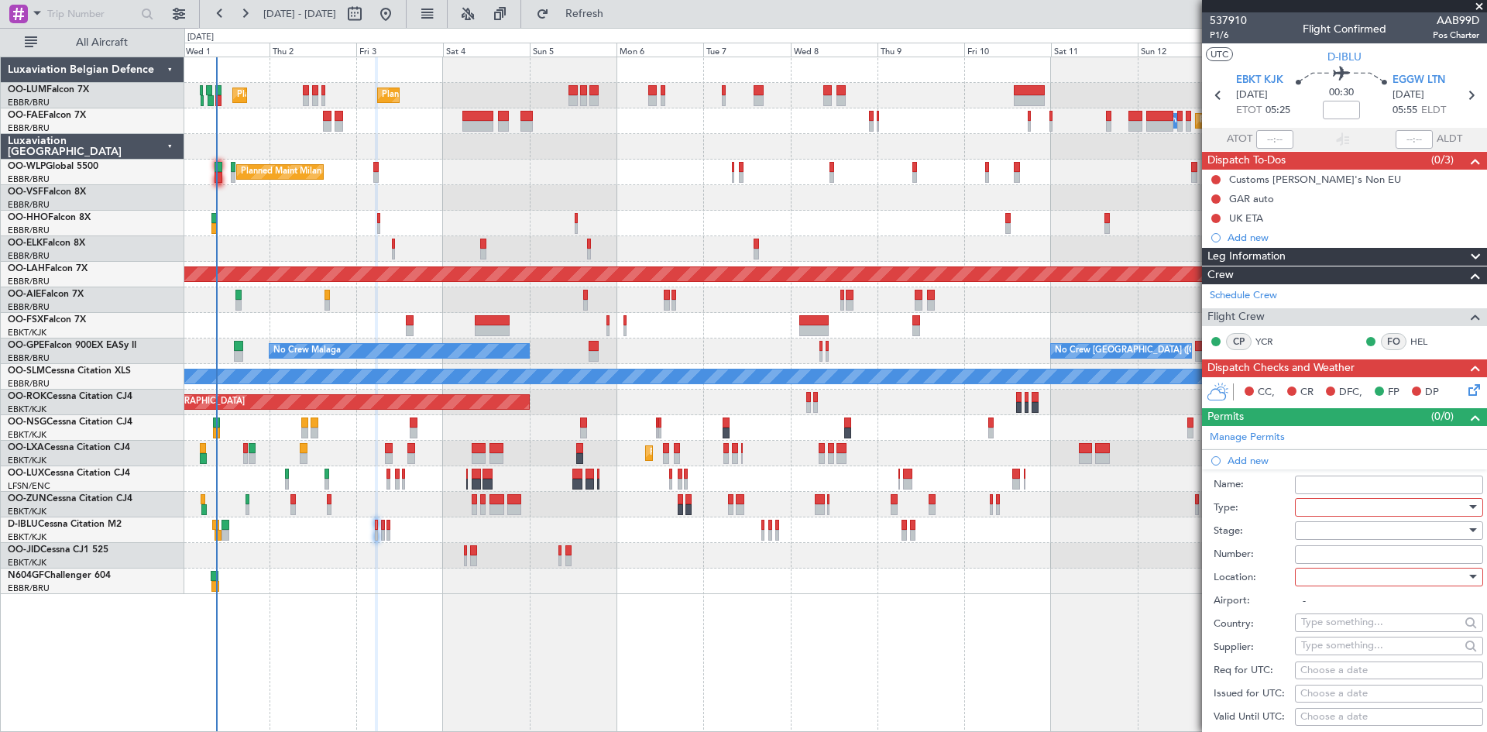
click at [1336, 508] on div at bounding box center [1383, 507] width 165 height 23
click at [1332, 658] on span "Slot" at bounding box center [1383, 652] width 163 height 23
click at [1324, 570] on div at bounding box center [1383, 577] width 165 height 23
click at [1325, 650] on span "Arrival" at bounding box center [1383, 654] width 163 height 23
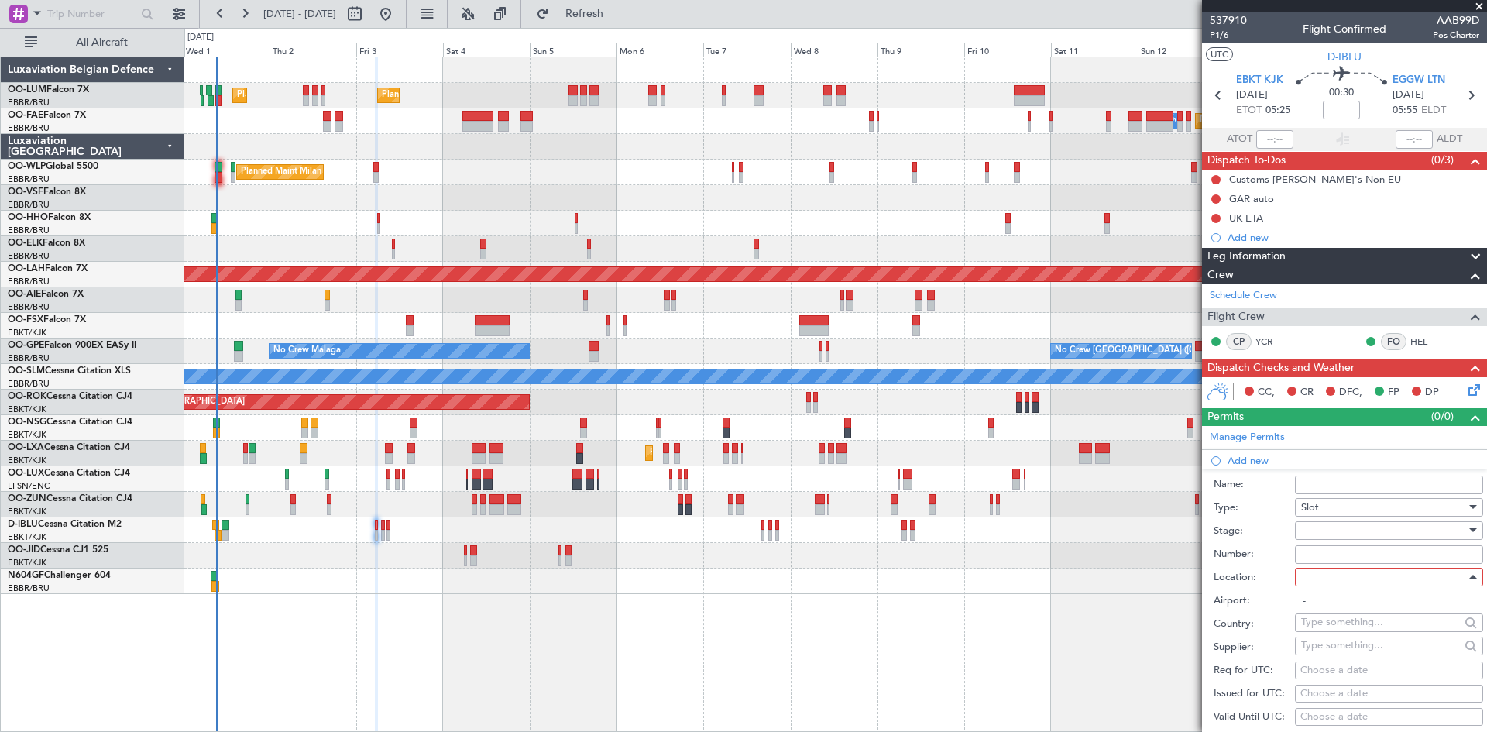
type input "EGGW / LTN"
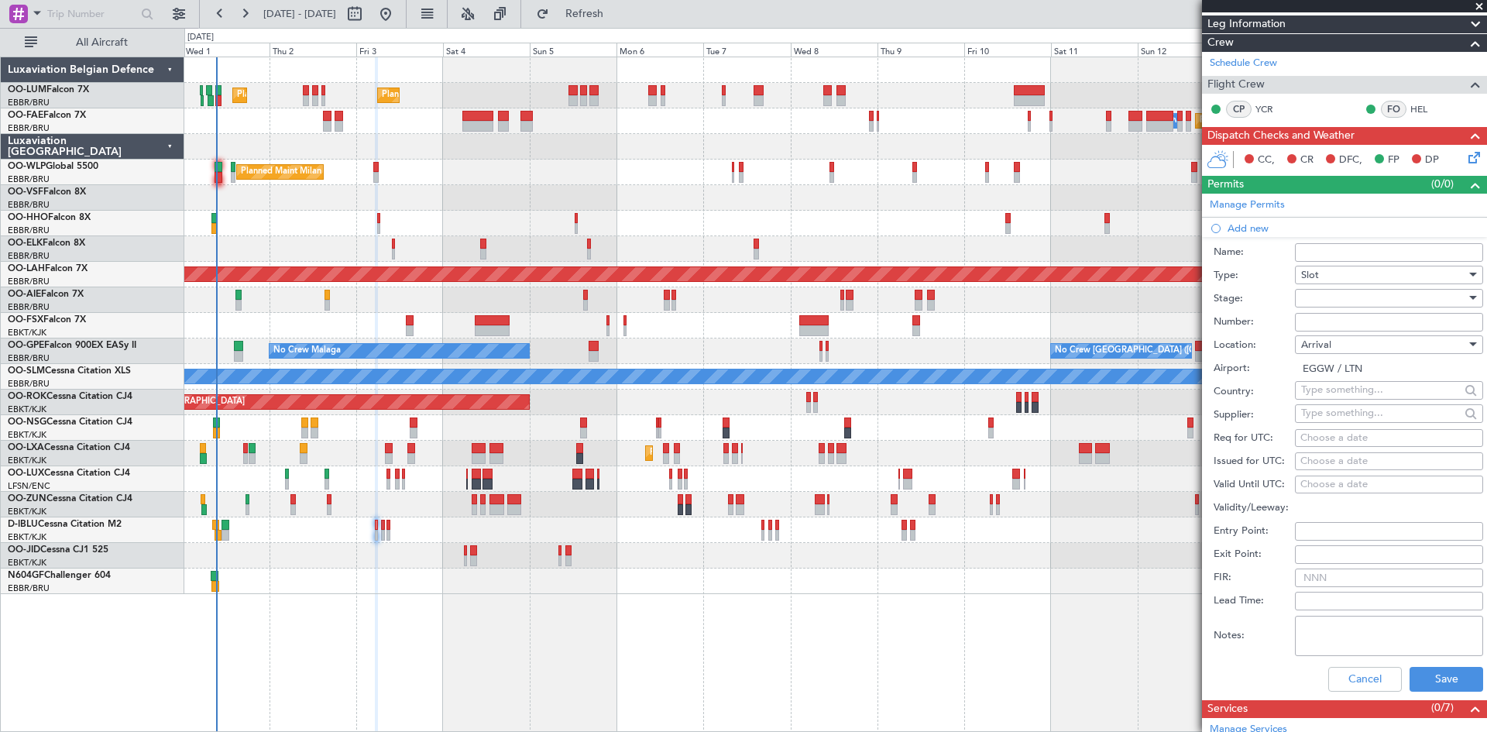
click at [1330, 438] on div "Choose a date" at bounding box center [1389, 438] width 177 height 15
select select "10"
select select "2025"
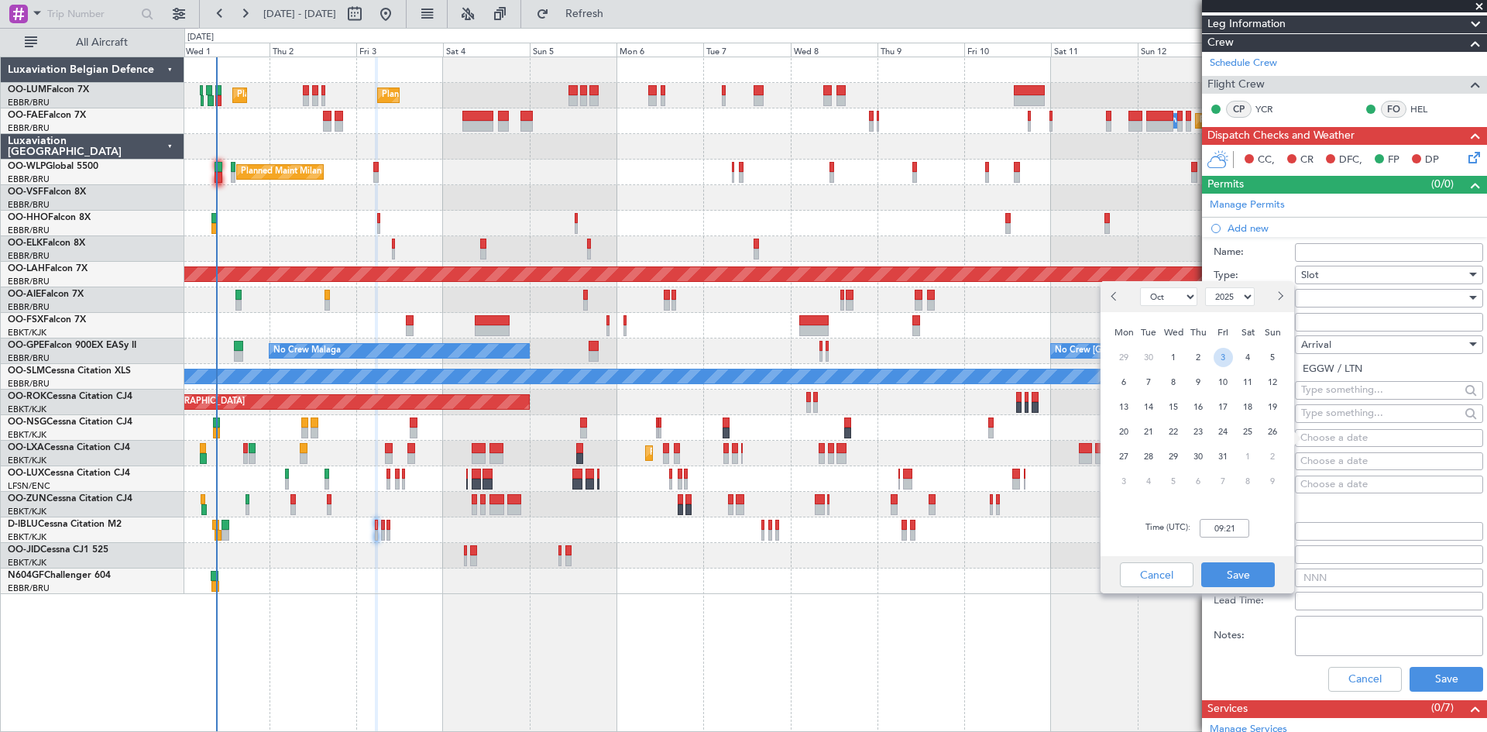
click at [1220, 363] on span "3" at bounding box center [1223, 357] width 19 height 19
click at [1219, 523] on input "00:00" at bounding box center [1225, 528] width 50 height 19
type input "06:00"
click at [1263, 572] on button "Save" at bounding box center [1239, 574] width 74 height 25
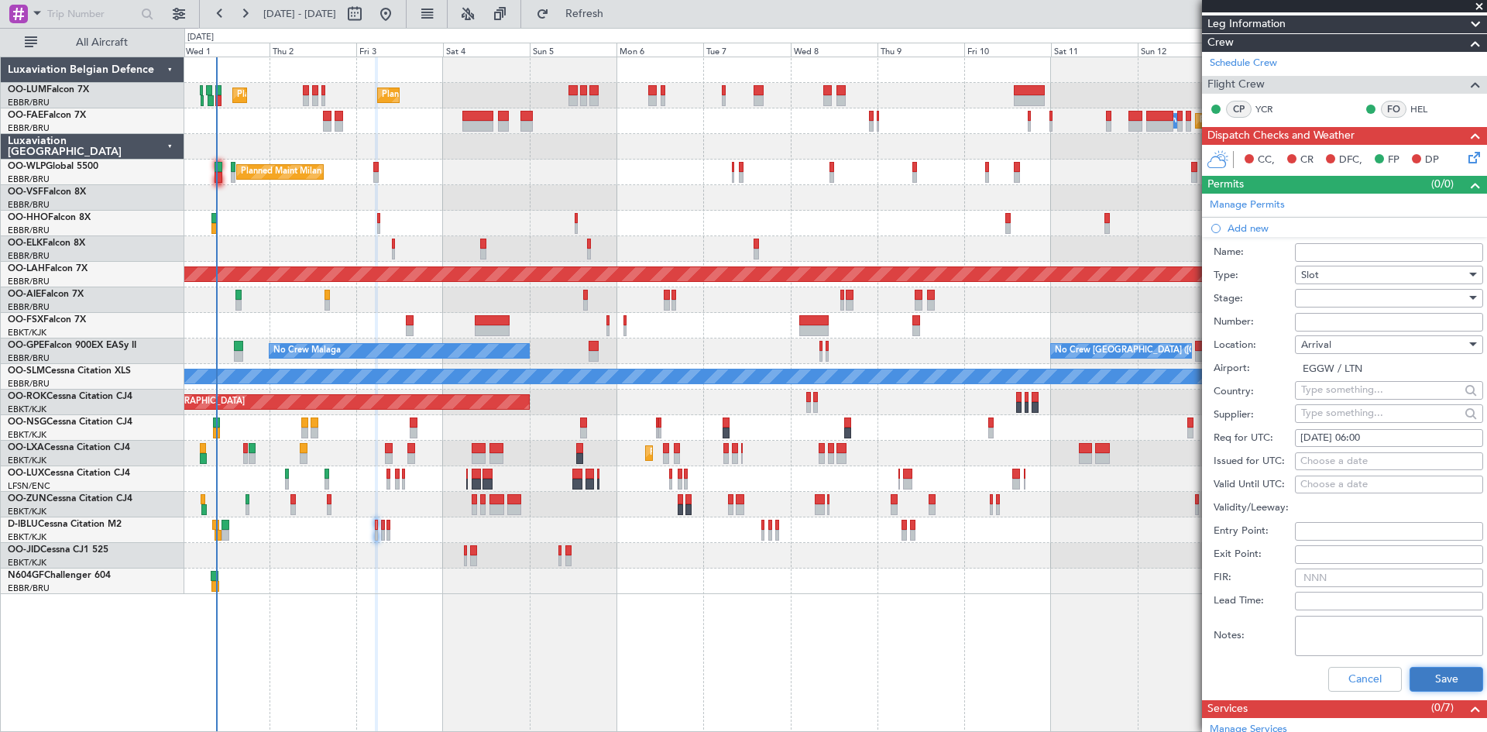
click at [1423, 676] on button "Save" at bounding box center [1447, 679] width 74 height 25
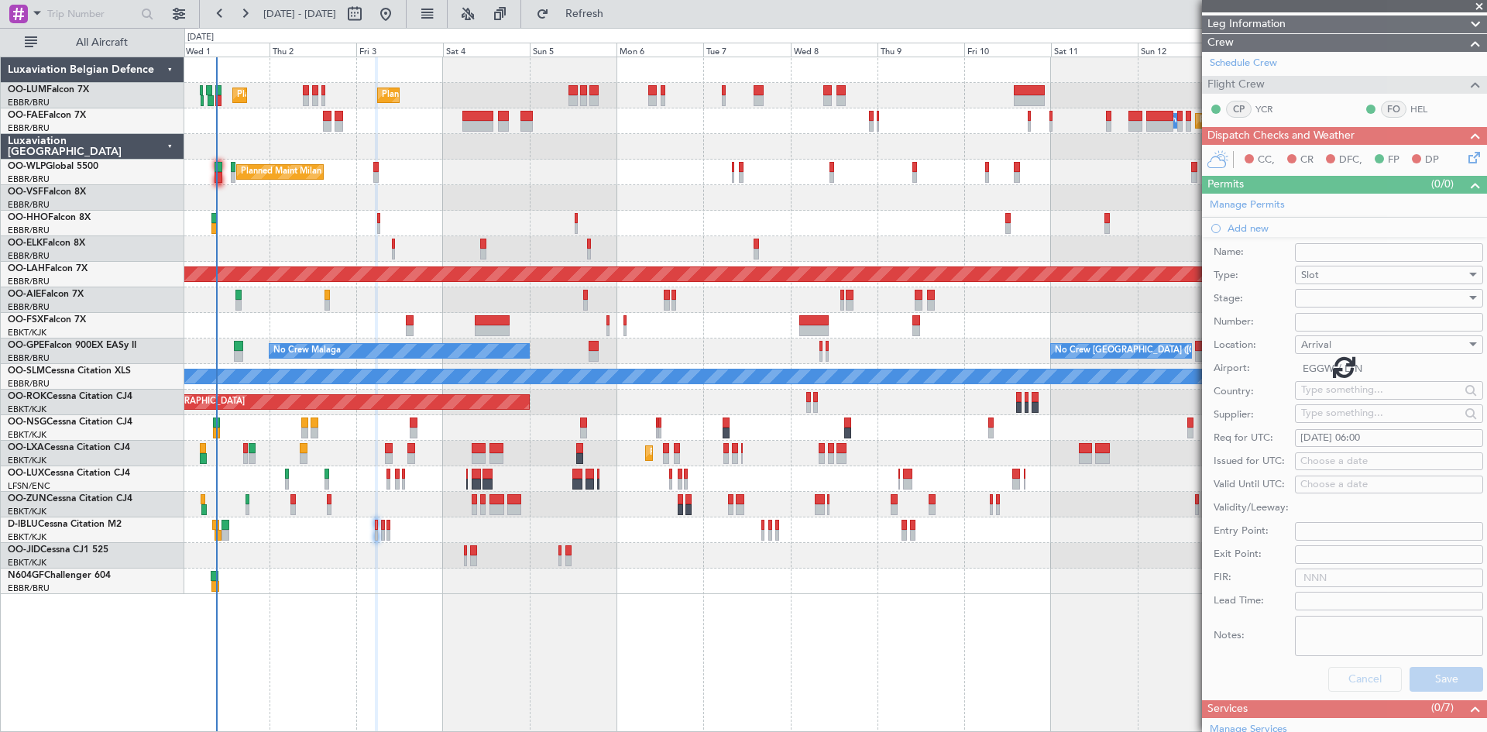
scroll to position [52, 0]
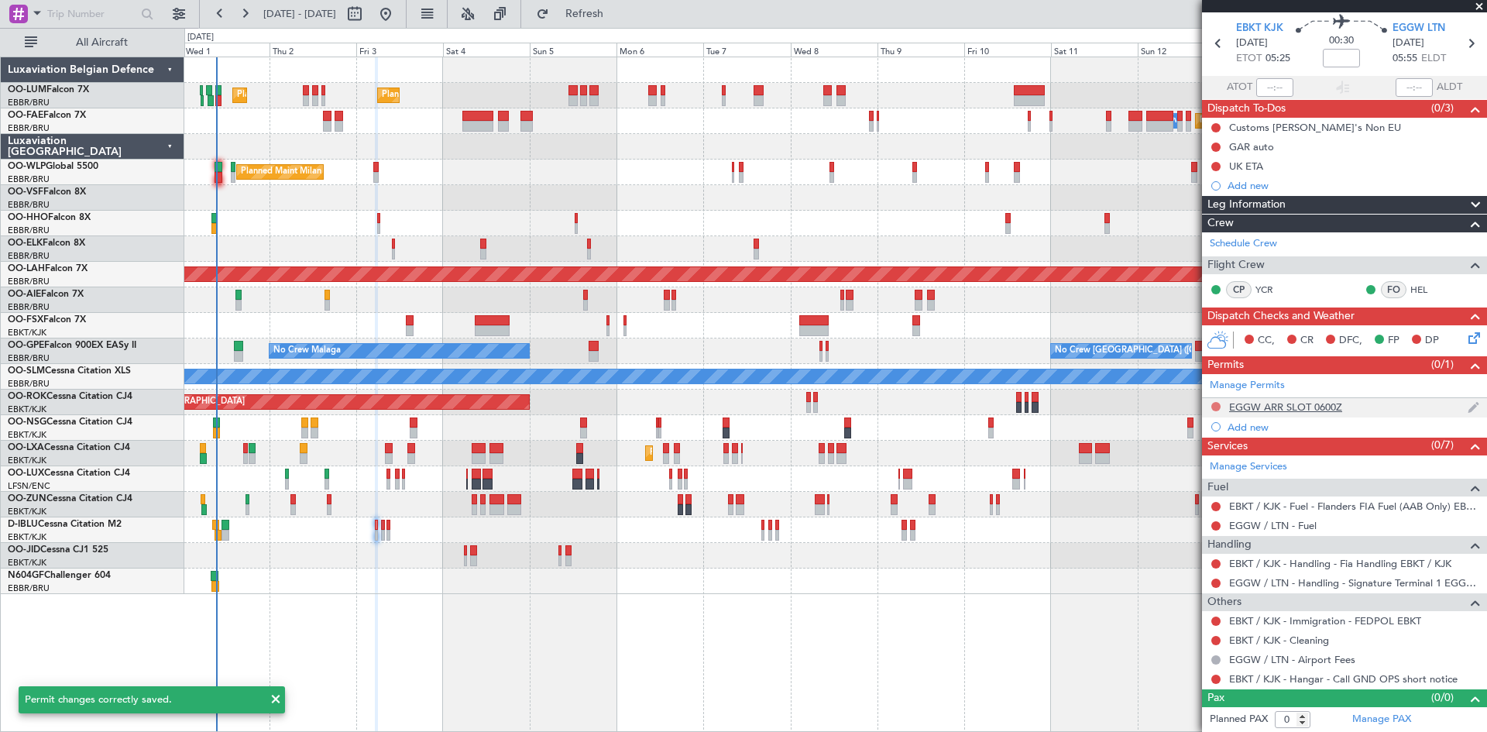
click at [1218, 404] on button at bounding box center [1216, 406] width 9 height 9
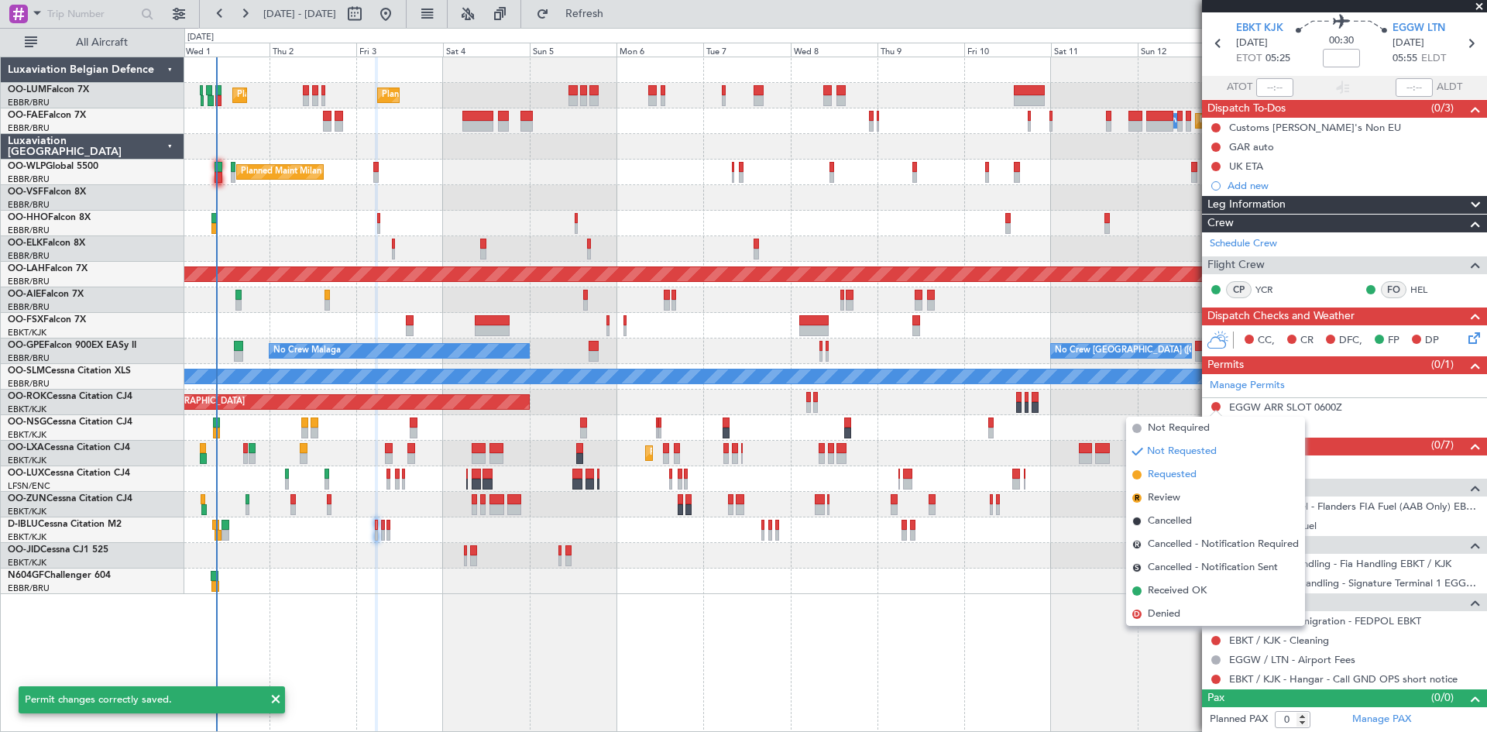
click at [1206, 473] on li "Requested" at bounding box center [1215, 474] width 179 height 23
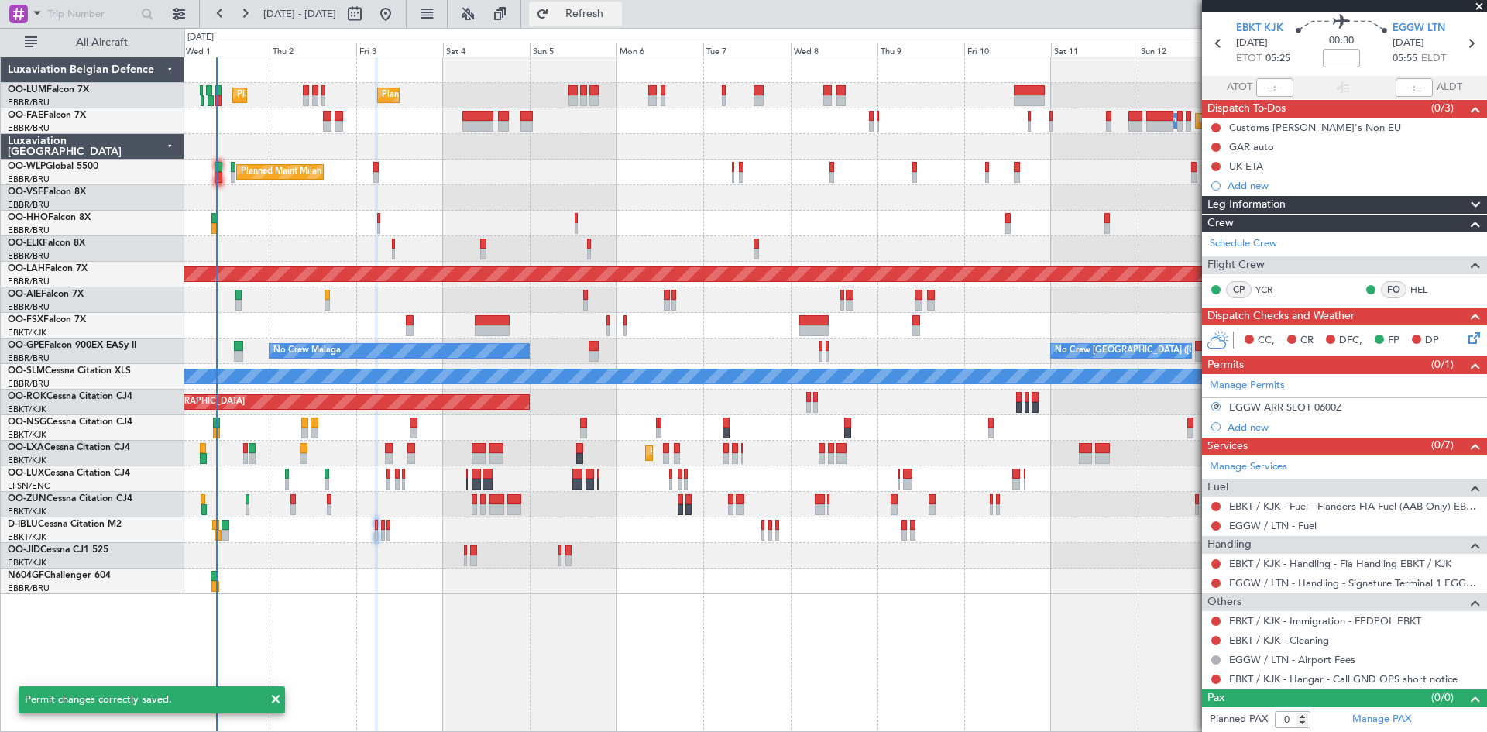
click at [617, 12] on span "Refresh" at bounding box center [584, 14] width 65 height 11
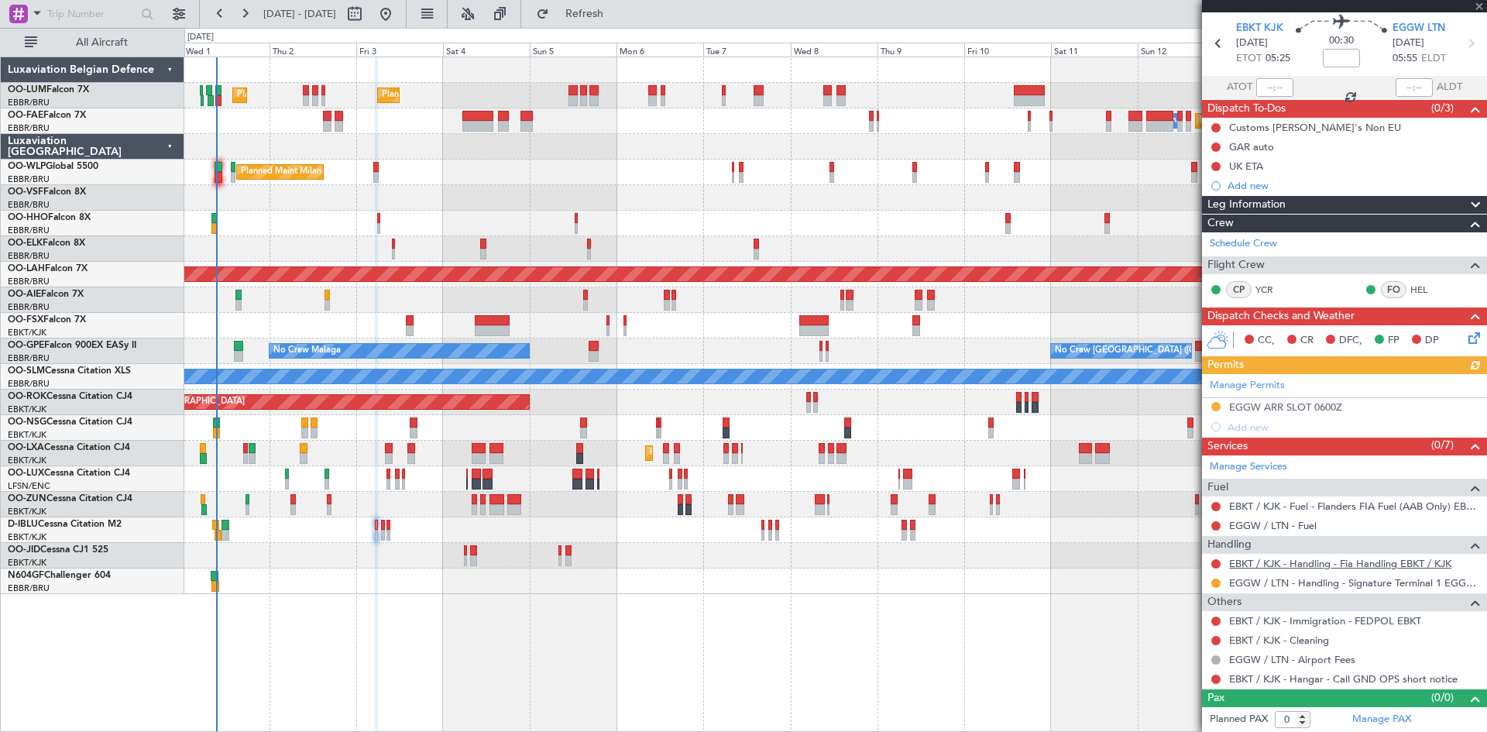
click at [1257, 564] on link "EBKT / KJK - Handling - Fia Handling EBKT / KJK" at bounding box center [1340, 563] width 222 height 13
click at [1308, 507] on link "EBKT / KJK - Fuel - Flanders FIA Fuel (AAB Only) EBKT / KJK" at bounding box center [1354, 506] width 250 height 13
click at [617, 18] on span "Refresh" at bounding box center [584, 14] width 65 height 11
click at [1217, 145] on button at bounding box center [1216, 147] width 9 height 9
click at [1219, 216] on span "Completed" at bounding box center [1223, 215] width 51 height 15
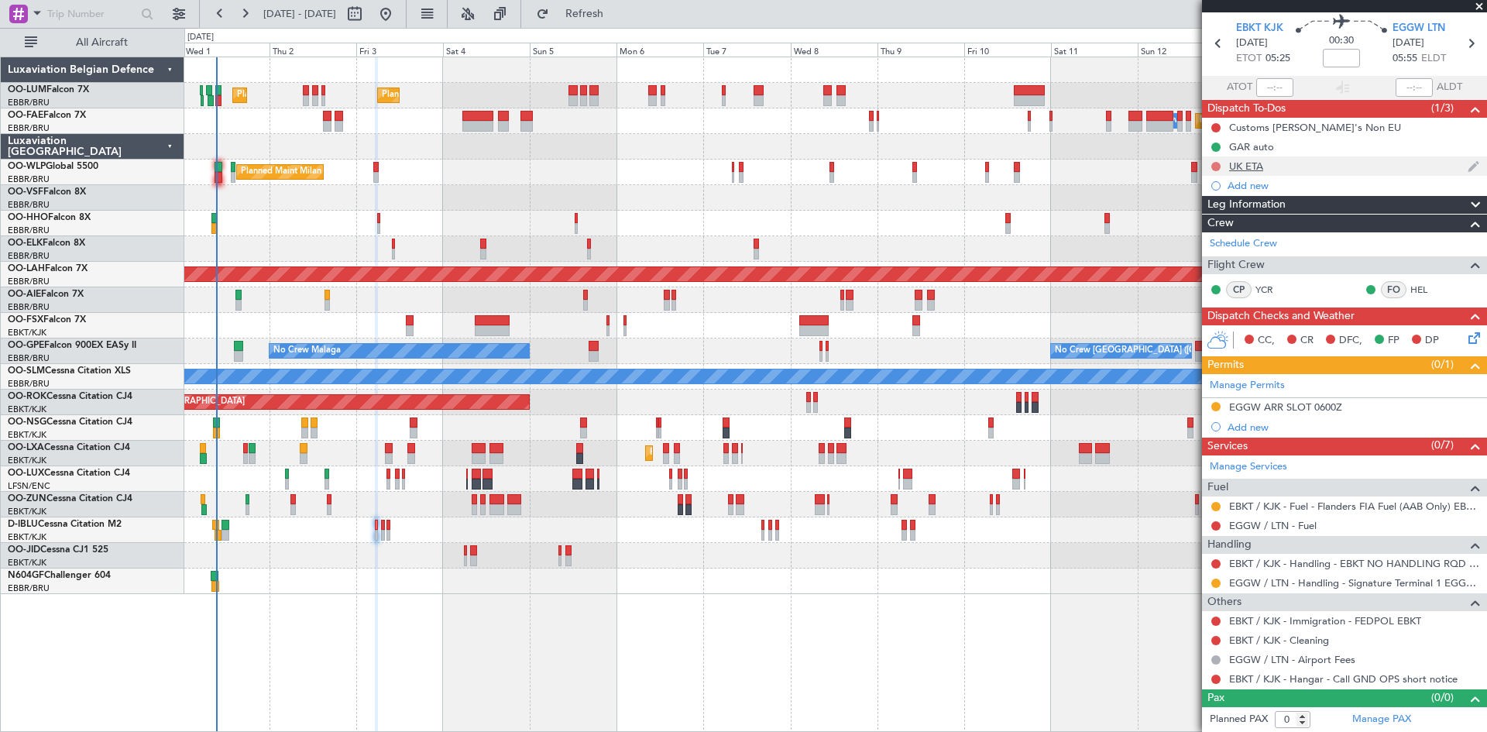
click at [1214, 168] on button at bounding box center [1216, 166] width 9 height 9
click at [1217, 235] on span "Completed" at bounding box center [1223, 234] width 51 height 15
click at [1213, 638] on button at bounding box center [1216, 640] width 9 height 9
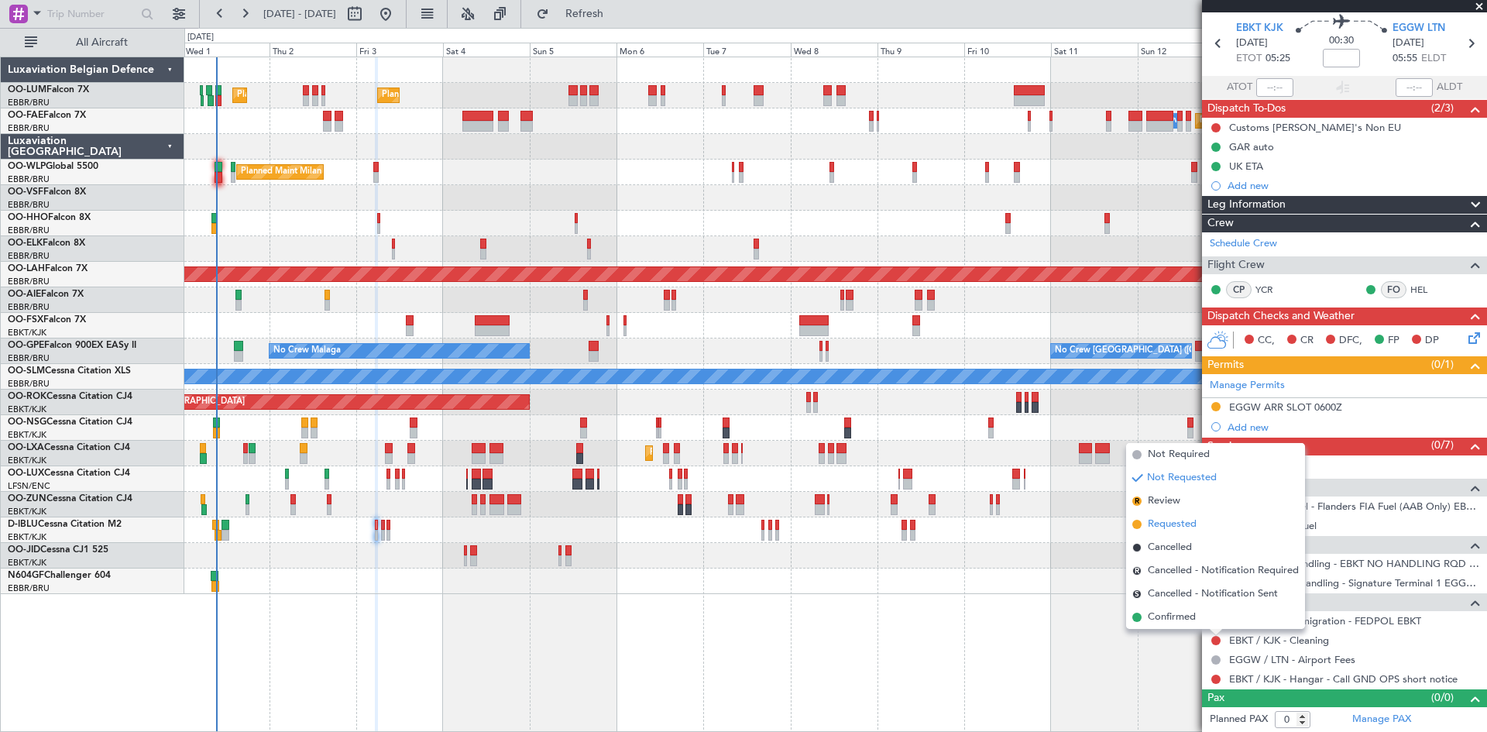
click at [1179, 524] on span "Requested" at bounding box center [1172, 524] width 49 height 15
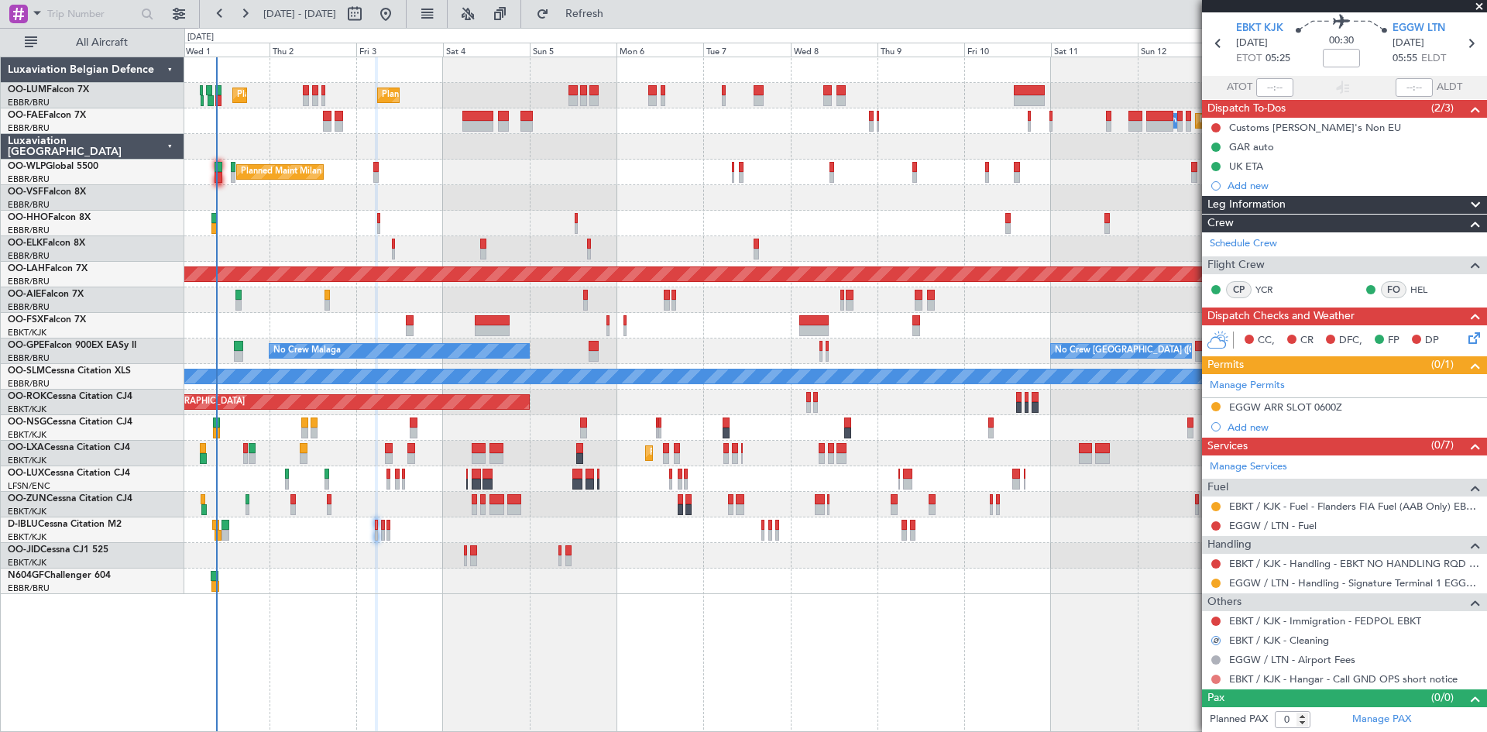
click at [1217, 680] on button at bounding box center [1216, 679] width 9 height 9
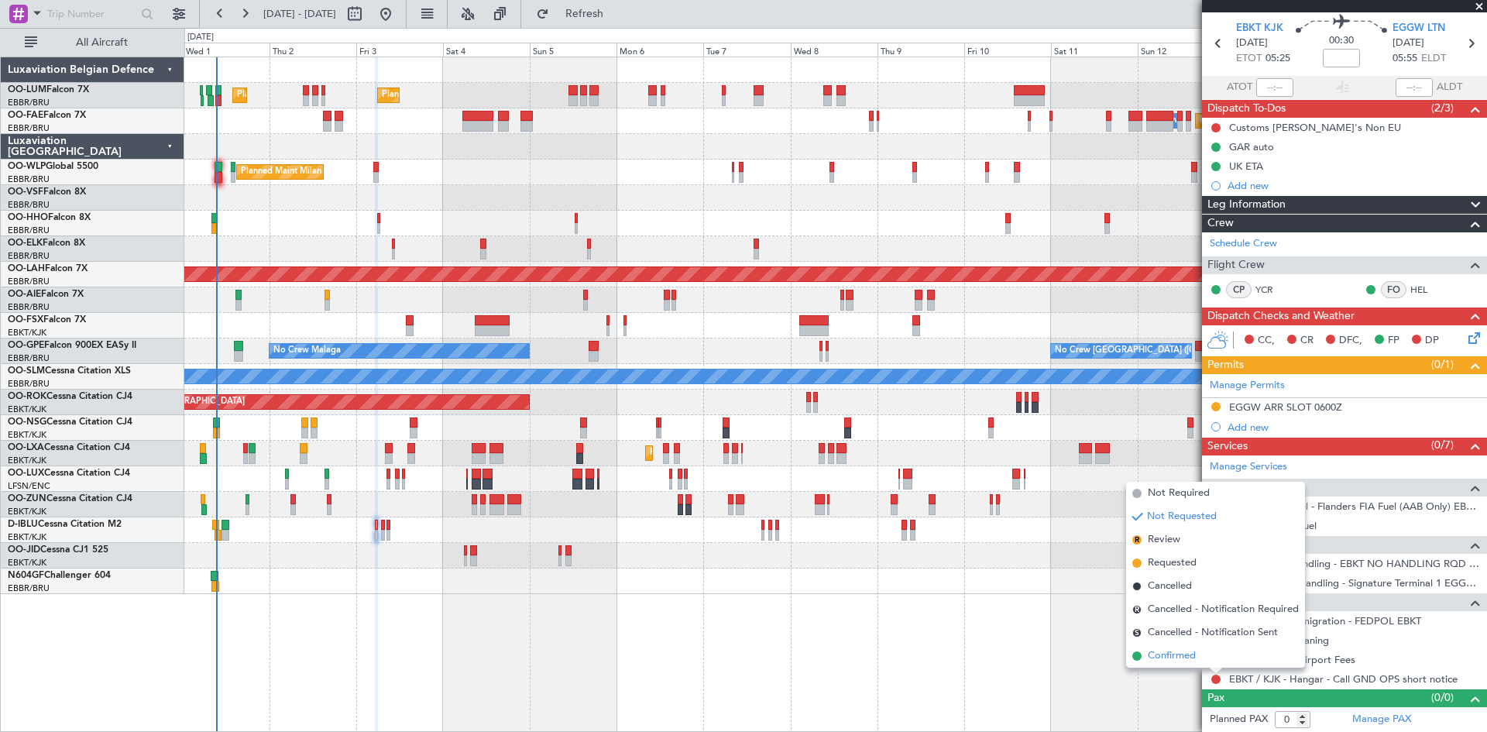
click at [1157, 658] on span "Confirmed" at bounding box center [1172, 655] width 48 height 15
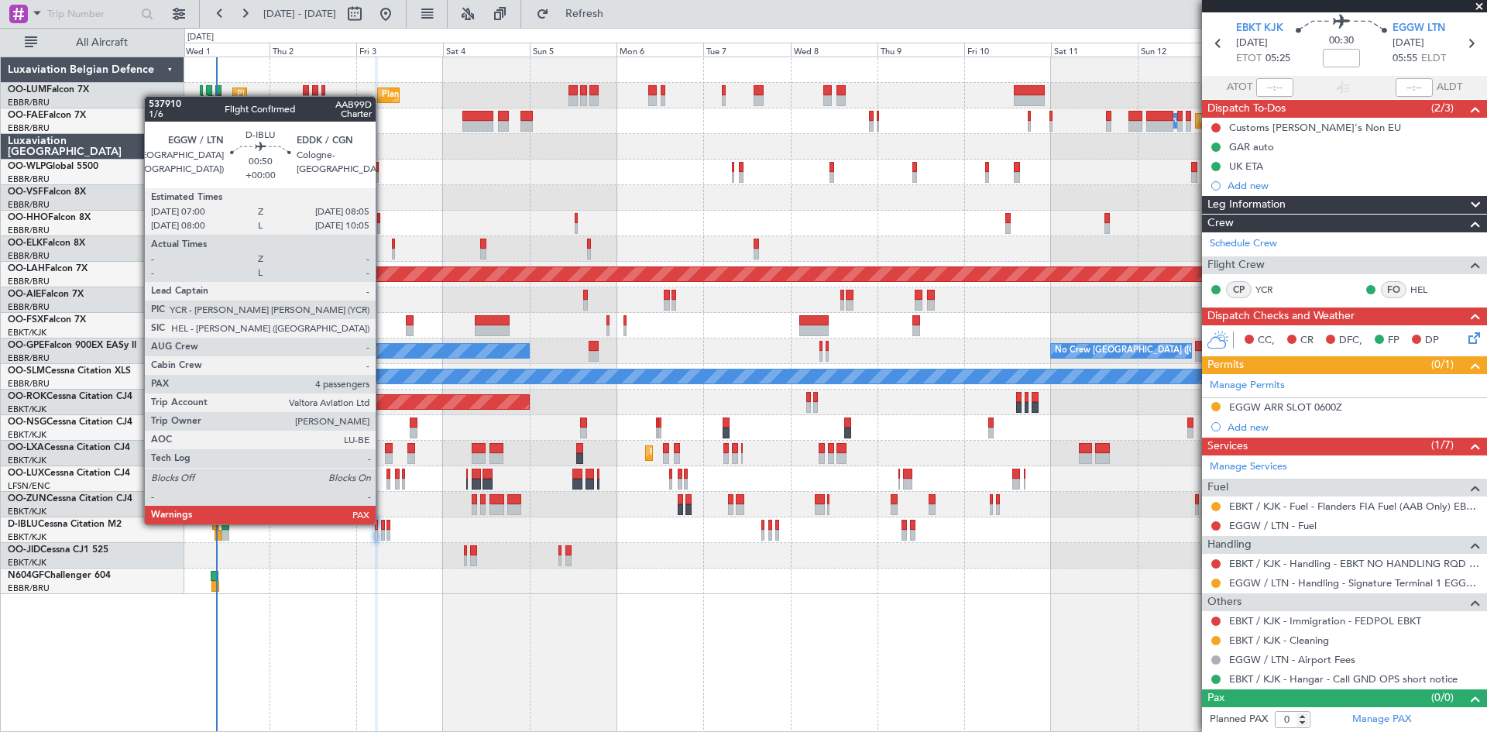
click at [383, 523] on div at bounding box center [383, 525] width 5 height 11
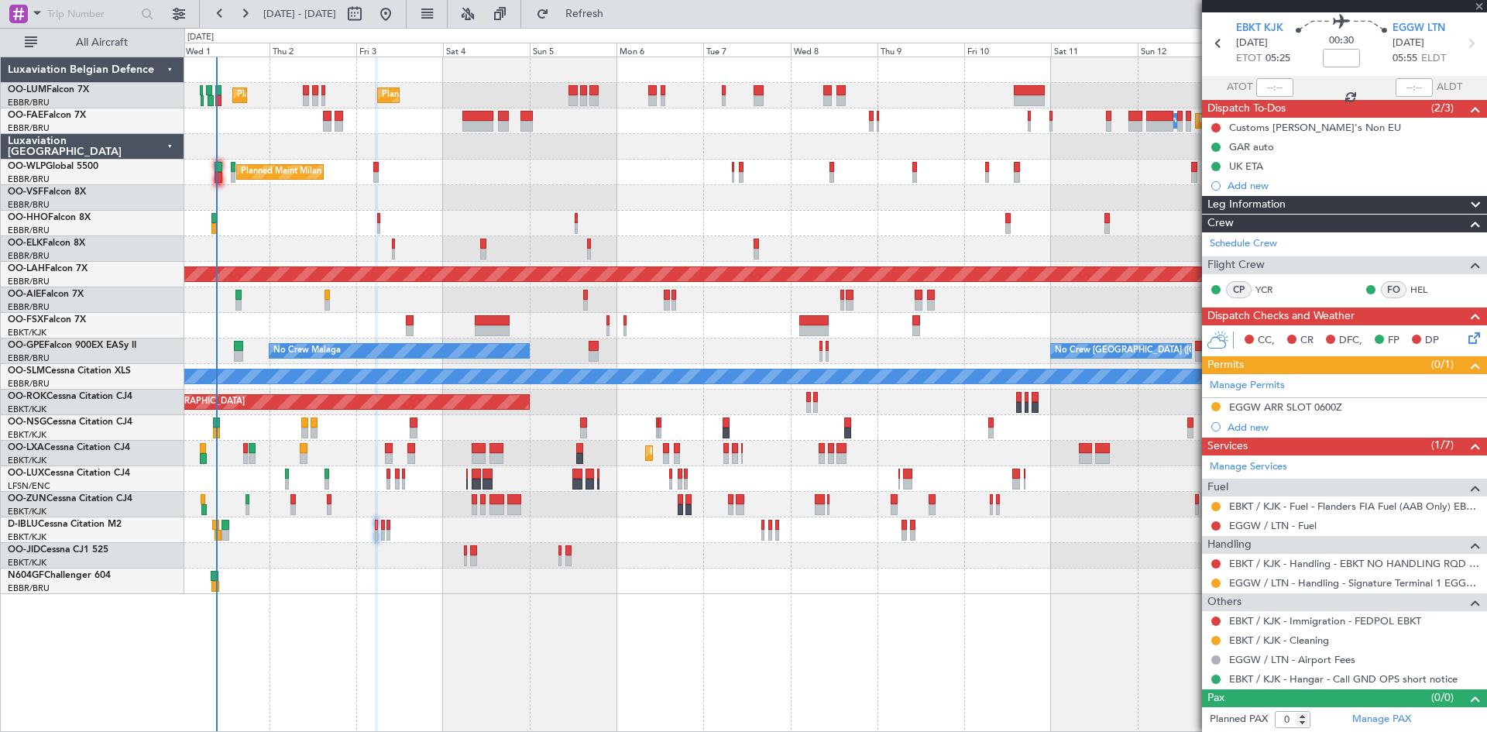
type input "4"
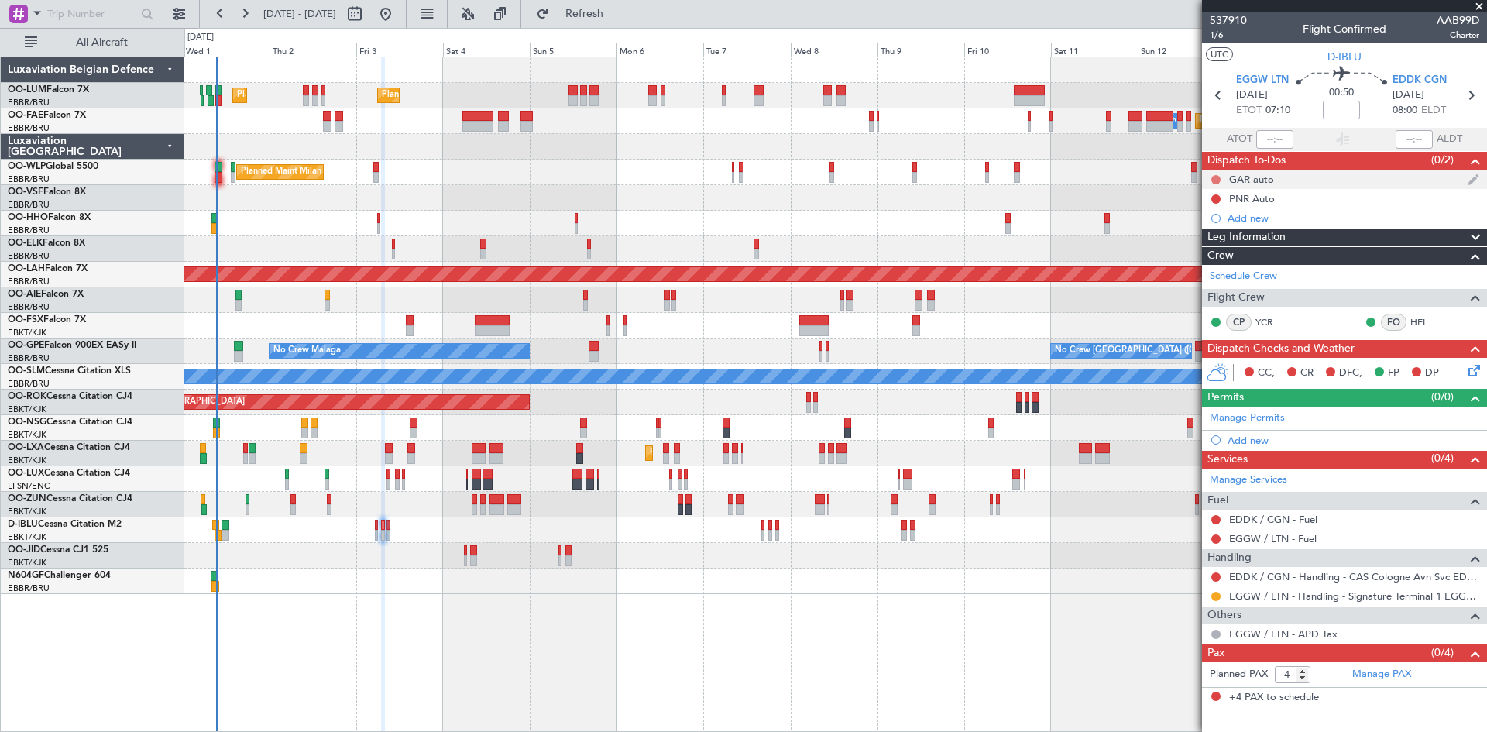
click at [1214, 180] on button at bounding box center [1216, 179] width 9 height 9
click at [1212, 257] on li "Completed" at bounding box center [1217, 247] width 82 height 23
click at [1219, 198] on button at bounding box center [1216, 198] width 9 height 9
click at [1224, 262] on span "Completed" at bounding box center [1223, 267] width 51 height 15
click at [1254, 438] on div "Add new" at bounding box center [1347, 440] width 238 height 13
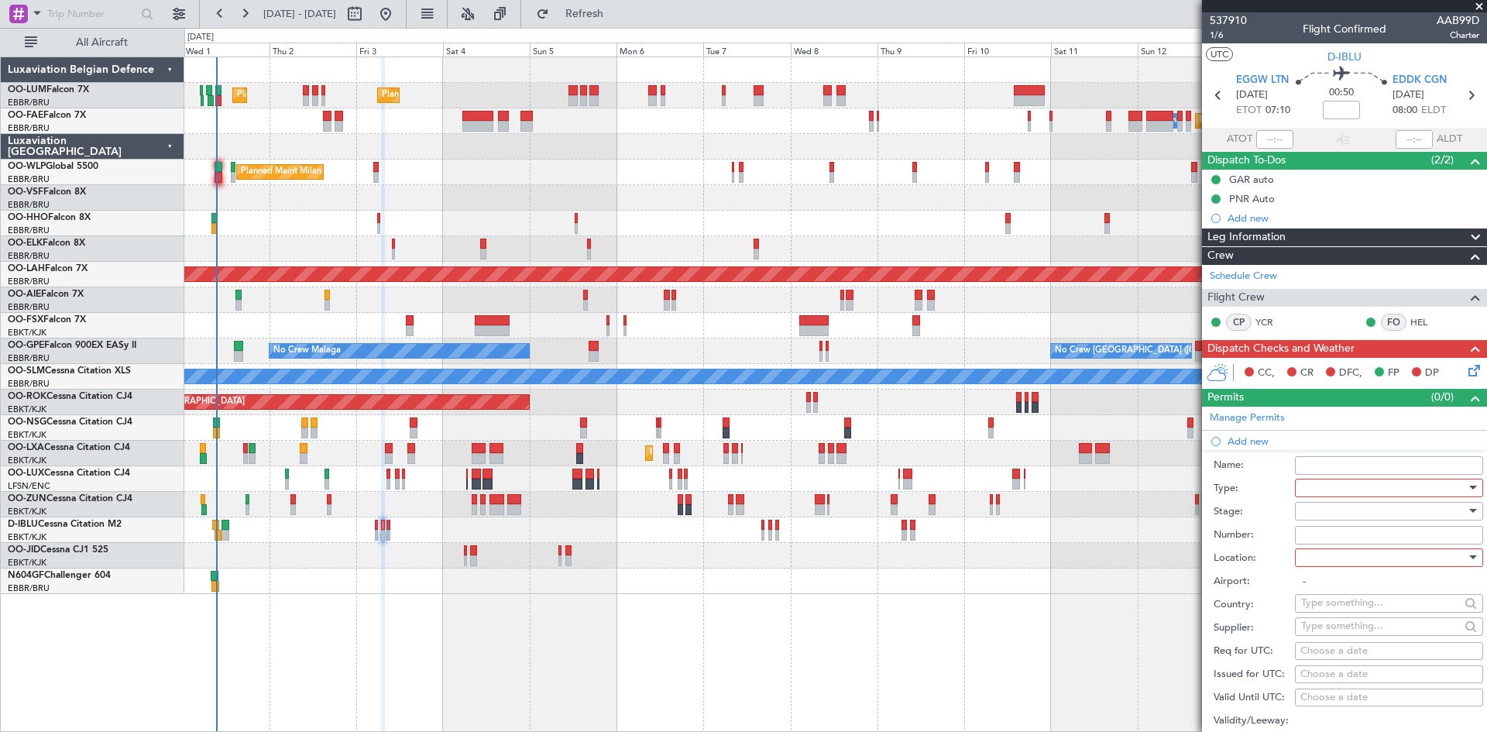
click at [1325, 497] on div at bounding box center [1383, 487] width 165 height 23
click at [1335, 640] on span "Slot" at bounding box center [1383, 633] width 163 height 23
click at [1350, 550] on div at bounding box center [1383, 557] width 165 height 23
click at [1347, 596] on span "Departure" at bounding box center [1383, 588] width 163 height 23
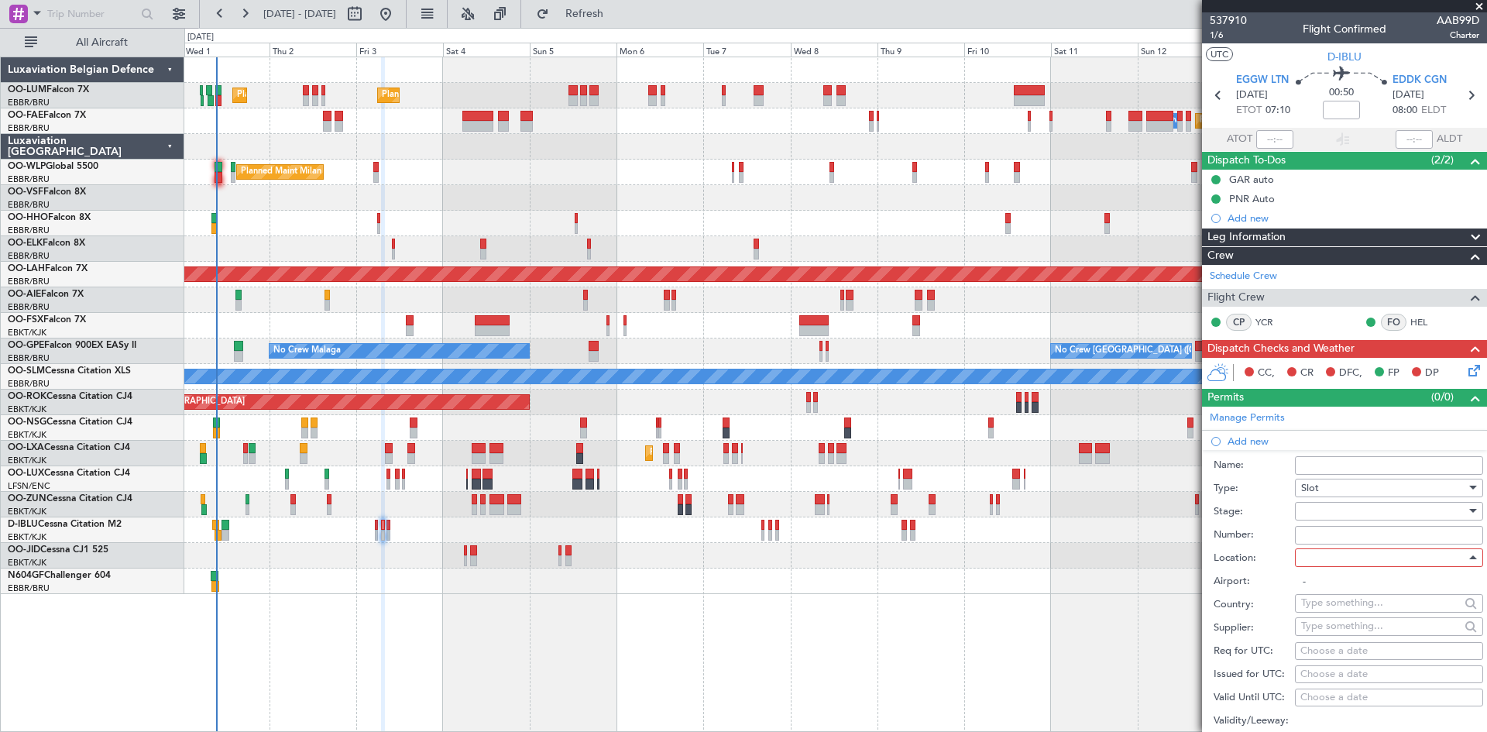
type input "EGGW / LTN"
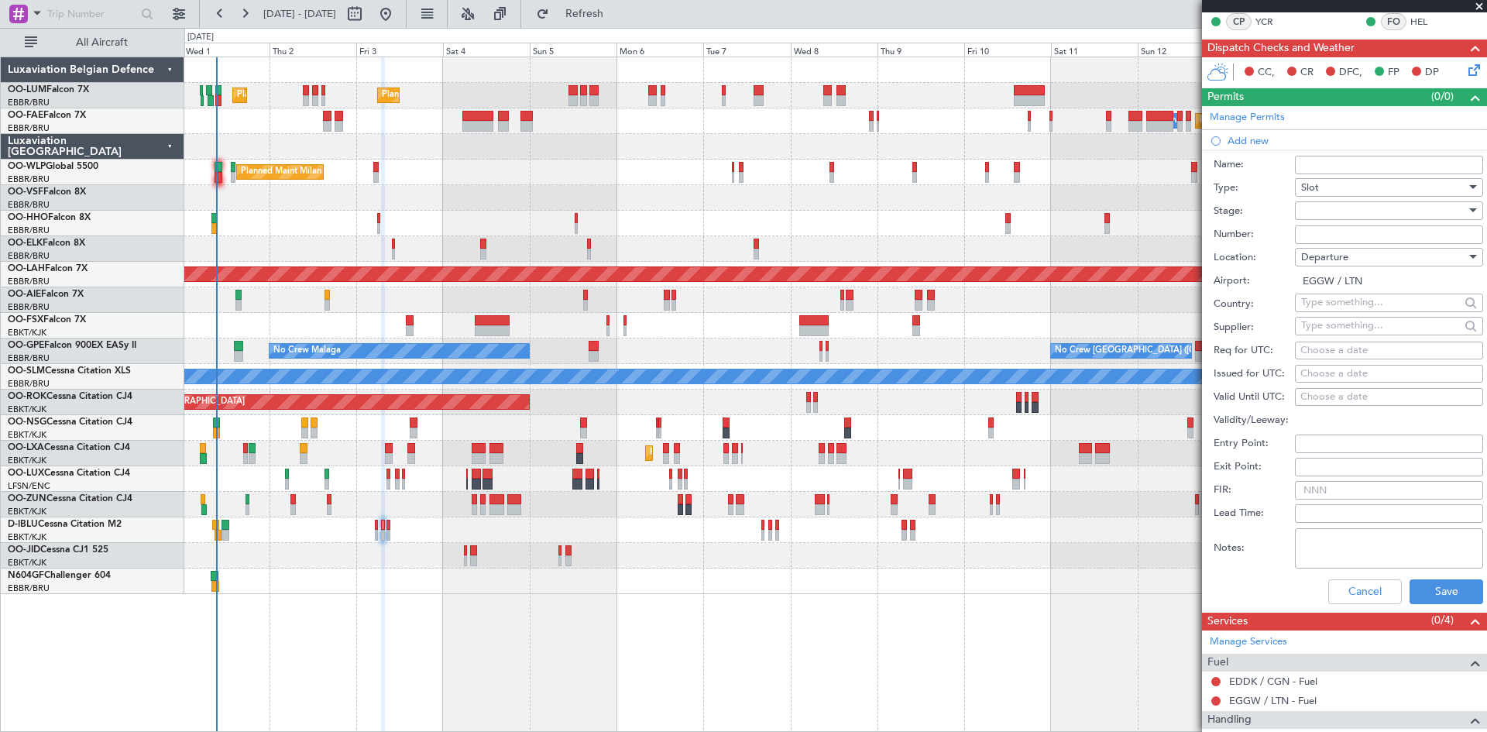
scroll to position [310, 0]
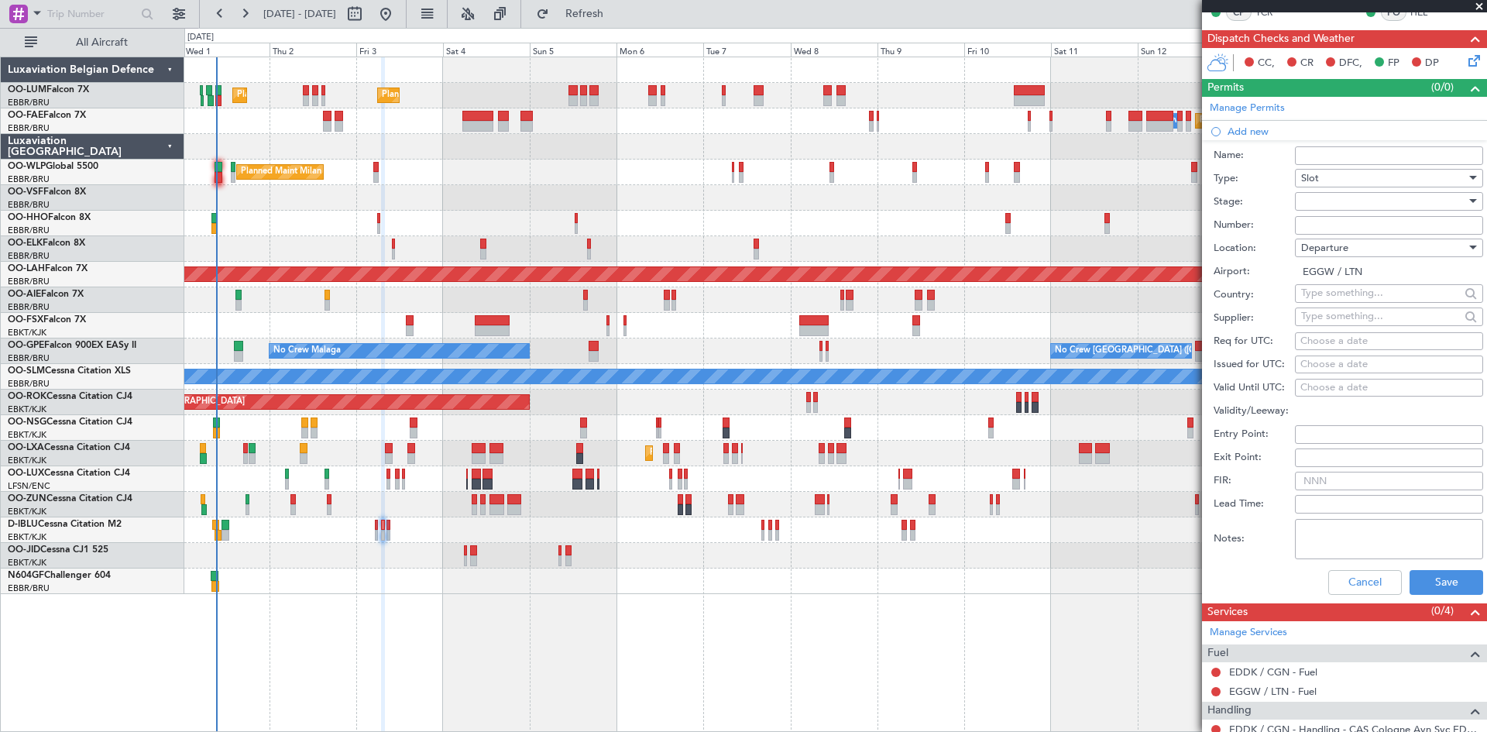
click at [1331, 341] on div "Choose a date" at bounding box center [1389, 341] width 177 height 15
select select "10"
select select "2025"
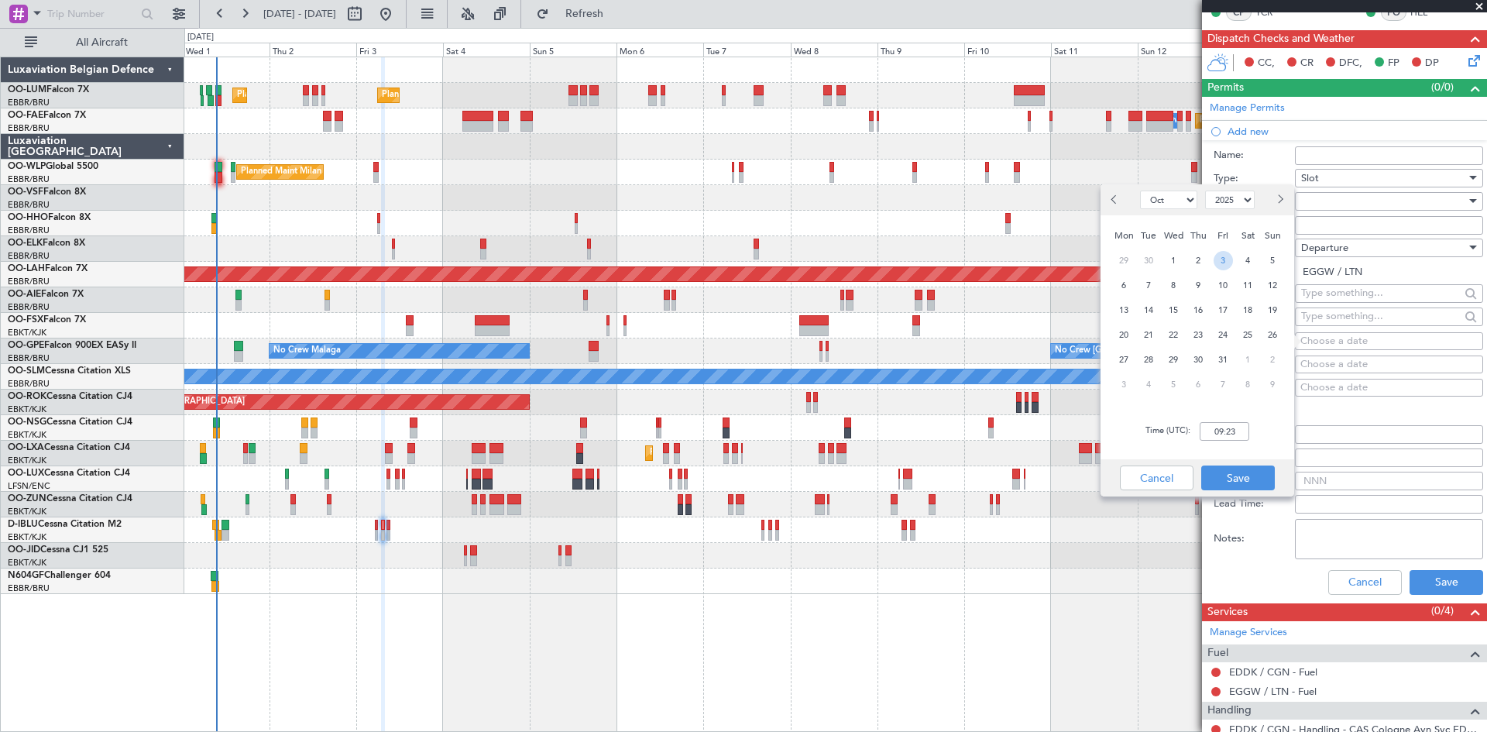
click at [1228, 259] on span "3" at bounding box center [1223, 260] width 19 height 19
click at [1220, 431] on input "00:00" at bounding box center [1225, 431] width 50 height 19
type input "07:00"
click at [1246, 474] on button "Save" at bounding box center [1239, 478] width 74 height 25
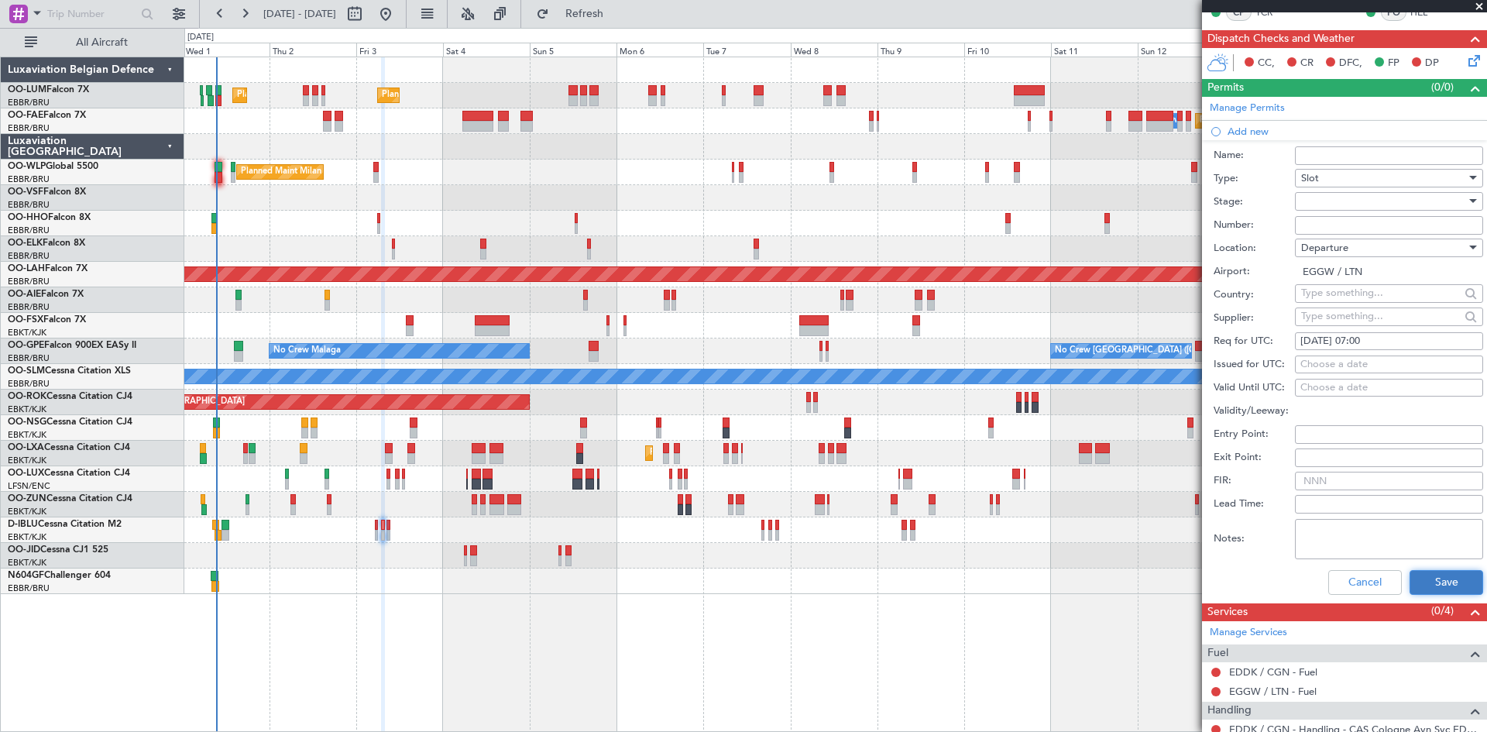
click at [1436, 585] on button "Save" at bounding box center [1447, 582] width 74 height 25
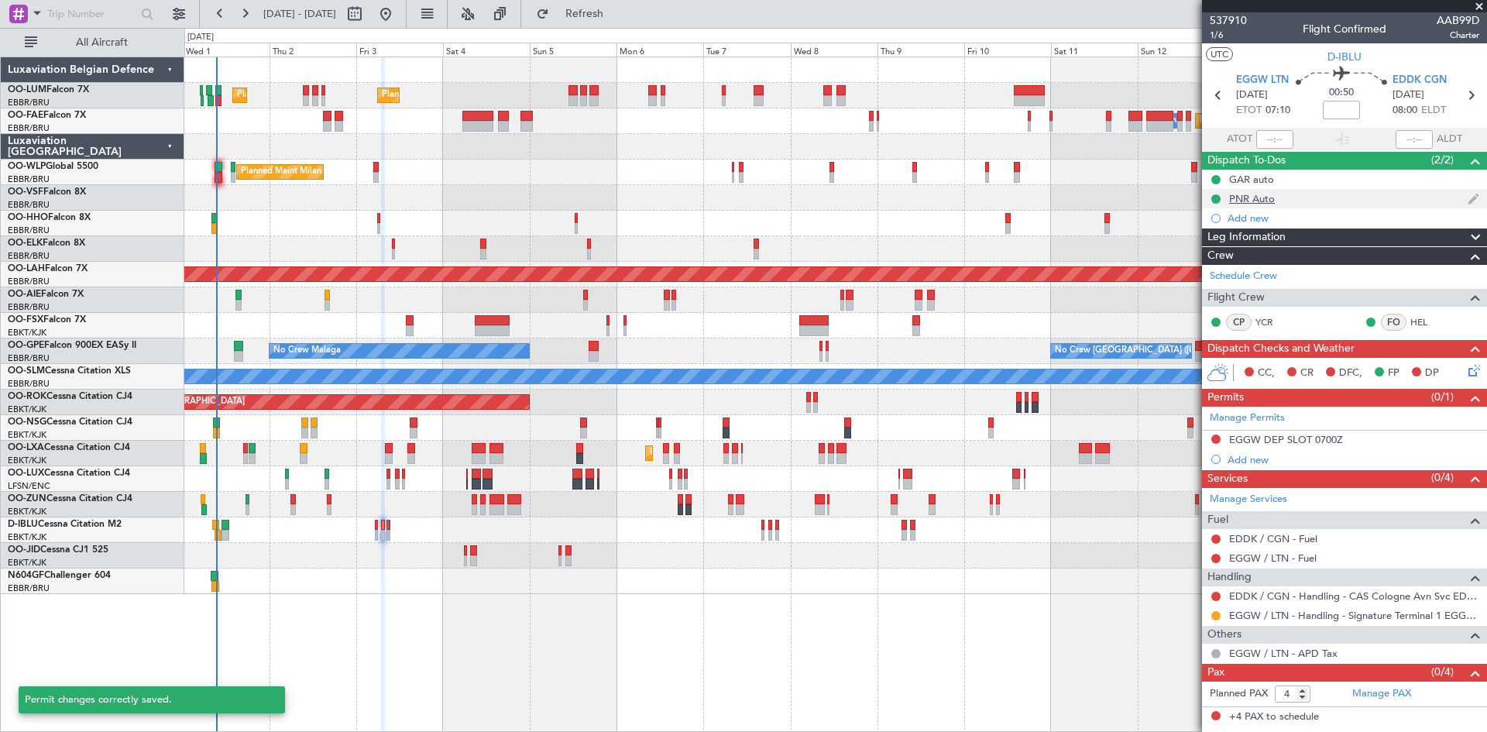
scroll to position [0, 0]
click at [1217, 436] on button at bounding box center [1216, 439] width 9 height 9
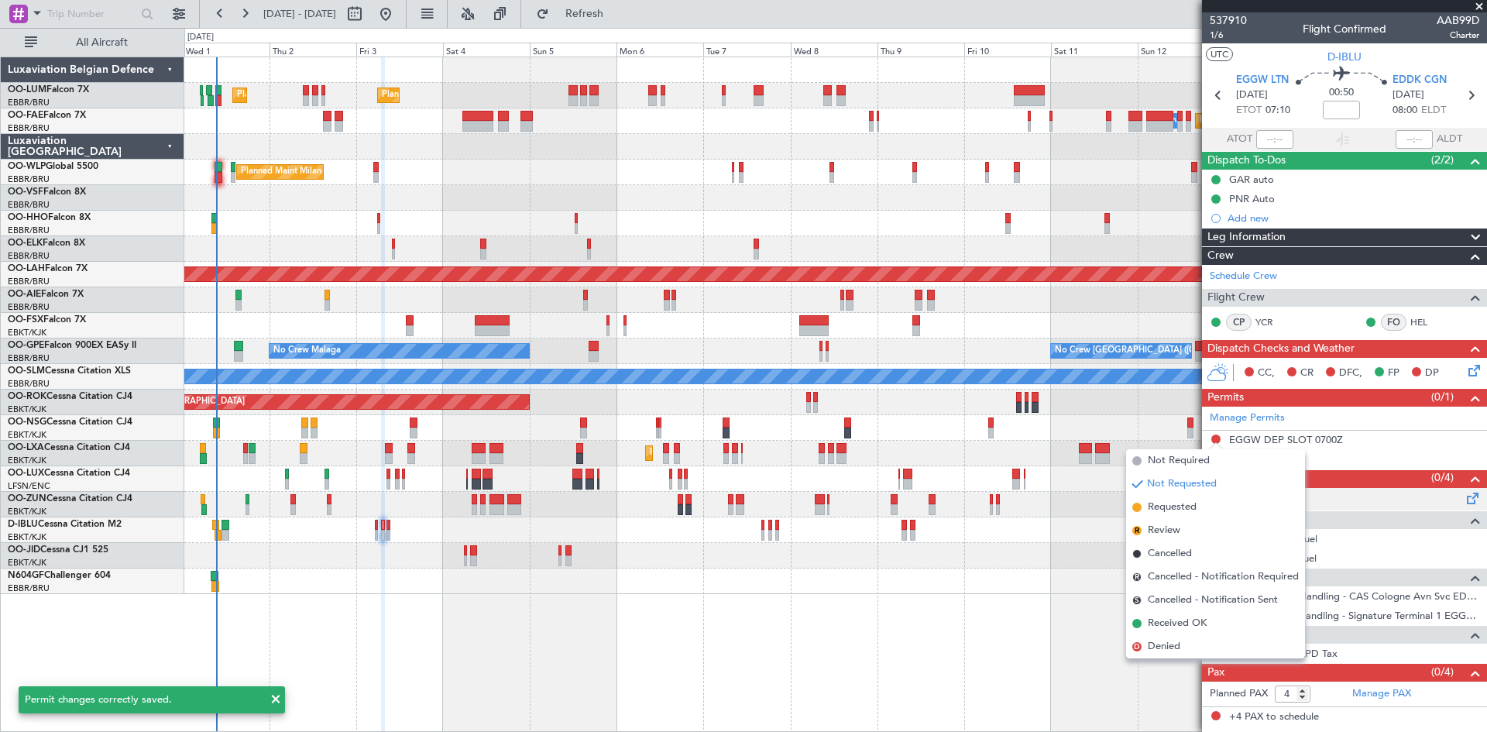
click at [1220, 502] on li "Requested" at bounding box center [1215, 507] width 179 height 23
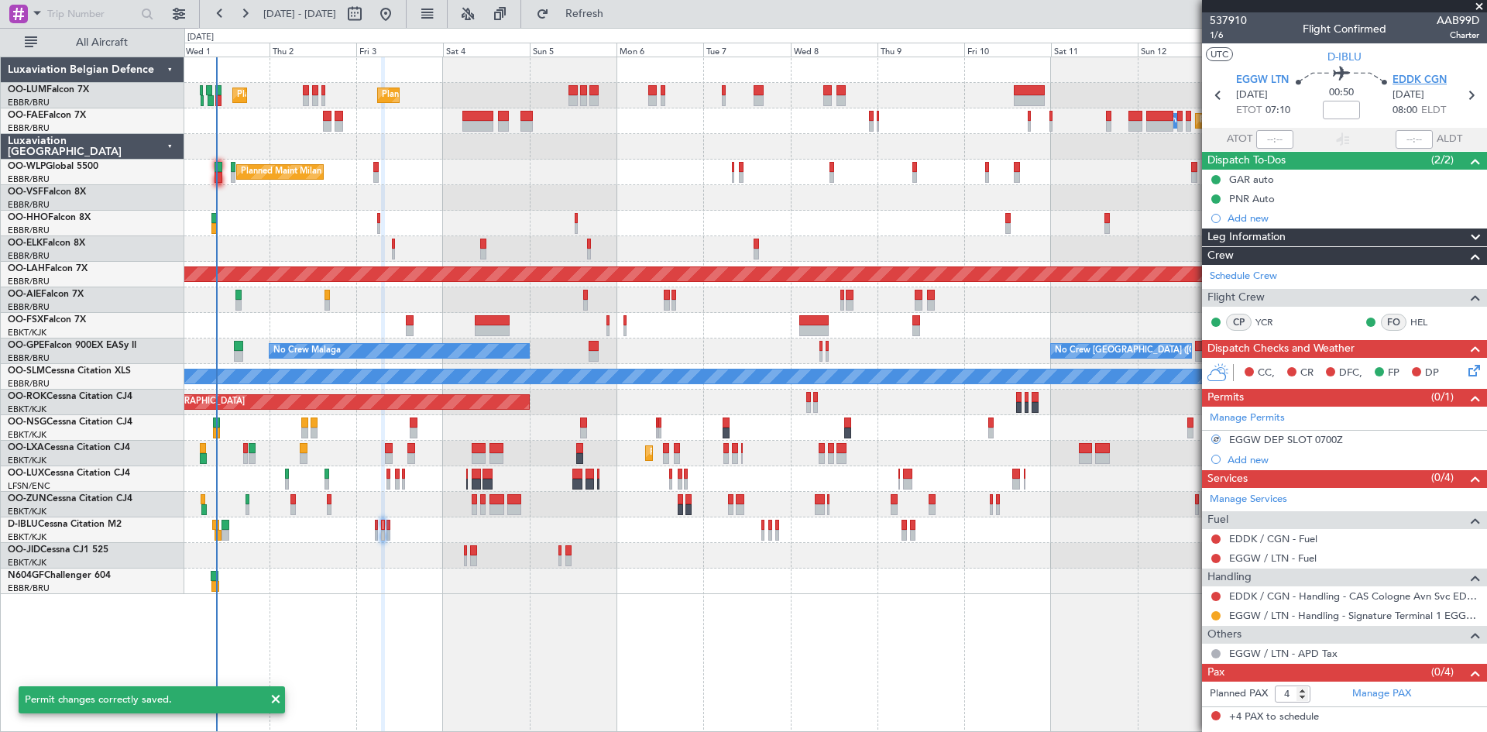
click at [1432, 74] on span "EDDK CGN" at bounding box center [1420, 80] width 54 height 15
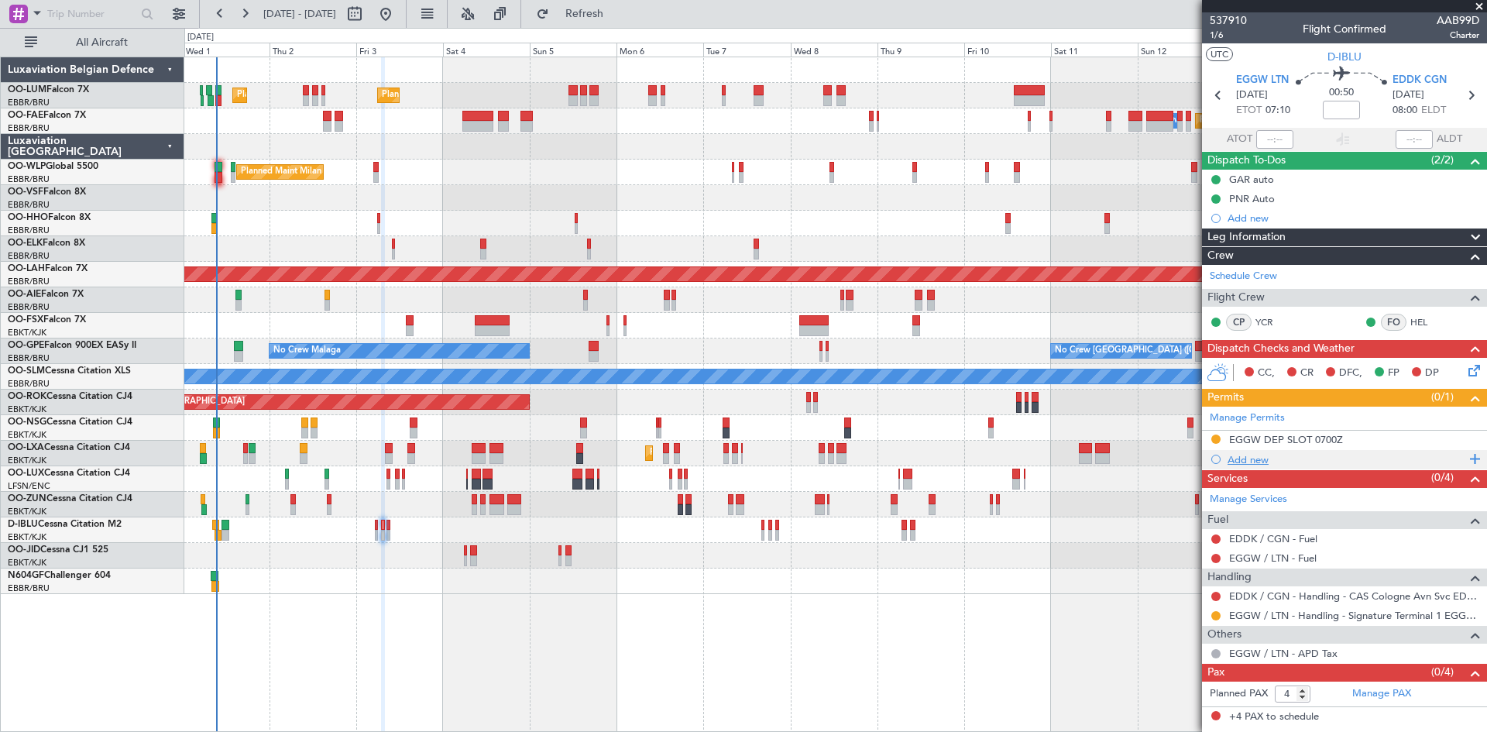
click at [1273, 459] on div "Add new" at bounding box center [1347, 459] width 238 height 13
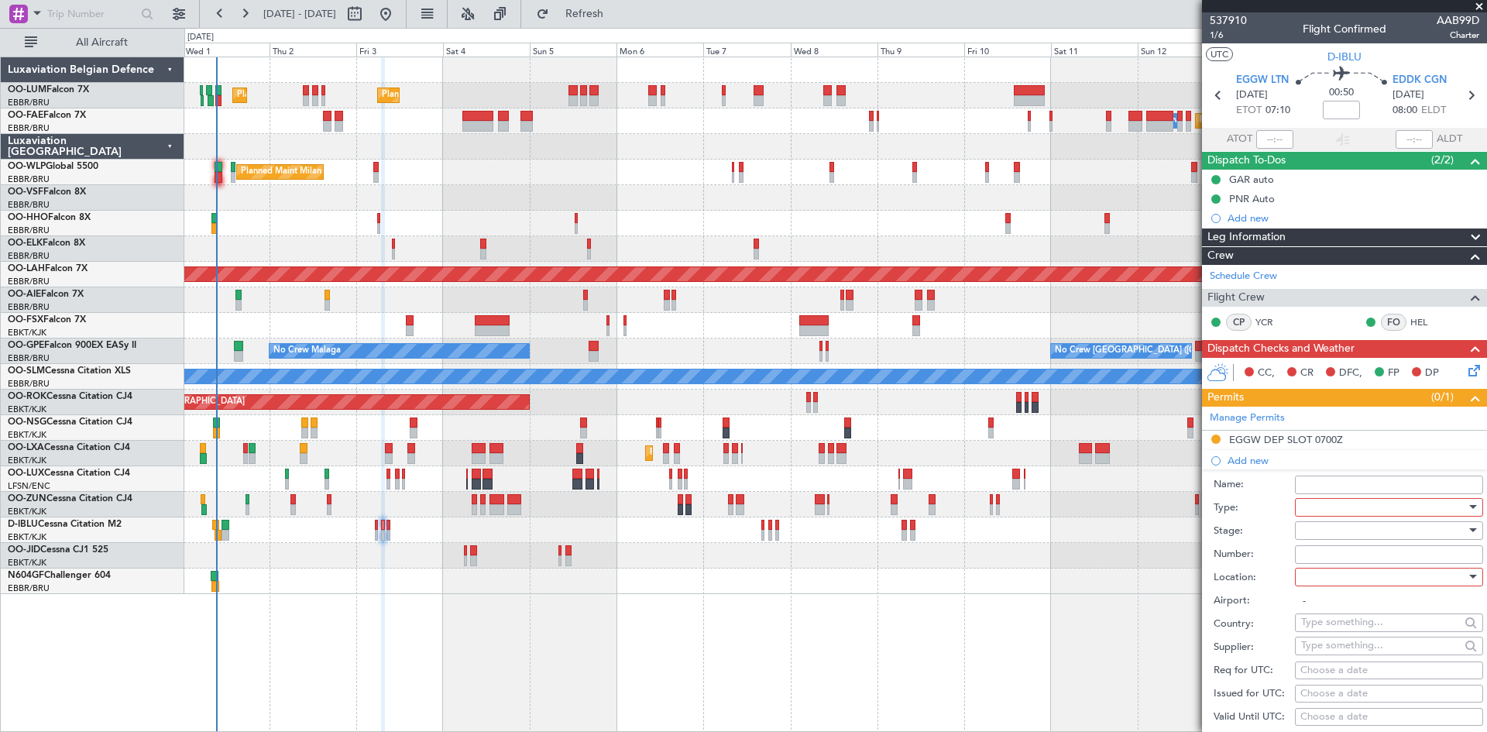
click at [1334, 504] on div at bounding box center [1383, 507] width 165 height 23
click at [1332, 651] on span "Slot" at bounding box center [1383, 652] width 163 height 23
click at [1336, 569] on div at bounding box center [1383, 577] width 165 height 23
click at [1349, 651] on span "Arrival" at bounding box center [1383, 654] width 163 height 23
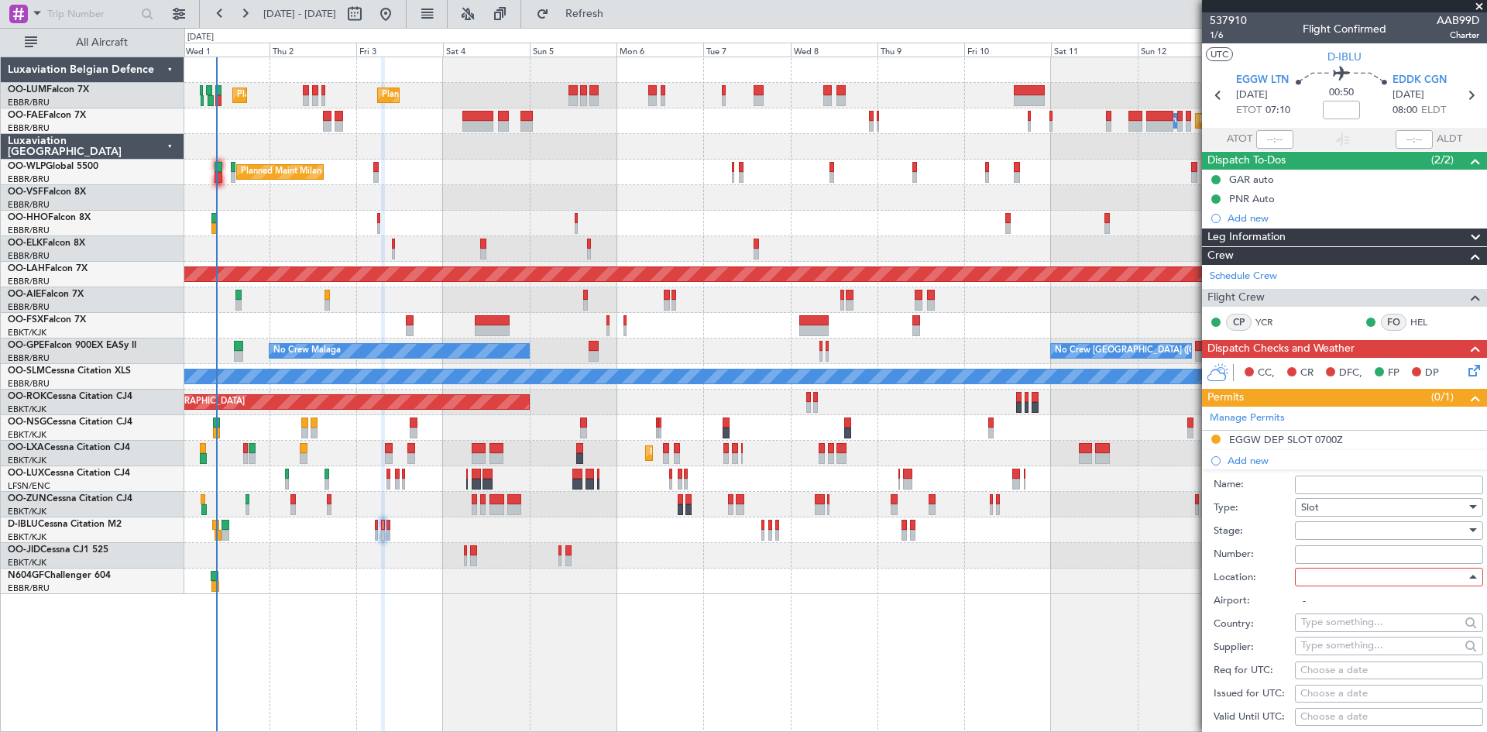
type input "EDDK / CGN"
click at [1341, 534] on div at bounding box center [1383, 530] width 165 height 23
click at [1340, 621] on span "Requested" at bounding box center [1383, 631] width 163 height 23
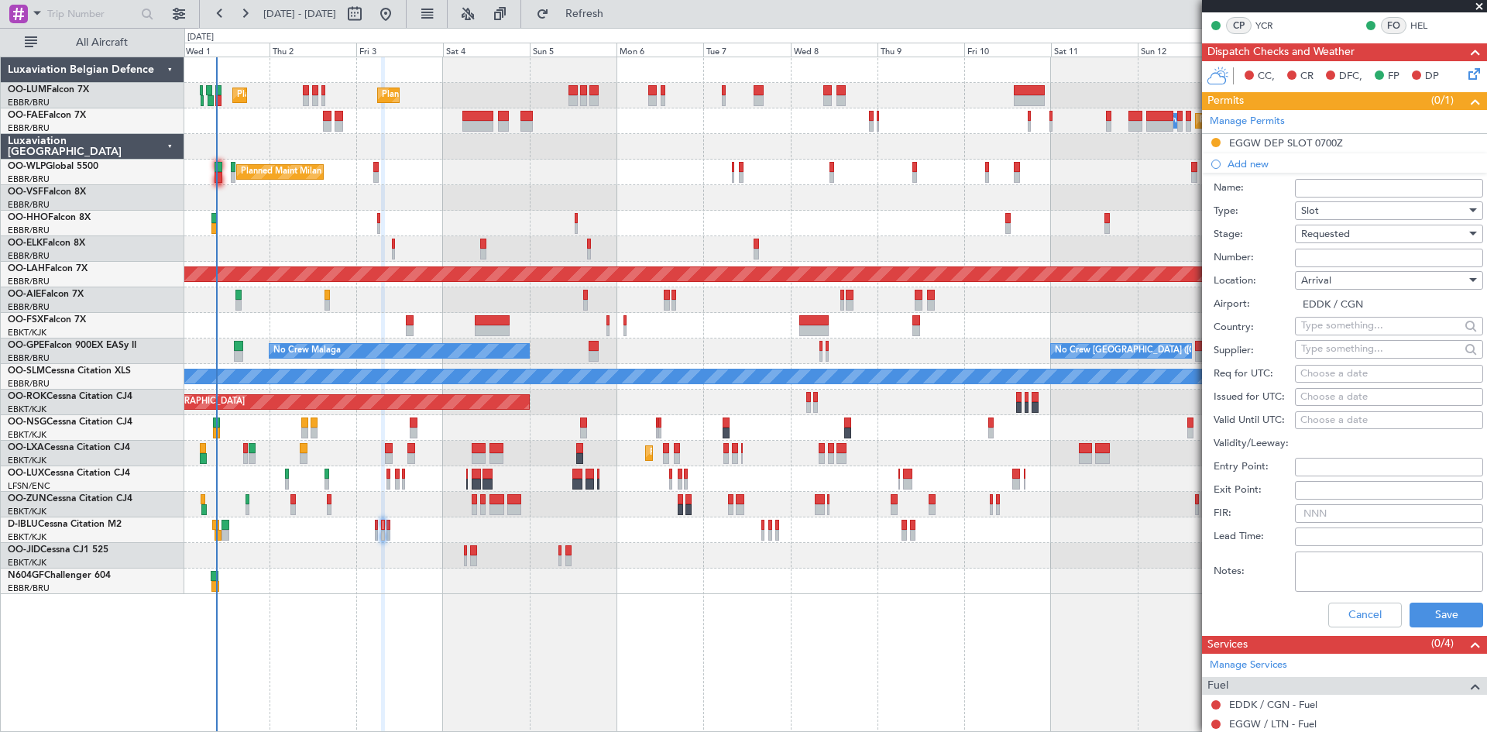
scroll to position [310, 0]
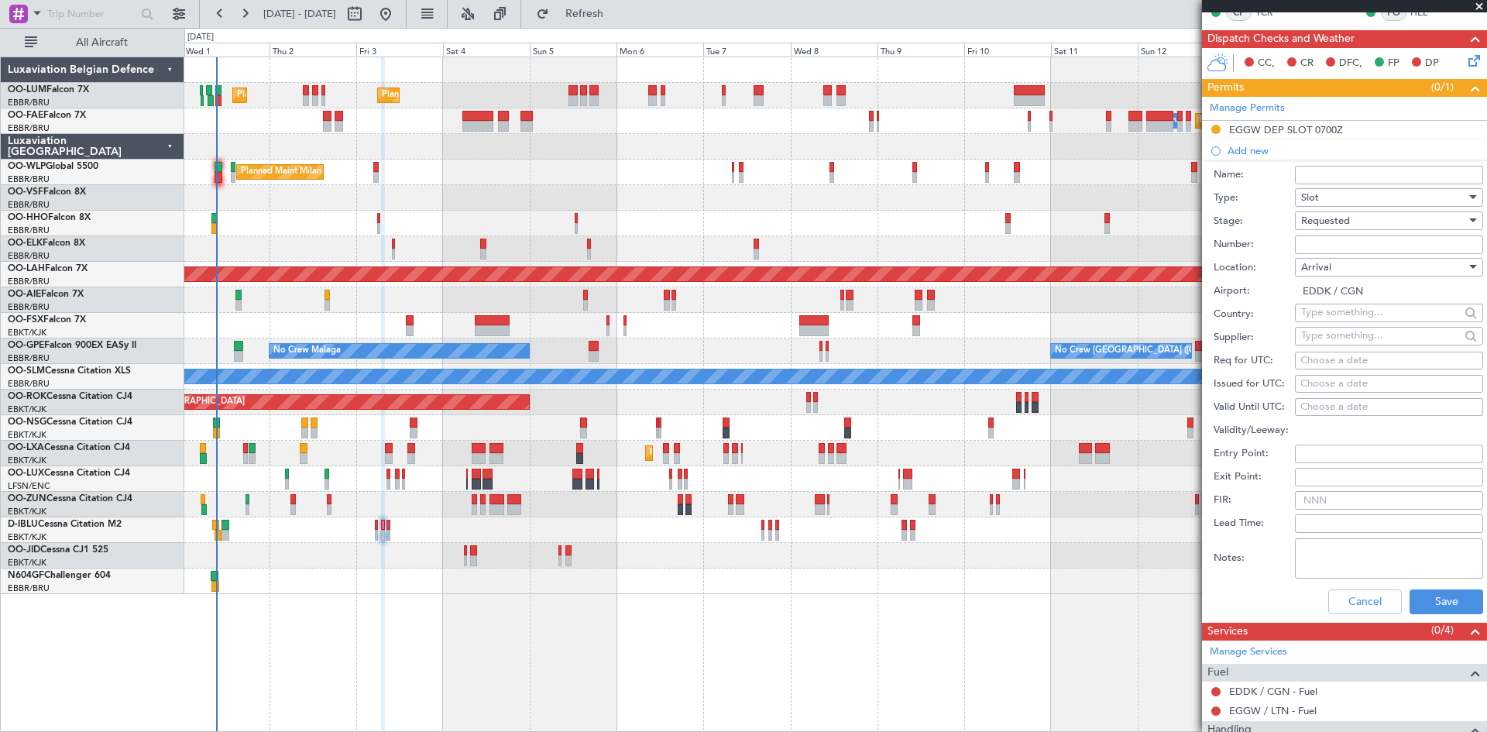
click at [1342, 356] on div "Choose a date" at bounding box center [1389, 360] width 177 height 15
select select "10"
select select "2025"
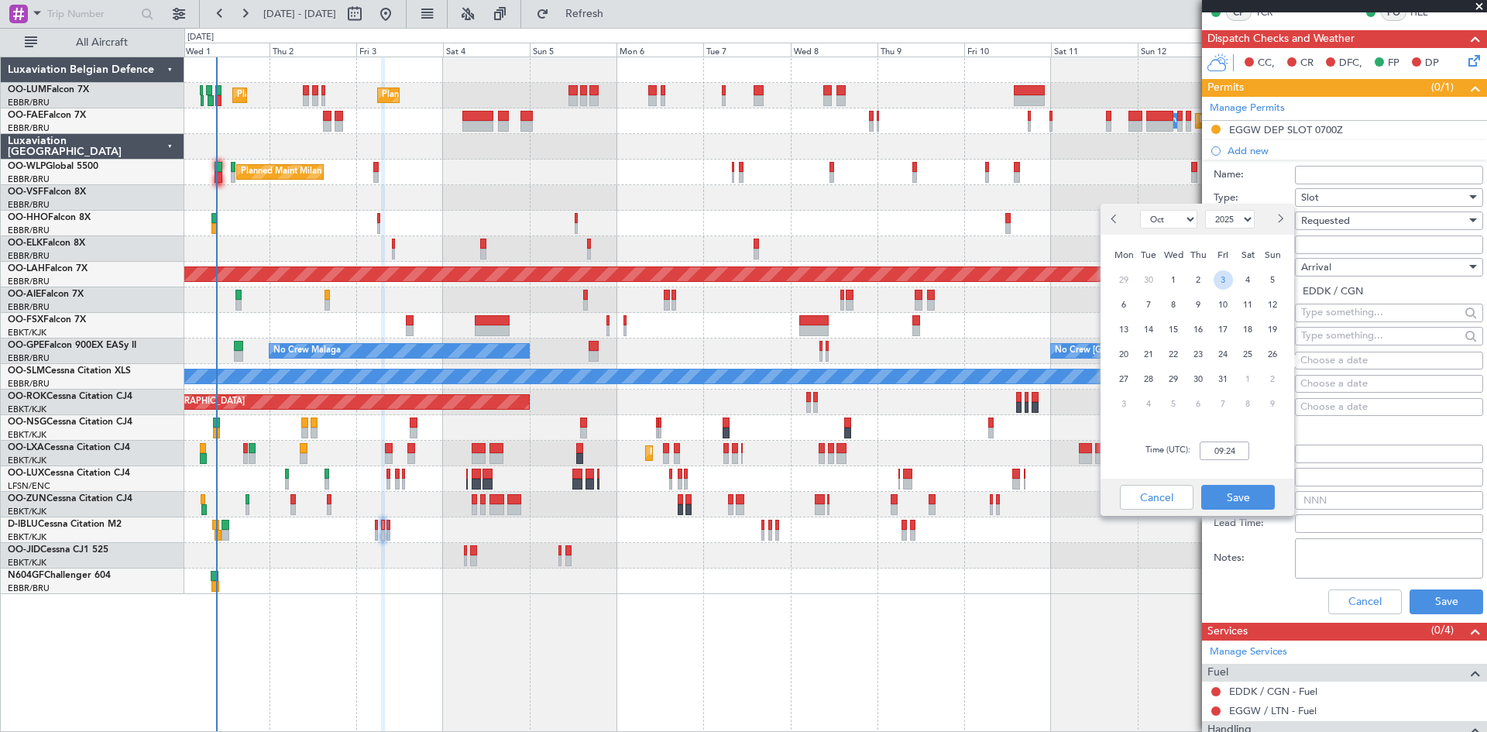
click at [1223, 280] on span "3" at bounding box center [1223, 279] width 19 height 19
click at [1215, 447] on input "00:00" at bounding box center [1225, 451] width 50 height 19
type input "08:05"
click at [1248, 497] on button "Save" at bounding box center [1239, 497] width 74 height 25
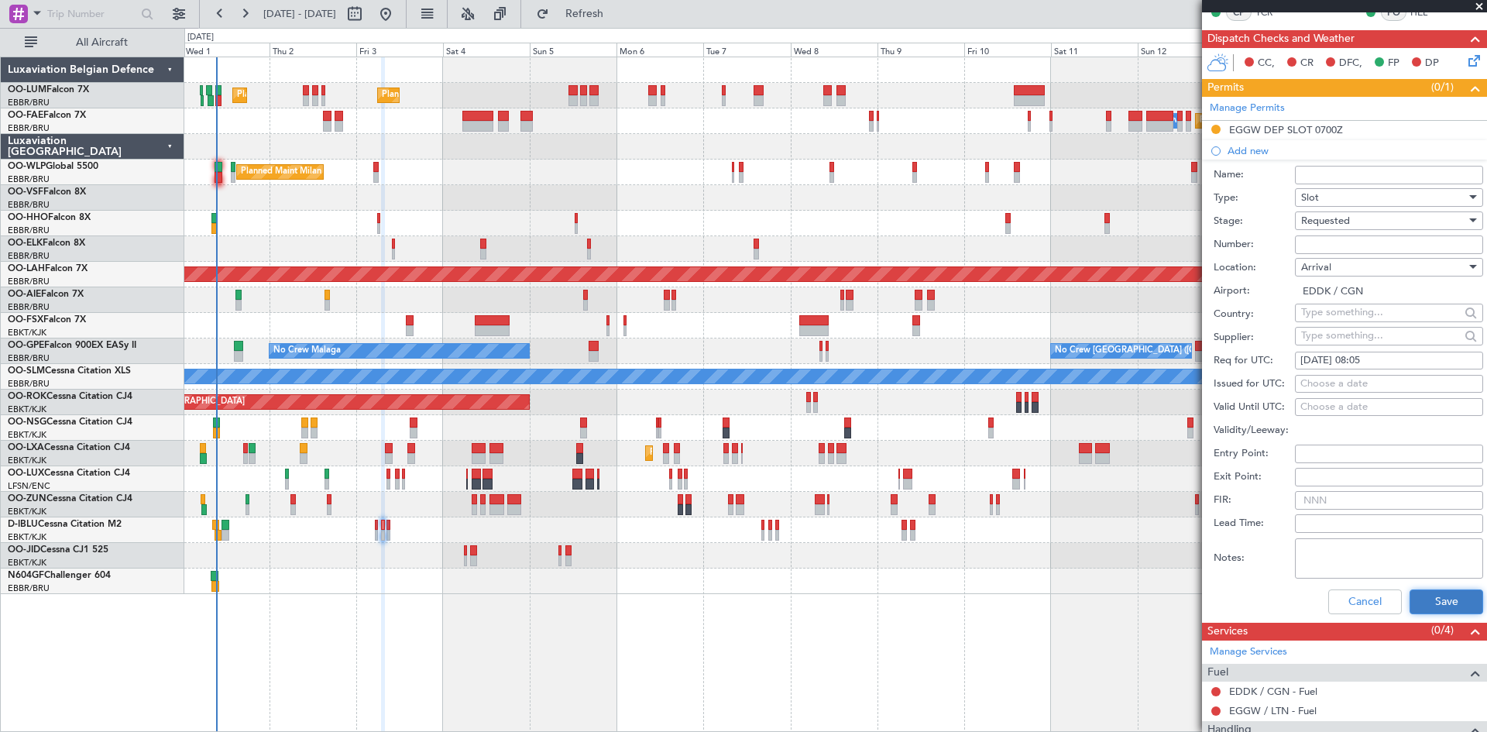
click at [1450, 605] on button "Save" at bounding box center [1447, 602] width 74 height 25
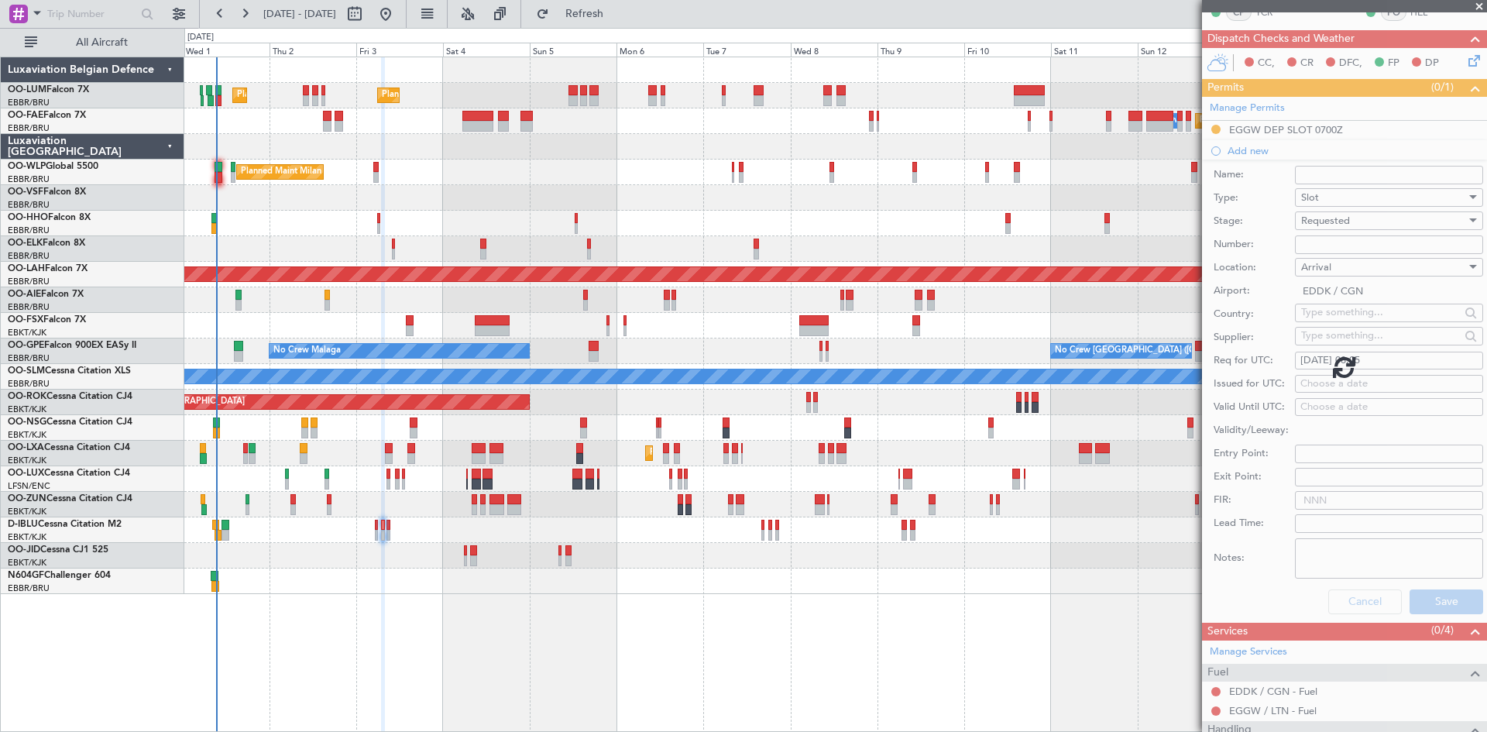
scroll to position [14, 0]
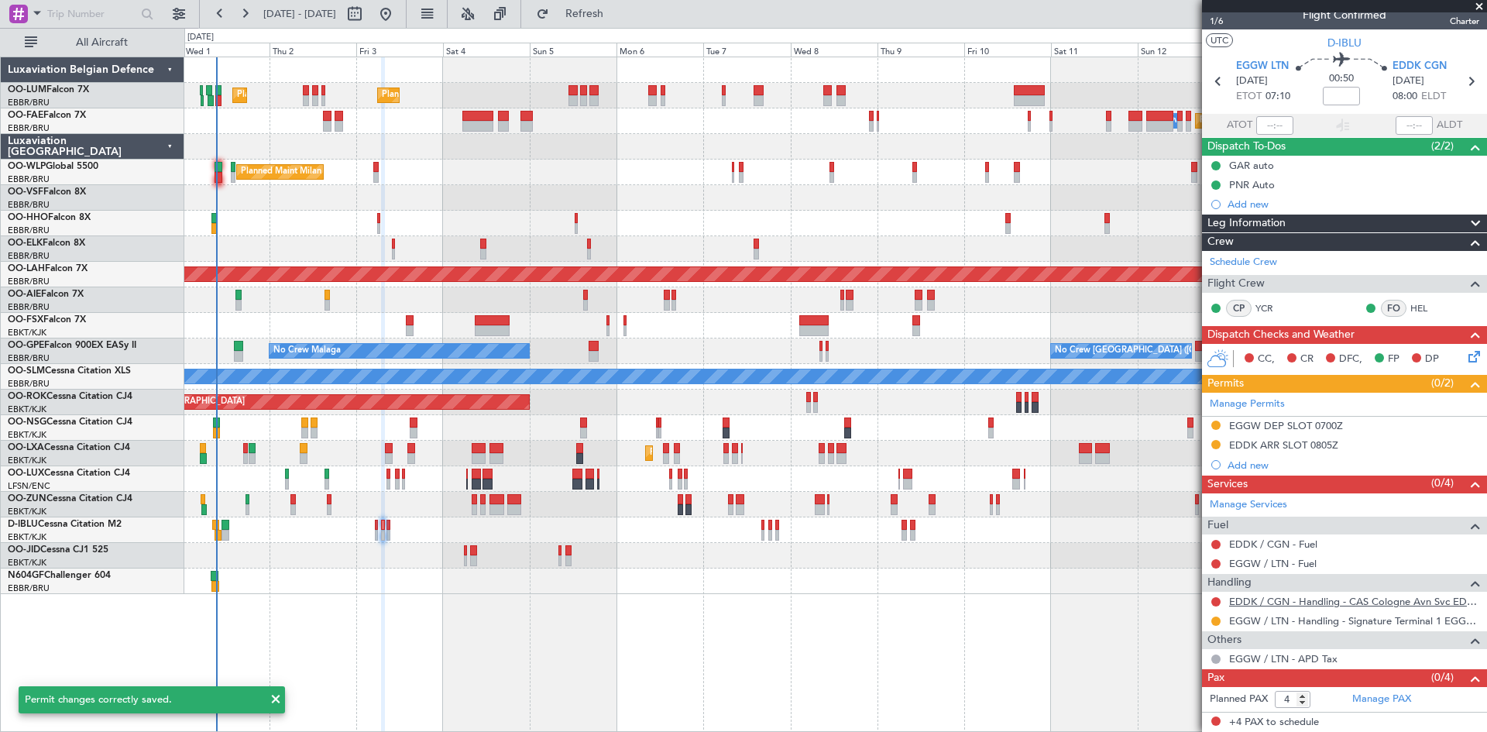
click at [1367, 603] on link "EDDK / CGN - Handling - CAS Cologne Avn Svc EDDK / CGN" at bounding box center [1354, 601] width 250 height 13
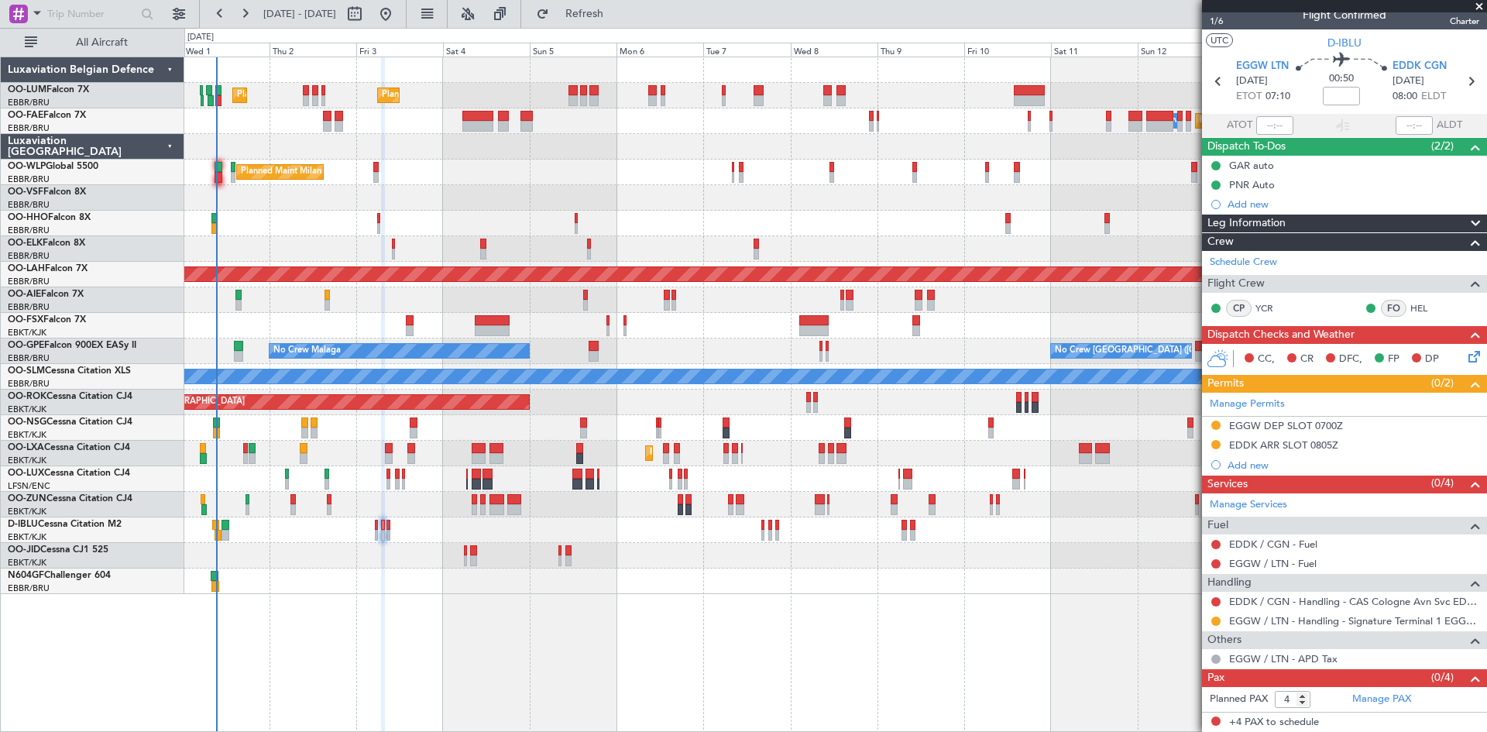
drag, startPoint x: 636, startPoint y: 12, endPoint x: 991, endPoint y: 438, distance: 554.5
click at [617, 12] on span "Refresh" at bounding box center [584, 14] width 65 height 11
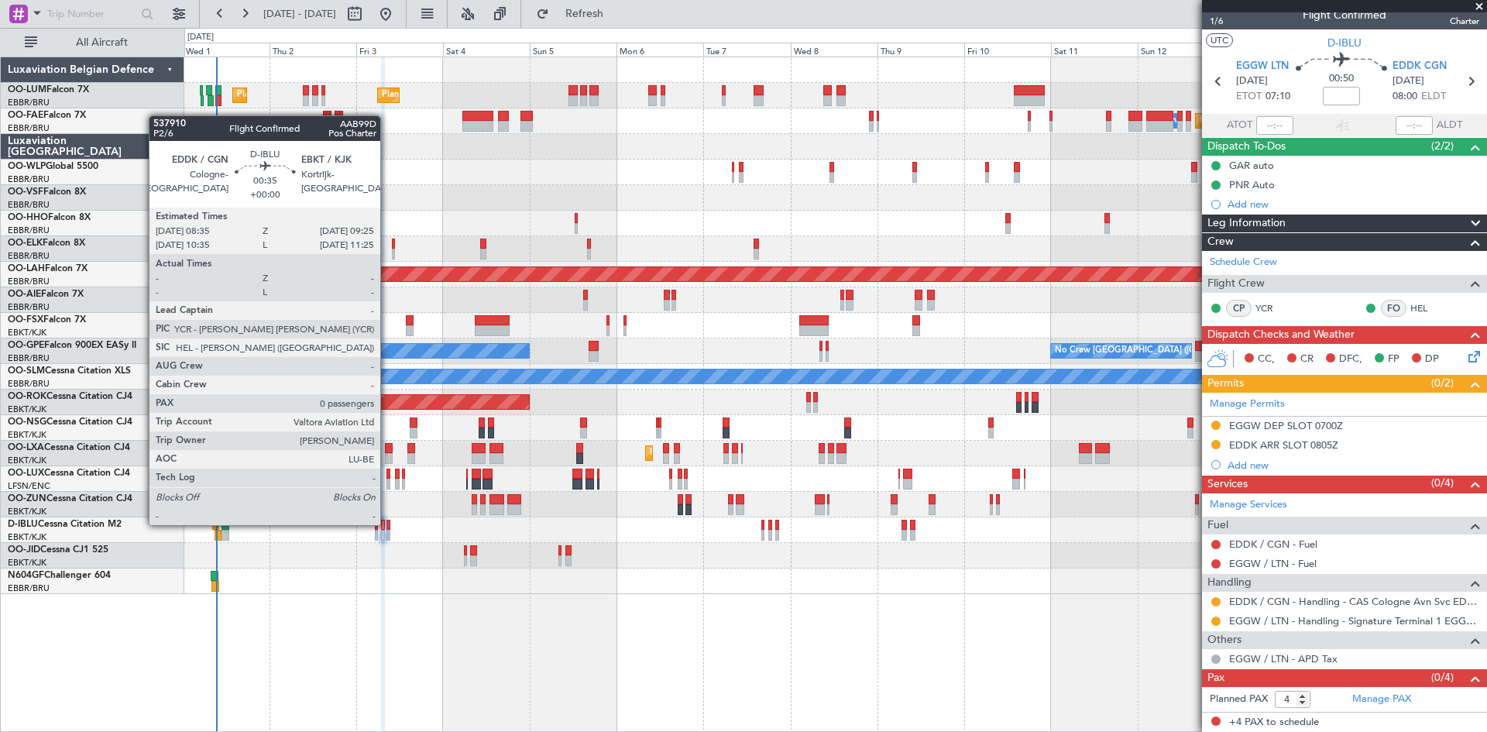
click at [387, 524] on div at bounding box center [388, 525] width 3 height 11
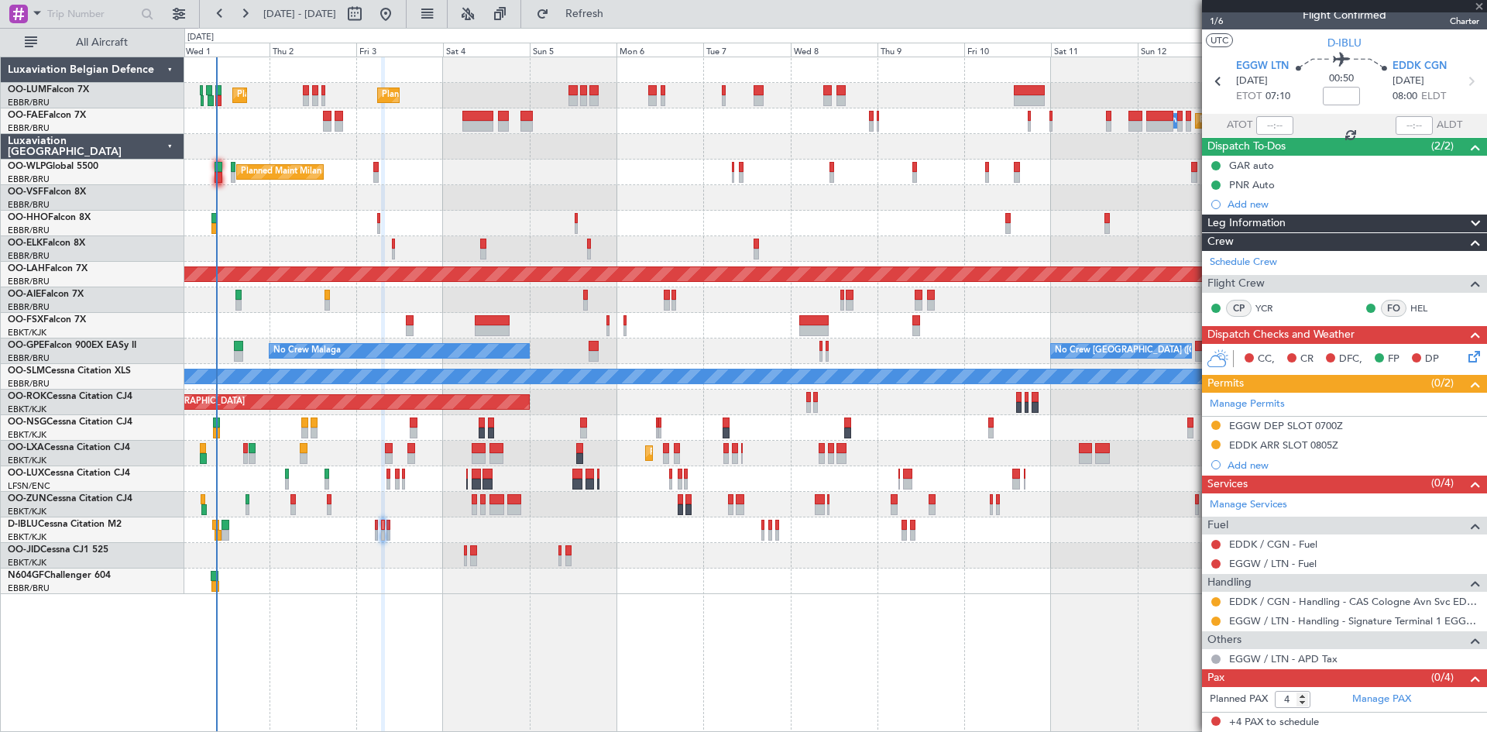
type input "0"
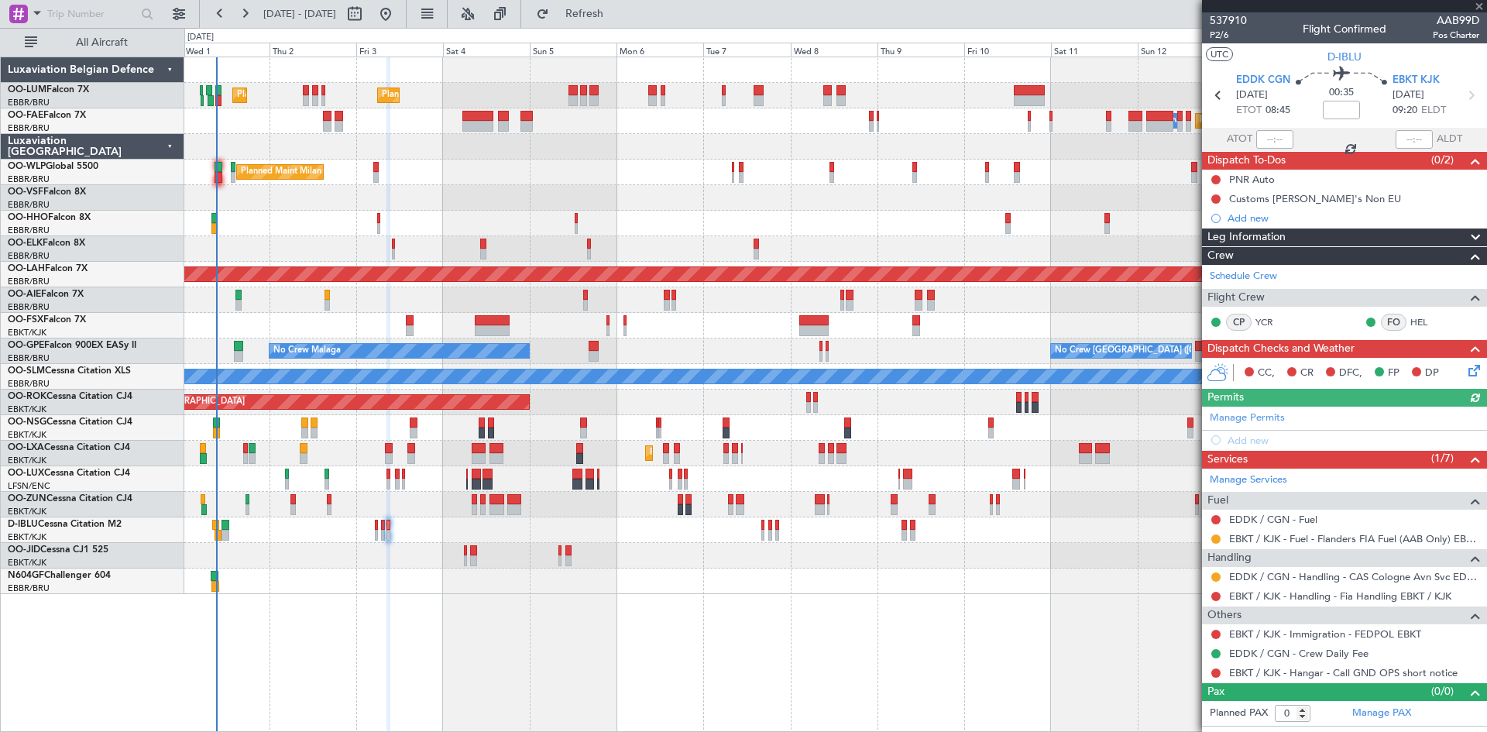
drag, startPoint x: 645, startPoint y: 10, endPoint x: 872, endPoint y: 195, distance: 292.9
click at [617, 12] on span "Refresh" at bounding box center [584, 14] width 65 height 11
click at [1303, 590] on link "EBKT / KJK - Handling - Fia Handling EBKT / KJK" at bounding box center [1340, 596] width 222 height 13
click at [1219, 593] on button at bounding box center [1216, 596] width 9 height 9
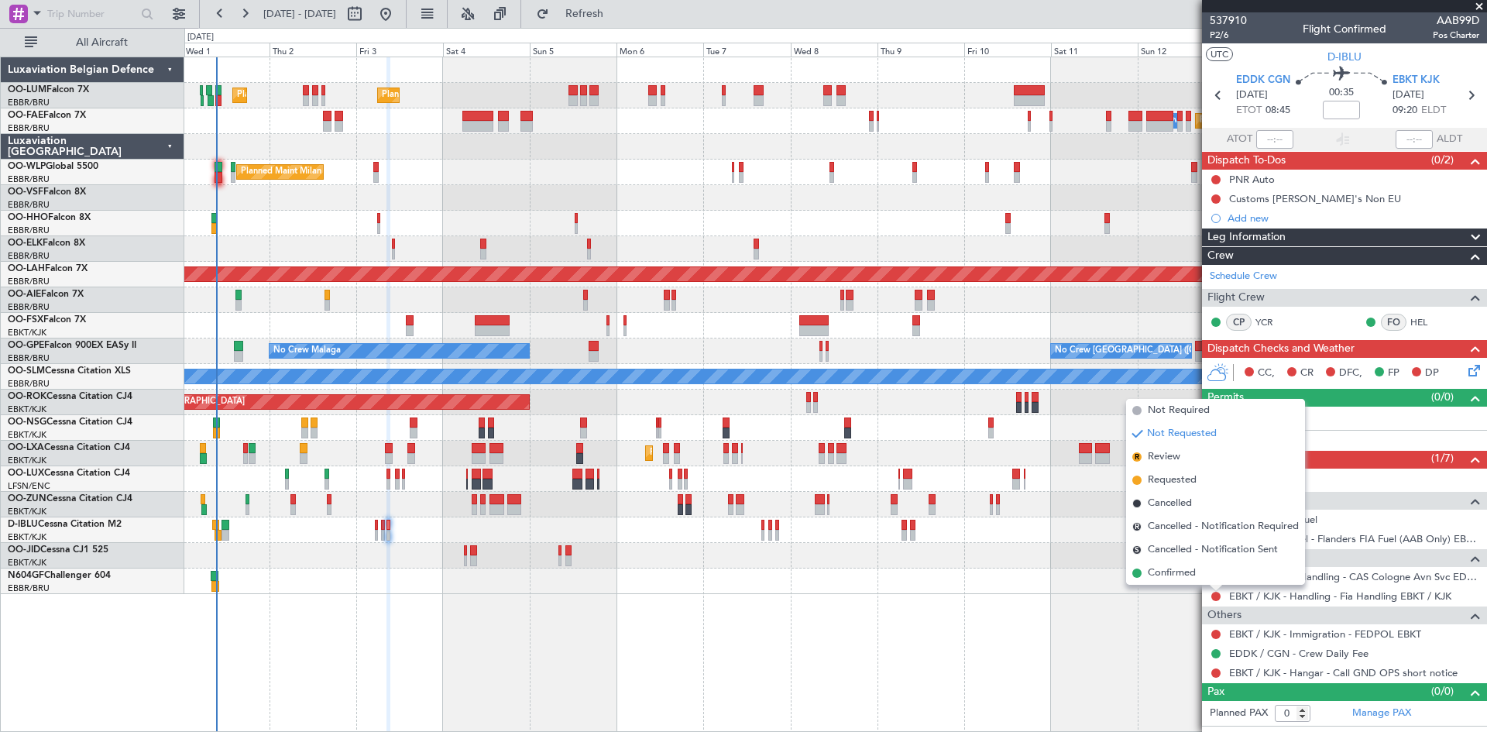
click at [985, 610] on div "Planned Maint Brussels (Brussels National) Planned Maint Brussels (Brussels Nat…" at bounding box center [835, 395] width 1303 height 676
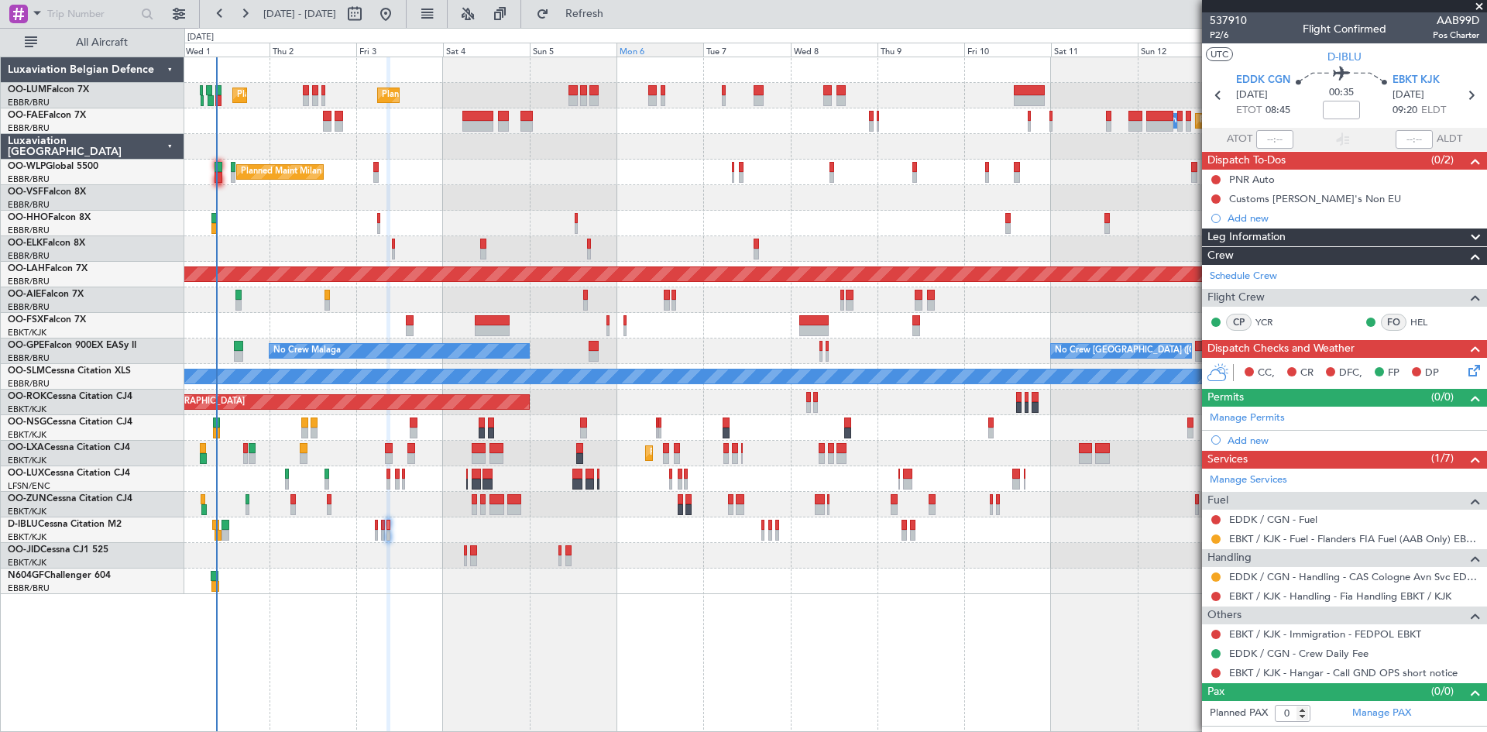
click at [609, 15] on span "Refresh" at bounding box center [584, 14] width 65 height 11
click at [1217, 592] on button at bounding box center [1216, 596] width 9 height 9
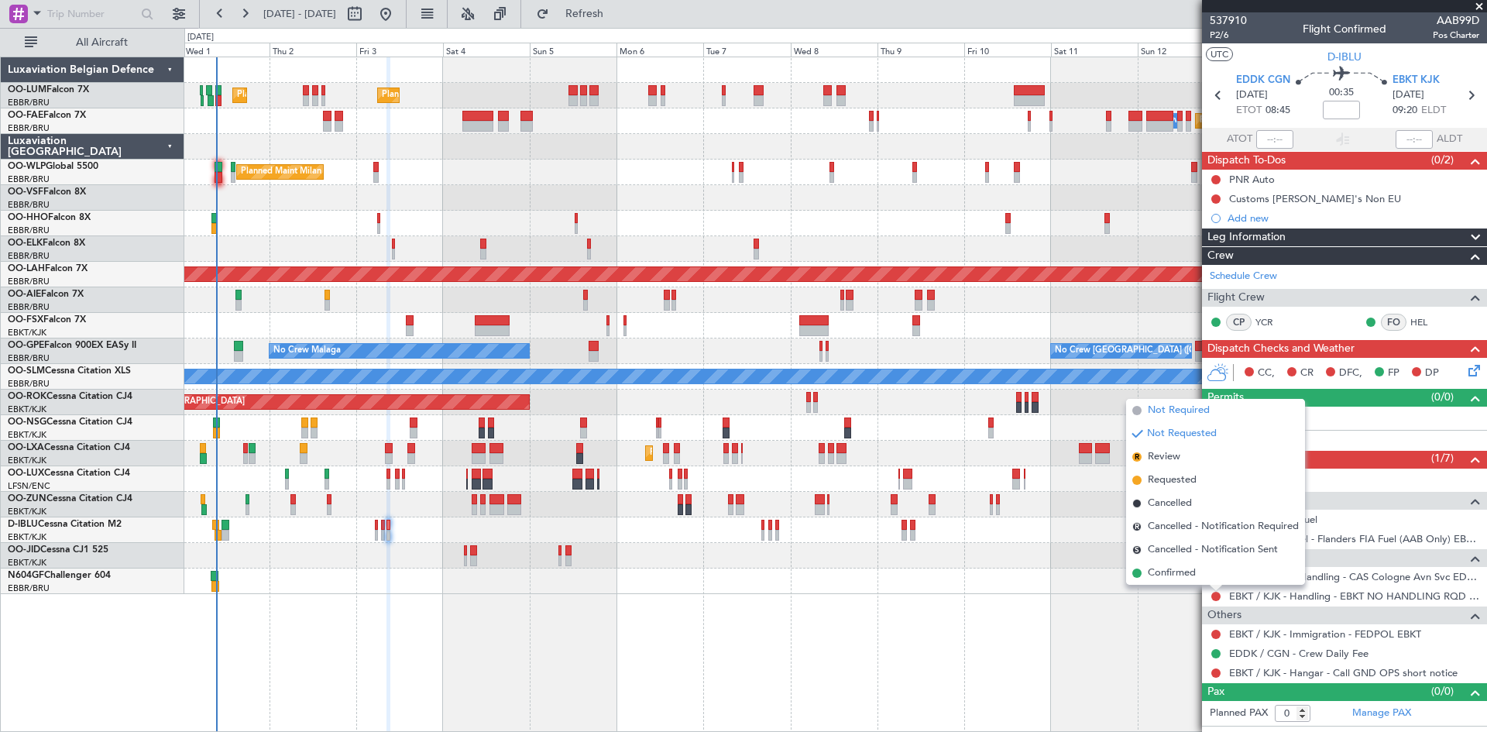
click at [1202, 408] on span "Not Required" at bounding box center [1179, 410] width 62 height 15
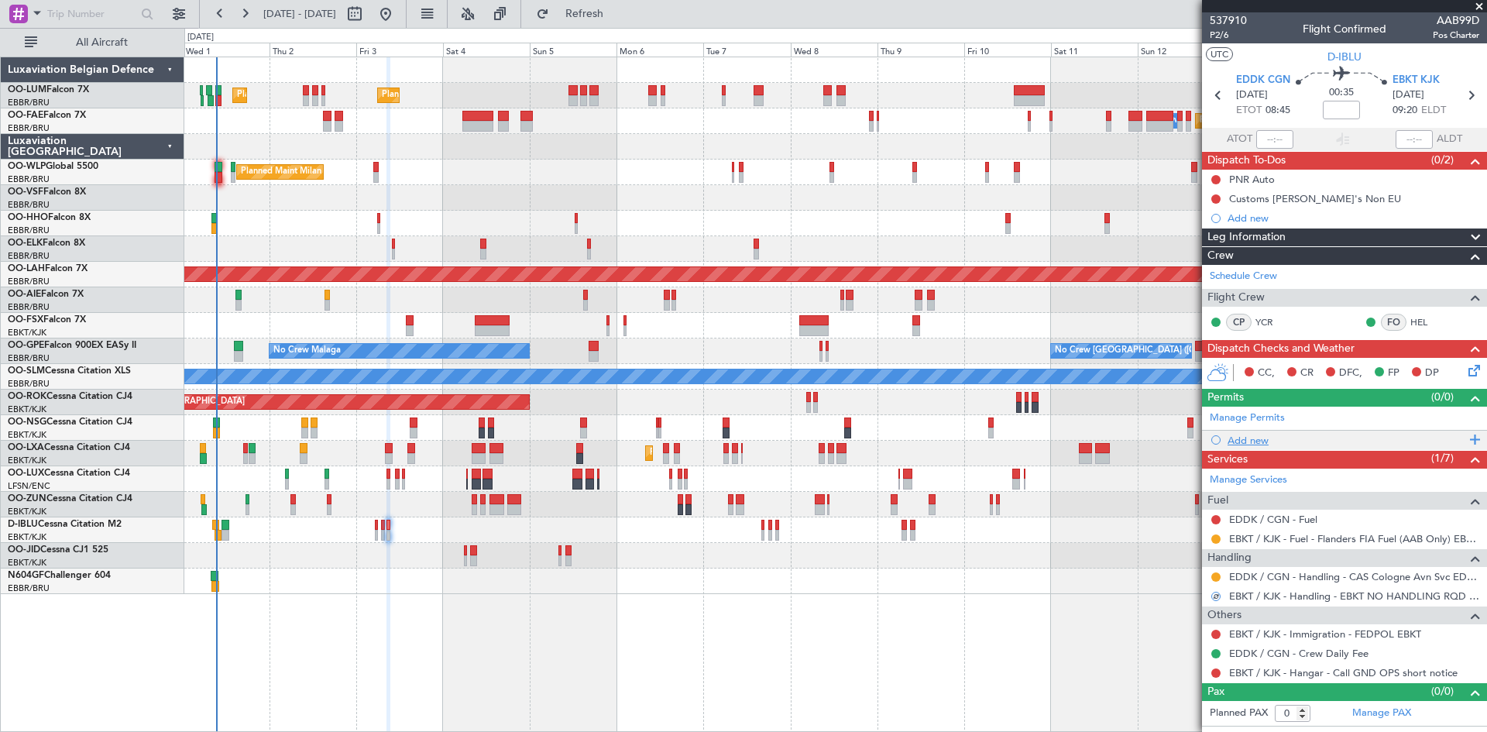
click at [1251, 436] on div "Add new" at bounding box center [1347, 440] width 238 height 13
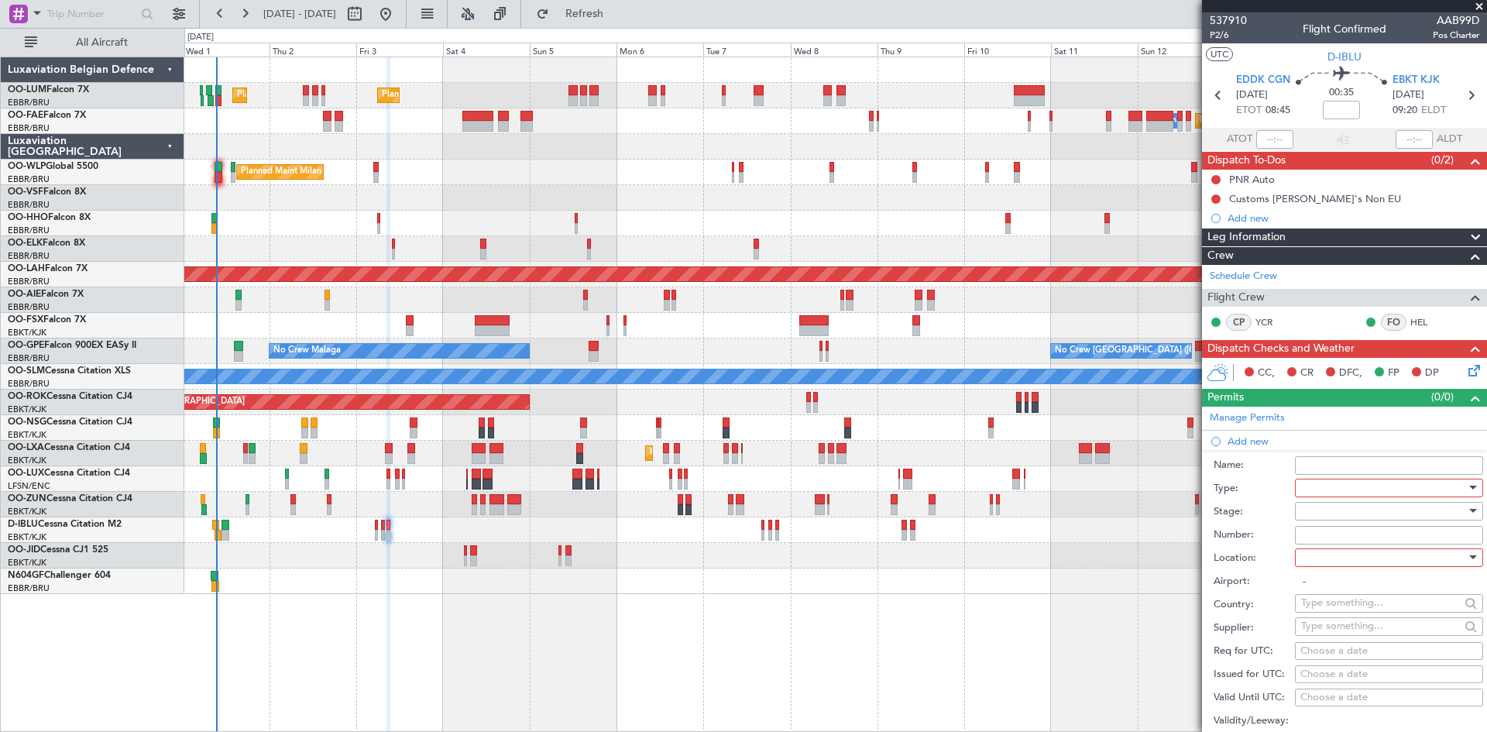
click at [1335, 485] on div at bounding box center [1383, 487] width 165 height 23
click at [1341, 627] on span "Slot" at bounding box center [1383, 633] width 163 height 23
click at [1356, 562] on div at bounding box center [1383, 557] width 165 height 23
click at [1349, 590] on span "Departure" at bounding box center [1383, 588] width 163 height 23
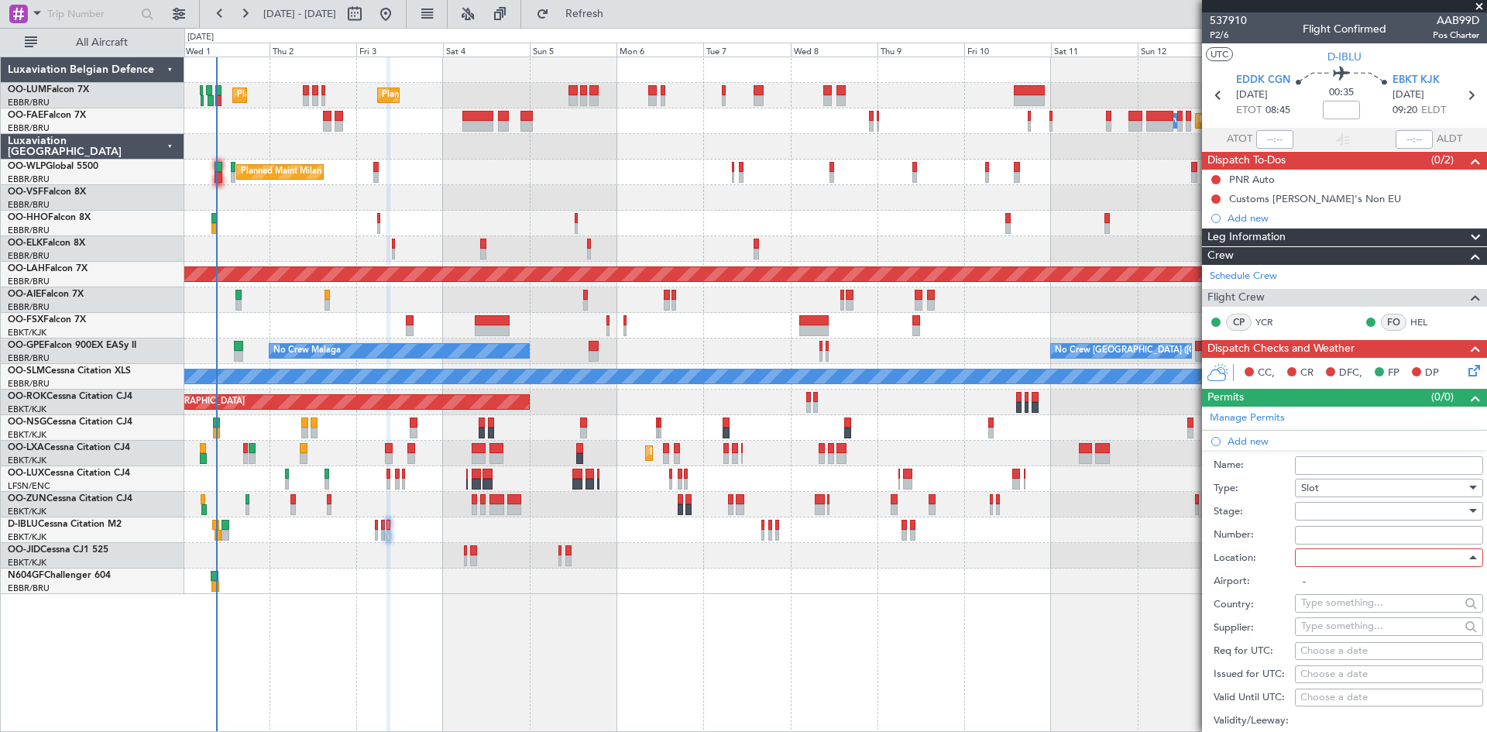
type input "EDDK / CGN"
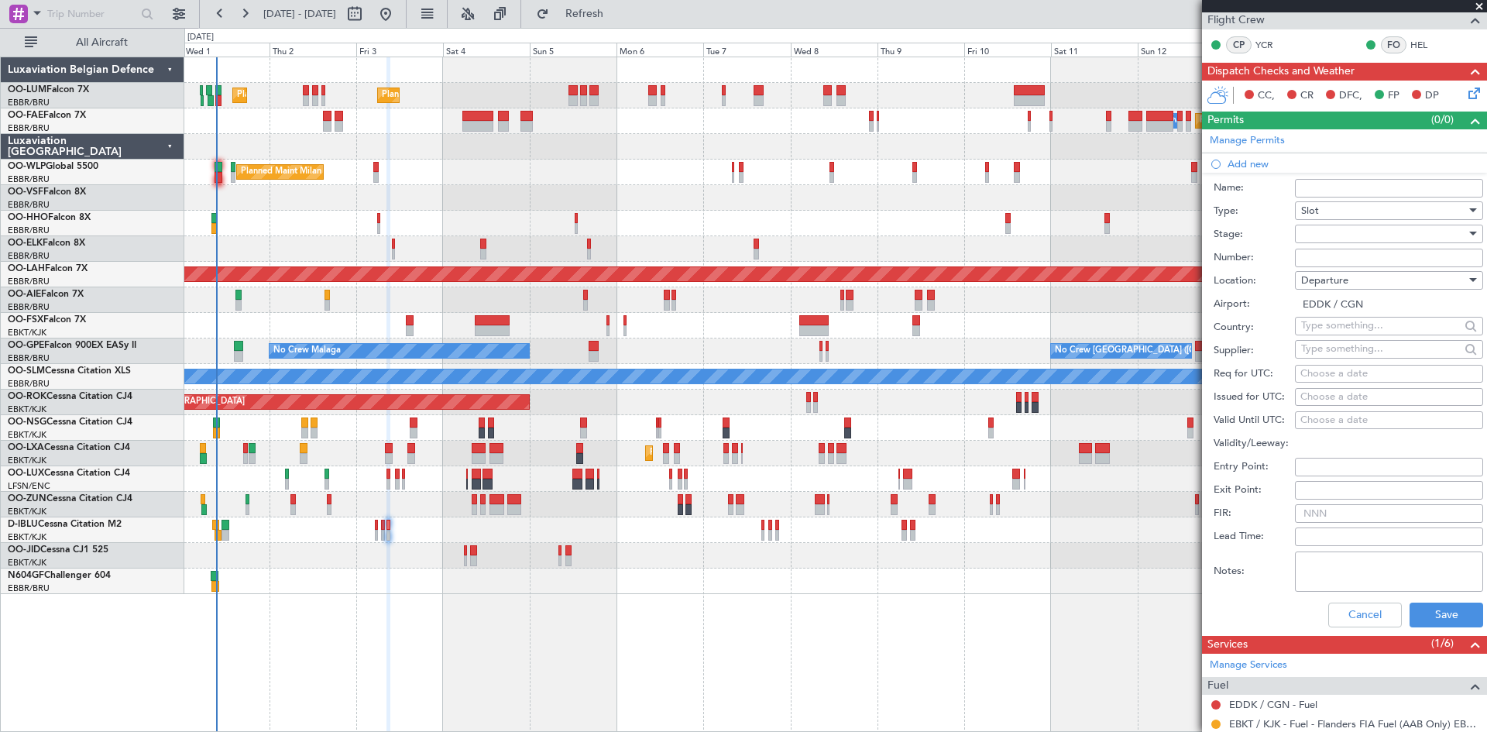
scroll to position [310, 0]
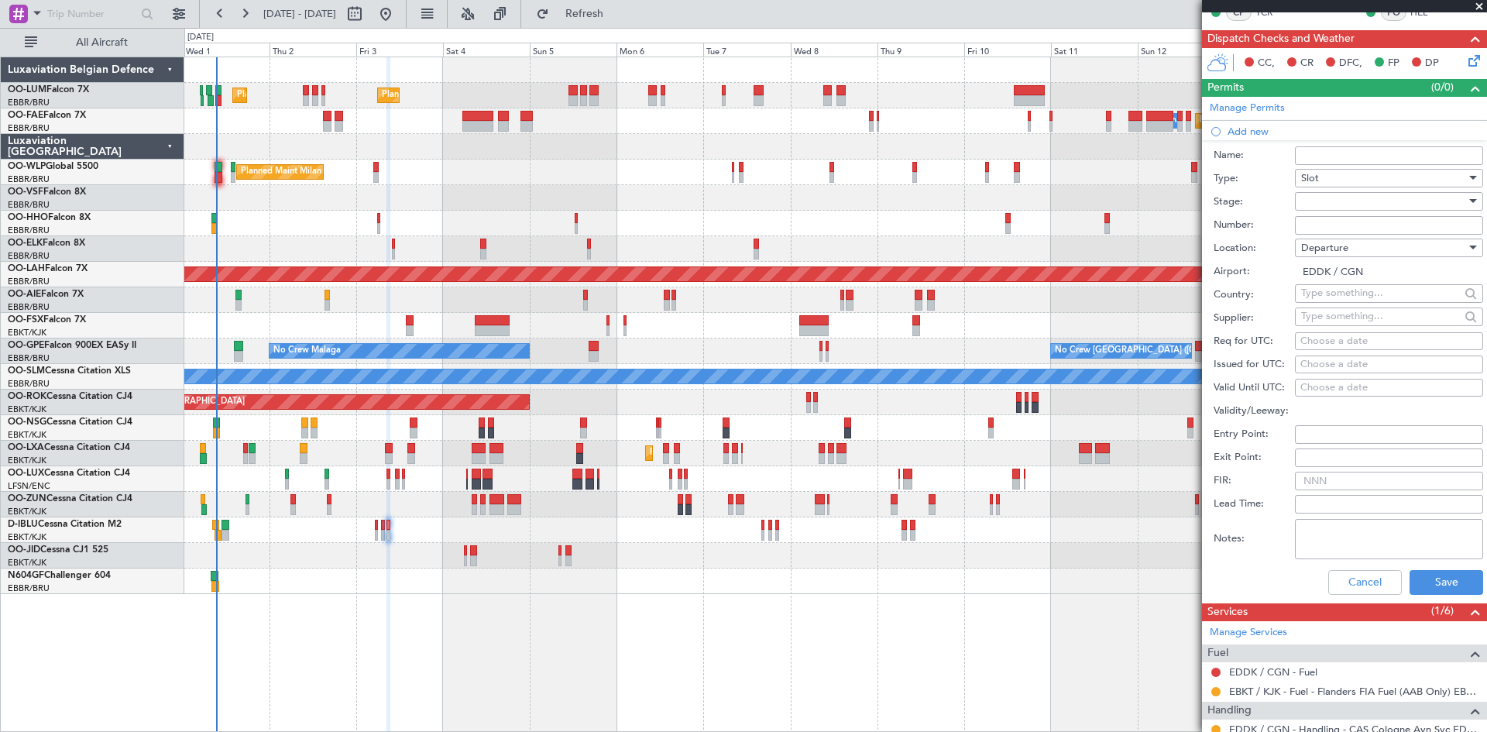
click at [1353, 339] on div "Choose a date" at bounding box center [1389, 341] width 177 height 15
select select "10"
select select "2025"
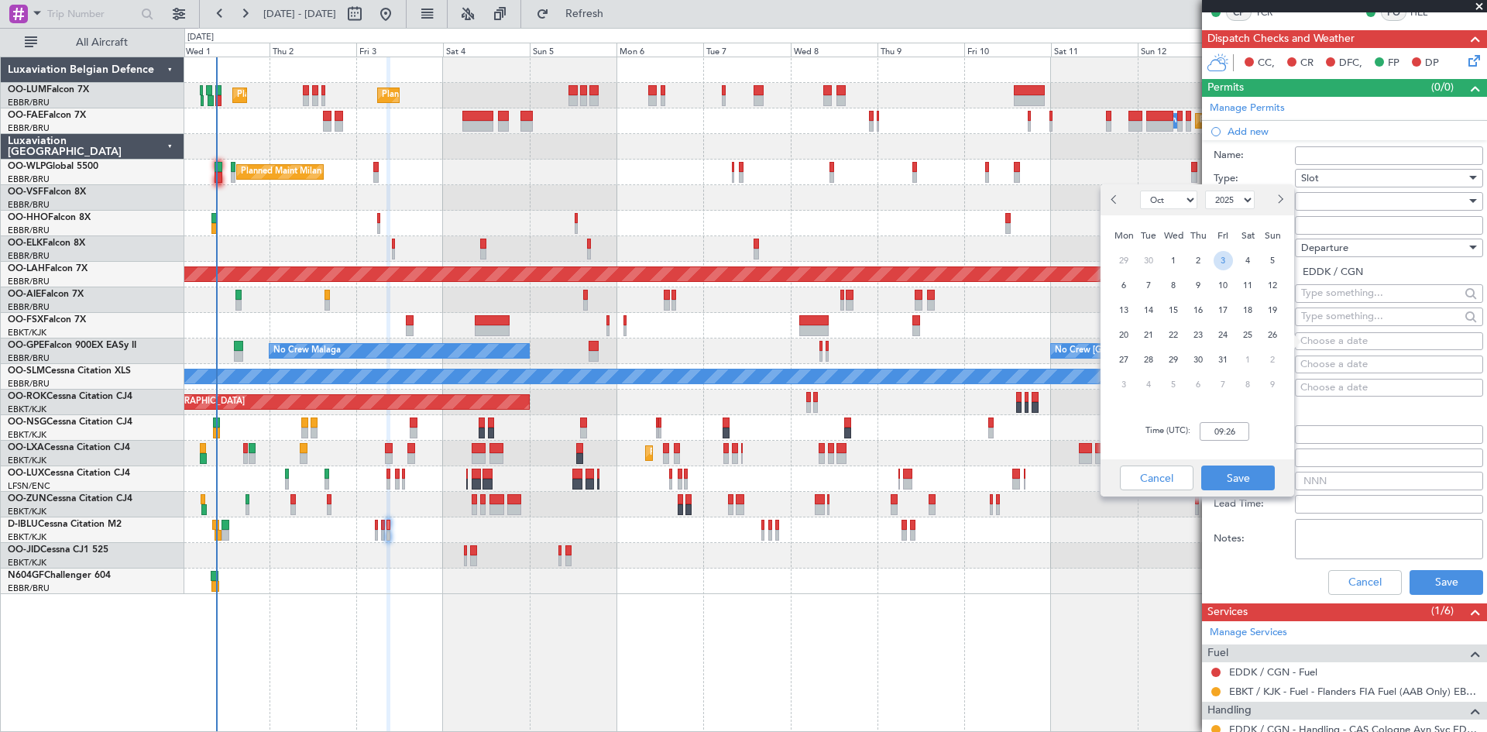
click at [1221, 260] on span "3" at bounding box center [1223, 260] width 19 height 19
click at [1224, 432] on input "00:00" at bounding box center [1225, 431] width 50 height 19
type input "08:35"
click at [1254, 483] on button "Save" at bounding box center [1239, 478] width 74 height 25
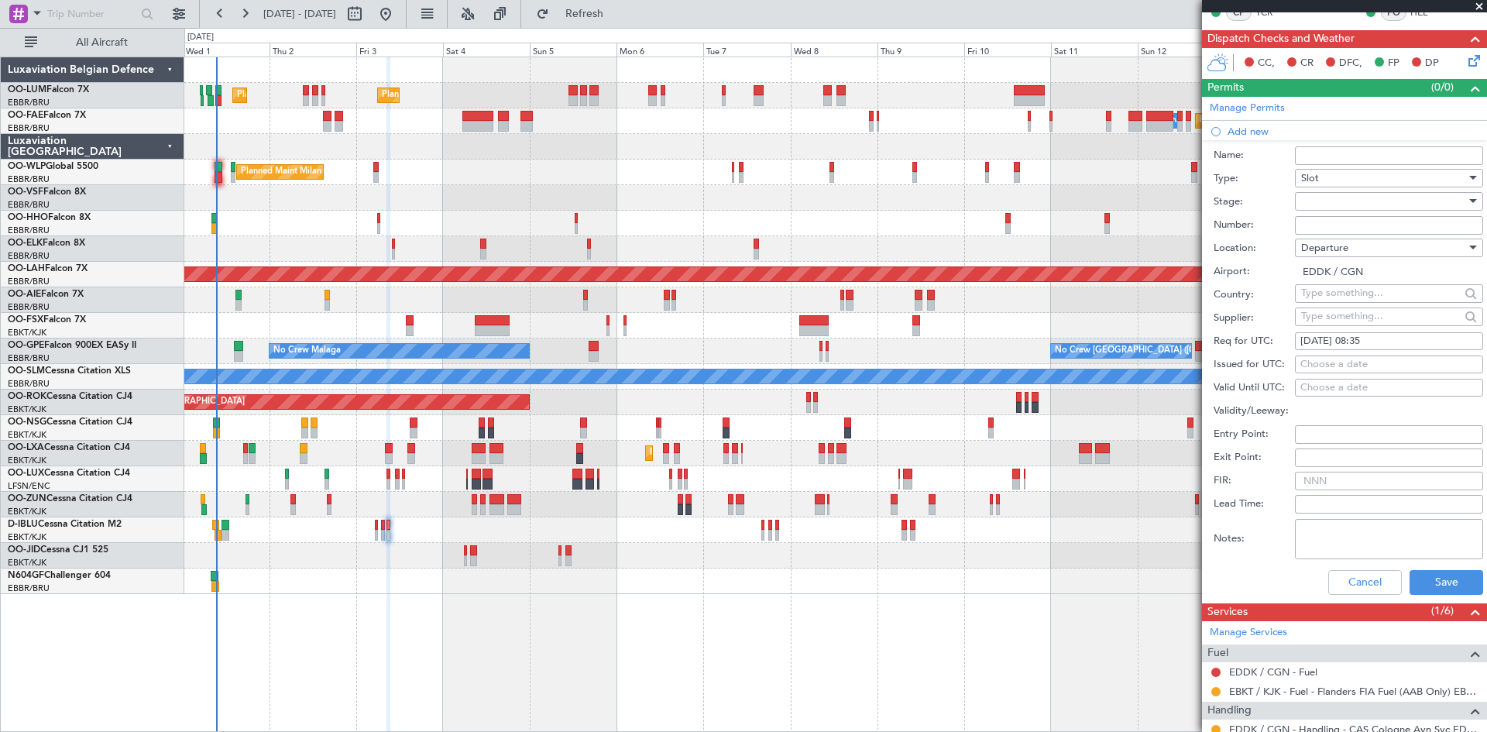
click at [1324, 211] on div at bounding box center [1383, 201] width 165 height 23
click at [1337, 297] on span "Requested" at bounding box center [1383, 302] width 163 height 23
click at [1465, 572] on button "Save" at bounding box center [1447, 582] width 74 height 25
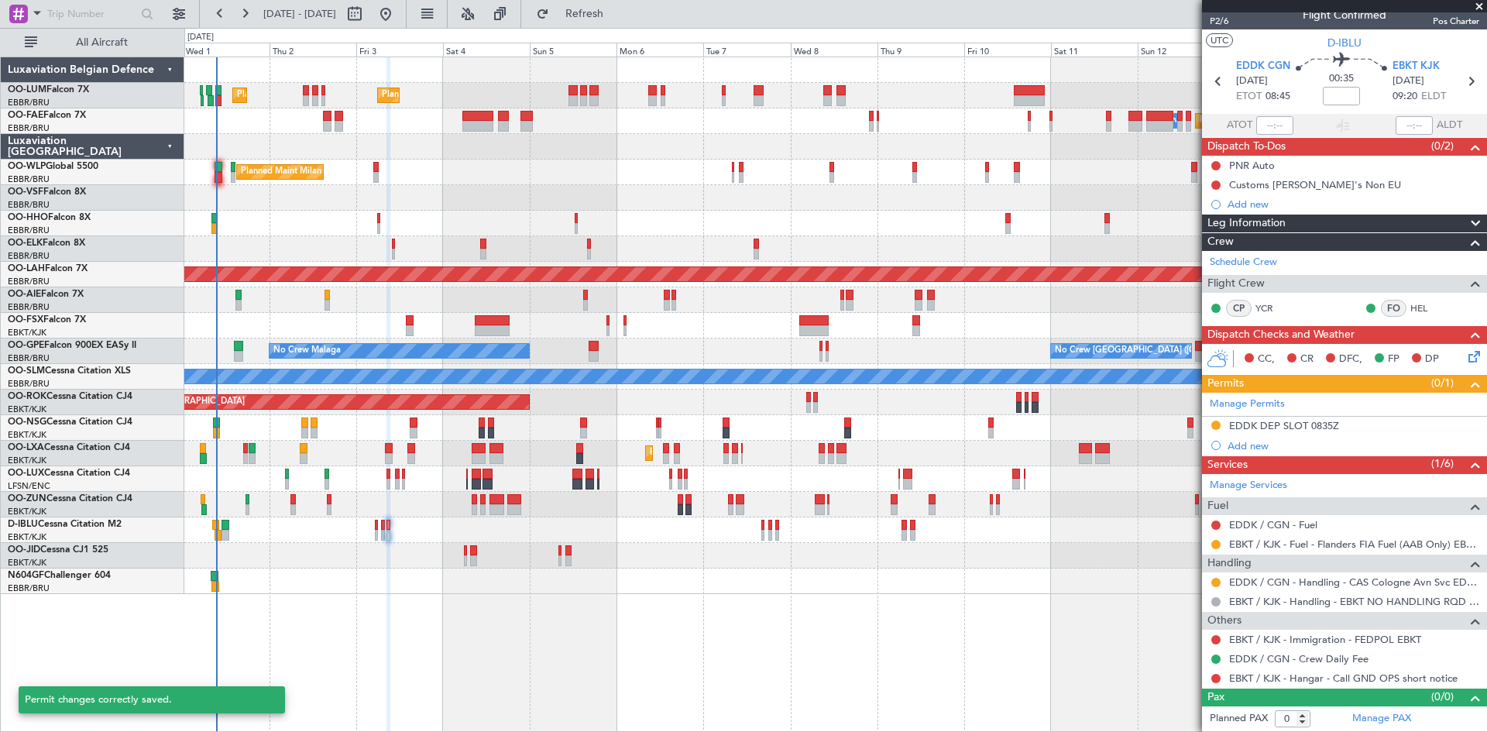
scroll to position [13, 0]
click at [1281, 523] on link "EDDK / CGN - Fuel" at bounding box center [1273, 525] width 88 height 13
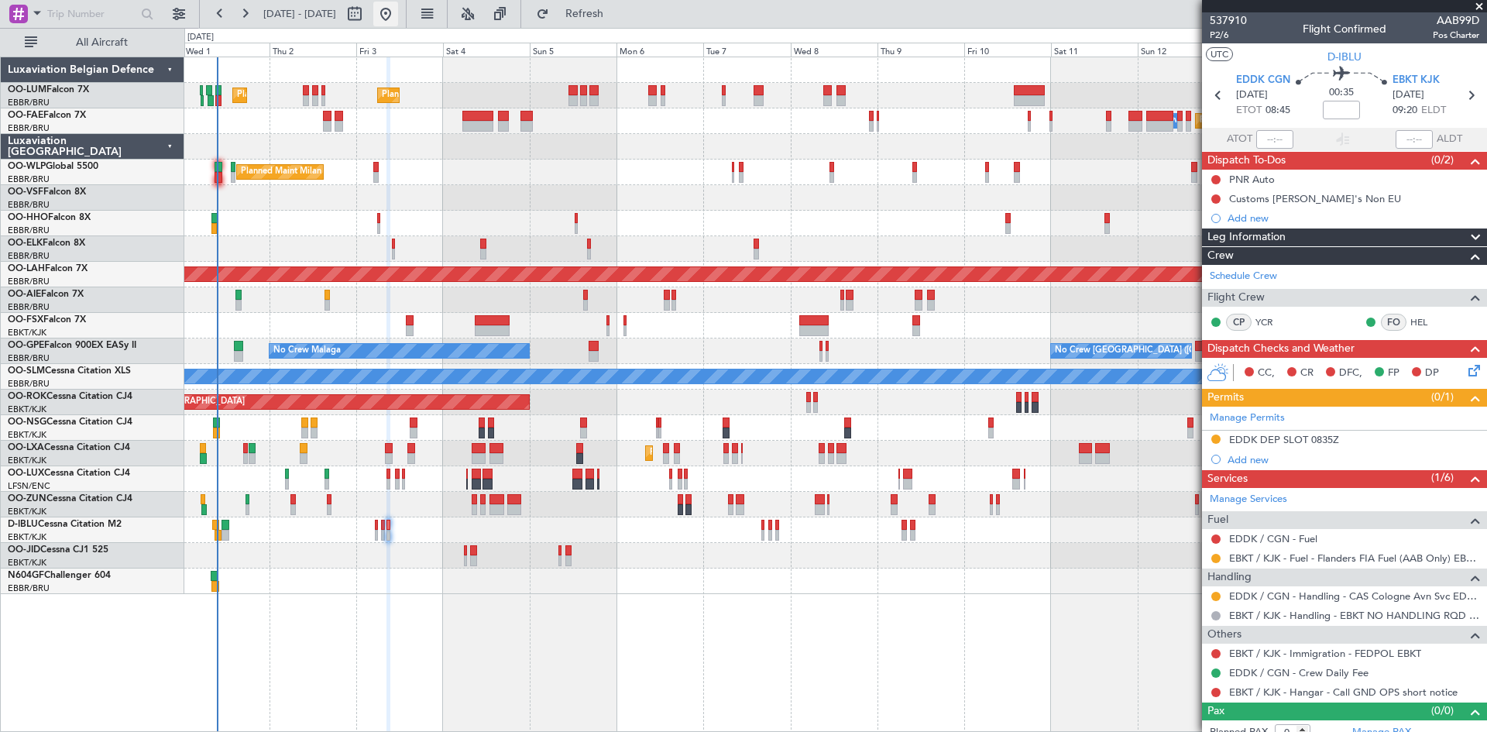
scroll to position [13, 0]
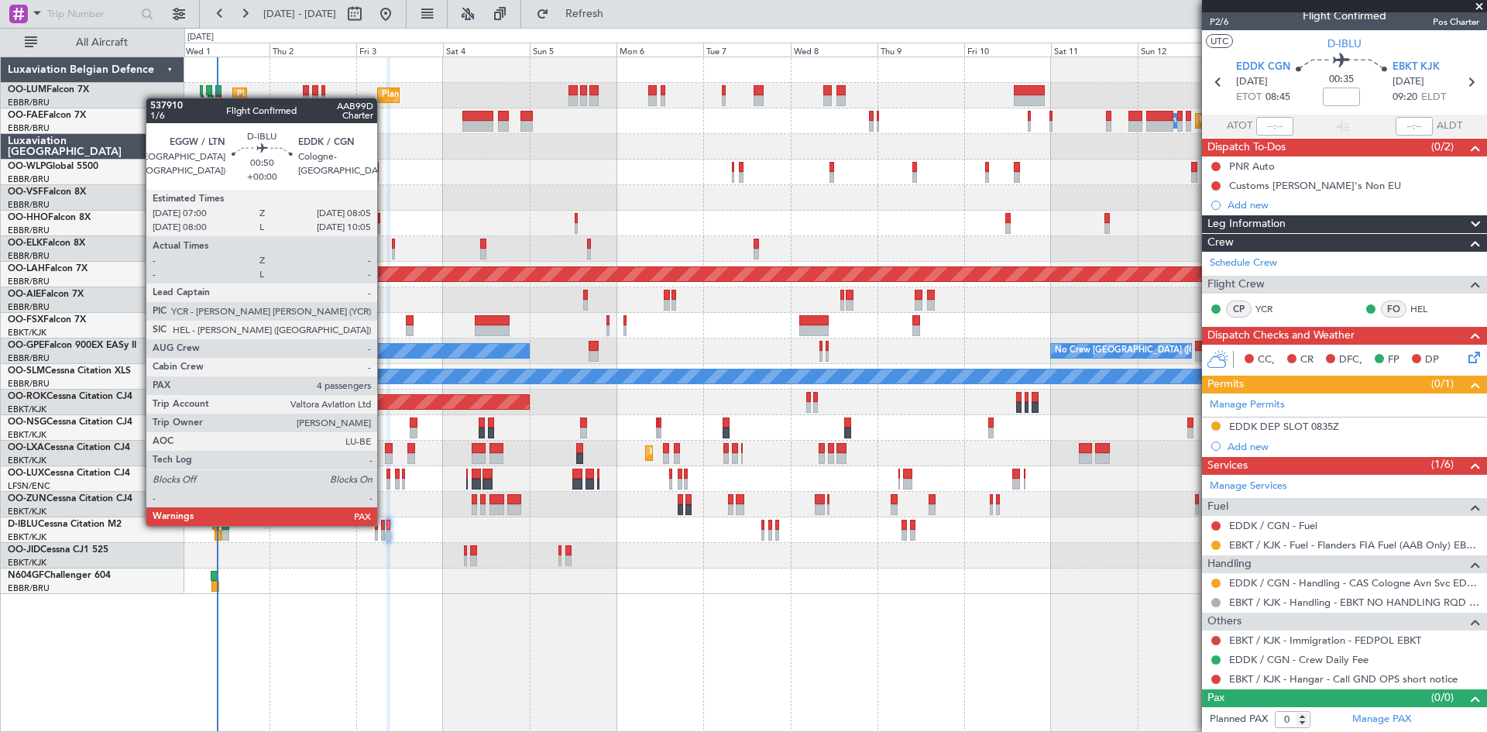
click at [384, 524] on div at bounding box center [383, 525] width 5 height 11
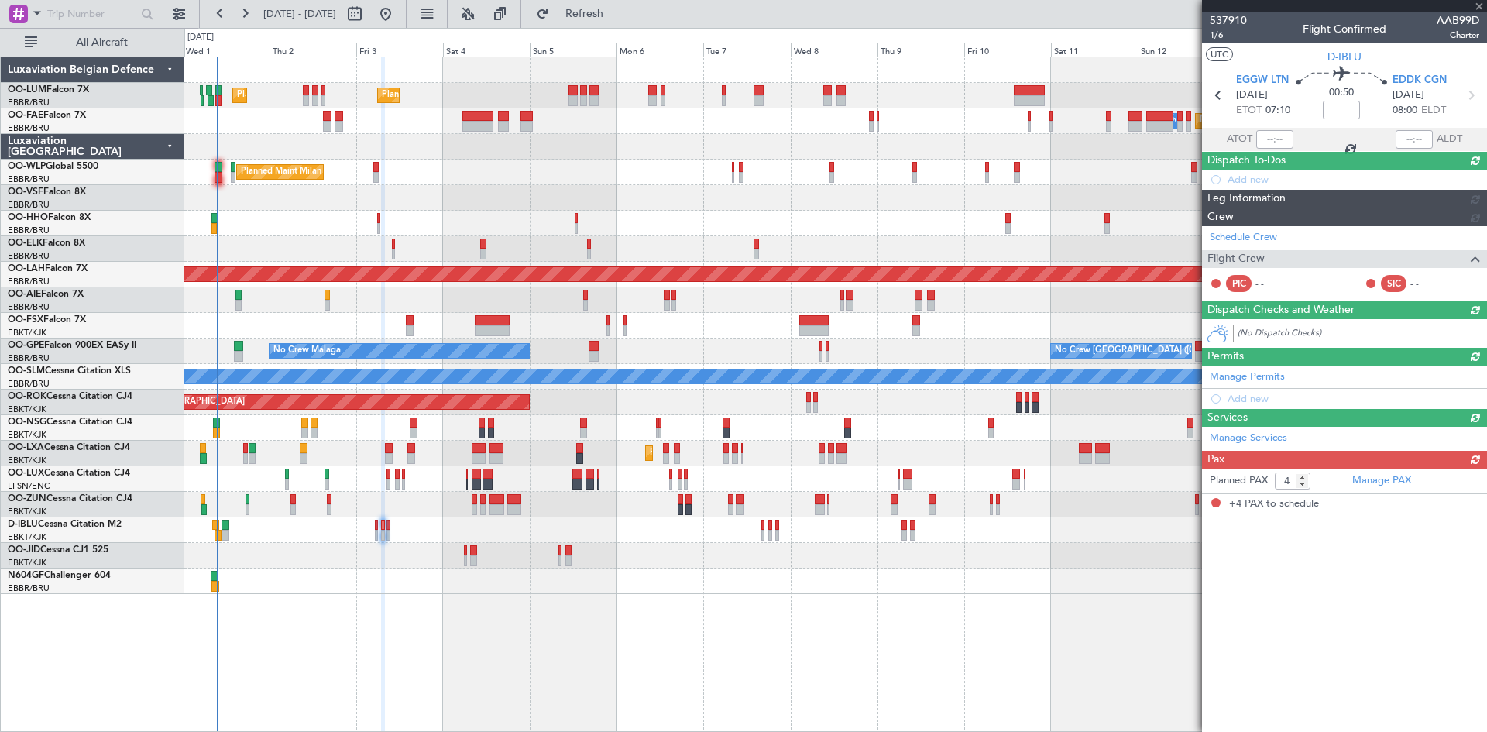
scroll to position [0, 0]
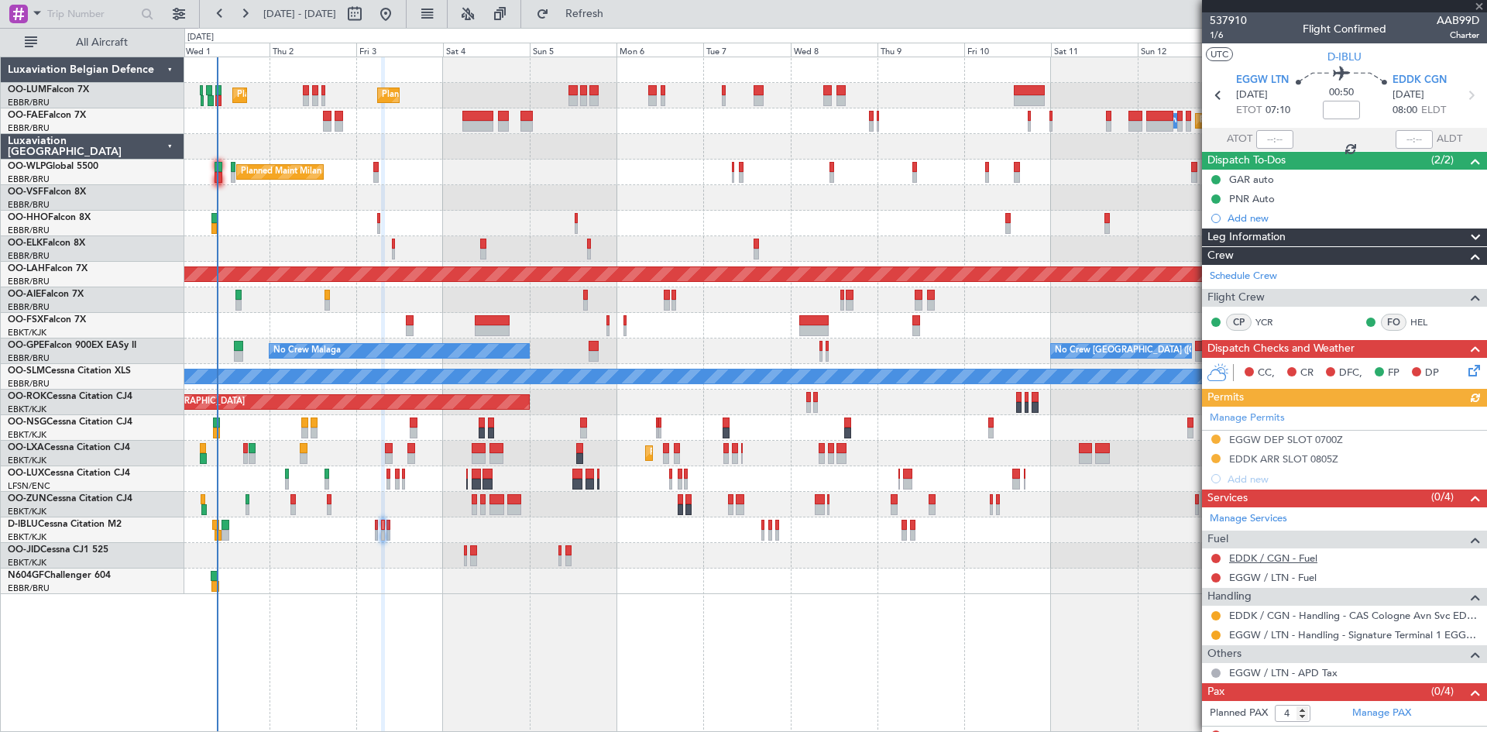
click at [1292, 561] on link "EDDK / CGN - Fuel" at bounding box center [1273, 558] width 88 height 13
click at [1288, 576] on link "EGGW / LTN - Fuel" at bounding box center [1273, 577] width 88 height 13
click at [617, 9] on span "Refresh" at bounding box center [584, 14] width 65 height 11
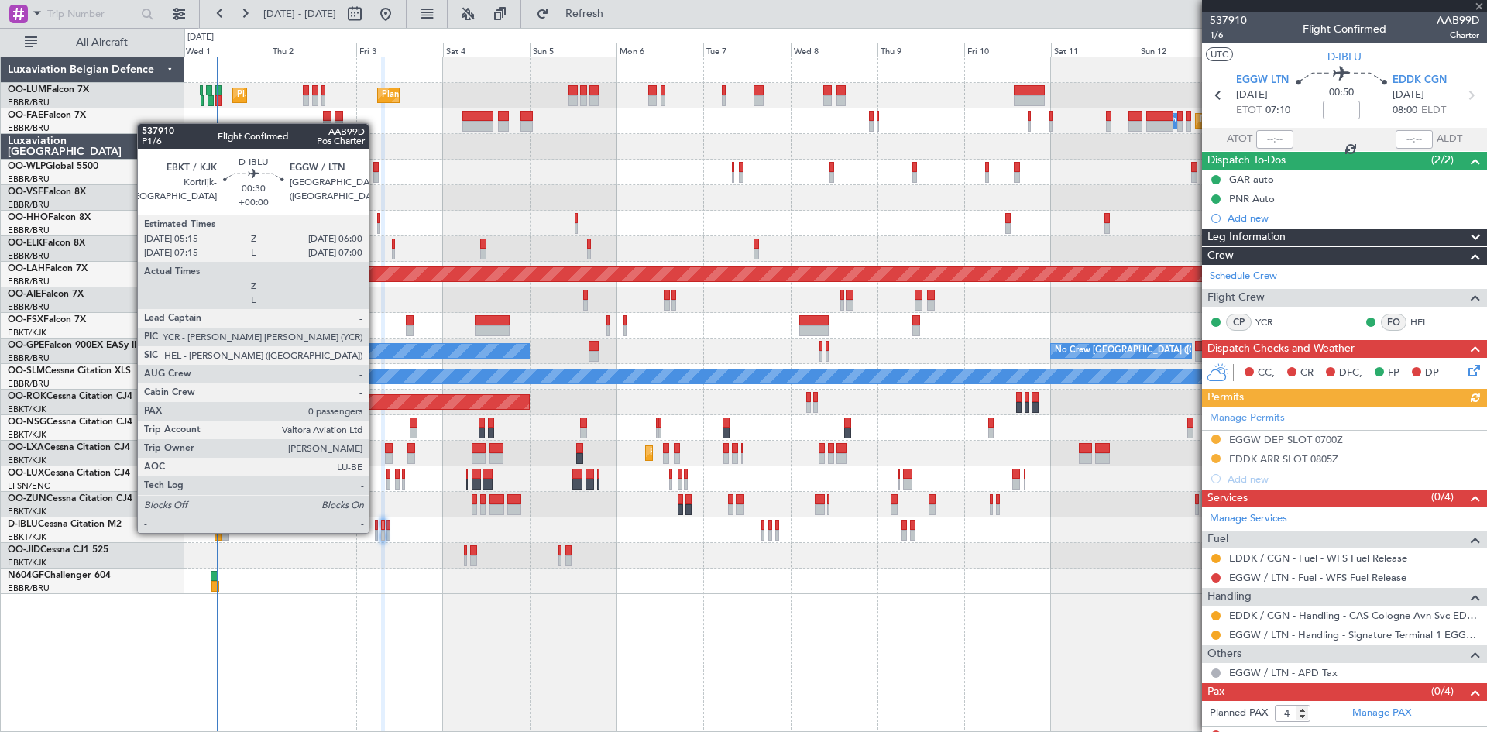
click at [376, 531] on div at bounding box center [376, 535] width 3 height 11
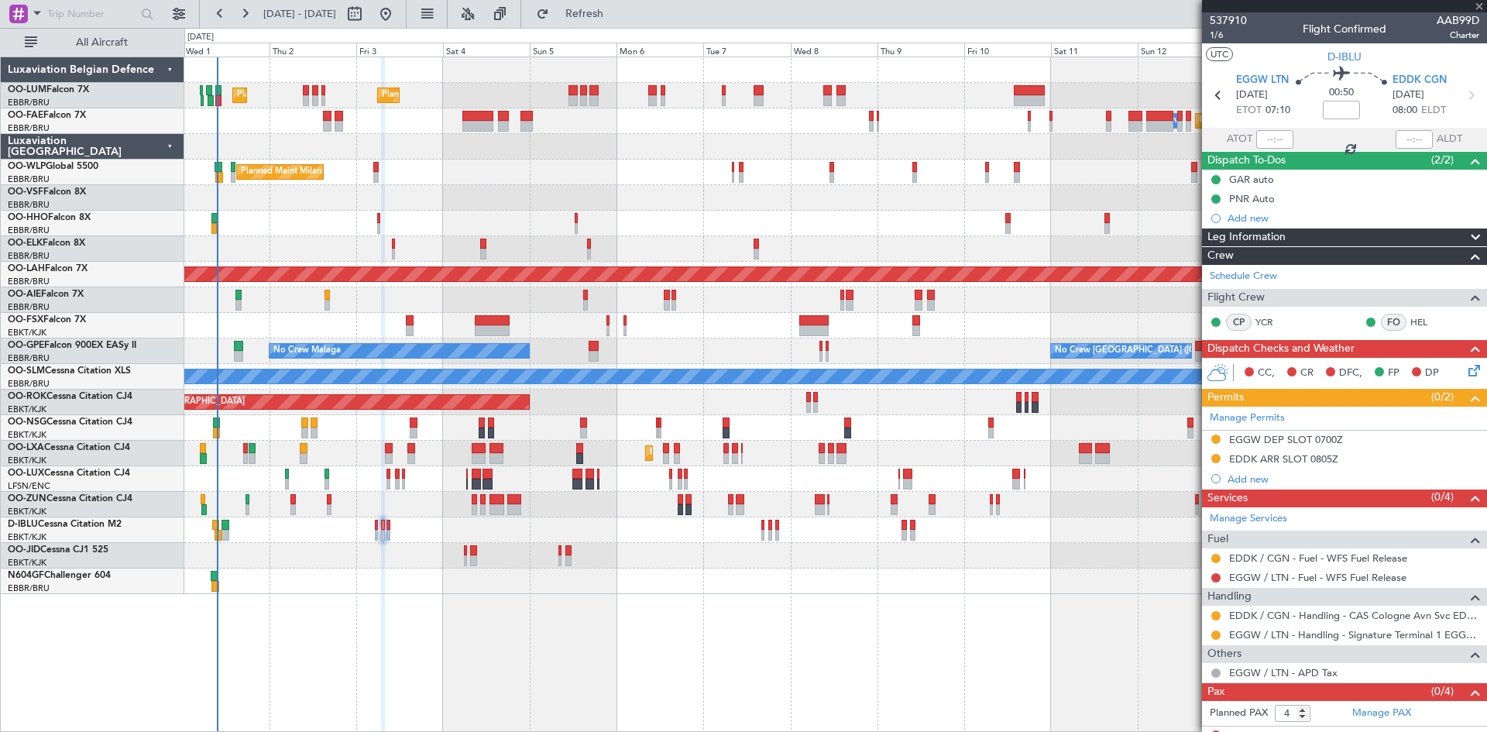
type input "0"
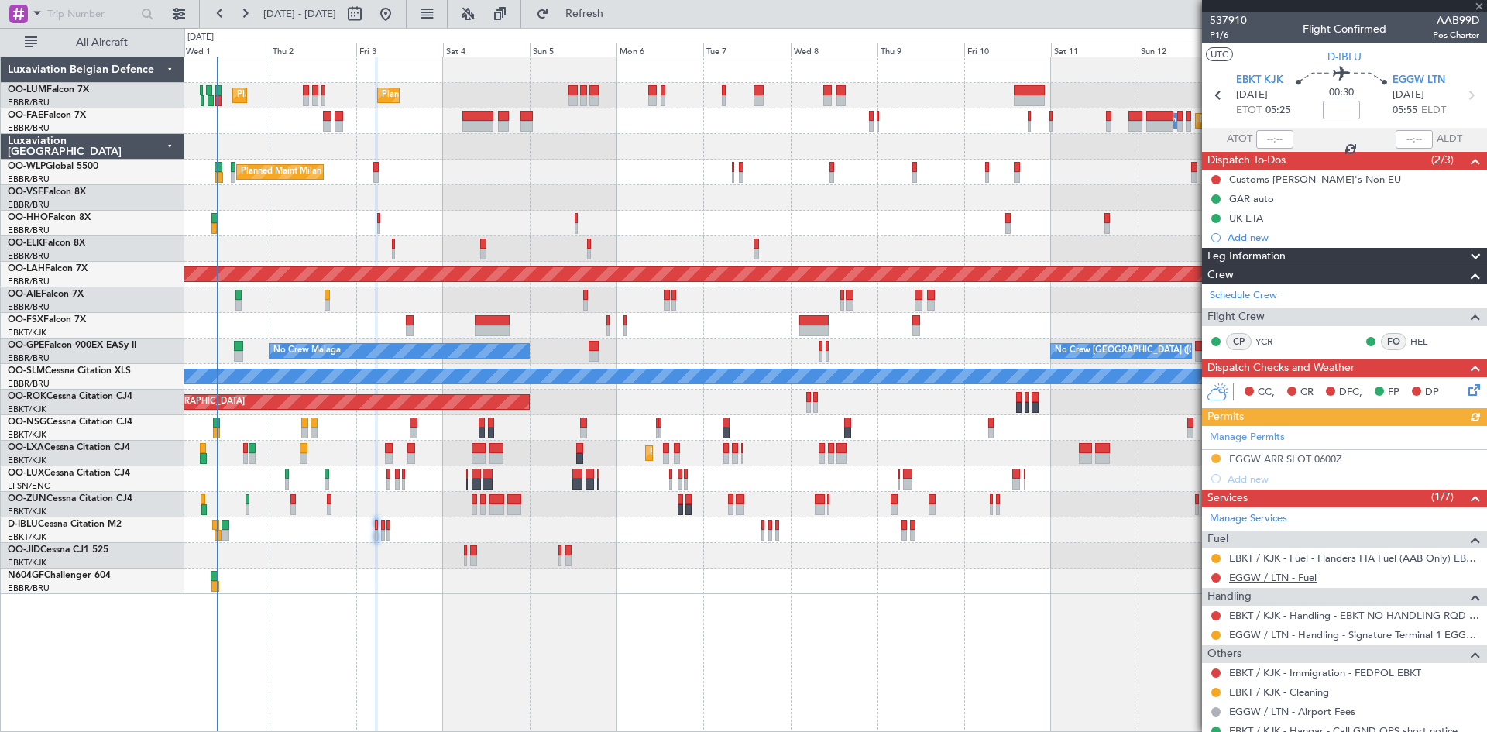
click at [1257, 577] on link "EGGW / LTN - Fuel" at bounding box center [1273, 577] width 88 height 13
click at [600, 18] on button "Refresh" at bounding box center [575, 14] width 93 height 25
click at [330, 290] on div "Planned Maint [GEOGRAPHIC_DATA] ([GEOGRAPHIC_DATA])" at bounding box center [835, 300] width 1302 height 26
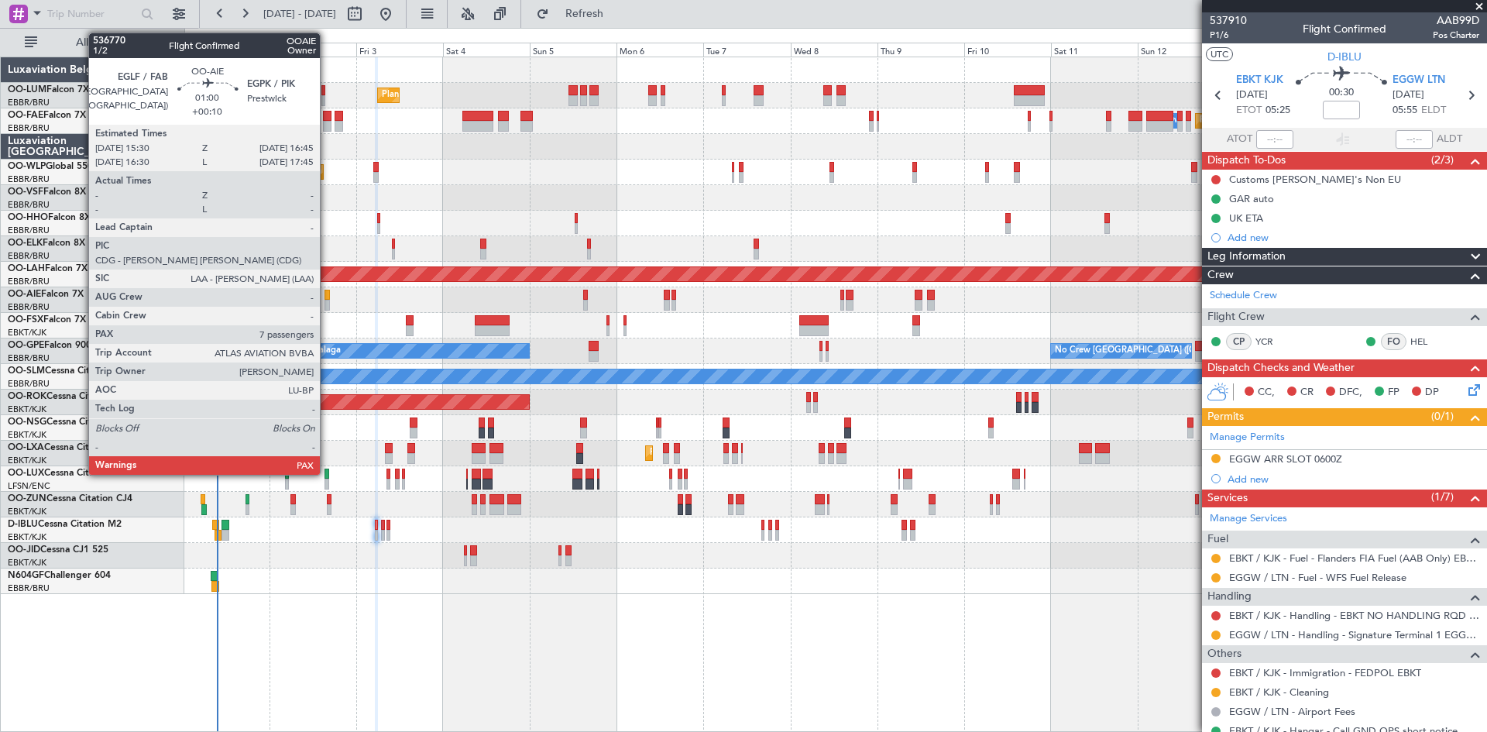
click at [327, 294] on div at bounding box center [327, 295] width 5 height 11
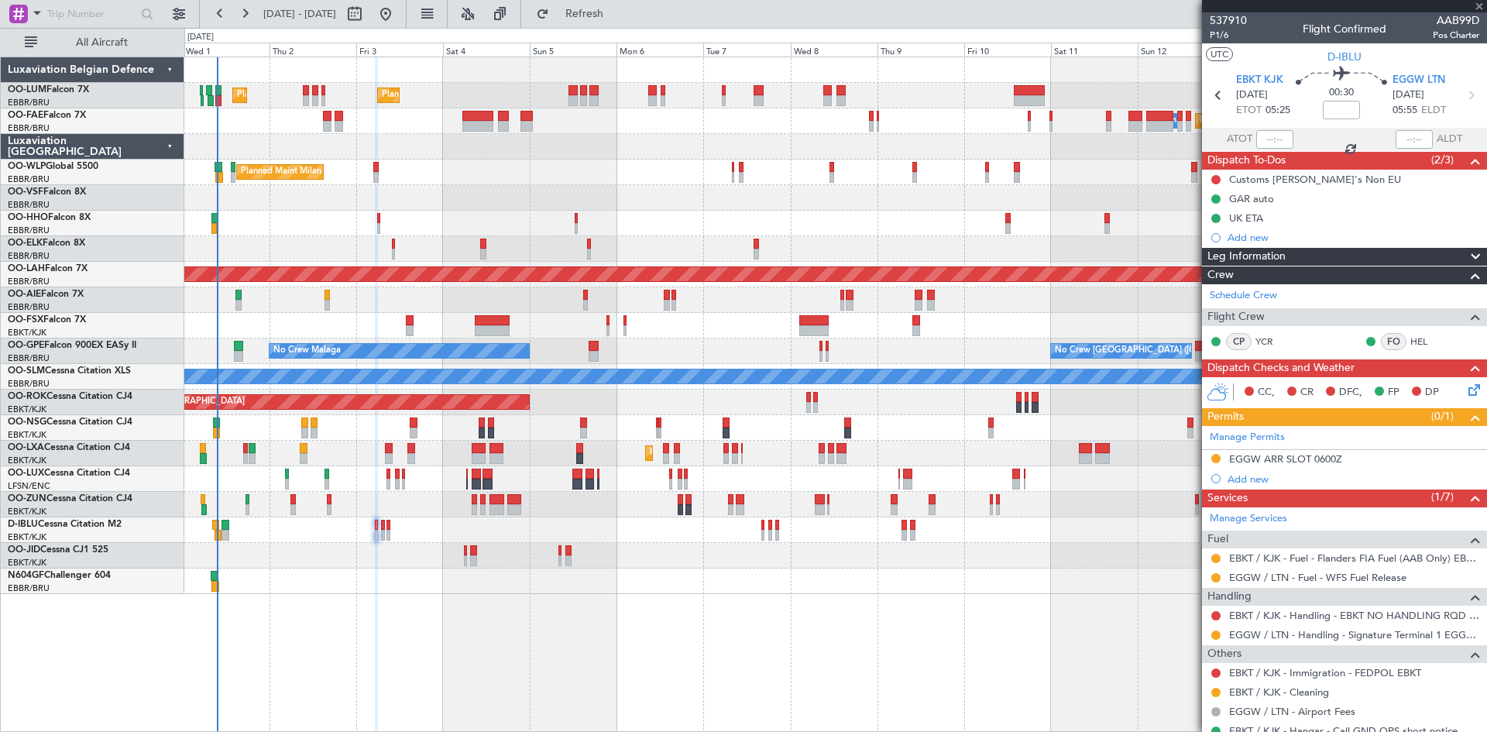
type input "+00:10"
type input "7"
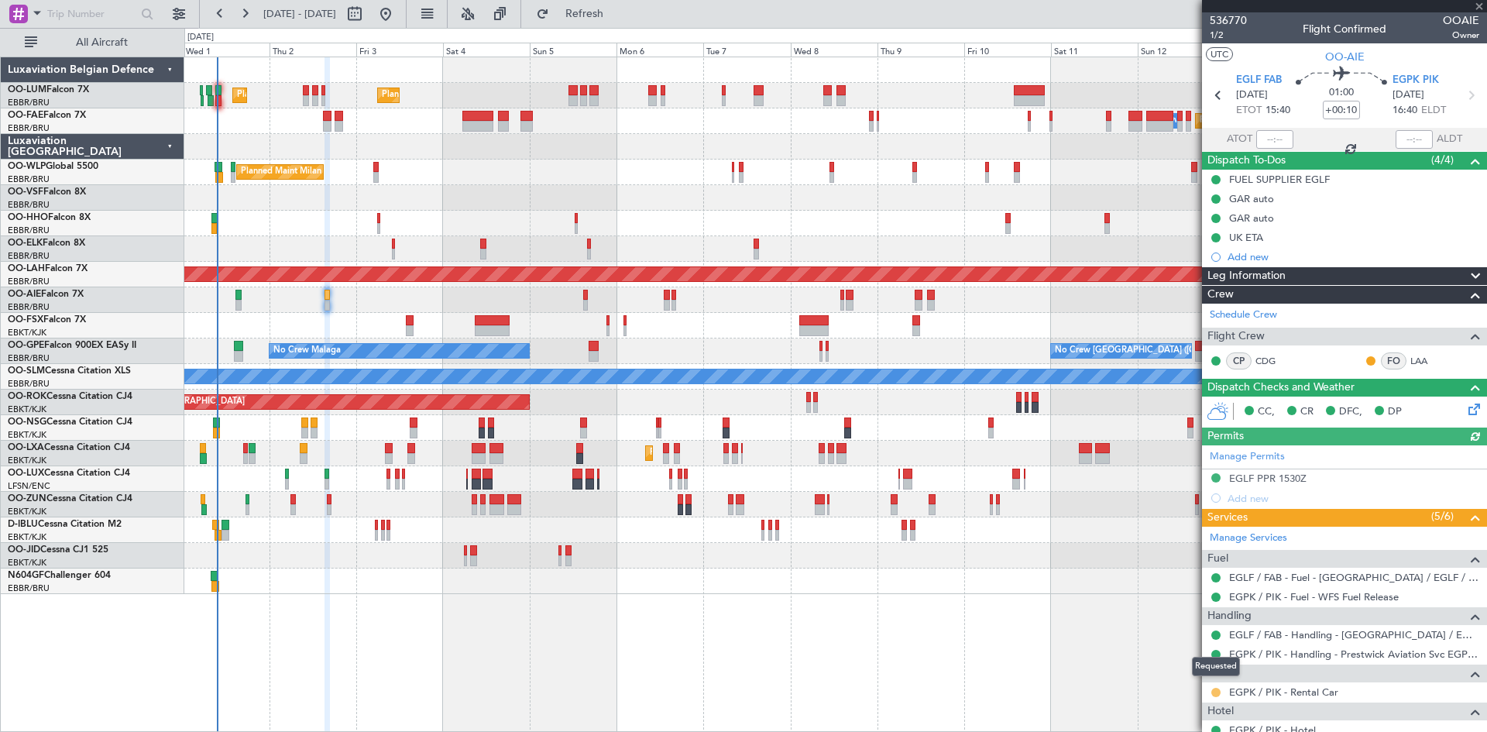
click at [1220, 689] on button at bounding box center [1216, 692] width 9 height 9
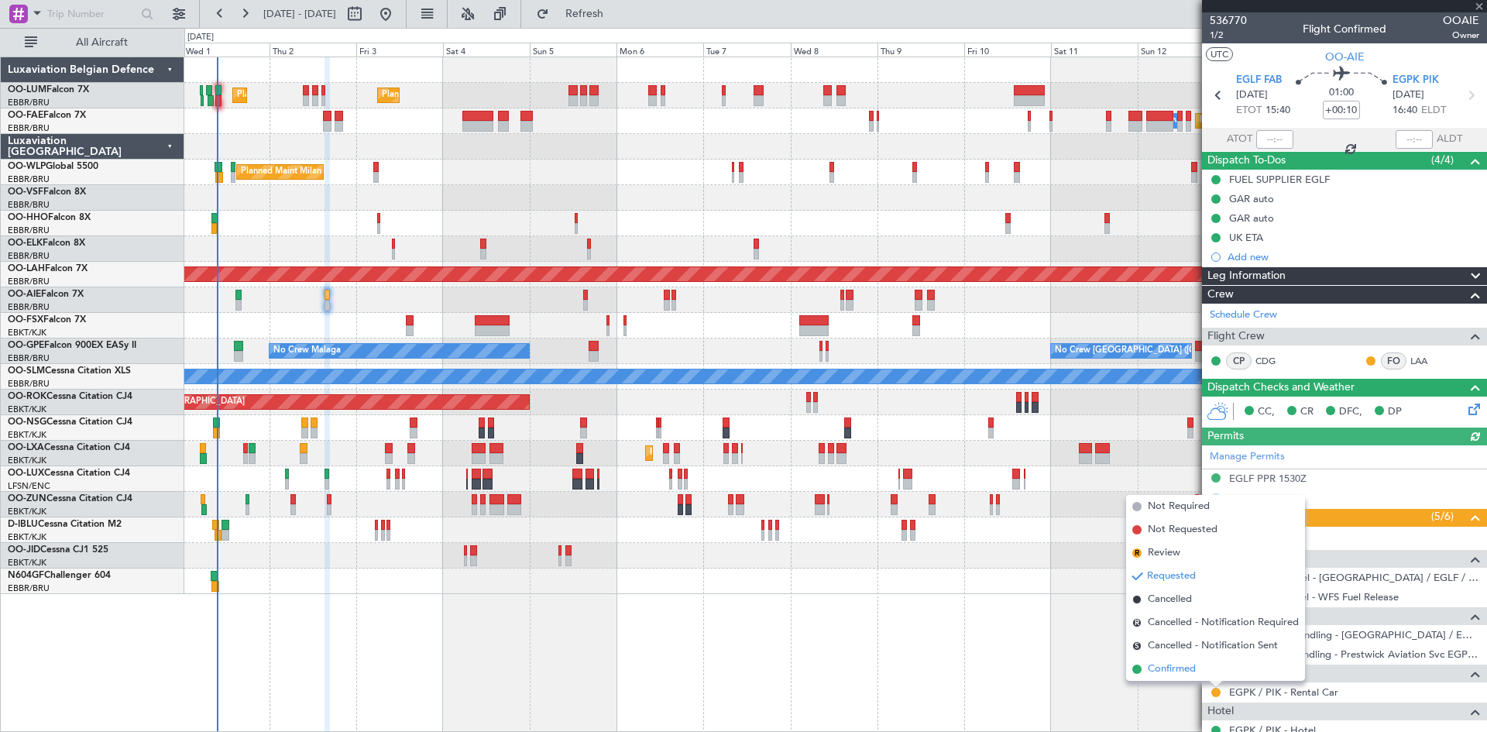
click at [1182, 667] on span "Confirmed" at bounding box center [1172, 669] width 48 height 15
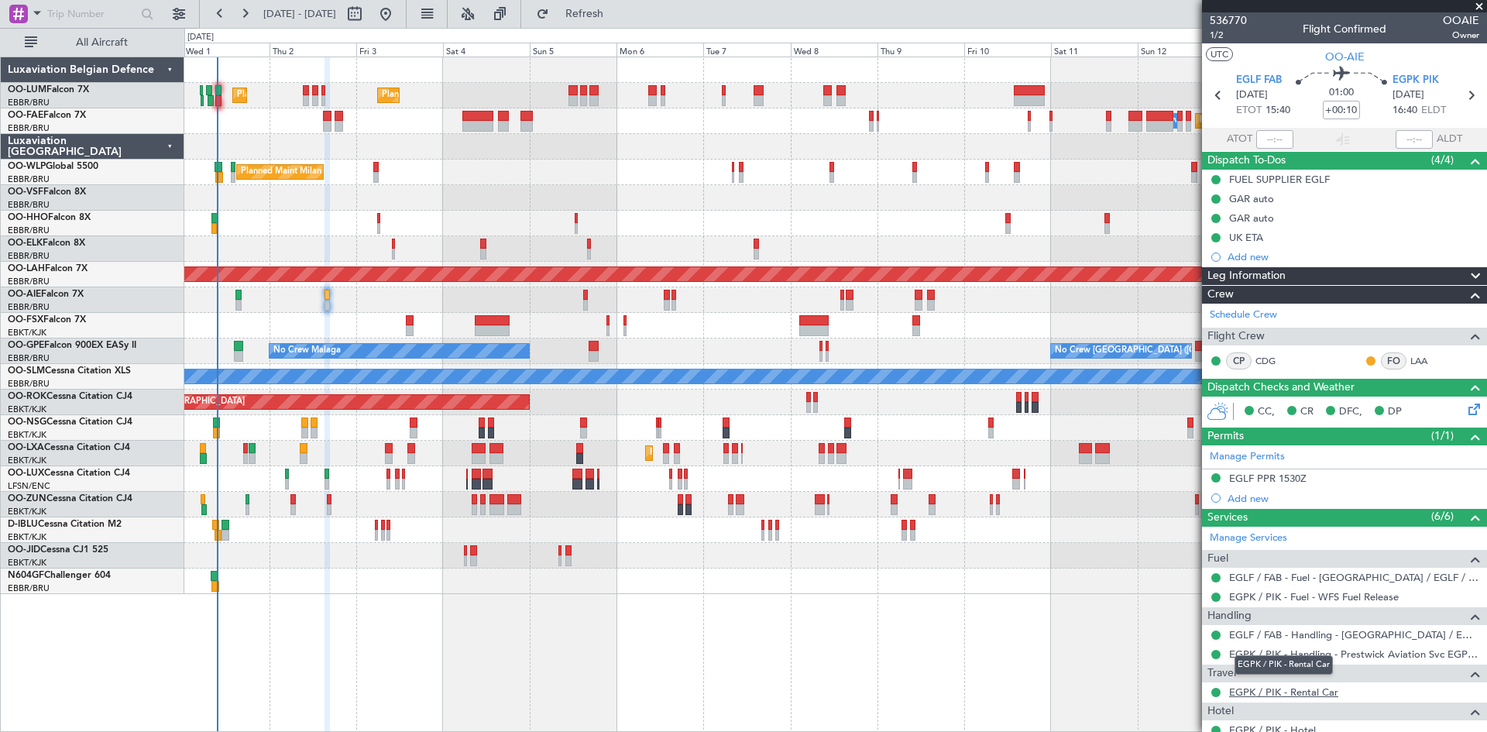
click at [1305, 689] on link "EGPK / PIK - Rental Car" at bounding box center [1283, 692] width 109 height 13
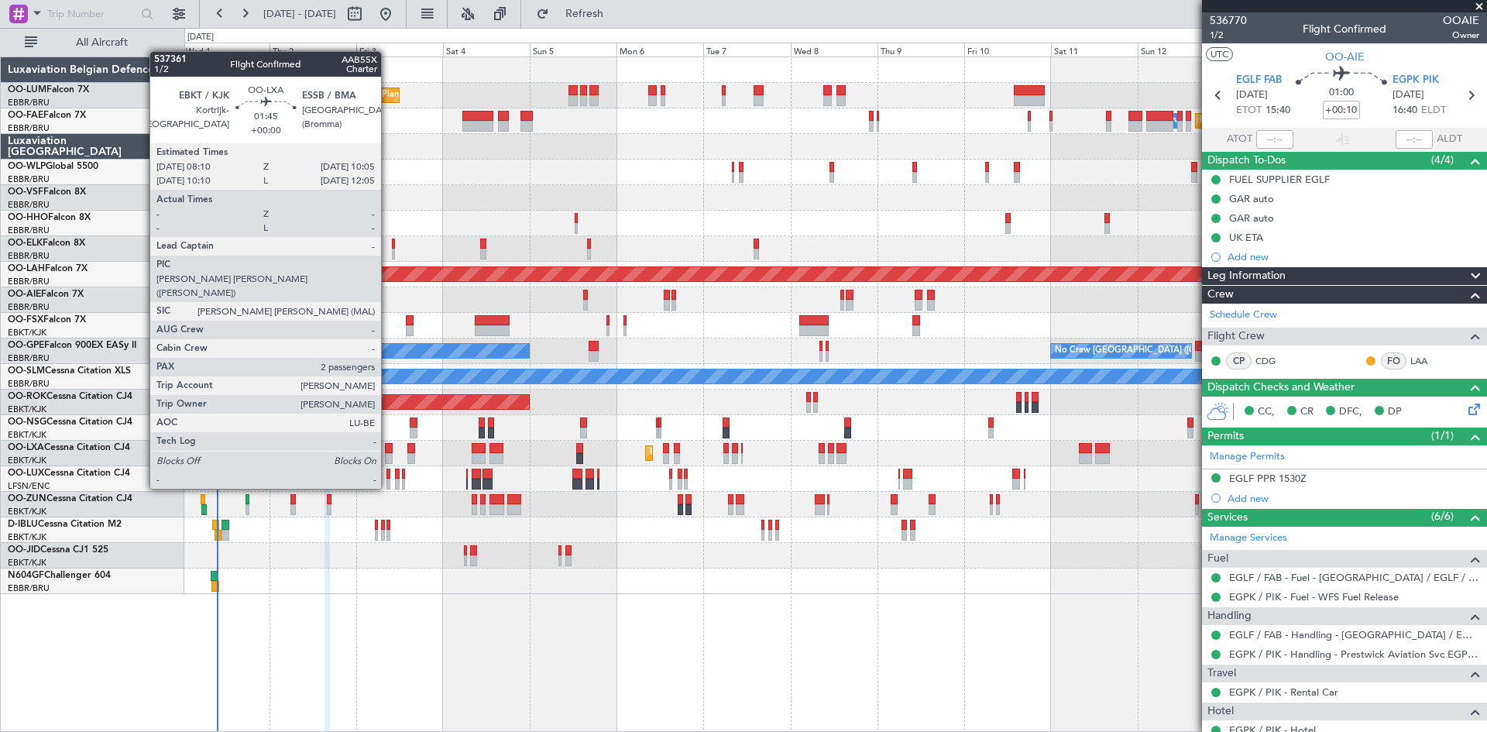
click at [389, 456] on div at bounding box center [388, 458] width 7 height 11
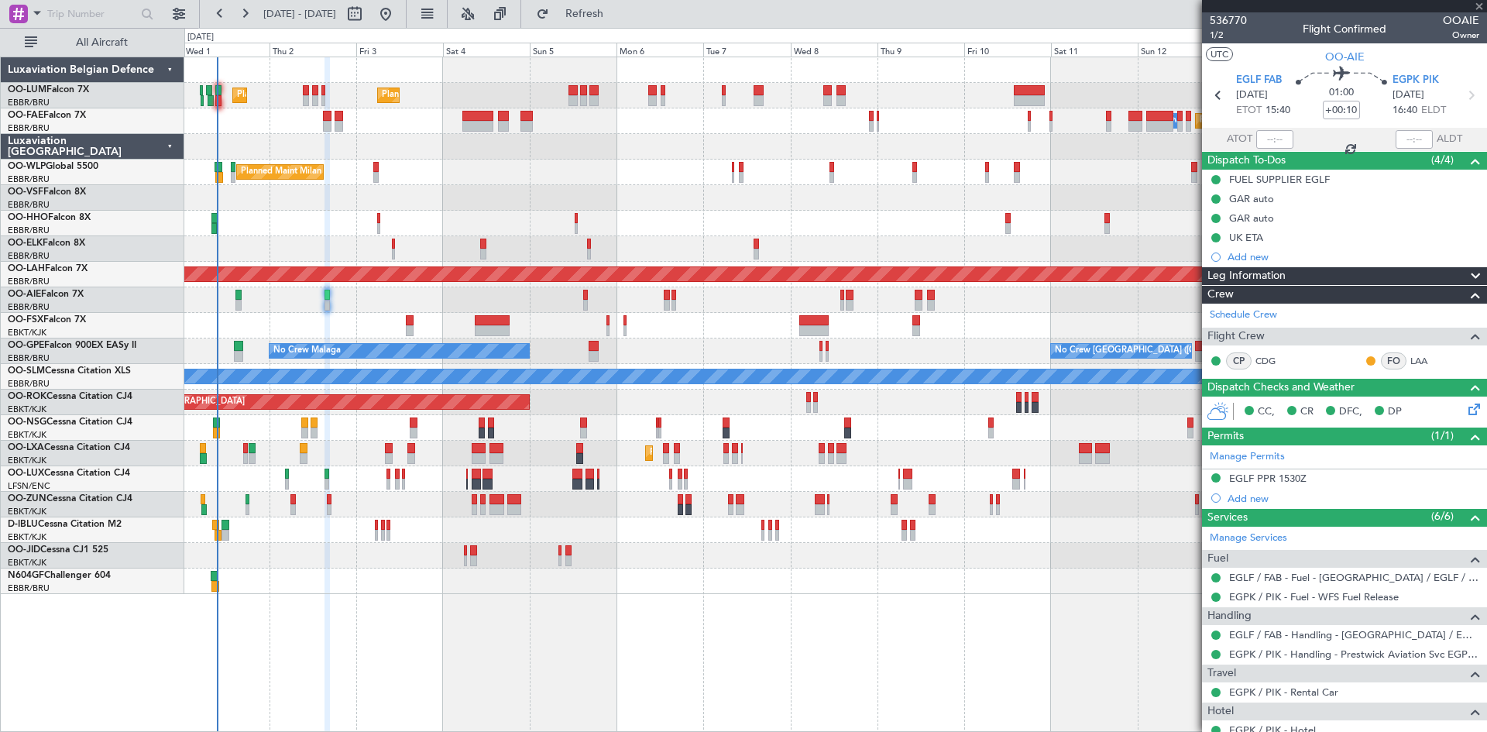
type input "2"
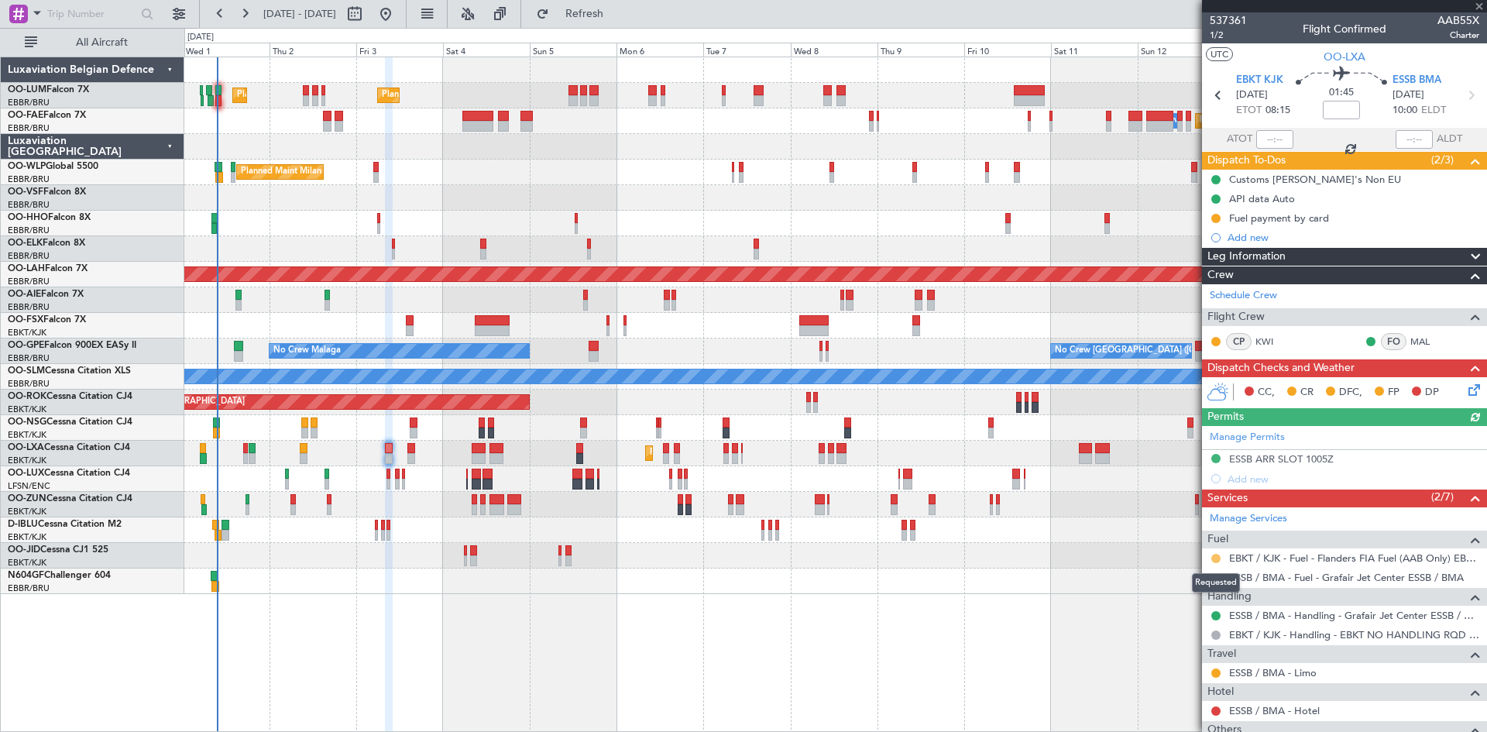
click at [1215, 559] on button at bounding box center [1216, 558] width 9 height 9
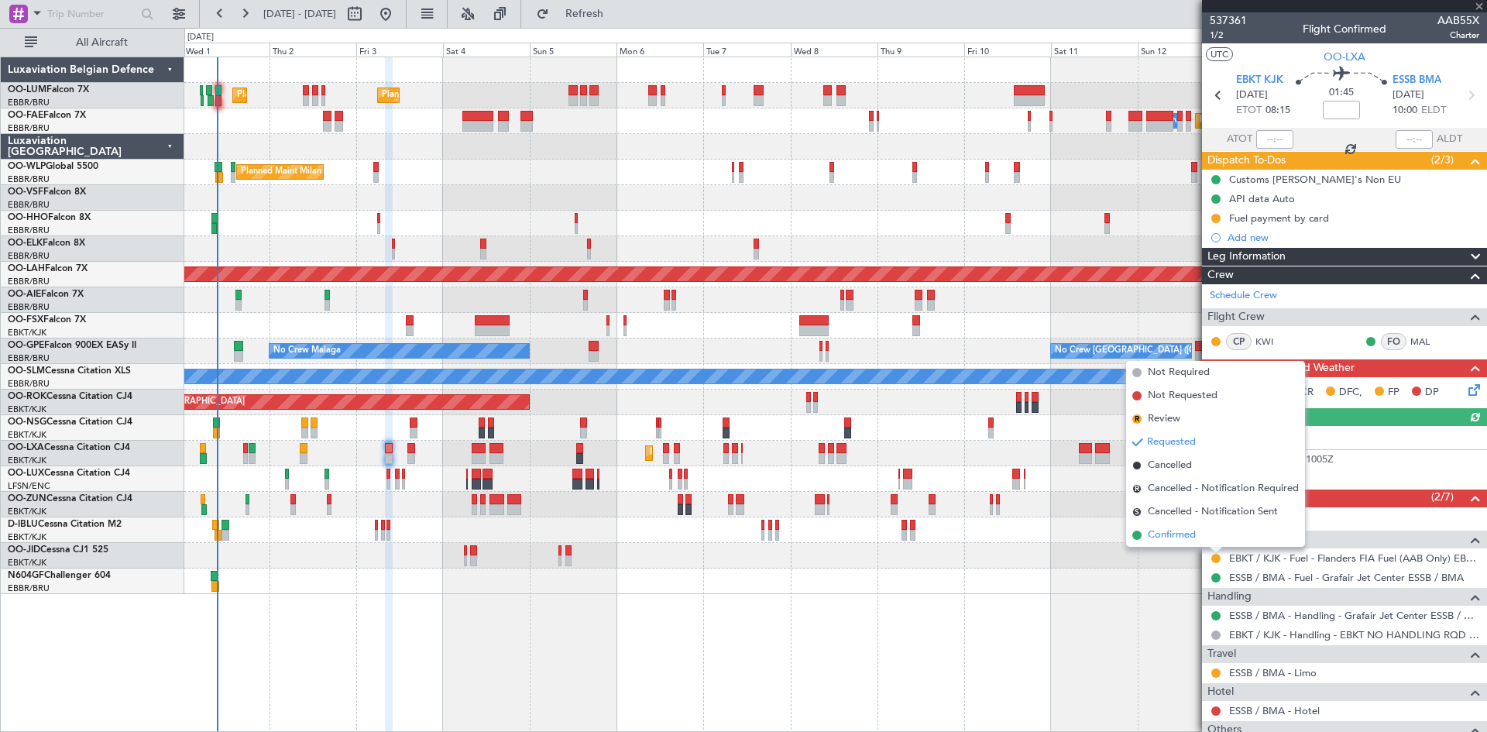
click at [1182, 537] on span "Confirmed" at bounding box center [1172, 535] width 48 height 15
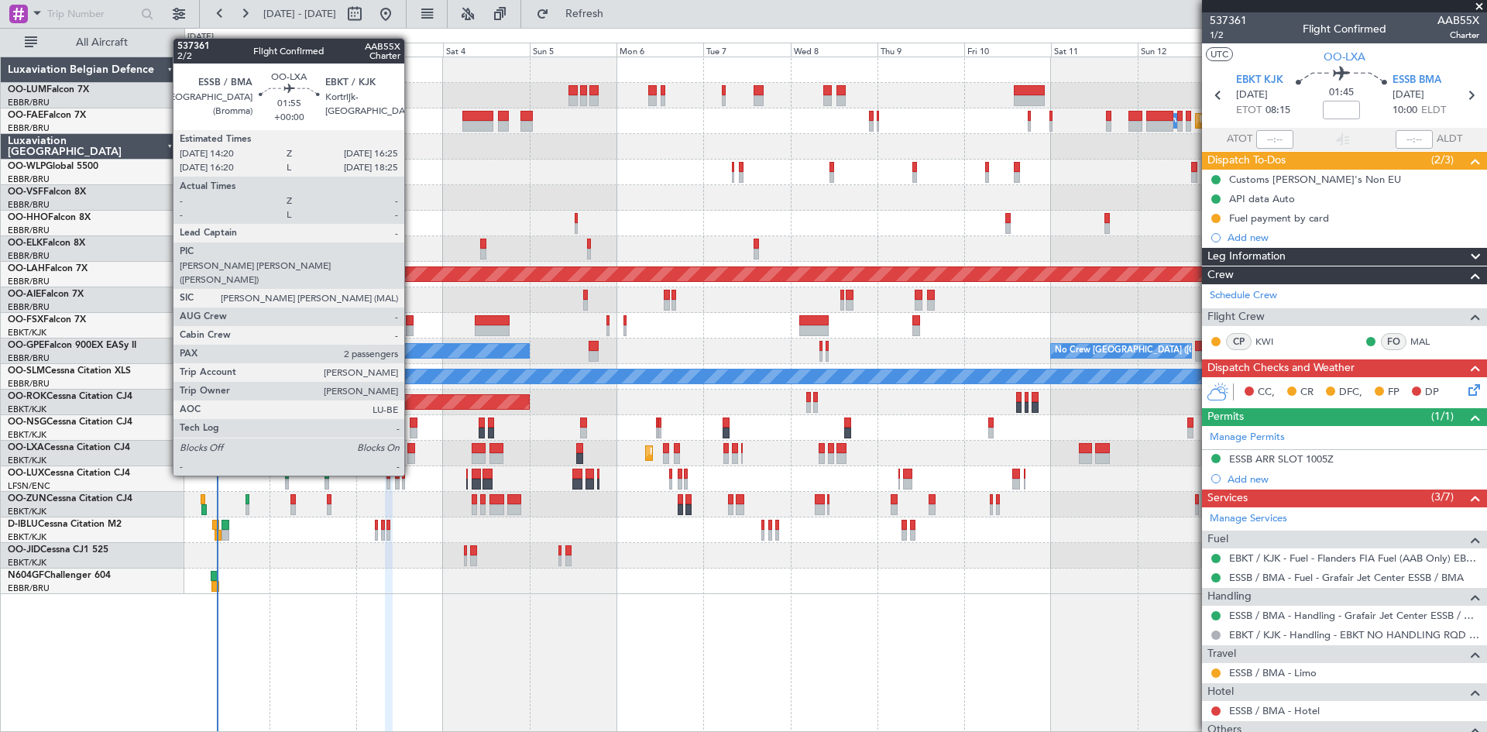
click at [411, 446] on div at bounding box center [411, 448] width 8 height 11
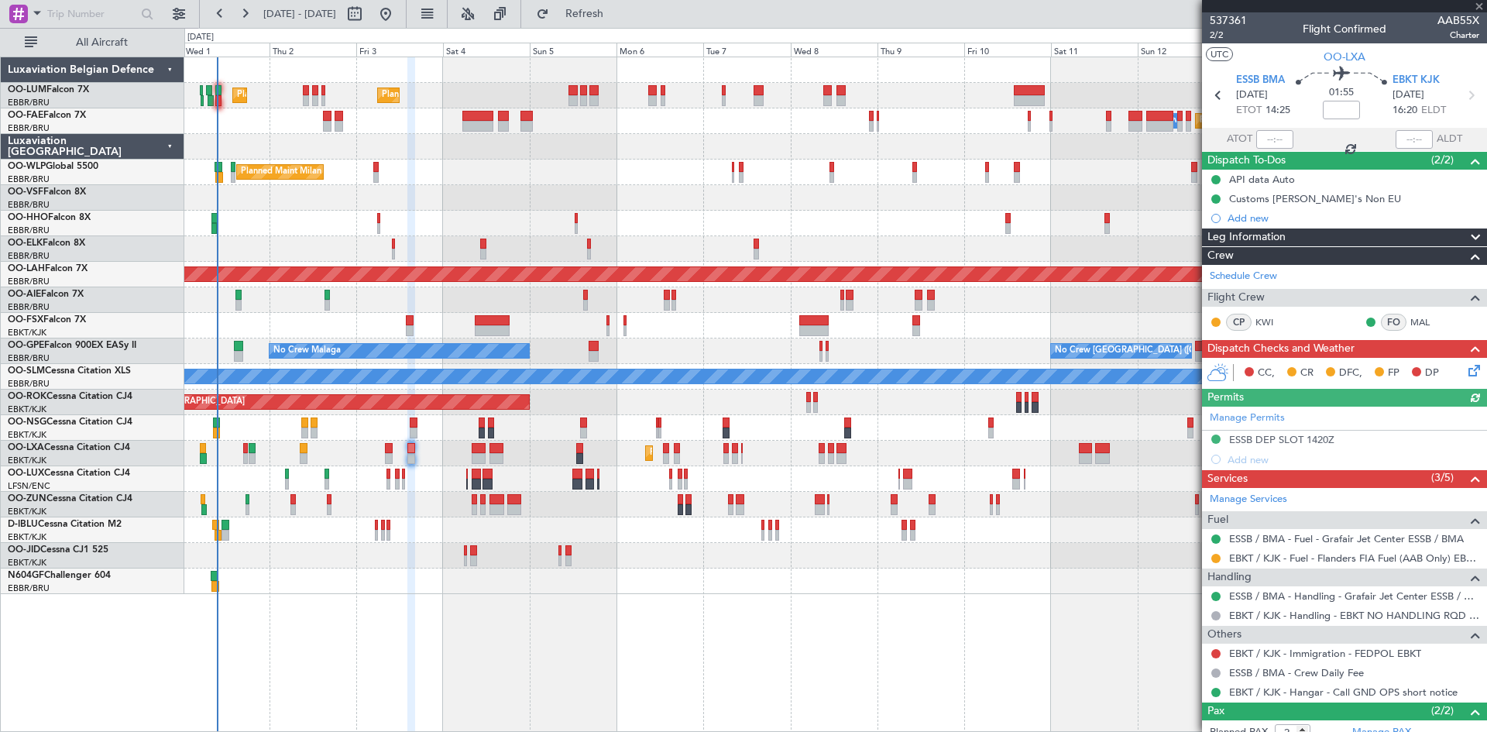
click at [1217, 549] on div "EBKT / KJK - Fuel - Flanders FIA Fuel (AAB Only) EBKT / KJK" at bounding box center [1344, 557] width 285 height 19
click at [1215, 556] on button at bounding box center [1216, 558] width 9 height 9
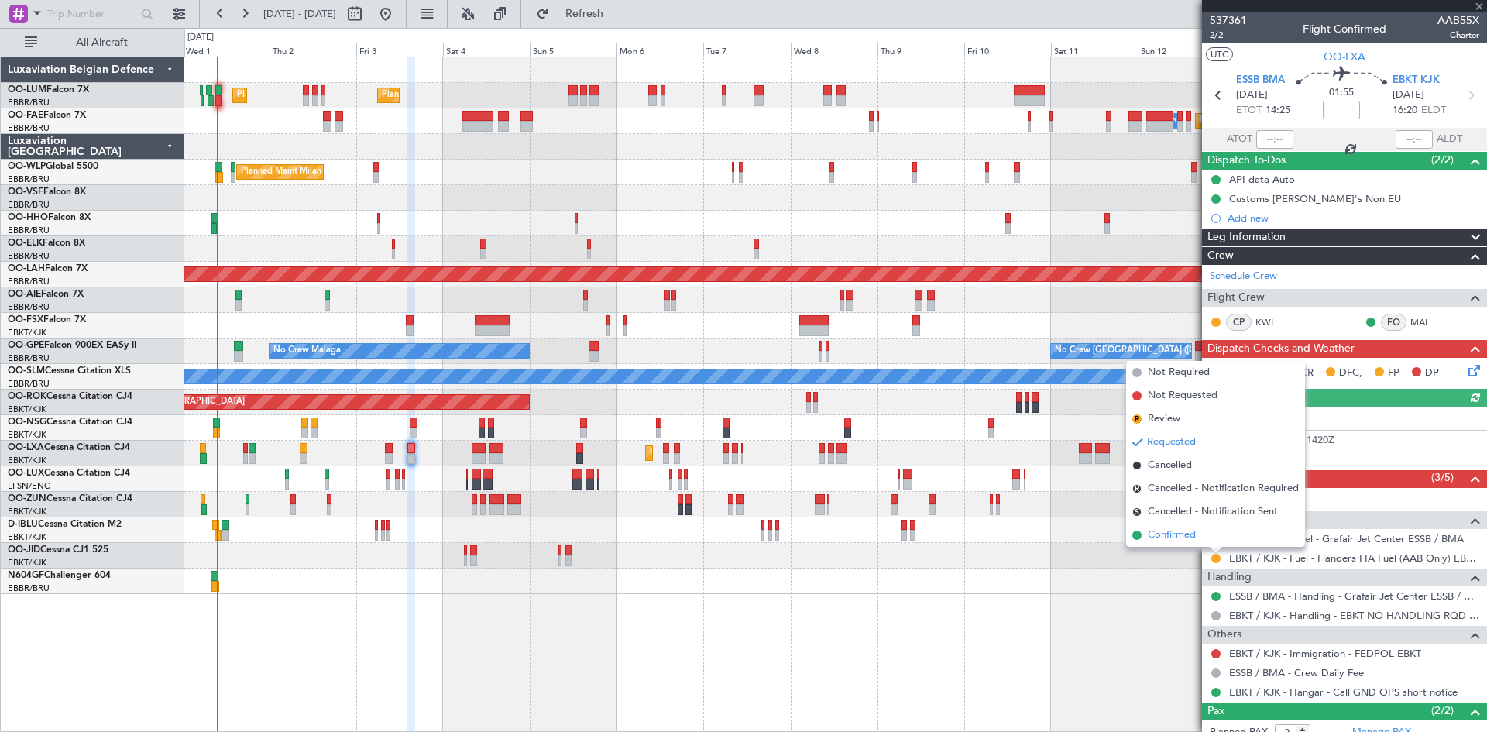
click at [1174, 539] on span "Confirmed" at bounding box center [1172, 535] width 48 height 15
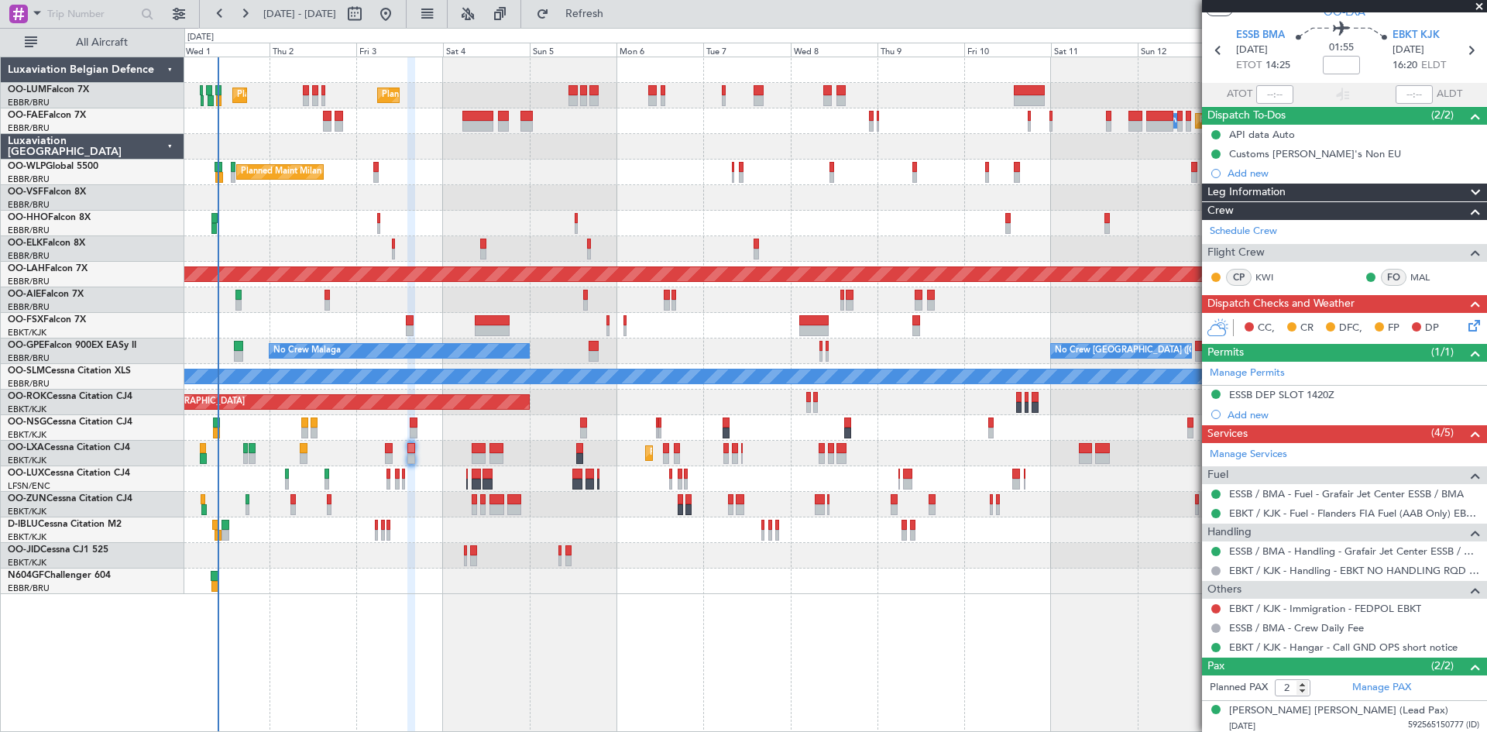
scroll to position [83, 0]
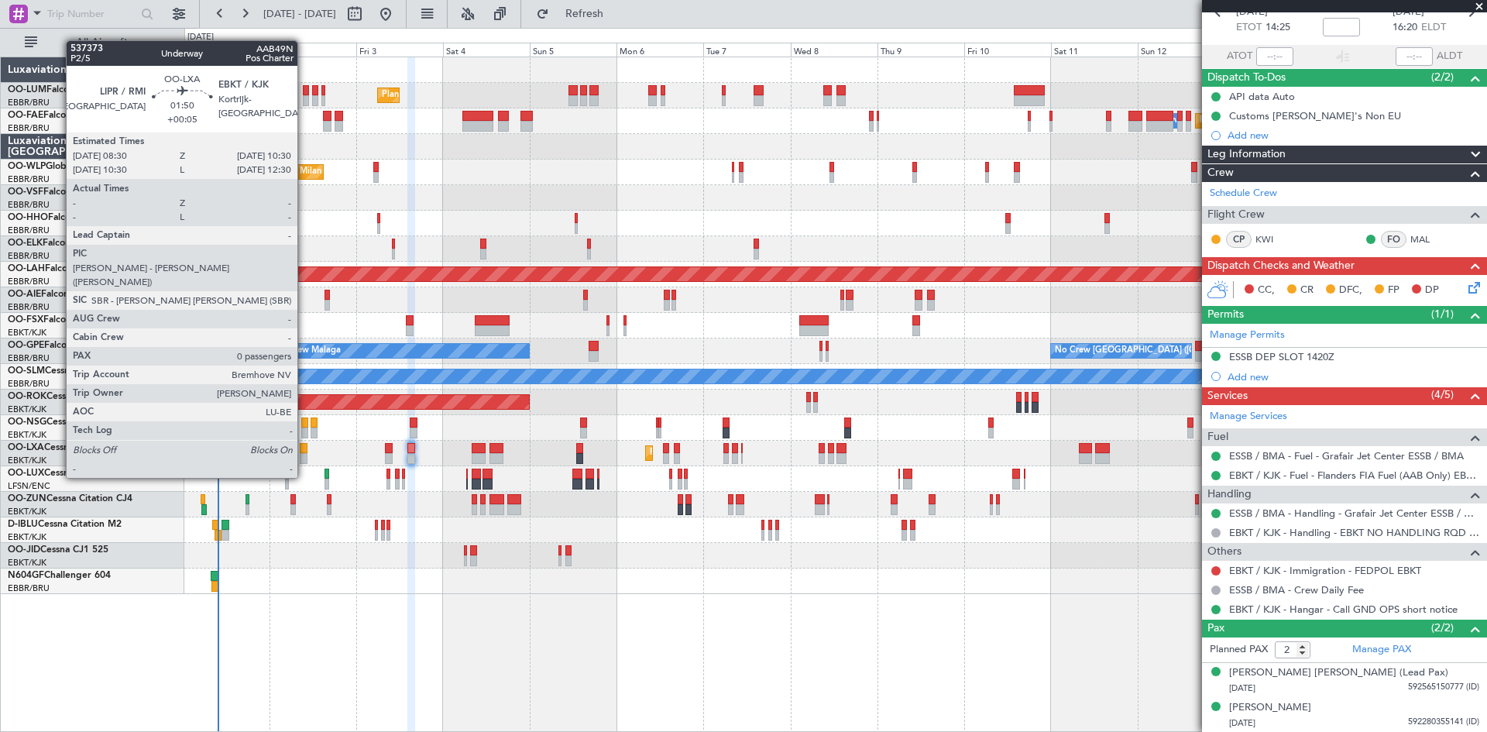
click at [304, 449] on div at bounding box center [304, 448] width 8 height 11
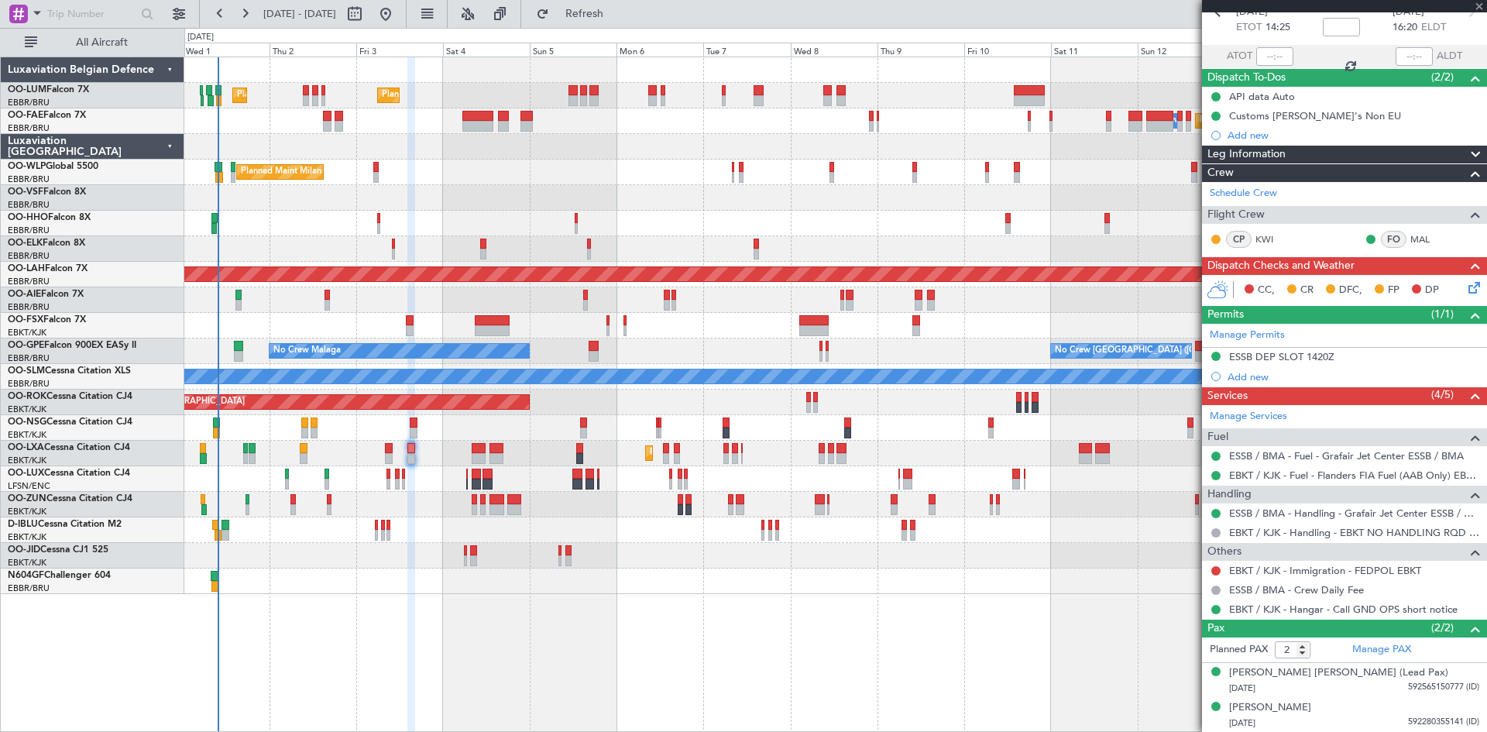
type input "+00:05"
type input "0"
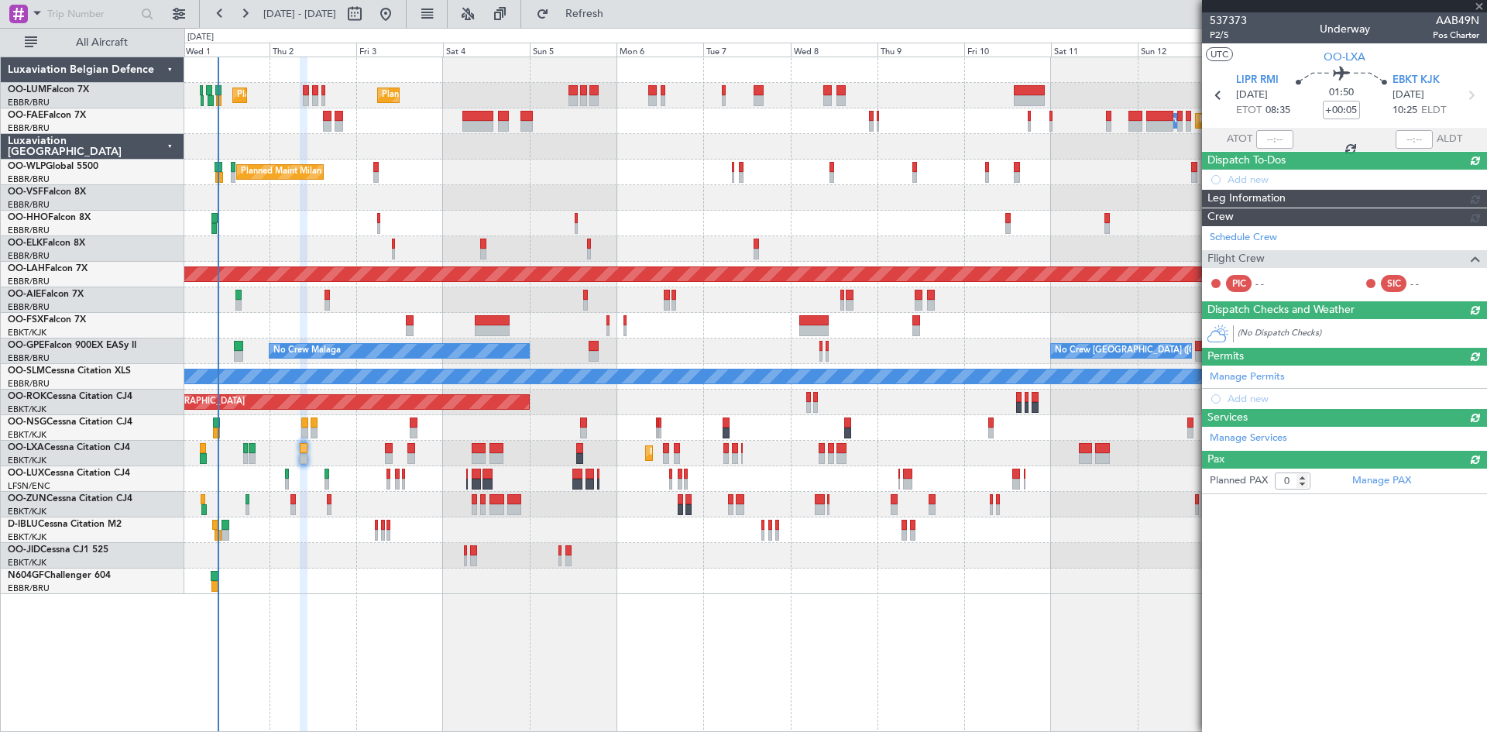
scroll to position [0, 0]
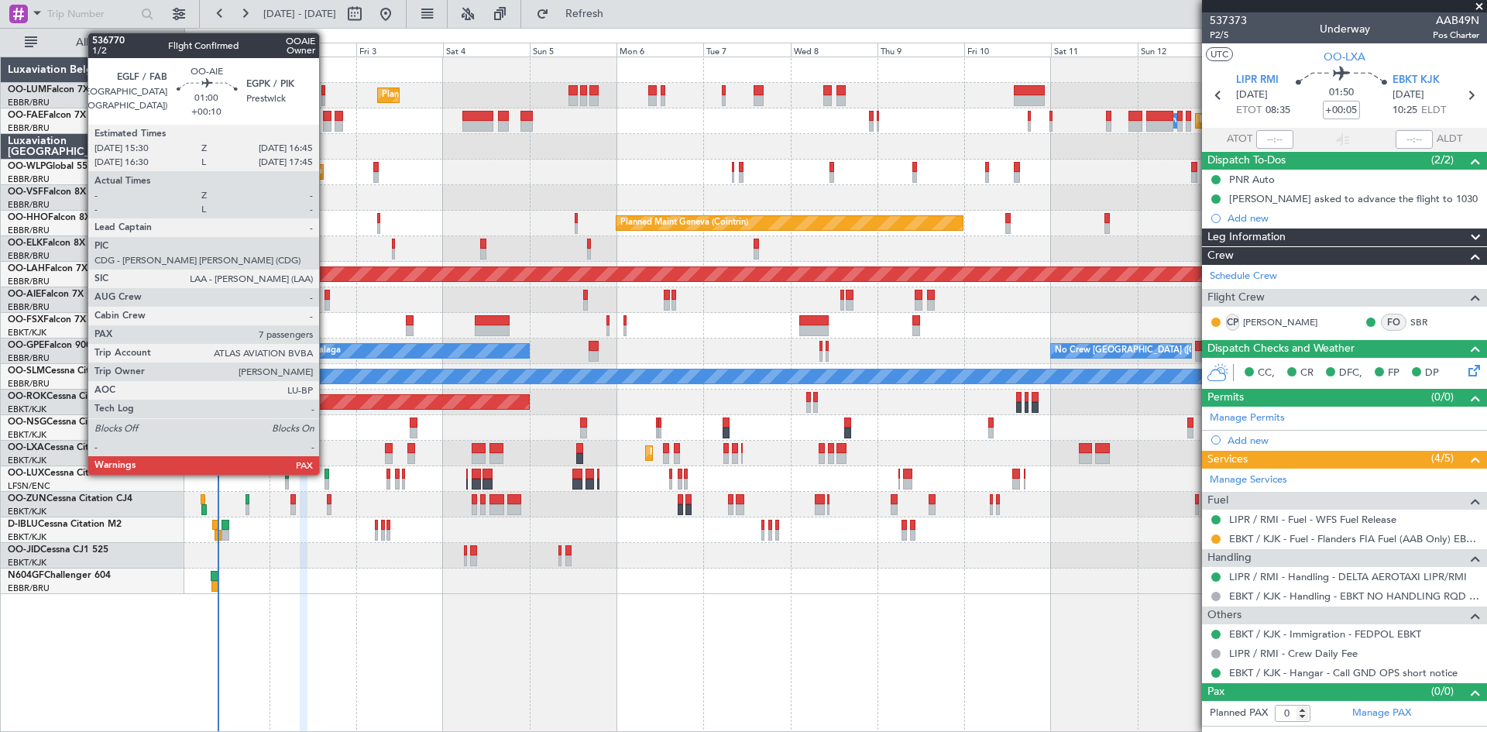
click at [326, 297] on div at bounding box center [327, 295] width 5 height 11
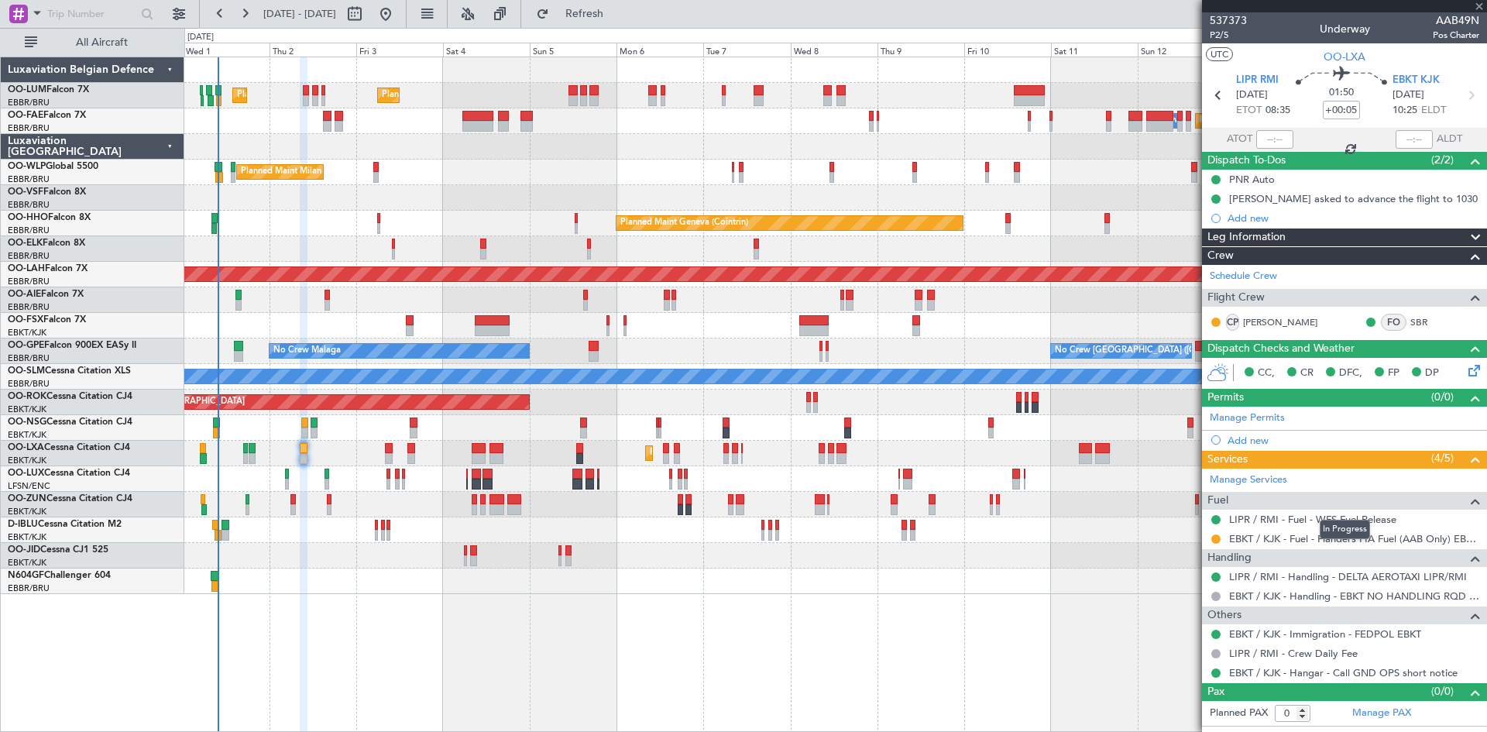
type input "+00:10"
type input "7"
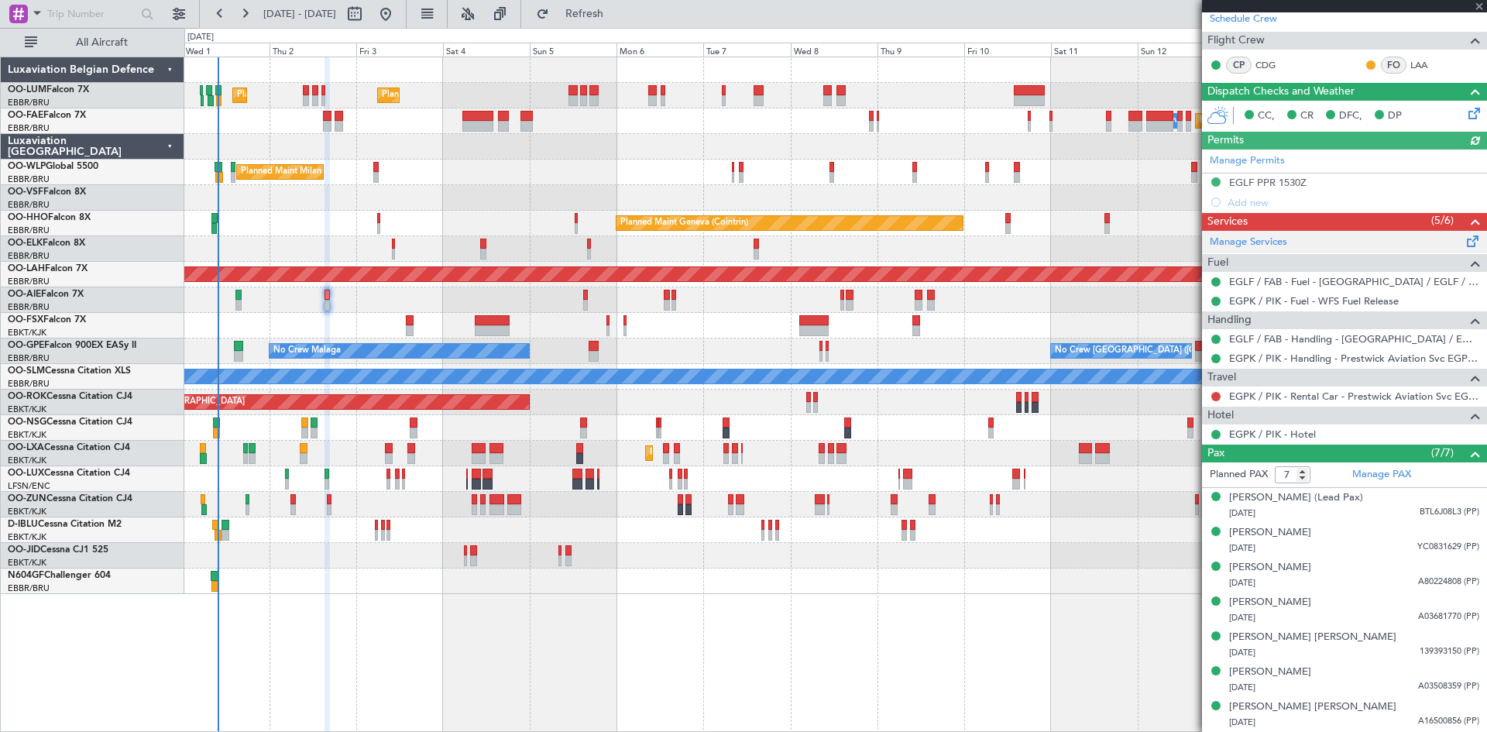
scroll to position [311, 0]
click at [1215, 392] on button at bounding box center [1216, 396] width 9 height 9
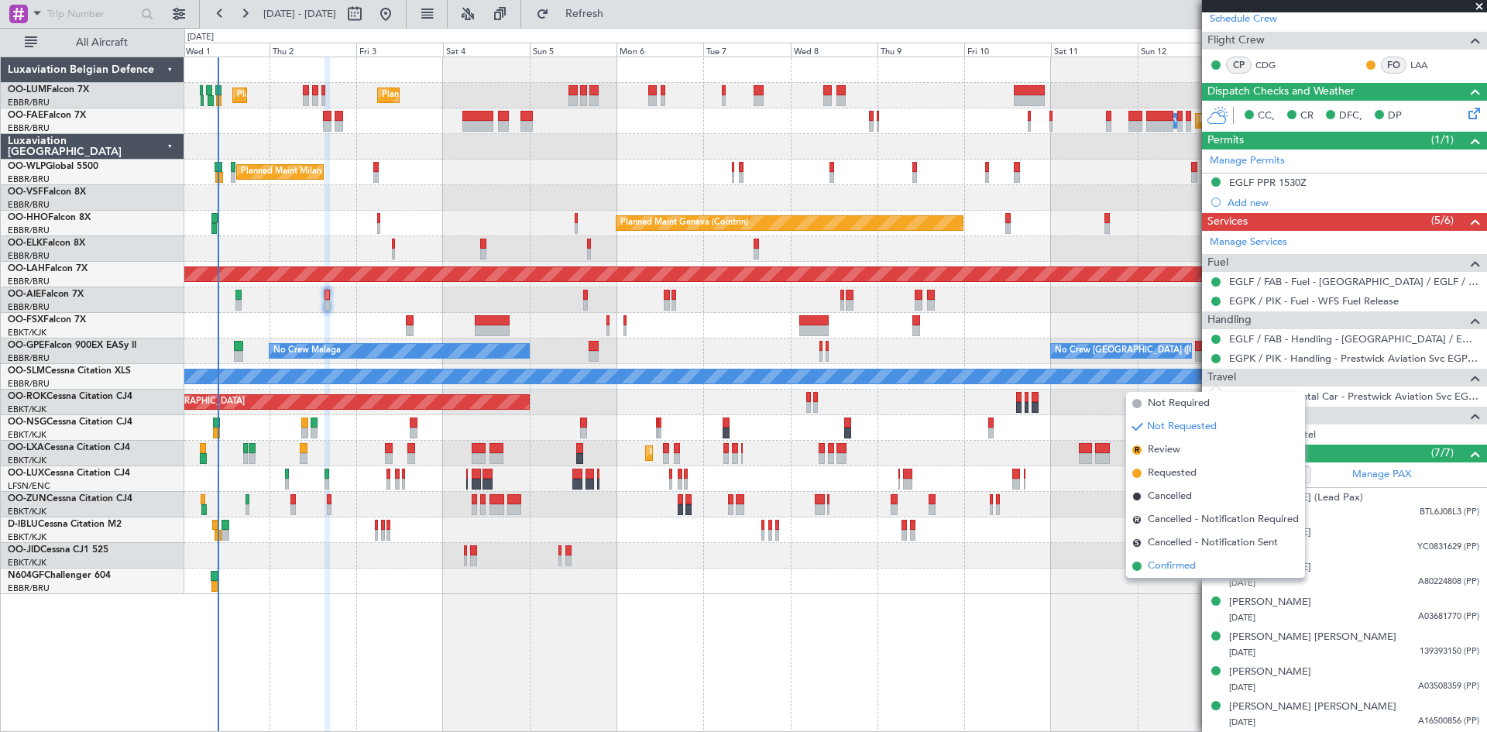
click at [1213, 567] on li "Confirmed" at bounding box center [1215, 566] width 179 height 23
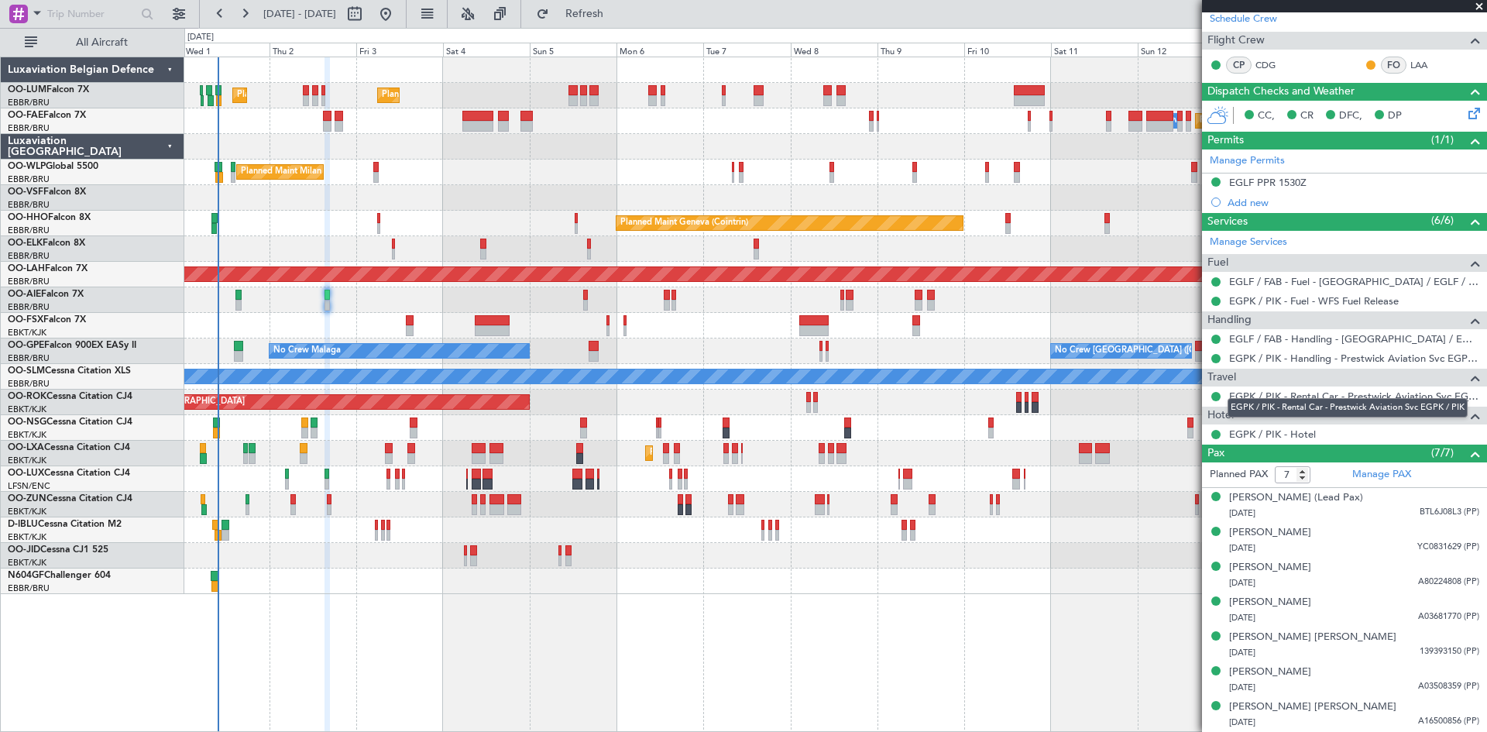
click at [1277, 390] on link "EGPK / PIK - Rental Car - Prestwick Aviation Svc EGPK / PIK" at bounding box center [1354, 396] width 250 height 13
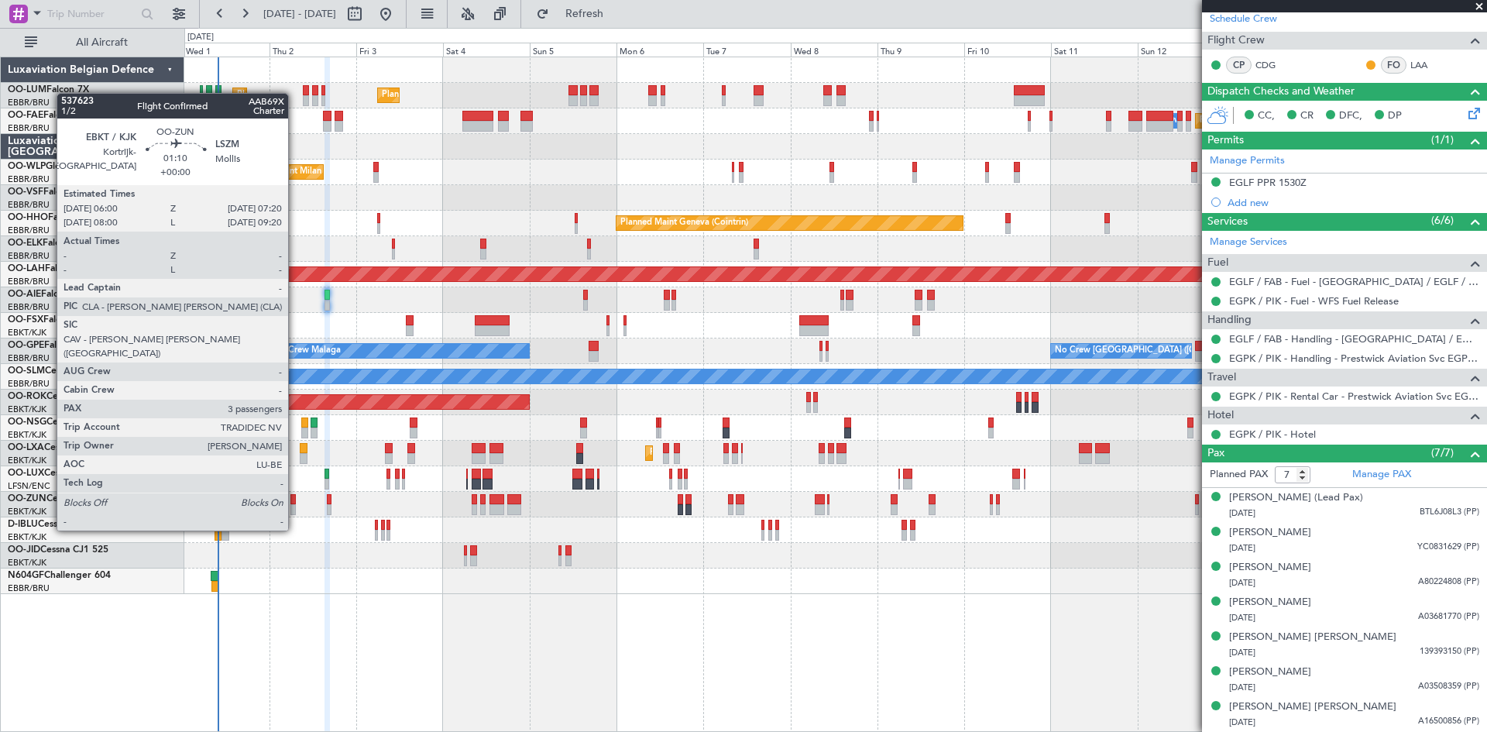
click at [295, 501] on div at bounding box center [293, 499] width 5 height 11
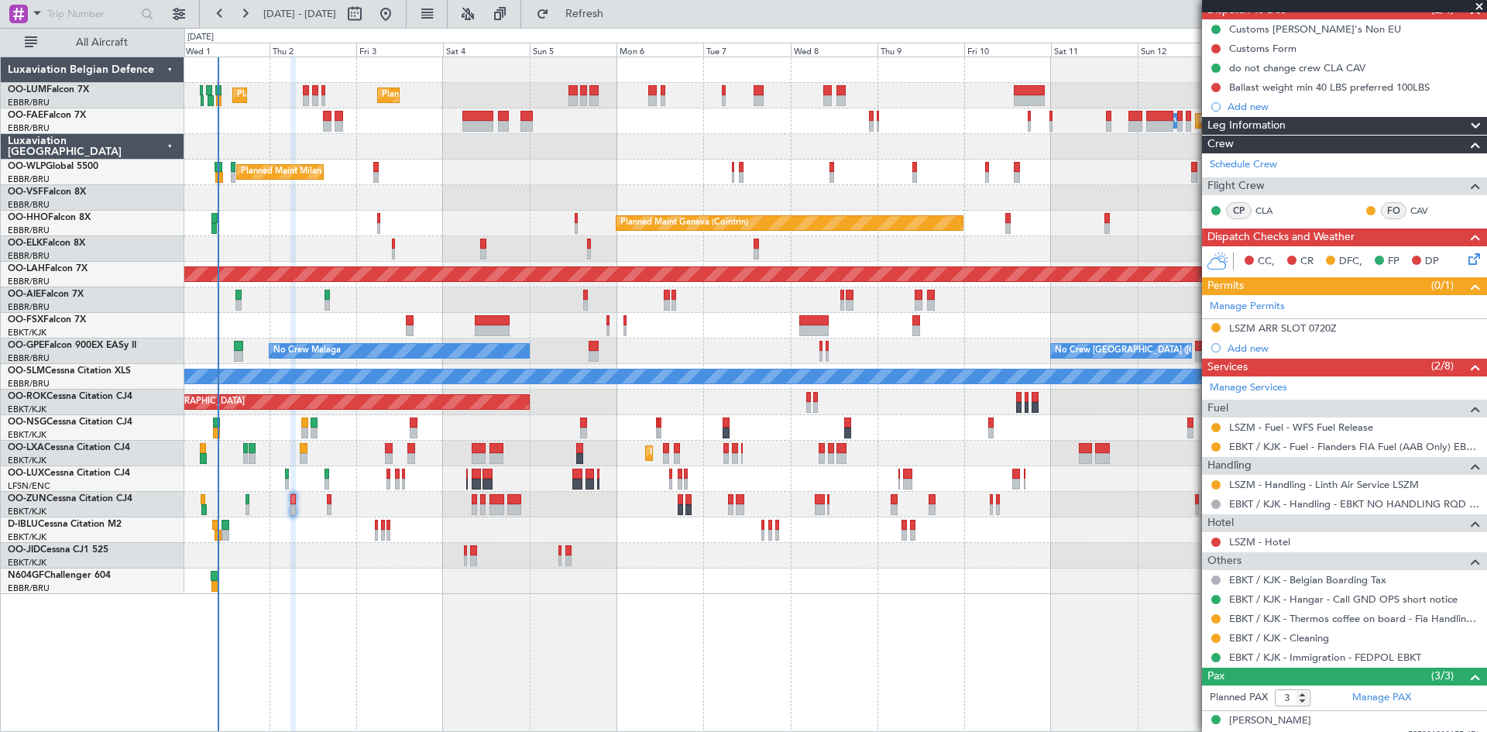
scroll to position [233, 0]
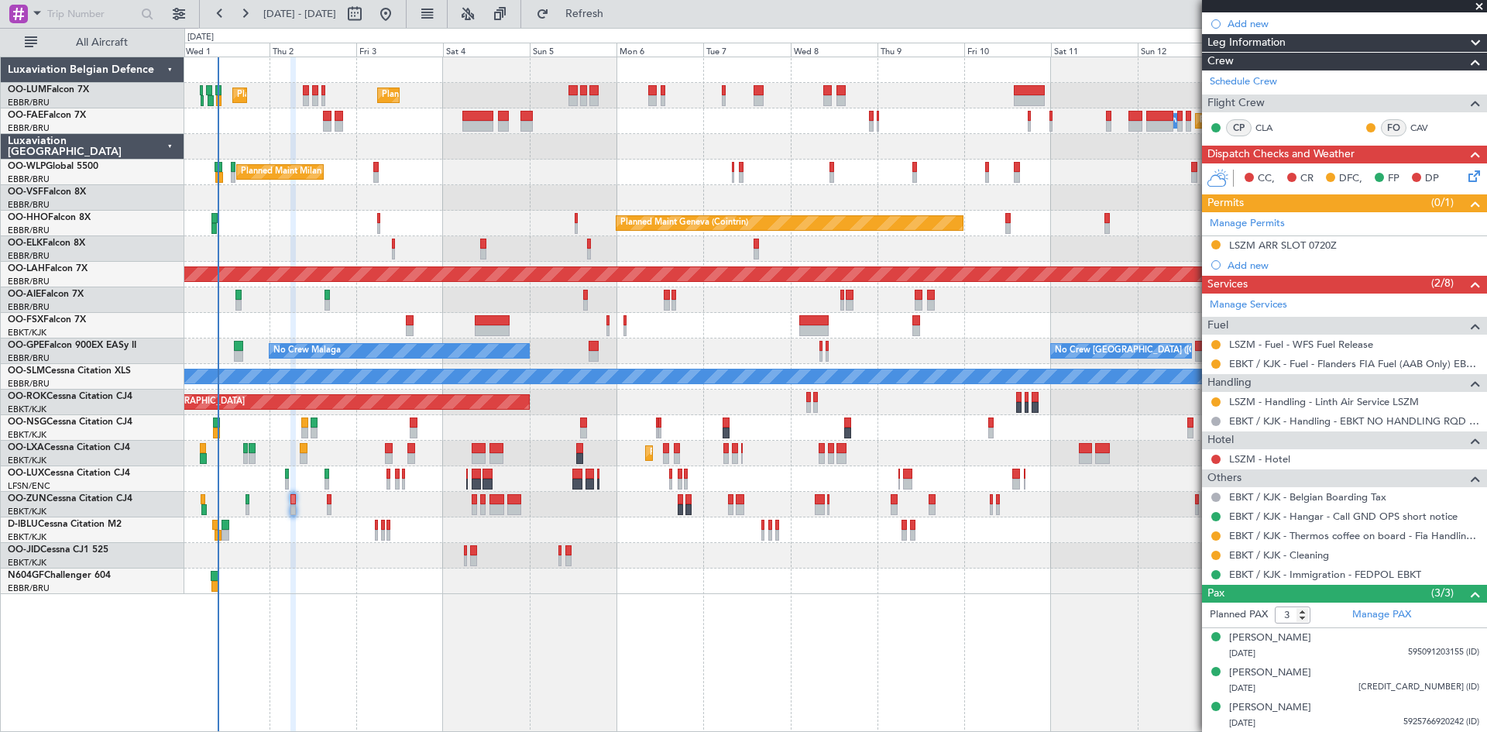
click at [1108, 665] on div "Planned Maint [GEOGRAPHIC_DATA] ([GEOGRAPHIC_DATA] National) Planned Maint [GEO…" at bounding box center [835, 395] width 1303 height 676
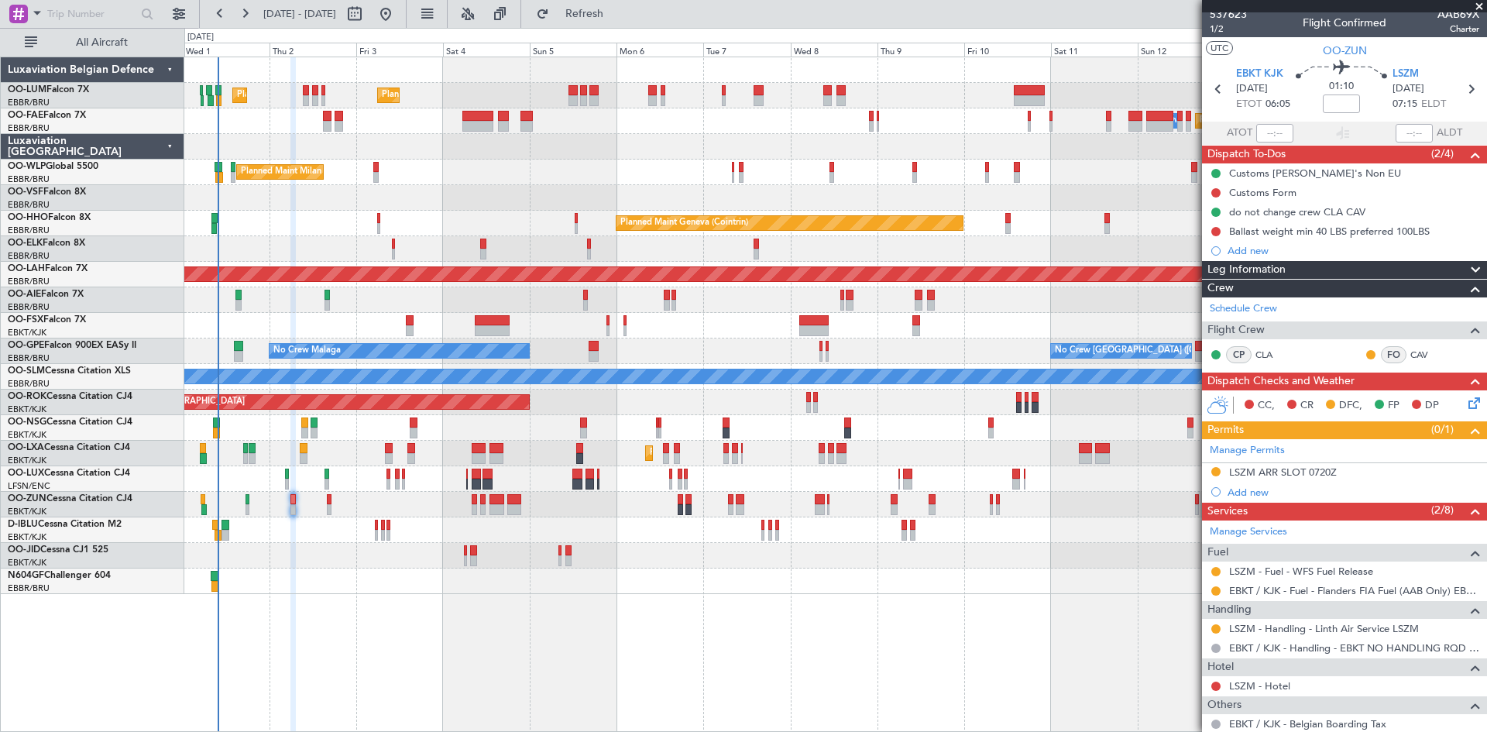
scroll to position [0, 0]
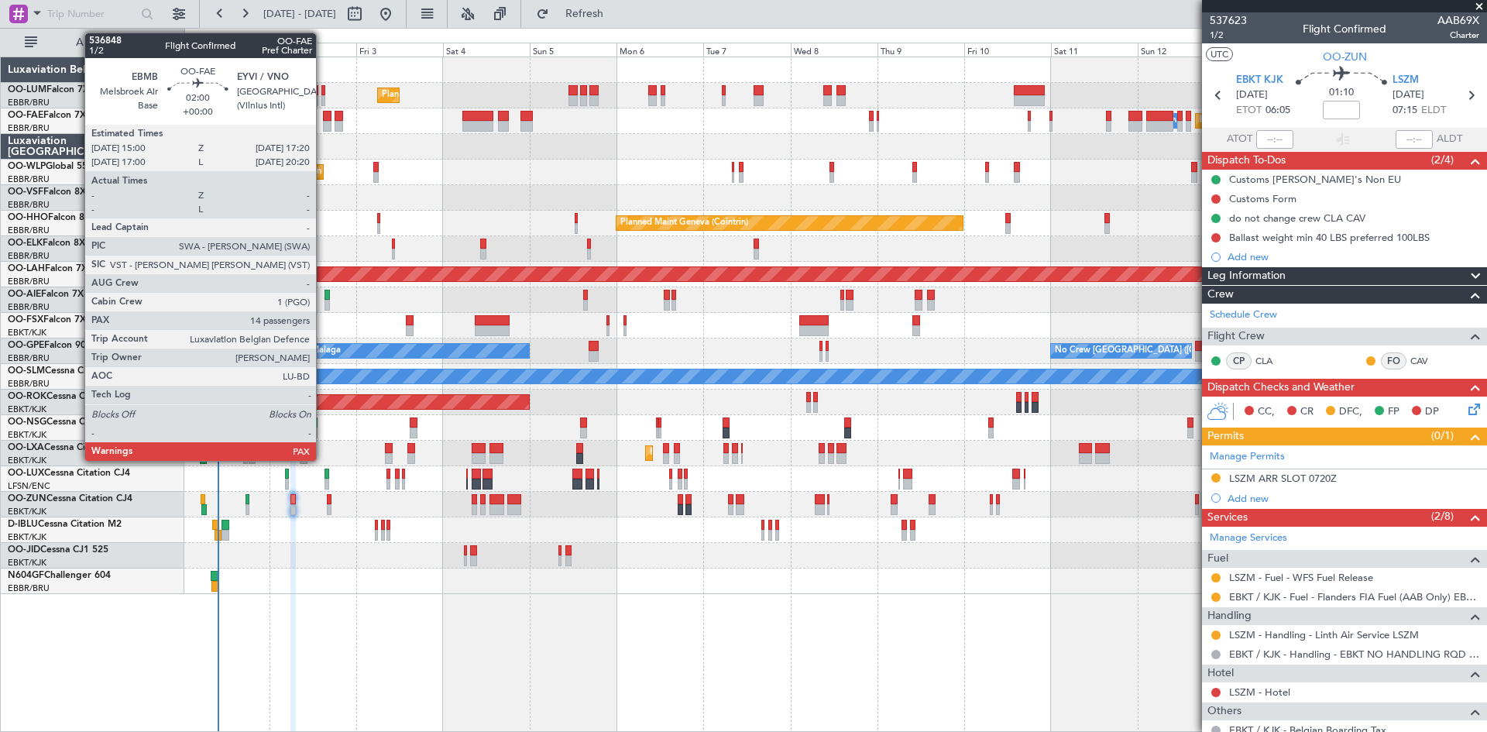
click at [323, 121] on div at bounding box center [327, 126] width 9 height 11
type input "14"
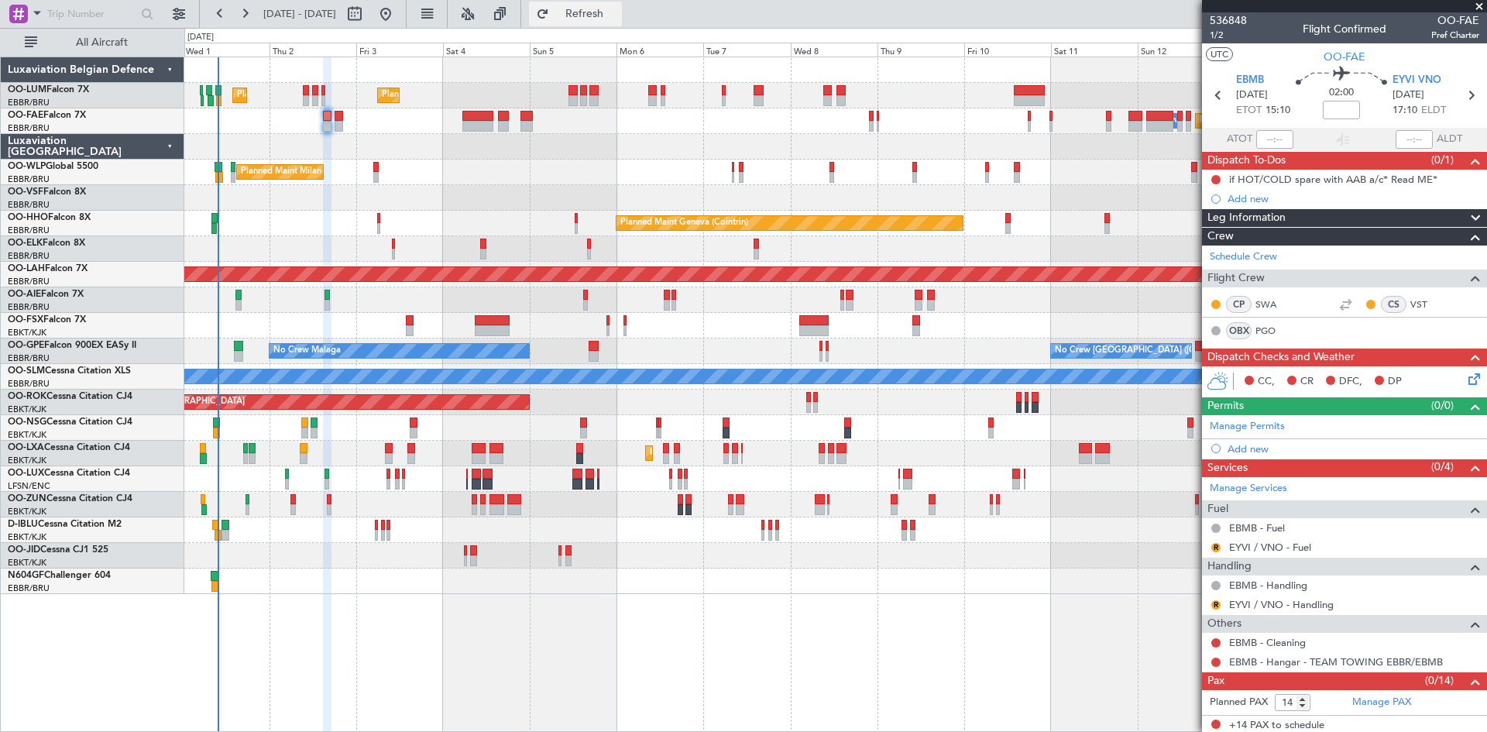
click at [600, 18] on button "Refresh" at bounding box center [575, 14] width 93 height 25
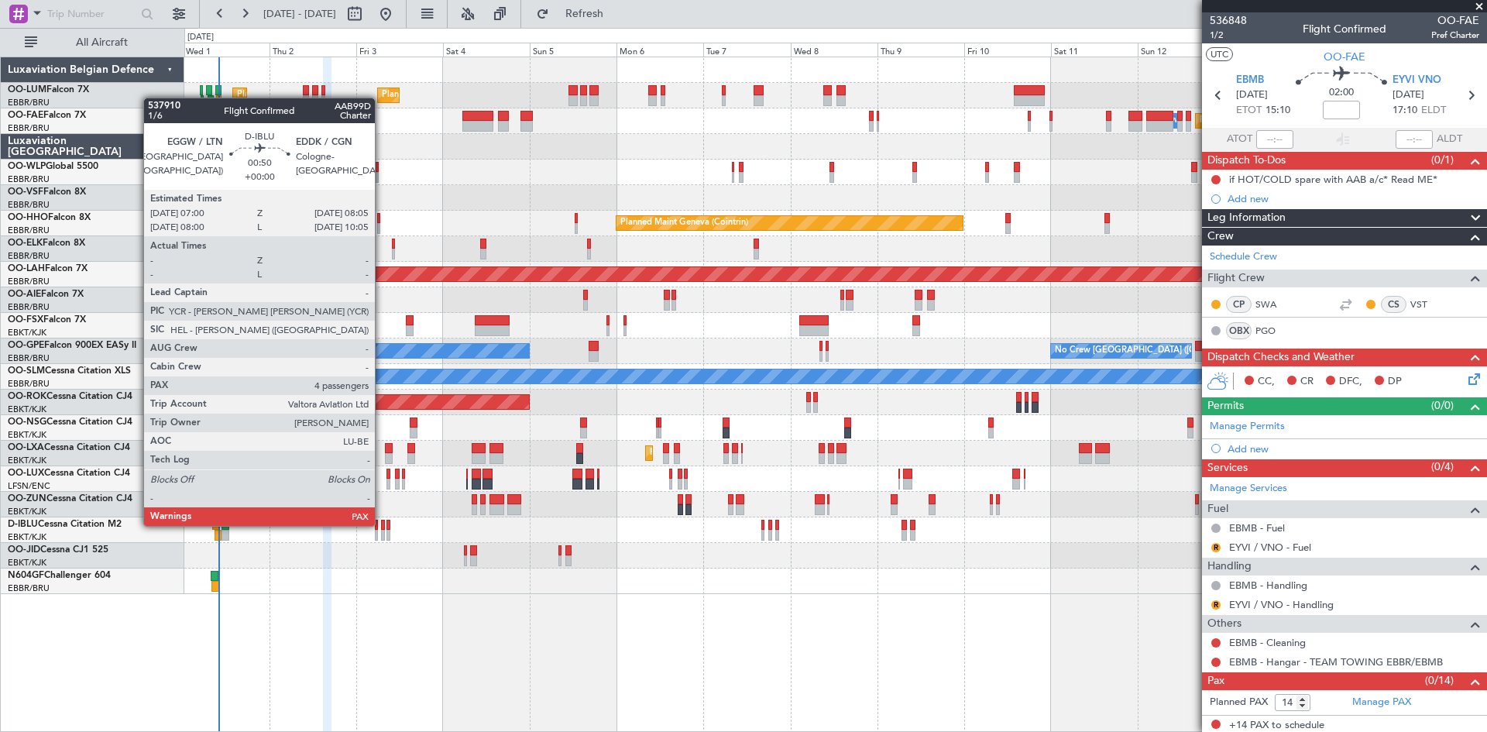
click at [382, 524] on div at bounding box center [383, 525] width 5 height 11
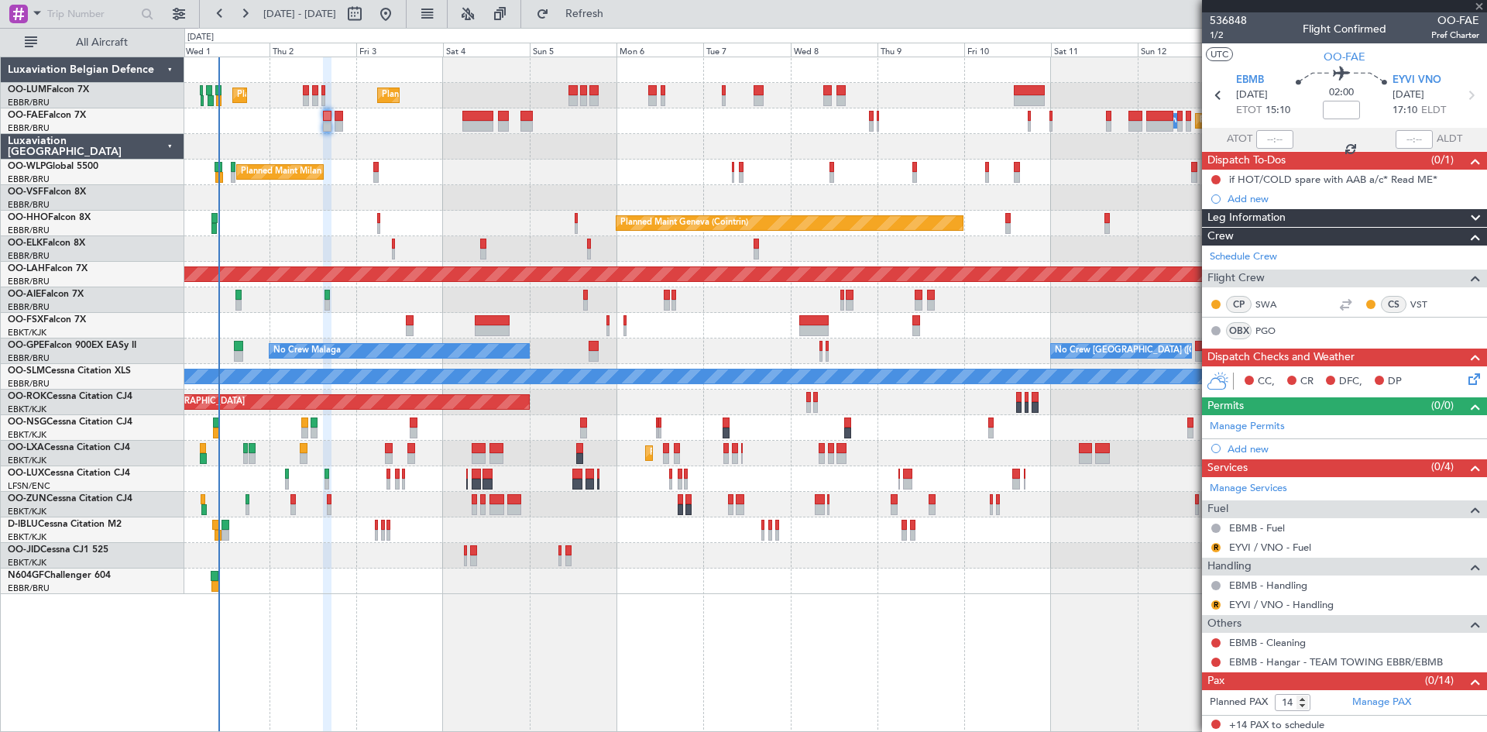
type input "4"
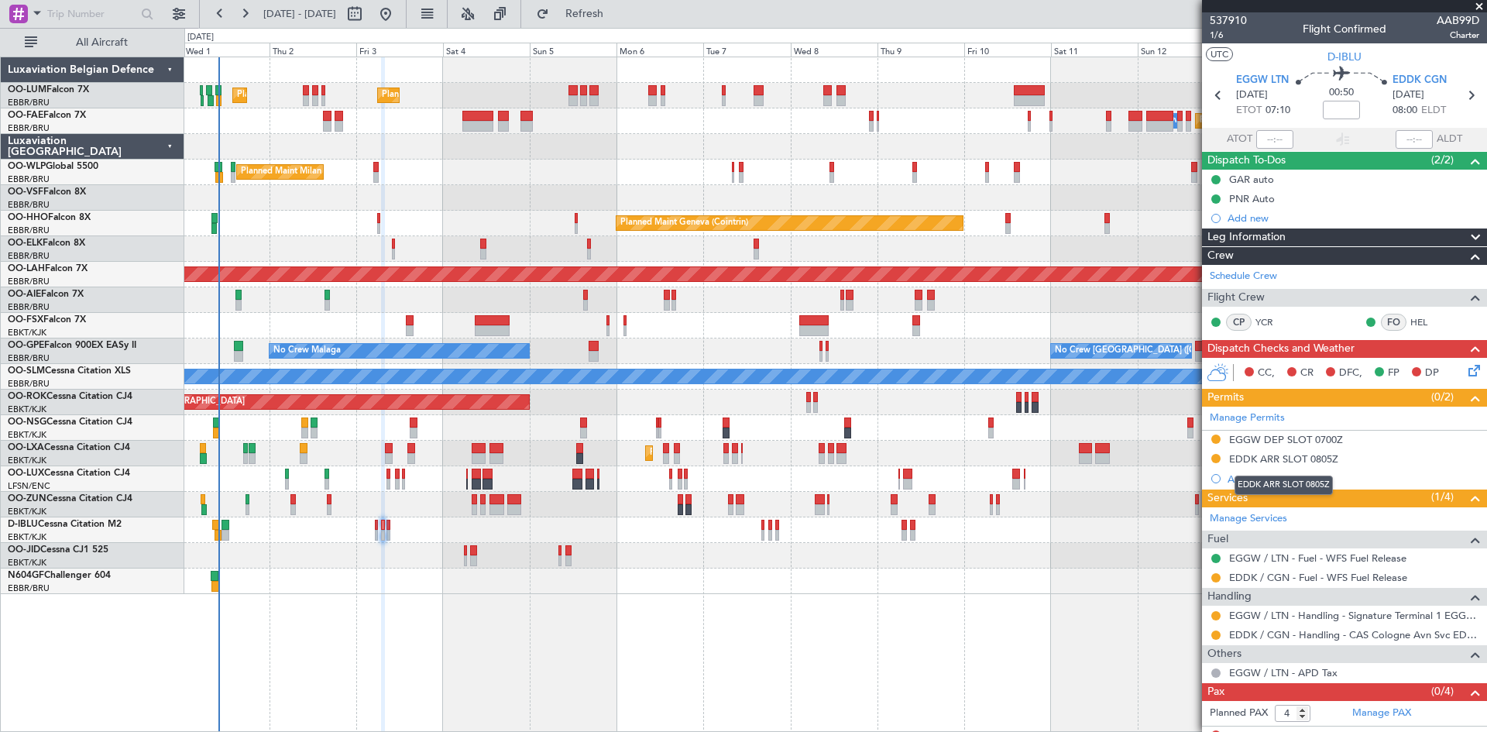
click at [1319, 456] on div "EDDK ARR SLOT 0805Z" at bounding box center [1283, 458] width 109 height 13
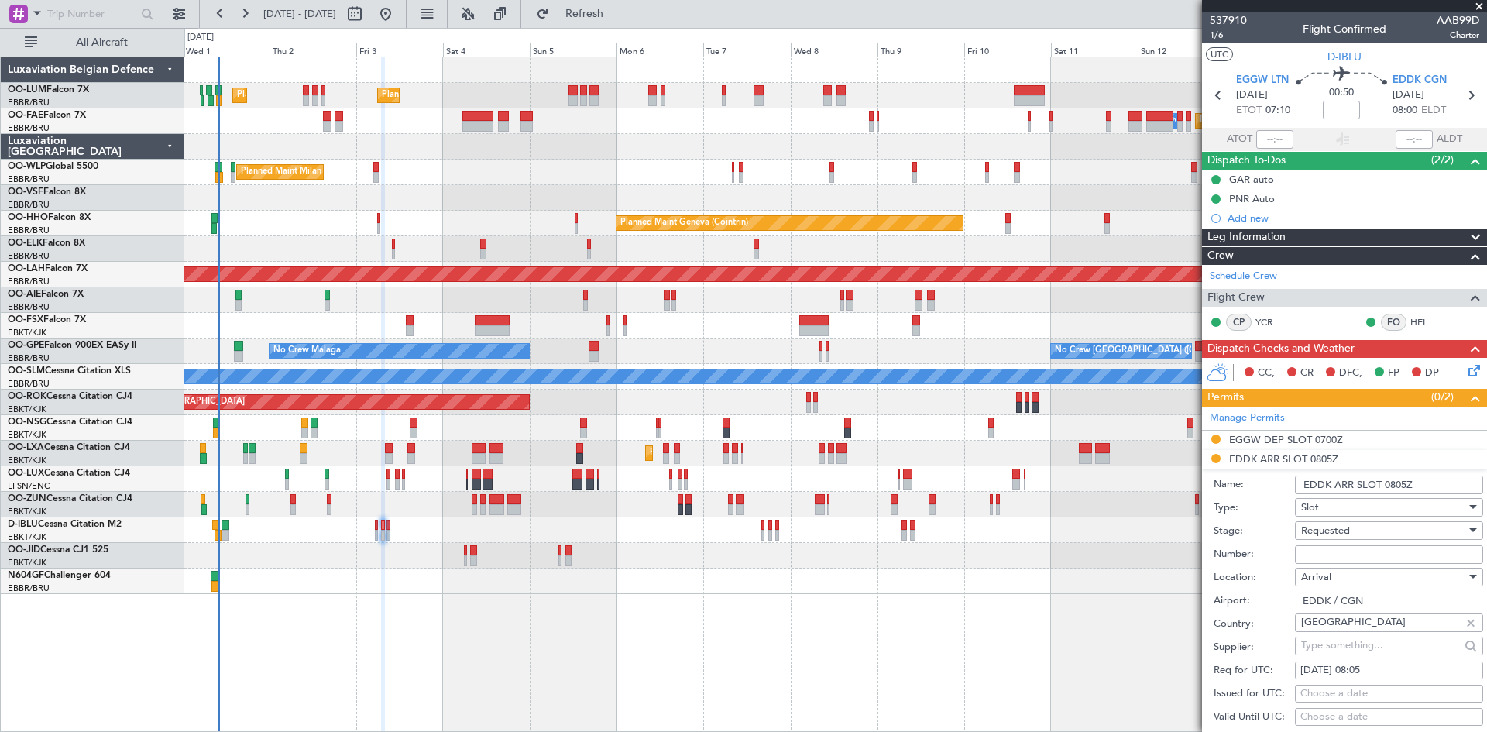
click at [1325, 554] on input "Number:" at bounding box center [1389, 554] width 188 height 19
paste input "EDDK0110252619"
type input "EDDK0110252619"
click at [1367, 526] on div "Requested" at bounding box center [1383, 530] width 165 height 23
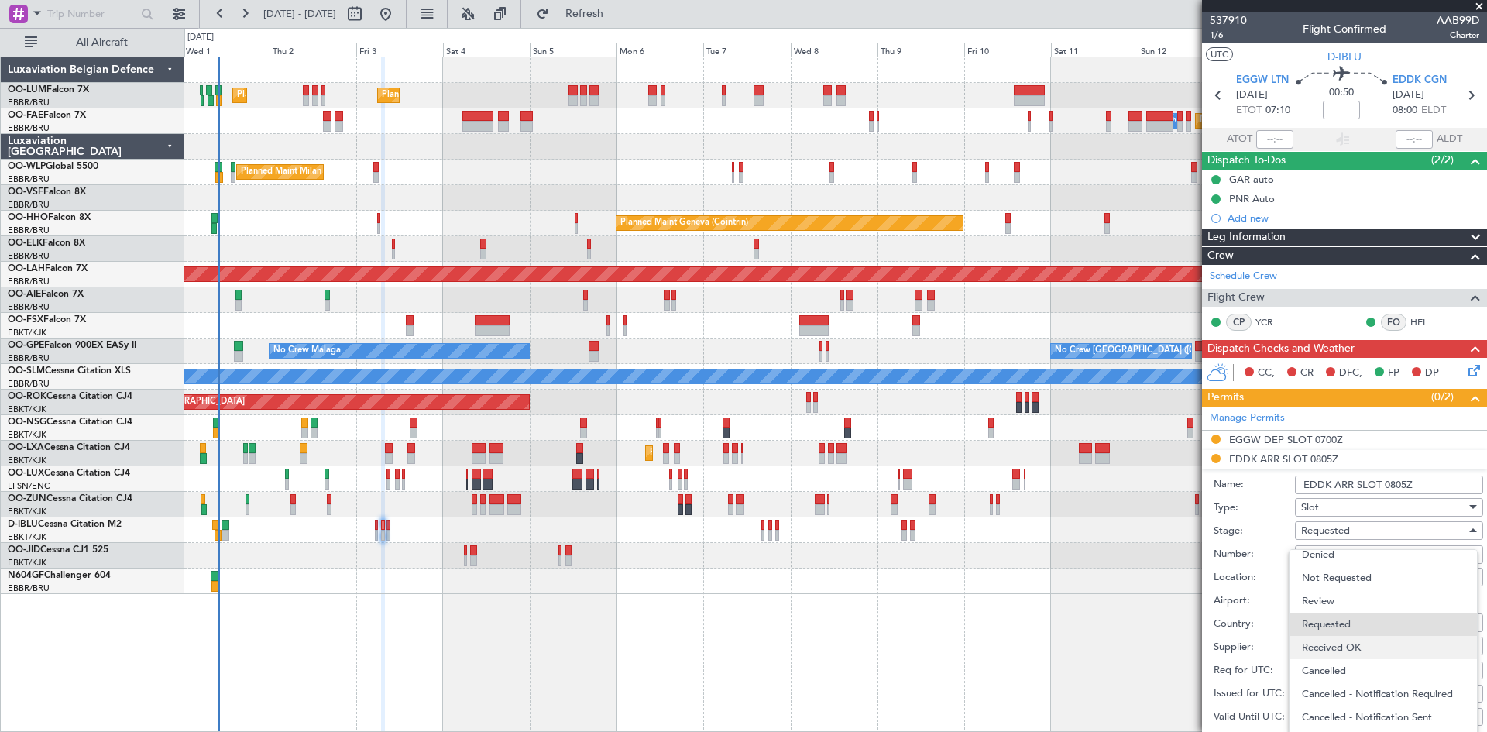
click at [1349, 650] on span "Received OK" at bounding box center [1383, 647] width 163 height 23
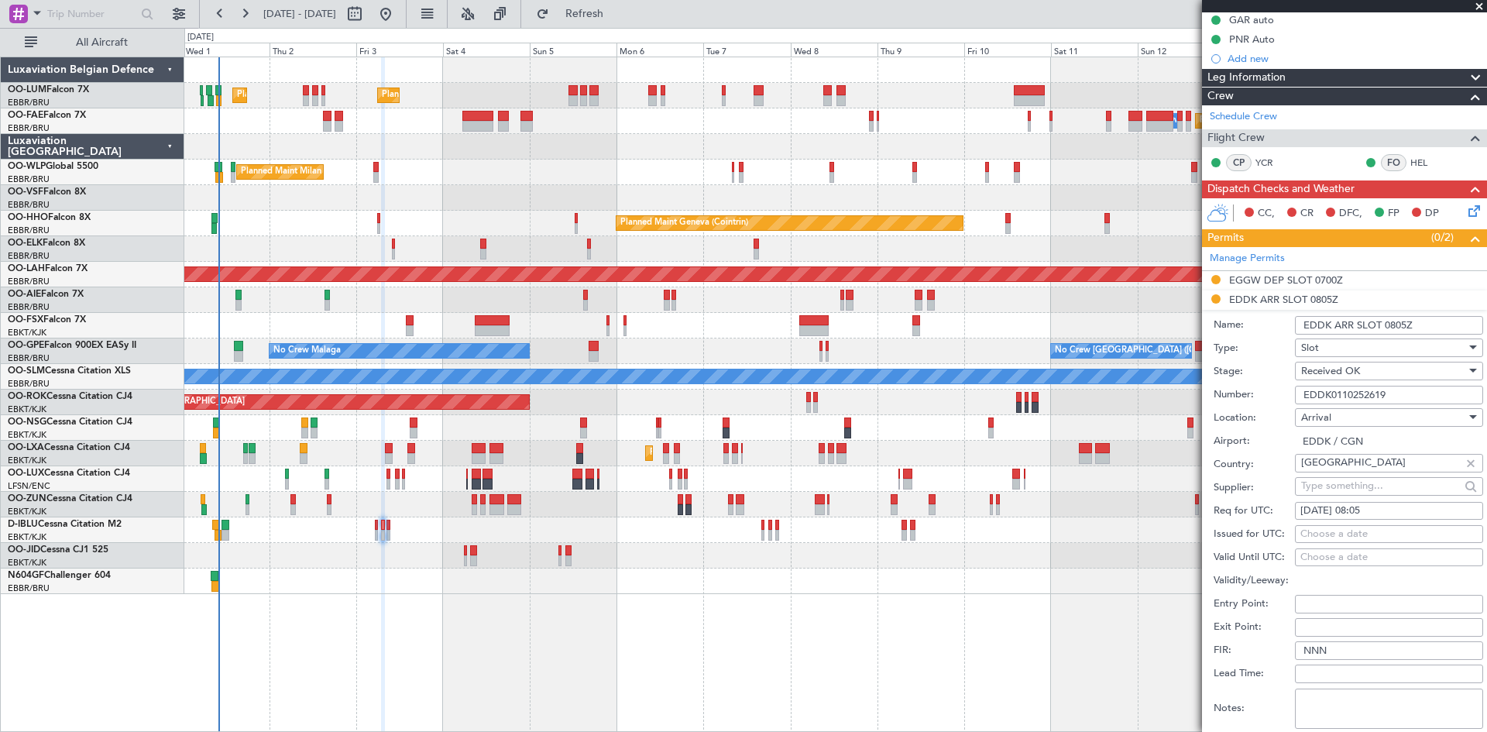
scroll to position [232, 0]
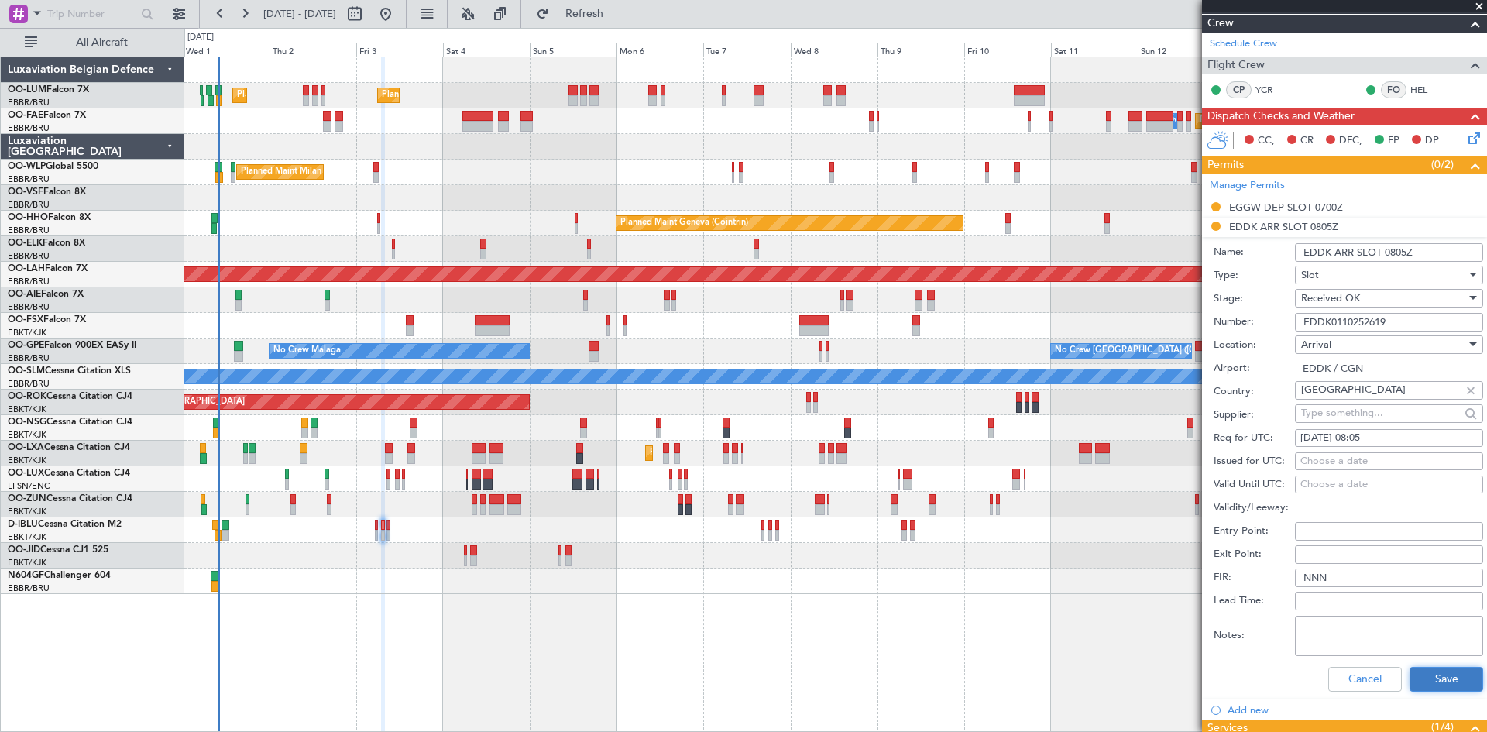
click at [1425, 671] on button "Save" at bounding box center [1447, 679] width 74 height 25
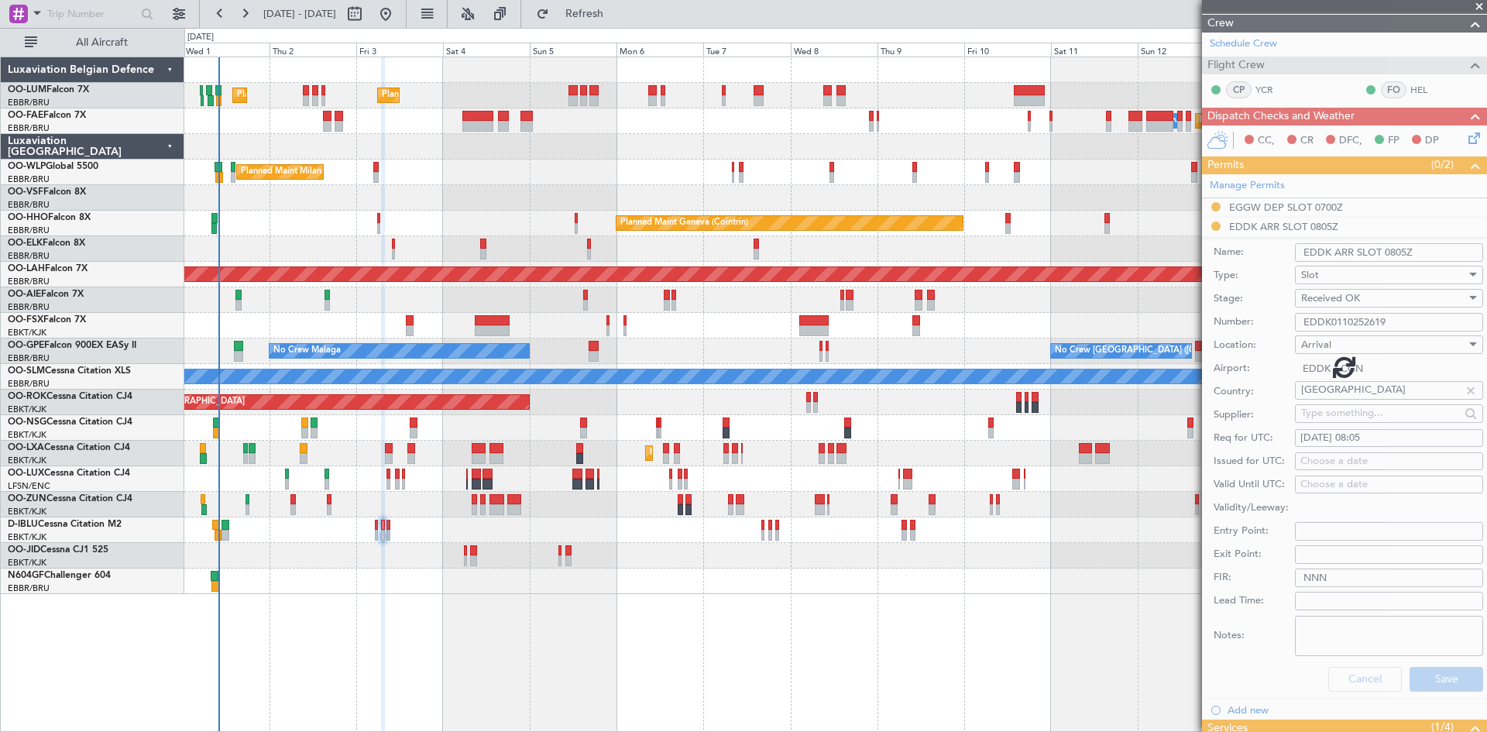
scroll to position [14, 0]
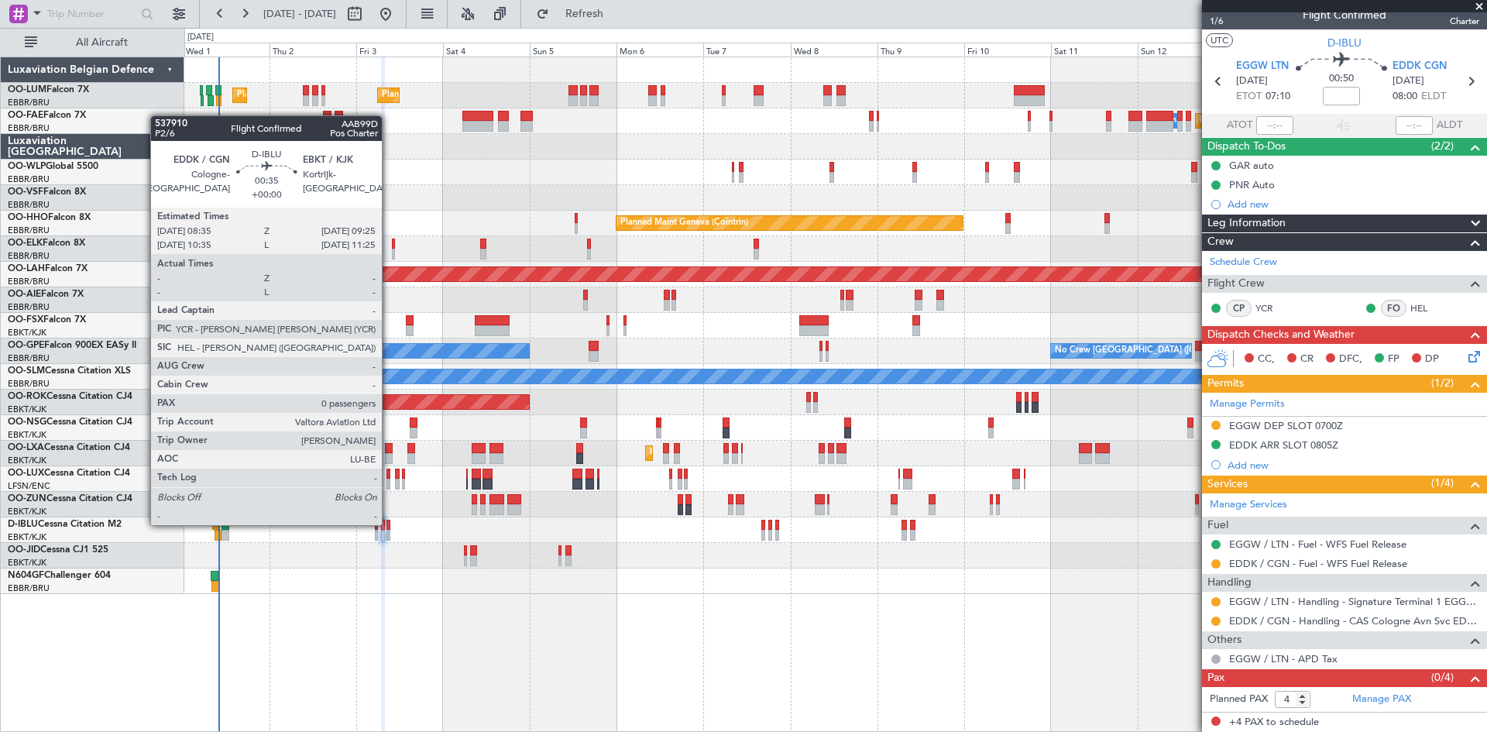
click at [389, 524] on div at bounding box center [388, 525] width 3 height 11
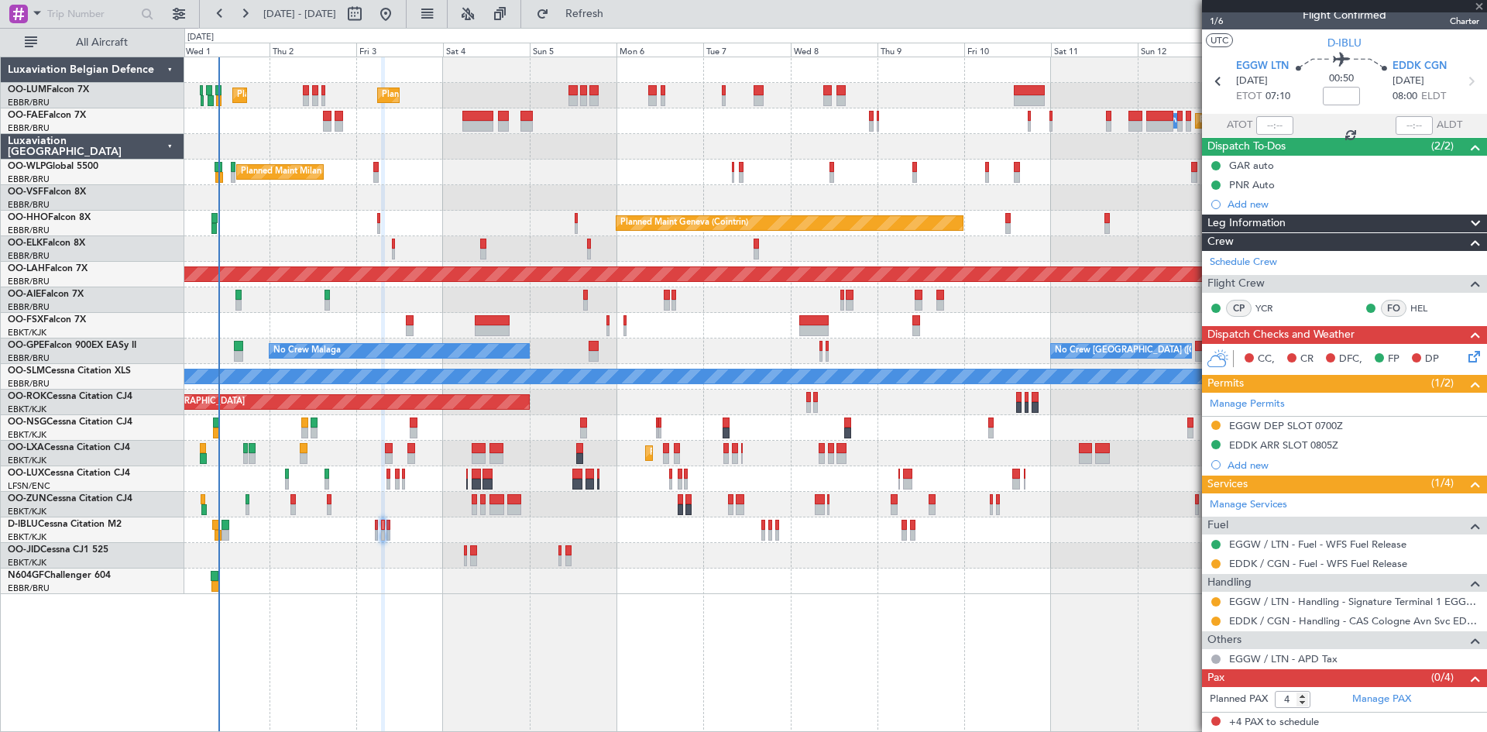
type input "0"
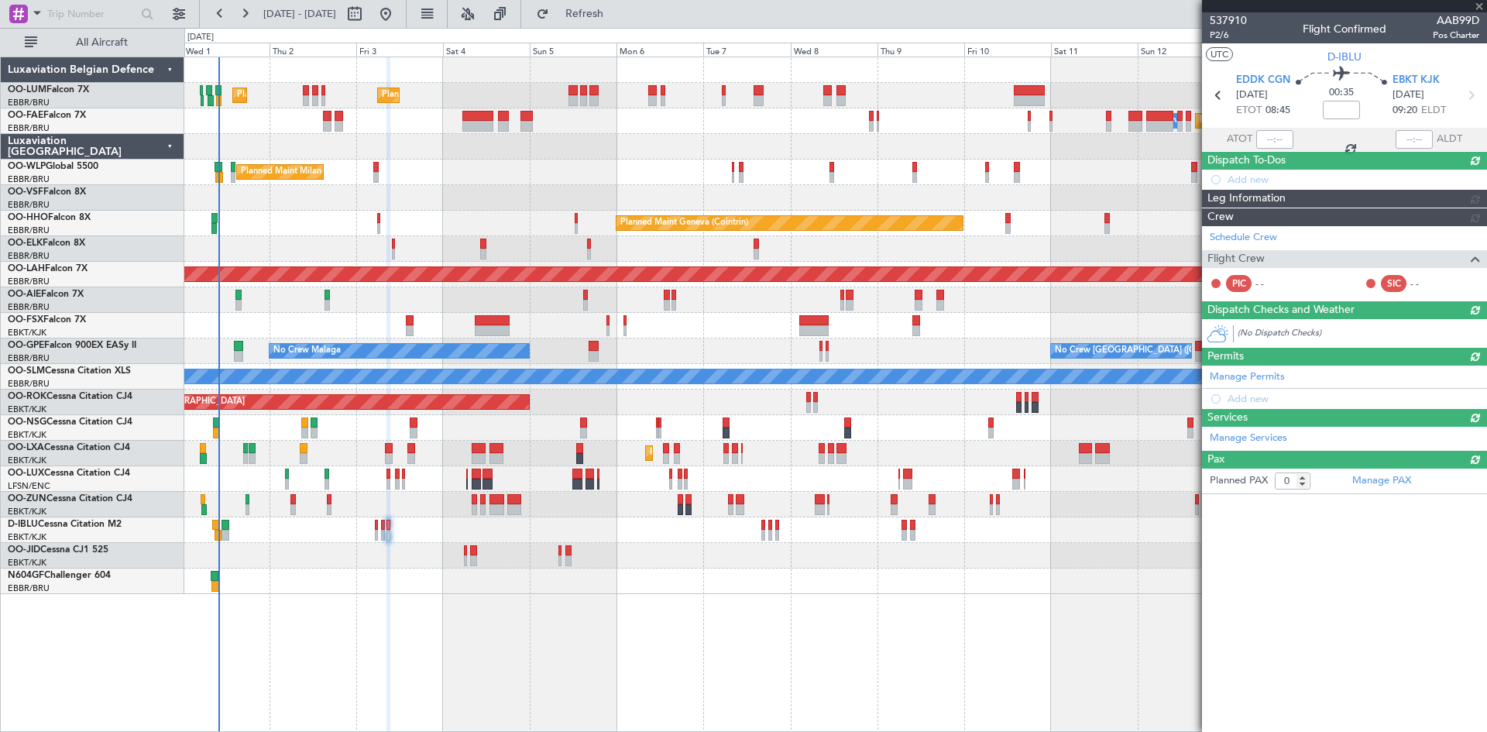
scroll to position [0, 0]
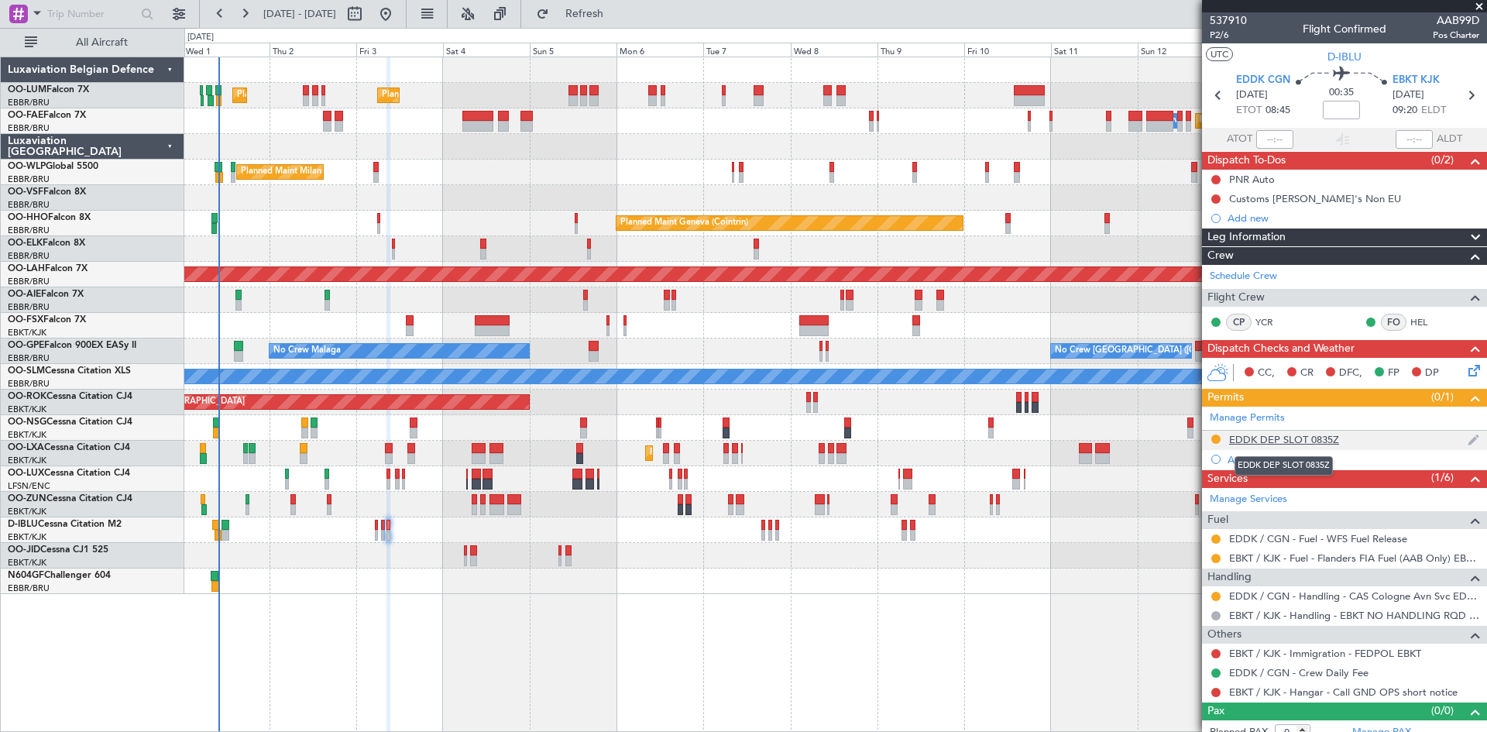
click at [1275, 442] on div "EDDK DEP SLOT 0835Z" at bounding box center [1284, 439] width 110 height 13
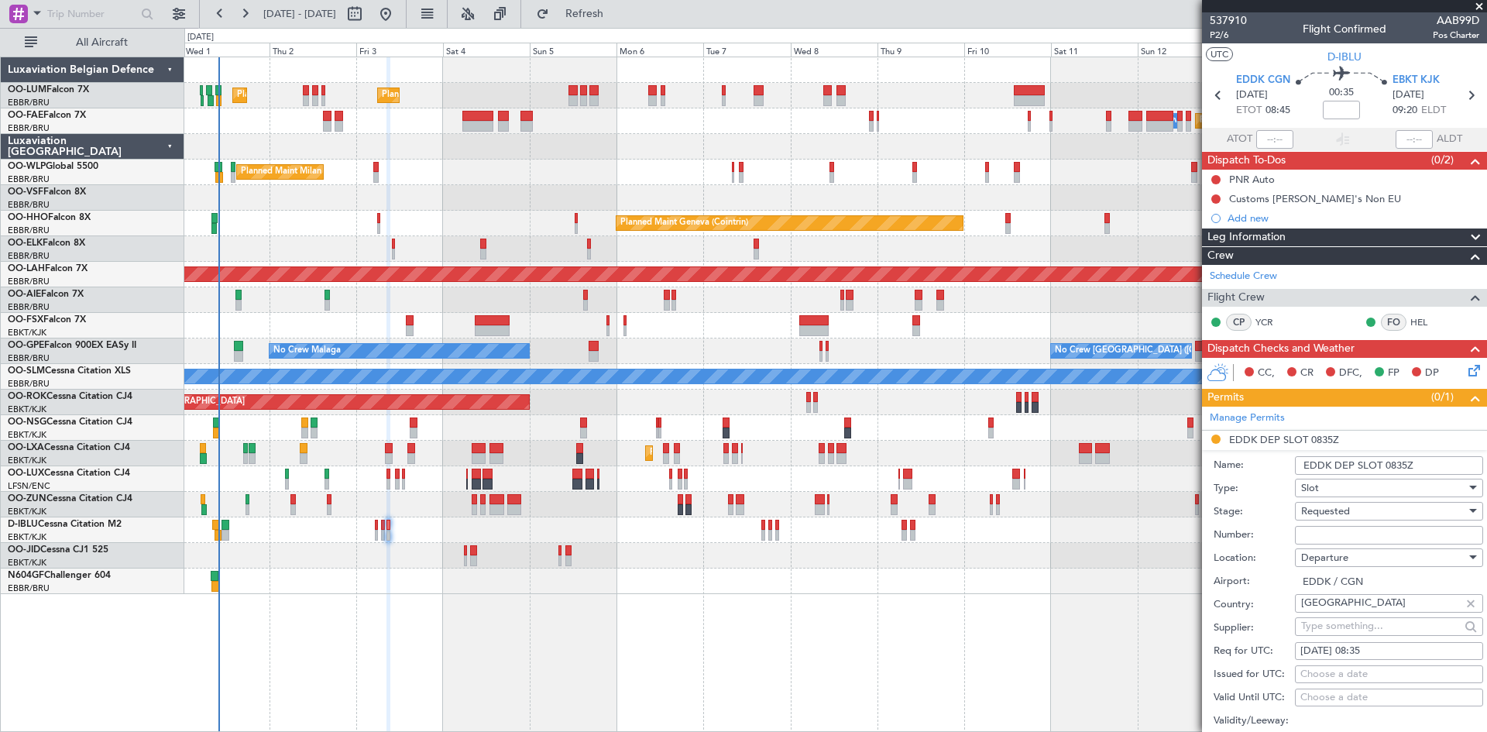
click at [1313, 533] on input "Number:" at bounding box center [1389, 535] width 188 height 19
paste input "EDDK0110252620"
type input "EDDK0110252620"
click at [1328, 513] on span "Requested" at bounding box center [1325, 511] width 49 height 14
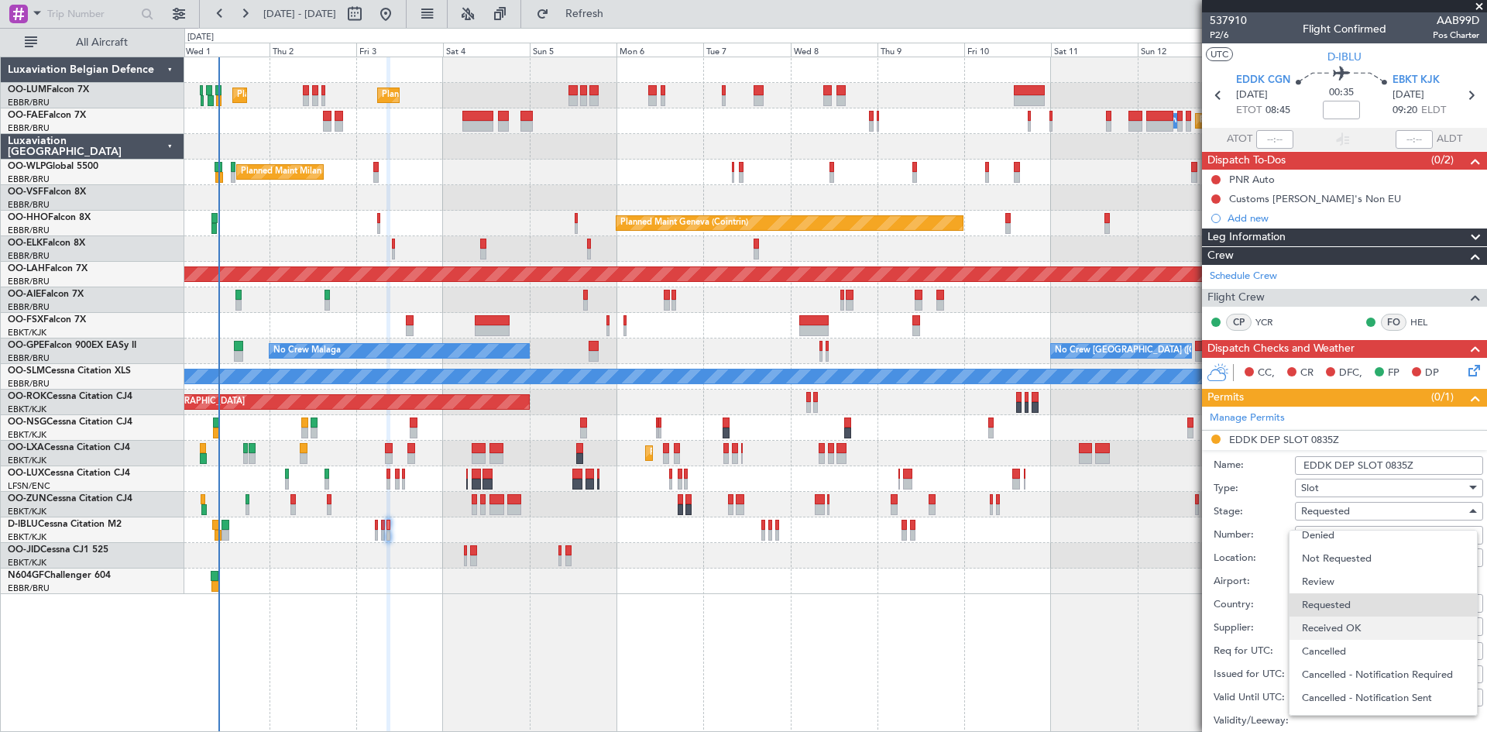
click at [1351, 627] on span "Received OK" at bounding box center [1383, 628] width 163 height 23
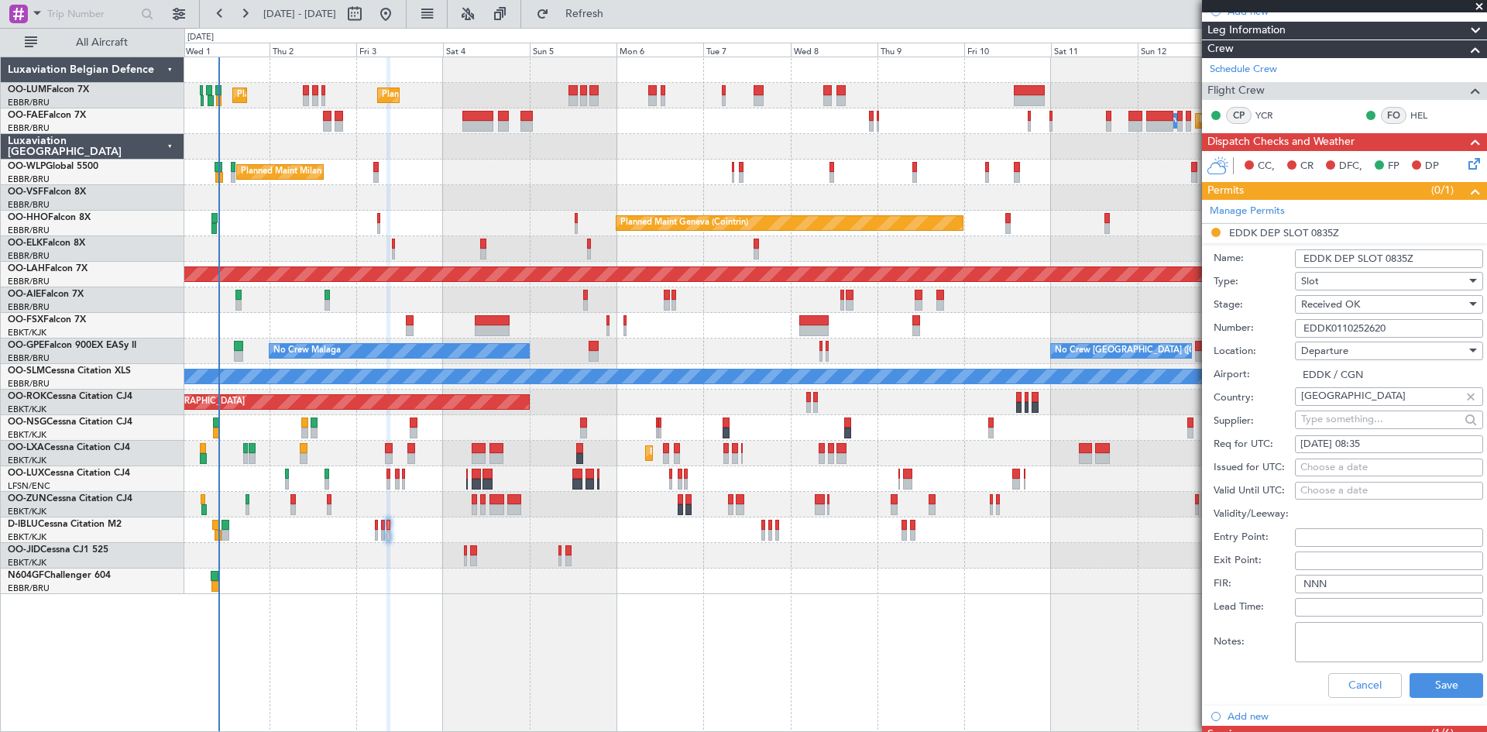
scroll to position [232, 0]
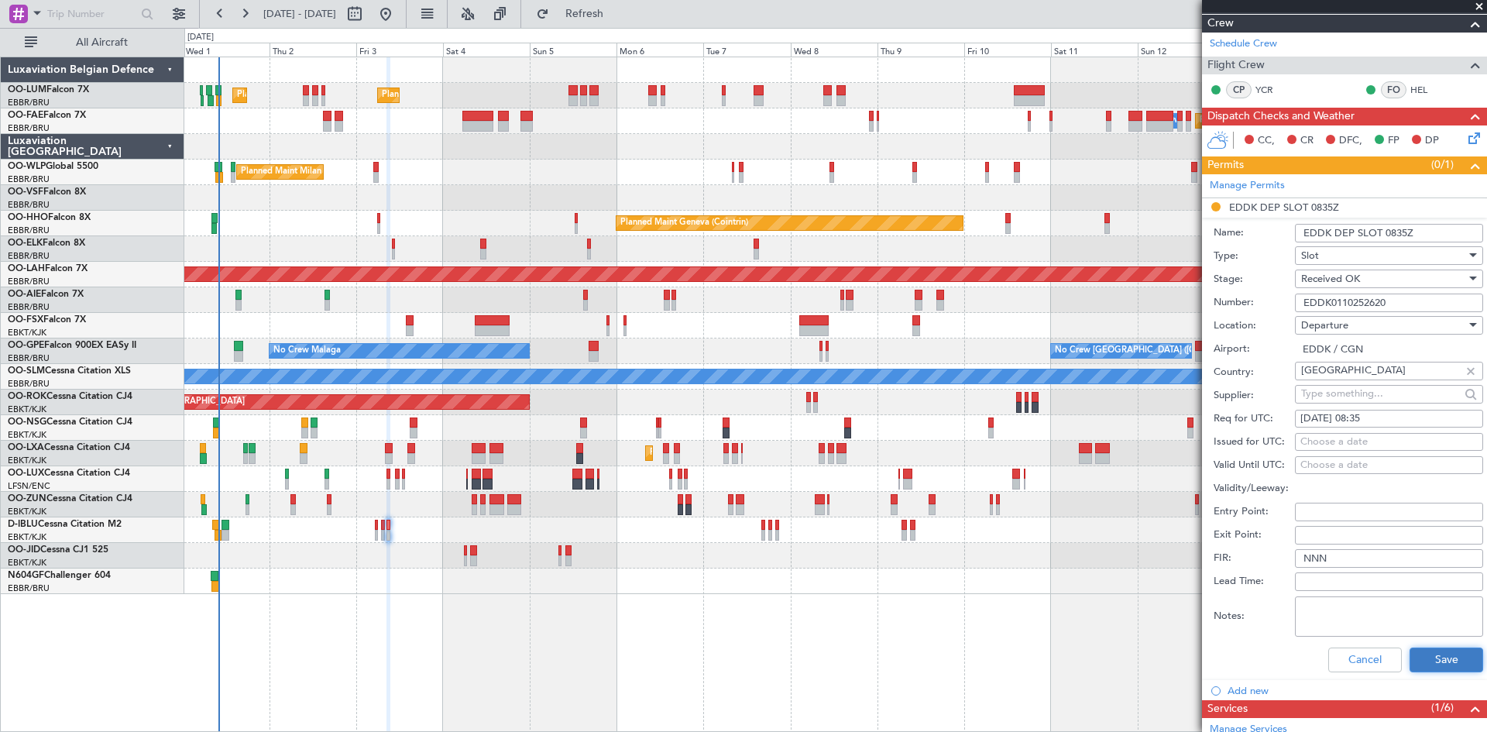
click at [1442, 663] on button "Save" at bounding box center [1447, 660] width 74 height 25
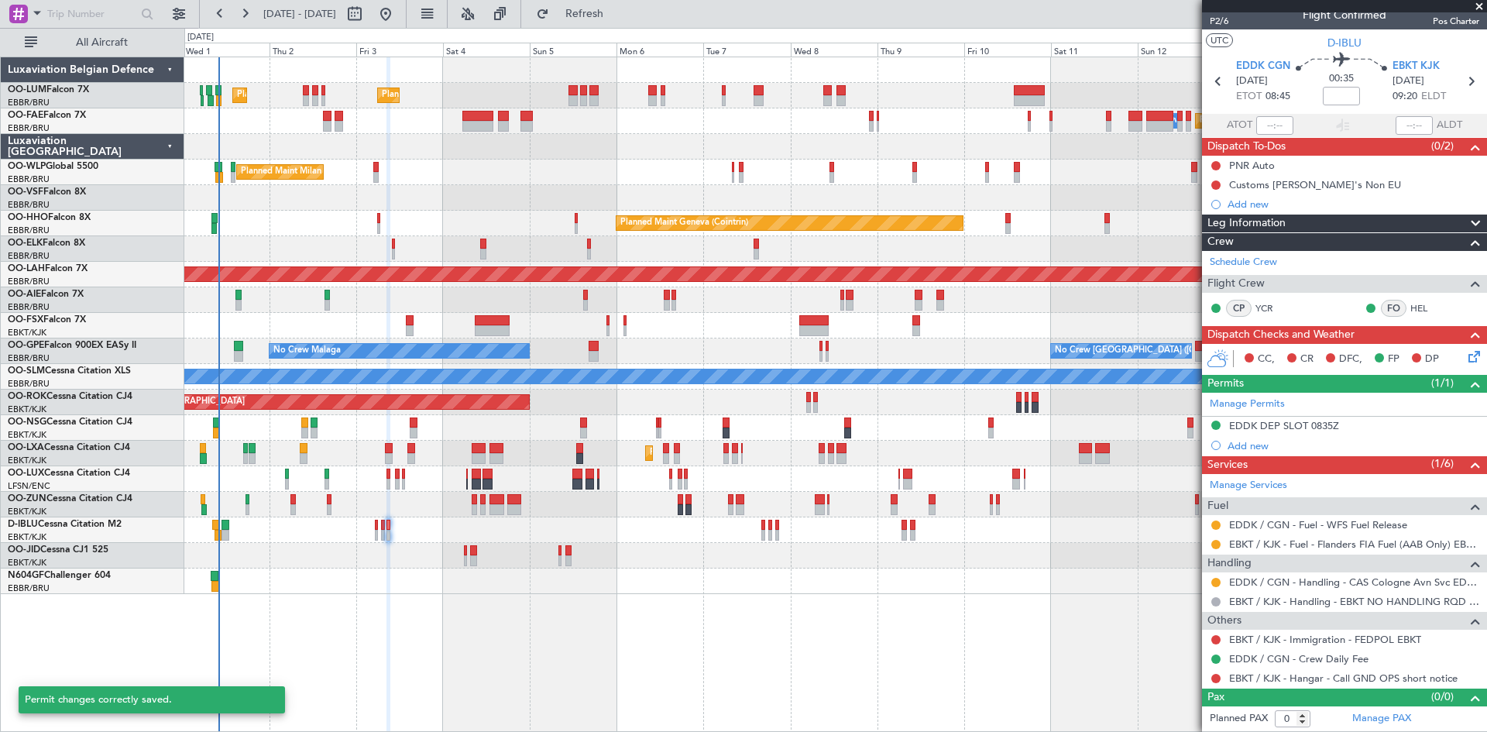
scroll to position [13, 0]
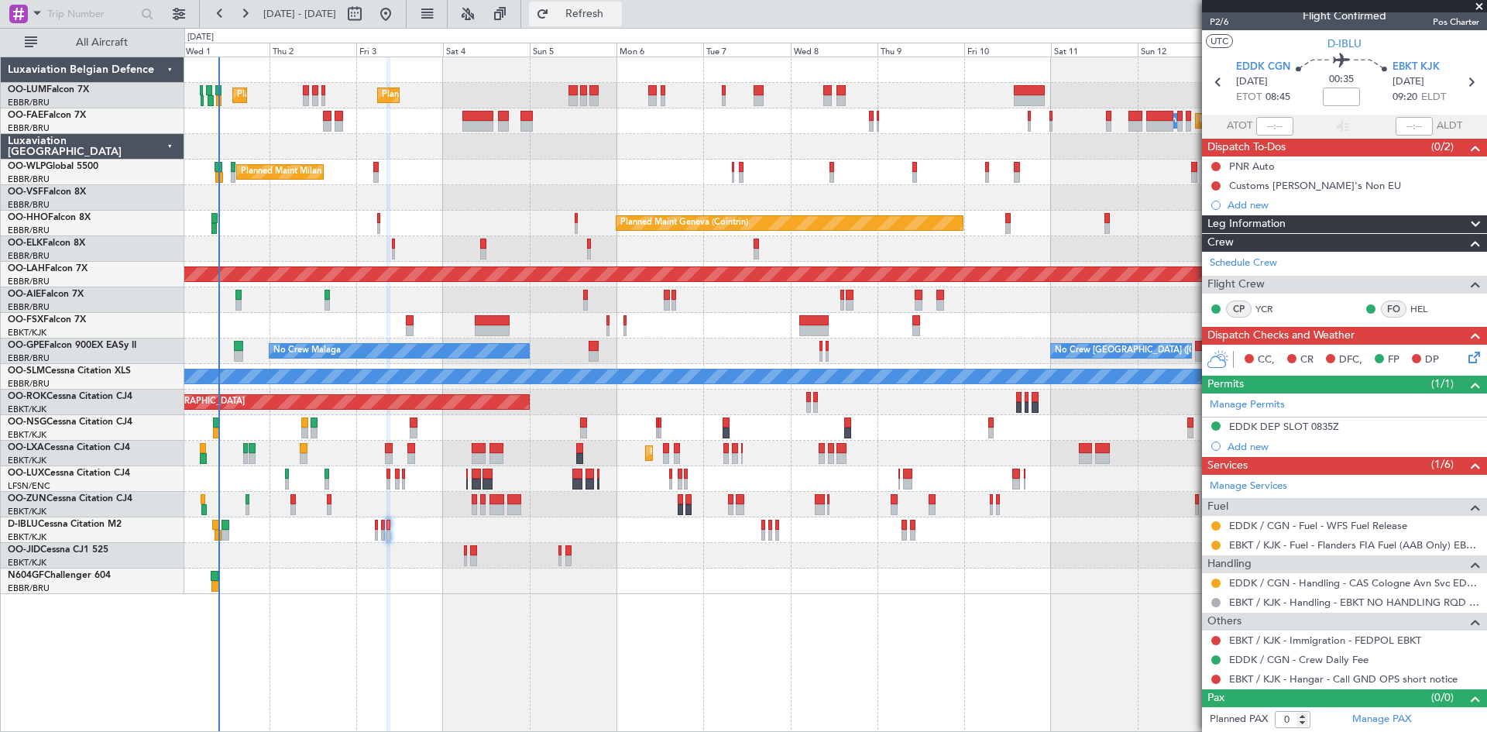
click at [617, 19] on span "Refresh" at bounding box center [584, 14] width 65 height 11
click at [1216, 580] on button at bounding box center [1216, 583] width 9 height 9
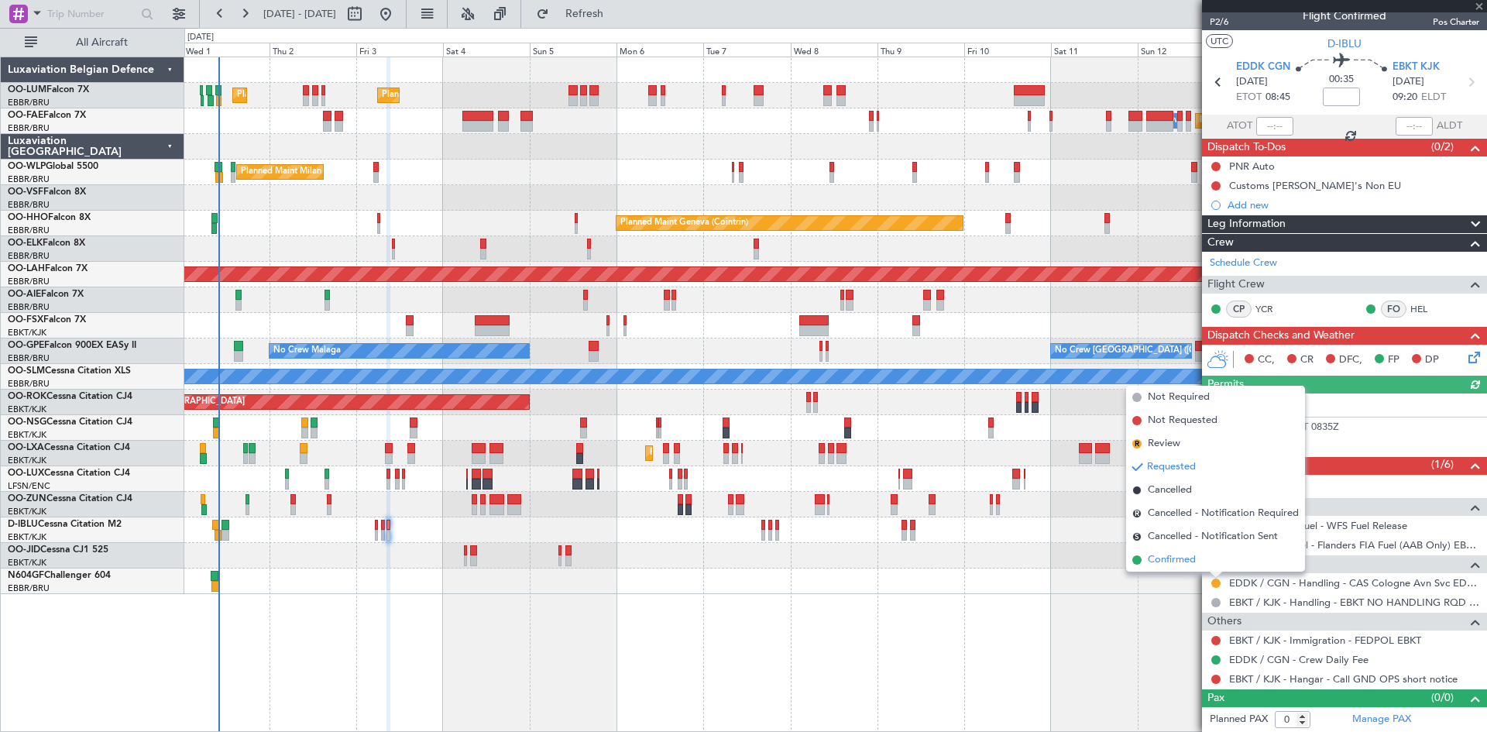
click at [1204, 561] on li "Confirmed" at bounding box center [1215, 559] width 179 height 23
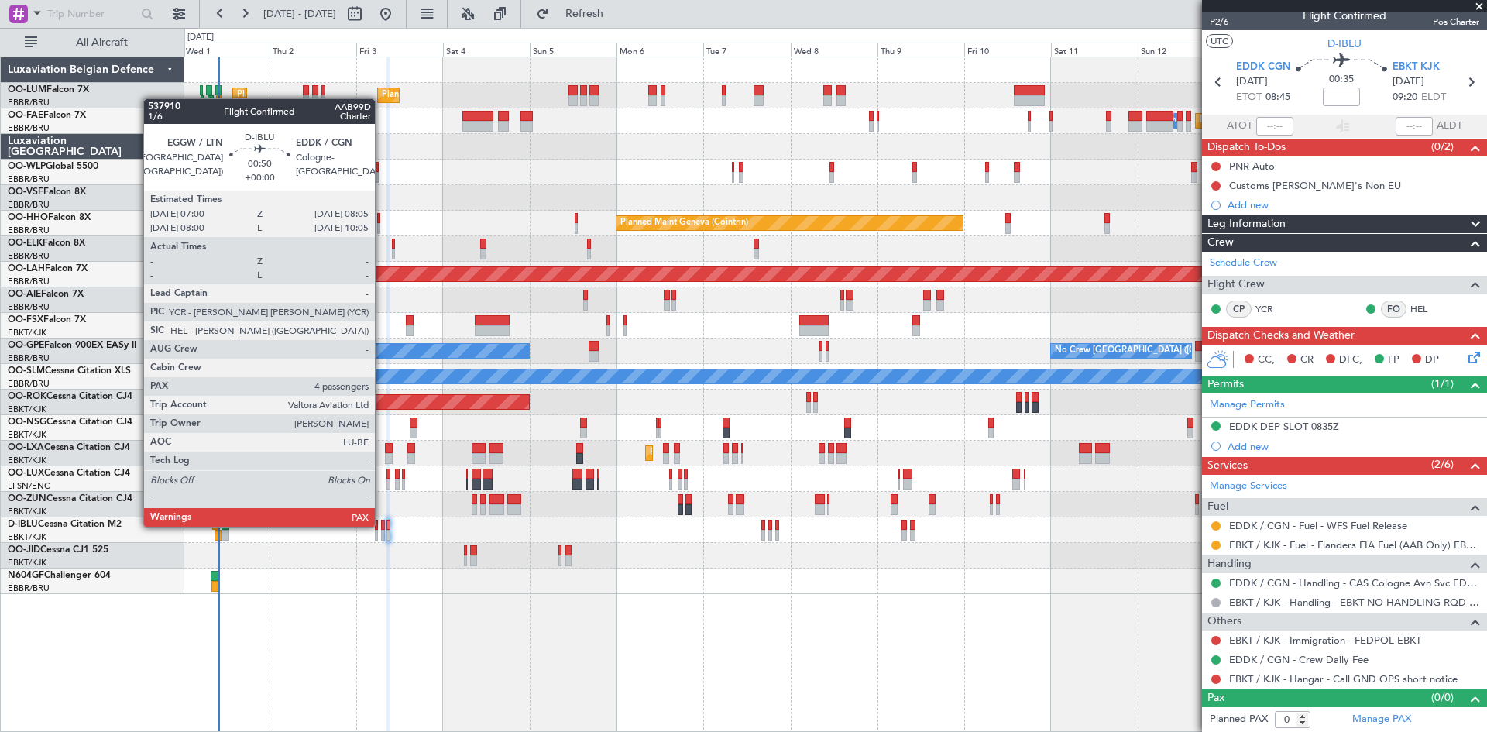
click at [382, 525] on div at bounding box center [383, 525] width 5 height 11
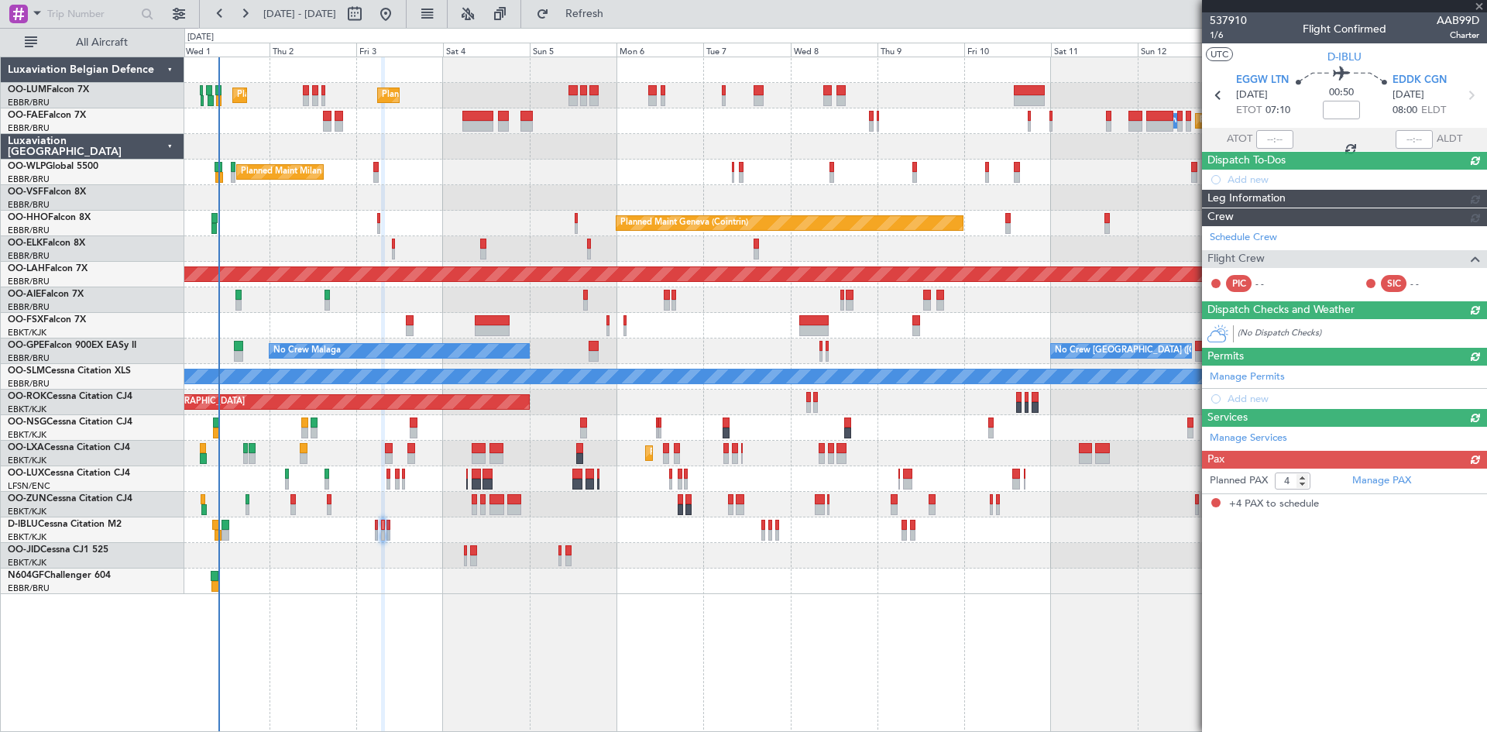
scroll to position [0, 0]
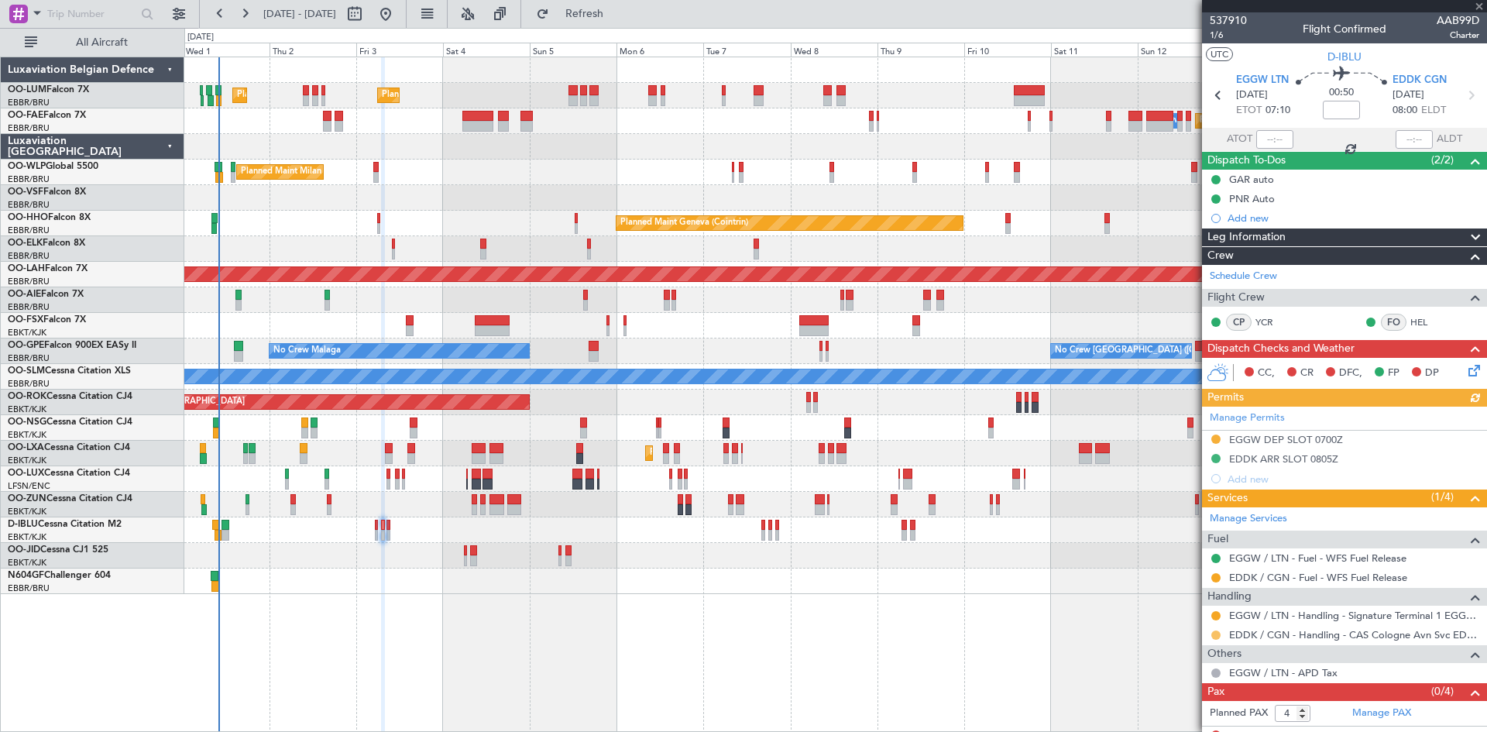
click at [1215, 631] on button at bounding box center [1216, 635] width 9 height 9
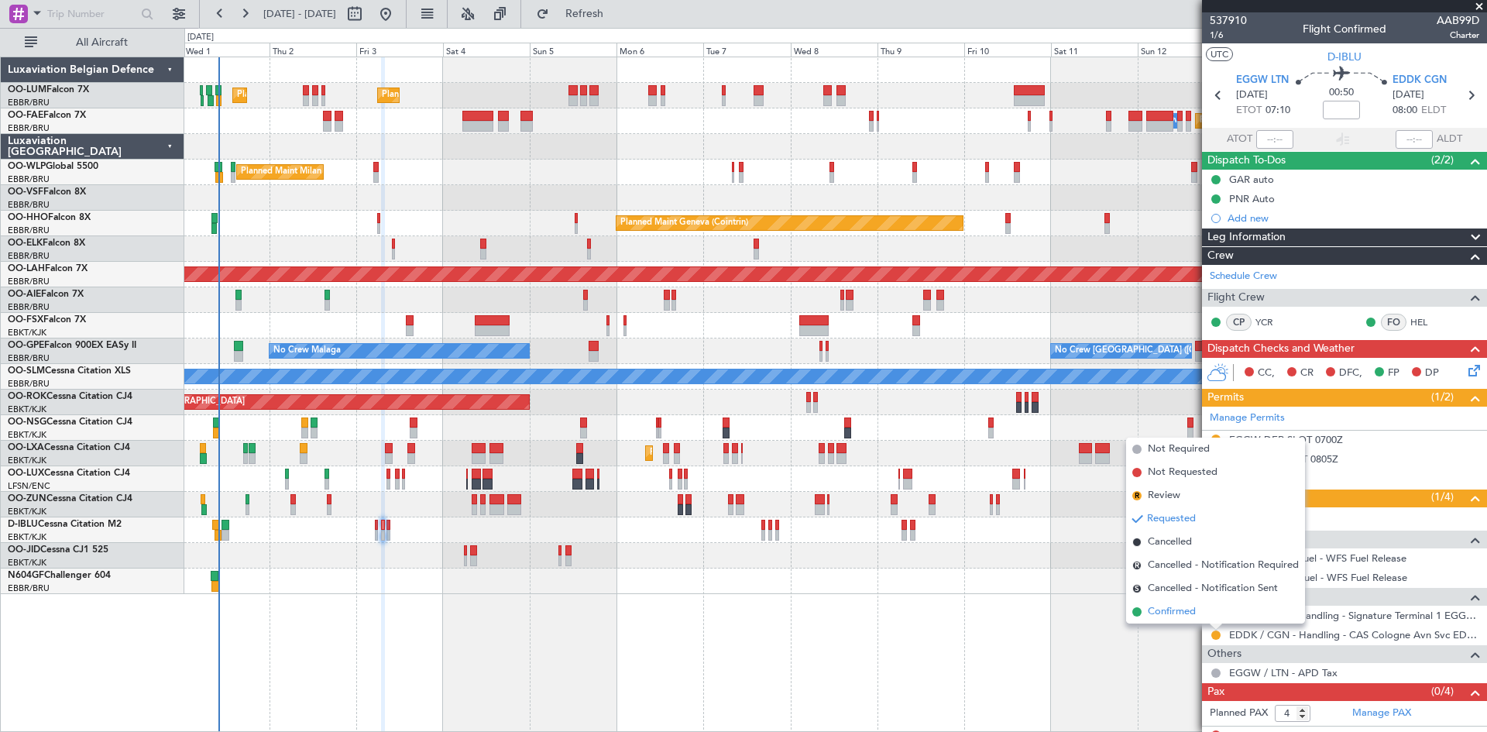
click at [1177, 614] on span "Confirmed" at bounding box center [1172, 611] width 48 height 15
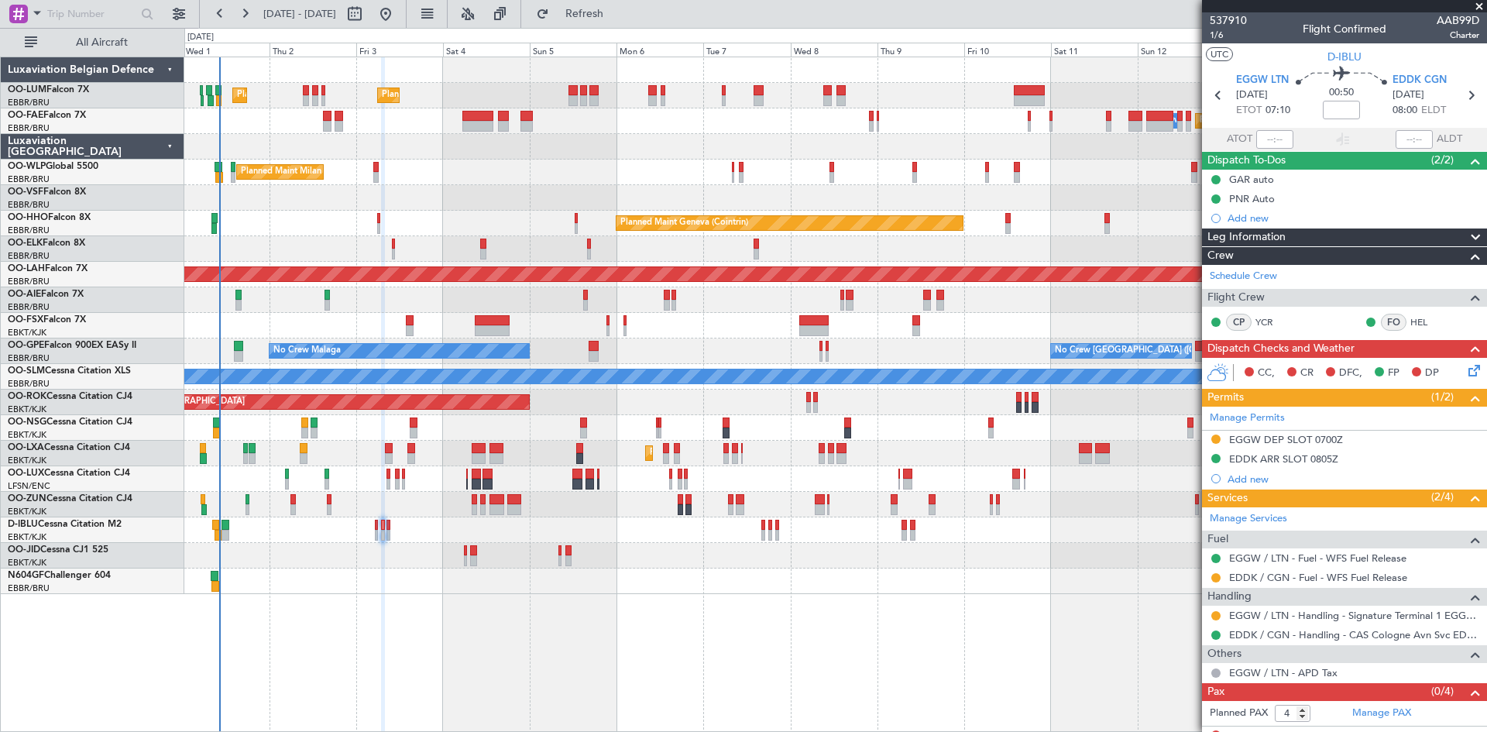
click at [1466, 368] on icon at bounding box center [1472, 368] width 12 height 12
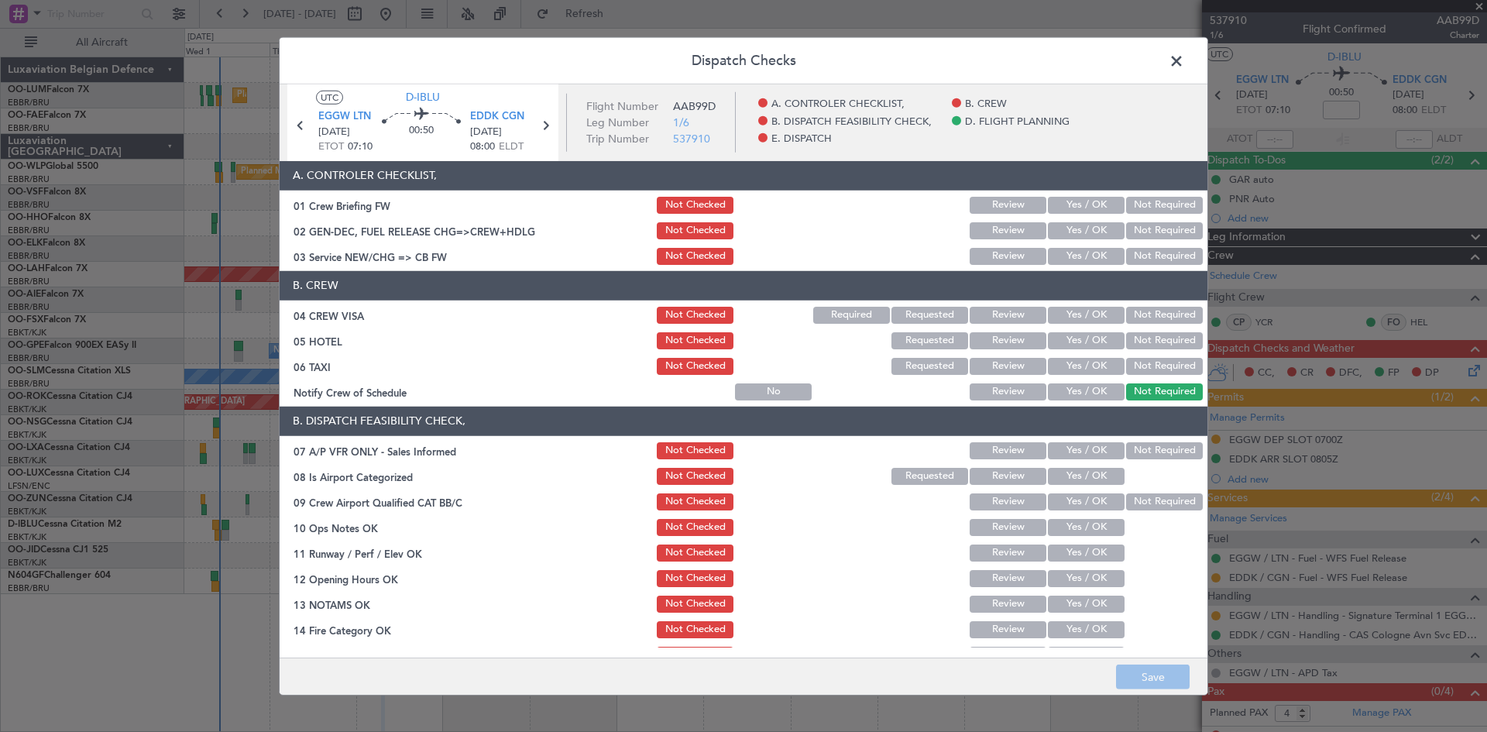
click at [1084, 605] on button "Yes / OK" at bounding box center [1086, 604] width 77 height 17
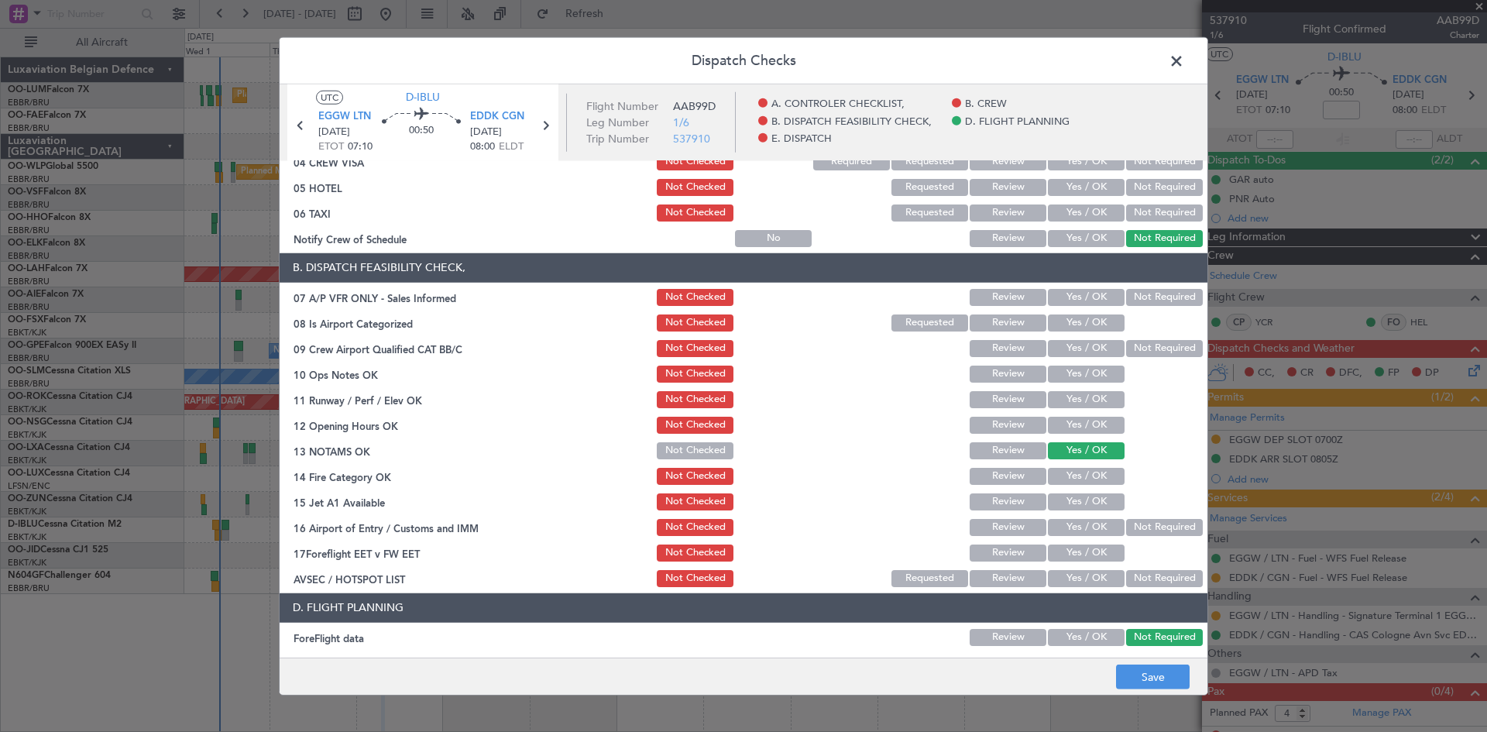
scroll to position [155, 0]
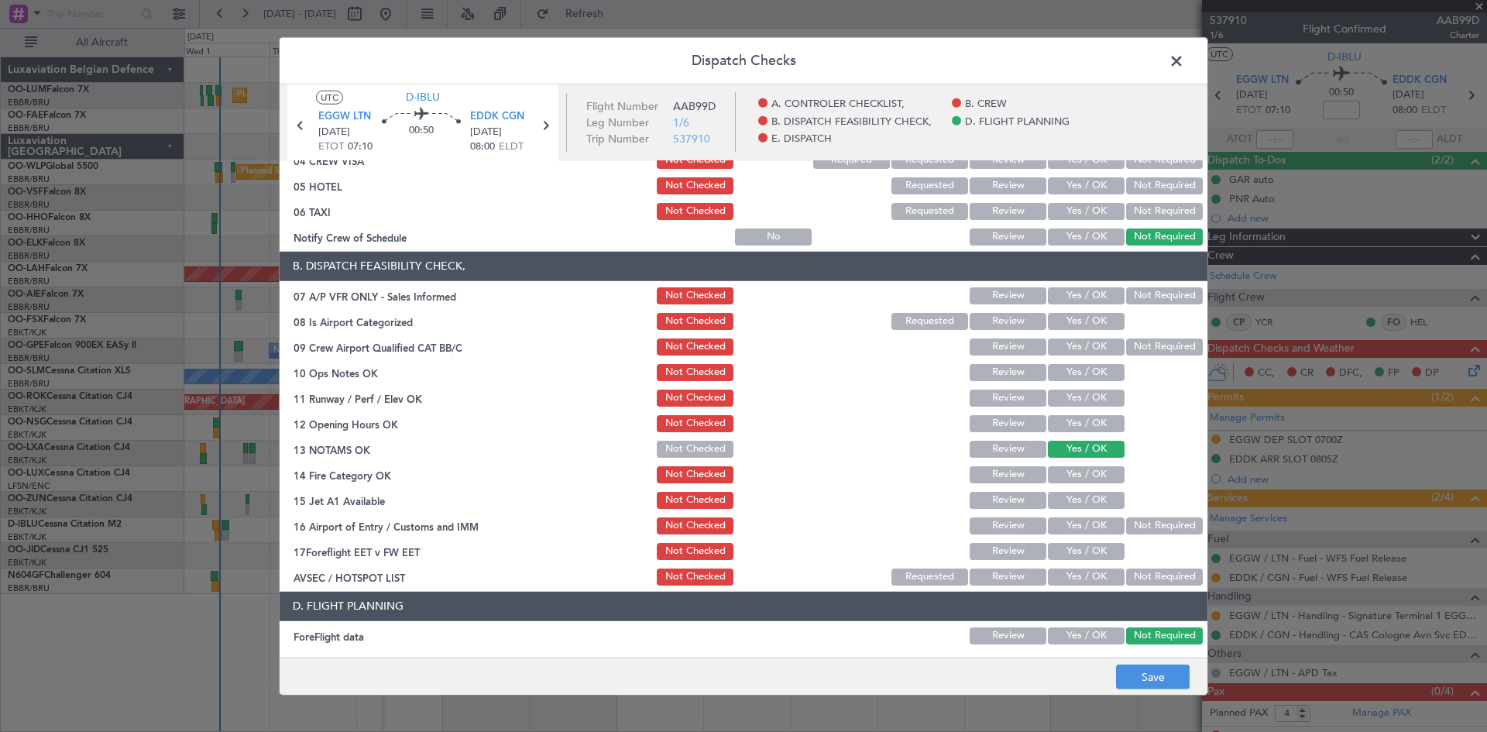
click at [1069, 474] on button "Yes / OK" at bounding box center [1086, 474] width 77 height 17
click at [1075, 506] on button "Yes / OK" at bounding box center [1086, 500] width 77 height 17
click at [1100, 524] on button "Yes / OK" at bounding box center [1086, 525] width 77 height 17
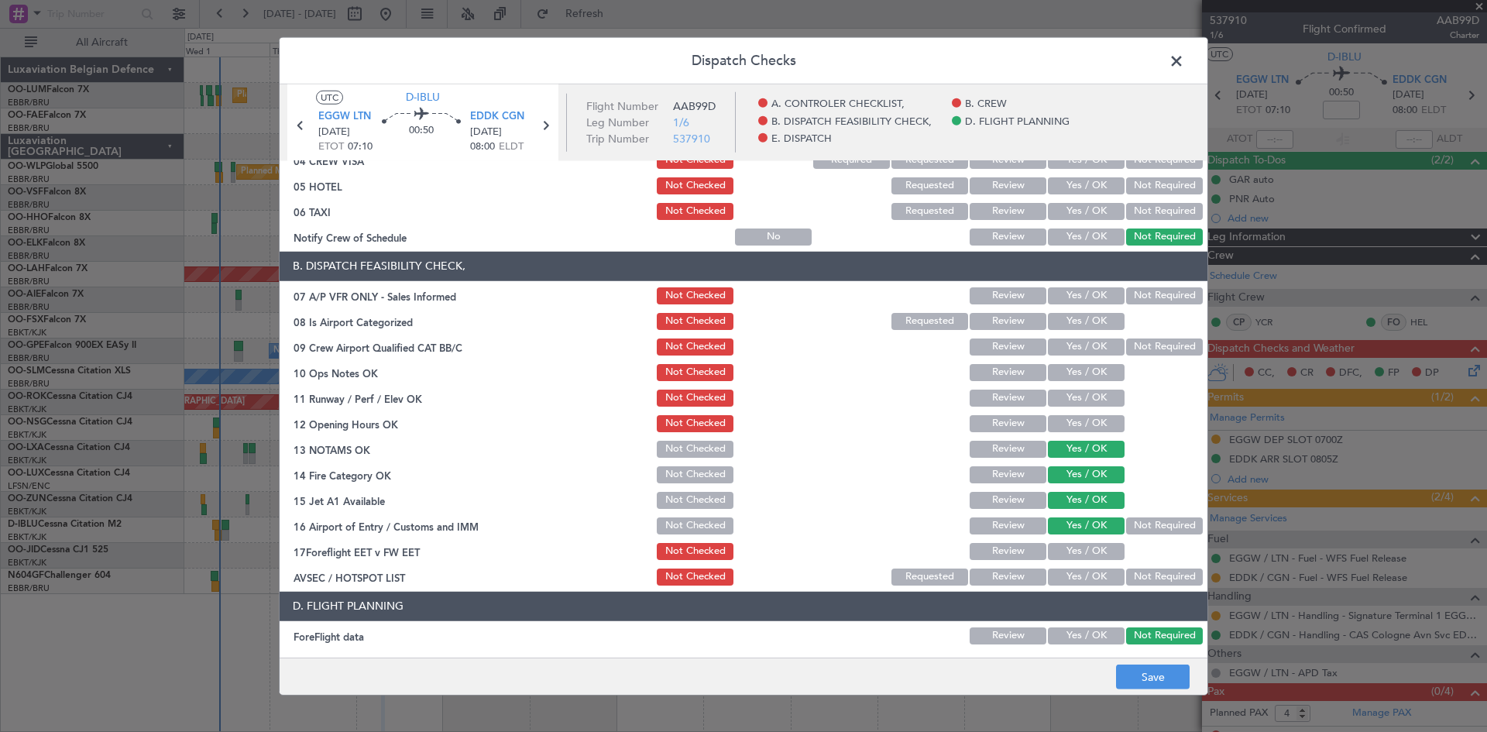
click at [1085, 424] on button "Yes / OK" at bounding box center [1086, 423] width 77 height 17
click at [1082, 398] on button "Yes / OK" at bounding box center [1086, 398] width 77 height 17
click at [1074, 365] on button "Yes / OK" at bounding box center [1086, 372] width 77 height 17
click at [486, 119] on span "EDDK CGN" at bounding box center [497, 116] width 54 height 15
click at [359, 112] on span "EGGW LTN" at bounding box center [344, 116] width 53 height 15
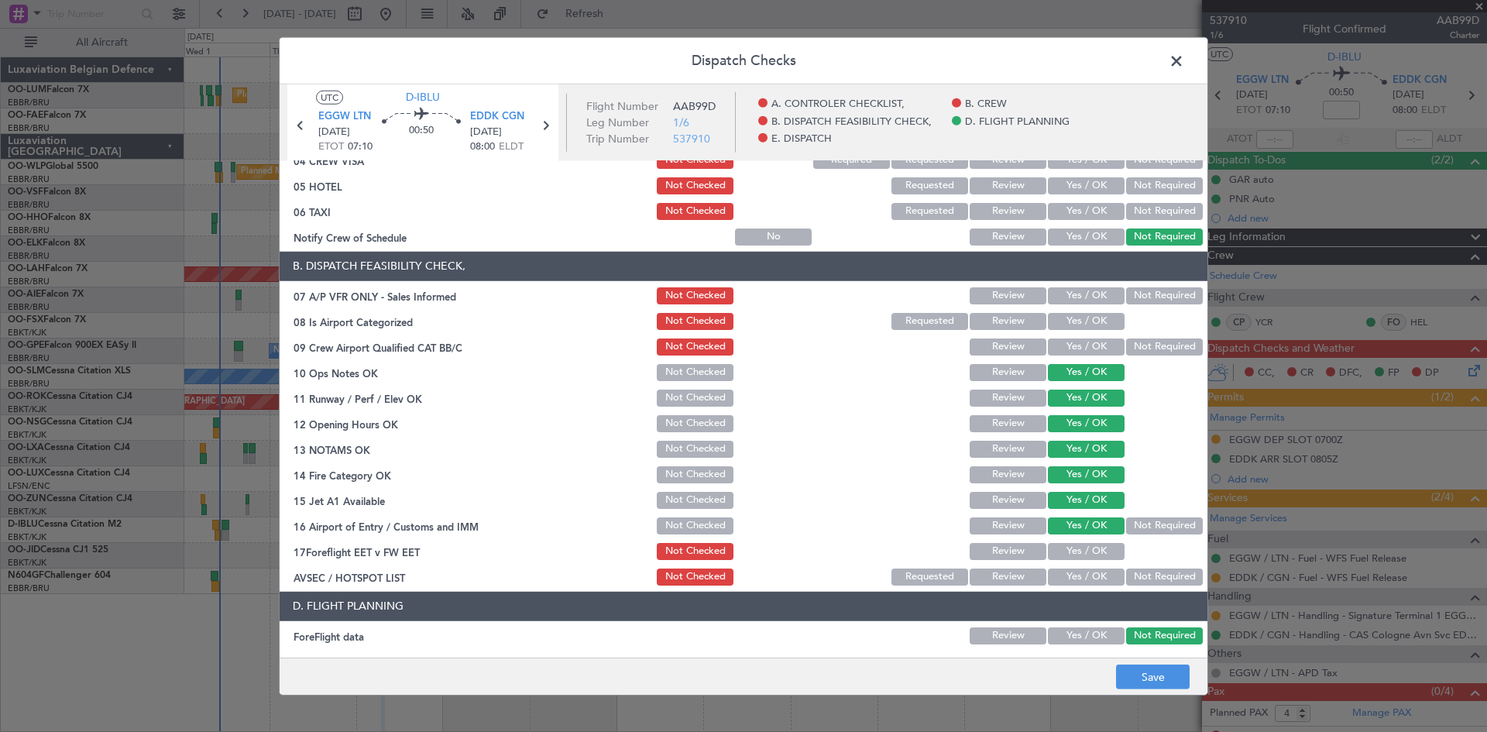
click at [1071, 317] on button "Yes / OK" at bounding box center [1086, 321] width 77 height 17
click at [339, 120] on span "EGGW LTN" at bounding box center [344, 116] width 53 height 15
click at [1143, 297] on button "Not Required" at bounding box center [1164, 295] width 77 height 17
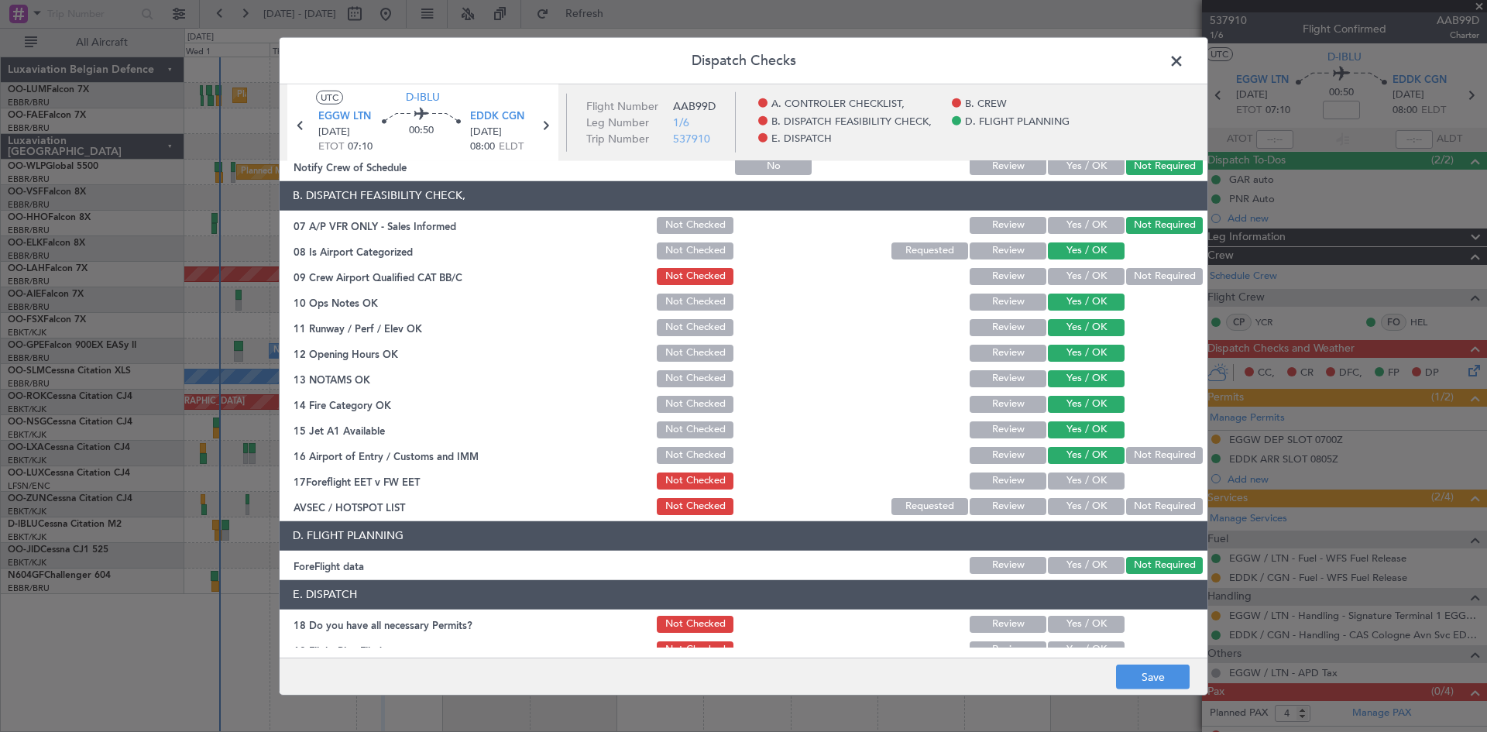
scroll to position [293, 0]
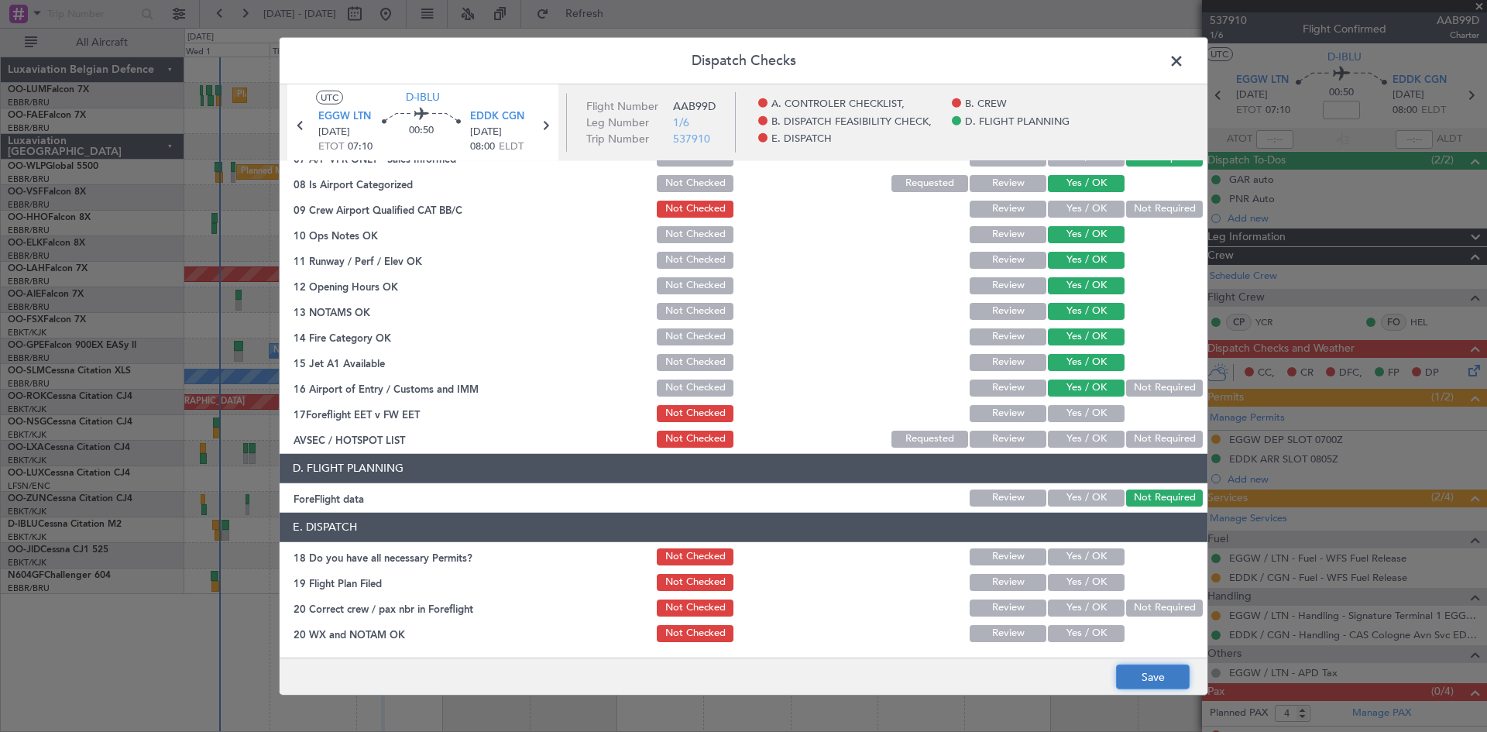
click at [1167, 678] on button "Save" at bounding box center [1153, 677] width 74 height 25
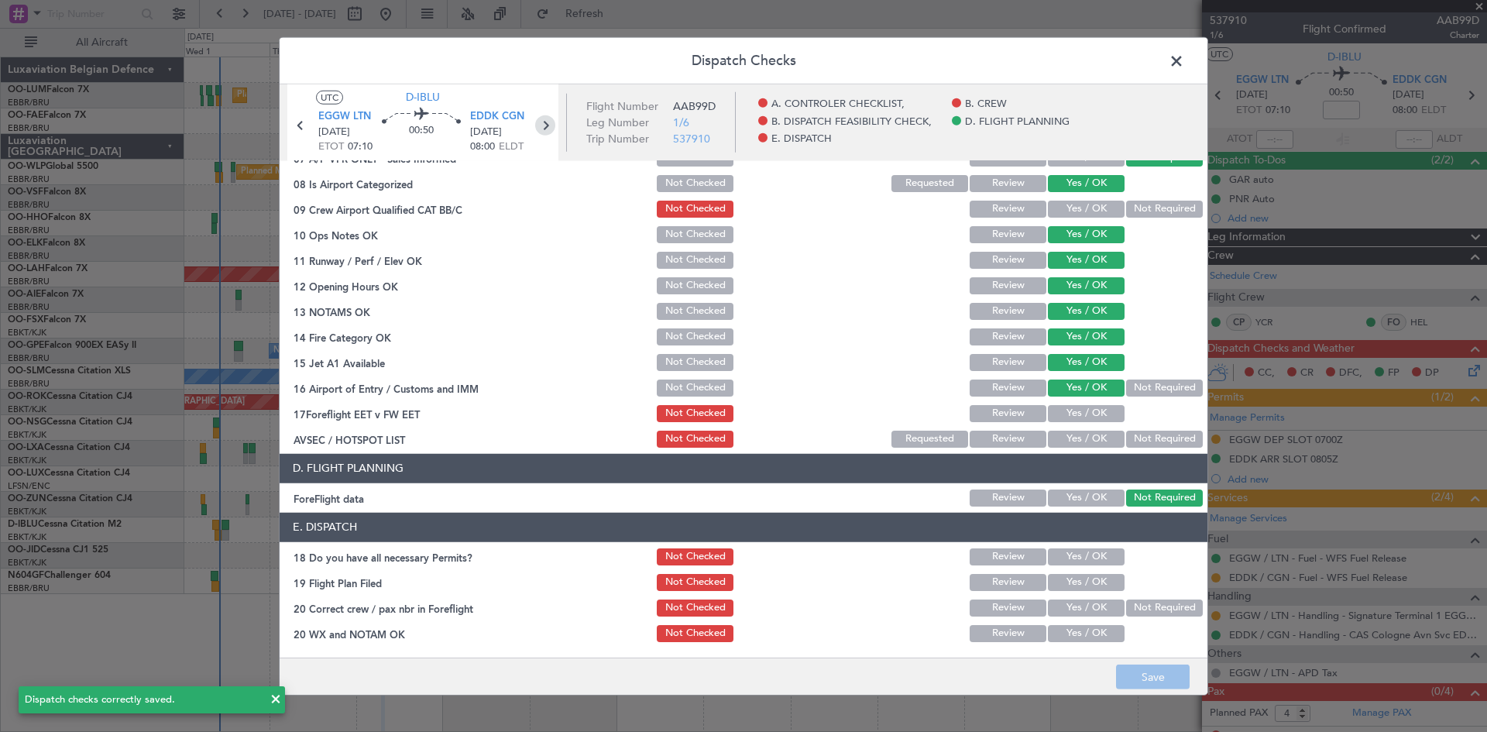
click at [551, 128] on icon at bounding box center [545, 125] width 20 height 20
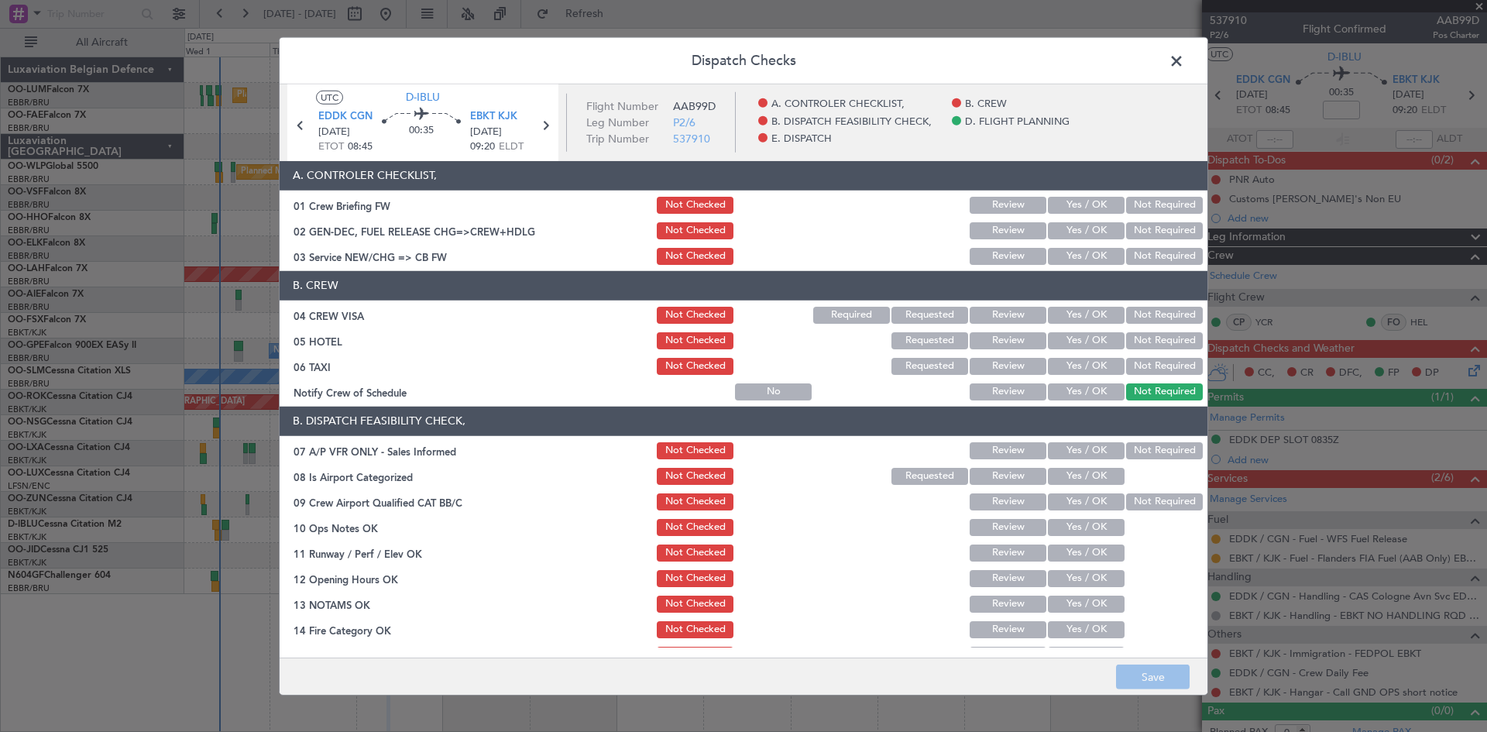
click at [1143, 315] on button "Not Required" at bounding box center [1164, 315] width 77 height 17
click at [1143, 352] on section "B. CREW 04 CREW VISA Not Checked Required Requested Review Yes / OK Not Require…" at bounding box center [744, 337] width 928 height 132
click at [1143, 343] on button "Not Required" at bounding box center [1164, 340] width 77 height 17
click at [1148, 441] on div "Not Required" at bounding box center [1163, 451] width 78 height 22
click at [1145, 449] on button "Not Required" at bounding box center [1164, 450] width 77 height 17
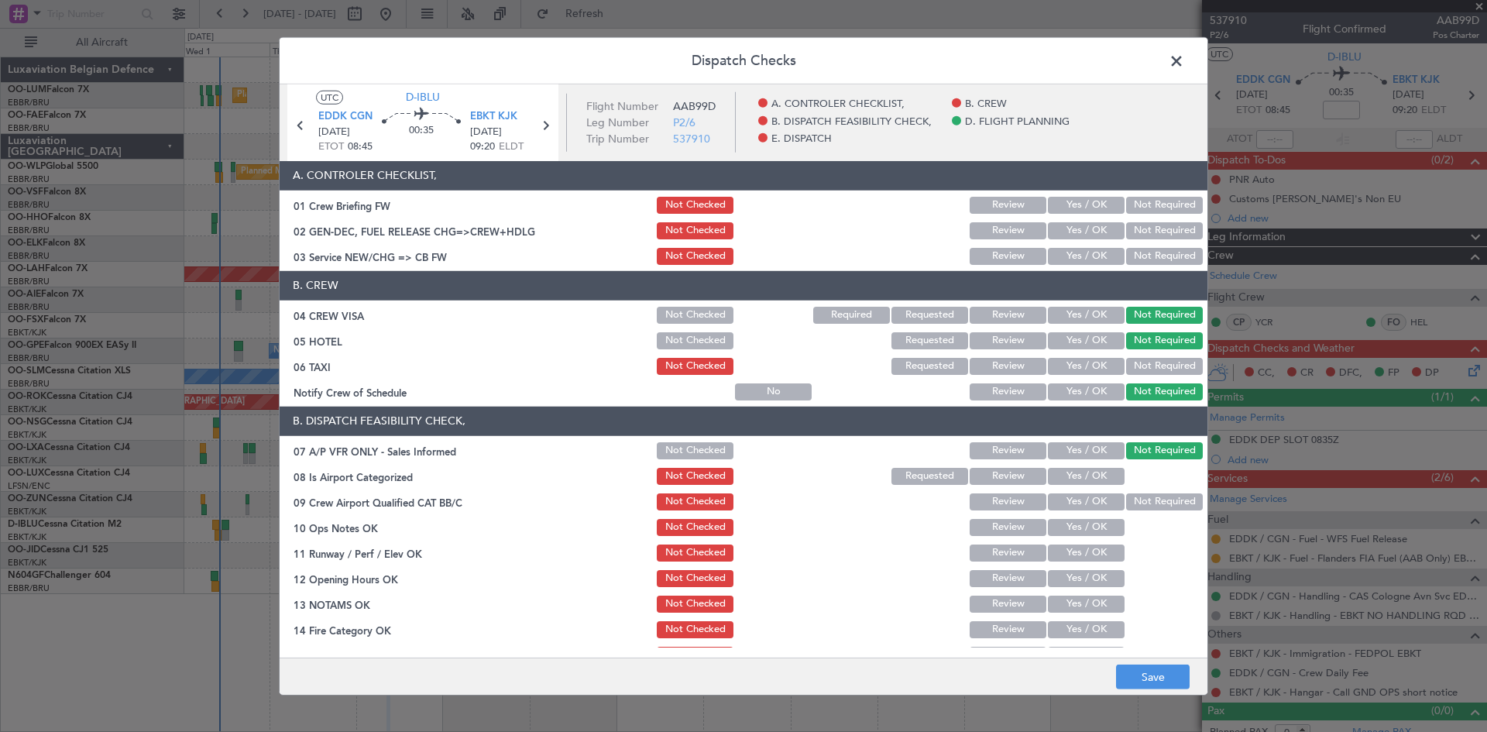
click at [1089, 477] on button "Yes / OK" at bounding box center [1086, 476] width 77 height 17
click at [1078, 528] on button "Yes / OK" at bounding box center [1086, 527] width 77 height 17
click at [1081, 552] on button "Yes / OK" at bounding box center [1086, 553] width 77 height 17
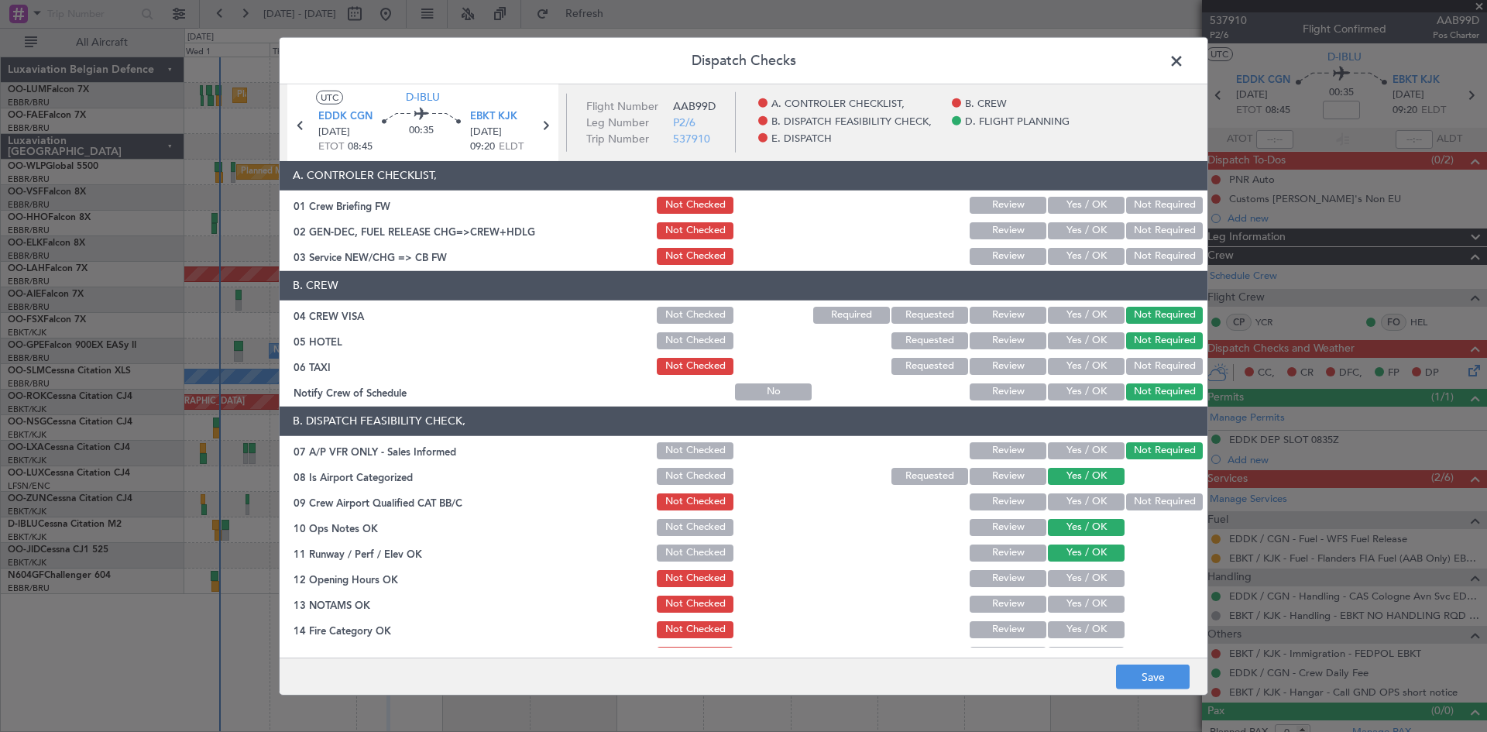
click at [1084, 580] on button "Yes / OK" at bounding box center [1086, 578] width 77 height 17
click at [1083, 610] on button "Yes / OK" at bounding box center [1086, 604] width 77 height 17
click at [1081, 633] on button "Yes / OK" at bounding box center [1086, 629] width 77 height 17
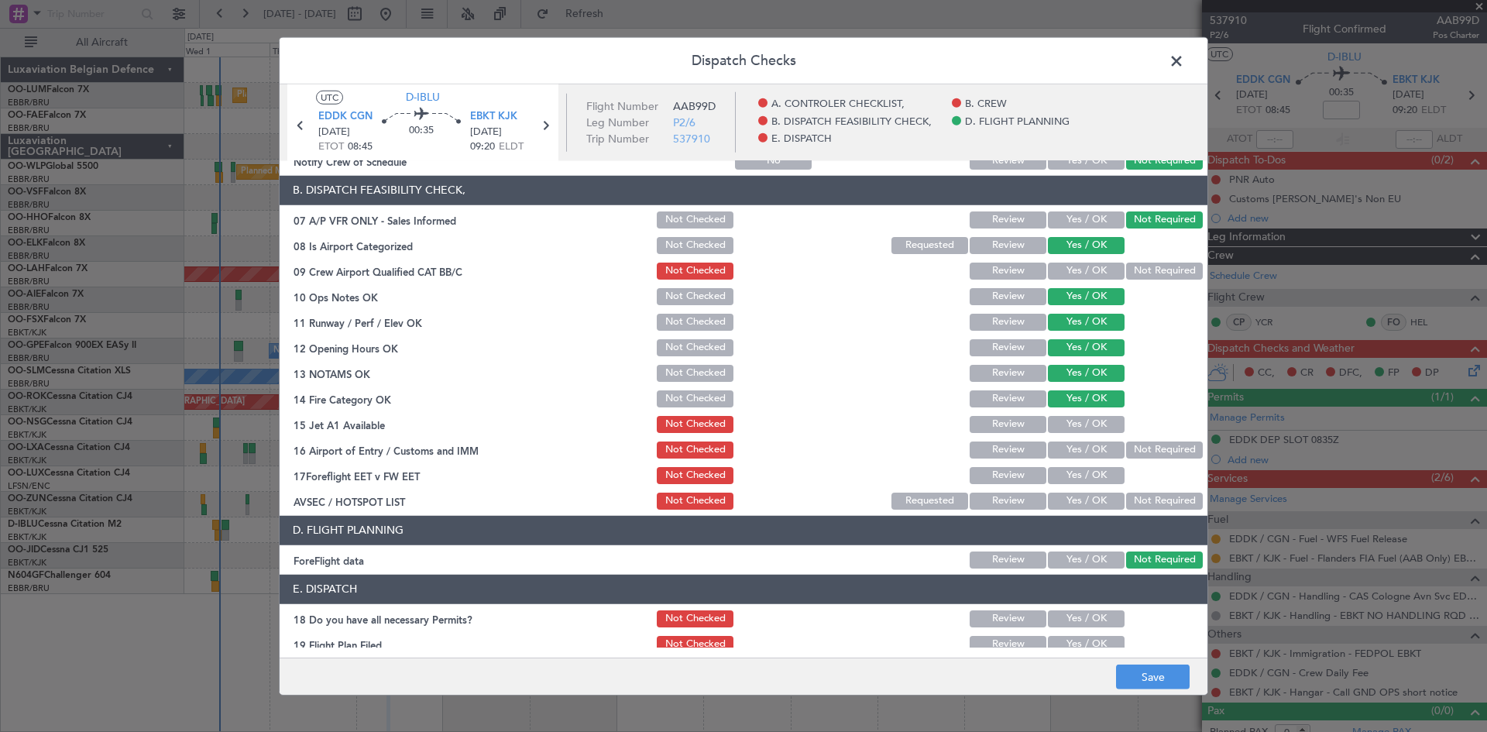
scroll to position [232, 0]
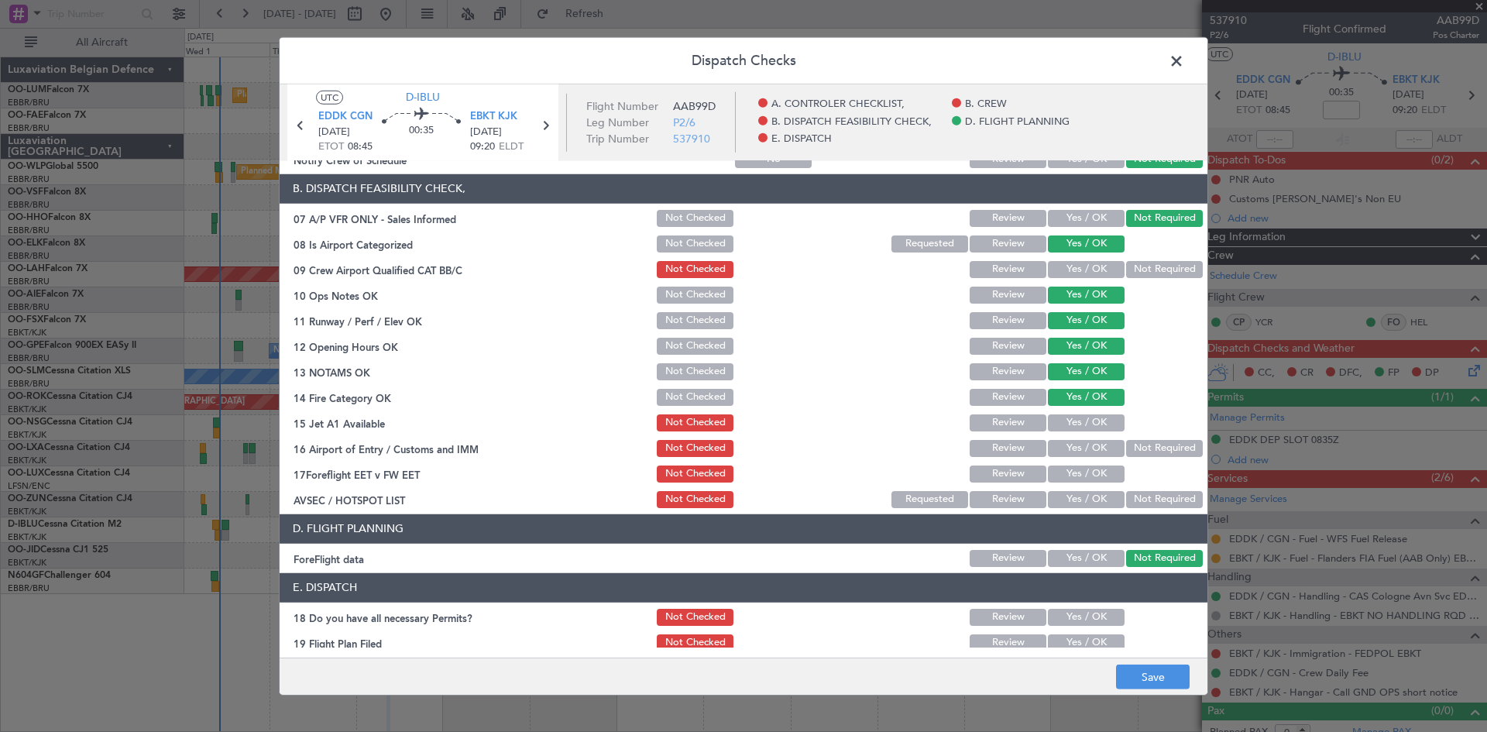
click at [1075, 419] on button "Yes / OK" at bounding box center [1086, 422] width 77 height 17
click at [1135, 449] on button "Not Required" at bounding box center [1164, 448] width 77 height 17
click at [1148, 678] on button "Save" at bounding box center [1153, 677] width 74 height 25
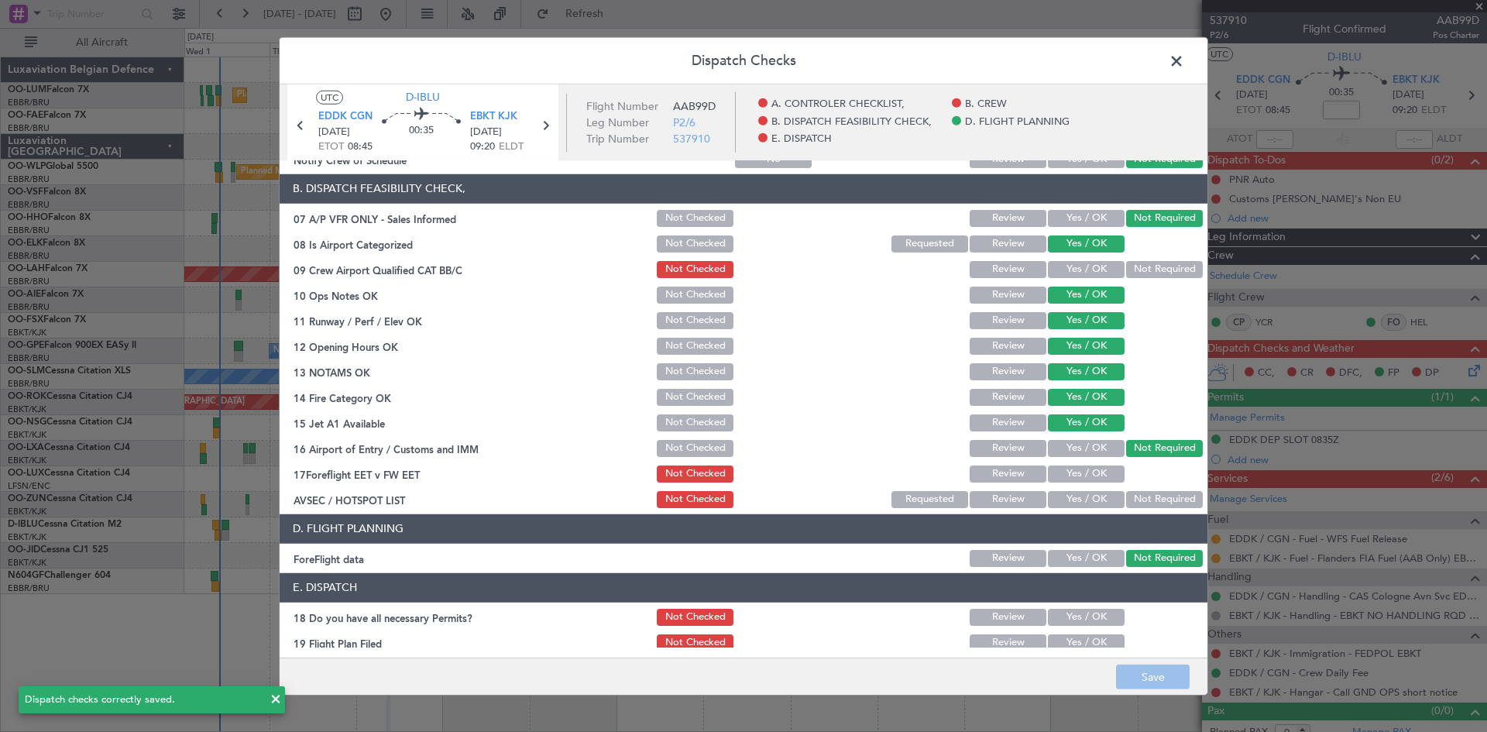
click at [1184, 54] on span at bounding box center [1184, 64] width 0 height 31
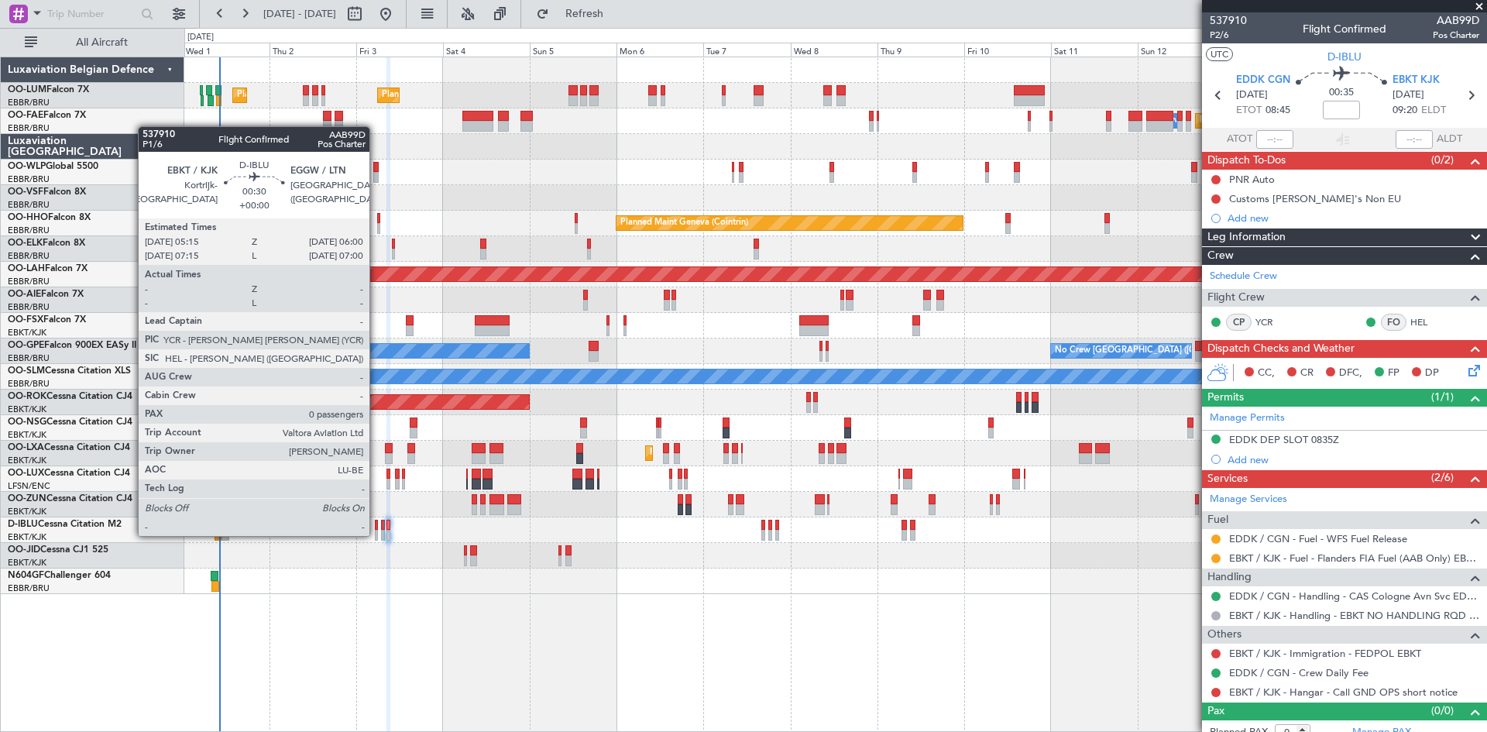
click at [376, 535] on div at bounding box center [376, 535] width 3 height 11
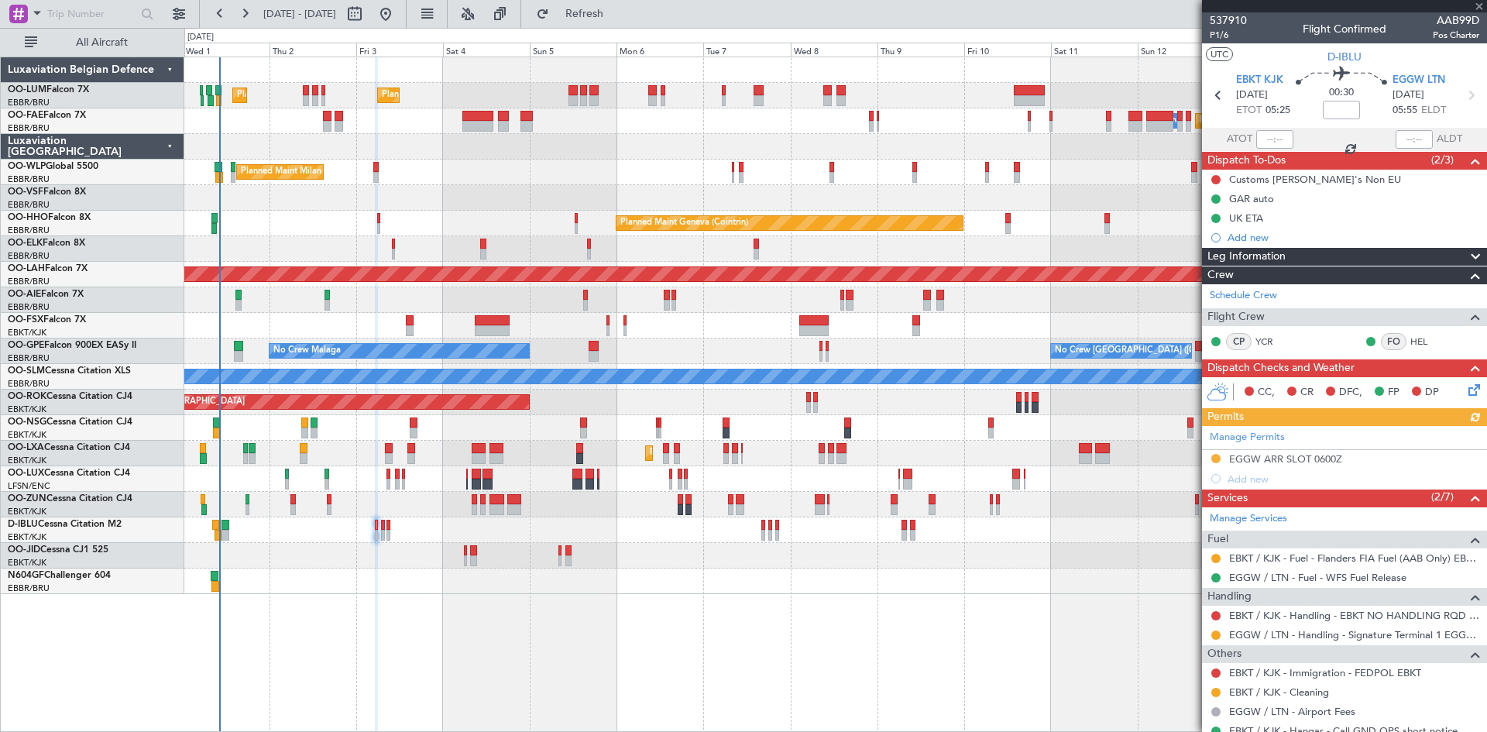
click at [1466, 388] on icon at bounding box center [1472, 387] width 12 height 12
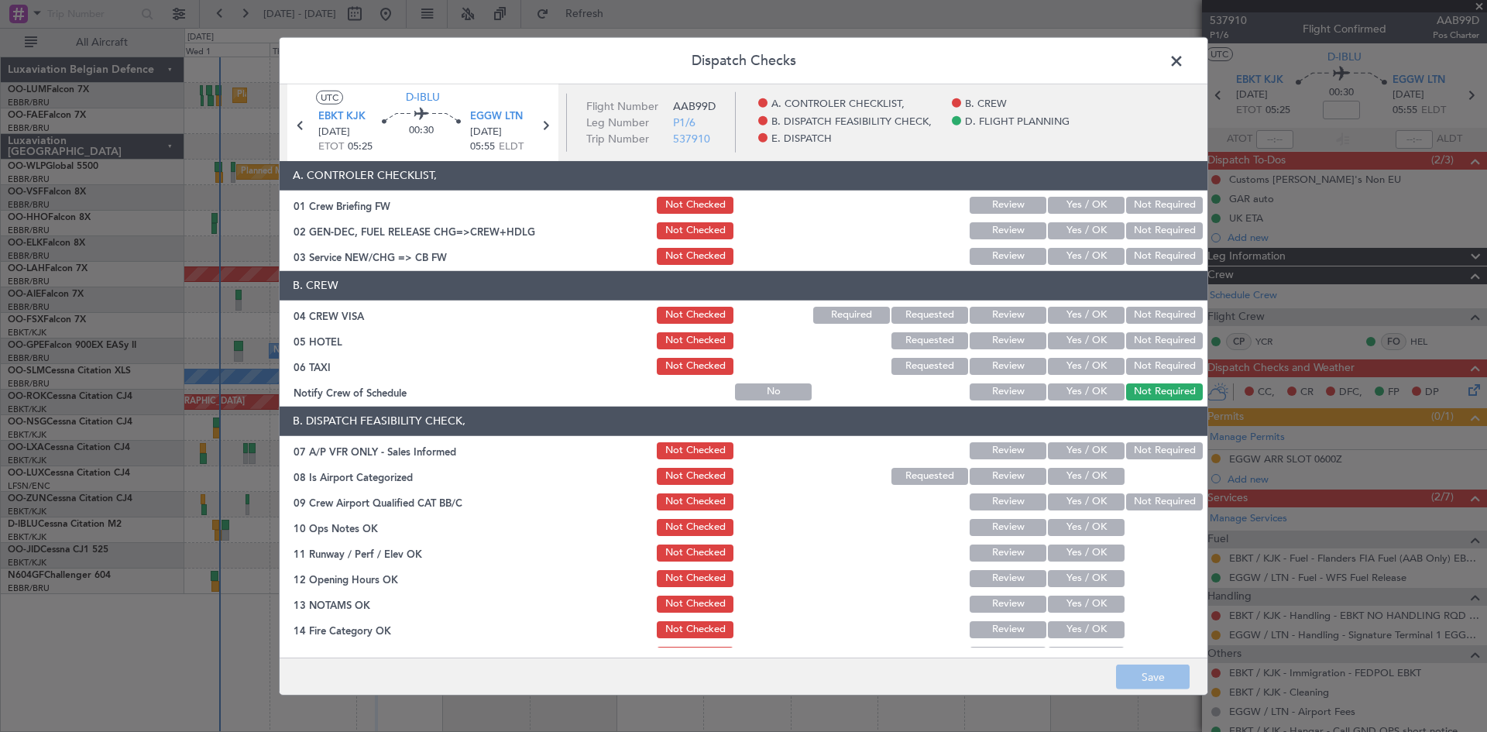
click at [1160, 339] on button "Not Required" at bounding box center [1164, 340] width 77 height 17
click at [1153, 361] on button "Not Required" at bounding box center [1164, 366] width 77 height 17
click at [1165, 449] on button "Not Required" at bounding box center [1164, 450] width 77 height 17
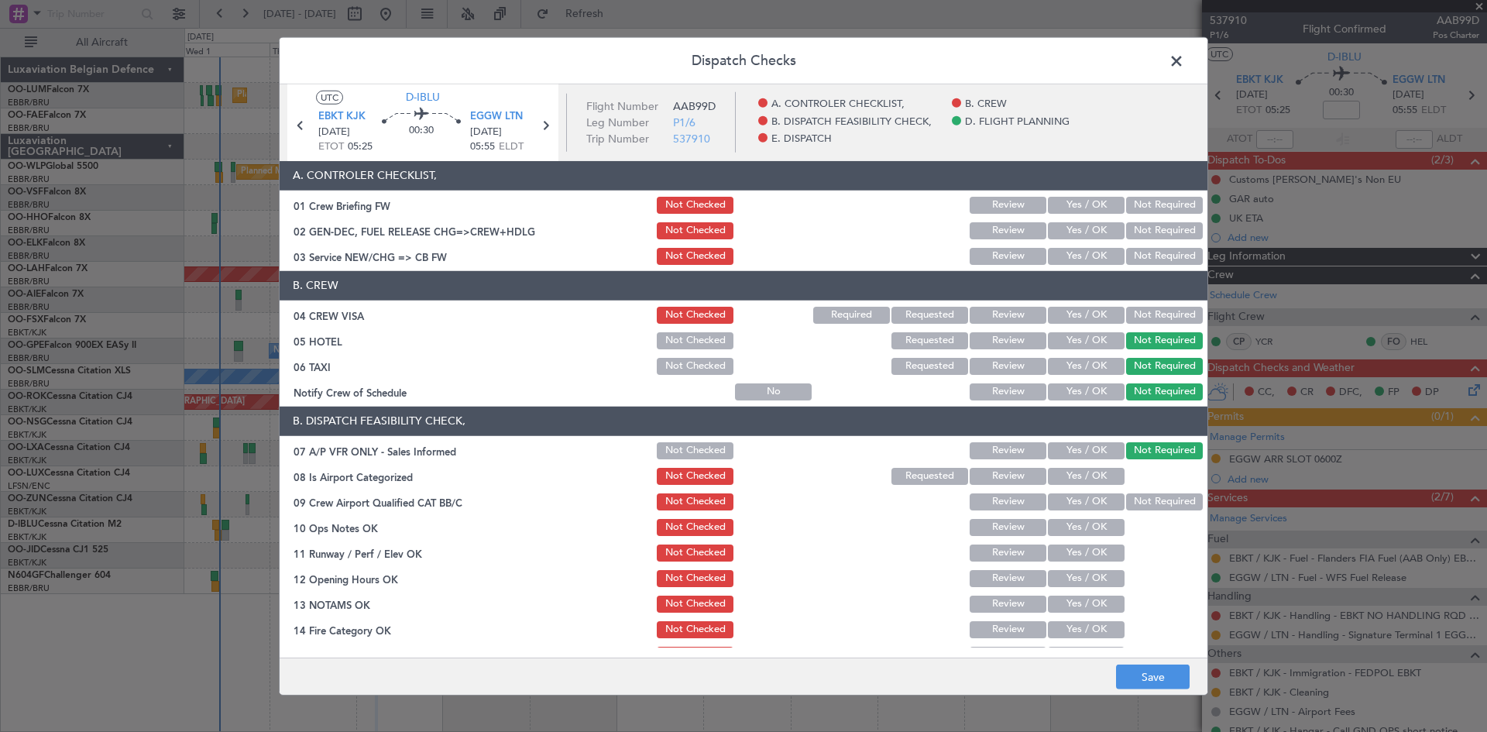
click at [1072, 475] on button "Yes / OK" at bounding box center [1086, 476] width 77 height 17
click at [1080, 502] on button "Yes / OK" at bounding box center [1086, 501] width 77 height 17
click at [1083, 524] on button "Yes / OK" at bounding box center [1086, 527] width 77 height 17
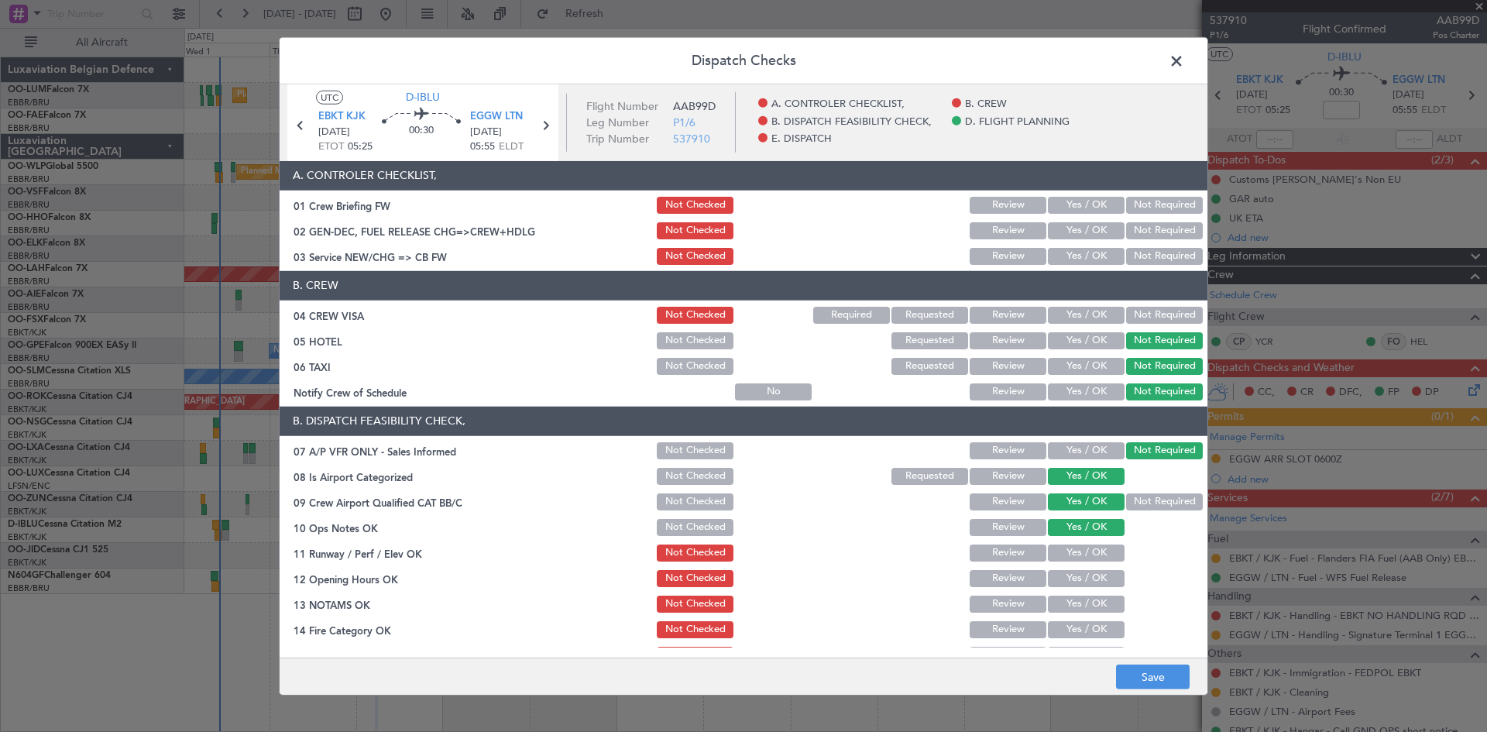
drag, startPoint x: 1084, startPoint y: 548, endPoint x: 1085, endPoint y: 558, distance: 9.3
click at [1084, 549] on button "Yes / OK" at bounding box center [1086, 553] width 77 height 17
click at [1078, 584] on button "Yes / OK" at bounding box center [1086, 578] width 77 height 17
click at [672, 500] on button "Not Checked" at bounding box center [695, 501] width 77 height 17
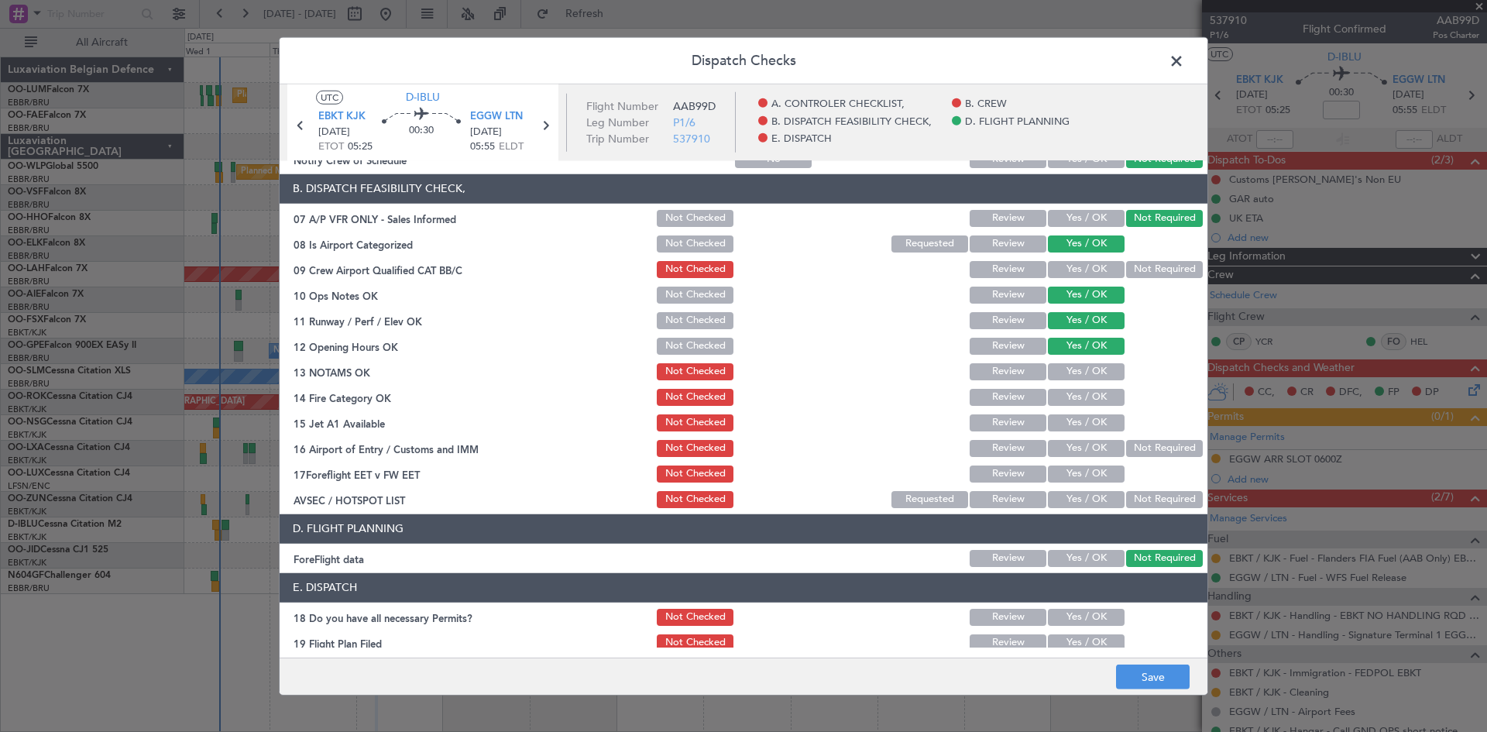
click at [1081, 372] on button "Yes / OK" at bounding box center [1086, 371] width 77 height 17
click at [1076, 396] on button "Yes / OK" at bounding box center [1086, 397] width 77 height 17
click at [1075, 416] on button "Yes / OK" at bounding box center [1086, 422] width 77 height 17
click at [1083, 447] on button "Yes / OK" at bounding box center [1086, 448] width 77 height 17
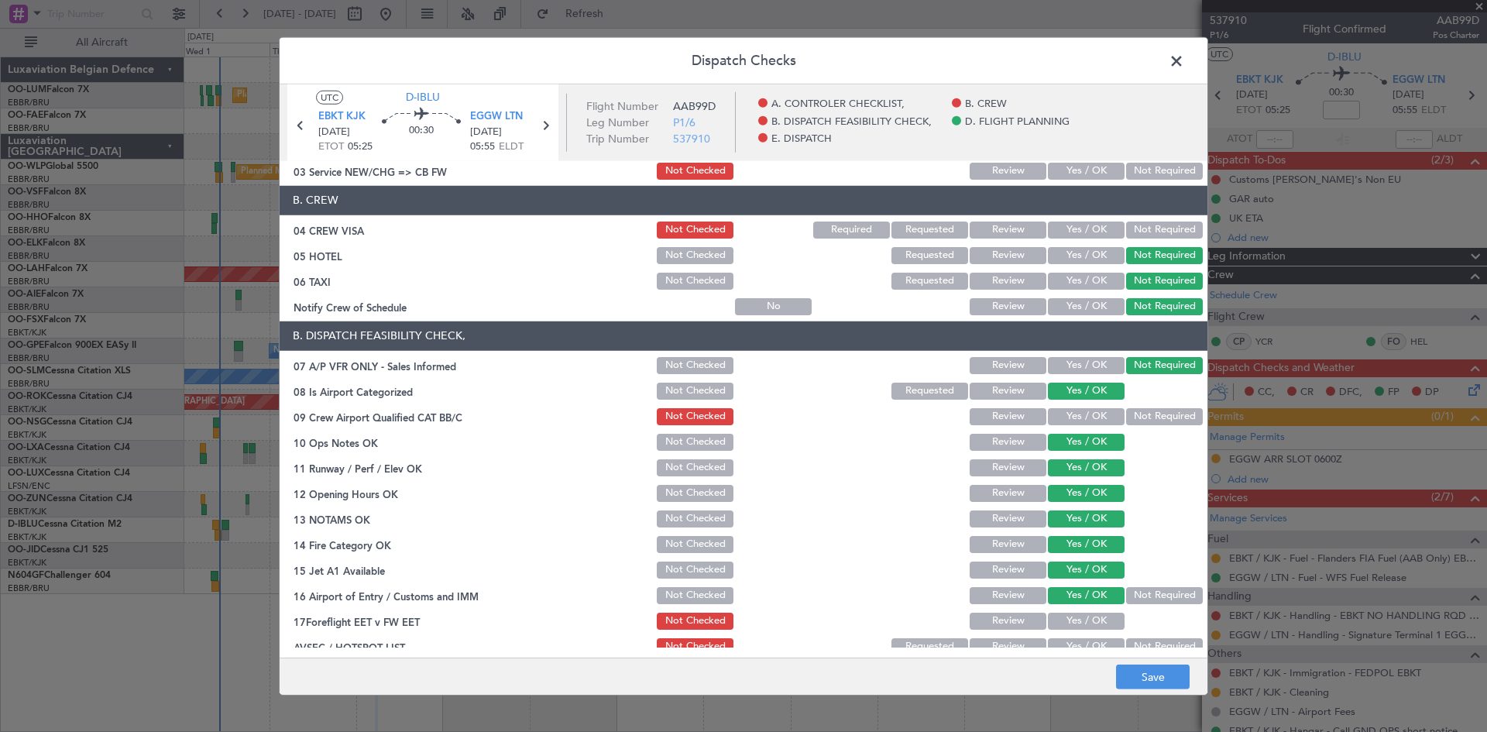
scroll to position [0, 0]
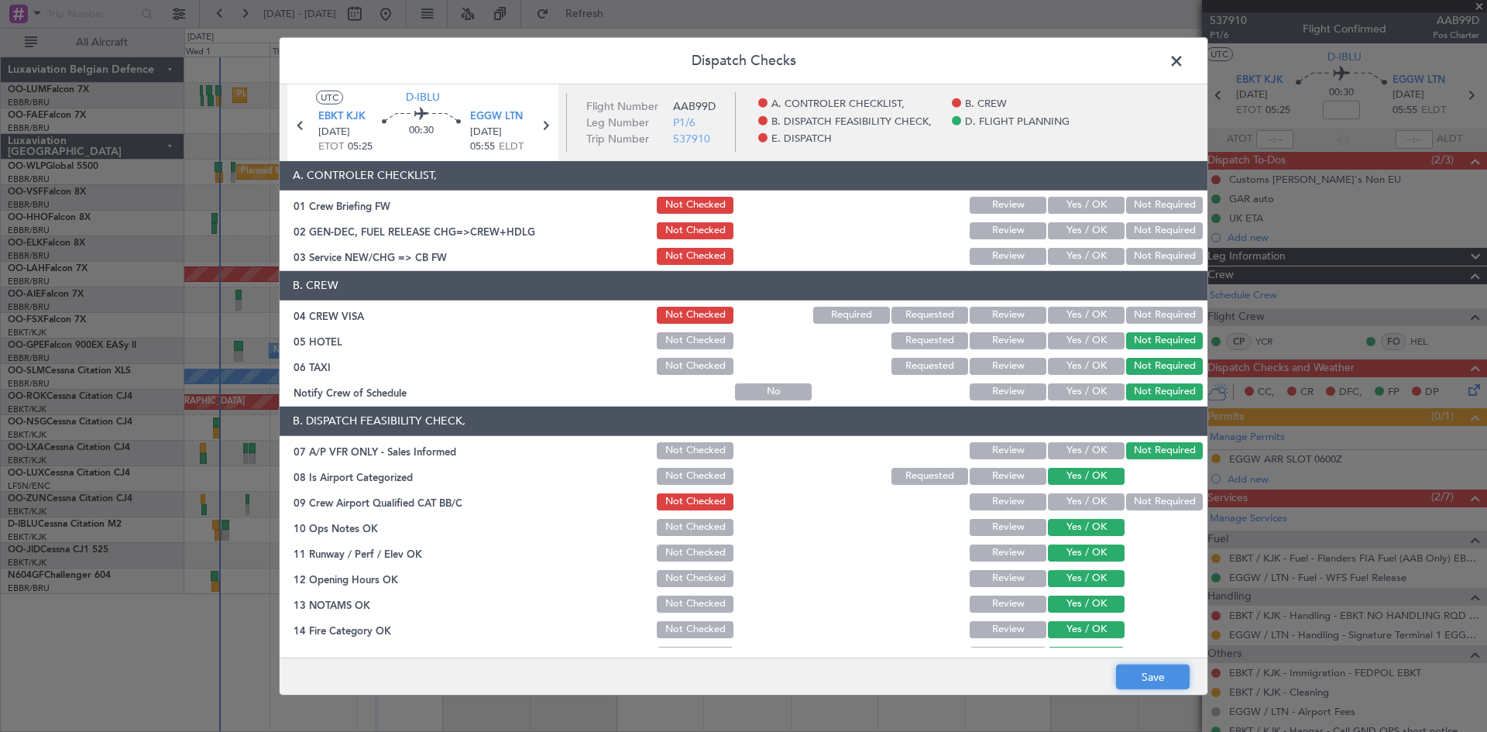
click at [1170, 669] on button "Save" at bounding box center [1153, 677] width 74 height 25
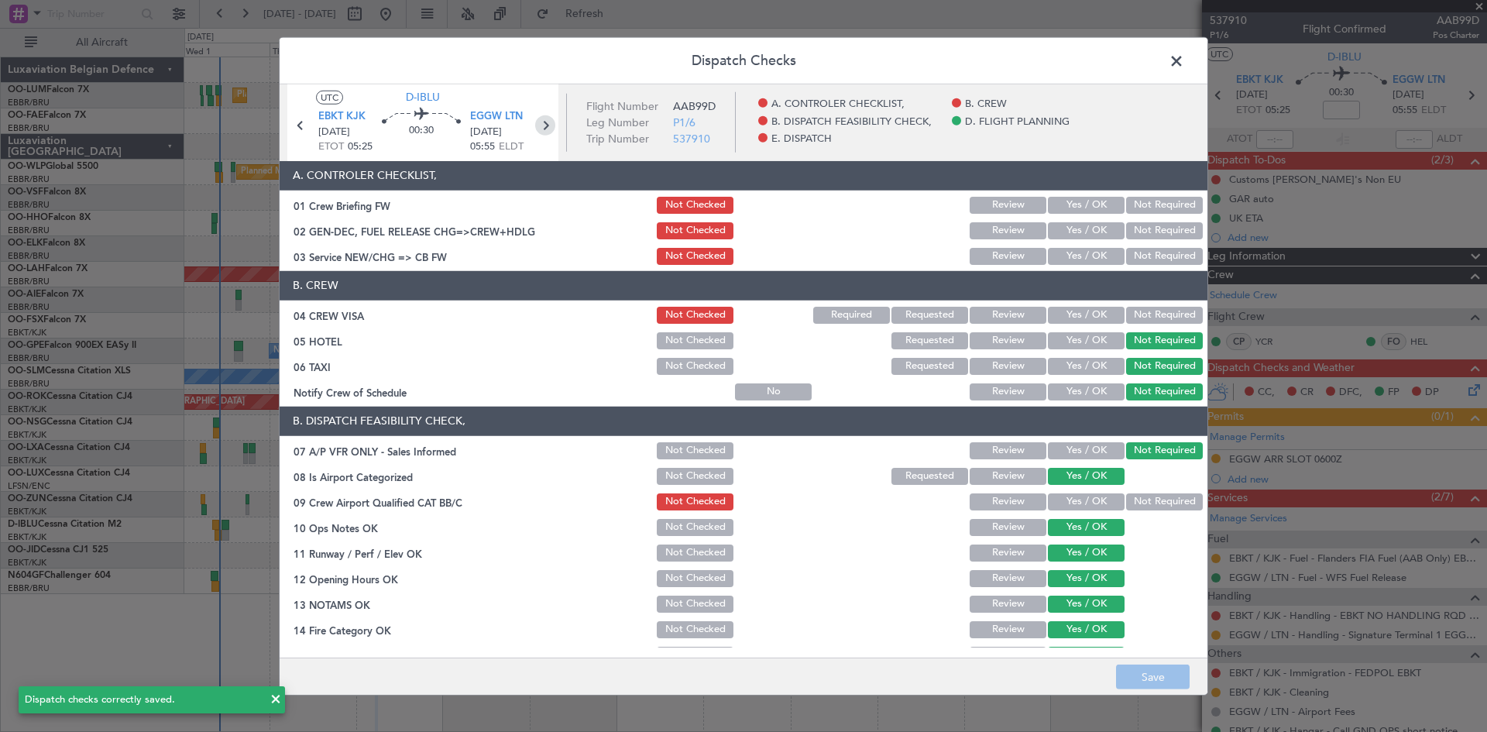
click at [545, 125] on icon at bounding box center [545, 125] width 20 height 20
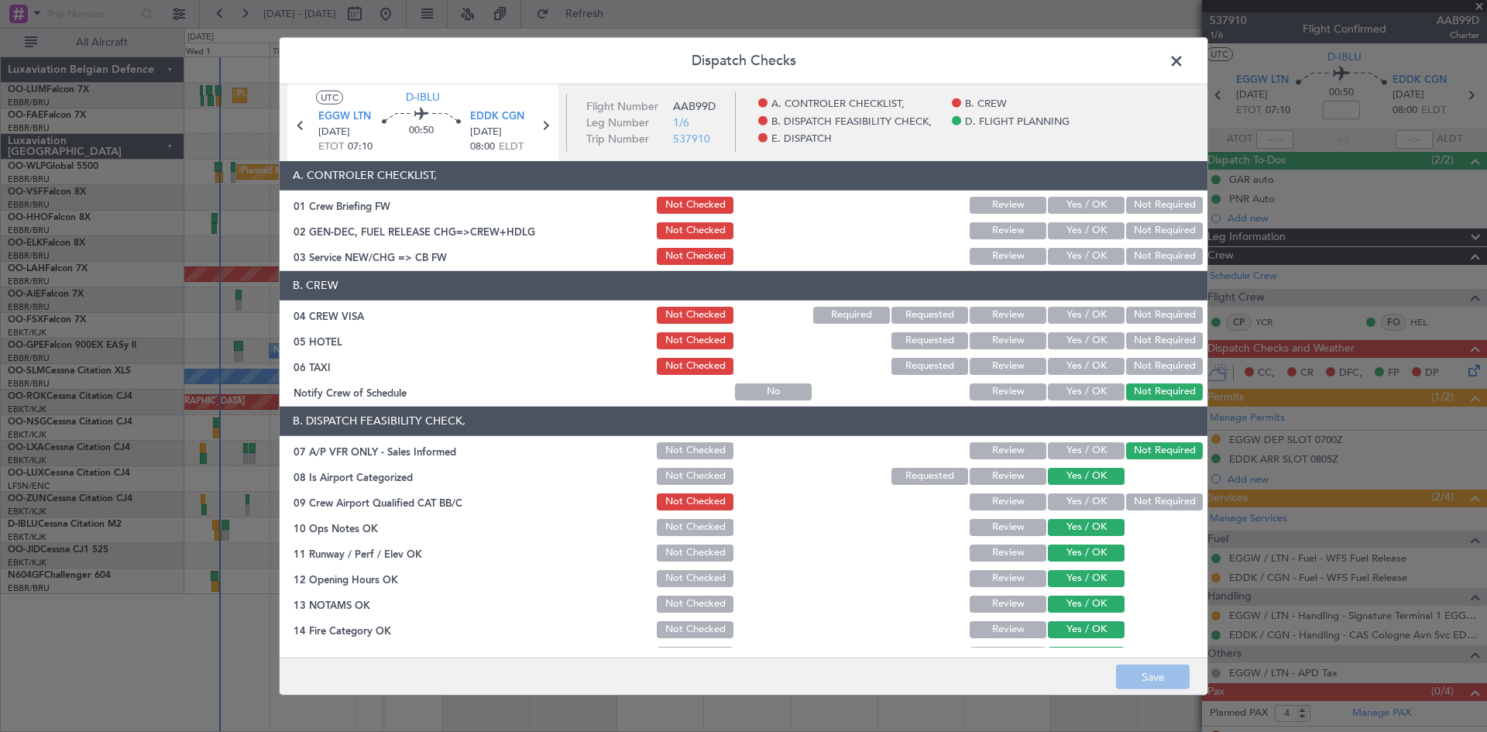
click at [1152, 345] on button "Not Required" at bounding box center [1164, 340] width 77 height 17
click at [1150, 365] on button "Not Required" at bounding box center [1164, 366] width 77 height 17
click at [1168, 681] on button "Save" at bounding box center [1153, 677] width 74 height 25
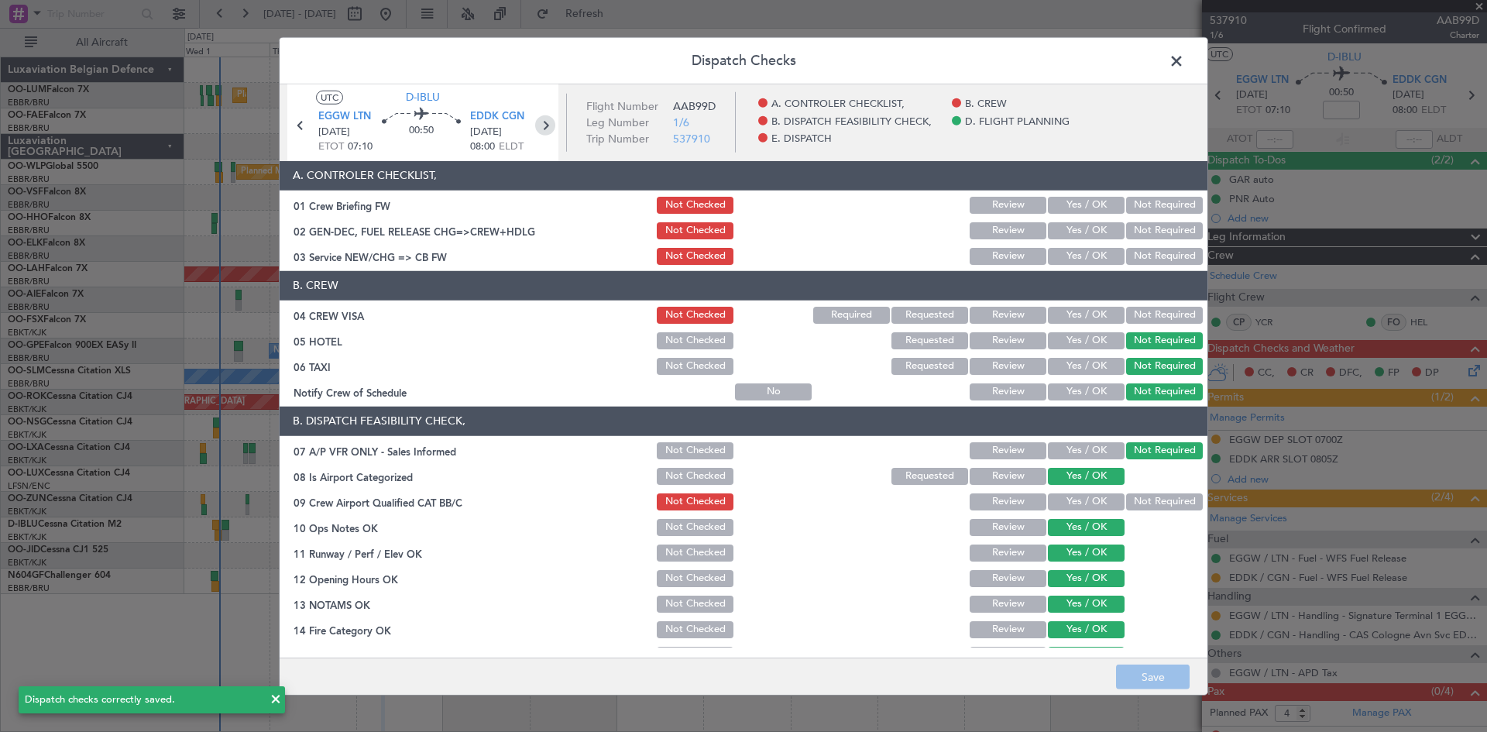
click at [548, 123] on icon at bounding box center [545, 125] width 20 height 20
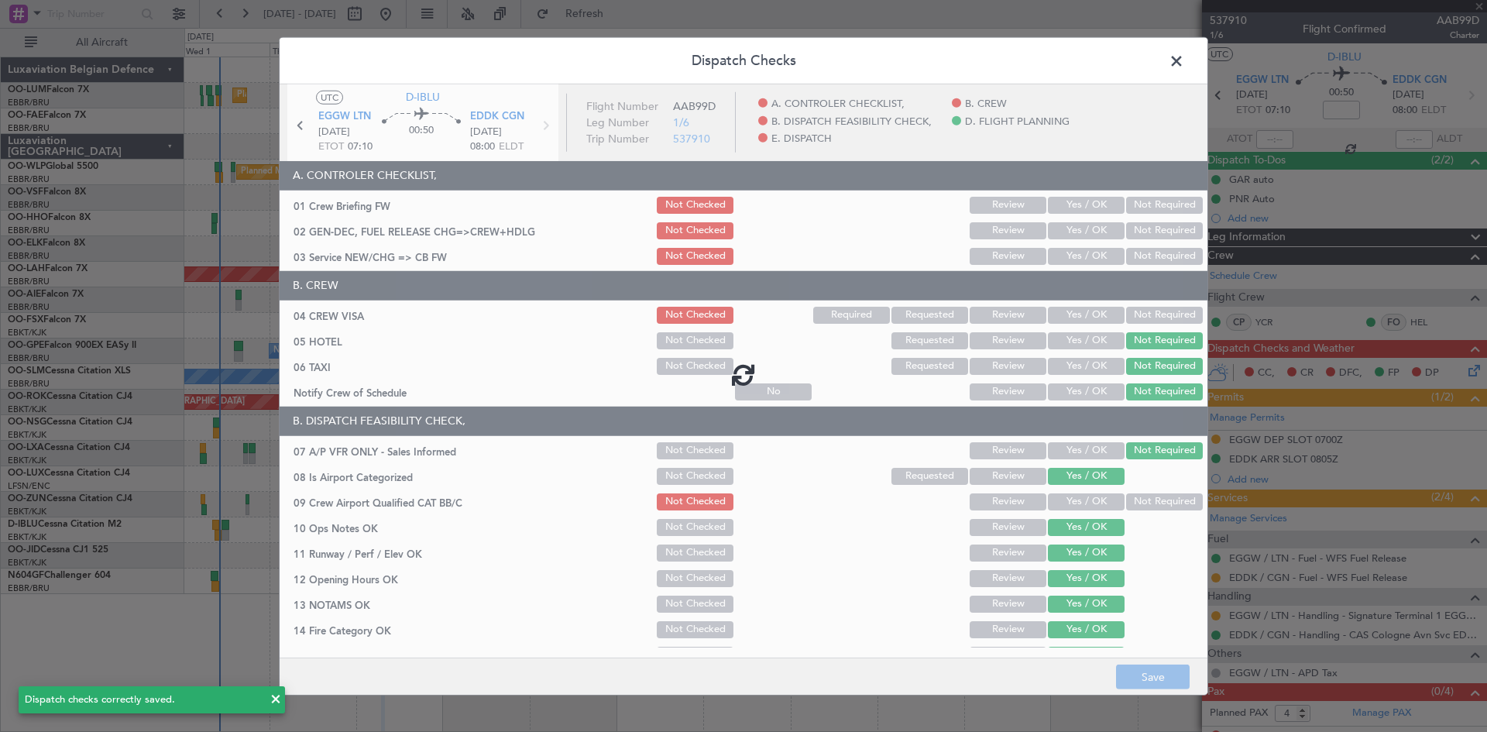
type input "0"
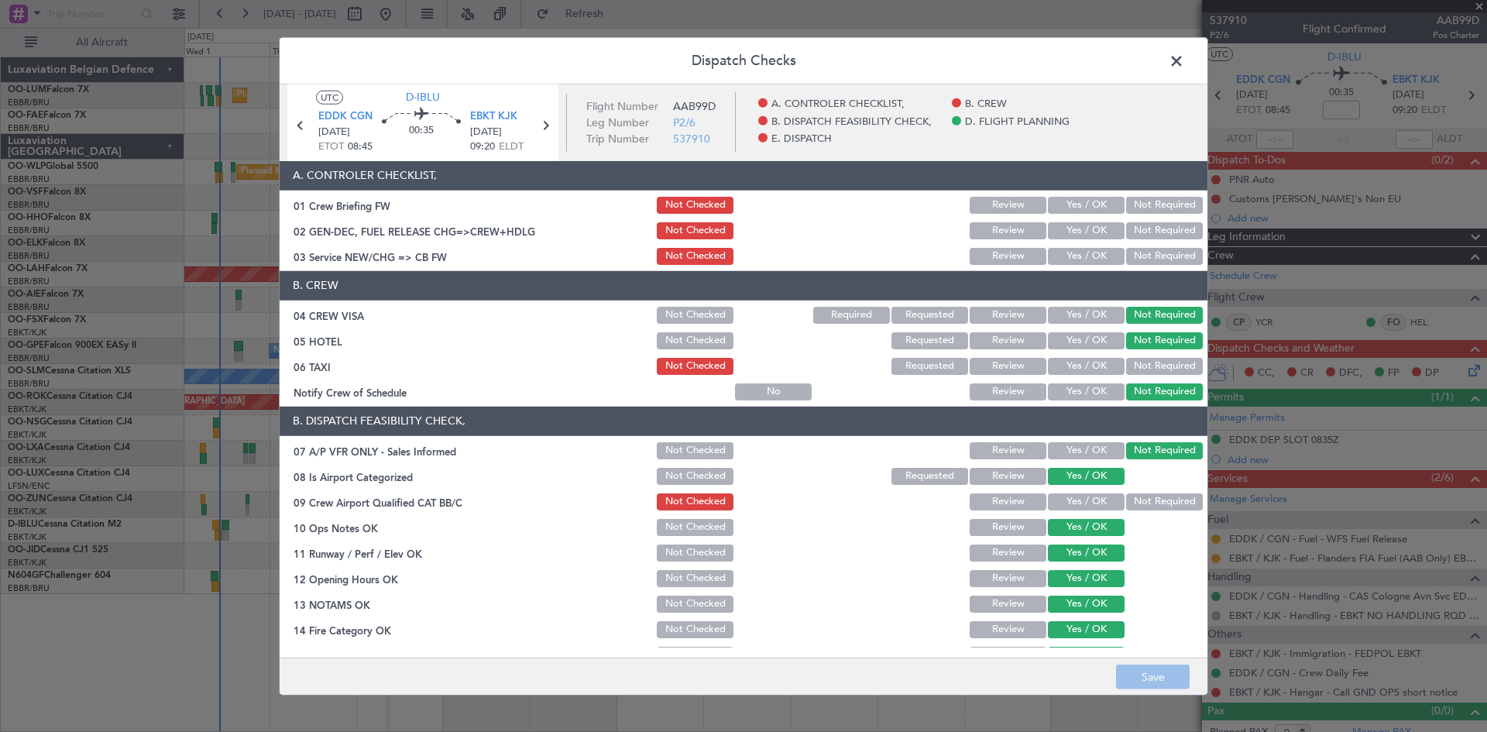
click at [1126, 358] on button "Not Required" at bounding box center [1164, 366] width 77 height 17
click at [1157, 670] on button "Save" at bounding box center [1153, 677] width 74 height 25
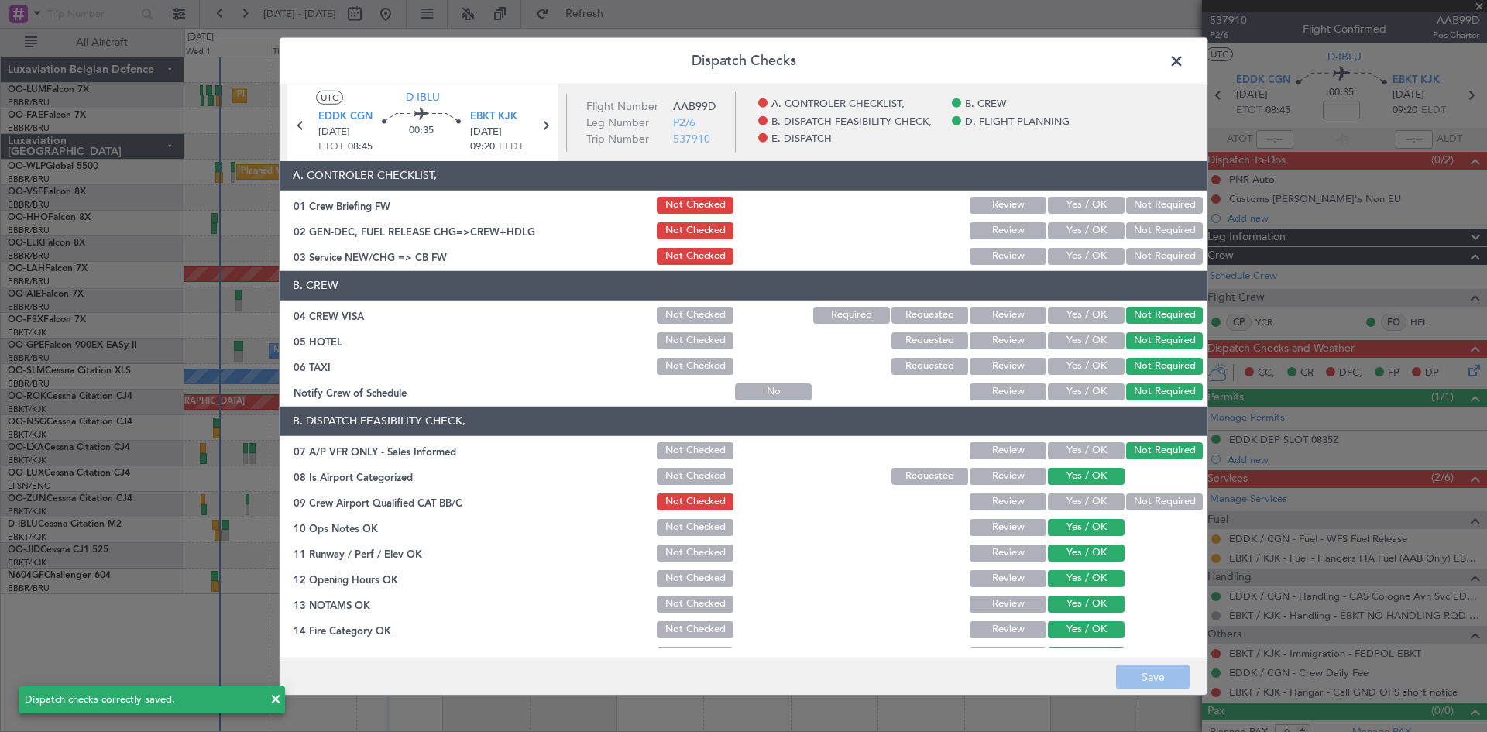
click at [1184, 64] on span at bounding box center [1184, 64] width 0 height 31
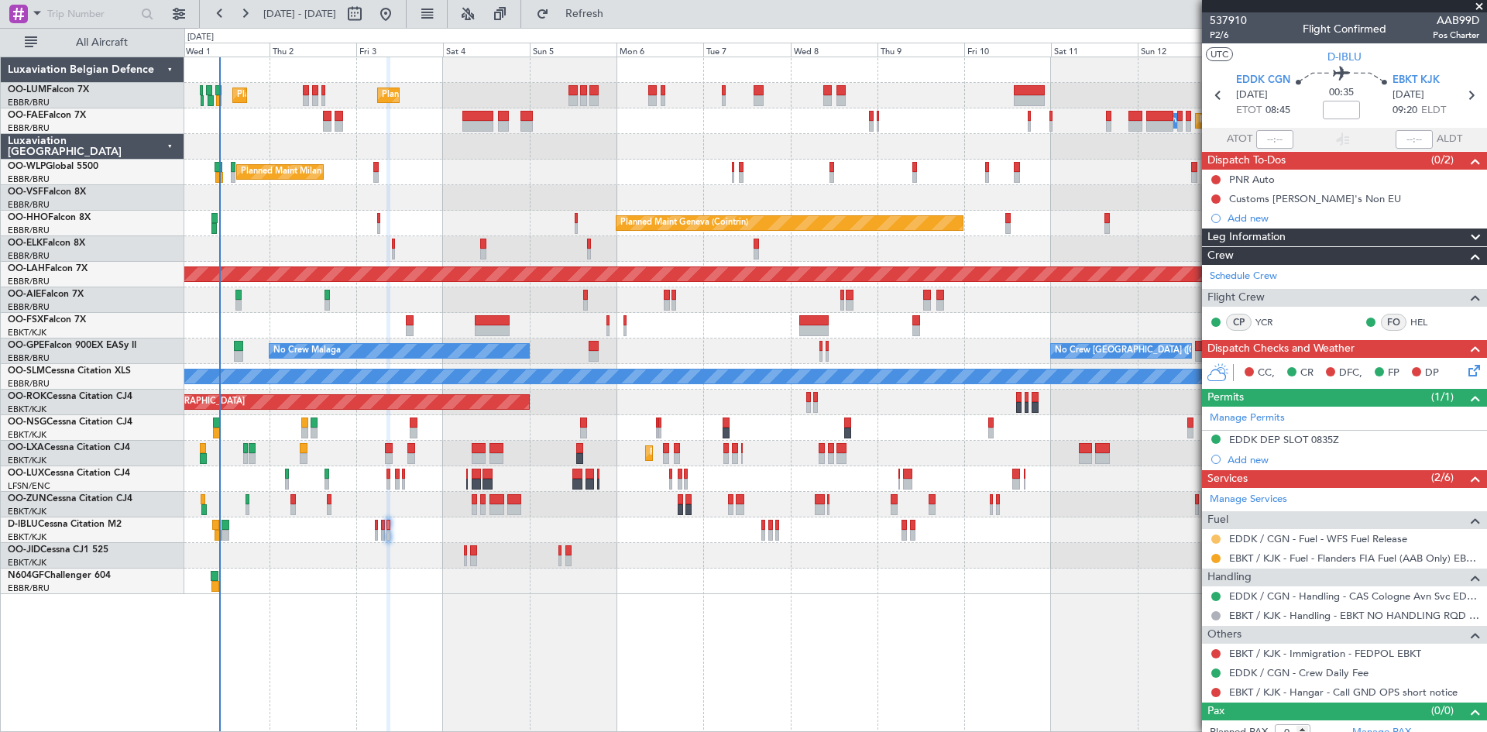
click at [1212, 540] on button at bounding box center [1216, 539] width 9 height 9
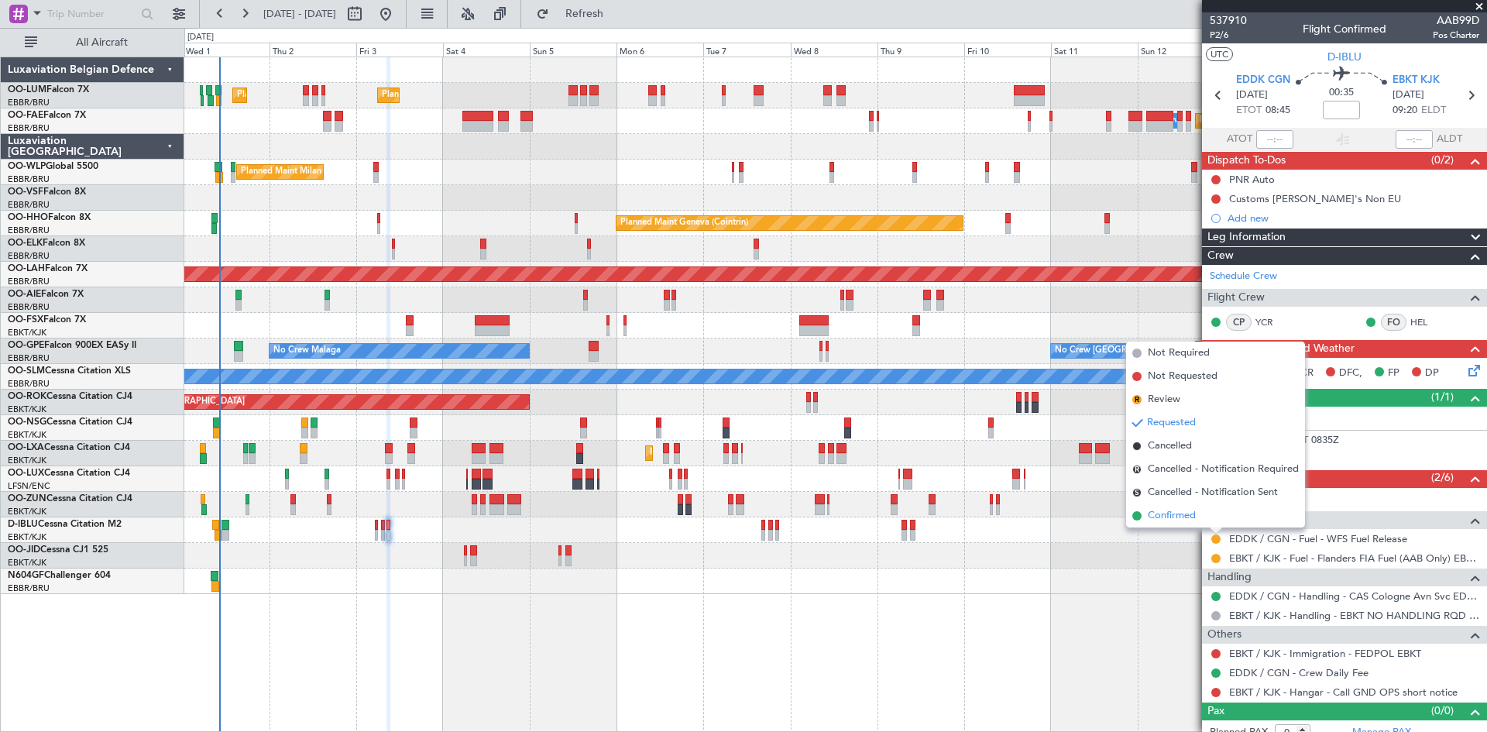
click at [1201, 519] on li "Confirmed" at bounding box center [1215, 515] width 179 height 23
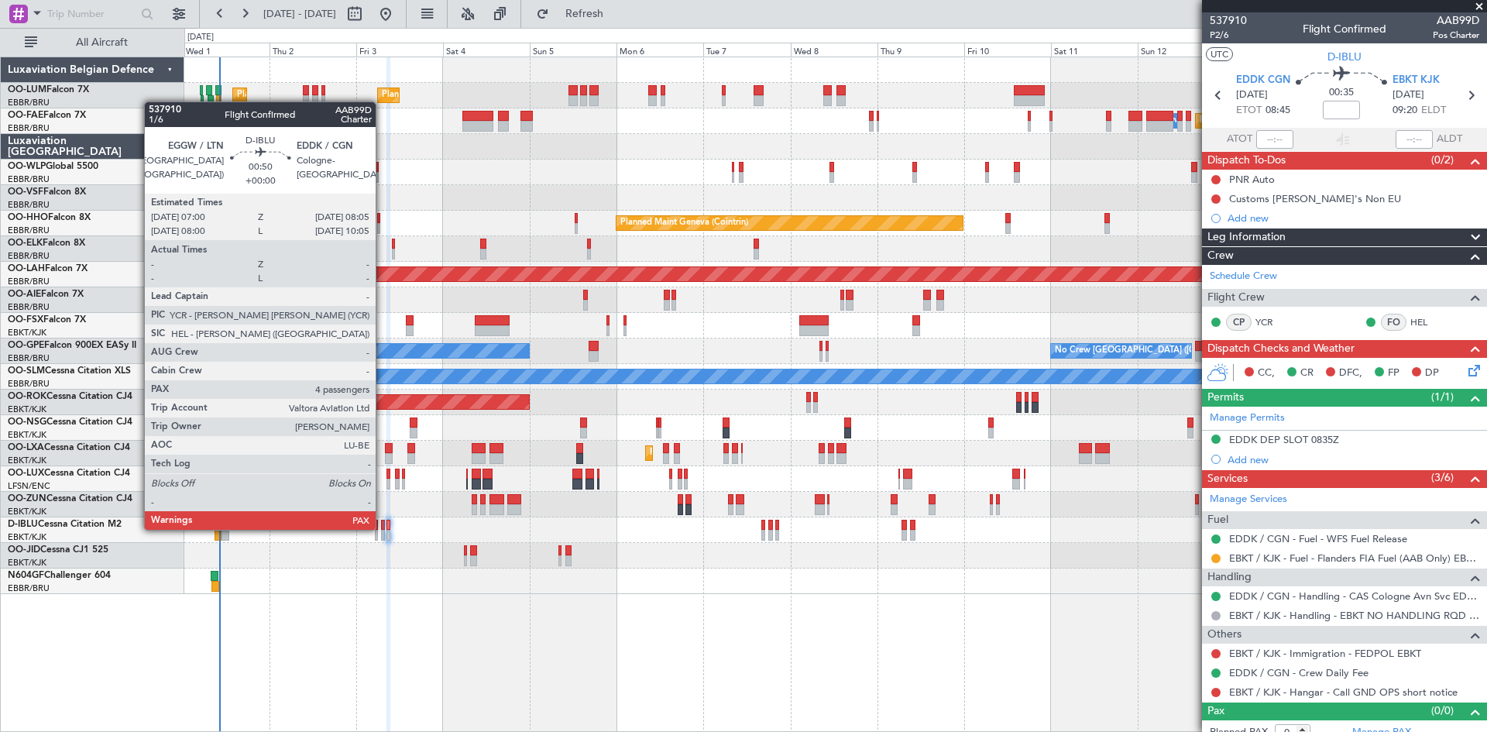
click at [383, 528] on div at bounding box center [383, 525] width 5 height 11
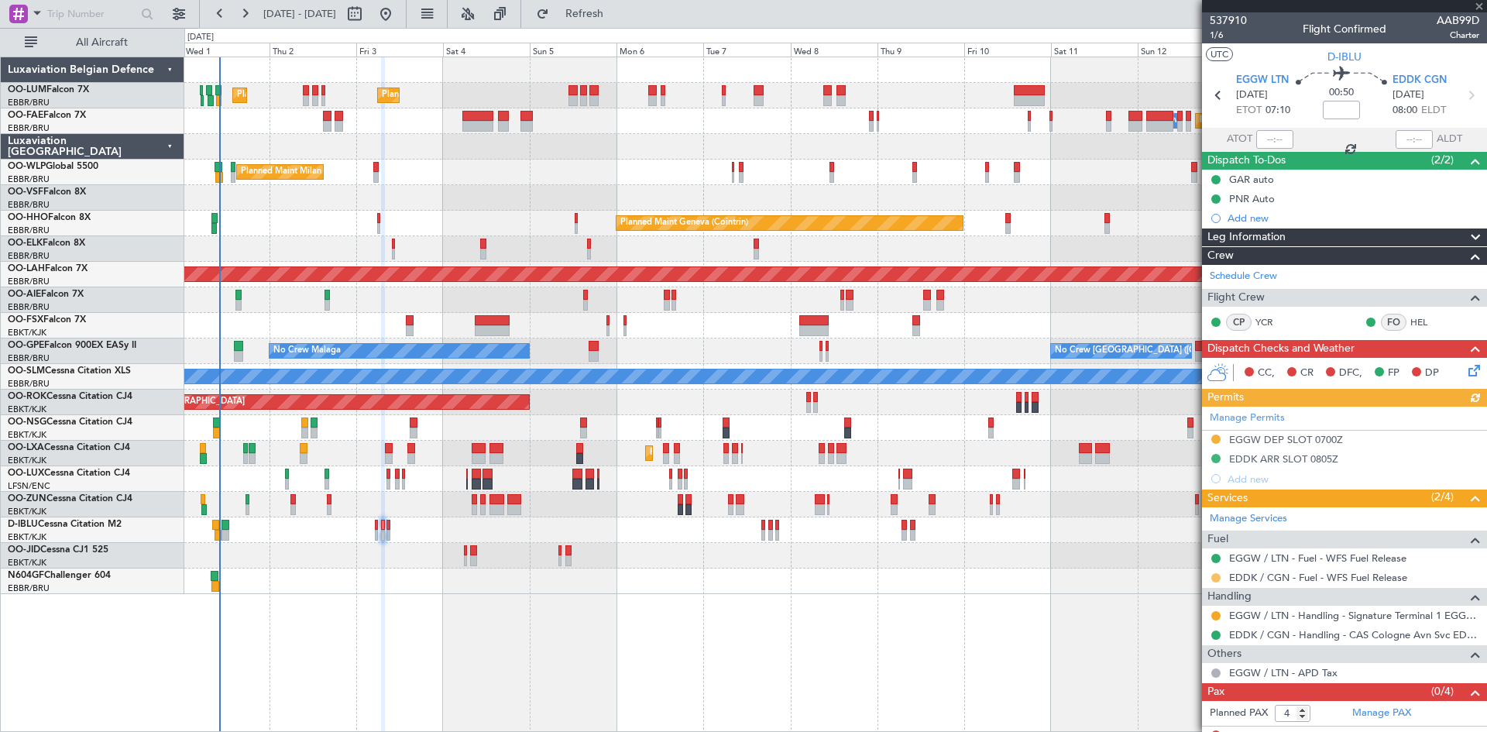
click at [1218, 576] on button at bounding box center [1216, 577] width 9 height 9
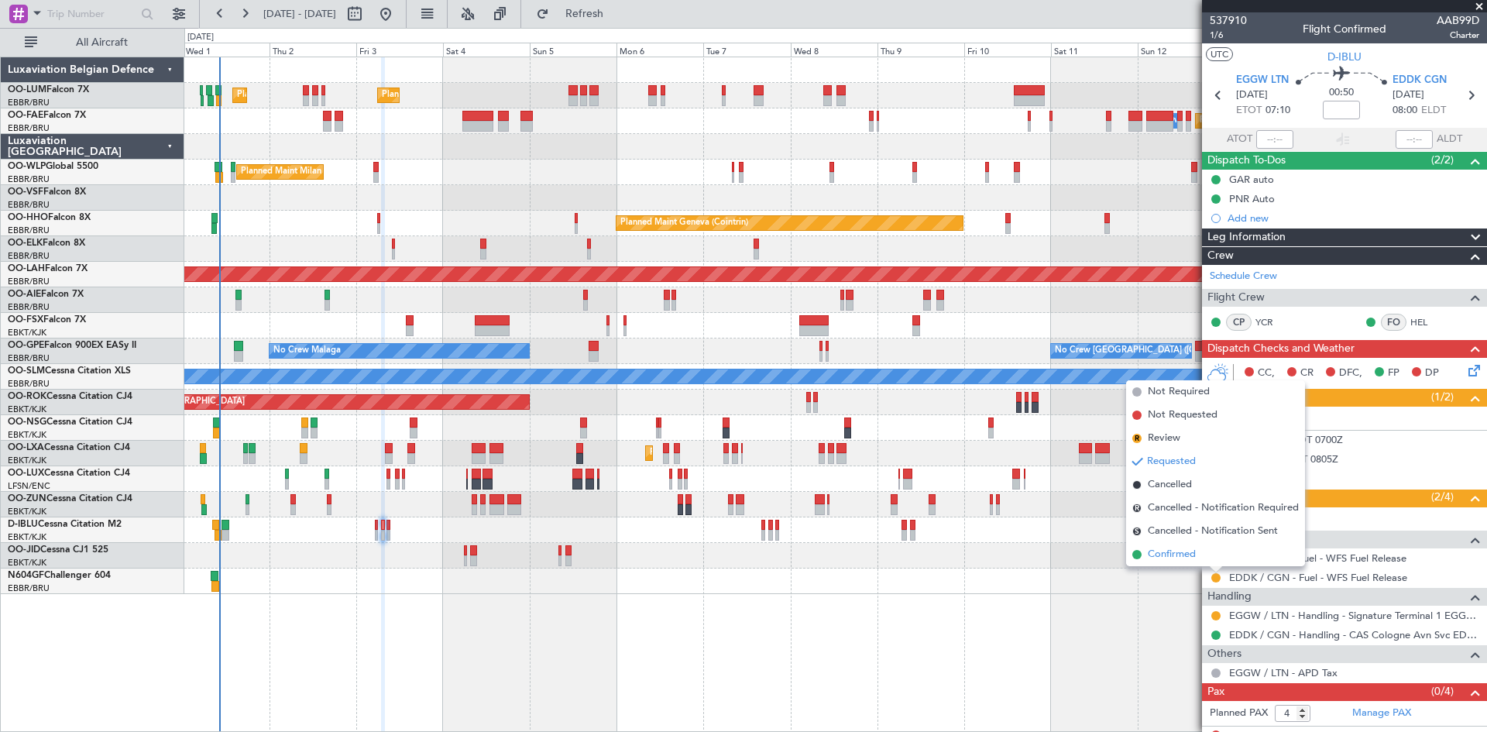
click at [1177, 552] on span "Confirmed" at bounding box center [1172, 554] width 48 height 15
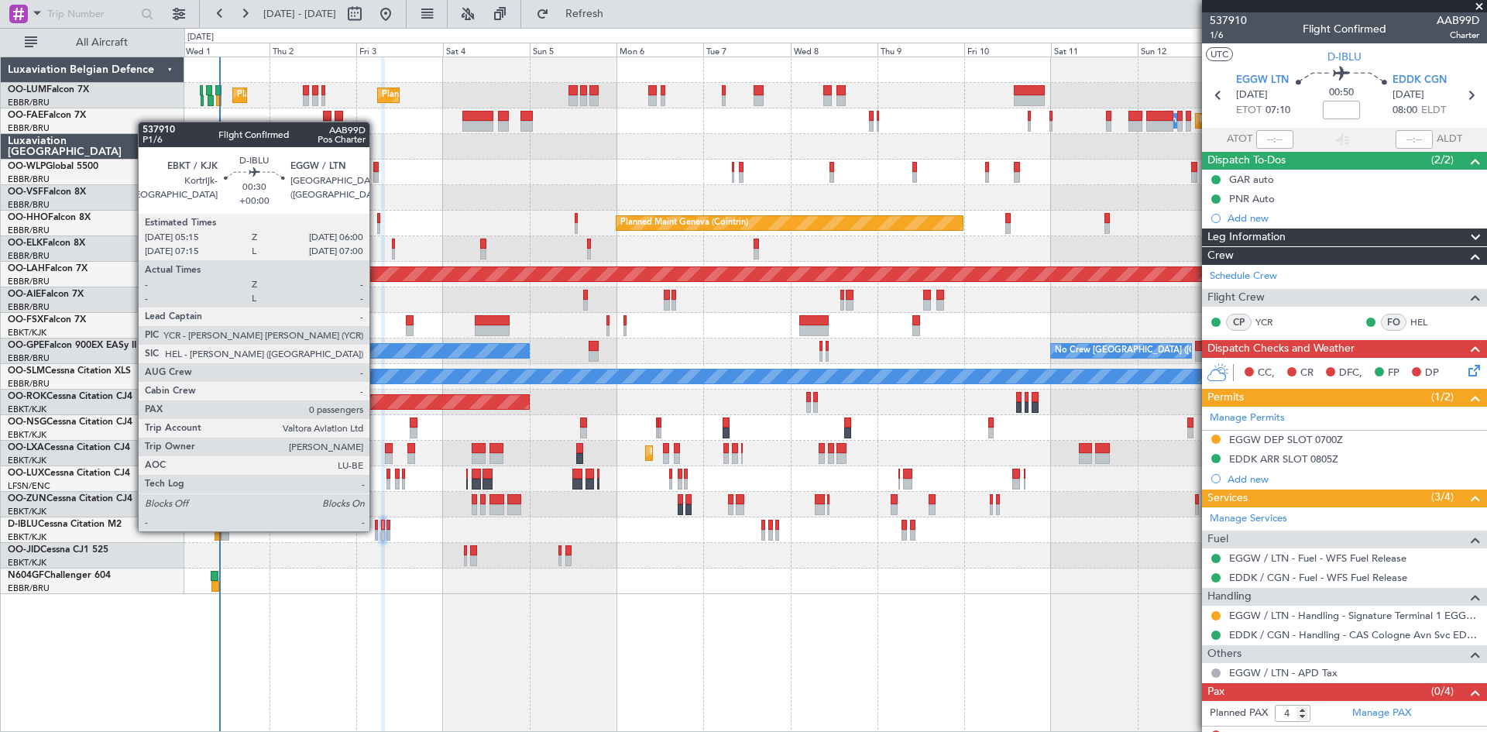
click at [376, 530] on div at bounding box center [376, 535] width 3 height 11
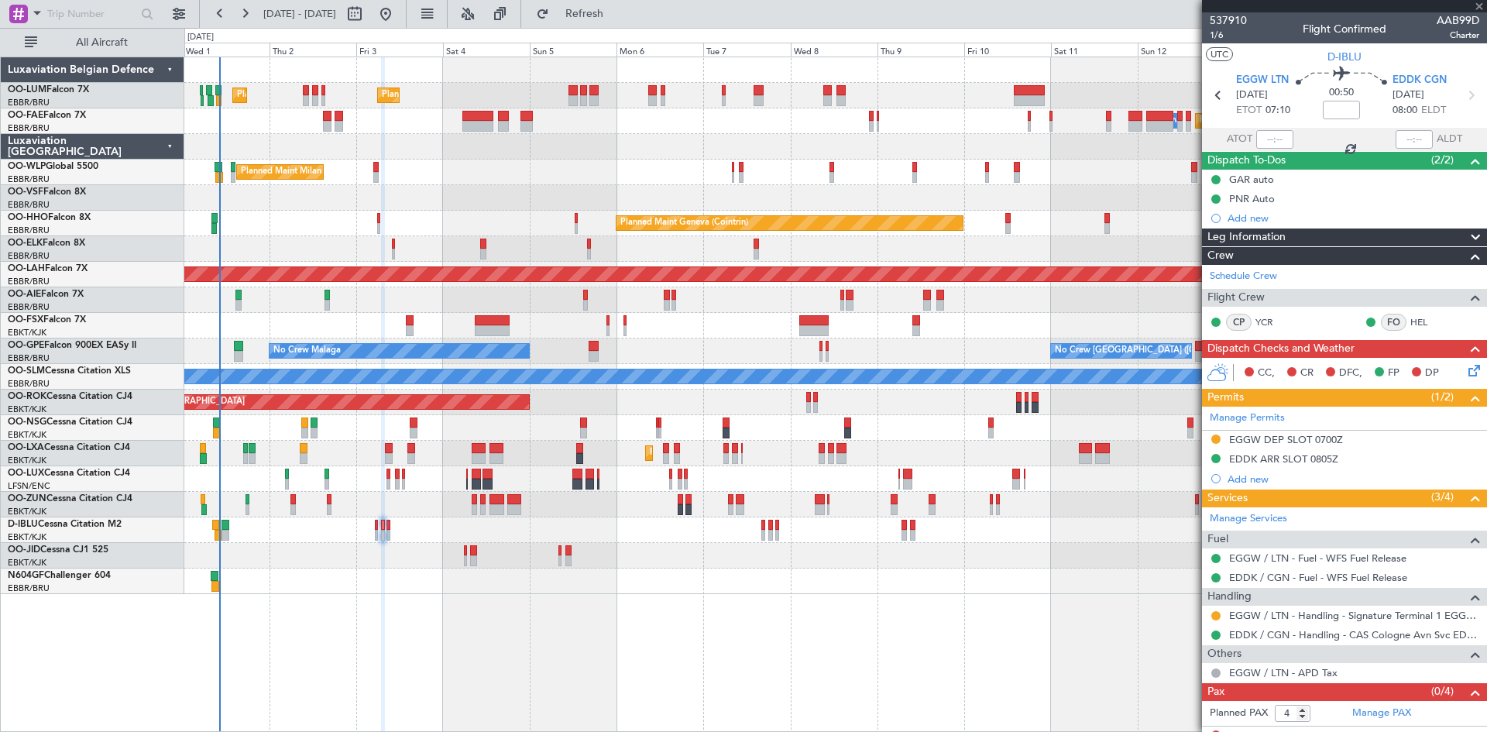
type input "0"
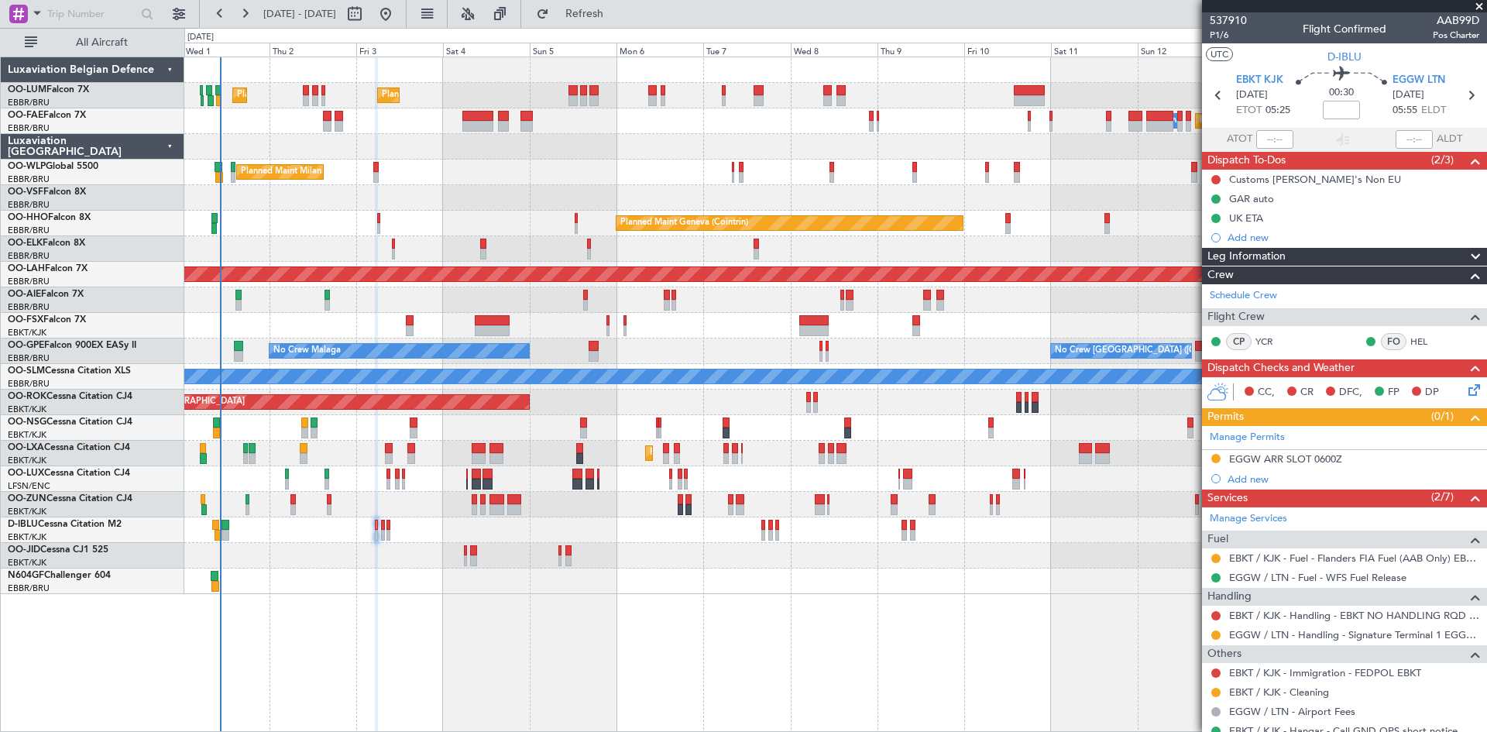
click at [607, 596] on div "Planned Maint [GEOGRAPHIC_DATA] ([GEOGRAPHIC_DATA] National) Planned Maint [GEO…" at bounding box center [835, 395] width 1303 height 676
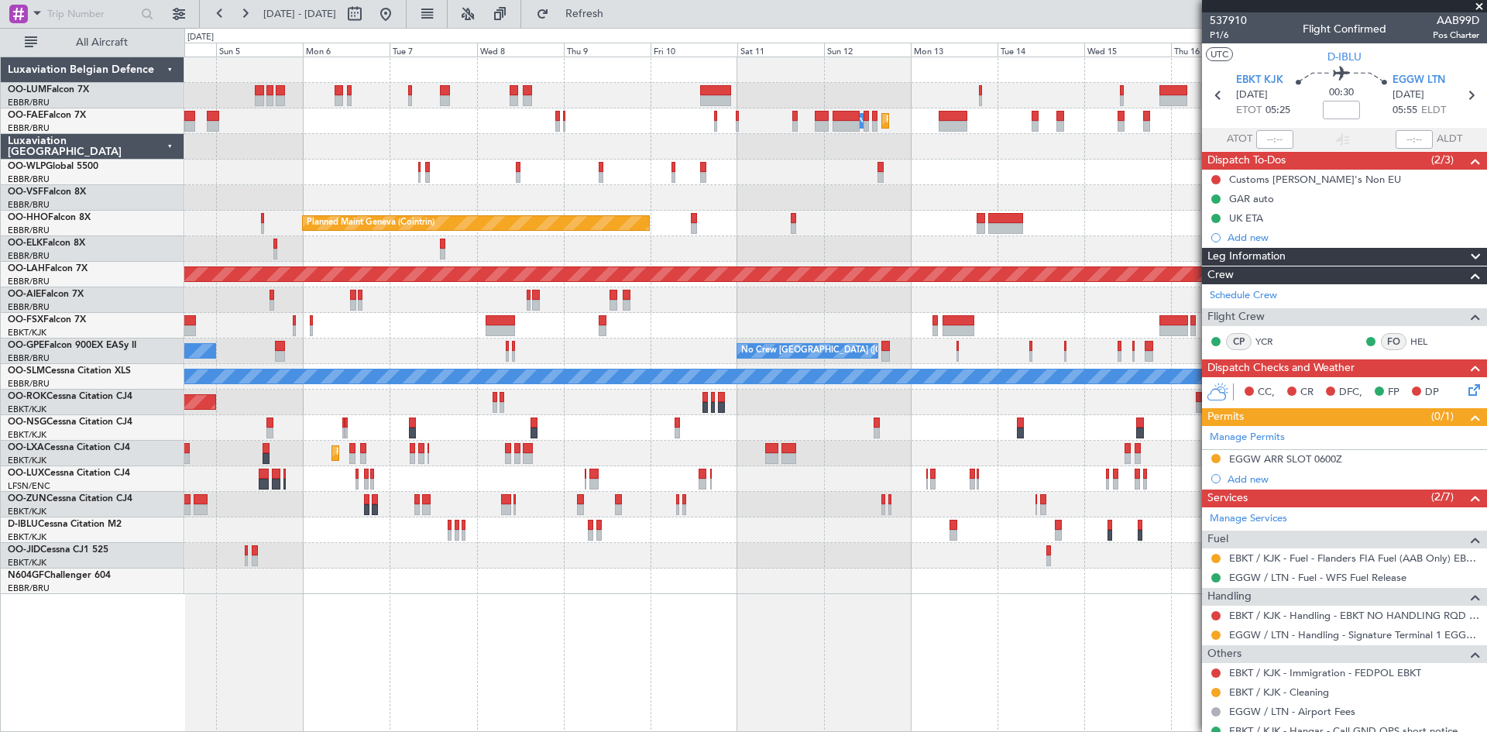
click at [584, 596] on div "Planned Maint [GEOGRAPHIC_DATA] ([GEOGRAPHIC_DATA] National) Planned Maint [GEO…" at bounding box center [835, 395] width 1303 height 676
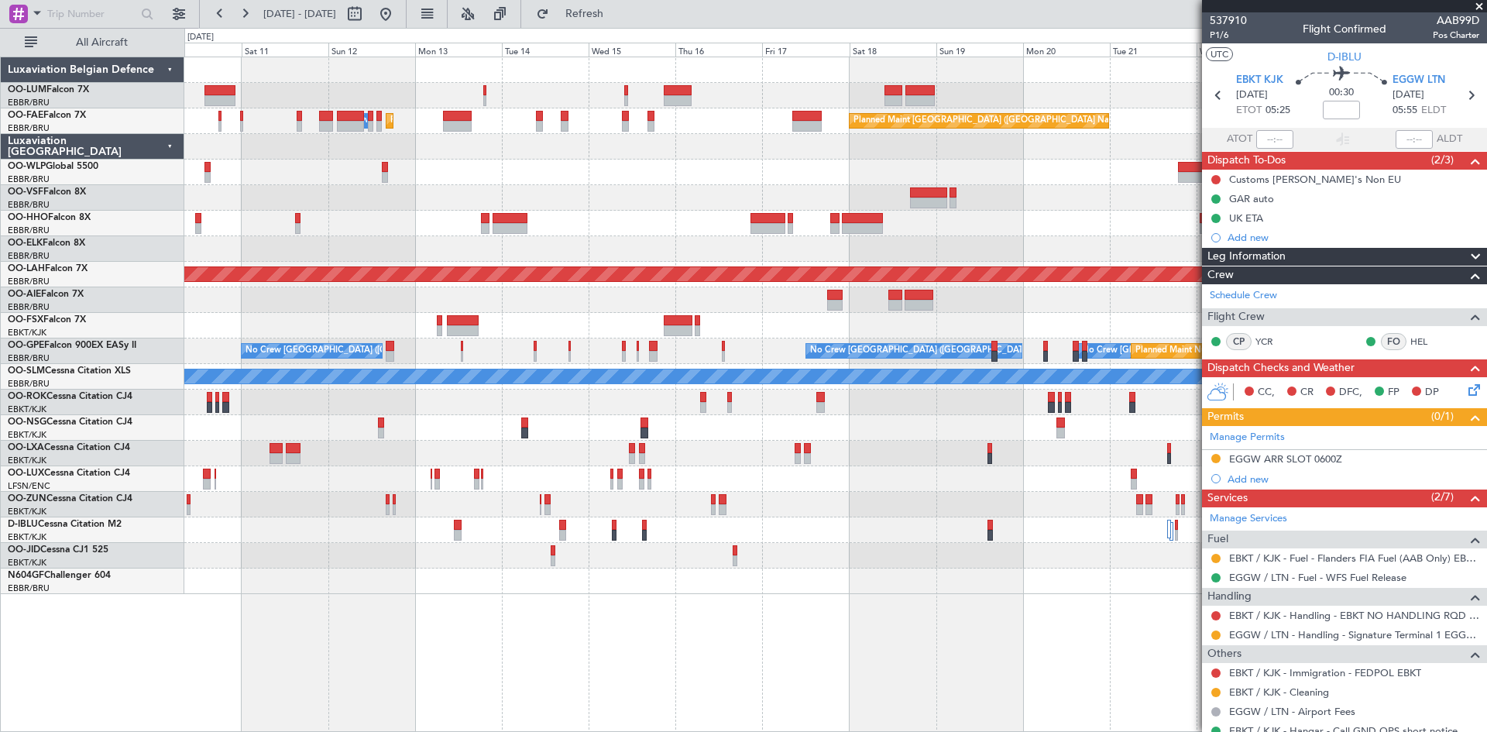
click at [574, 609] on div "Planned Maint Kortrijk-[GEOGRAPHIC_DATA] Planned Maint [GEOGRAPHIC_DATA] Owner …" at bounding box center [835, 395] width 1303 height 676
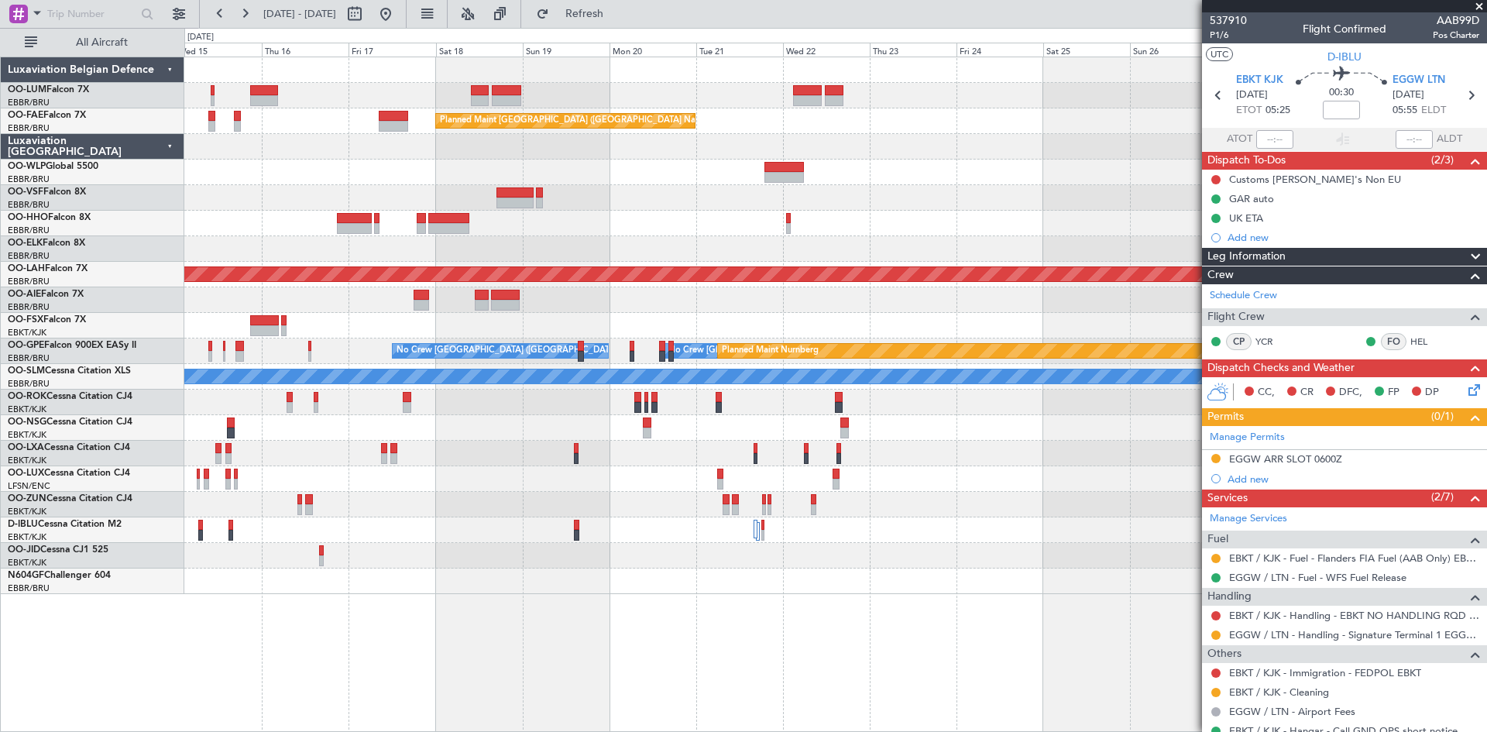
click at [414, 615] on div "Planned Maint Kortrijk-[GEOGRAPHIC_DATA] Planned Maint [GEOGRAPHIC_DATA] ([GEOG…" at bounding box center [835, 395] width 1303 height 676
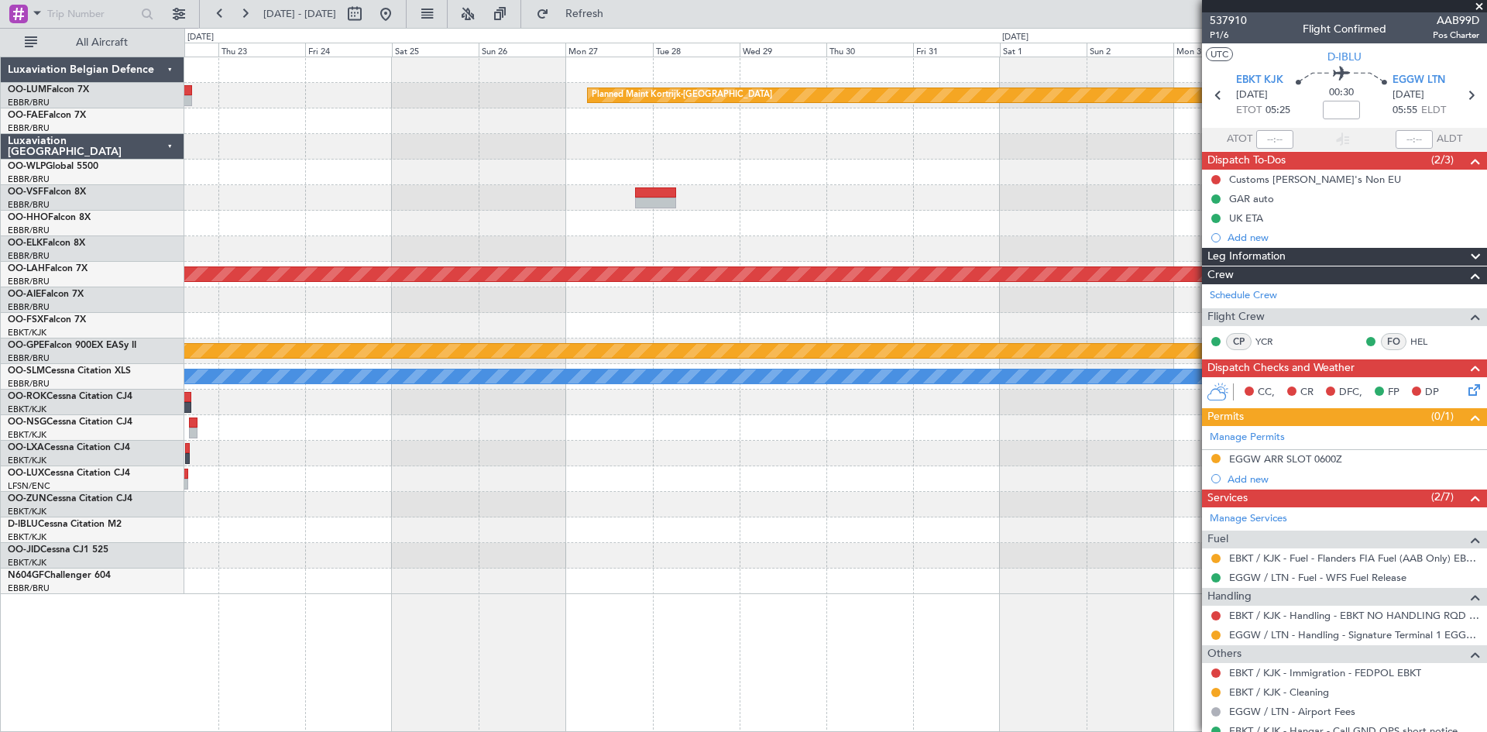
click at [380, 629] on div "Planned Maint Kortrijk-[GEOGRAPHIC_DATA] Planned Maint [GEOGRAPHIC_DATA] ([GEOG…" at bounding box center [835, 395] width 1303 height 676
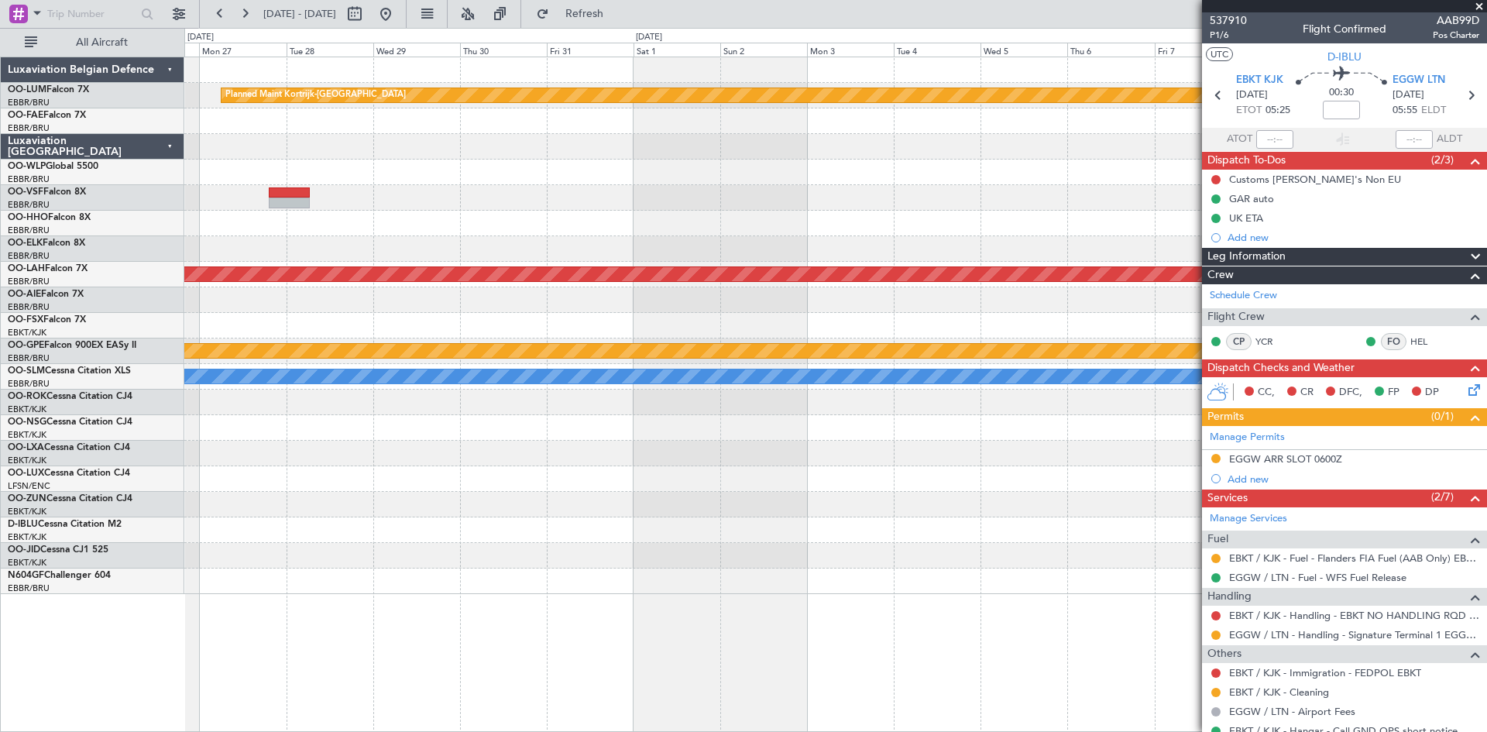
click at [460, 631] on div "Planned Maint Kortrijk-[GEOGRAPHIC_DATA] Planned [GEOGRAPHIC_DATA][PERSON_NAME]…" at bounding box center [835, 395] width 1303 height 676
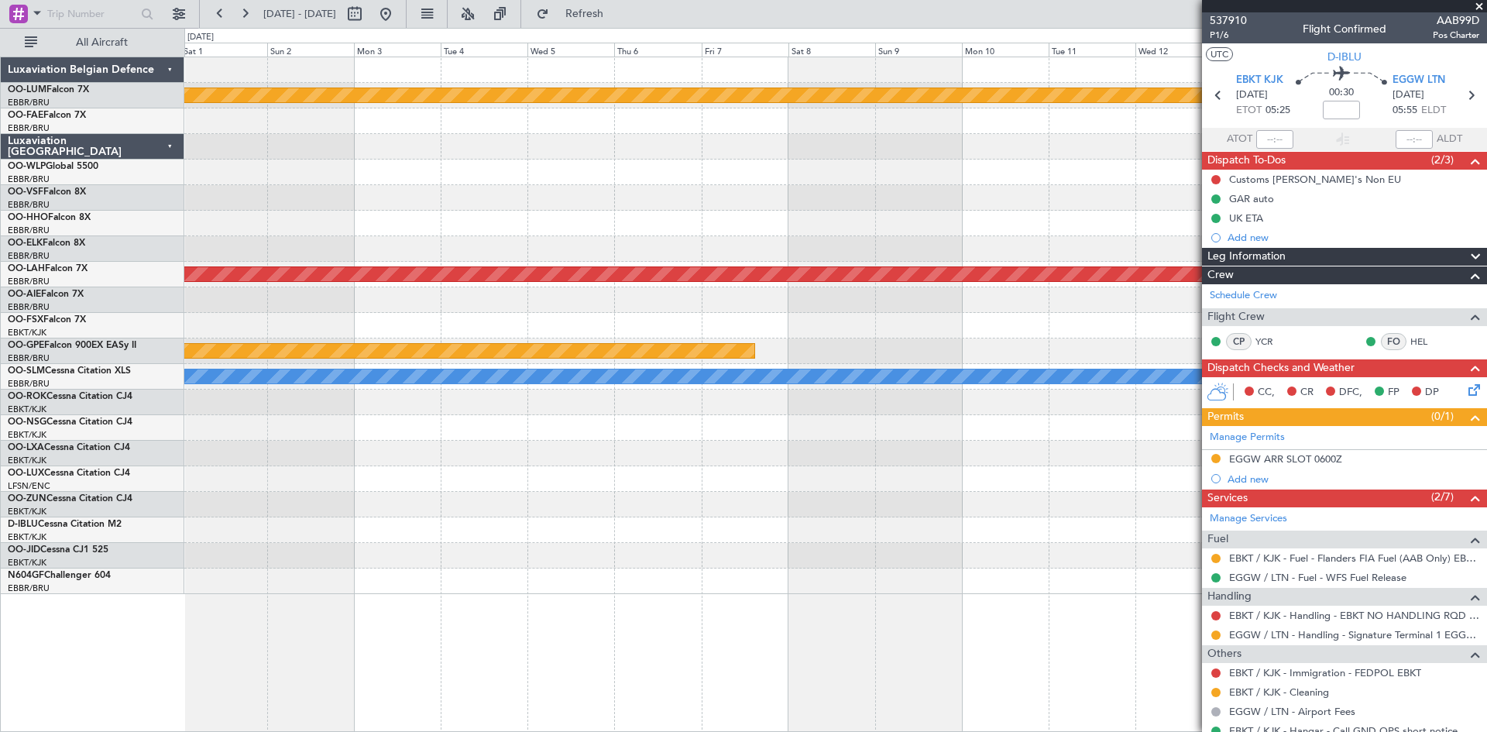
click at [305, 646] on div "Planned Maint Kortrijk-[GEOGRAPHIC_DATA] Planned [GEOGRAPHIC_DATA][PERSON_NAME]…" at bounding box center [835, 395] width 1303 height 676
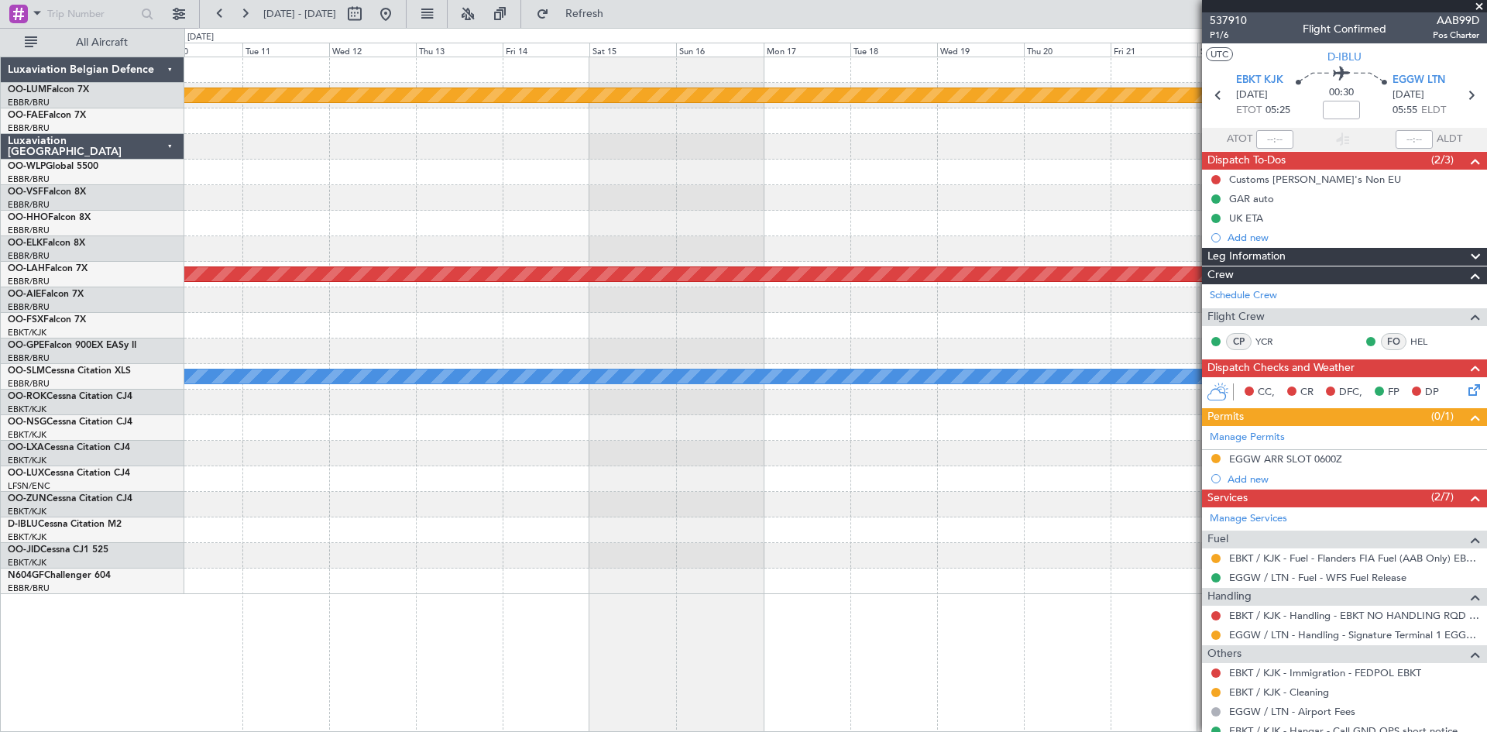
click at [374, 621] on div "Planned Maint Kortrijk-[GEOGRAPHIC_DATA] Planned [GEOGRAPHIC_DATA][PERSON_NAME]…" at bounding box center [835, 395] width 1303 height 676
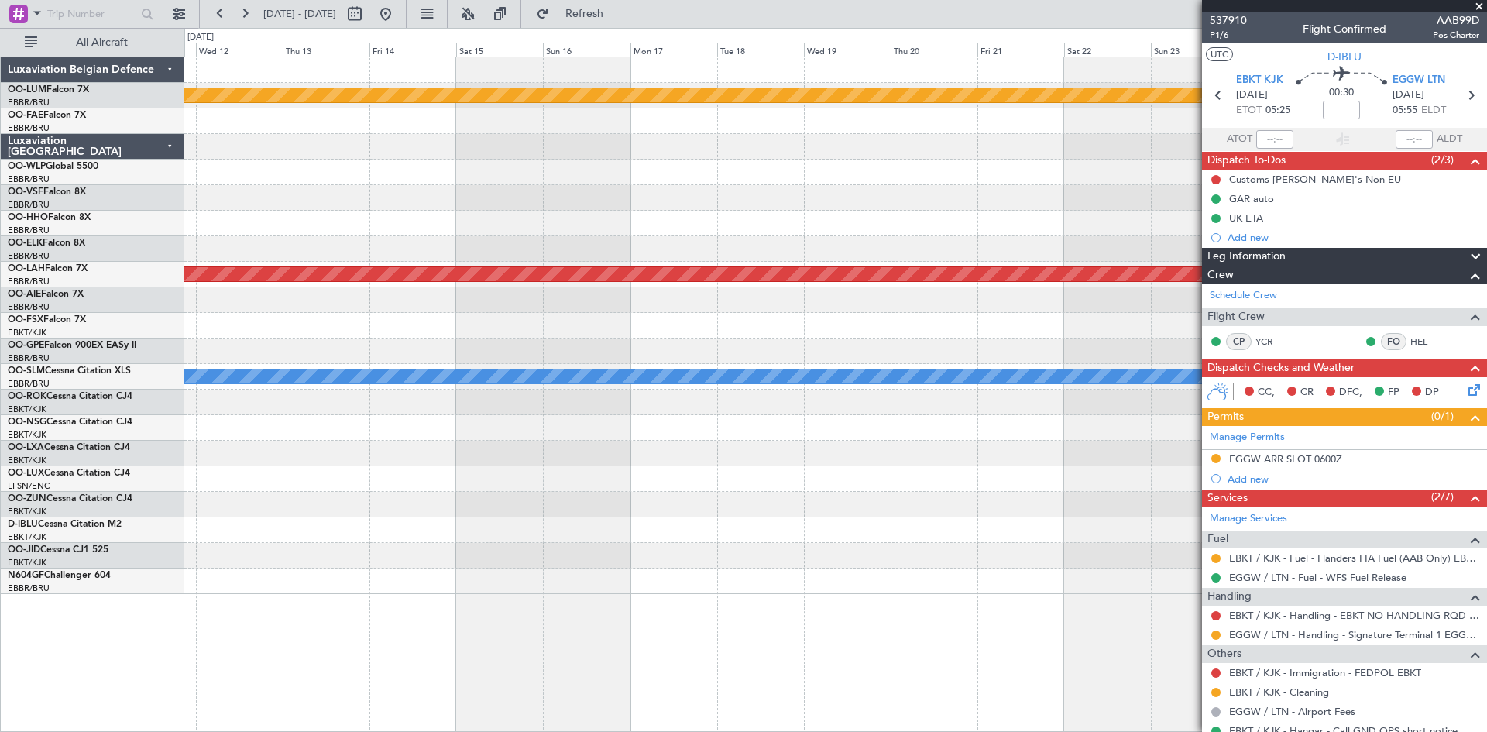
click at [502, 625] on div "Planned Maint Kortrijk-[GEOGRAPHIC_DATA] Planned [GEOGRAPHIC_DATA][PERSON_NAME]…" at bounding box center [835, 395] width 1303 height 676
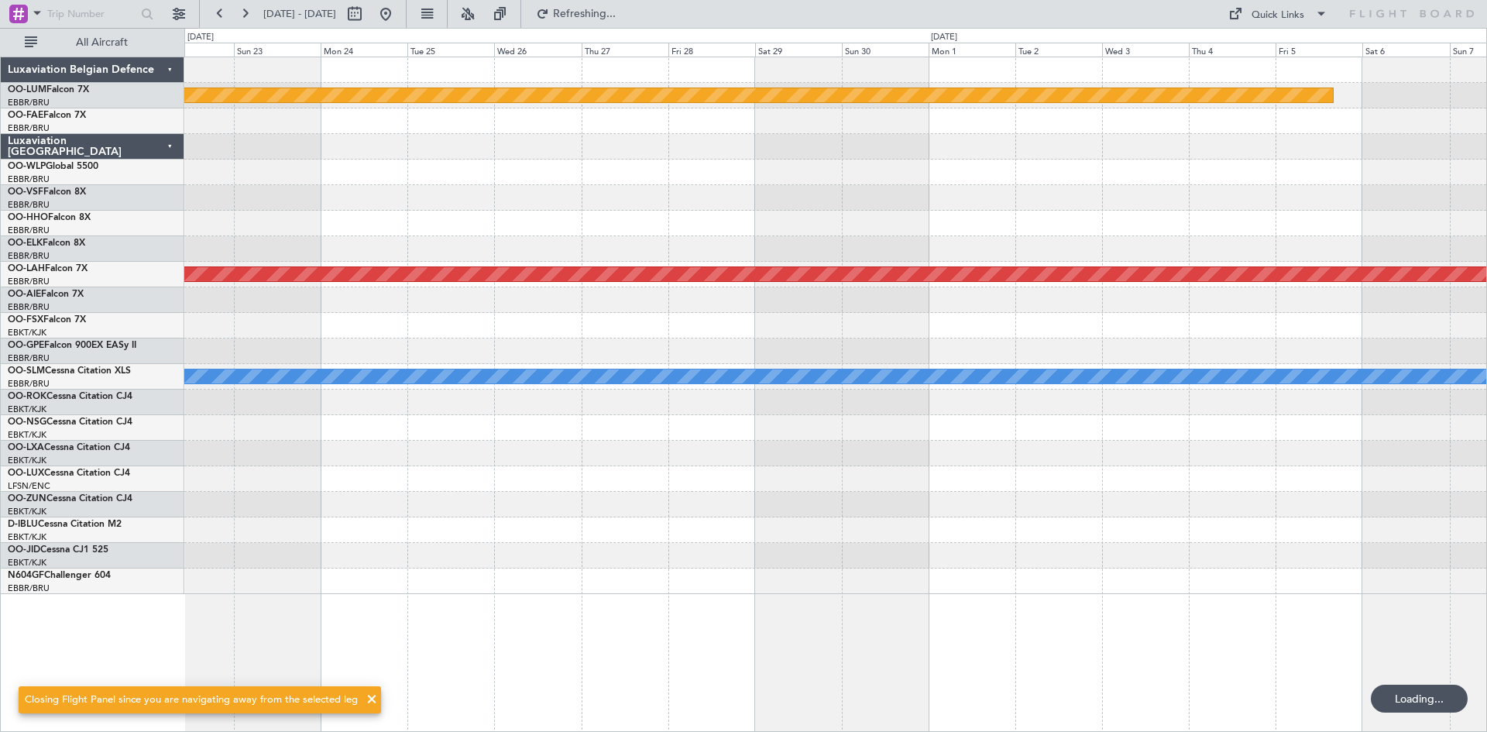
click at [232, 654] on div "Planned Maint Kortrijk-[GEOGRAPHIC_DATA] Planned [GEOGRAPHIC_DATA][PERSON_NAME]…" at bounding box center [835, 395] width 1303 height 676
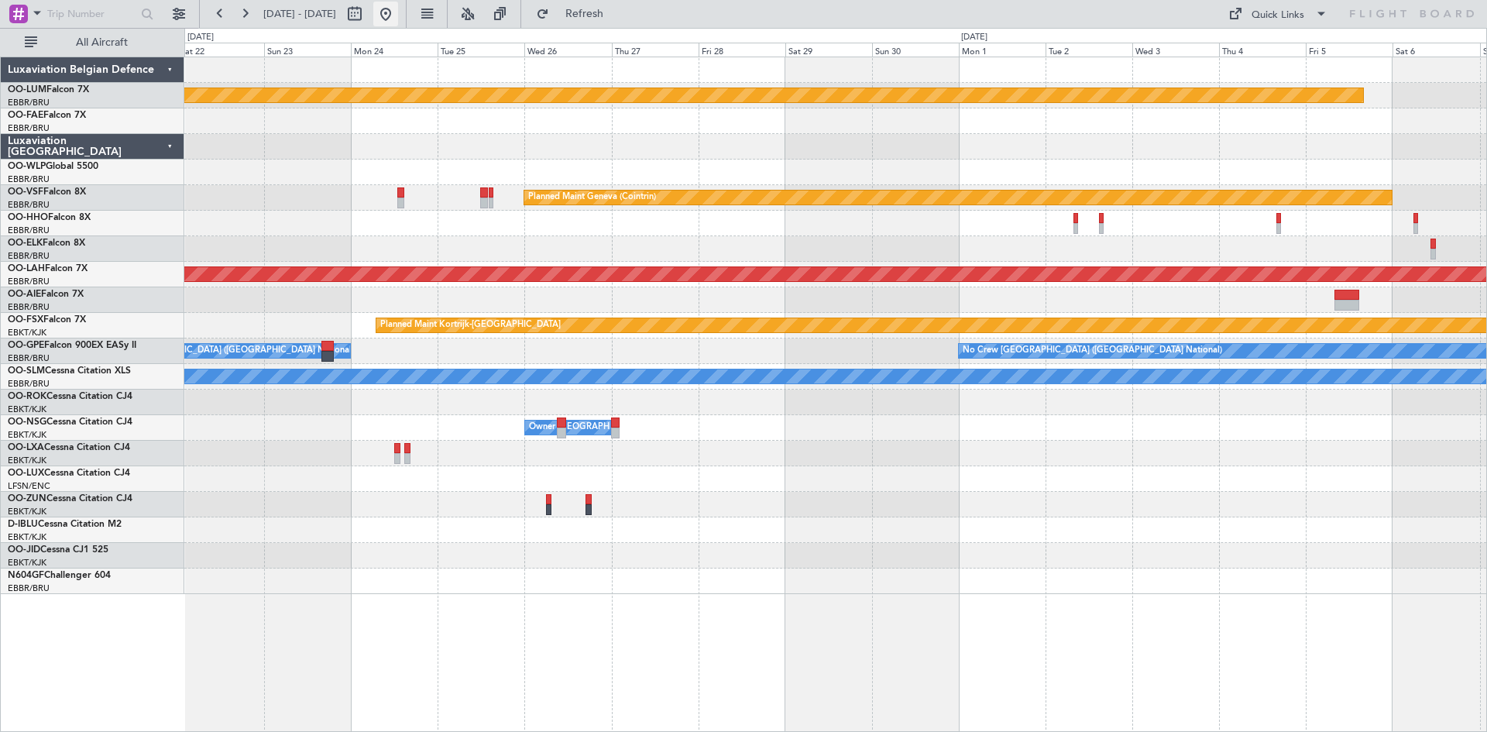
click at [398, 10] on button at bounding box center [385, 14] width 25 height 25
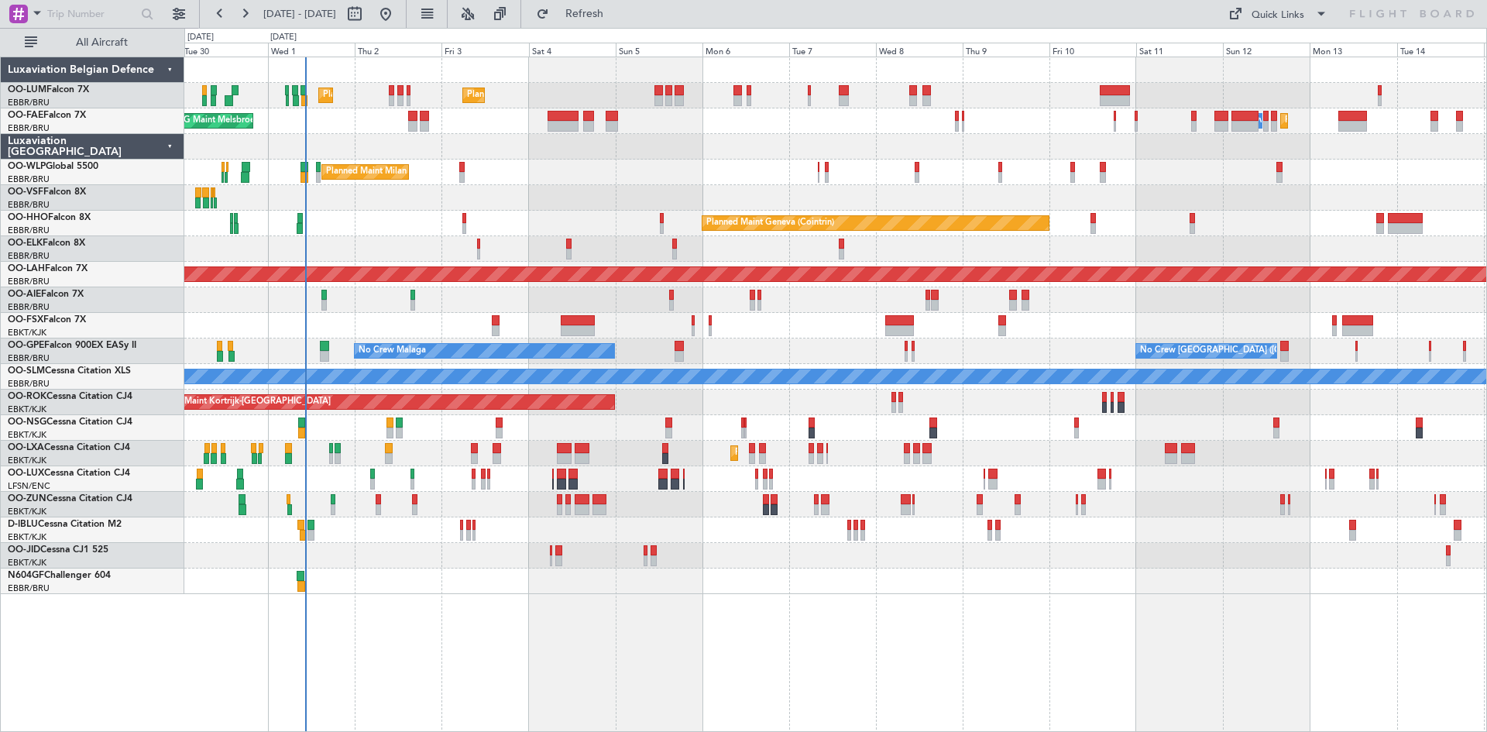
click at [609, 567] on div "Planned Maint [GEOGRAPHIC_DATA] ([GEOGRAPHIC_DATA] National) Planned Maint [GEO…" at bounding box center [835, 395] width 1303 height 676
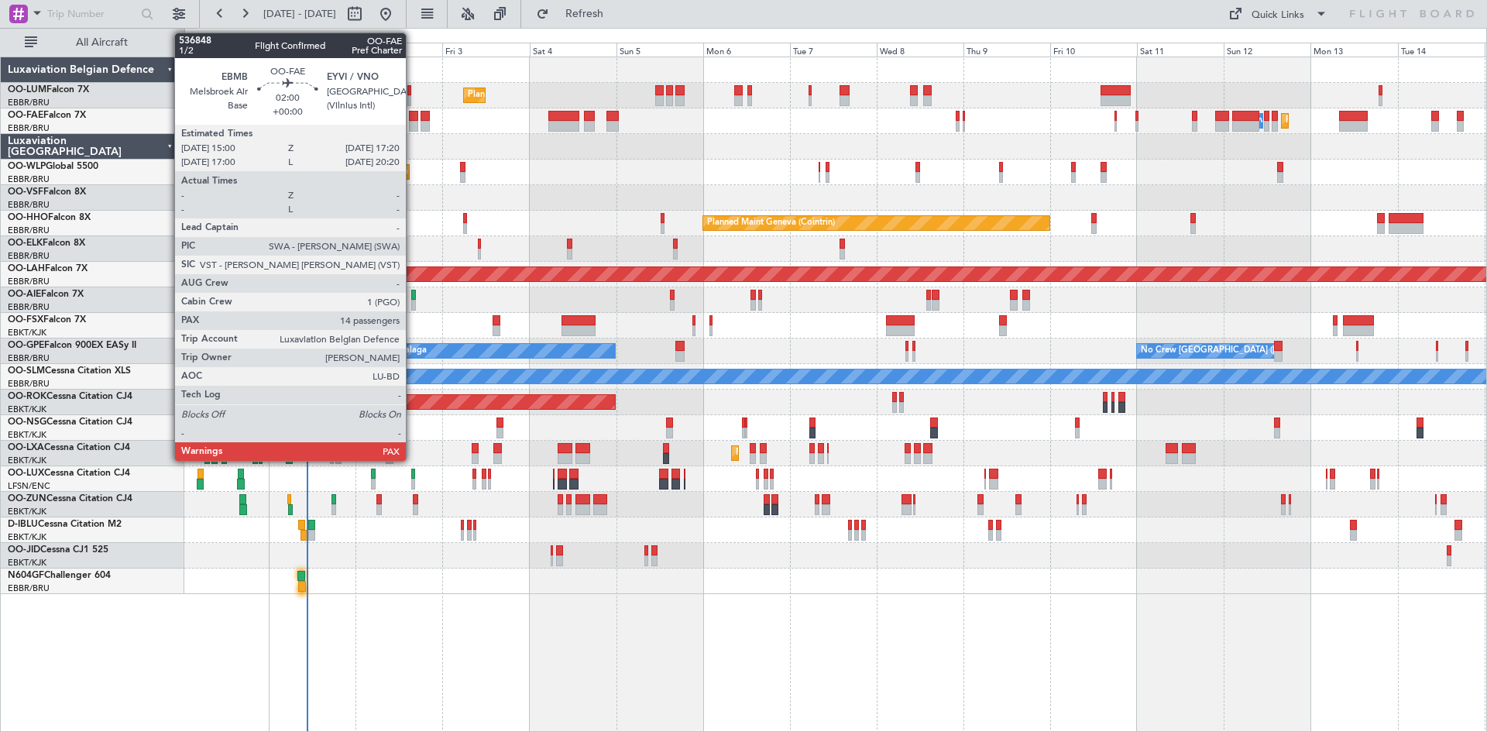
click at [413, 116] on div at bounding box center [413, 116] width 9 height 11
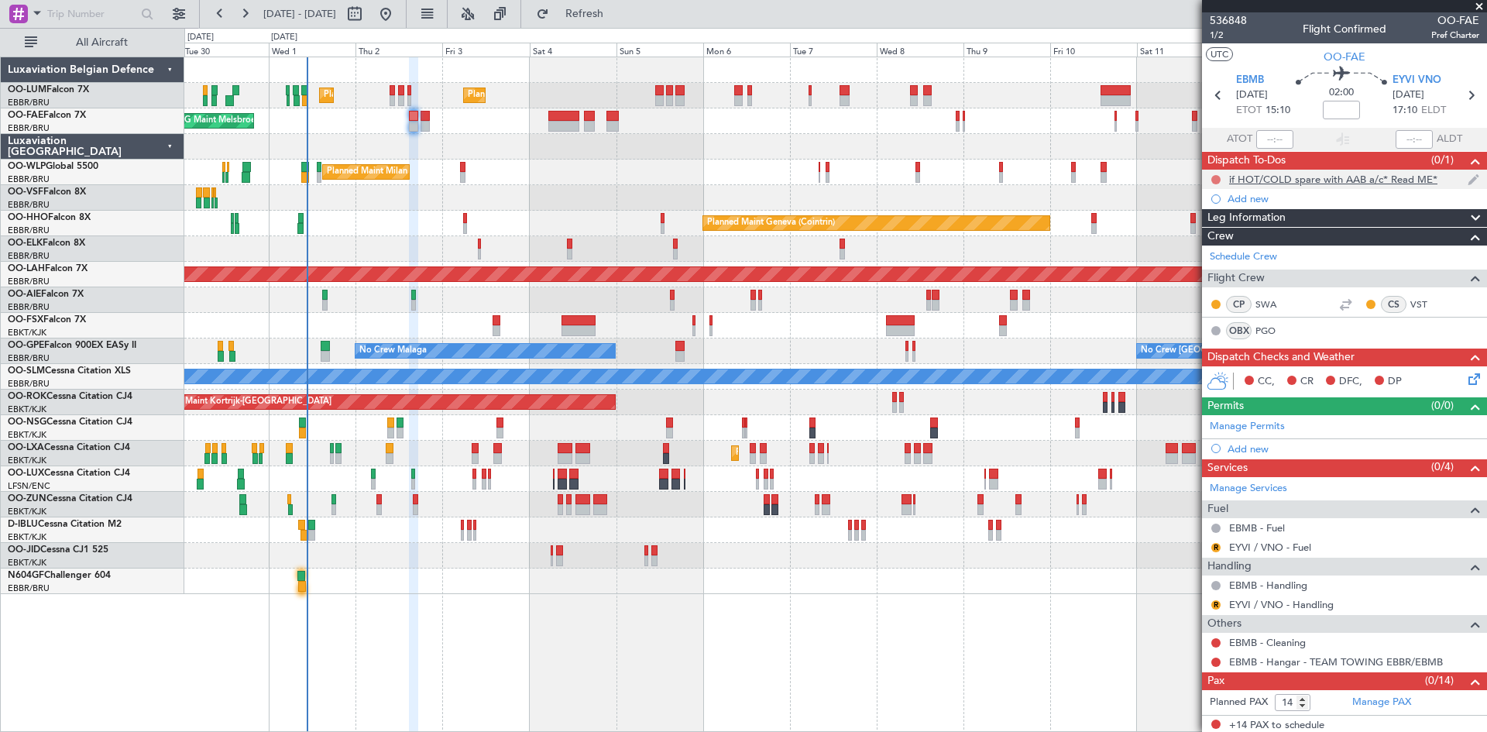
click at [1213, 180] on button at bounding box center [1216, 179] width 9 height 9
click at [1223, 245] on span "Completed" at bounding box center [1223, 247] width 51 height 15
click at [1214, 545] on button "R" at bounding box center [1216, 547] width 9 height 9
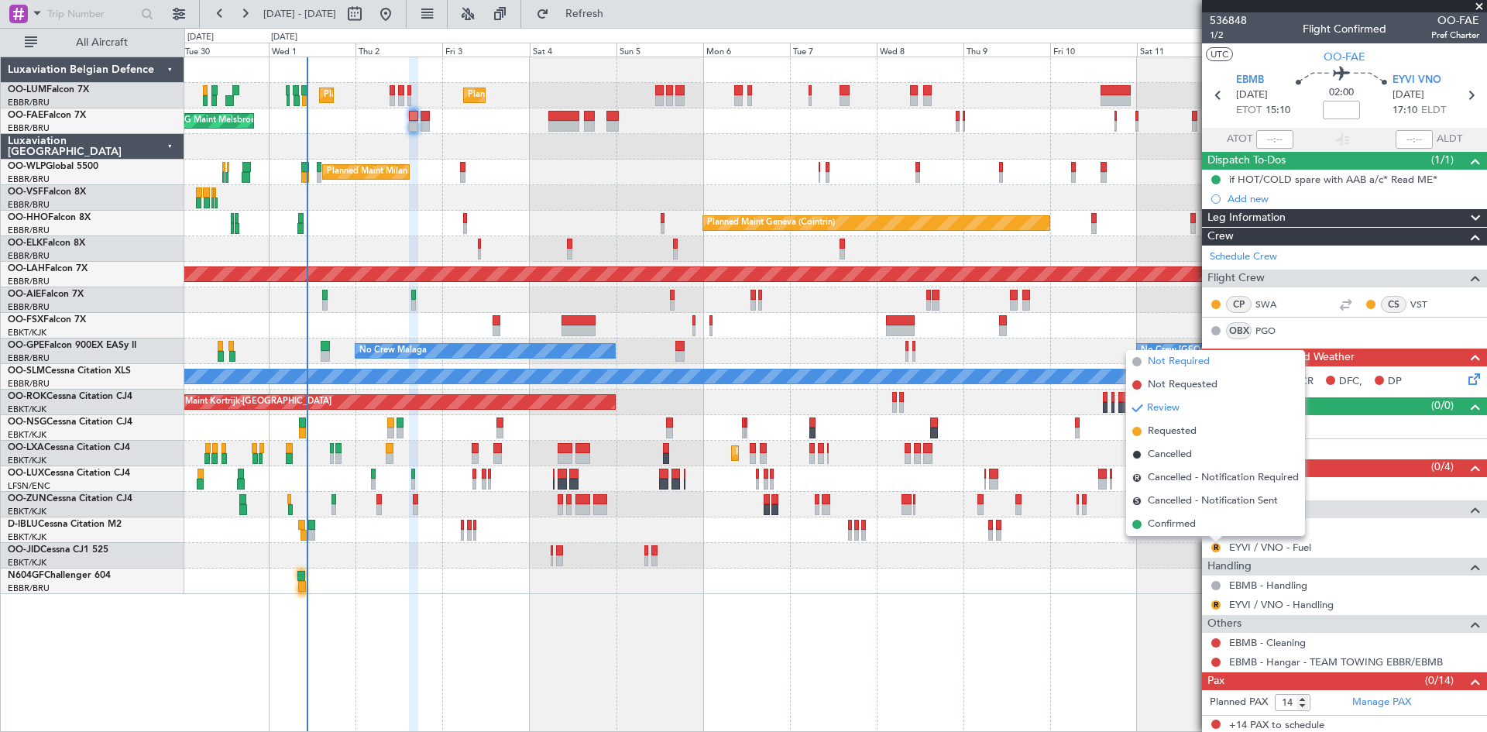
click at [1174, 359] on span "Not Required" at bounding box center [1179, 361] width 62 height 15
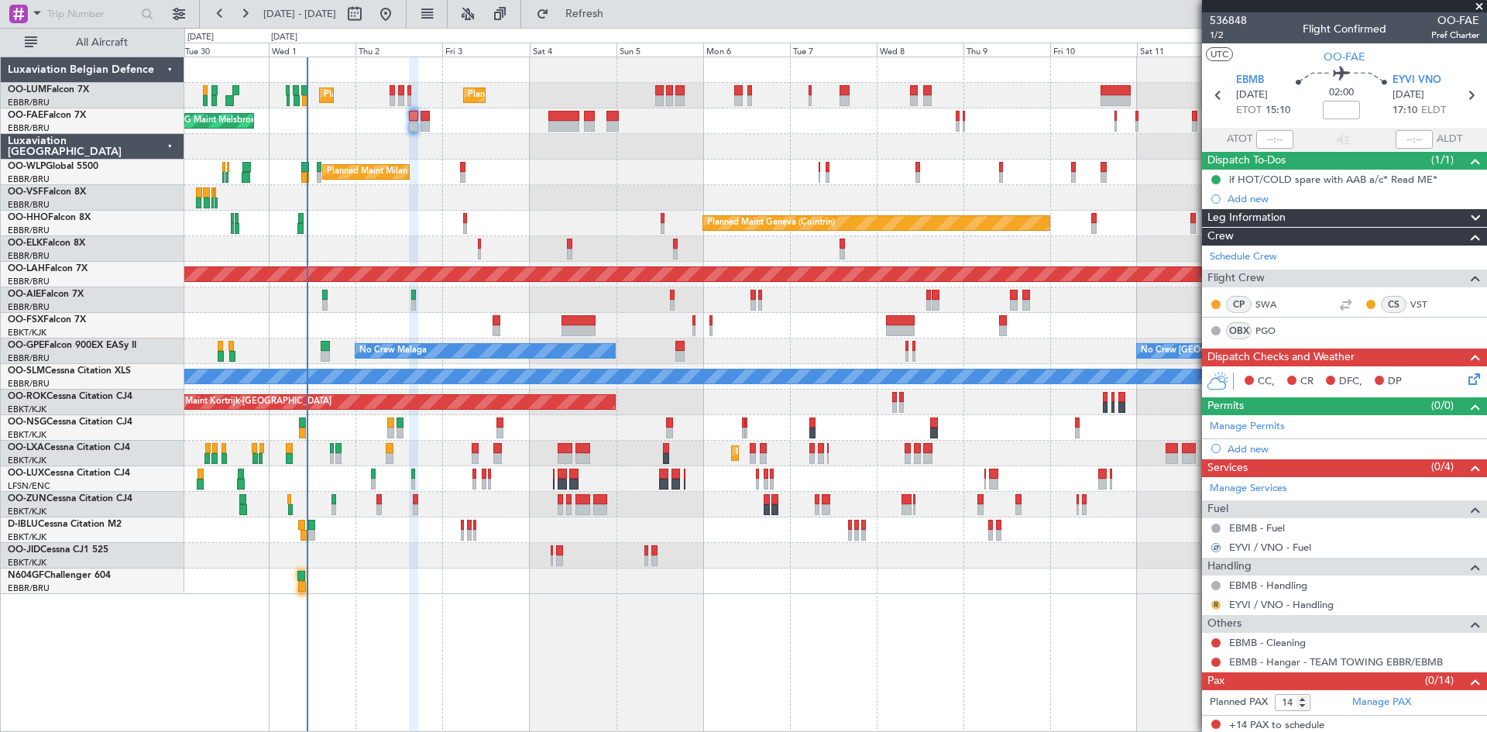
click at [1213, 603] on button "R" at bounding box center [1216, 604] width 9 height 9
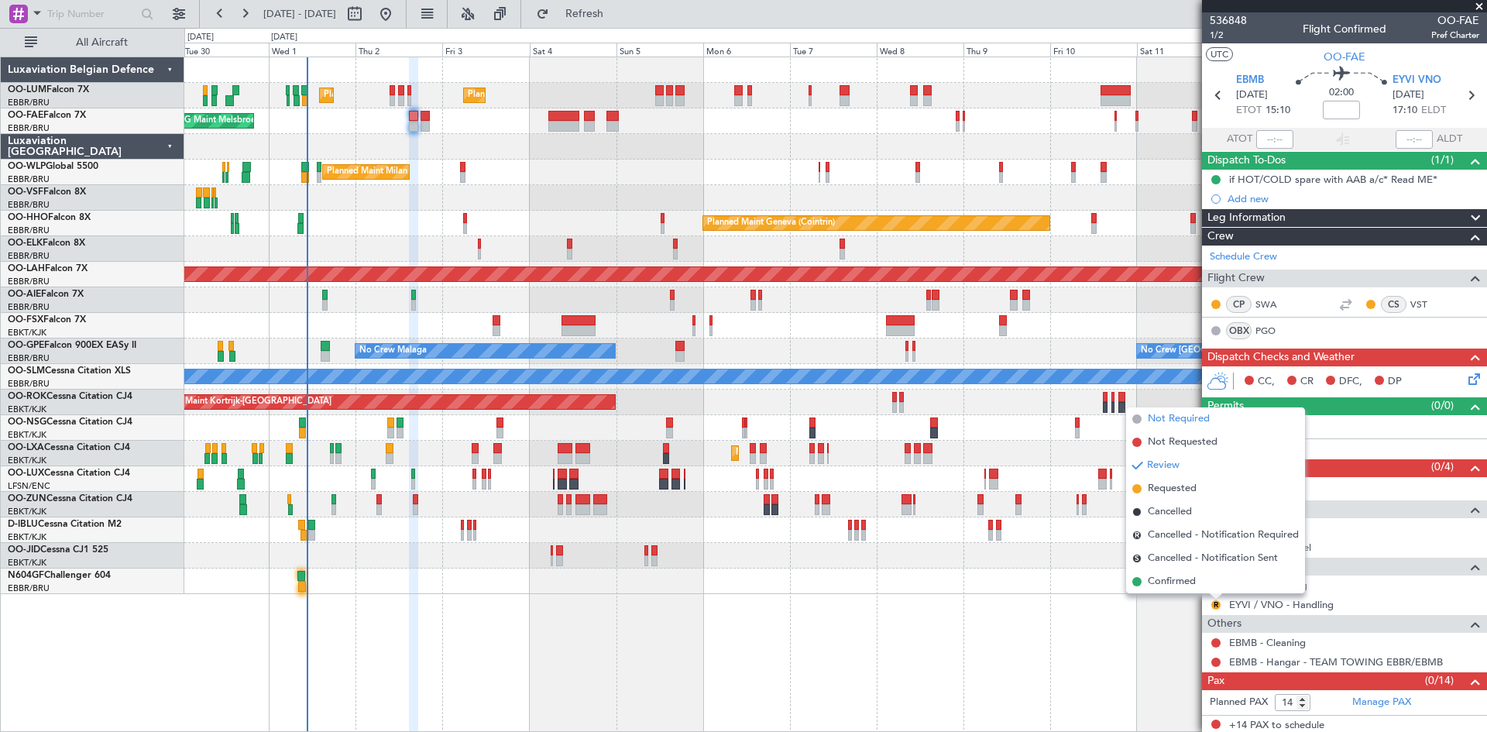
click at [1163, 421] on span "Not Required" at bounding box center [1179, 418] width 62 height 15
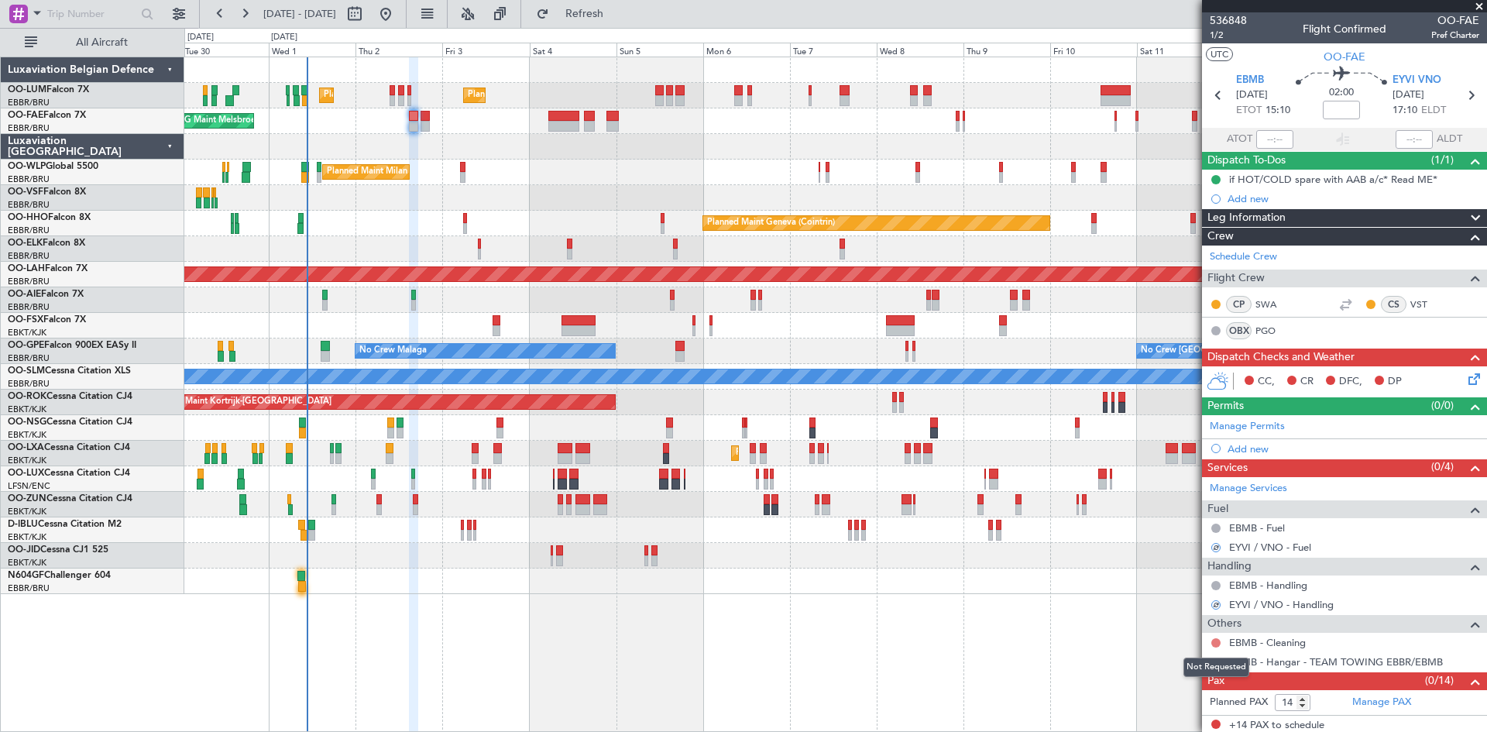
click at [1217, 643] on button at bounding box center [1216, 642] width 9 height 9
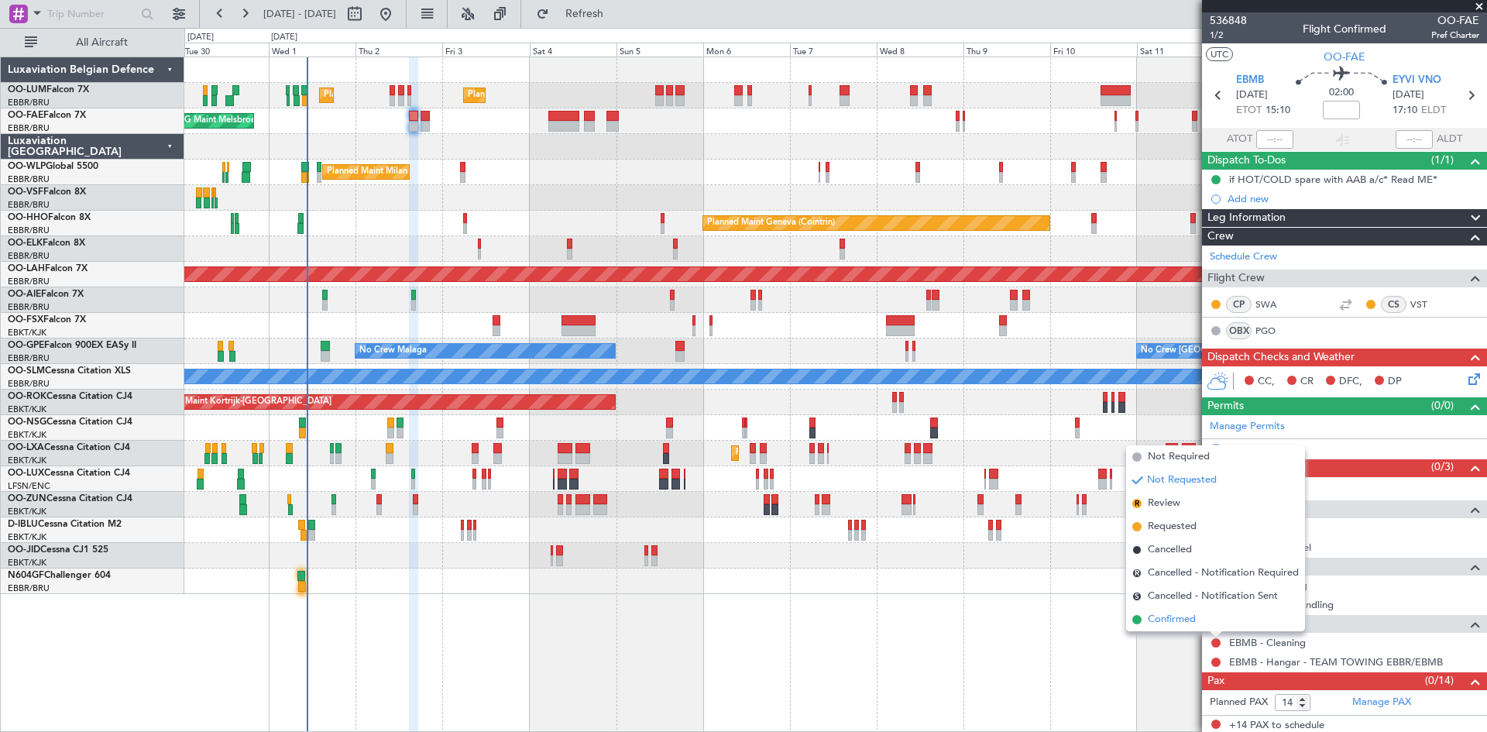
click at [1191, 620] on span "Confirmed" at bounding box center [1172, 619] width 48 height 15
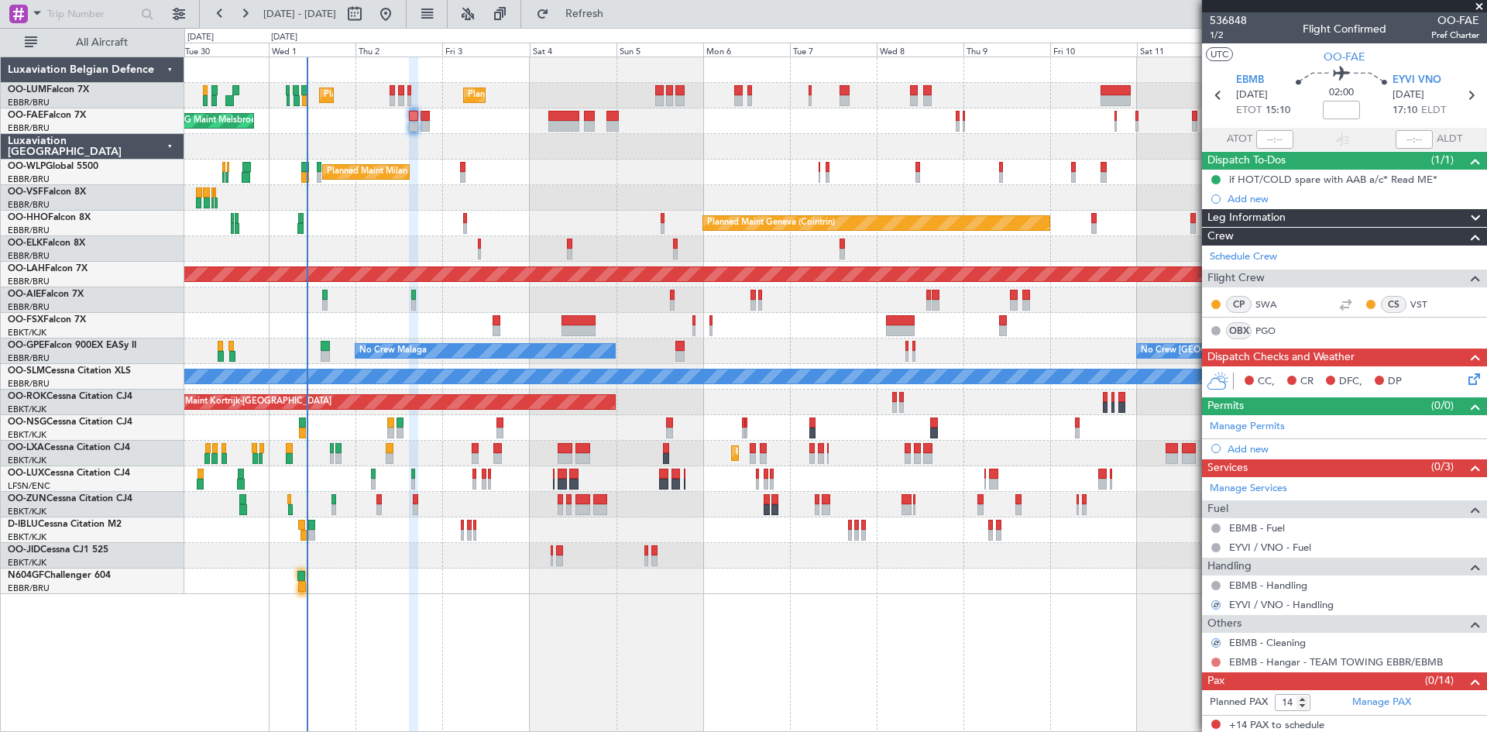
click at [1215, 659] on button at bounding box center [1216, 662] width 9 height 9
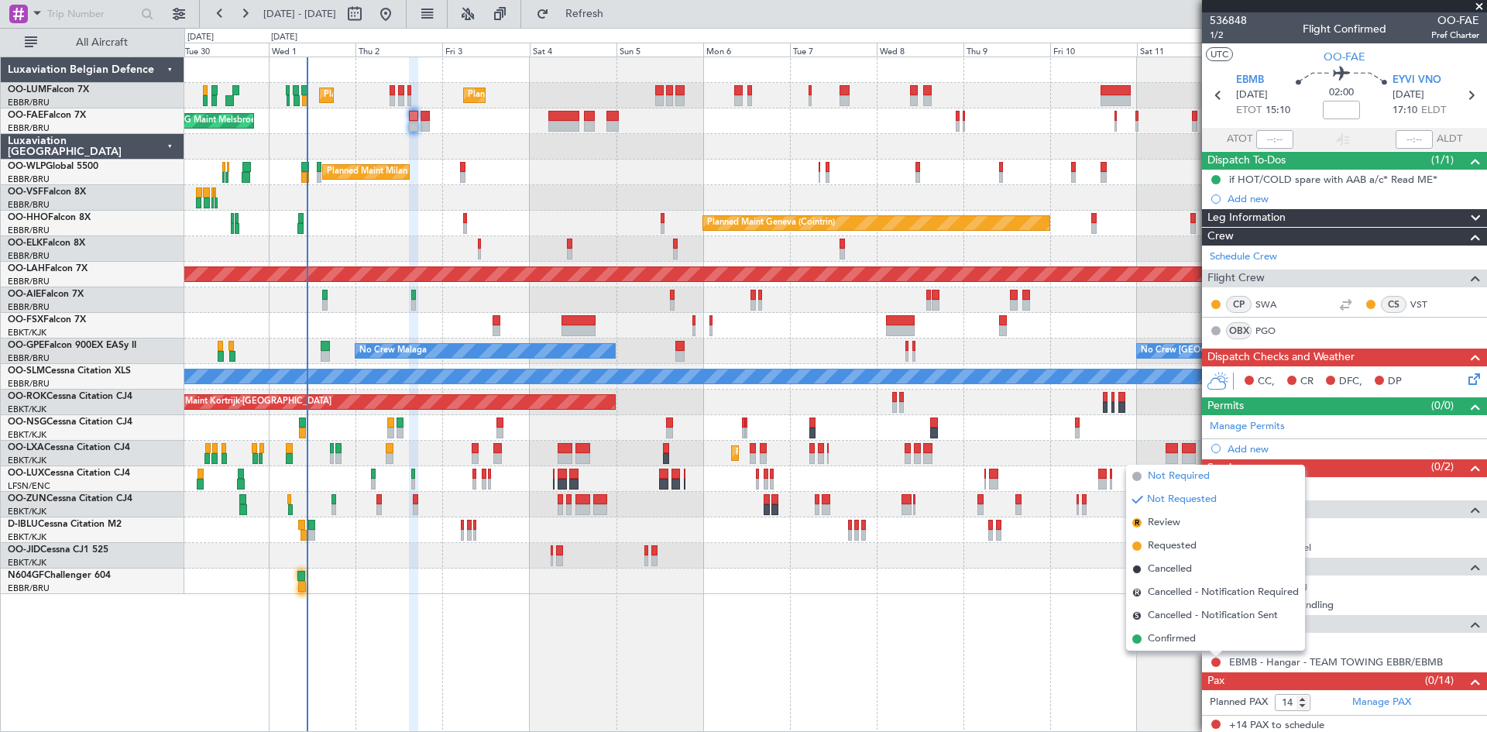
click at [1181, 472] on span "Not Required" at bounding box center [1179, 476] width 62 height 15
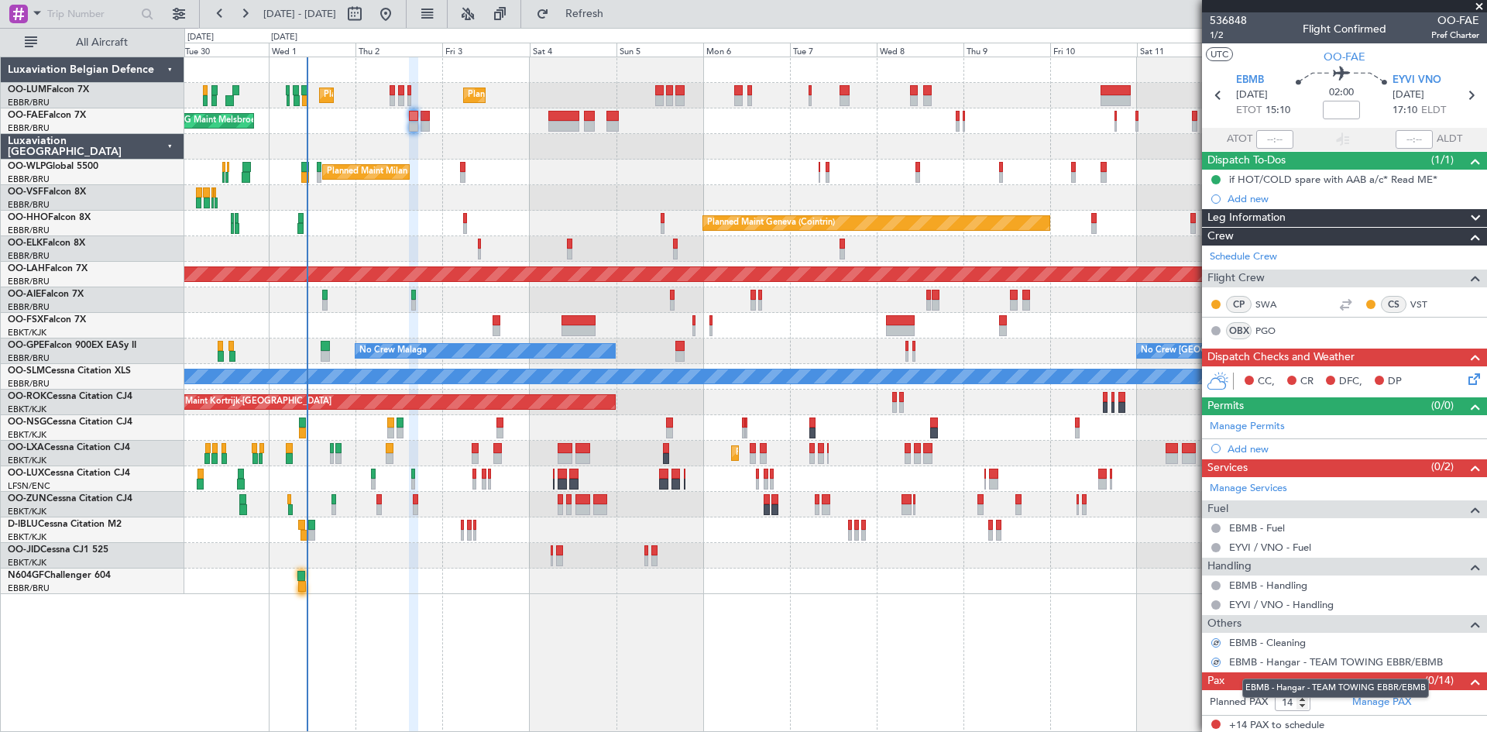
click at [1410, 696] on div "EBMB - Hangar - TEAM TOWING EBBR/EBMB" at bounding box center [1336, 688] width 187 height 19
click at [1399, 701] on mat-tooltip-component "EBMB - Hangar - TEAM TOWING EBBR/EBMB" at bounding box center [1336, 688] width 208 height 41
click at [1379, 697] on link "Manage PAX" at bounding box center [1382, 702] width 59 height 15
click at [622, 21] on button "Refresh" at bounding box center [575, 14] width 93 height 25
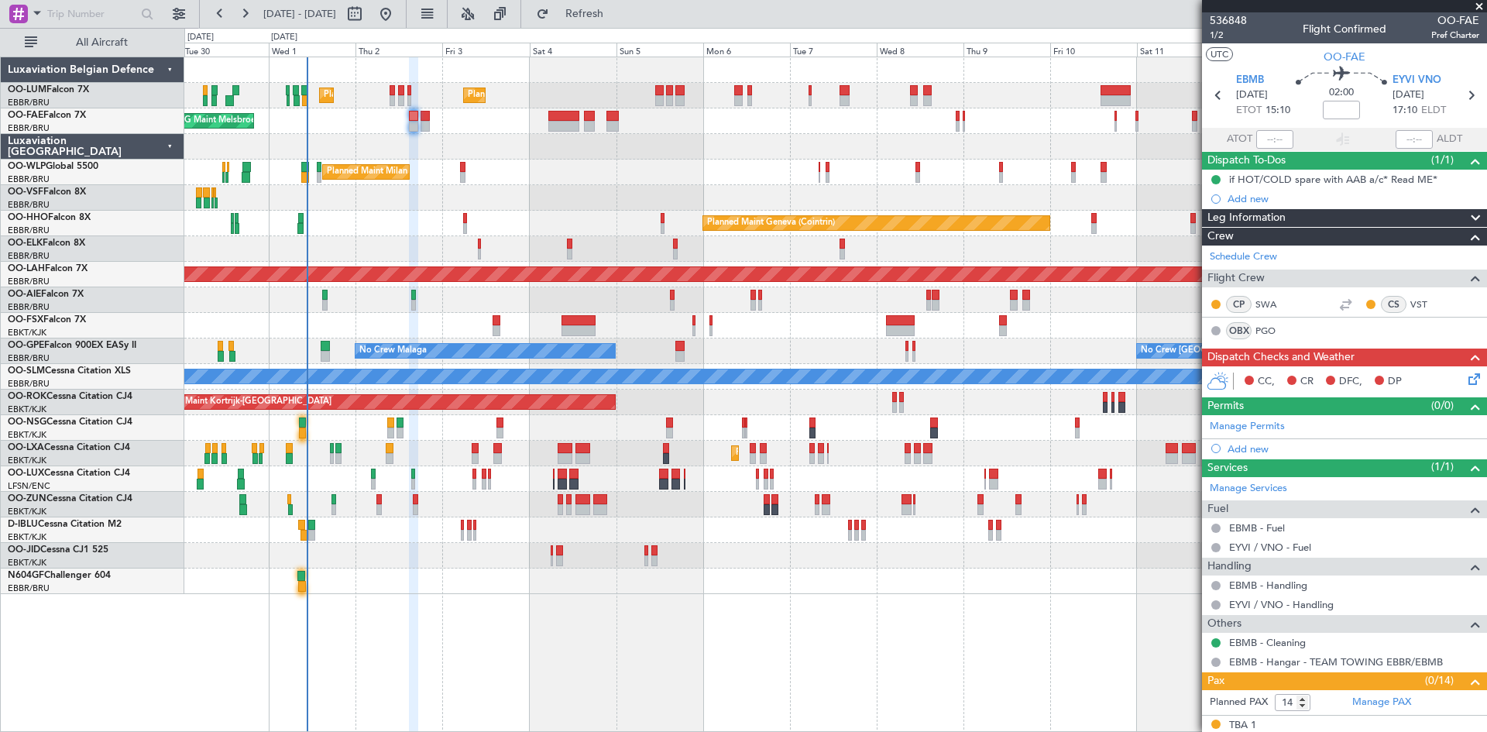
click at [1467, 381] on icon at bounding box center [1472, 376] width 12 height 12
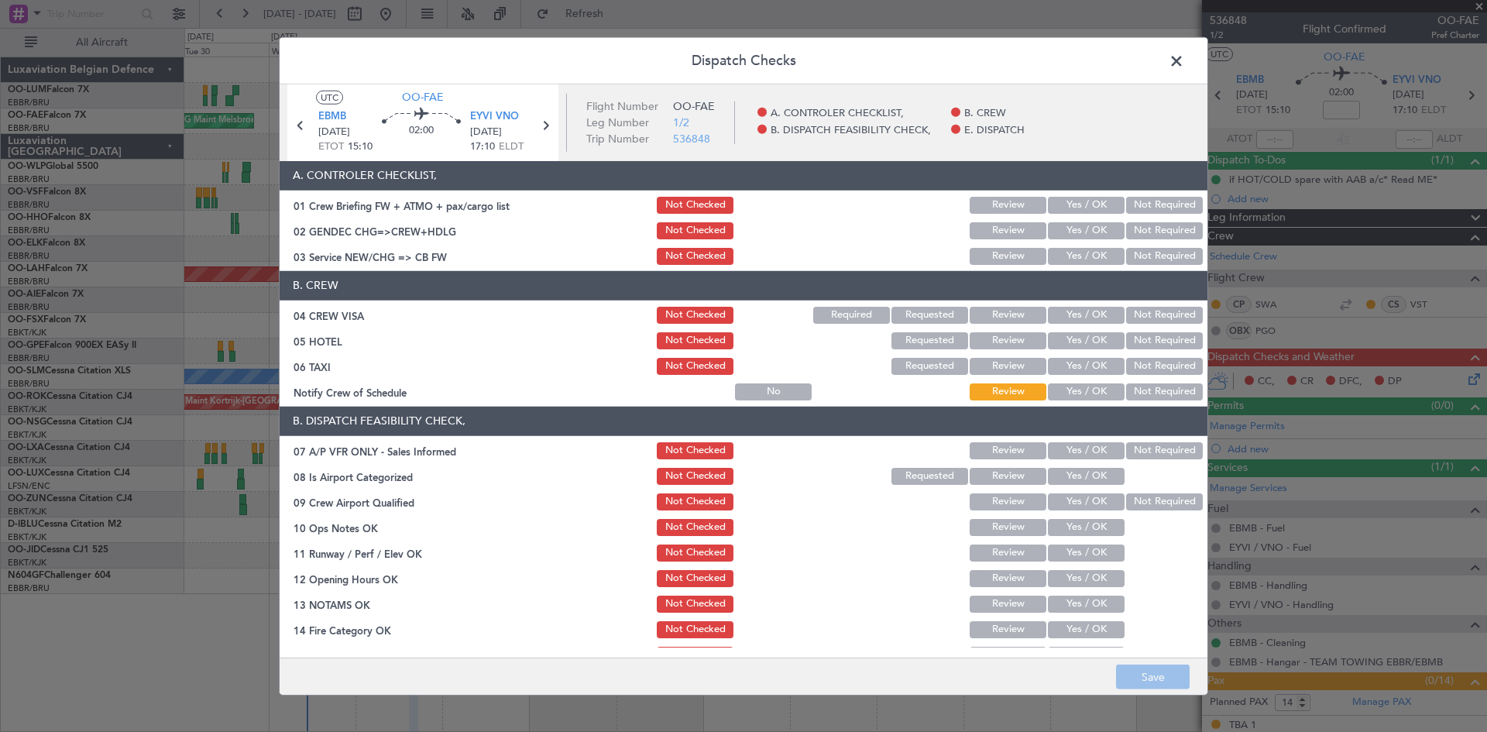
click at [1142, 234] on button "Not Required" at bounding box center [1164, 230] width 77 height 17
click at [1143, 242] on section "A. CONTROLER CHECKLIST, 01 Crew Briefing FW + ATMO + pax/cargo list Not Checked…" at bounding box center [744, 214] width 928 height 106
click at [1144, 258] on button "Not Required" at bounding box center [1164, 256] width 77 height 17
click at [1136, 315] on button "Not Required" at bounding box center [1164, 315] width 77 height 17
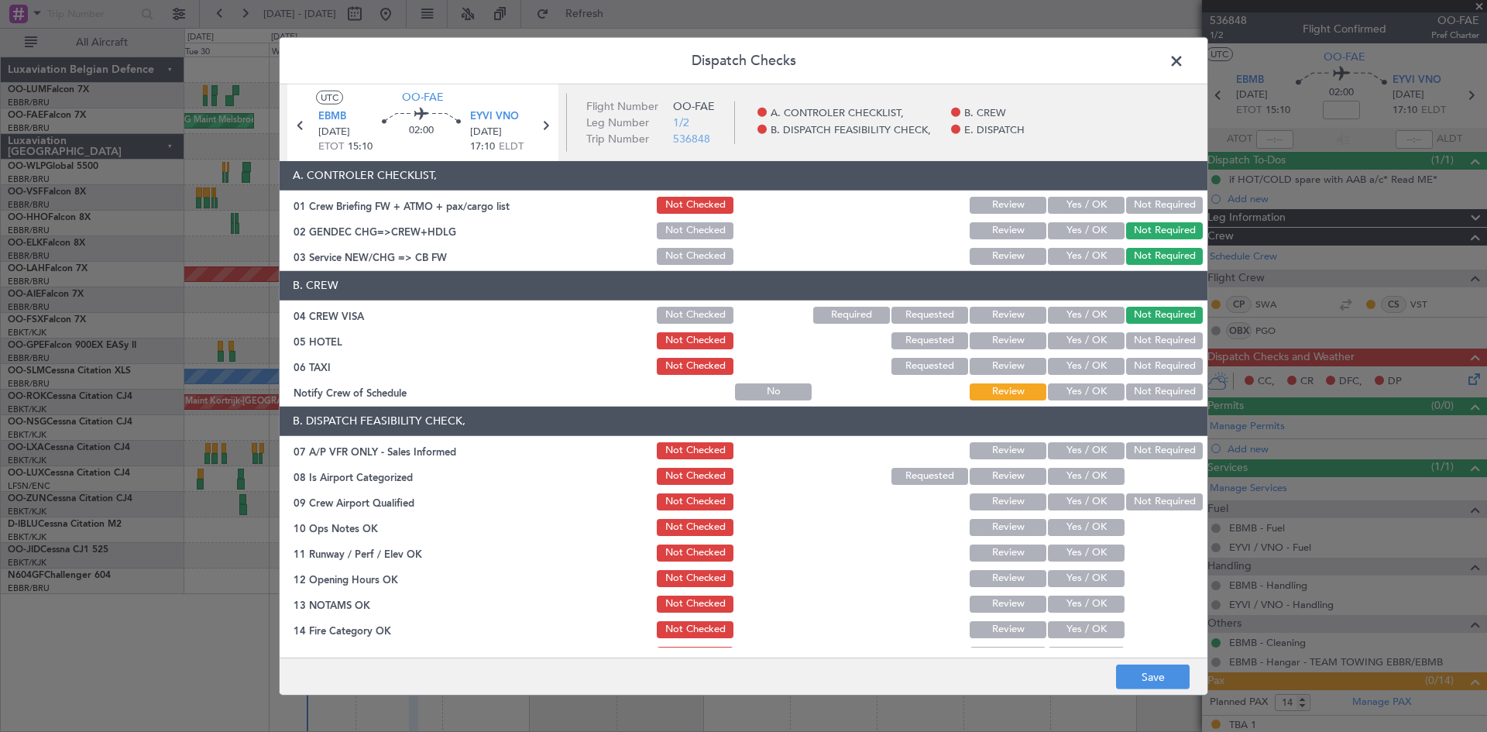
click at [1140, 337] on button "Not Required" at bounding box center [1164, 340] width 77 height 17
click at [1143, 369] on button "Not Required" at bounding box center [1164, 366] width 77 height 17
click at [1100, 395] on button "Yes / OK" at bounding box center [1086, 391] width 77 height 17
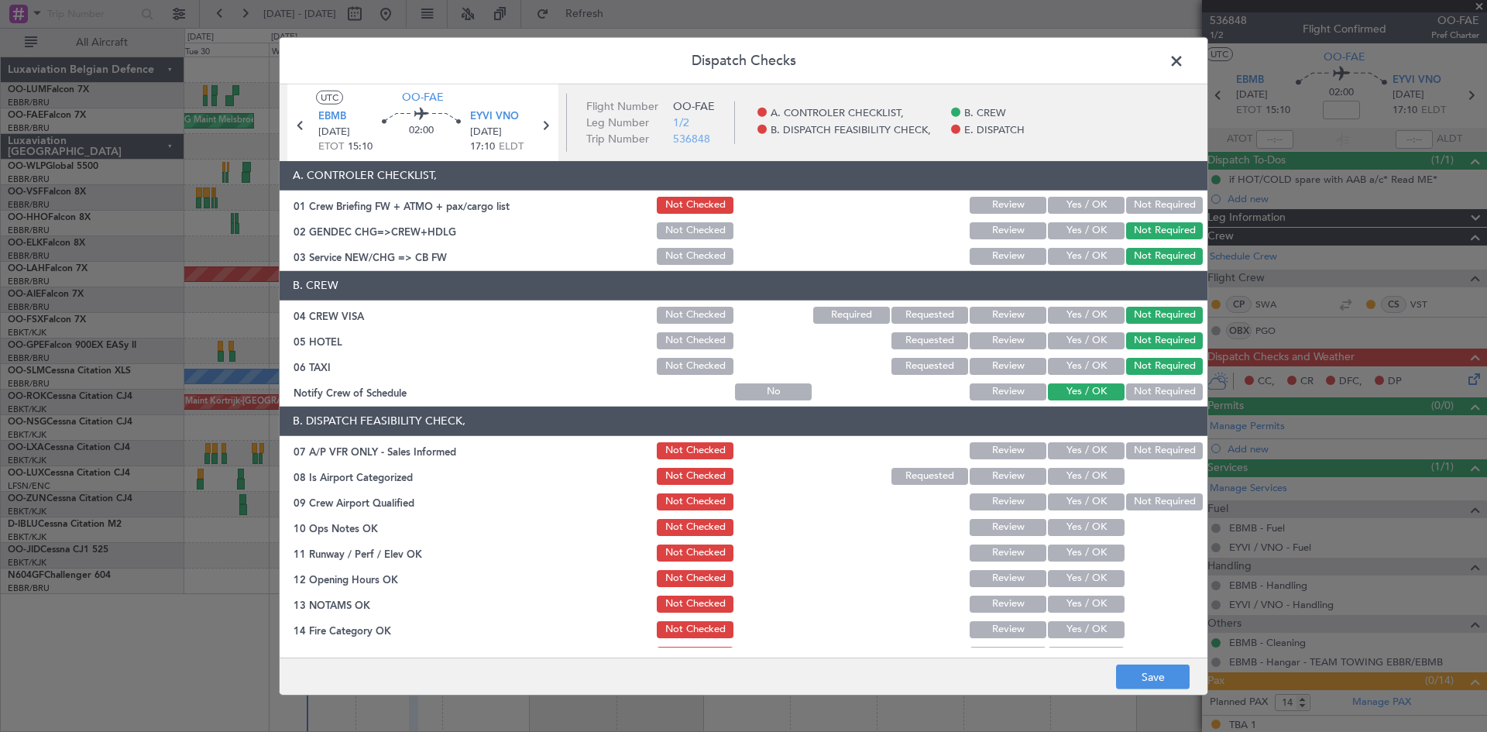
drag, startPoint x: 1164, startPoint y: 453, endPoint x: 1149, endPoint y: 456, distance: 15.8
click at [1164, 453] on button "Not Required" at bounding box center [1164, 450] width 77 height 17
click at [1102, 475] on button "Yes / OK" at bounding box center [1086, 476] width 77 height 17
click at [483, 116] on span "EYVI VNO" at bounding box center [494, 116] width 49 height 15
click at [1084, 500] on button "Yes / OK" at bounding box center [1086, 501] width 77 height 17
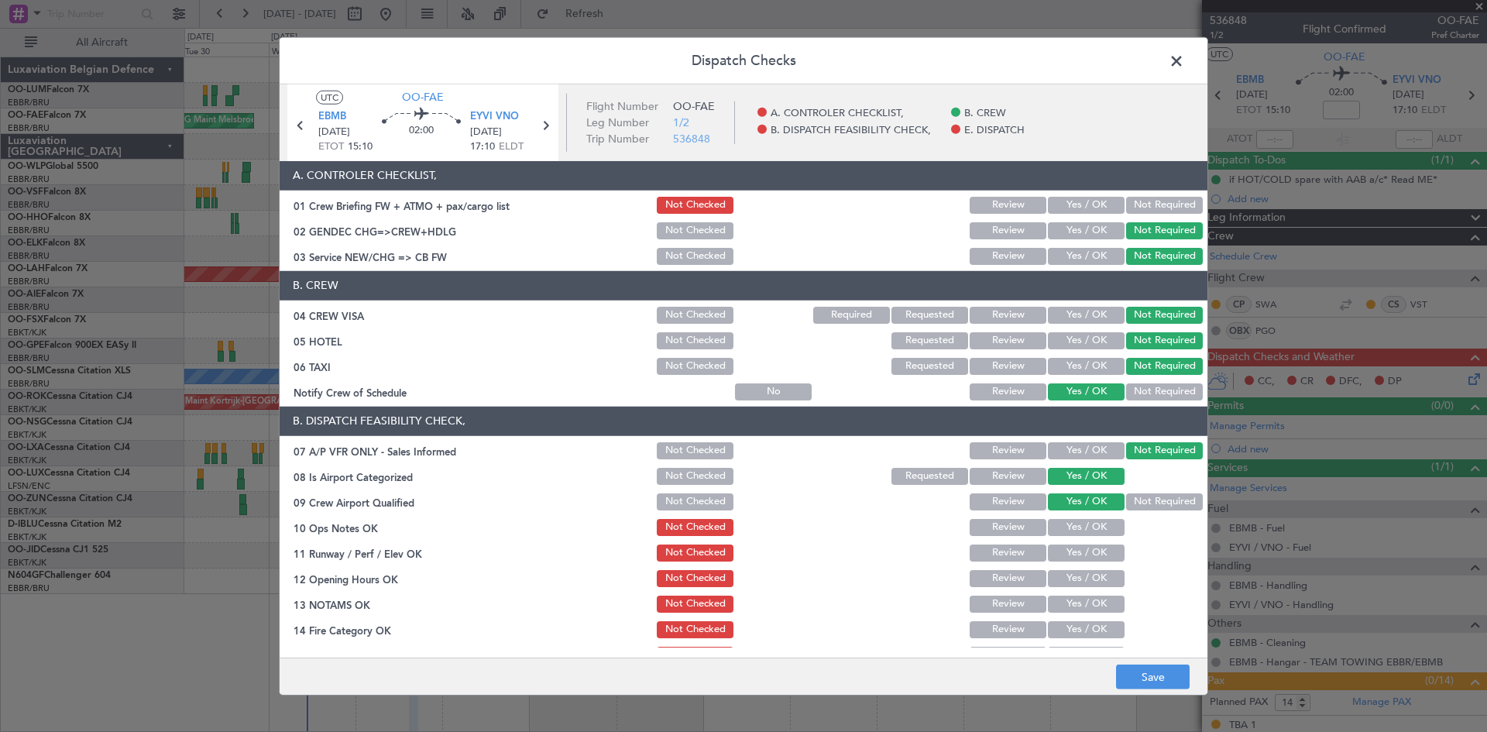
click at [1084, 525] on button "Yes / OK" at bounding box center [1086, 527] width 77 height 17
click at [1083, 550] on button "Yes / OK" at bounding box center [1086, 553] width 77 height 17
click at [474, 119] on span "EYVI VNO" at bounding box center [494, 116] width 49 height 15
click at [1087, 578] on button "Yes / OK" at bounding box center [1086, 578] width 77 height 17
click at [1092, 603] on button "Yes / OK" at bounding box center [1086, 604] width 77 height 17
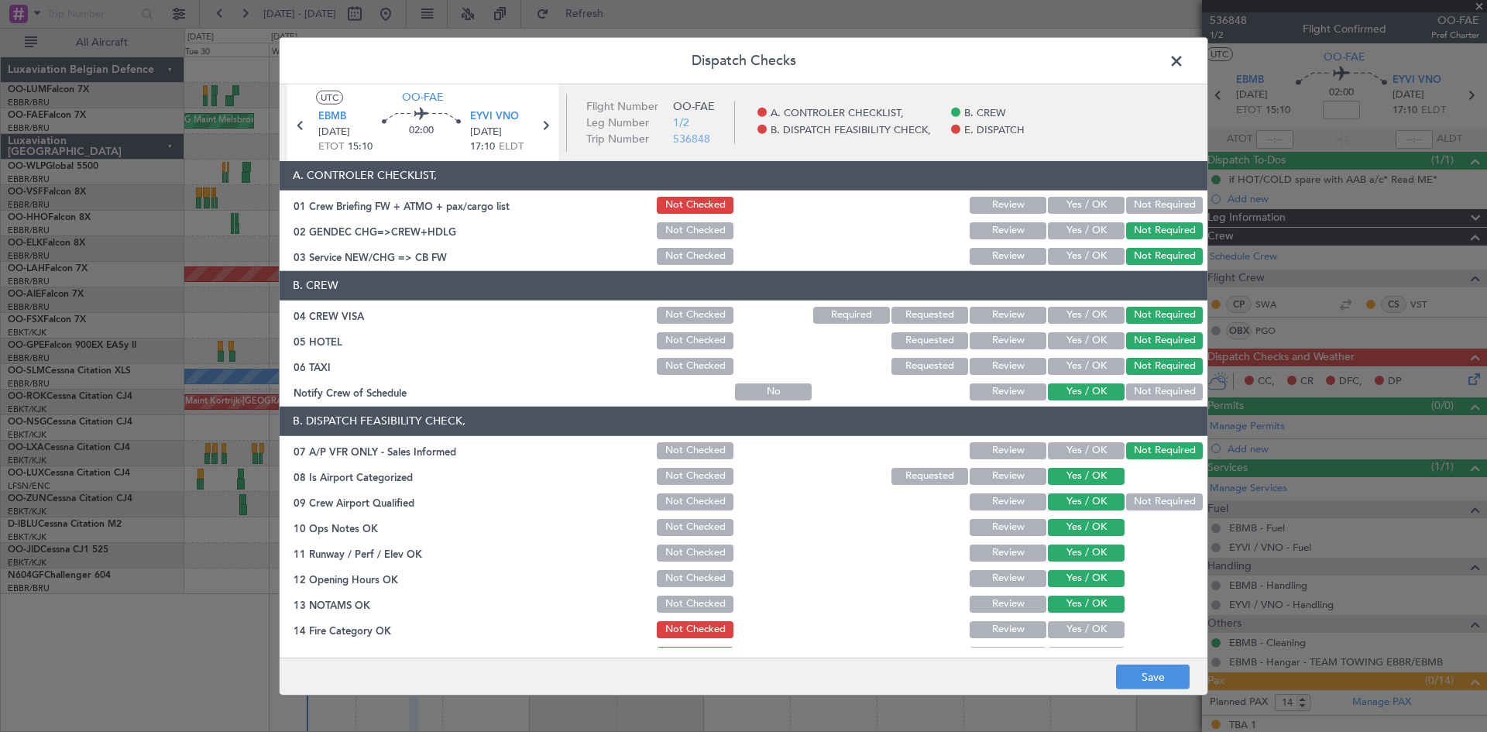
click at [1089, 624] on button "Yes / OK" at bounding box center [1086, 629] width 77 height 17
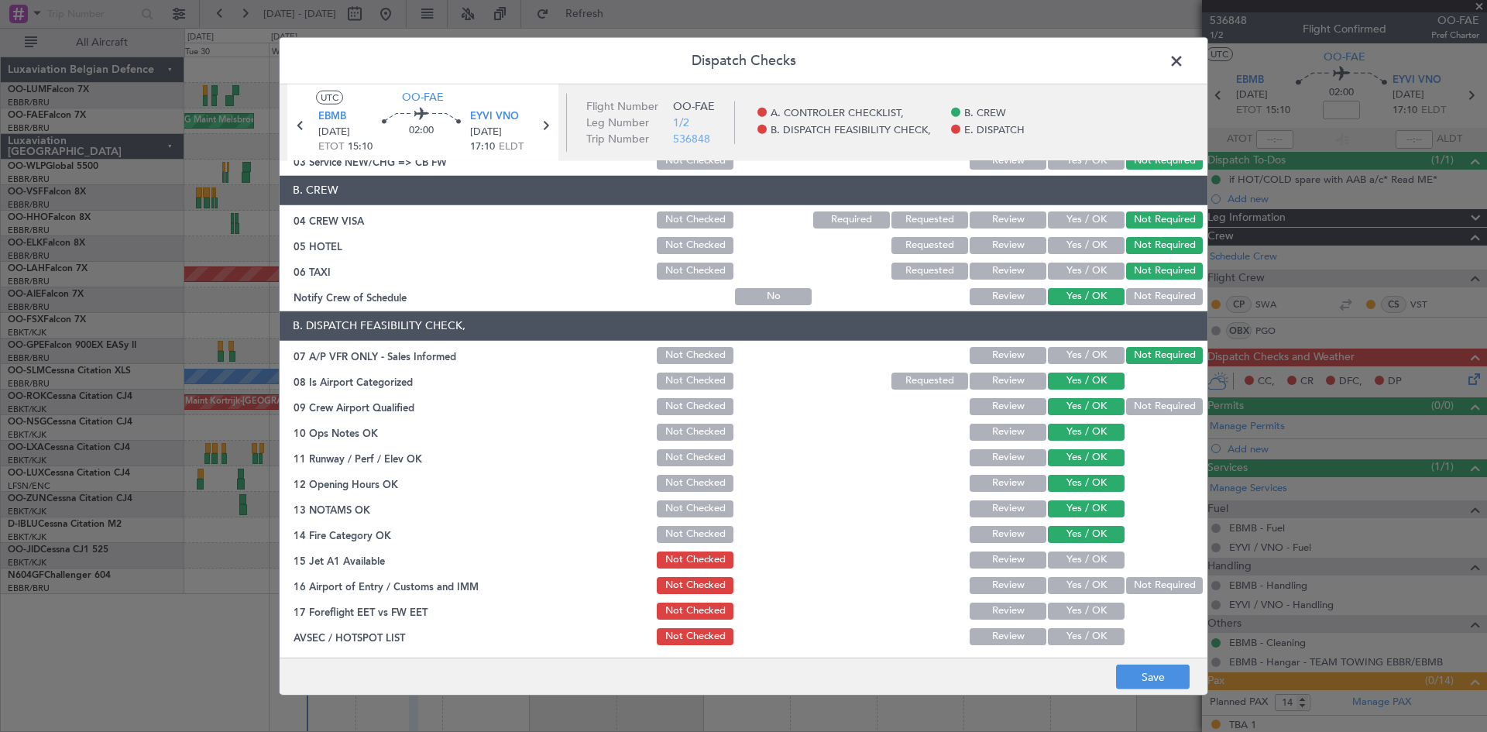
scroll to position [232, 0]
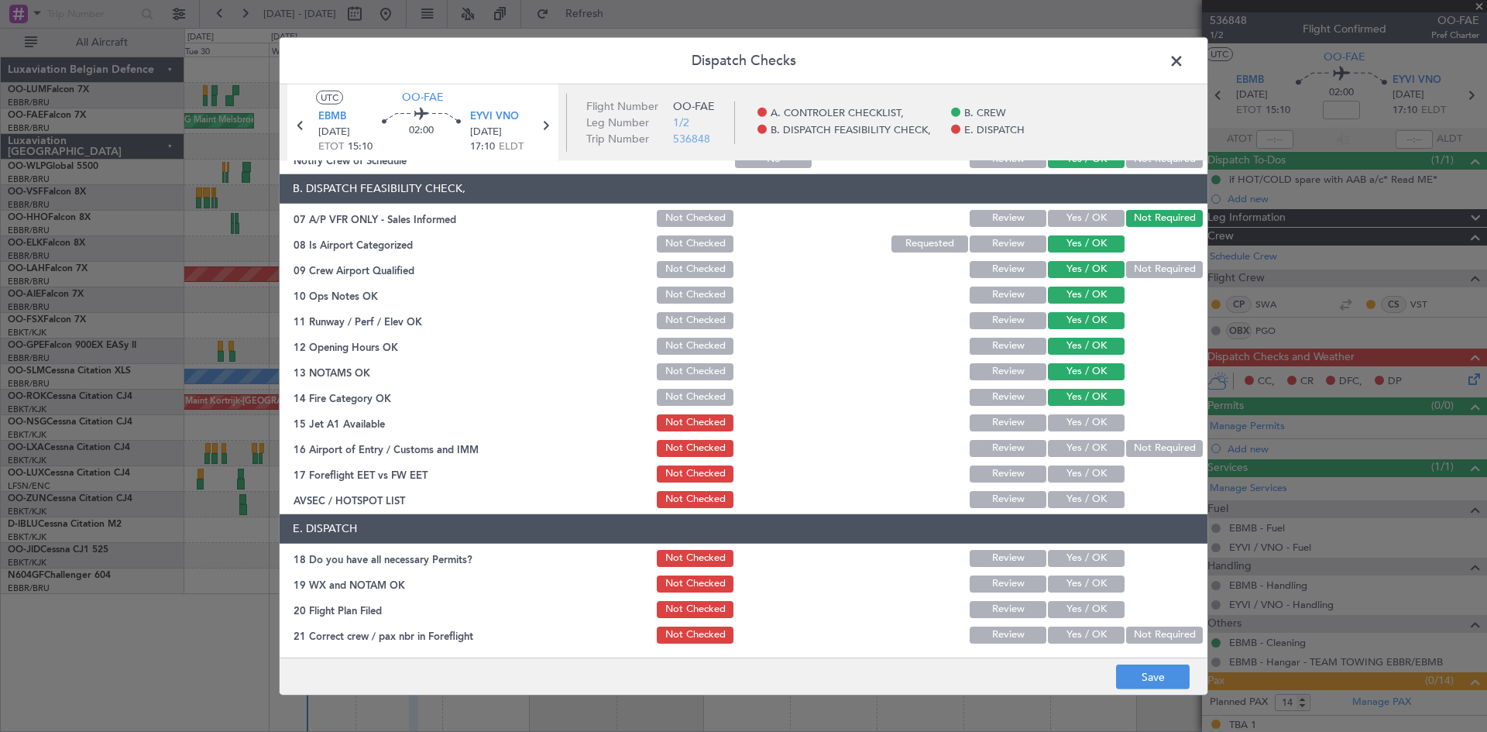
click at [1054, 422] on button "Yes / OK" at bounding box center [1086, 422] width 77 height 17
click at [1064, 450] on button "Yes / OK" at bounding box center [1086, 448] width 77 height 17
click at [1126, 447] on button "Not Required" at bounding box center [1164, 448] width 77 height 17
click at [1094, 469] on button "Yes / OK" at bounding box center [1086, 474] width 77 height 17
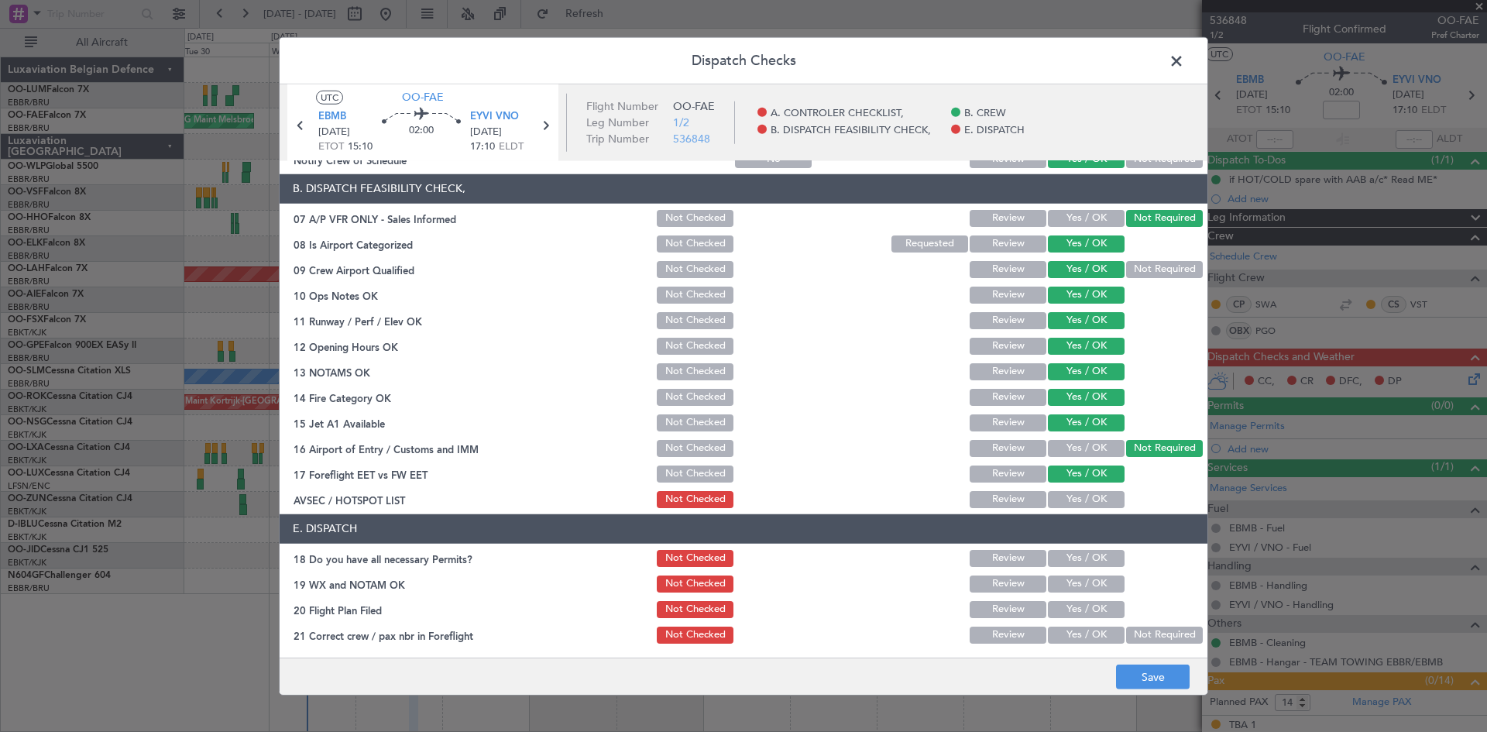
click at [1081, 493] on button "Yes / OK" at bounding box center [1086, 499] width 77 height 17
click at [1072, 564] on button "Yes / OK" at bounding box center [1086, 558] width 77 height 17
click at [1068, 593] on div "Yes / OK" at bounding box center [1085, 584] width 78 height 22
click at [1066, 582] on button "Yes / OK" at bounding box center [1086, 584] width 77 height 17
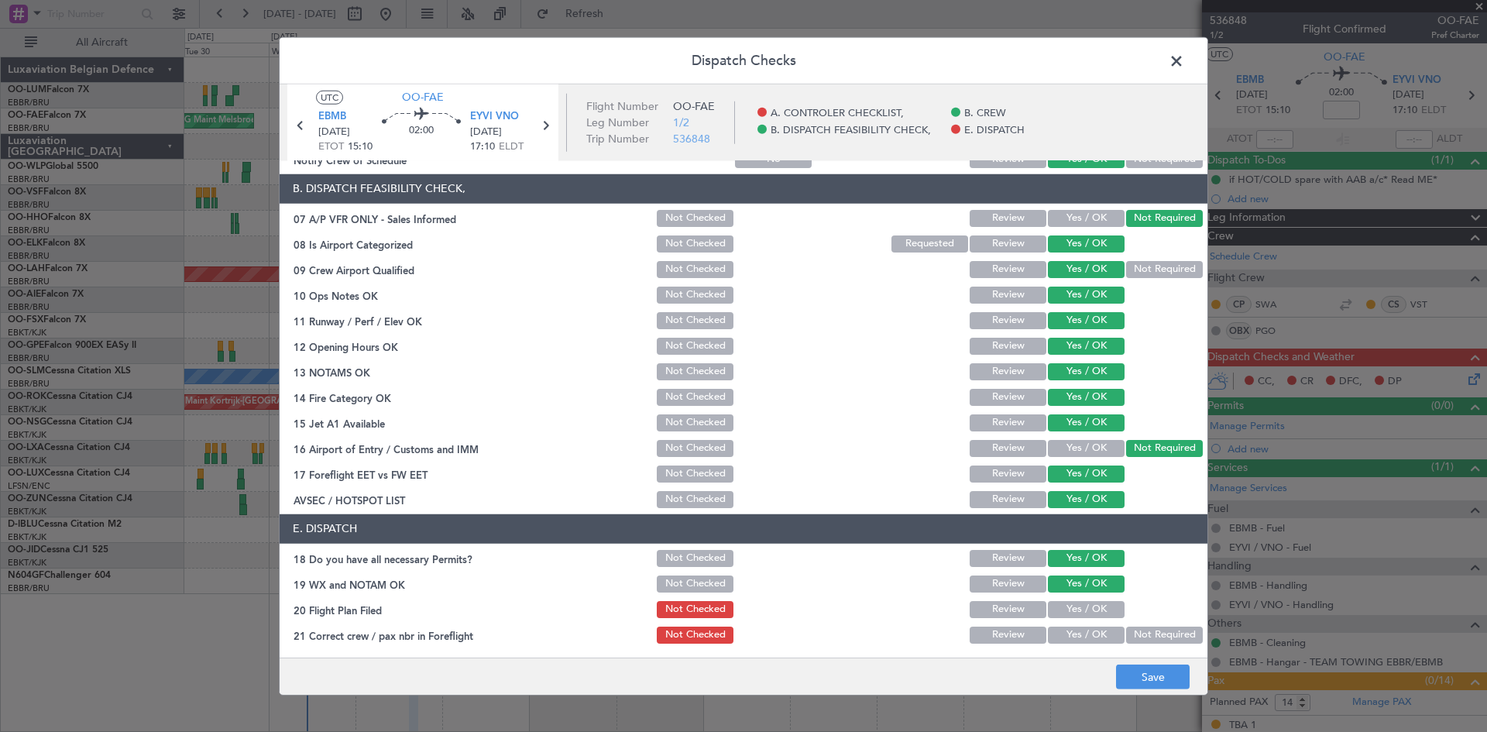
click at [1061, 633] on button "Yes / OK" at bounding box center [1086, 635] width 77 height 17
click at [1169, 672] on button "Save" at bounding box center [1153, 677] width 74 height 25
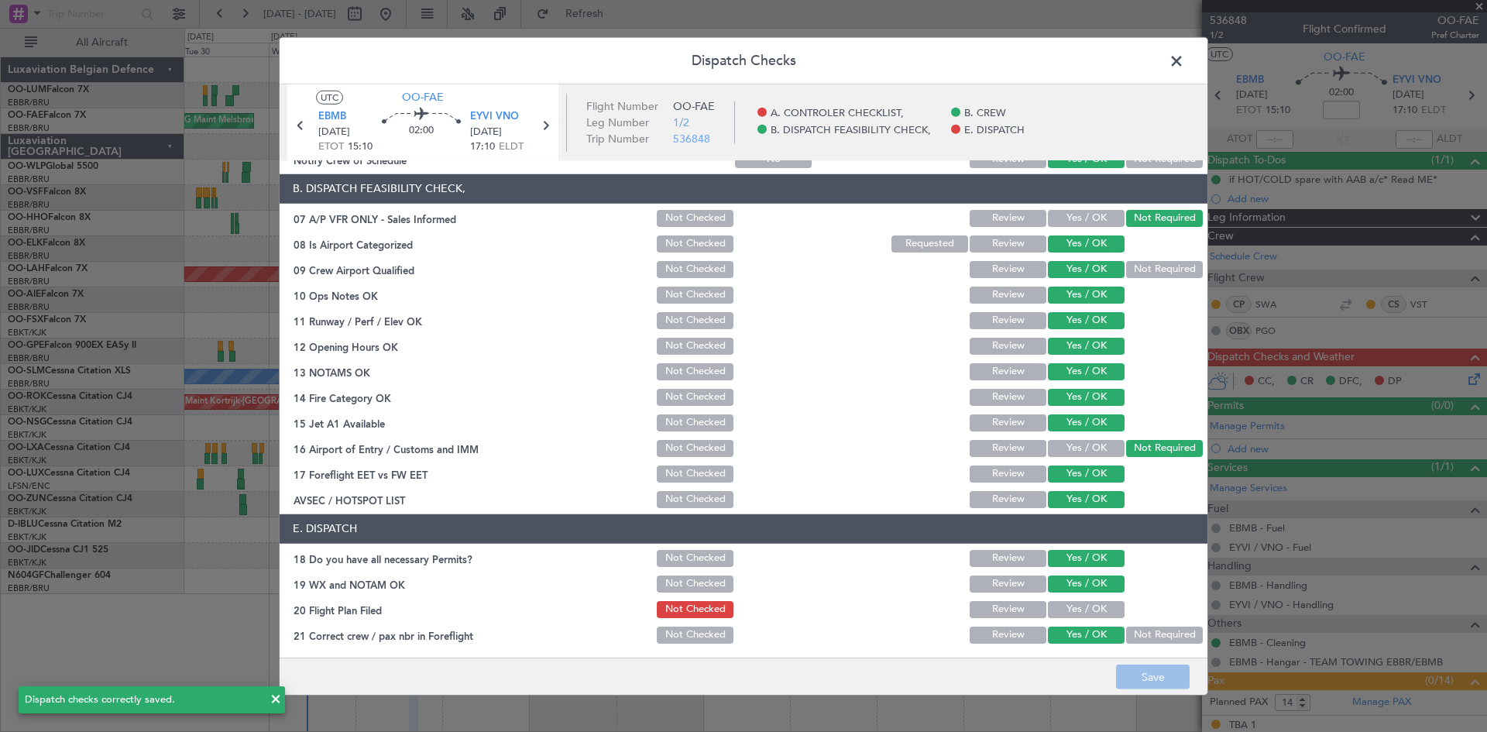
click at [1184, 59] on span at bounding box center [1184, 64] width 0 height 31
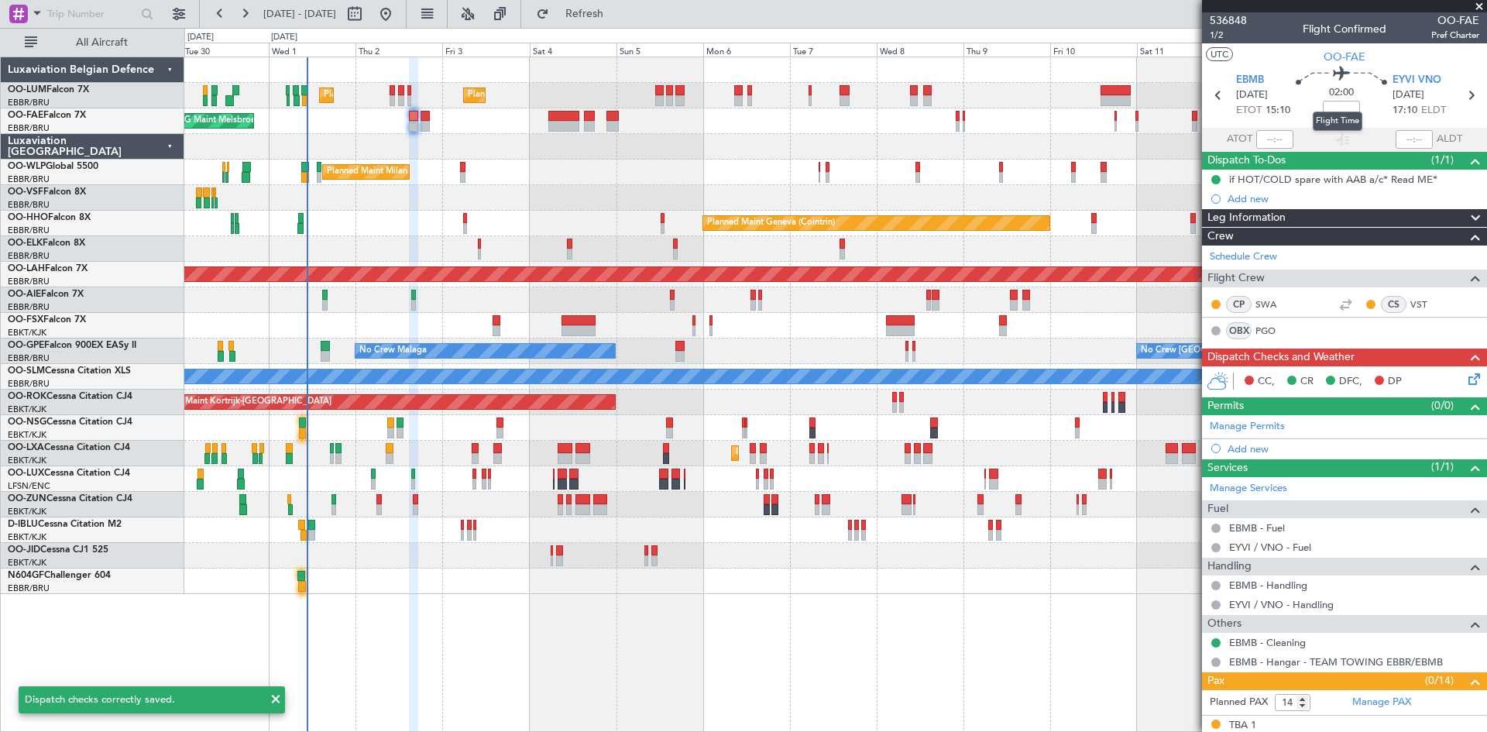
click at [1334, 115] on mat-tooltip-component "Flight Time" at bounding box center [1337, 121] width 71 height 41
click at [1334, 115] on div "Flight Time" at bounding box center [1338, 121] width 50 height 19
click at [1344, 107] on mat-tooltip-component "Flight Time" at bounding box center [1337, 121] width 71 height 41
click at [1333, 115] on input at bounding box center [1341, 110] width 37 height 19
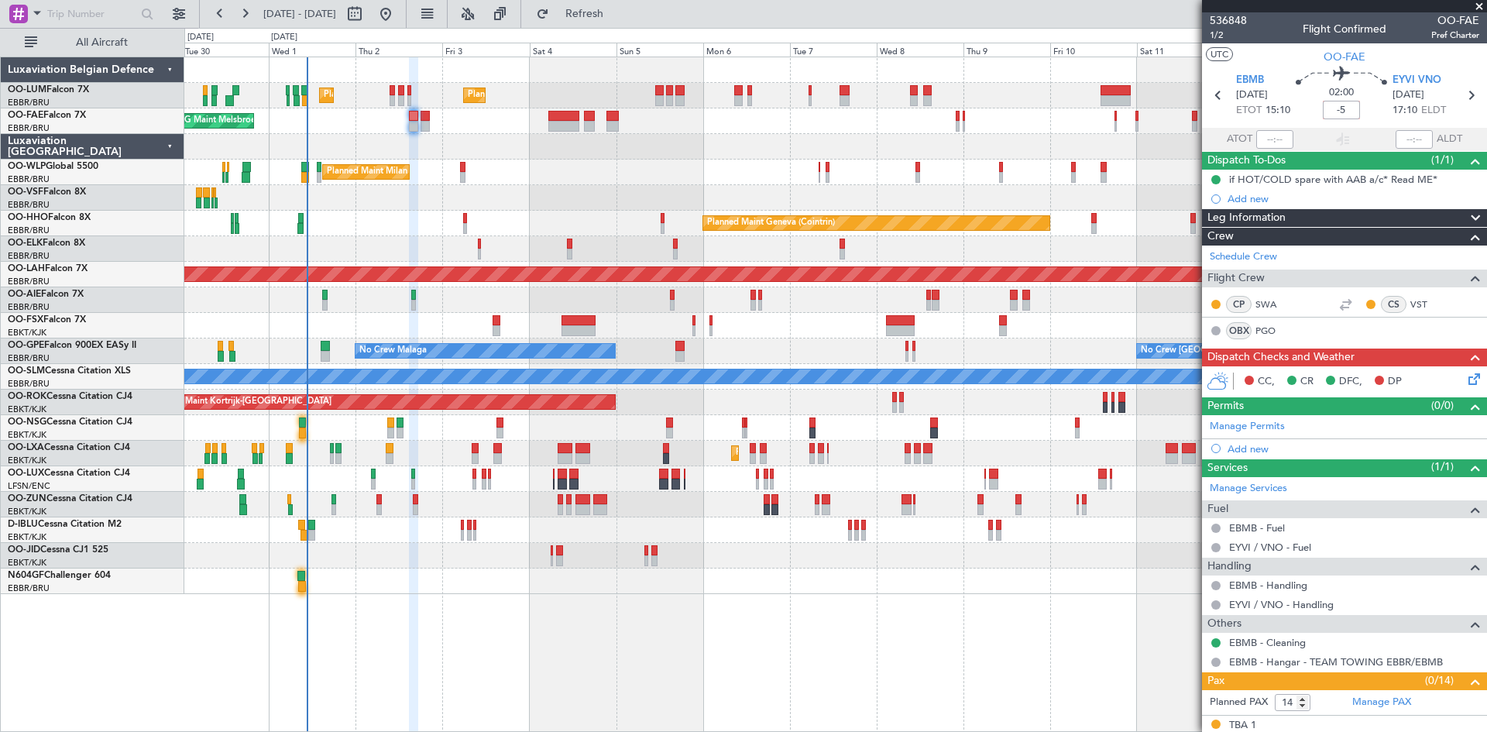
type input "-00:05"
click at [1268, 94] on span "[DATE]" at bounding box center [1252, 95] width 32 height 15
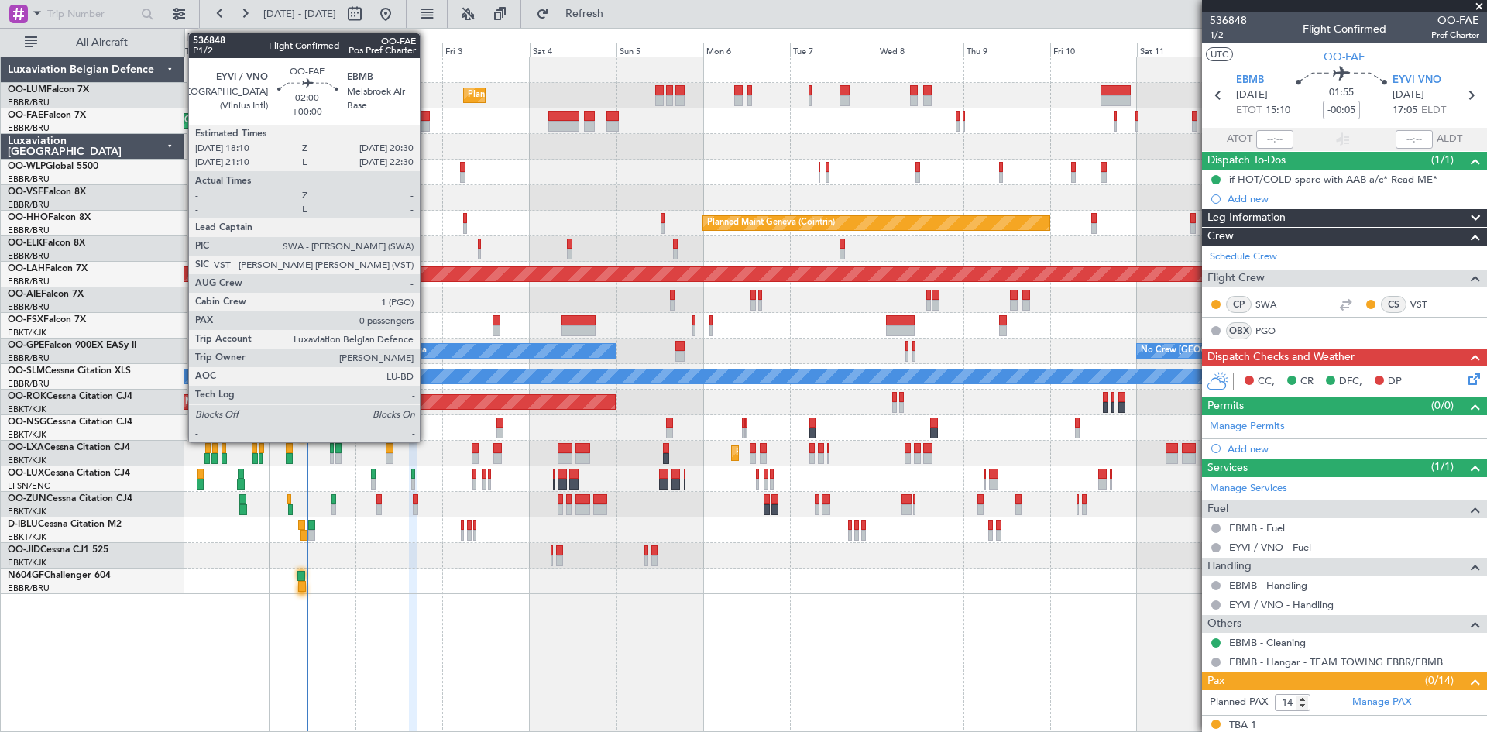
click at [427, 119] on div at bounding box center [425, 116] width 9 height 11
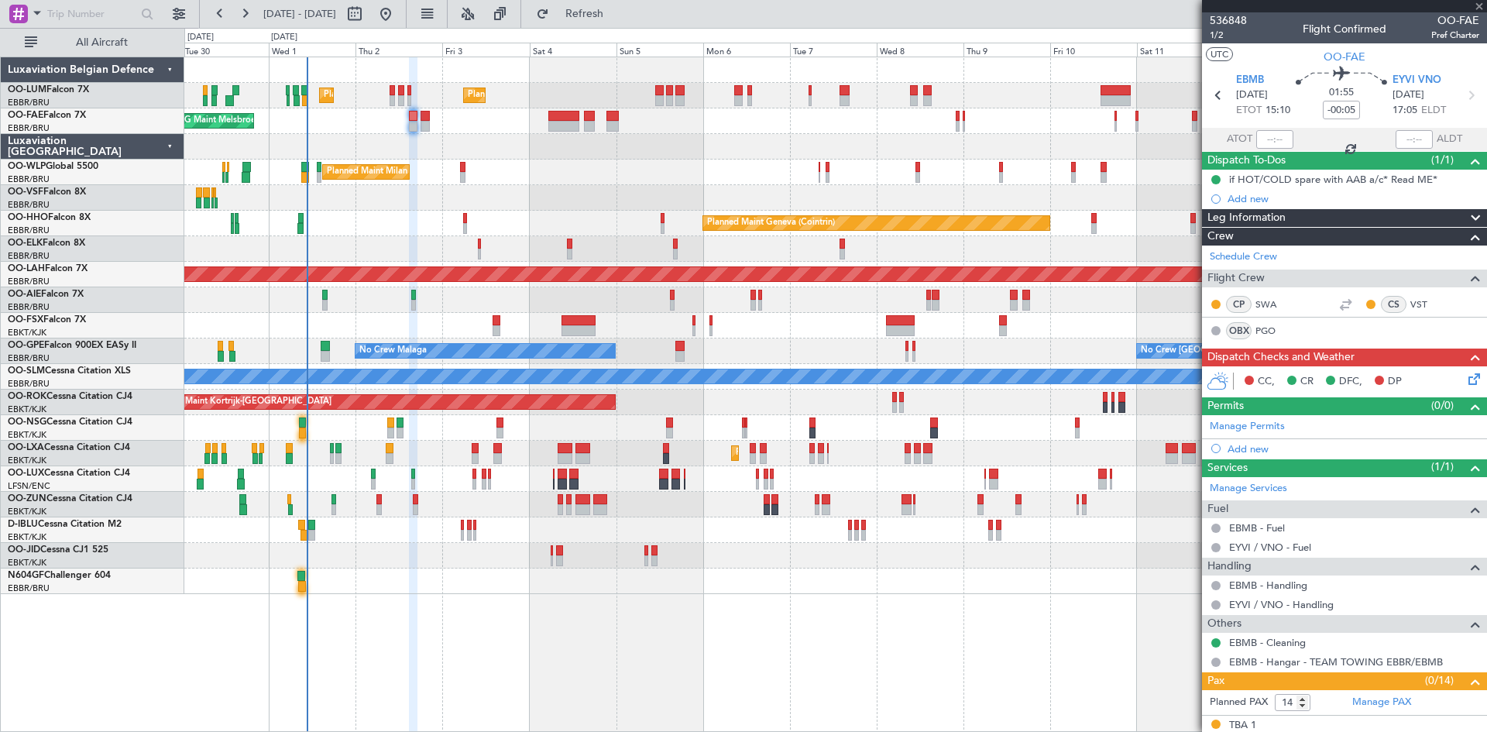
type input "0"
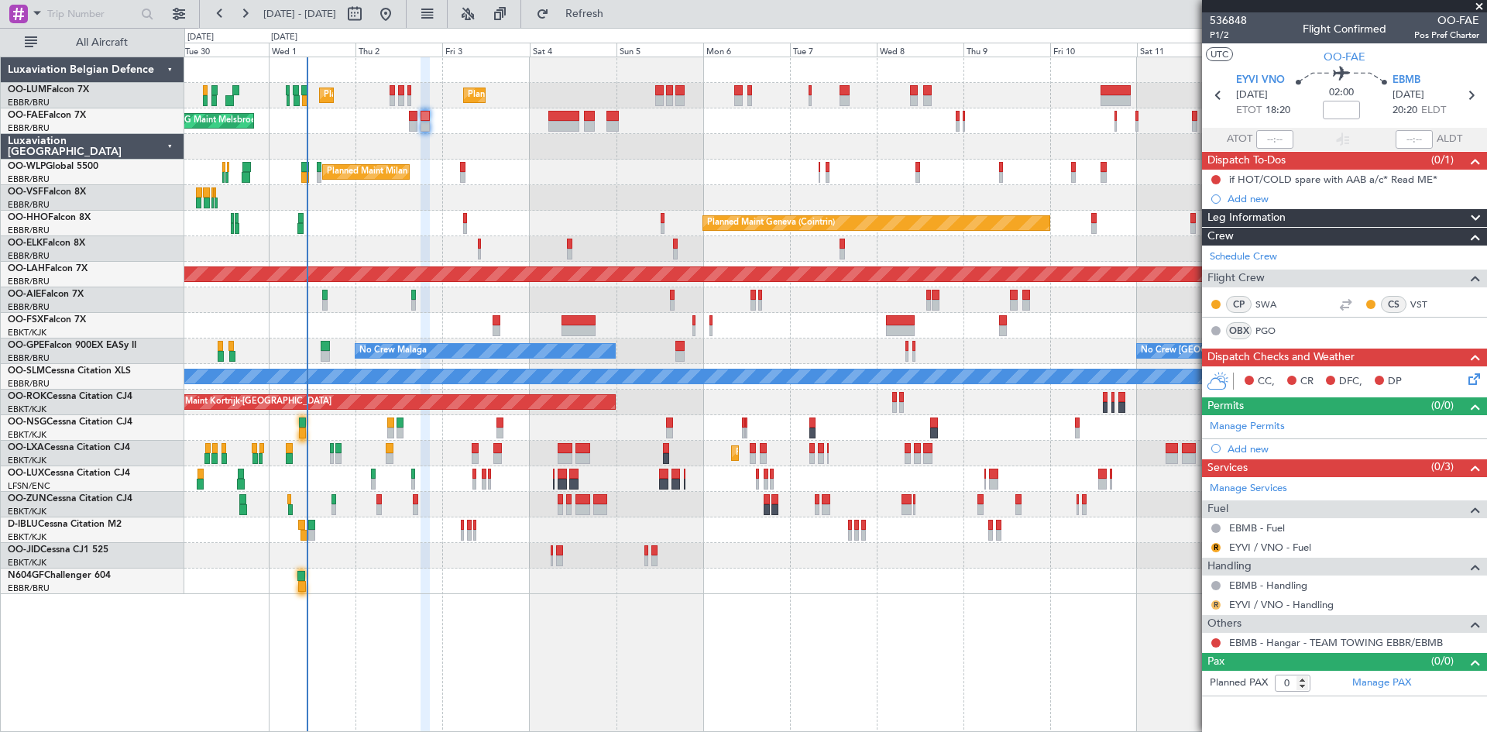
click at [1214, 605] on button "R" at bounding box center [1216, 604] width 9 height 9
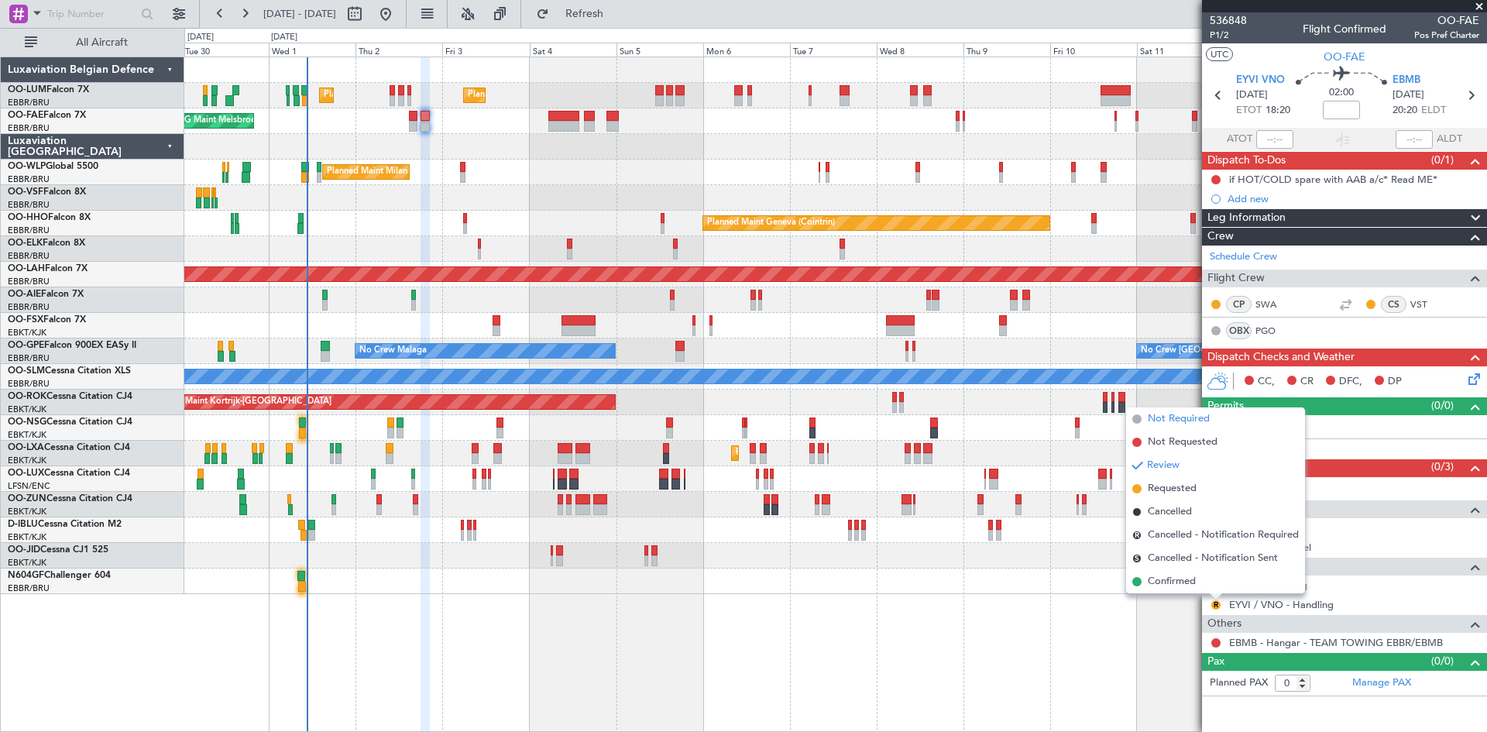
click at [1176, 413] on span "Not Required" at bounding box center [1179, 418] width 62 height 15
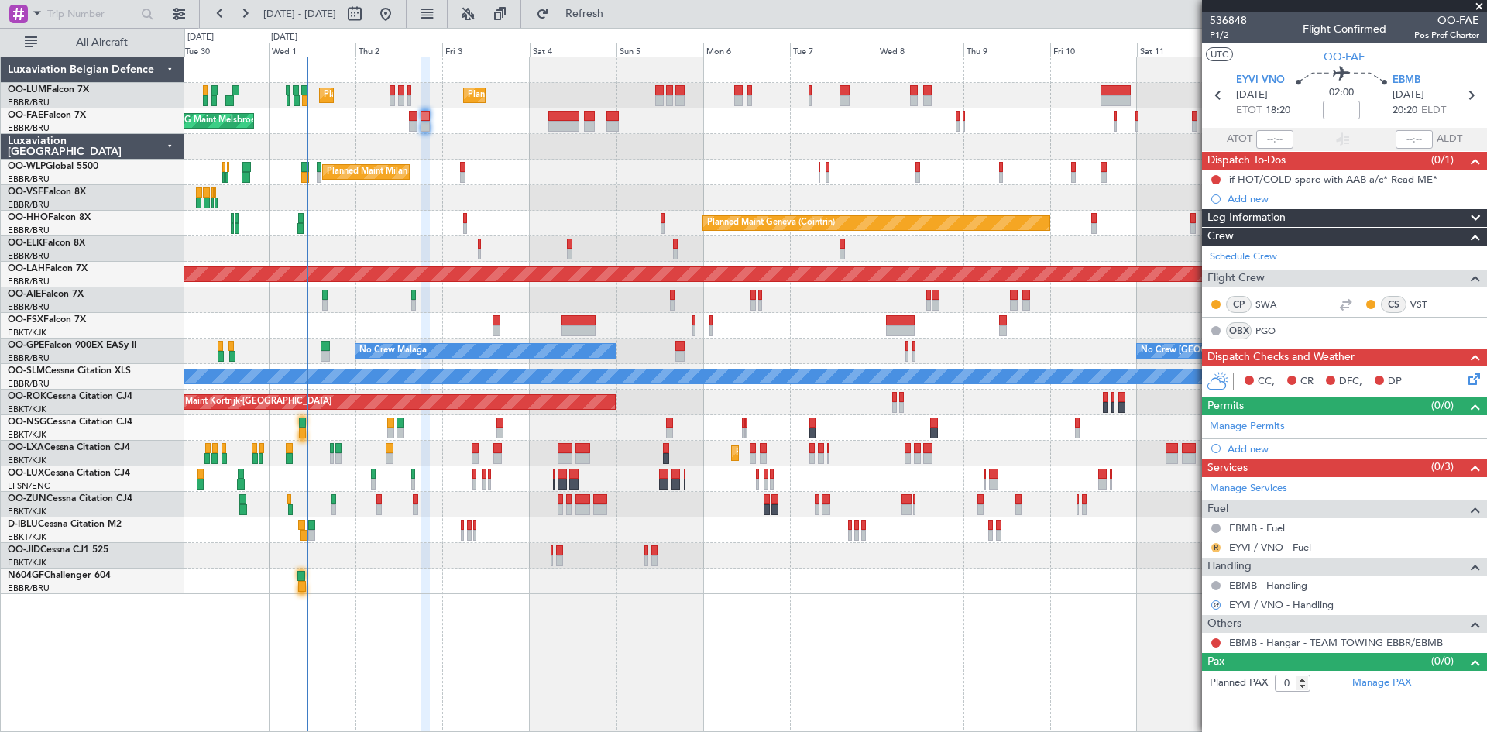
click at [1217, 548] on button "R" at bounding box center [1216, 547] width 9 height 9
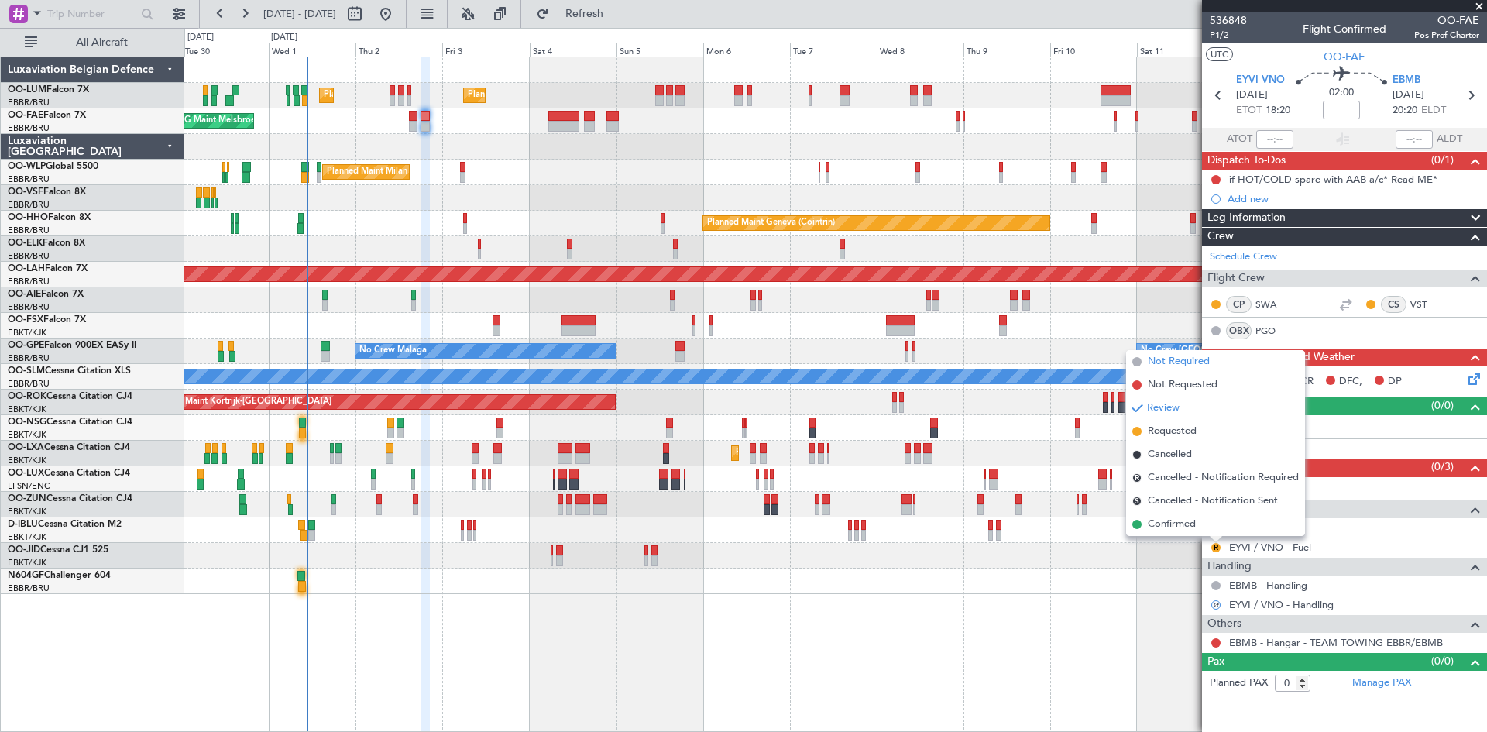
click at [1207, 365] on span "Not Required" at bounding box center [1179, 361] width 62 height 15
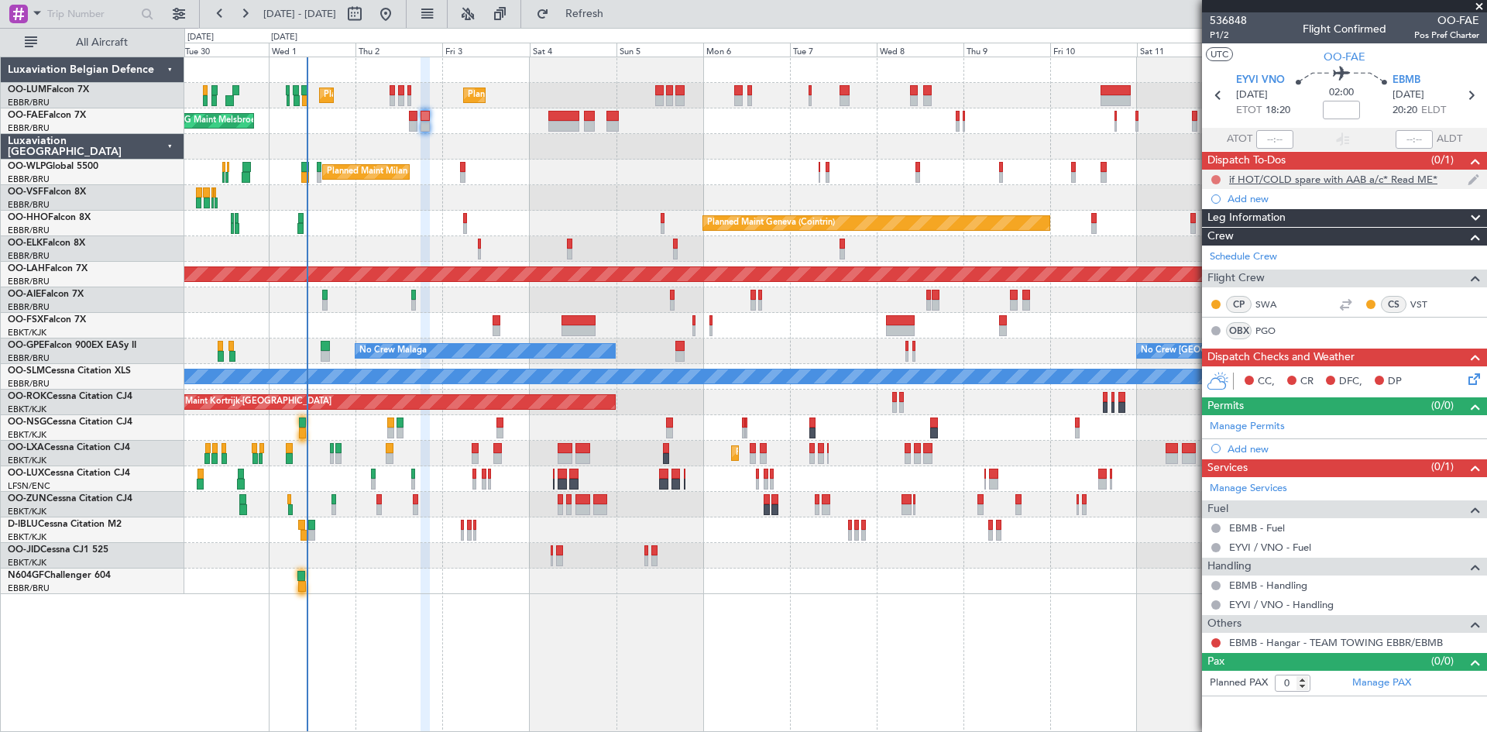
click at [1215, 180] on button at bounding box center [1216, 179] width 9 height 9
click at [1216, 247] on span "Completed" at bounding box center [1223, 247] width 51 height 15
click at [1219, 643] on button at bounding box center [1216, 642] width 9 height 9
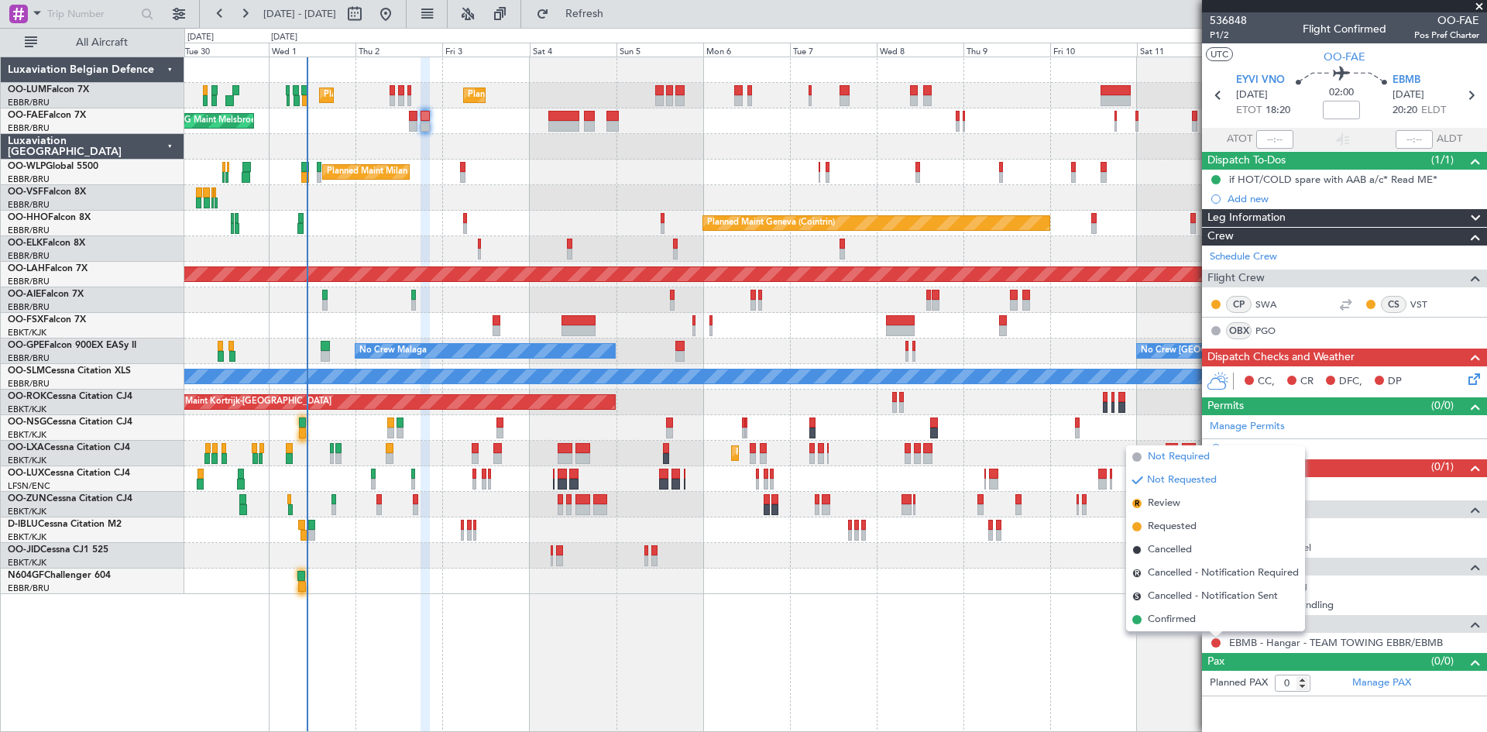
click at [1185, 459] on span "Not Required" at bounding box center [1179, 456] width 62 height 15
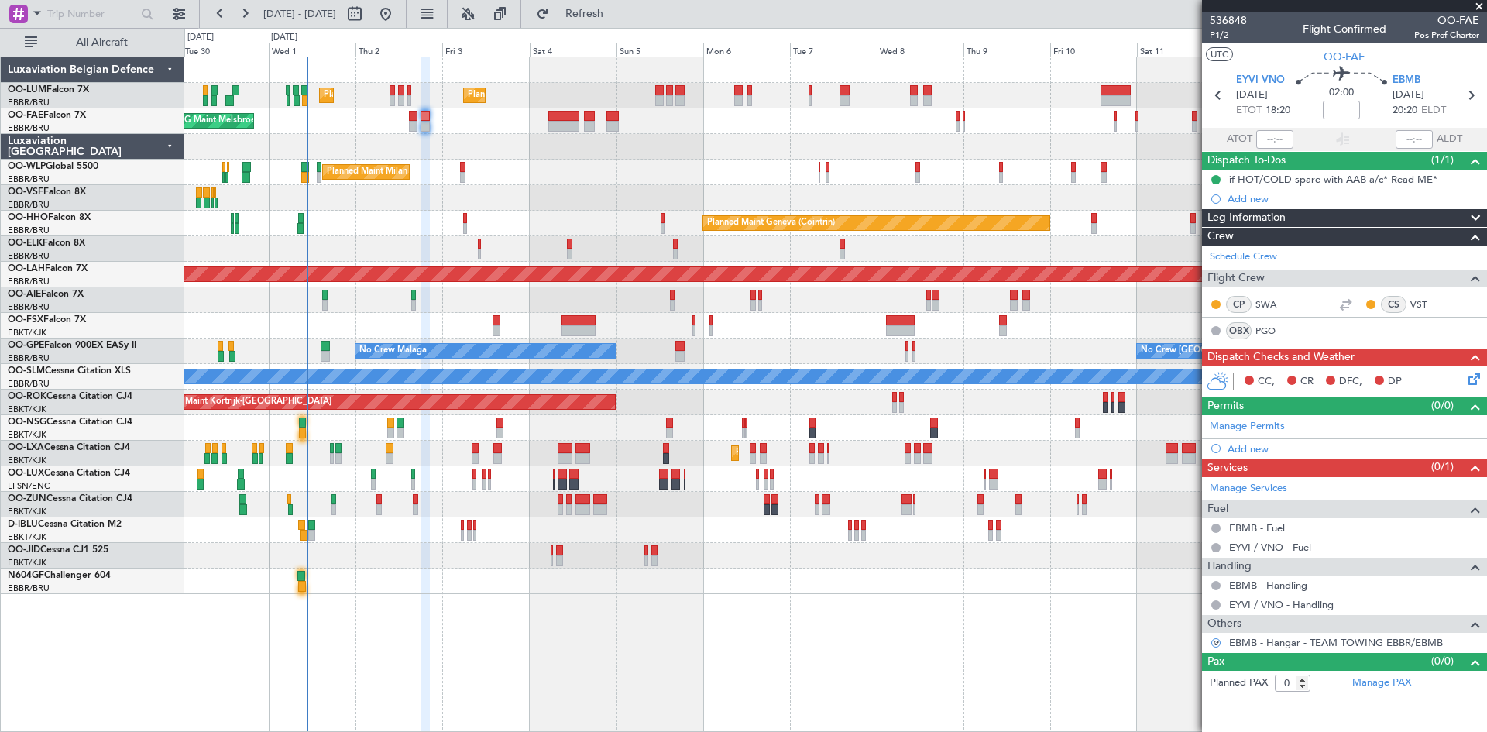
click at [1484, 382] on div "CC, CR DFC, DP" at bounding box center [1344, 381] width 285 height 31
click at [1474, 377] on icon at bounding box center [1472, 376] width 12 height 12
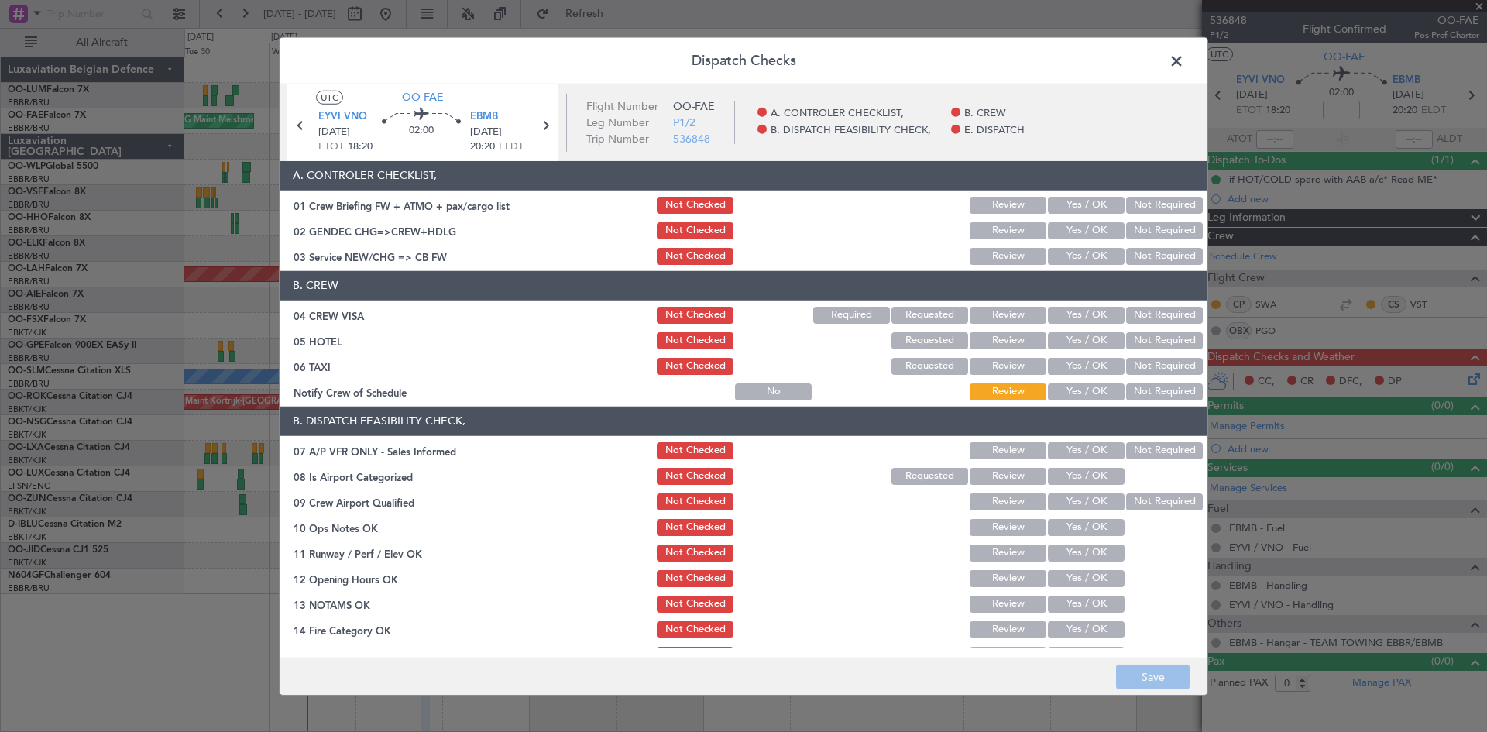
click at [1102, 387] on button "Yes / OK" at bounding box center [1086, 391] width 77 height 17
click at [1171, 316] on button "Not Required" at bounding box center [1164, 315] width 77 height 17
click at [1170, 339] on button "Not Required" at bounding box center [1164, 340] width 77 height 17
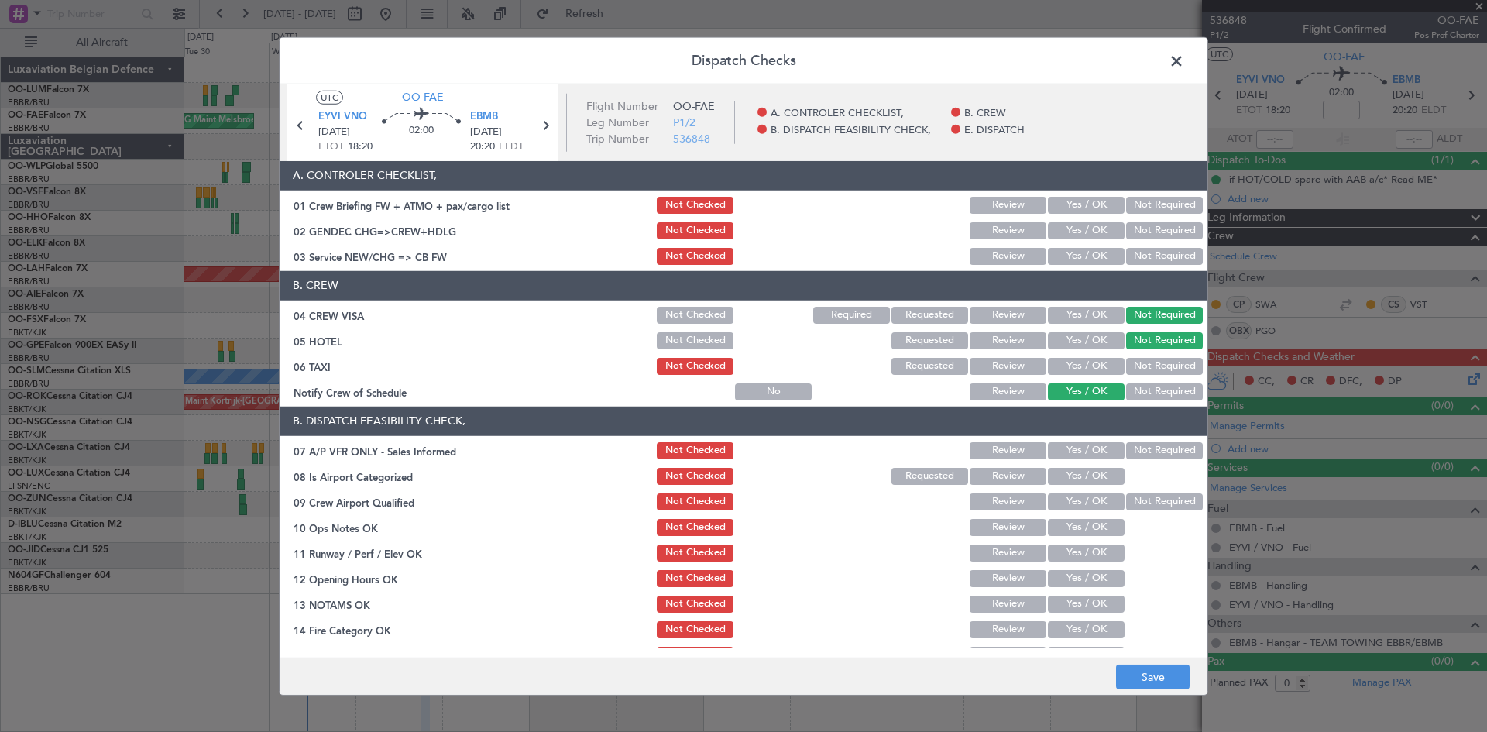
click at [1164, 363] on button "Not Required" at bounding box center [1164, 366] width 77 height 17
click at [1159, 234] on button "Not Required" at bounding box center [1164, 230] width 77 height 17
drag, startPoint x: 1160, startPoint y: 254, endPoint x: 1141, endPoint y: 322, distance: 70.7
click at [1157, 257] on button "Not Required" at bounding box center [1164, 256] width 77 height 17
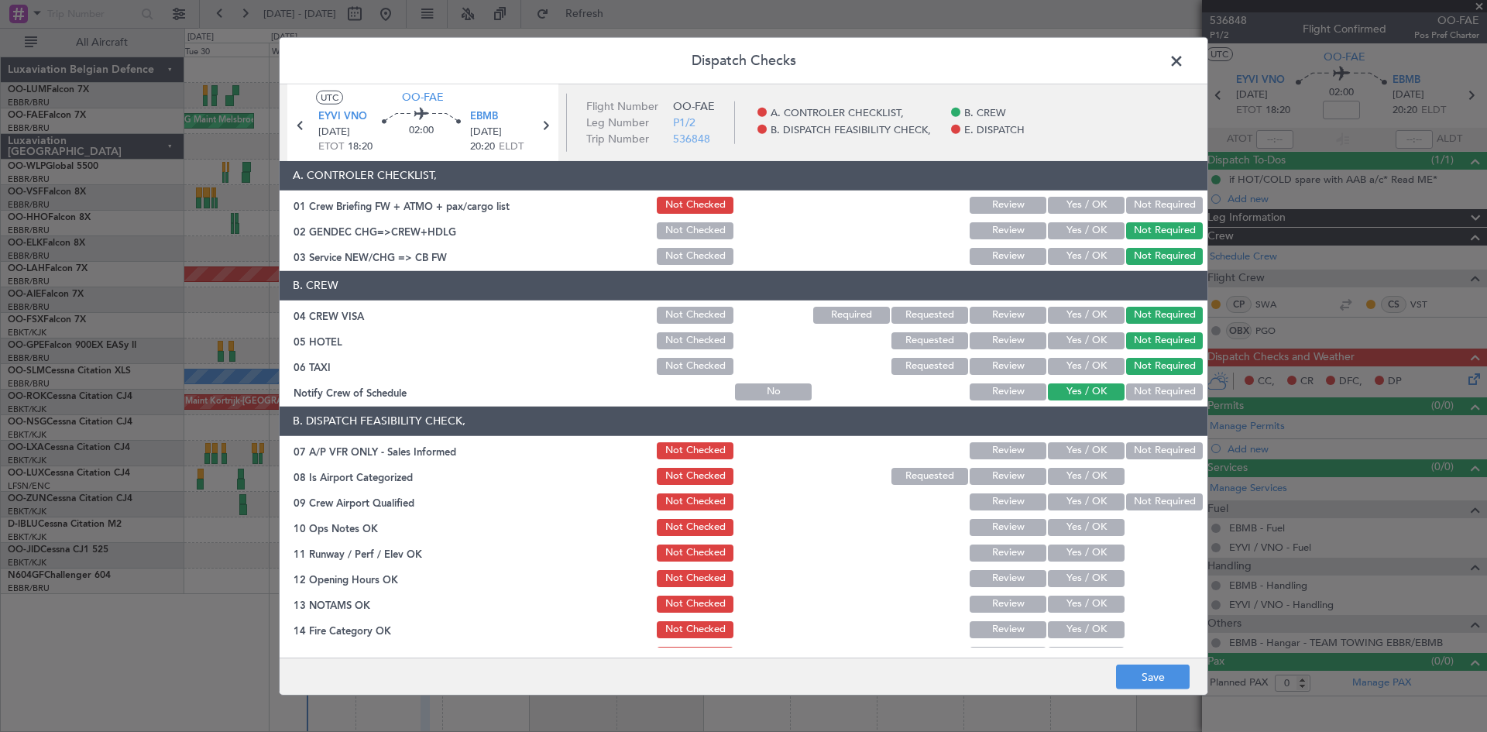
drag, startPoint x: 1141, startPoint y: 448, endPoint x: 1106, endPoint y: 466, distance: 39.5
click at [1140, 449] on button "Not Required" at bounding box center [1164, 450] width 77 height 17
click at [1096, 471] on button "Yes / OK" at bounding box center [1086, 476] width 77 height 17
click at [1086, 496] on button "Yes / OK" at bounding box center [1086, 501] width 77 height 17
click at [1080, 529] on button "Yes / OK" at bounding box center [1086, 527] width 77 height 17
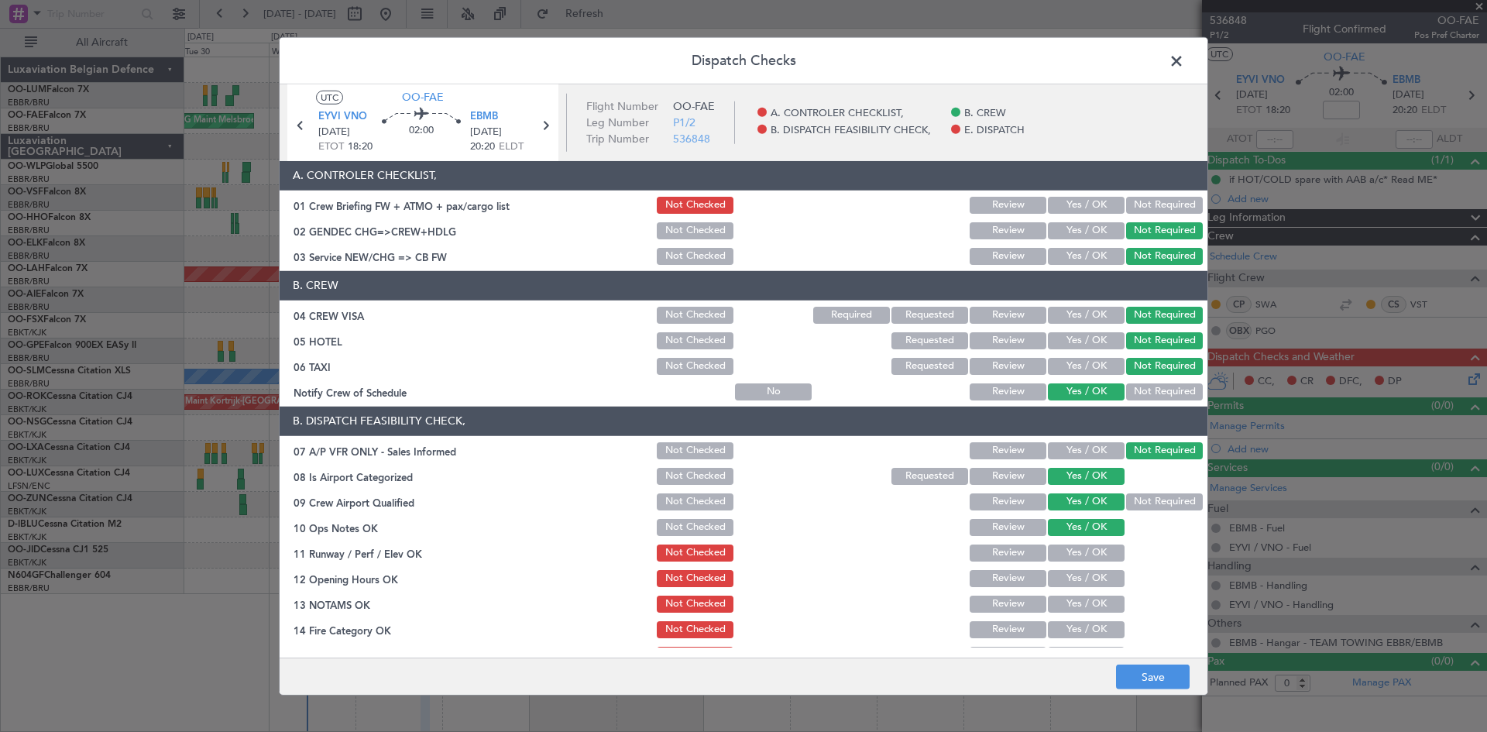
click at [1082, 555] on button "Yes / OK" at bounding box center [1086, 553] width 77 height 17
drag, startPoint x: 1080, startPoint y: 576, endPoint x: 1080, endPoint y: 601, distance: 24.8
click at [1079, 577] on button "Yes / OK" at bounding box center [1086, 578] width 77 height 17
click at [1080, 607] on button "Yes / OK" at bounding box center [1086, 604] width 77 height 17
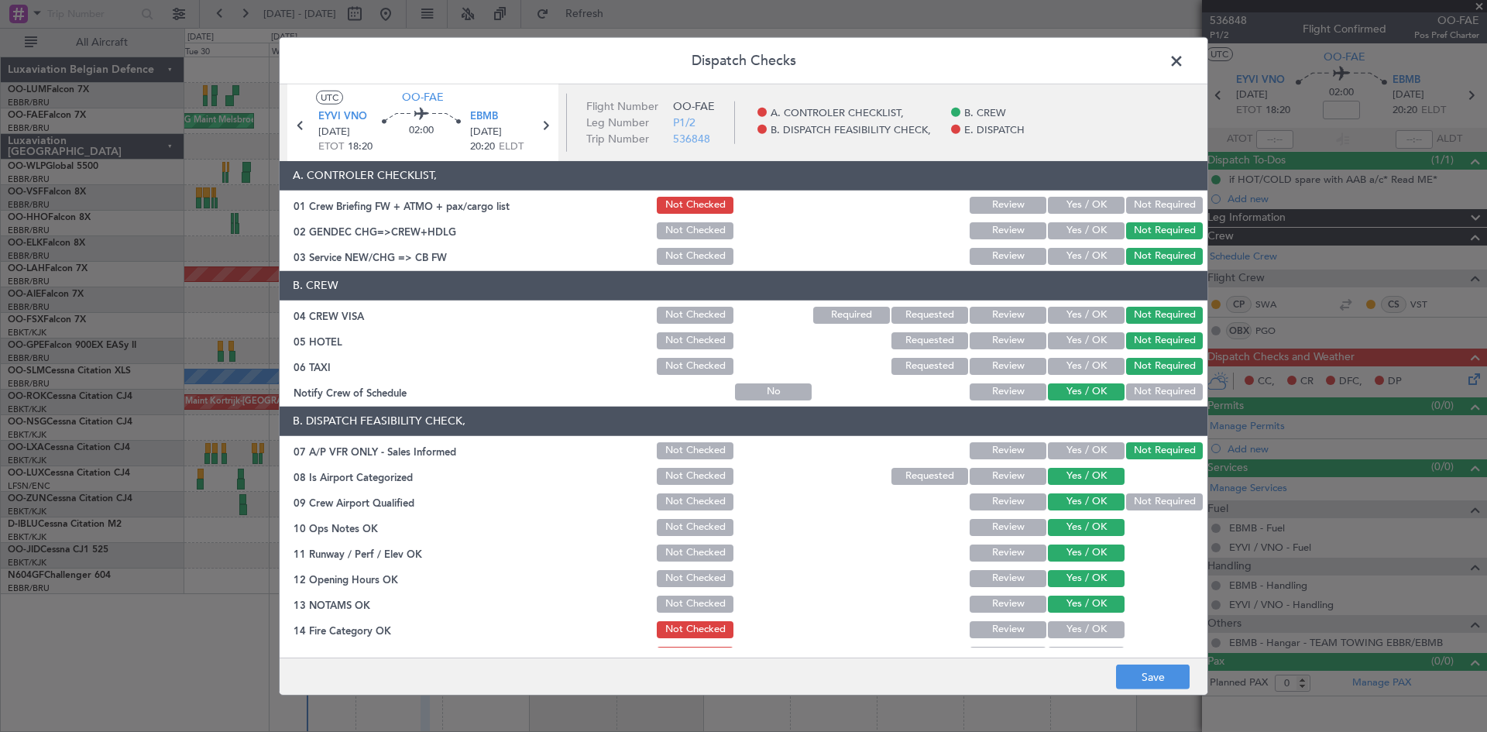
click at [1084, 633] on button "Yes / OK" at bounding box center [1086, 629] width 77 height 17
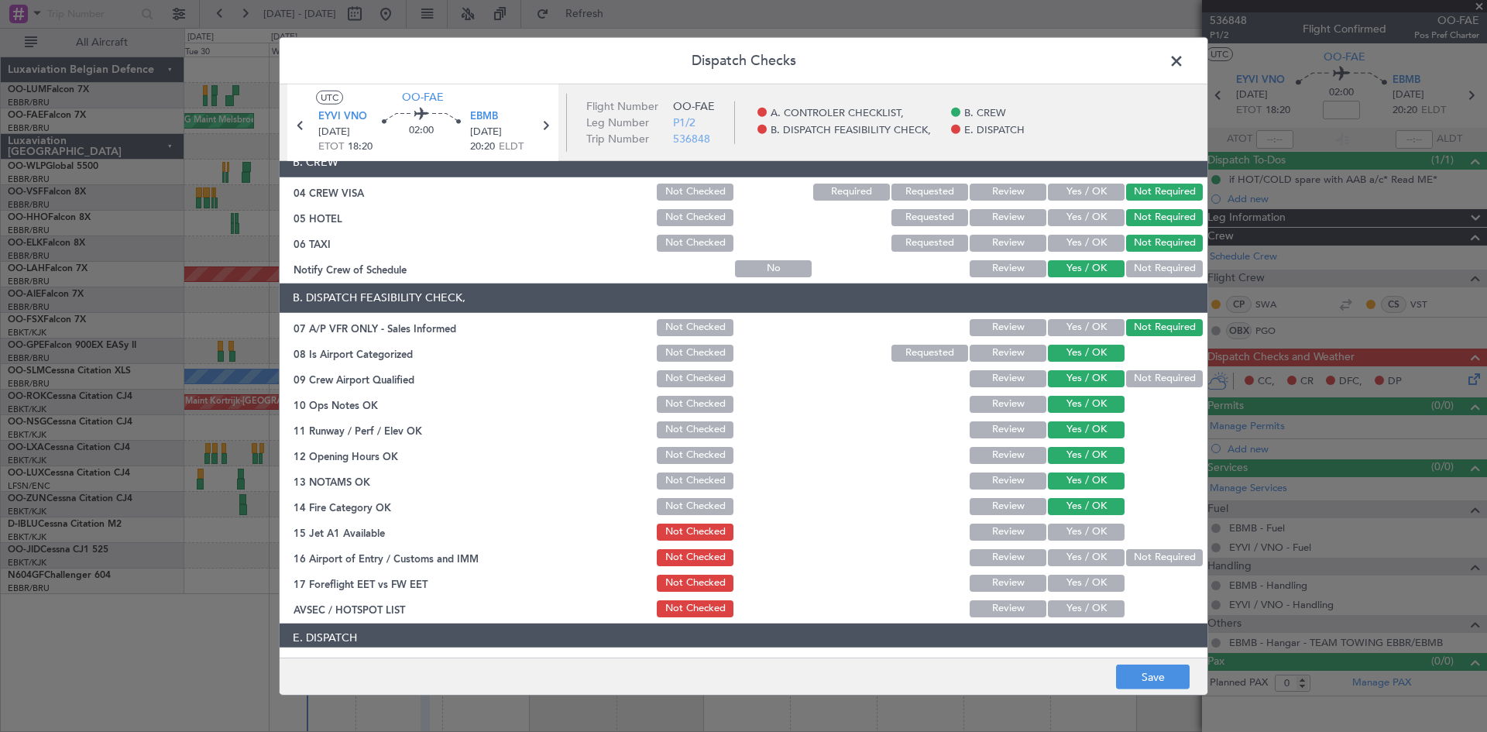
scroll to position [234, 0]
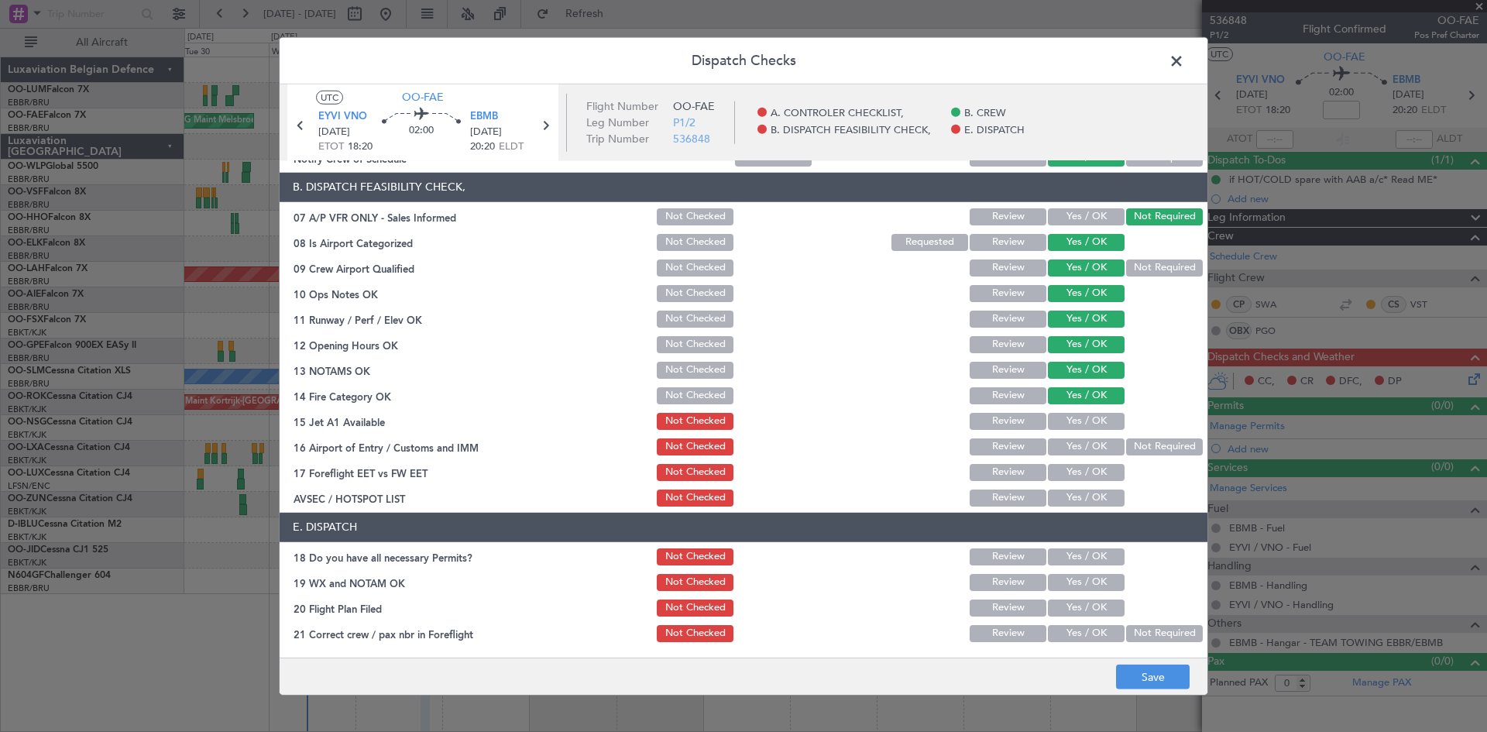
click at [1080, 421] on button "Yes / OK" at bounding box center [1086, 421] width 77 height 17
click at [1081, 445] on button "Yes / OK" at bounding box center [1086, 446] width 77 height 17
click at [1080, 479] on button "Yes / OK" at bounding box center [1086, 472] width 77 height 17
drag, startPoint x: 1080, startPoint y: 498, endPoint x: 1088, endPoint y: 485, distance: 15.3
click at [1080, 499] on button "Yes / OK" at bounding box center [1086, 498] width 77 height 17
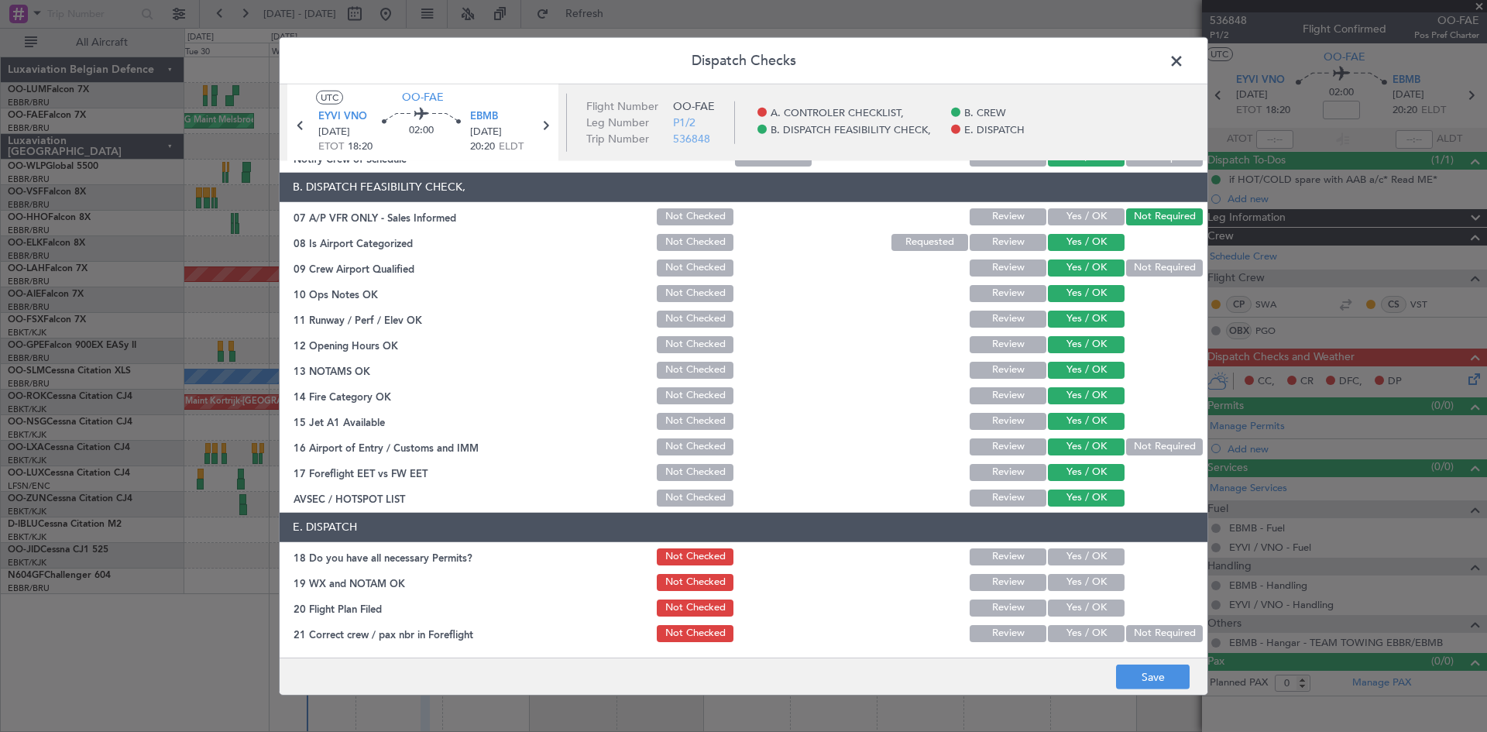
click at [1144, 452] on button "Not Required" at bounding box center [1164, 446] width 77 height 17
click at [1069, 560] on button "Yes / OK" at bounding box center [1086, 556] width 77 height 17
click at [1071, 581] on button "Yes / OK" at bounding box center [1086, 582] width 77 height 17
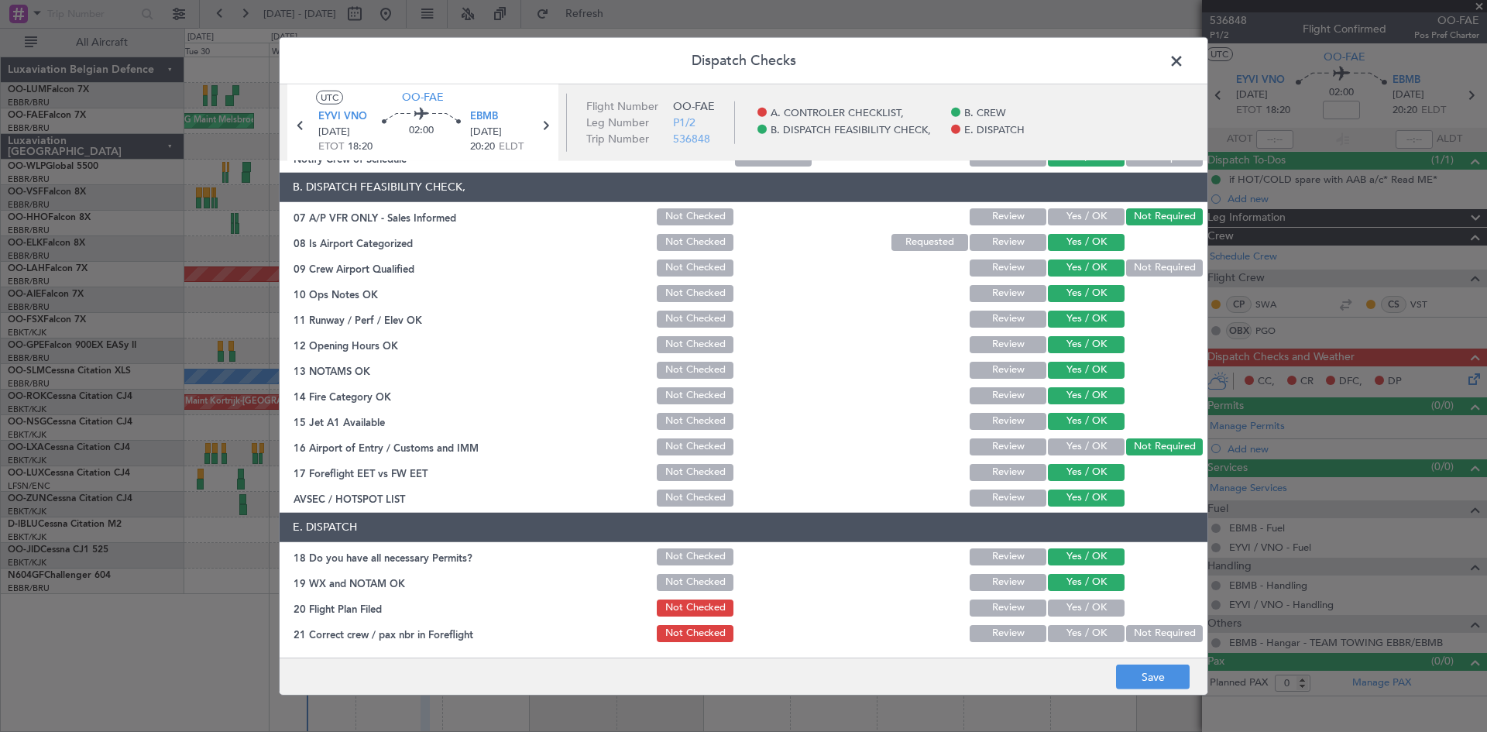
click at [1075, 631] on button "Yes / OK" at bounding box center [1086, 633] width 77 height 17
click at [1151, 679] on button "Save" at bounding box center [1153, 677] width 74 height 25
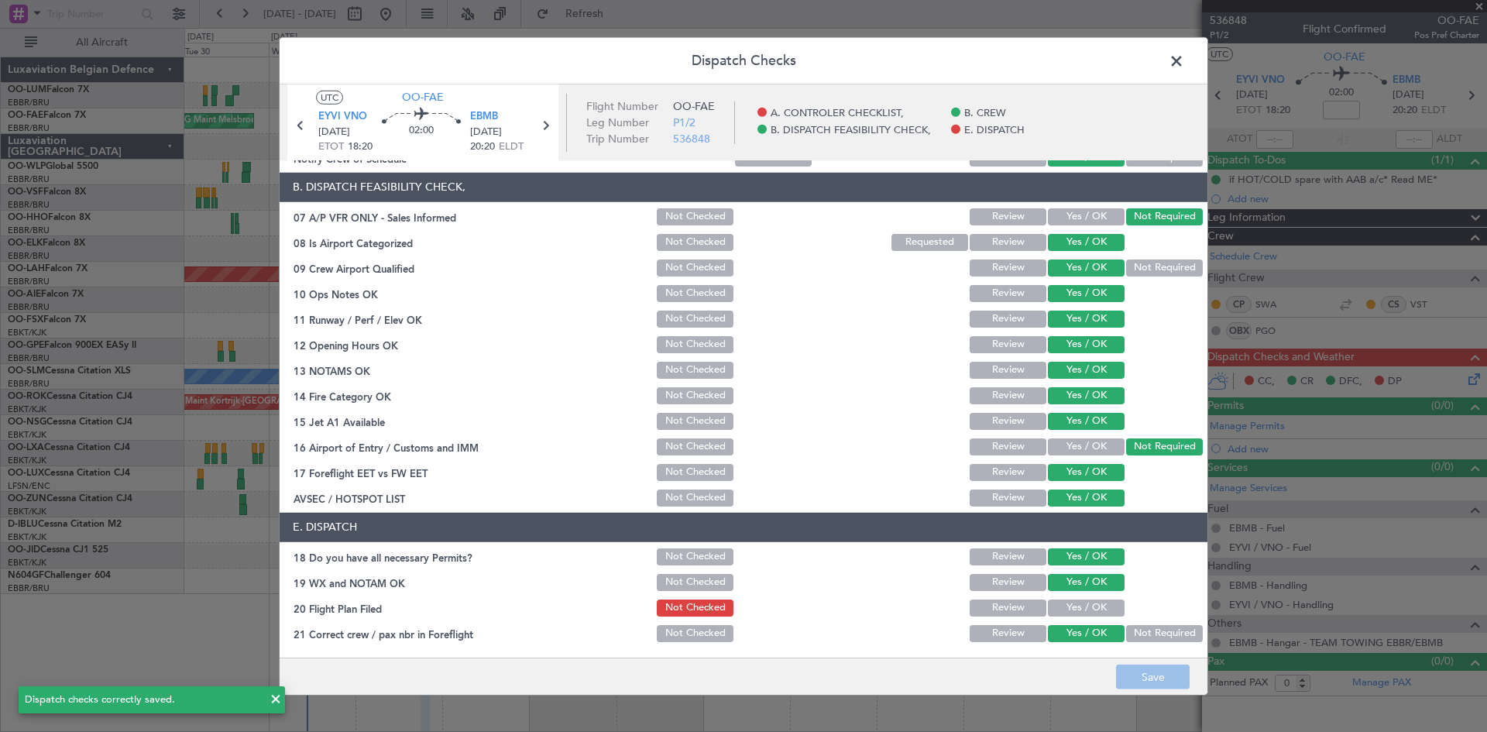
click at [1184, 58] on span at bounding box center [1184, 64] width 0 height 31
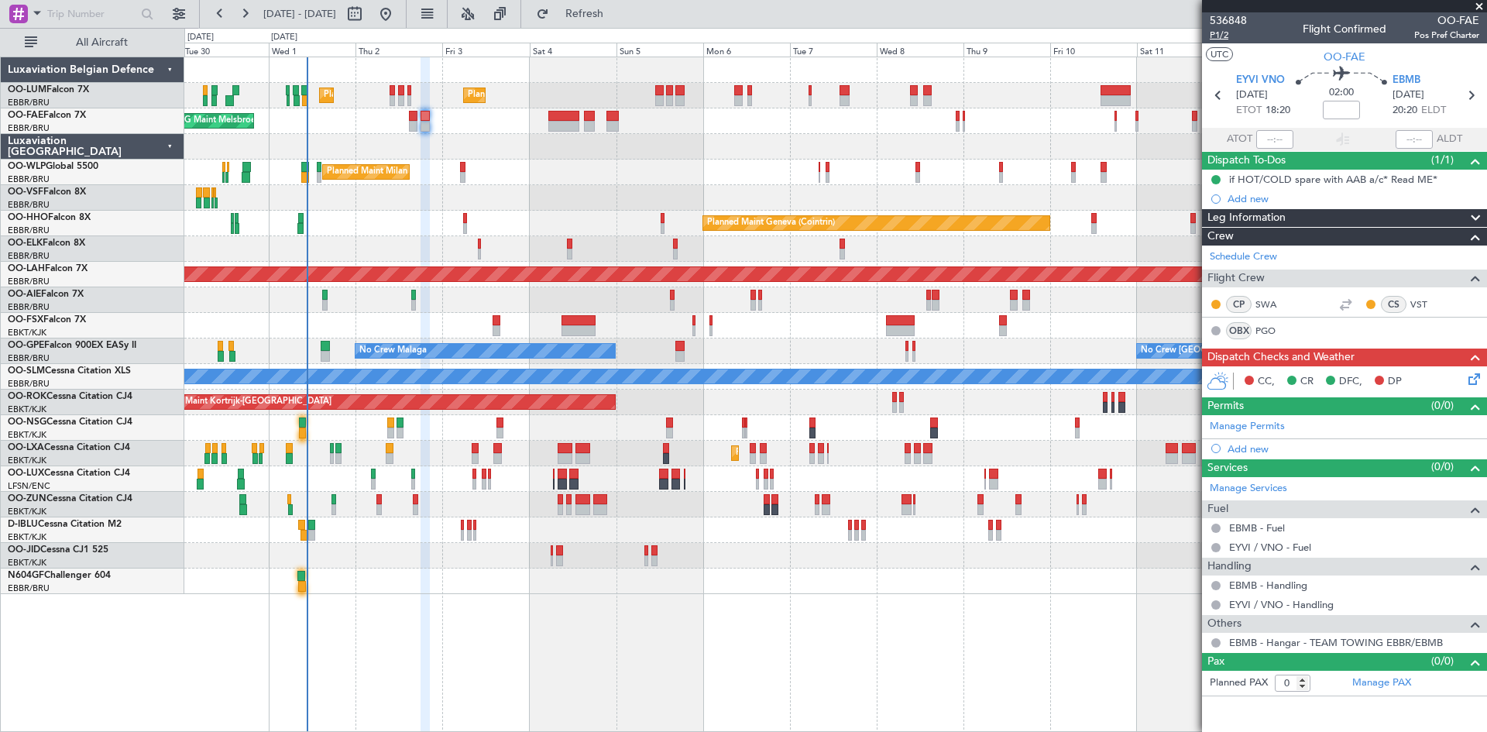
click at [1214, 29] on span "P1/2" at bounding box center [1228, 35] width 37 height 13
click at [1478, 373] on icon at bounding box center [1472, 376] width 12 height 12
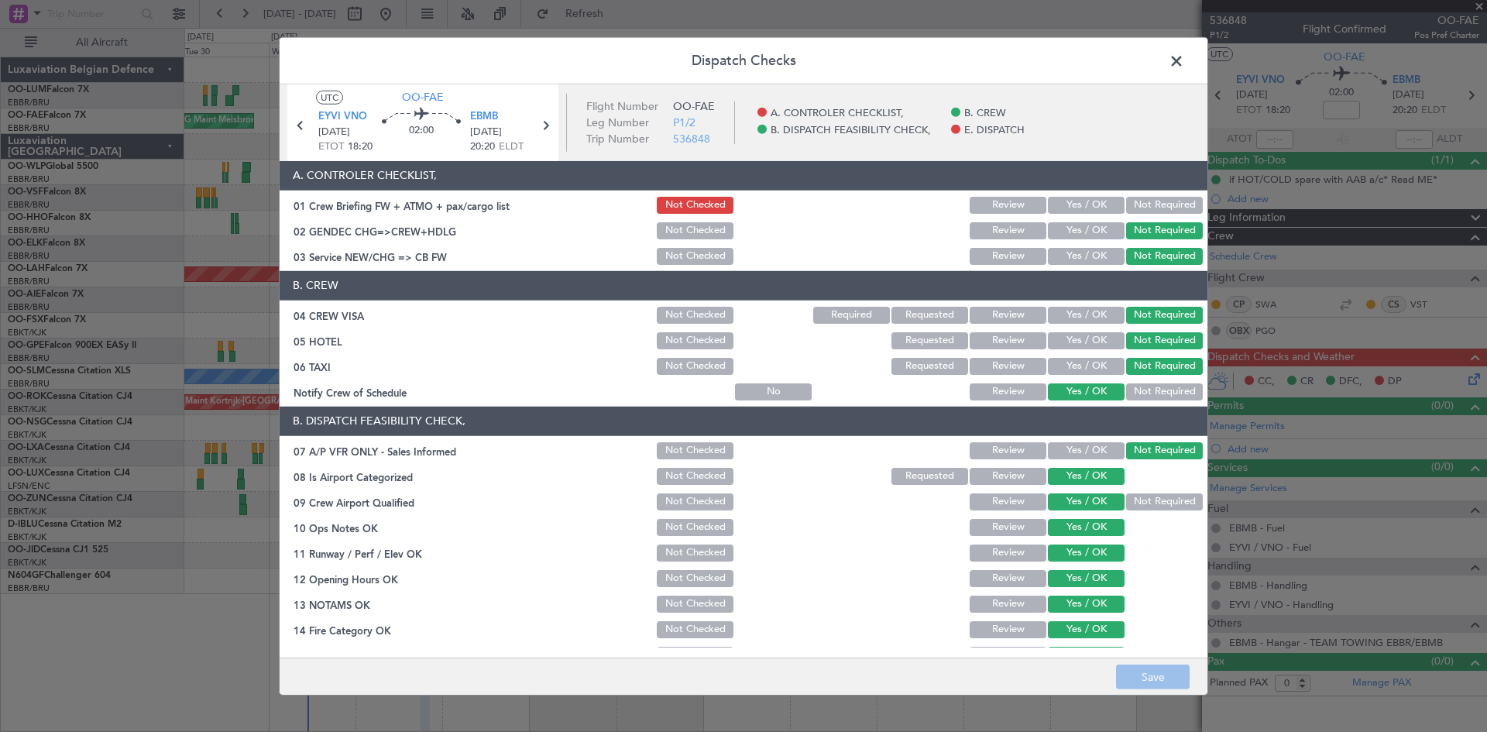
click at [1070, 203] on button "Yes / OK" at bounding box center [1086, 205] width 77 height 17
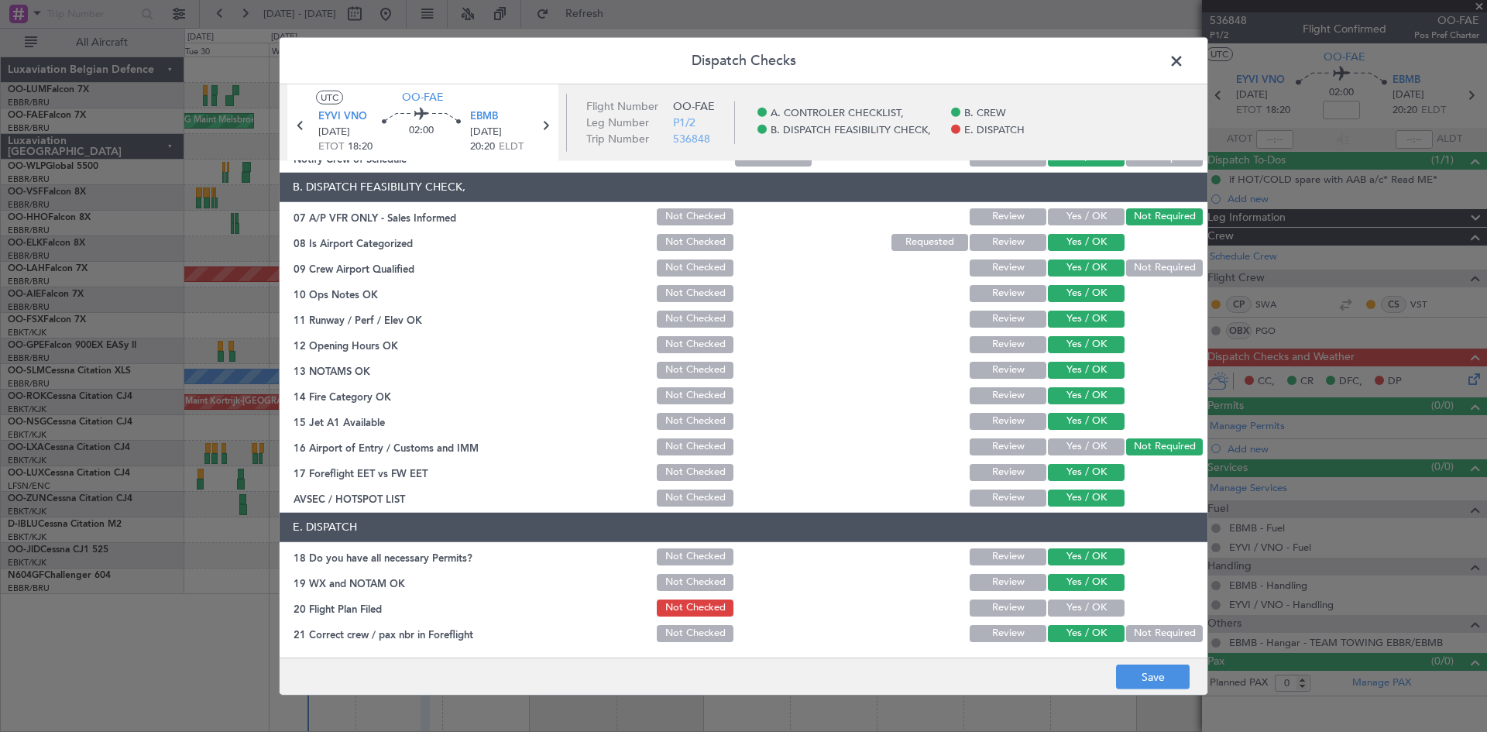
click at [1064, 611] on button "Yes / OK" at bounding box center [1086, 608] width 77 height 17
click at [1125, 660] on footer "Save" at bounding box center [744, 676] width 928 height 37
click at [1134, 669] on button "Save" at bounding box center [1153, 677] width 74 height 25
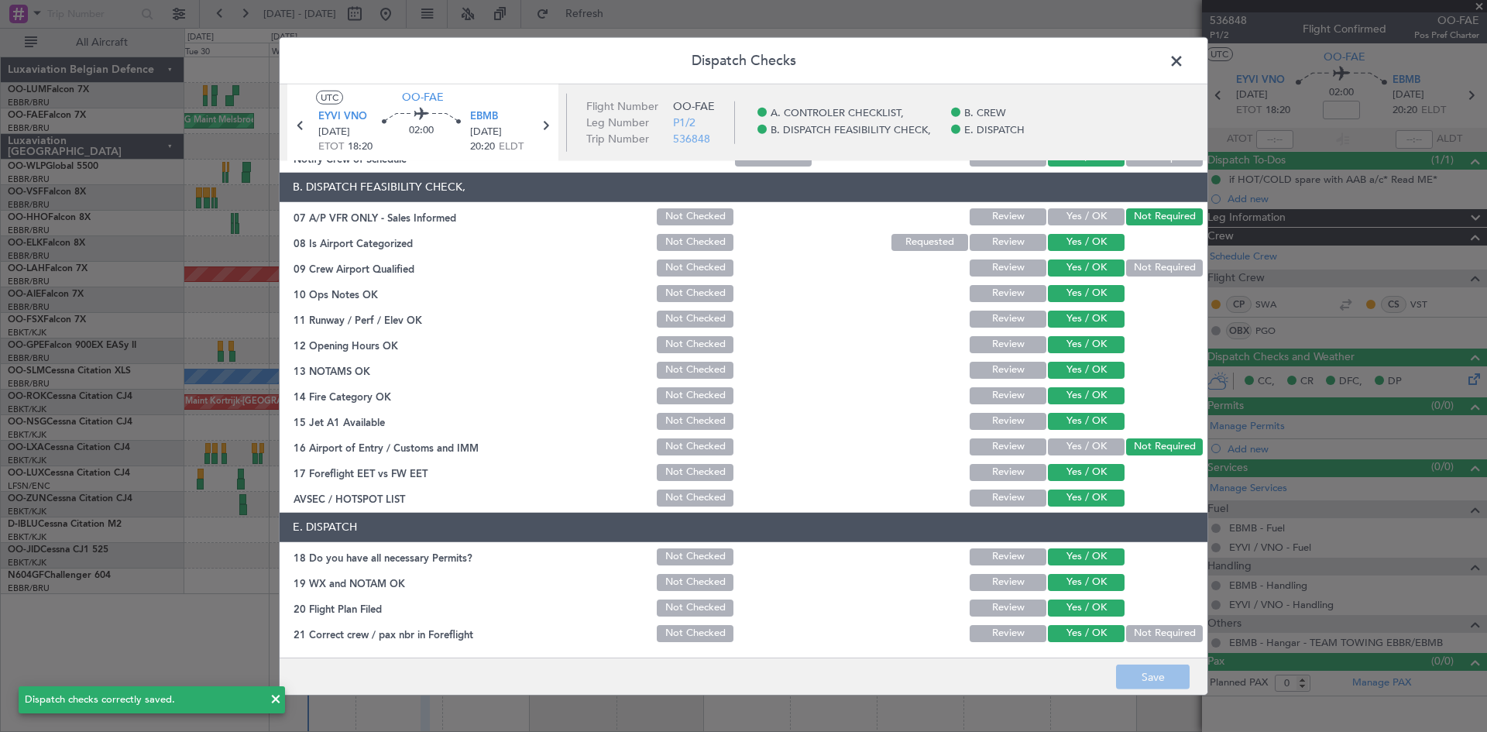
click at [1184, 66] on span at bounding box center [1184, 64] width 0 height 31
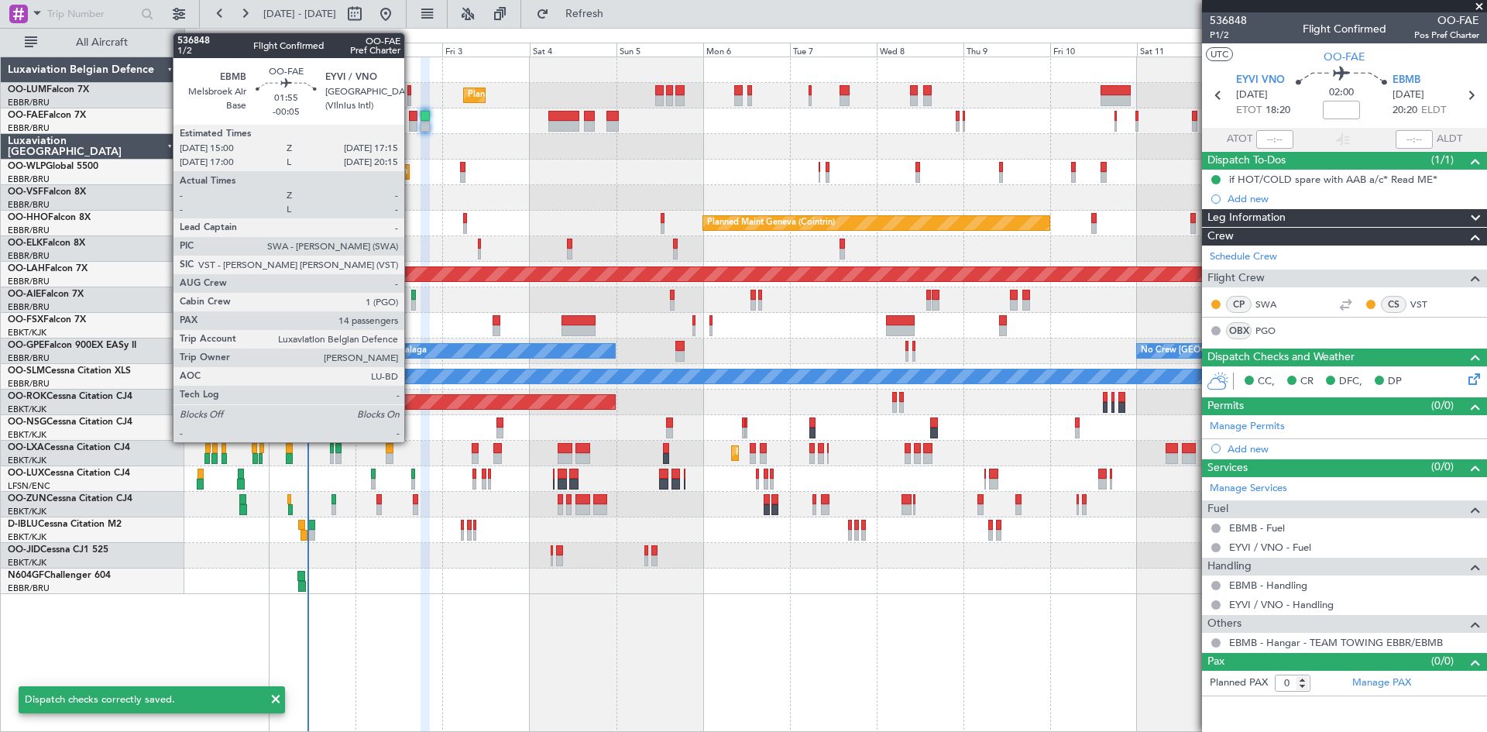
click at [411, 114] on div at bounding box center [413, 116] width 9 height 11
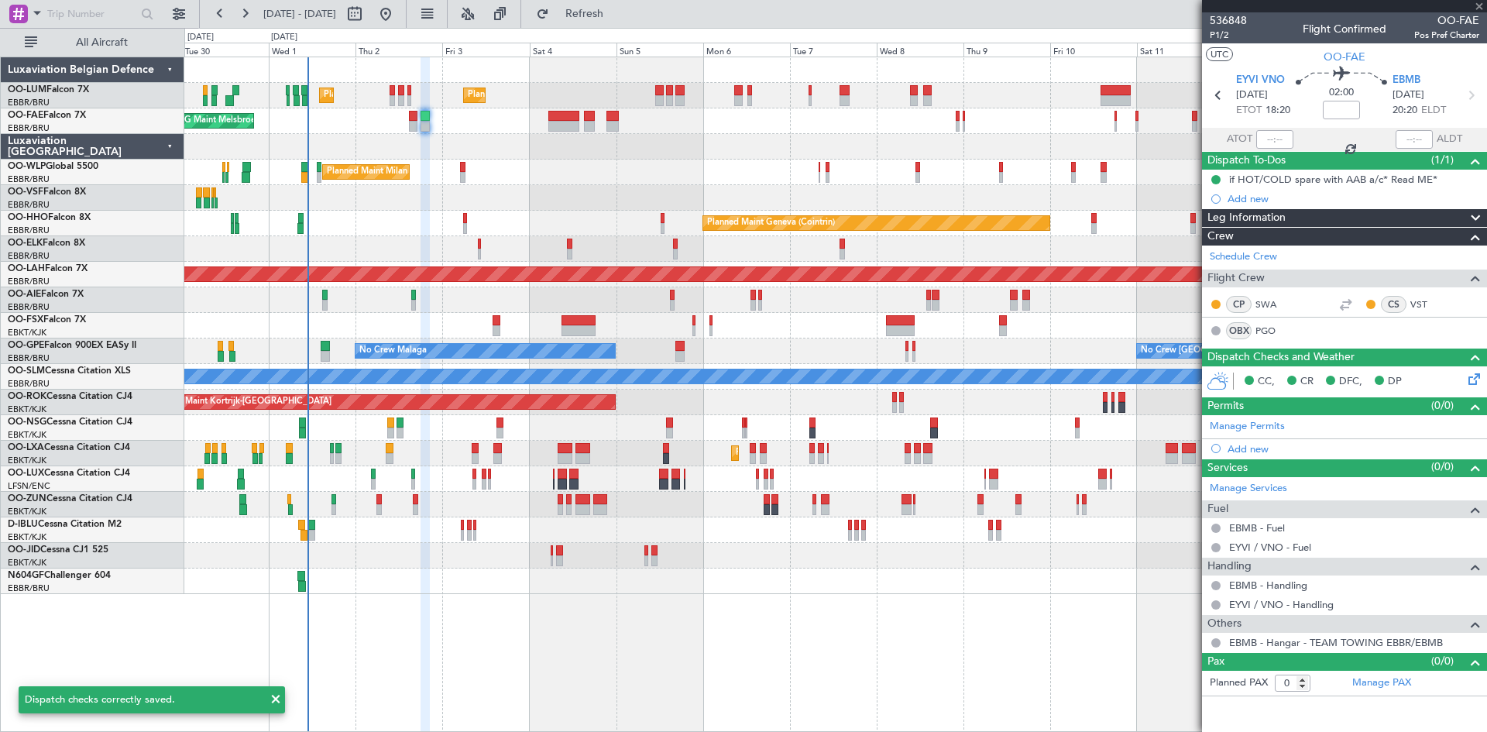
type input "-00:05"
type input "14"
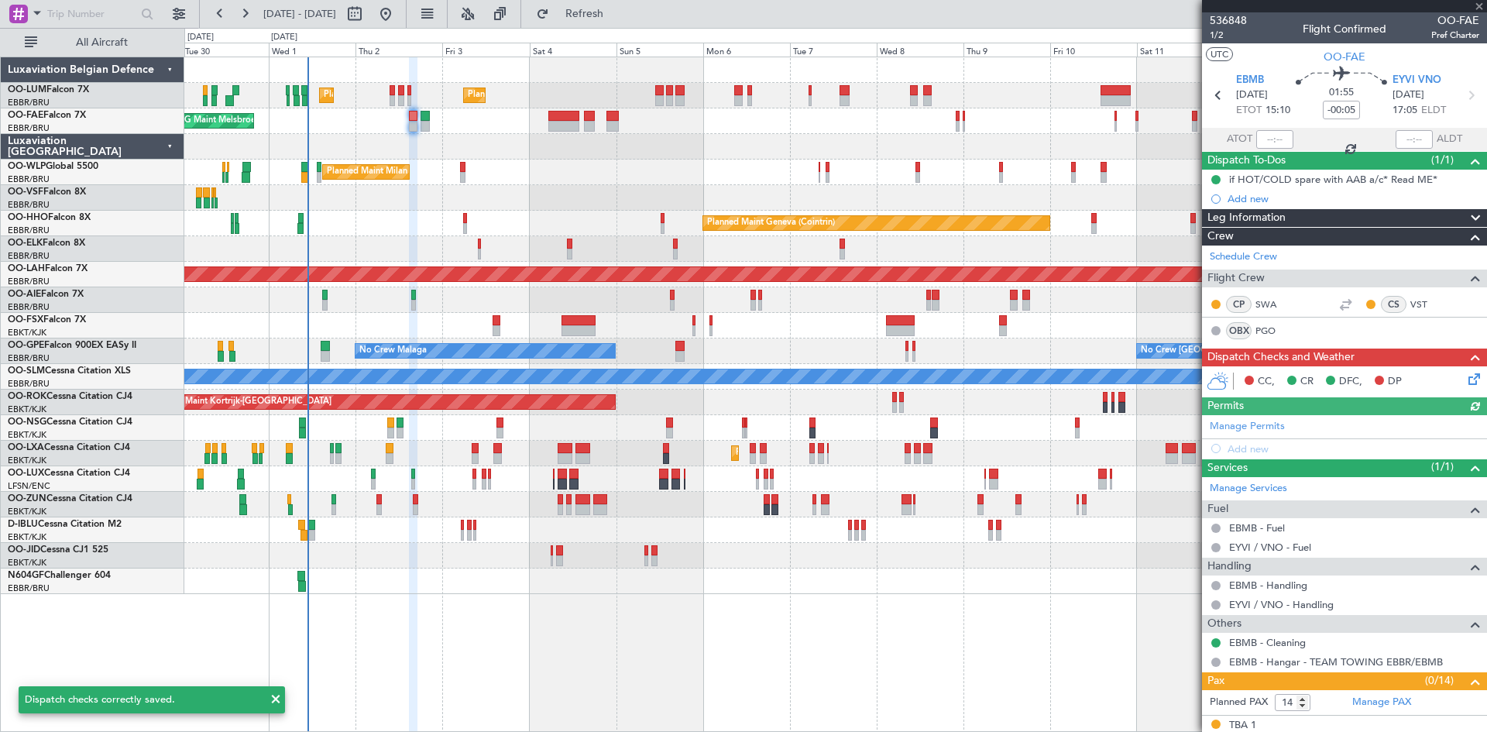
click at [1466, 382] on icon at bounding box center [1472, 376] width 12 height 12
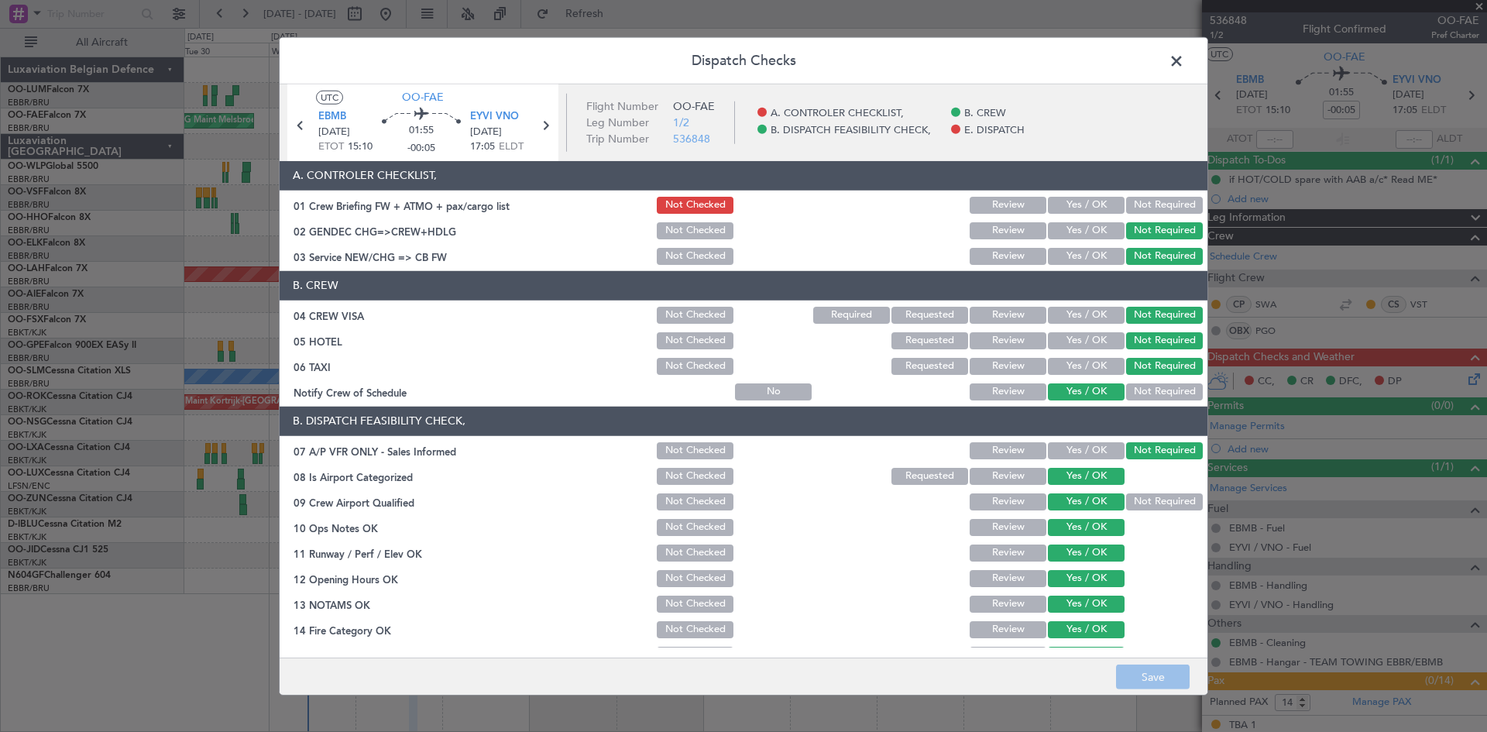
click at [1074, 206] on button "Yes / OK" at bounding box center [1086, 205] width 77 height 17
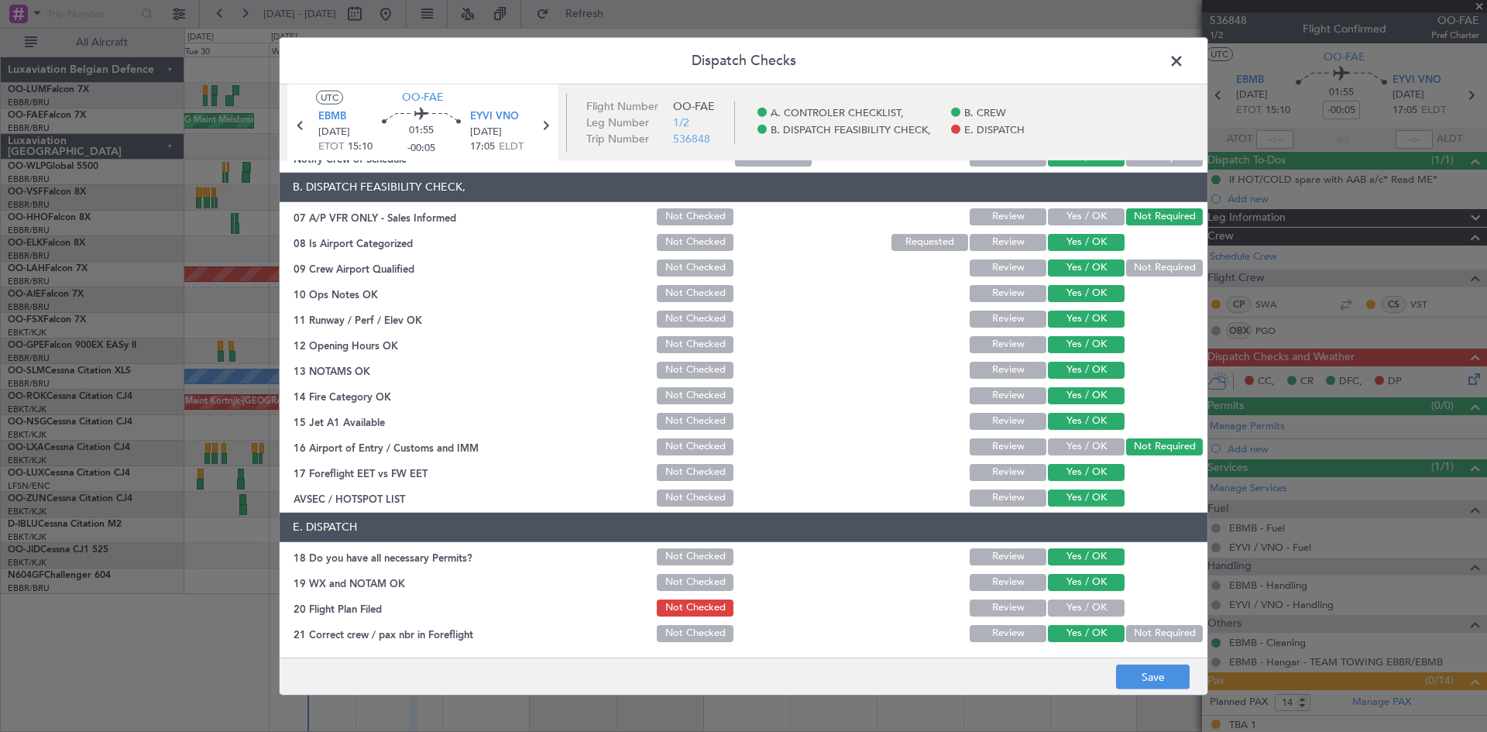
click at [1092, 602] on button "Yes / OK" at bounding box center [1086, 608] width 77 height 17
click at [1137, 675] on button "Save" at bounding box center [1153, 677] width 74 height 25
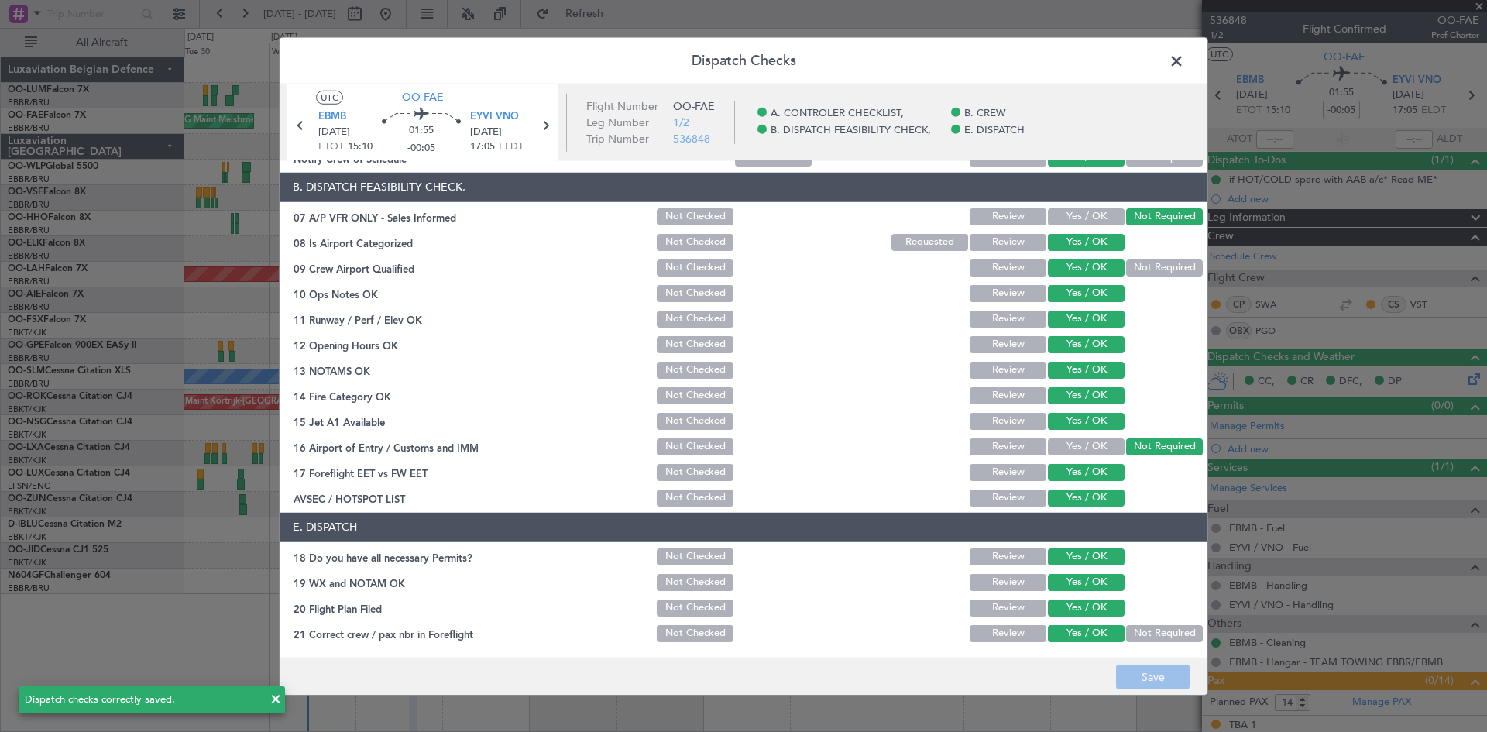
click at [1184, 53] on span at bounding box center [1184, 64] width 0 height 31
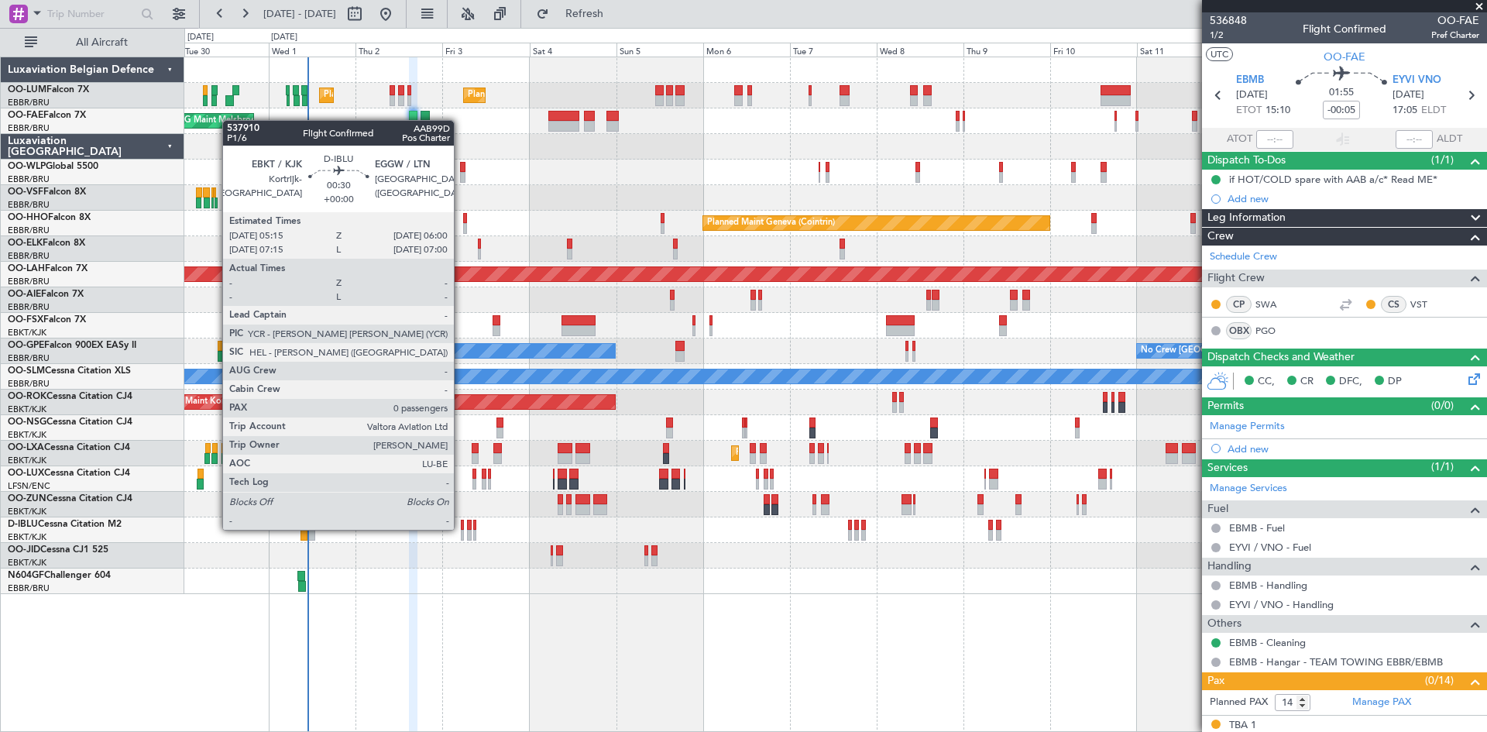
click at [461, 528] on div at bounding box center [462, 525] width 3 height 11
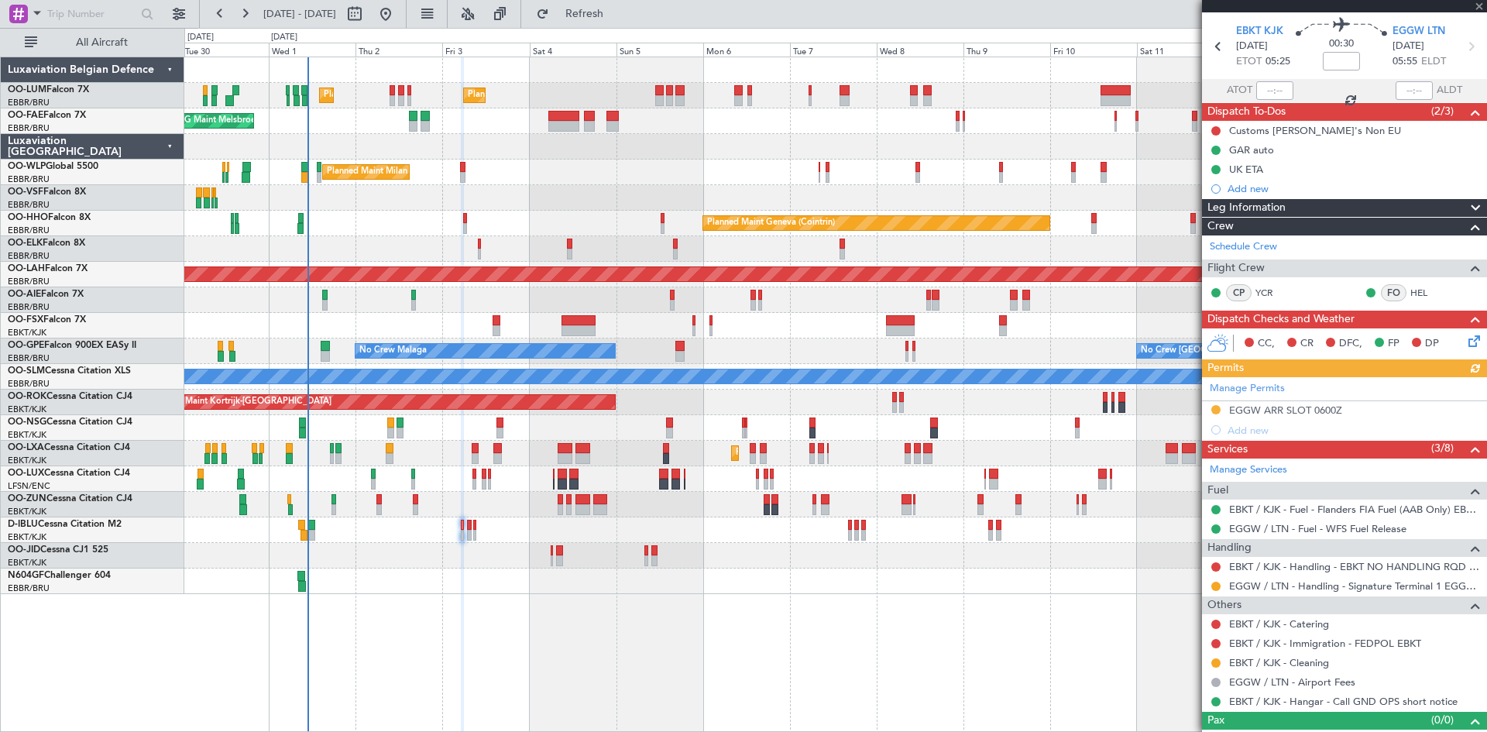
scroll to position [71, 0]
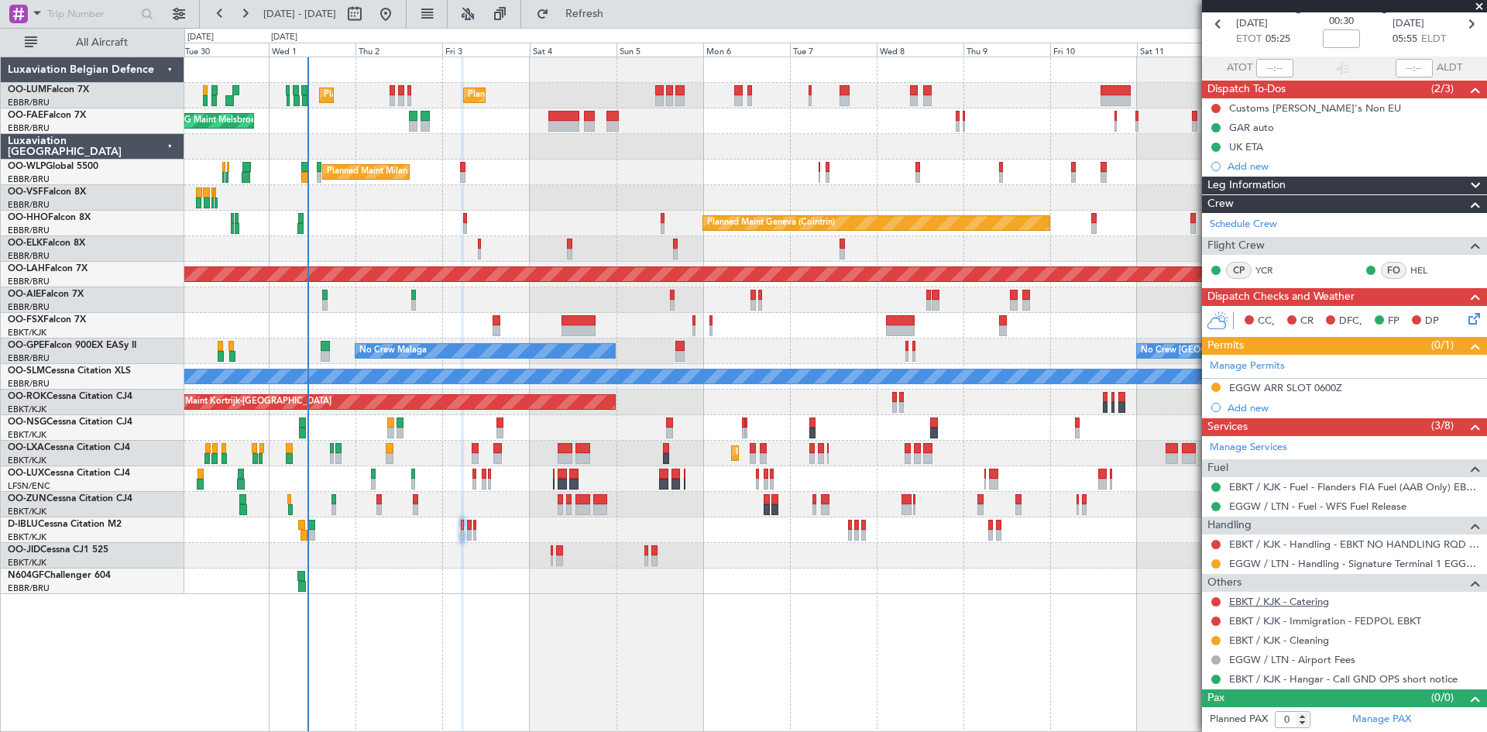
click at [1311, 601] on link "EBKT / KJK - Catering" at bounding box center [1279, 601] width 100 height 13
click at [617, 19] on span "Refresh" at bounding box center [584, 14] width 65 height 11
click at [1215, 545] on button at bounding box center [1216, 544] width 9 height 9
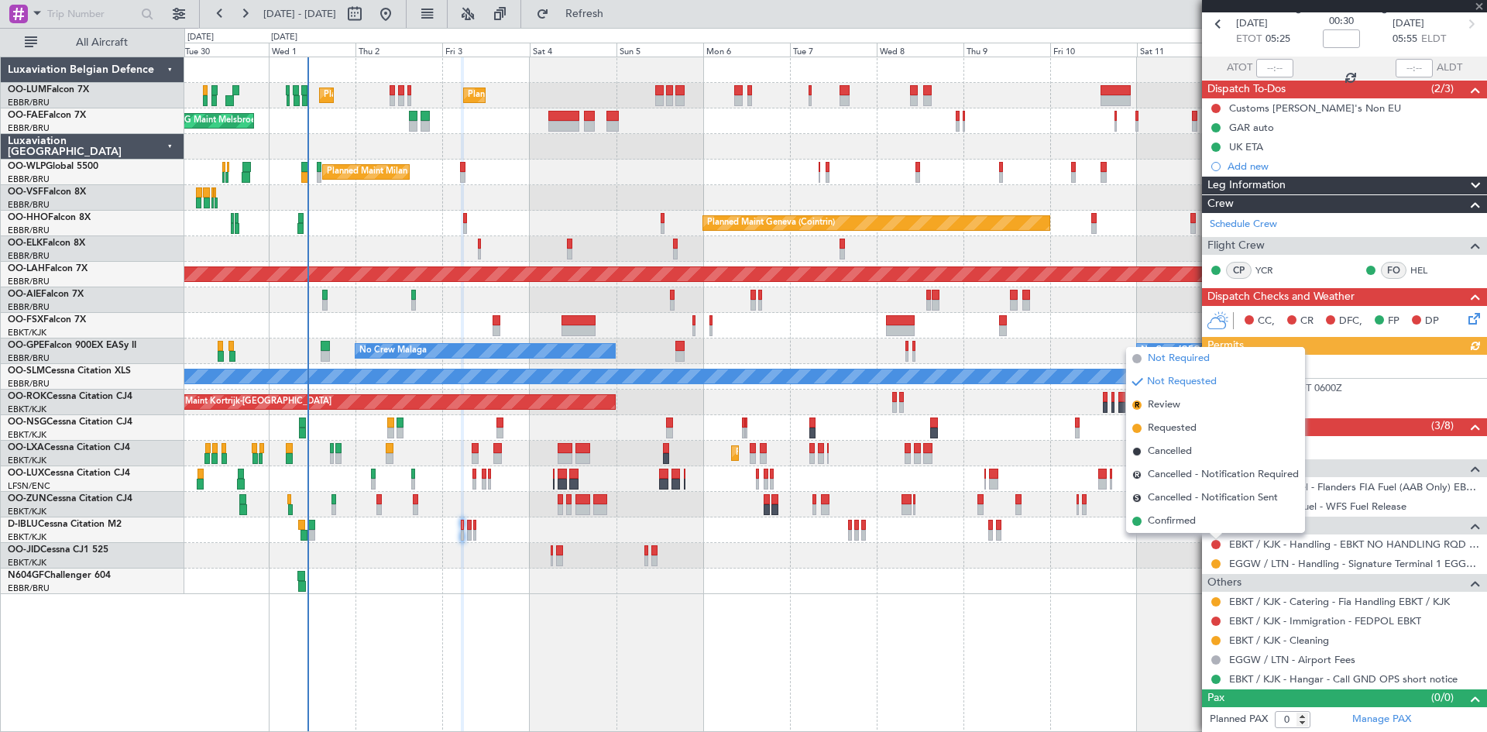
click at [1158, 361] on span "Not Required" at bounding box center [1179, 358] width 62 height 15
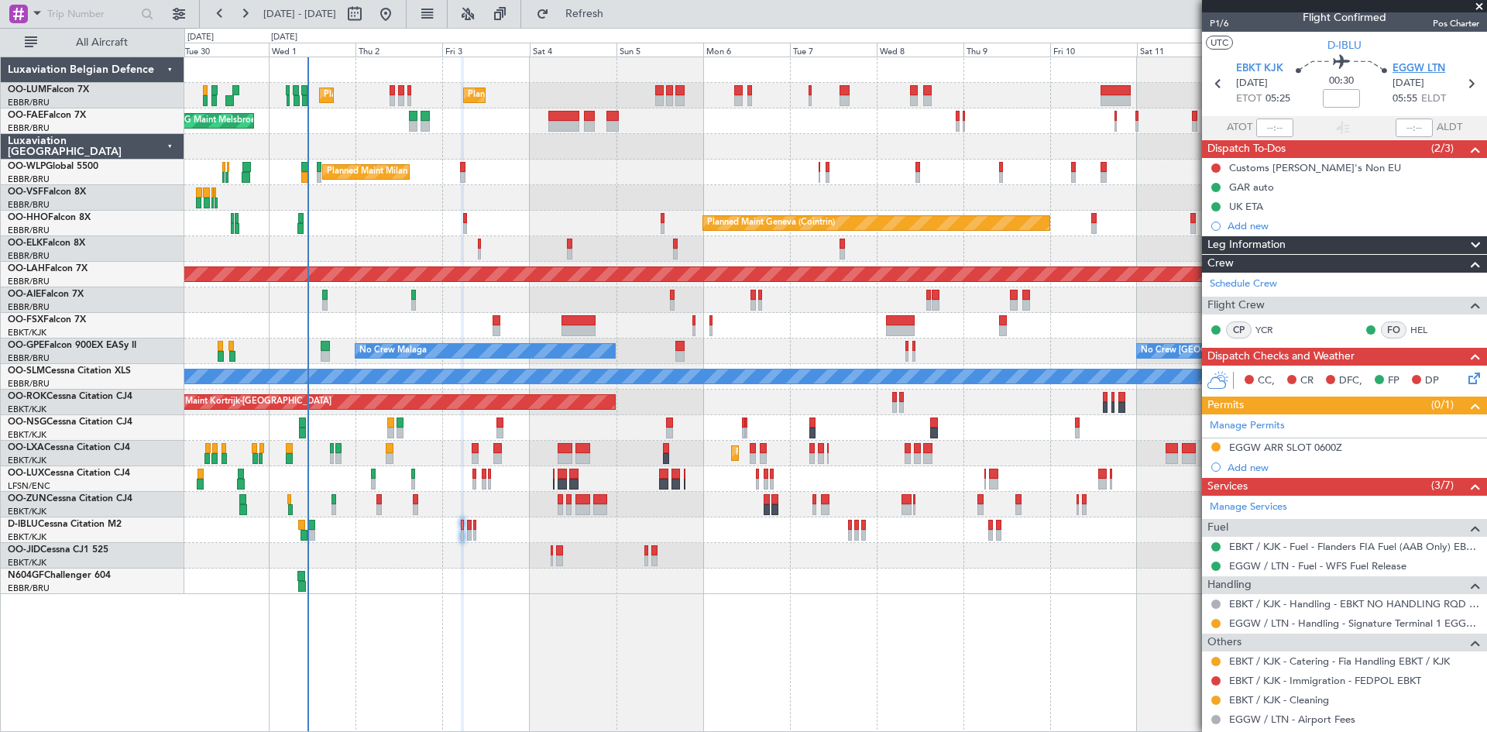
scroll to position [0, 0]
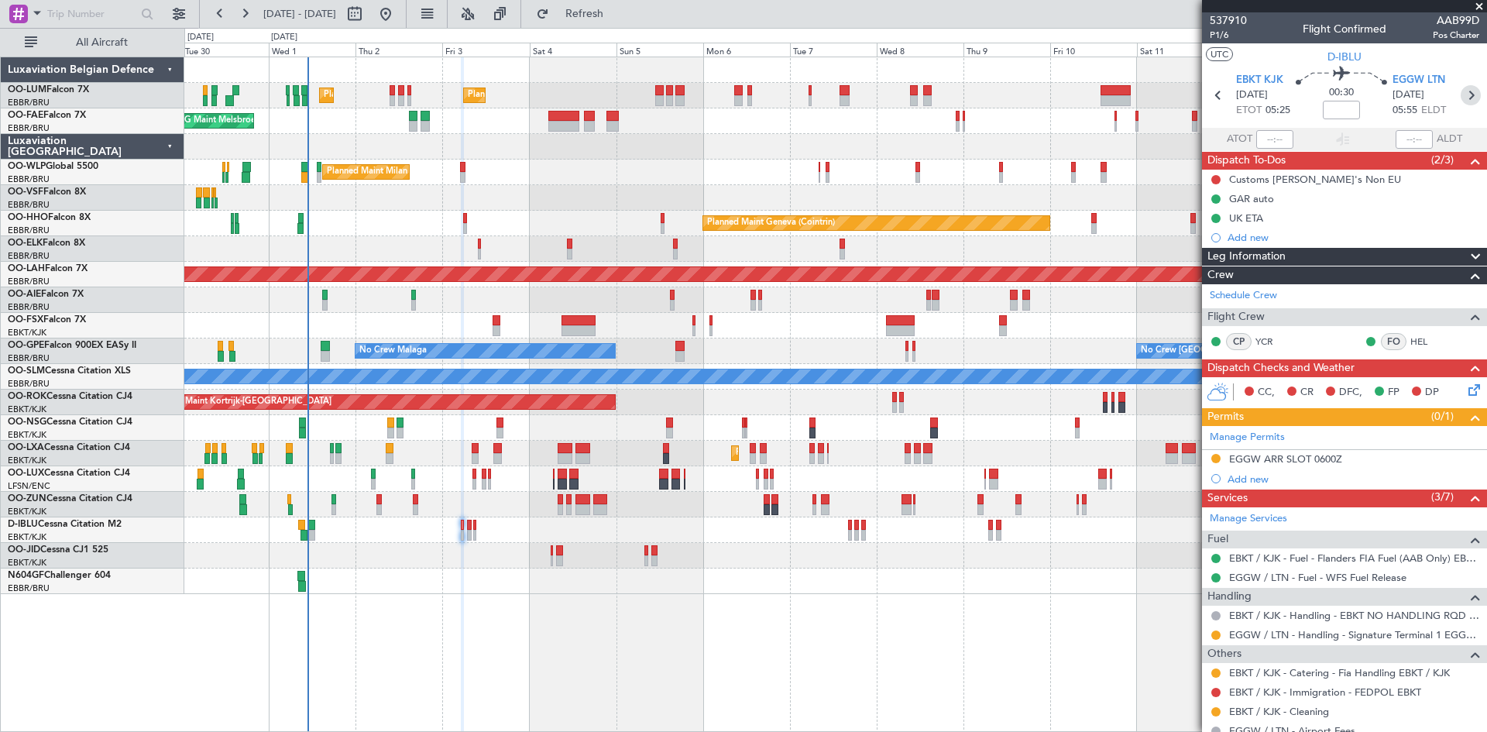
click at [1463, 91] on icon at bounding box center [1471, 95] width 20 height 20
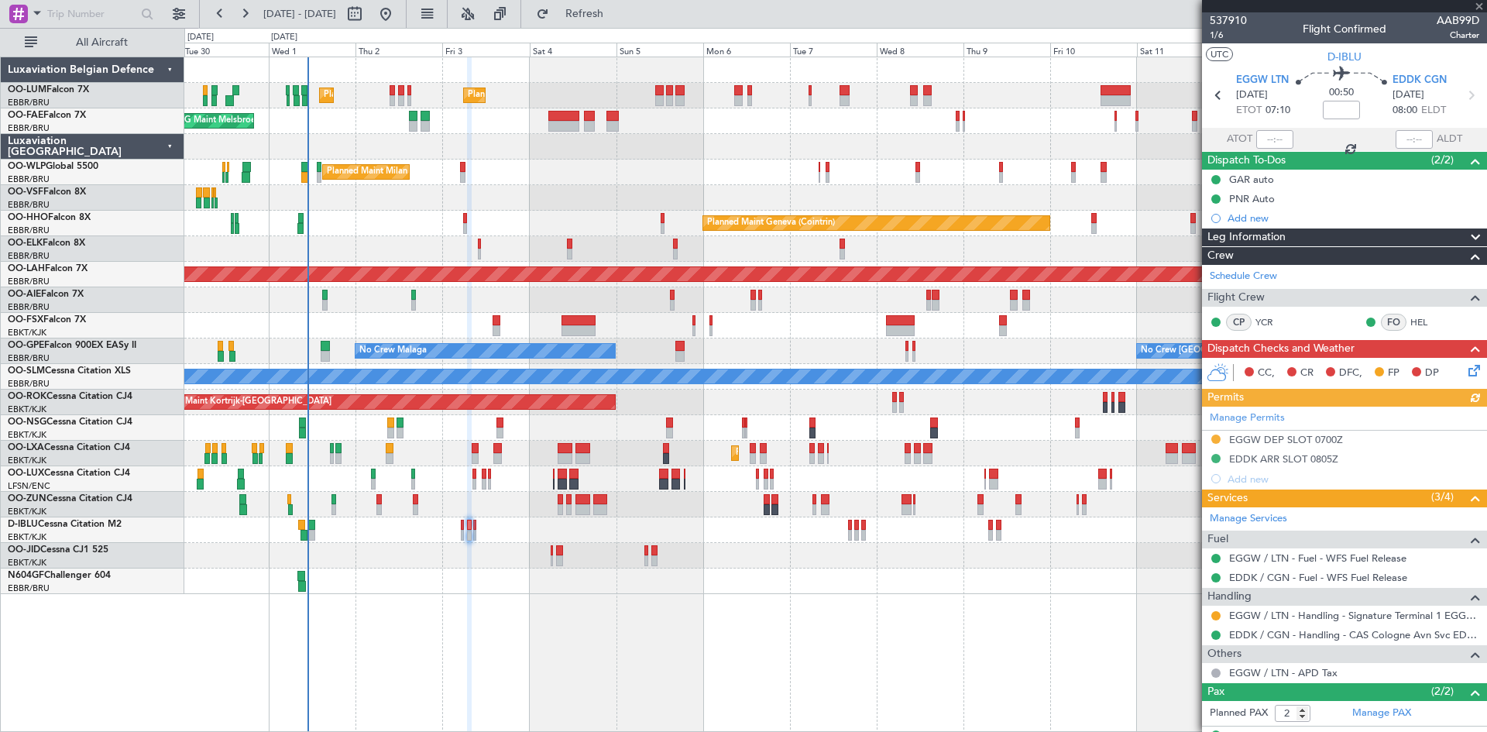
click at [1462, 93] on icon at bounding box center [1471, 95] width 20 height 20
click at [1463, 92] on icon at bounding box center [1471, 95] width 20 height 20
type input "0"
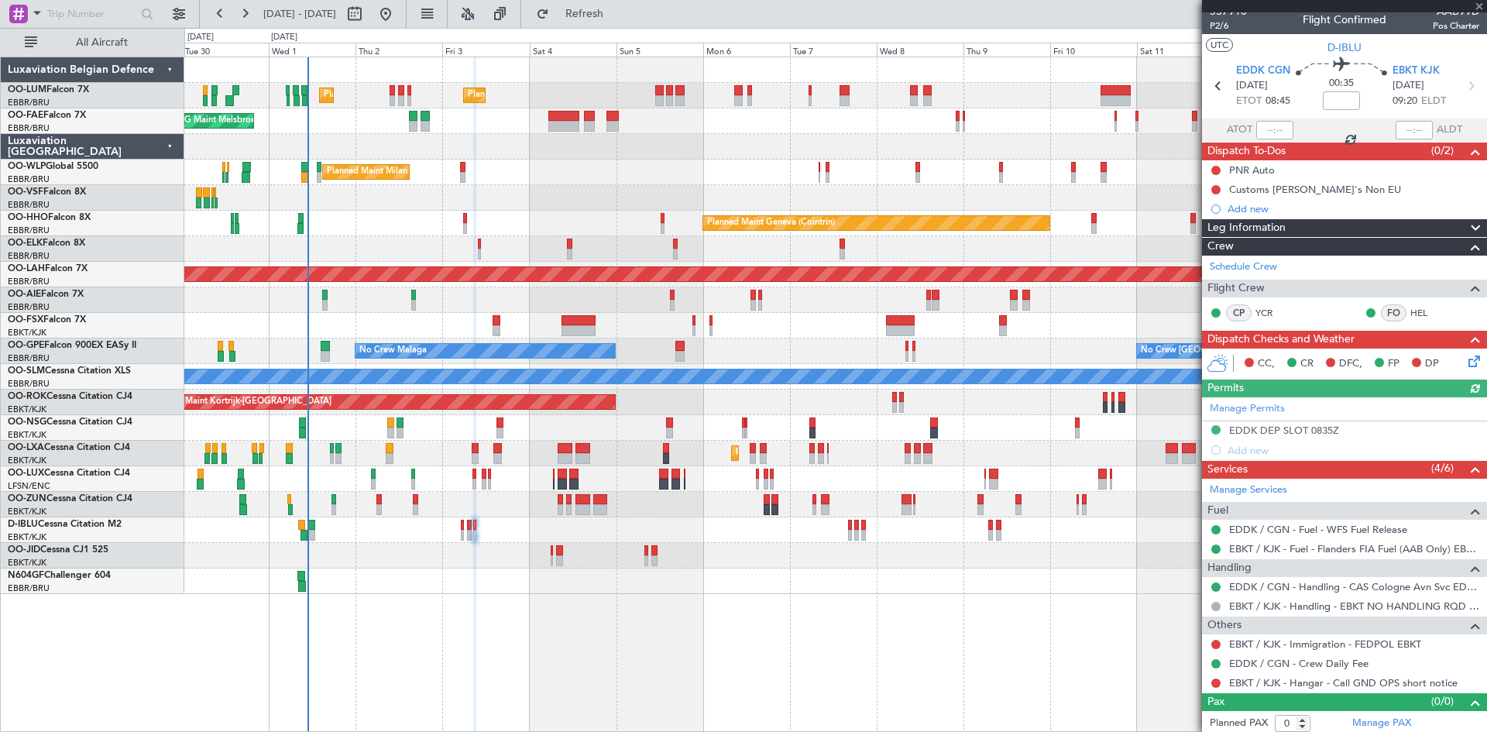
scroll to position [13, 0]
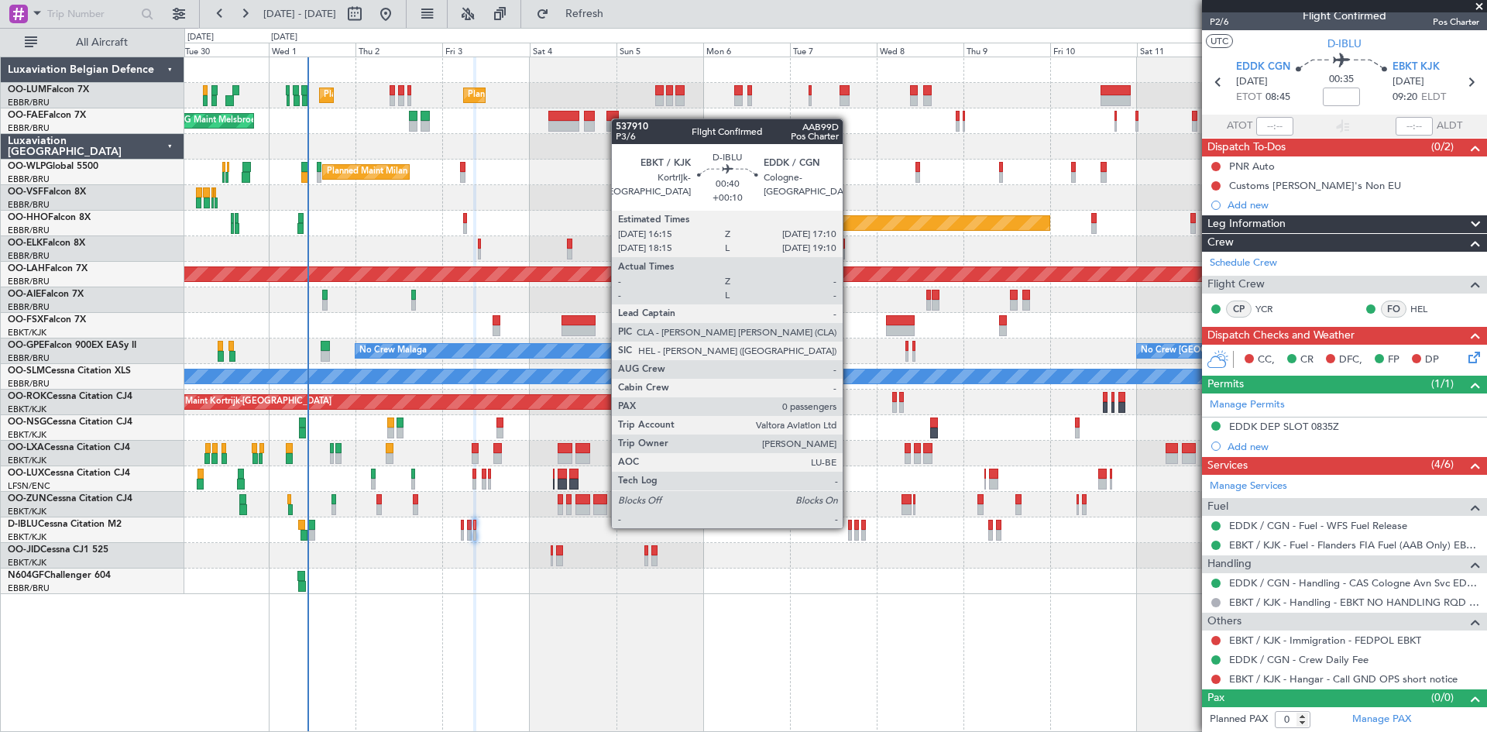
click at [850, 527] on div at bounding box center [850, 525] width 4 height 11
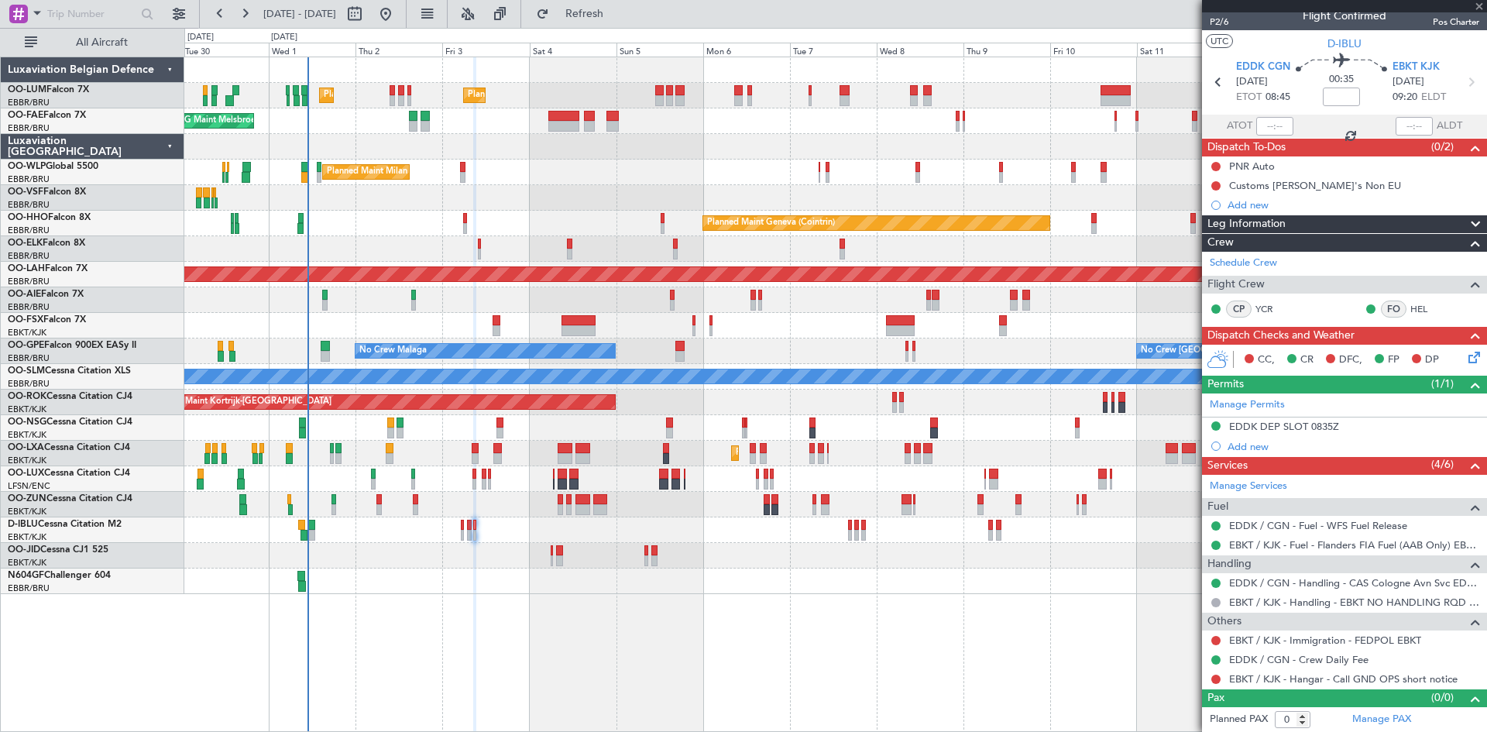
type input "+00:10"
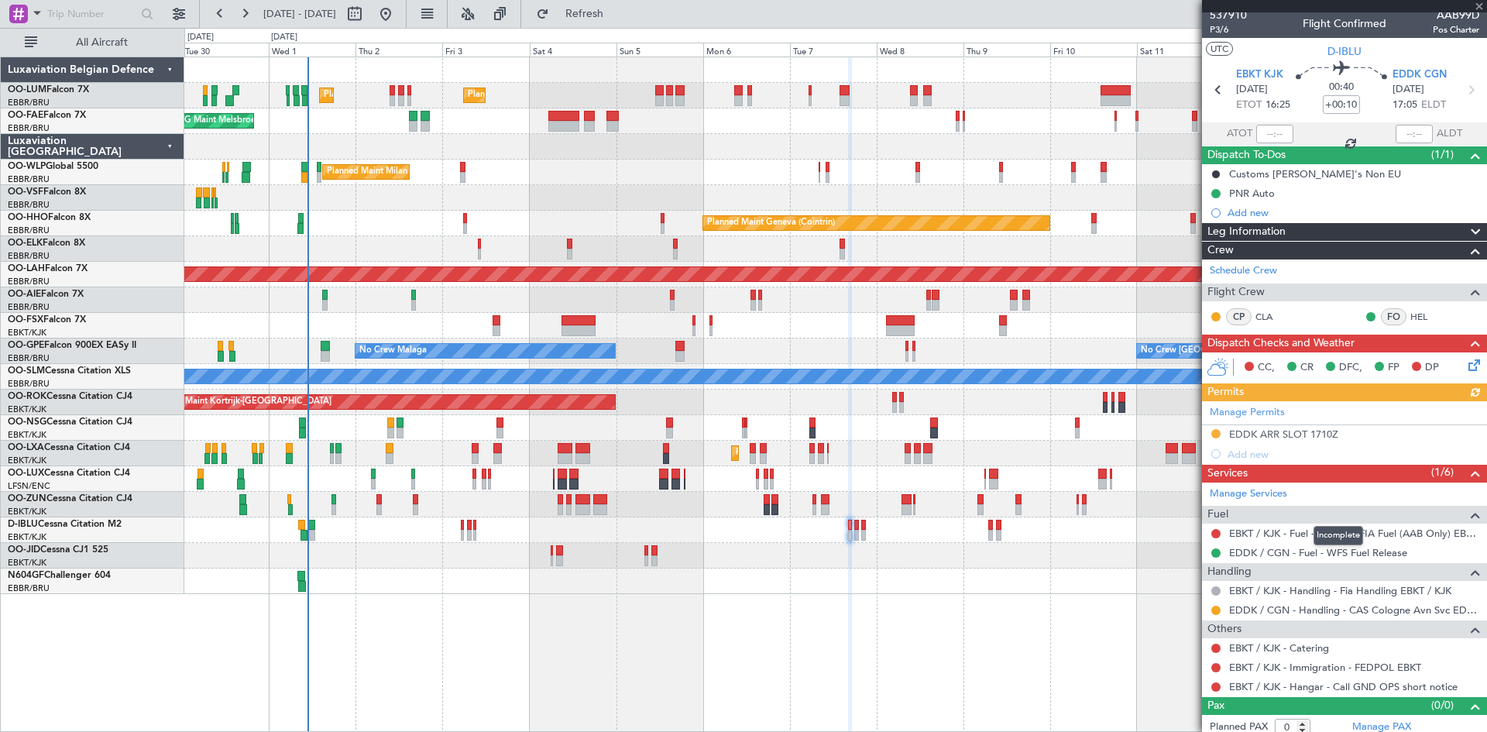
scroll to position [0, 0]
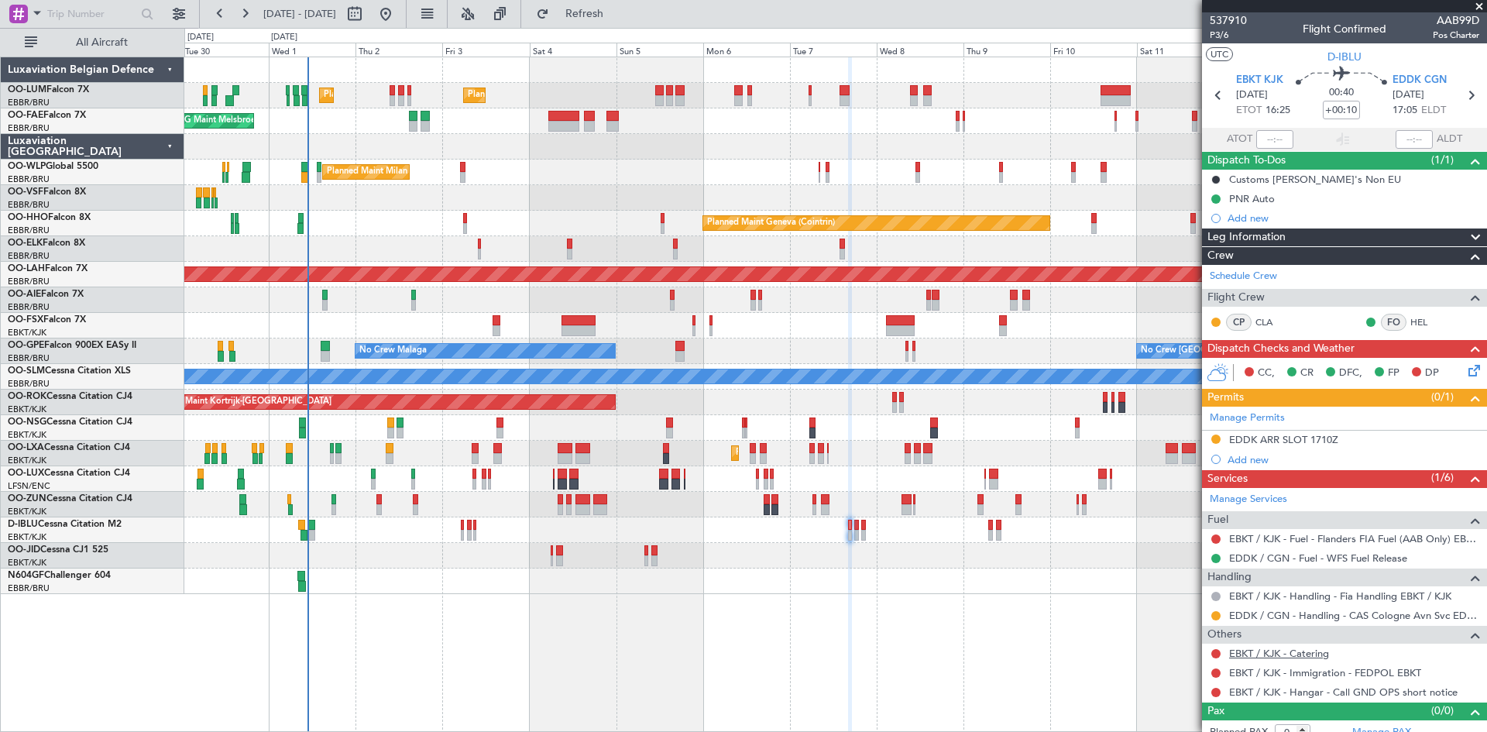
click at [1257, 655] on link "EBKT / KJK - Catering" at bounding box center [1279, 653] width 100 height 13
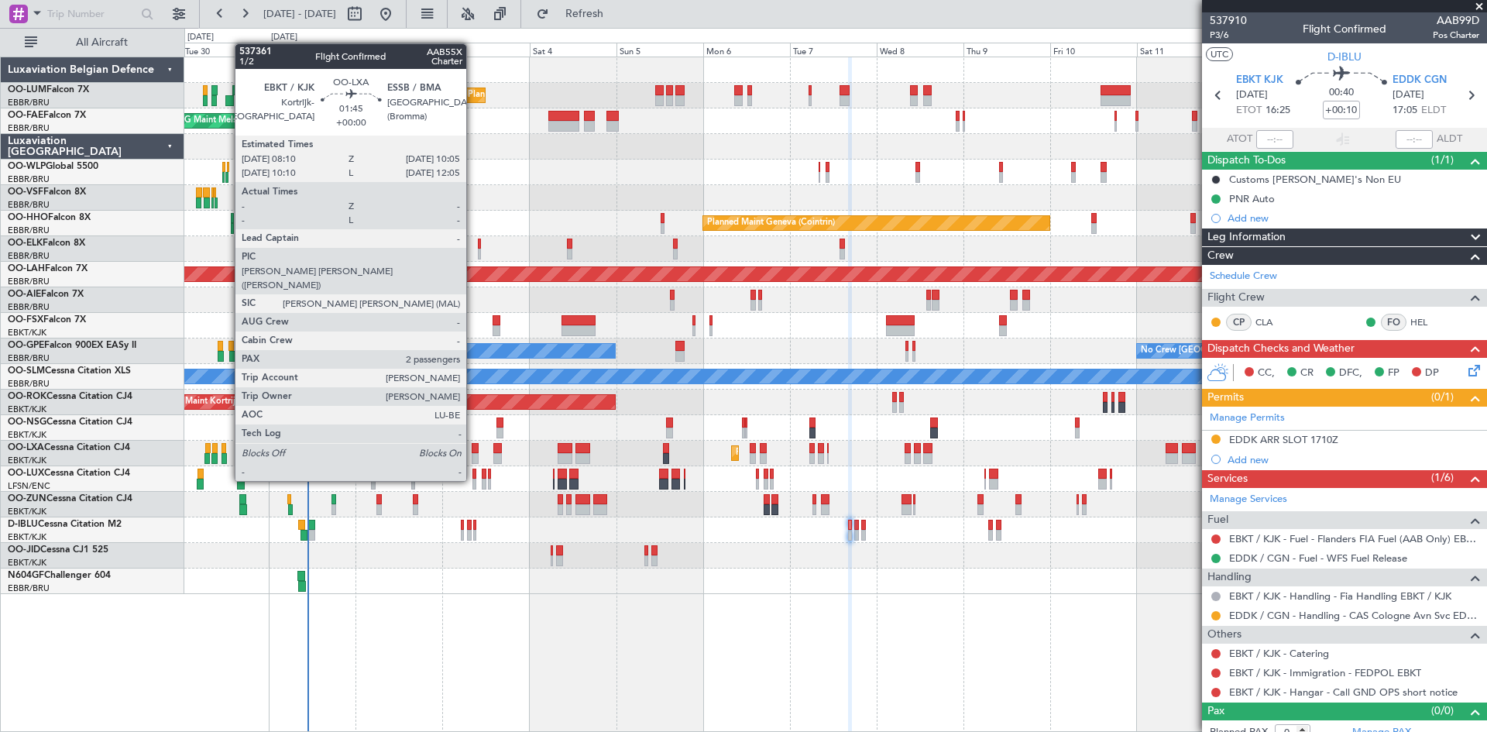
click at [473, 452] on div at bounding box center [475, 448] width 7 height 11
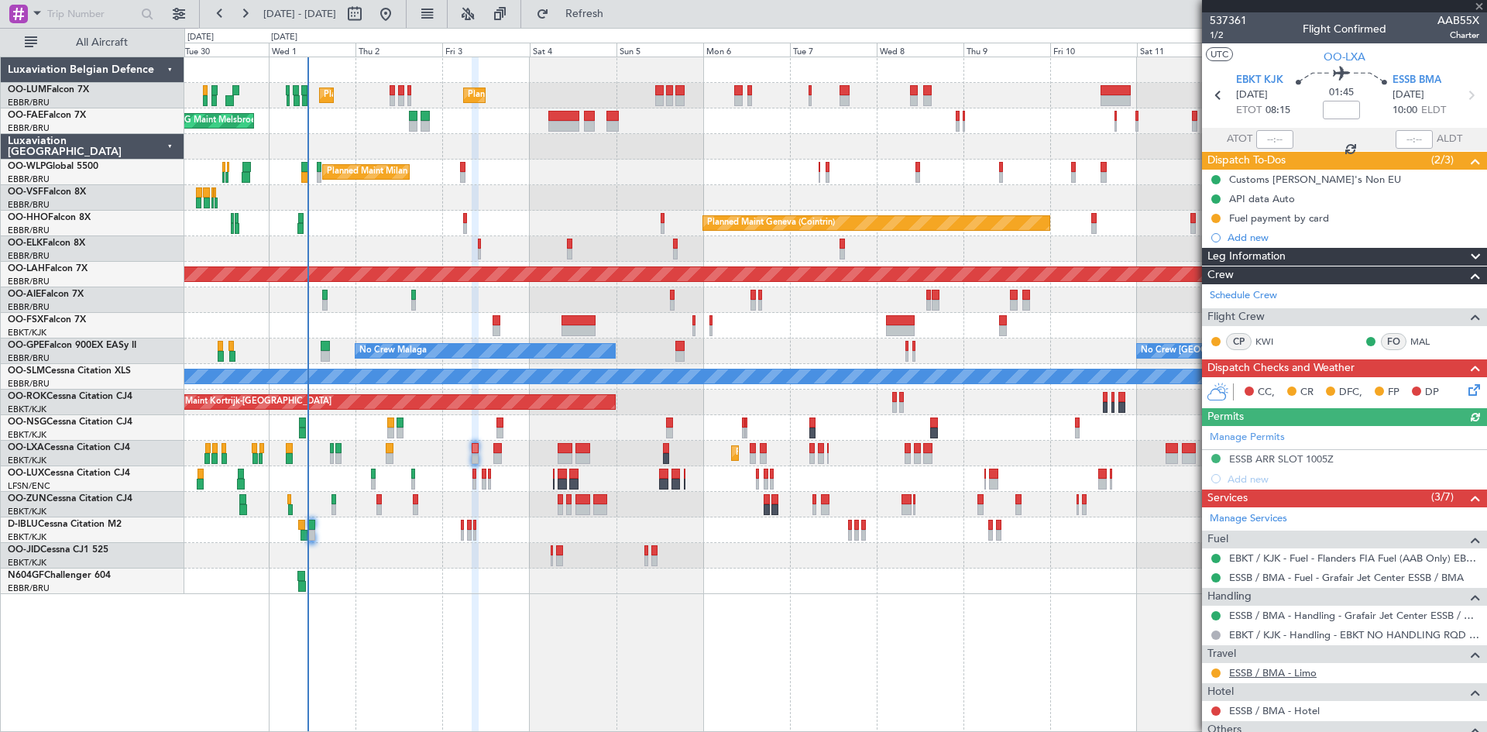
click at [1269, 675] on link "ESSB / BMA - Limo" at bounding box center [1273, 672] width 88 height 13
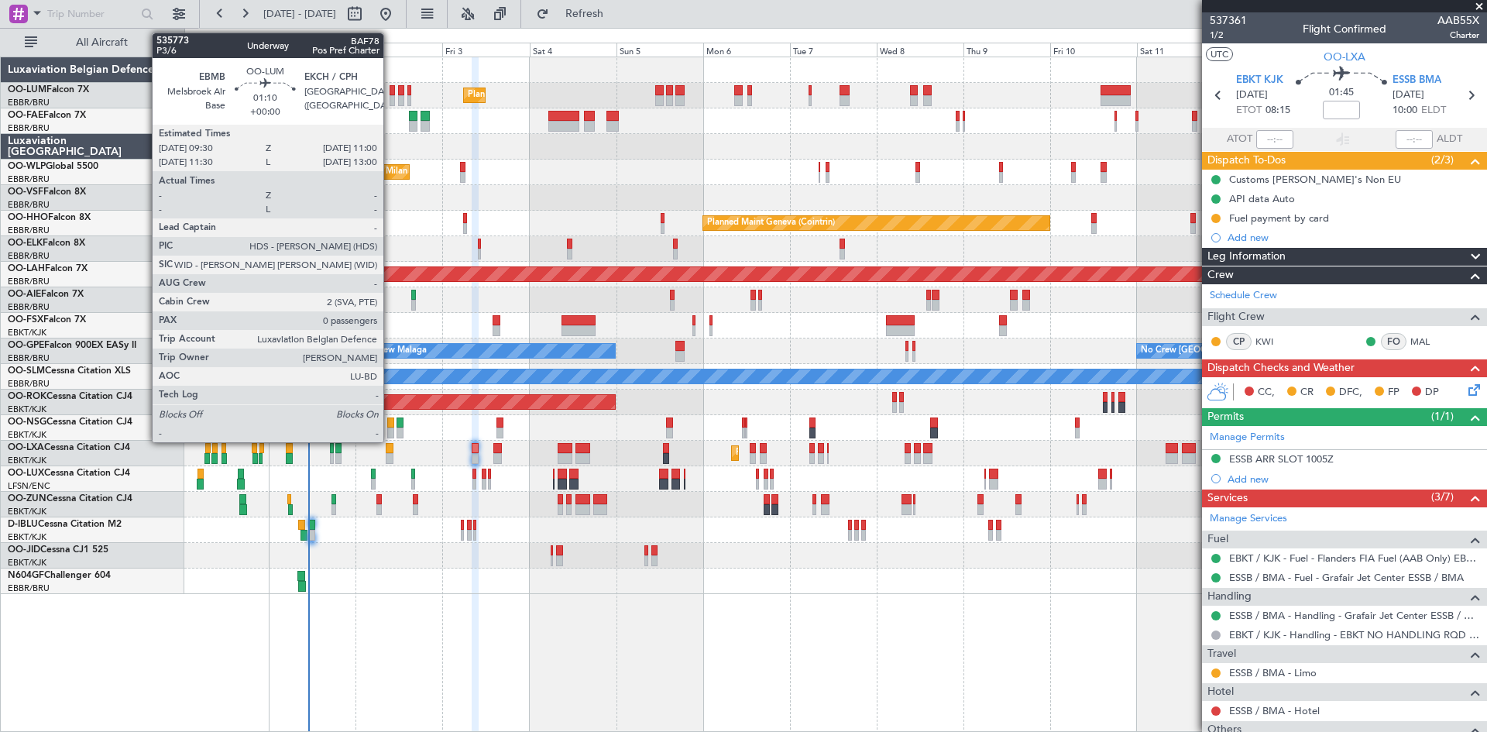
click at [390, 95] on div at bounding box center [393, 100] width 6 height 11
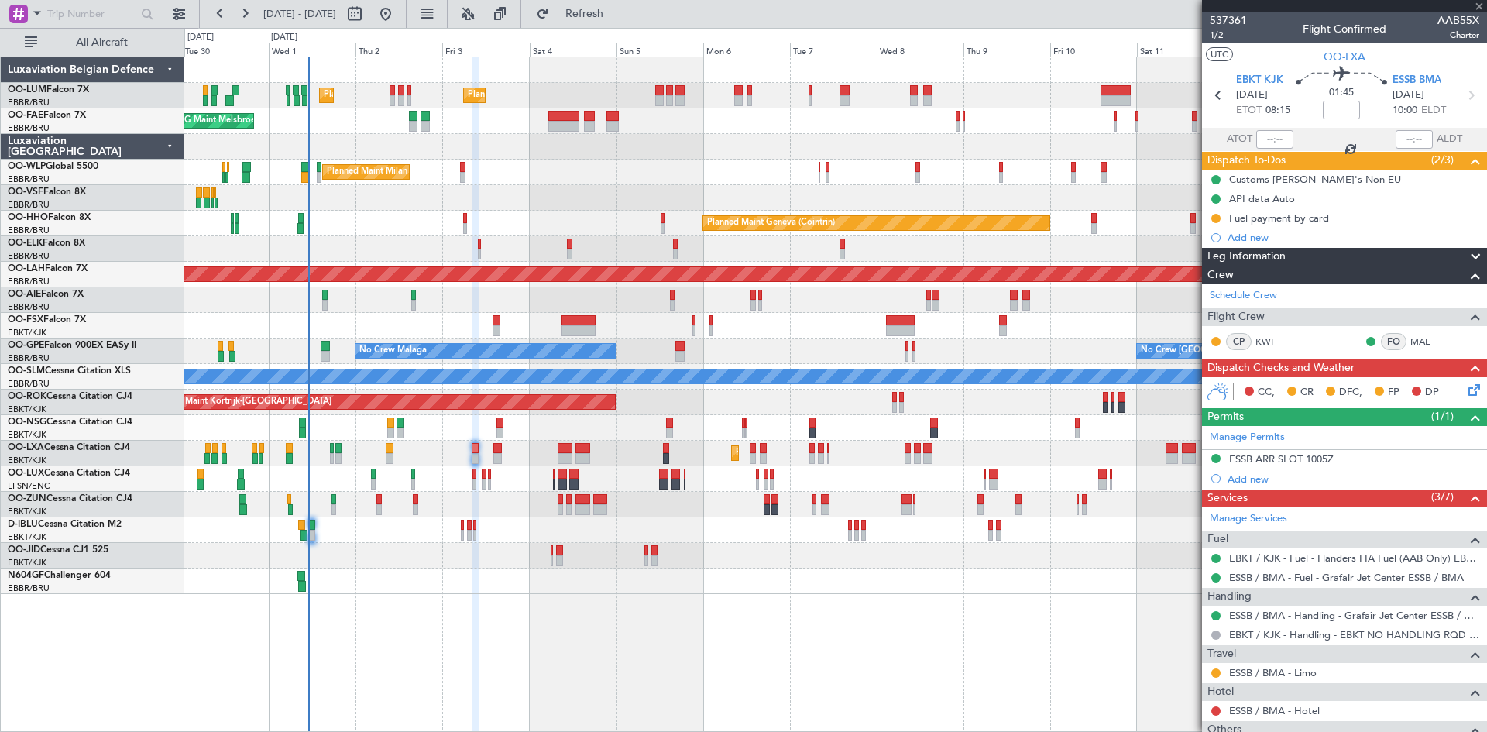
type input "0"
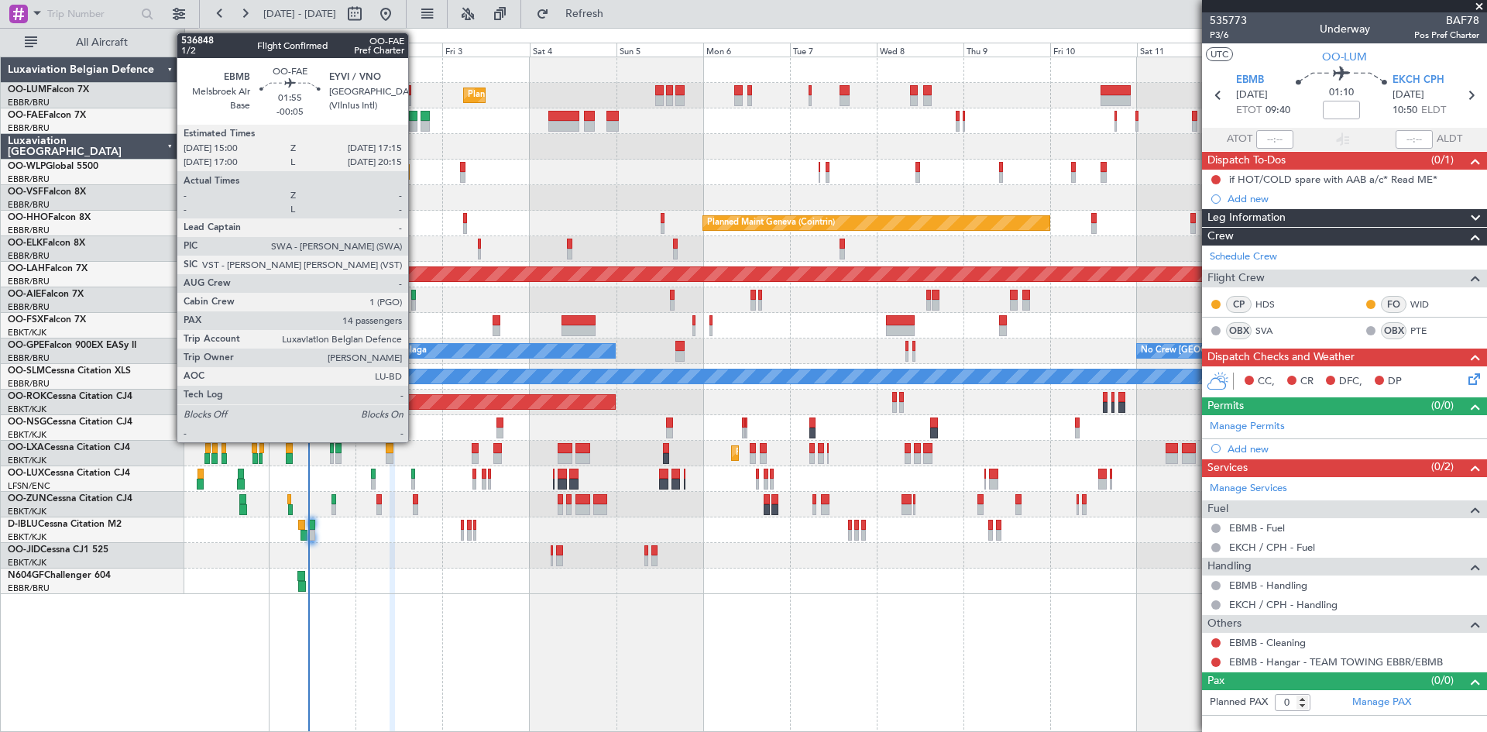
click at [415, 121] on div at bounding box center [413, 126] width 9 height 11
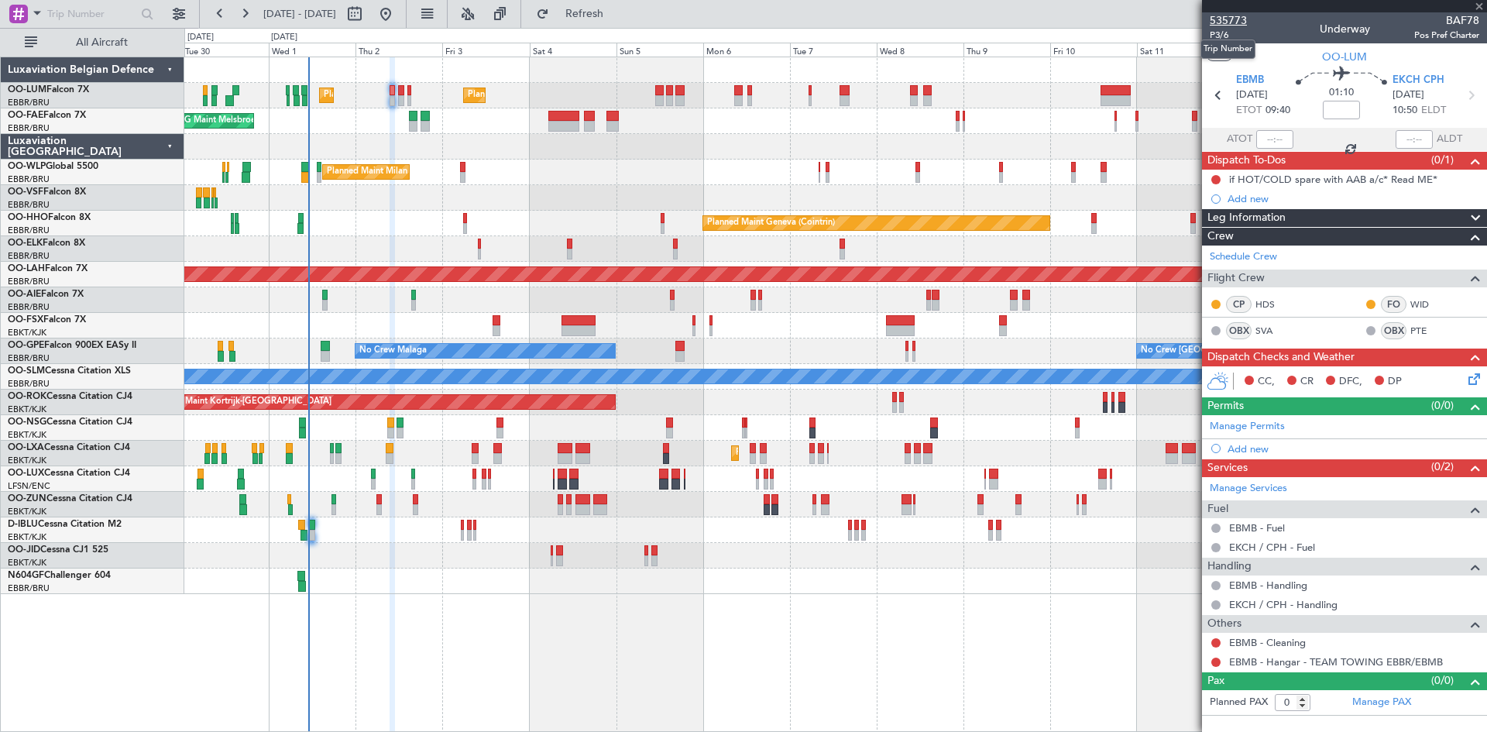
click at [1225, 20] on span "535773" at bounding box center [1228, 20] width 37 height 16
type input "-00:05"
type input "14"
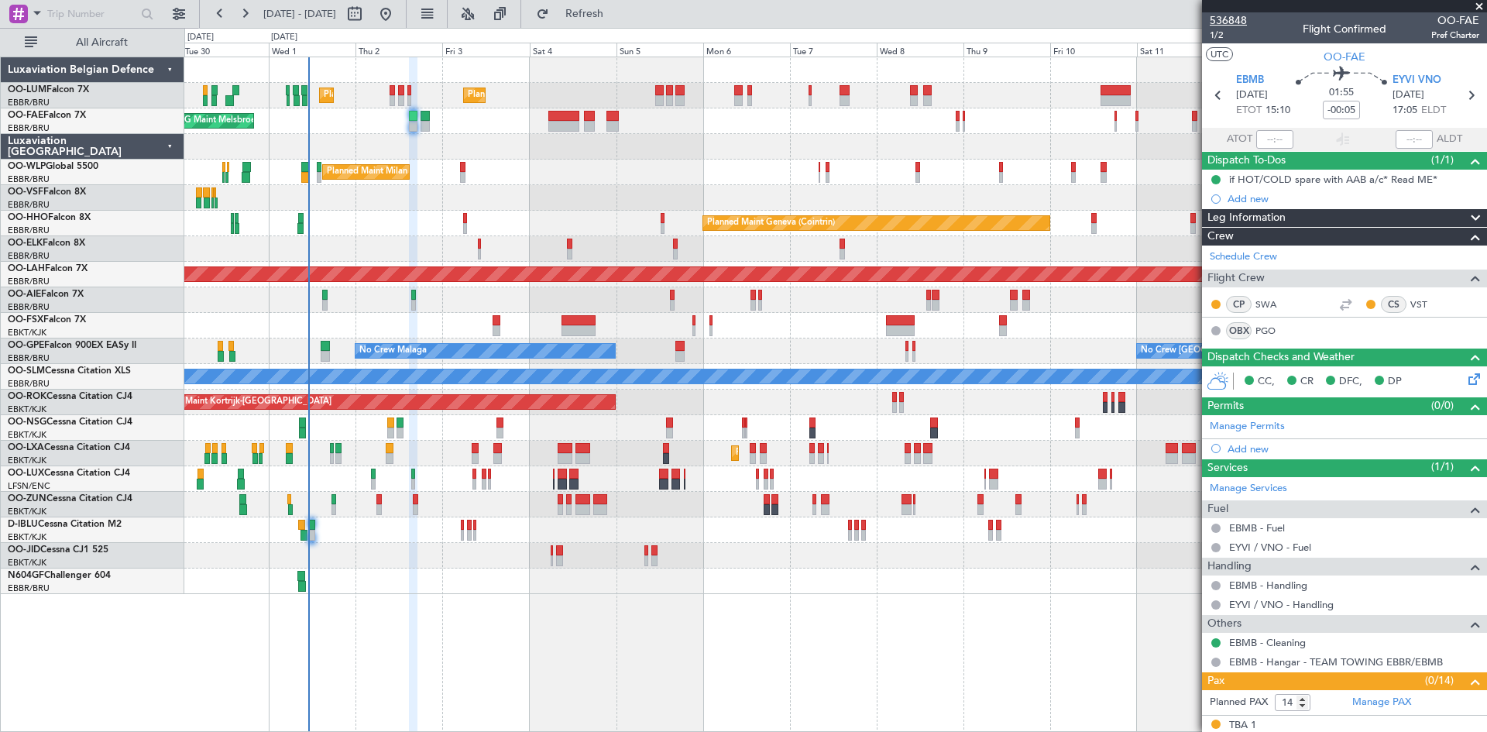
click at [1221, 17] on span "536848" at bounding box center [1228, 20] width 37 height 16
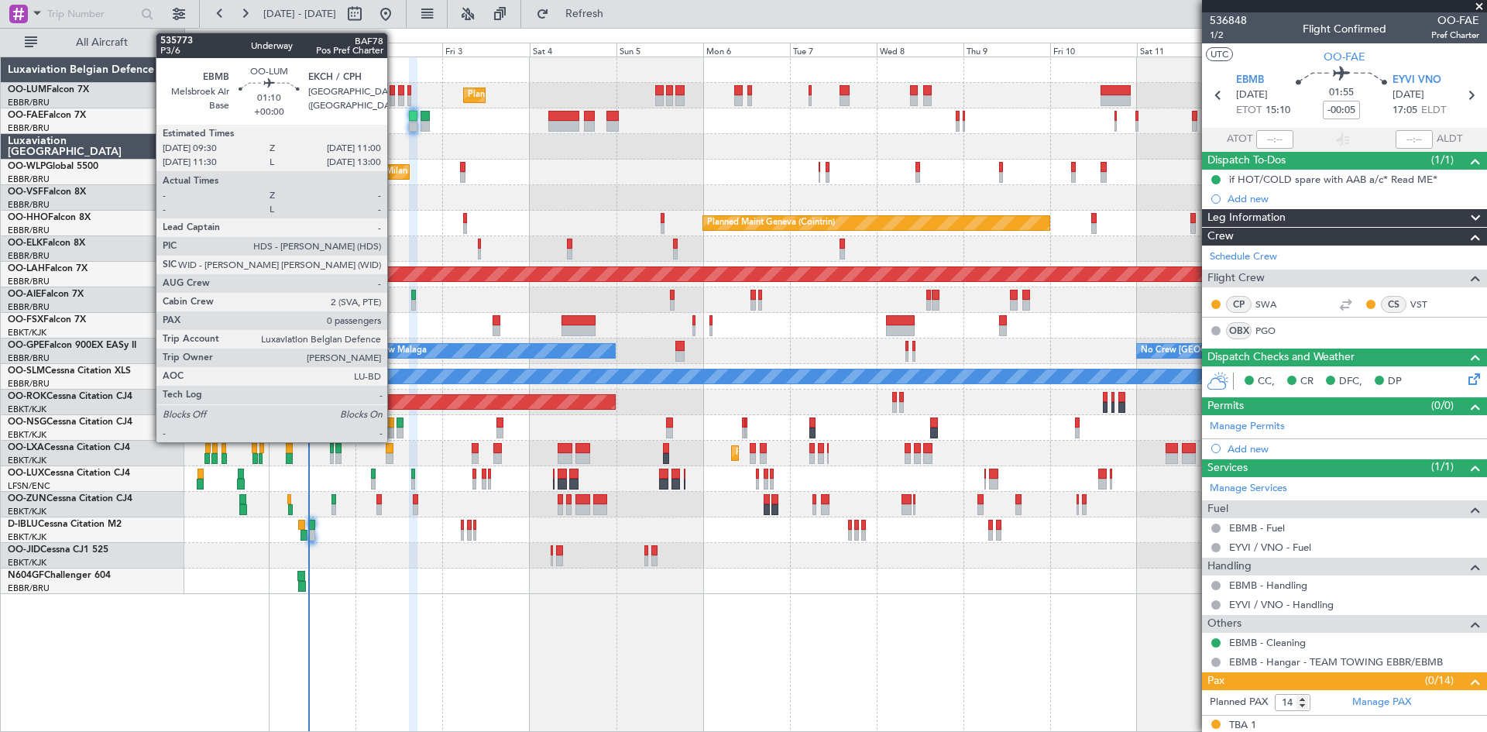
click at [394, 88] on div at bounding box center [393, 90] width 6 height 11
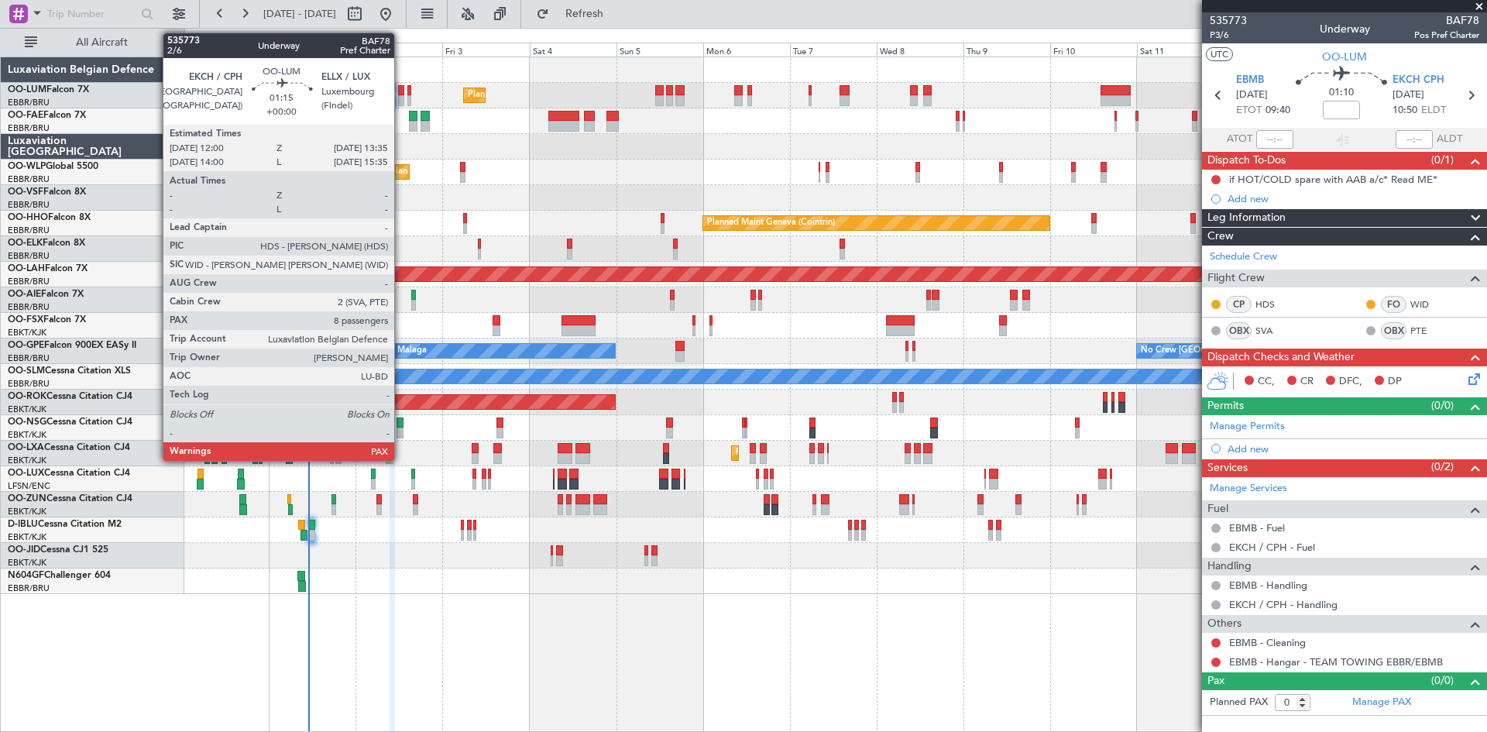
click at [401, 96] on div at bounding box center [401, 100] width 6 height 11
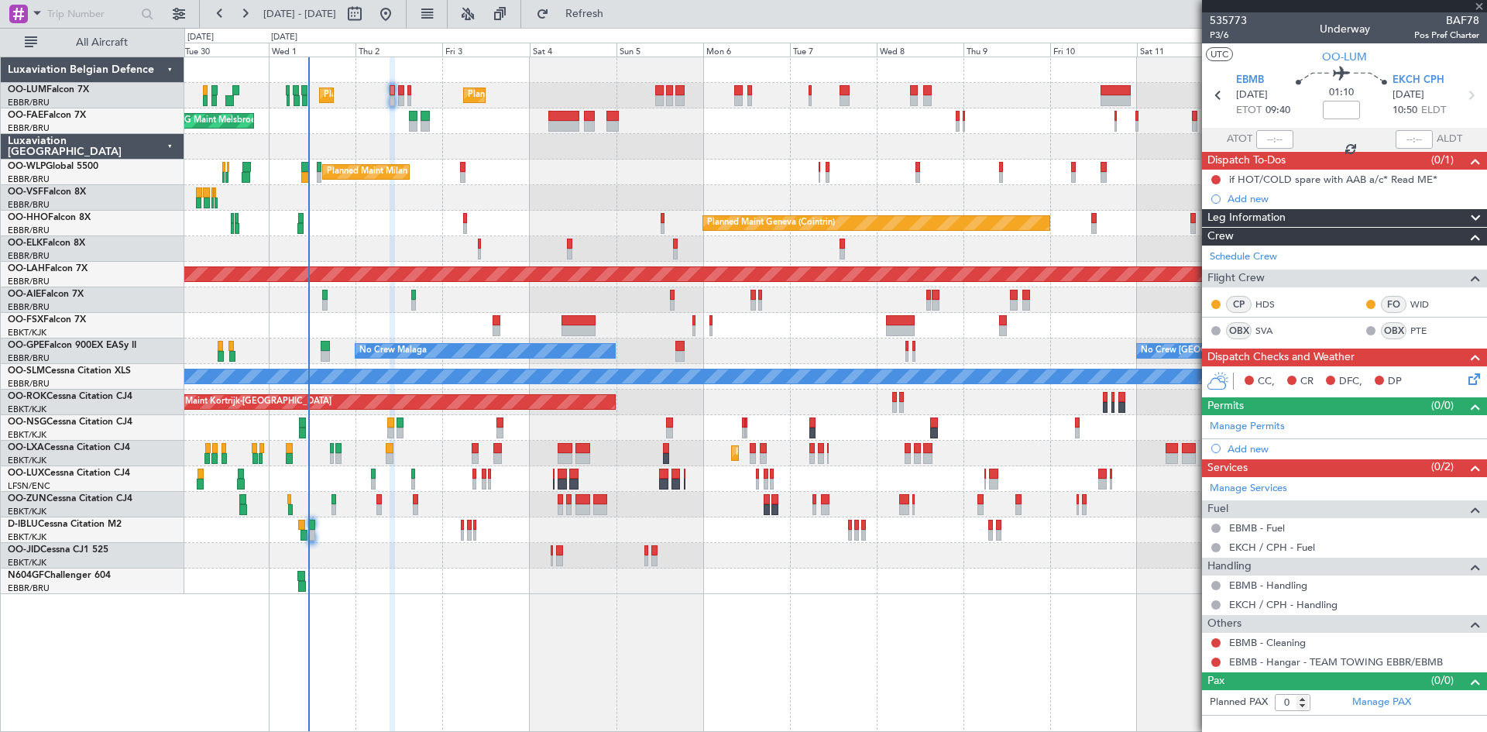
type input "8"
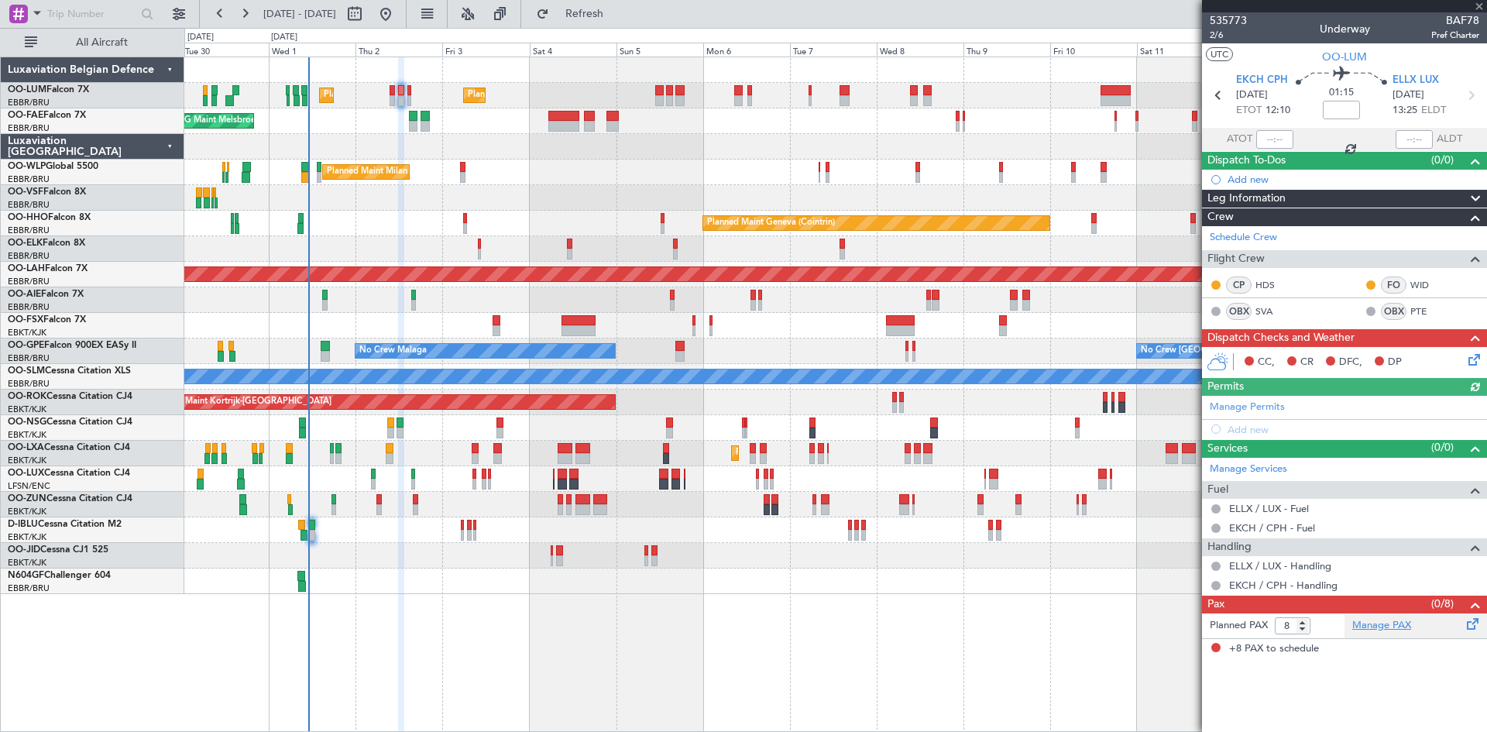
click at [1367, 625] on link "Manage PAX" at bounding box center [1382, 625] width 59 height 15
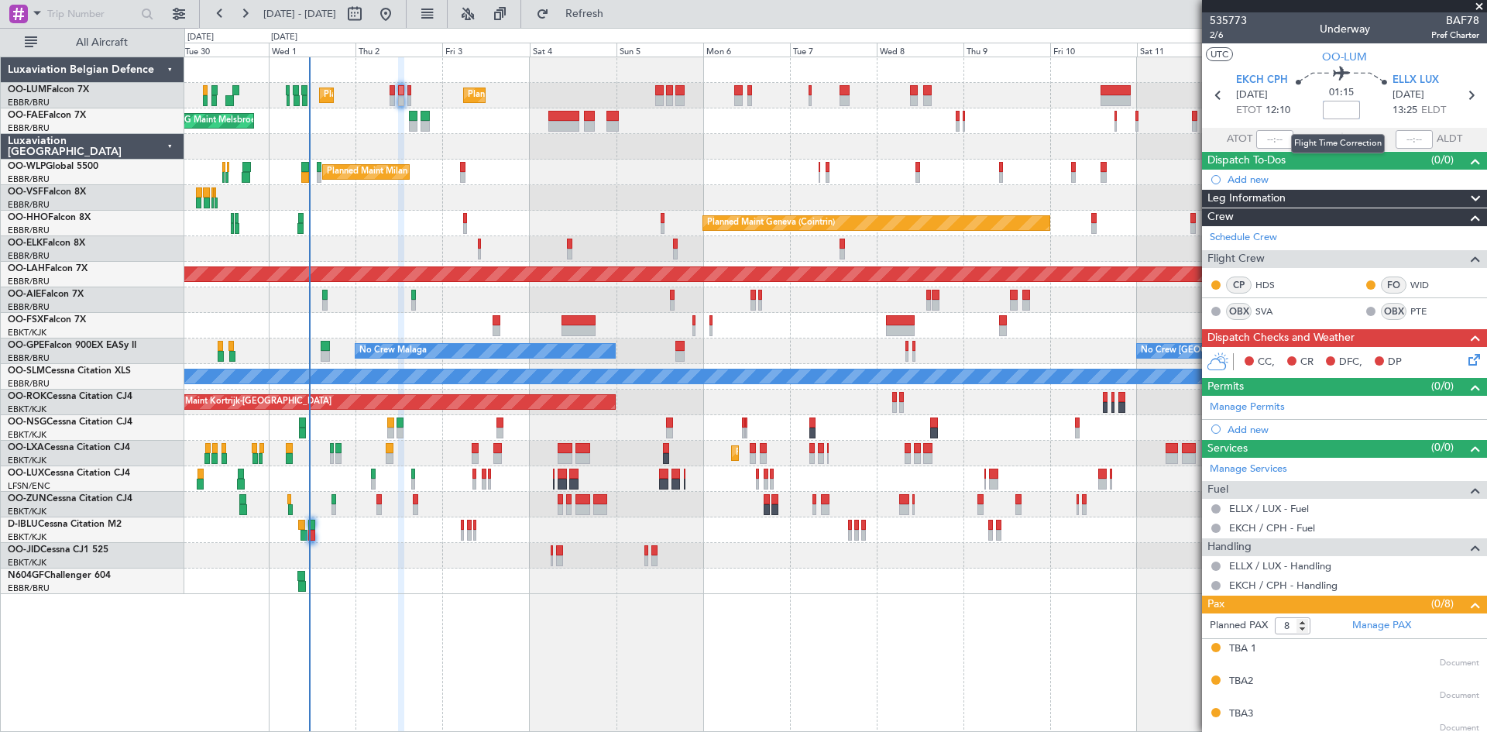
drag, startPoint x: 1343, startPoint y: 113, endPoint x: 1343, endPoint y: 125, distance: 11.6
click at [1343, 113] on input at bounding box center [1341, 110] width 37 height 19
type input "-00:05"
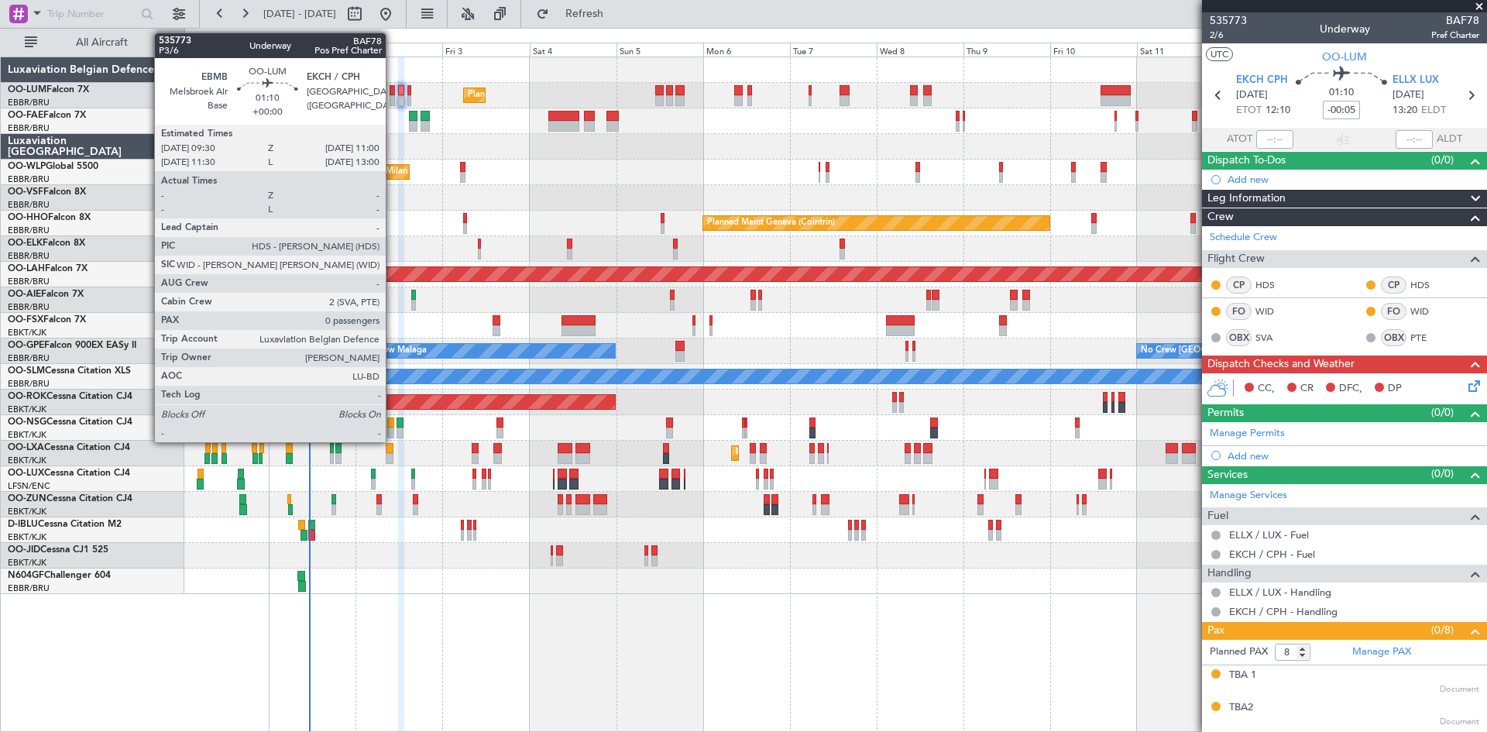
click at [393, 96] on div at bounding box center [393, 100] width 6 height 11
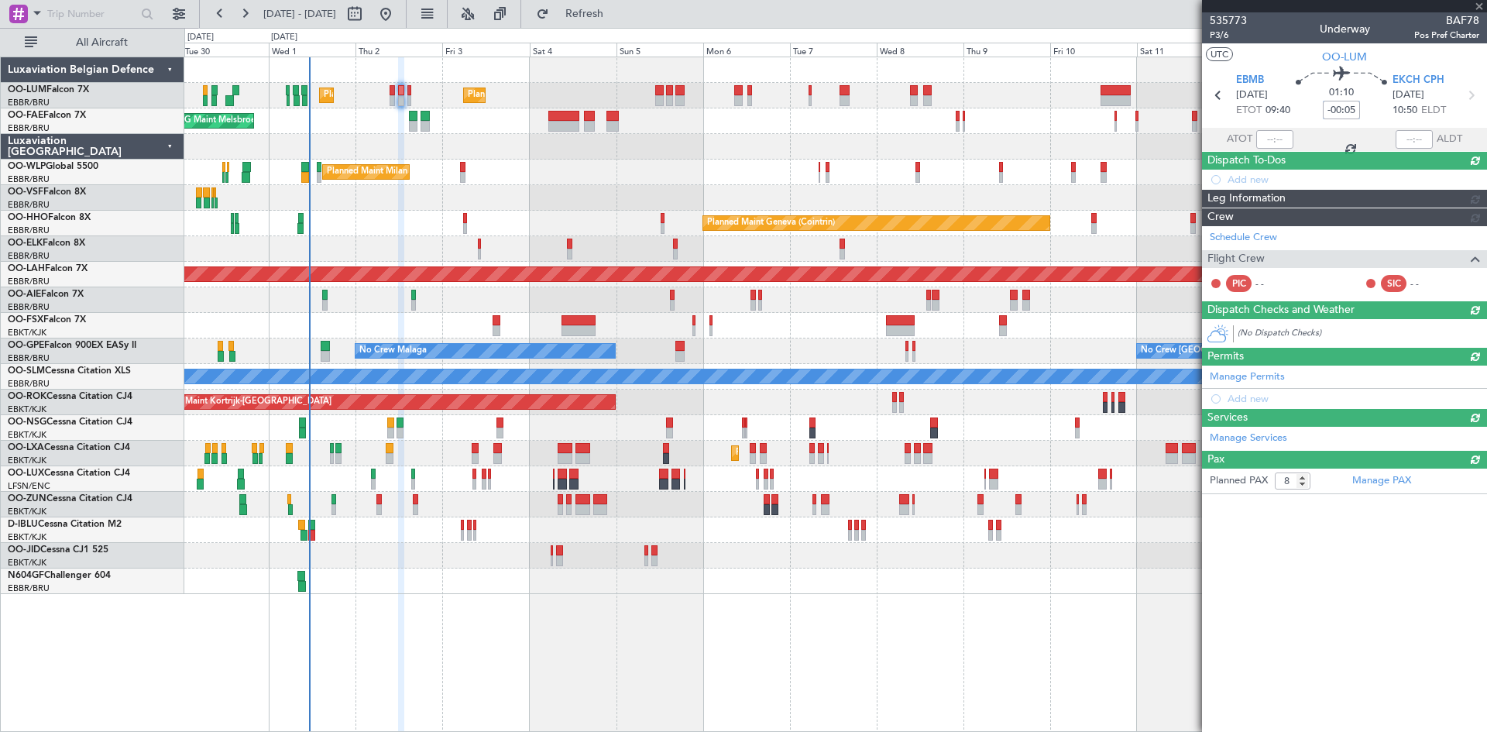
type input "0"
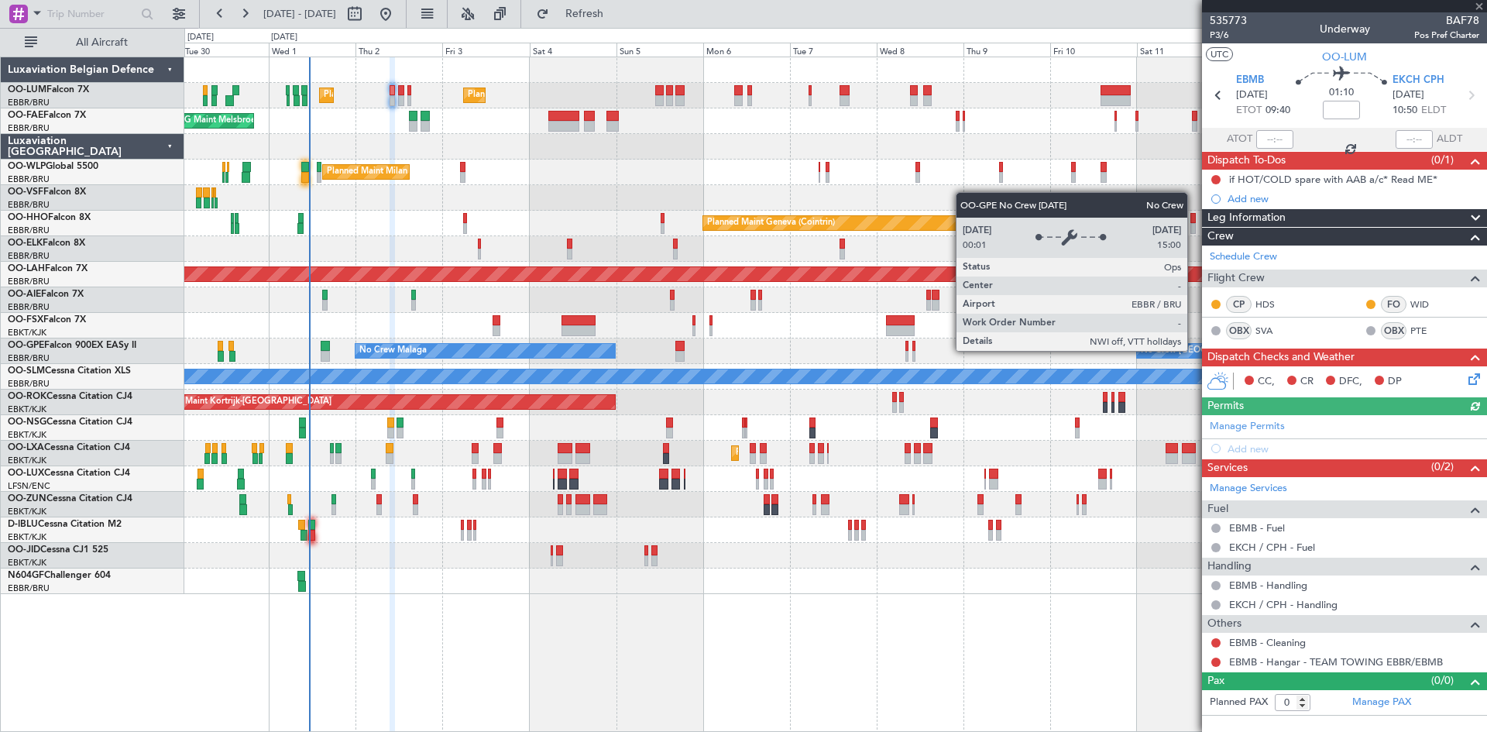
click at [1477, 383] on icon at bounding box center [1472, 376] width 12 height 12
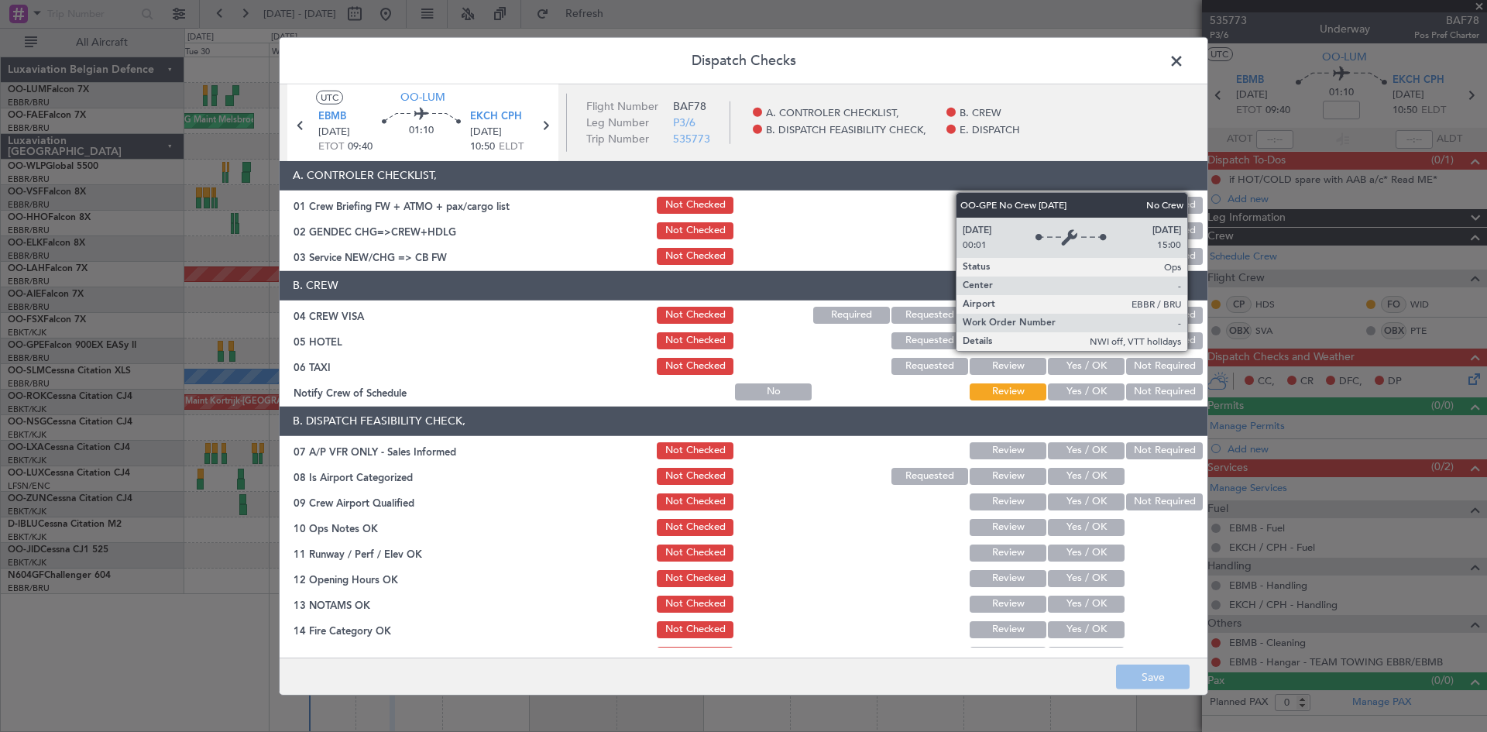
click at [1184, 67] on span at bounding box center [1184, 64] width 0 height 31
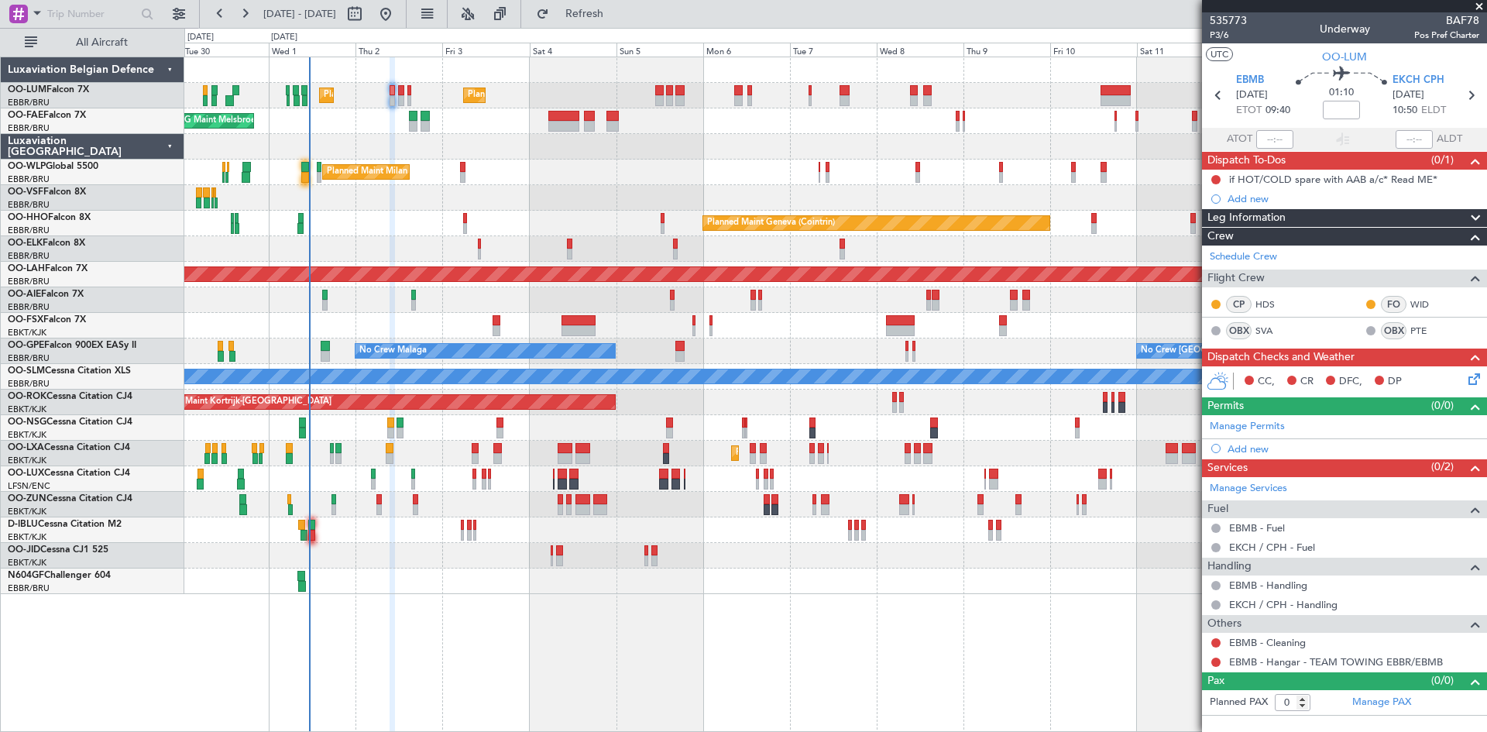
click at [1473, 379] on icon at bounding box center [1472, 376] width 12 height 12
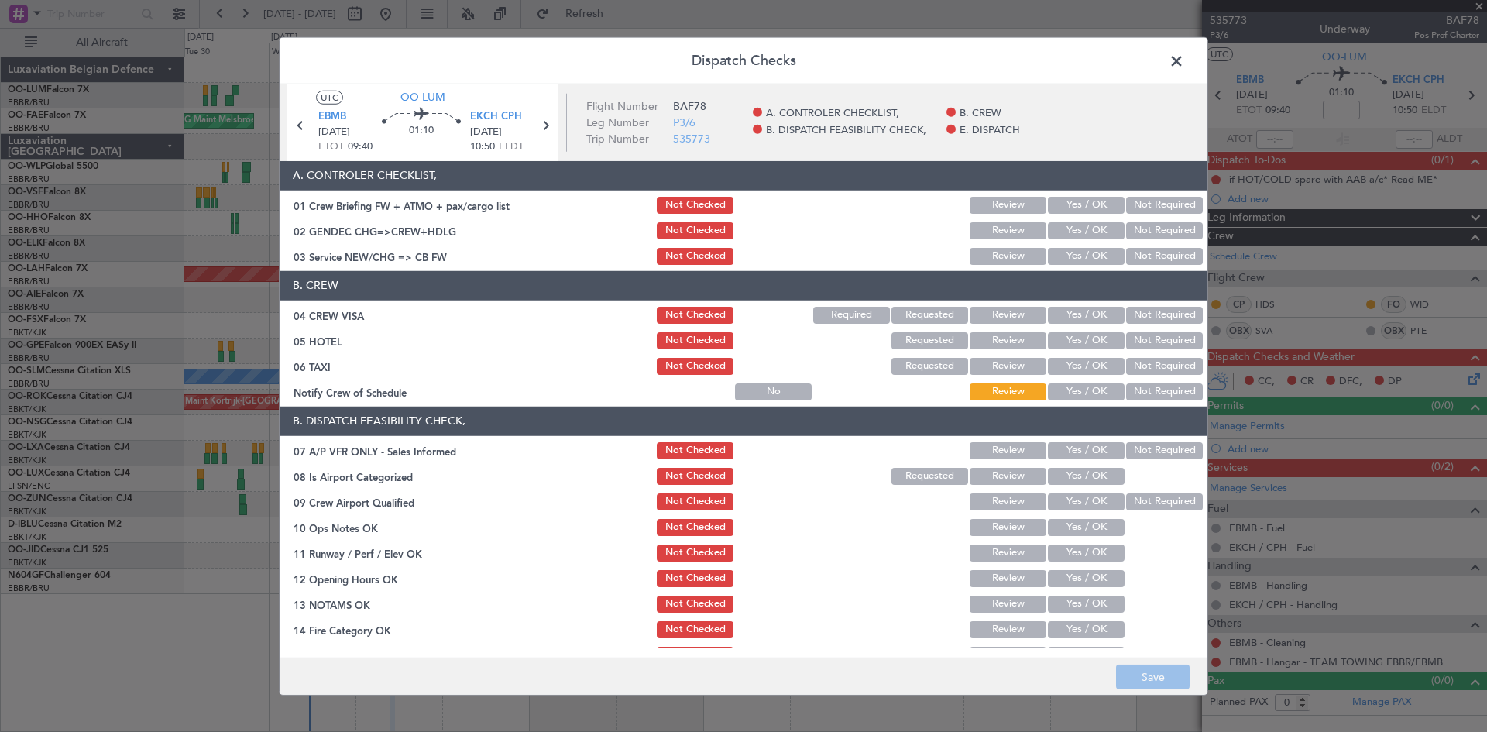
click at [1130, 231] on button "Not Required" at bounding box center [1164, 230] width 77 height 17
click at [1133, 266] on div "Not Required" at bounding box center [1163, 257] width 78 height 22
click at [1138, 257] on button "Not Required" at bounding box center [1164, 256] width 77 height 17
click at [1142, 308] on button "Not Required" at bounding box center [1164, 315] width 77 height 17
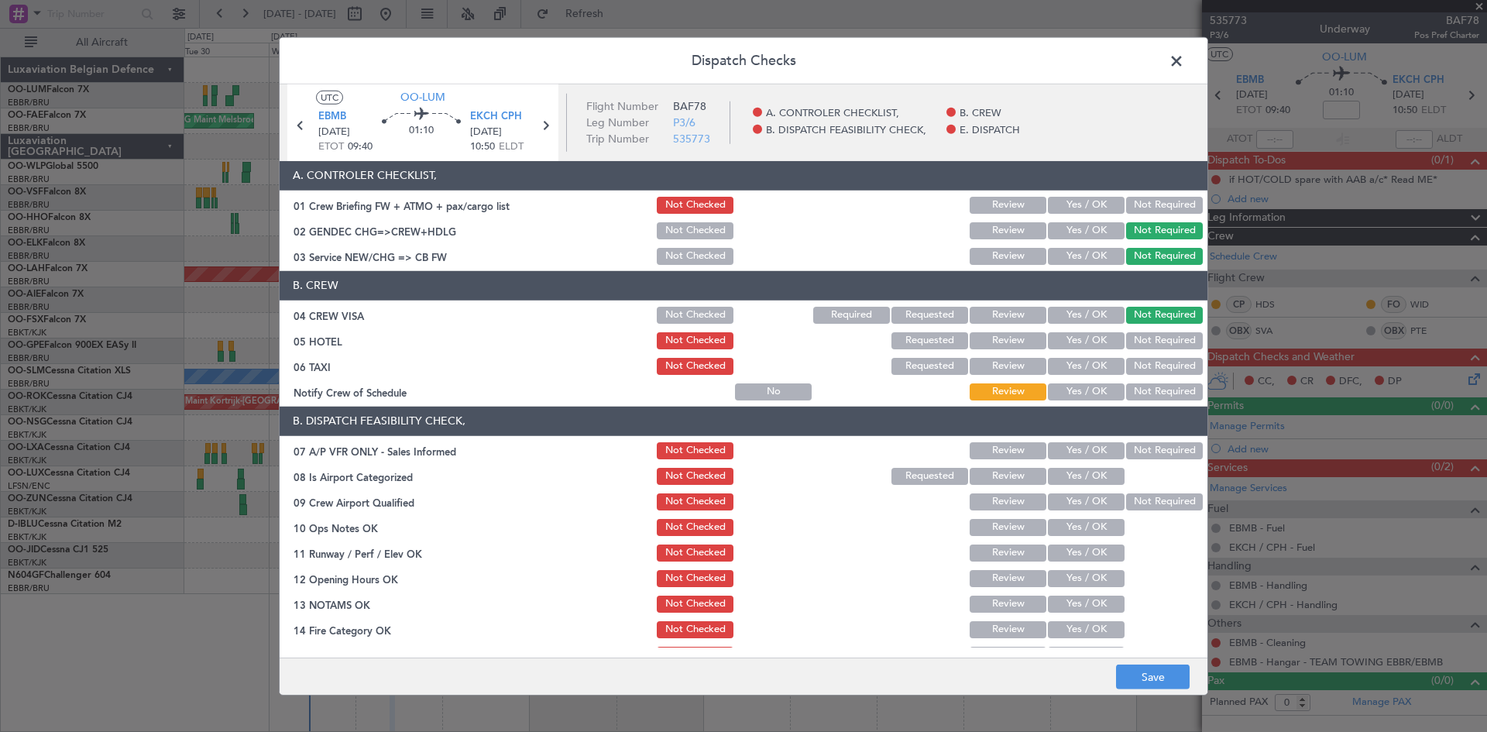
click at [1149, 332] on button "Not Required" at bounding box center [1164, 340] width 77 height 17
click at [1150, 362] on button "Not Required" at bounding box center [1164, 366] width 77 height 17
click at [1155, 387] on button "Not Required" at bounding box center [1164, 391] width 77 height 17
click at [1095, 389] on button "Yes / OK" at bounding box center [1086, 391] width 77 height 17
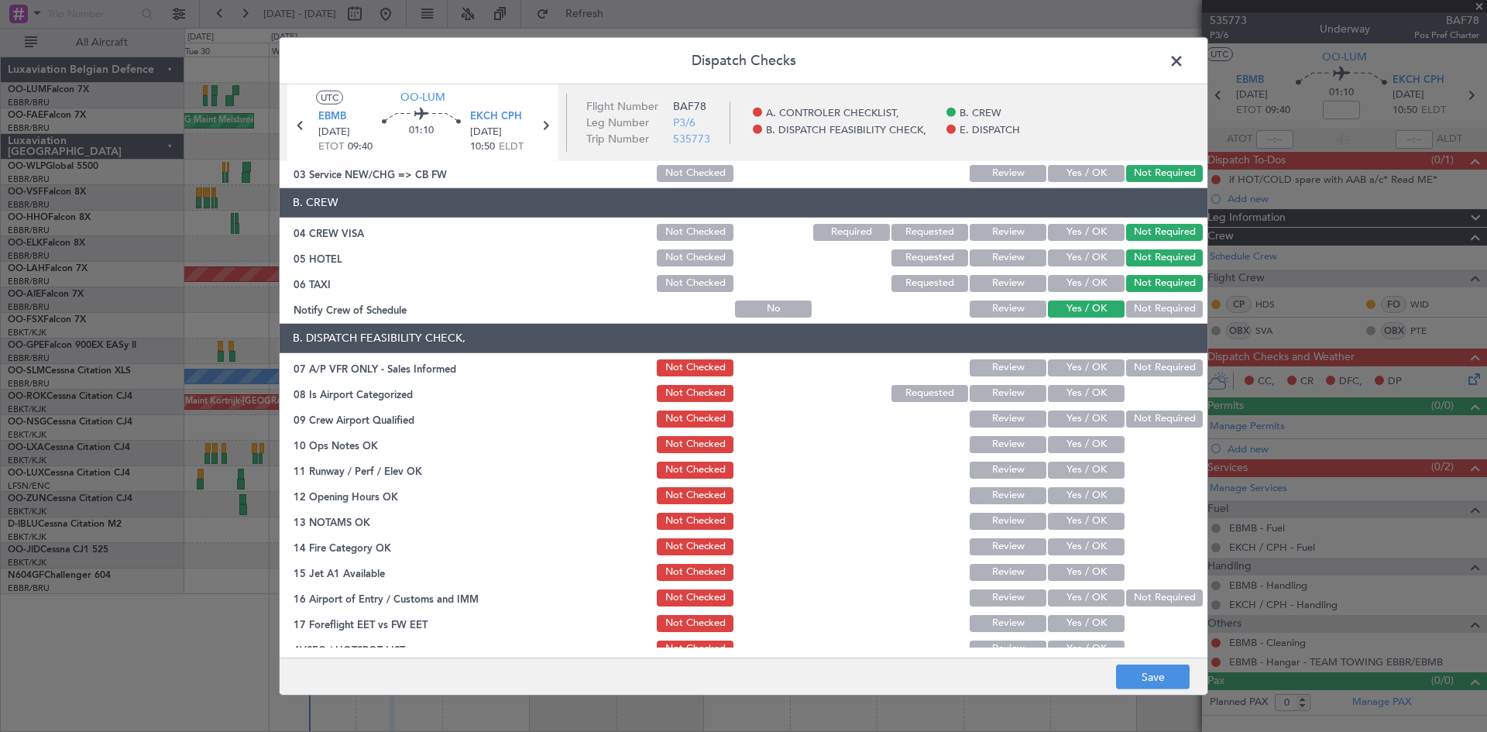
scroll to position [155, 0]
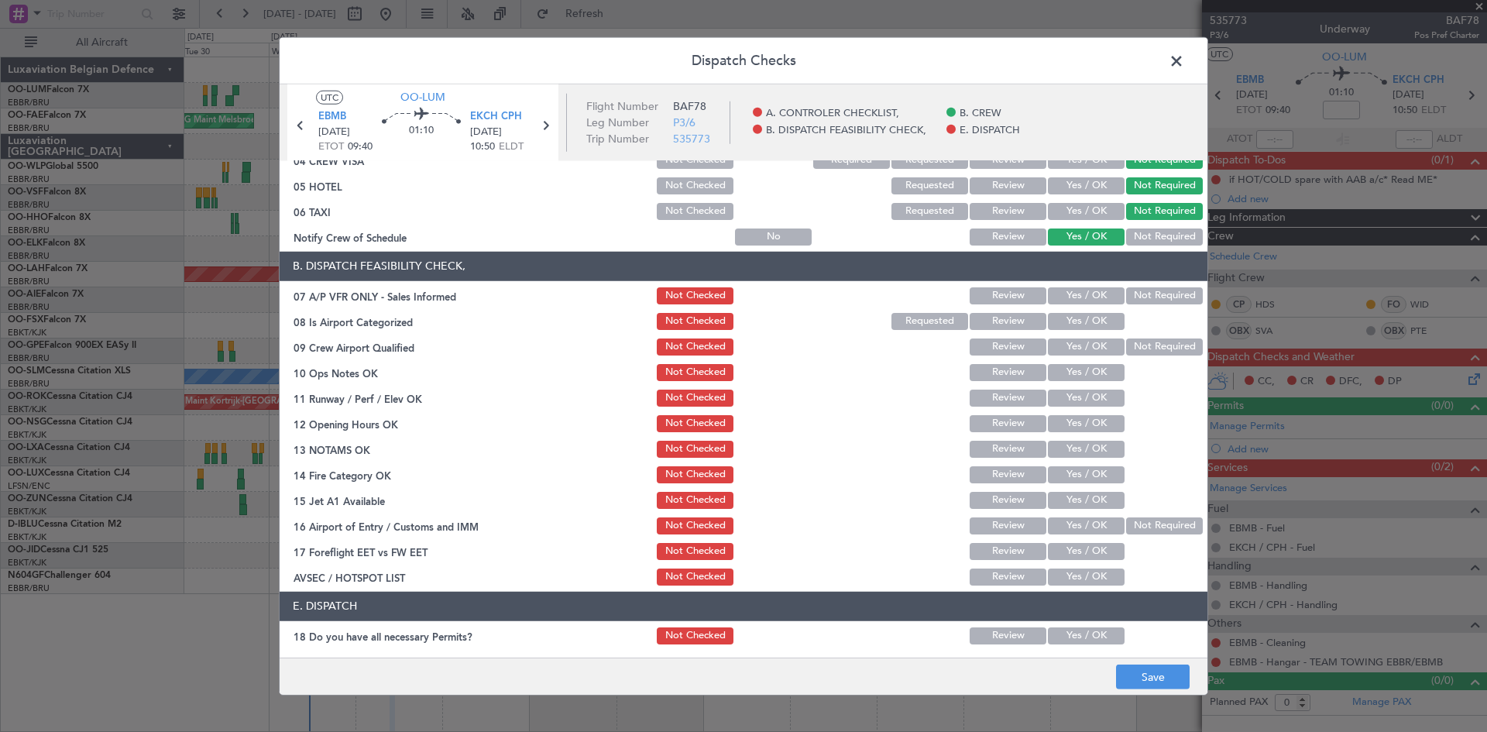
click at [1144, 294] on button "Not Required" at bounding box center [1164, 295] width 77 height 17
click at [1102, 317] on button "Yes / OK" at bounding box center [1086, 321] width 77 height 17
click at [1095, 350] on button "Yes / OK" at bounding box center [1086, 347] width 77 height 17
click at [1090, 376] on button "Yes / OK" at bounding box center [1086, 372] width 77 height 17
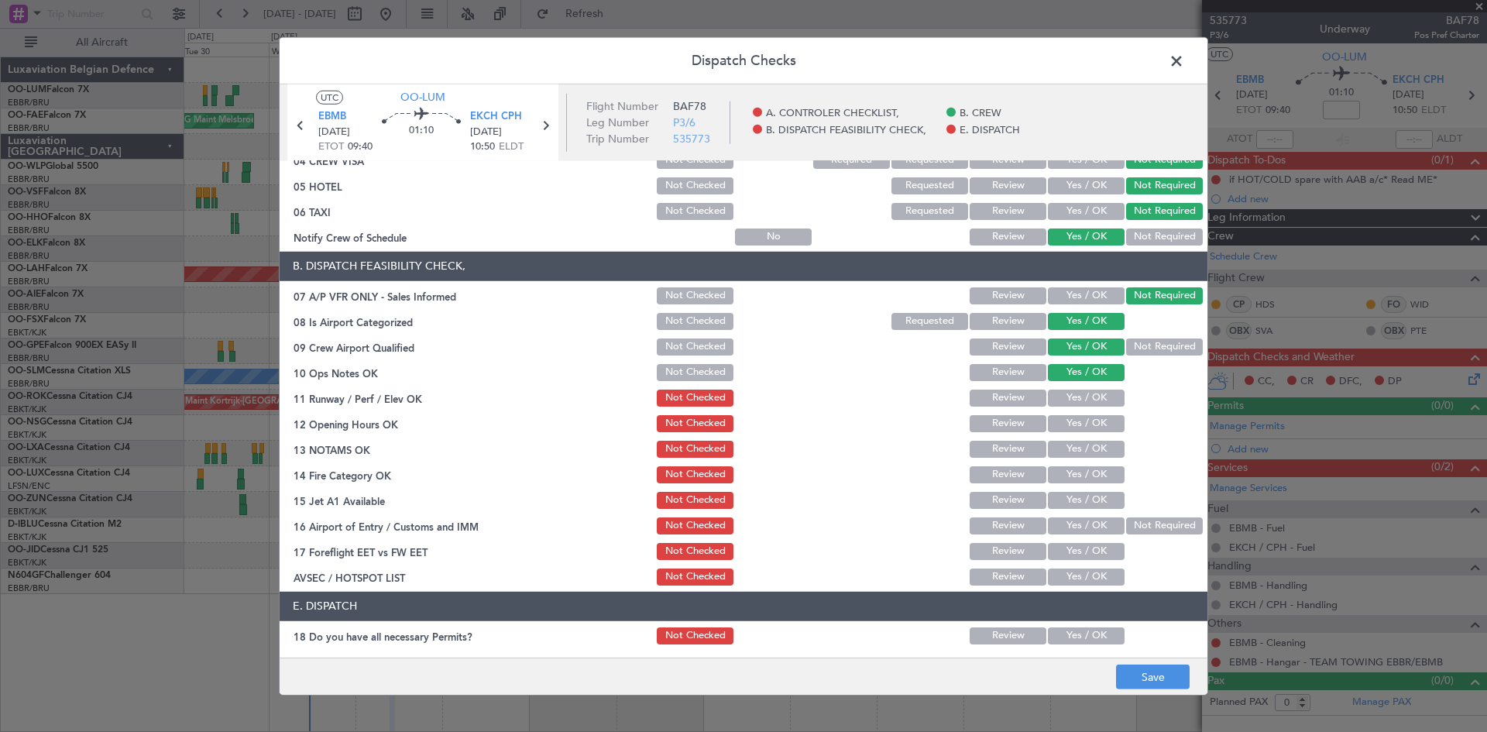
click at [1091, 394] on button "Yes / OK" at bounding box center [1086, 398] width 77 height 17
drag, startPoint x: 1092, startPoint y: 420, endPoint x: 1088, endPoint y: 432, distance: 13.0
click at [1090, 421] on button "Yes / OK" at bounding box center [1086, 423] width 77 height 17
drag, startPoint x: 1084, startPoint y: 449, endPoint x: 1081, endPoint y: 471, distance: 21.8
click at [1083, 450] on button "Yes / OK" at bounding box center [1086, 449] width 77 height 17
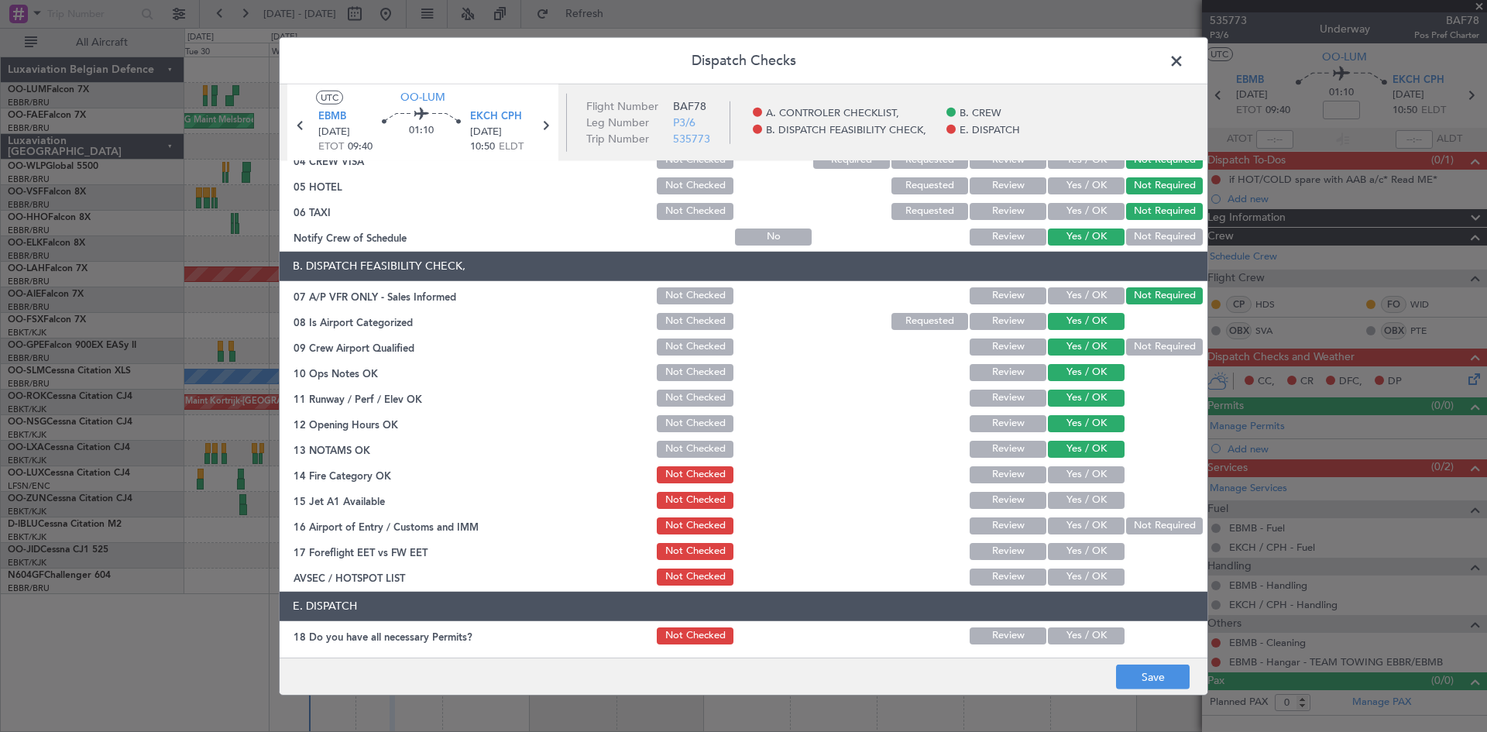
click at [1081, 483] on div "Yes / OK" at bounding box center [1085, 475] width 78 height 22
click at [1081, 480] on button "Yes / OK" at bounding box center [1086, 474] width 77 height 17
click at [1079, 497] on button "Yes / OK" at bounding box center [1086, 500] width 77 height 17
click at [1081, 519] on button "Yes / OK" at bounding box center [1086, 525] width 77 height 17
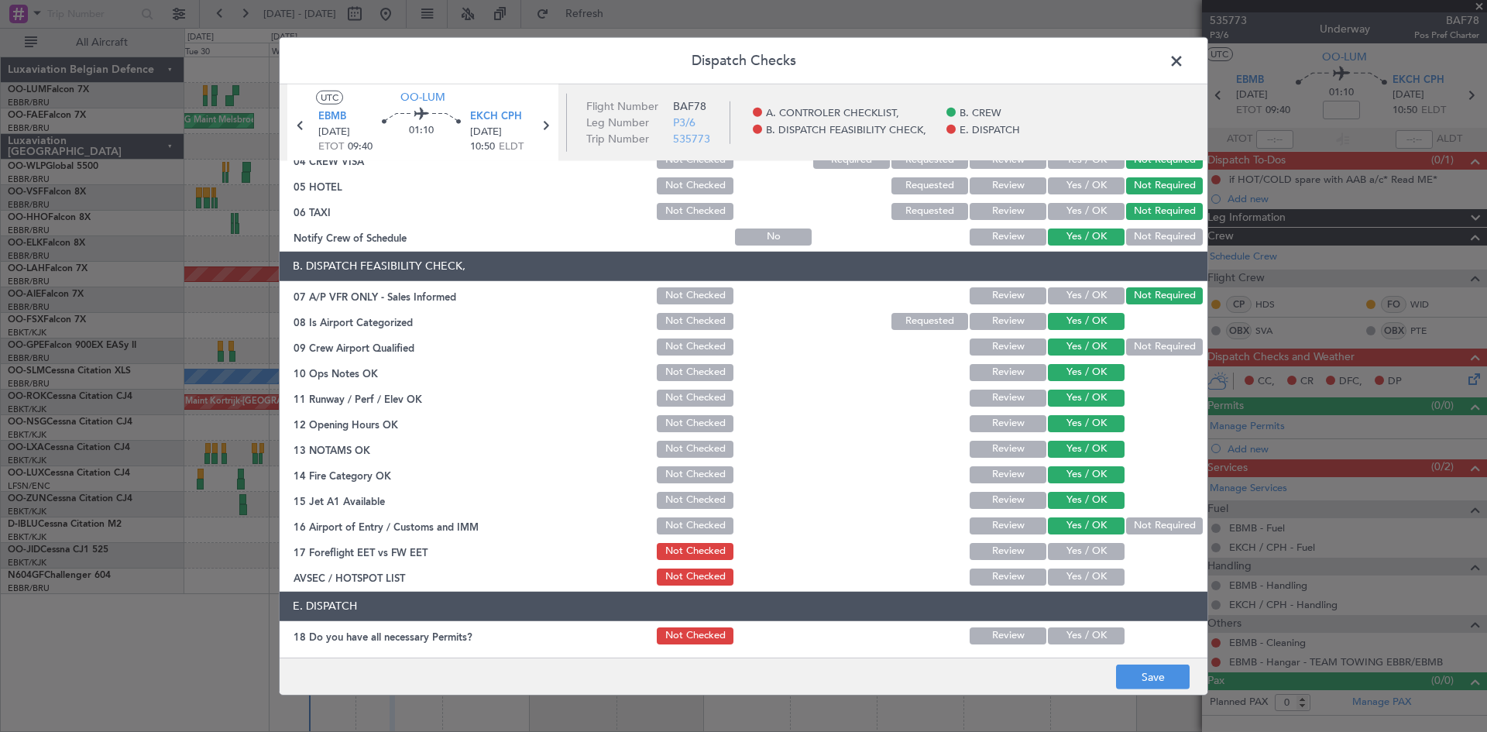
click at [1081, 543] on button "Yes / OK" at bounding box center [1086, 551] width 77 height 17
click at [1078, 572] on button "Yes / OK" at bounding box center [1086, 577] width 77 height 17
click at [1136, 529] on button "Not Required" at bounding box center [1164, 525] width 77 height 17
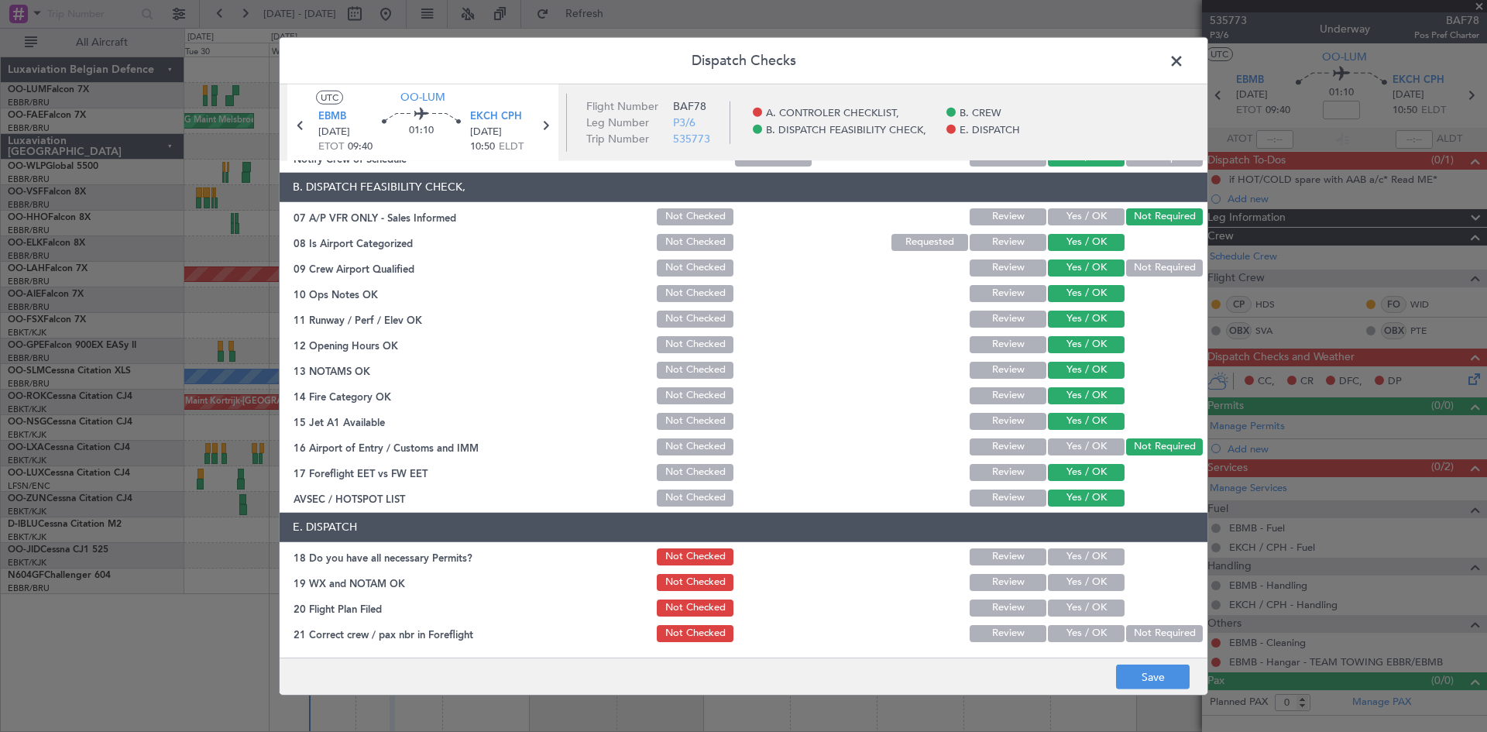
click at [1087, 565] on button "Yes / OK" at bounding box center [1086, 556] width 77 height 17
click at [1087, 580] on button "Yes / OK" at bounding box center [1086, 582] width 77 height 17
click at [1092, 635] on button "Yes / OK" at bounding box center [1086, 633] width 77 height 17
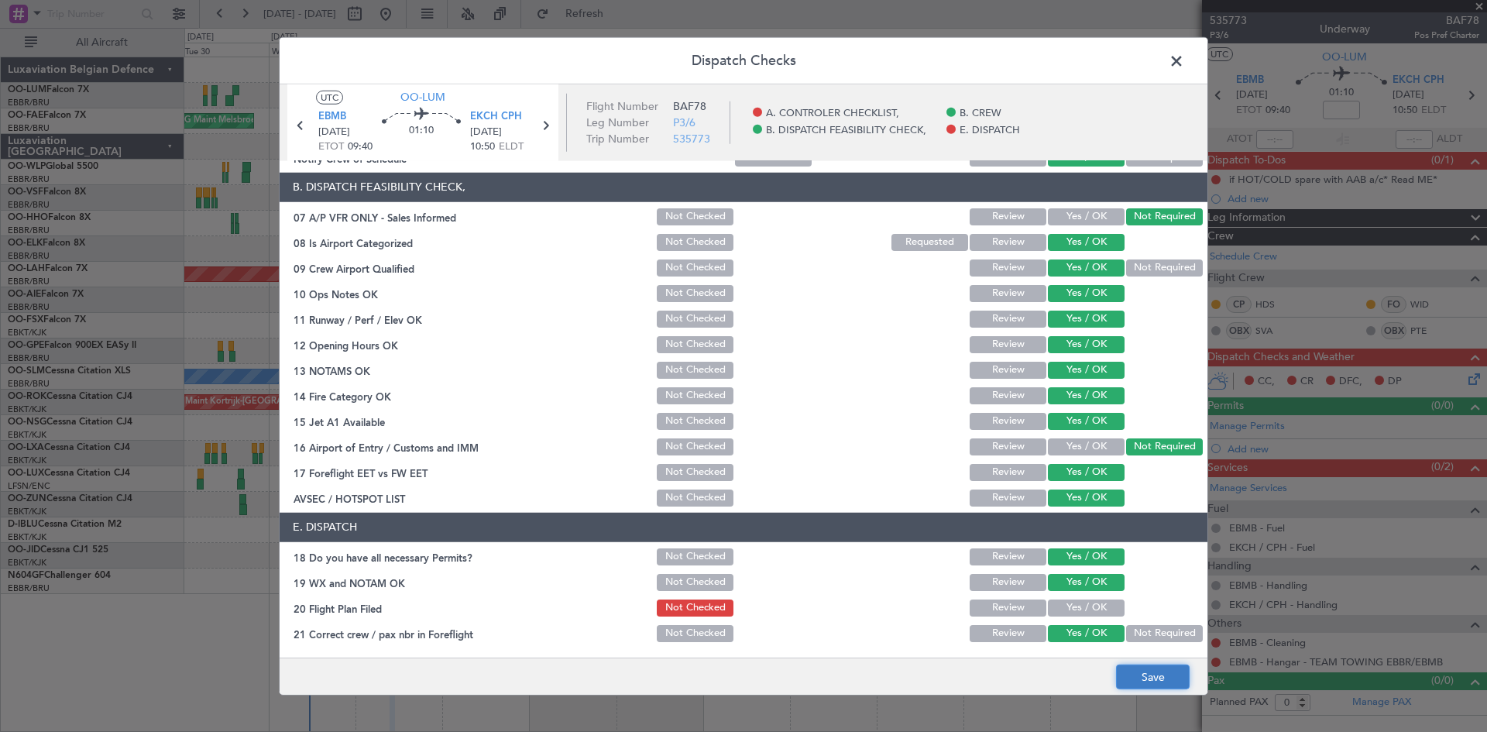
click at [1157, 670] on button "Save" at bounding box center [1153, 677] width 74 height 25
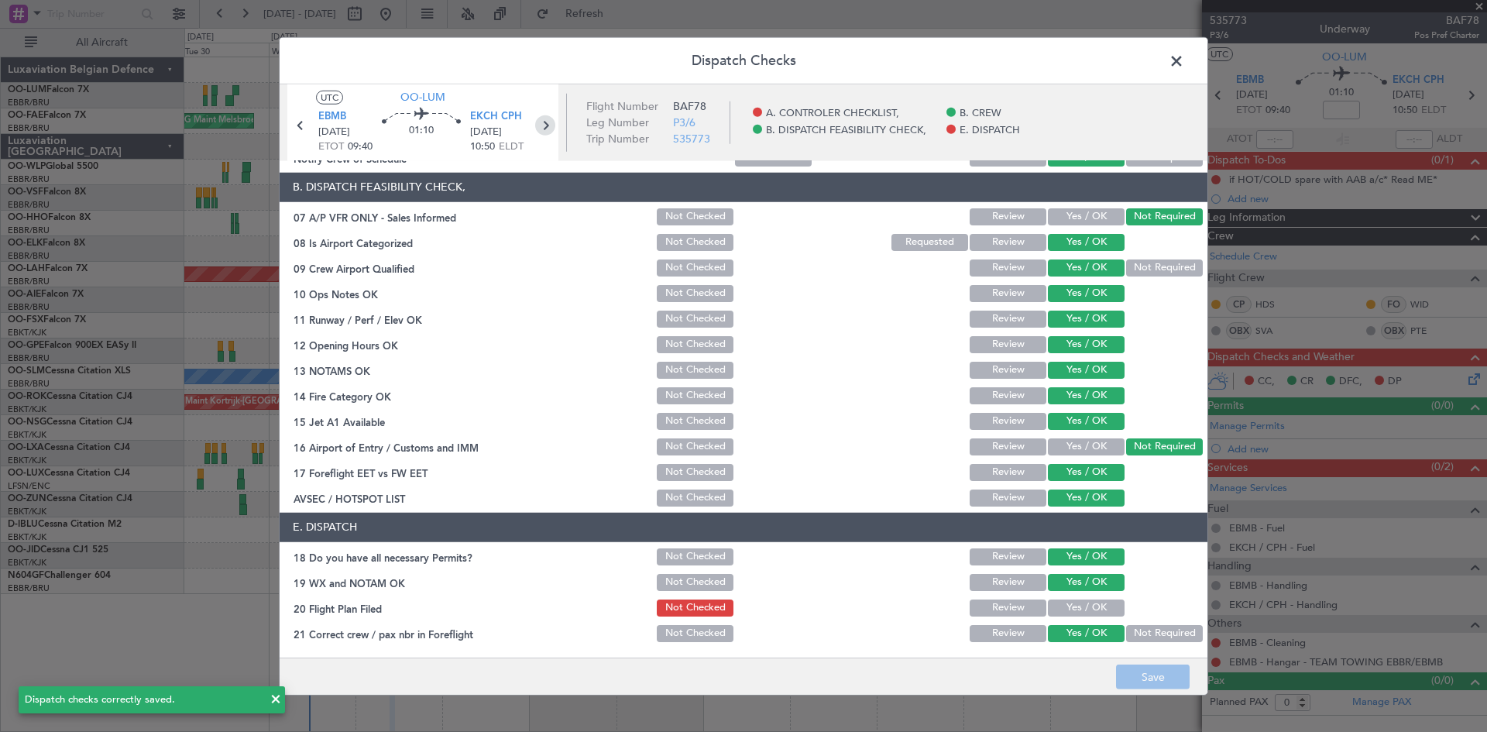
click at [545, 129] on icon at bounding box center [545, 125] width 20 height 20
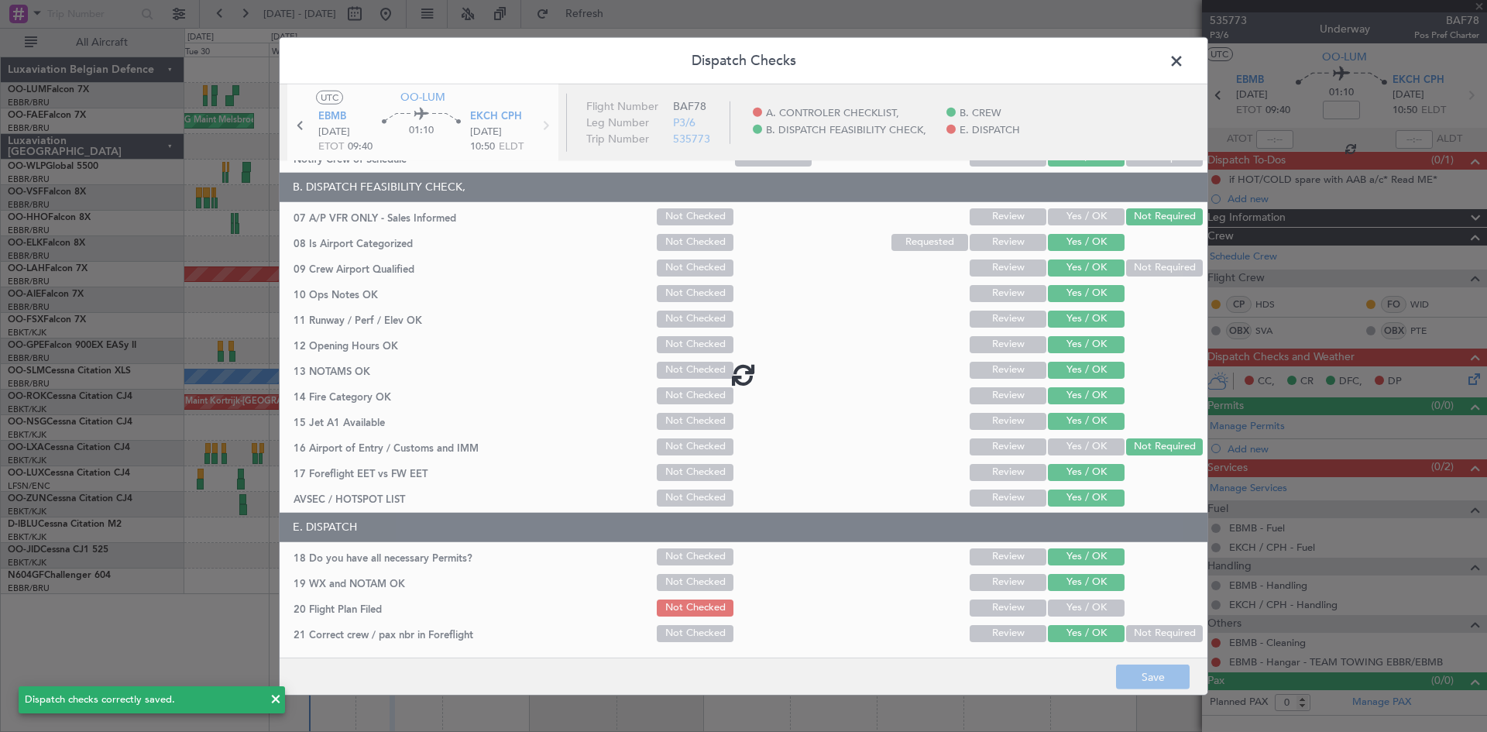
type input "-00:05"
type input "8"
type input "-00:05"
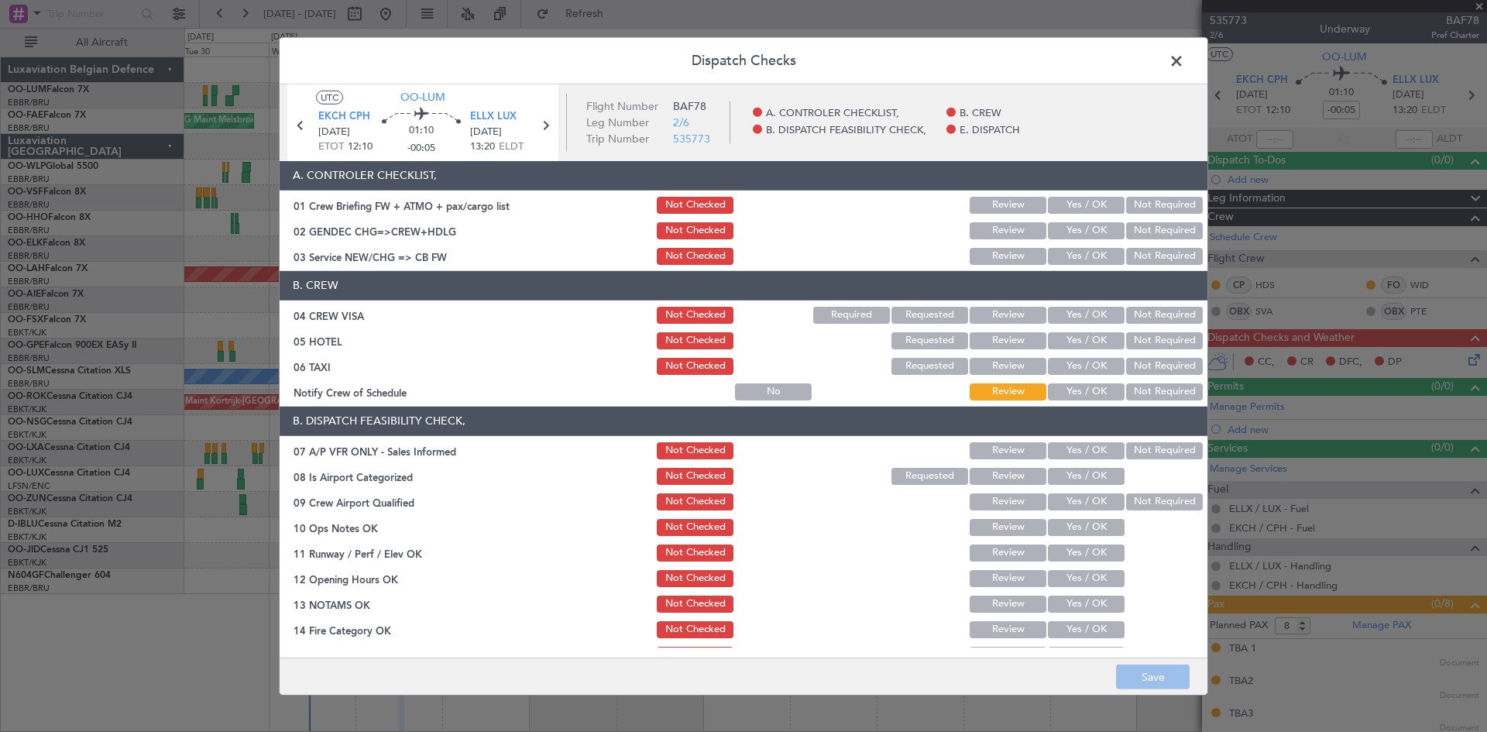
click at [1140, 227] on button "Not Required" at bounding box center [1164, 230] width 77 height 17
click at [1142, 250] on button "Not Required" at bounding box center [1164, 256] width 77 height 17
click at [1146, 316] on button "Not Required" at bounding box center [1164, 315] width 77 height 17
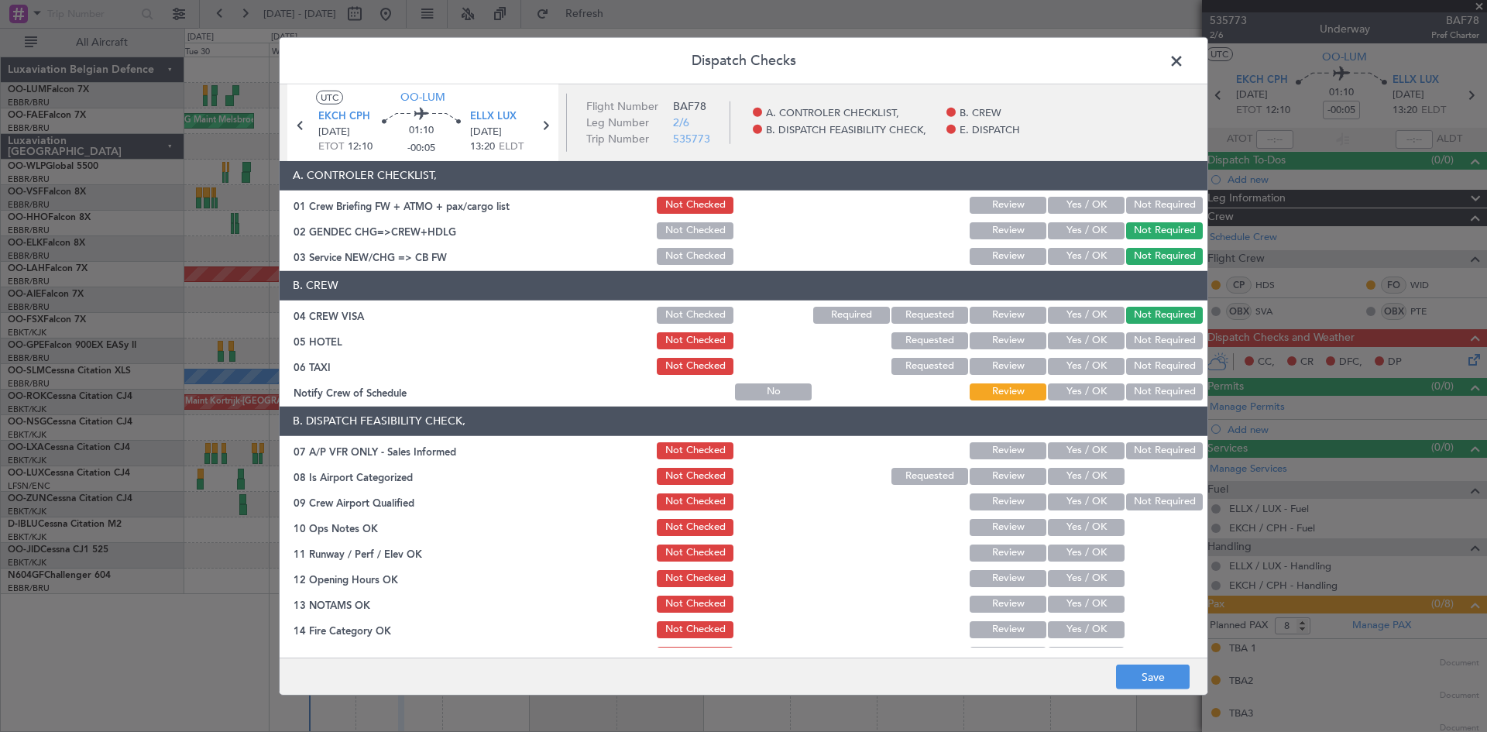
click at [1147, 332] on button "Not Required" at bounding box center [1164, 340] width 77 height 17
click at [1150, 360] on button "Not Required" at bounding box center [1164, 366] width 77 height 17
click at [1102, 392] on button "Yes / OK" at bounding box center [1086, 391] width 77 height 17
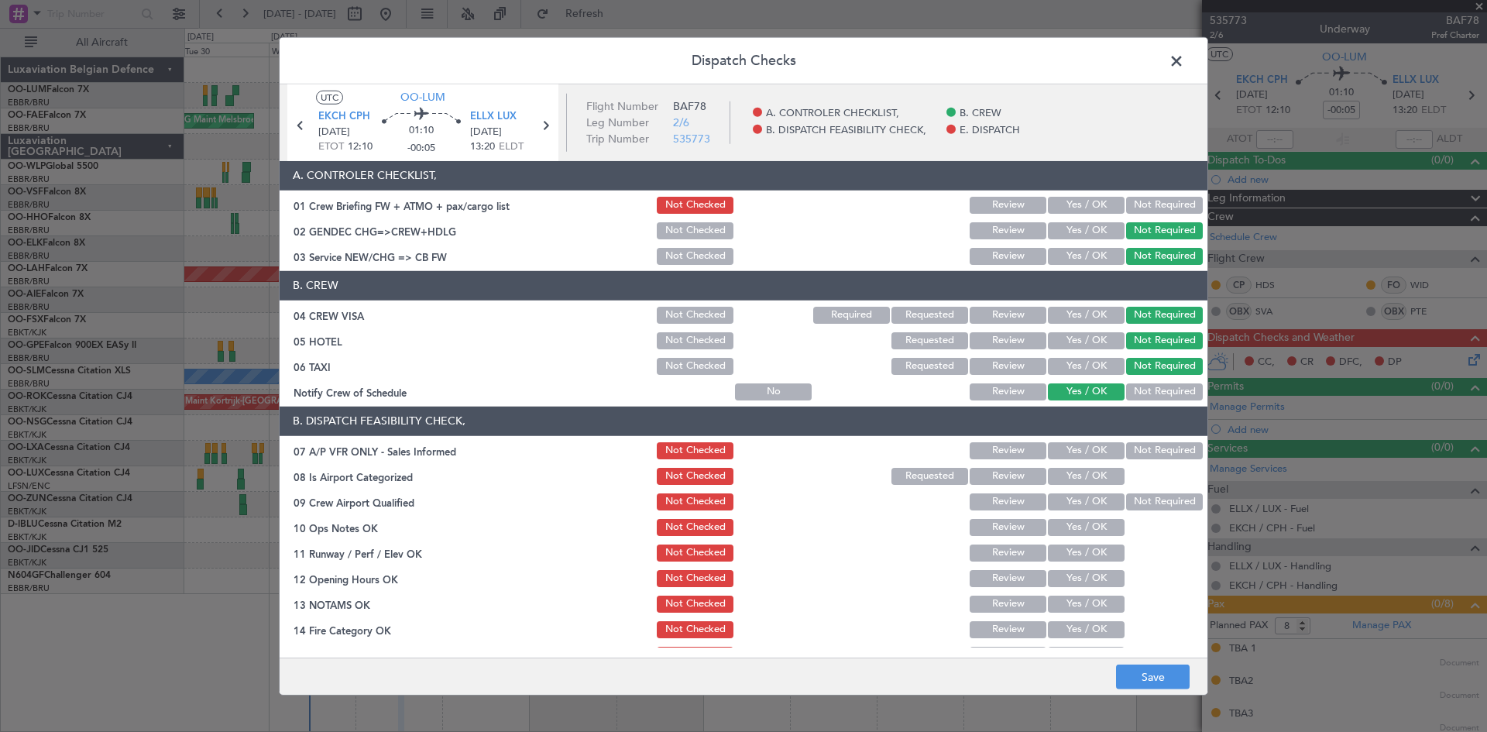
click at [1147, 445] on button "Not Required" at bounding box center [1164, 450] width 77 height 17
click at [1094, 469] on button "Yes / OK" at bounding box center [1086, 476] width 77 height 17
click at [1093, 501] on button "Yes / OK" at bounding box center [1086, 501] width 77 height 17
click at [1090, 521] on button "Yes / OK" at bounding box center [1086, 527] width 77 height 17
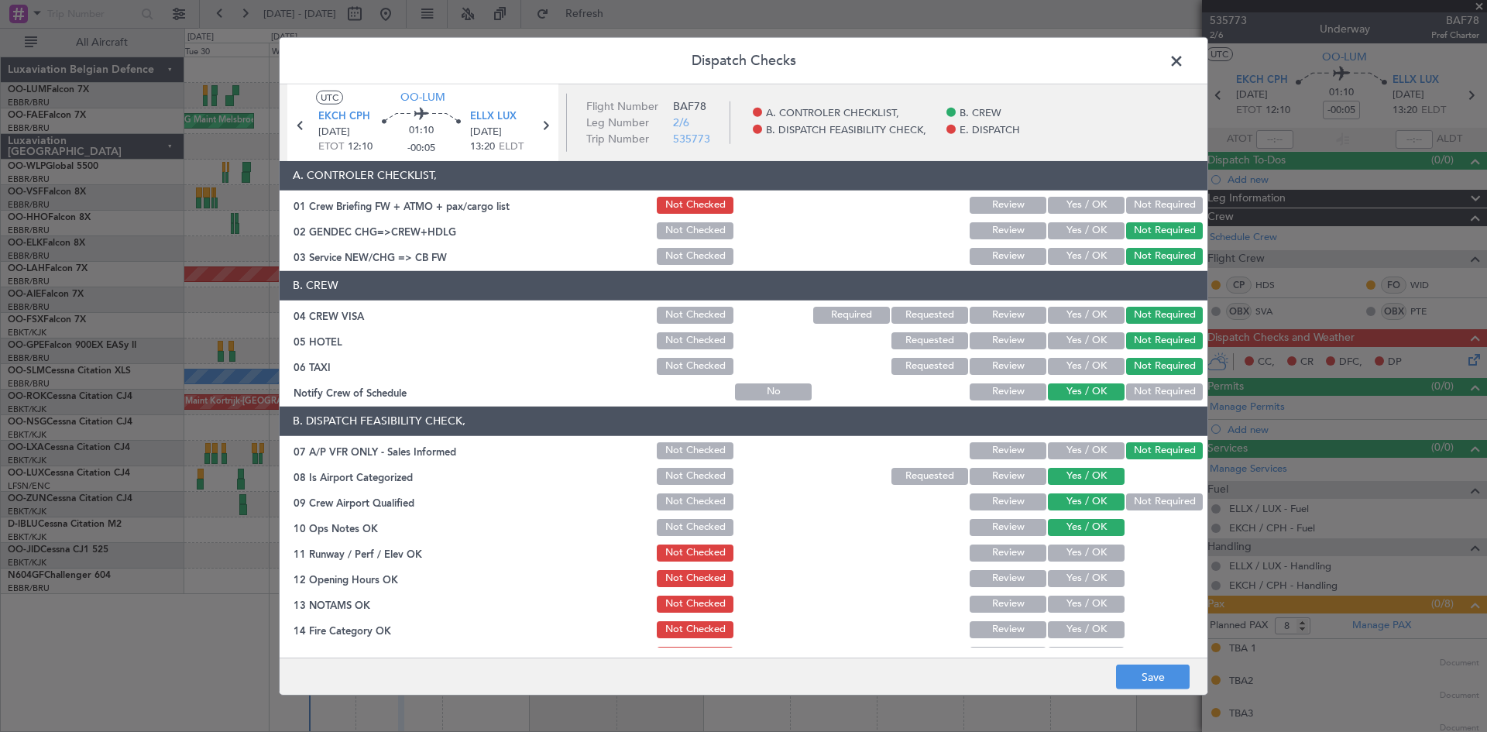
drag, startPoint x: 1088, startPoint y: 553, endPoint x: 1088, endPoint y: 562, distance: 9.3
click at [1088, 555] on button "Yes / OK" at bounding box center [1086, 553] width 77 height 17
drag, startPoint x: 1089, startPoint y: 577, endPoint x: 1089, endPoint y: 590, distance: 13.2
click at [1089, 582] on button "Yes / OK" at bounding box center [1086, 578] width 77 height 17
click at [1088, 609] on button "Yes / OK" at bounding box center [1086, 604] width 77 height 17
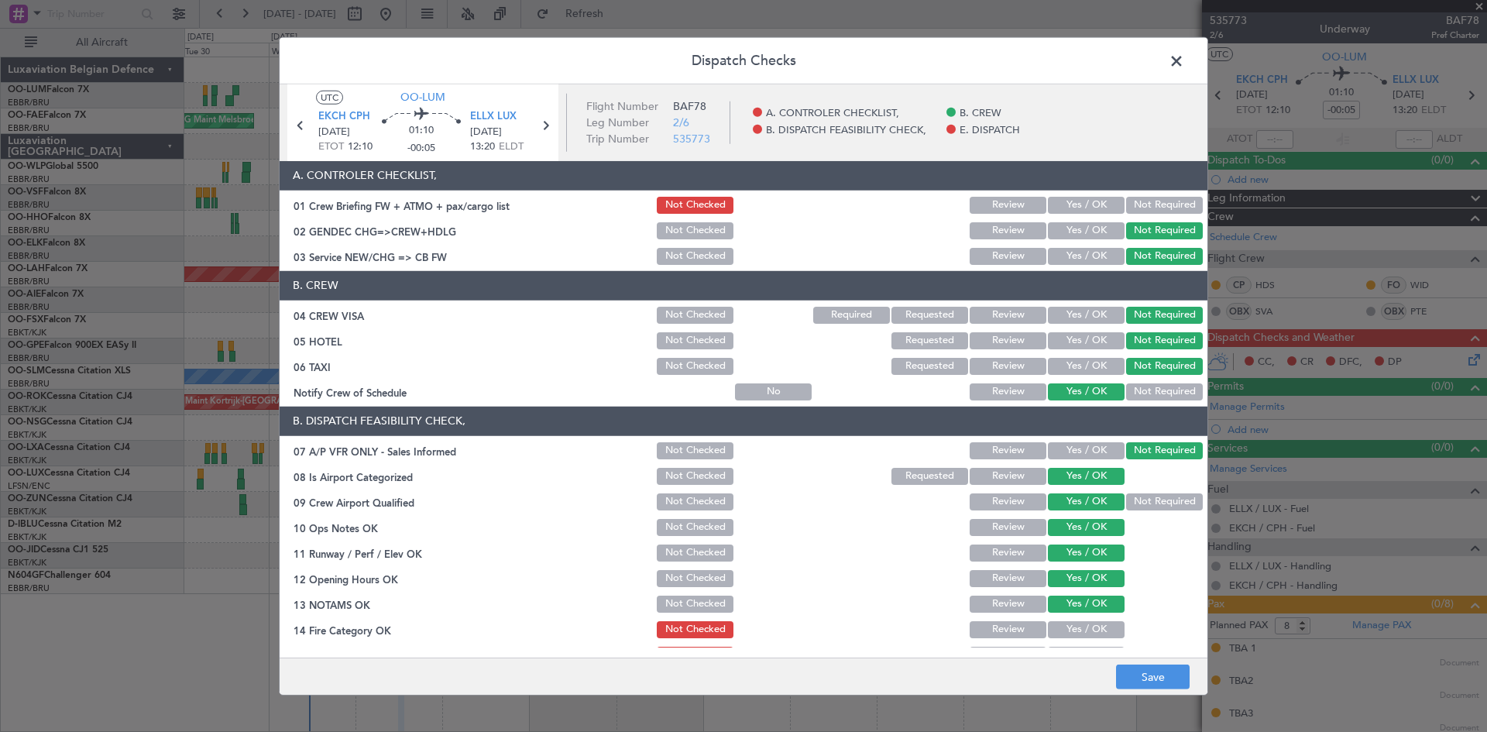
click at [1085, 633] on button "Yes / OK" at bounding box center [1086, 629] width 77 height 17
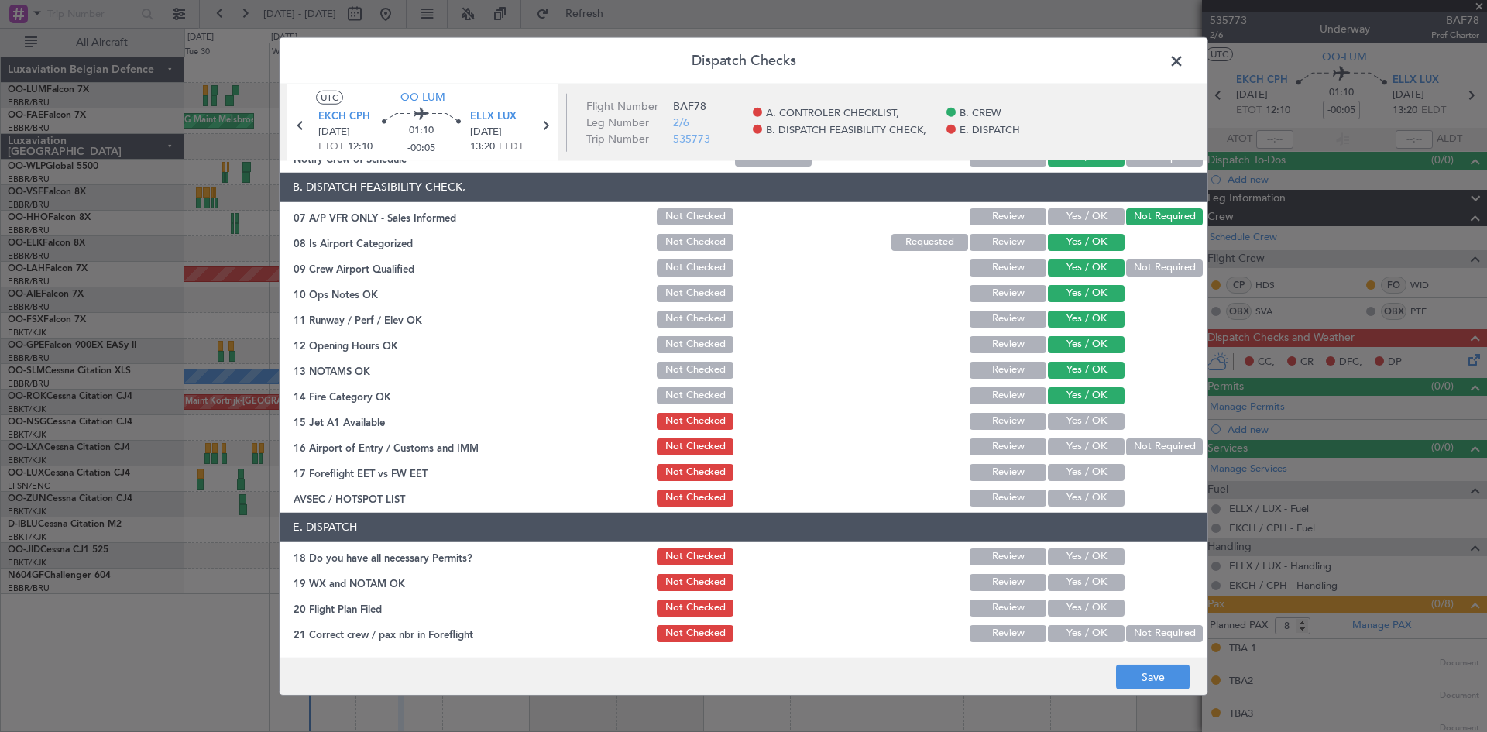
click at [1074, 421] on button "Yes / OK" at bounding box center [1086, 421] width 77 height 17
click at [1079, 452] on button "Yes / OK" at bounding box center [1086, 446] width 77 height 17
click at [1082, 473] on button "Yes / OK" at bounding box center [1086, 472] width 77 height 17
click at [1083, 508] on div "Yes / OK" at bounding box center [1085, 498] width 78 height 22
click at [1084, 498] on button "Yes / OK" at bounding box center [1086, 498] width 77 height 17
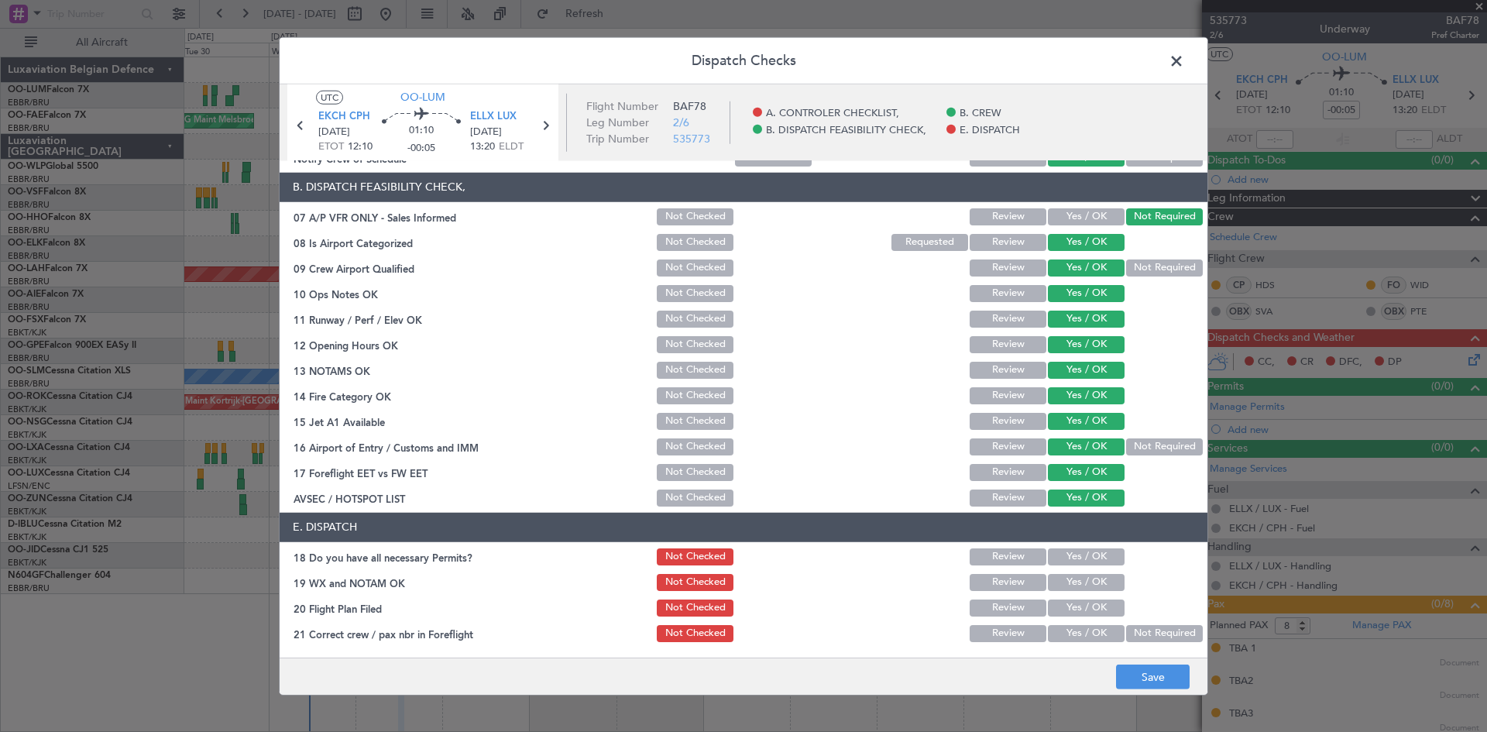
click at [1073, 558] on button "Yes / OK" at bounding box center [1086, 556] width 77 height 17
click at [1085, 590] on button "Yes / OK" at bounding box center [1086, 582] width 77 height 17
click at [1105, 635] on button "Yes / OK" at bounding box center [1086, 633] width 77 height 17
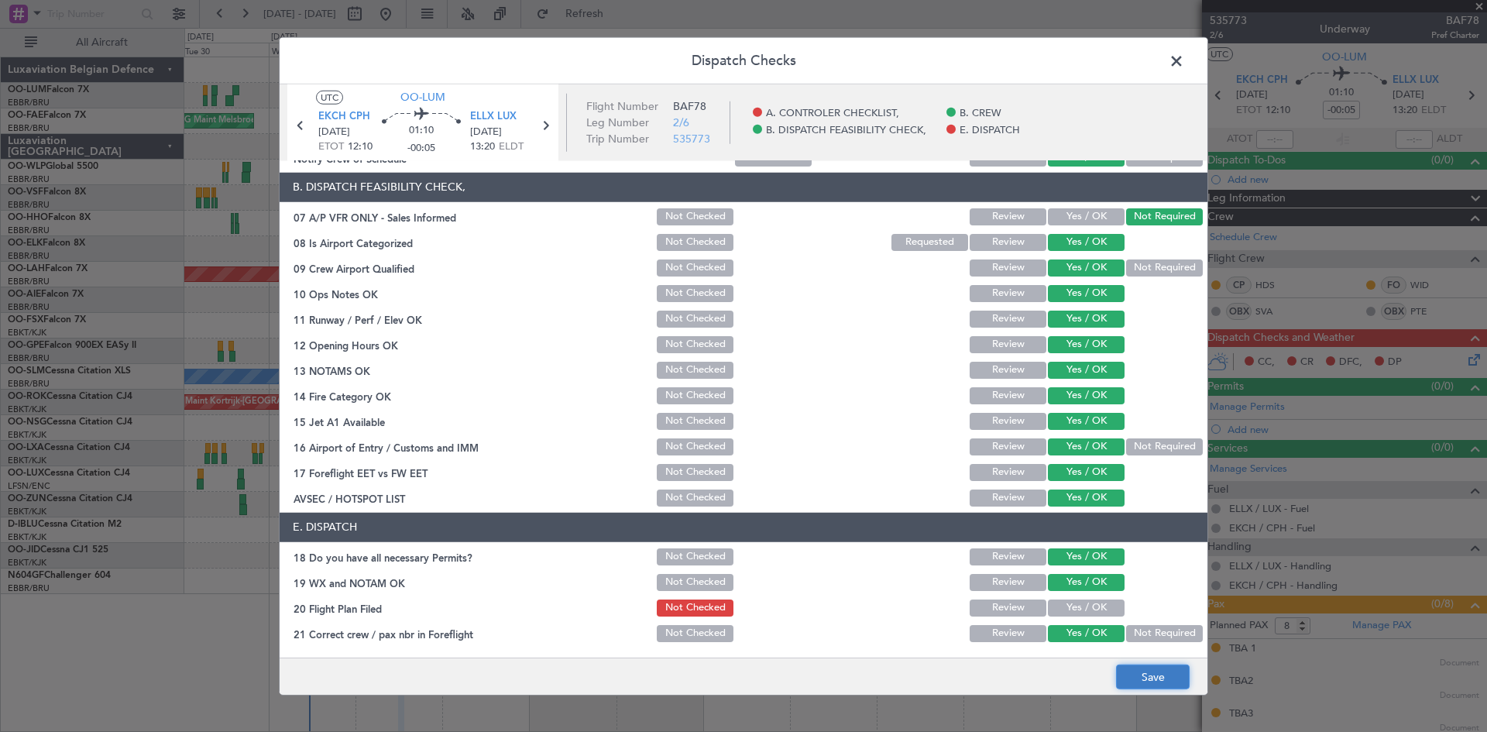
click at [1145, 671] on button "Save" at bounding box center [1153, 677] width 74 height 25
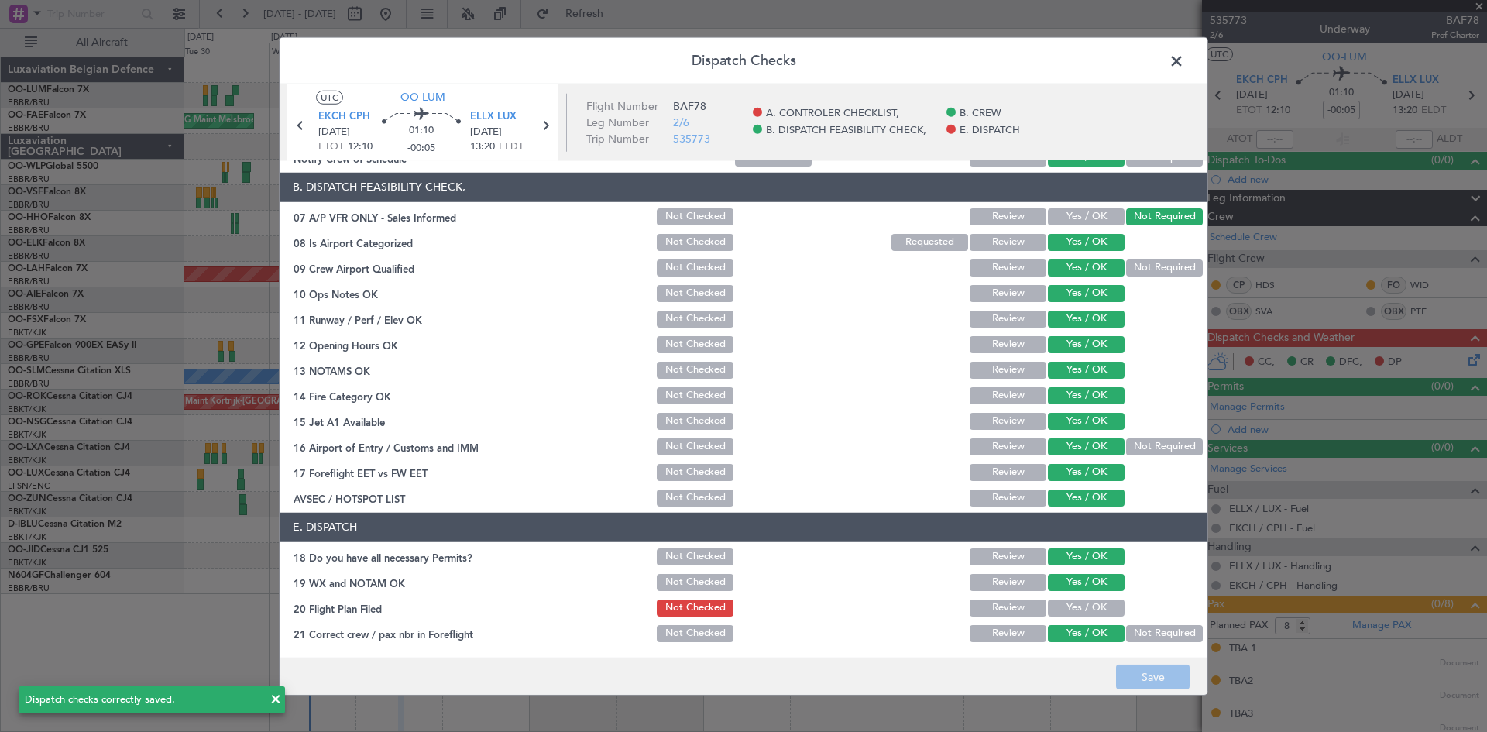
click at [546, 125] on icon at bounding box center [545, 125] width 20 height 20
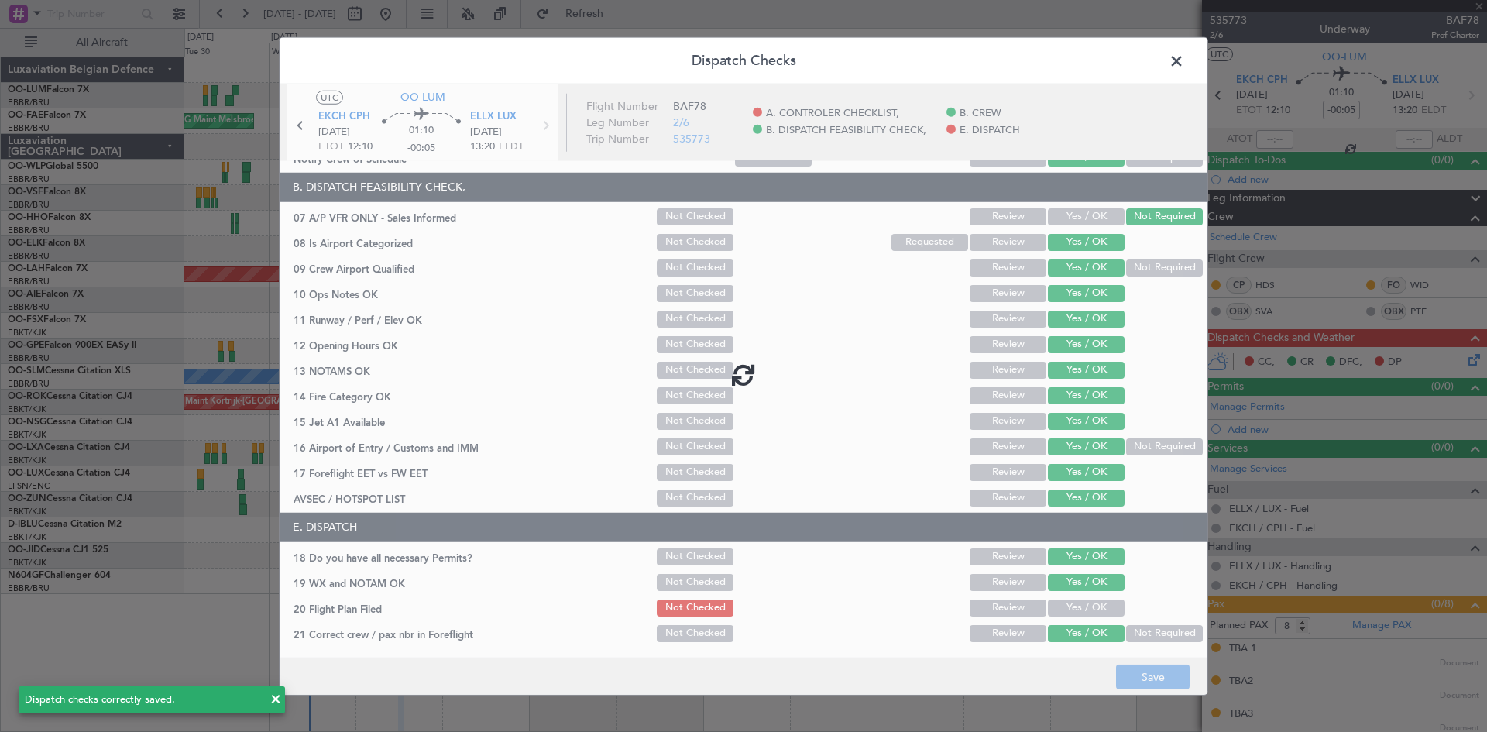
type input "0"
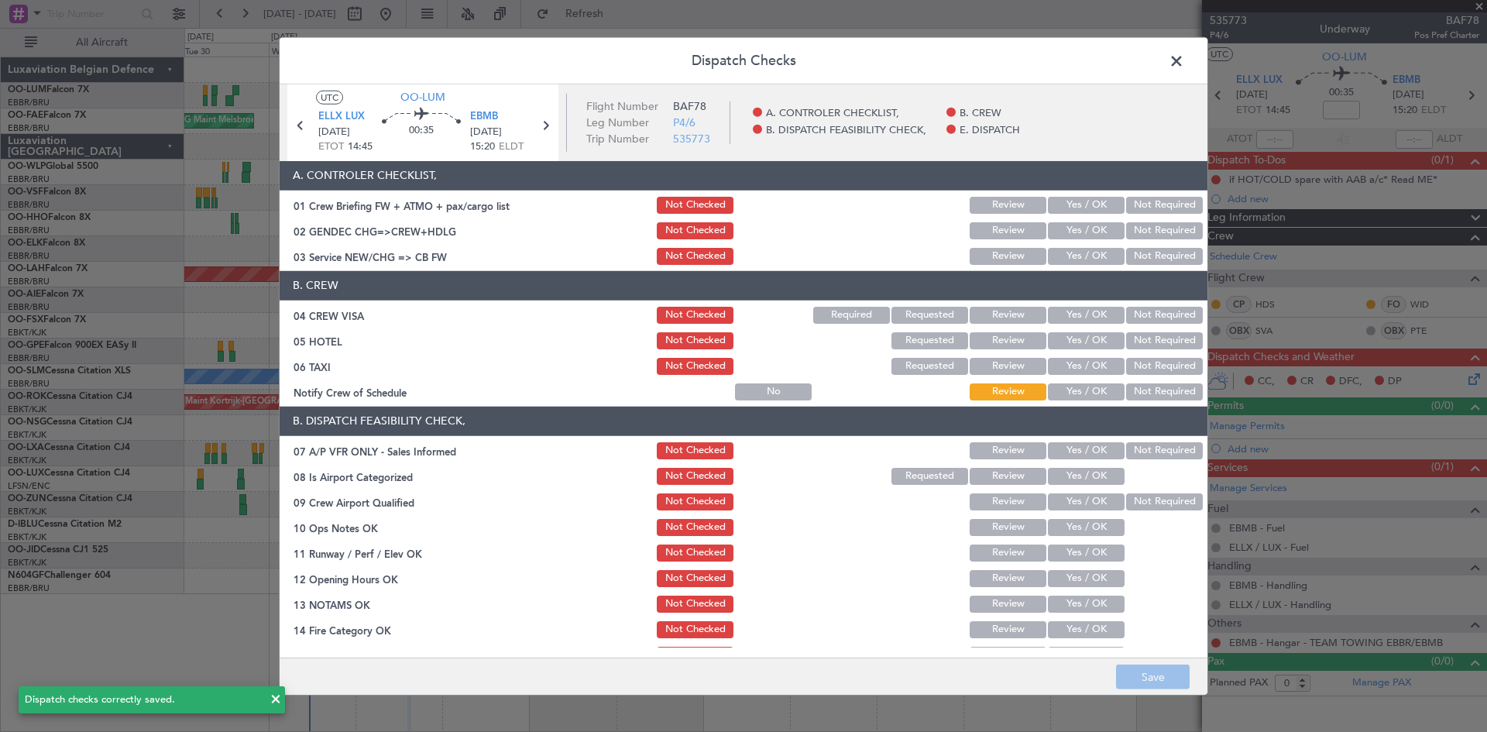
click at [1143, 229] on button "Not Required" at bounding box center [1164, 230] width 77 height 17
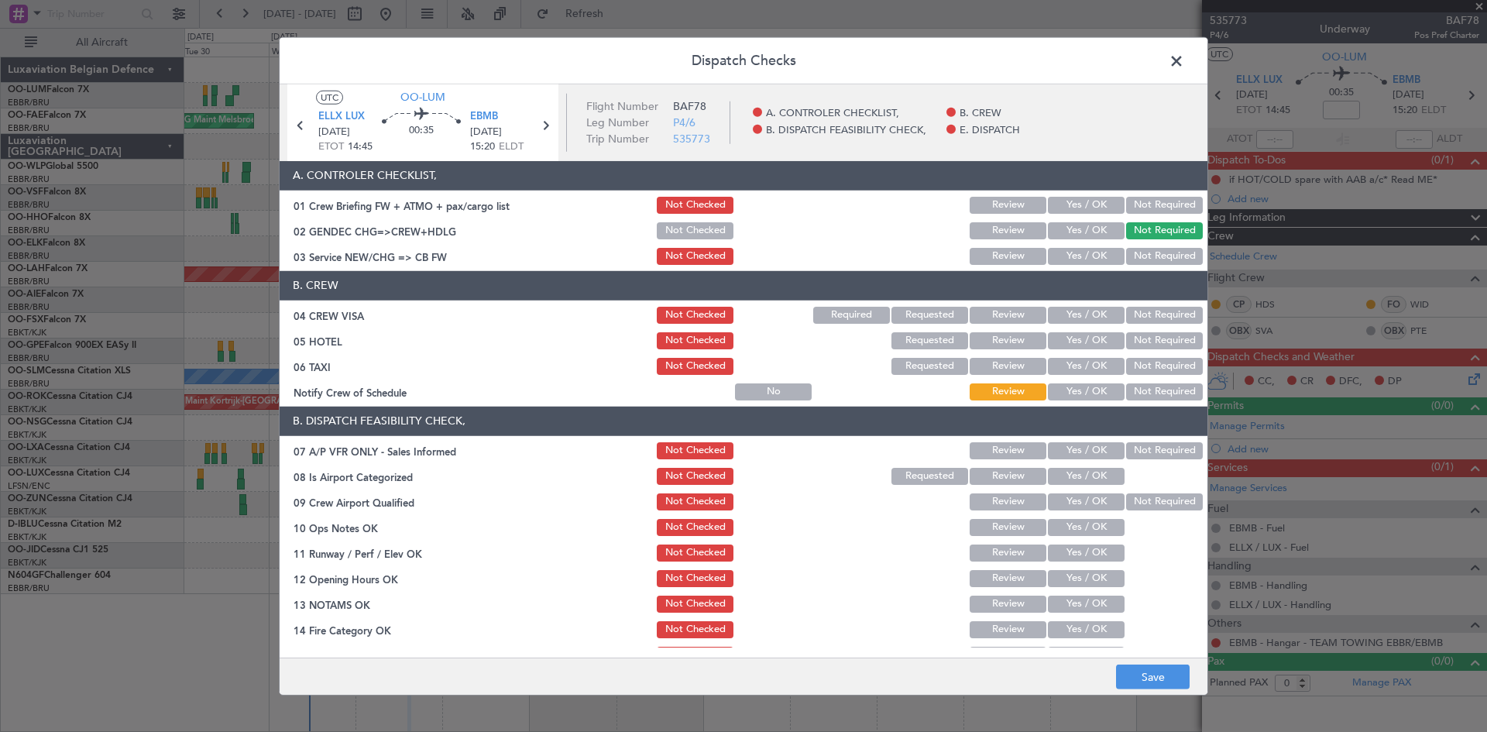
click at [1145, 253] on button "Not Required" at bounding box center [1164, 256] width 77 height 17
click at [1147, 309] on button "Not Required" at bounding box center [1164, 315] width 77 height 17
drag, startPoint x: 1145, startPoint y: 341, endPoint x: 1147, endPoint y: 369, distance: 27.9
click at [1145, 342] on button "Not Required" at bounding box center [1164, 340] width 77 height 17
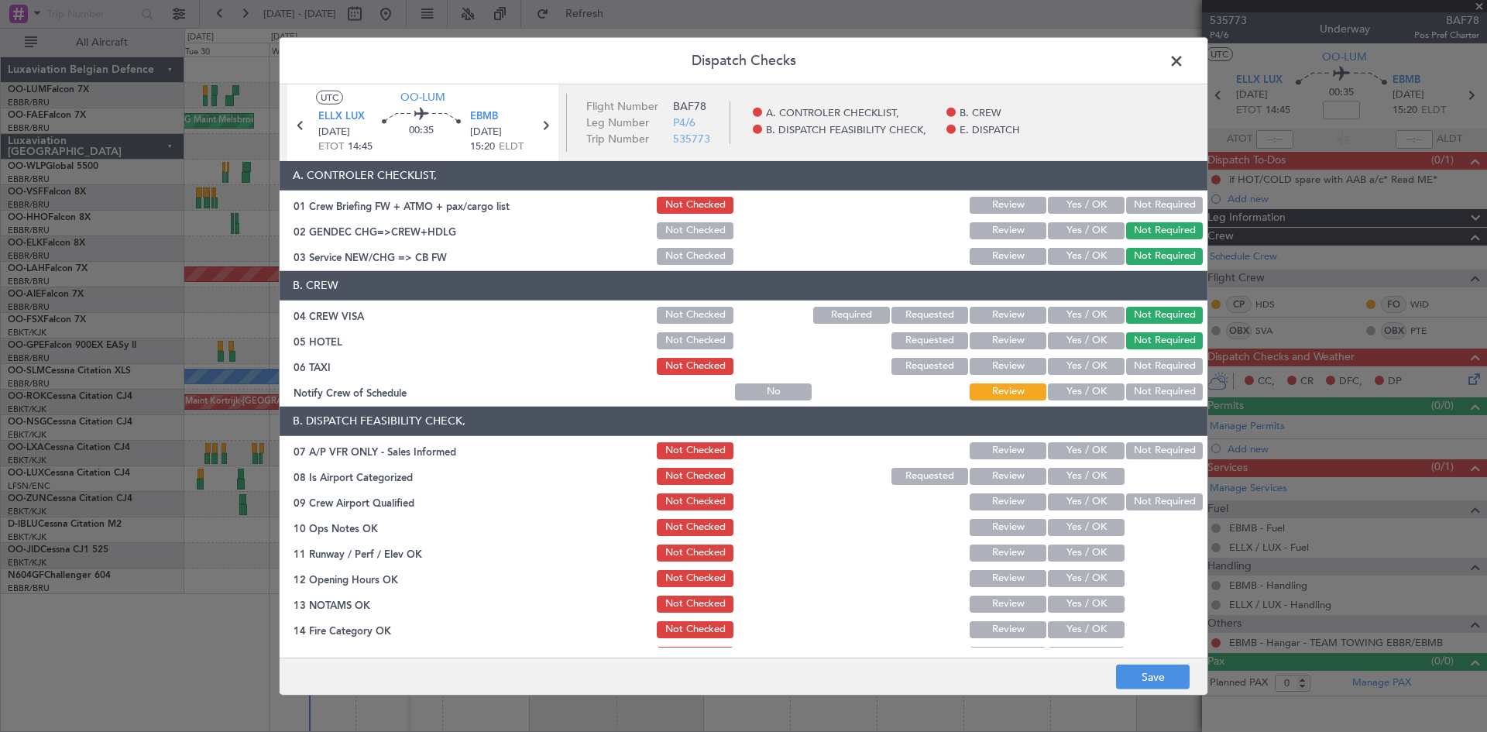
click at [1147, 363] on button "Not Required" at bounding box center [1164, 366] width 77 height 17
click at [1088, 392] on button "Yes / OK" at bounding box center [1086, 391] width 77 height 17
click at [1144, 445] on button "Not Required" at bounding box center [1164, 450] width 77 height 17
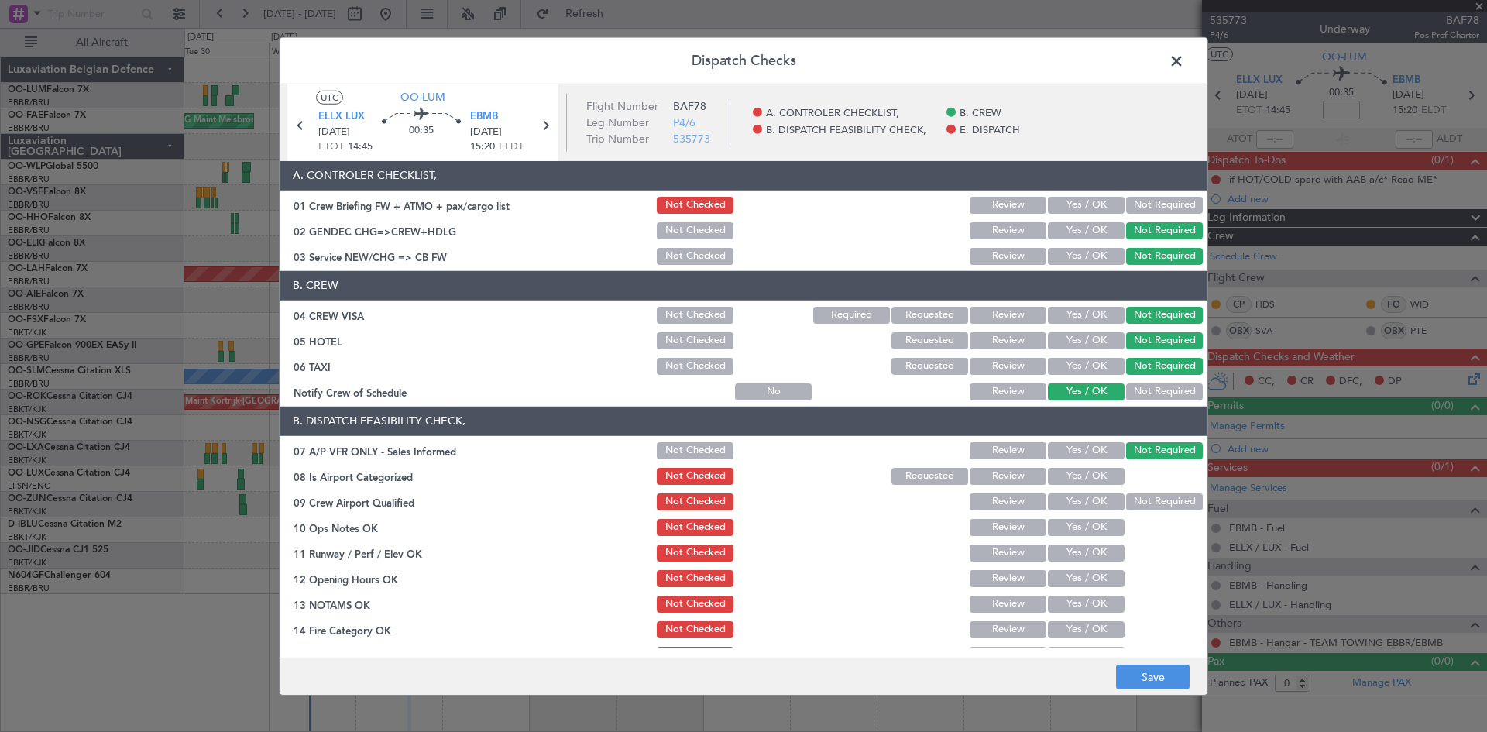
click at [1105, 470] on button "Yes / OK" at bounding box center [1086, 476] width 77 height 17
click at [1093, 504] on button "Yes / OK" at bounding box center [1086, 501] width 77 height 17
click at [1090, 529] on button "Yes / OK" at bounding box center [1086, 527] width 77 height 17
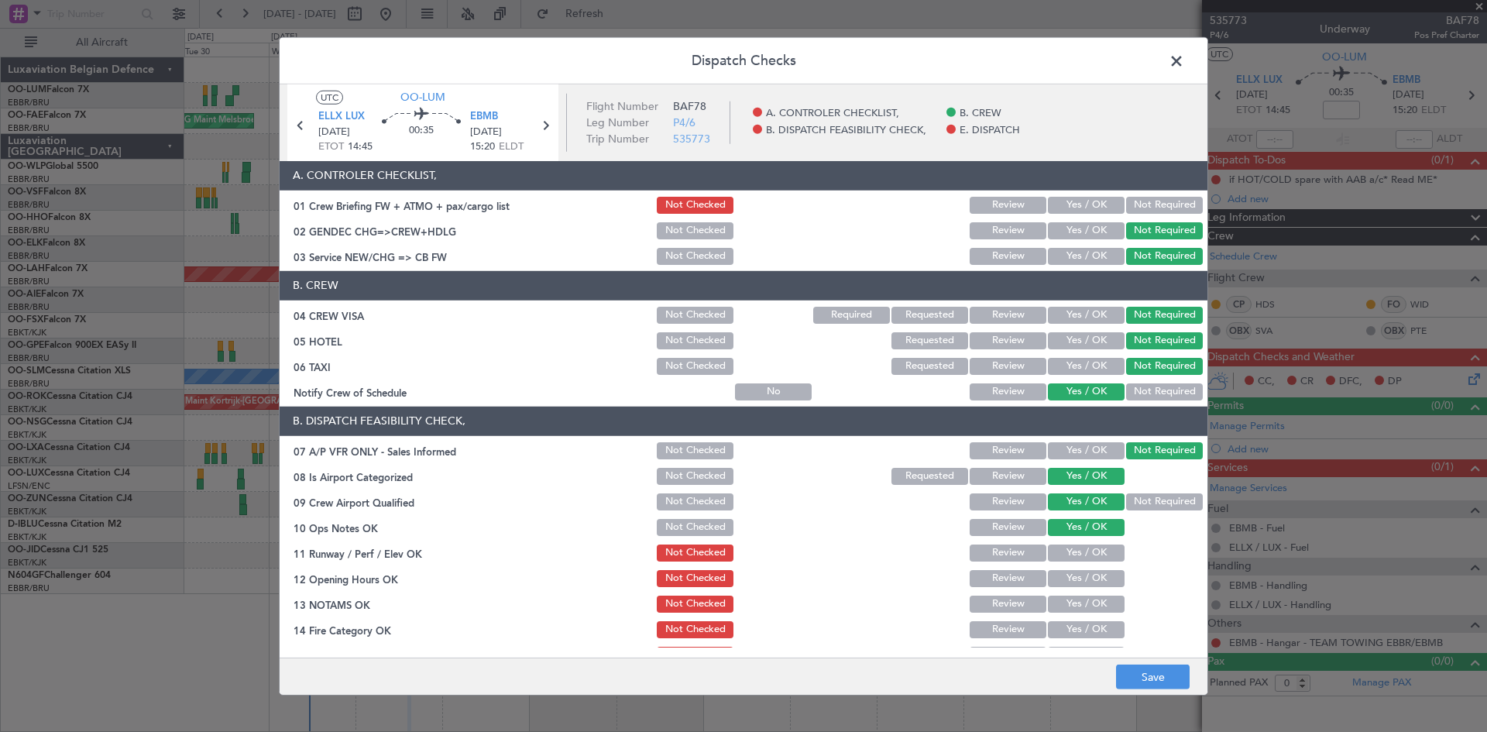
drag, startPoint x: 1088, startPoint y: 548, endPoint x: 1088, endPoint y: 561, distance: 13.2
click at [1088, 550] on button "Yes / OK" at bounding box center [1086, 553] width 77 height 17
click at [1089, 574] on div "Yes / OK" at bounding box center [1085, 579] width 78 height 22
click at [1092, 580] on button "Yes / OK" at bounding box center [1086, 578] width 77 height 17
drag, startPoint x: 1092, startPoint y: 597, endPoint x: 1094, endPoint y: 610, distance: 13.4
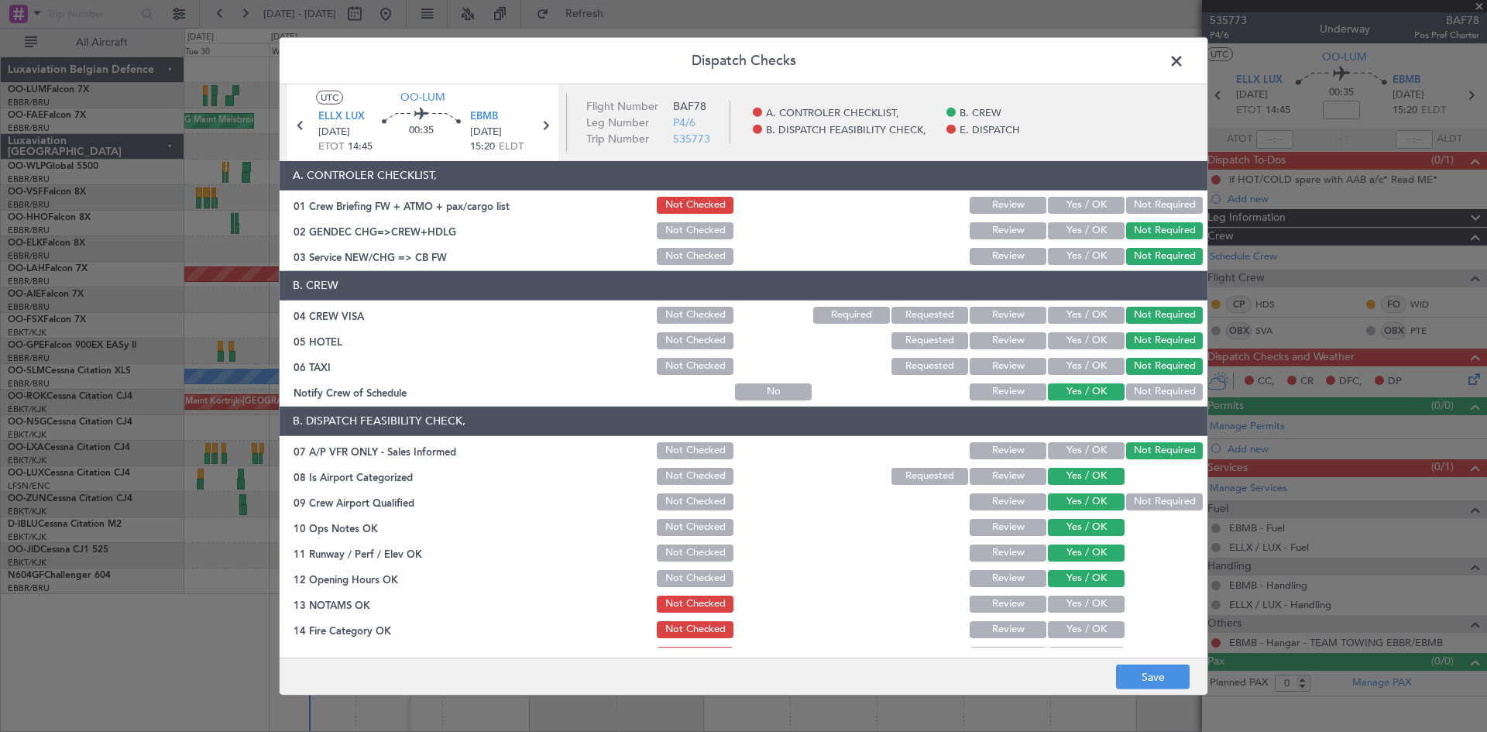
click at [1092, 601] on button "Yes / OK" at bounding box center [1086, 604] width 77 height 17
click at [1095, 626] on button "Yes / OK" at bounding box center [1086, 629] width 77 height 17
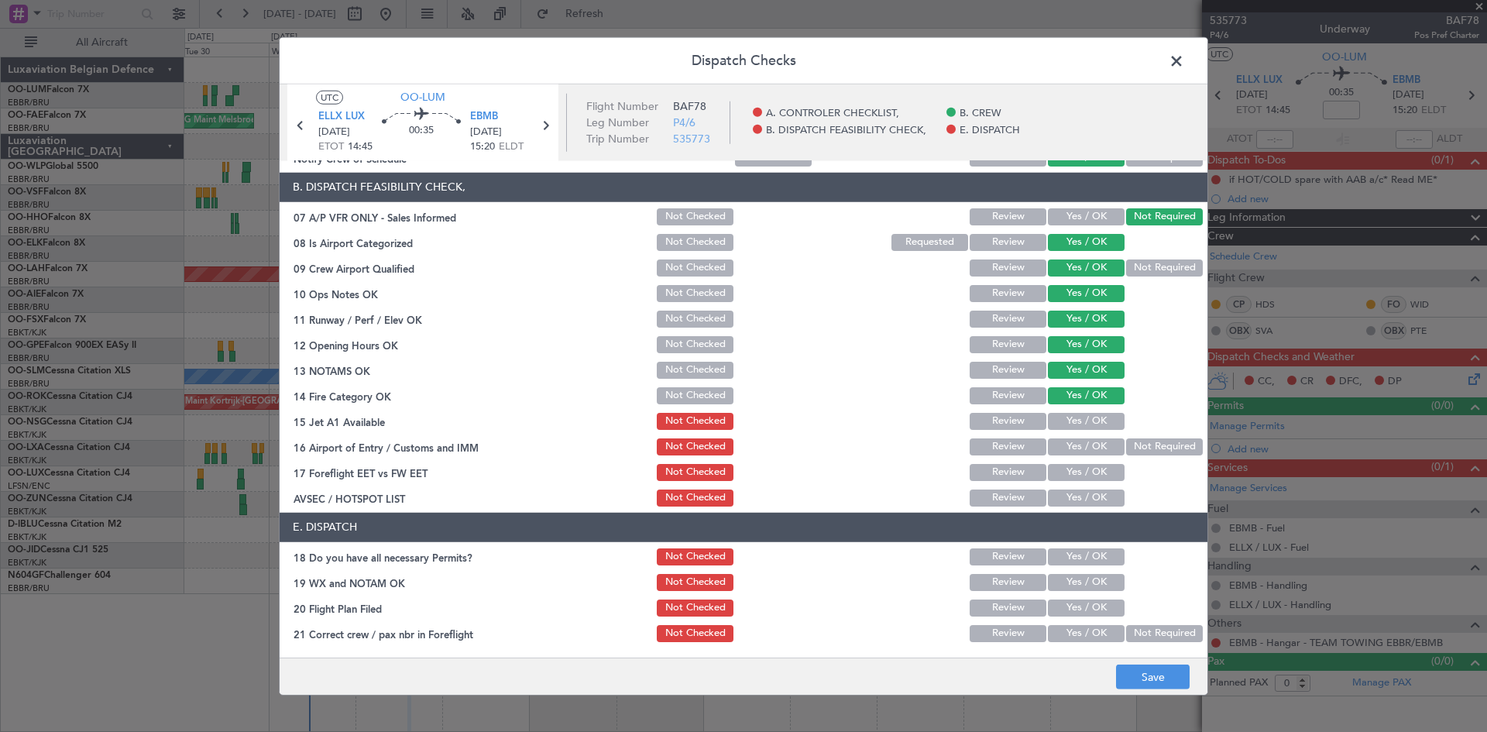
click at [1073, 418] on button "Yes / OK" at bounding box center [1086, 421] width 77 height 17
click at [1078, 452] on button "Yes / OK" at bounding box center [1086, 446] width 77 height 17
click at [1079, 472] on button "Yes / OK" at bounding box center [1086, 472] width 77 height 17
click at [1078, 491] on button "Yes / OK" at bounding box center [1086, 498] width 77 height 17
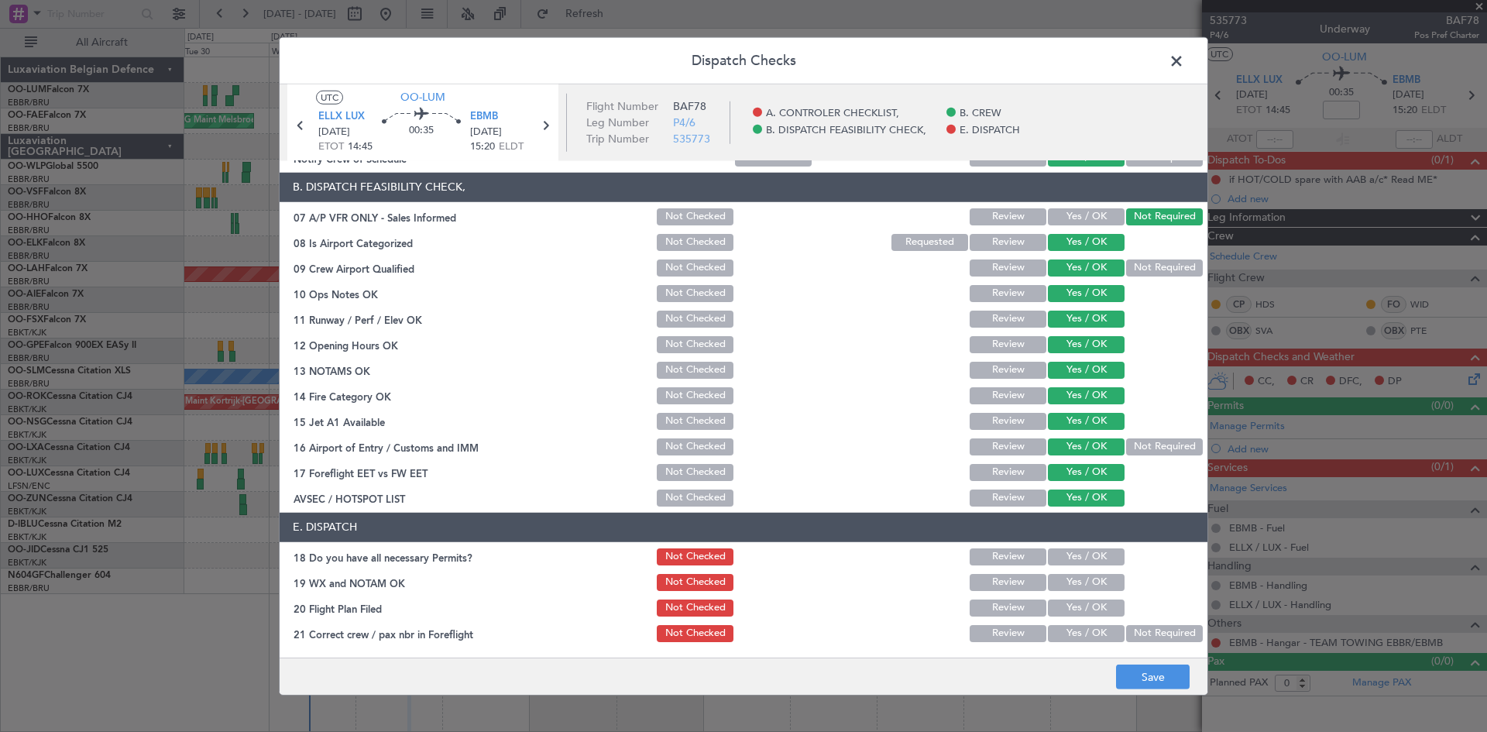
click at [1086, 555] on button "Yes / OK" at bounding box center [1086, 556] width 77 height 17
click at [1085, 576] on button "Yes / OK" at bounding box center [1086, 582] width 77 height 17
click at [1095, 627] on button "Yes / OK" at bounding box center [1086, 633] width 77 height 17
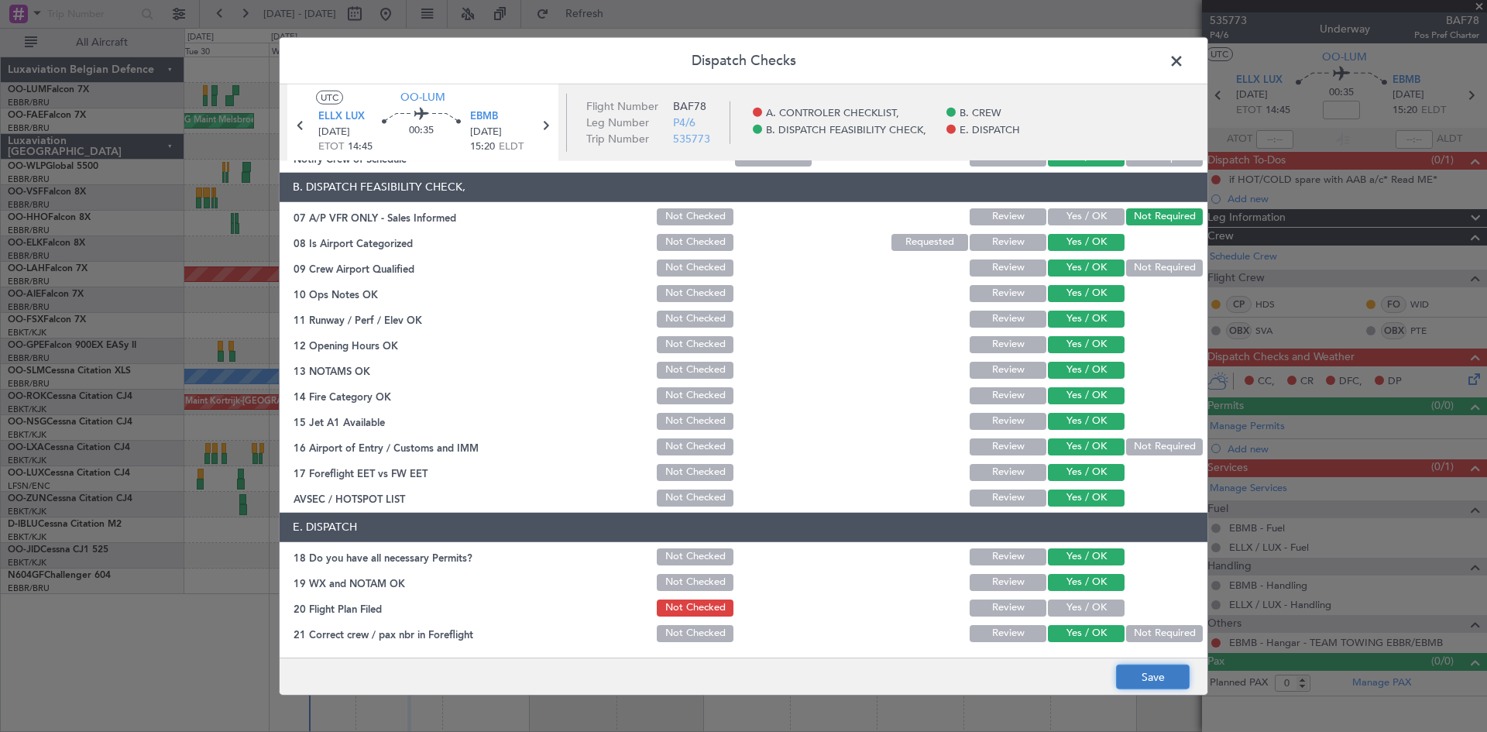
click at [1143, 667] on button "Save" at bounding box center [1153, 677] width 74 height 25
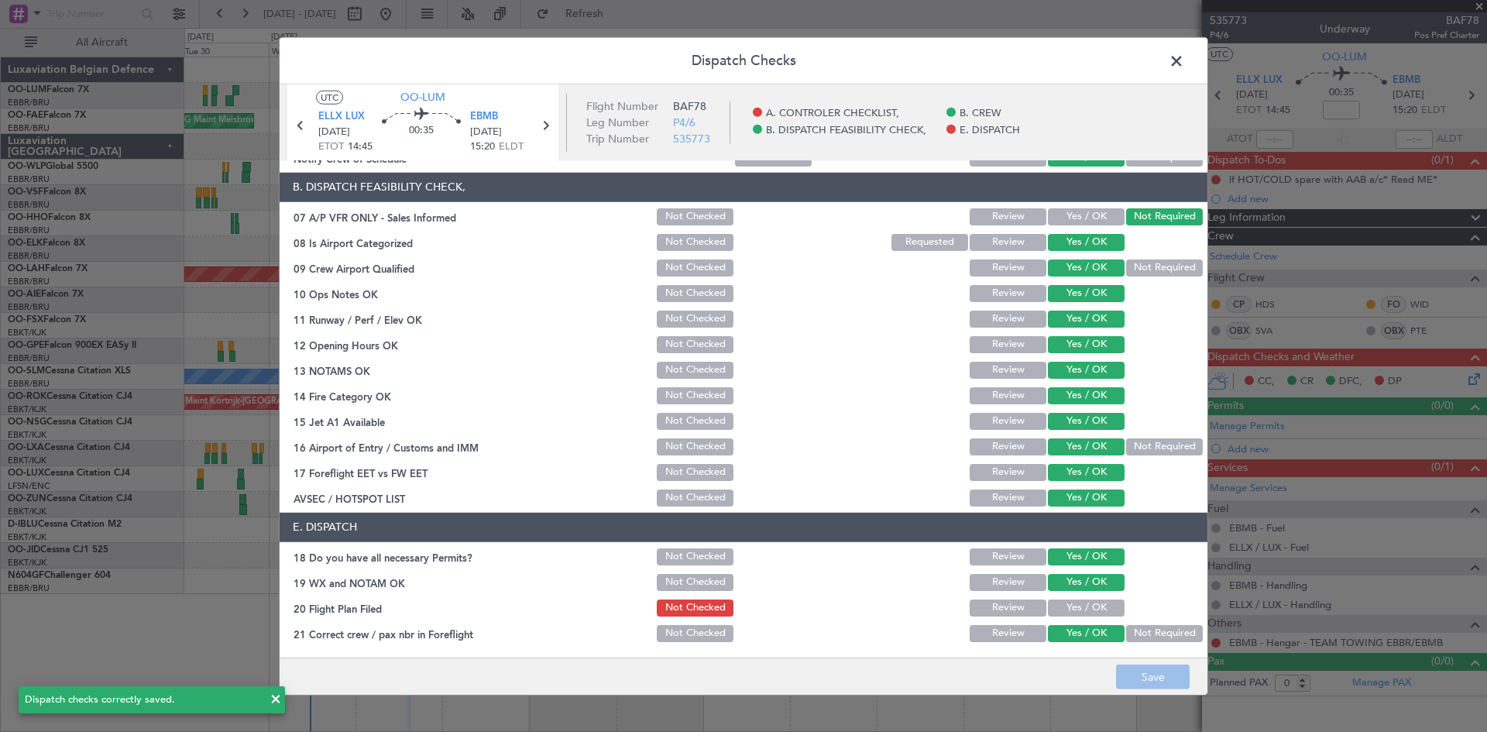
click at [1184, 65] on span at bounding box center [1184, 64] width 0 height 31
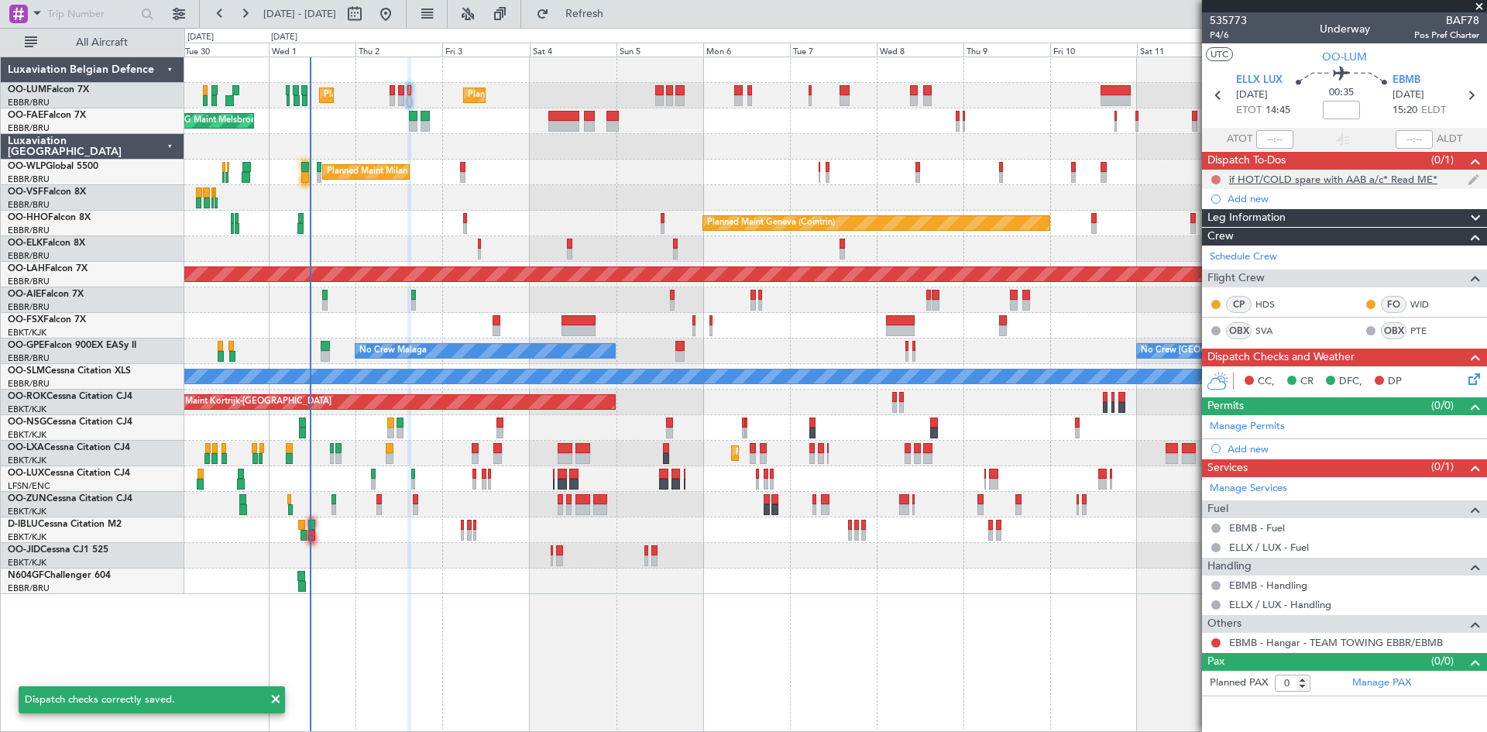
click at [1217, 177] on button at bounding box center [1216, 179] width 9 height 9
click at [1195, 239] on li "Completed" at bounding box center [1217, 247] width 82 height 23
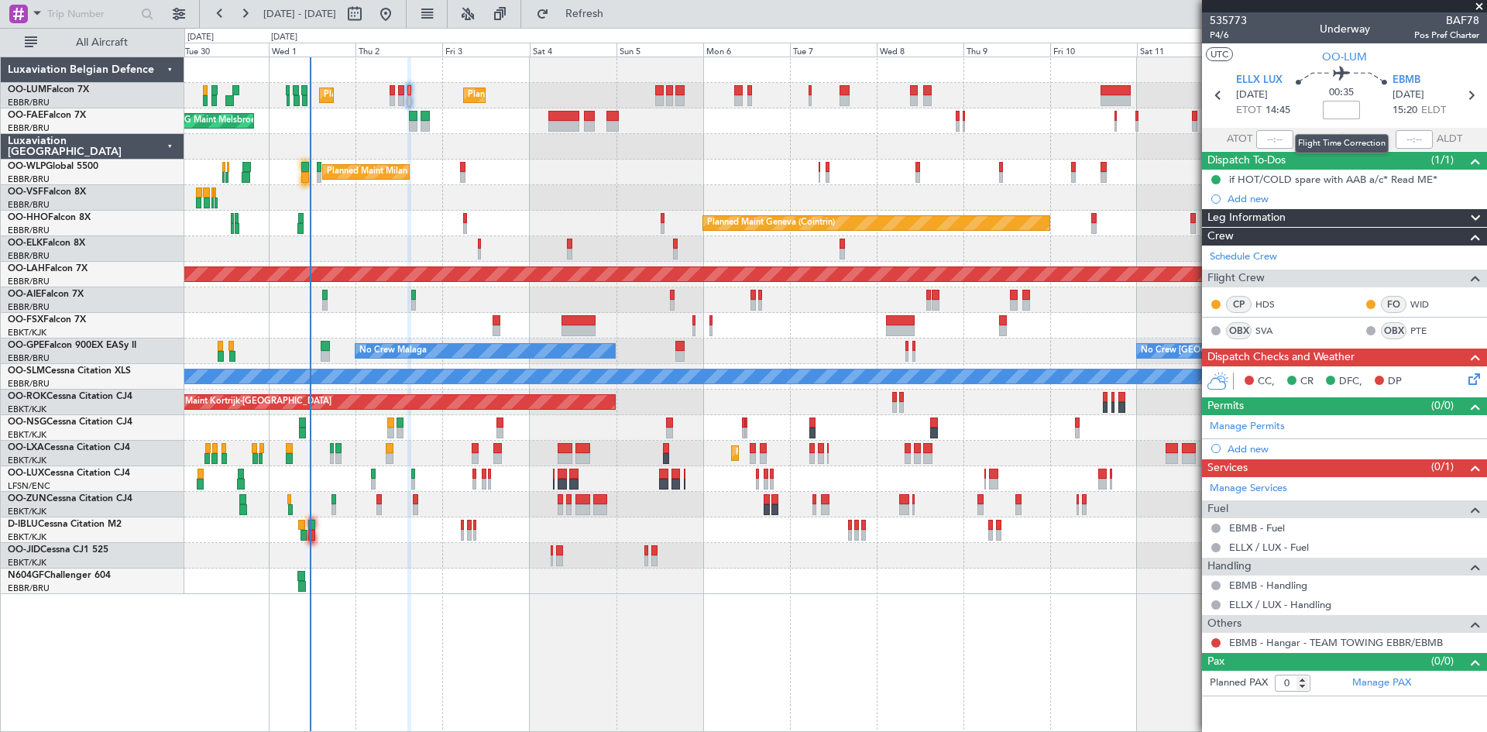
click at [1338, 112] on input at bounding box center [1341, 110] width 37 height 19
click at [1307, 91] on mat-tooltip-component "Luxembourg (Findel) Cat A" at bounding box center [1259, 114] width 108 height 53
click at [1218, 645] on button at bounding box center [1216, 642] width 9 height 9
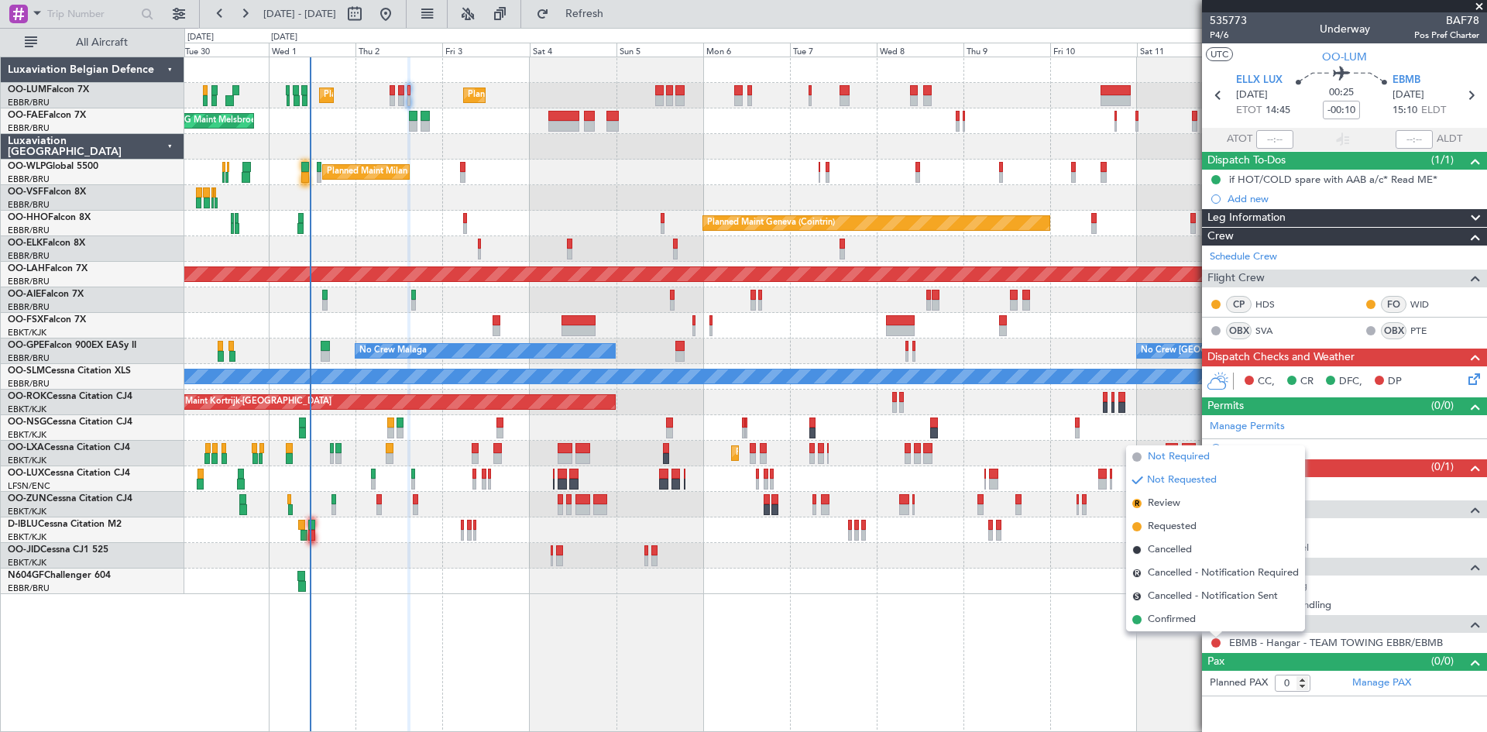
click at [1171, 456] on span "Not Required" at bounding box center [1179, 456] width 62 height 15
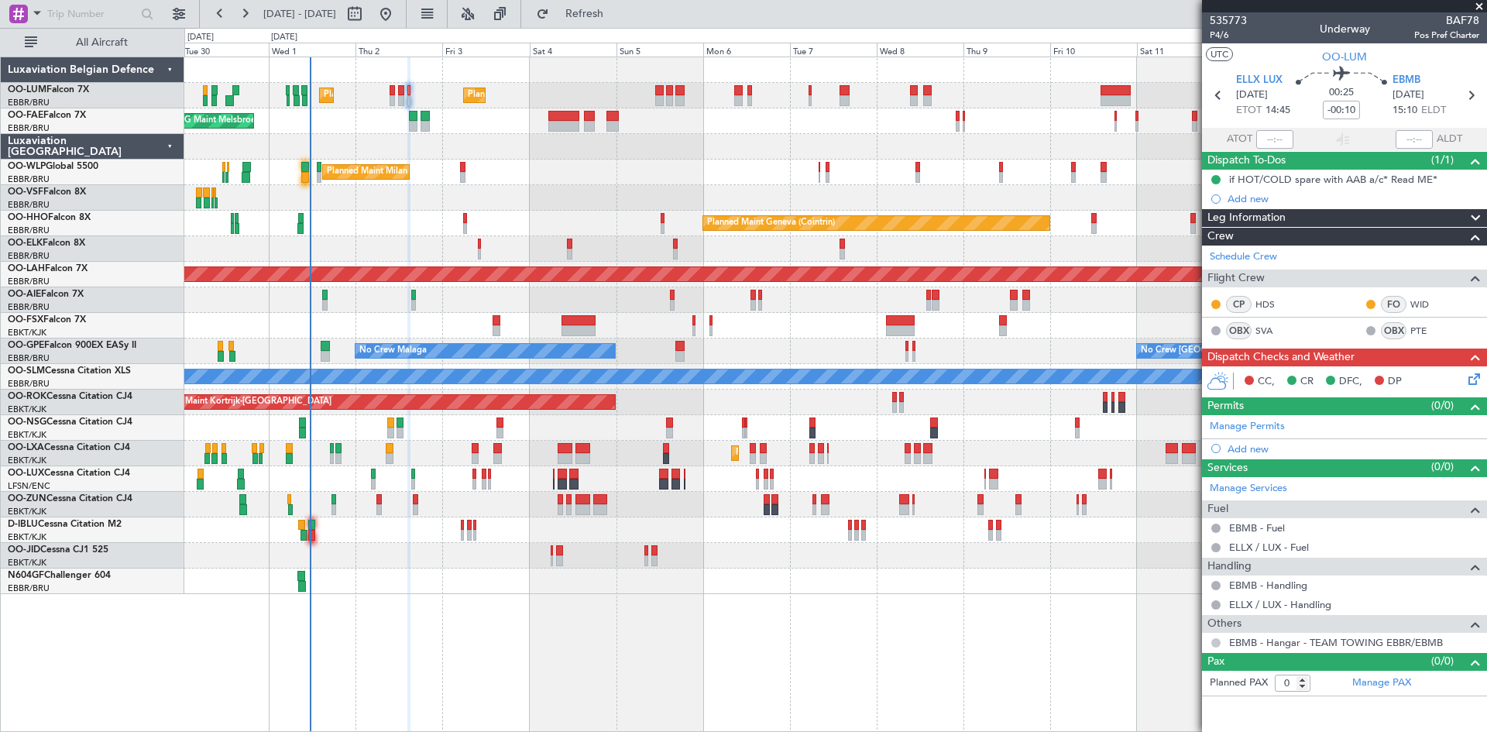
click at [1218, 641] on button at bounding box center [1216, 642] width 9 height 9
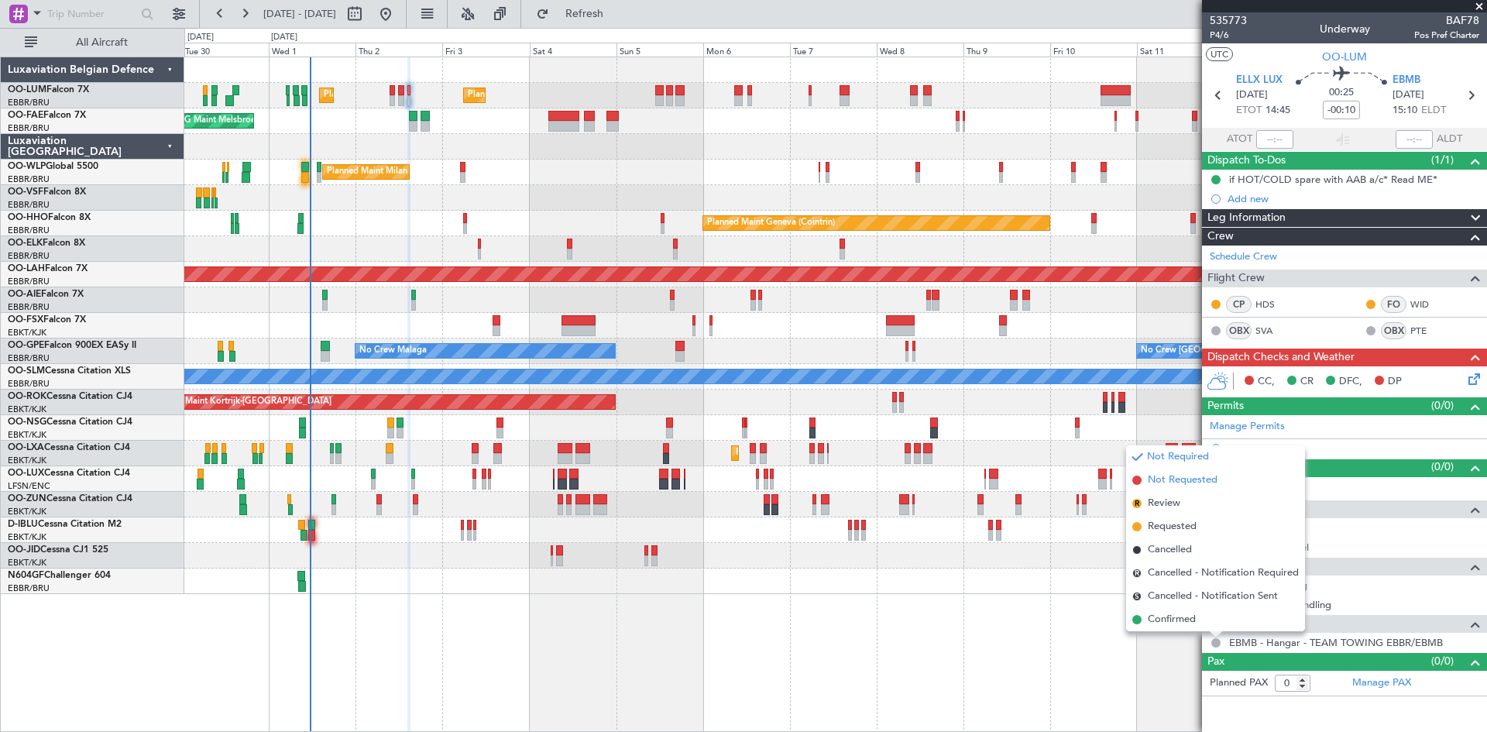
click at [1189, 482] on span "Not Requested" at bounding box center [1183, 480] width 70 height 15
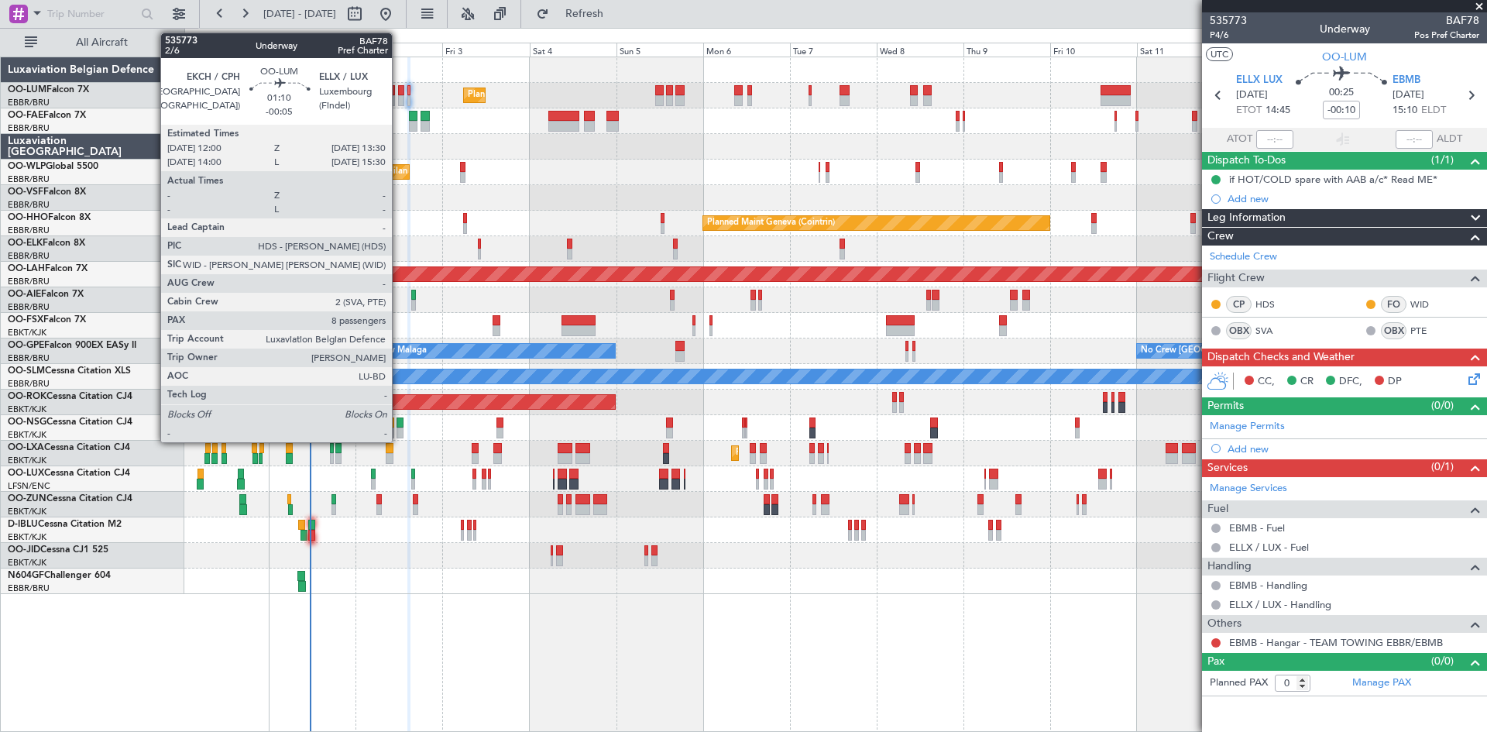
click at [399, 88] on div at bounding box center [401, 90] width 6 height 11
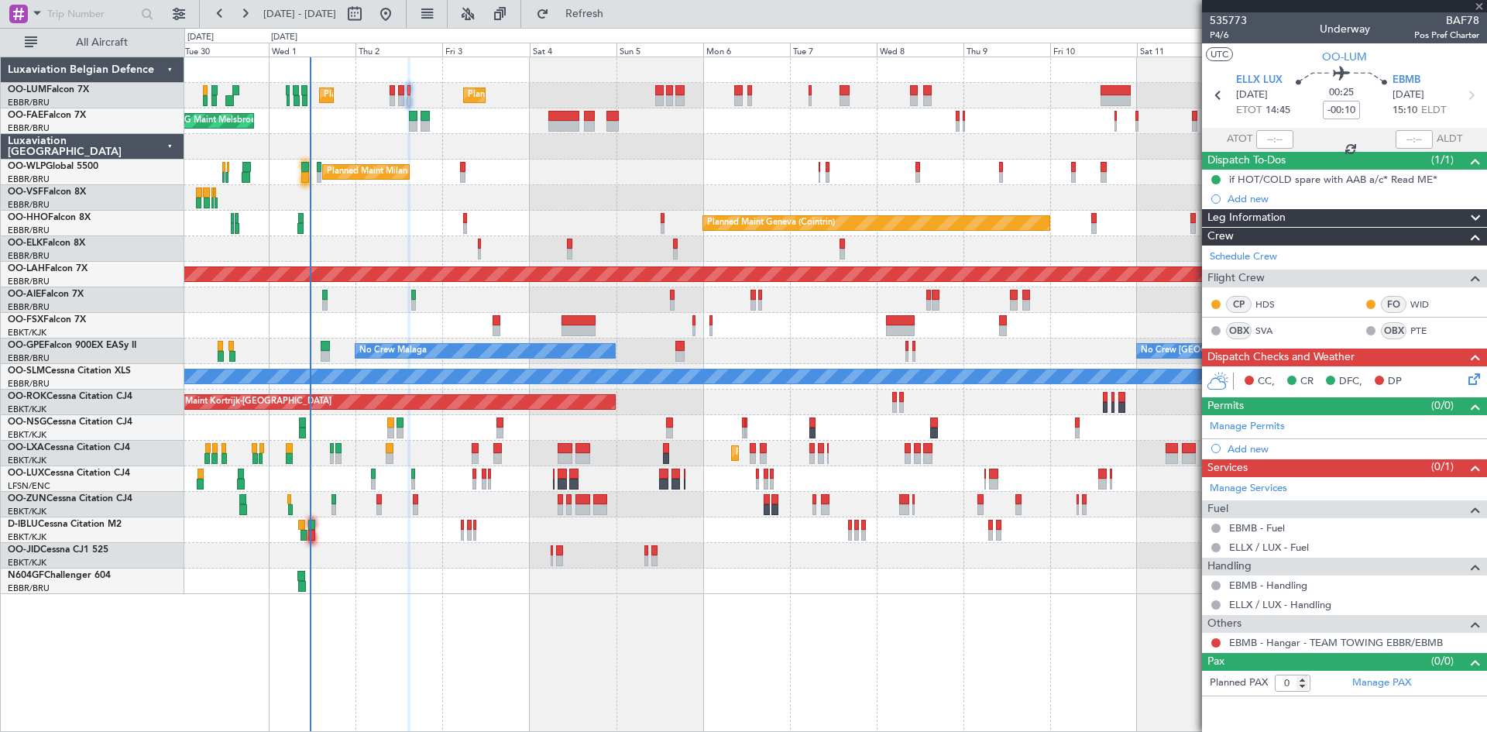
type input "-00:05"
type input "8"
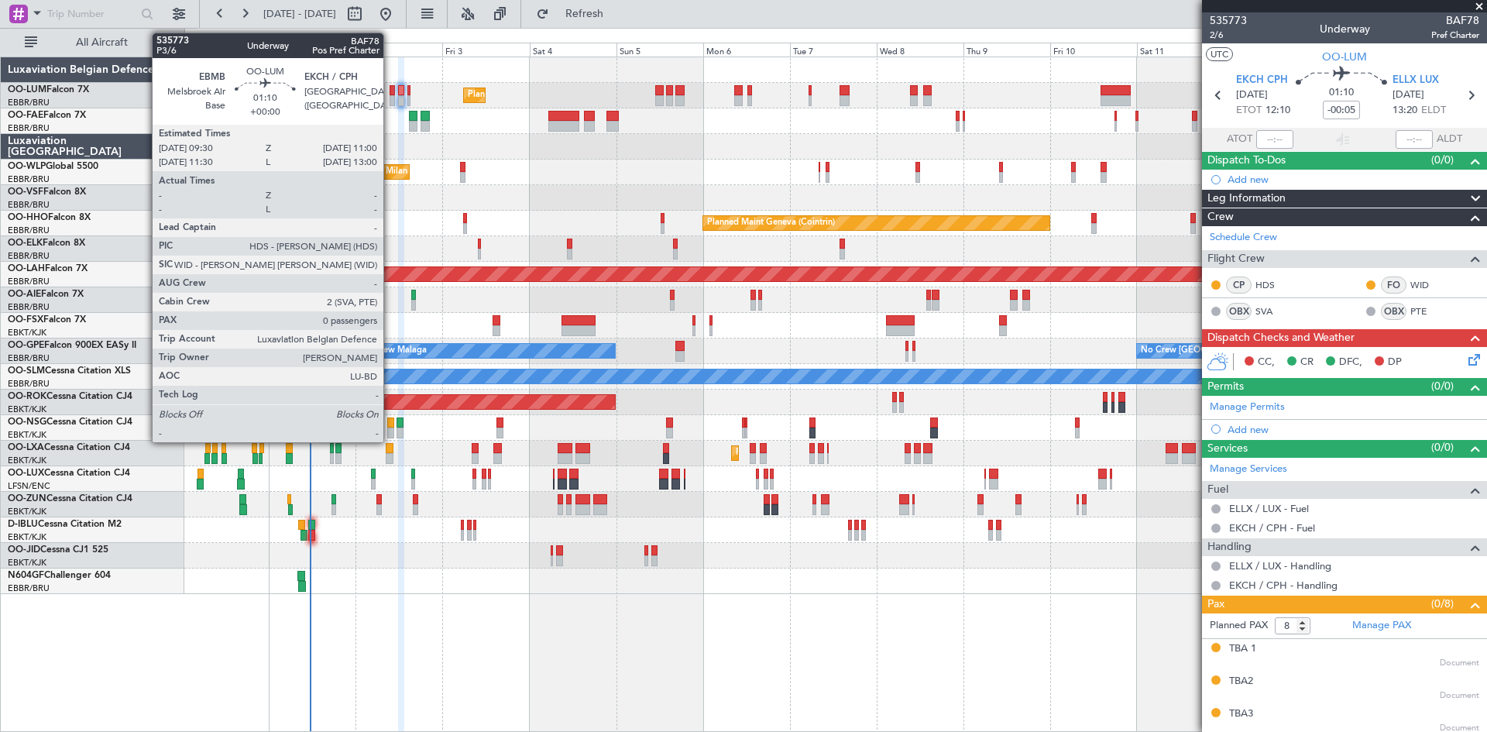
click at [390, 86] on div at bounding box center [393, 90] width 6 height 11
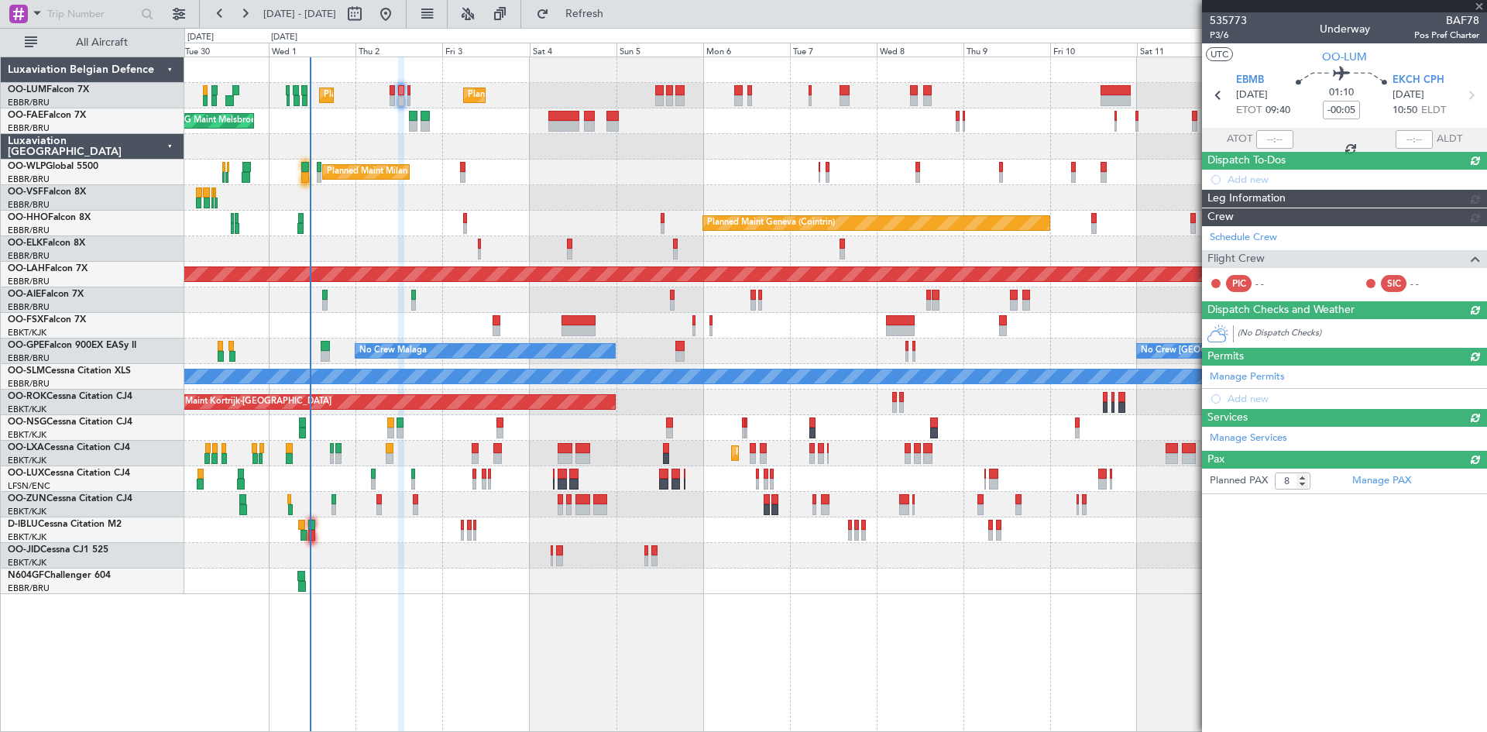
type input "0"
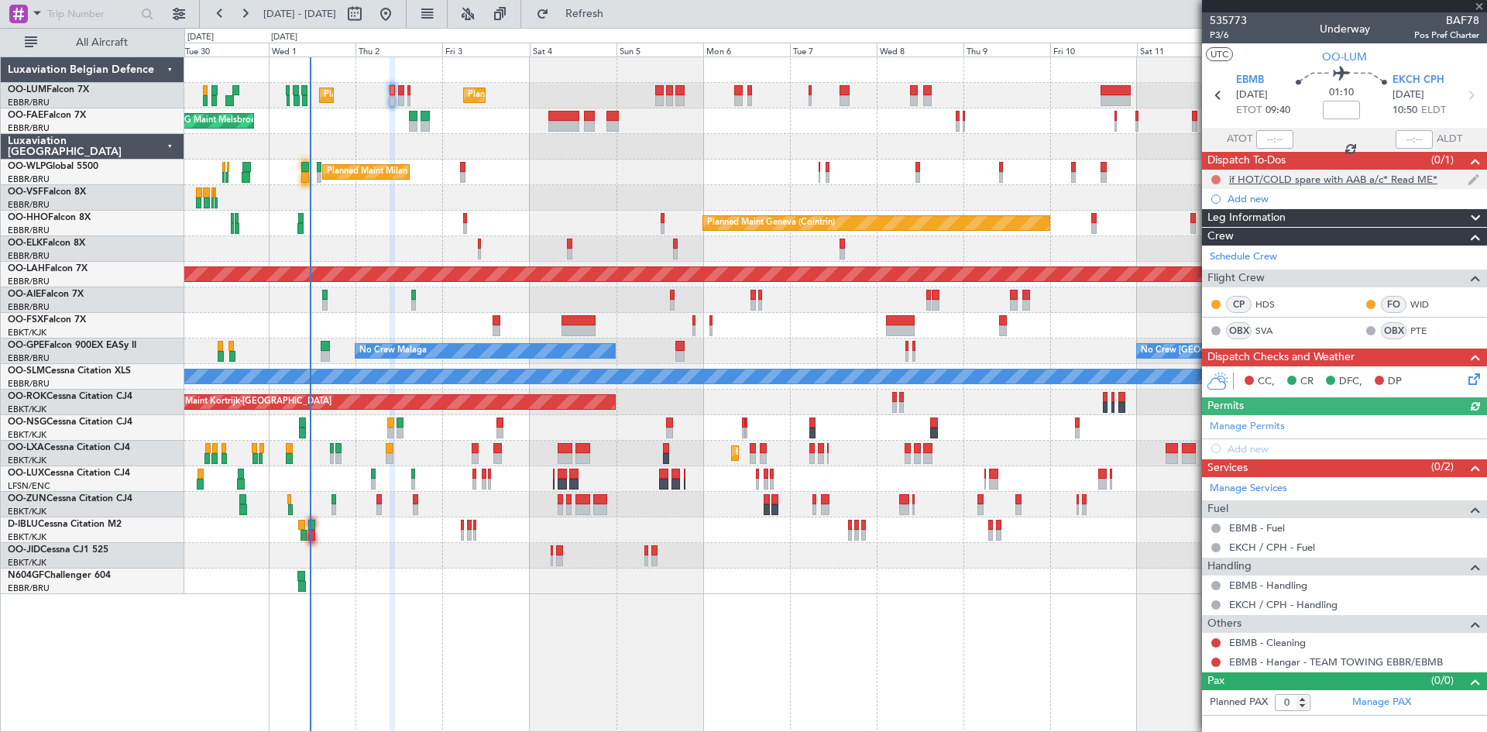
click at [1216, 178] on button at bounding box center [1216, 179] width 9 height 9
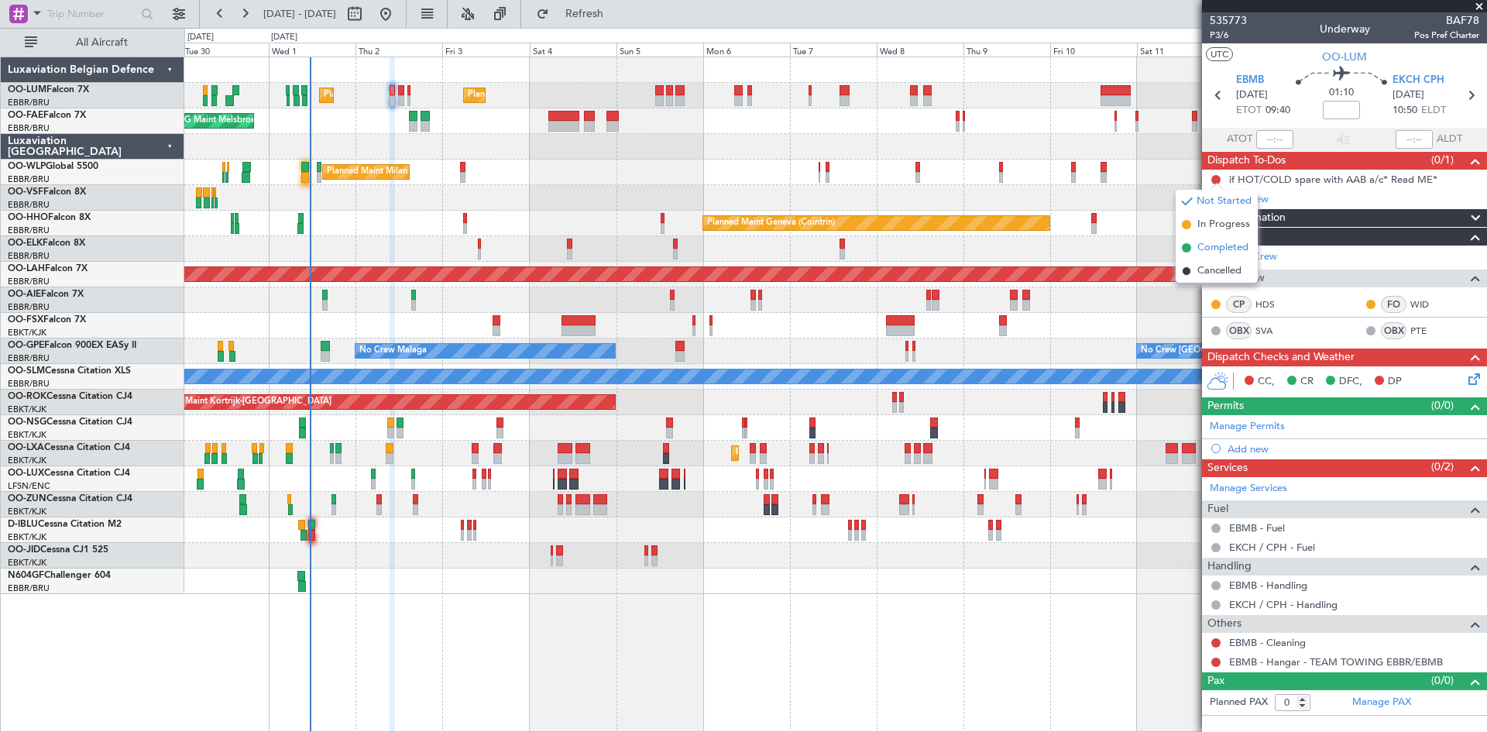
click at [1202, 246] on span "Completed" at bounding box center [1223, 247] width 51 height 15
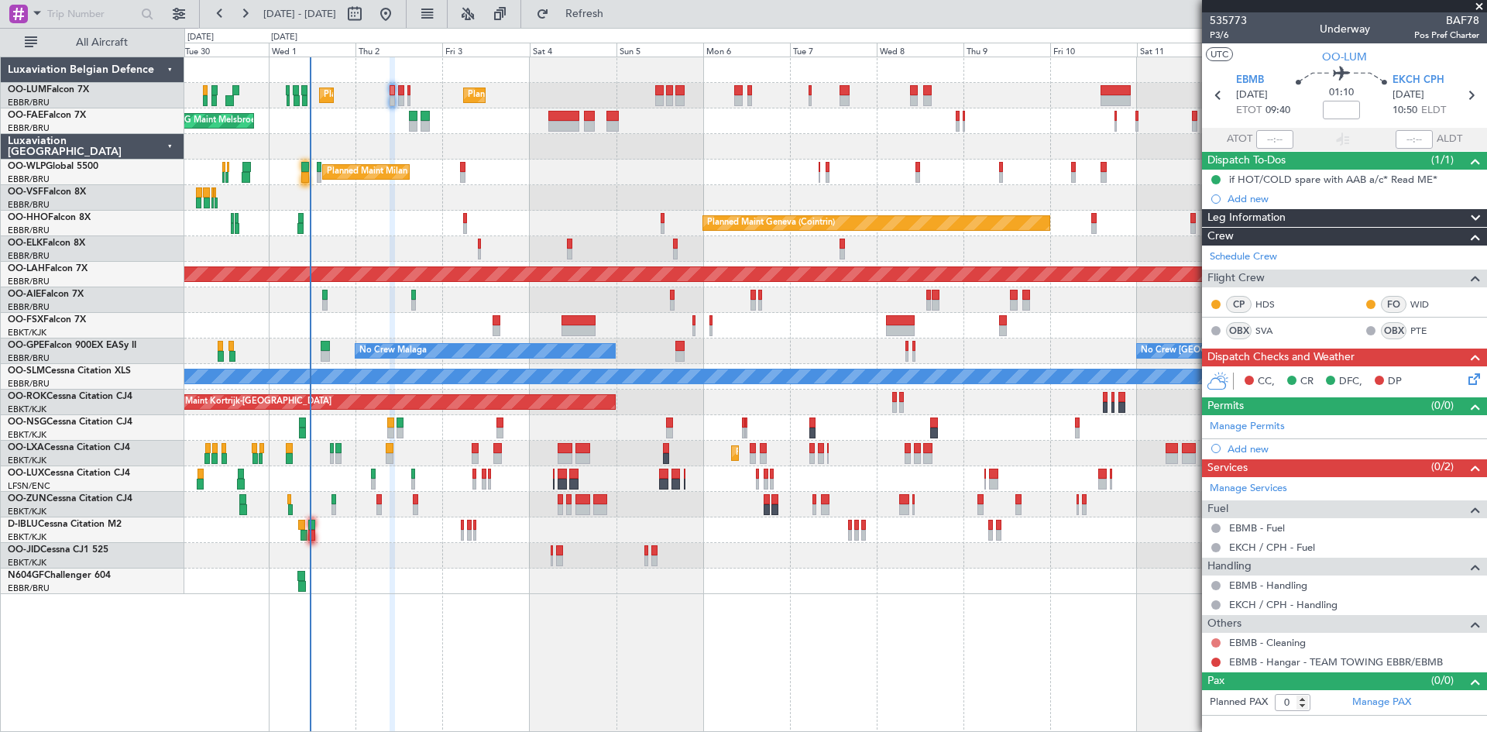
click at [1215, 643] on button at bounding box center [1216, 642] width 9 height 9
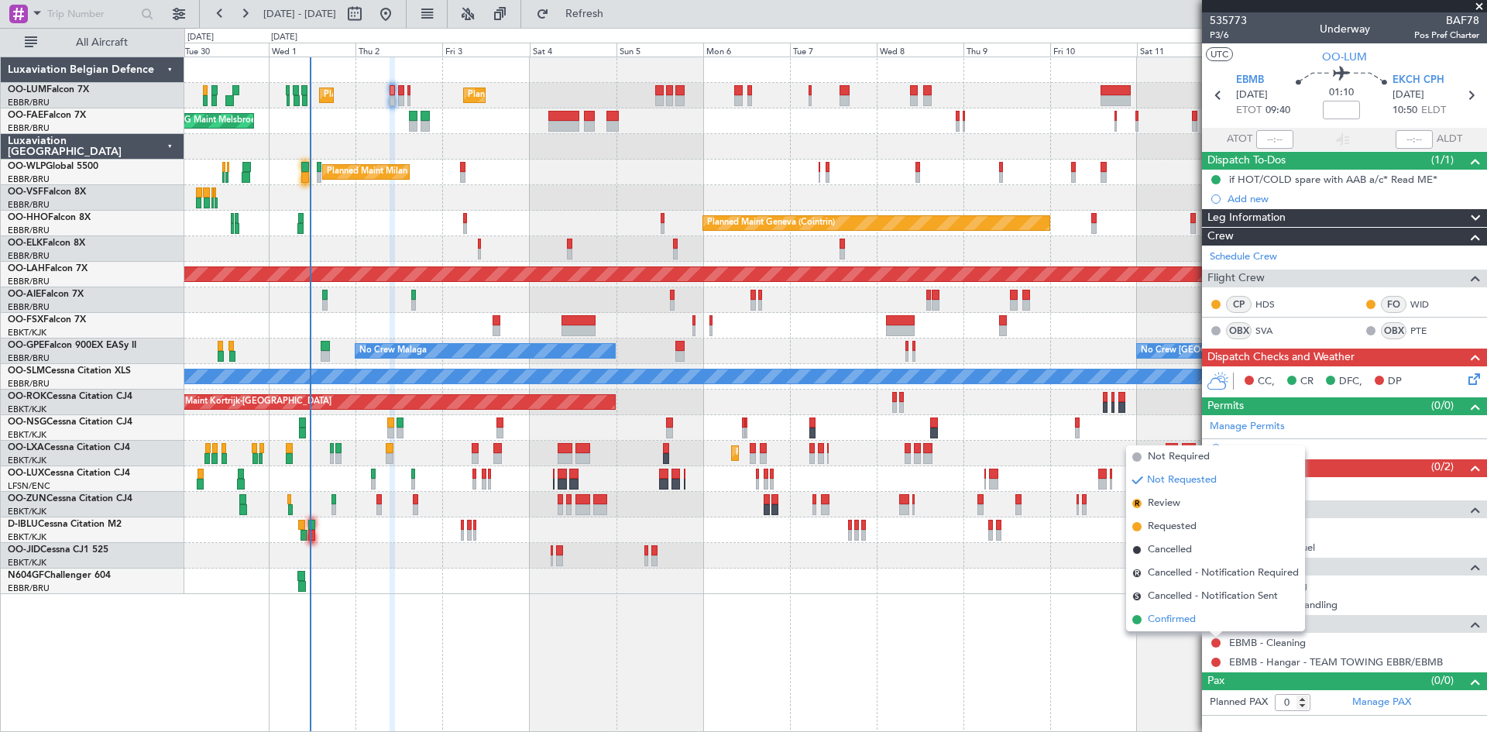
click at [1191, 617] on span "Confirmed" at bounding box center [1172, 619] width 48 height 15
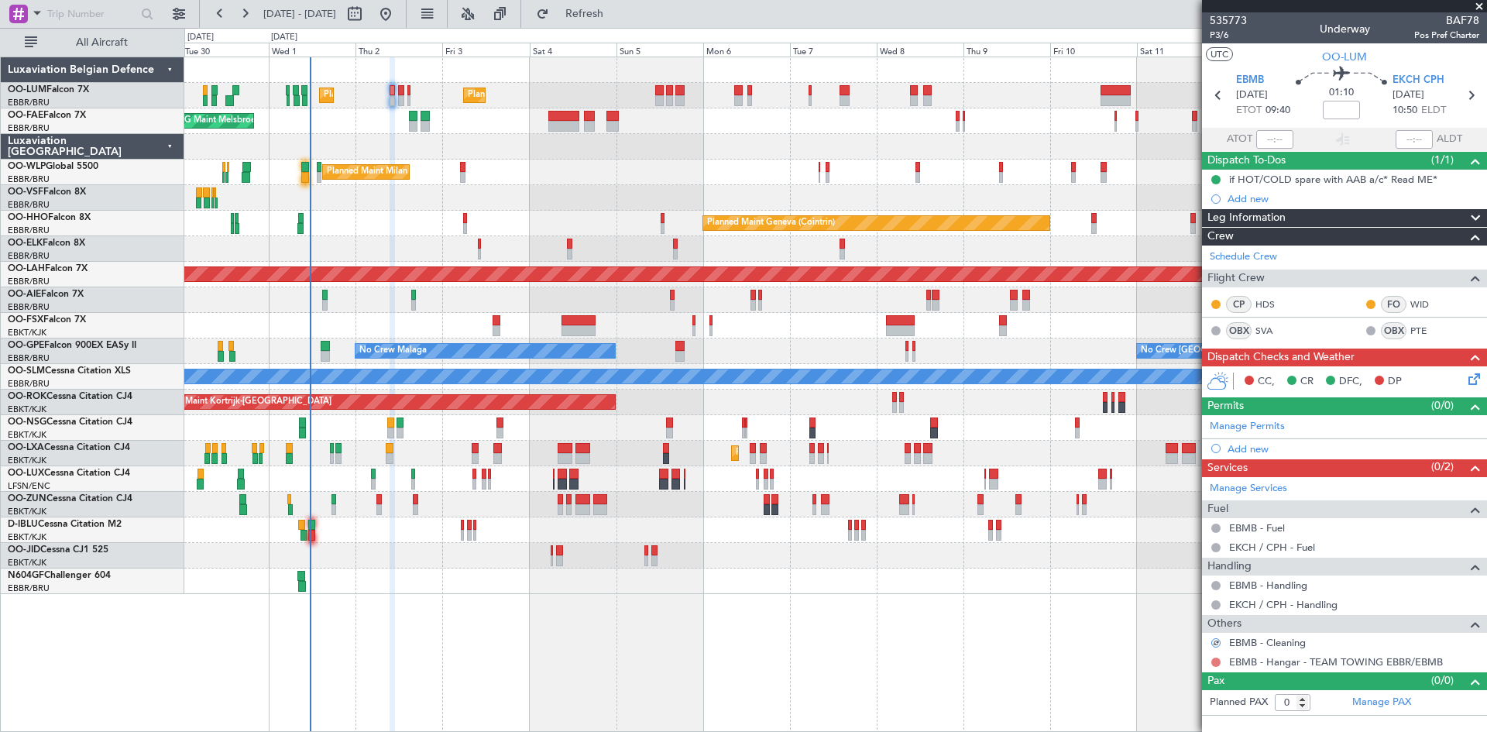
click at [1215, 663] on button at bounding box center [1216, 662] width 9 height 9
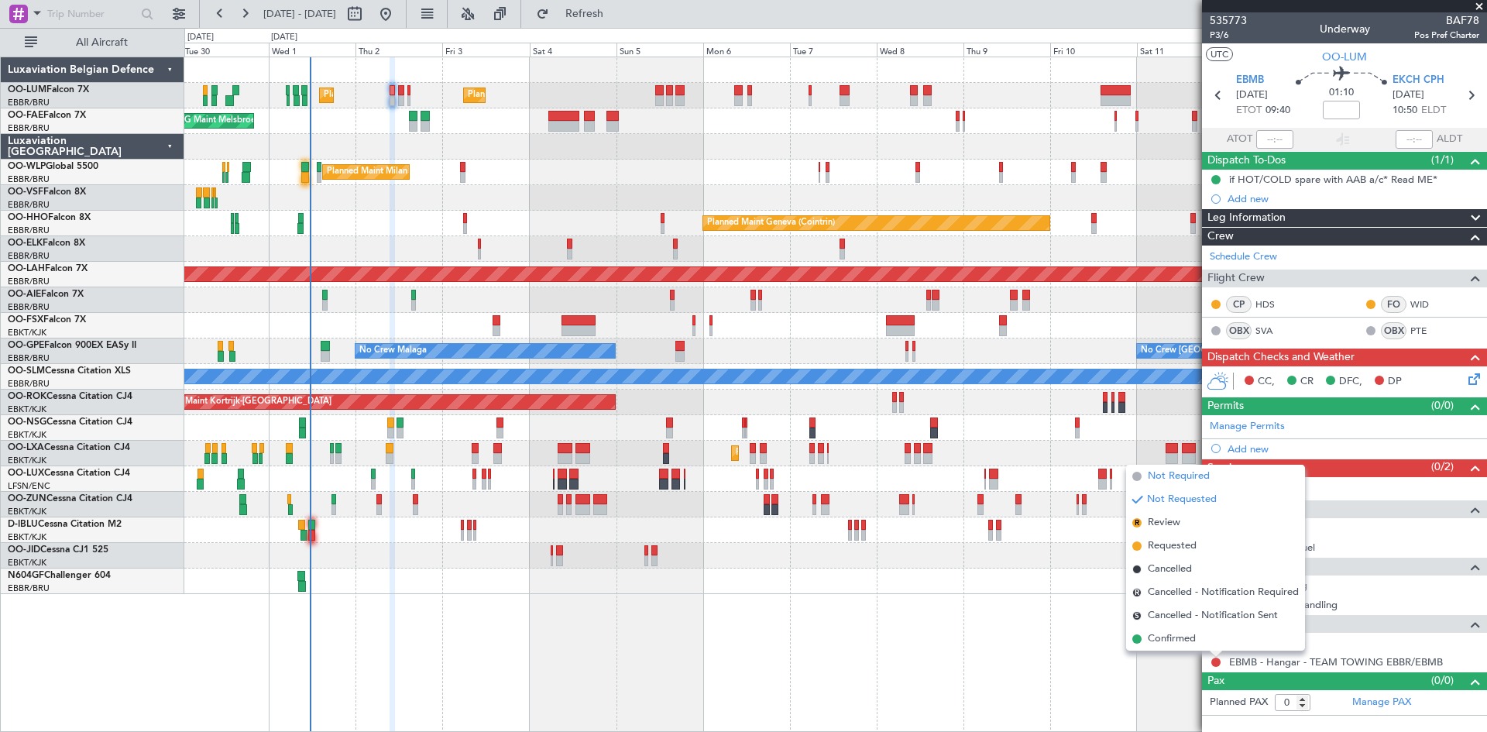
click at [1197, 475] on span "Not Required" at bounding box center [1179, 476] width 62 height 15
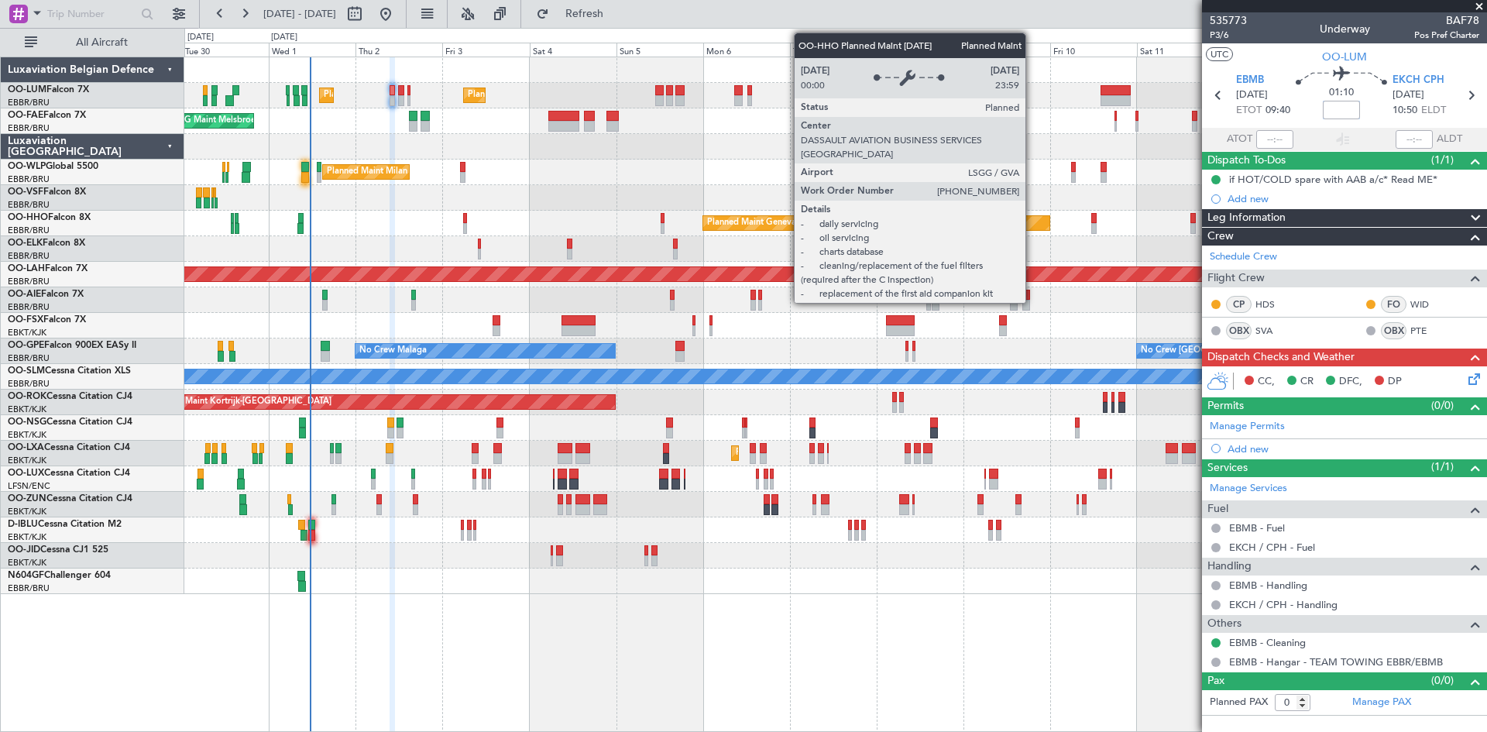
click at [1346, 108] on input at bounding box center [1341, 110] width 37 height 19
click at [1303, 98] on div "01:10 10" at bounding box center [1342, 95] width 102 height 57
type input "+00:10"
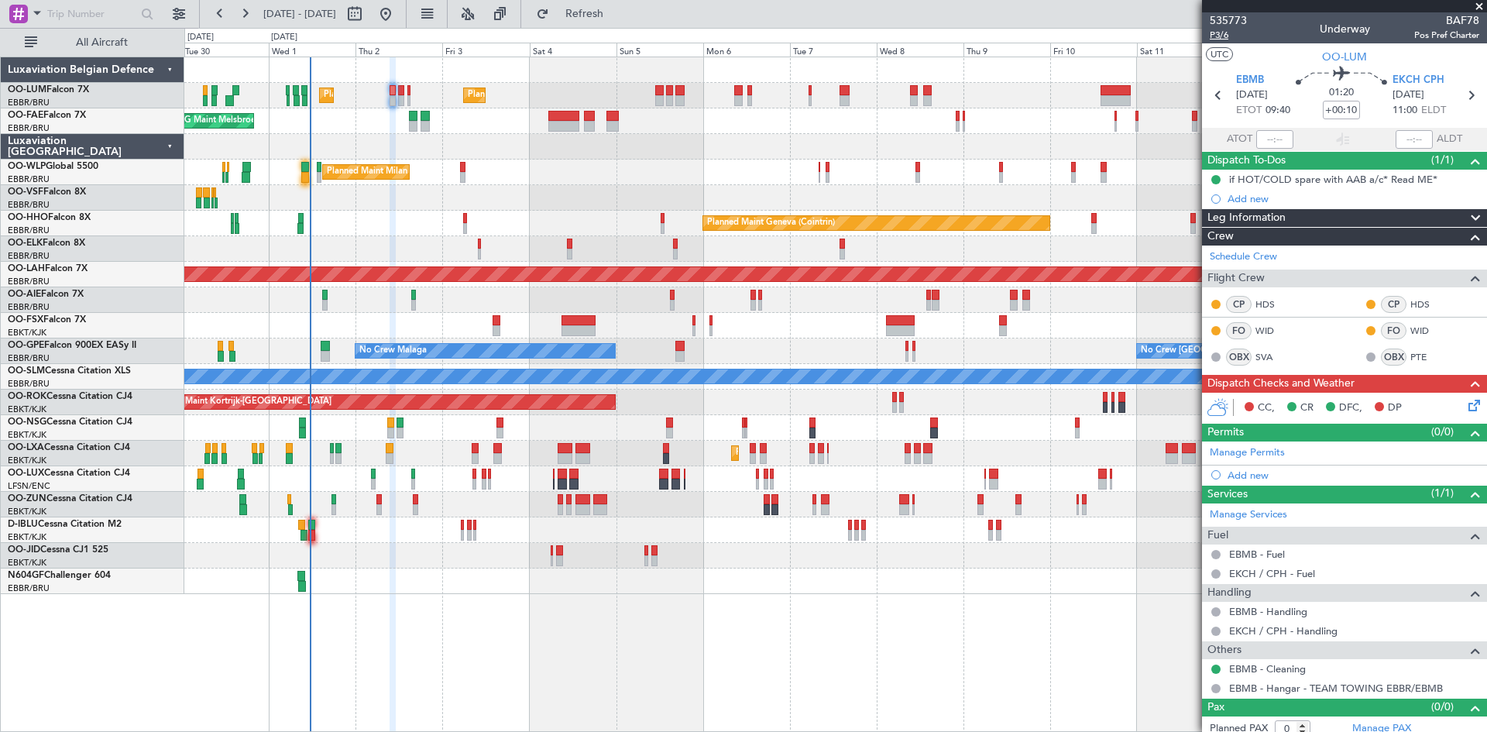
click at [1225, 34] on span "P3/6" at bounding box center [1228, 35] width 37 height 13
click at [1466, 409] on icon at bounding box center [1472, 403] width 12 height 12
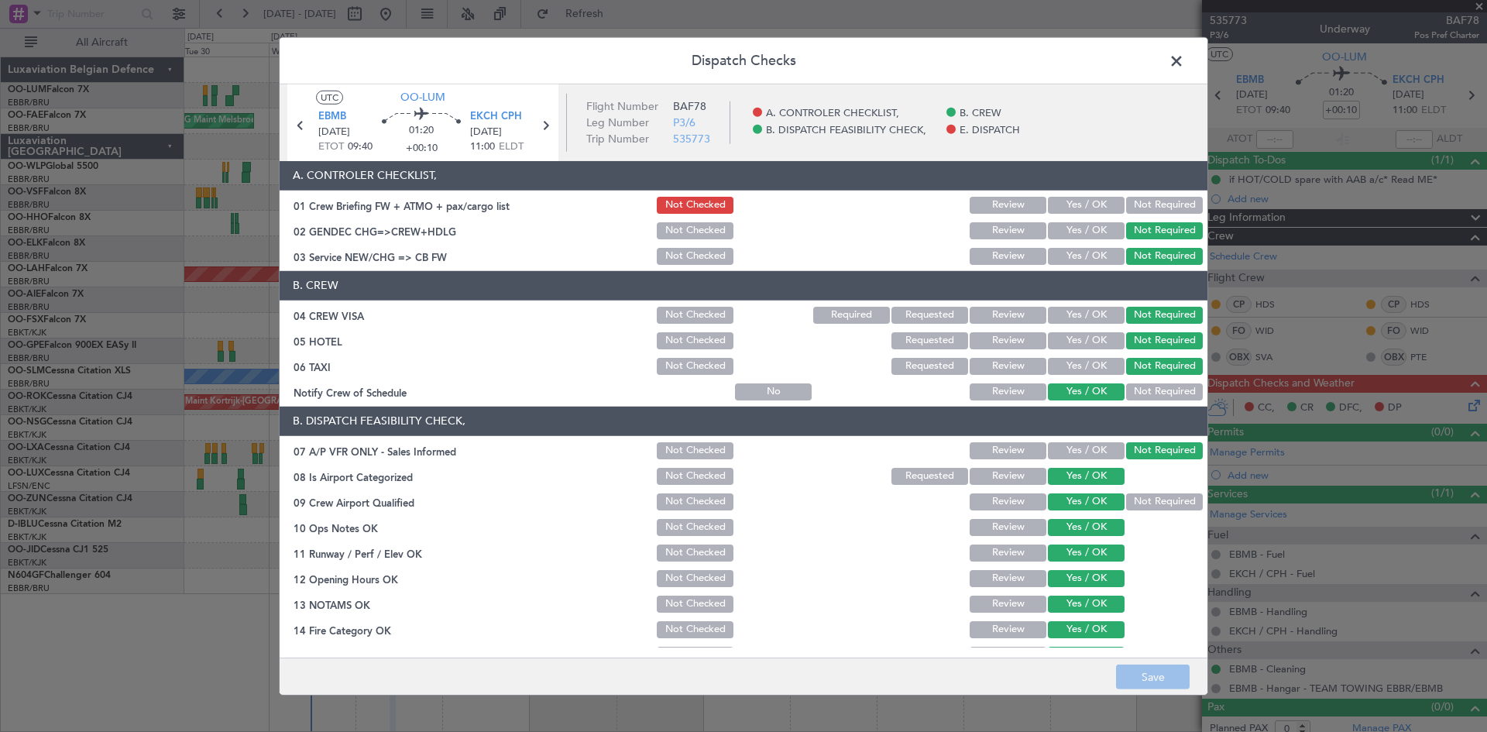
click at [1070, 203] on button "Yes / OK" at bounding box center [1086, 205] width 77 height 17
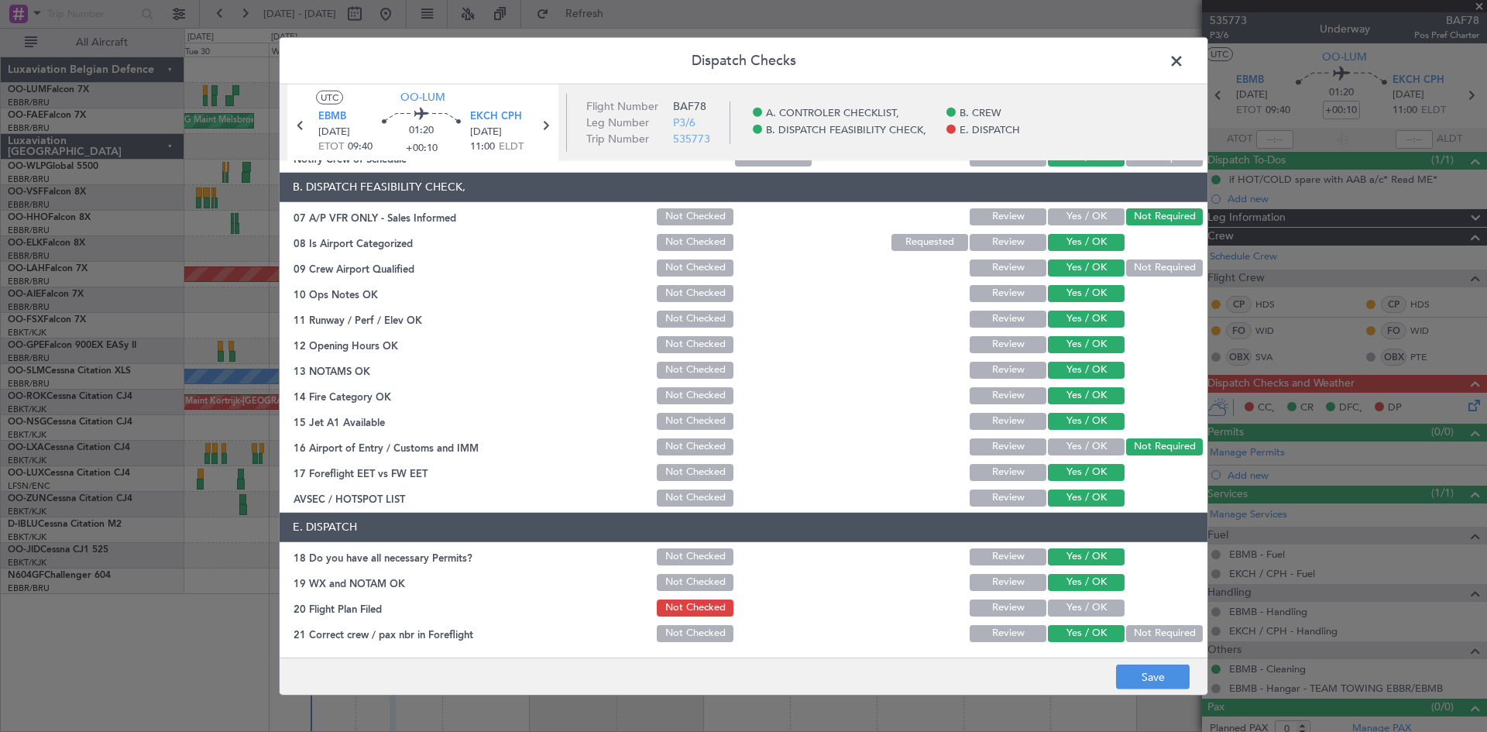
click at [1092, 605] on button "Yes / OK" at bounding box center [1086, 608] width 77 height 17
click at [1166, 668] on button "Save" at bounding box center [1153, 677] width 74 height 25
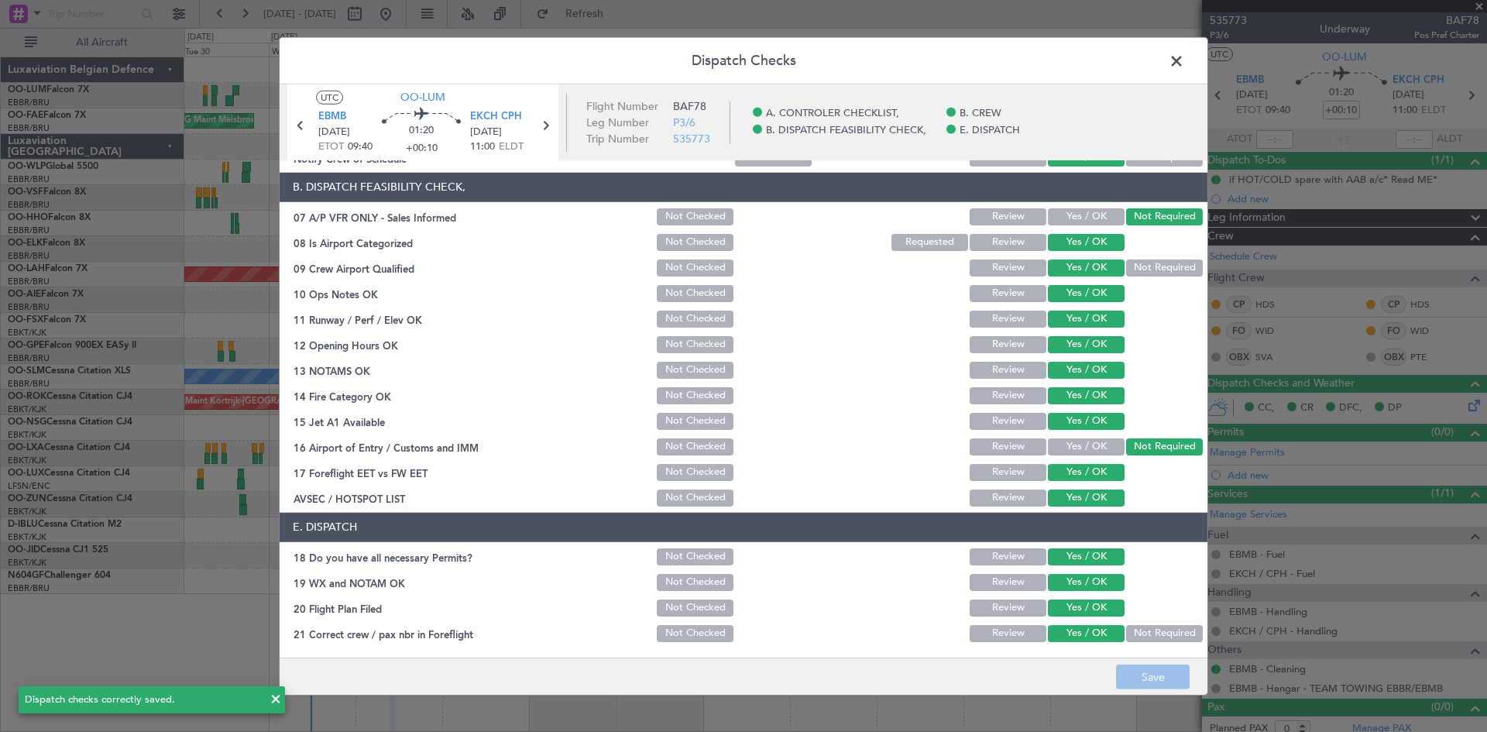
click at [546, 123] on icon at bounding box center [545, 125] width 20 height 20
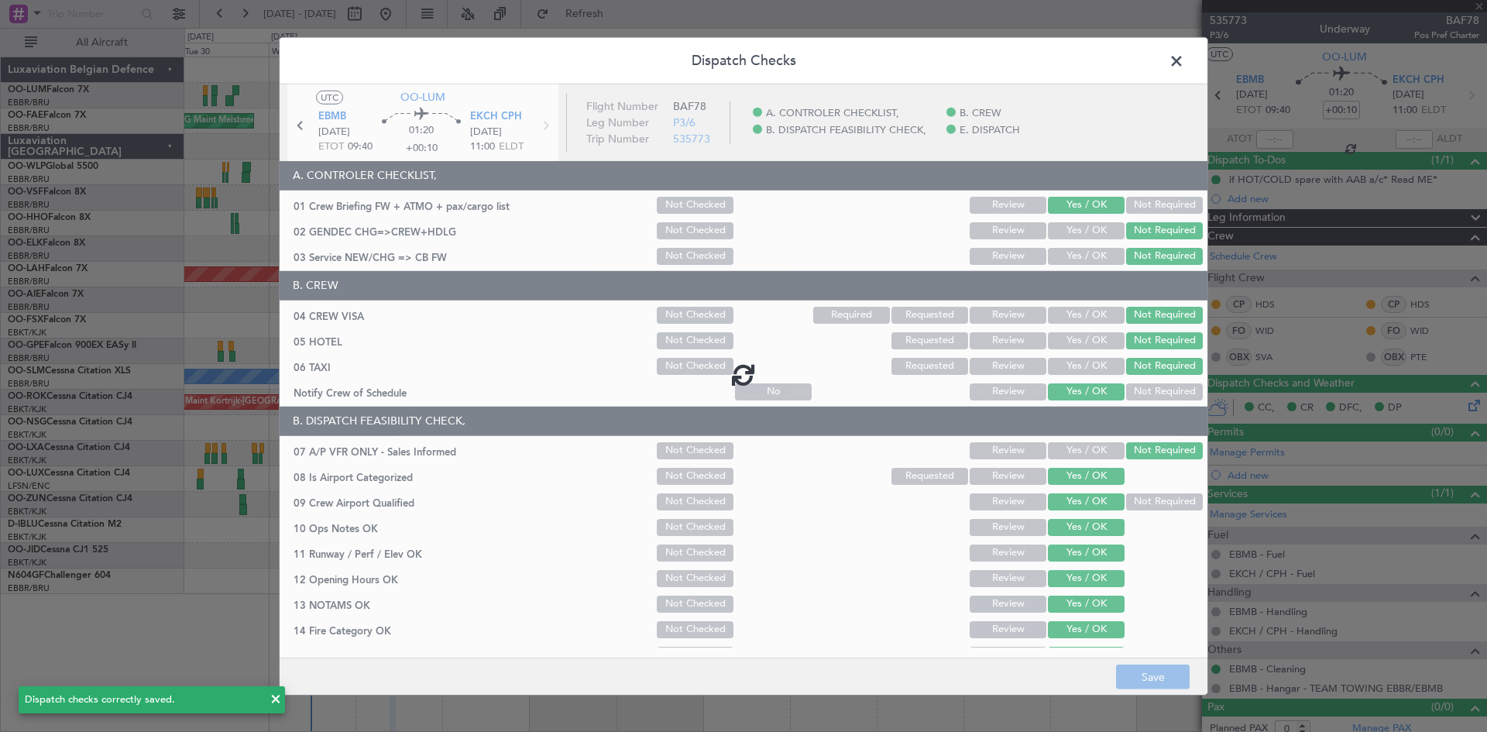
scroll to position [234, 0]
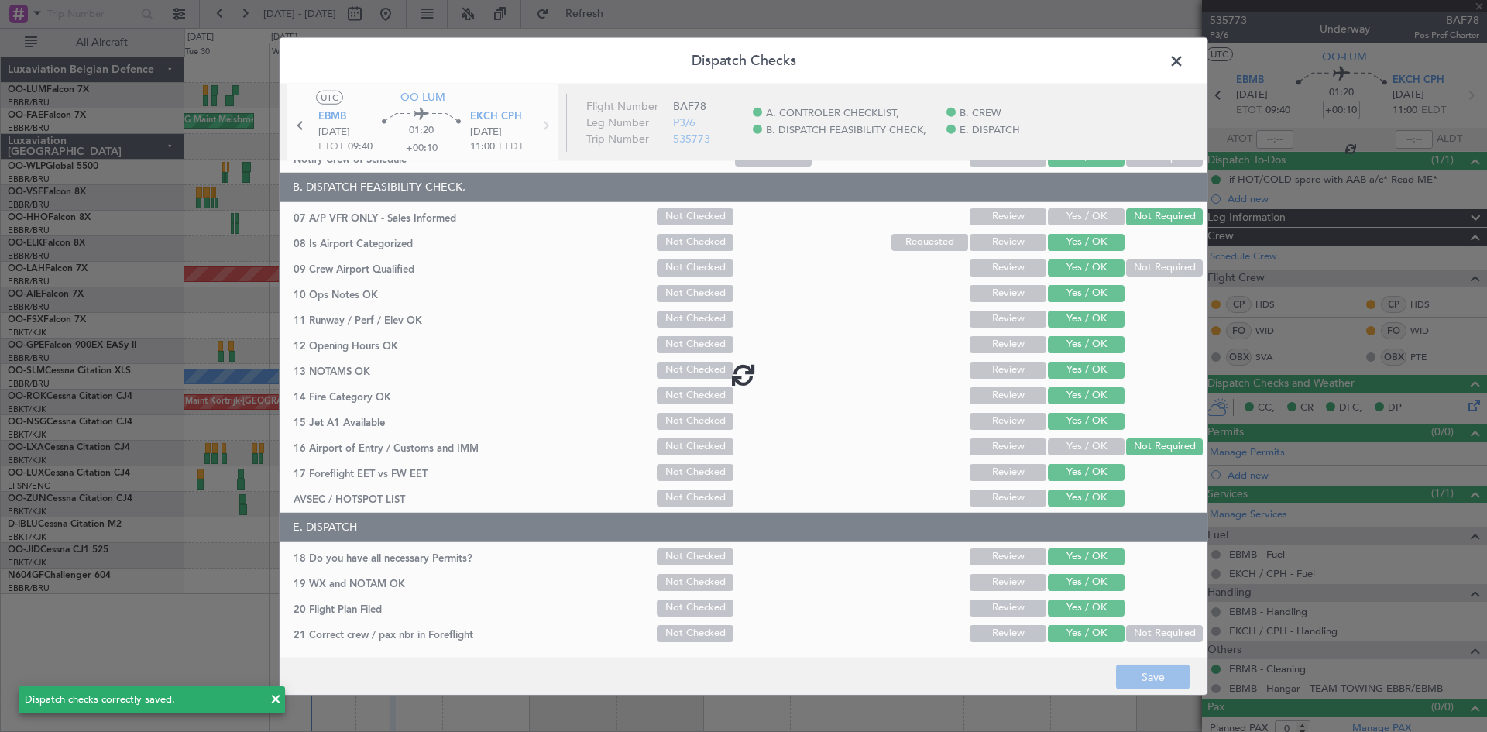
type input "-00:05"
type input "8"
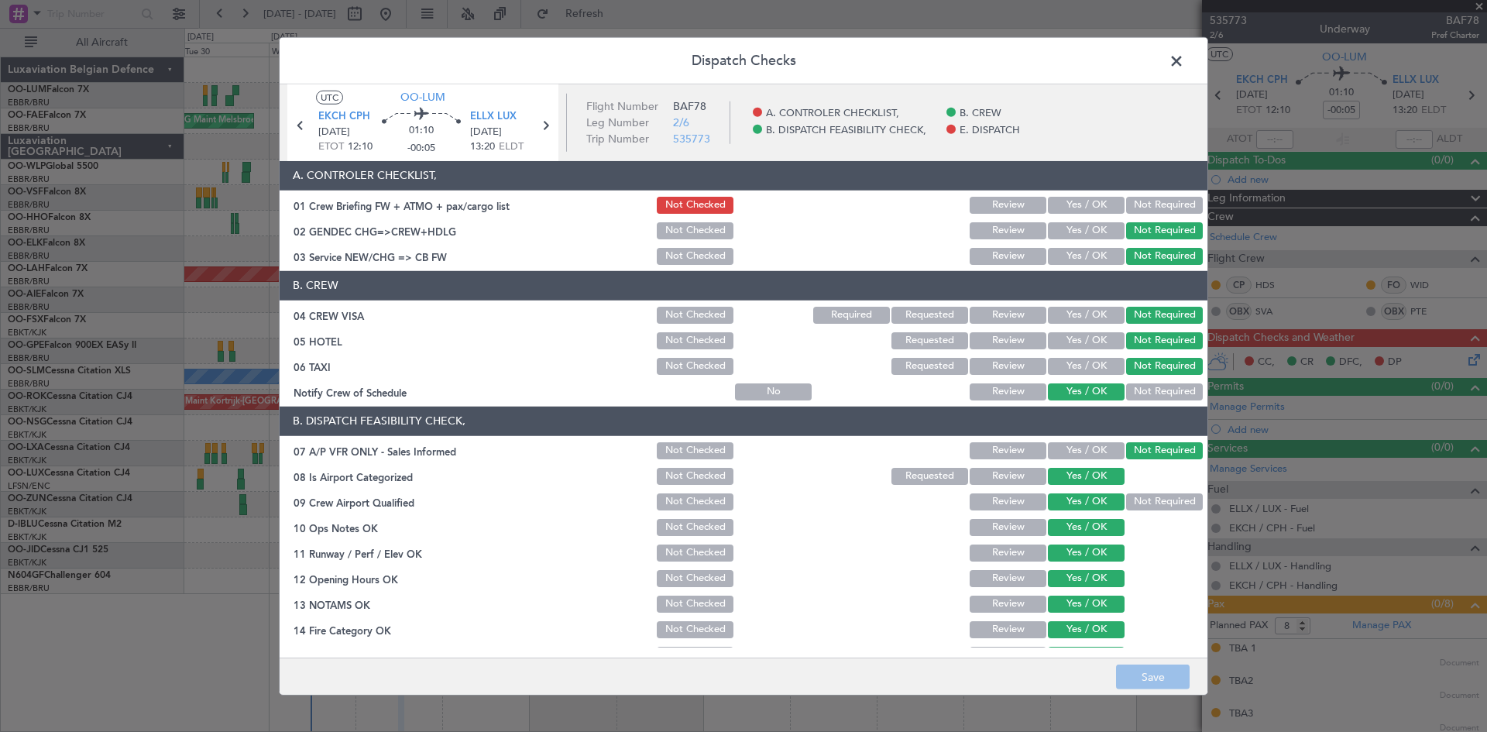
click at [1074, 206] on button "Yes / OK" at bounding box center [1086, 205] width 77 height 17
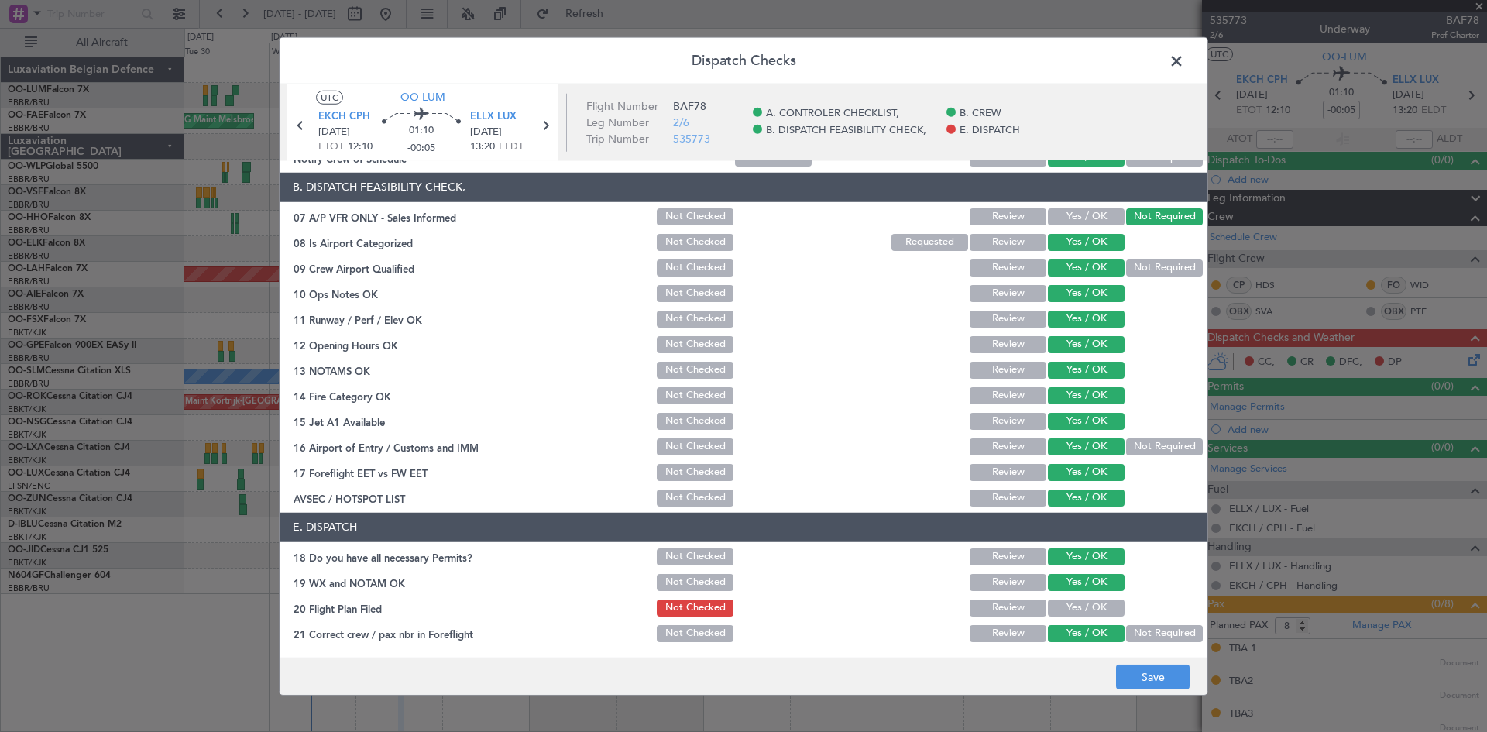
click at [1082, 603] on button "Yes / OK" at bounding box center [1086, 608] width 77 height 17
click at [1126, 676] on button "Save" at bounding box center [1153, 677] width 74 height 25
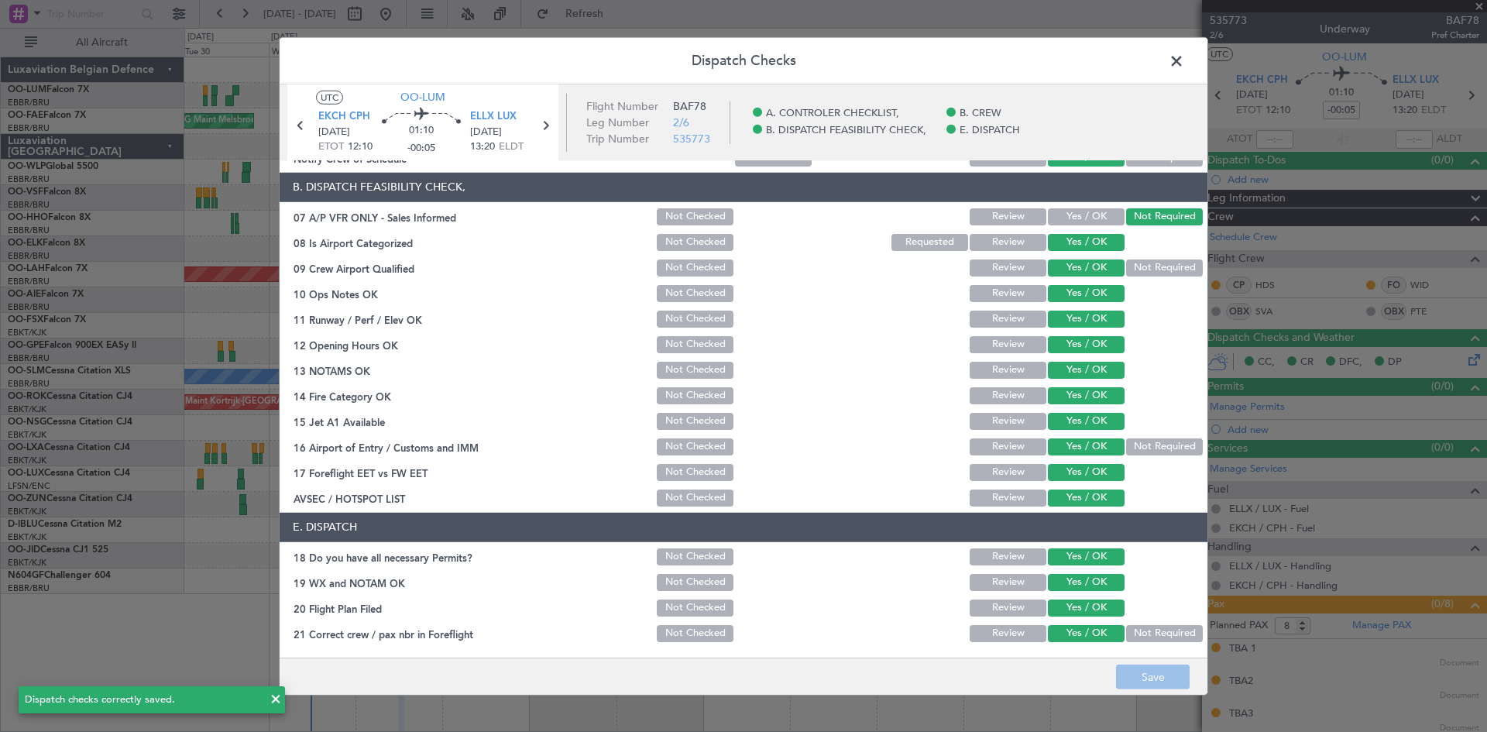
click at [547, 123] on icon at bounding box center [545, 125] width 20 height 20
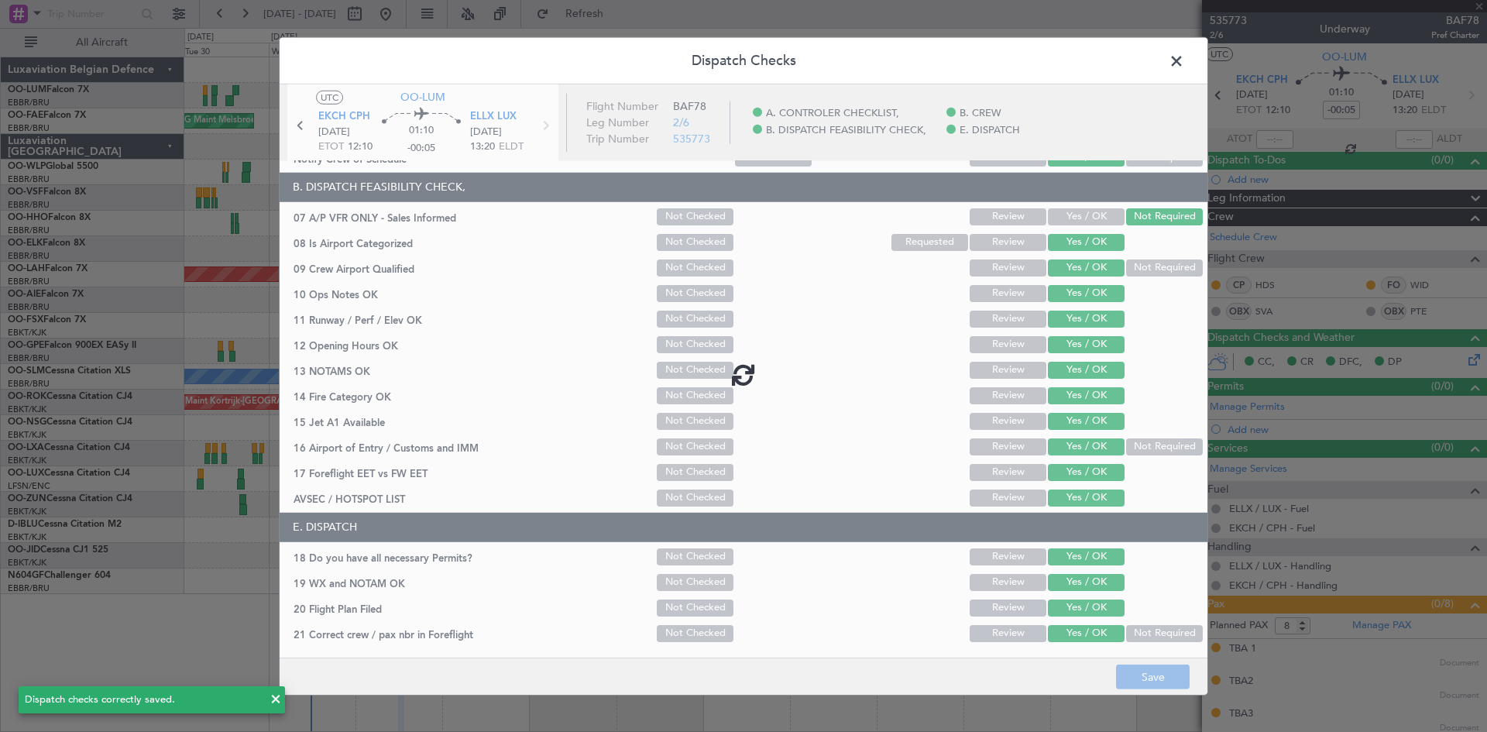
type input "-00:10"
type input "0"
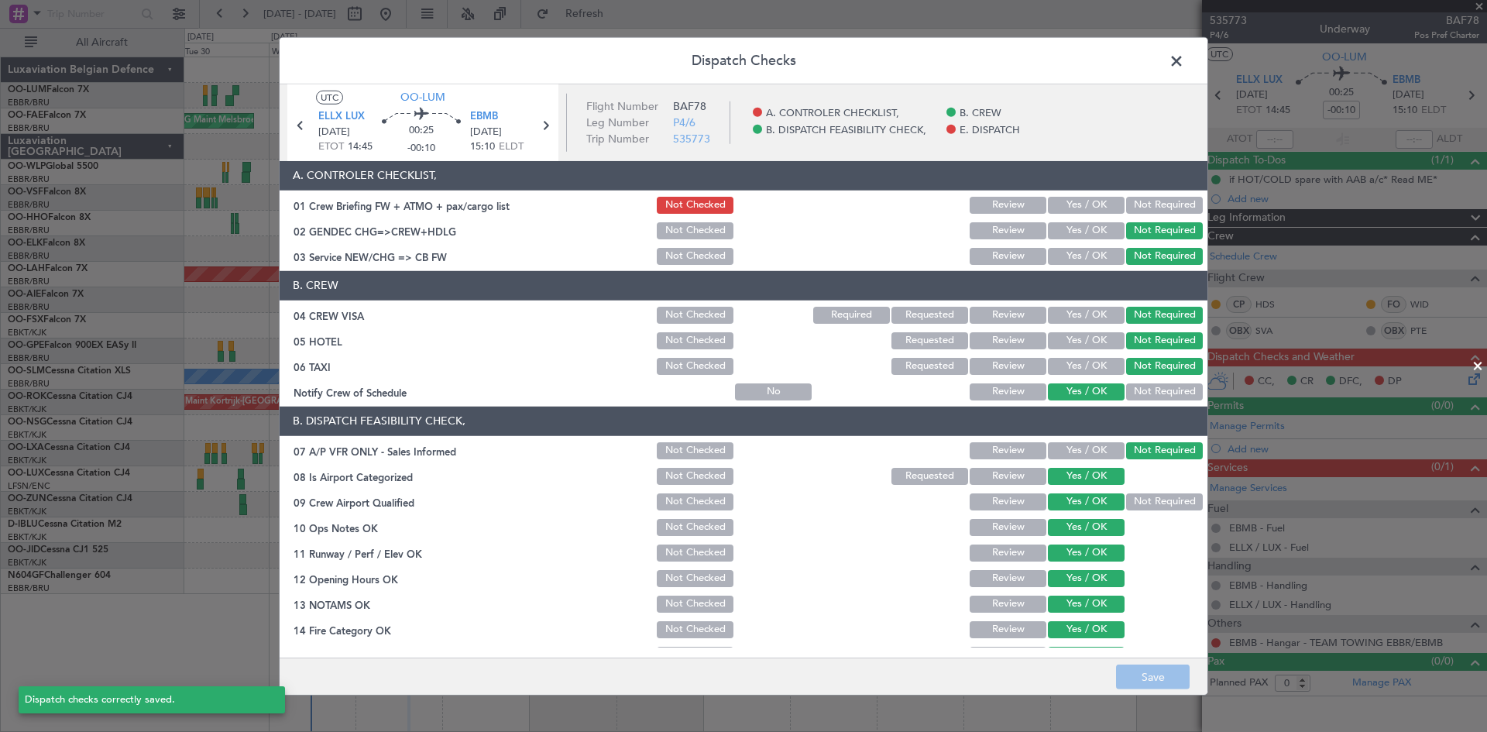
click at [1083, 206] on button "Yes / OK" at bounding box center [1086, 205] width 77 height 17
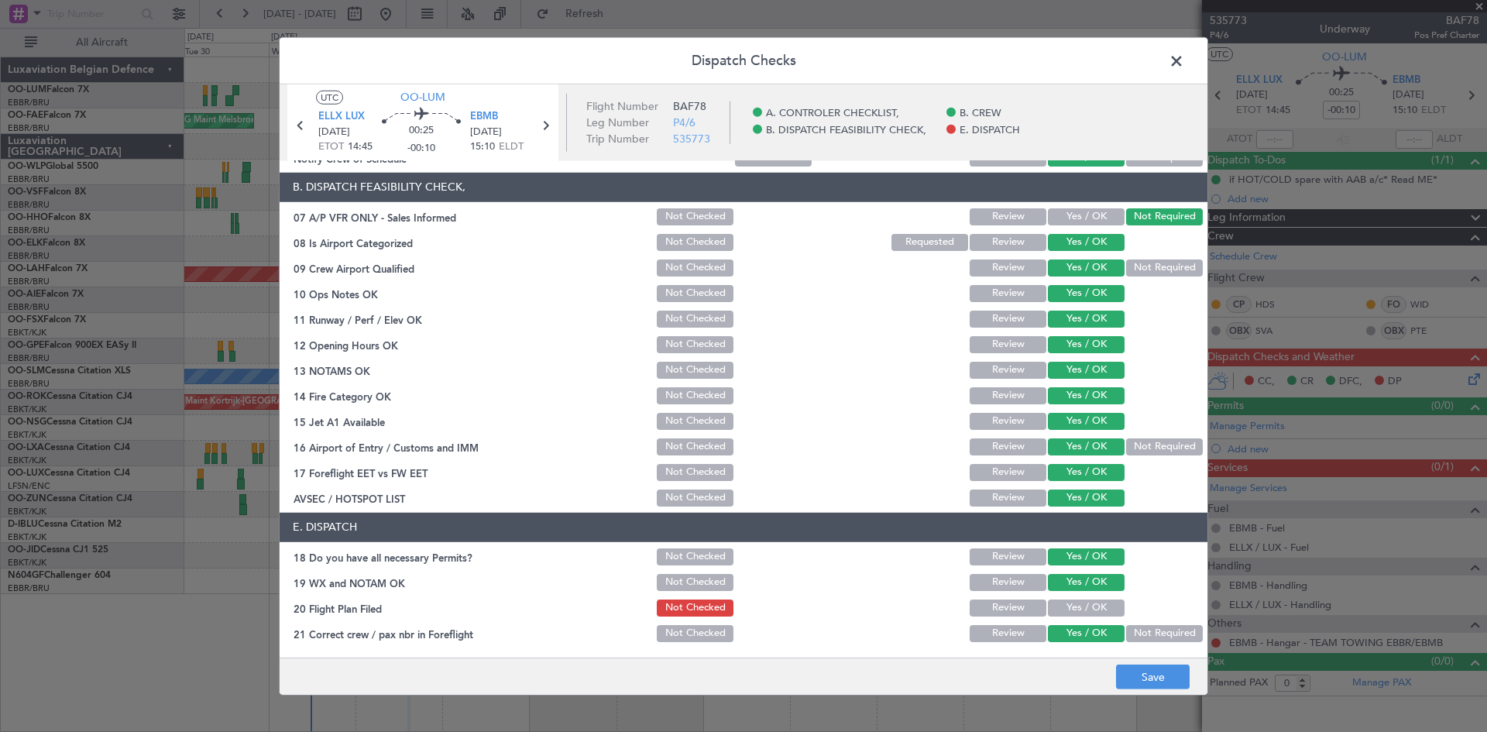
click at [1075, 603] on button "Yes / OK" at bounding box center [1086, 608] width 77 height 17
click at [1144, 686] on button "Save" at bounding box center [1153, 677] width 74 height 25
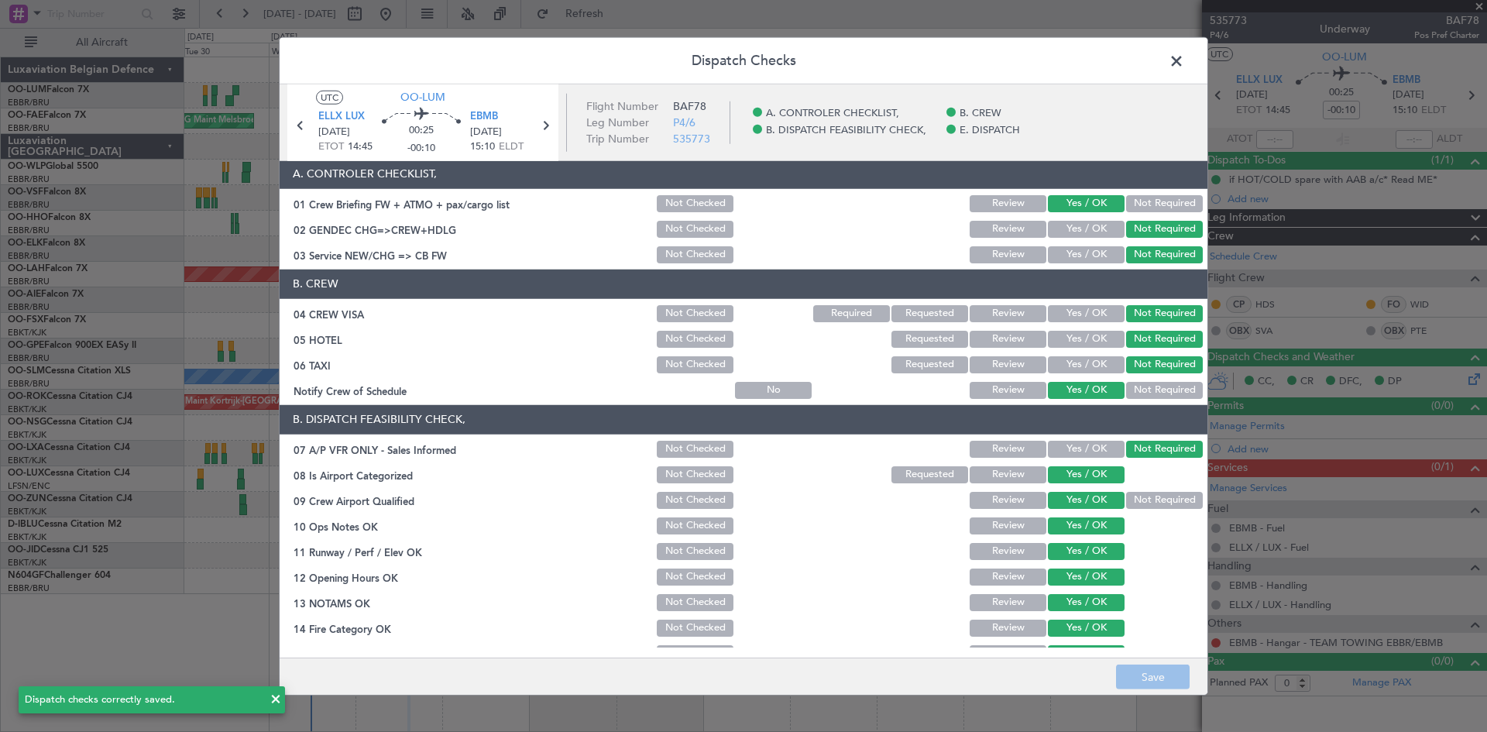
scroll to position [0, 0]
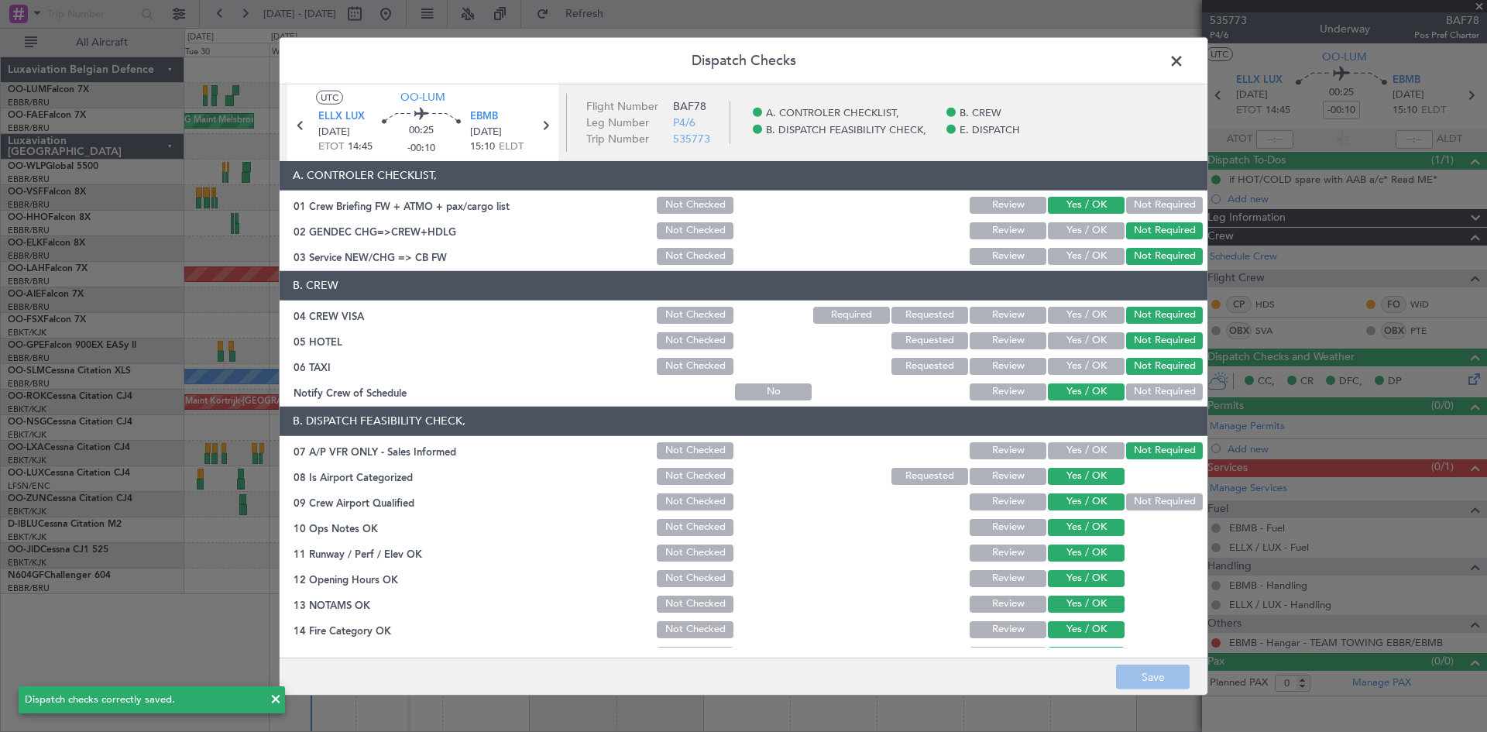
click at [1184, 62] on span at bounding box center [1184, 64] width 0 height 31
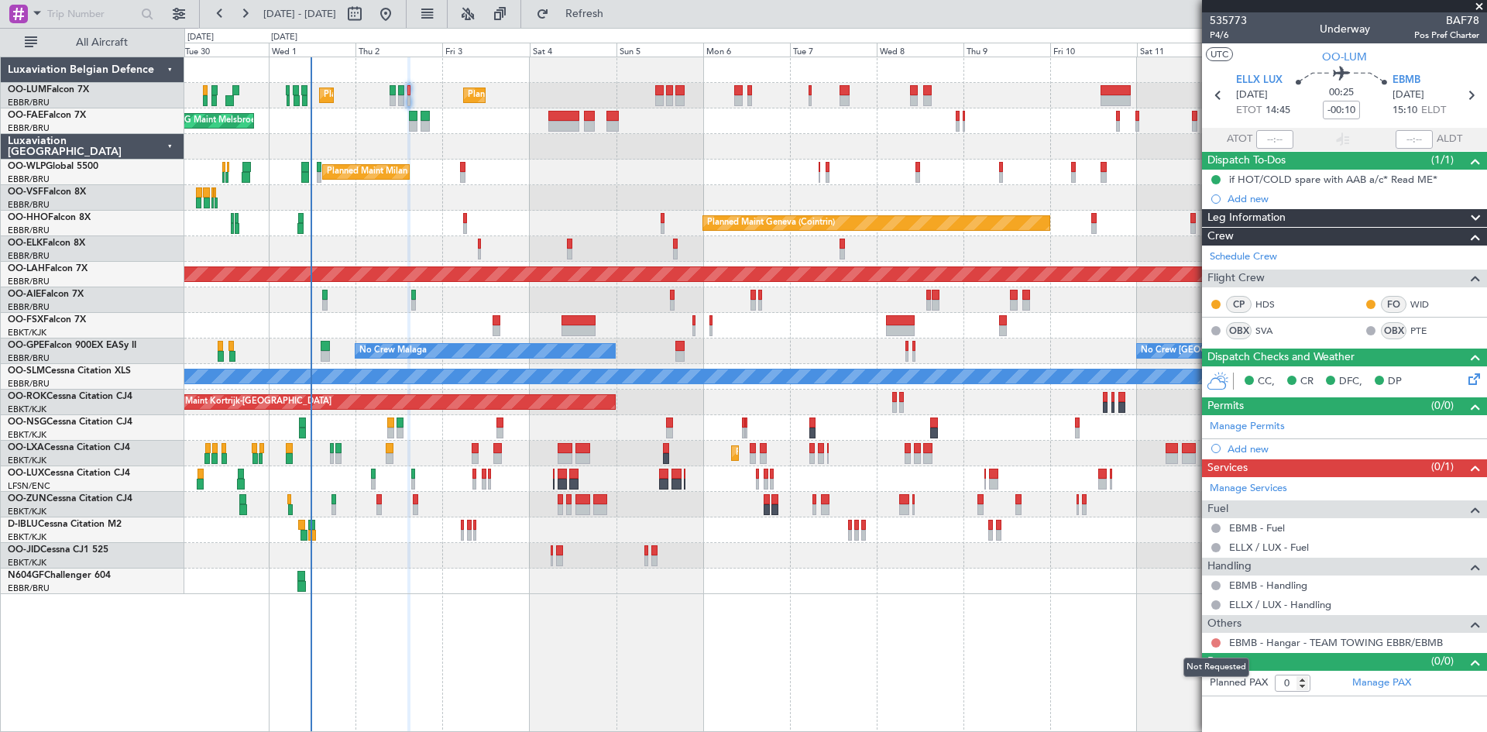
click at [1213, 641] on button at bounding box center [1216, 642] width 9 height 9
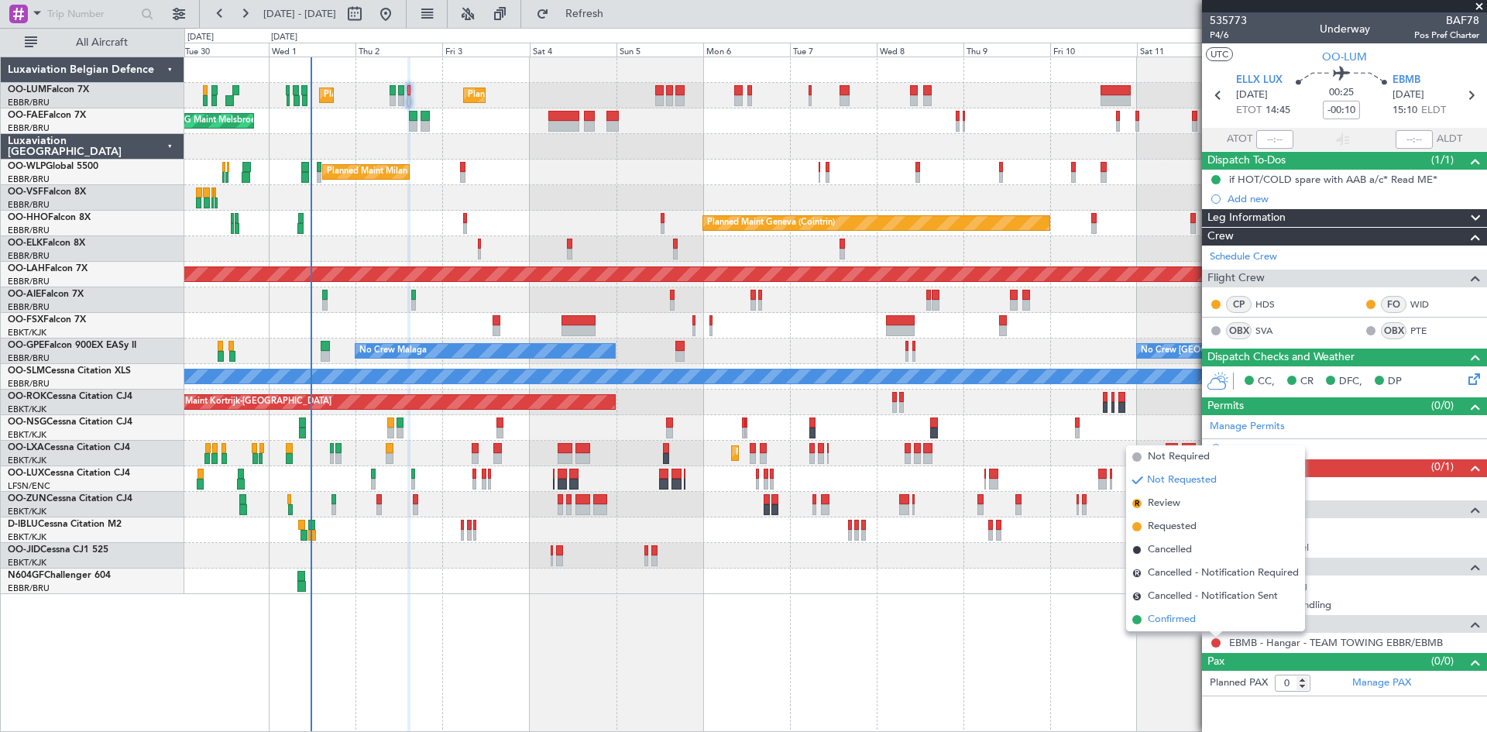
click at [1181, 614] on span "Confirmed" at bounding box center [1172, 619] width 48 height 15
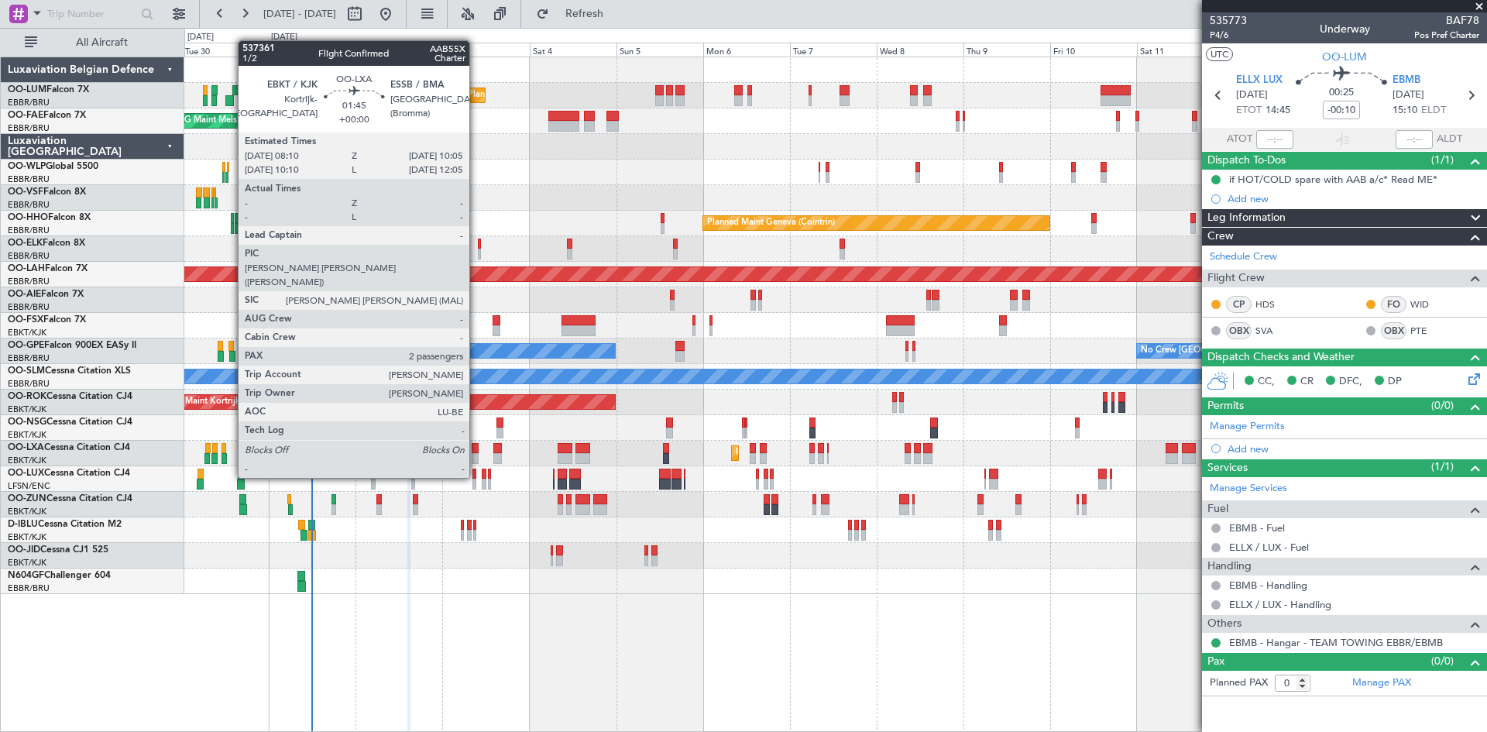
click at [476, 449] on div at bounding box center [475, 448] width 7 height 11
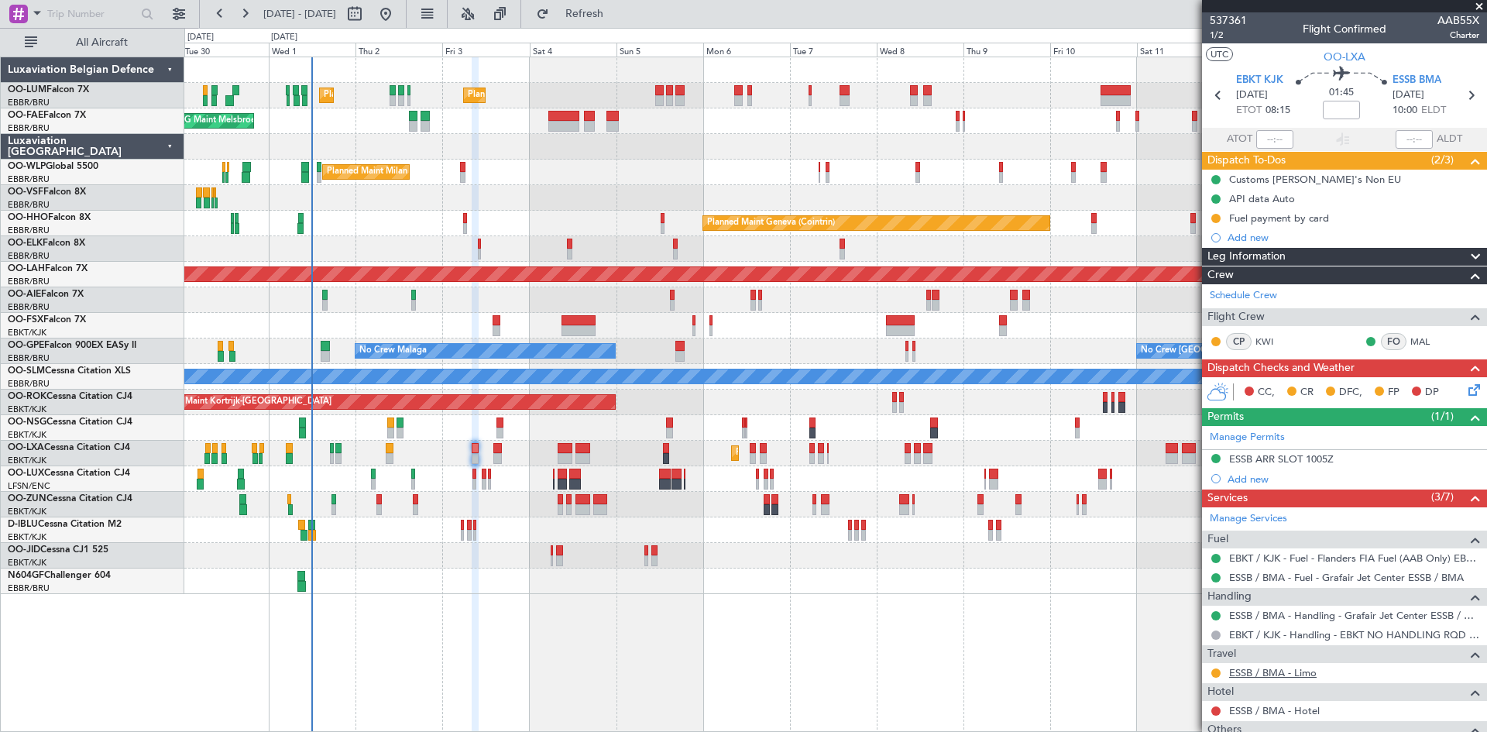
click at [1278, 672] on link "ESSB / BMA - Limo" at bounding box center [1273, 672] width 88 height 13
click at [617, 17] on span "Refresh" at bounding box center [584, 14] width 65 height 11
click at [1219, 676] on button at bounding box center [1216, 673] width 9 height 9
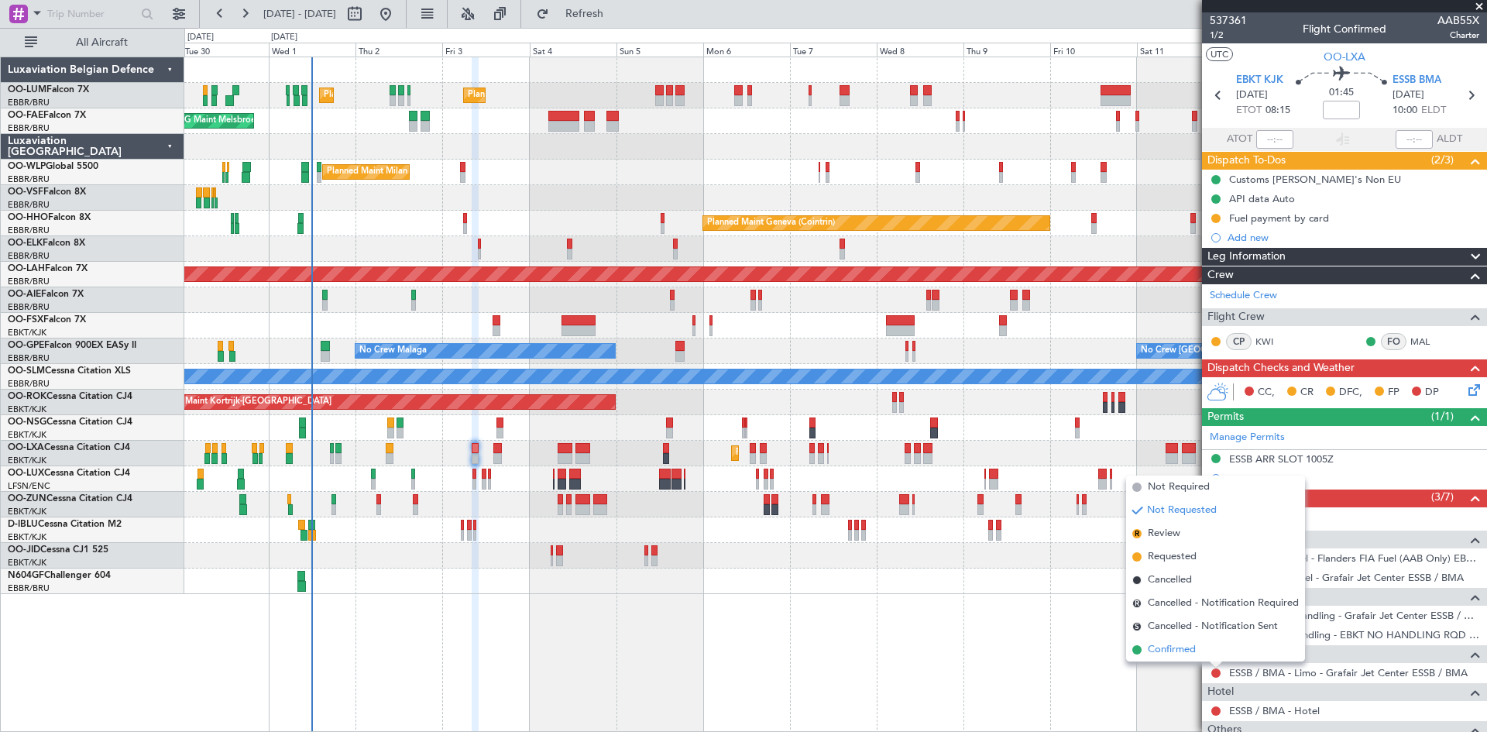
click at [1194, 651] on span "Confirmed" at bounding box center [1172, 649] width 48 height 15
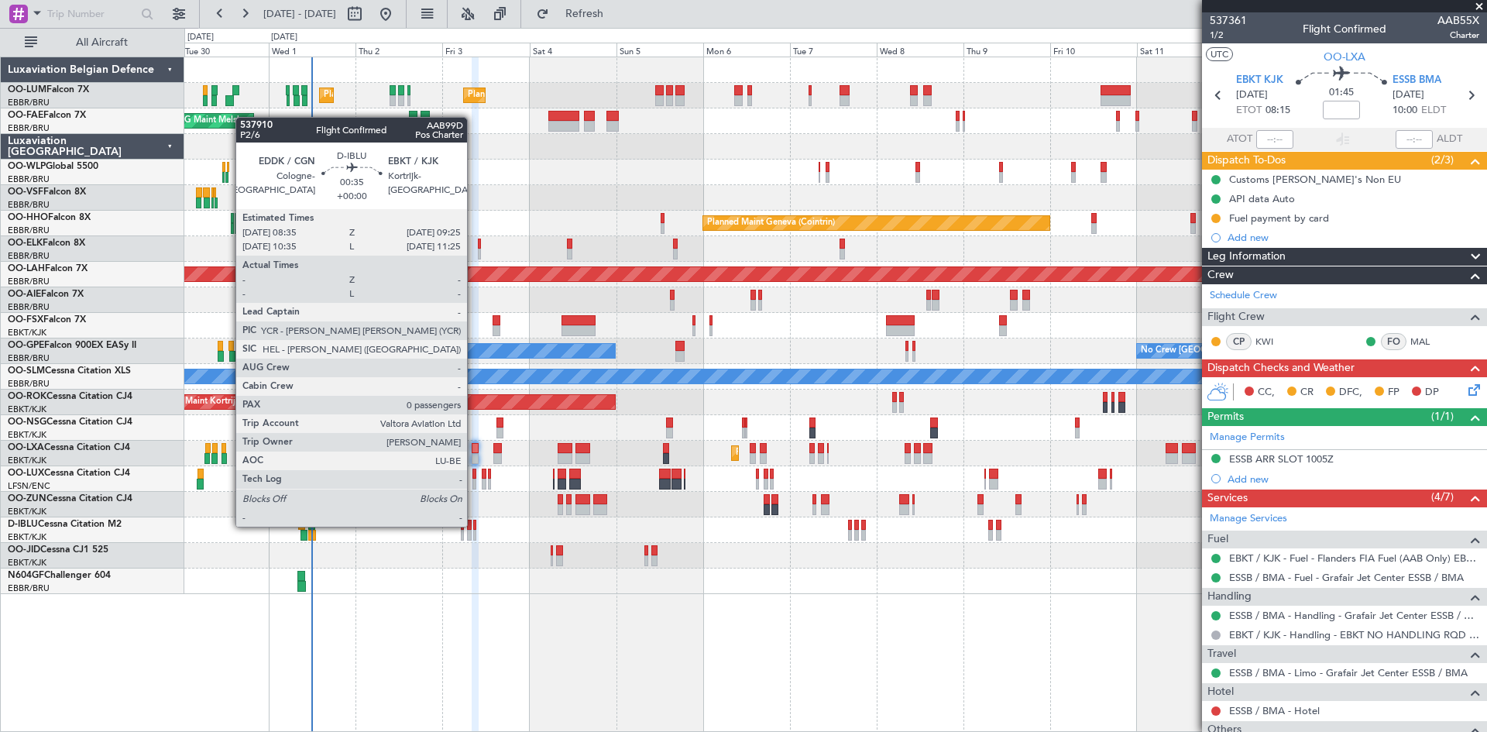
click at [474, 525] on div at bounding box center [474, 525] width 3 height 11
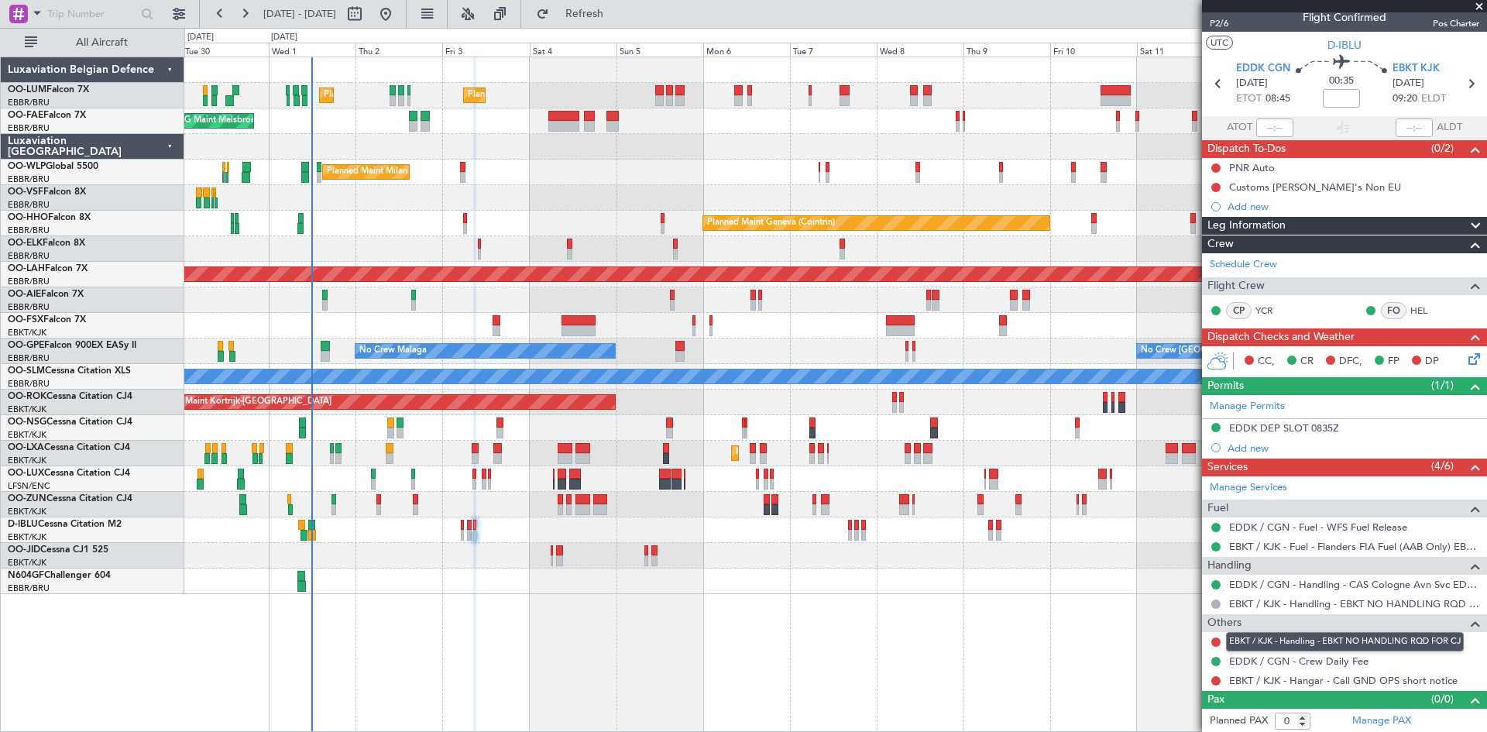
scroll to position [13, 0]
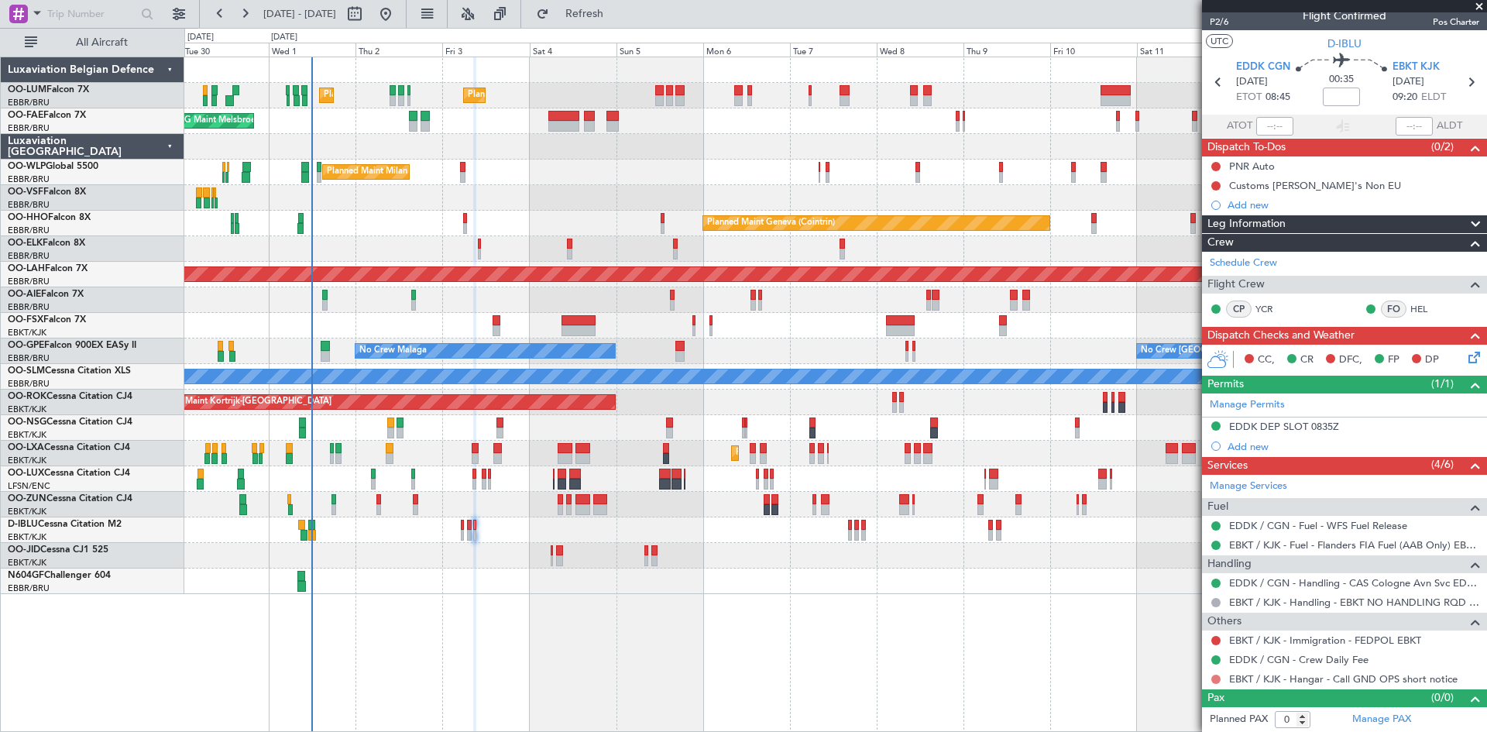
click at [1215, 679] on button at bounding box center [1216, 679] width 9 height 9
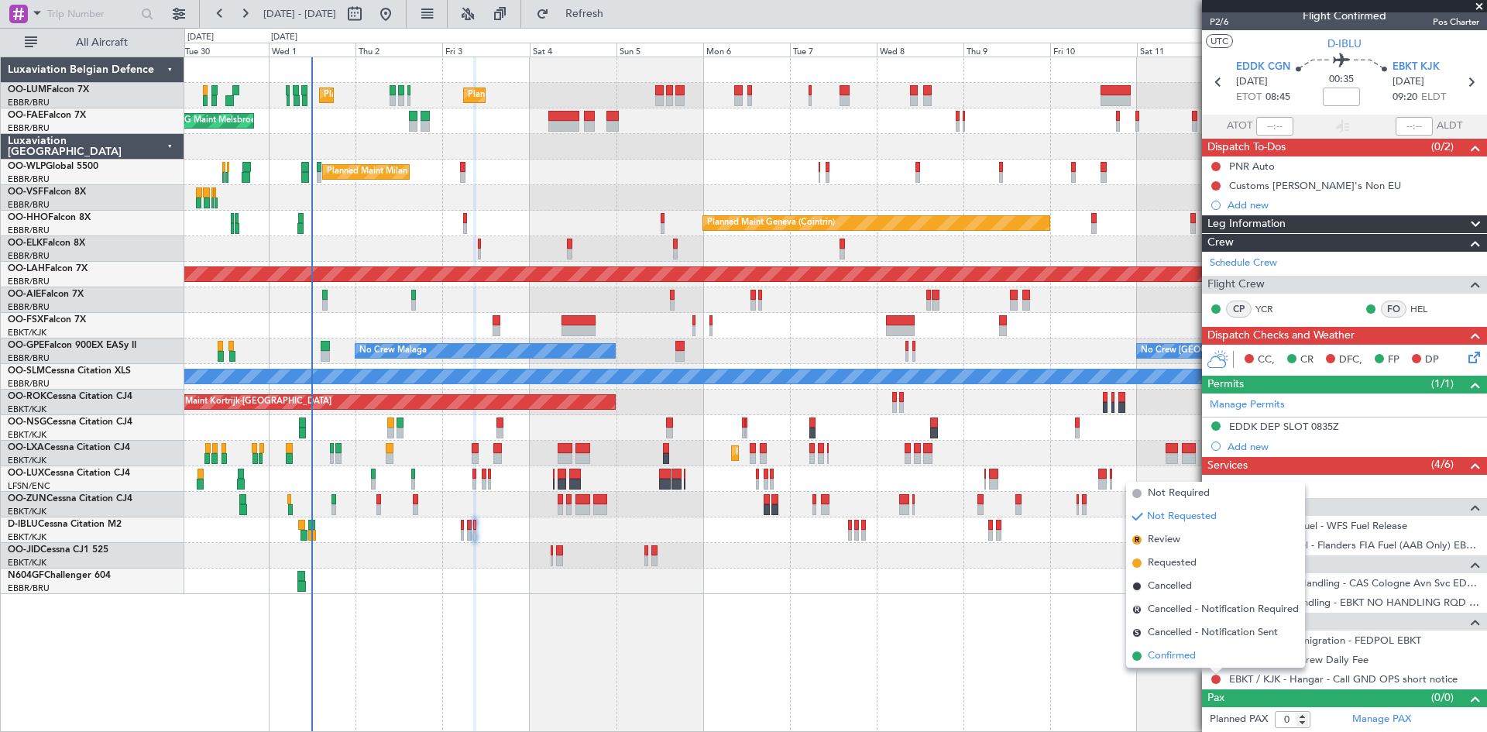
click at [1168, 657] on span "Confirmed" at bounding box center [1172, 655] width 48 height 15
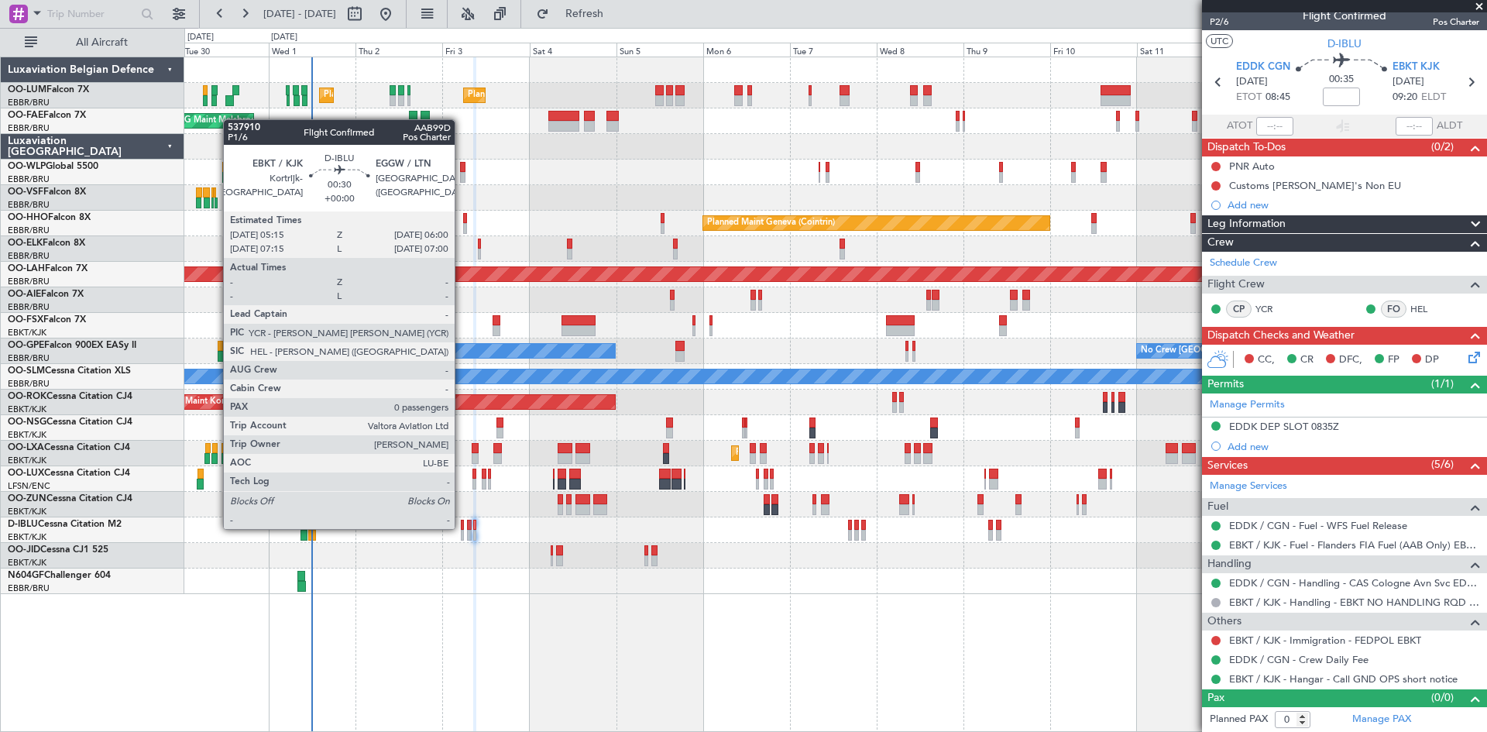
click at [462, 528] on div at bounding box center [462, 525] width 3 height 11
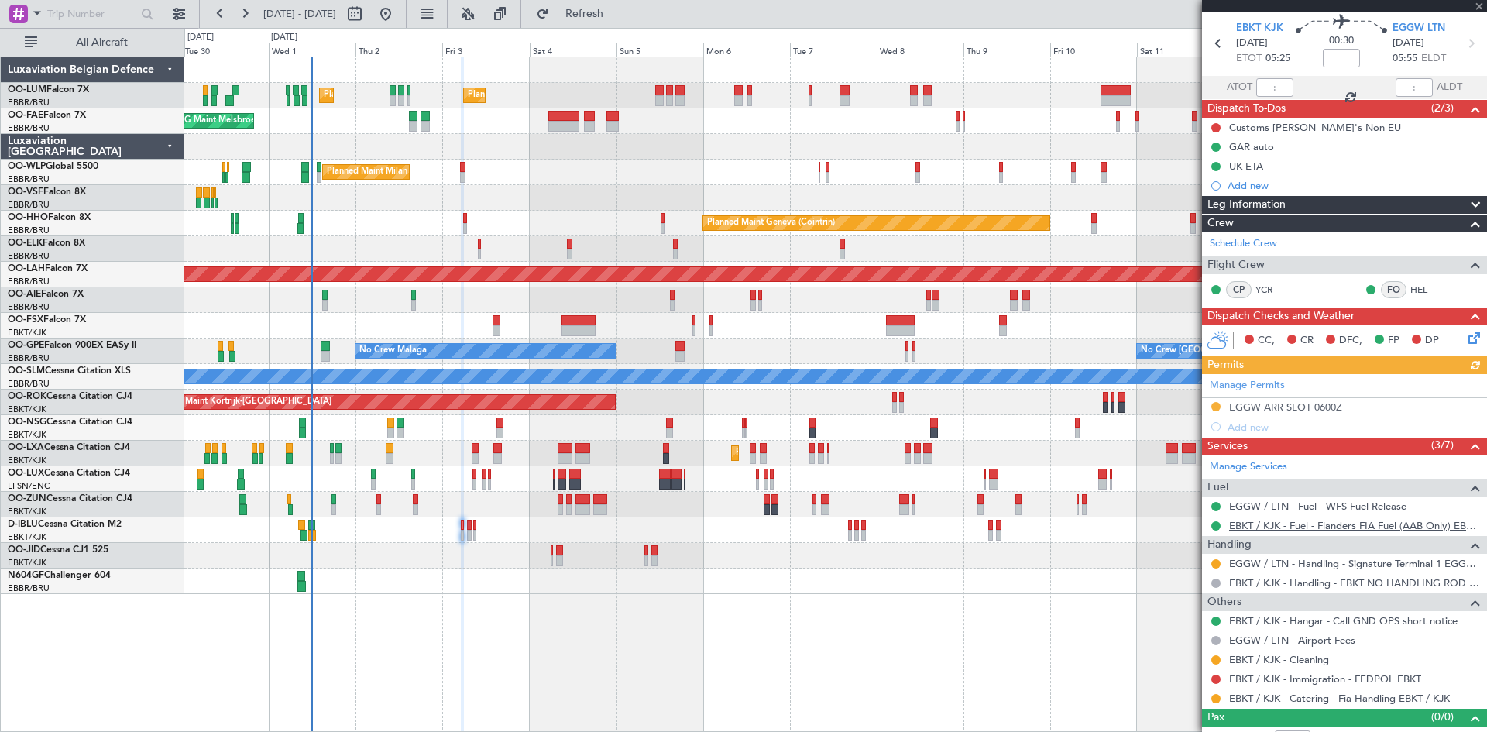
scroll to position [71, 0]
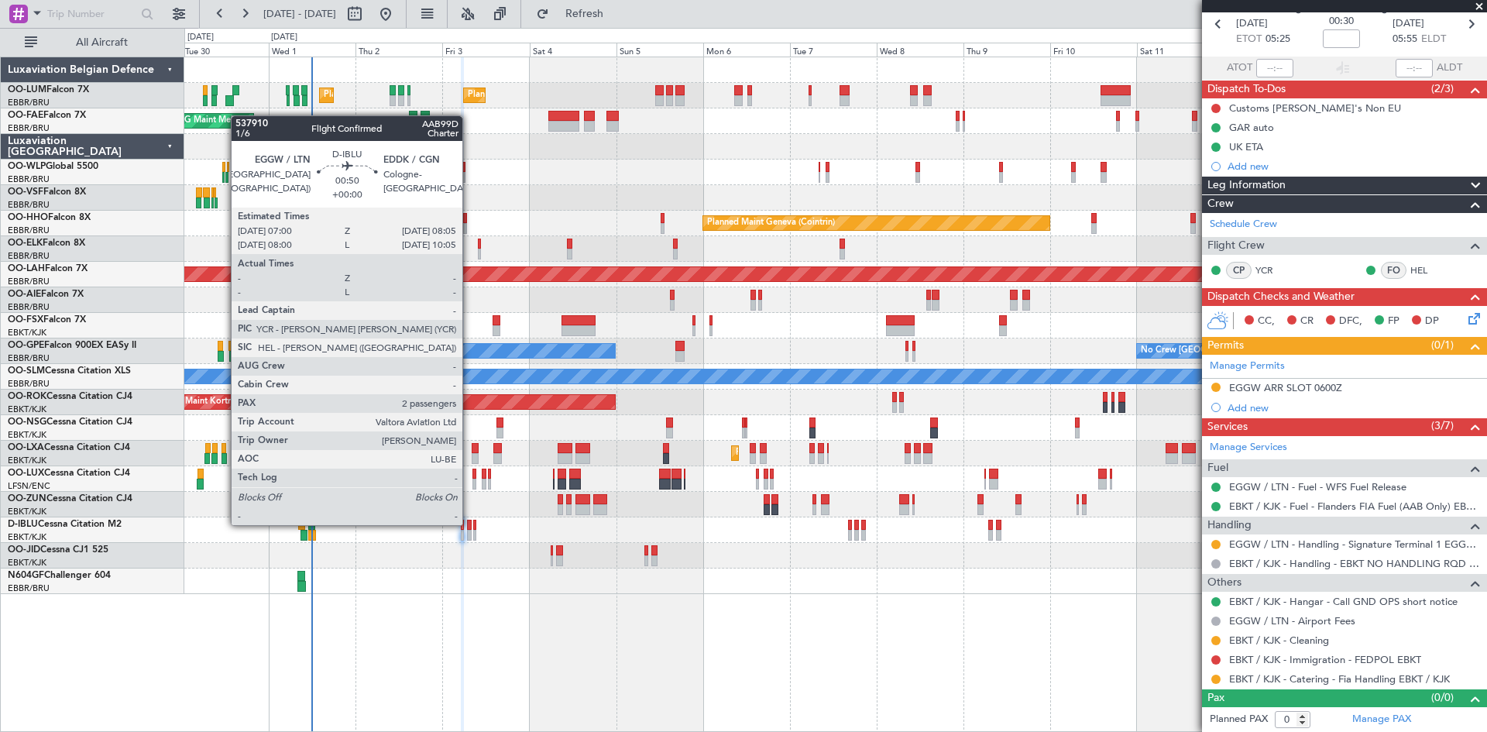
click at [469, 524] on div at bounding box center [469, 525] width 5 height 11
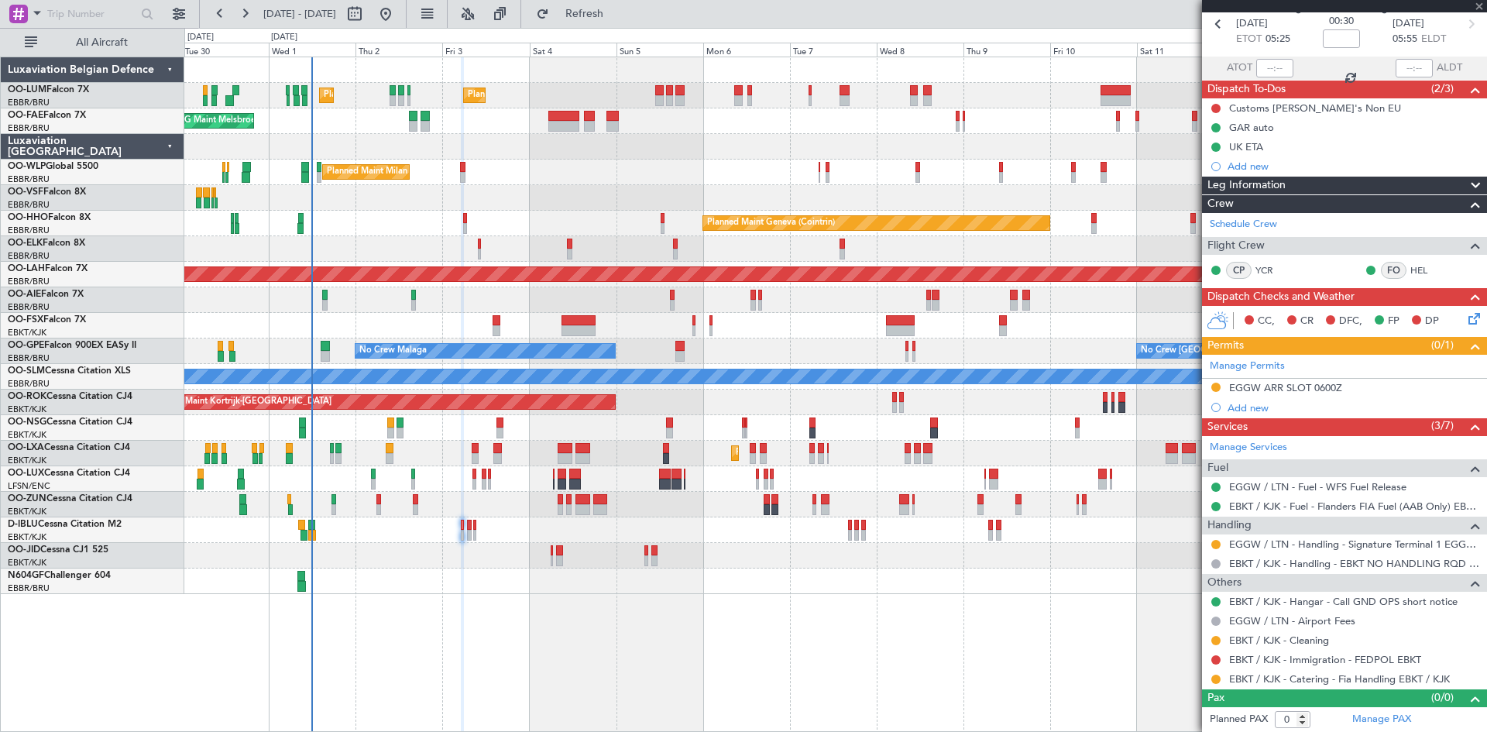
type input "2"
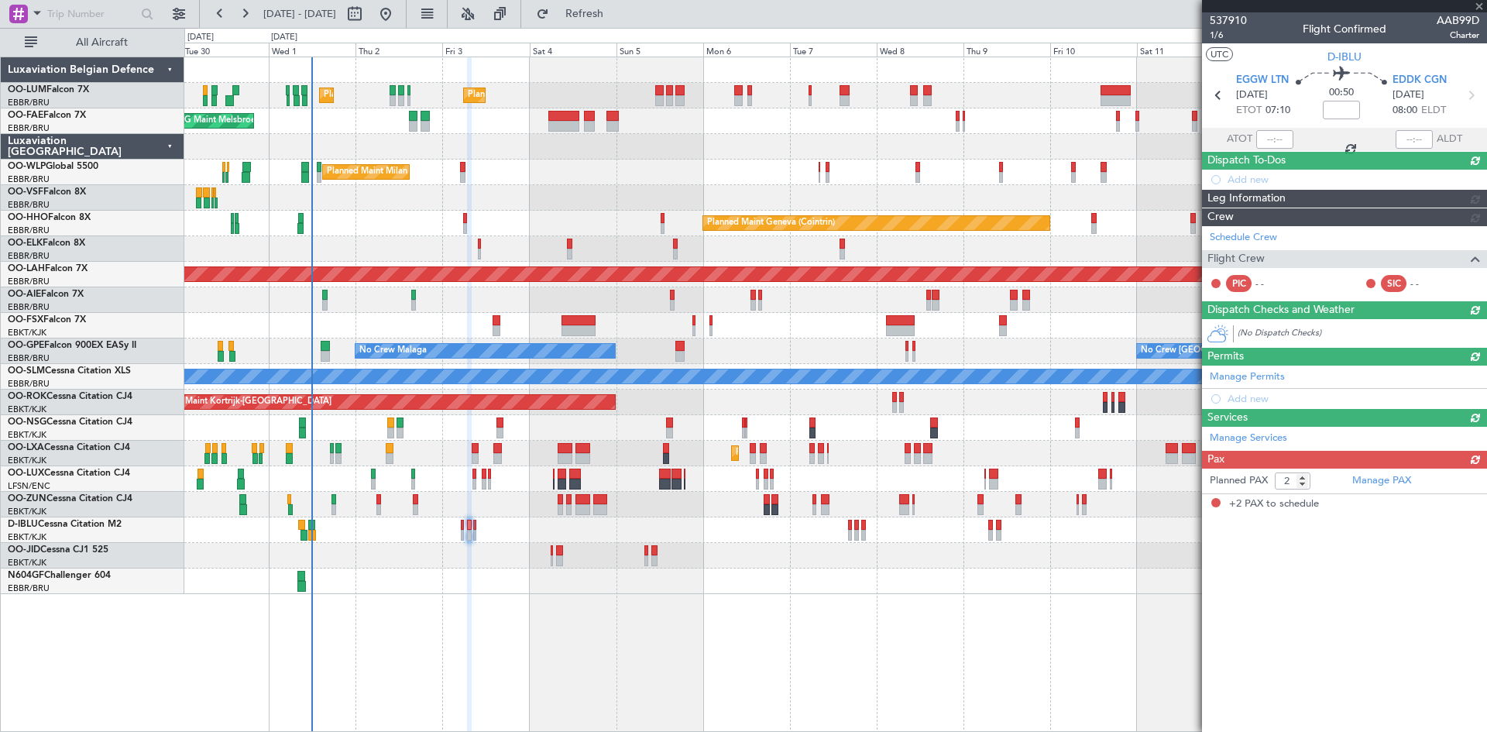
scroll to position [0, 0]
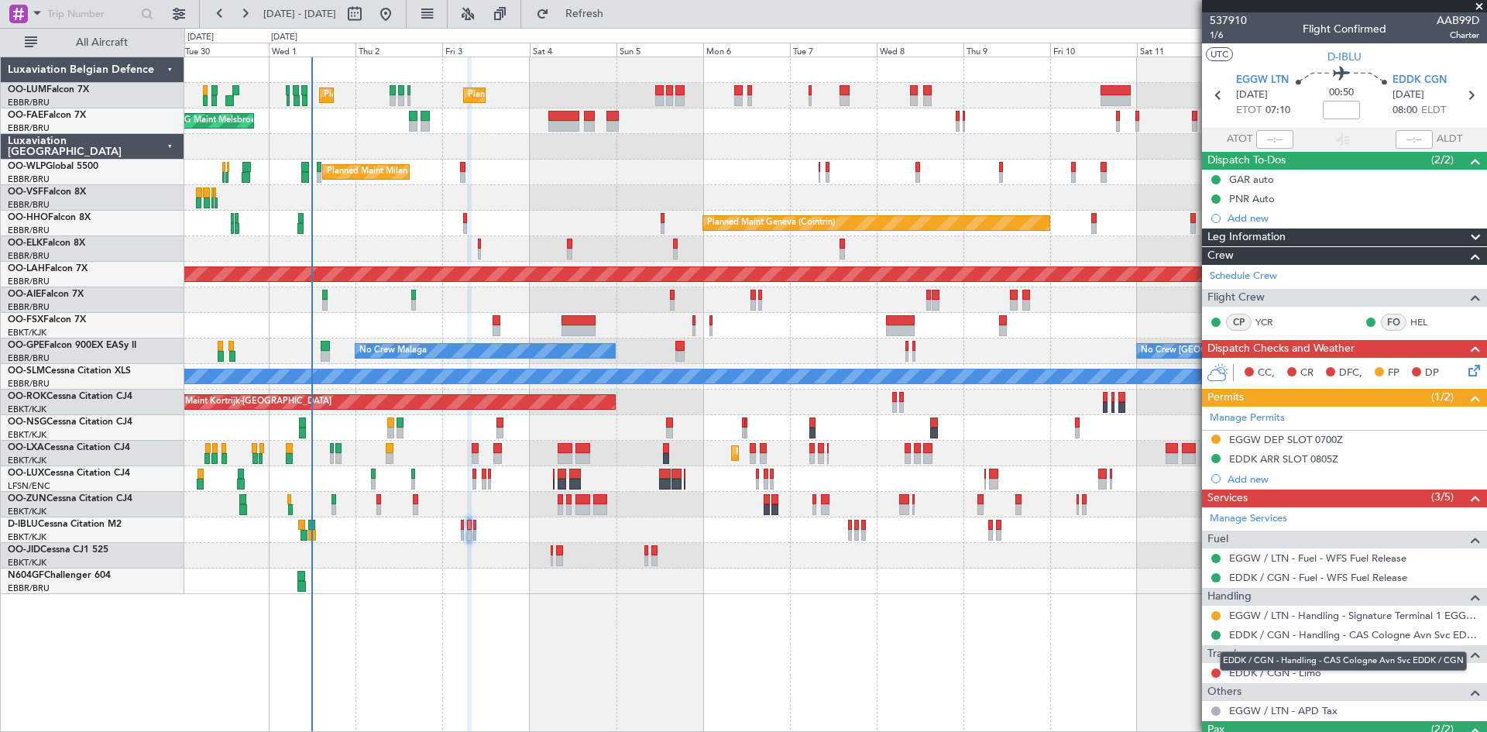
click at [1293, 672] on mat-tooltip-component "EDDK / CGN - Handling - CAS Cologne Avn Svc EDDK / CGN" at bounding box center [1343, 661] width 269 height 41
click at [1257, 672] on link "EDDK / CGN - Limo" at bounding box center [1275, 672] width 92 height 13
click at [1274, 670] on link "EDDK / CGN - Limo" at bounding box center [1275, 672] width 92 height 13
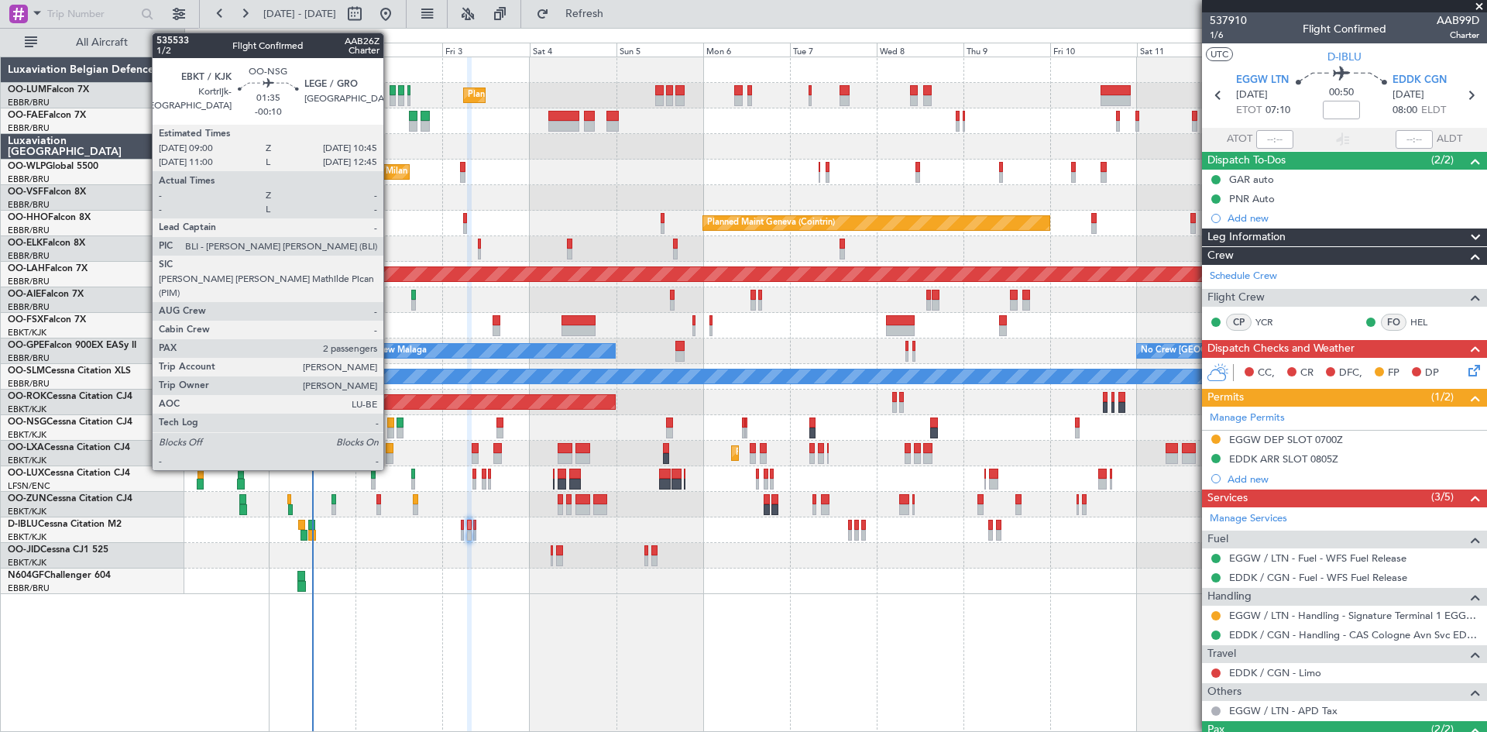
click at [390, 421] on div at bounding box center [390, 423] width 7 height 11
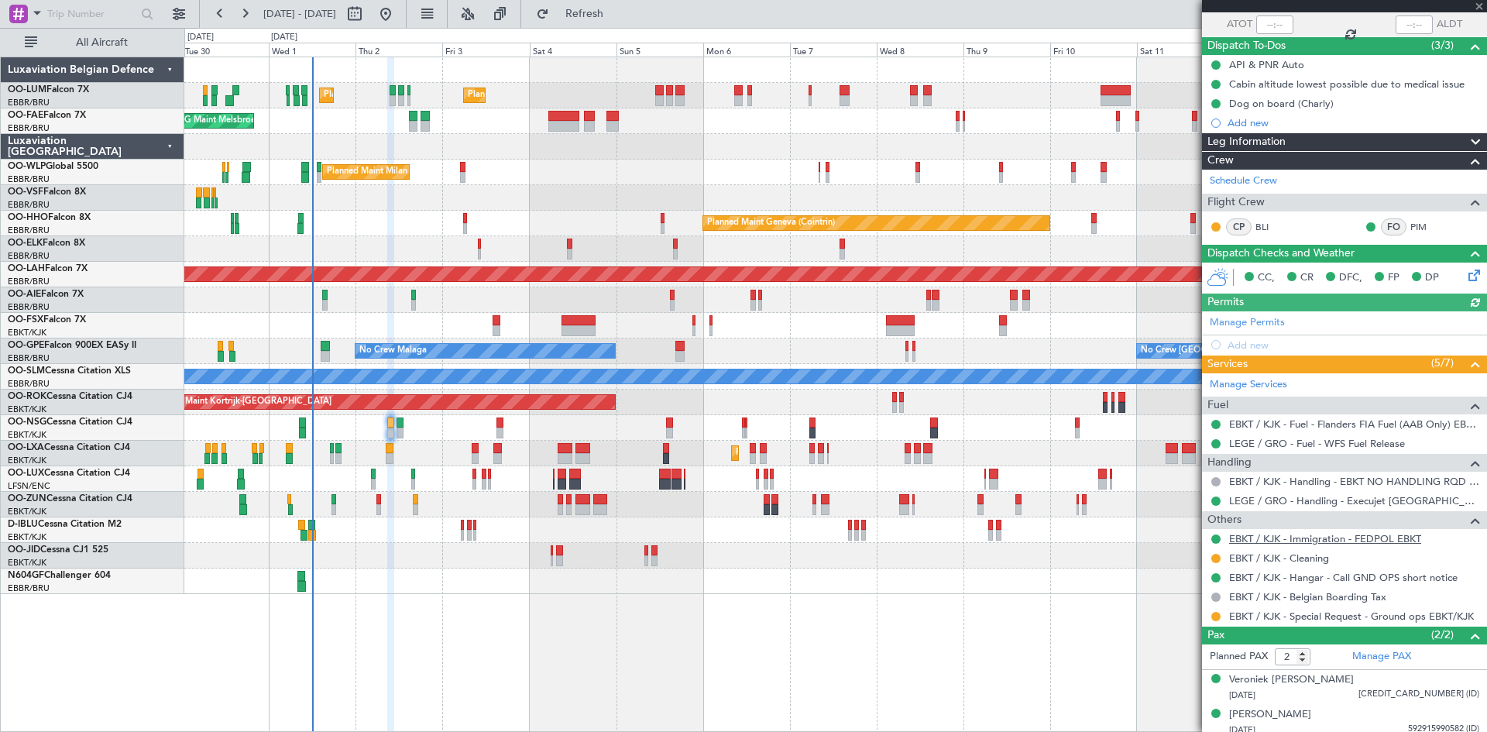
scroll to position [122, 0]
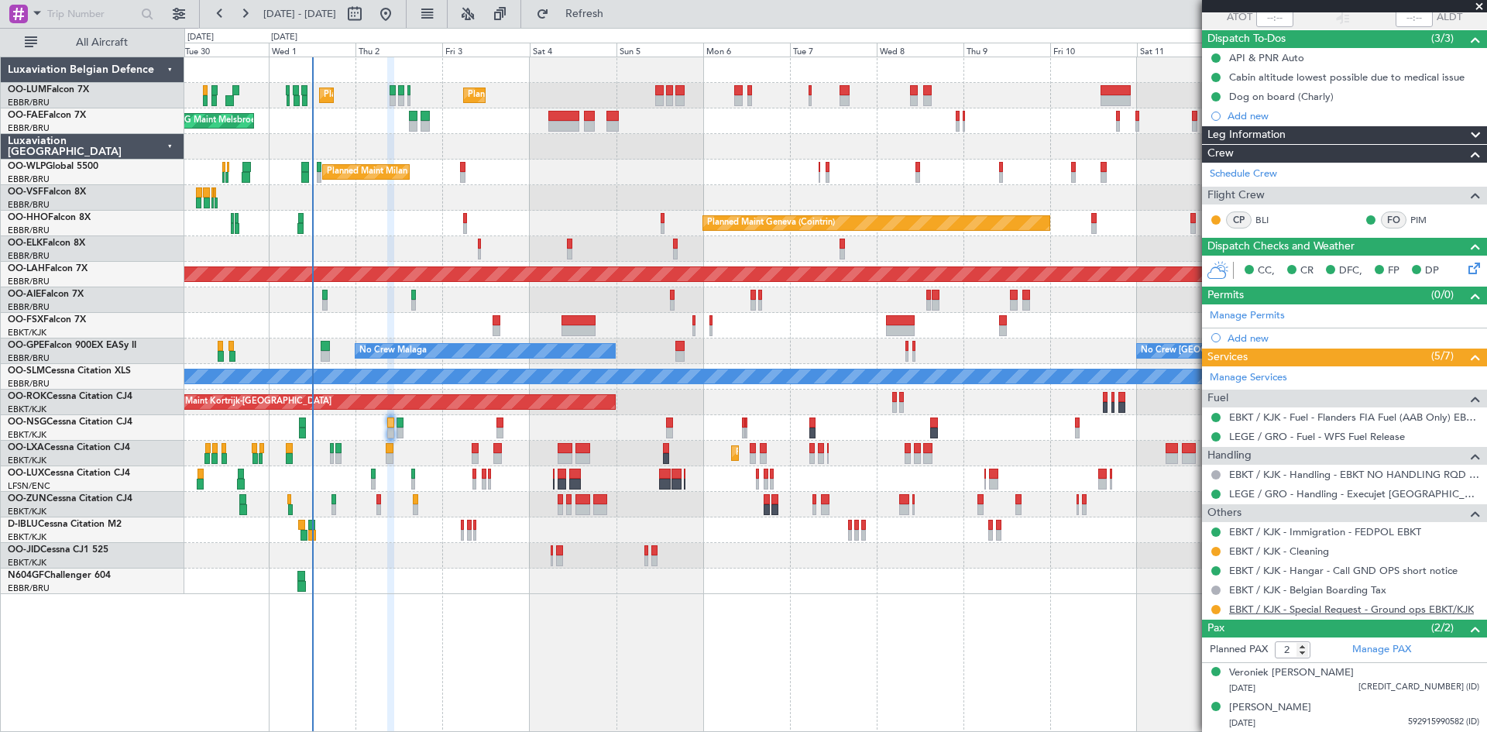
click at [1415, 614] on link "EBKT / KJK - Special Request - Ground ops EBKT/KJK" at bounding box center [1351, 609] width 245 height 13
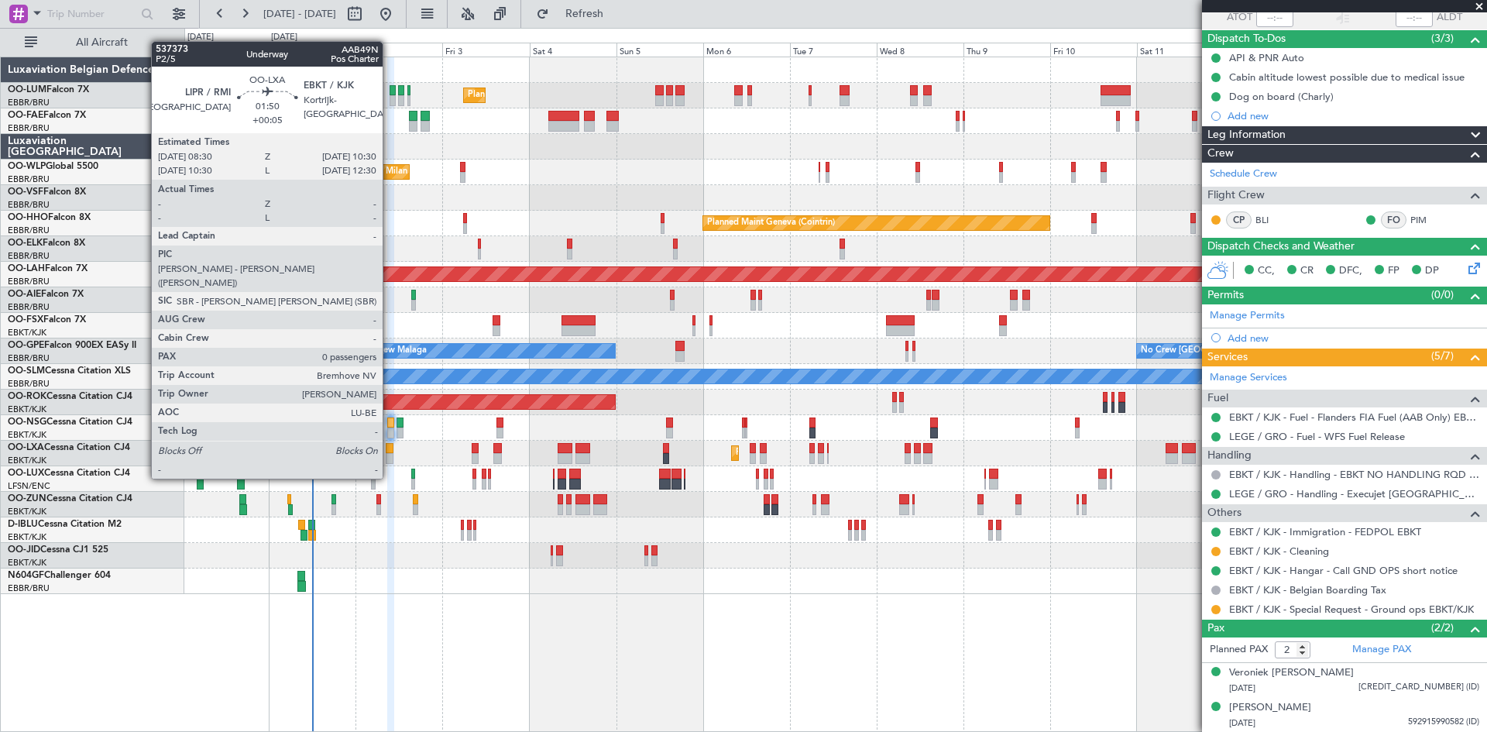
click at [390, 449] on div at bounding box center [390, 448] width 8 height 11
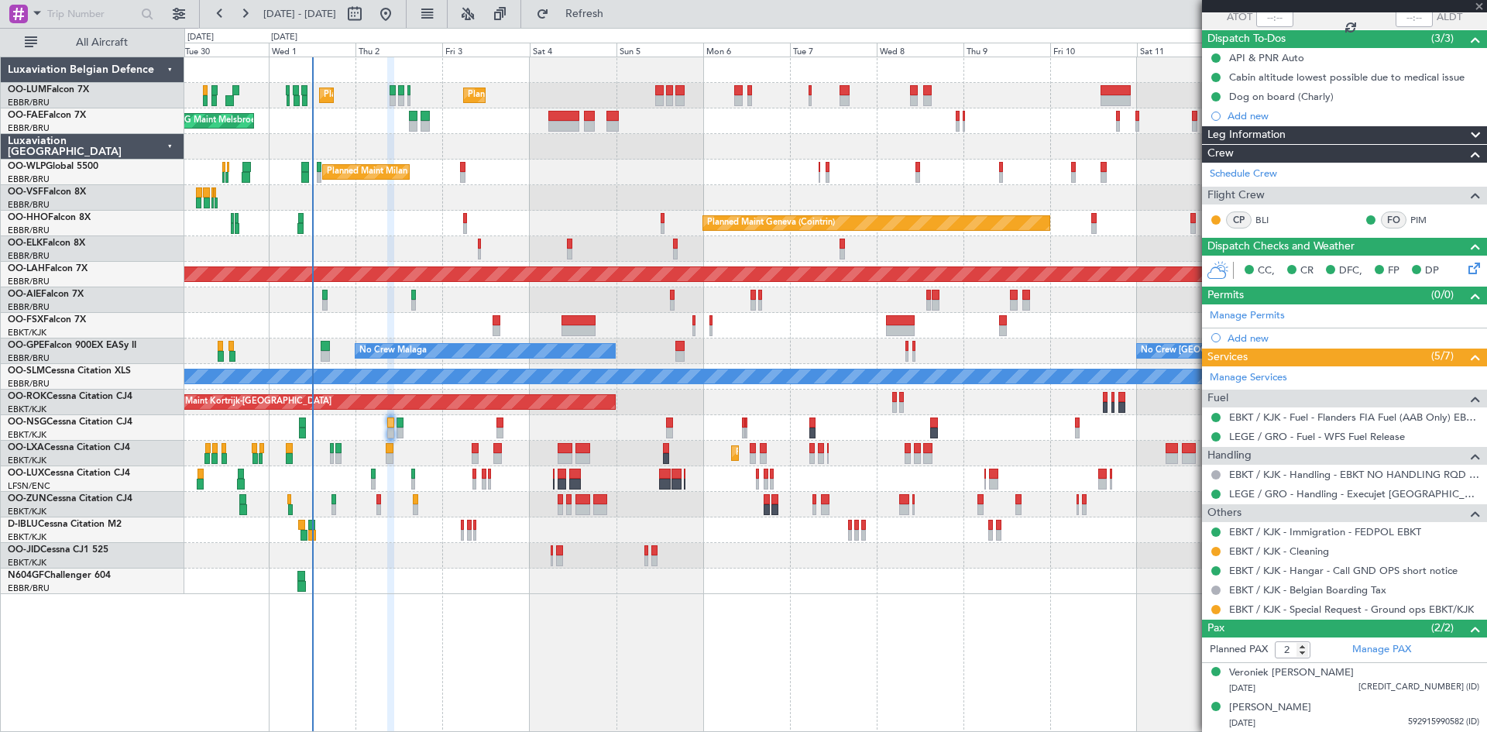
type input "+00:05"
type input "0"
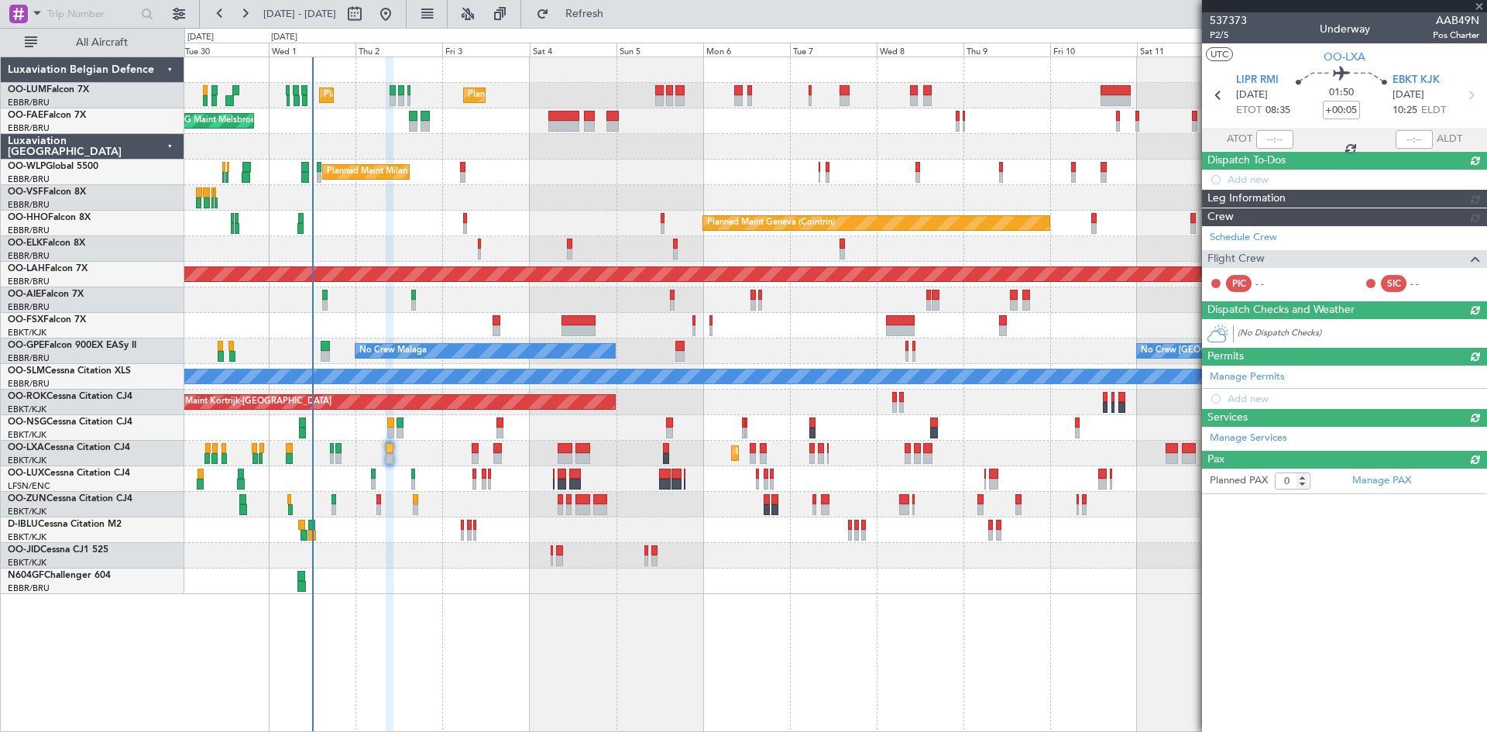
scroll to position [0, 0]
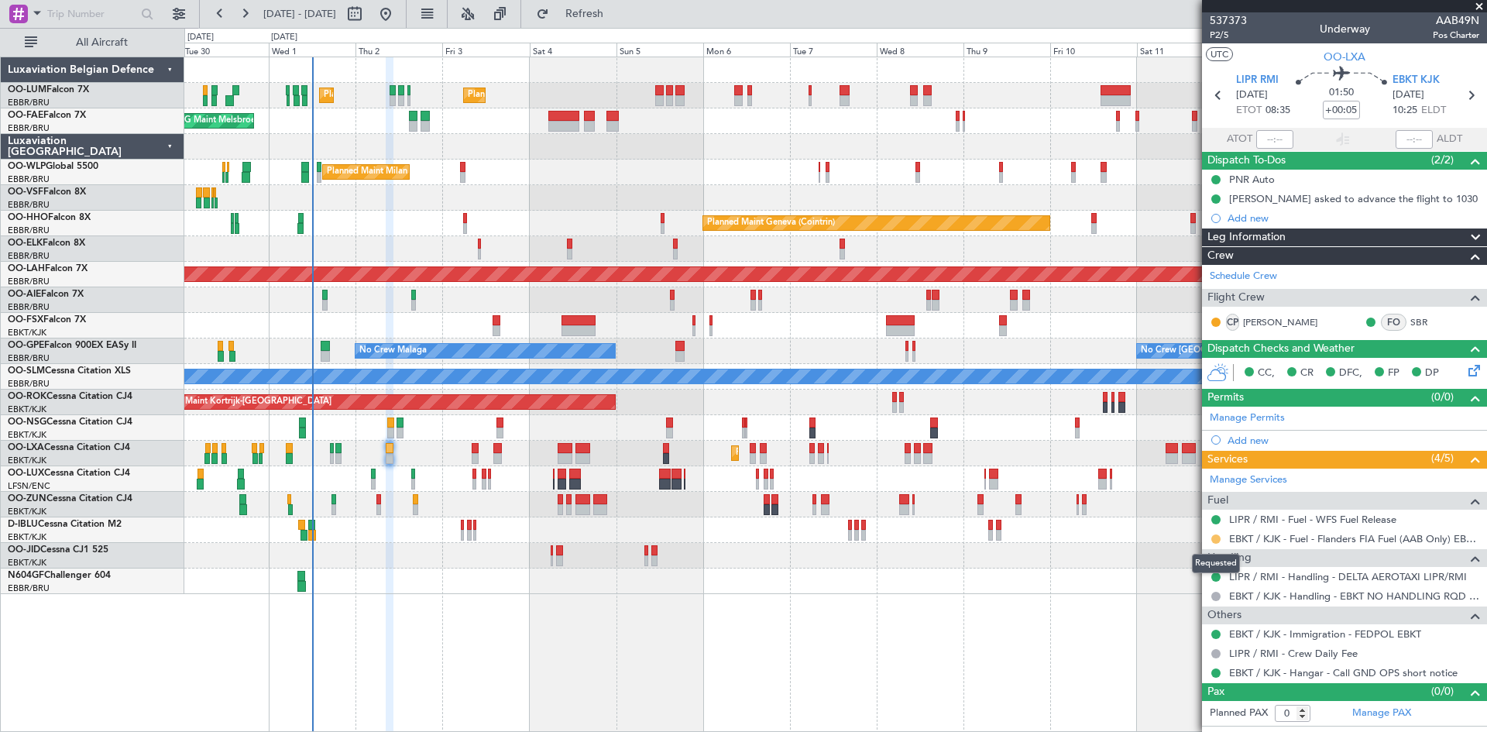
click at [1219, 538] on button at bounding box center [1216, 539] width 9 height 9
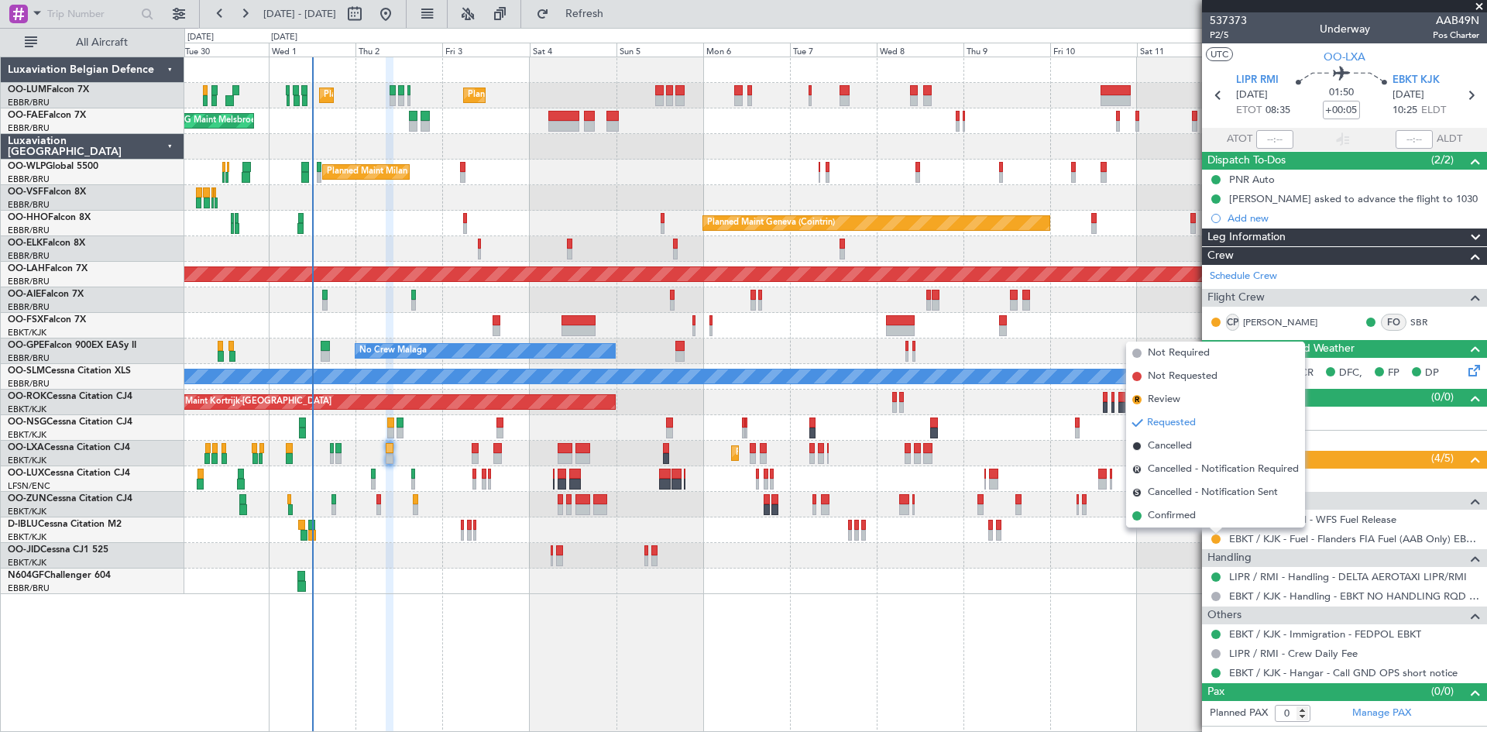
click at [1193, 514] on span "Confirmed" at bounding box center [1172, 515] width 48 height 15
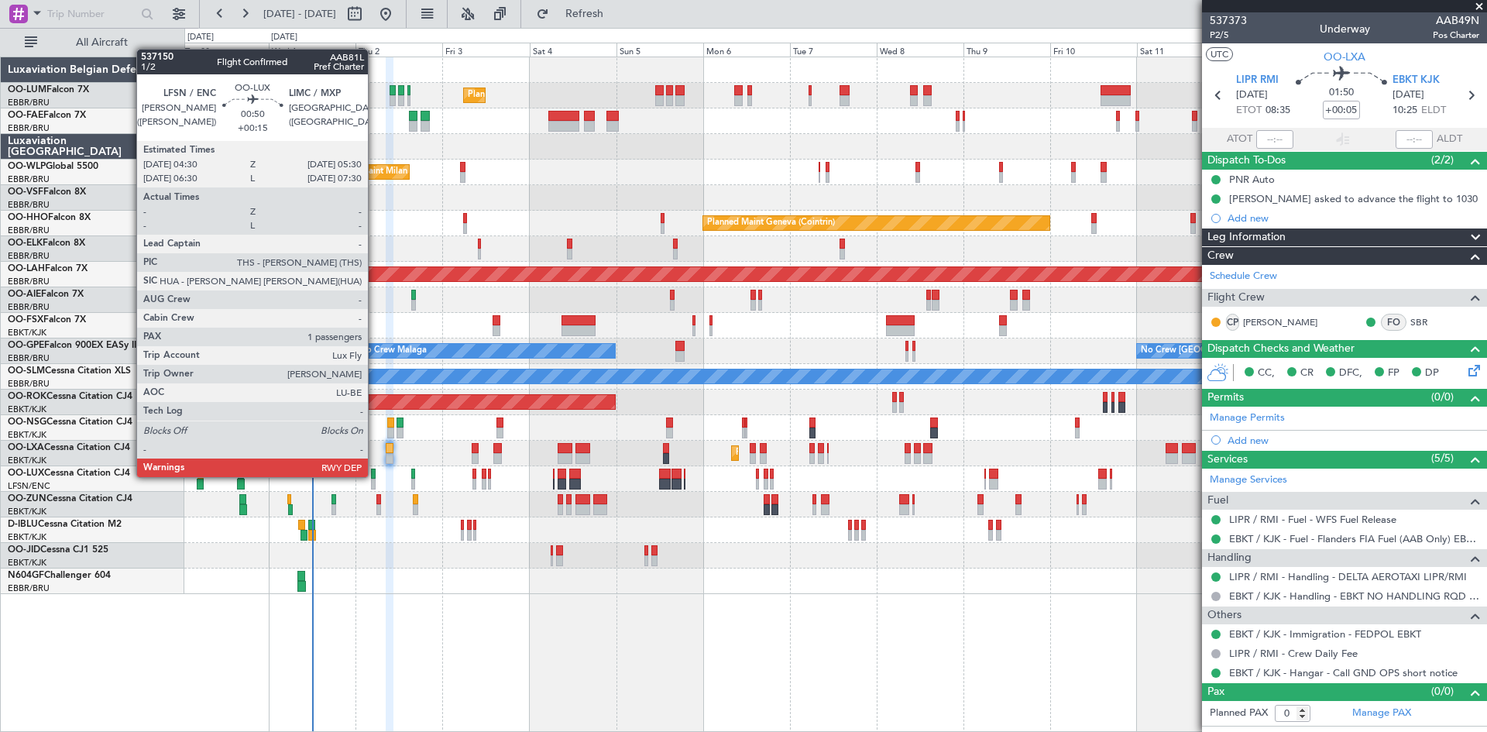
click at [375, 476] on div at bounding box center [373, 474] width 4 height 11
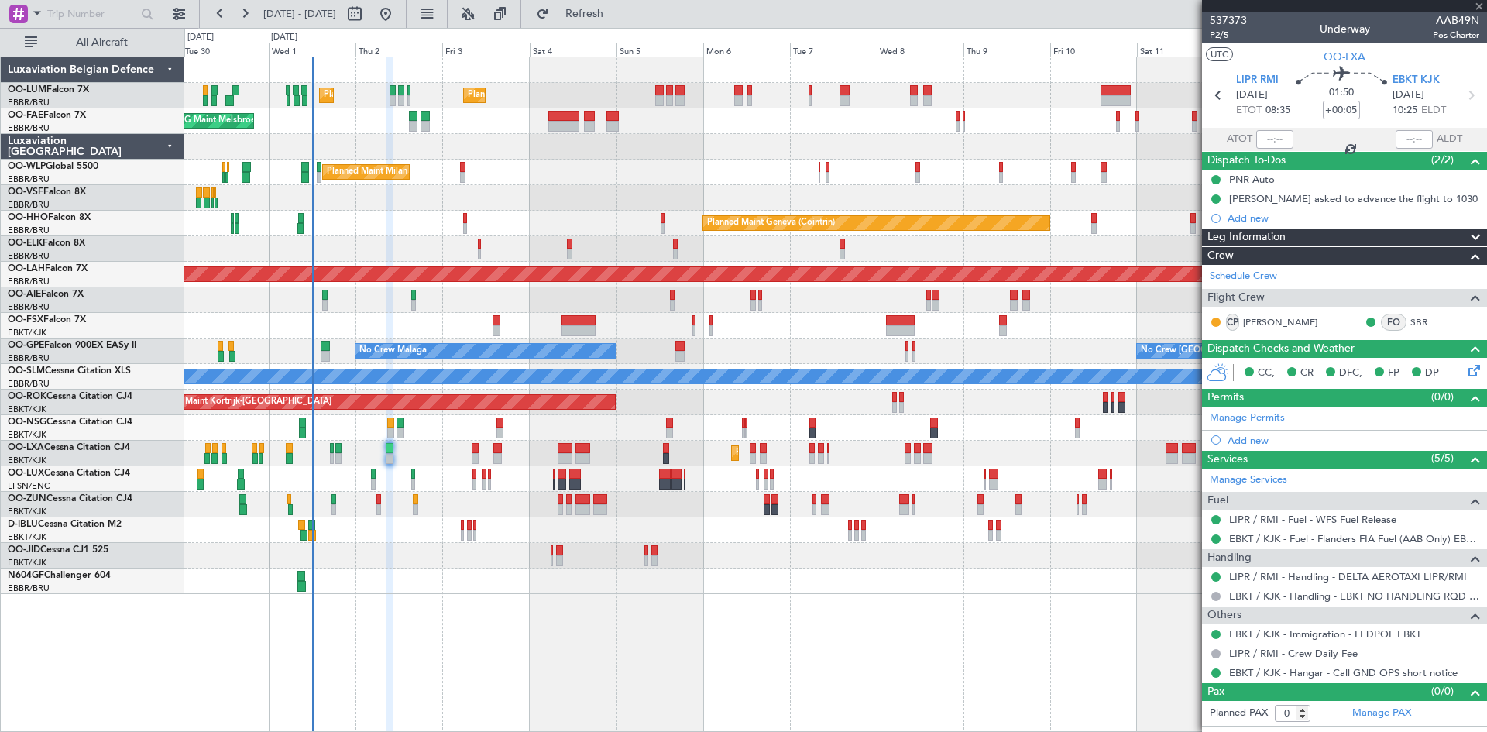
type input "+00:15"
type input "1"
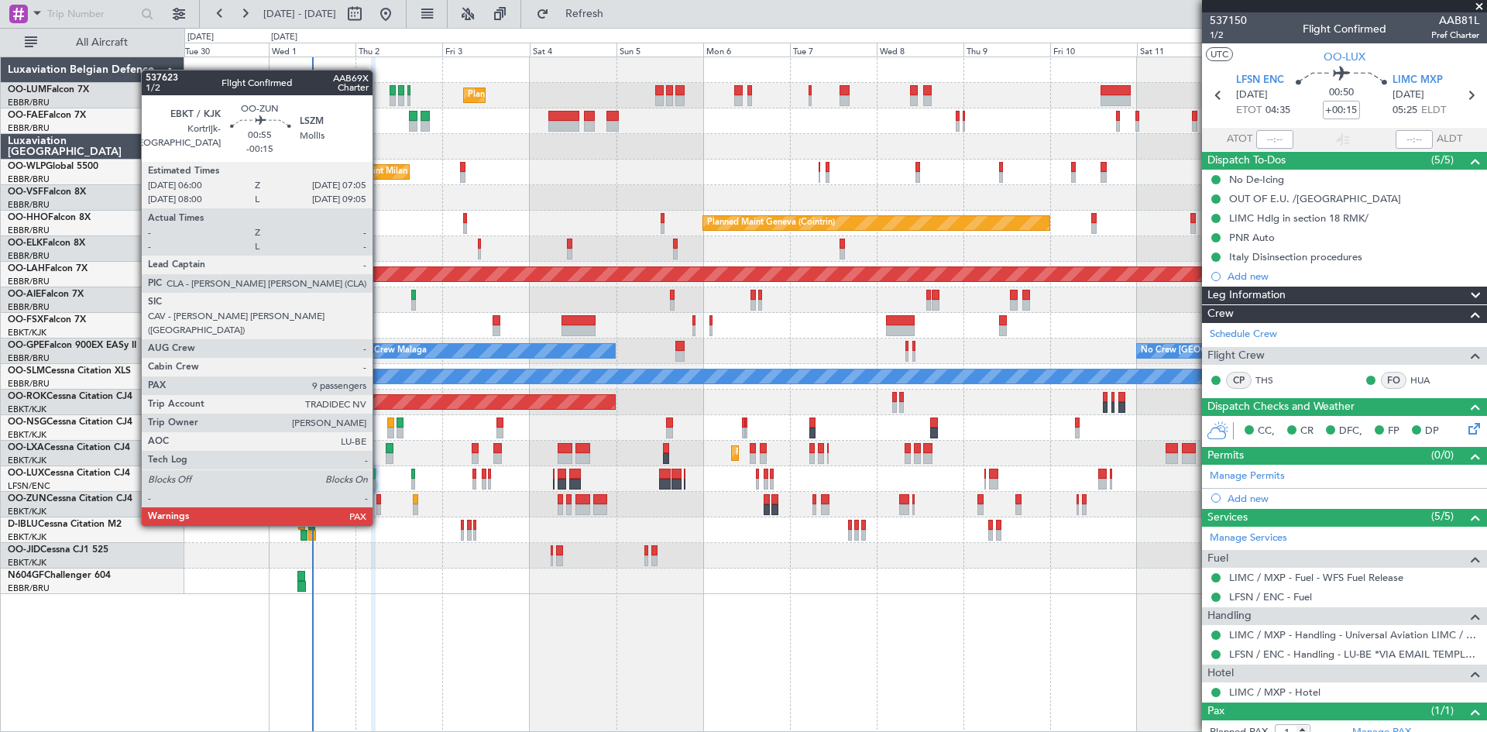
click at [380, 497] on div at bounding box center [378, 499] width 5 height 11
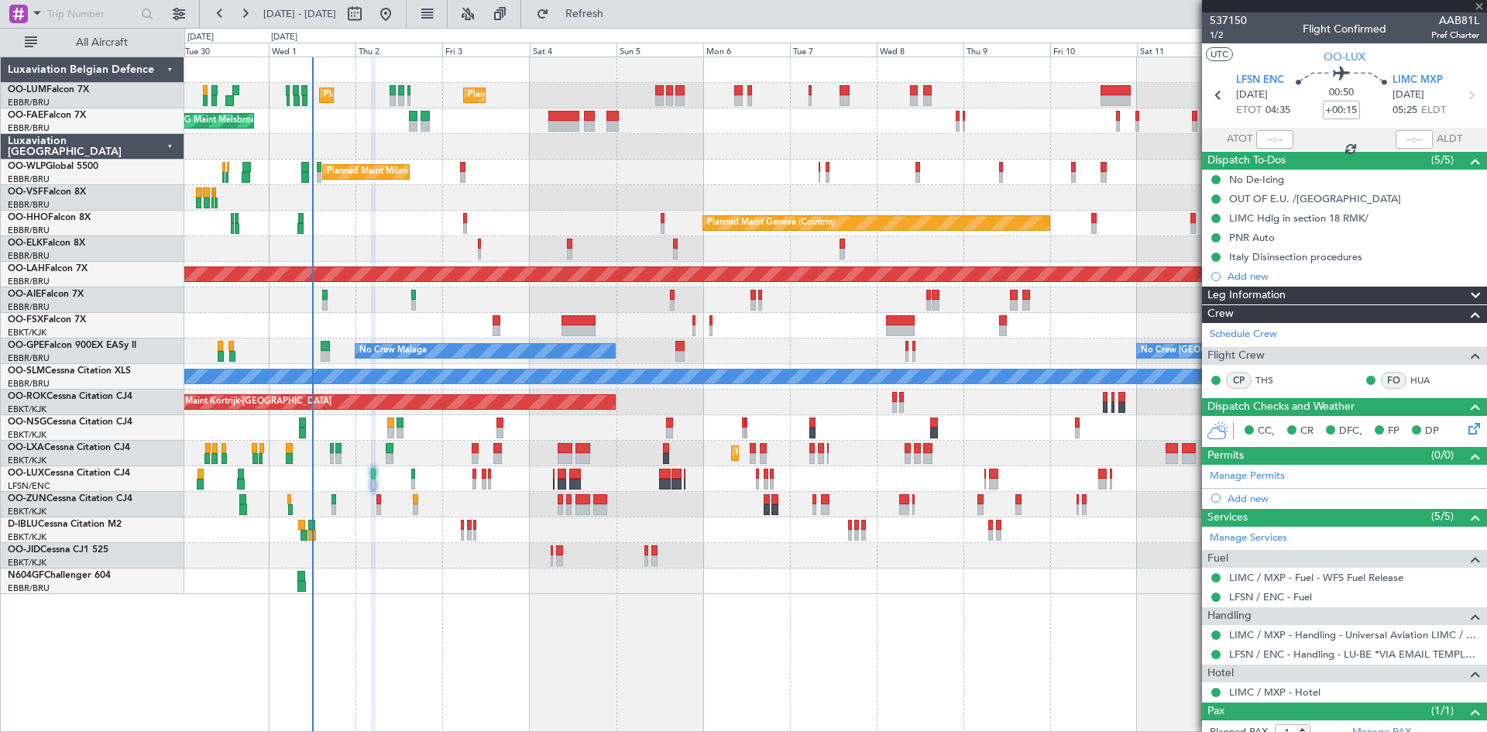
type input "-00:15"
type input "9"
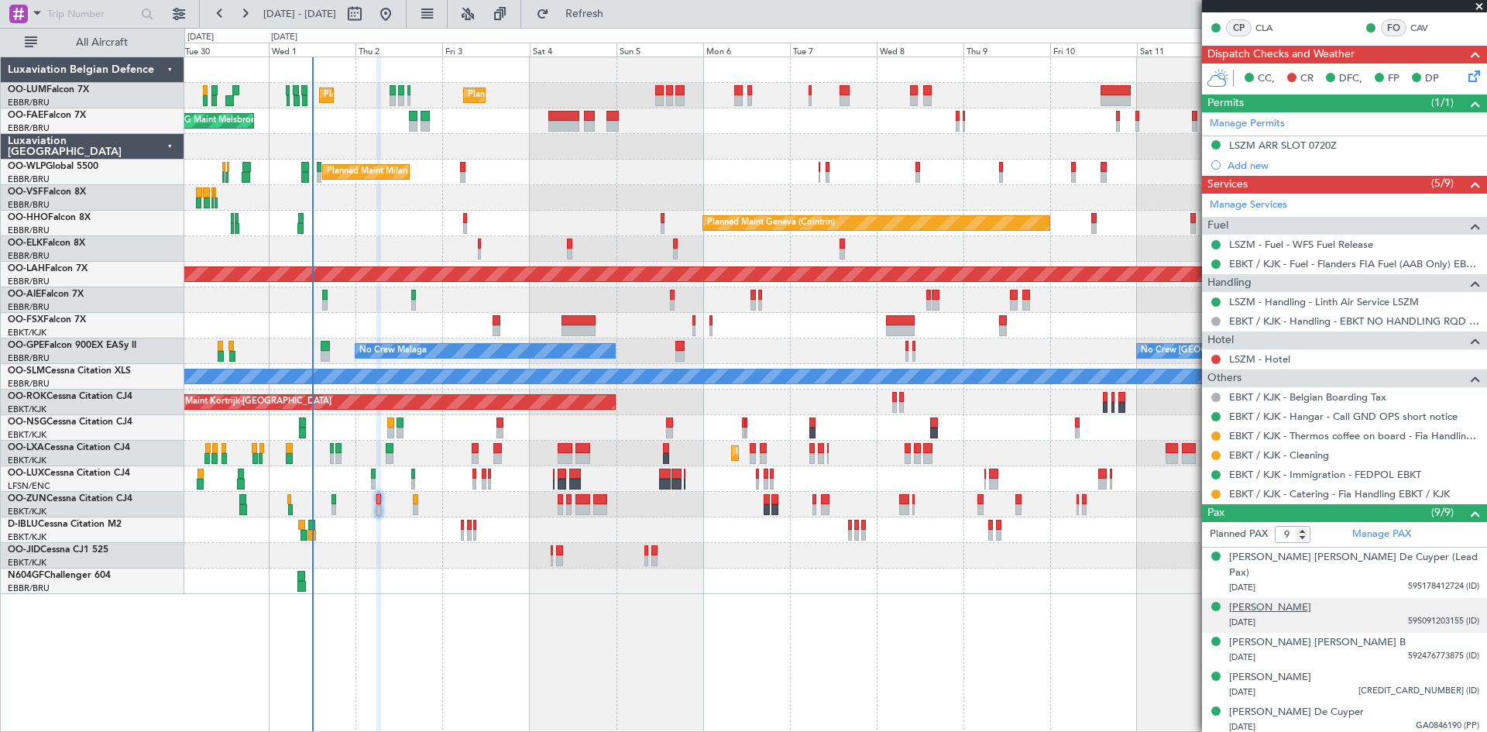
scroll to position [387, 0]
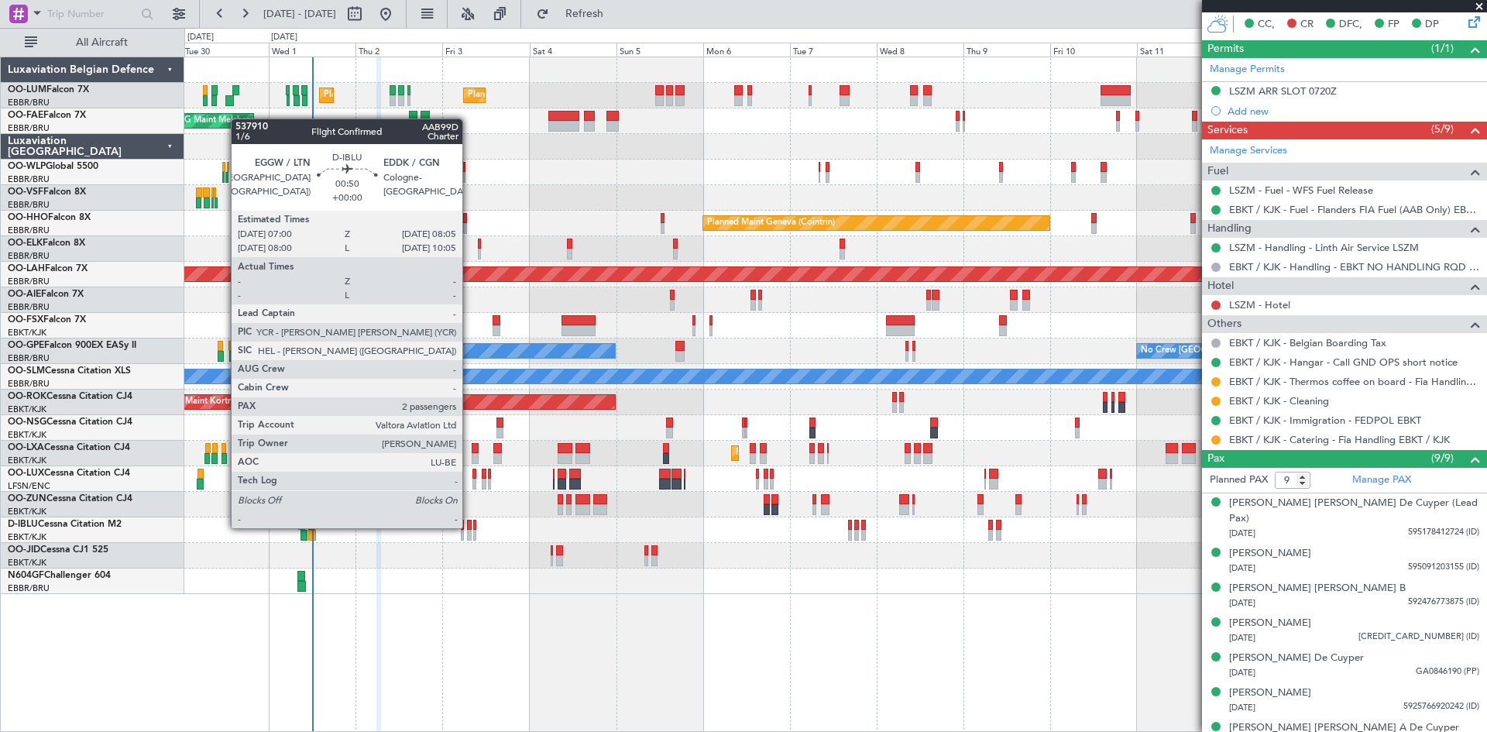
click at [469, 527] on div at bounding box center [469, 525] width 5 height 11
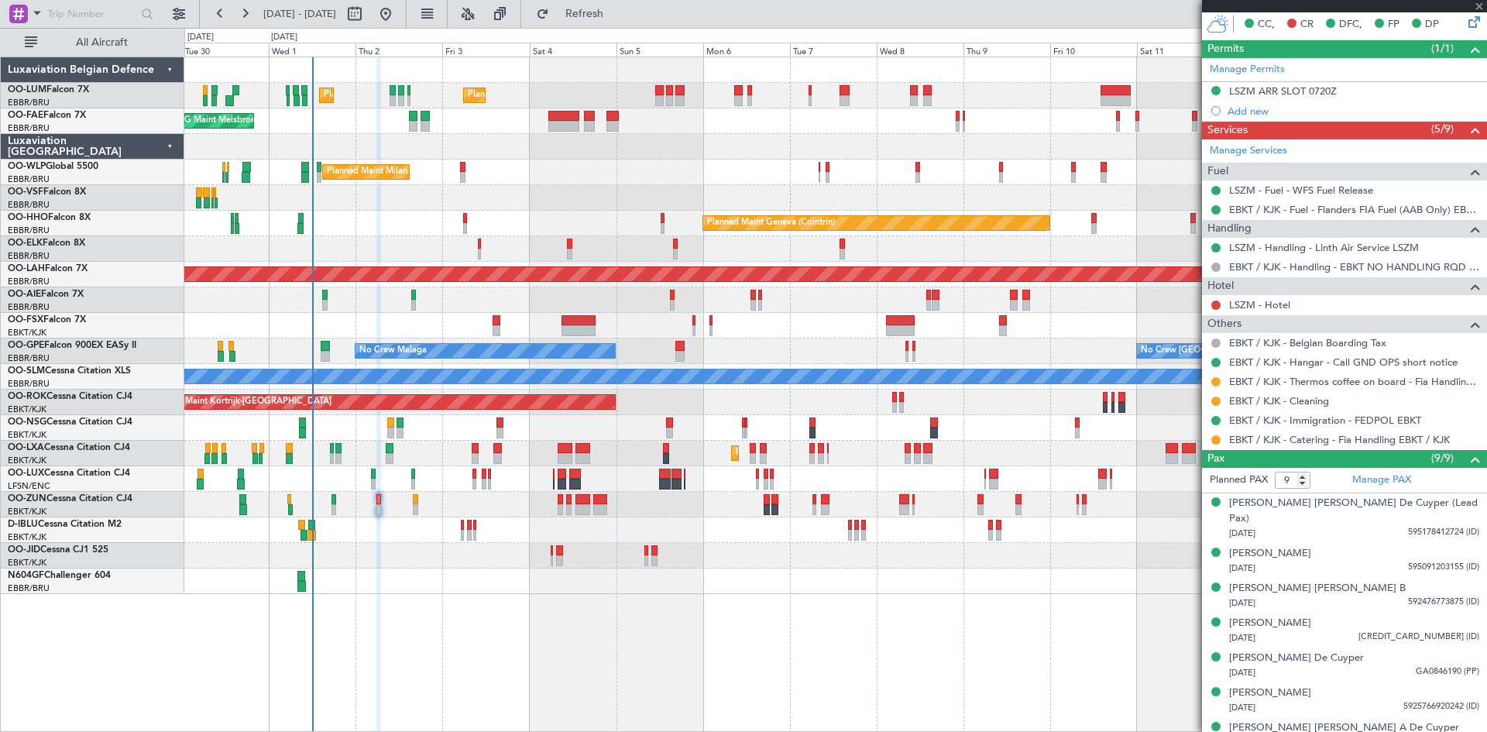
type input "2"
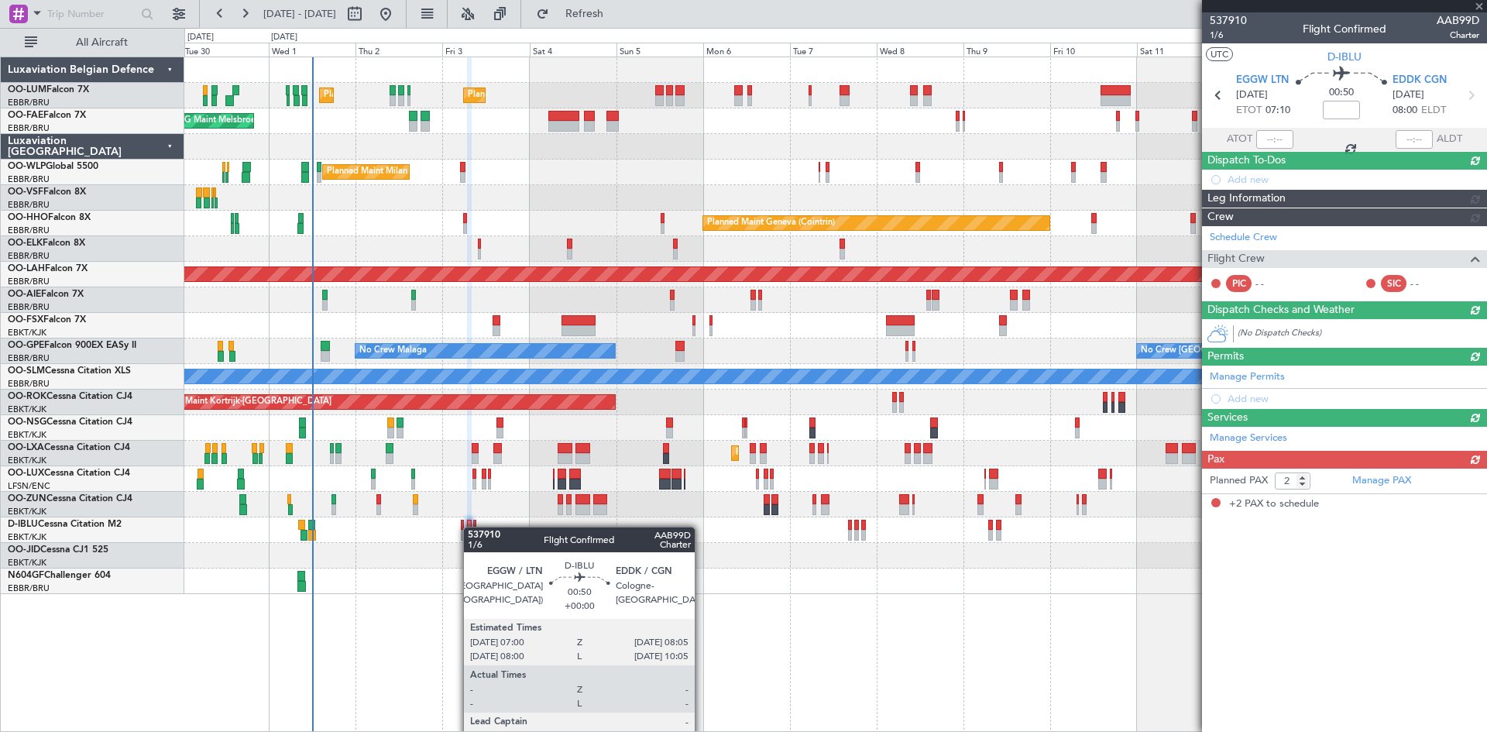
scroll to position [0, 0]
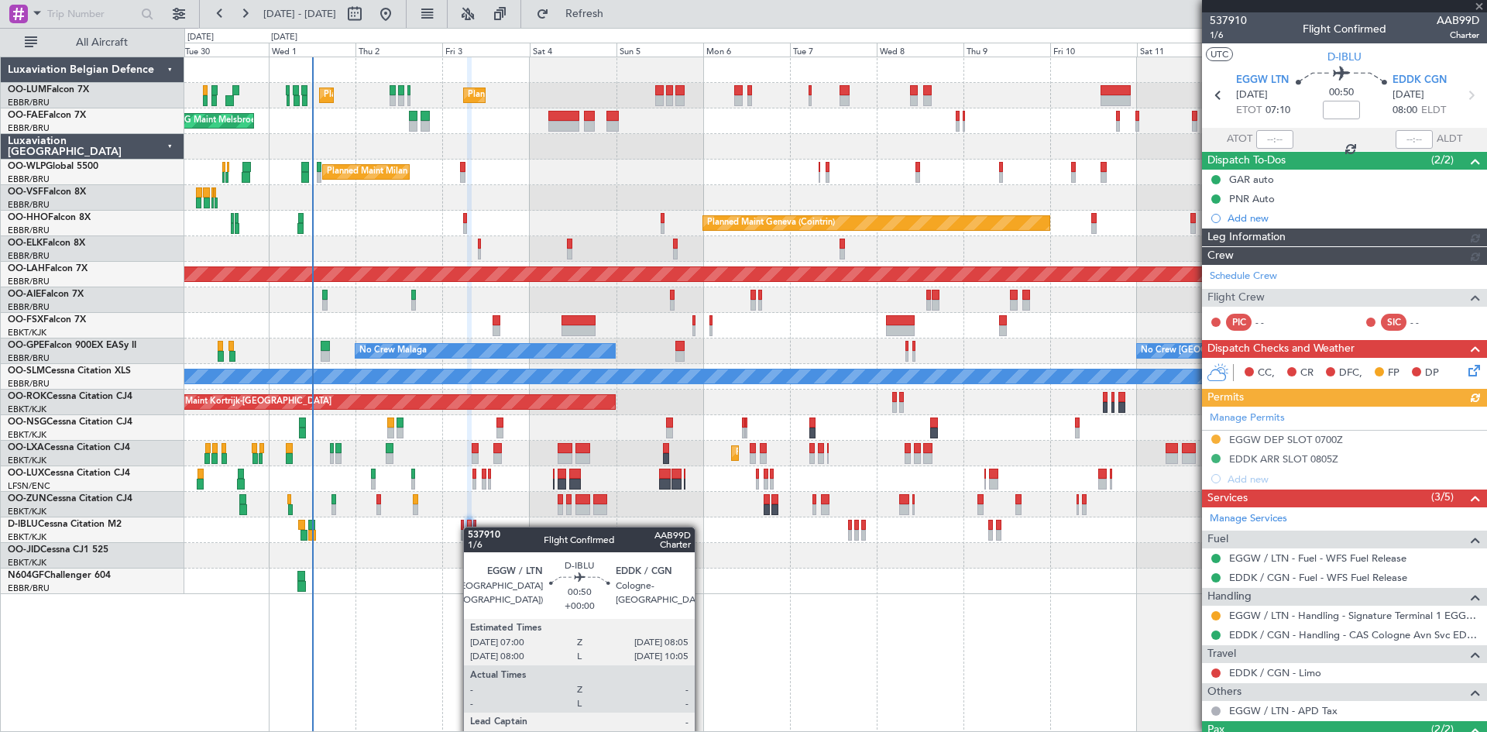
click at [768, 517] on div "Planned Maint [GEOGRAPHIC_DATA] ([GEOGRAPHIC_DATA] National) Planned Maint [GEO…" at bounding box center [835, 325] width 1302 height 537
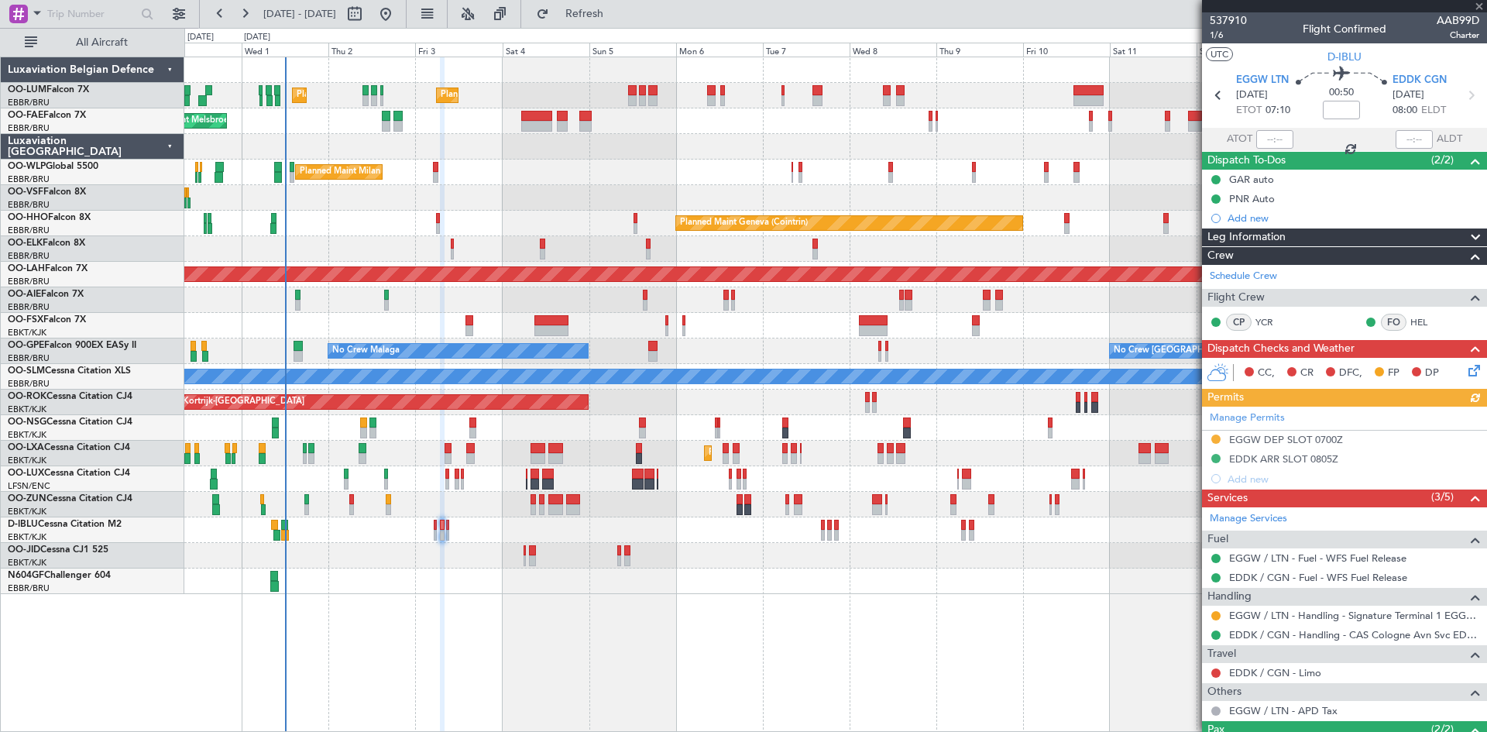
click at [656, 516] on div at bounding box center [835, 505] width 1302 height 26
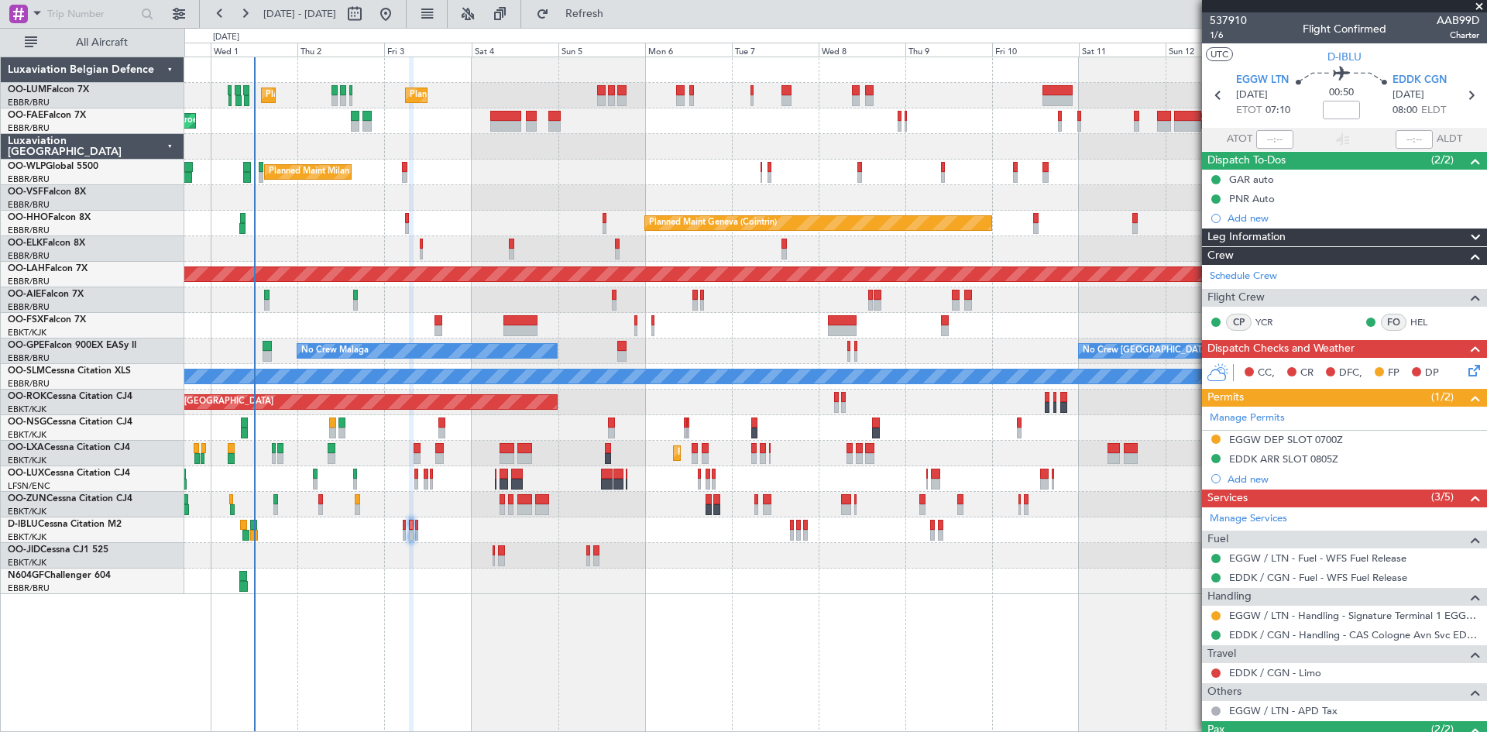
click at [802, 552] on div "Planned Maint Kortrijk-[GEOGRAPHIC_DATA]" at bounding box center [835, 556] width 1302 height 26
click at [317, 497] on div at bounding box center [835, 505] width 1302 height 26
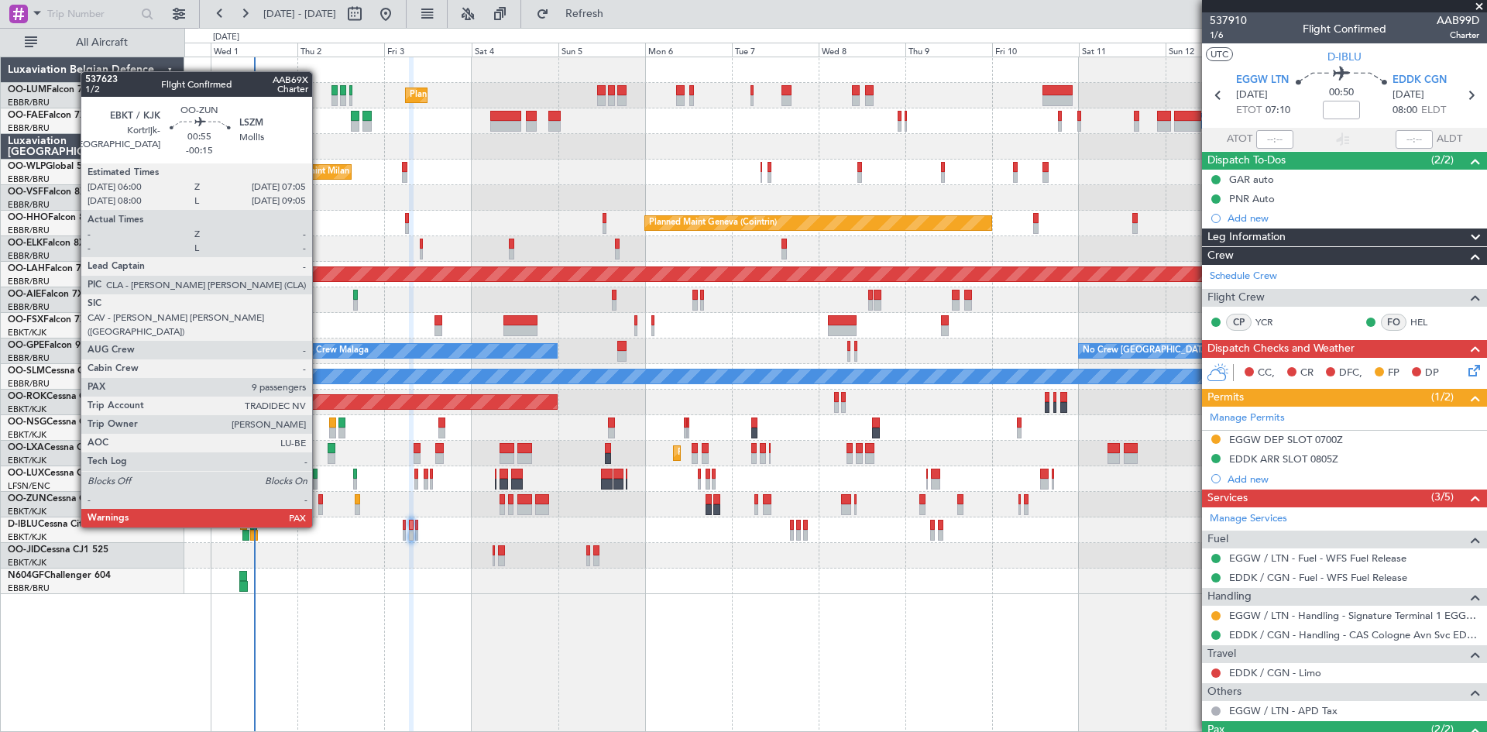
click at [318, 499] on div at bounding box center [320, 499] width 5 height 11
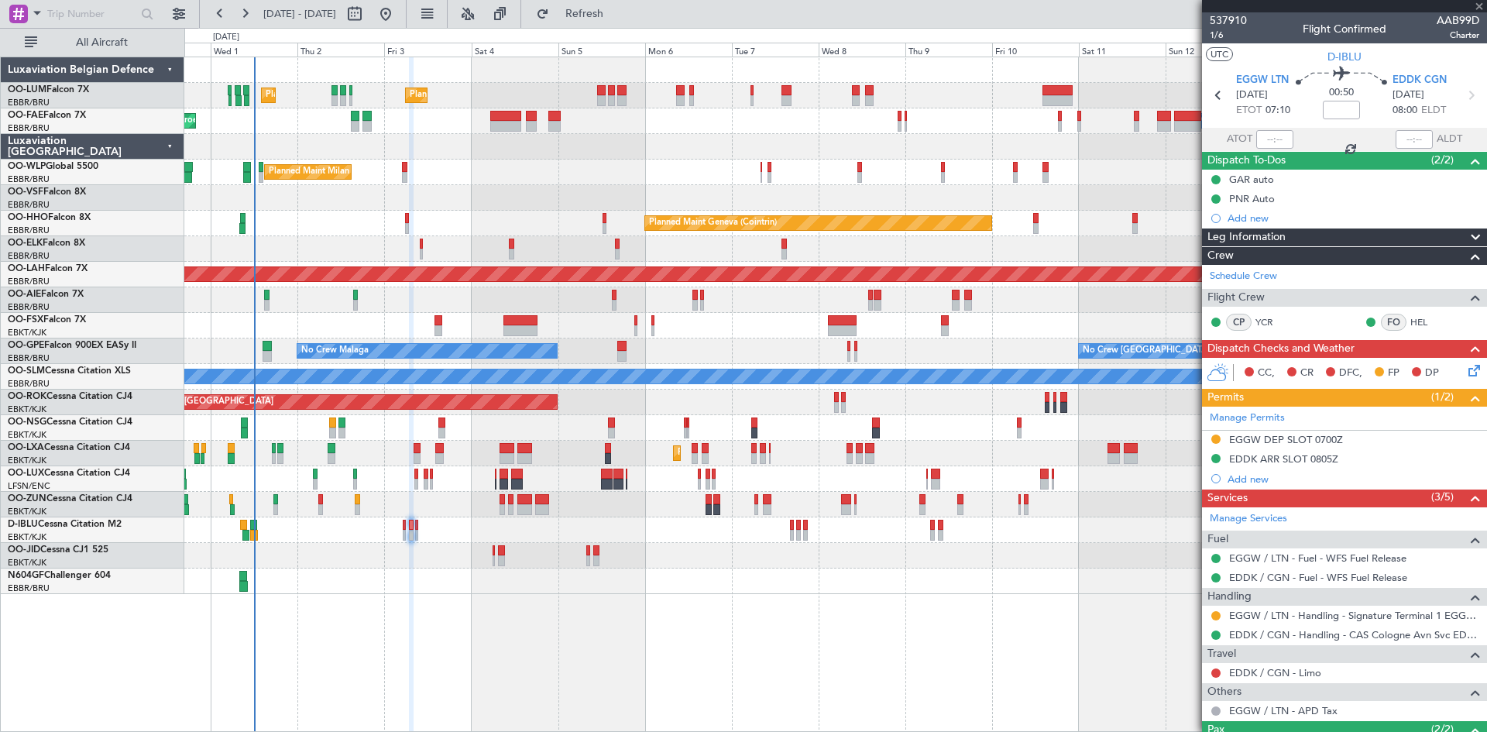
type input "-00:15"
type input "9"
